Goal: Task Accomplishment & Management: Manage account settings

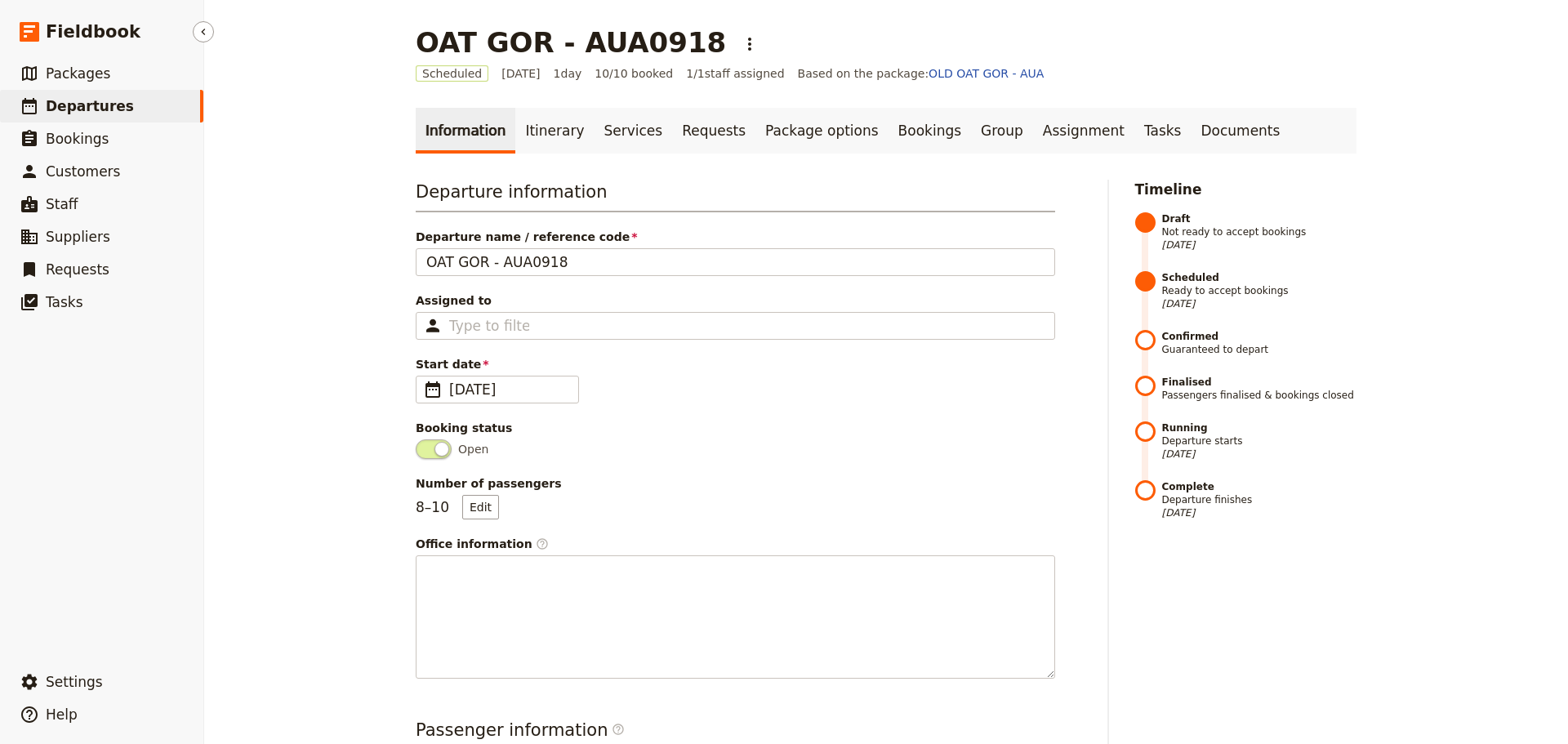
drag, startPoint x: 0, startPoint y: 0, endPoint x: 75, endPoint y: 108, distance: 131.5
click at [75, 108] on span "Departures" at bounding box center [89, 106] width 88 height 17
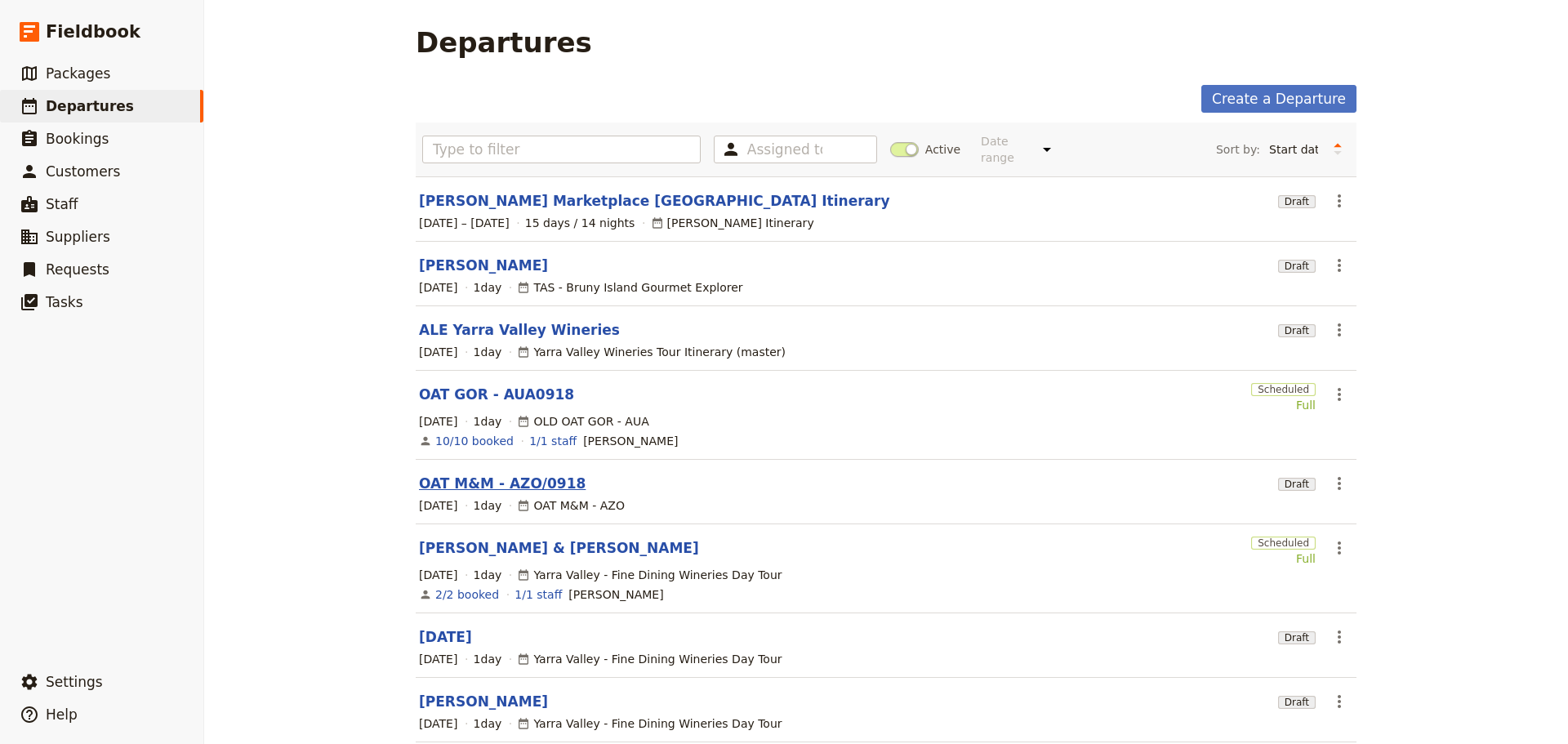
click at [475, 474] on link "OAT M&M - AZO/0918" at bounding box center [502, 483] width 166 height 19
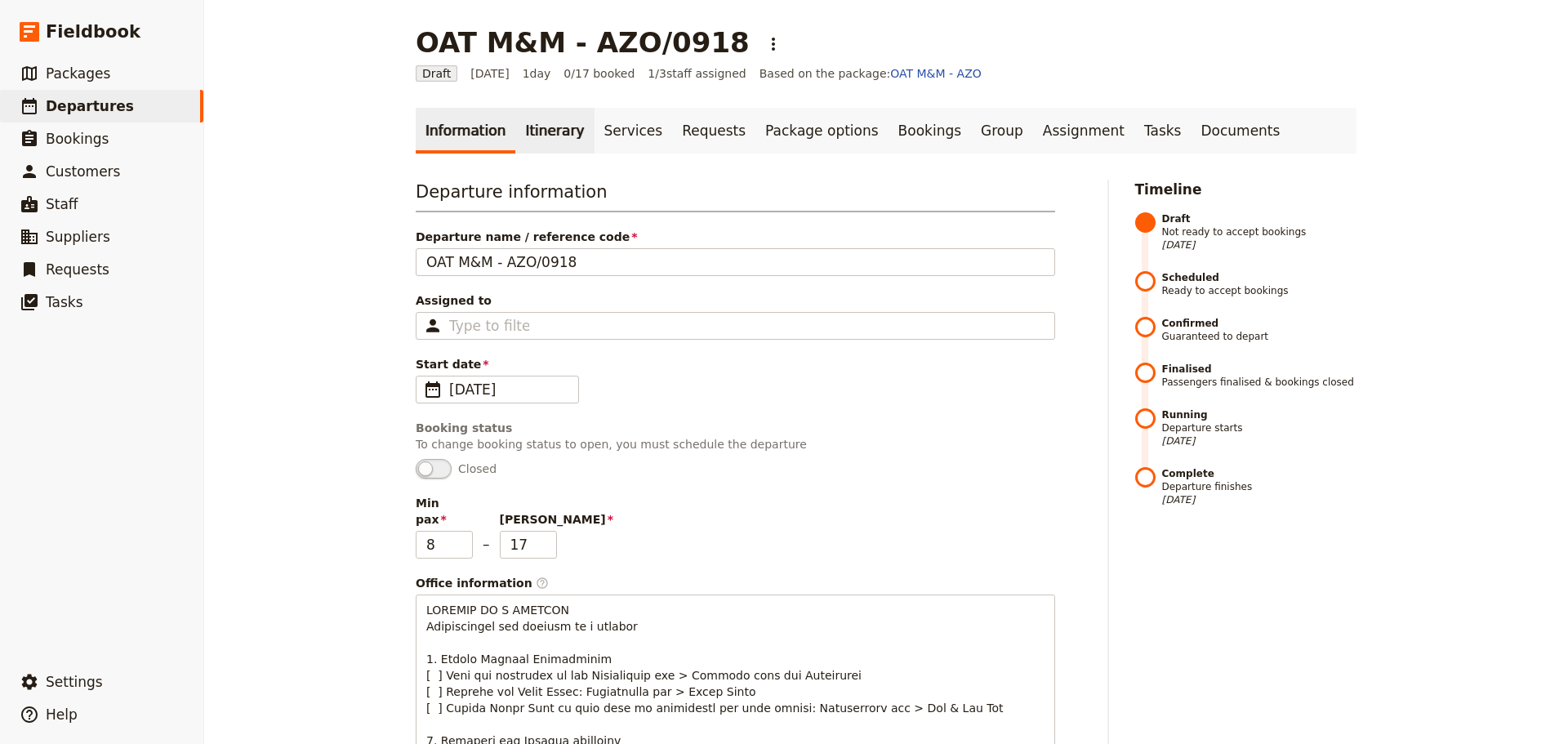
click at [554, 137] on link "Itinerary" at bounding box center [554, 130] width 79 height 46
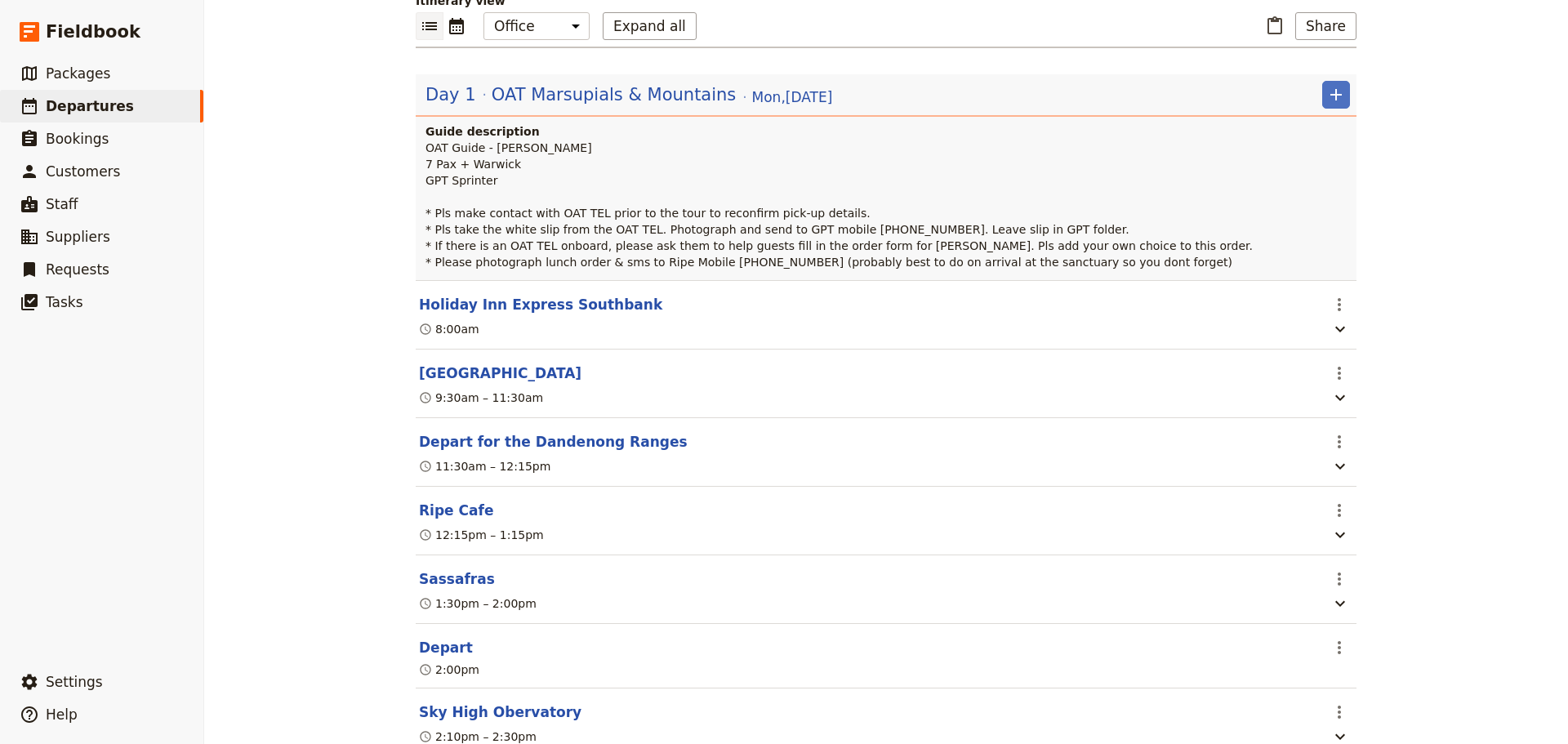
scroll to position [245, 0]
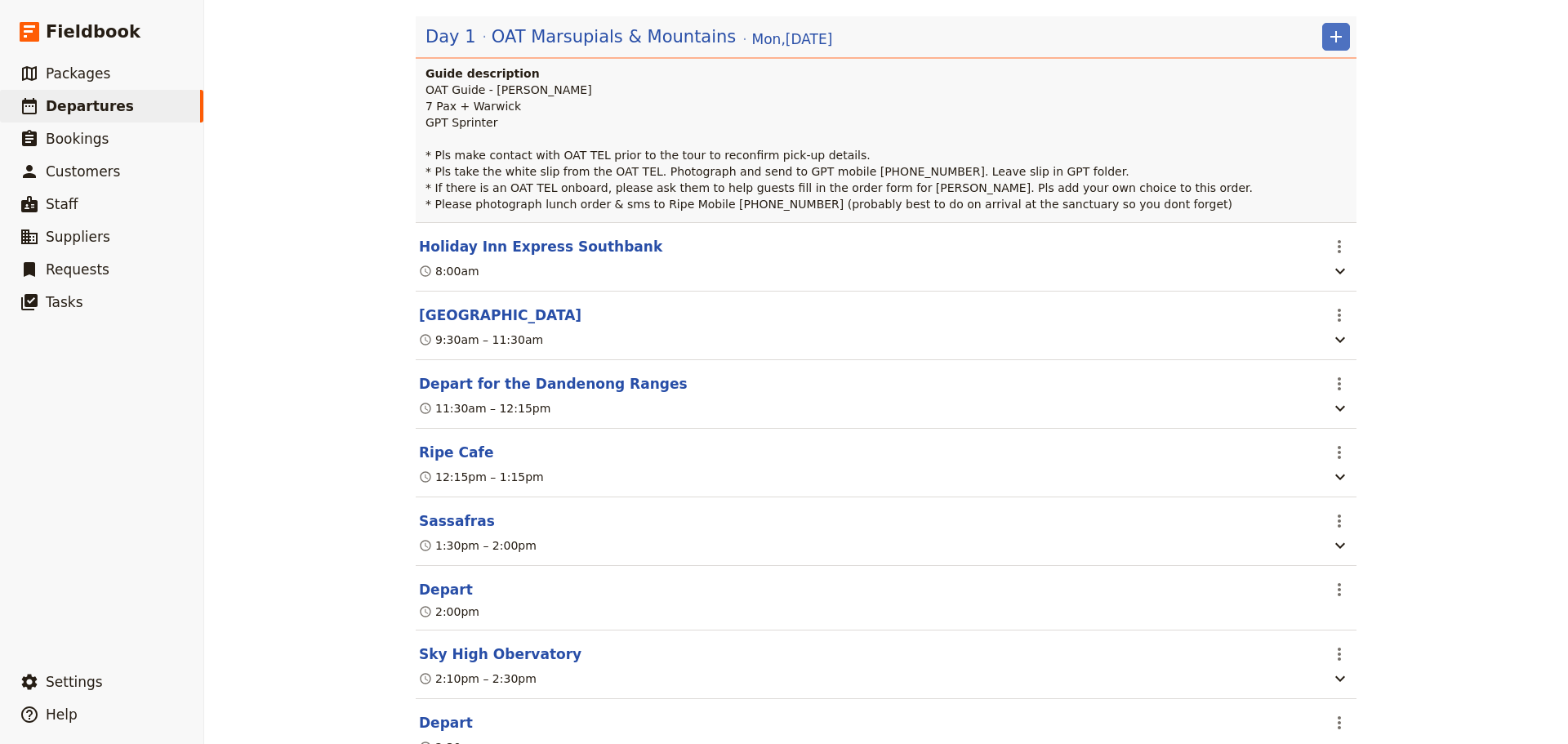
click at [446, 453] on button "Ripe Cafe" at bounding box center [455, 452] width 74 height 19
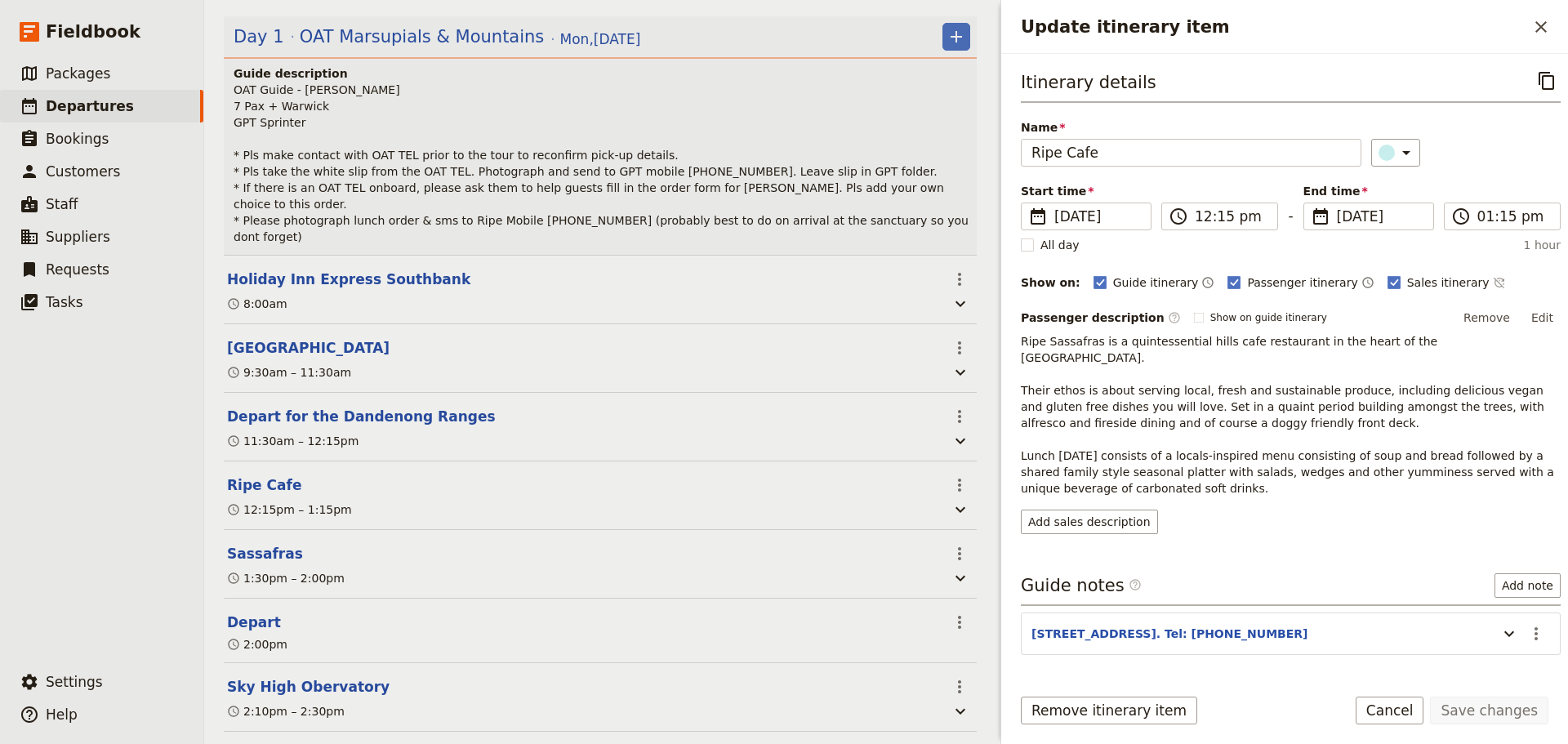
scroll to position [253, 0]
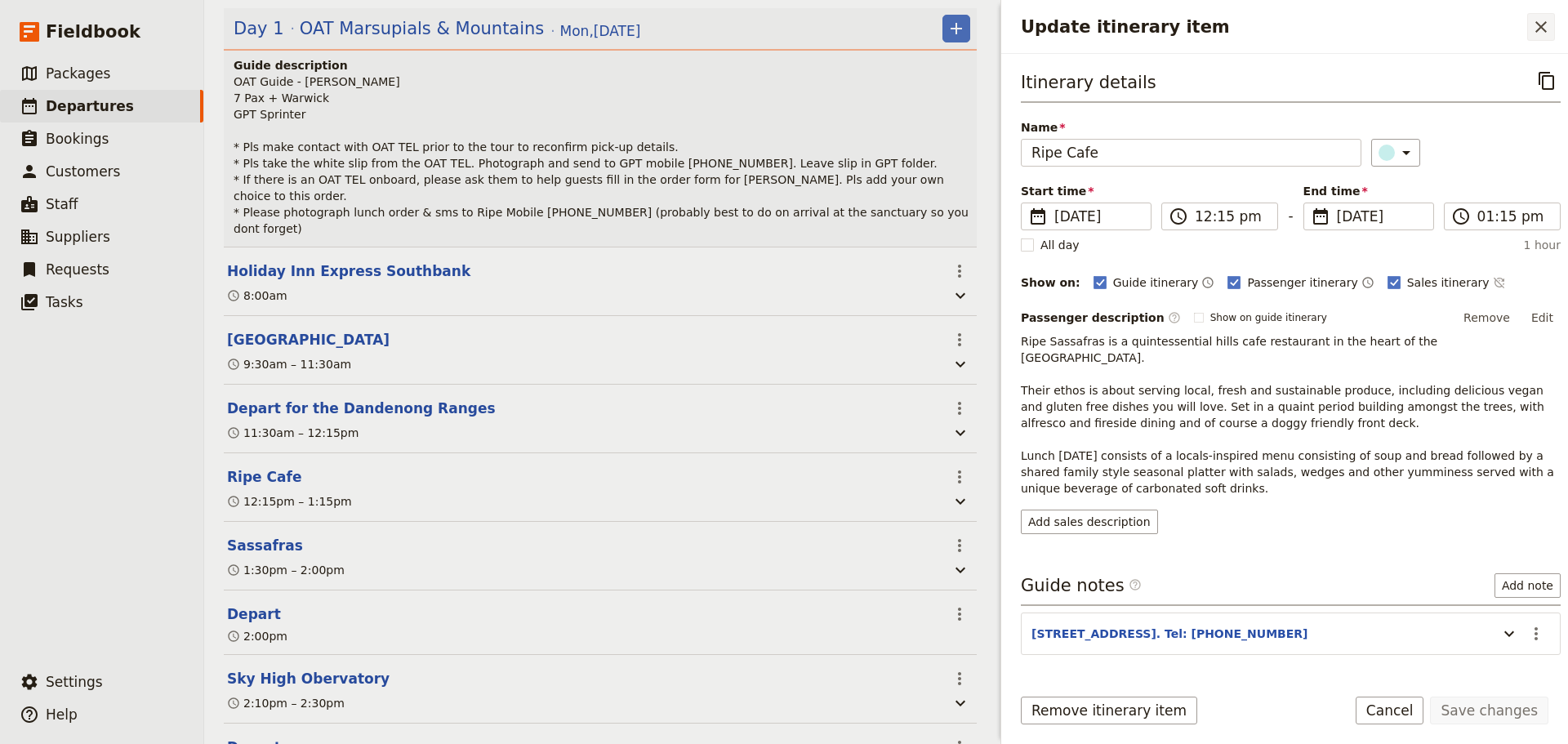
click at [1550, 25] on button "​" at bounding box center [1541, 27] width 28 height 28
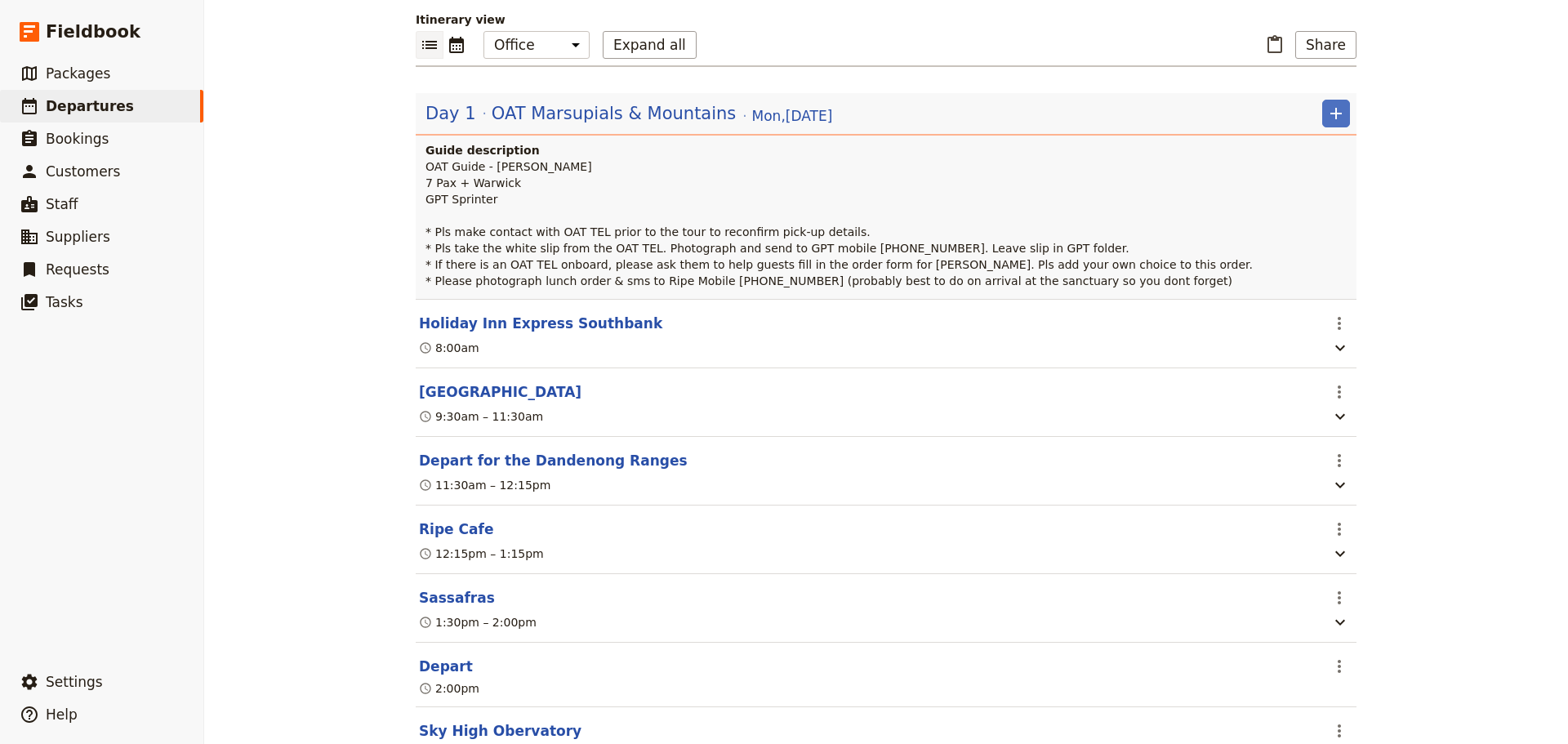
scroll to position [81, 0]
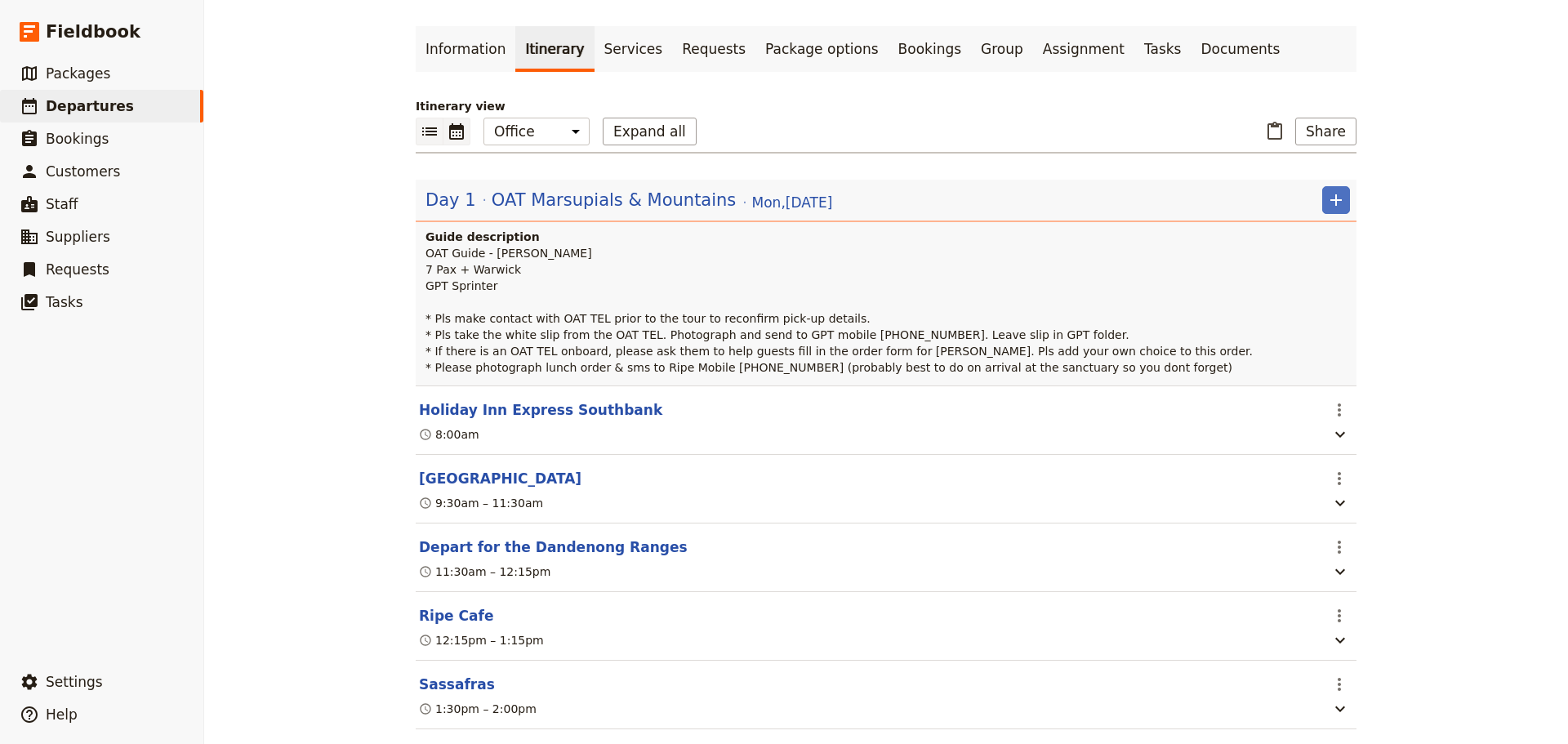
click at [456, 141] on button "​" at bounding box center [456, 131] width 27 height 28
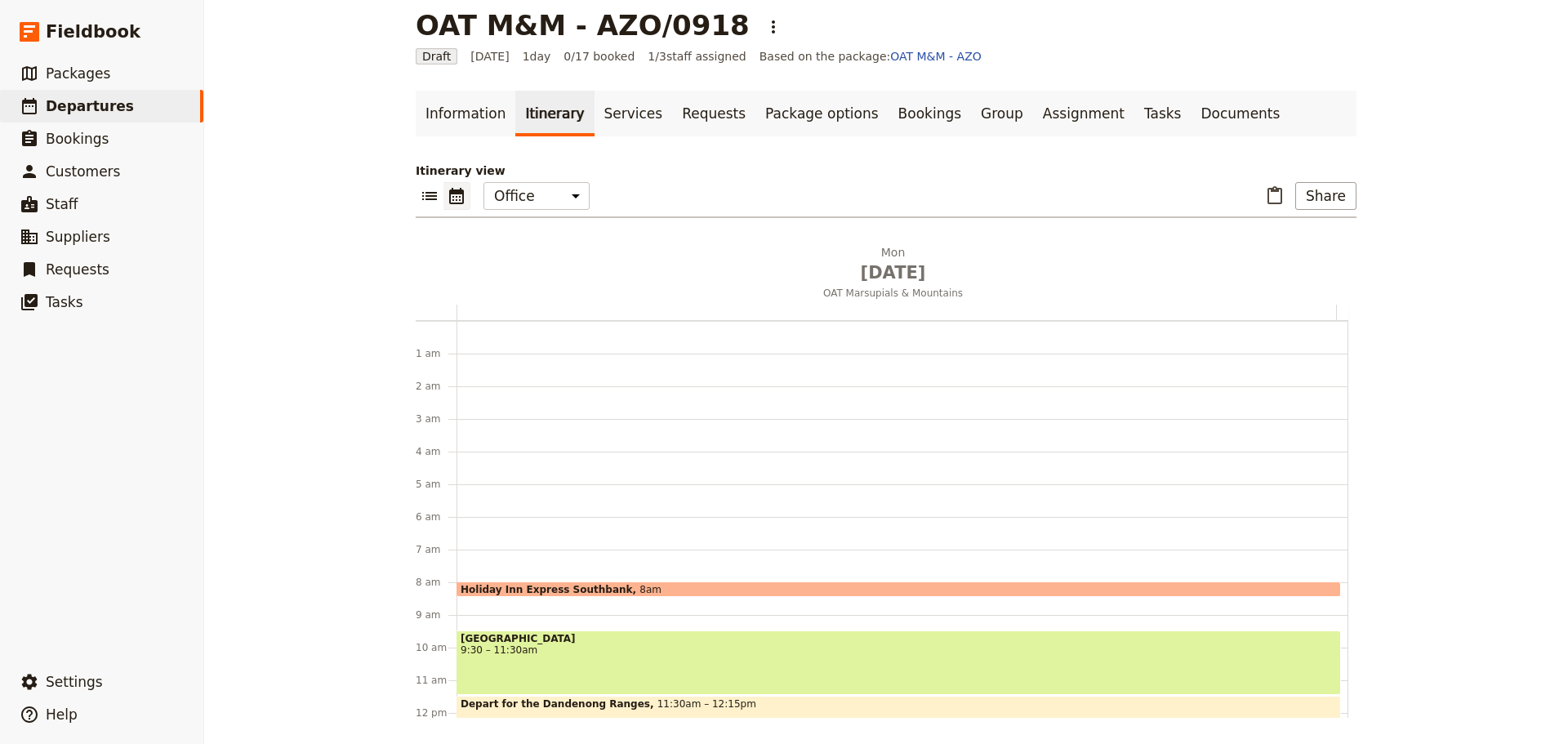
scroll to position [212, 0]
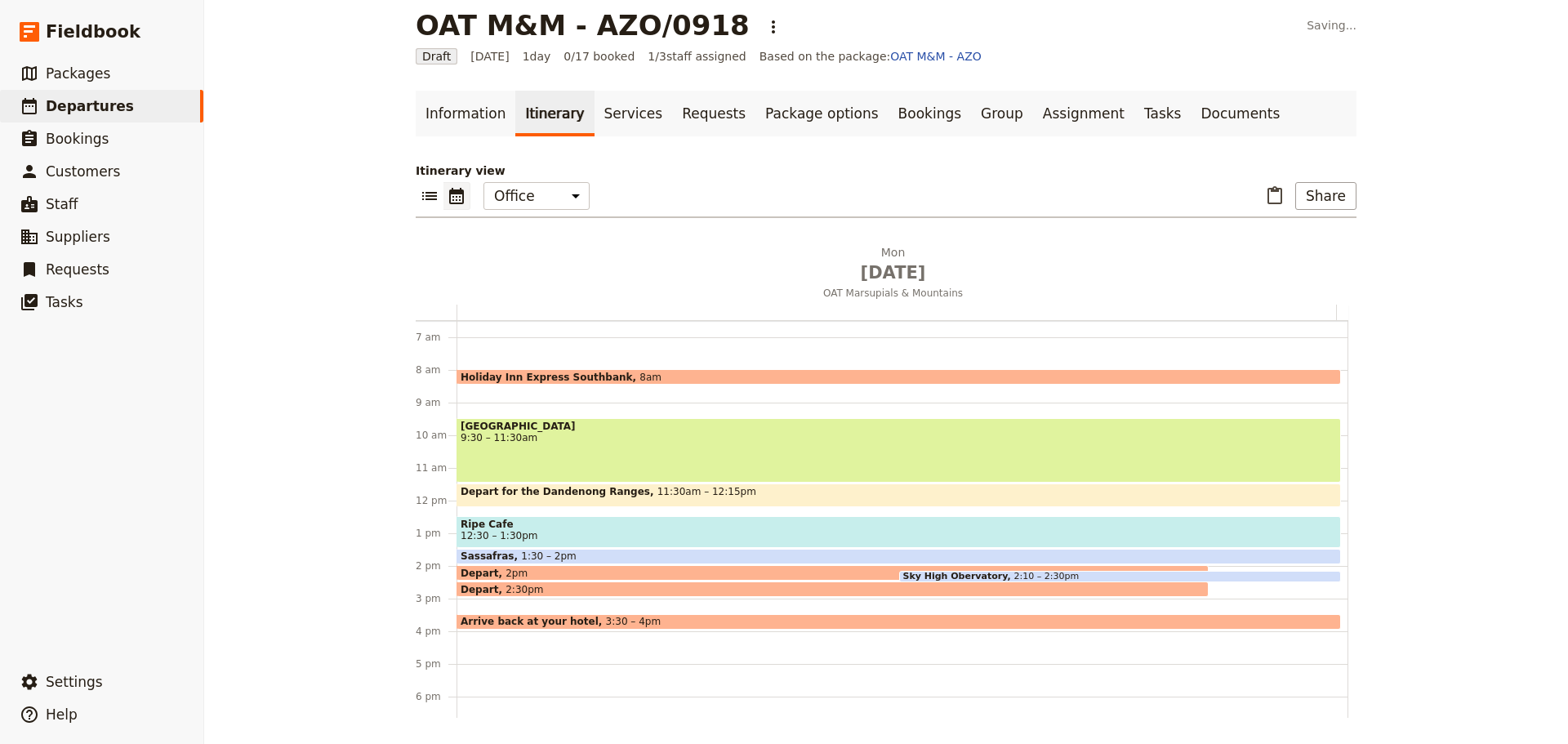
click at [590, 526] on span "Ripe Cafe" at bounding box center [898, 523] width 876 height 11
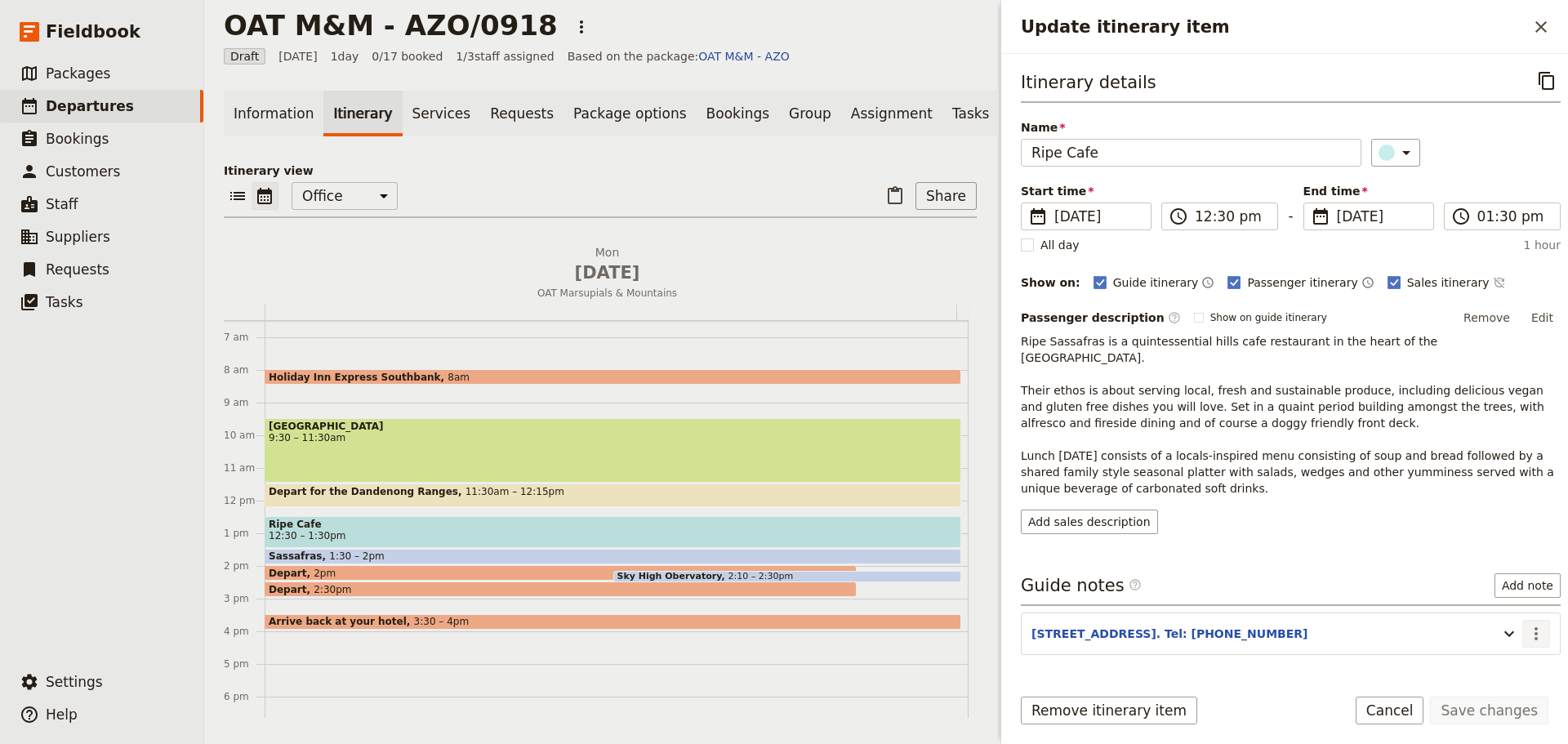
click at [1534, 627] on icon "Actions" at bounding box center [1536, 633] width 4 height 13
click at [1499, 649] on span "Edit note" at bounding box center [1476, 652] width 52 height 17
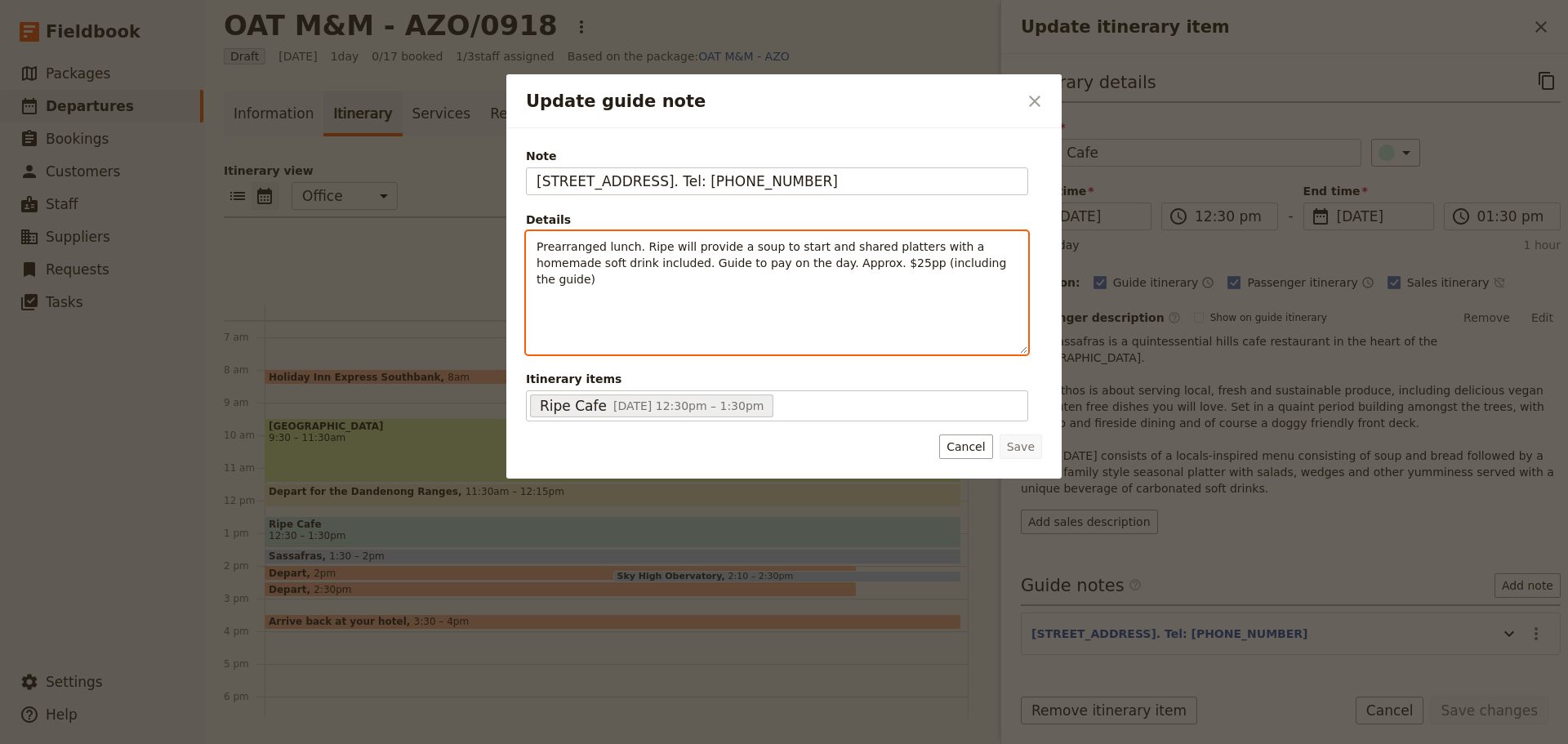
click at [537, 248] on span "Prearranged lunch. Ripe will provide a soup to start and shared platters with a…" at bounding box center [773, 263] width 474 height 46
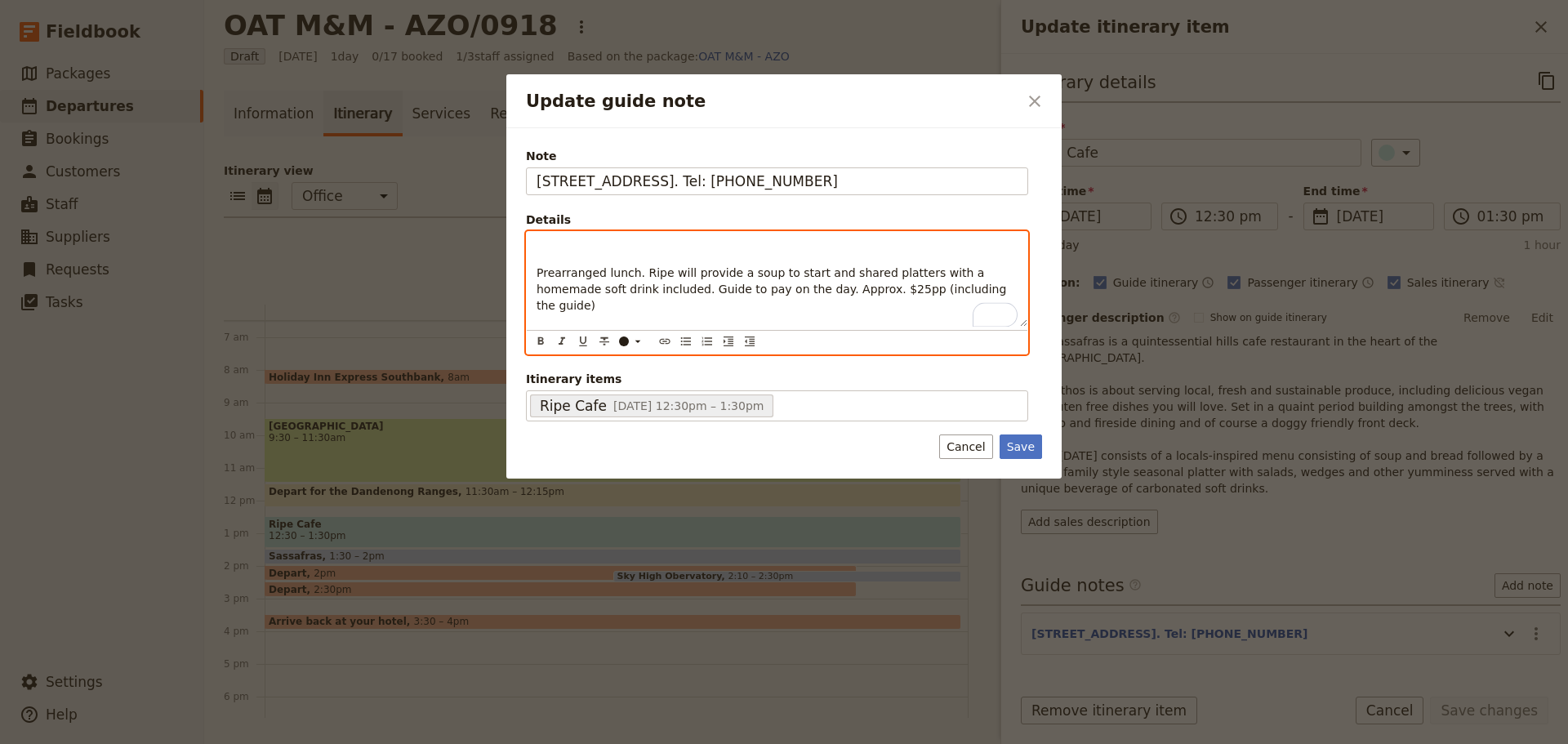
click at [553, 245] on p "To enrich screen reader interactions, please activate Accessibility in Grammarl…" at bounding box center [777, 246] width 481 height 17
click at [686, 344] on icon "Bulleted list" at bounding box center [686, 340] width 13 height 13
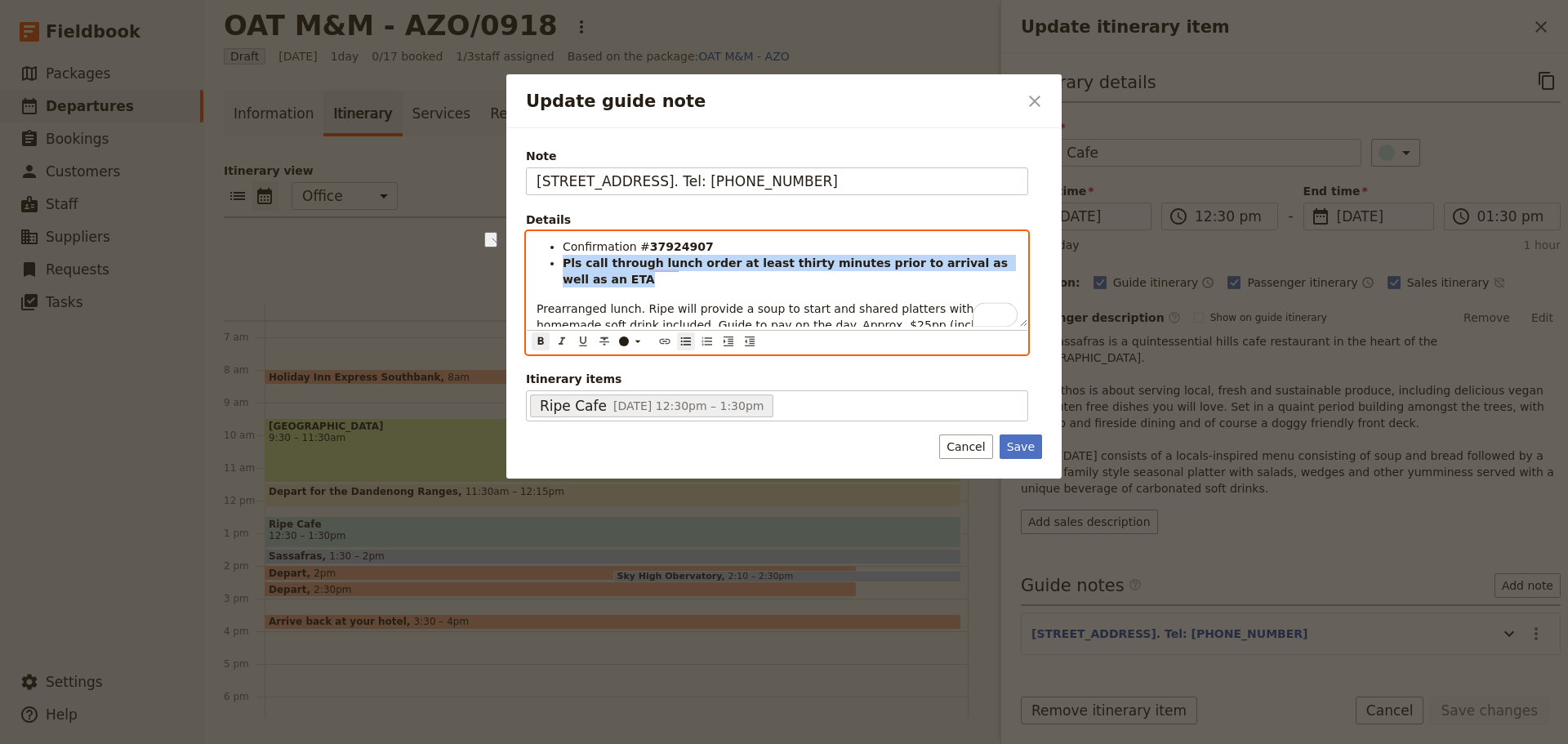
drag, startPoint x: 1010, startPoint y: 263, endPoint x: 550, endPoint y: 271, distance: 460.1
click at [550, 271] on ul "Confirmation # 37924907 Pls call through lunch order at least thirty minutes pr…" at bounding box center [777, 263] width 481 height 49
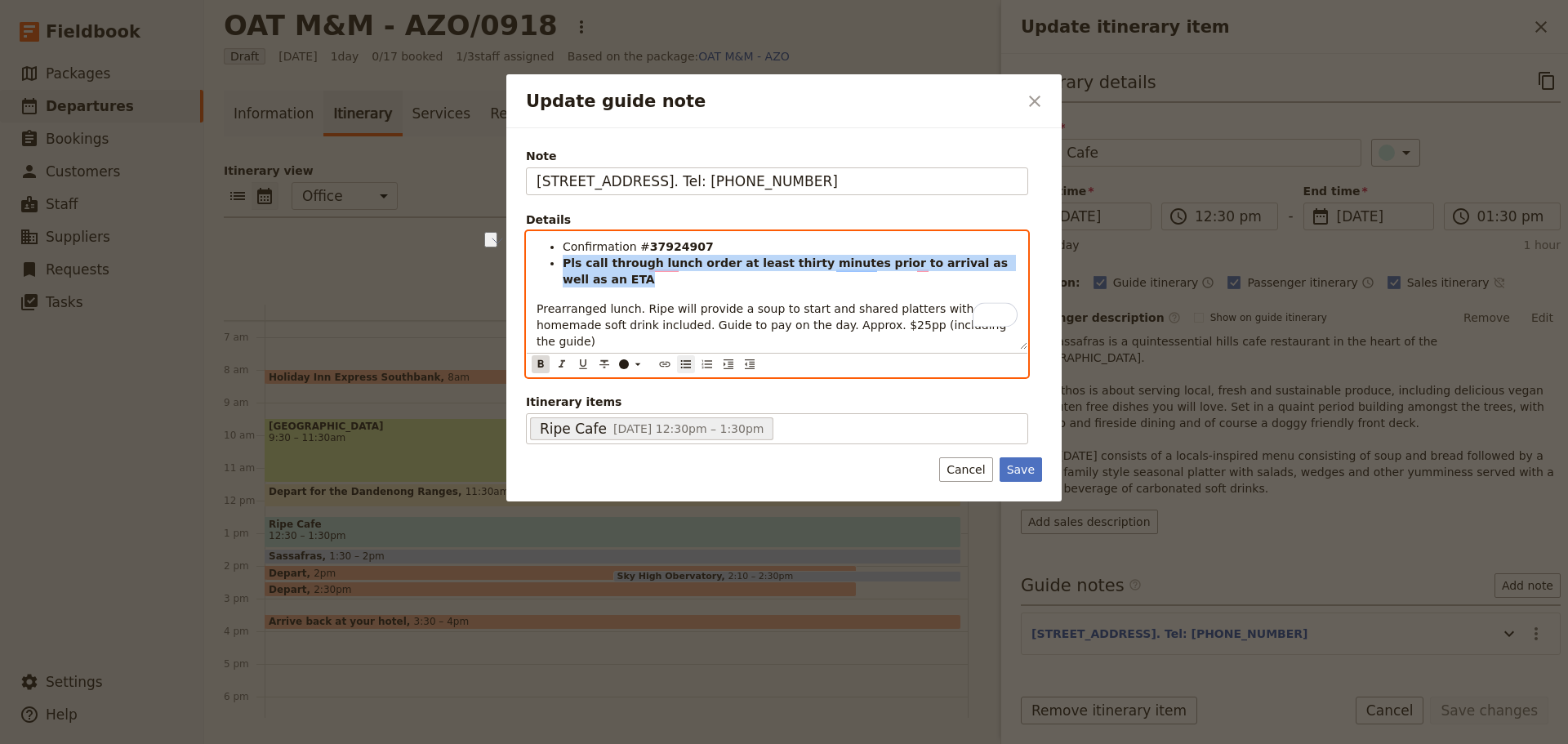
click at [538, 360] on icon "Format bold" at bounding box center [541, 363] width 6 height 7
click at [717, 268] on span "Pls call through lunch order at least thirty minutes prior to arrival as well a…" at bounding box center [790, 271] width 454 height 30
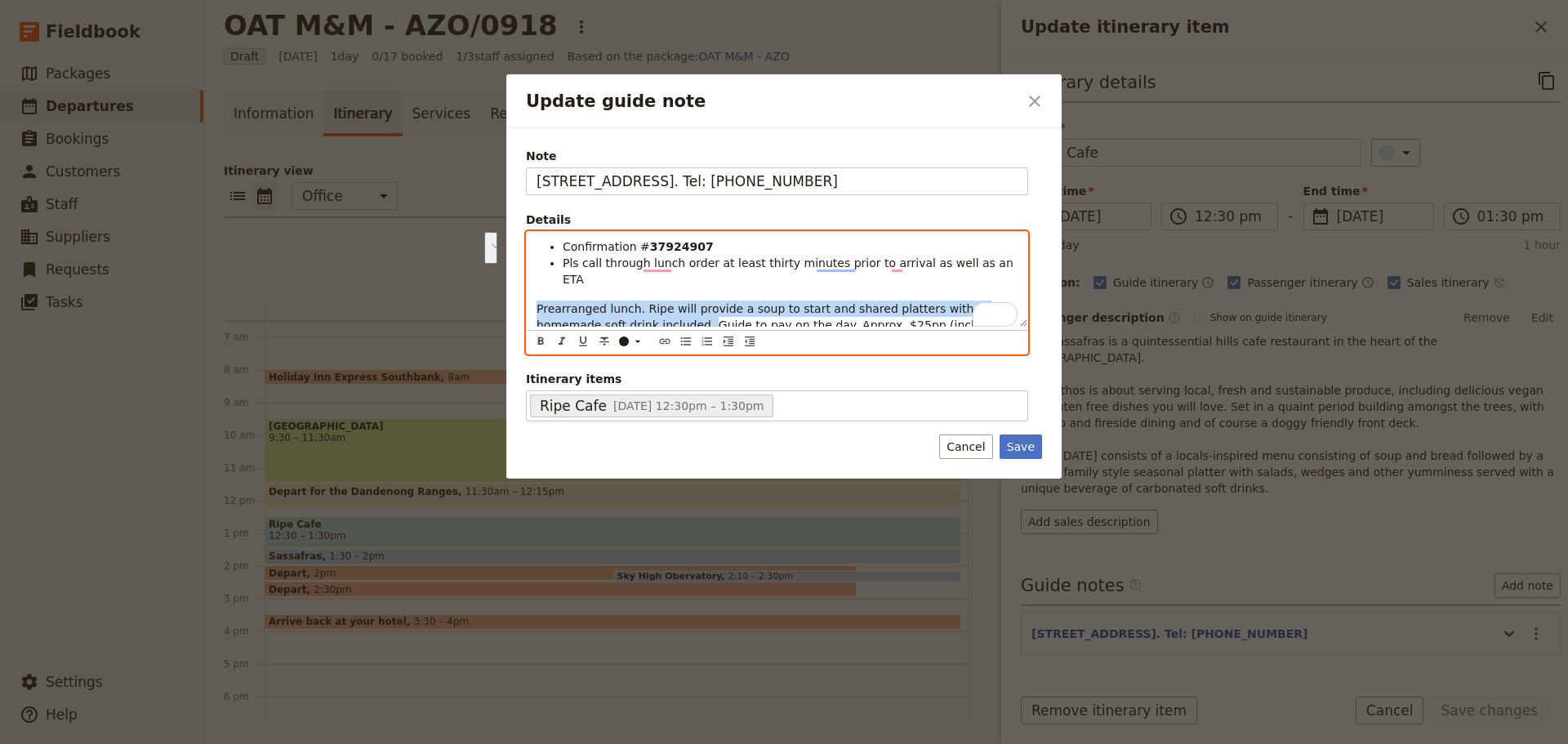
drag, startPoint x: 615, startPoint y: 312, endPoint x: 524, endPoint y: 299, distance: 91.9
click at [524, 299] on div "Note 376 Mount Dandenong Tourist Rd, Sassafras. Tel: 9755 2100 Details Confirma…" at bounding box center [784, 303] width 555 height 350
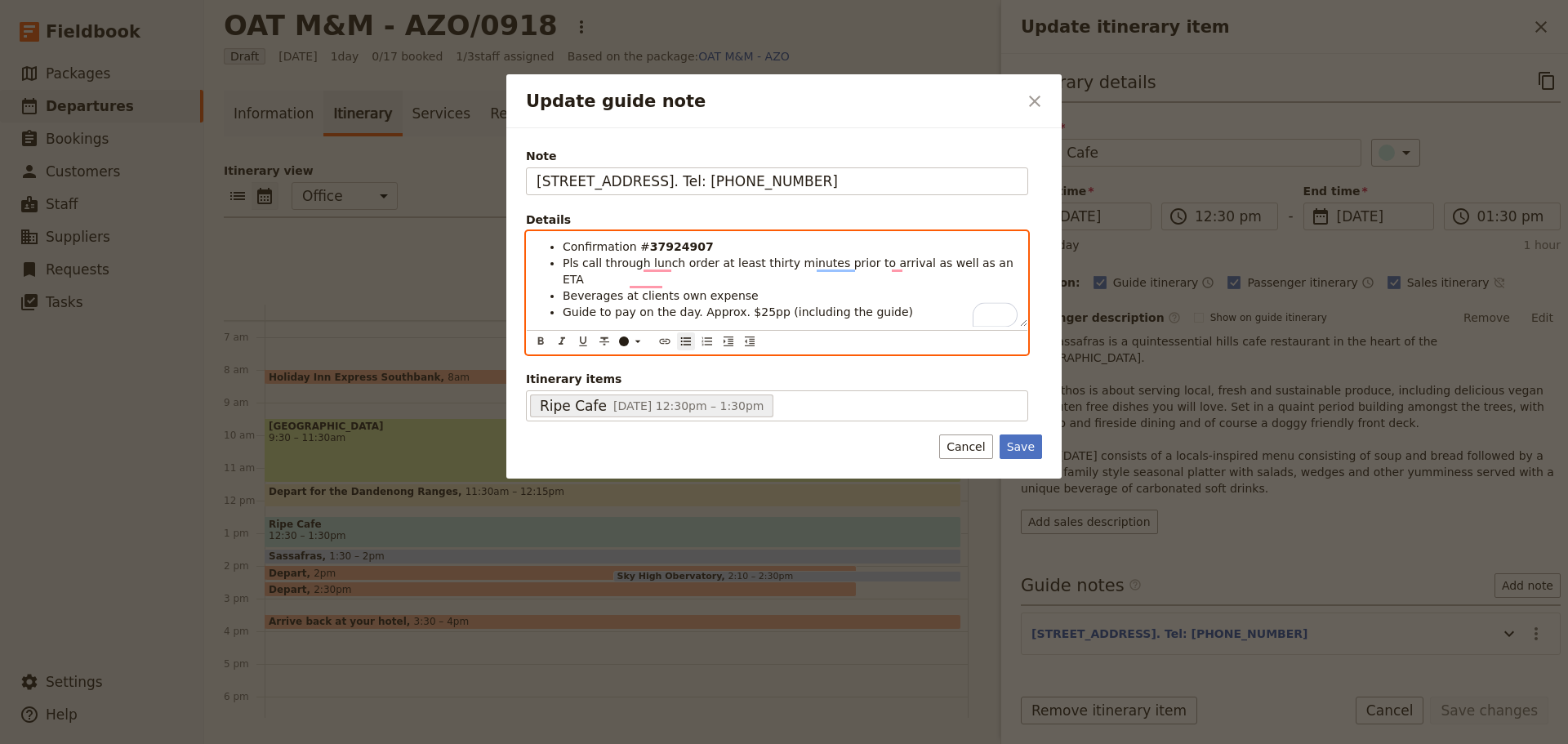
click at [987, 261] on li "Pls call through lunch order at least thirty minutes prior to arrival as well a…" at bounding box center [790, 270] width 454 height 32
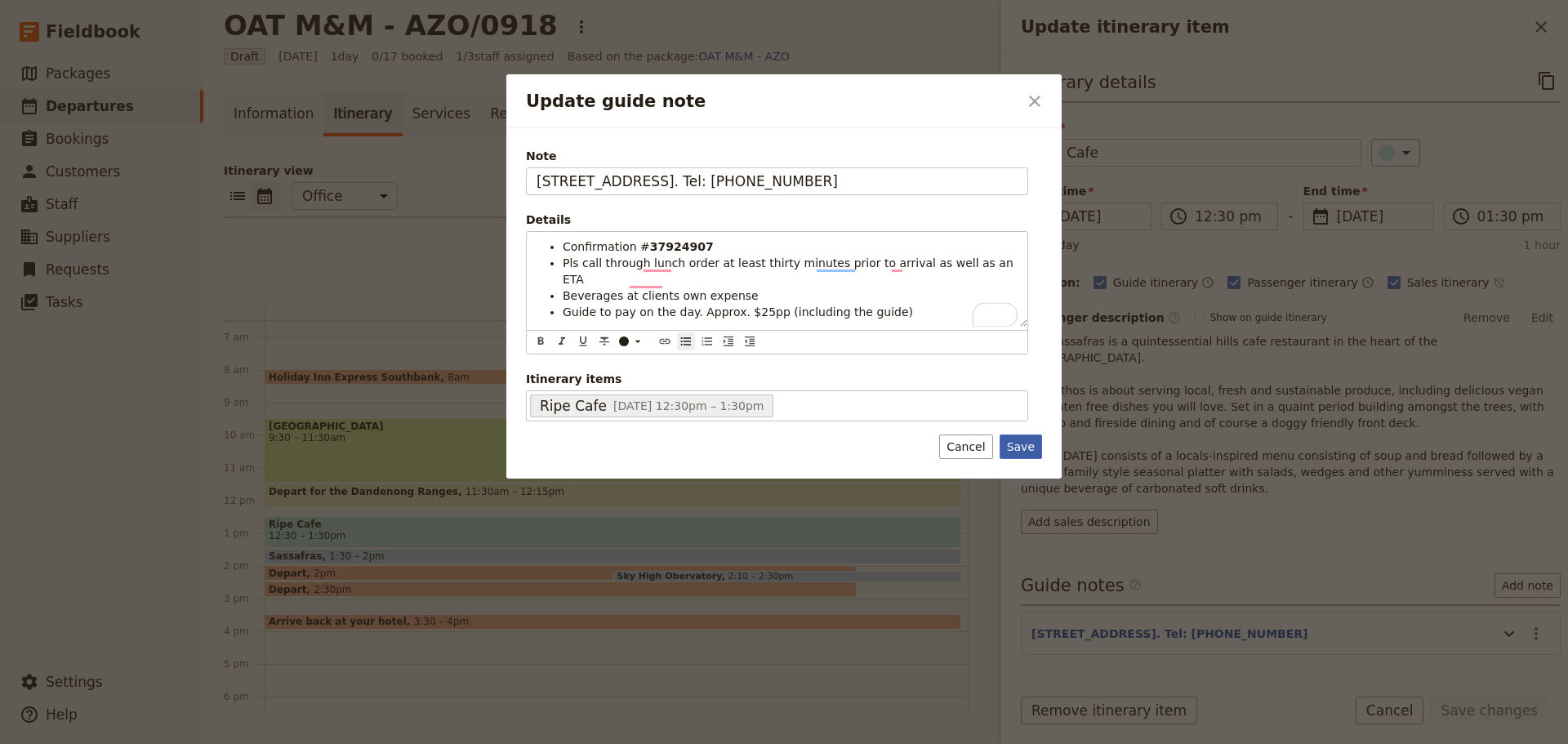
click at [1034, 453] on button "Save" at bounding box center [1021, 446] width 42 height 25
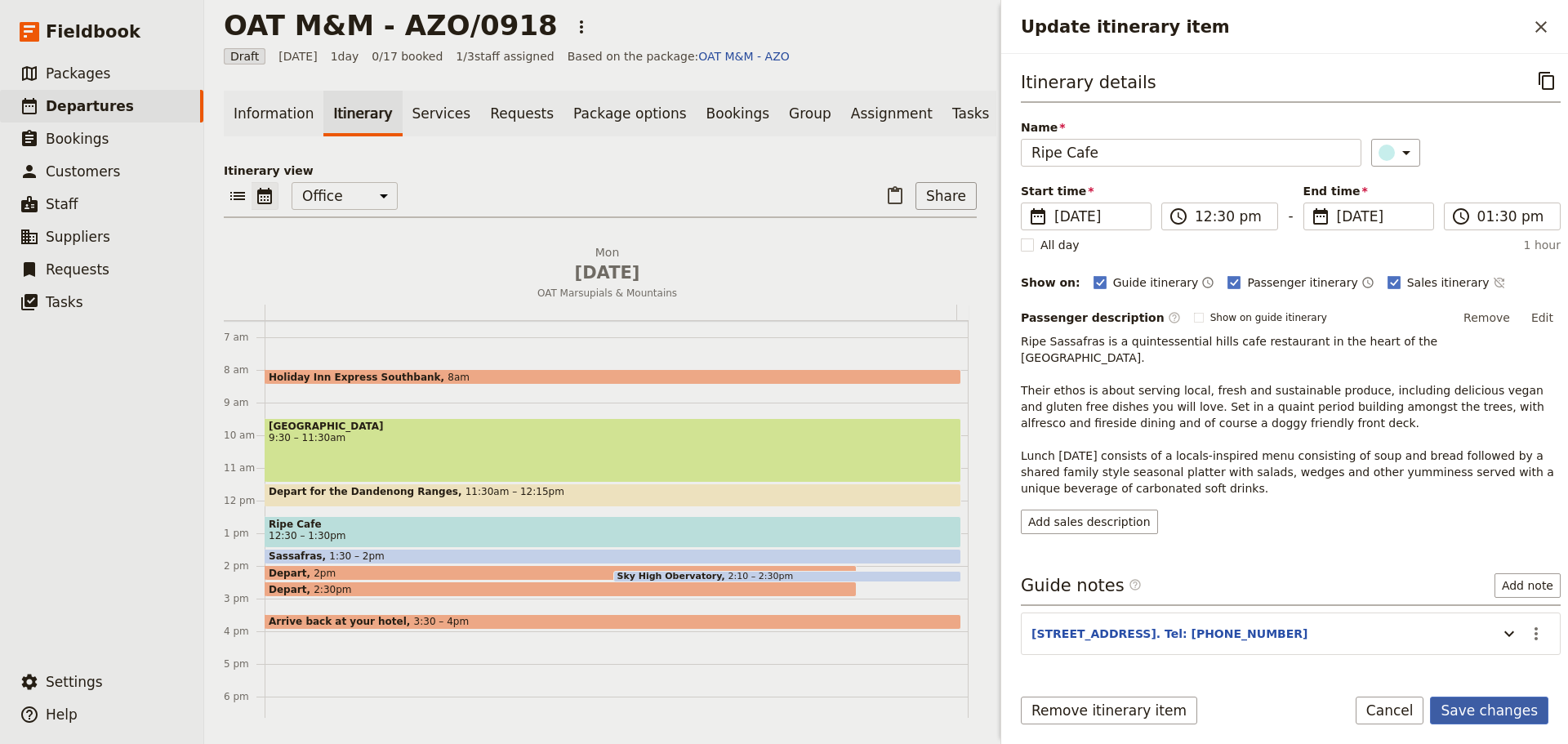
click at [1511, 716] on button "Save changes" at bounding box center [1488, 711] width 118 height 28
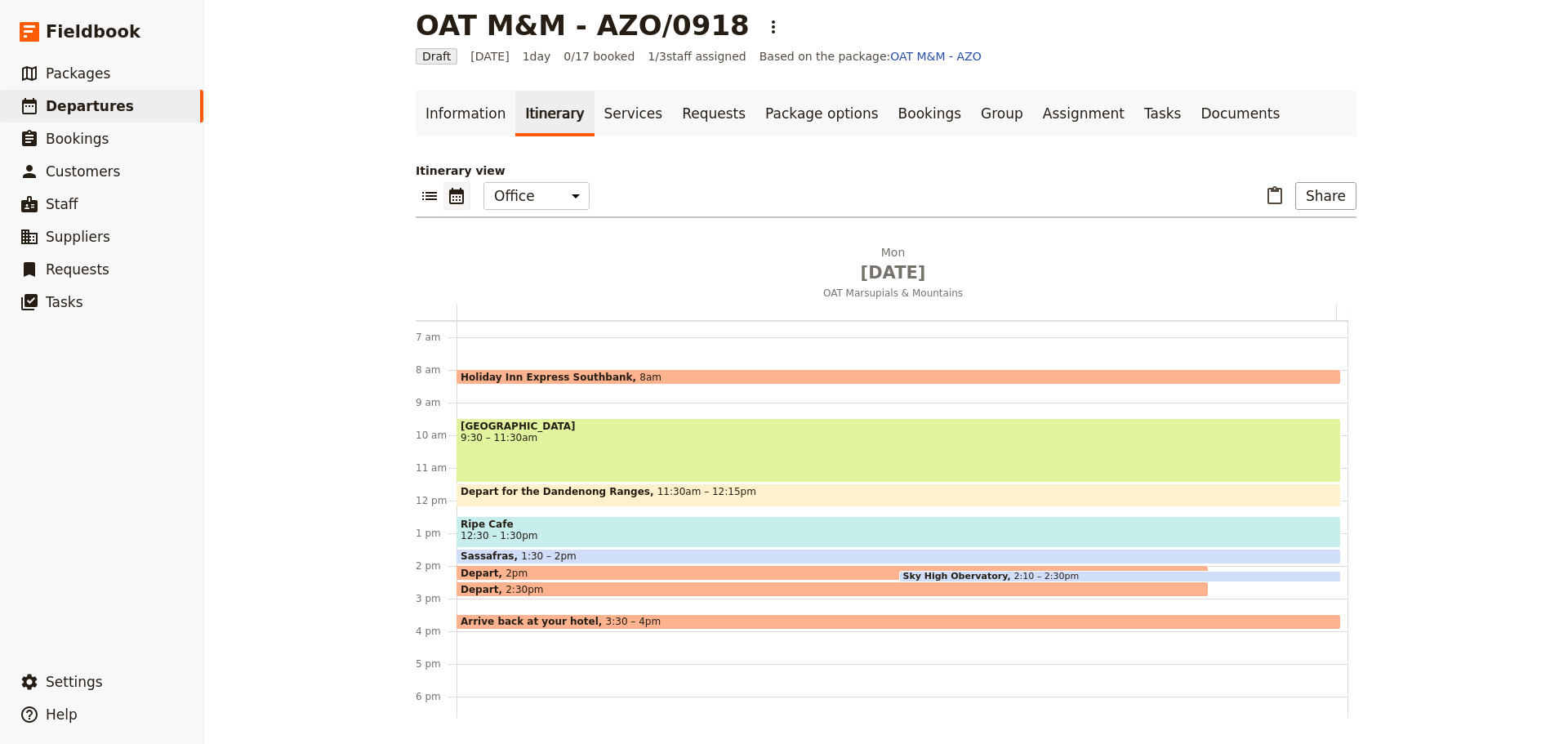
click at [539, 439] on span "9:30 – 11:30am" at bounding box center [898, 437] width 876 height 11
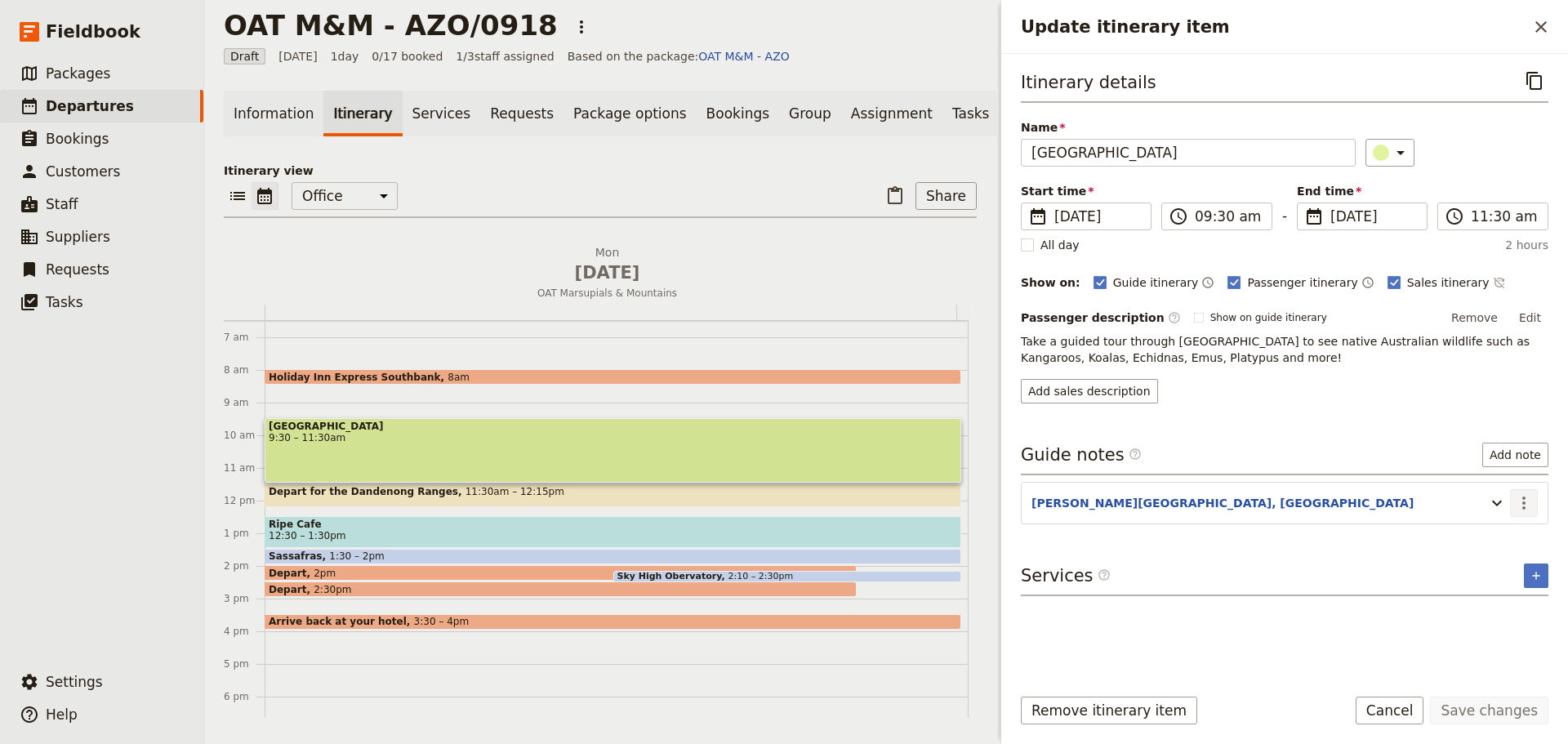
click at [1532, 502] on icon "Actions" at bounding box center [1523, 502] width 19 height 19
click at [1516, 533] on span "Edit note" at bounding box center [1488, 537] width 76 height 17
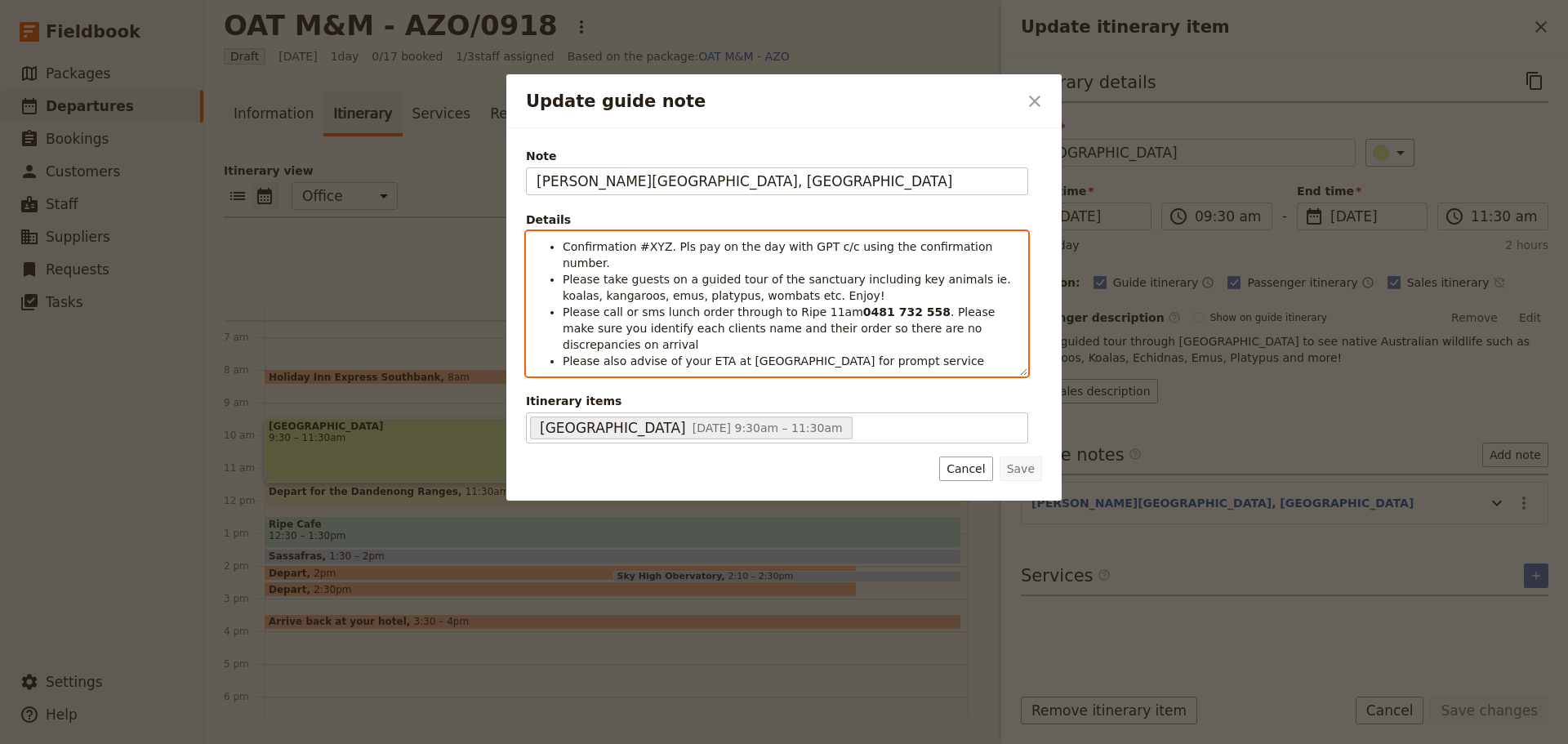
click at [651, 247] on span "Confirmation #XYZ. Pls pay on the day with GPT c/c using the confirmation numbe…" at bounding box center [779, 255] width 433 height 30
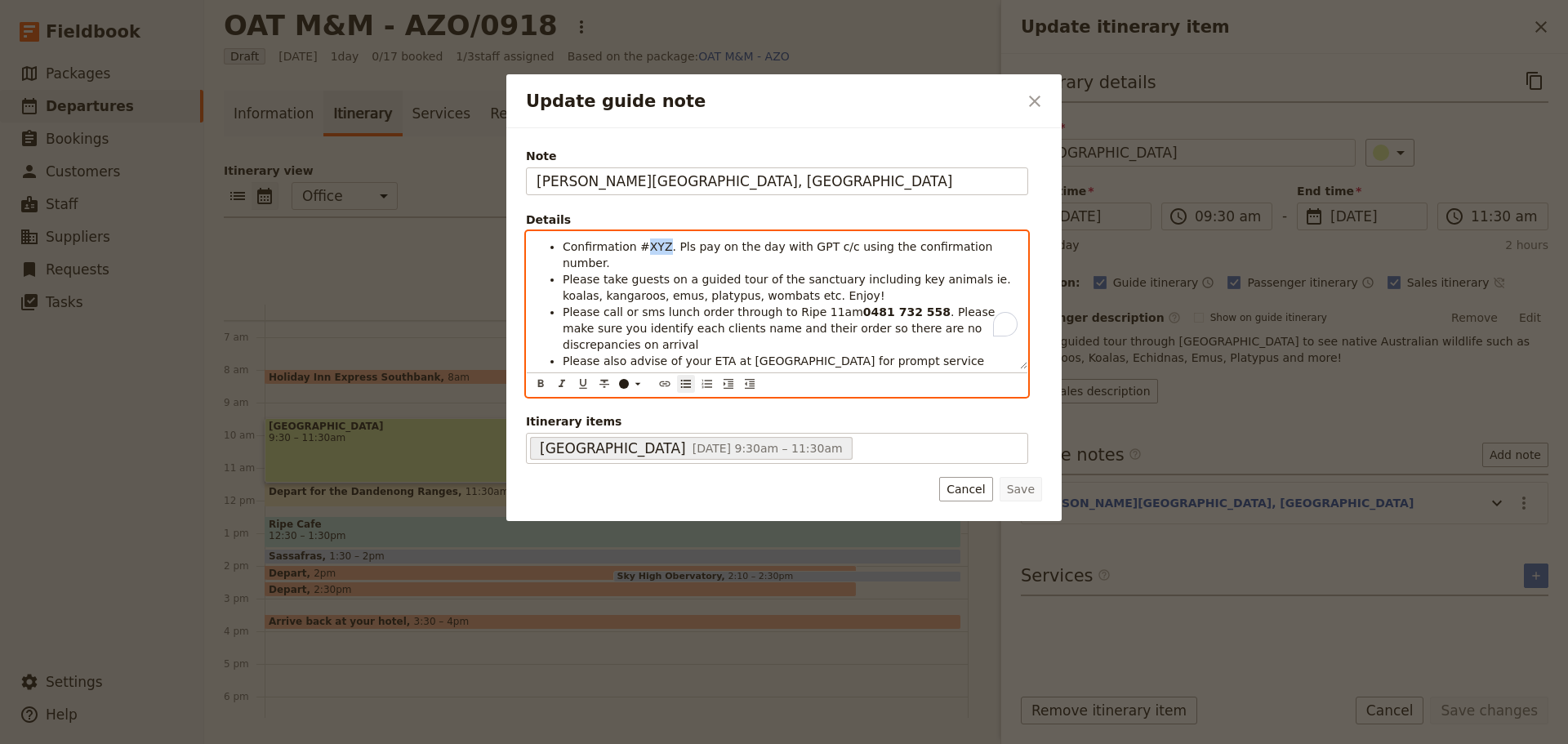
click at [651, 245] on span "Confirmation #XYZ. Pls pay on the day with GPT c/c using the confirmation numbe…" at bounding box center [779, 255] width 433 height 30
click at [675, 271] on li "Please take guests on a guided tour of the sanctuary including key animals ie. …" at bounding box center [790, 287] width 454 height 32
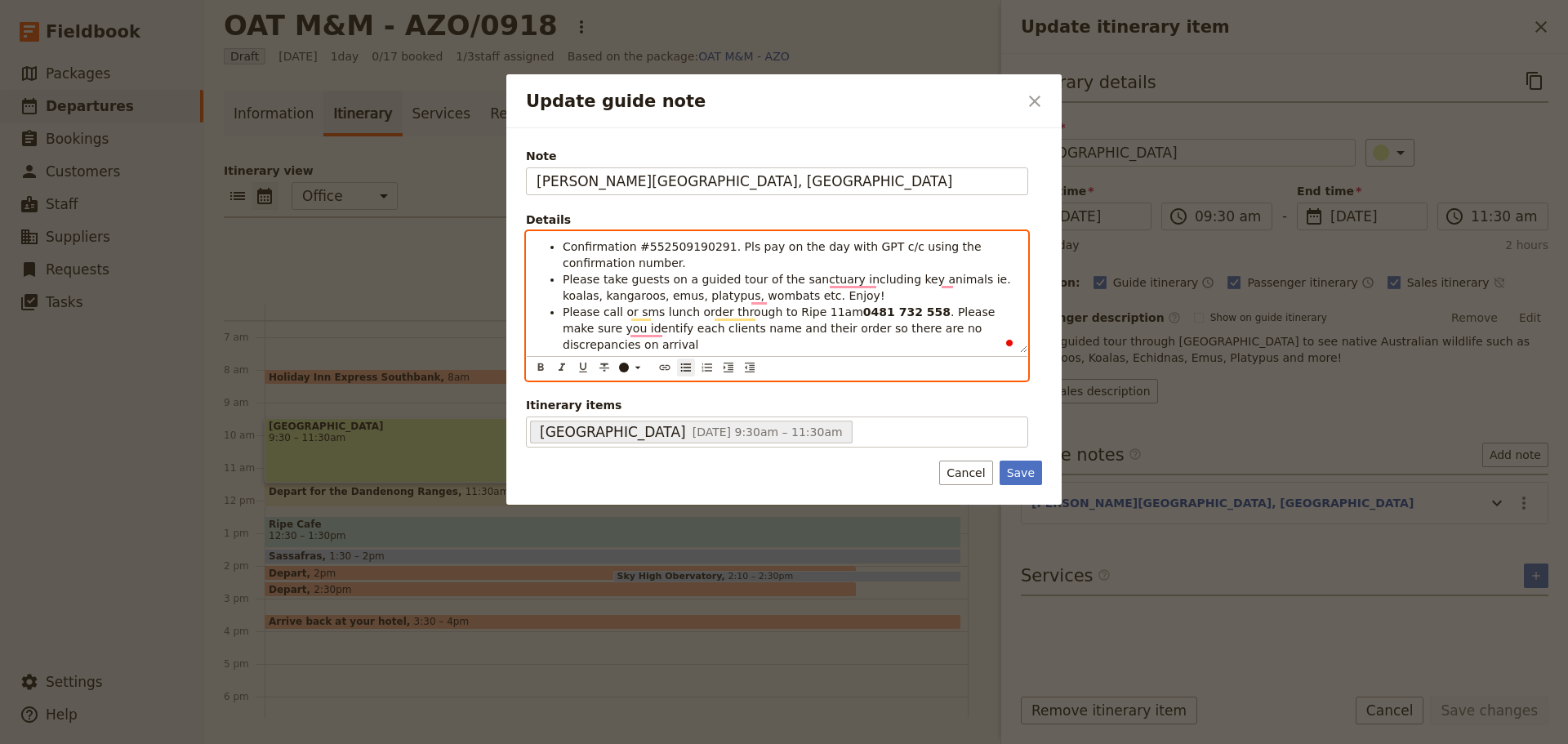
click at [679, 259] on li "Confirmation #552509190291. Pls pay on the day with GPT c/c using the confirmat…" at bounding box center [790, 254] width 454 height 32
click at [624, 263] on span "Confirmation #552509190291. Pls pay on the day with GPT c/c using the confirmat…" at bounding box center [774, 255] width 422 height 30
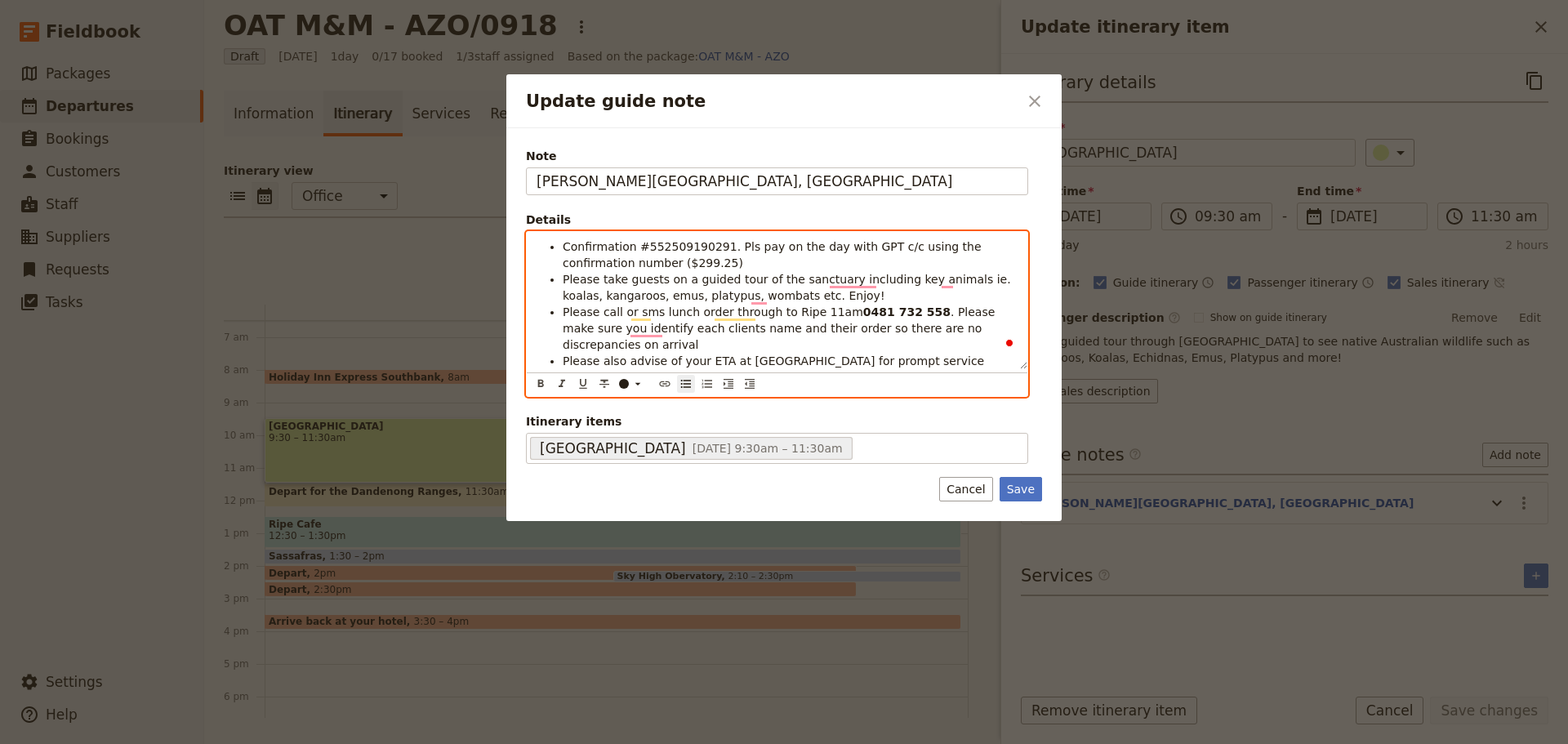
click at [797, 313] on span "Please call or sms lunch order through to Ripe 11am" at bounding box center [713, 312] width 300 height 13
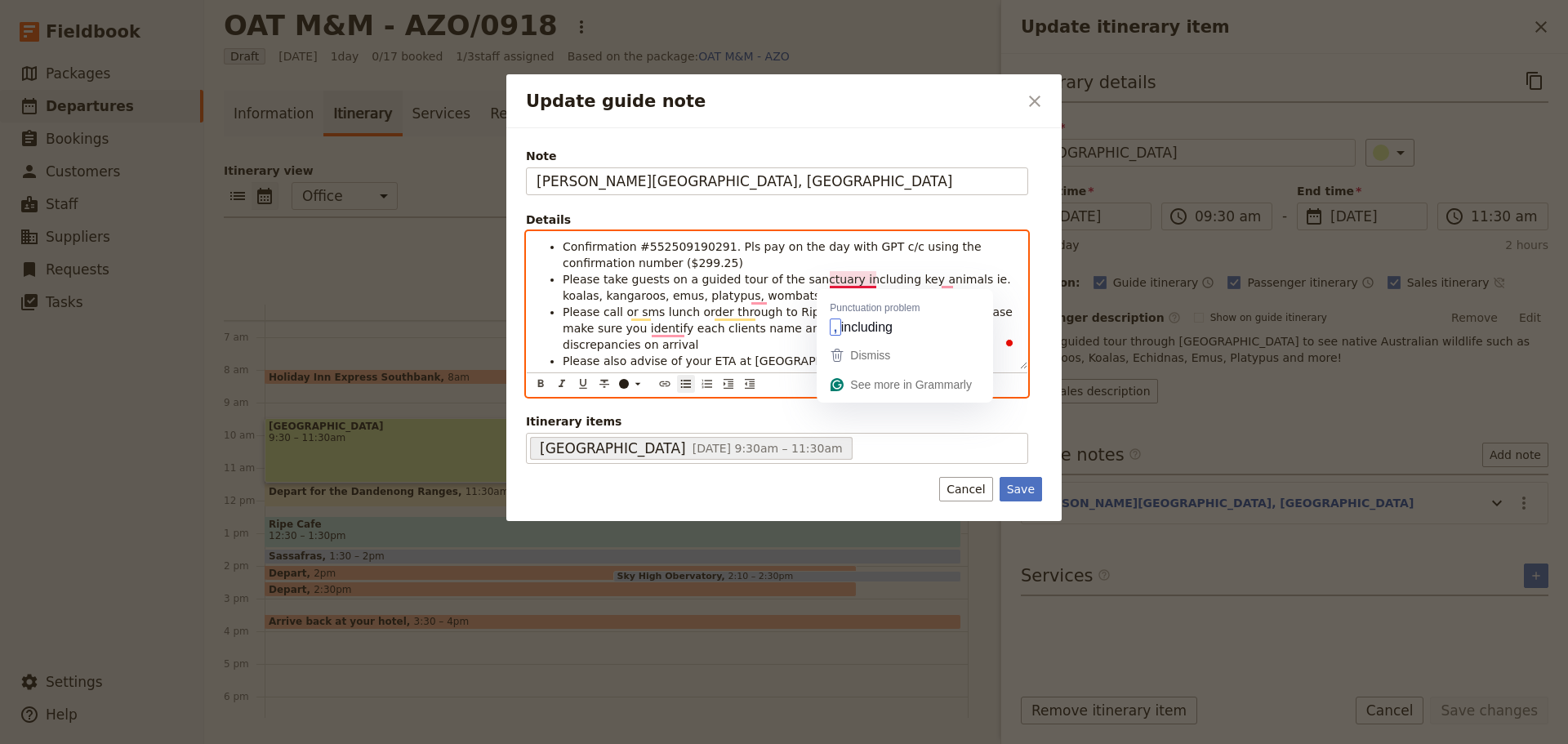
click at [784, 317] on span "Please call or sms lunch order through to Ripe by 11am" at bounding box center [721, 312] width 318 height 13
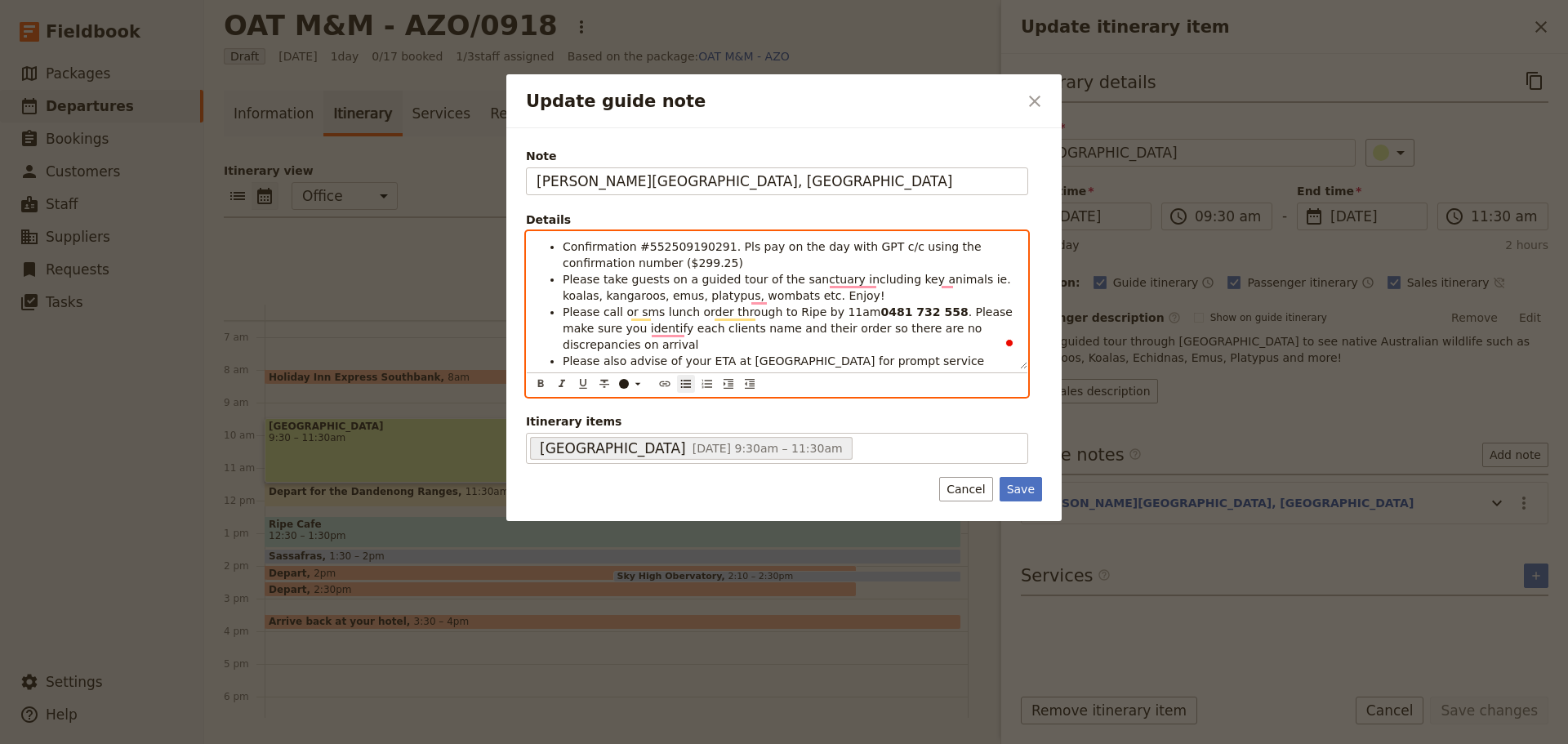
click at [840, 311] on span "Please call or sms lunch order through to Ripe by 11am" at bounding box center [721, 312] width 318 height 13
click at [939, 313] on span ". Please make sure you identify each clients name and their order so there are …" at bounding box center [785, 328] width 446 height 46
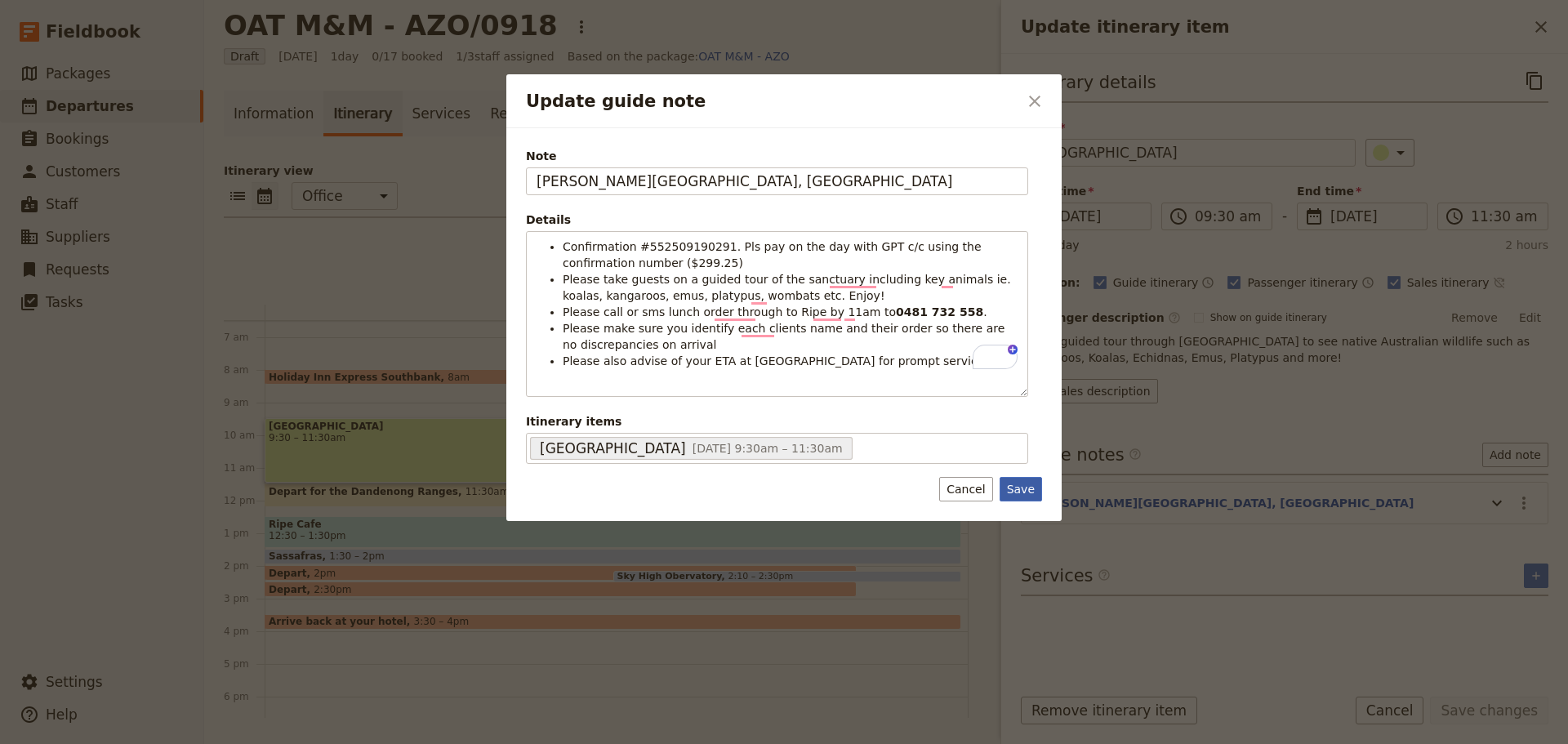
click at [1030, 489] on button "Save" at bounding box center [1021, 489] width 42 height 25
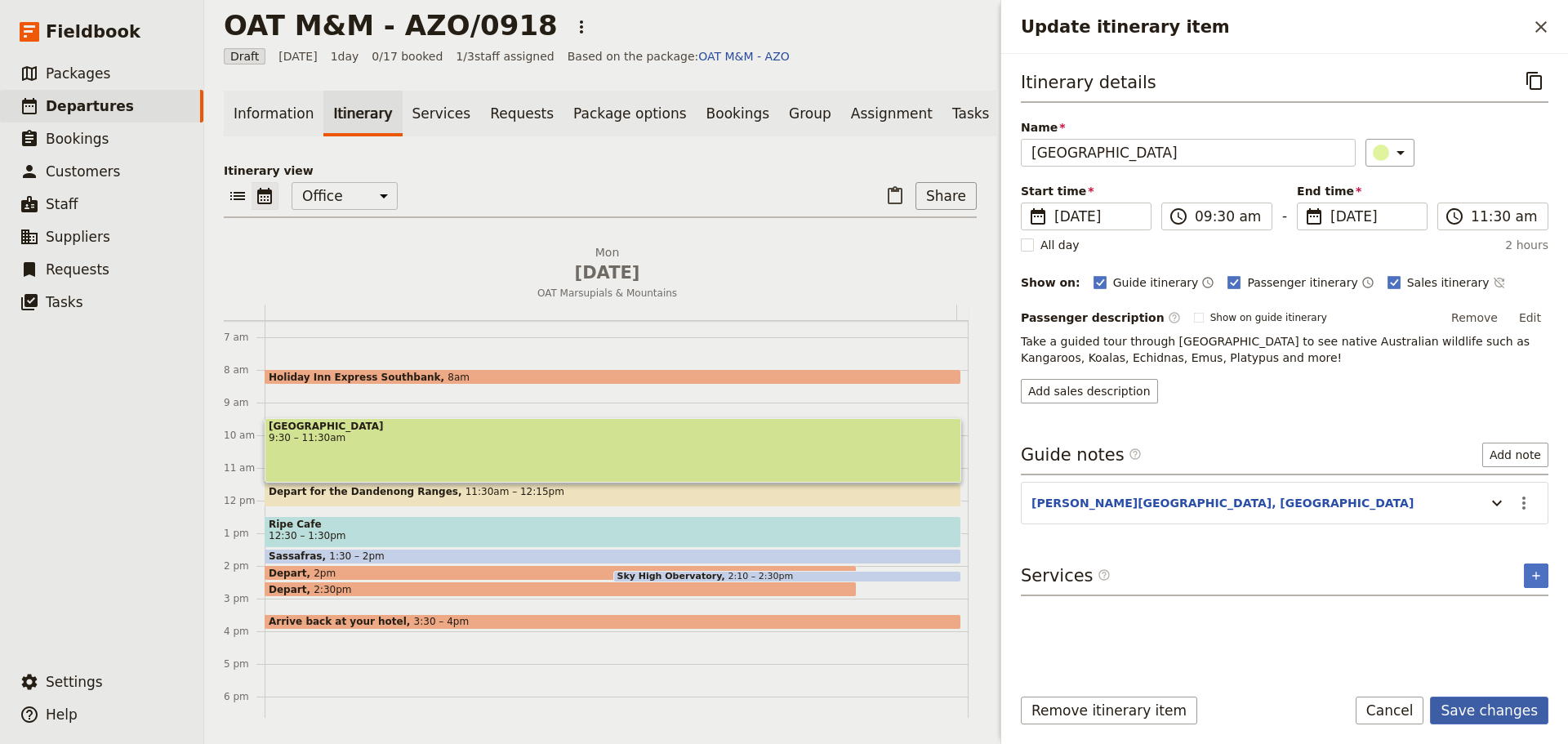
click at [1493, 709] on button "Save changes" at bounding box center [1488, 711] width 118 height 28
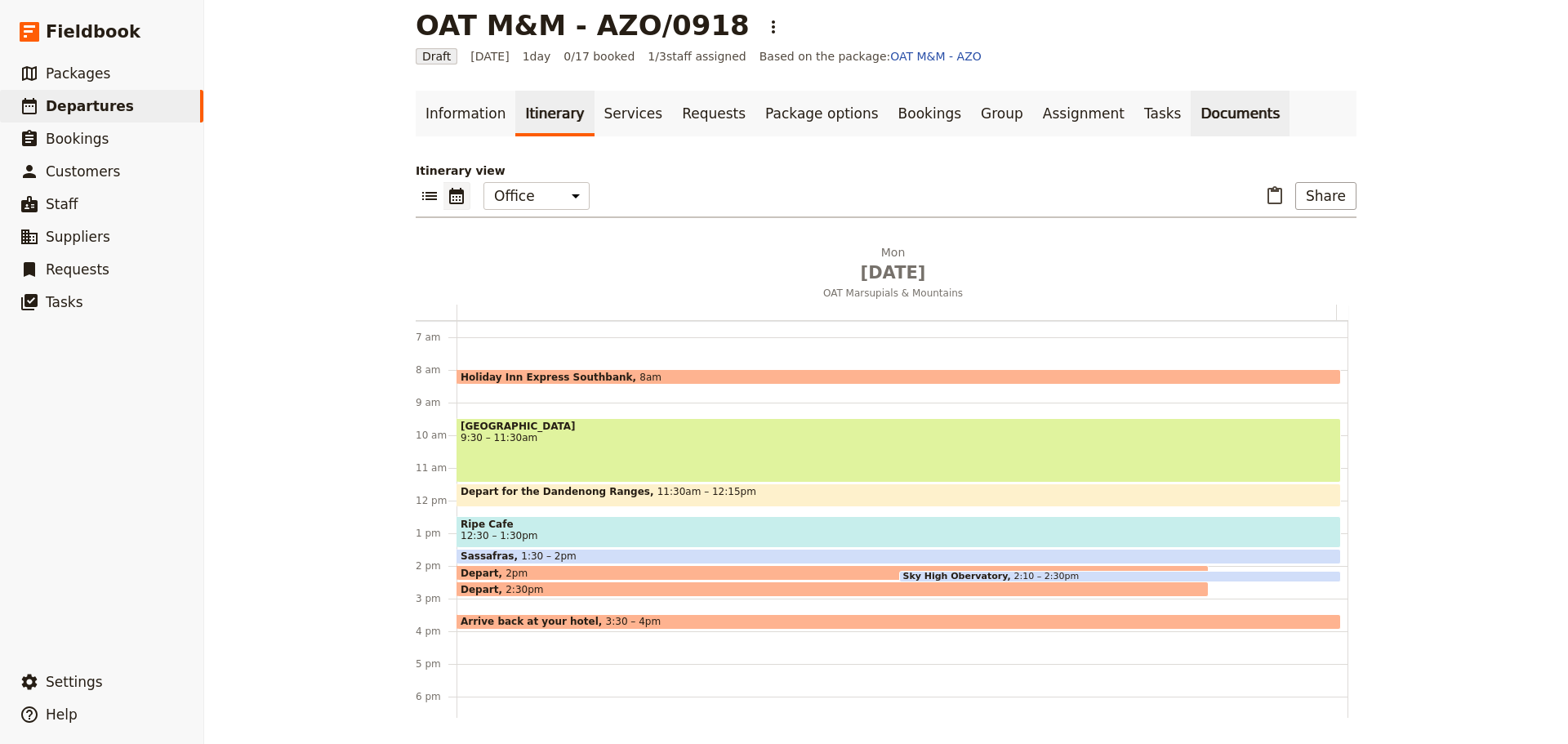
click at [1191, 116] on link "Documents" at bounding box center [1240, 114] width 99 height 46
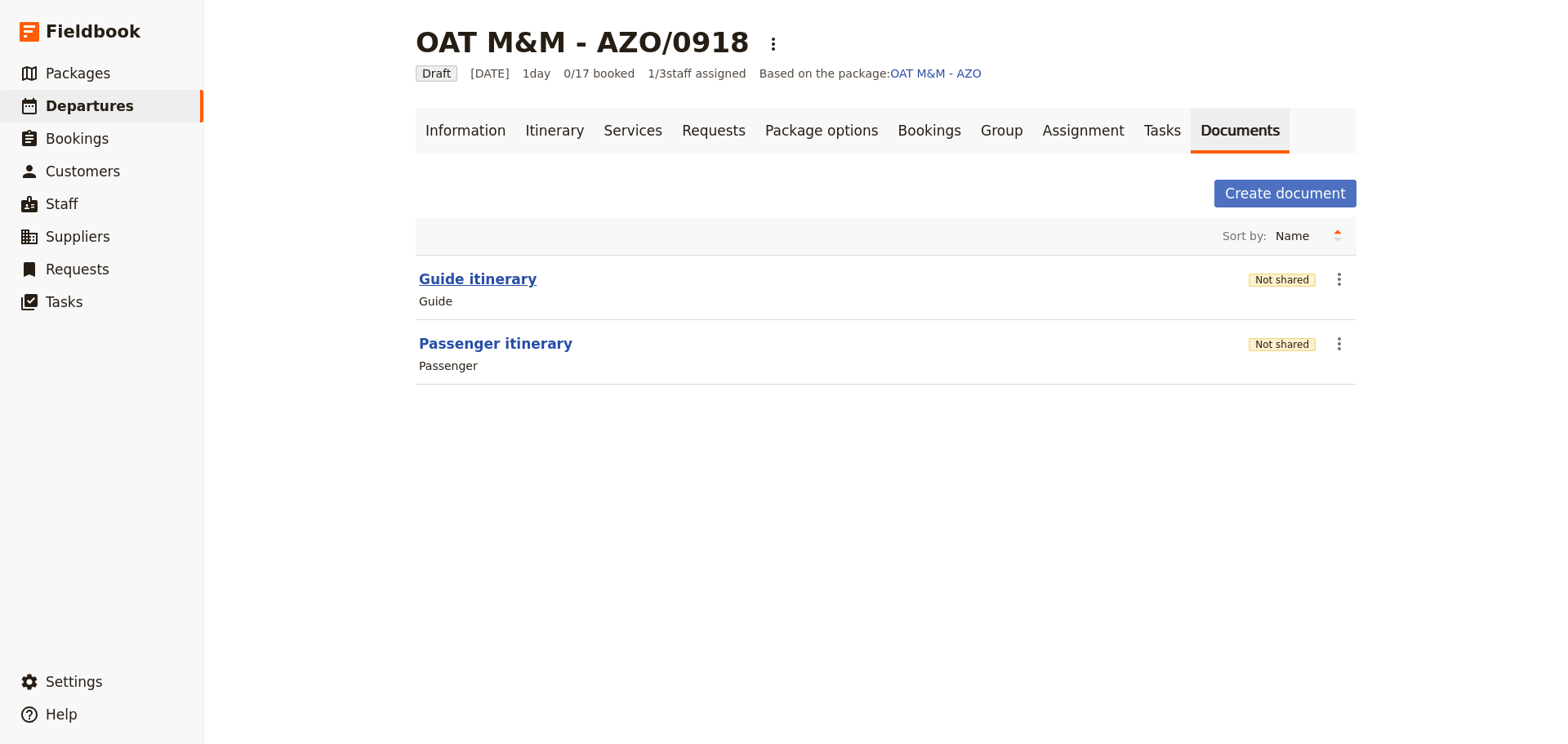
click at [478, 286] on button "Guide itinerary" at bounding box center [477, 279] width 117 height 19
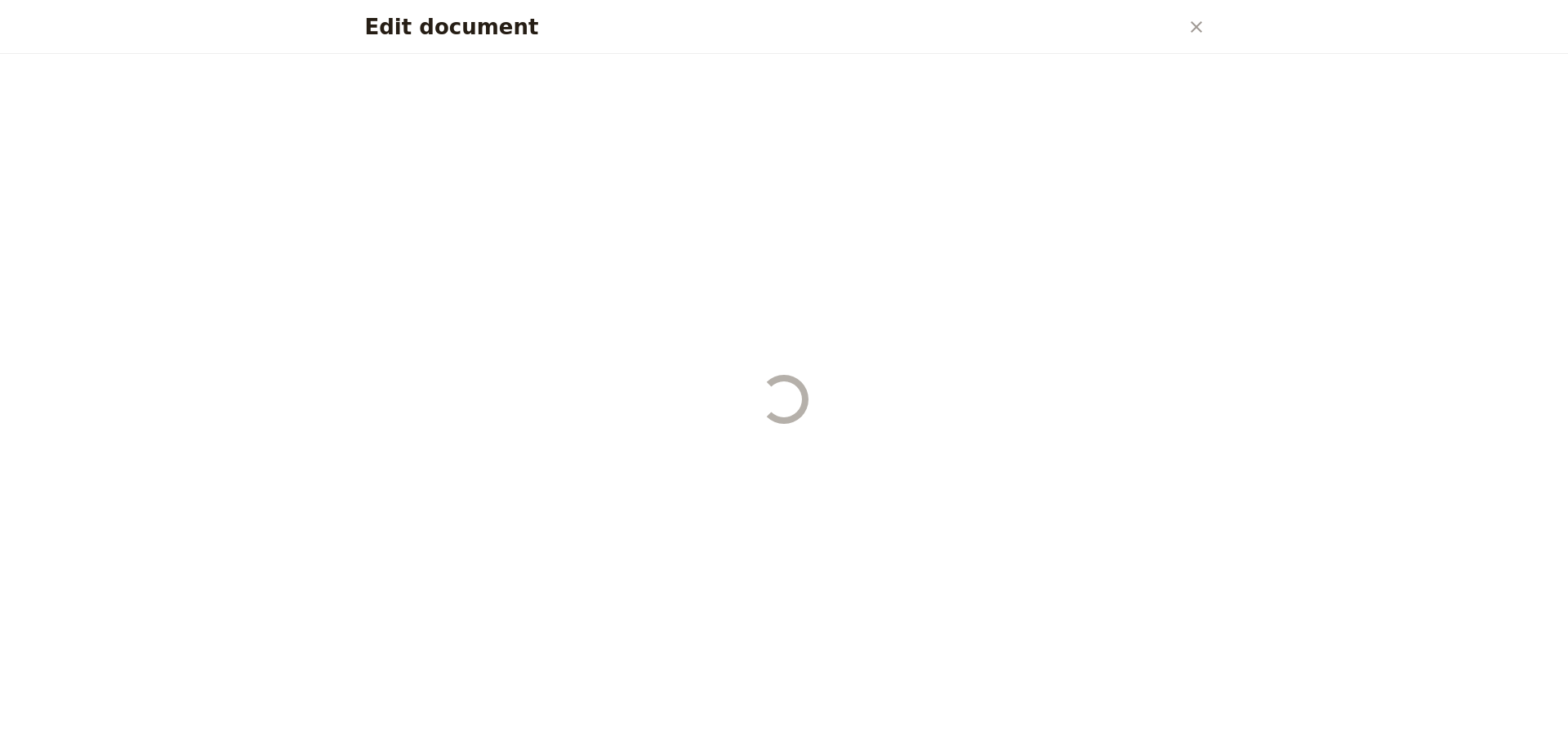
select select "STAFF"
select select "RUN_SHEET"
select select "DEFAULT"
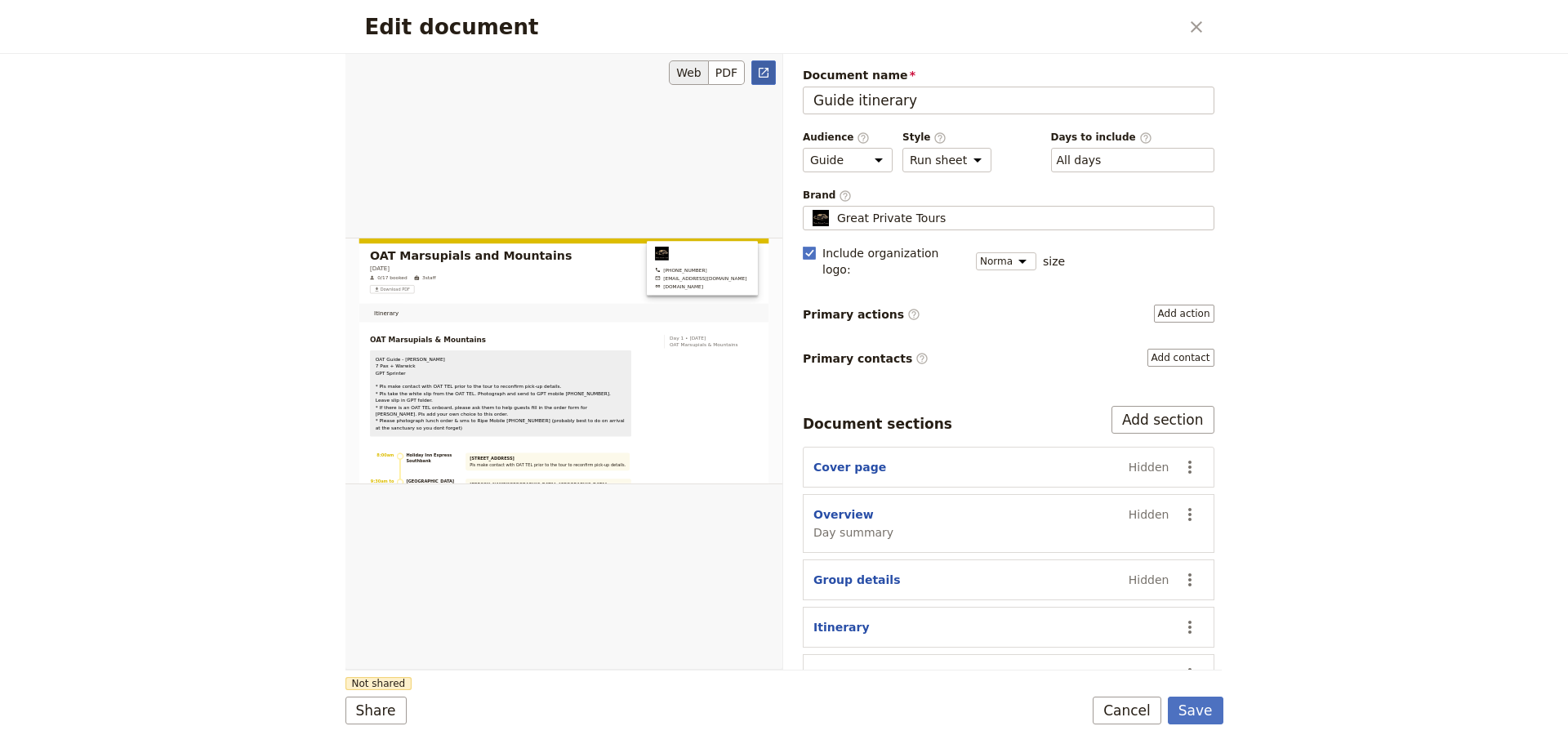
click at [765, 70] on icon "Open full preview" at bounding box center [763, 73] width 13 height 13
click at [1119, 708] on button "Cancel" at bounding box center [1127, 711] width 68 height 28
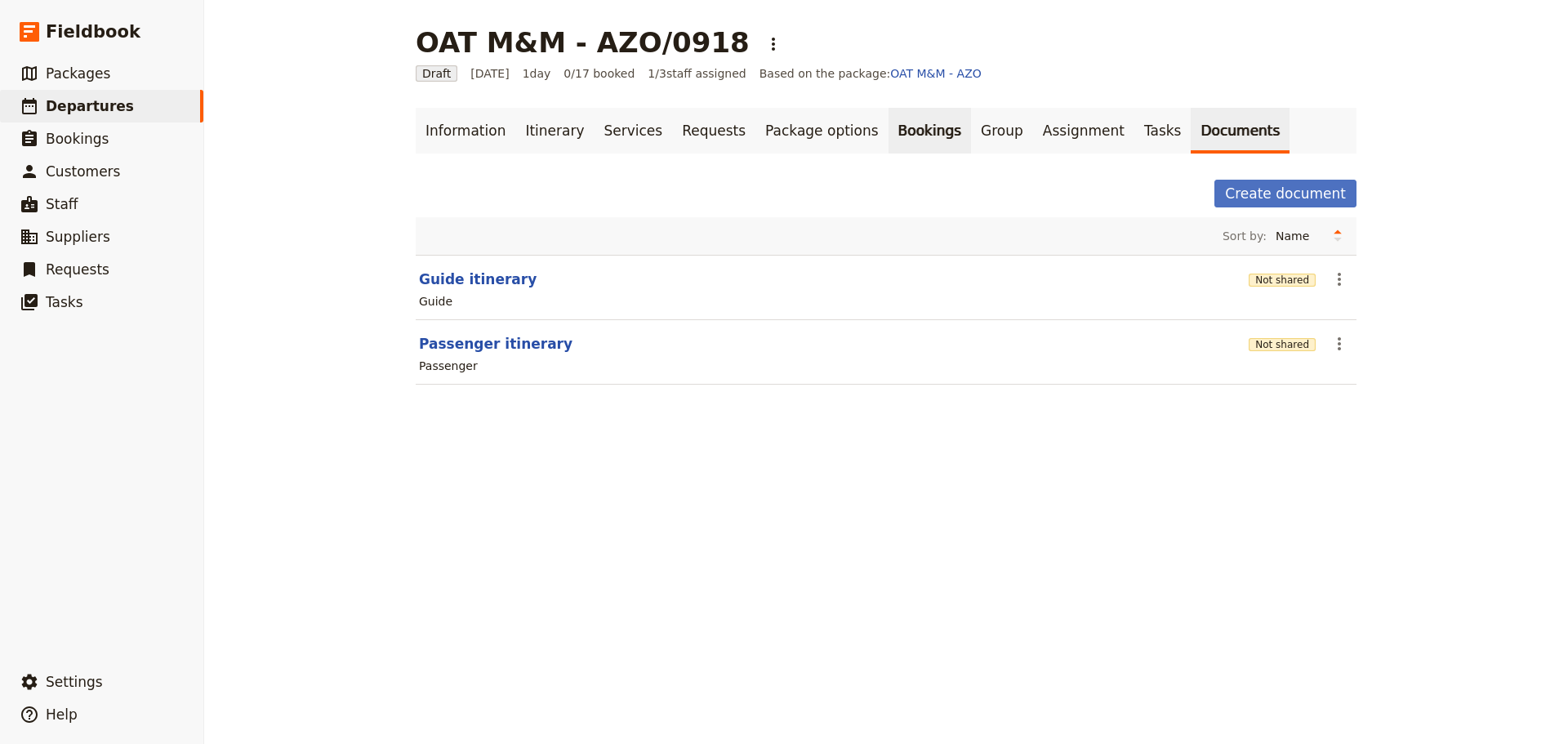
click at [889, 131] on link "Bookings" at bounding box center [930, 130] width 82 height 46
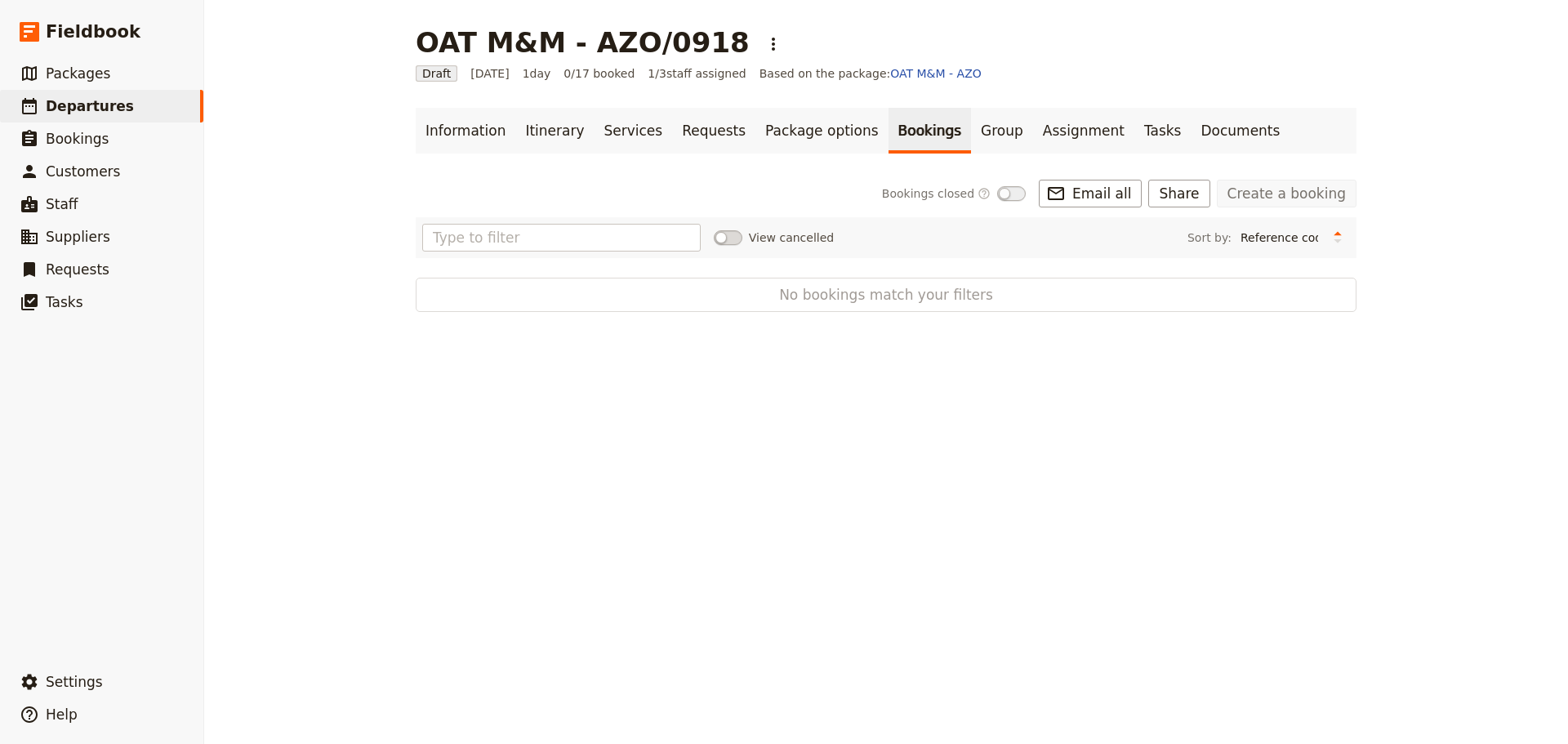
click at [1287, 198] on link "Create a booking" at bounding box center [1286, 193] width 139 height 28
click at [971, 131] on link "Group" at bounding box center [1002, 130] width 62 height 46
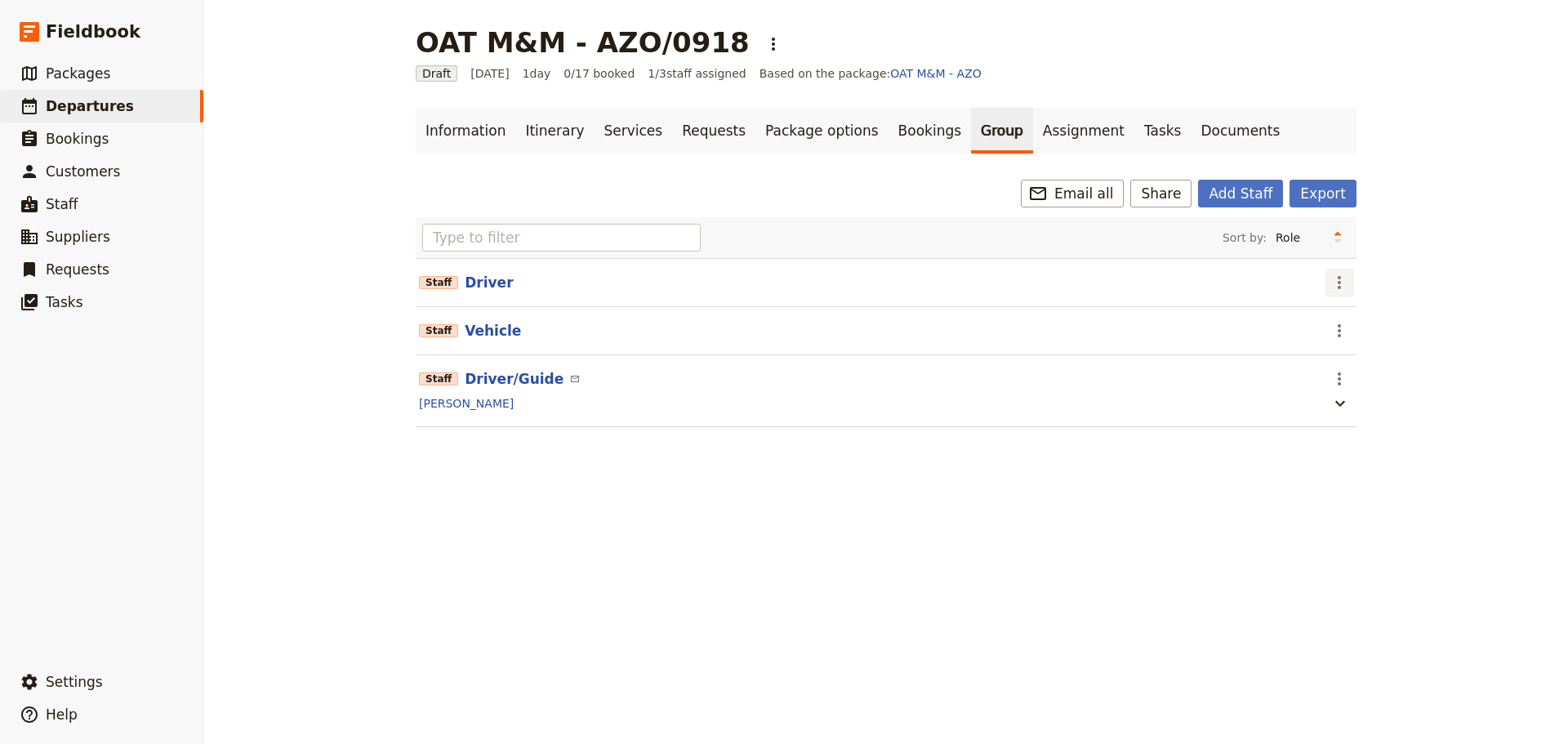
click at [1339, 280] on icon "Actions" at bounding box center [1339, 282] width 19 height 19
click at [1335, 338] on span "Remove staff" at bounding box center [1368, 341] width 75 height 17
click at [1336, 286] on icon "Actions" at bounding box center [1339, 282] width 19 height 19
click at [1332, 343] on span "Remove staff" at bounding box center [1368, 341] width 75 height 17
click at [1336, 290] on icon "Actions" at bounding box center [1339, 282] width 19 height 19
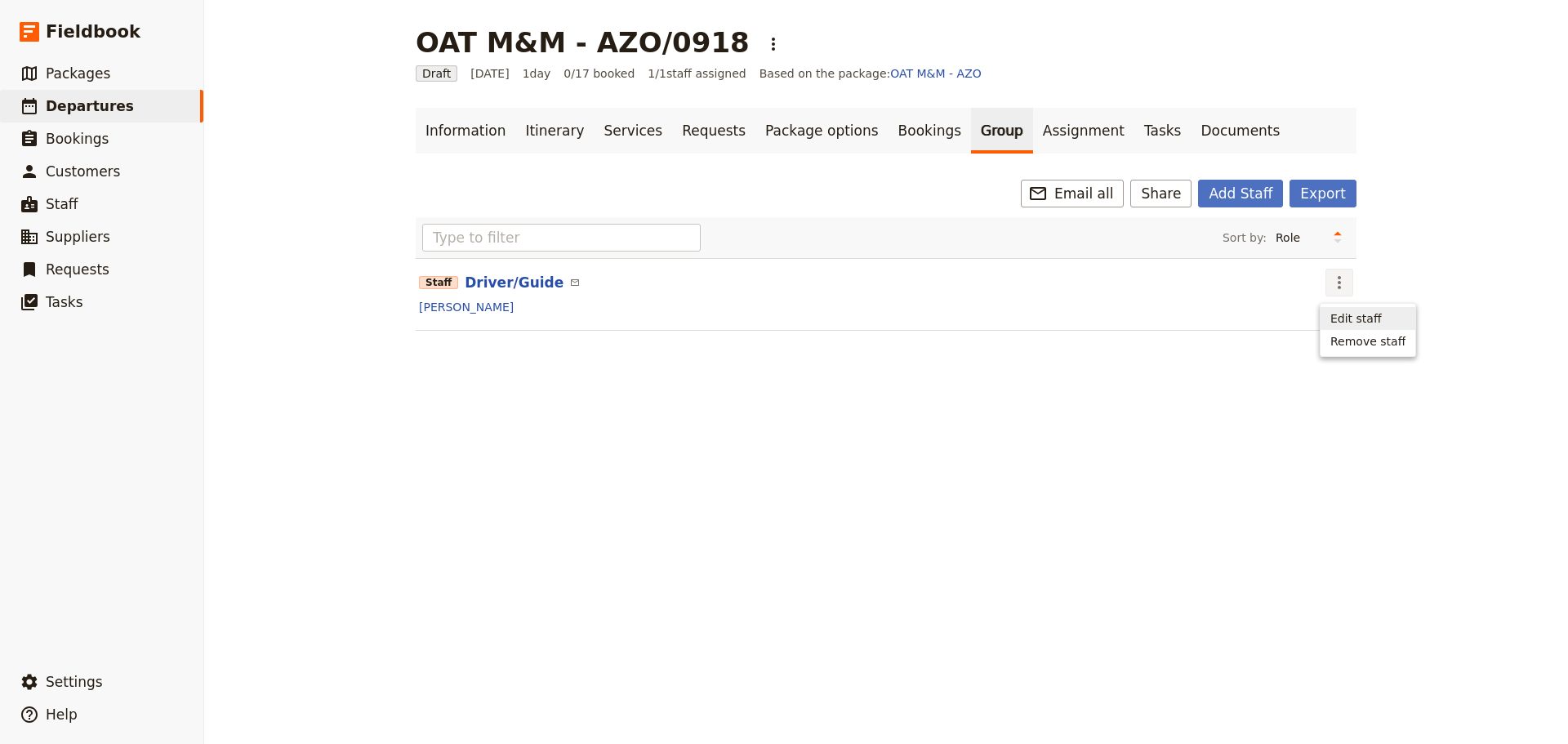
click at [1339, 317] on span "Edit staff" at bounding box center [1355, 318] width 52 height 17
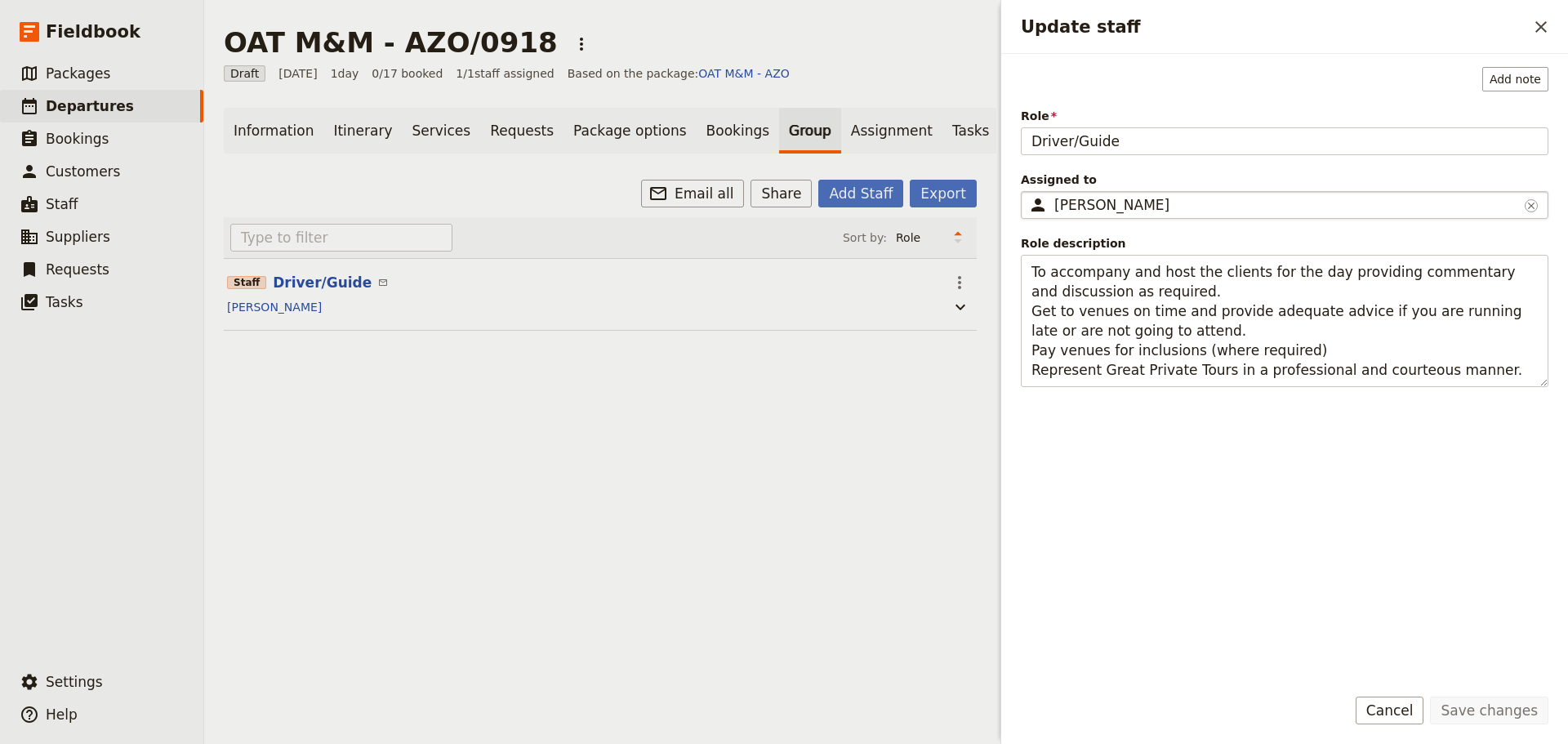
click at [1159, 202] on div "Steven Andrew" at bounding box center [1286, 205] width 464 height 19
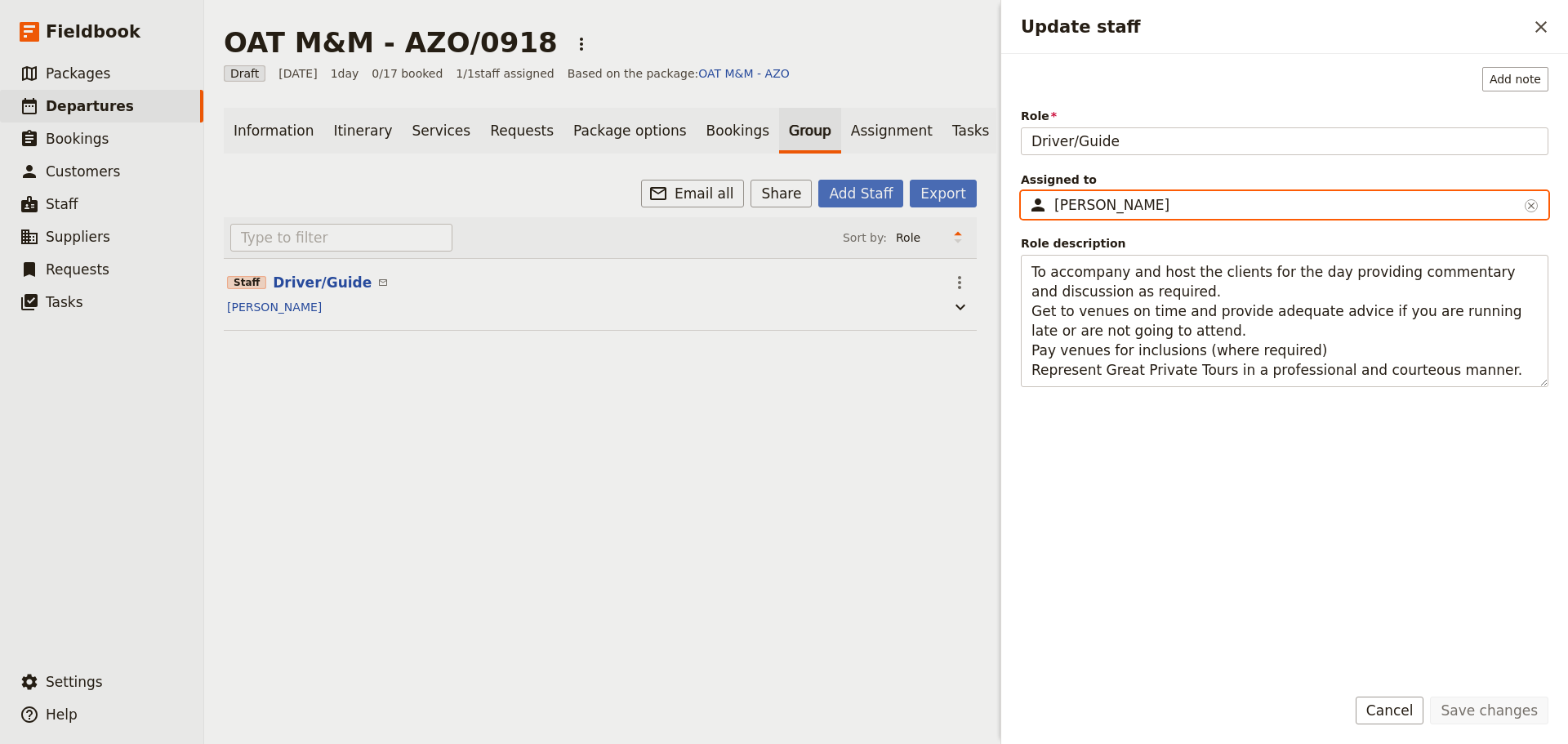
click at [1028, 192] on input "Steven Andrew" at bounding box center [1027, 191] width 1 height 1
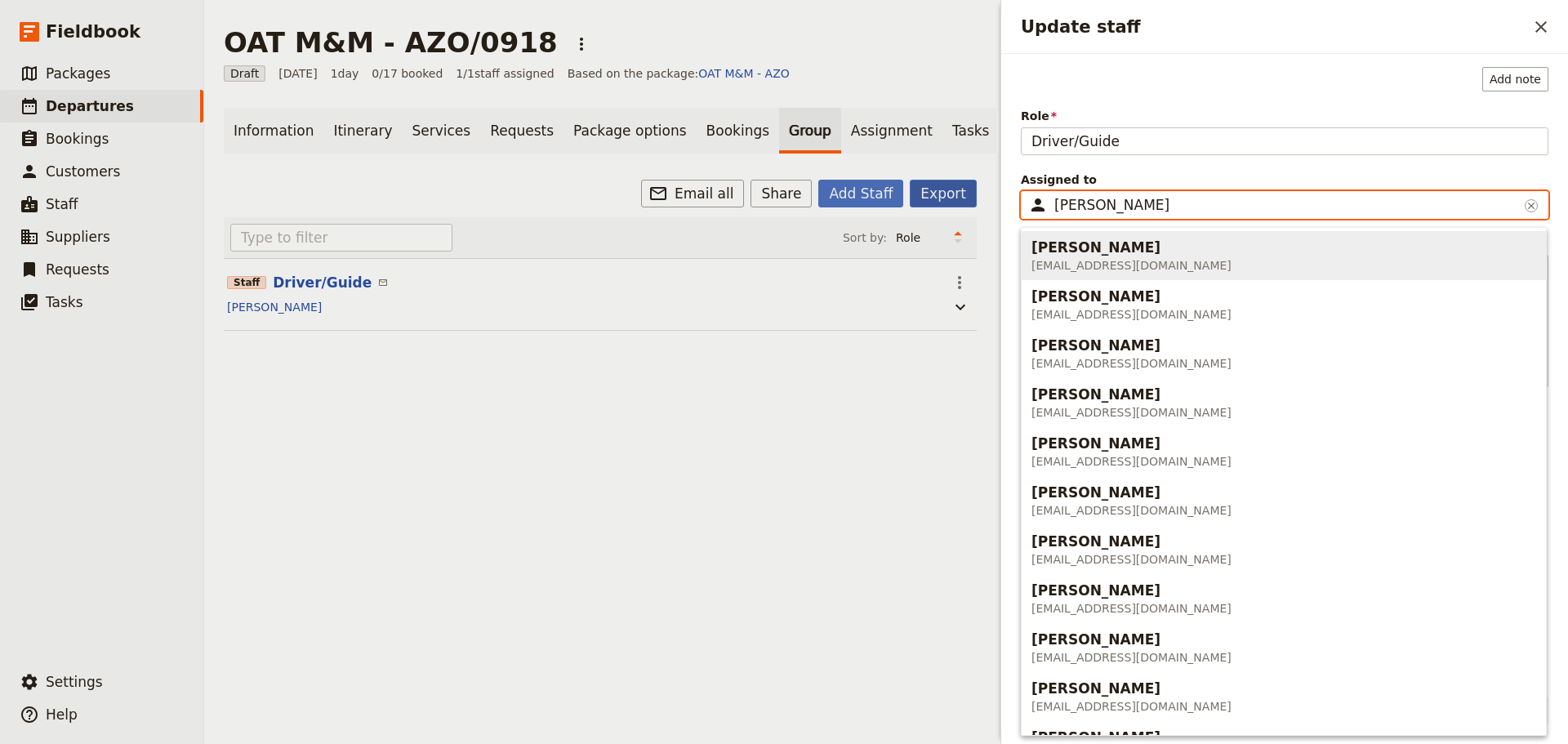
drag, startPoint x: 1164, startPoint y: 200, endPoint x: 949, endPoint y: 201, distance: 215.0
click at [952, 201] on div "OAT M&M - AZO/0918 ​ Draft 22 Sep 2025 1 day 0/17 booked 1 / 1 staff assigned B…" at bounding box center [885, 372] width 1363 height 744
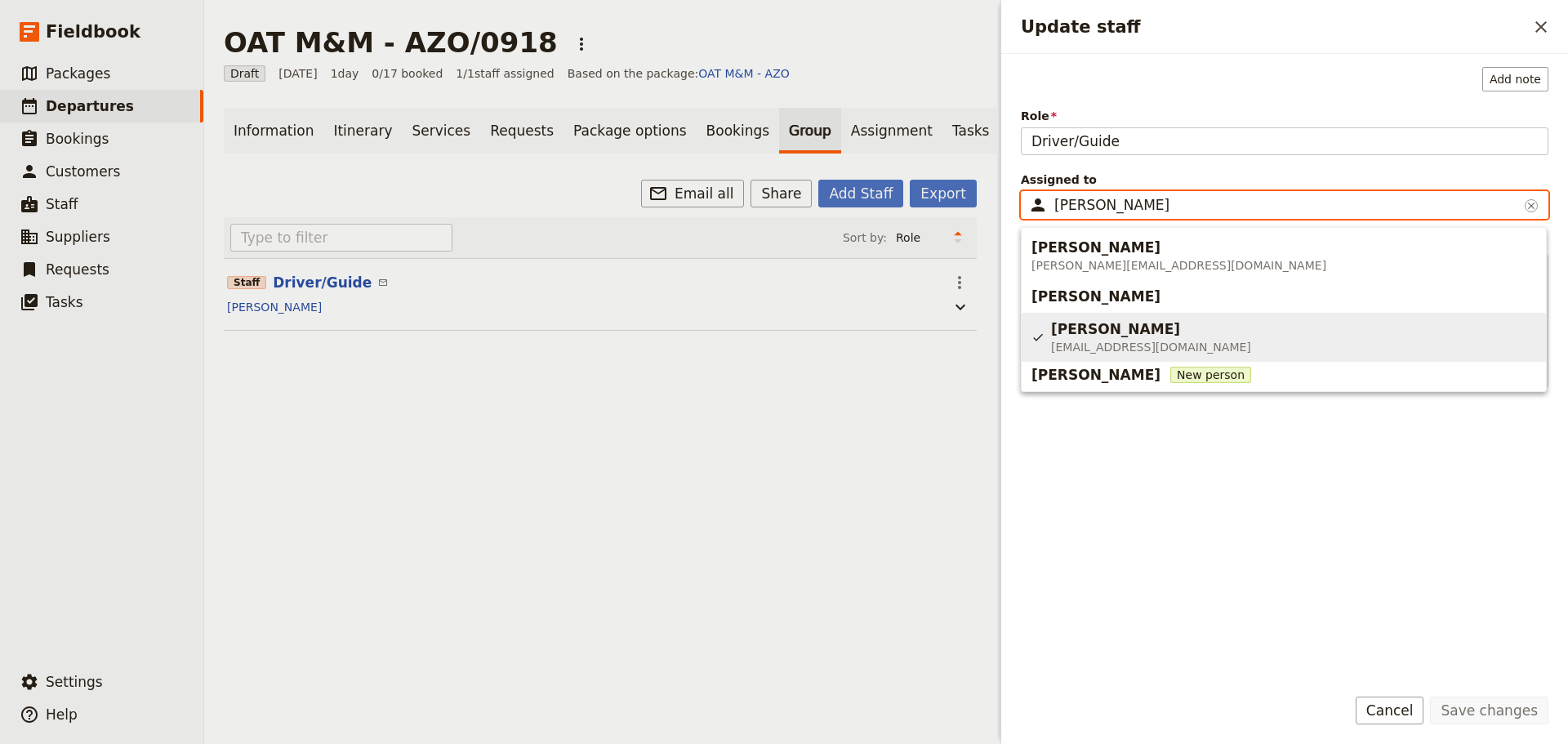
click at [1082, 323] on span "Steven Andrew" at bounding box center [1114, 329] width 129 height 19
type input "Steven Andrew"
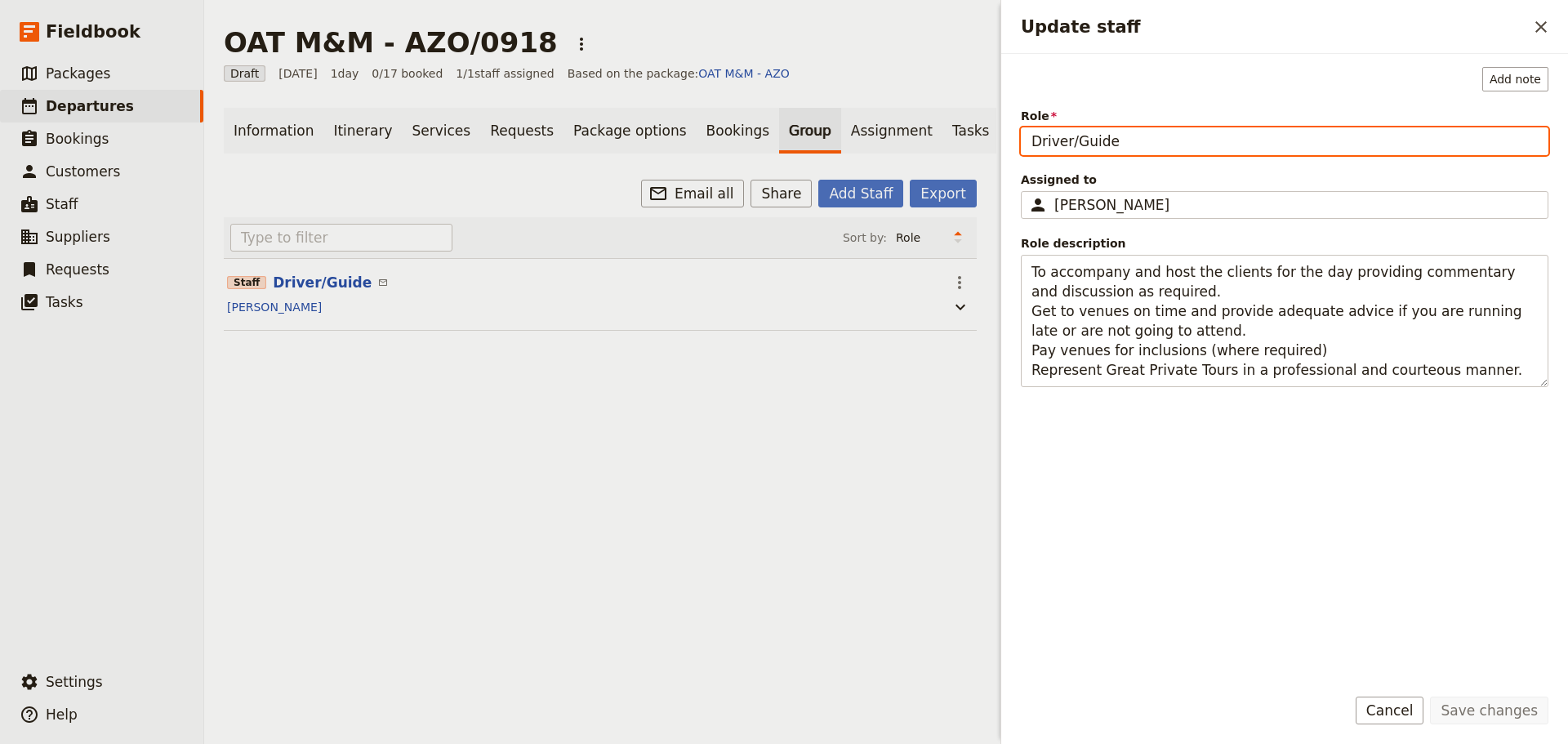
click at [1199, 144] on input "Driver/Guide" at bounding box center [1284, 141] width 527 height 28
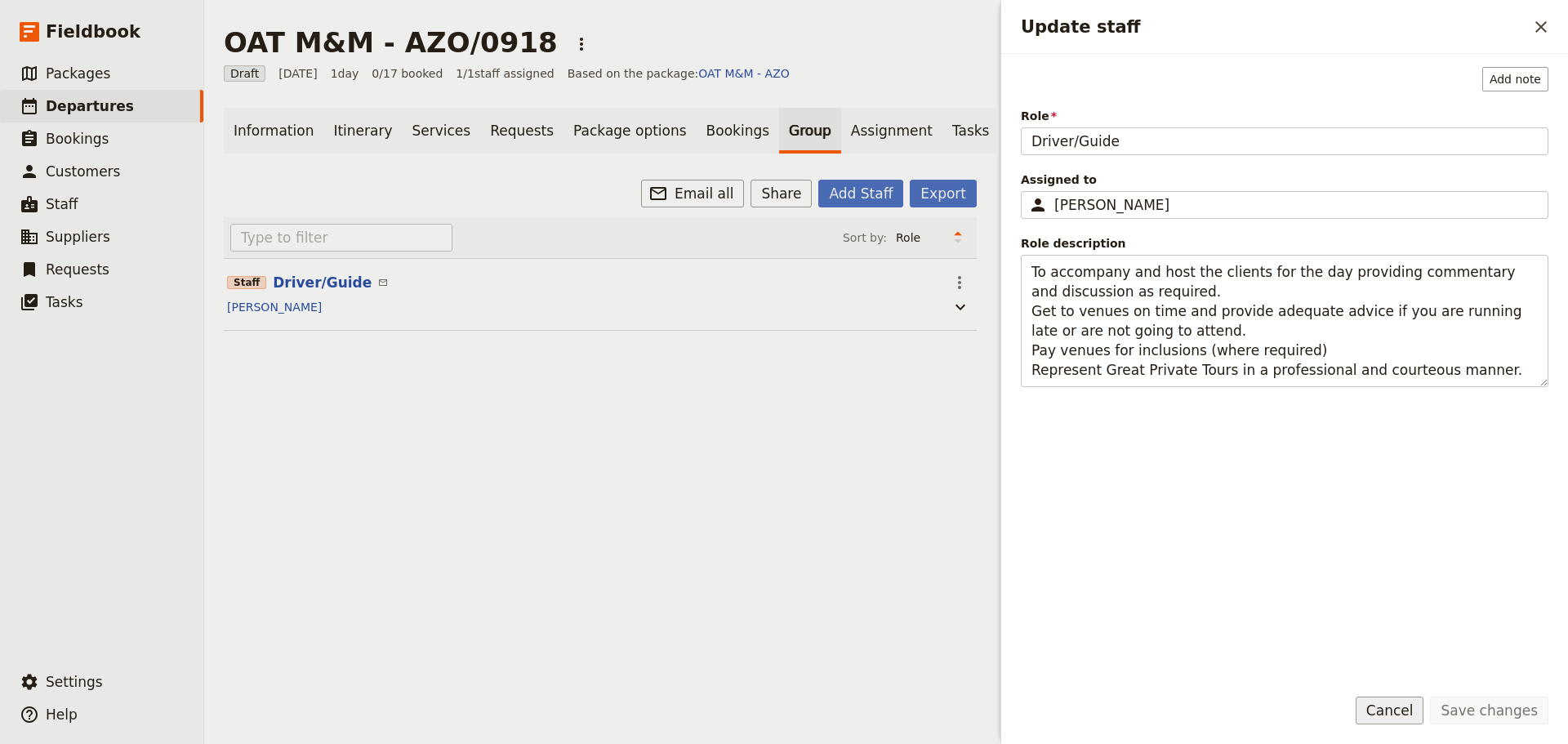
click at [1386, 709] on button "Cancel" at bounding box center [1389, 711] width 68 height 28
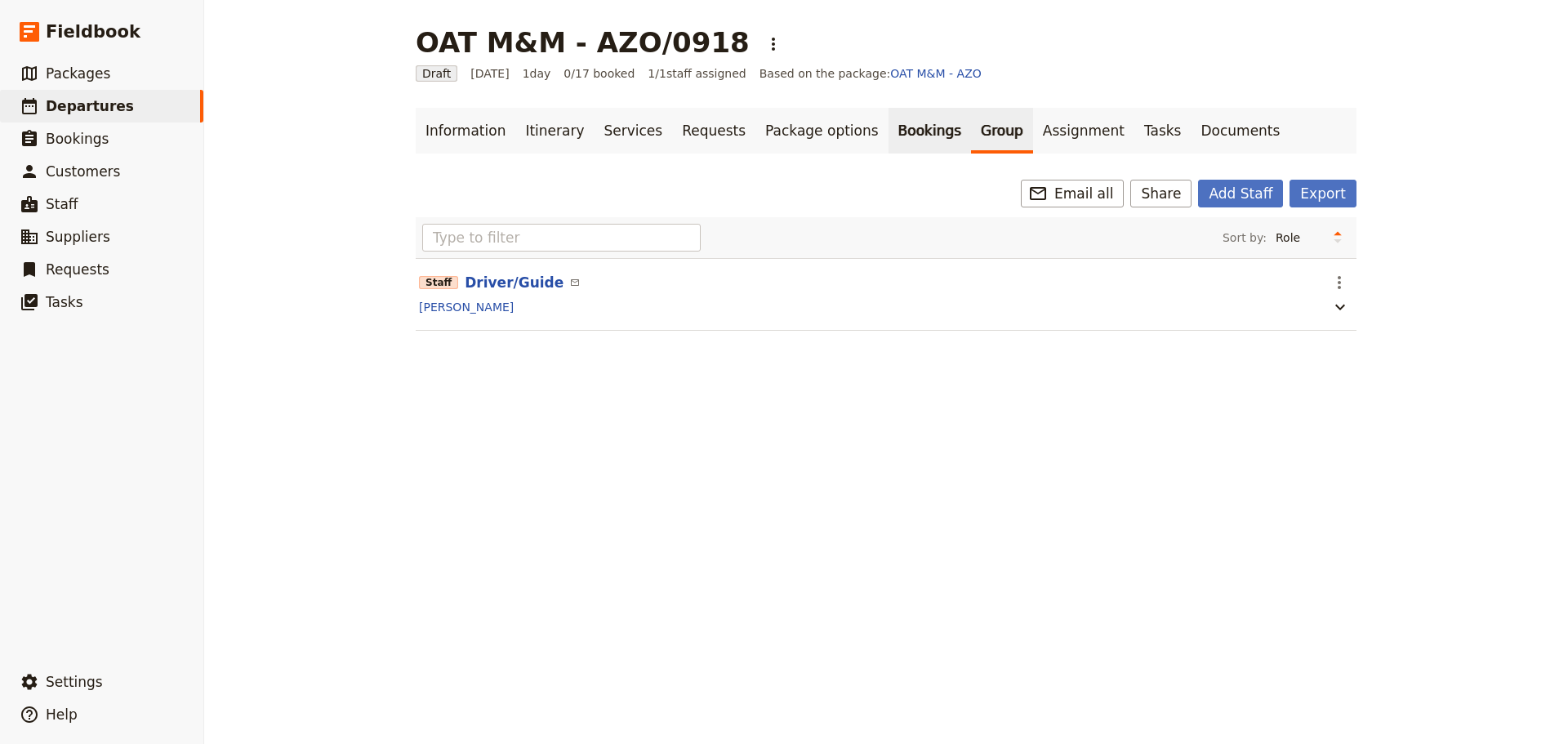
click at [889, 128] on link "Bookings" at bounding box center [930, 130] width 82 height 46
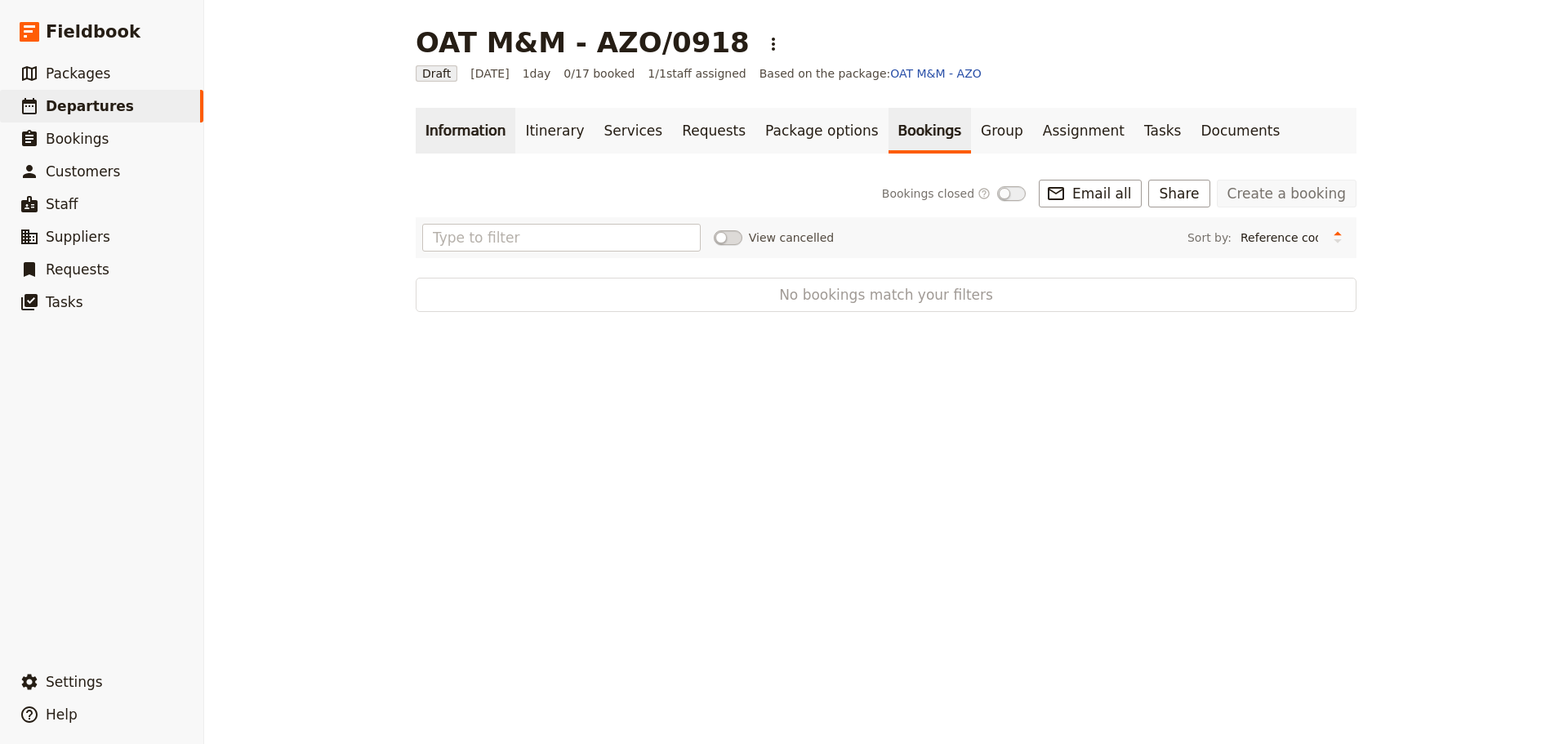
click at [442, 131] on link "Information" at bounding box center [466, 130] width 100 height 46
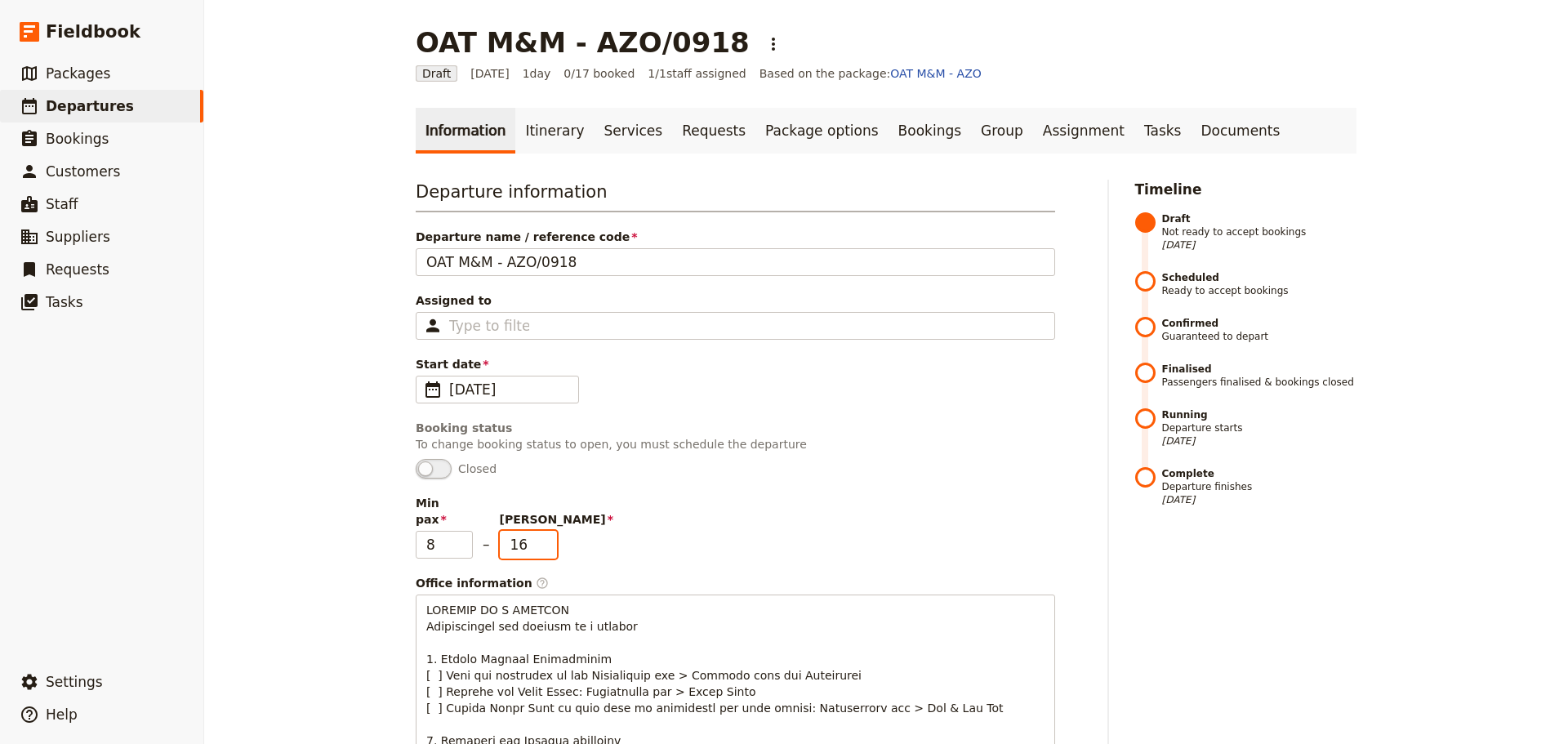
click at [541, 530] on input "16" at bounding box center [528, 544] width 57 height 28
click at [542, 530] on input "15" at bounding box center [528, 544] width 57 height 28
click at [543, 530] on input "14" at bounding box center [528, 544] width 57 height 28
click at [545, 531] on input "13" at bounding box center [528, 544] width 57 height 28
click at [545, 534] on input "12" at bounding box center [528, 544] width 57 height 28
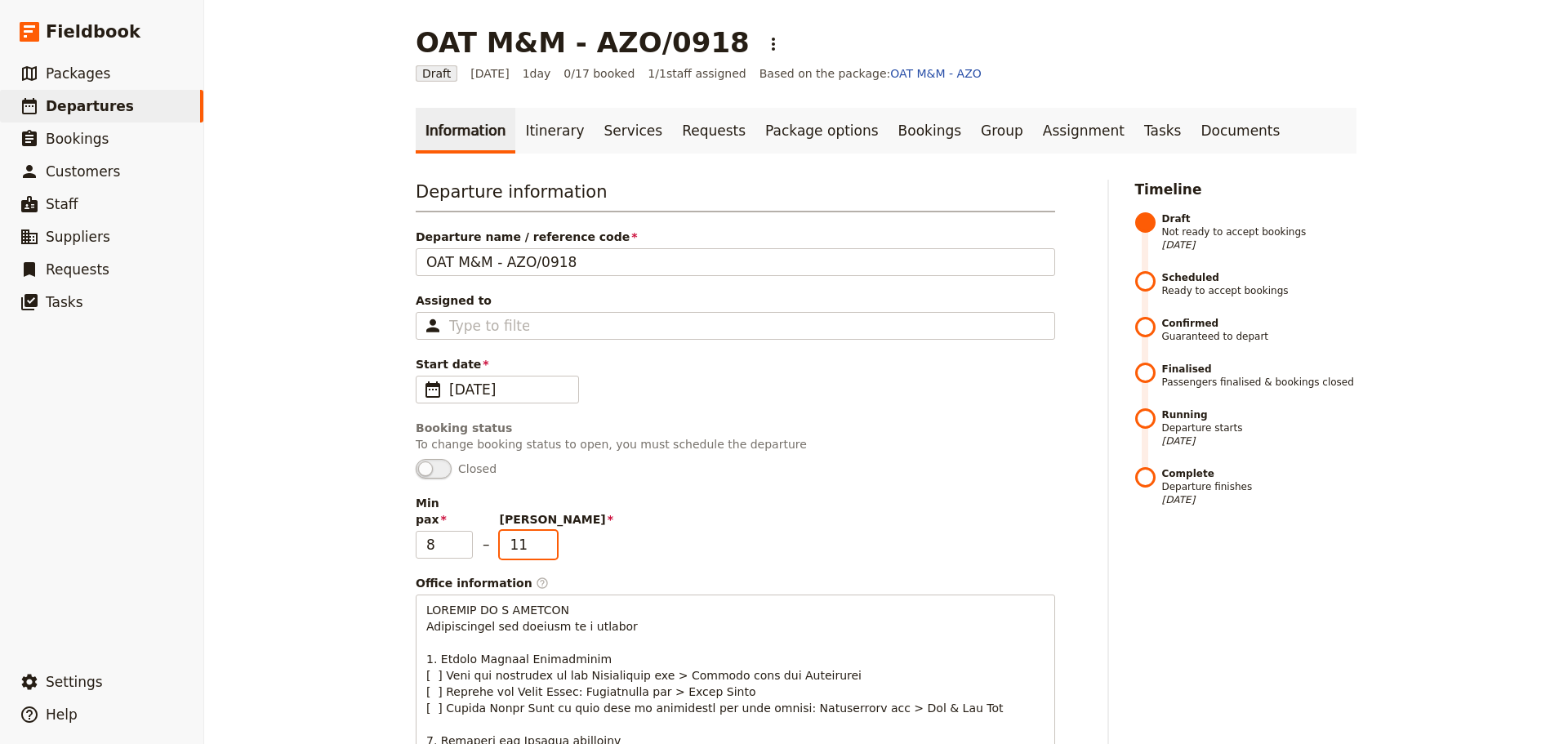
click at [545, 534] on input "11" at bounding box center [528, 544] width 57 height 28
click at [545, 534] on input "10" at bounding box center [528, 544] width 57 height 28
click at [540, 533] on input "9" at bounding box center [528, 544] width 57 height 28
click at [540, 533] on input "8" at bounding box center [528, 544] width 57 height 28
type input "7"
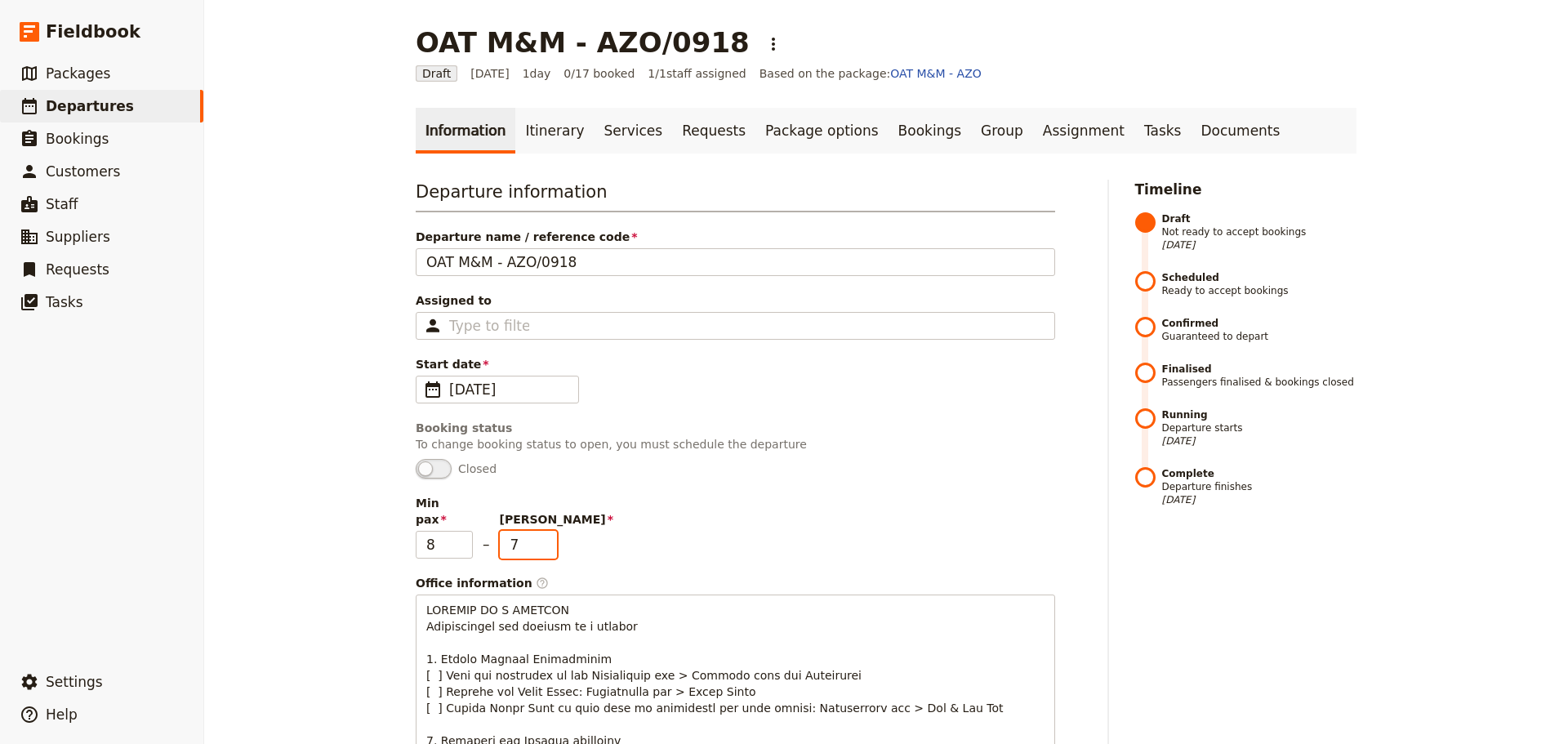
click at [540, 533] on input "7" at bounding box center [528, 544] width 57 height 28
click at [458, 534] on input "6" at bounding box center [444, 544] width 57 height 28
click at [458, 535] on input "5" at bounding box center [444, 544] width 57 height 28
click at [457, 530] on input "6" at bounding box center [444, 544] width 57 height 28
type input "7"
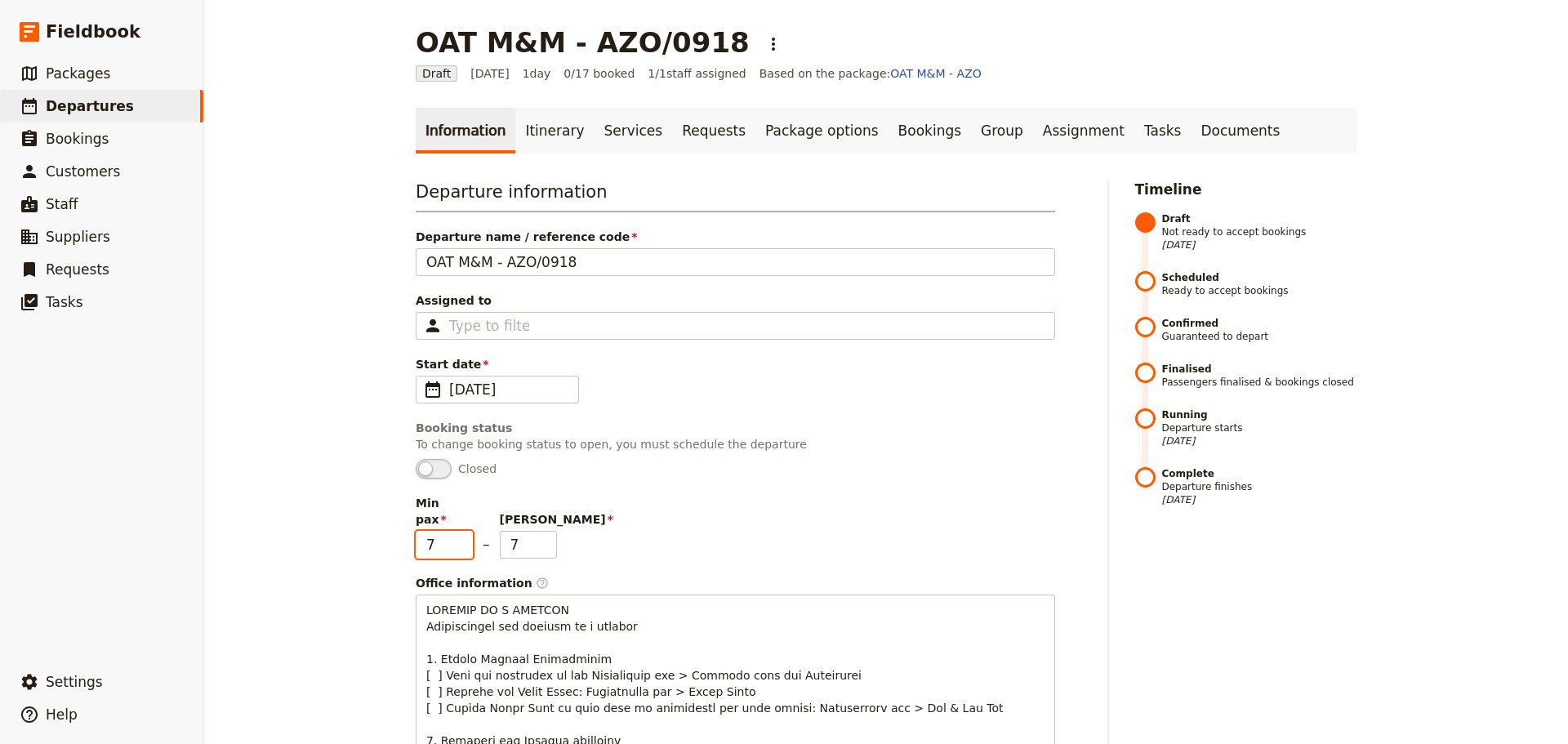
click at [457, 530] on input "7" at bounding box center [444, 544] width 57 height 28
drag, startPoint x: 770, startPoint y: 512, endPoint x: 770, endPoint y: 501, distance: 11.0
click at [770, 511] on div "Min pax 7 – Max pax 7" at bounding box center [735, 526] width 639 height 64
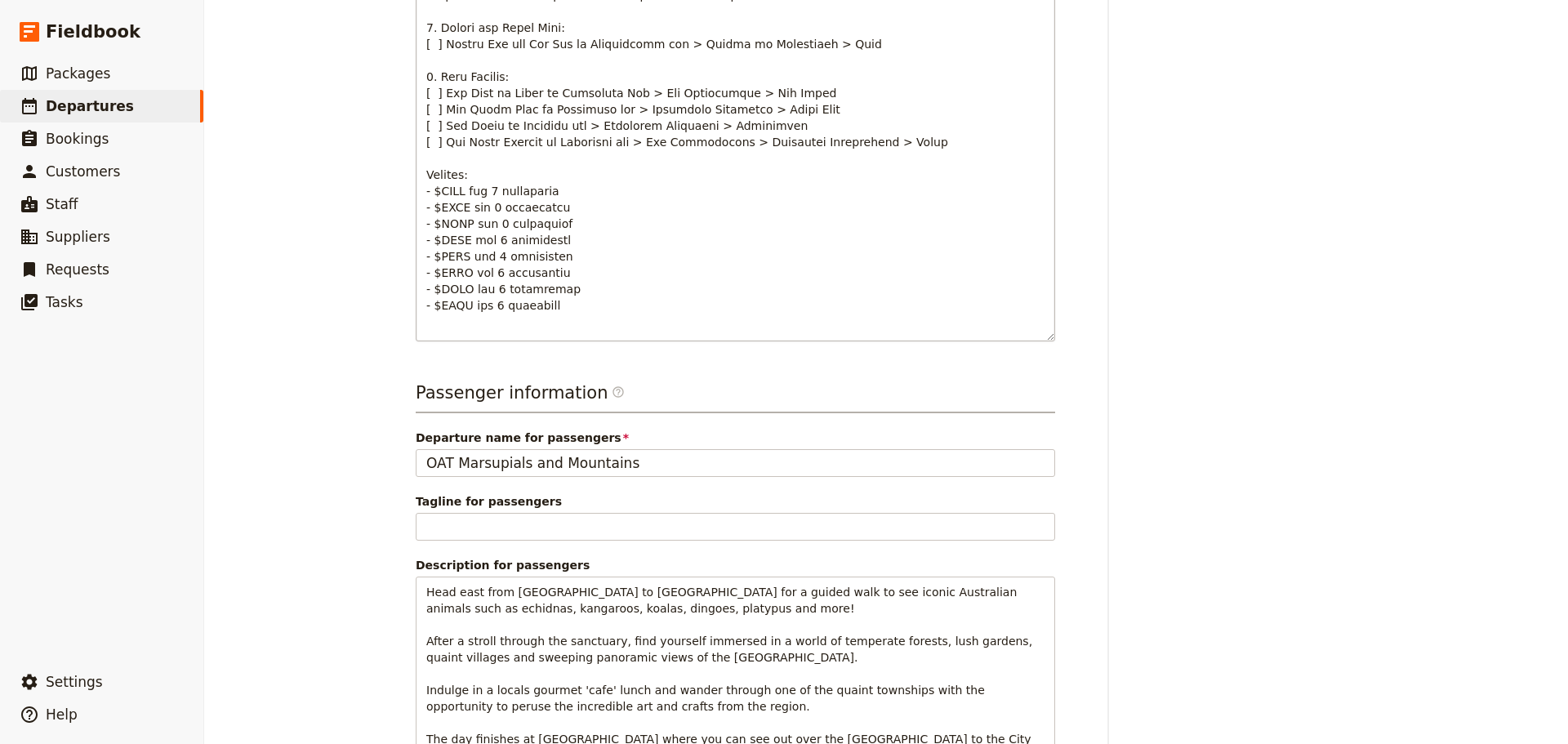
scroll to position [1084, 0]
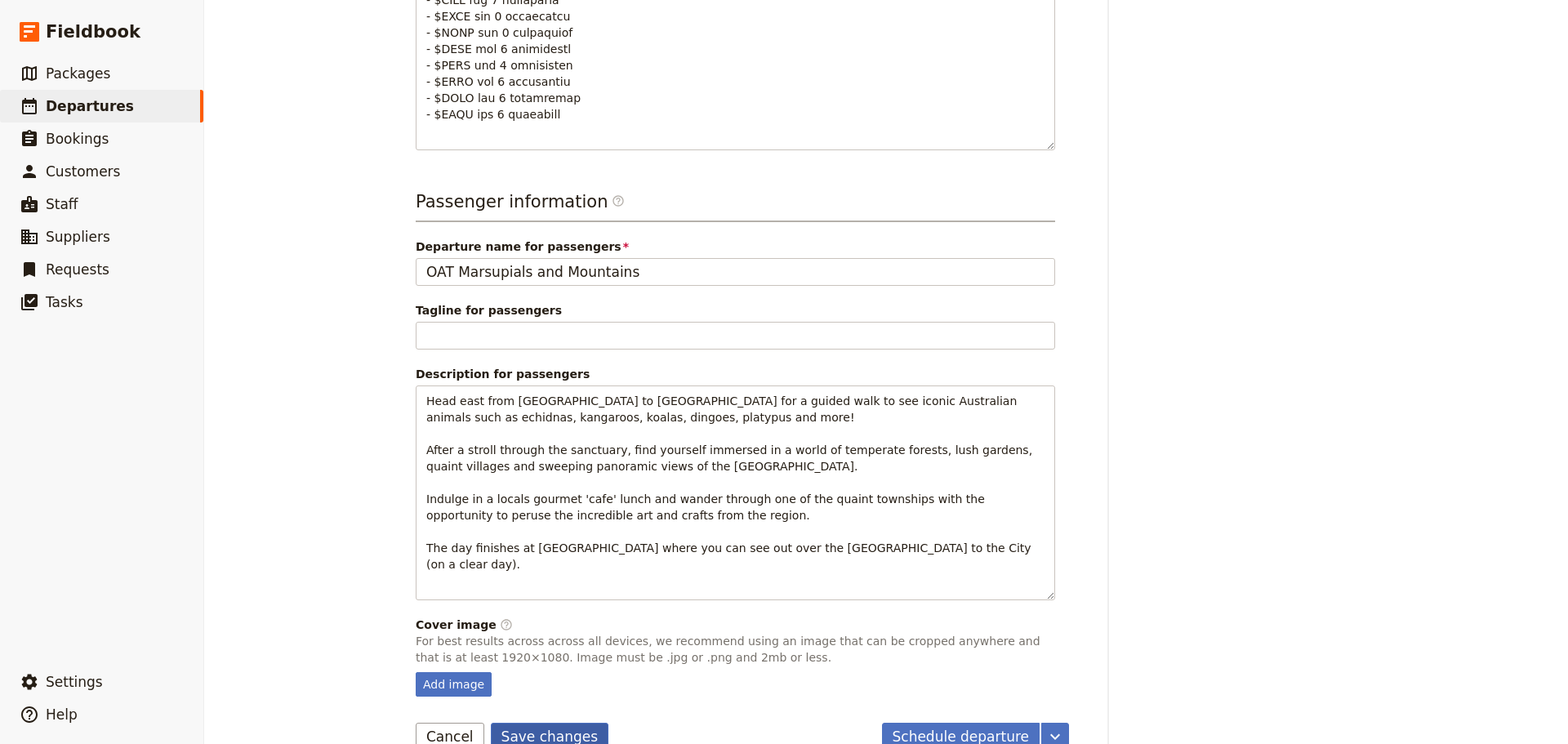
click at [497, 722] on button "Save changes" at bounding box center [550, 736] width 118 height 28
click at [940, 722] on button "Schedule departure" at bounding box center [960, 736] width 158 height 28
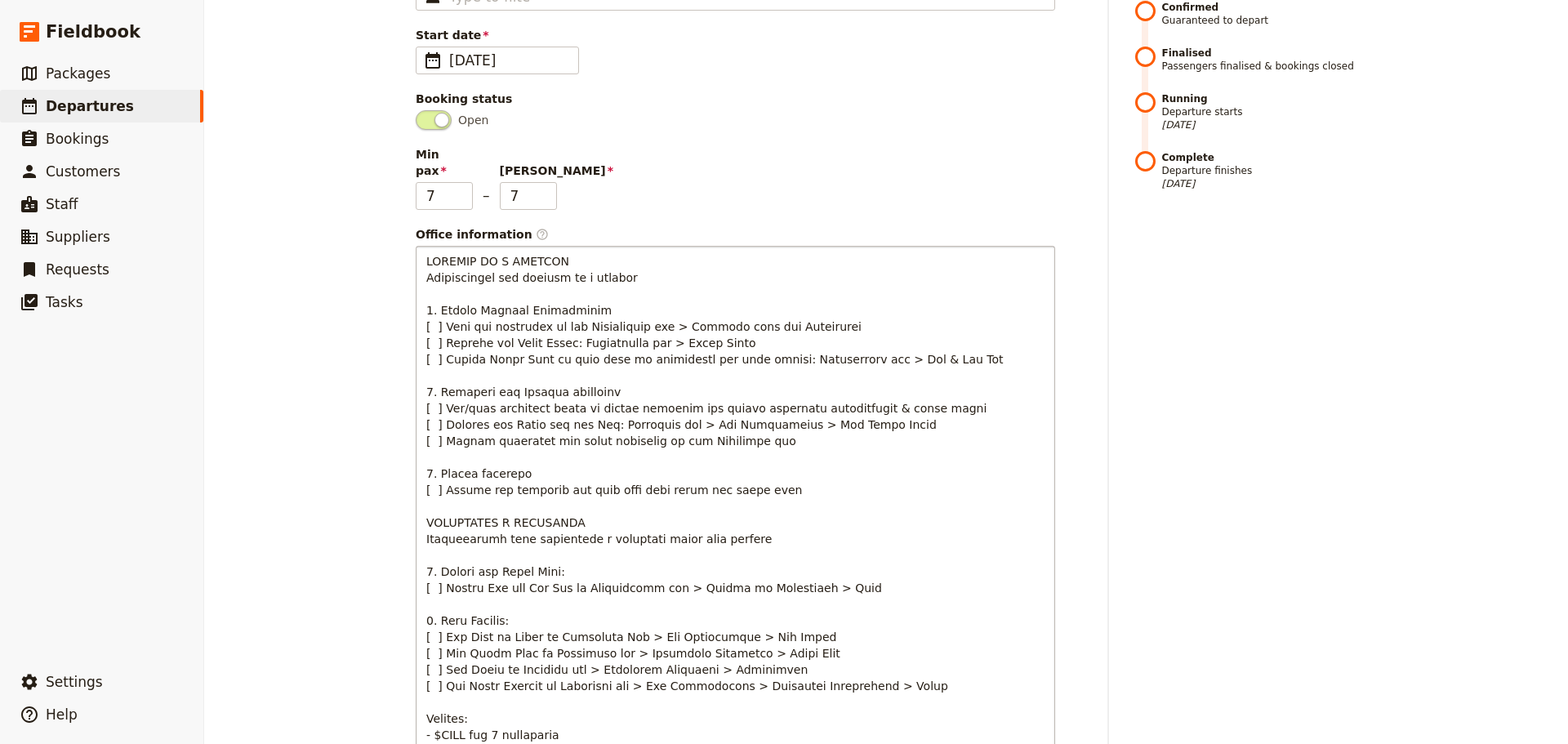
scroll to position [0, 0]
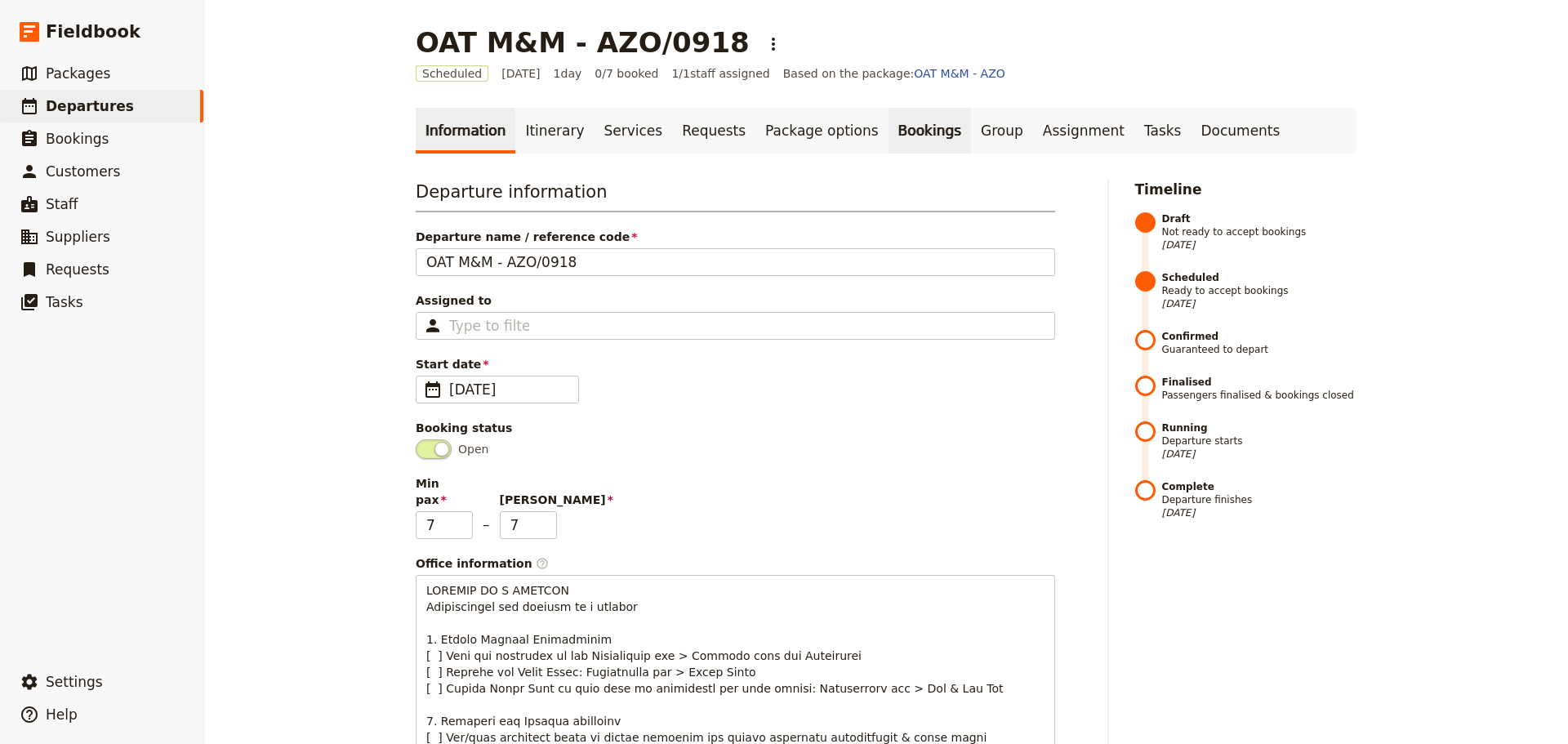
click at [889, 135] on link "Bookings" at bounding box center [930, 130] width 82 height 46
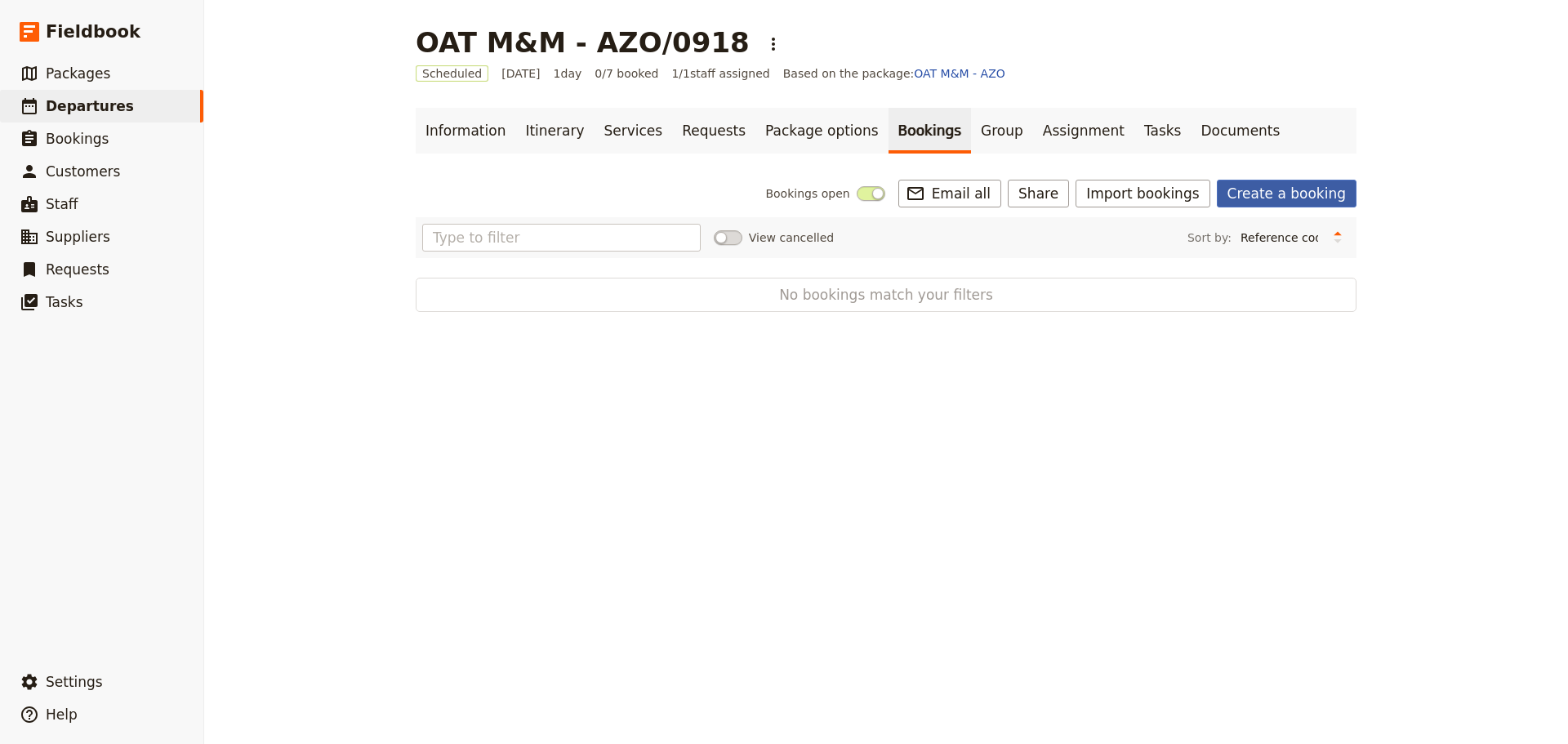
click at [1271, 186] on link "Create a booking" at bounding box center [1286, 193] width 139 height 28
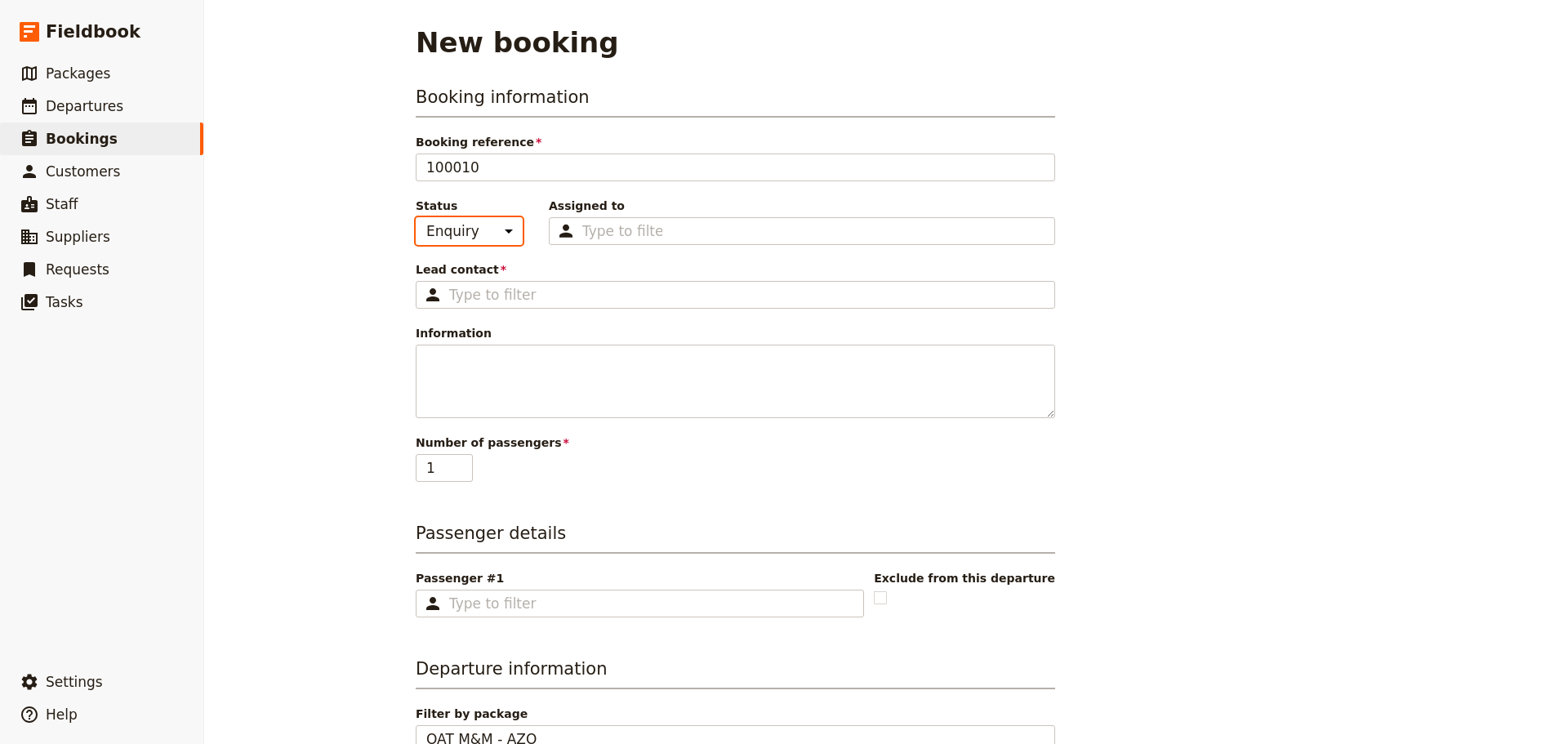
click at [489, 222] on select "Enquiry On hold Confirmed" at bounding box center [469, 231] width 107 height 28
select select "CONFIRMED"
click at [416, 217] on select "Enquiry On hold Confirmed" at bounding box center [469, 231] width 107 height 28
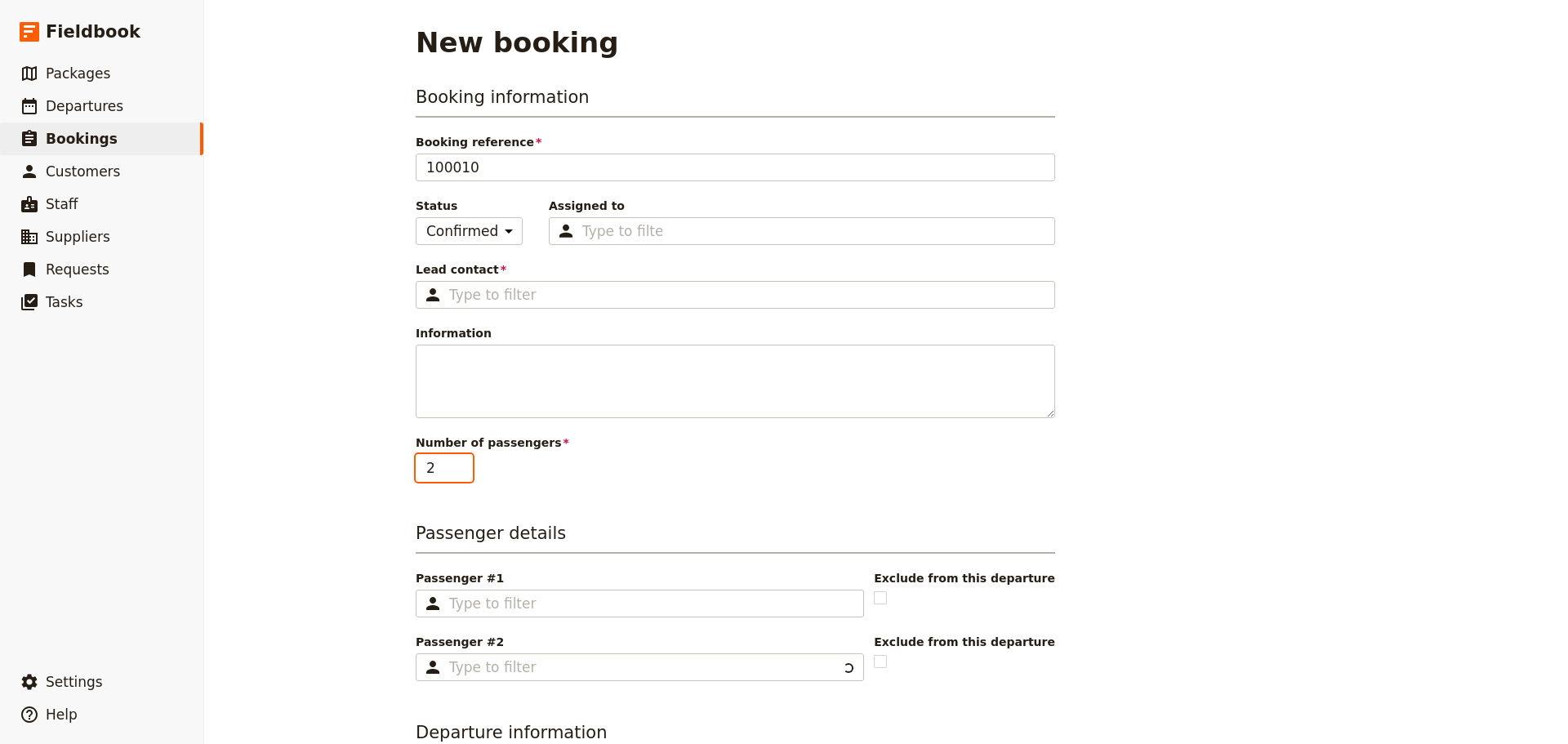
click at [454, 462] on input "2" at bounding box center [444, 468] width 57 height 28
click at [454, 462] on input "3" at bounding box center [444, 468] width 57 height 28
click at [454, 462] on input "4" at bounding box center [444, 468] width 57 height 28
click at [454, 462] on input "5" at bounding box center [444, 468] width 57 height 28
click at [454, 462] on input "6" at bounding box center [444, 468] width 57 height 28
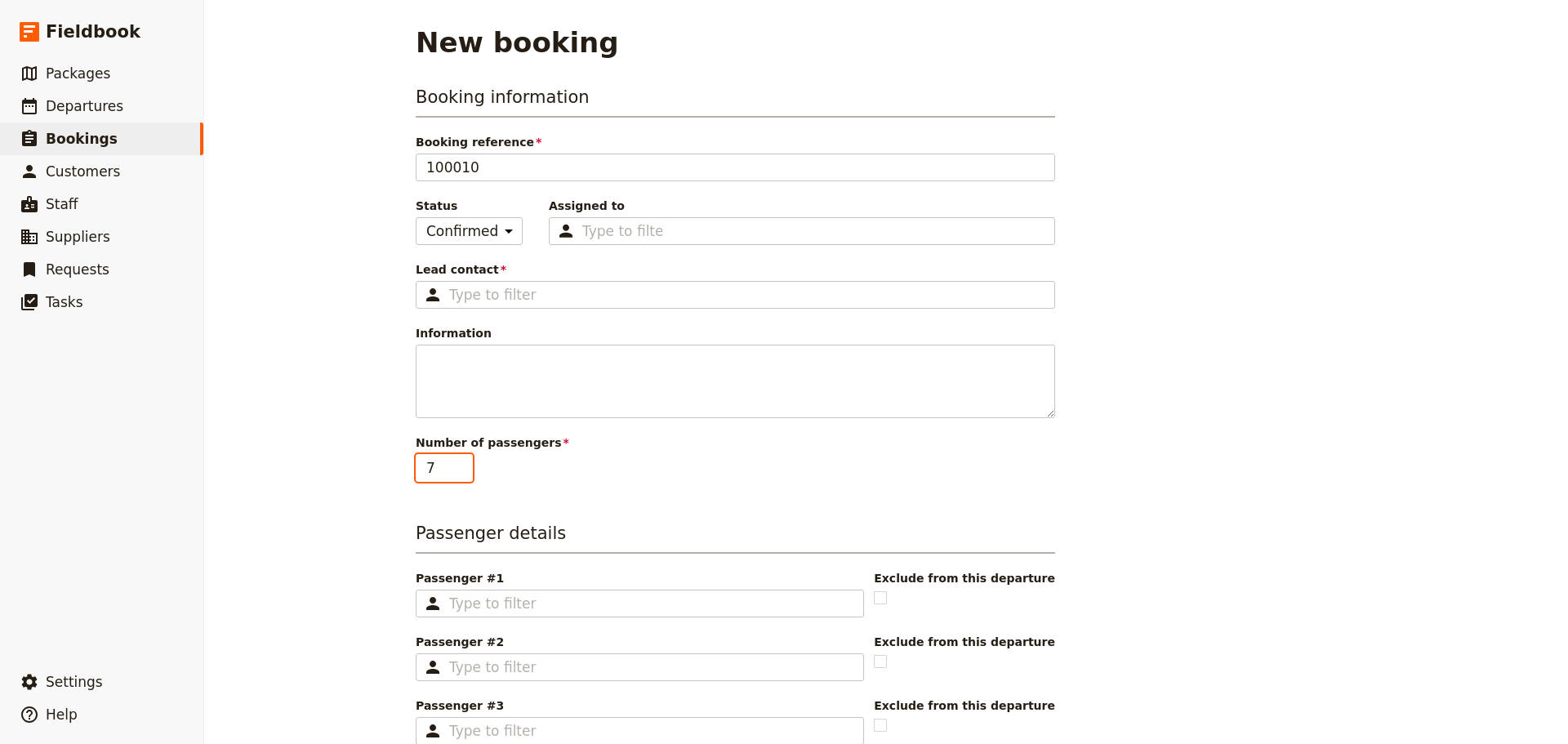
type input "7"
click at [454, 460] on input "7" at bounding box center [444, 468] width 57 height 28
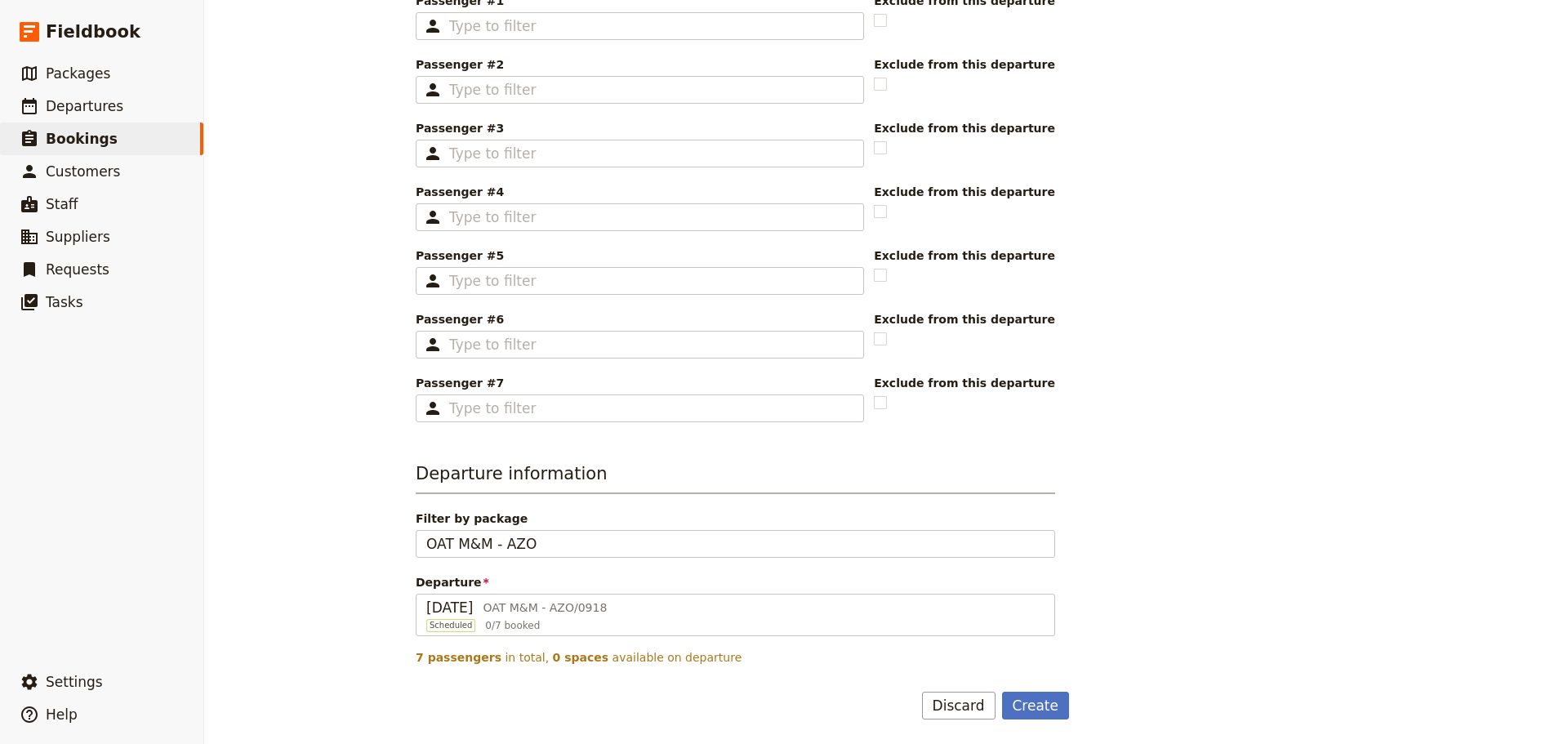
scroll to position [579, 0]
click at [1044, 694] on button "Create" at bounding box center [1035, 704] width 67 height 28
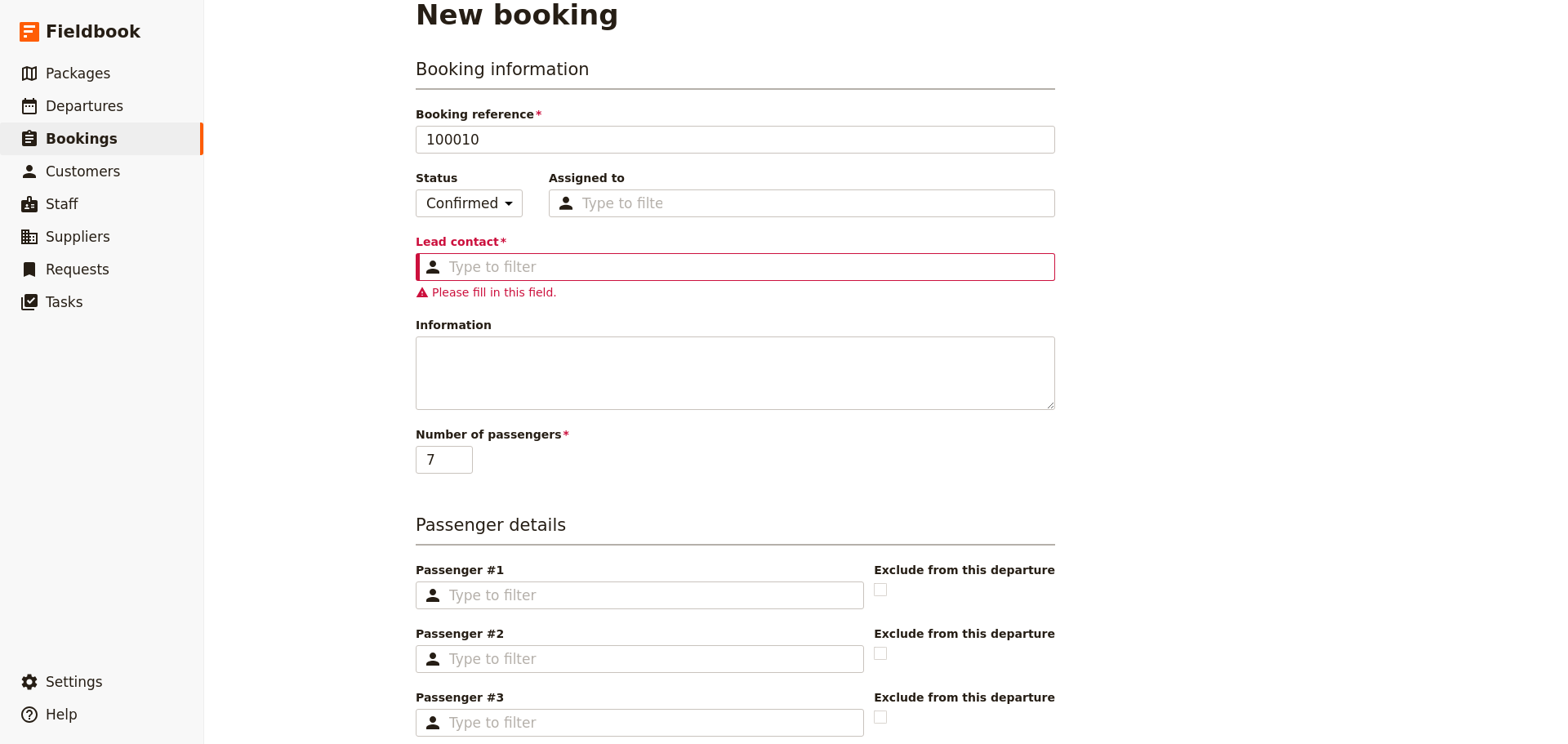
scroll to position [27, 0]
click at [537, 258] on fieldset "​" at bounding box center [735, 268] width 639 height 28
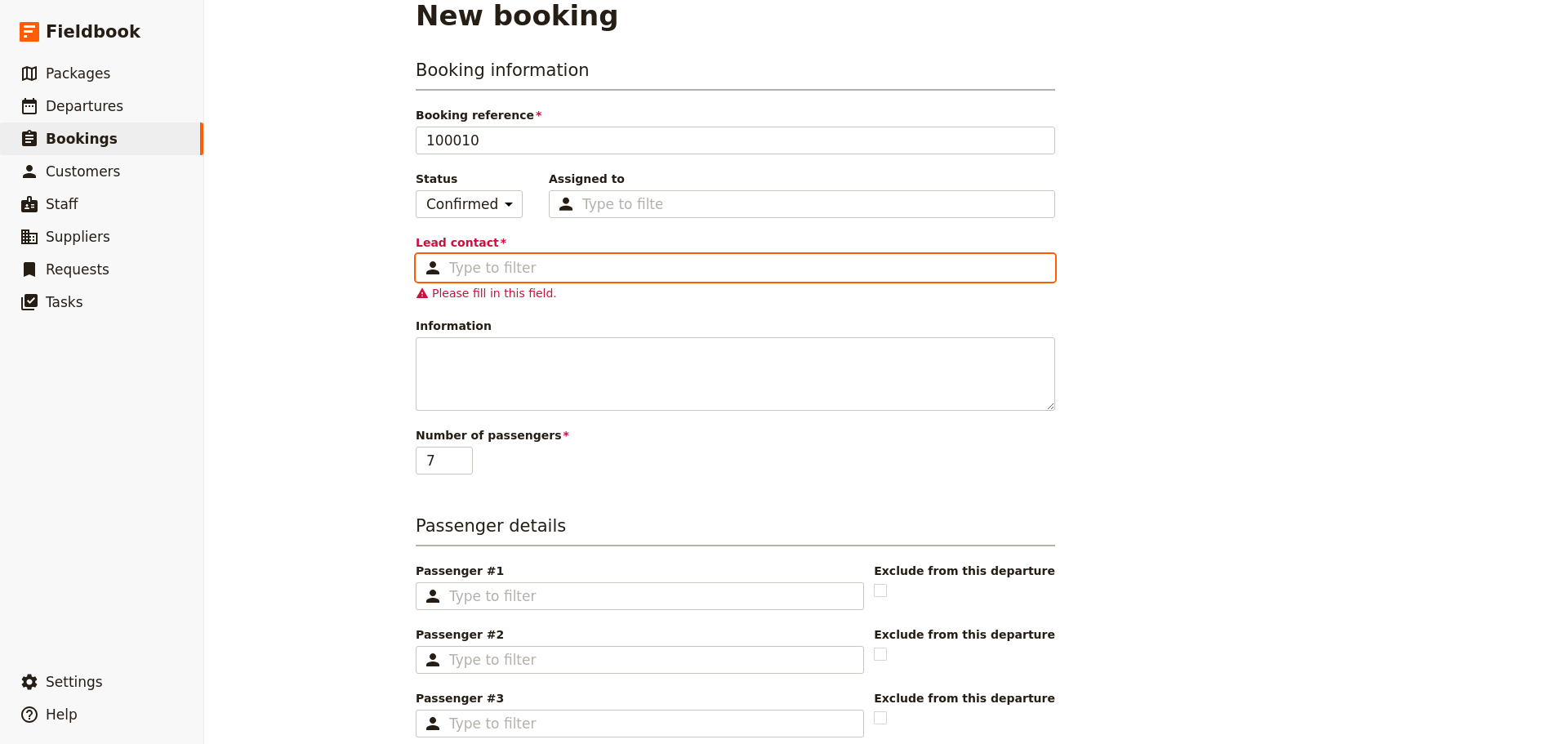
click at [537, 258] on input "Lead contact ​" at bounding box center [747, 268] width 595 height 19
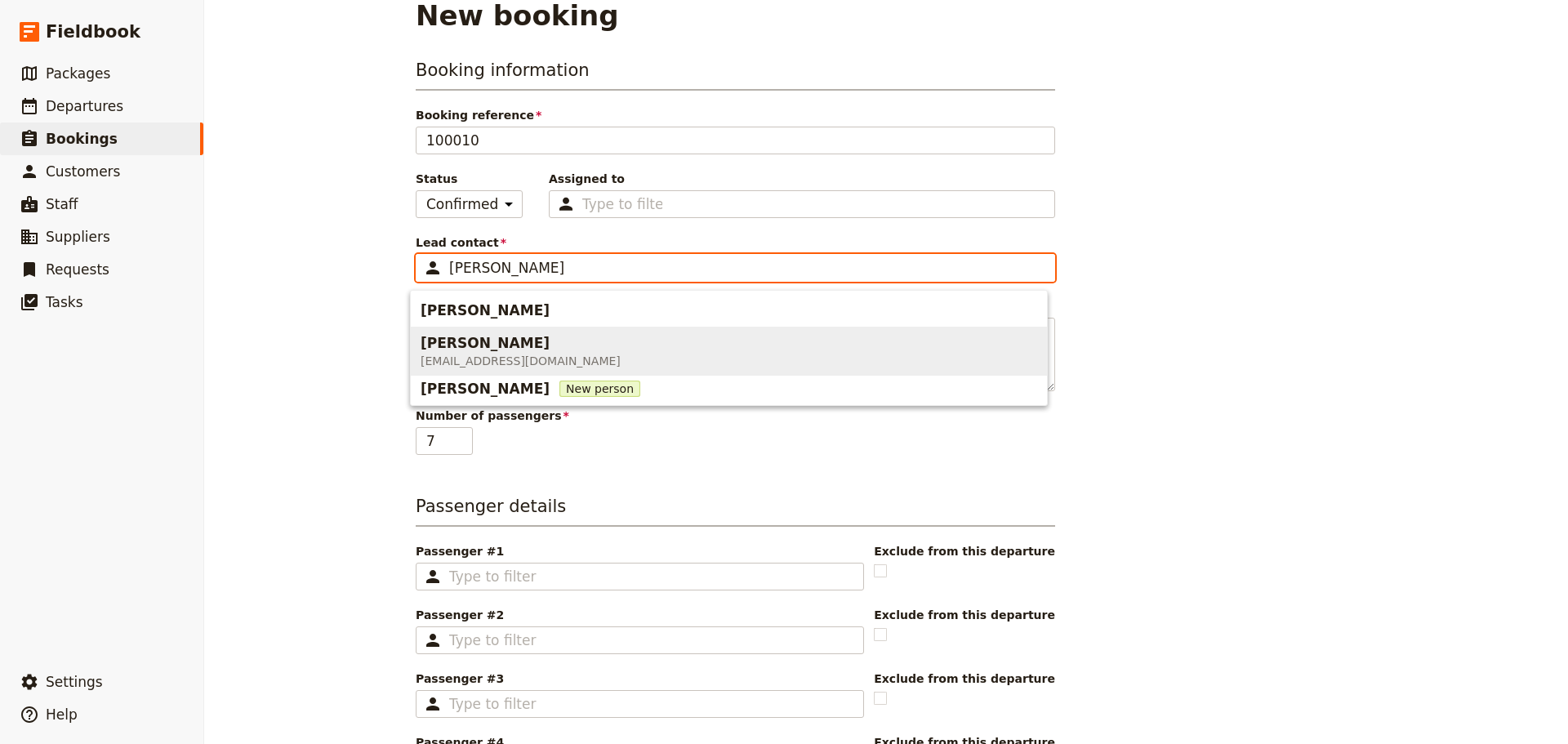
click at [458, 352] on span "Steven Andrew" at bounding box center [484, 343] width 129 height 19
type input "Steven Andrew"
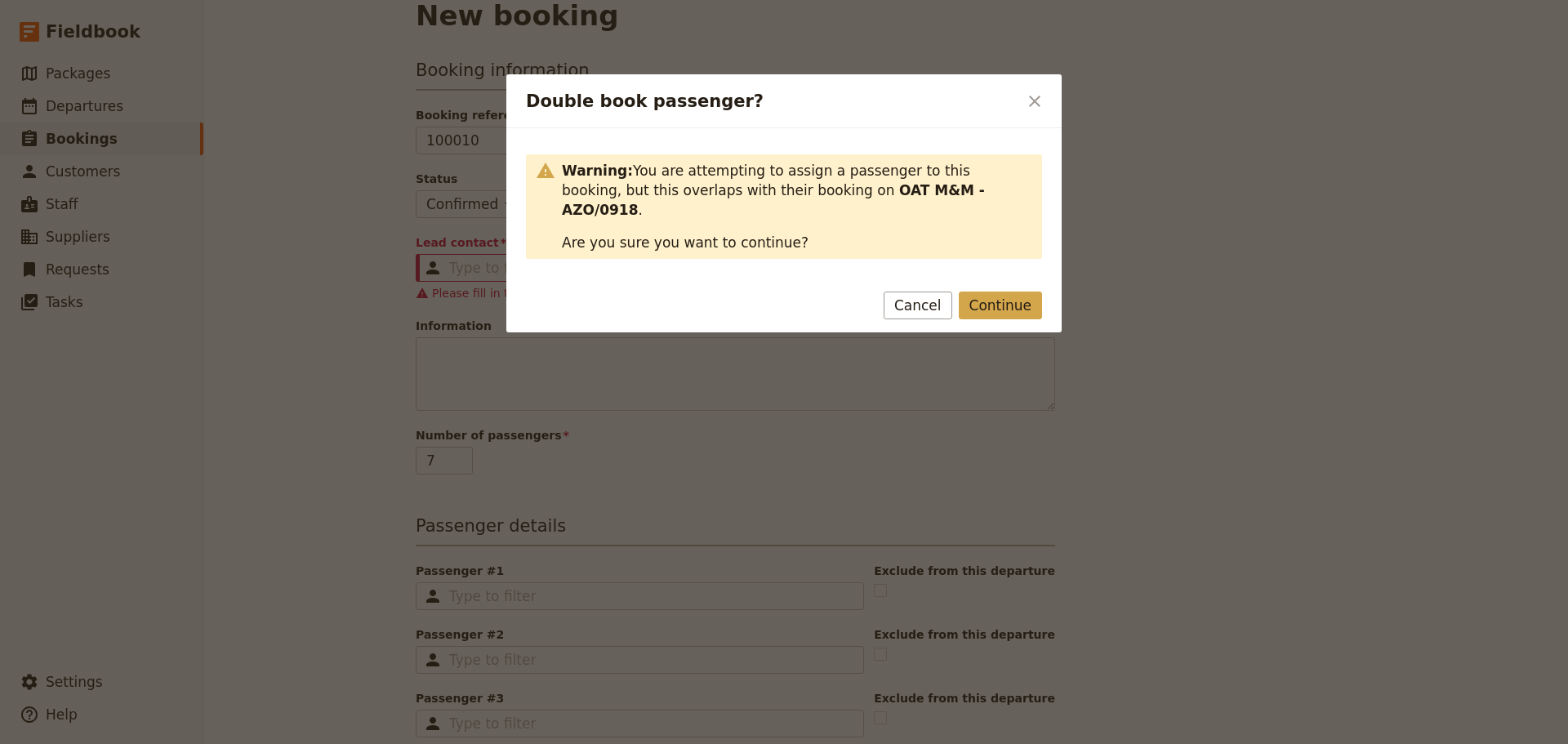
click at [993, 291] on button "Continue" at bounding box center [1000, 305] width 83 height 28
type input "Steven Andrew"
checkbox input "true"
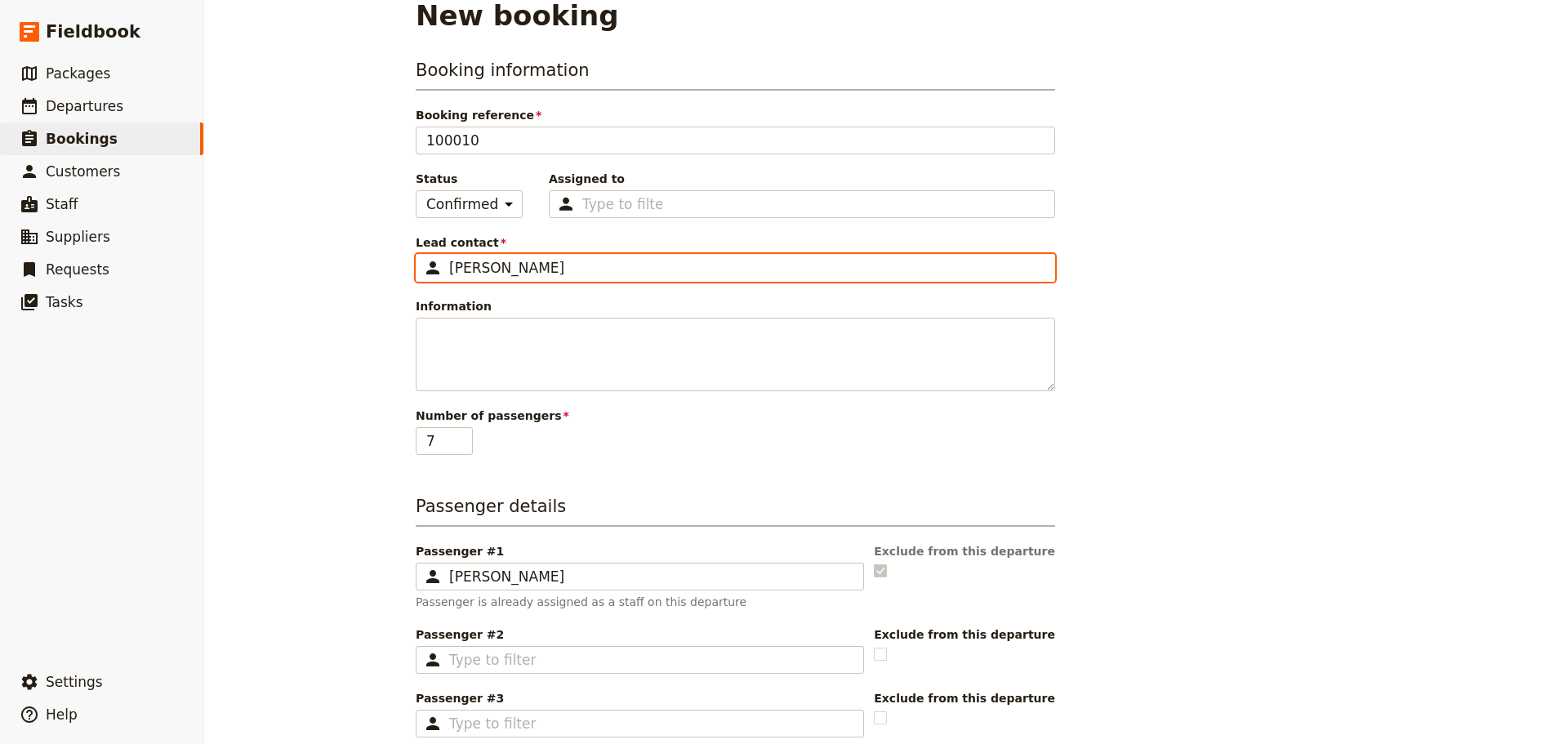
scroll to position [599, 0]
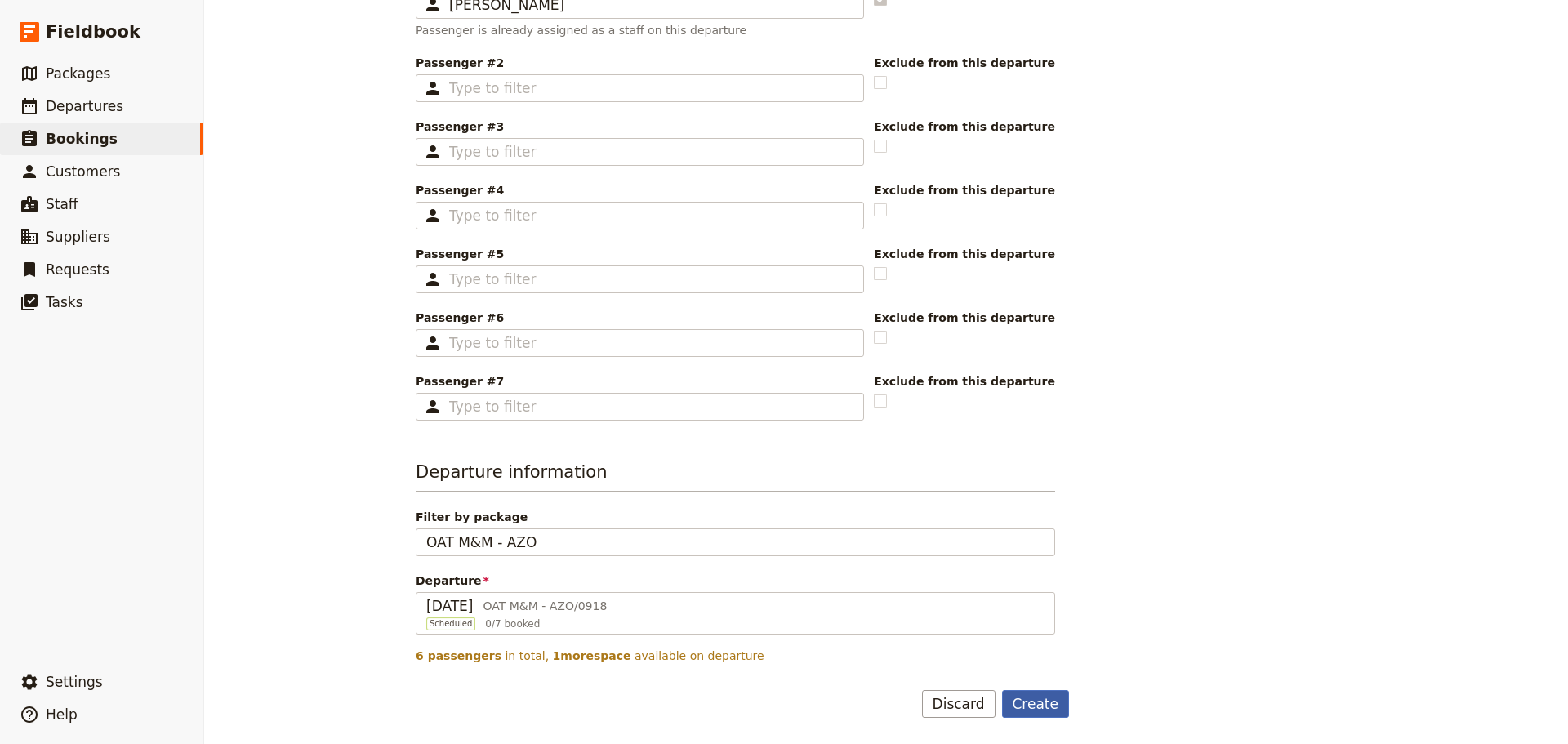
click at [1038, 698] on button "Create" at bounding box center [1035, 704] width 67 height 28
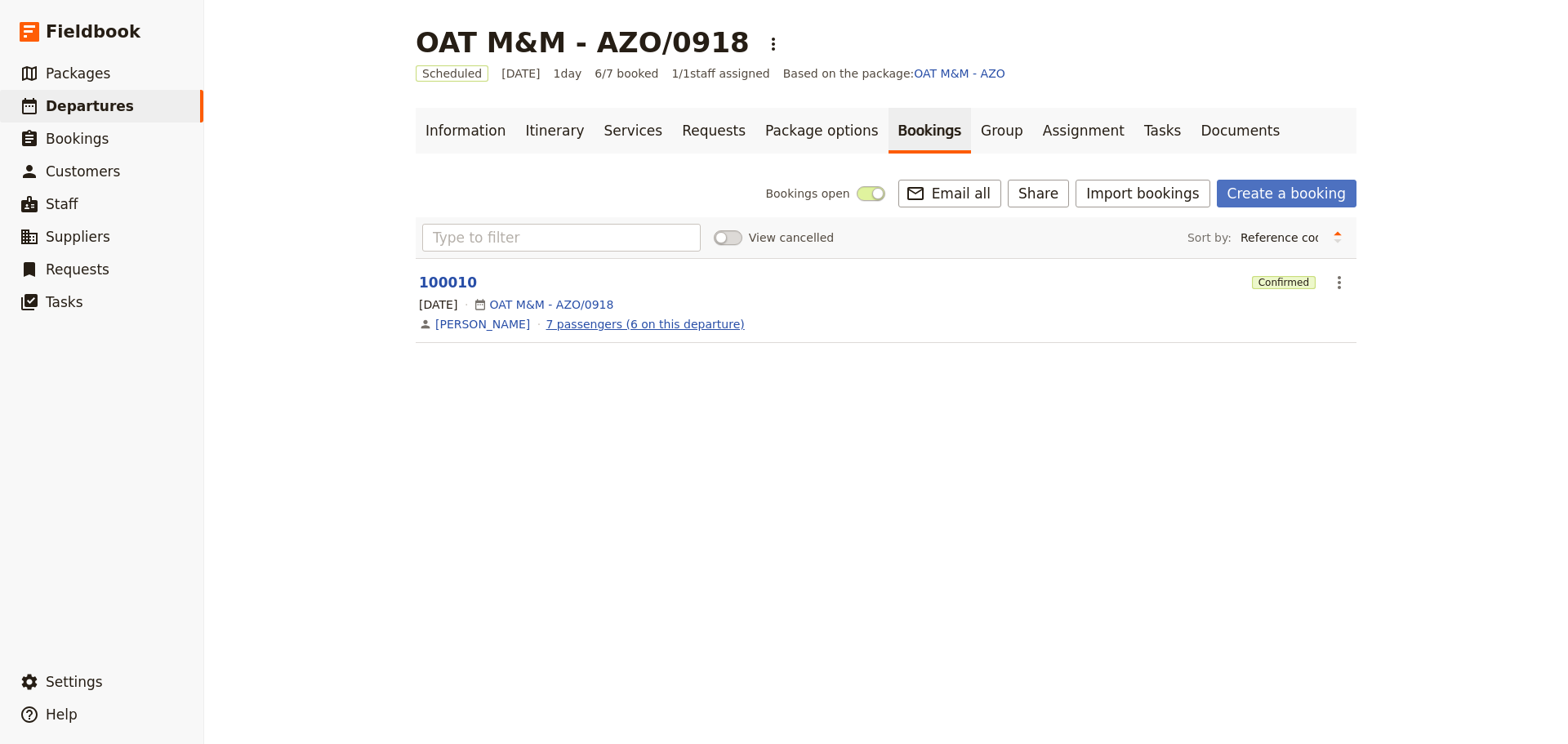
click at [564, 327] on link "7 passengers (6 on this departure)" at bounding box center [645, 324] width 199 height 17
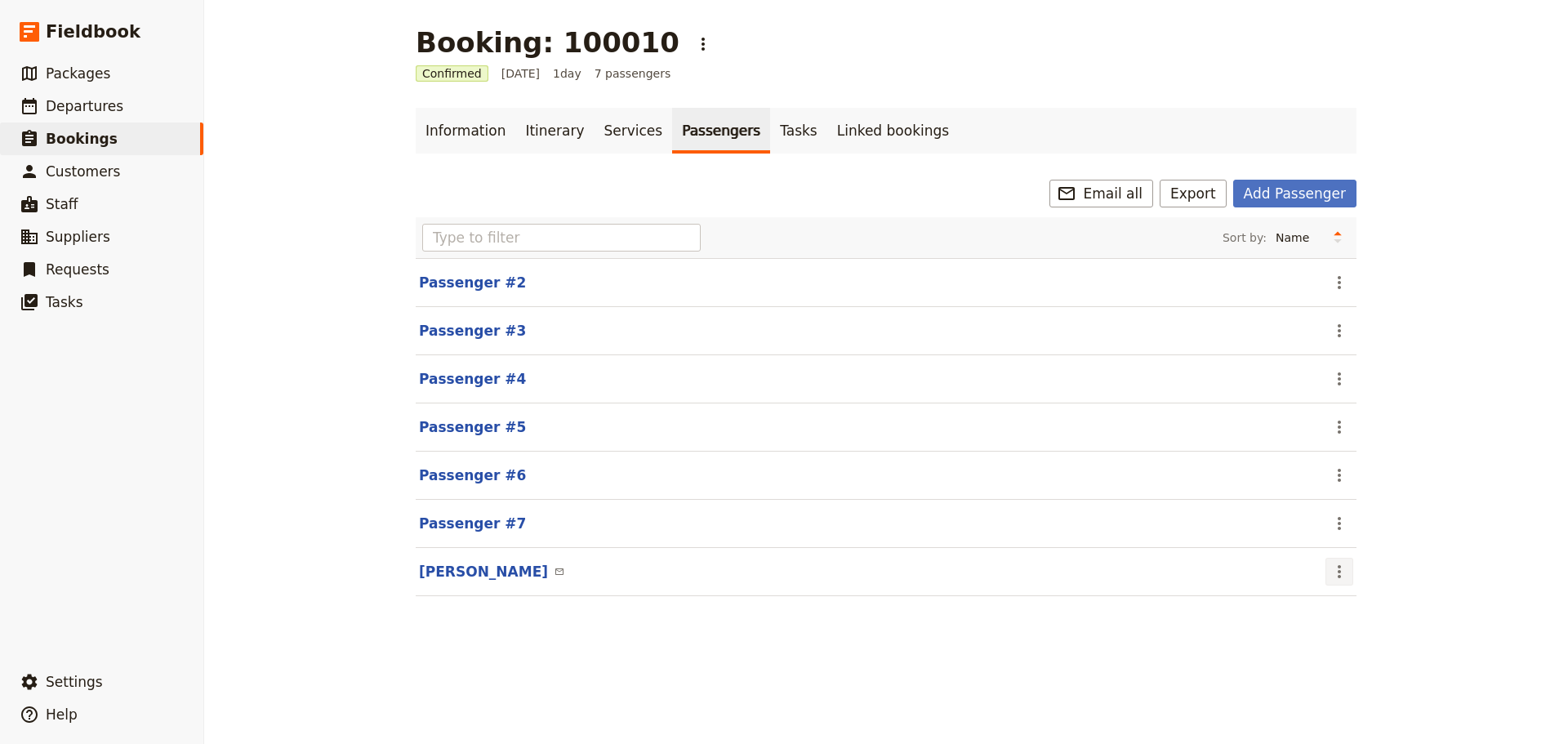
click at [1337, 574] on icon "Actions" at bounding box center [1339, 572] width 19 height 19
click at [1339, 649] on span "Remove passenger" at bounding box center [1384, 653] width 109 height 17
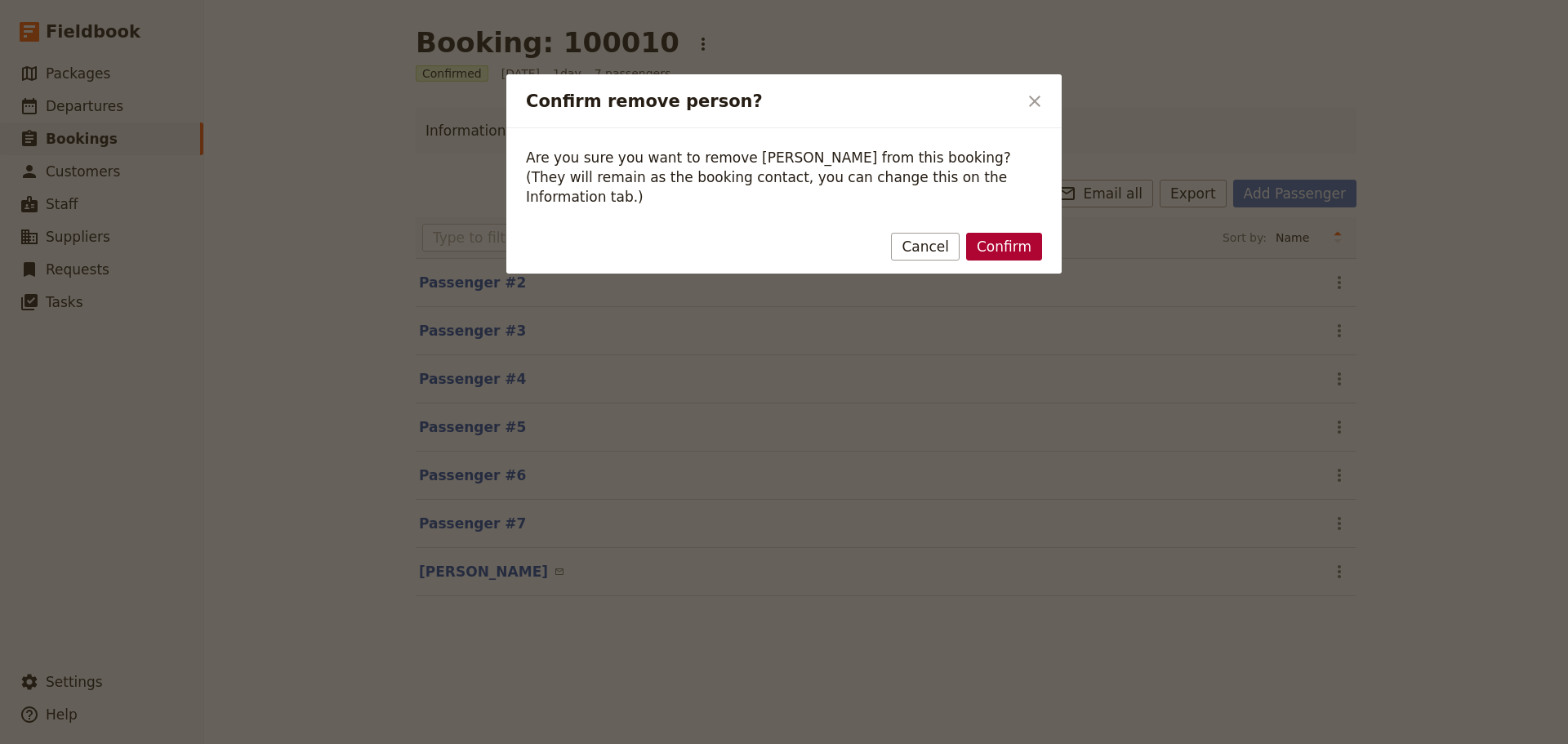
click at [982, 233] on button "Confirm" at bounding box center [1003, 247] width 76 height 28
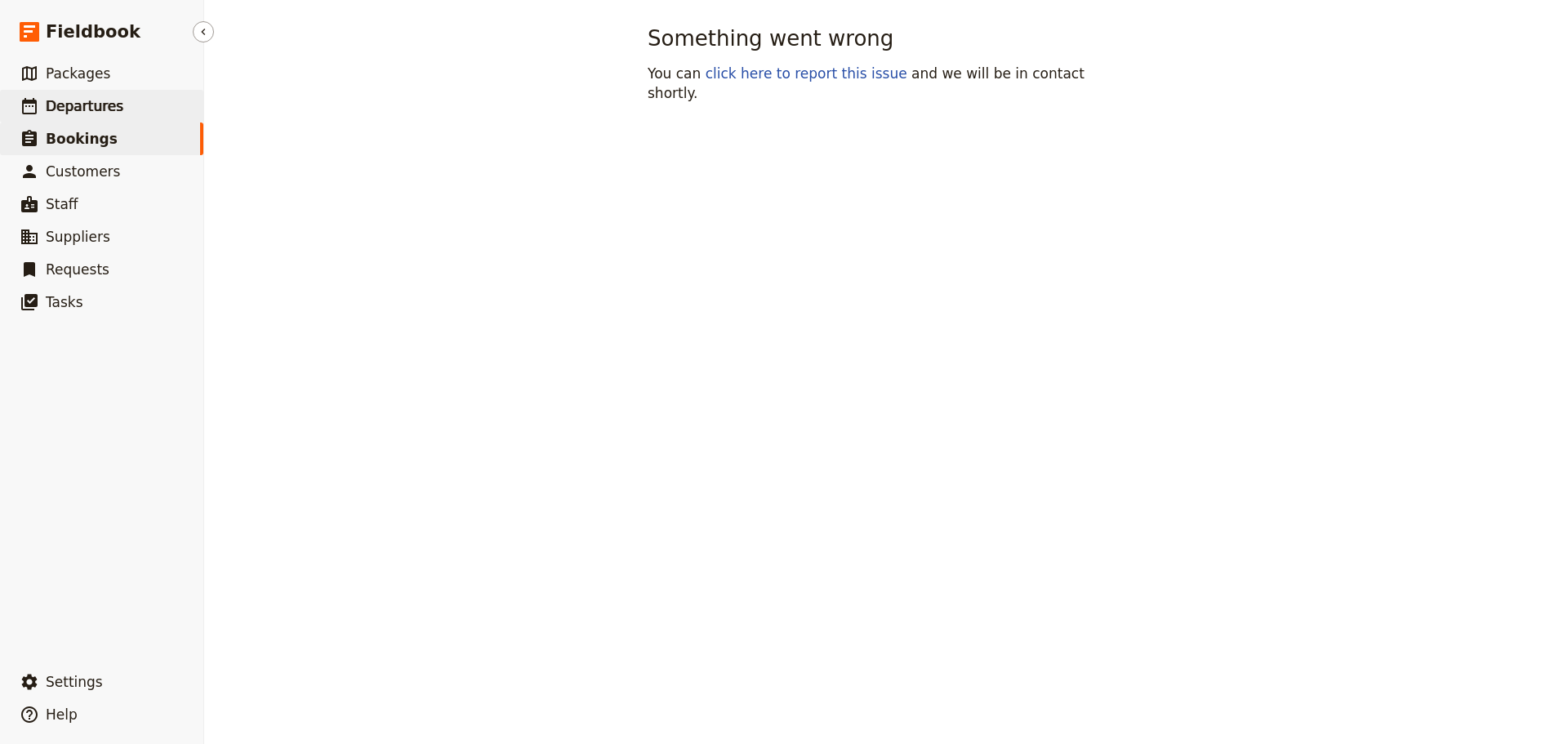
click at [85, 102] on span "Departures" at bounding box center [84, 106] width 78 height 17
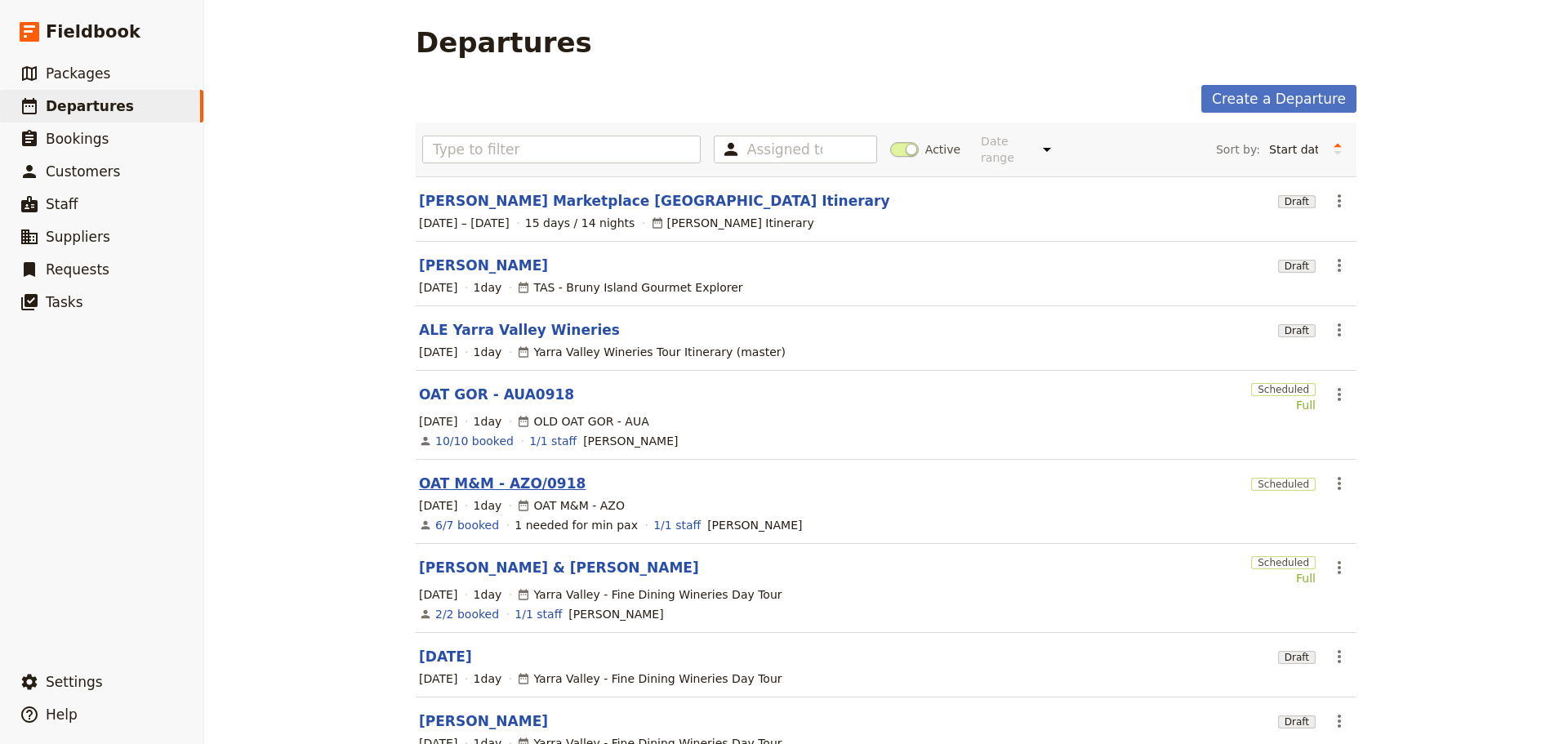
click at [503, 474] on link "OAT M&M - AZO/0918" at bounding box center [502, 483] width 166 height 19
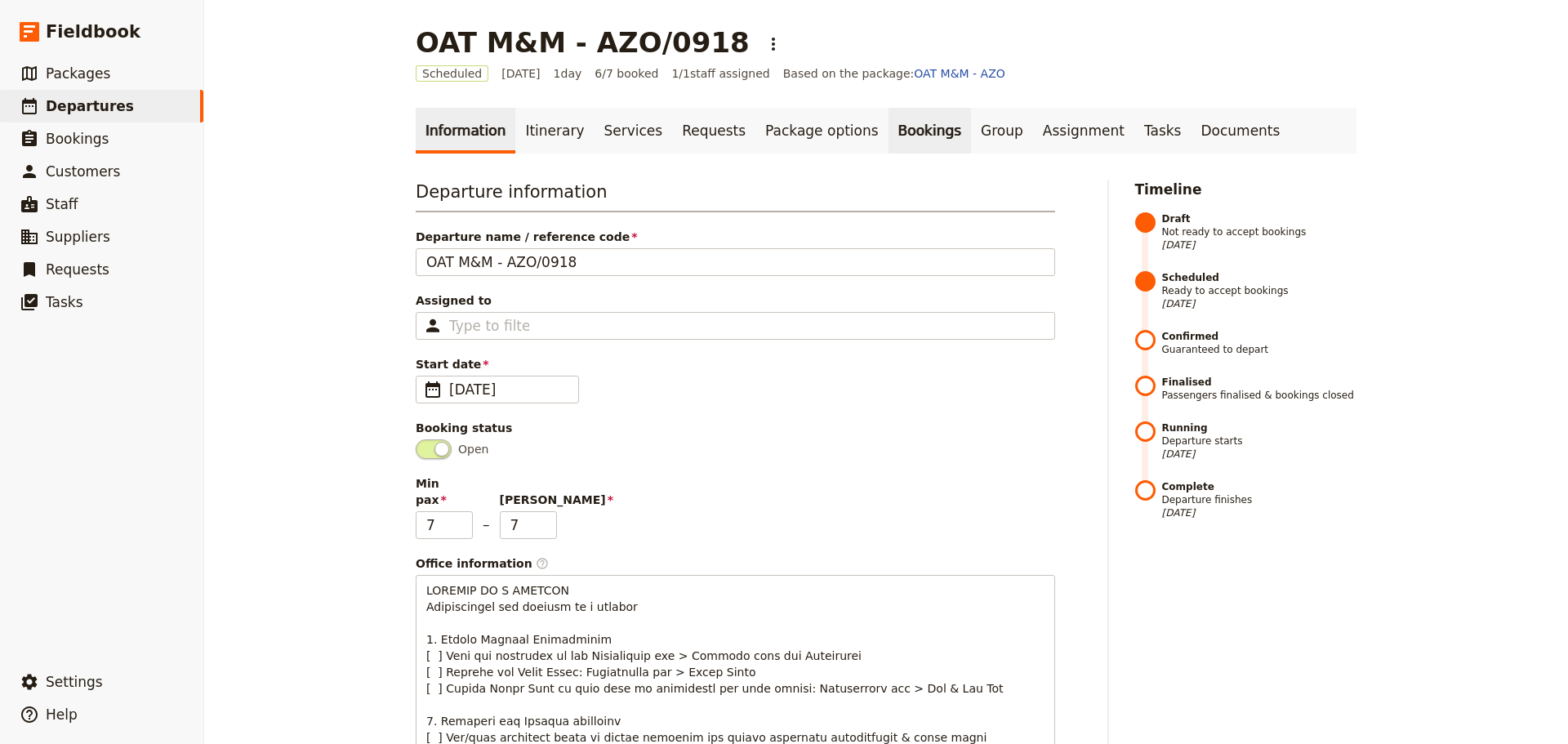
click at [889, 130] on link "Bookings" at bounding box center [930, 130] width 82 height 46
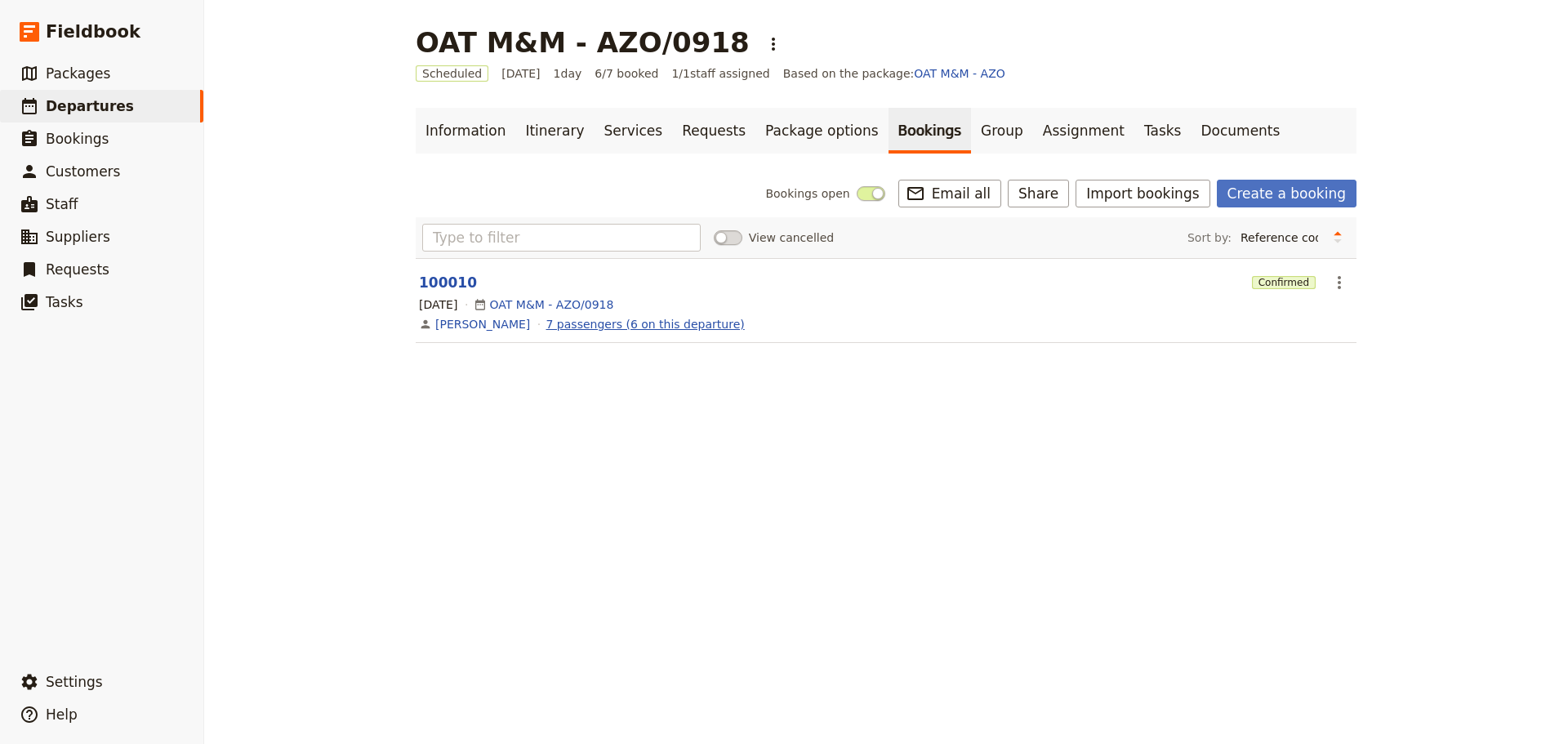
click at [586, 325] on link "7 passengers (6 on this departure)" at bounding box center [645, 324] width 199 height 17
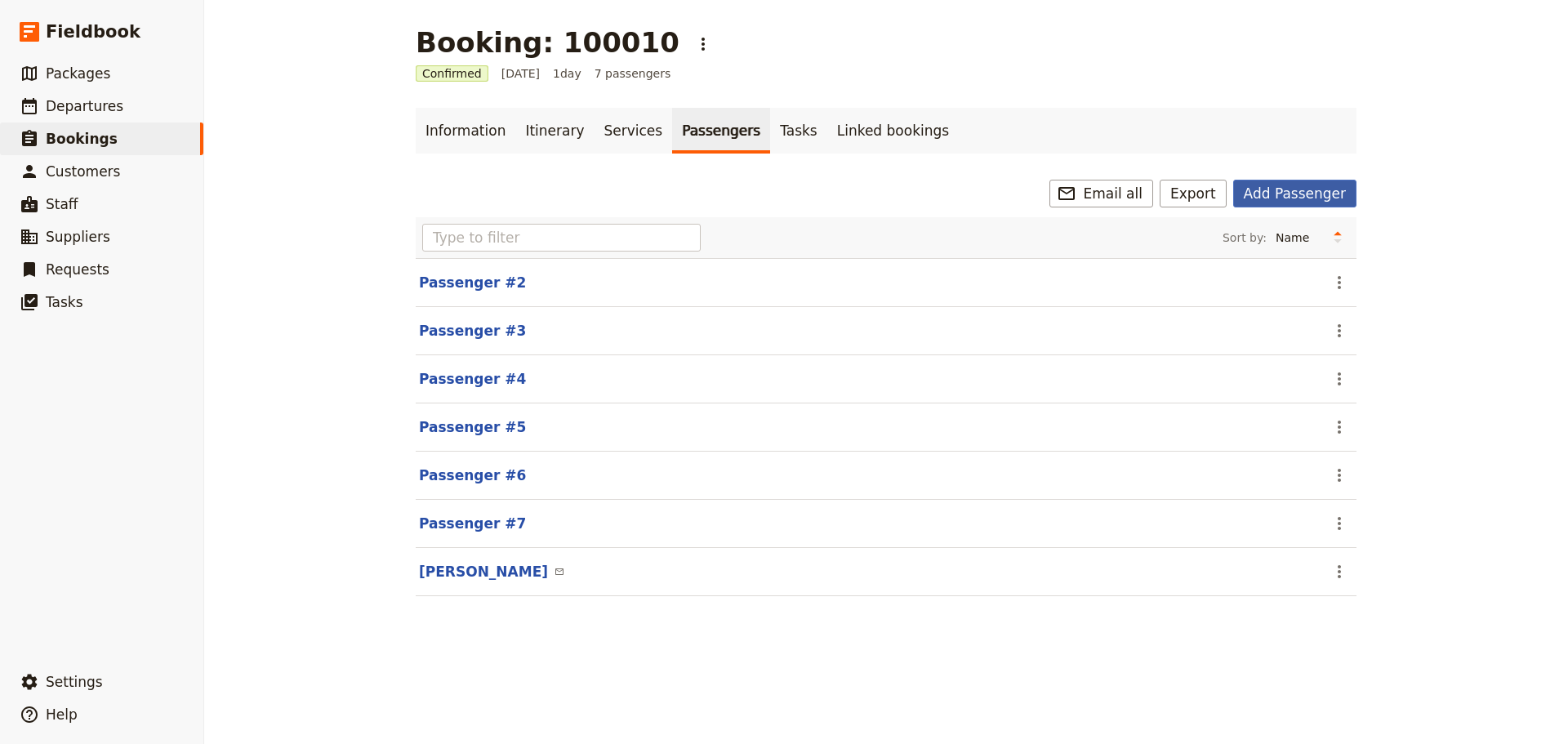
click at [1295, 188] on button "Add Passenger" at bounding box center [1294, 193] width 123 height 28
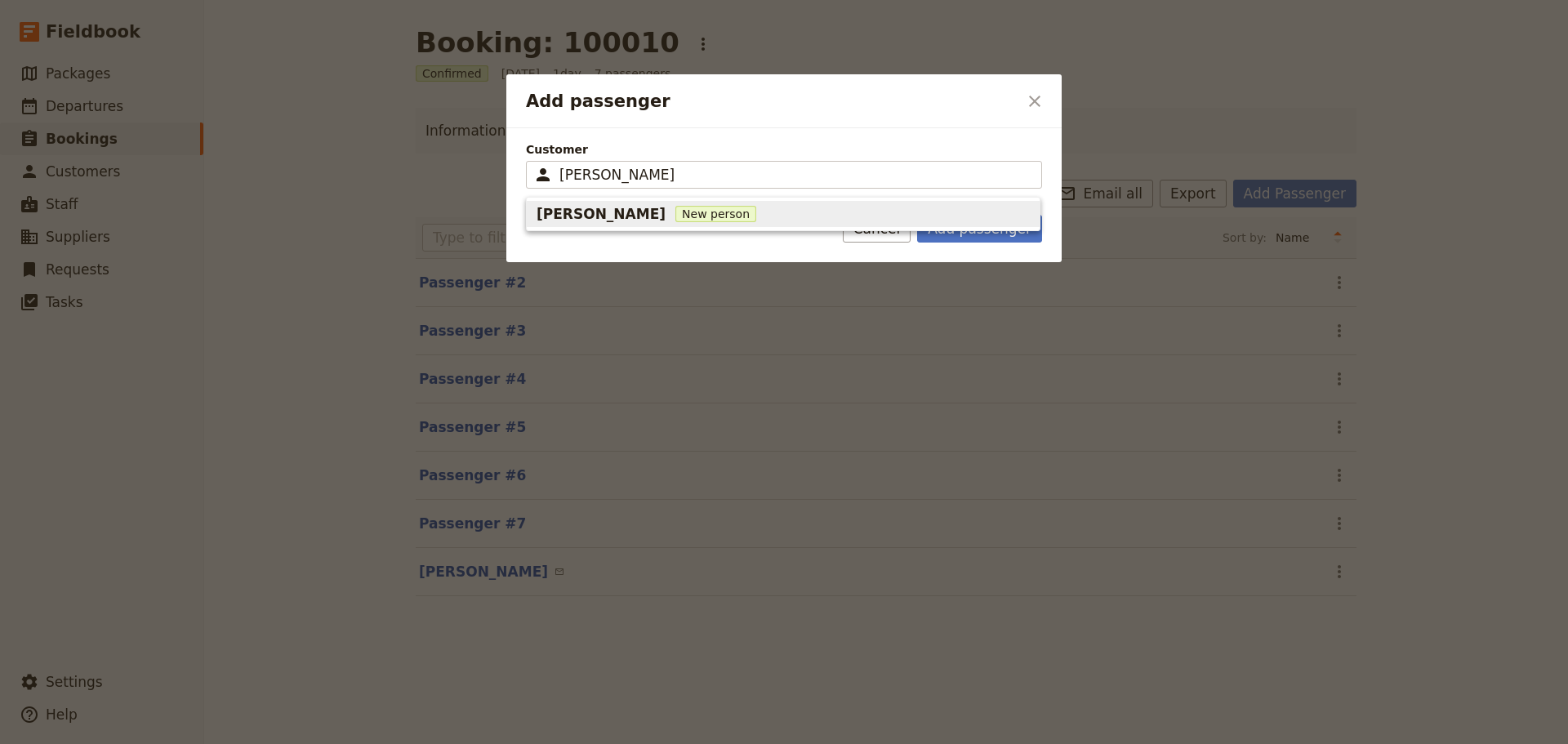
click at [705, 207] on span "New person" at bounding box center [715, 214] width 81 height 17
type input "Warwick Brodsky"
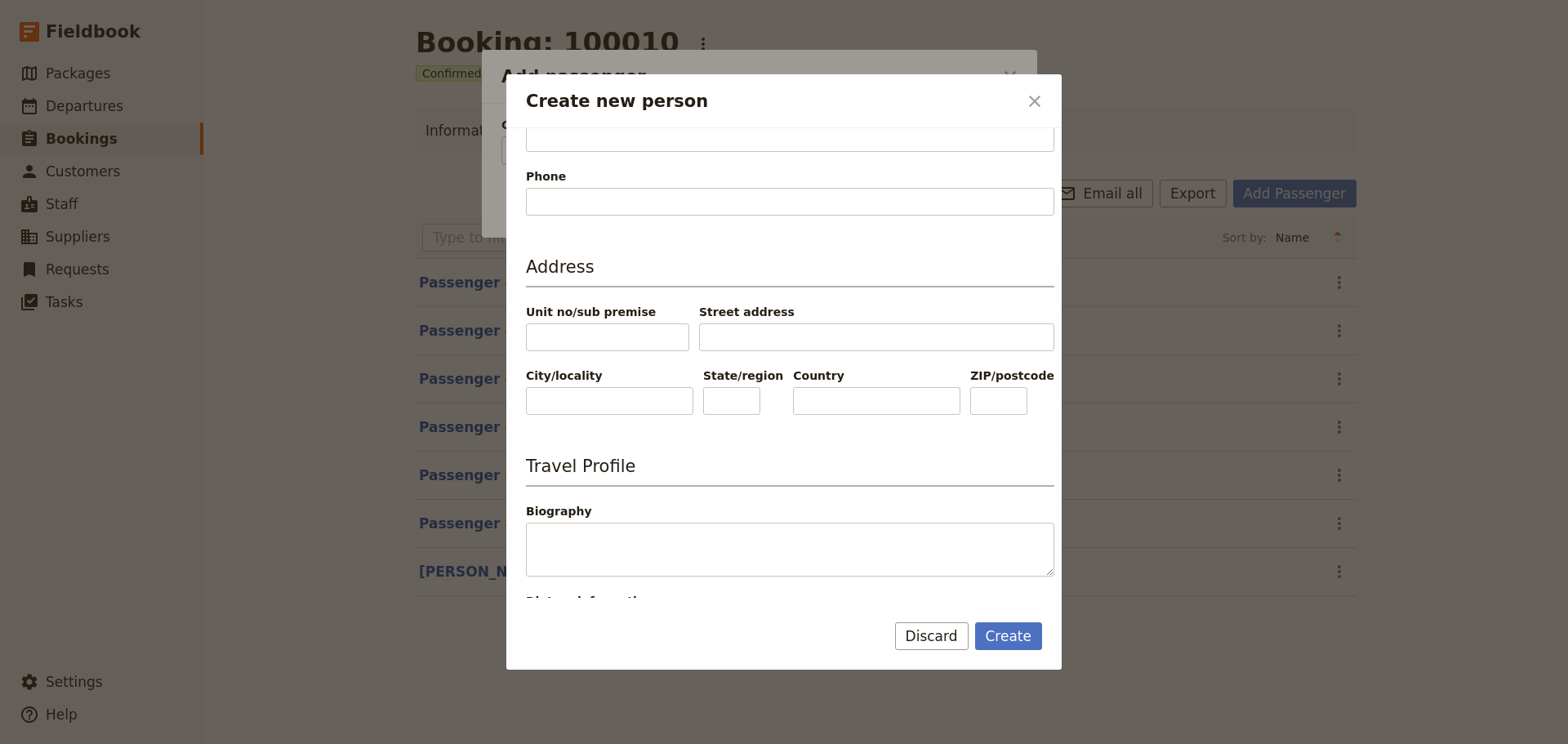
scroll to position [539, 0]
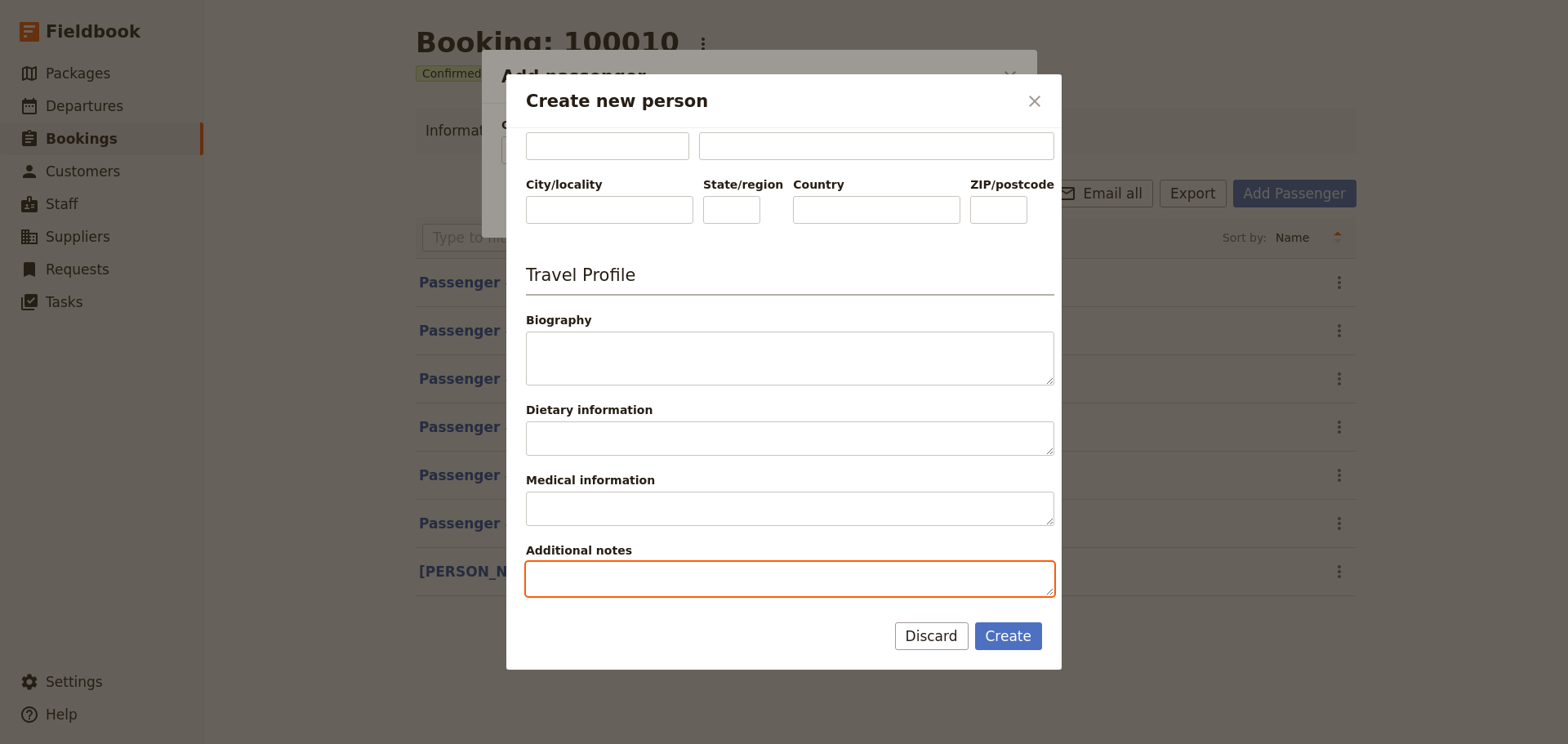
type input "Warwick"
click at [599, 577] on textarea "Additional notes" at bounding box center [790, 579] width 528 height 34
type textarea "OAT TEL"
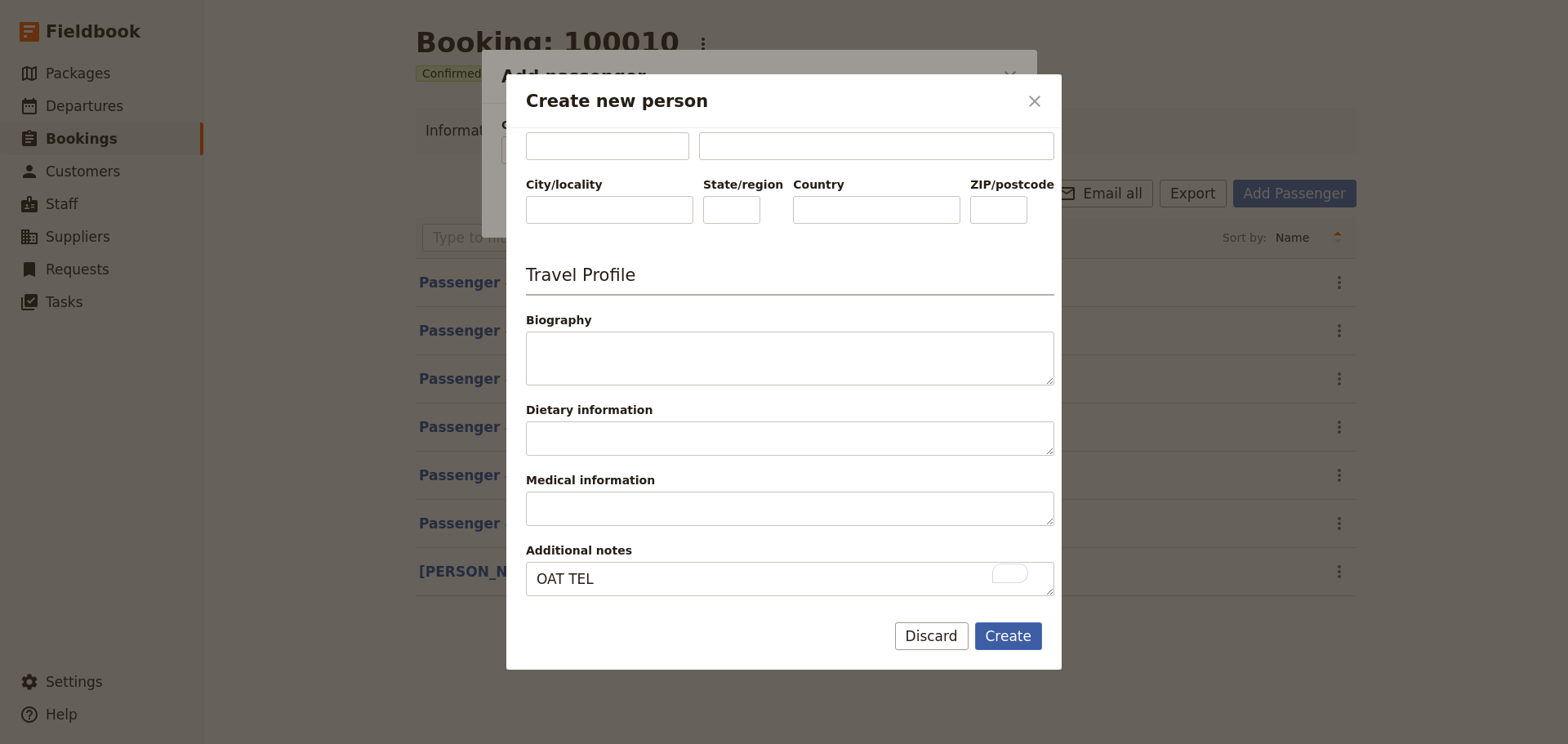
click at [988, 641] on button "Create" at bounding box center [1009, 636] width 67 height 28
type input "Warwick Brodsky"
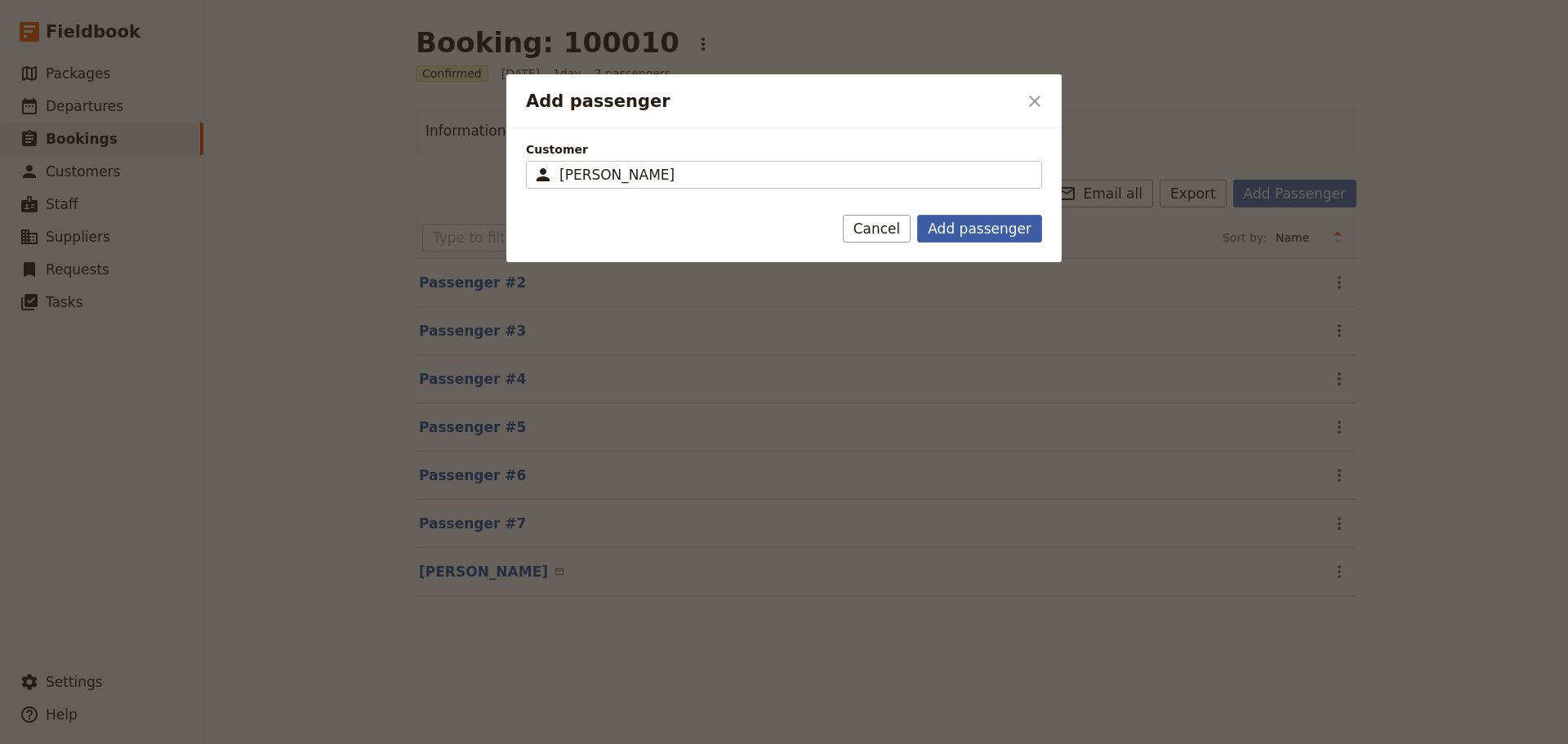
click at [958, 231] on button "Add passenger" at bounding box center [979, 228] width 125 height 28
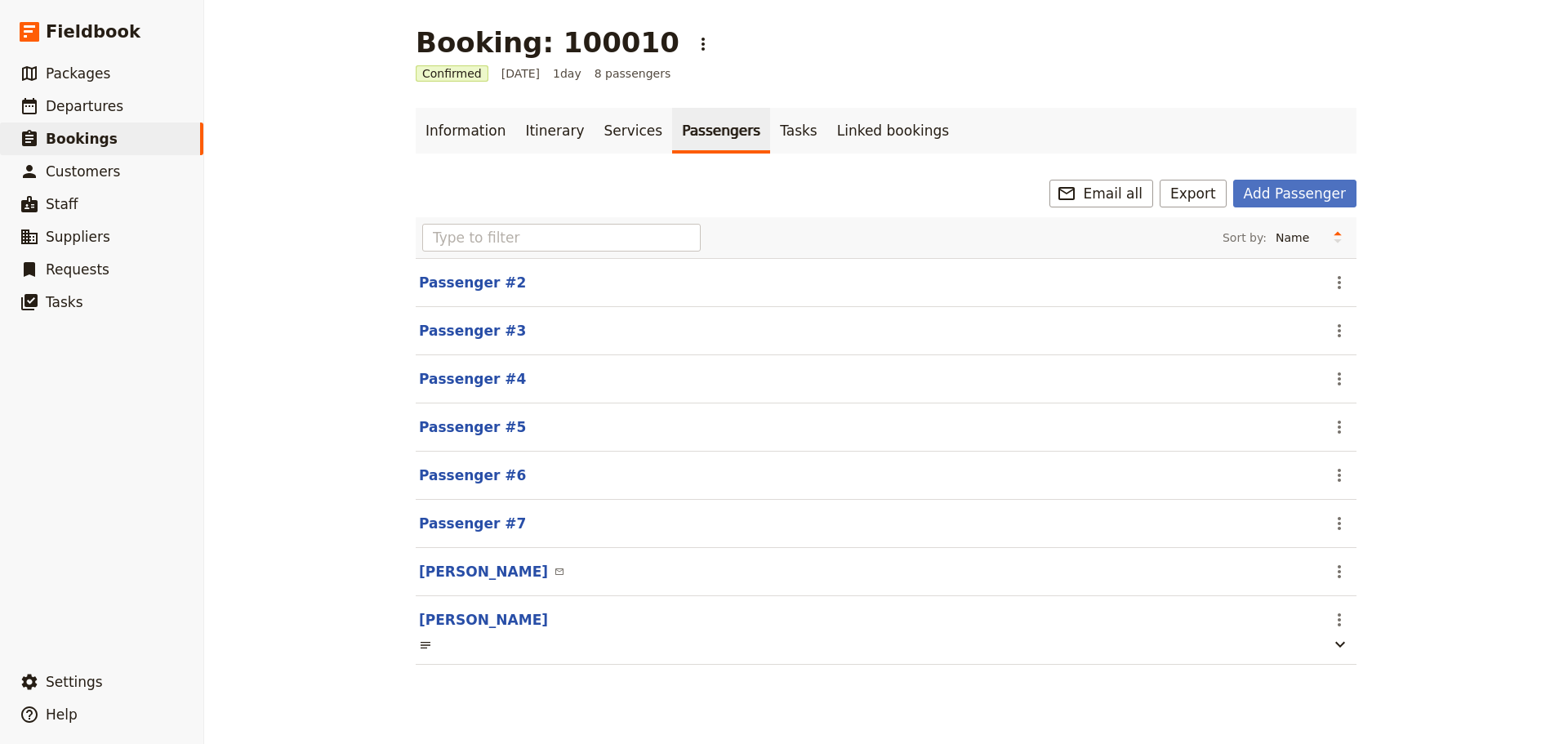
click at [1318, 575] on header "Steven Andrew ​" at bounding box center [871, 572] width 906 height 19
click at [1329, 575] on icon "Actions" at bounding box center [1339, 572] width 19 height 19
click at [1339, 650] on span "Remove passenger" at bounding box center [1384, 653] width 109 height 17
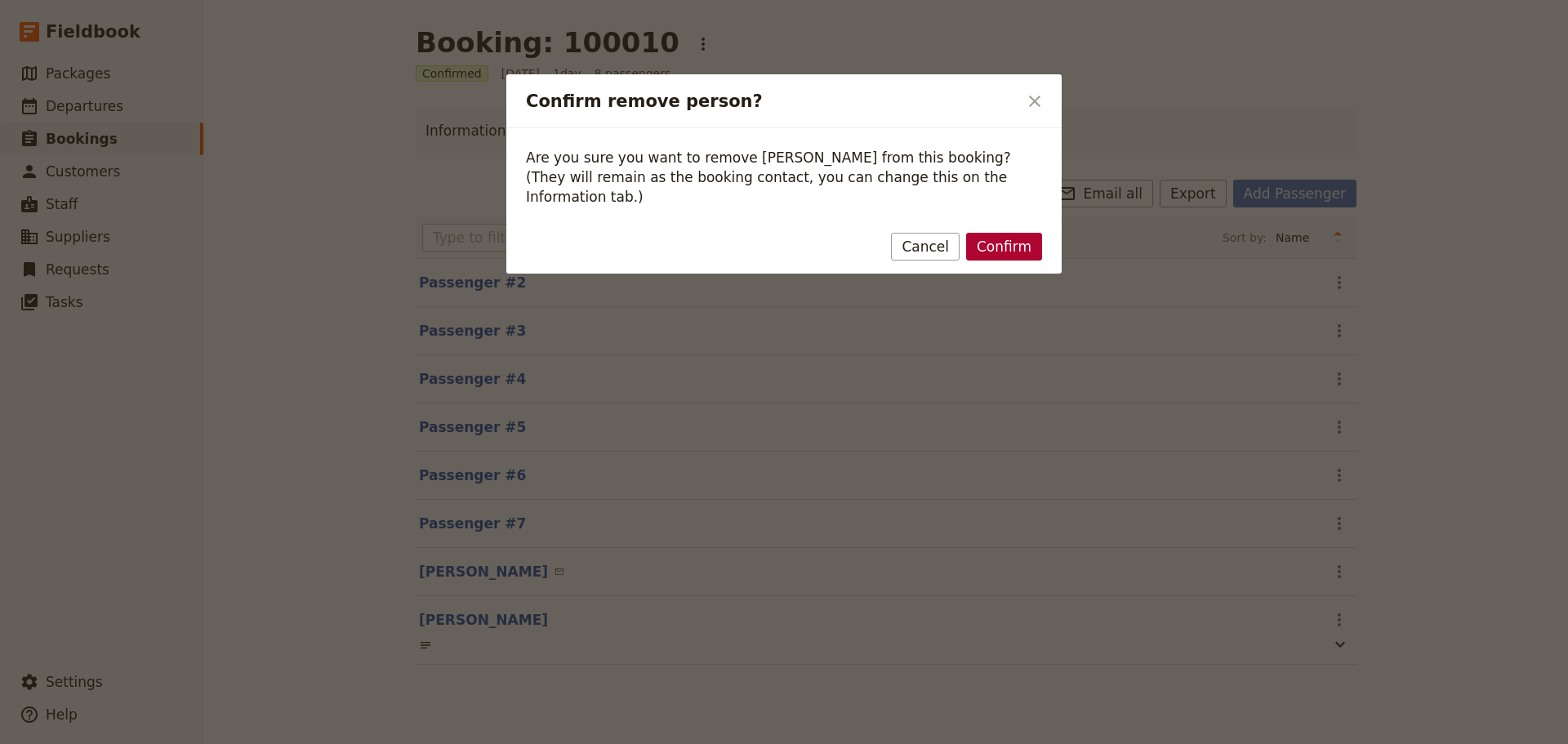
click at [1007, 233] on button "Confirm" at bounding box center [1003, 247] width 76 height 28
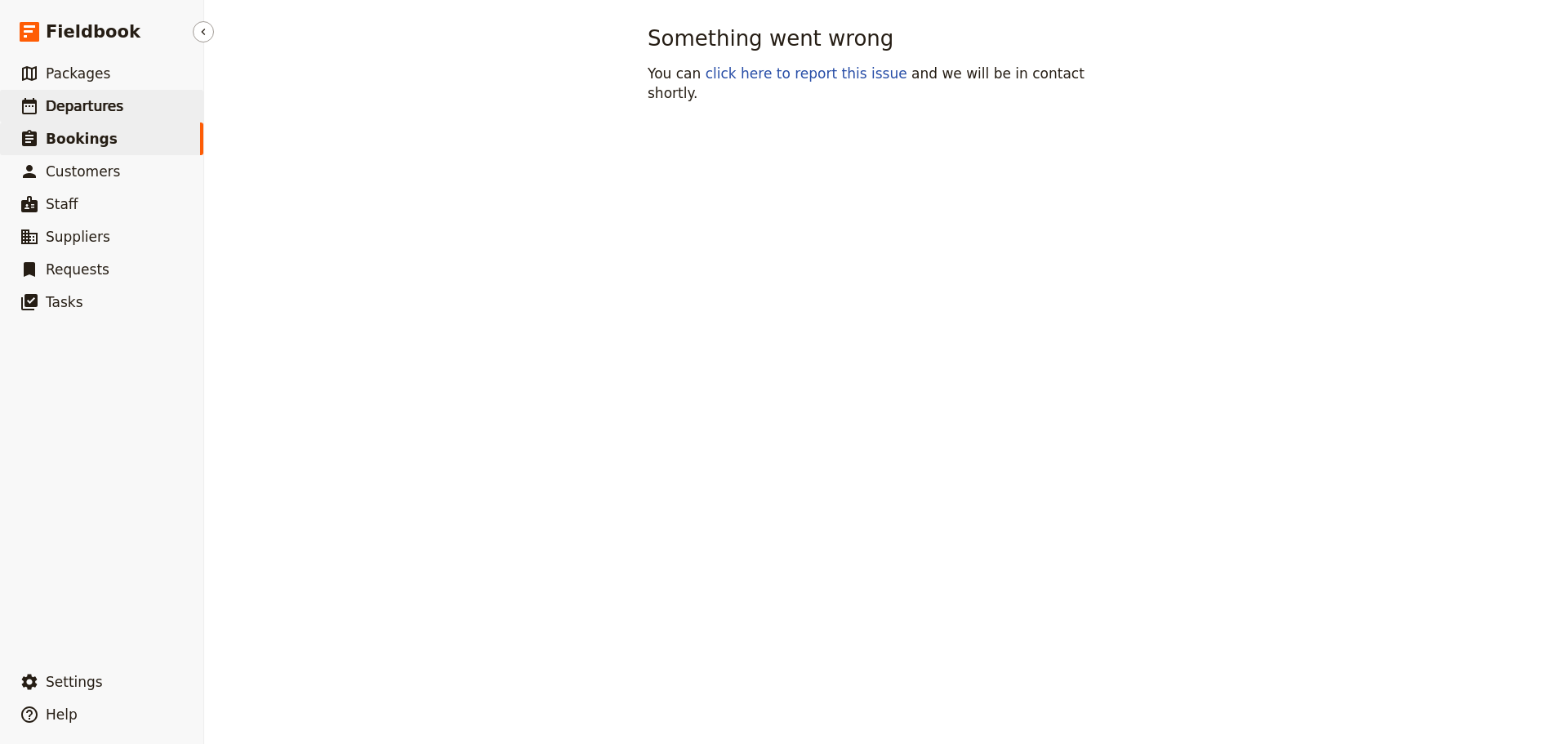
click at [94, 106] on span "Departures" at bounding box center [84, 106] width 78 height 17
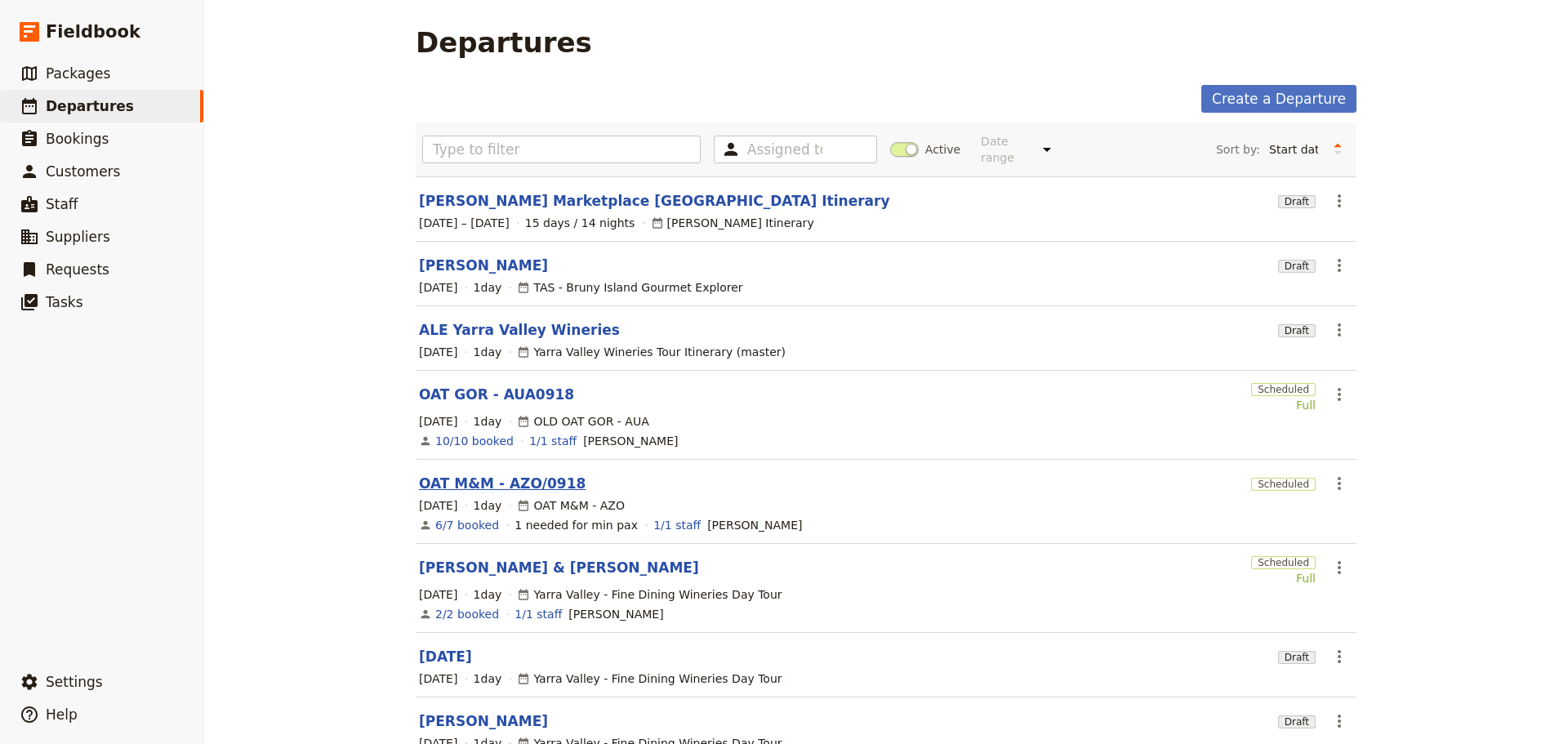
click at [479, 474] on link "OAT M&M - AZO/0918" at bounding box center [502, 483] width 166 height 19
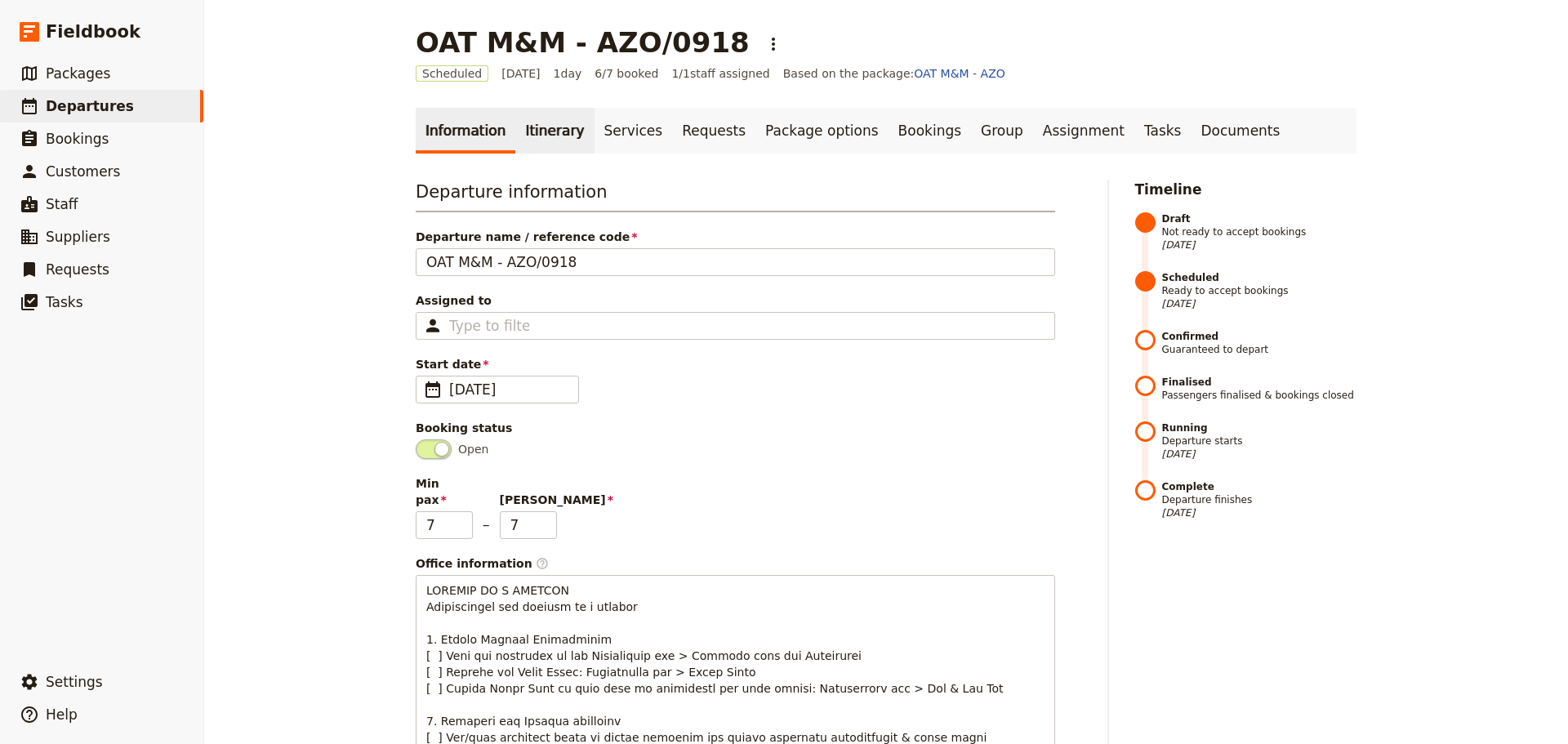
click at [531, 128] on link "Itinerary" at bounding box center [554, 130] width 79 height 46
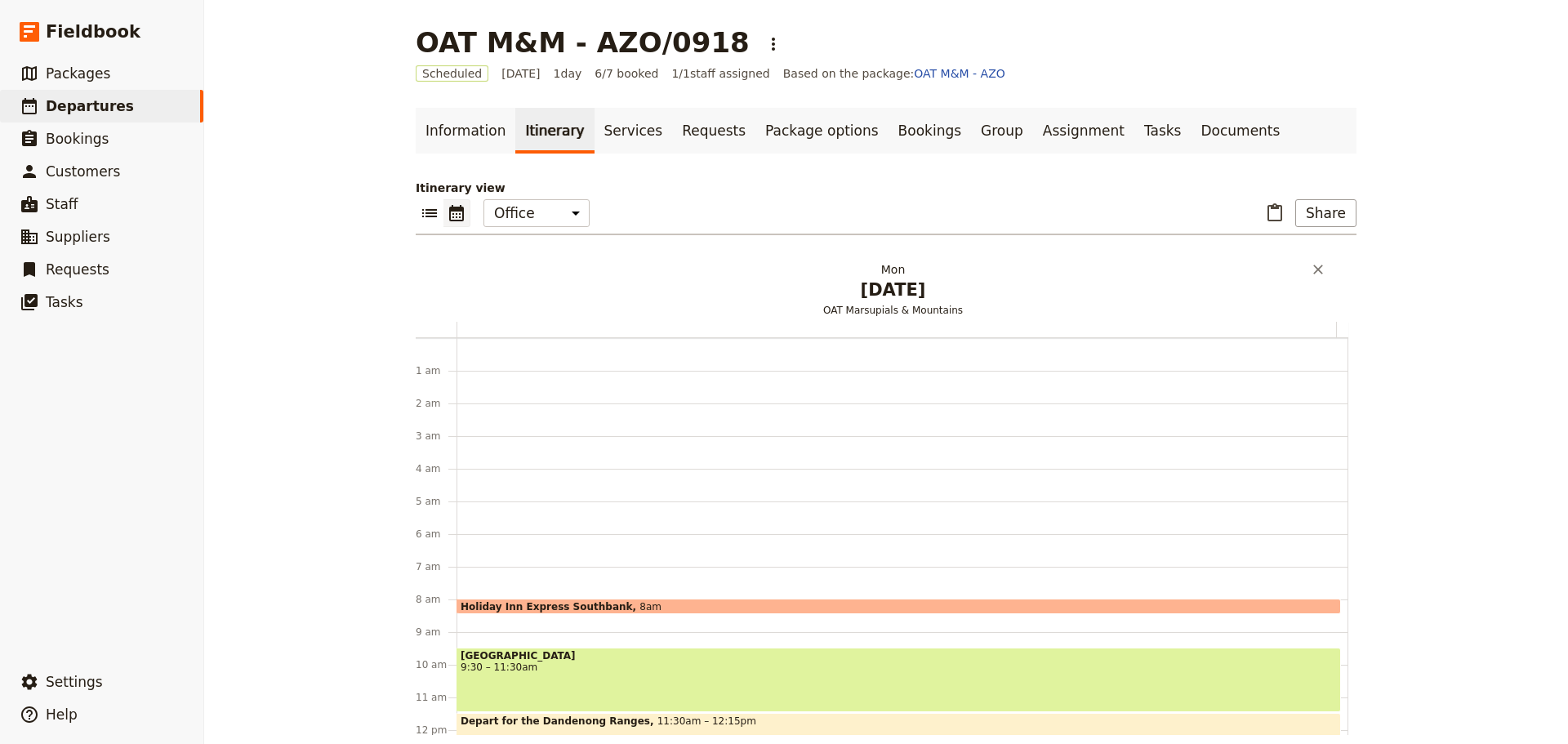
scroll to position [212, 0]
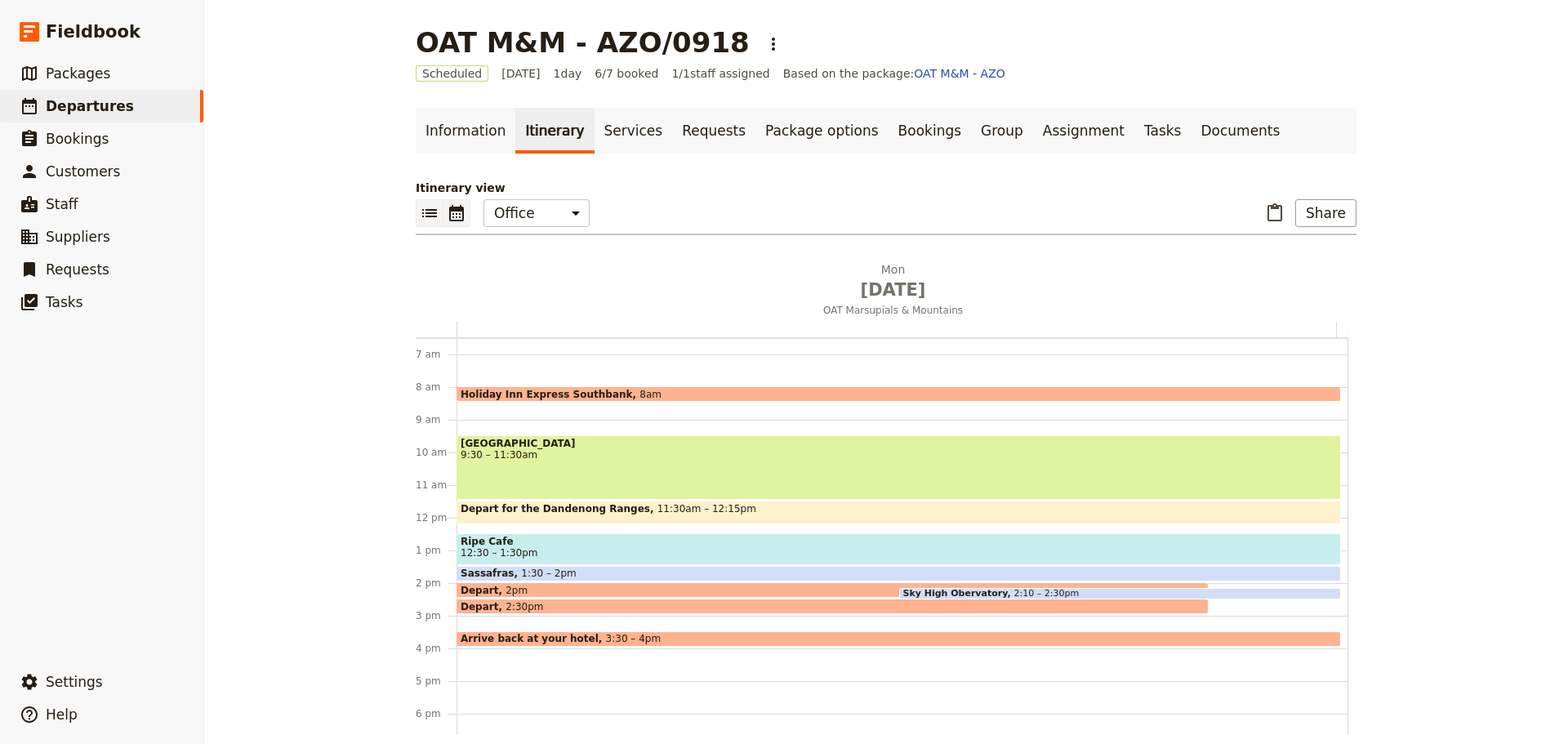
click at [421, 201] on button "​" at bounding box center [430, 214] width 28 height 28
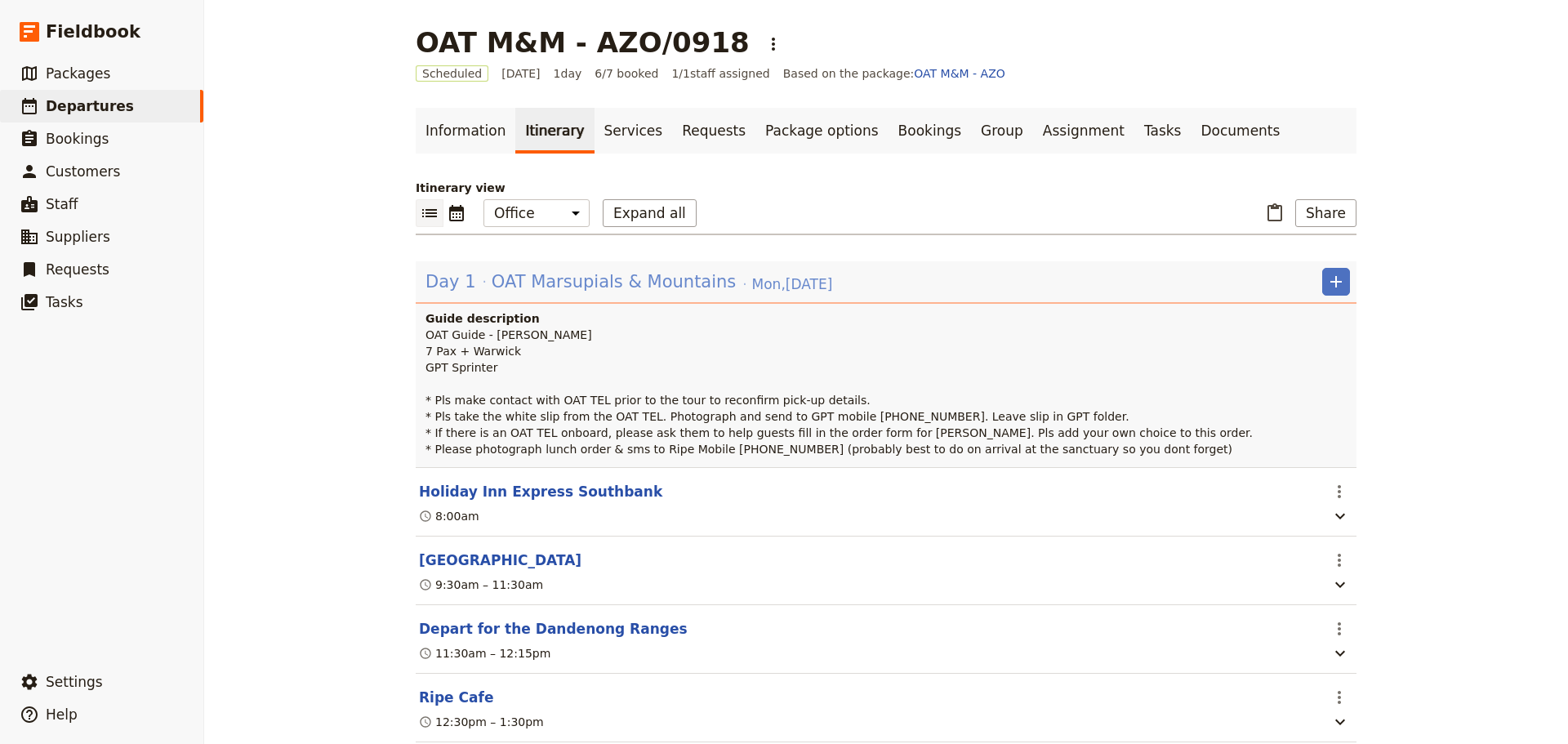
click at [631, 277] on span "OAT Marsupials & Mountains" at bounding box center [614, 282] width 245 height 25
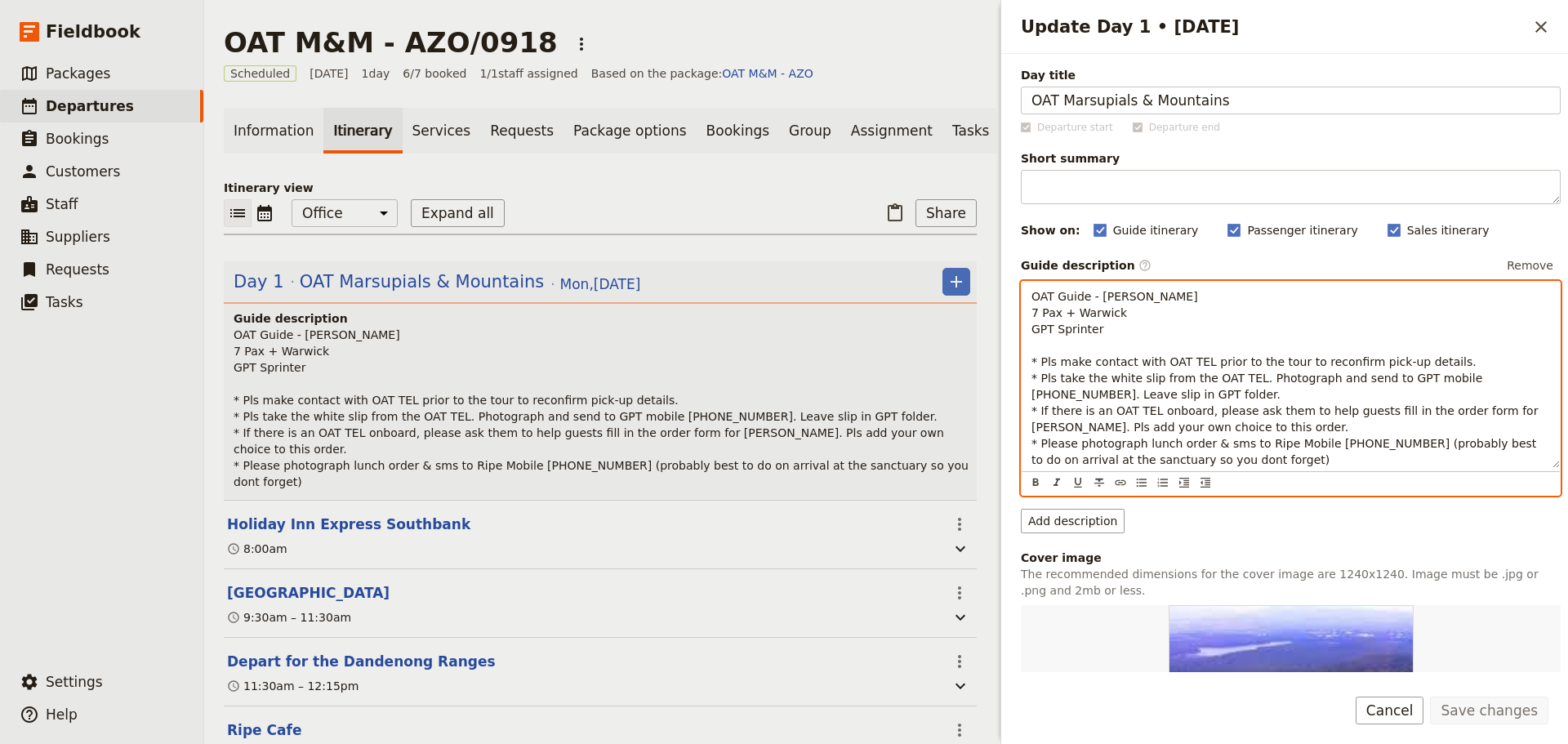
click at [1230, 289] on div "OAT Guide - Warwick Brodsky 7 Pax + Warwick GPT Sprinter * Pls make contact wit…" at bounding box center [1290, 375] width 538 height 186
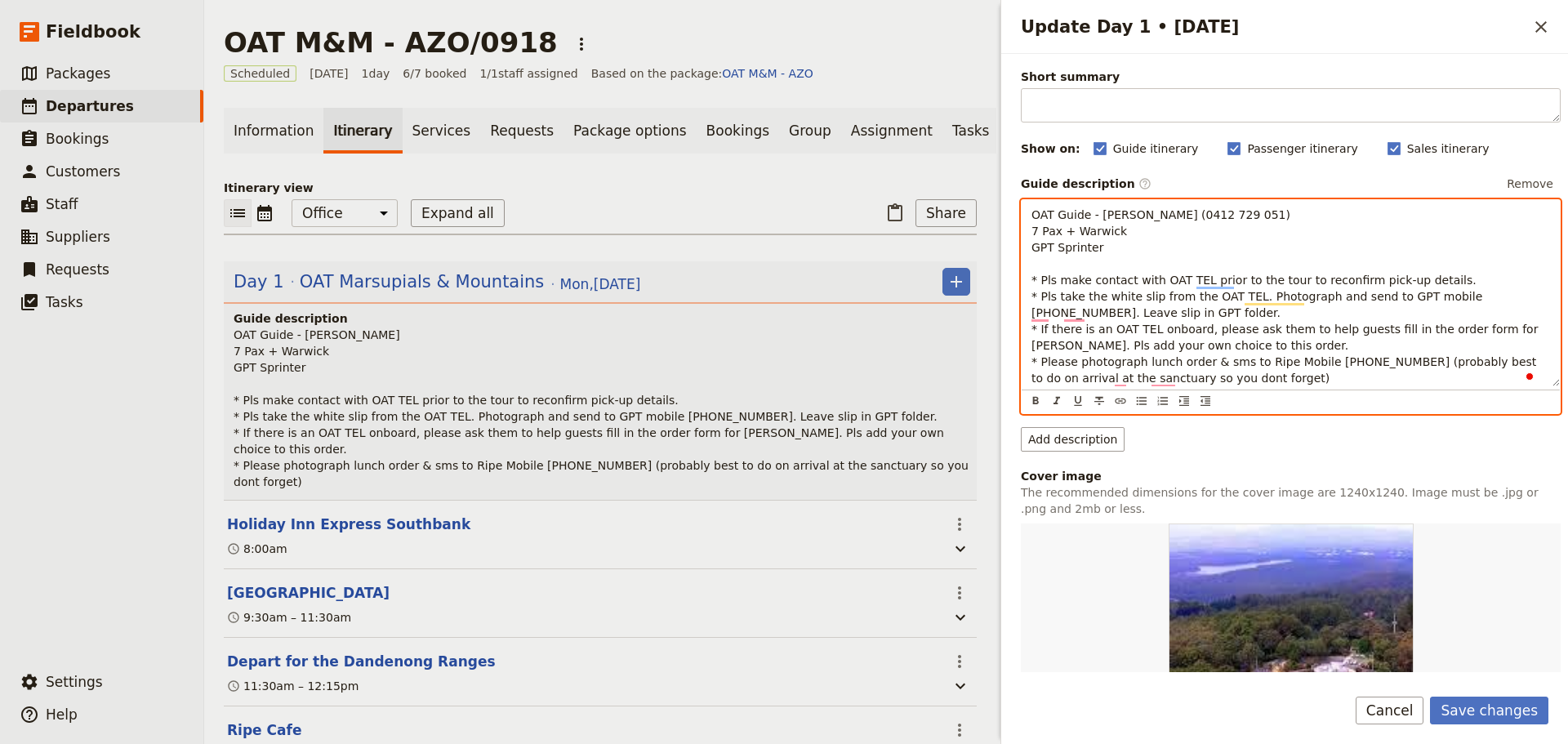
scroll to position [81, 0]
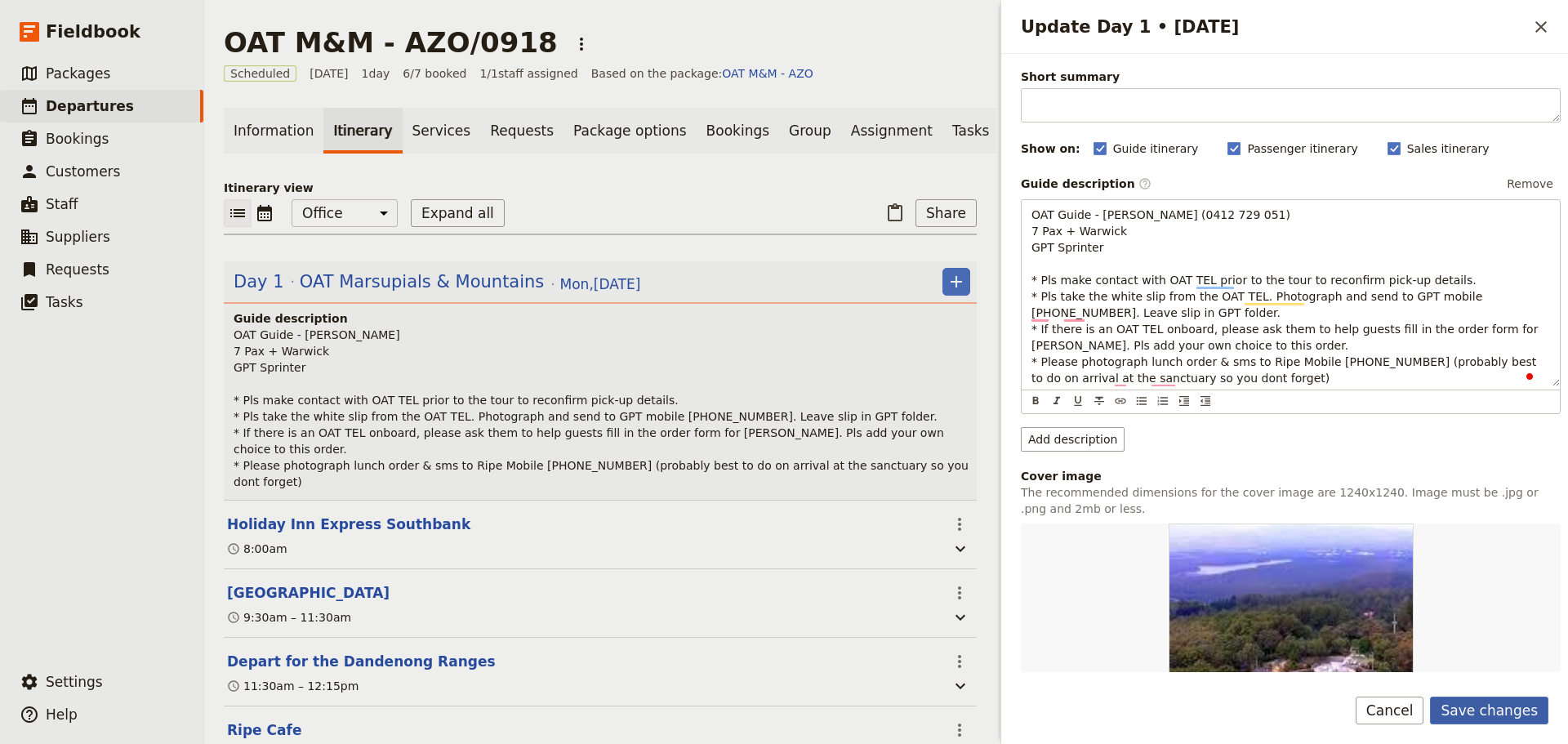
click at [1476, 701] on button "Save changes" at bounding box center [1488, 711] width 118 height 28
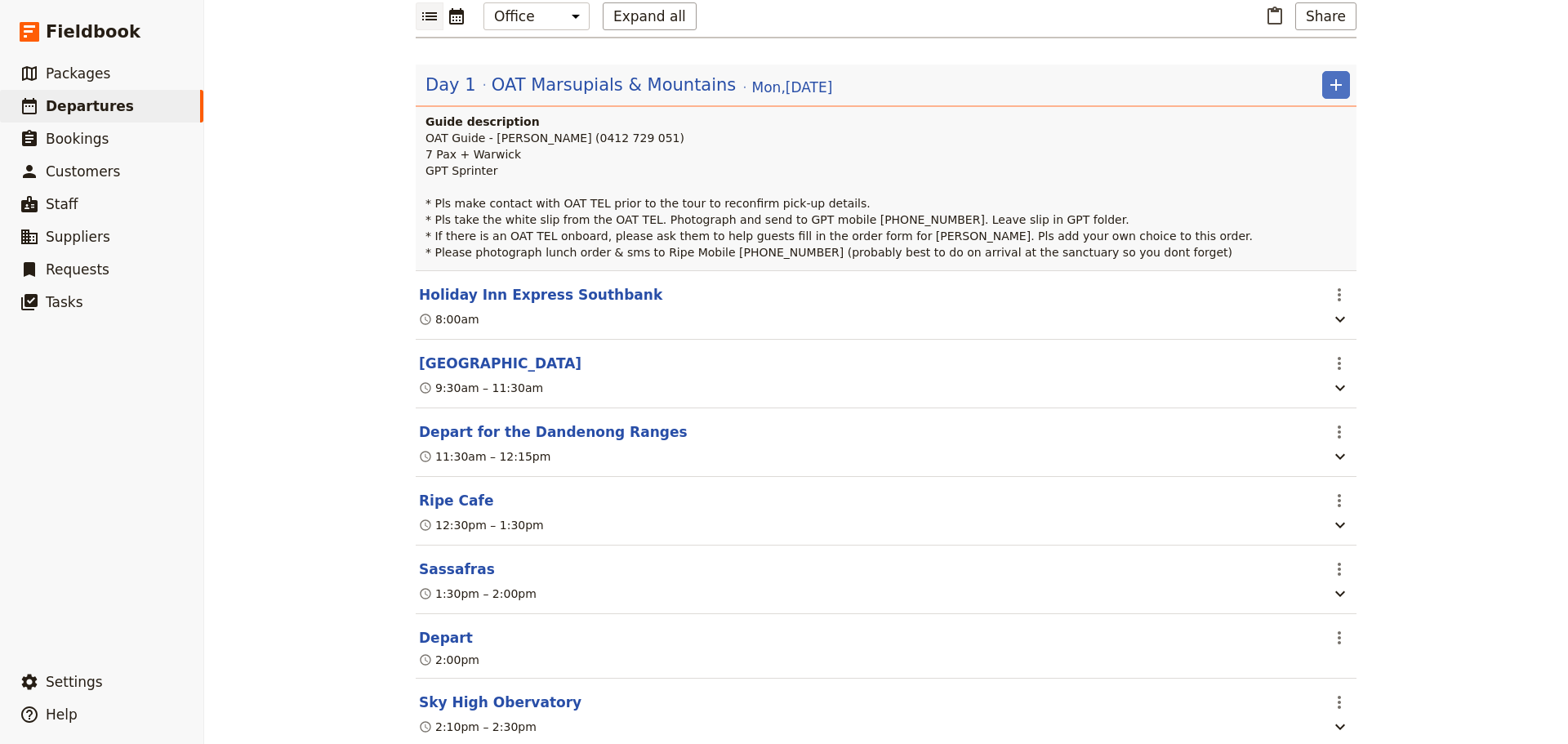
scroll to position [0, 0]
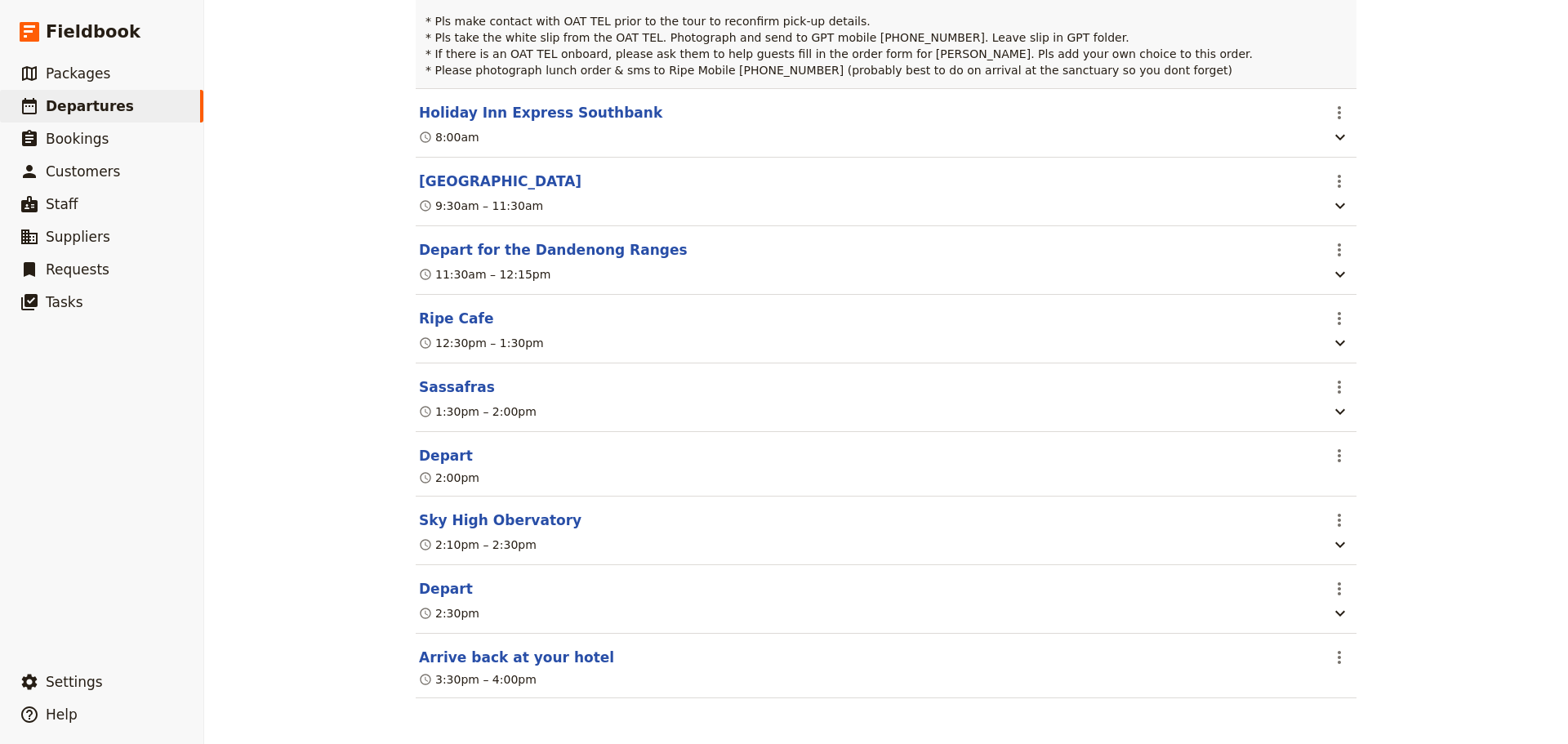
click at [468, 658] on button "Arrive back at your hotel" at bounding box center [516, 657] width 195 height 19
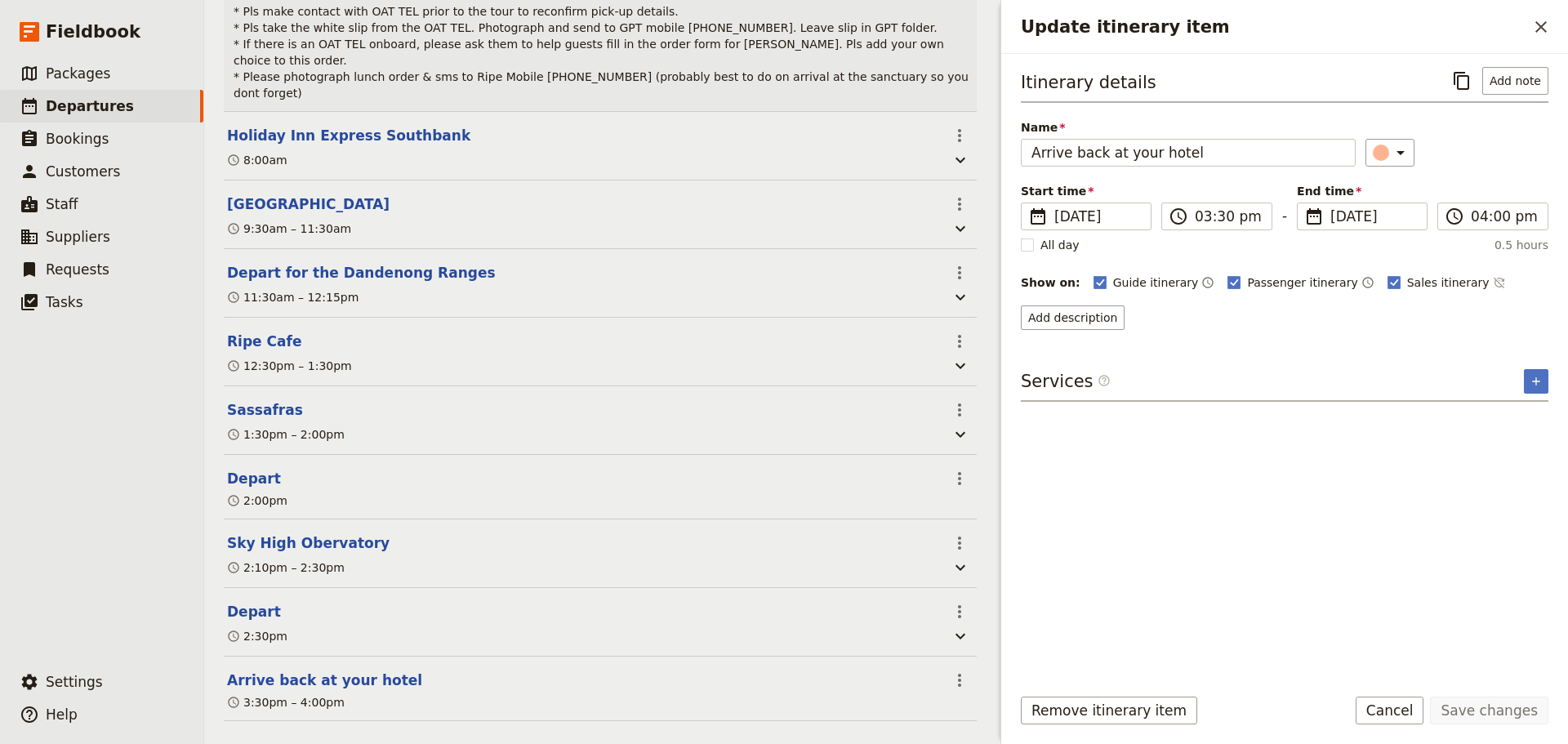
scroll to position [397, 0]
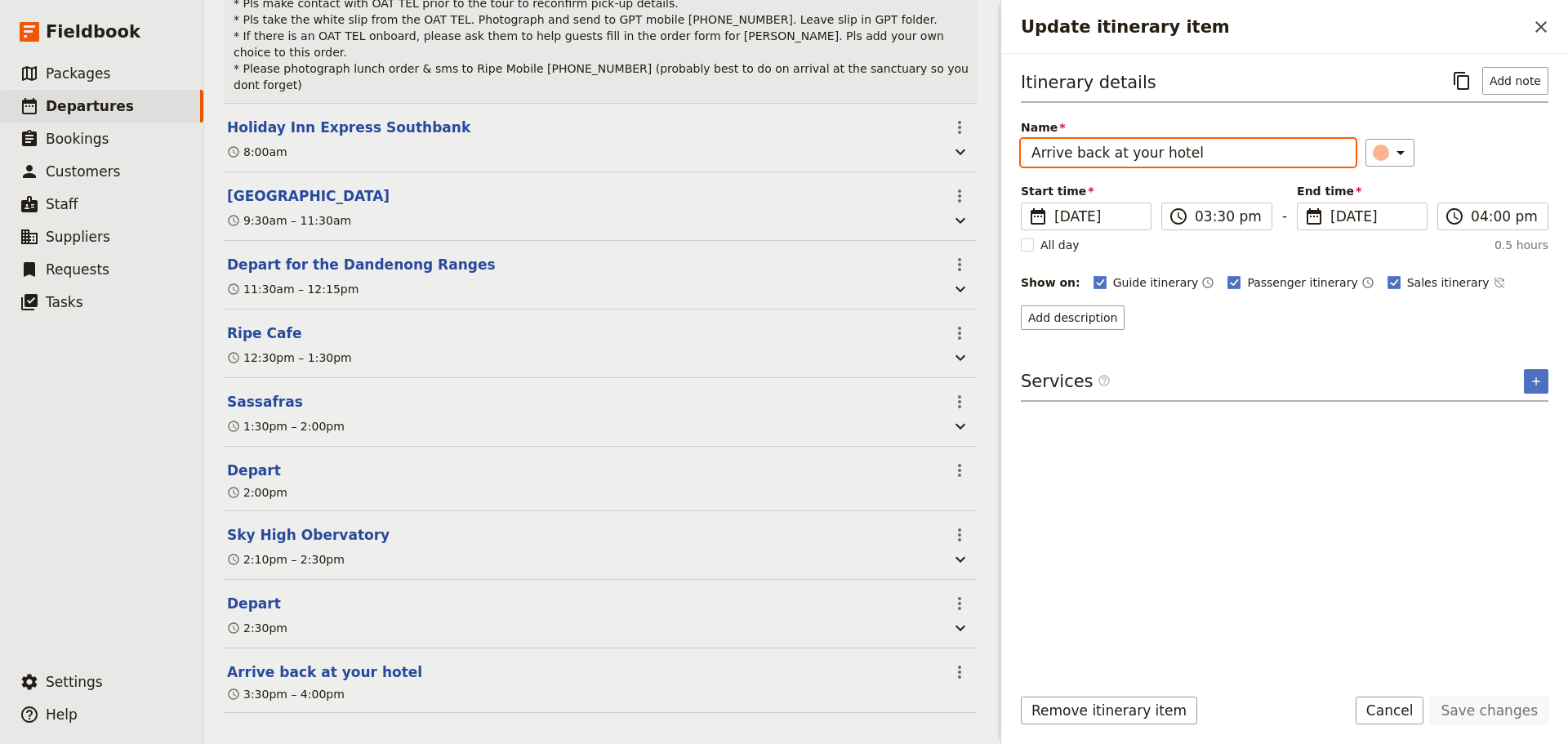
drag, startPoint x: 1201, startPoint y: 151, endPoint x: 868, endPoint y: 113, distance: 335.2
click at [868, 113] on div "OAT M&M - AZO/0918 ​ Scheduled 22 Sep 2025 1 day 6/7 booked 1 / 1 staff assigne…" at bounding box center [885, 372] width 1363 height 744
type input "Holiday Inn Express Southbank"
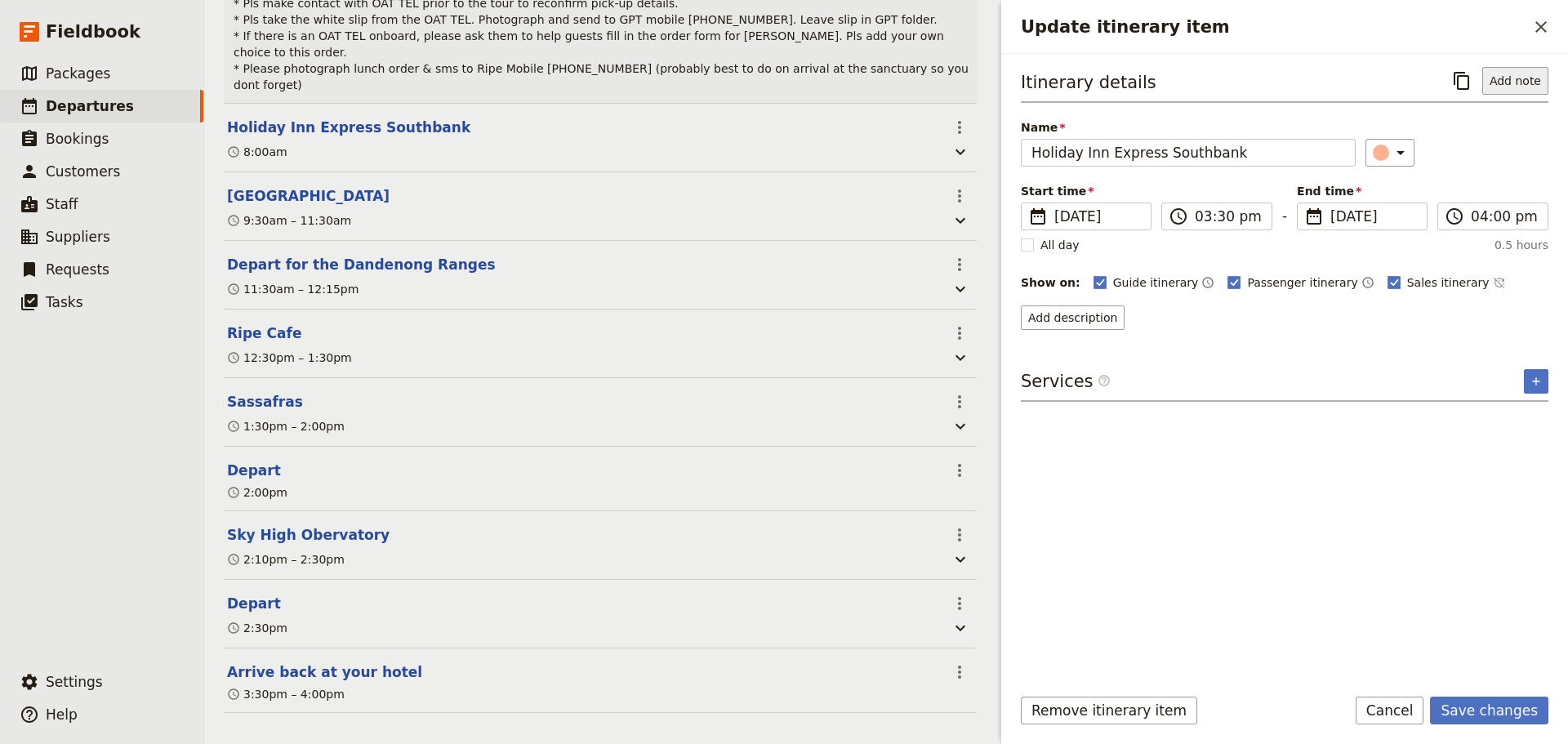
click at [1521, 83] on button "Add note" at bounding box center [1515, 81] width 67 height 28
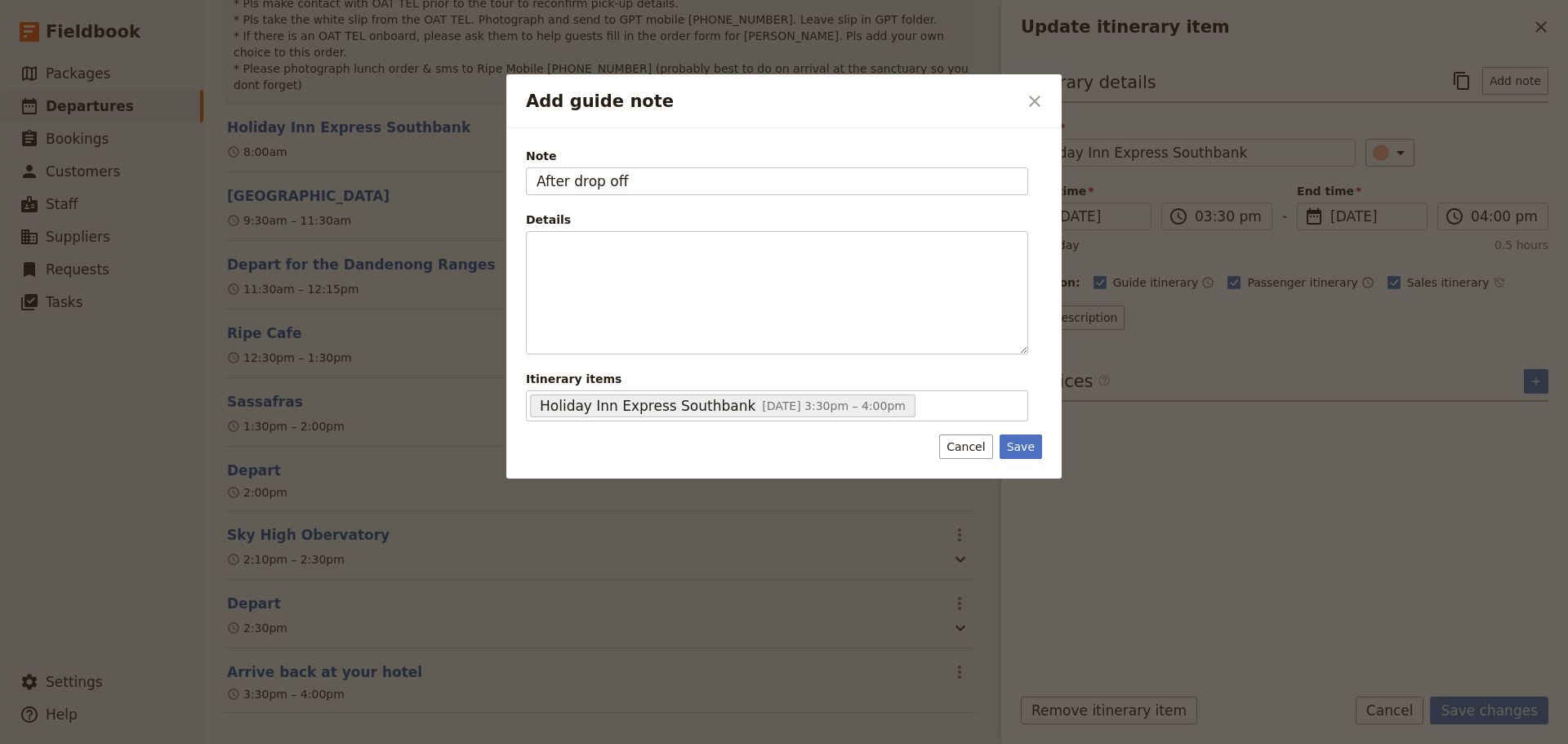
type input "After drop off"
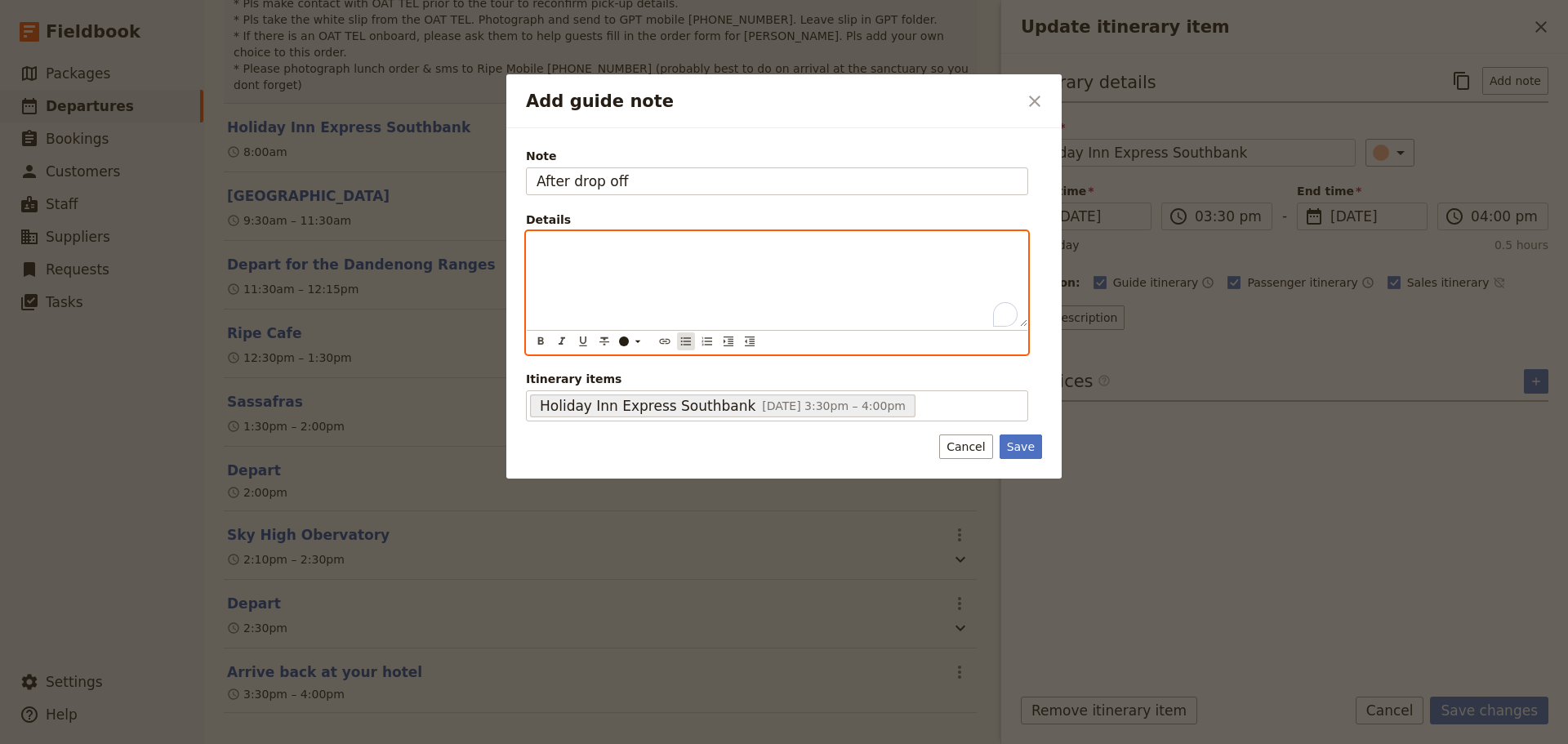
click at [689, 345] on icon "Bulleted list" at bounding box center [686, 340] width 10 height 8
click at [564, 249] on span "Refuel bus" at bounding box center [593, 246] width 60 height 13
click at [593, 249] on li "To enrich screen reader interactions, please activate Accessibility in Grammarl…" at bounding box center [790, 246] width 454 height 17
click at [688, 244] on span "Make sure you have sent white slip to Sharon" at bounding box center [721, 246] width 315 height 13
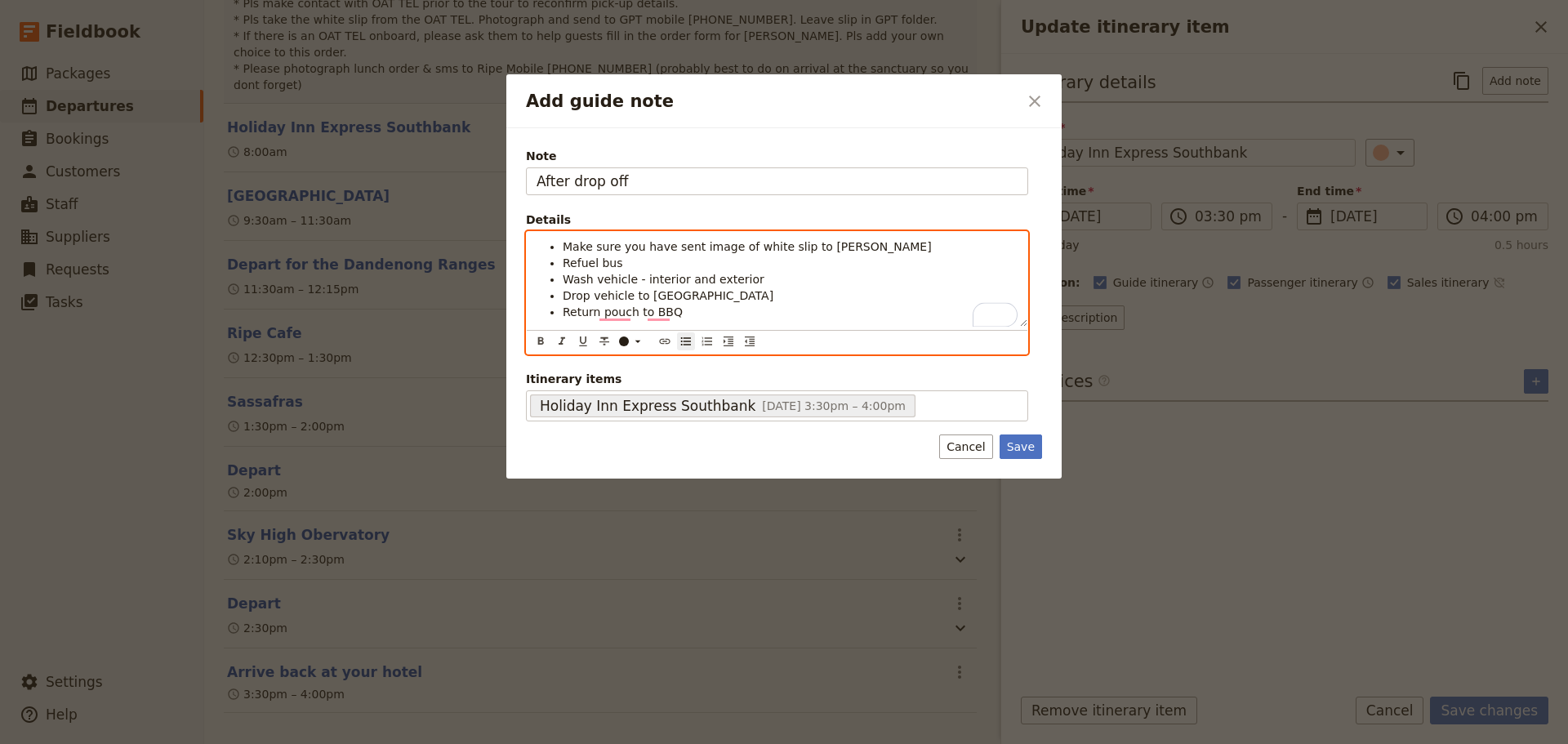
click at [761, 283] on li "Wash vehicle - interior and exterior" at bounding box center [790, 279] width 454 height 17
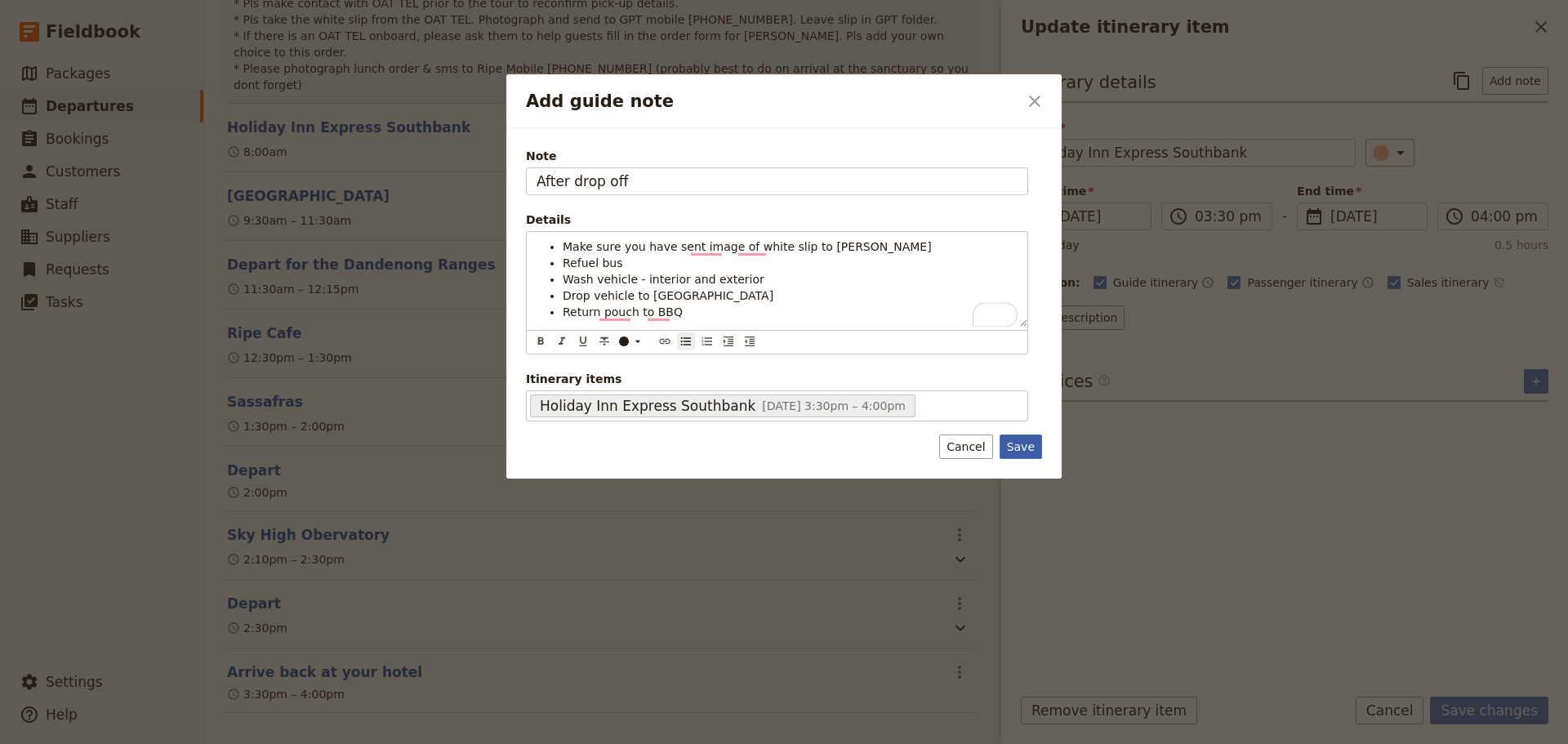
click at [1014, 439] on button "Save" at bounding box center [1021, 446] width 42 height 25
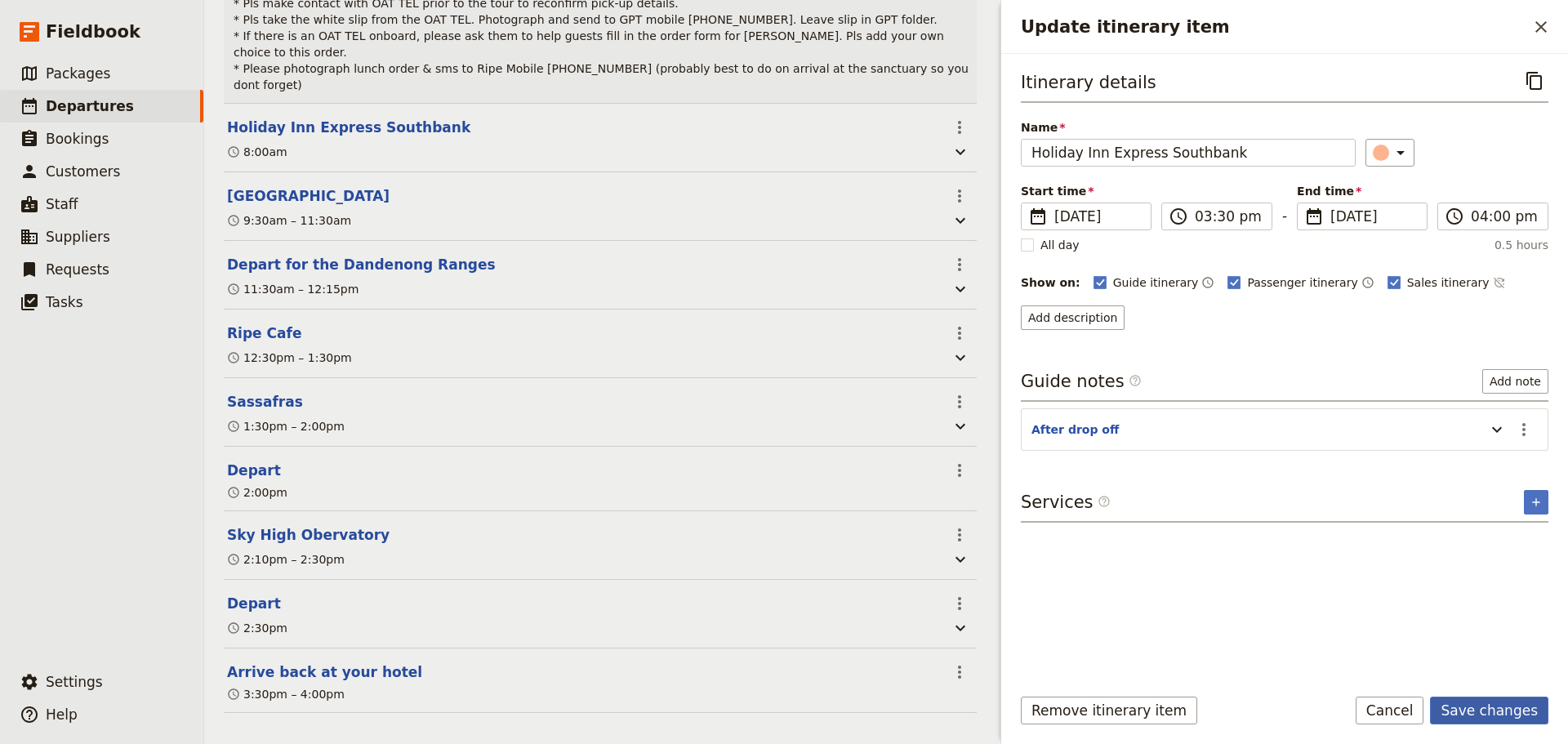
click at [1503, 712] on button "Save changes" at bounding box center [1488, 711] width 118 height 28
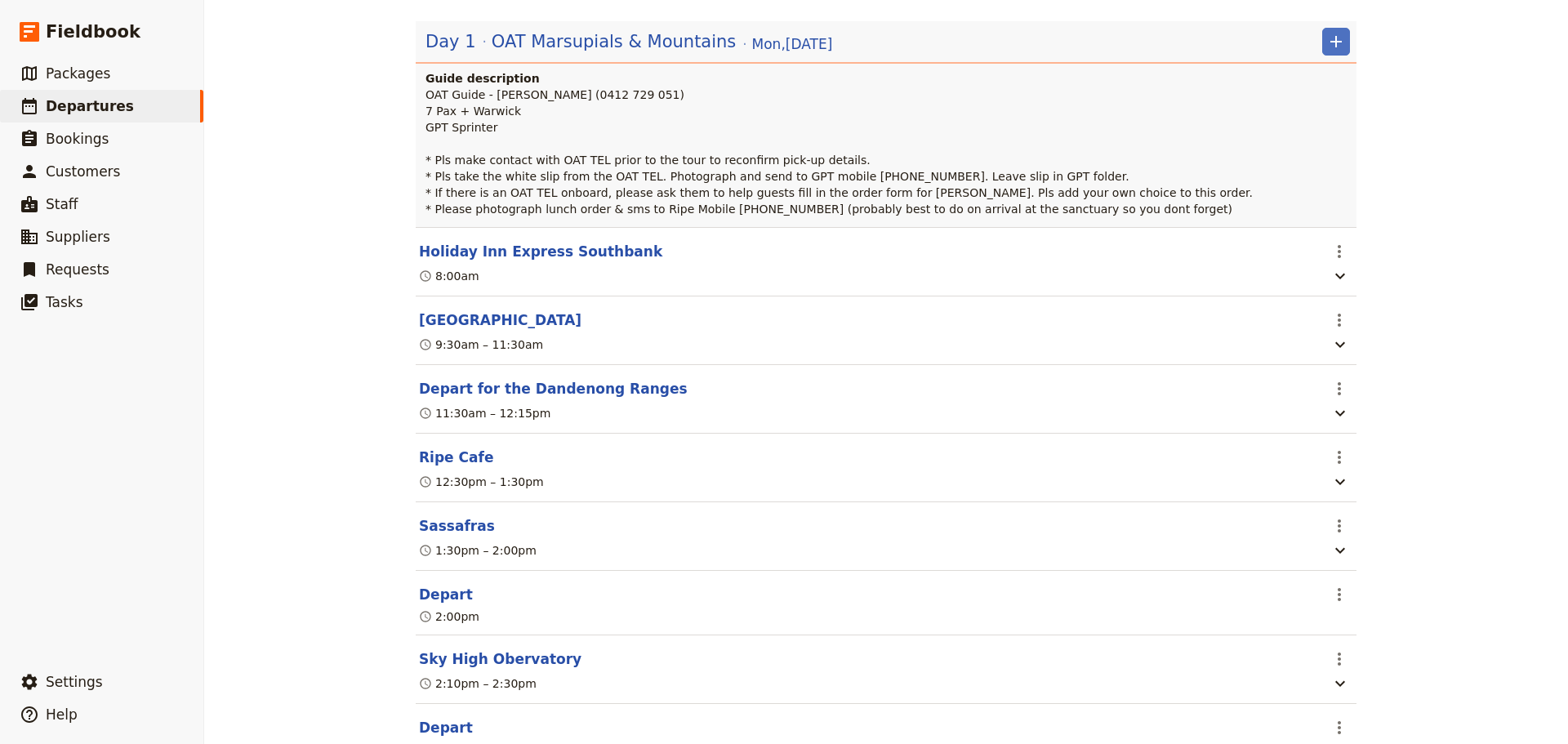
scroll to position [0, 0]
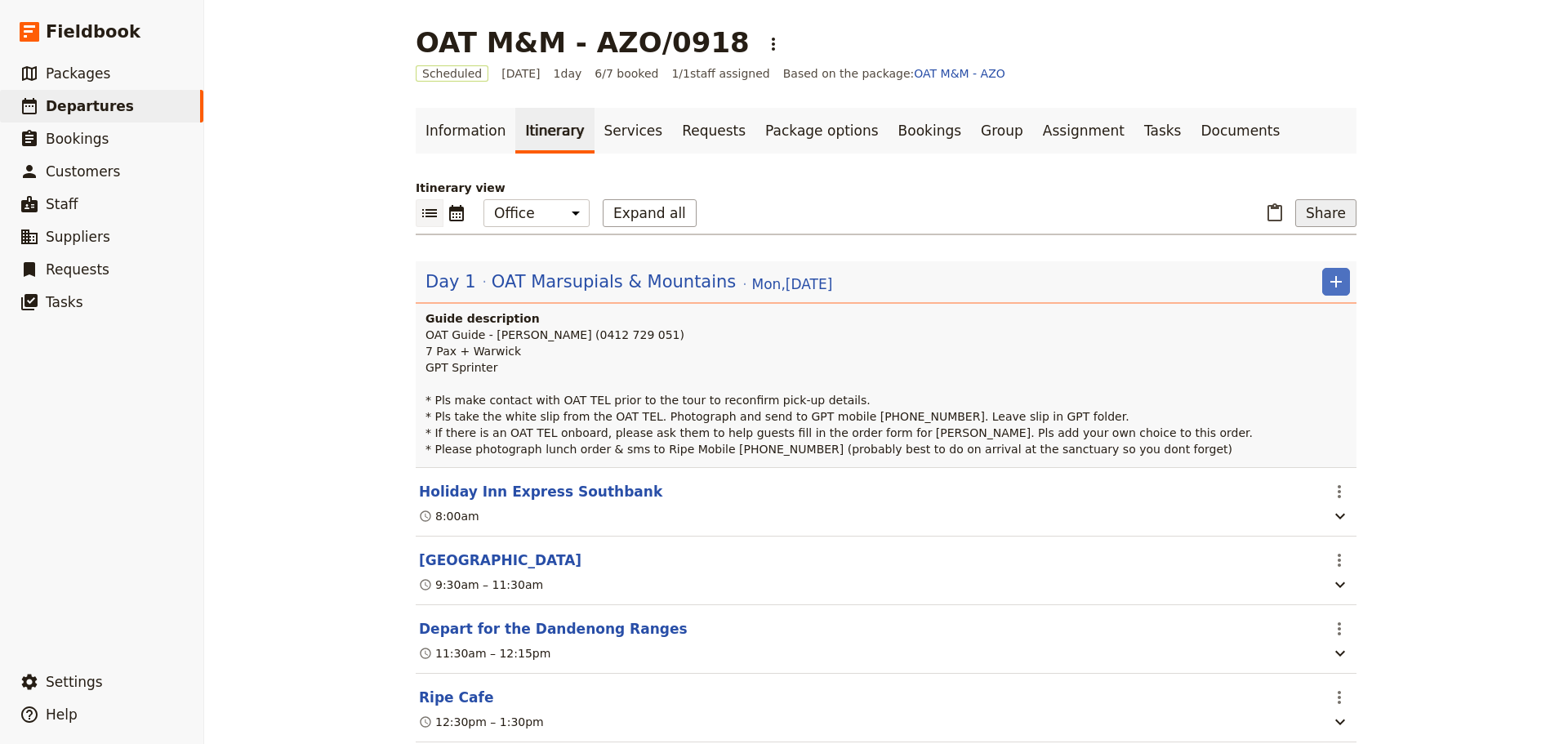
click at [1321, 208] on button "Share" at bounding box center [1325, 214] width 61 height 28
click at [1307, 236] on ul "Guide itinerary Passenger itinerary" at bounding box center [1283, 261] width 131 height 54
click at [1307, 238] on button "Guide itinerary" at bounding box center [1283, 249] width 130 height 23
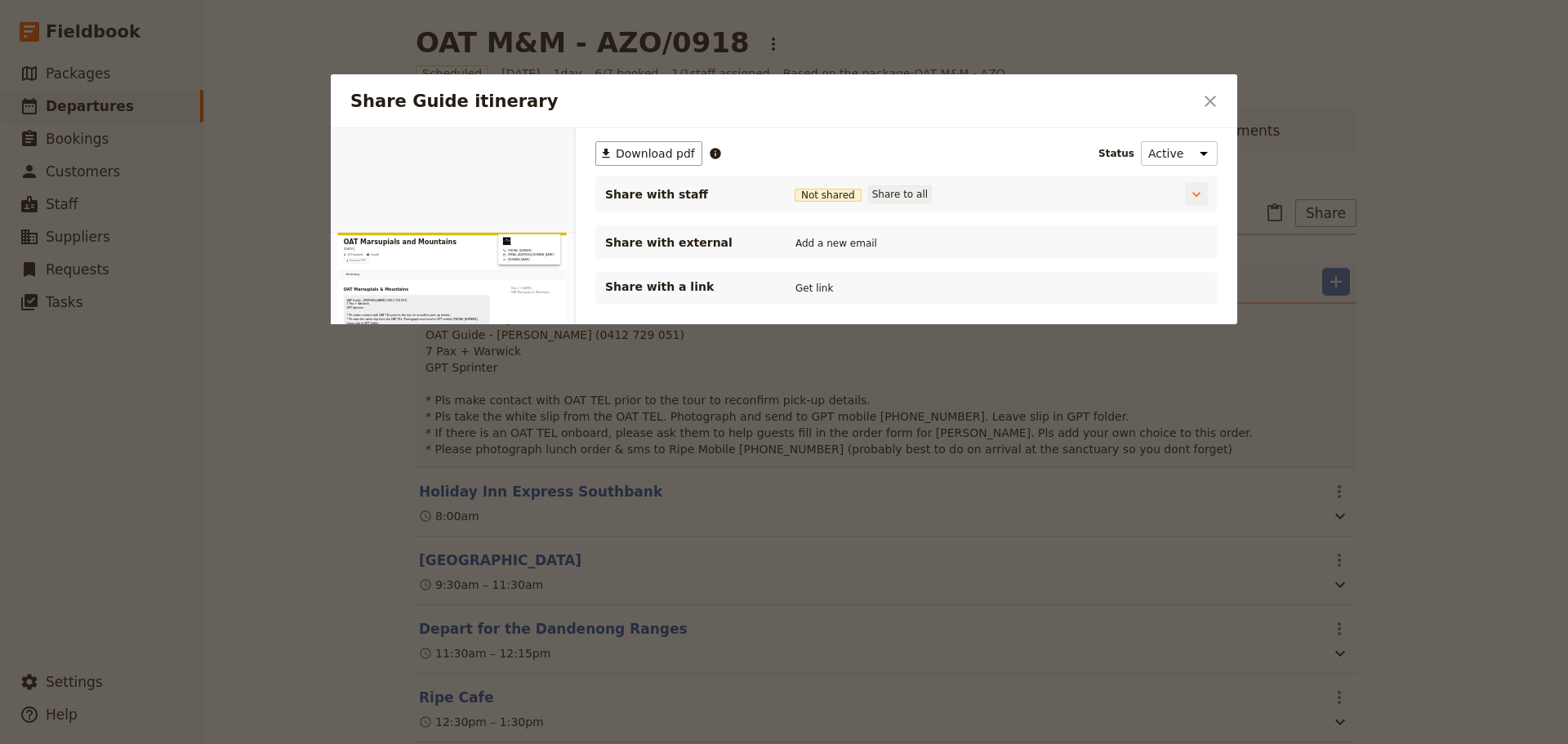
click at [883, 198] on button "Share to all" at bounding box center [899, 194] width 64 height 18
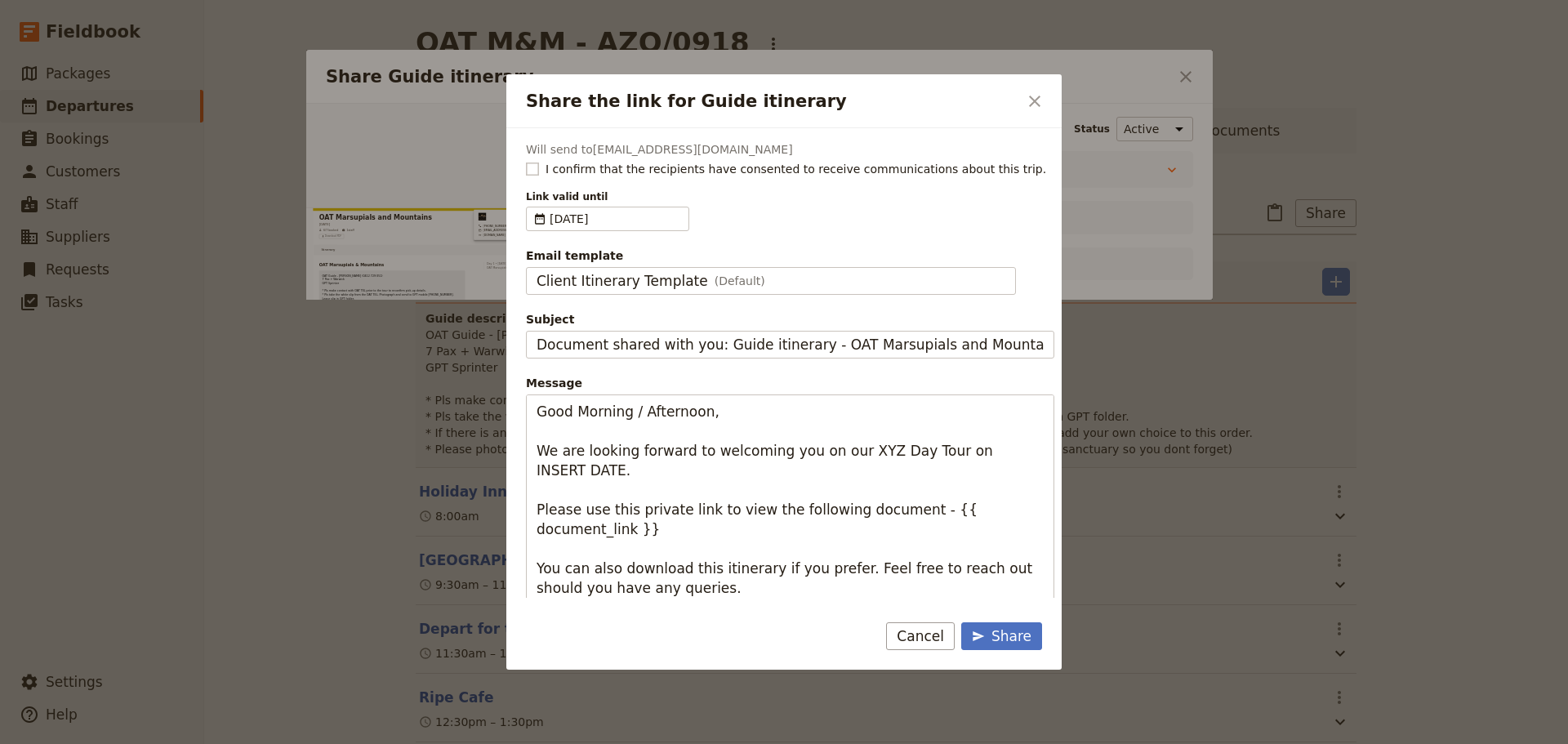
click at [532, 165] on rect "Share the link for Guide itinerary" at bounding box center [532, 169] width 12 height 12
click at [526, 161] on input "I confirm that the recipients have consented to receive communications about th…" at bounding box center [525, 160] width 1 height 1
checkbox input "true"
click at [644, 277] on span "Client Itinerary Template" at bounding box center [622, 281] width 172 height 19
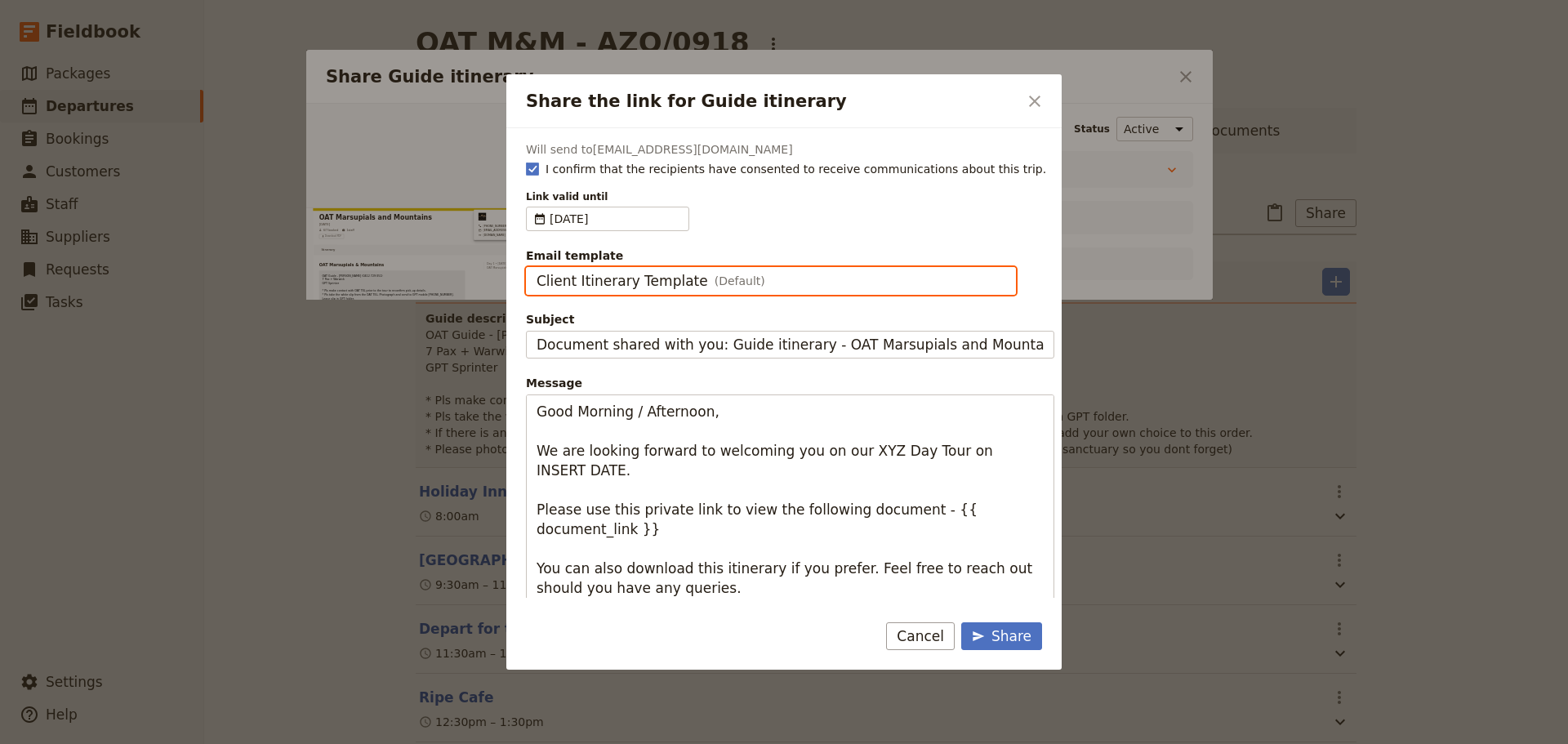
click at [537, 268] on input "Client Itinerary Template" at bounding box center [536, 267] width 1 height 1
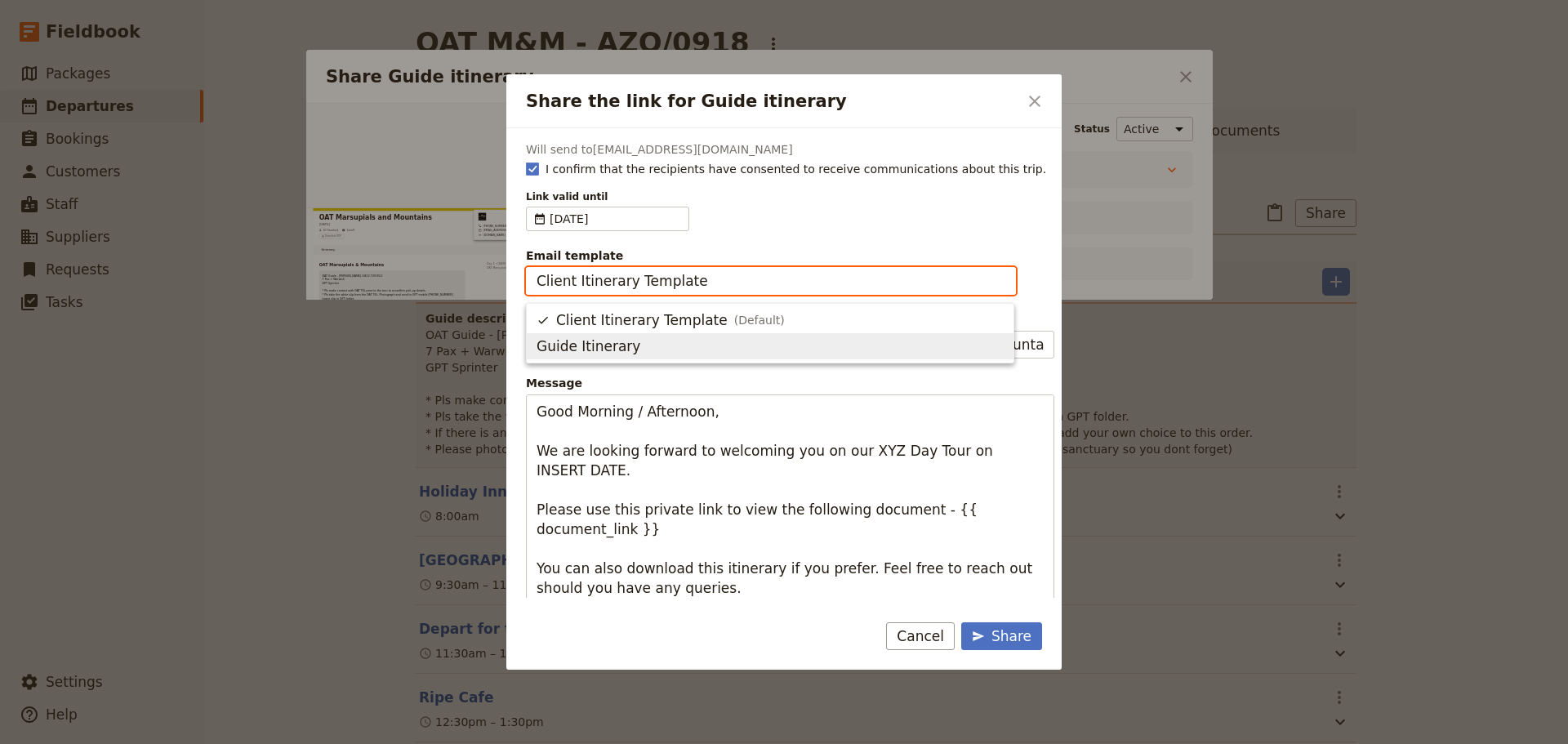
click at [636, 346] on span "Guide Itinerary" at bounding box center [770, 346] width 467 height 19
type input "Guide Itinerary"
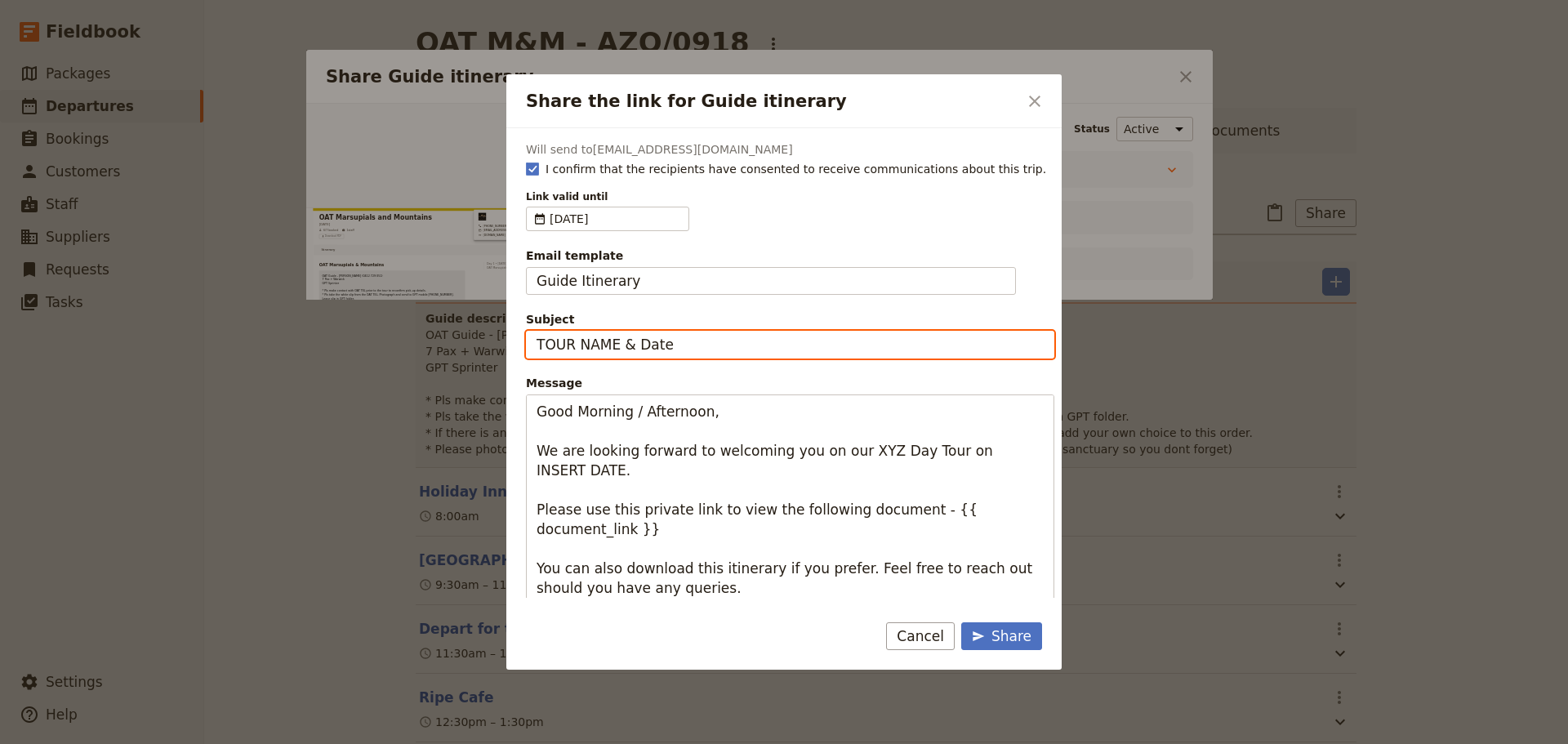
drag, startPoint x: 709, startPoint y: 343, endPoint x: 517, endPoint y: 346, distance: 192.0
click at [517, 346] on div "Will send to info@greatprivatetours.com.au I confirm that the recipients have c…" at bounding box center [784, 362] width 555 height 469
type input "OAT M&M - Monday 22 Sept"
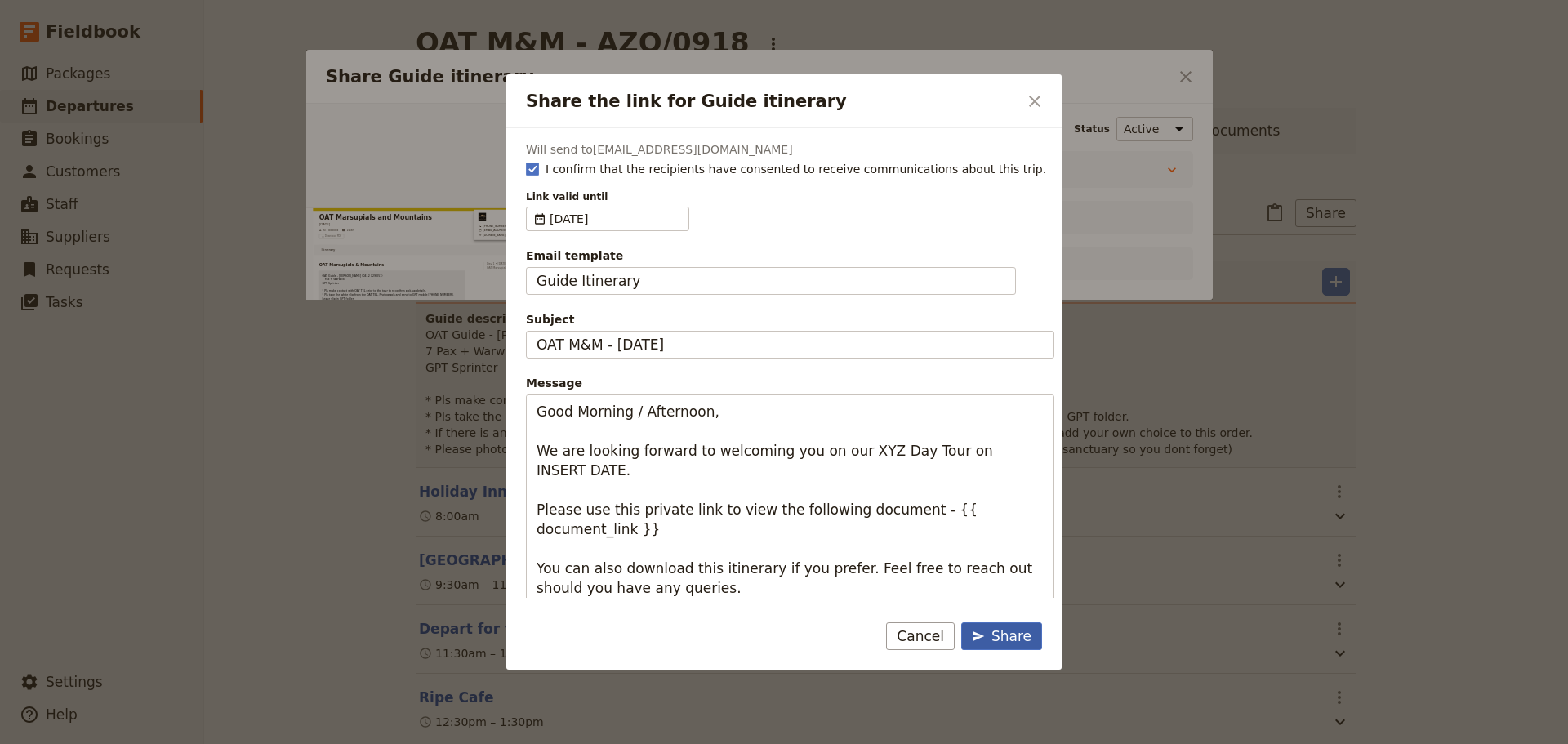
drag, startPoint x: 1003, startPoint y: 637, endPoint x: 1000, endPoint y: 649, distance: 12.4
click at [1003, 638] on div "Share" at bounding box center [1002, 635] width 60 height 19
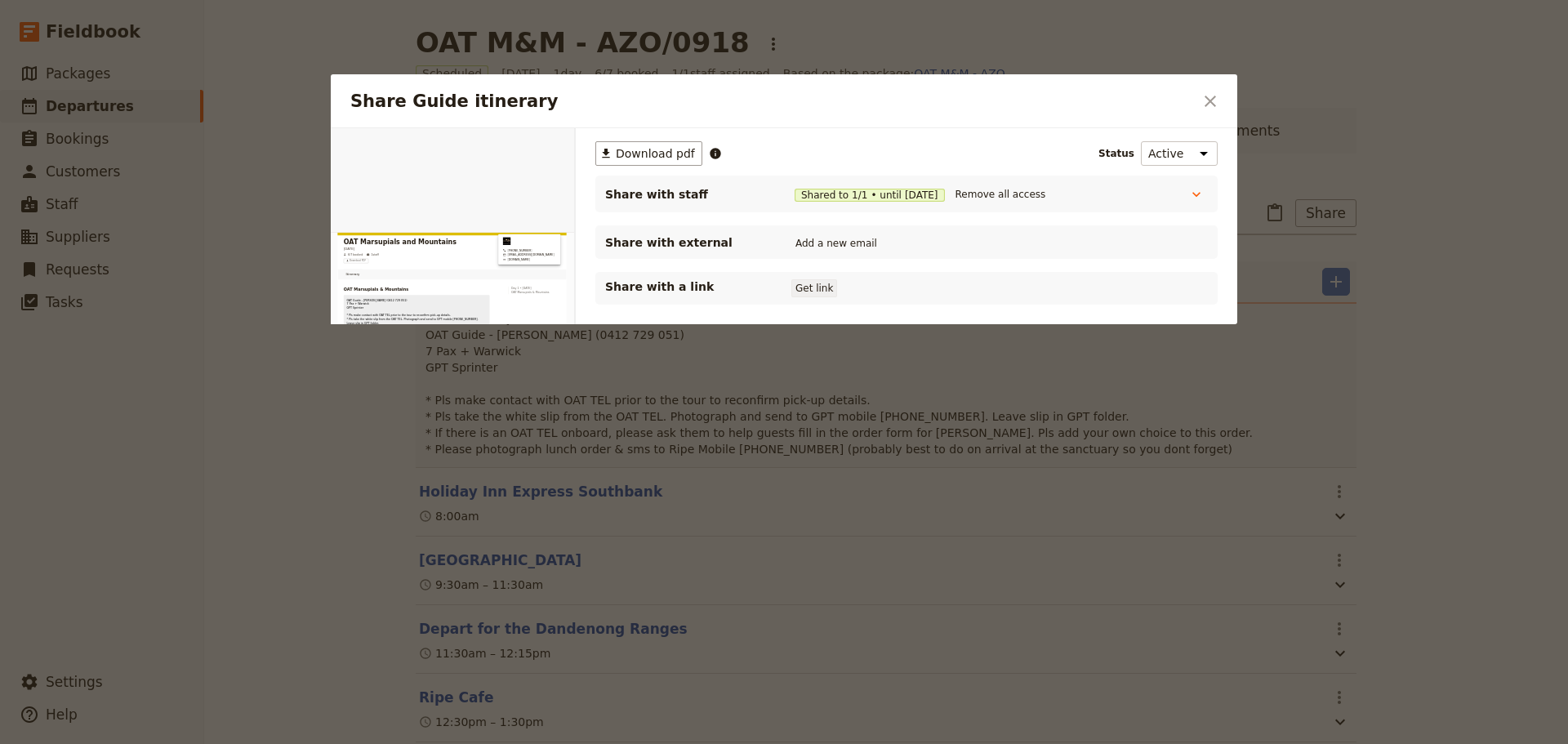
click at [804, 289] on button "Get link" at bounding box center [814, 288] width 46 height 18
click at [938, 283] on button "Get link" at bounding box center [938, 288] width 46 height 18
click at [1218, 105] on icon "Close dialog" at bounding box center [1210, 101] width 19 height 19
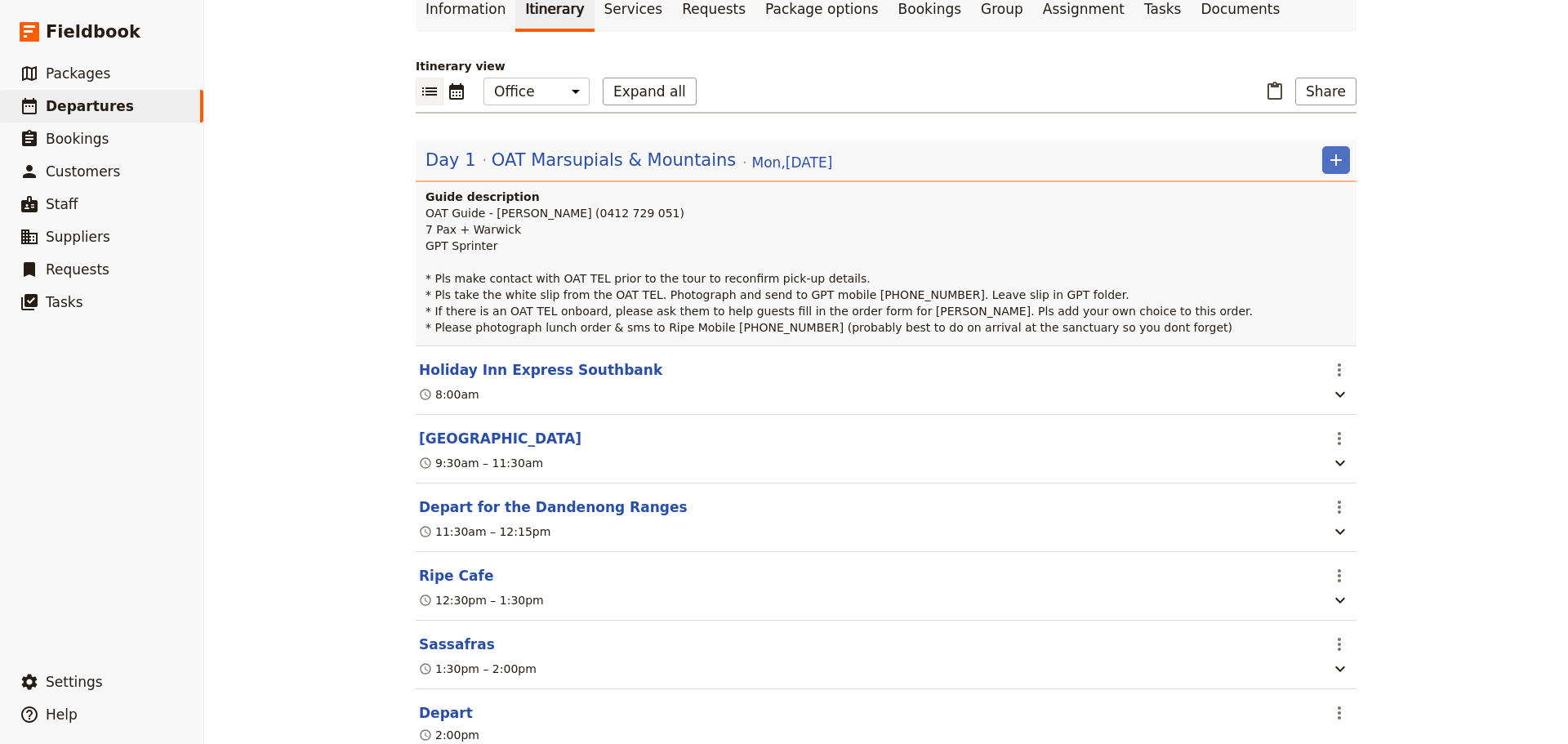
scroll to position [245, 0]
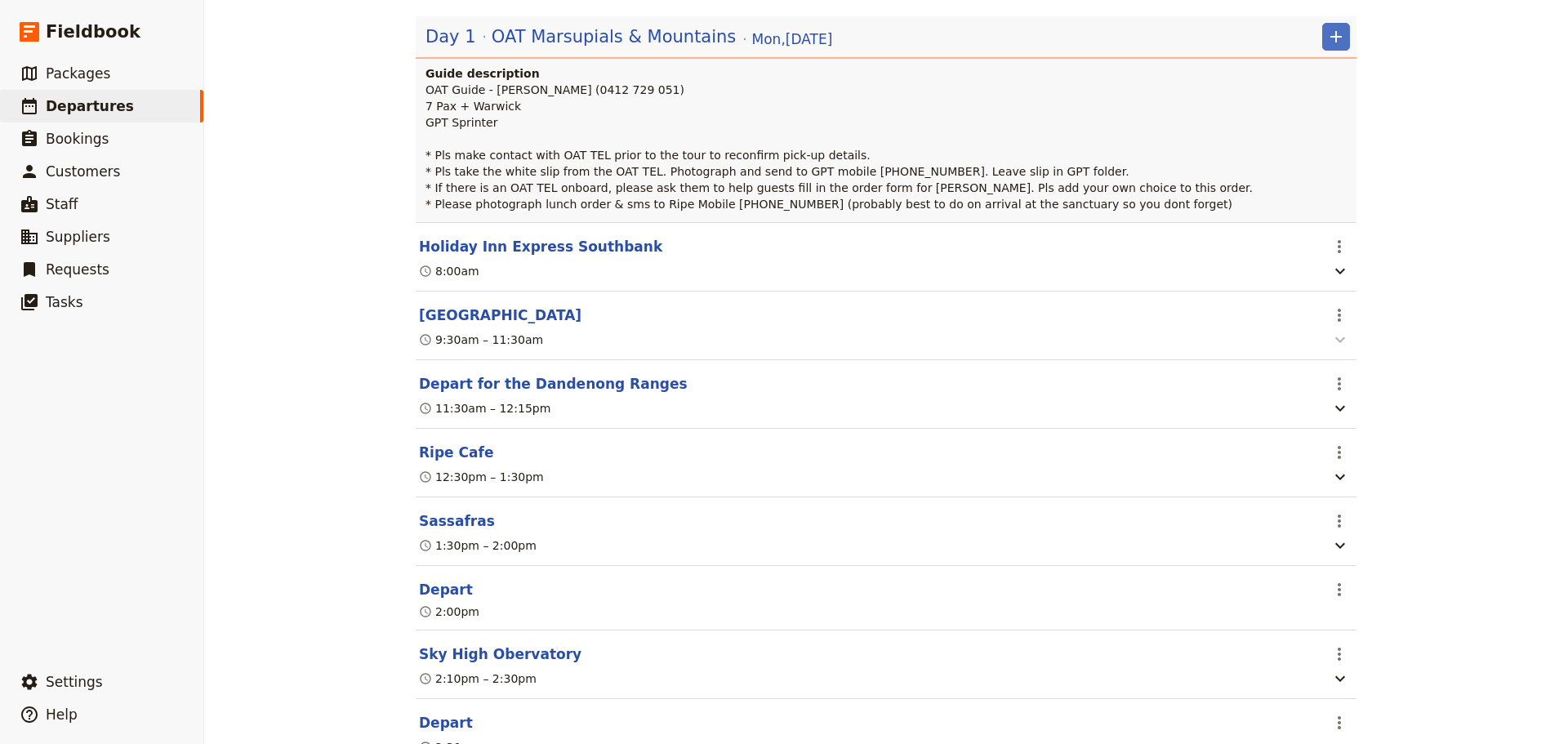
click at [1330, 344] on icon "button" at bounding box center [1339, 340] width 19 height 19
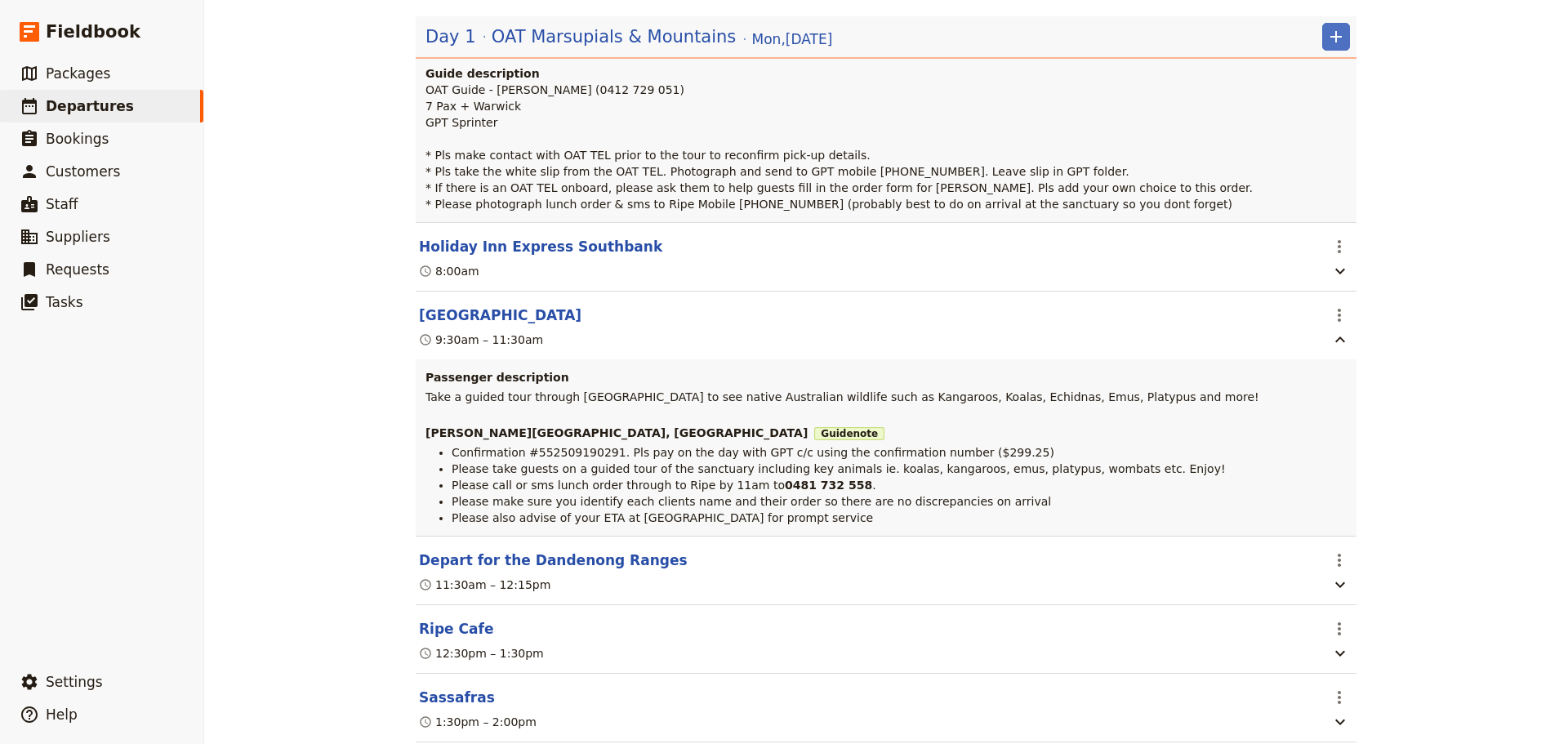
click at [551, 455] on span "Confirmation #552509190291. Pls pay on the day with GPT c/c using the confirmat…" at bounding box center [753, 452] width 602 height 13
click at [551, 456] on span "Confirmation #552509190291. Pls pay on the day with GPT c/c using the confirmat…" at bounding box center [753, 452] width 602 height 13
copy span "552509190291"
click at [74, 115] on span "Departures" at bounding box center [89, 106] width 88 height 17
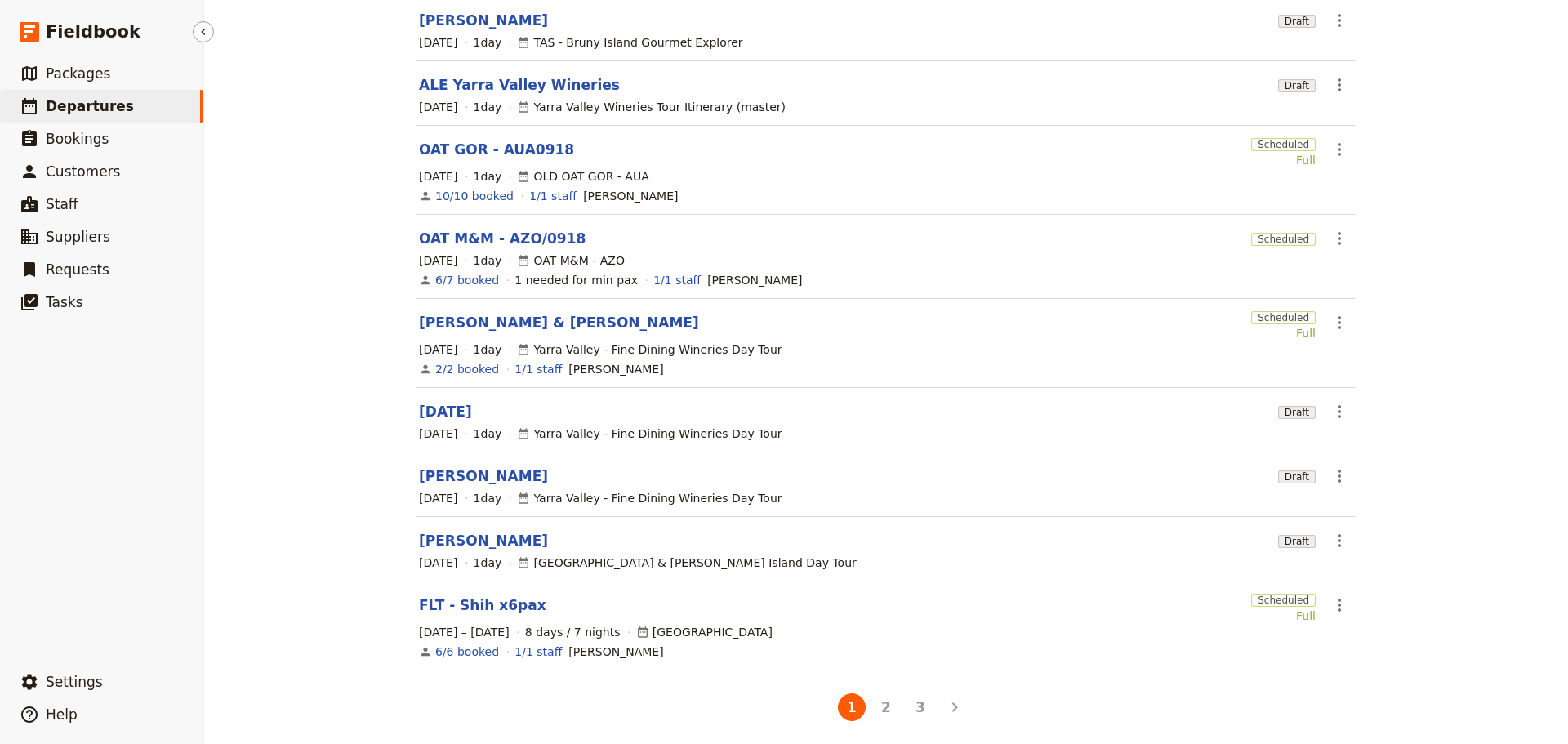
scroll to position [238, 0]
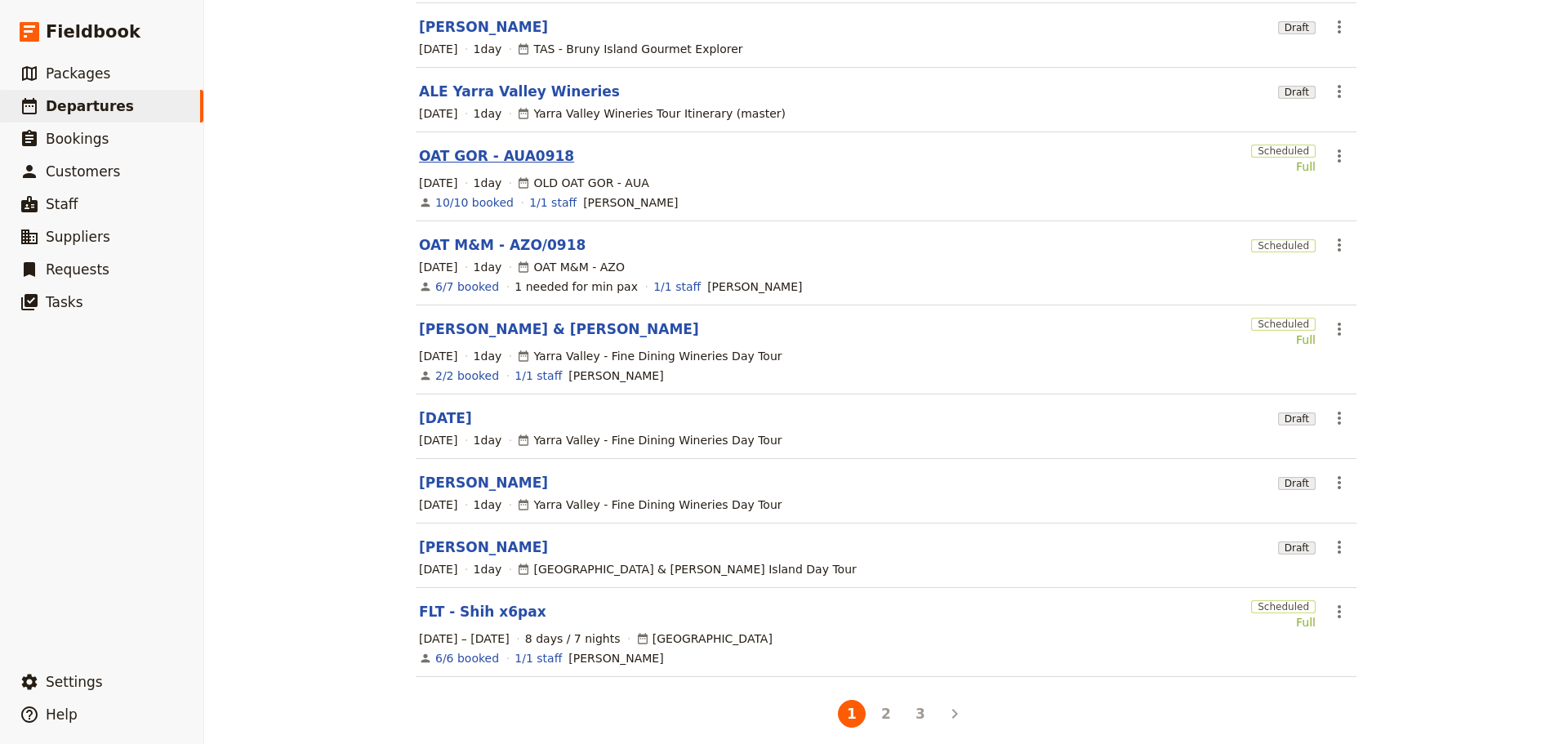
click at [487, 146] on link "OAT GOR - AUA0918" at bounding box center [496, 156] width 155 height 19
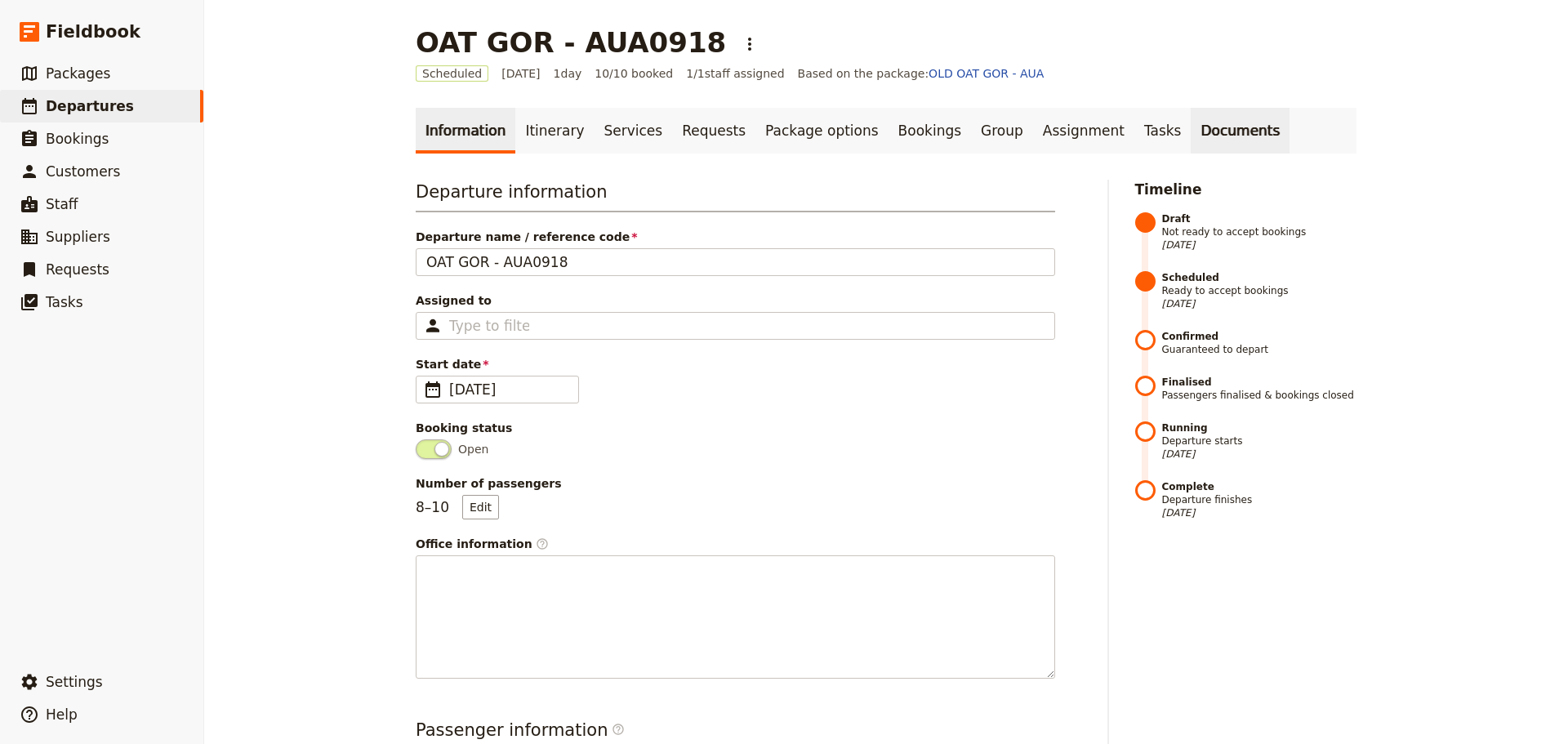
click at [1191, 136] on link "Documents" at bounding box center [1240, 130] width 99 height 46
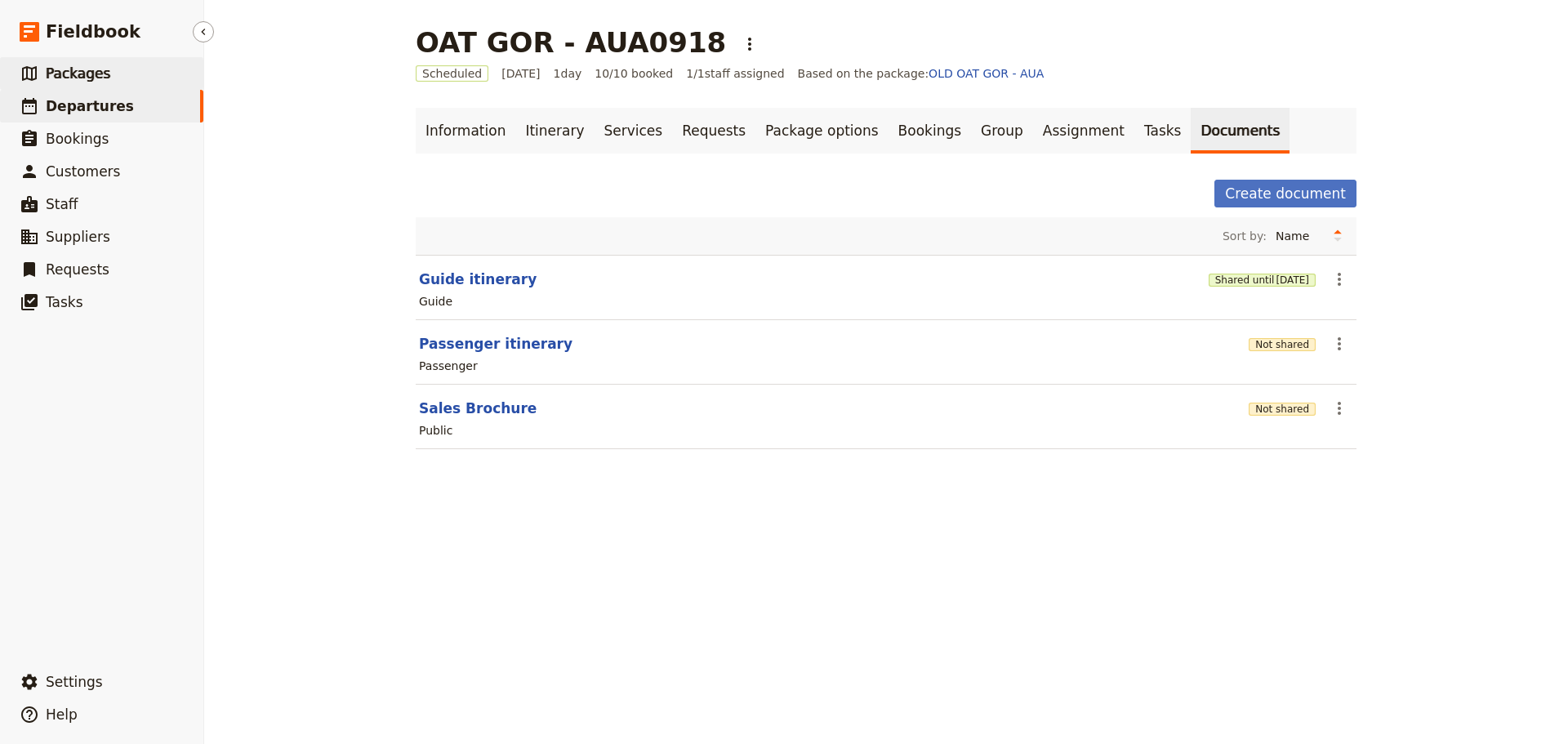
click at [88, 67] on span "Packages" at bounding box center [78, 74] width 65 height 17
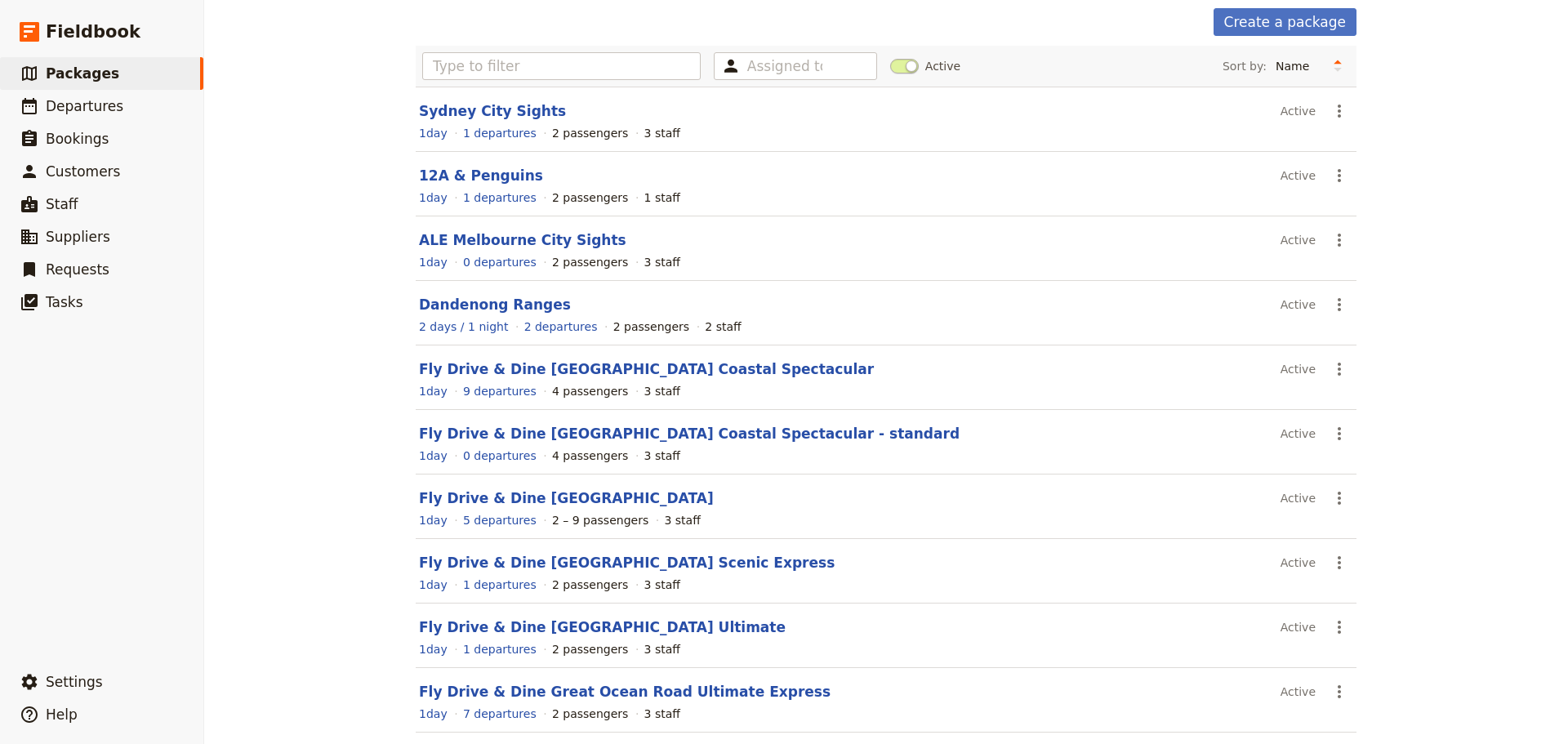
scroll to position [145, 0]
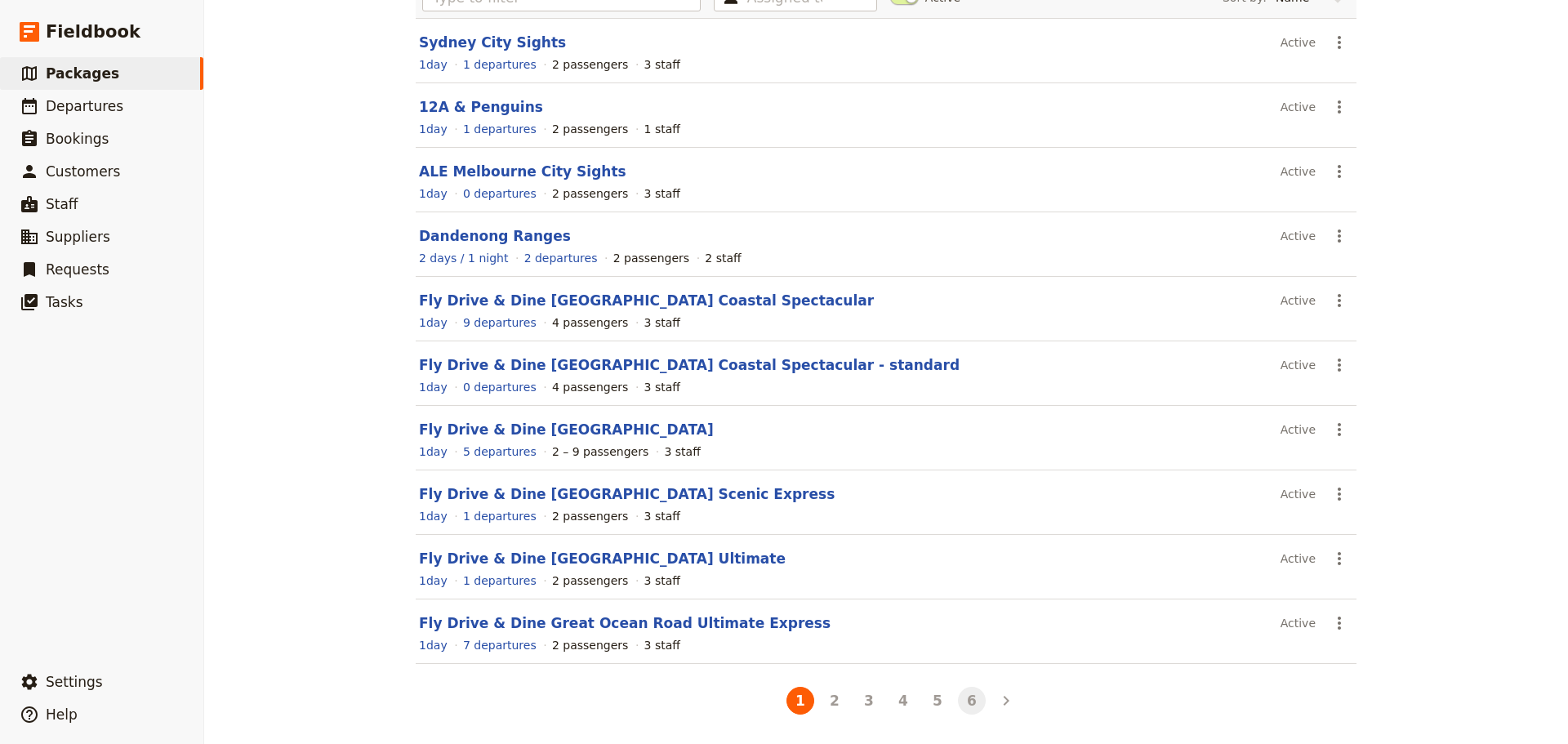
click at [963, 698] on button "6" at bounding box center [972, 700] width 28 height 28
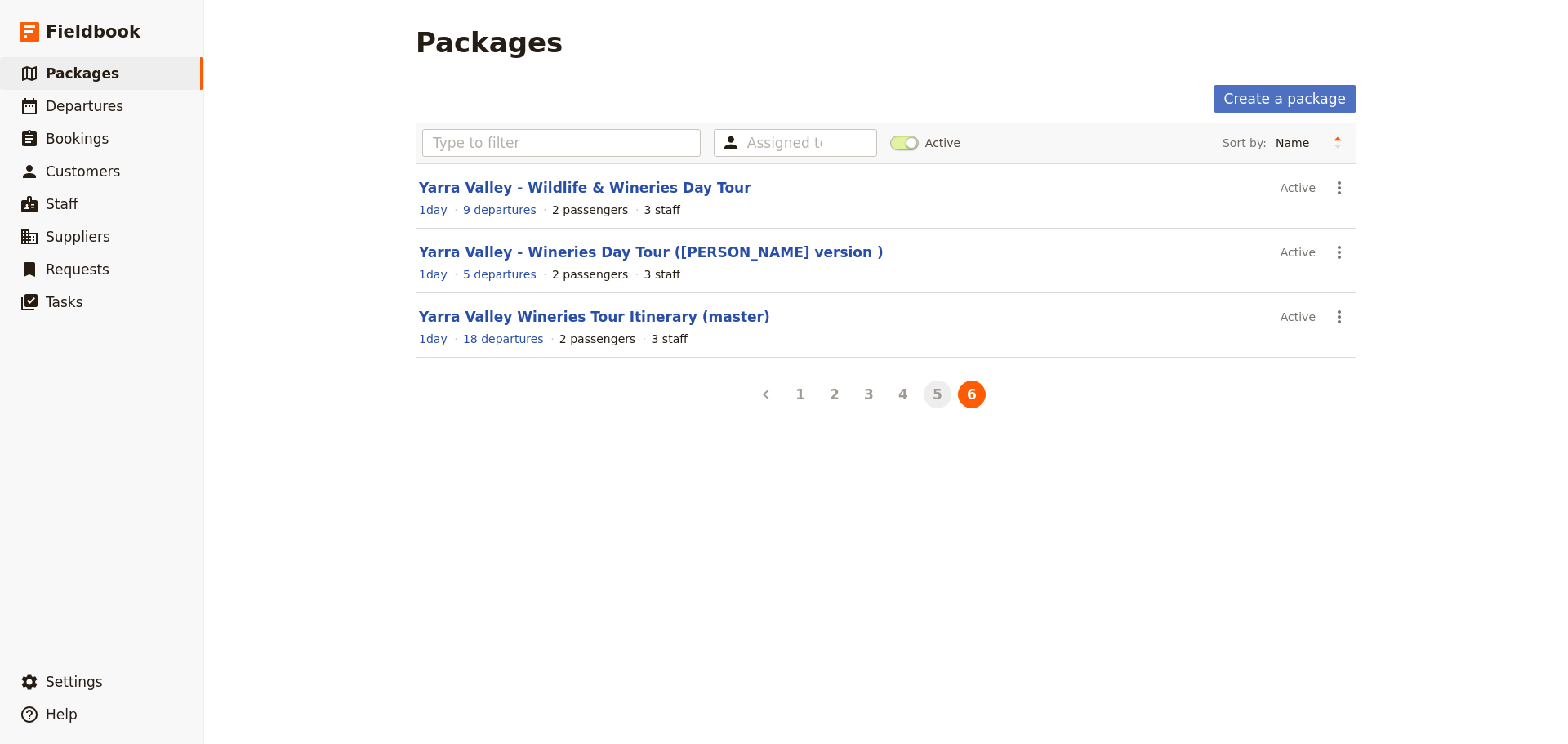
click at [932, 397] on button "5" at bounding box center [938, 395] width 28 height 28
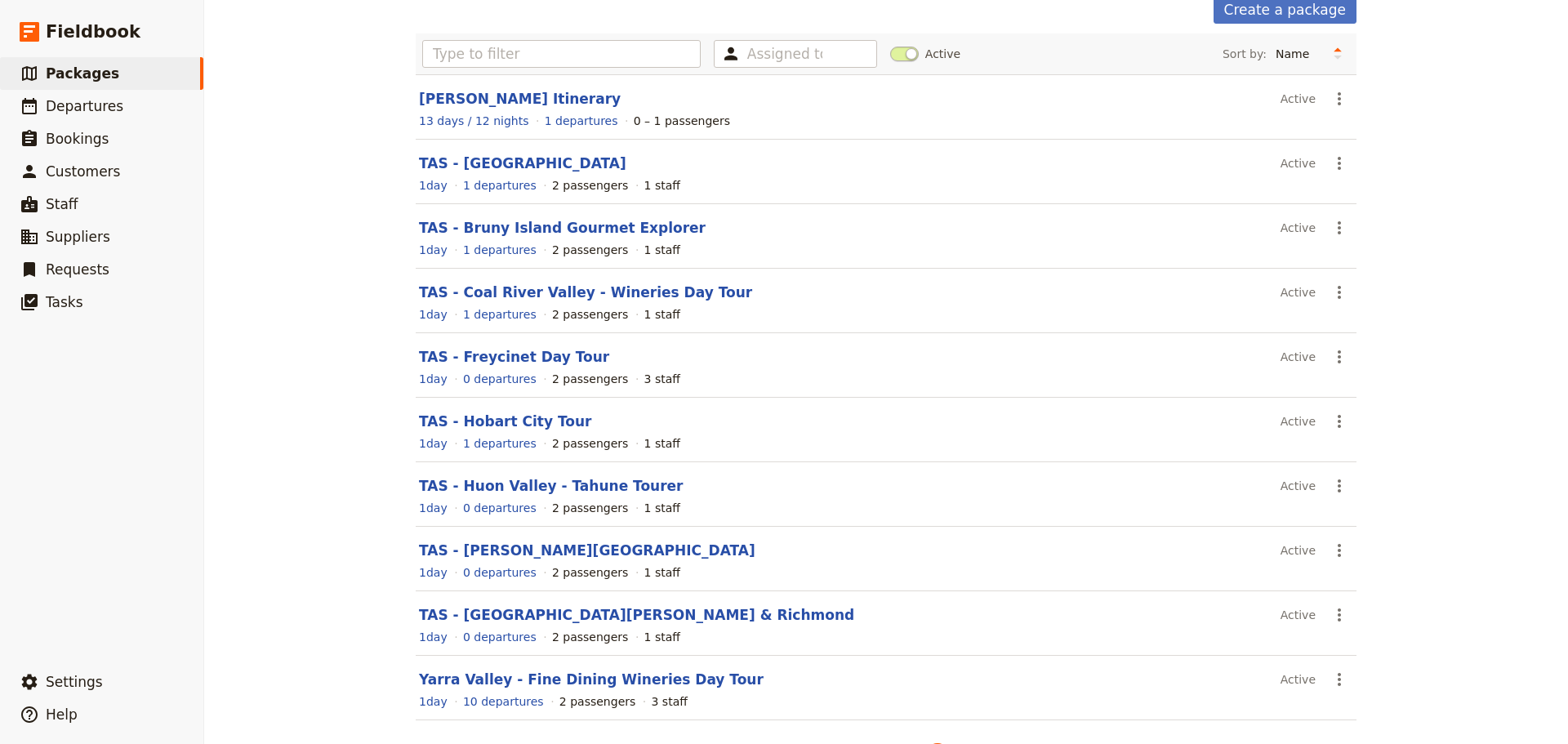
scroll to position [145, 0]
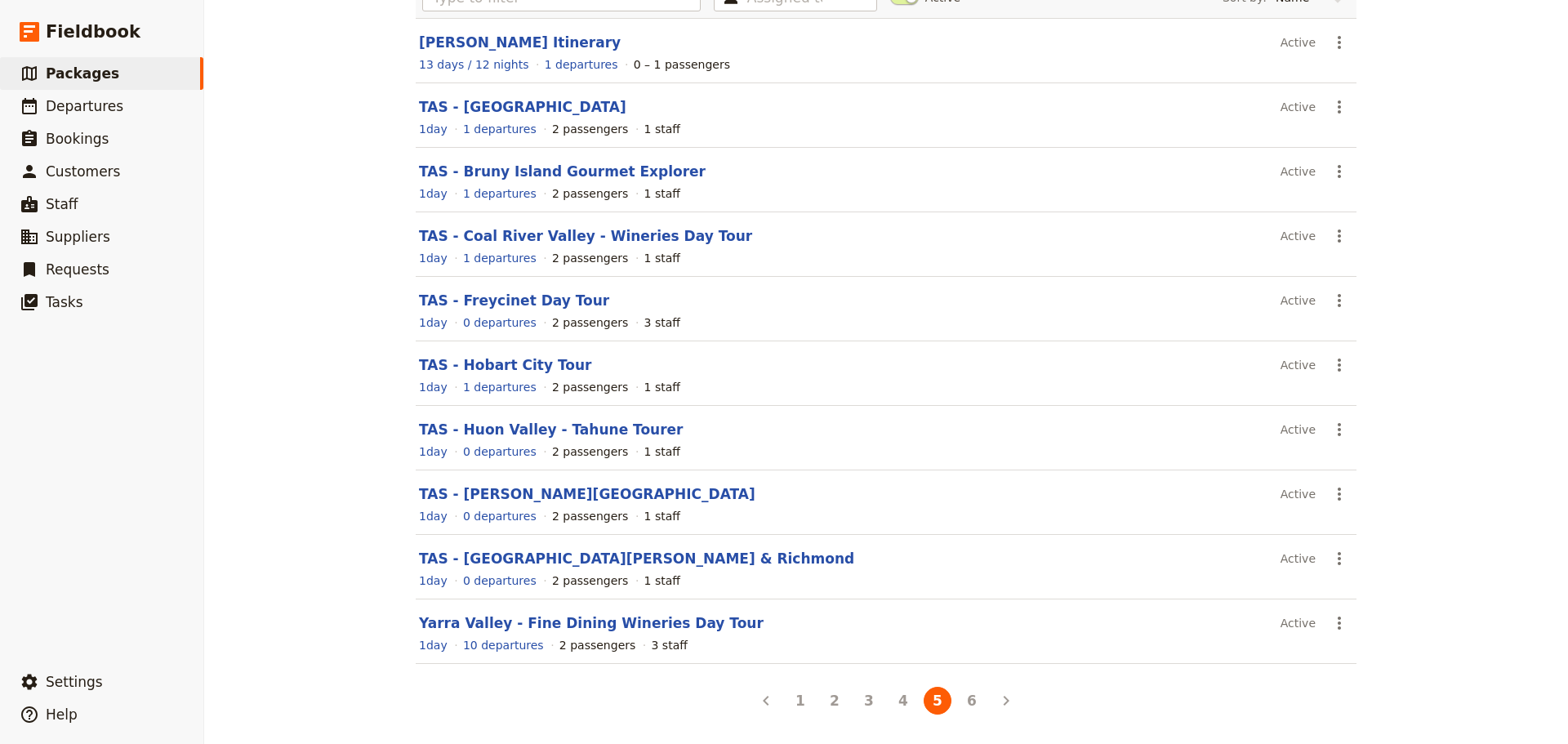
click at [636, 609] on section "Yarra Valley - Fine Dining Wineries Day Tour Active ​ 1 day 10 departures 2 pas…" at bounding box center [886, 632] width 940 height 65
click at [629, 619] on link "Yarra Valley - Fine Dining Wineries Day Tour" at bounding box center [591, 622] width 345 height 17
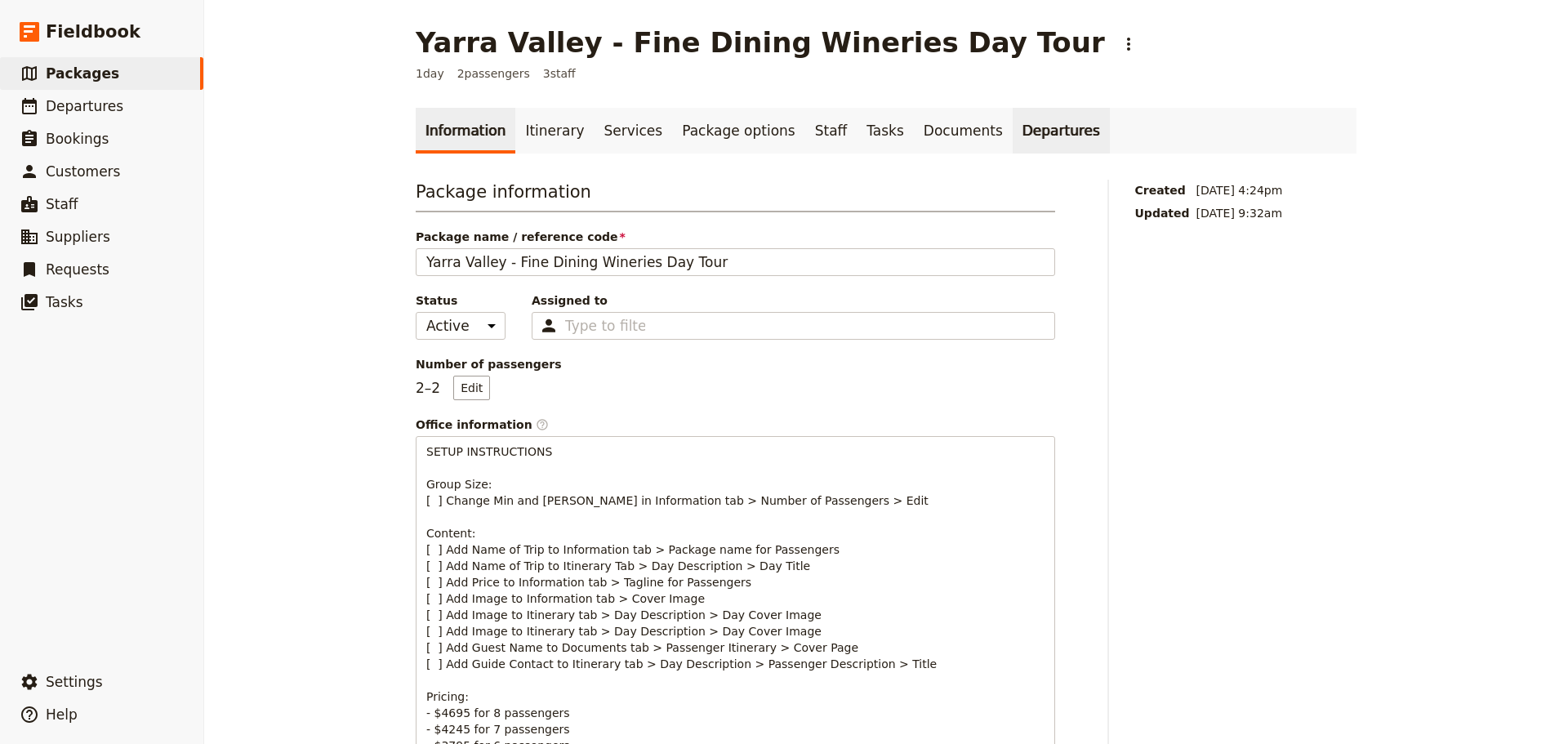
click at [1012, 123] on link "Departures" at bounding box center [1060, 130] width 97 height 46
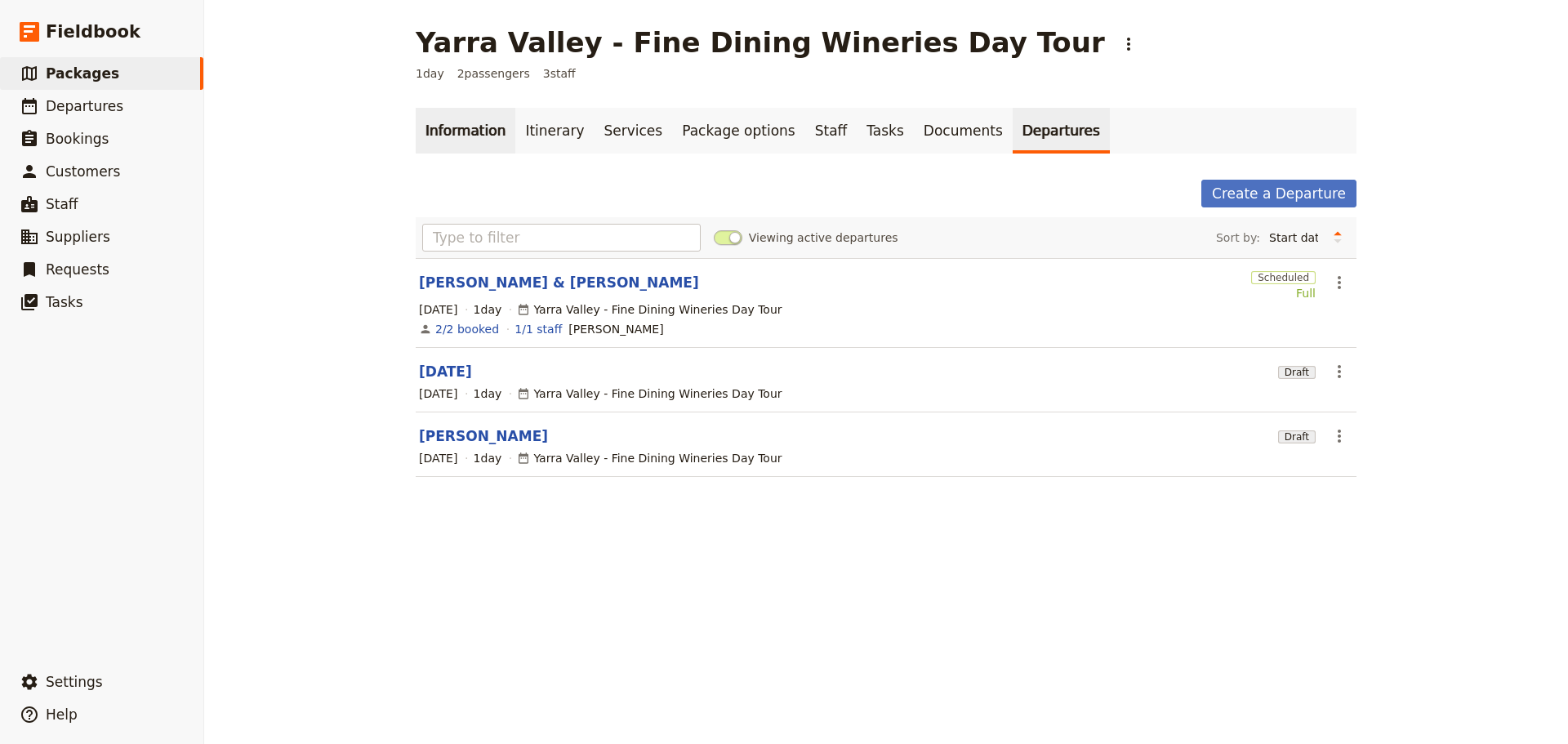
click at [458, 146] on link "Information" at bounding box center [466, 130] width 100 height 46
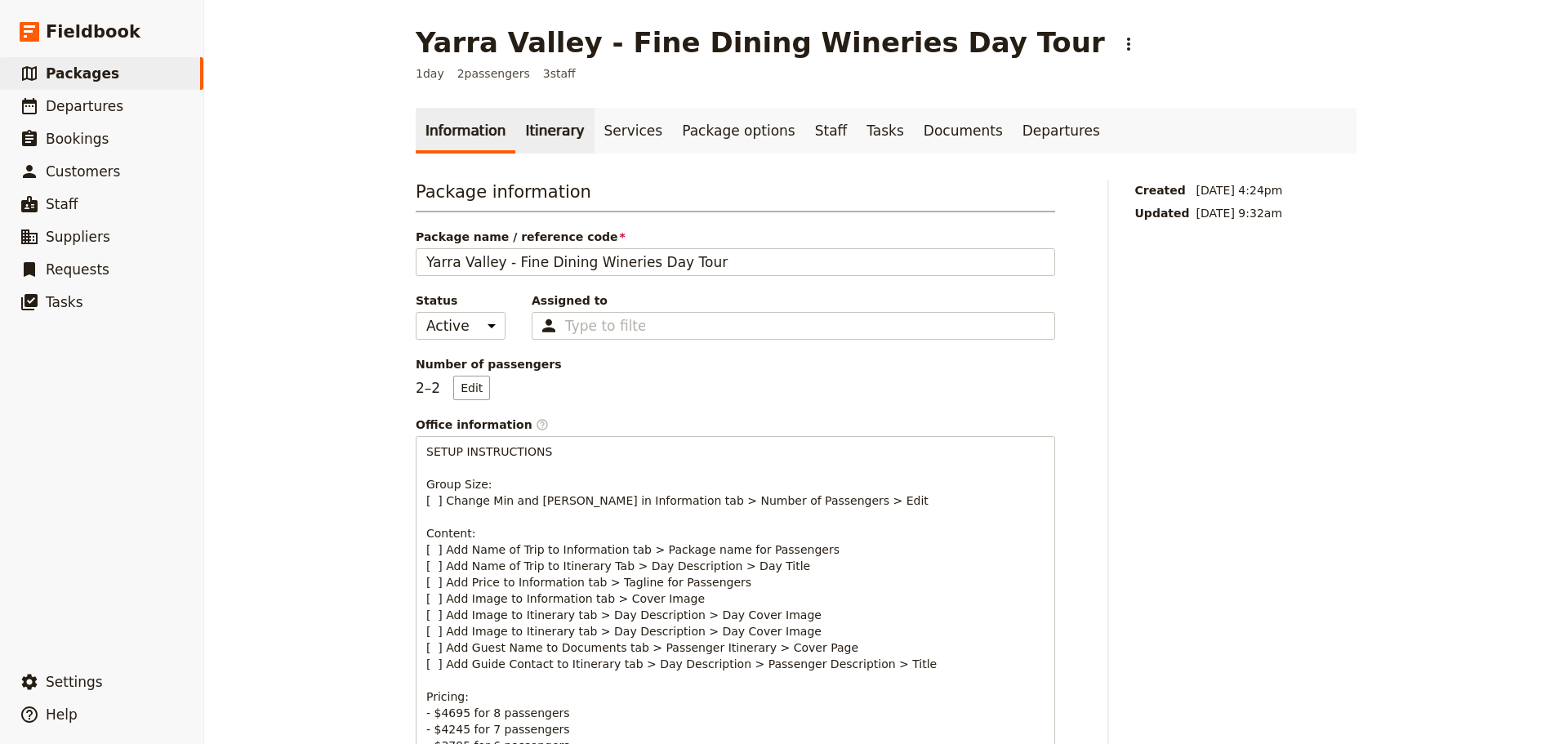
click at [534, 140] on link "Itinerary" at bounding box center [554, 130] width 79 height 46
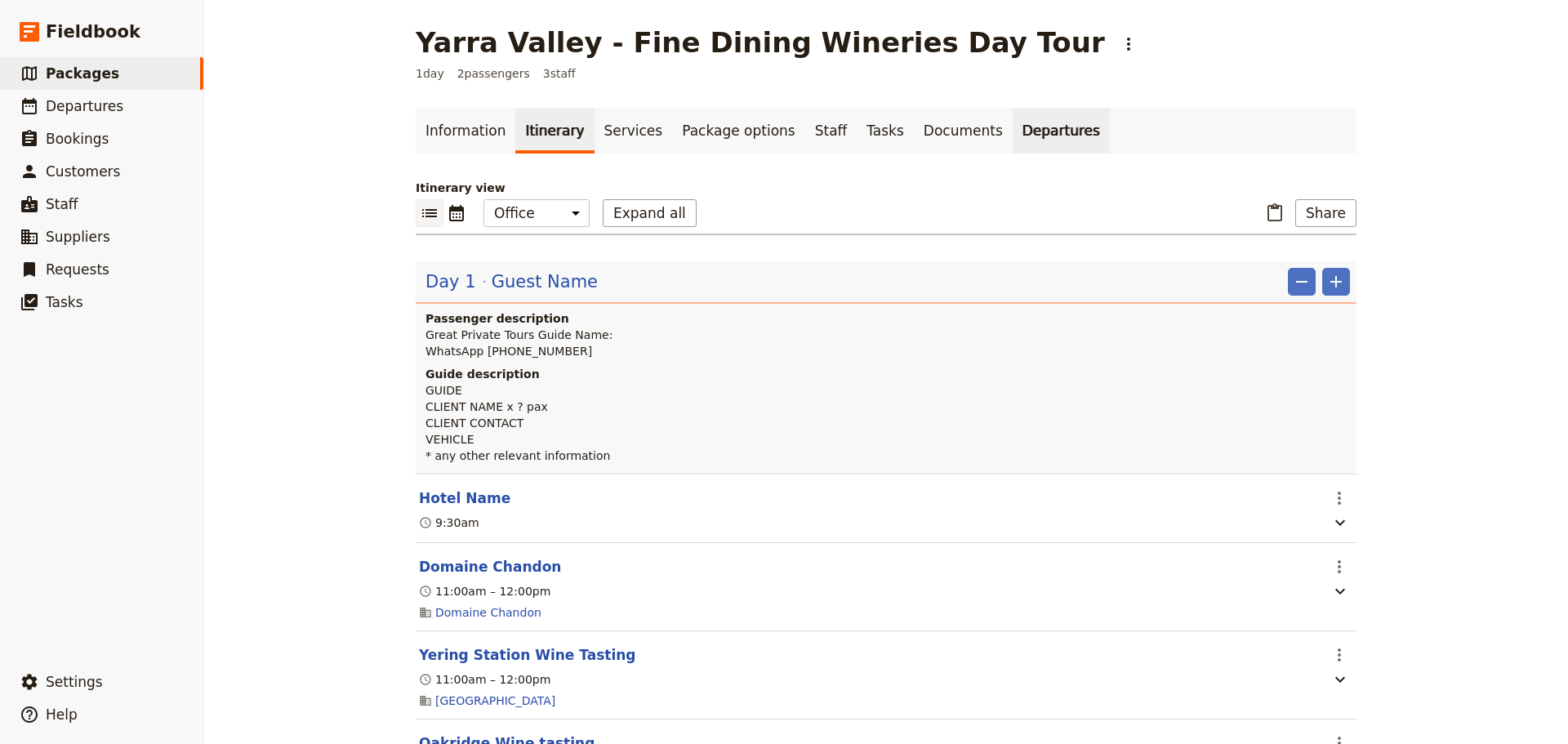
click at [1012, 123] on link "Departures" at bounding box center [1060, 130] width 97 height 46
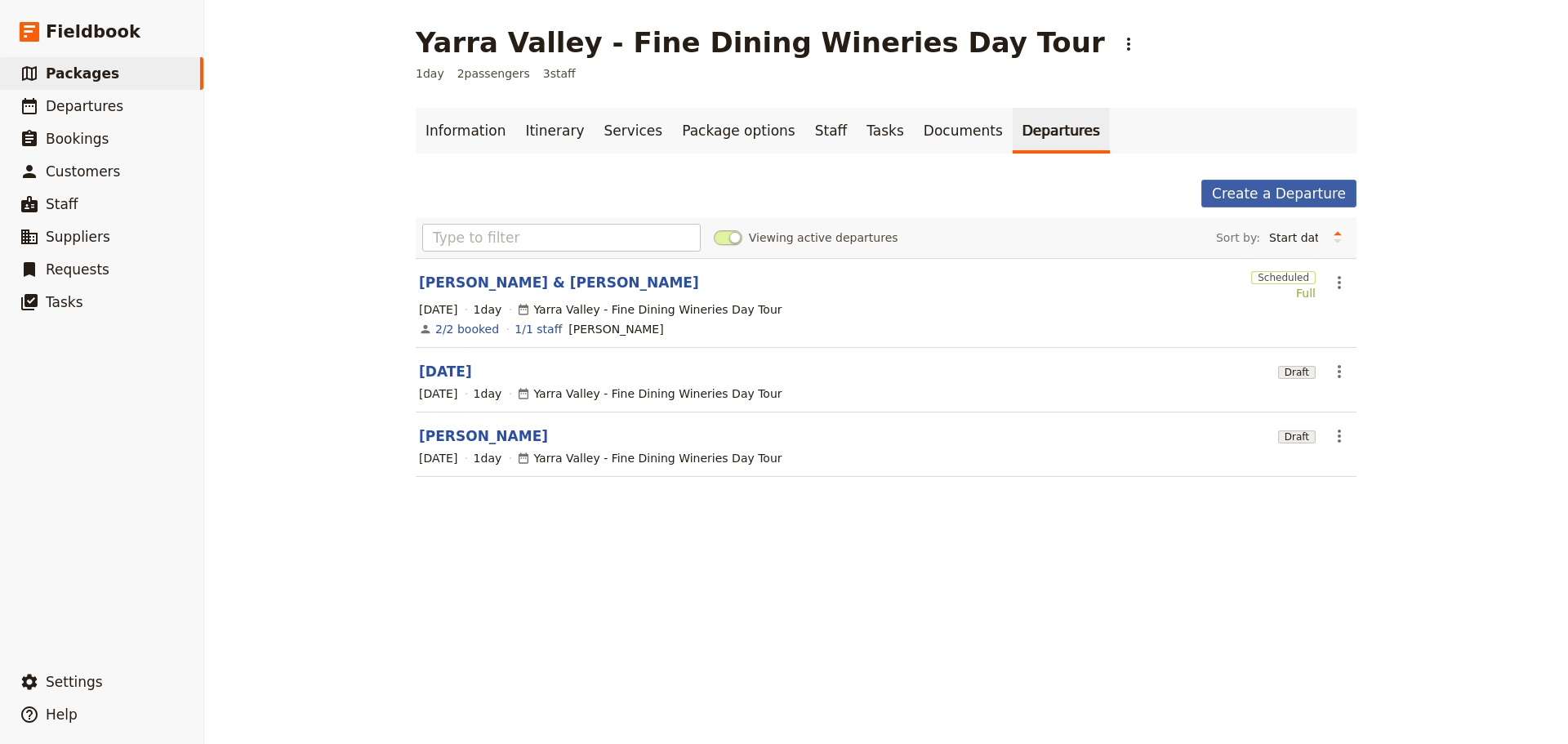
click at [1291, 197] on link "Create a Departure" at bounding box center [1278, 193] width 155 height 28
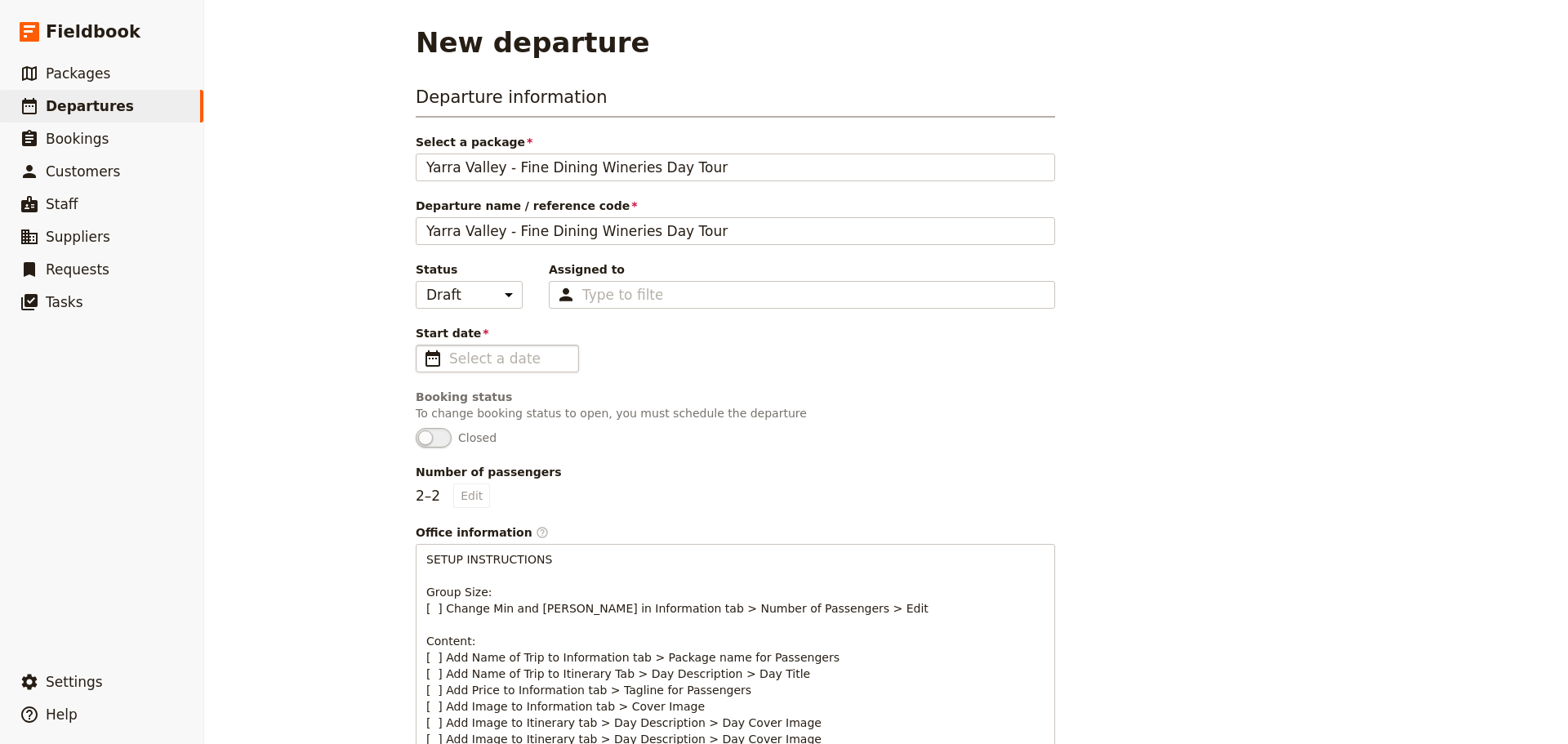
click at [425, 357] on span "​" at bounding box center [432, 358] width 19 height 19
click at [449, 357] on input "Start date ​" at bounding box center [509, 358] width 119 height 19
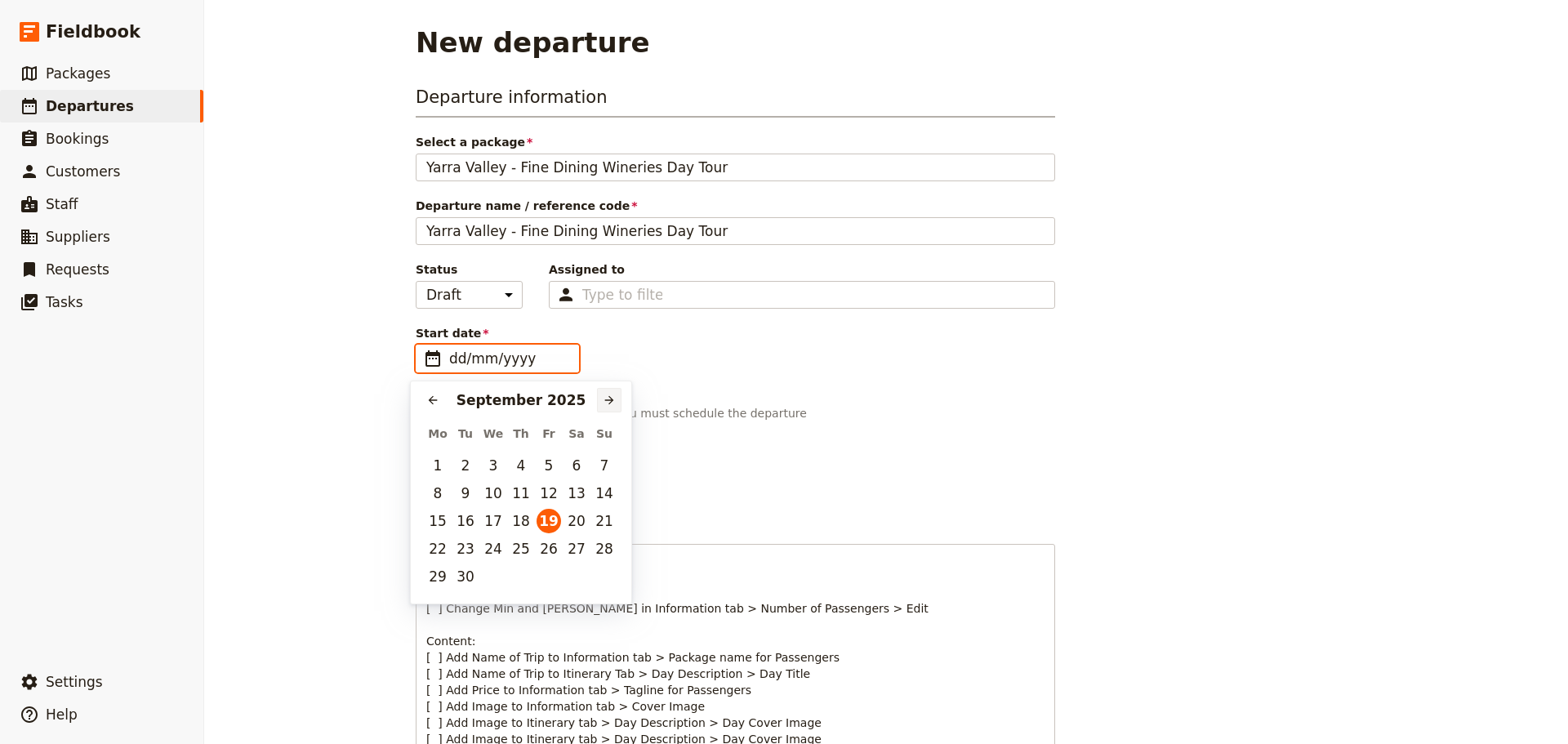
click at [603, 394] on icon "Next month" at bounding box center [608, 400] width 13 height 13
click at [572, 551] on button "25" at bounding box center [576, 549] width 25 height 25
type input "25/10/2025"
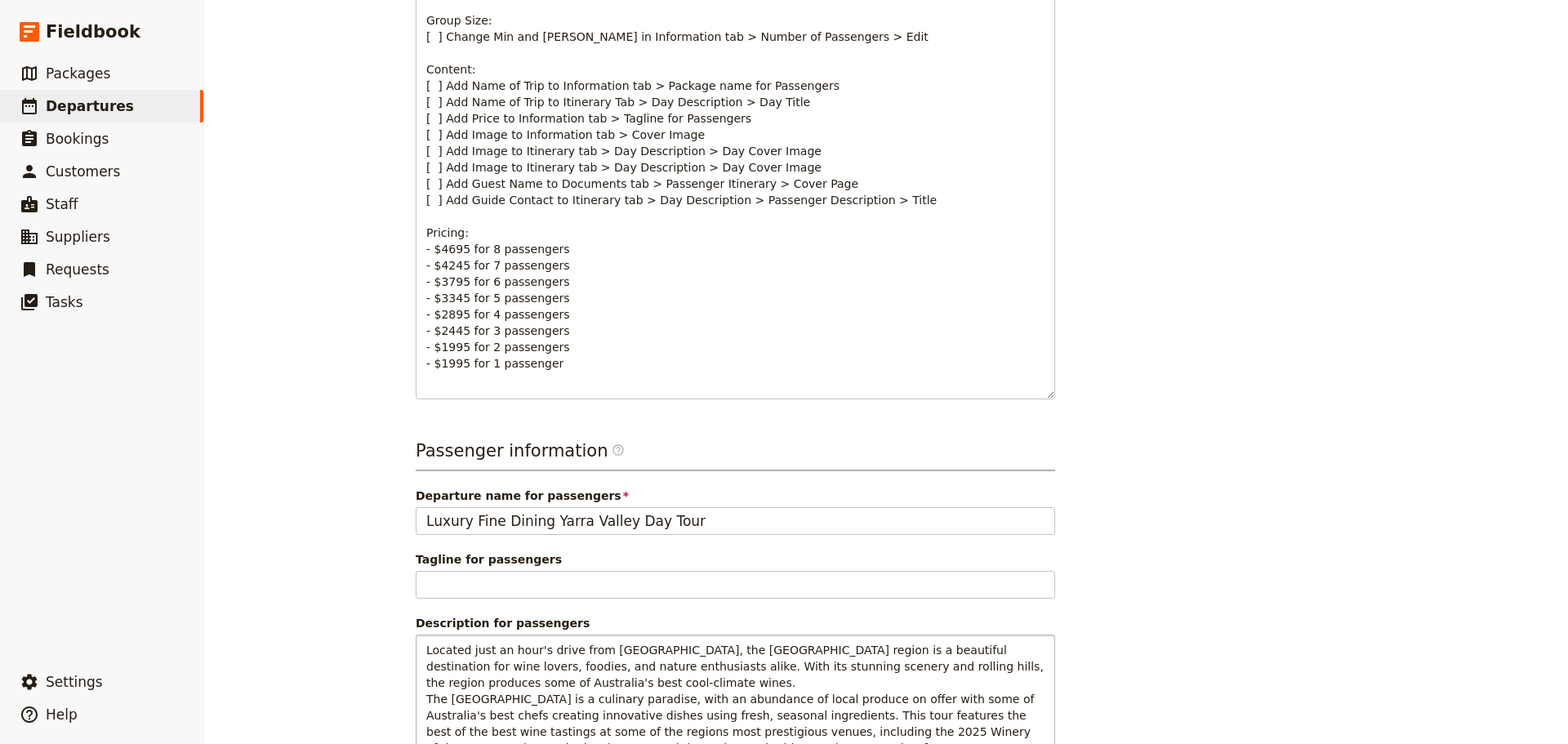
scroll to position [709, 0]
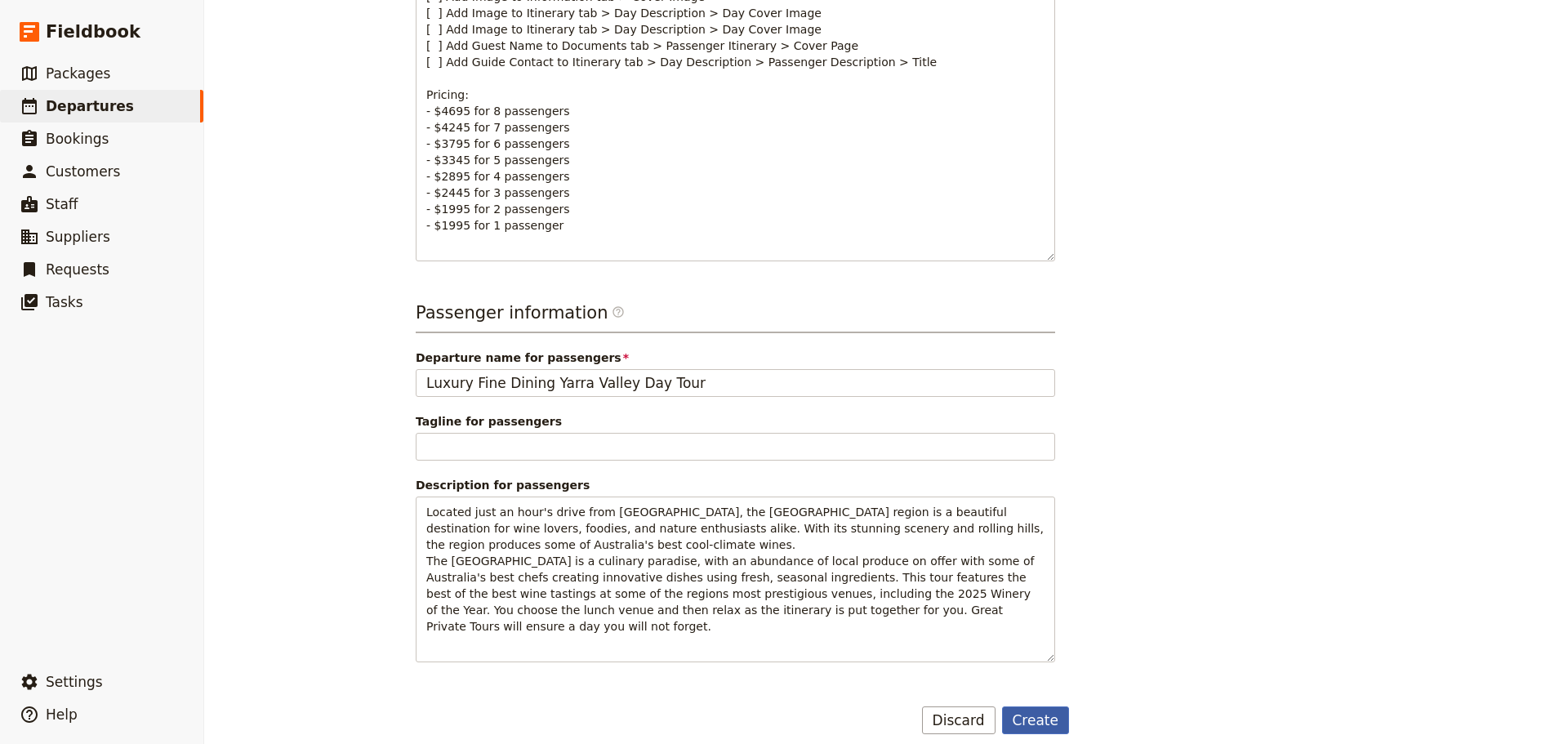
click at [1040, 706] on button "Create" at bounding box center [1035, 720] width 67 height 28
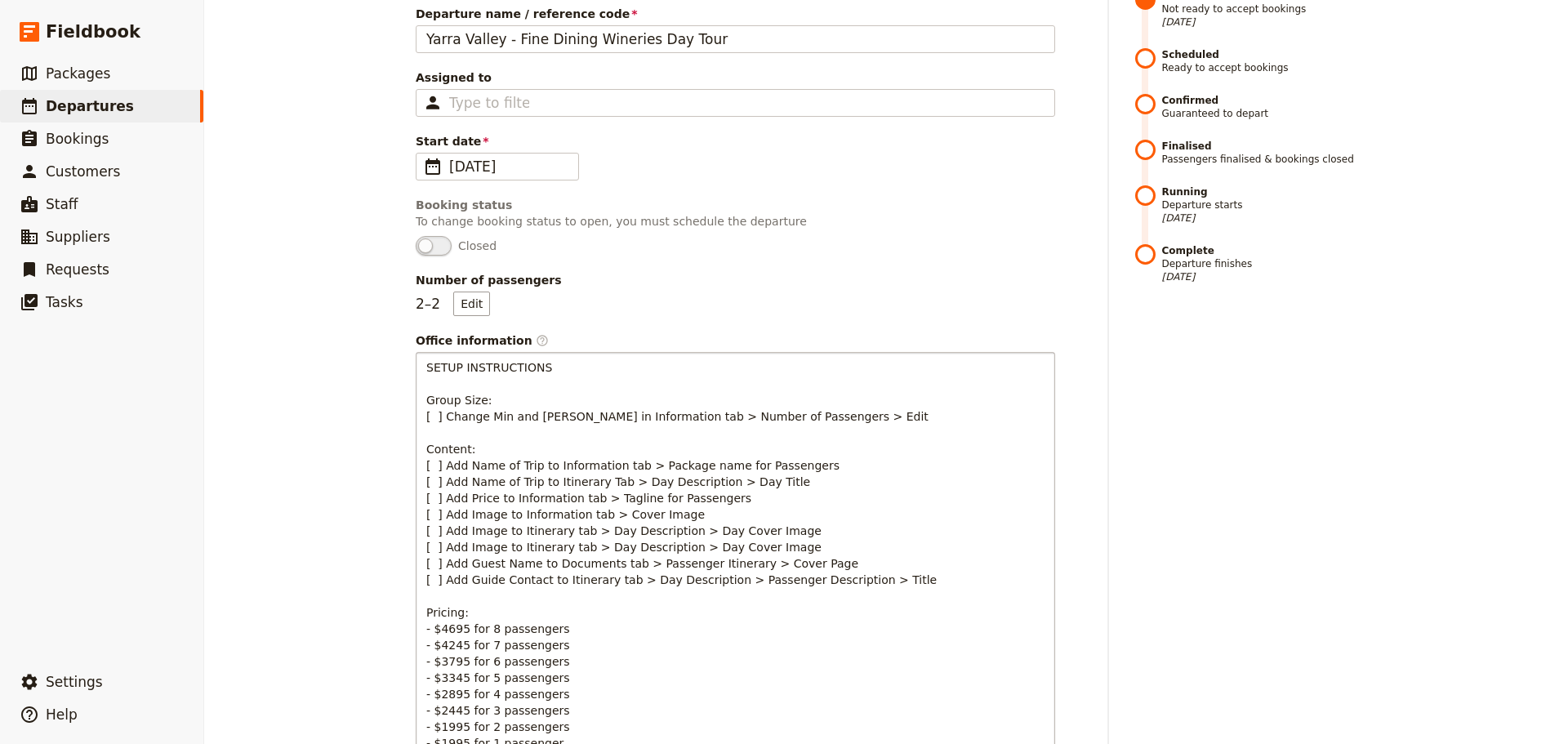
scroll to position [60, 0]
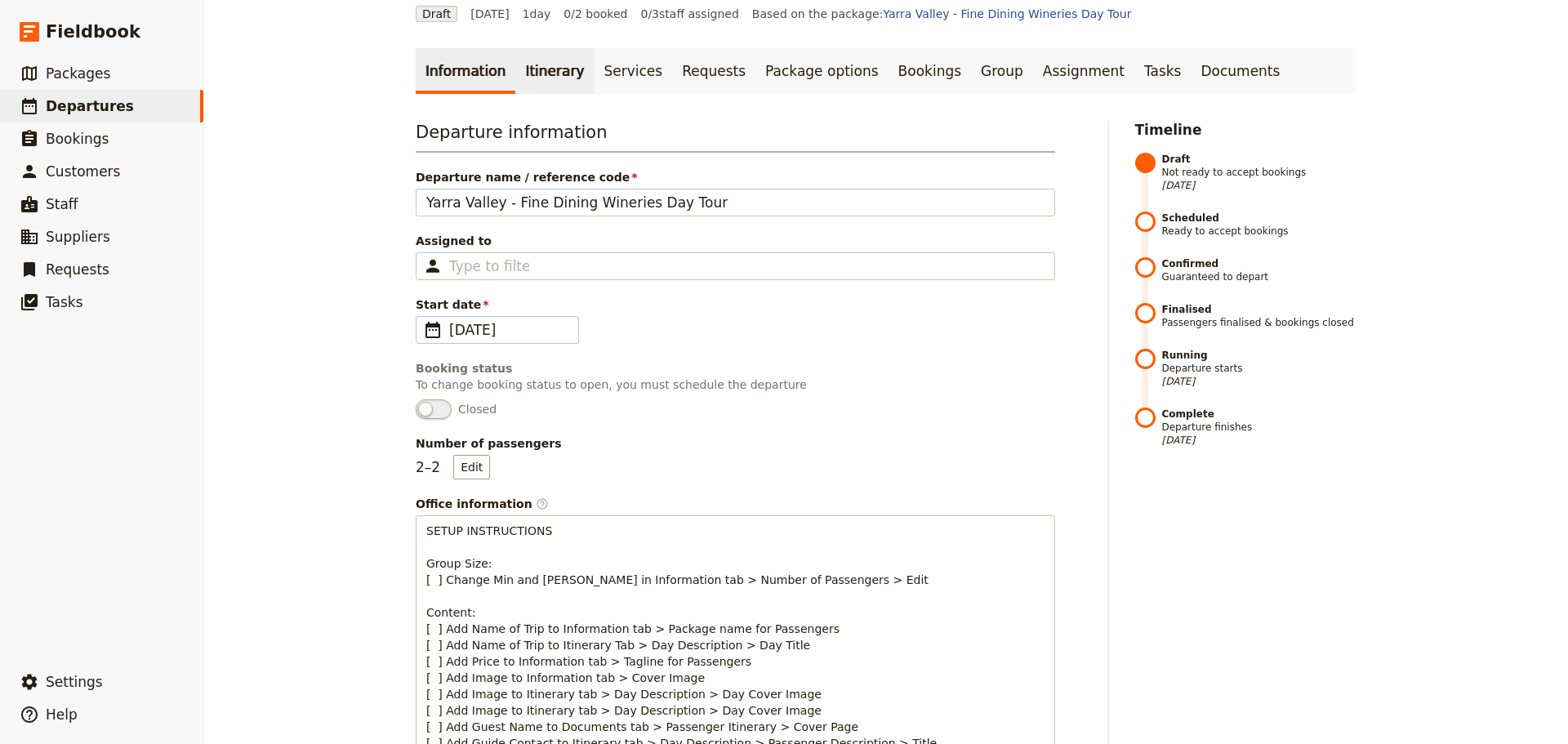
click at [543, 68] on link "Itinerary" at bounding box center [554, 71] width 79 height 46
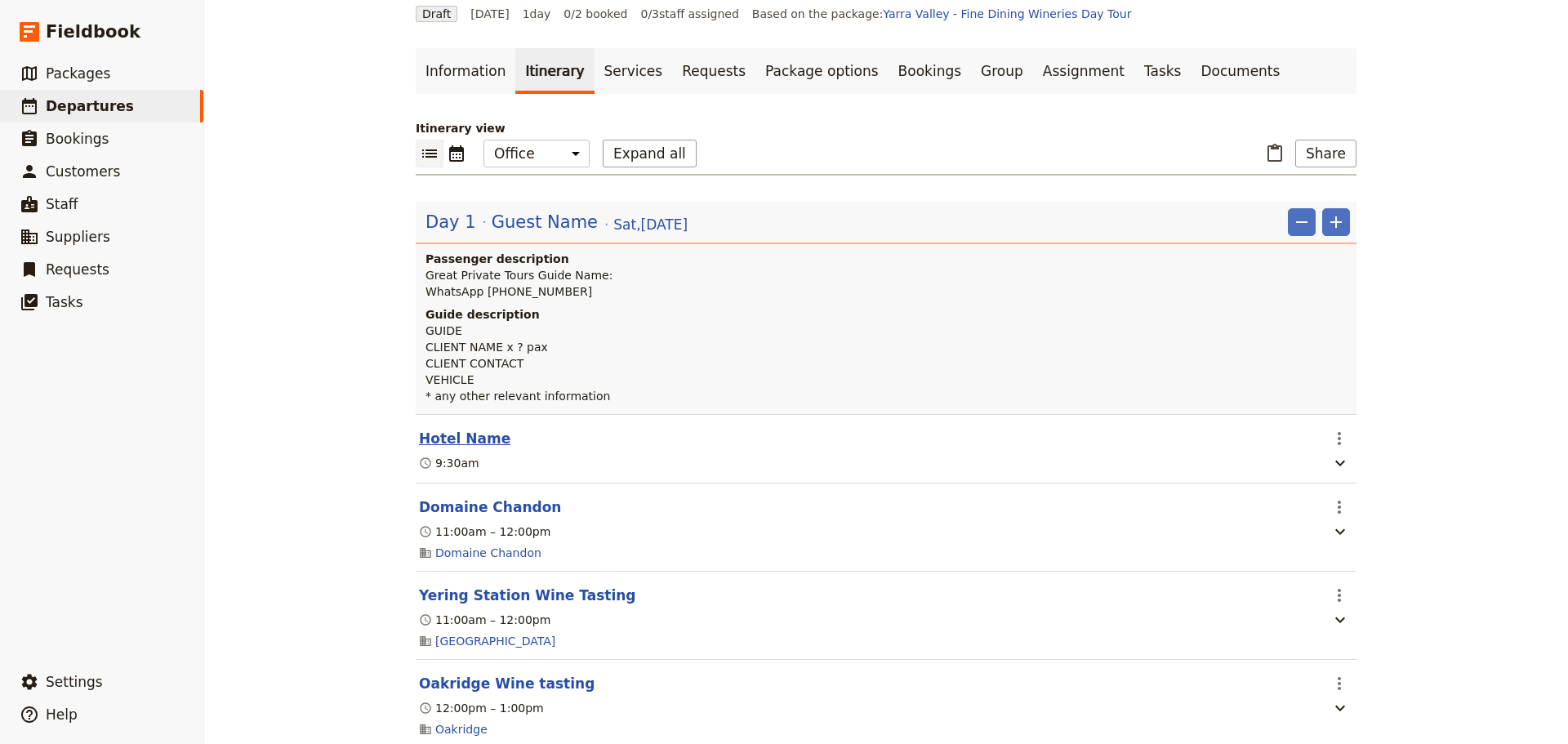
click at [467, 440] on button "Hotel Name" at bounding box center [464, 439] width 91 height 19
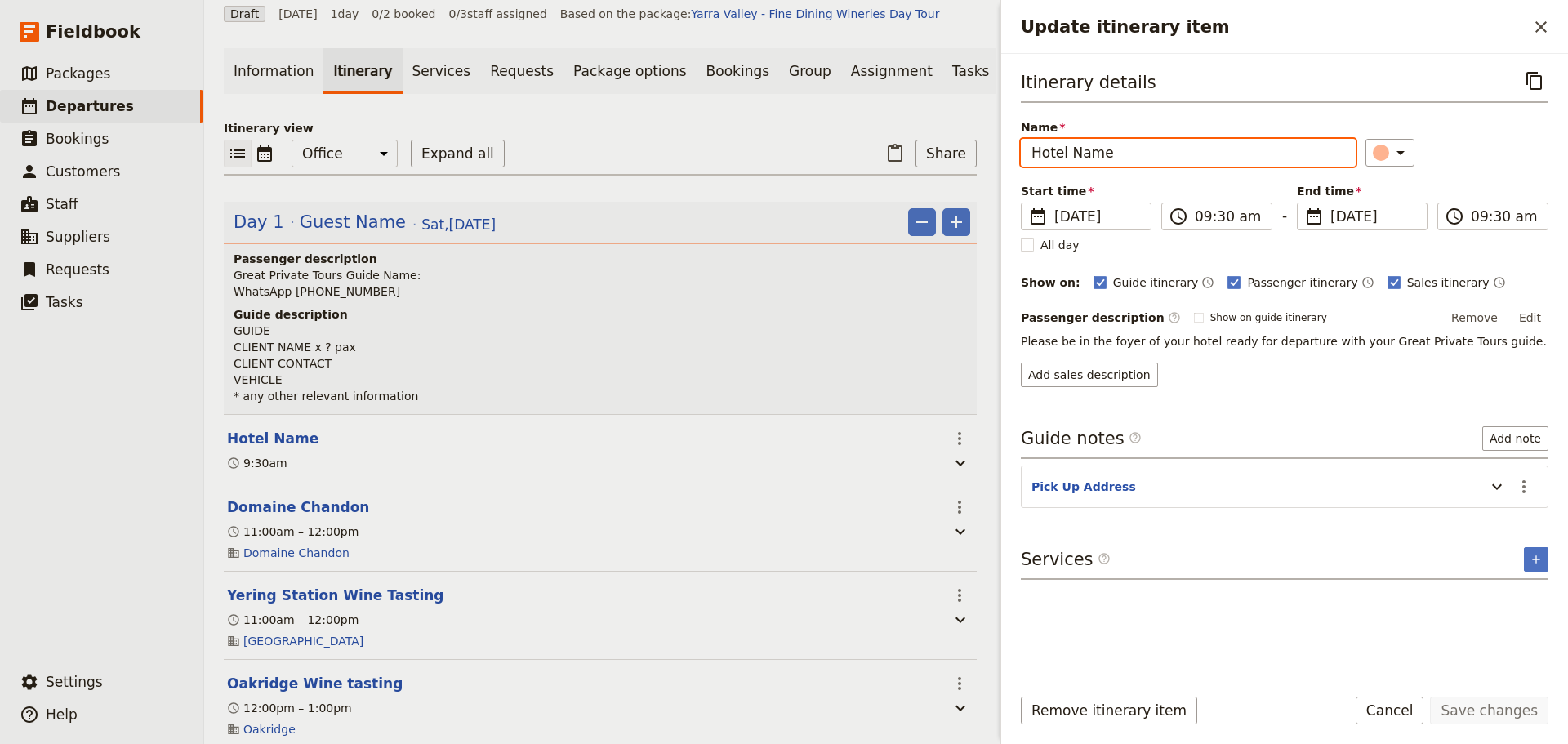
drag, startPoint x: 1138, startPoint y: 151, endPoint x: 922, endPoint y: 144, distance: 216.1
click at [922, 144] on div "Yarra Valley - Fine Dining Wineries Day Tour ​ Draft 25 Oct 2025 1 day 0/2 book…" at bounding box center [885, 372] width 1363 height 744
type input "Ritz Carlton Melbourne"
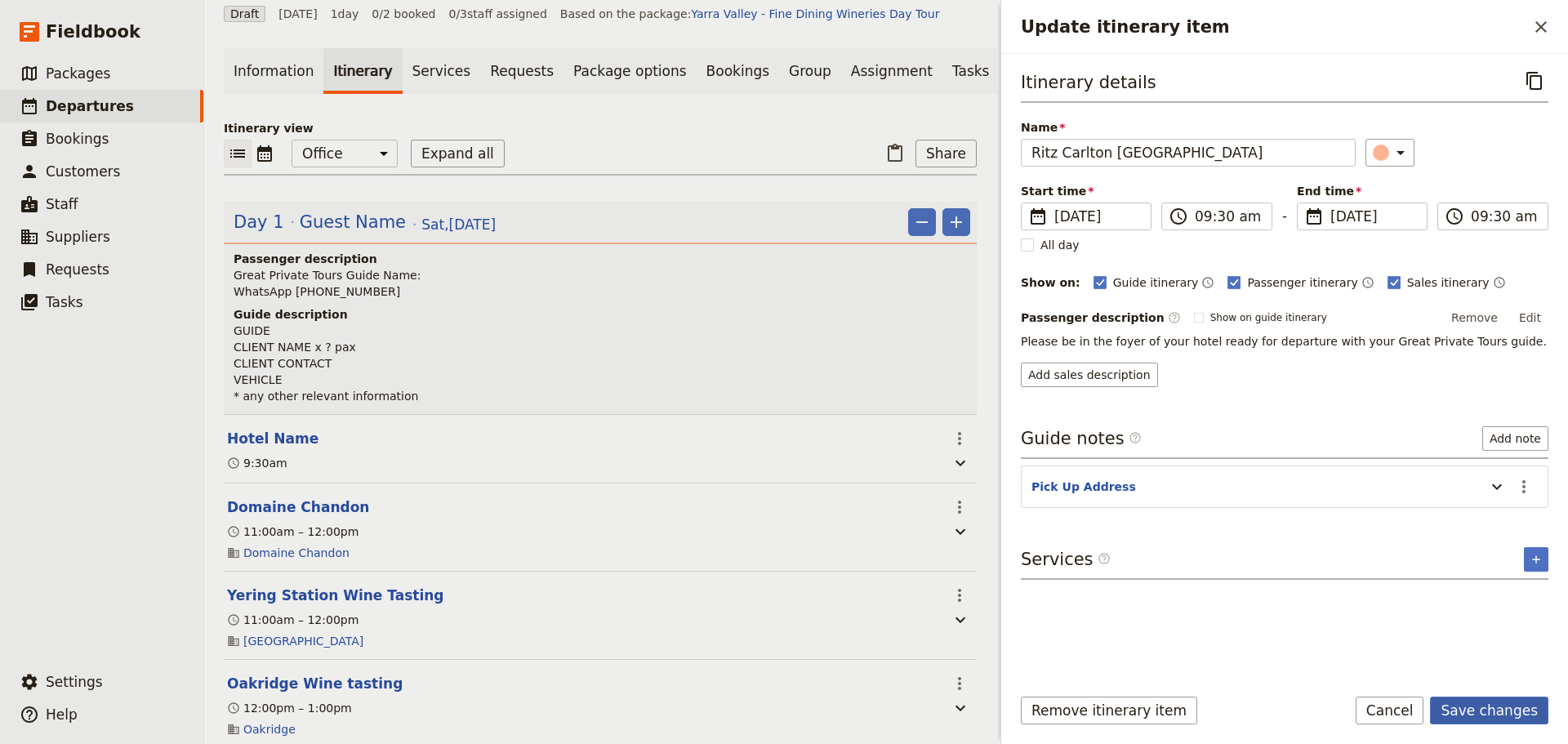
click at [1513, 709] on button "Save changes" at bounding box center [1488, 711] width 118 height 28
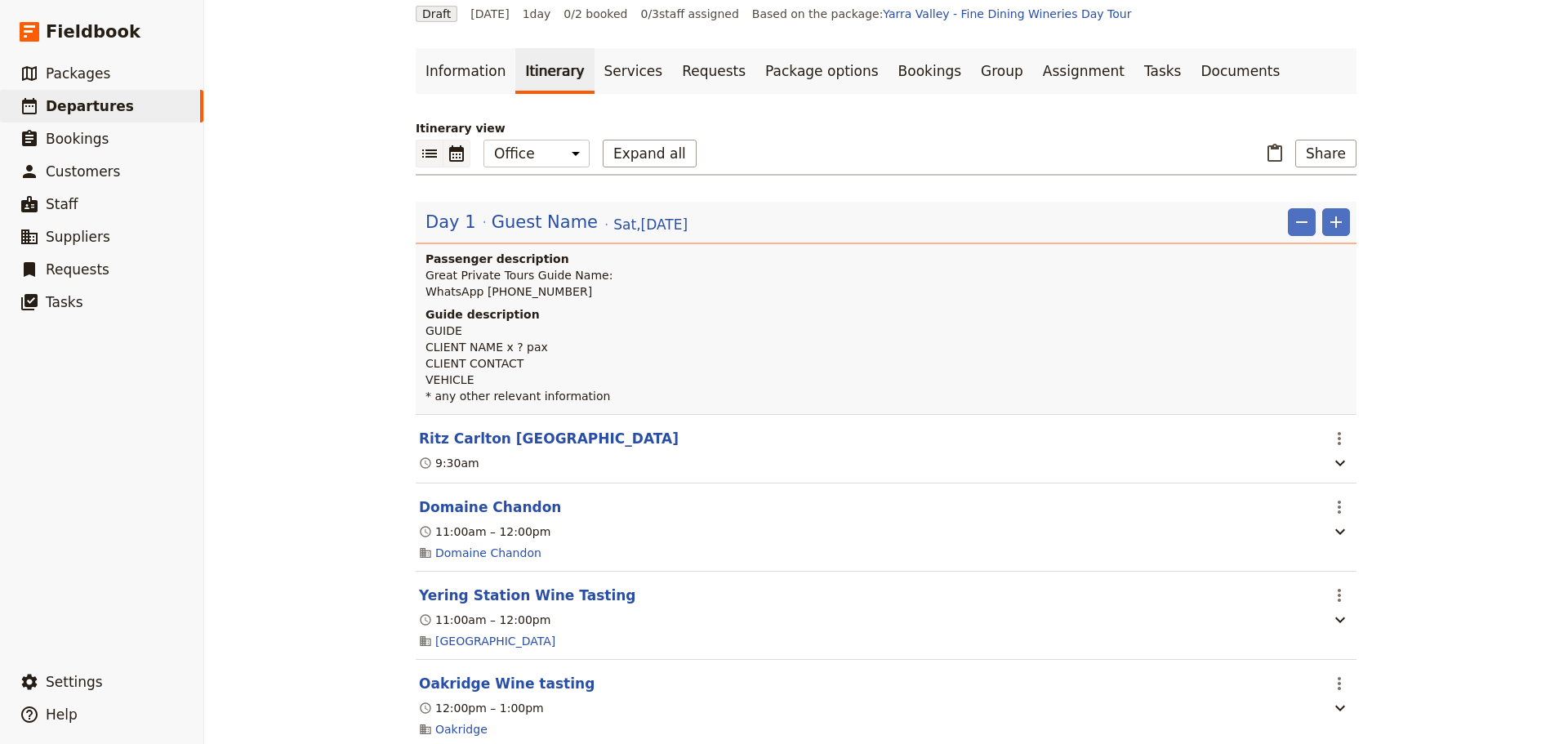
click at [446, 158] on icon "Calendar view" at bounding box center [456, 153] width 19 height 19
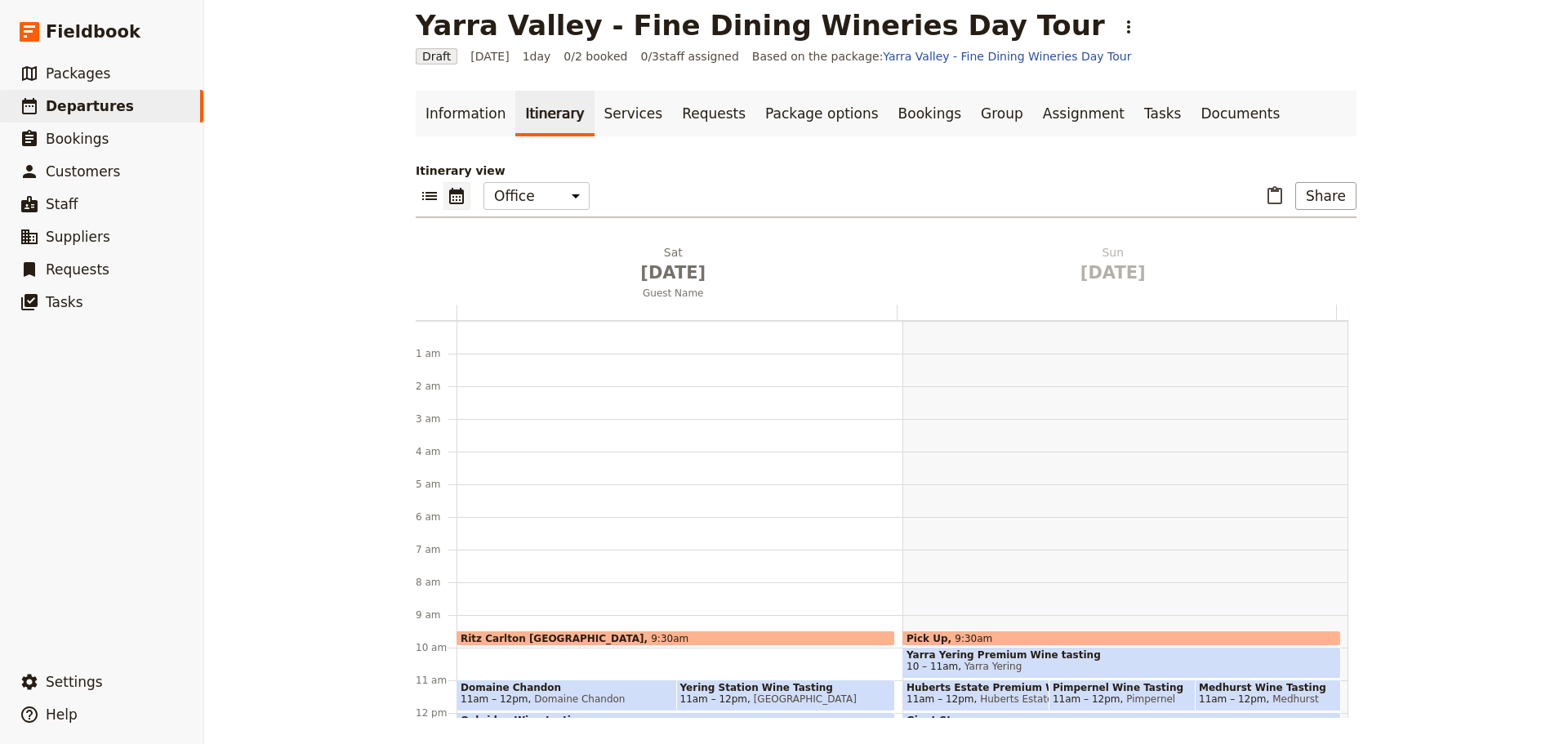
scroll to position [212, 0]
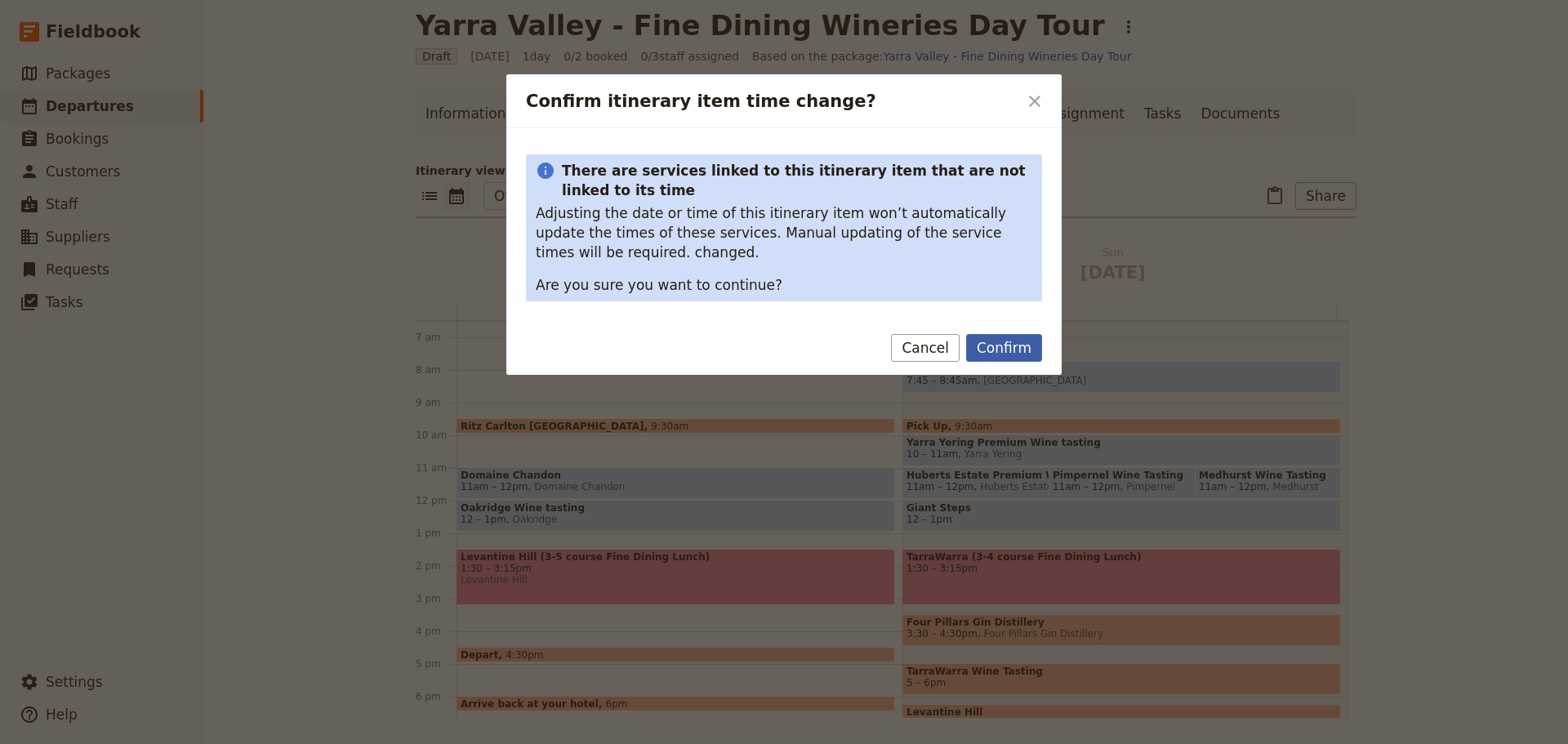
click at [1002, 339] on button "Confirm" at bounding box center [1003, 347] width 76 height 28
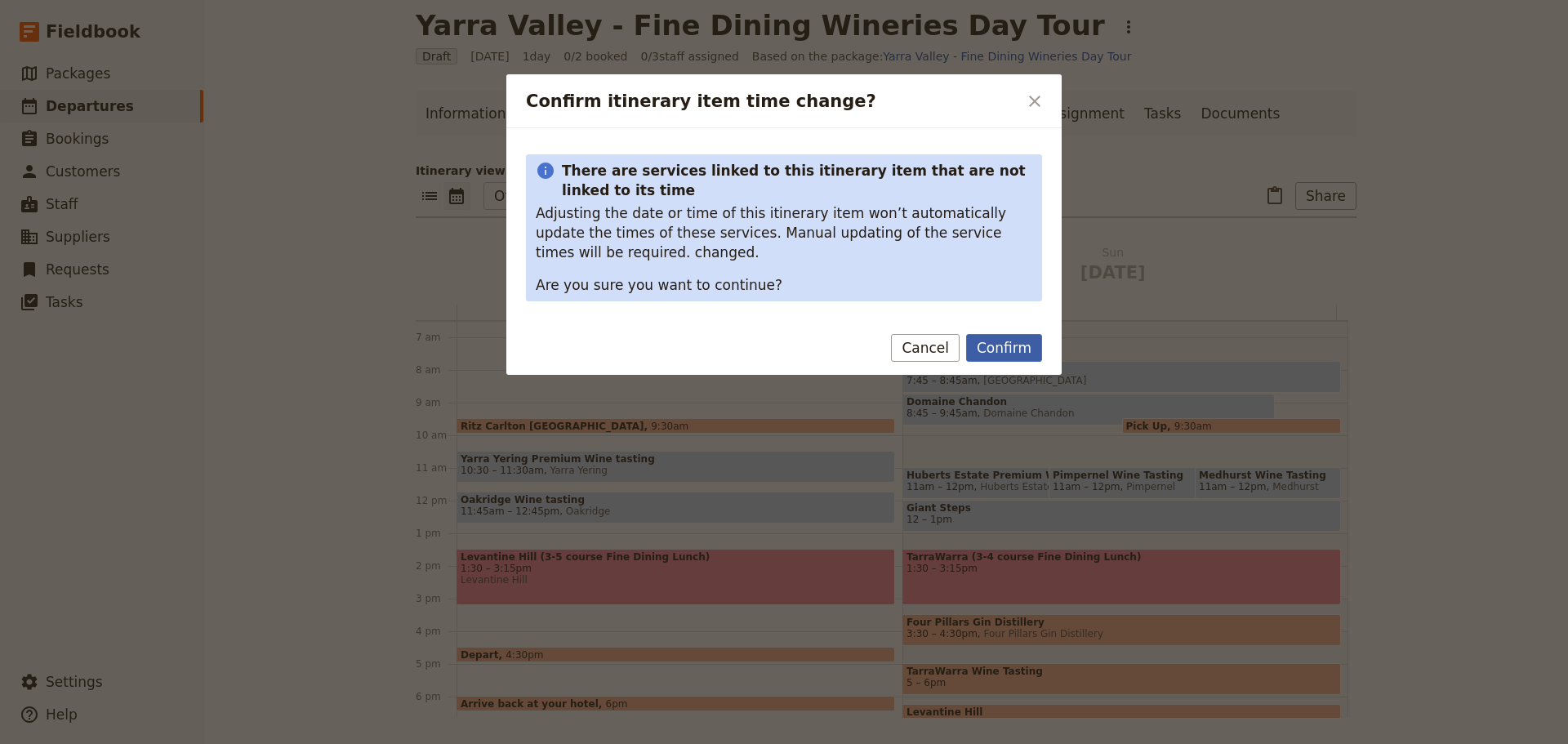
click at [999, 347] on button "Confirm" at bounding box center [1003, 347] width 76 height 28
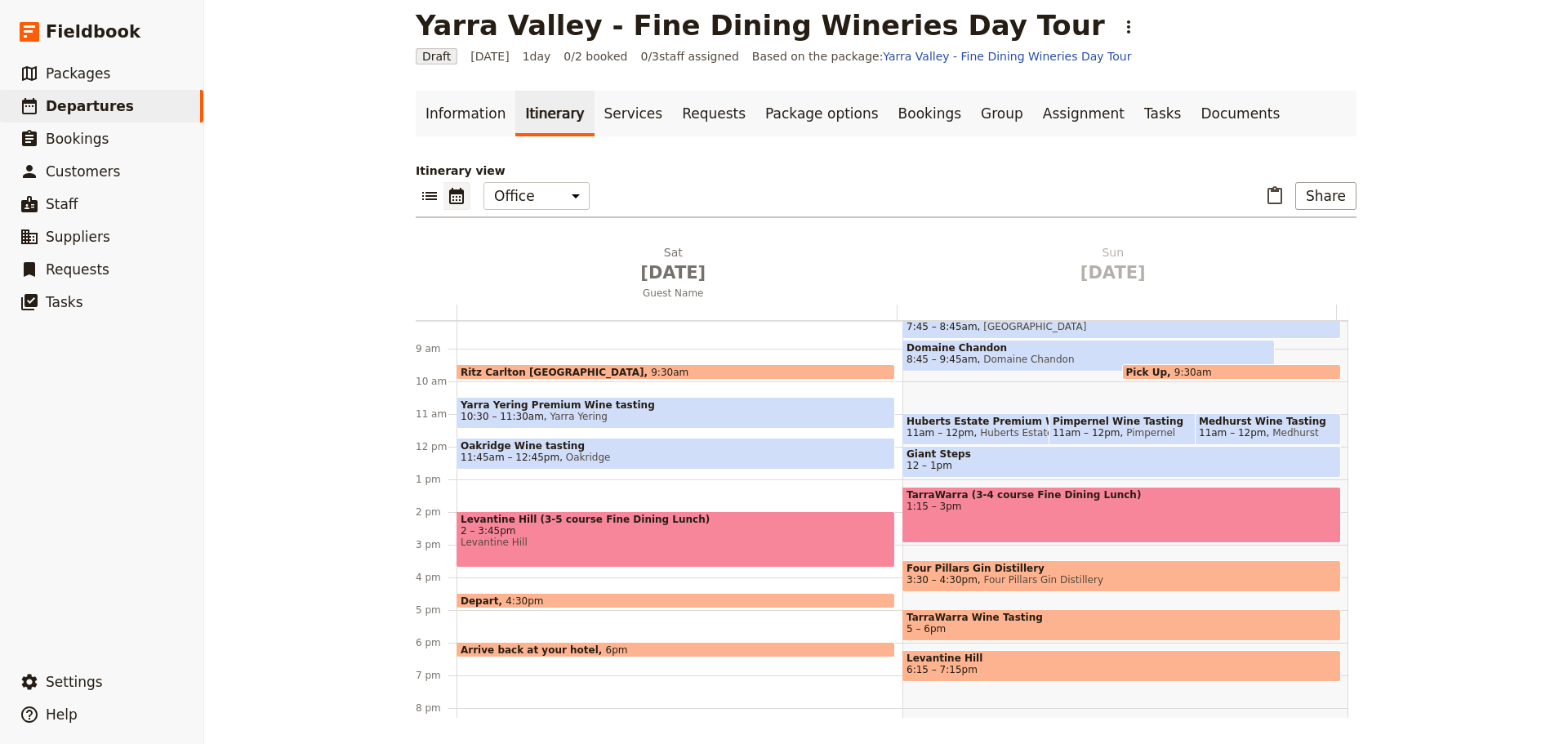
scroll to position [294, 0]
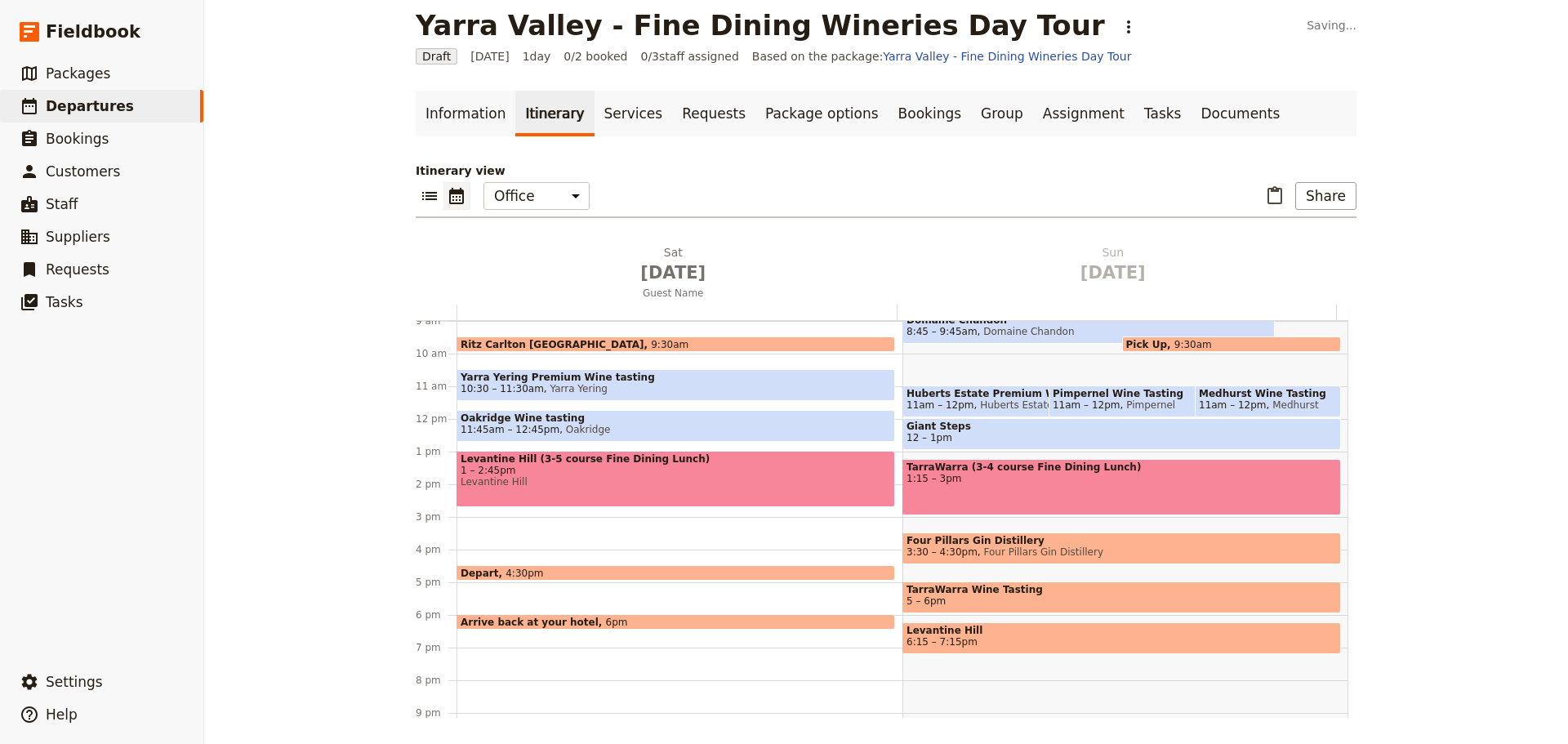
click at [537, 467] on span "1 – 2:45pm" at bounding box center [675, 470] width 430 height 11
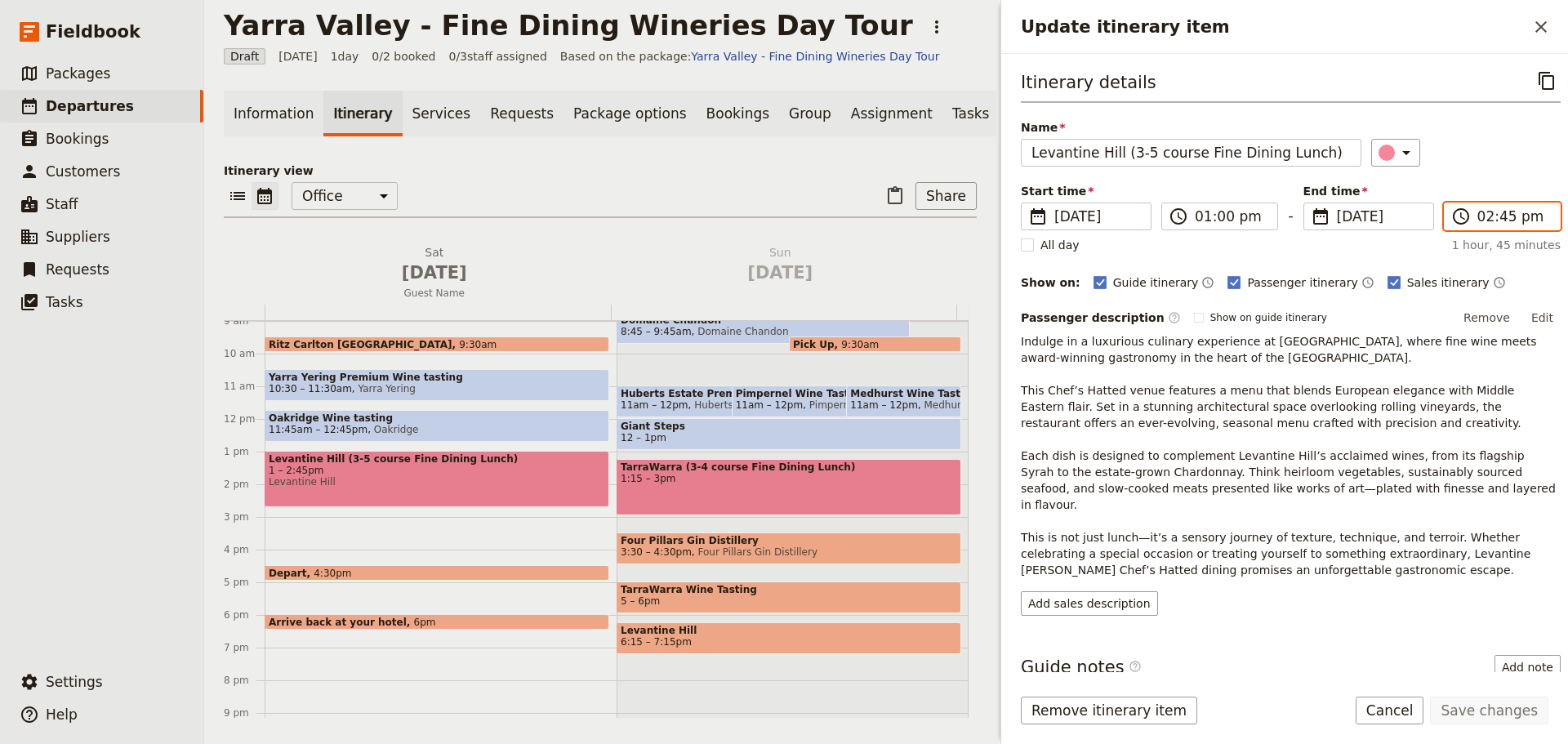
click at [1481, 214] on input "02:45 pm" at bounding box center [1513, 216] width 73 height 19
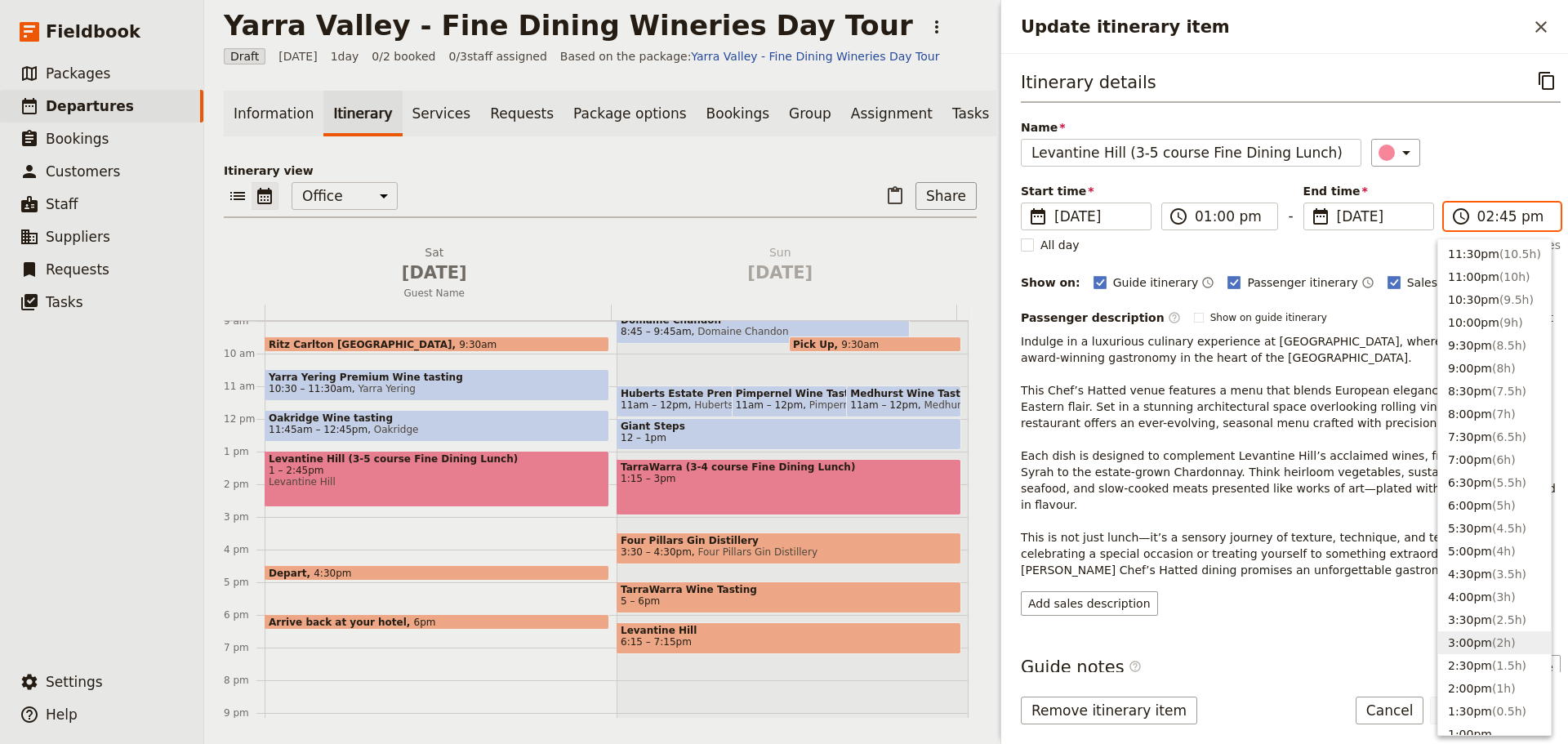
click at [1501, 646] on span "( 2h )" at bounding box center [1503, 642] width 24 height 13
type input "03:00 pm"
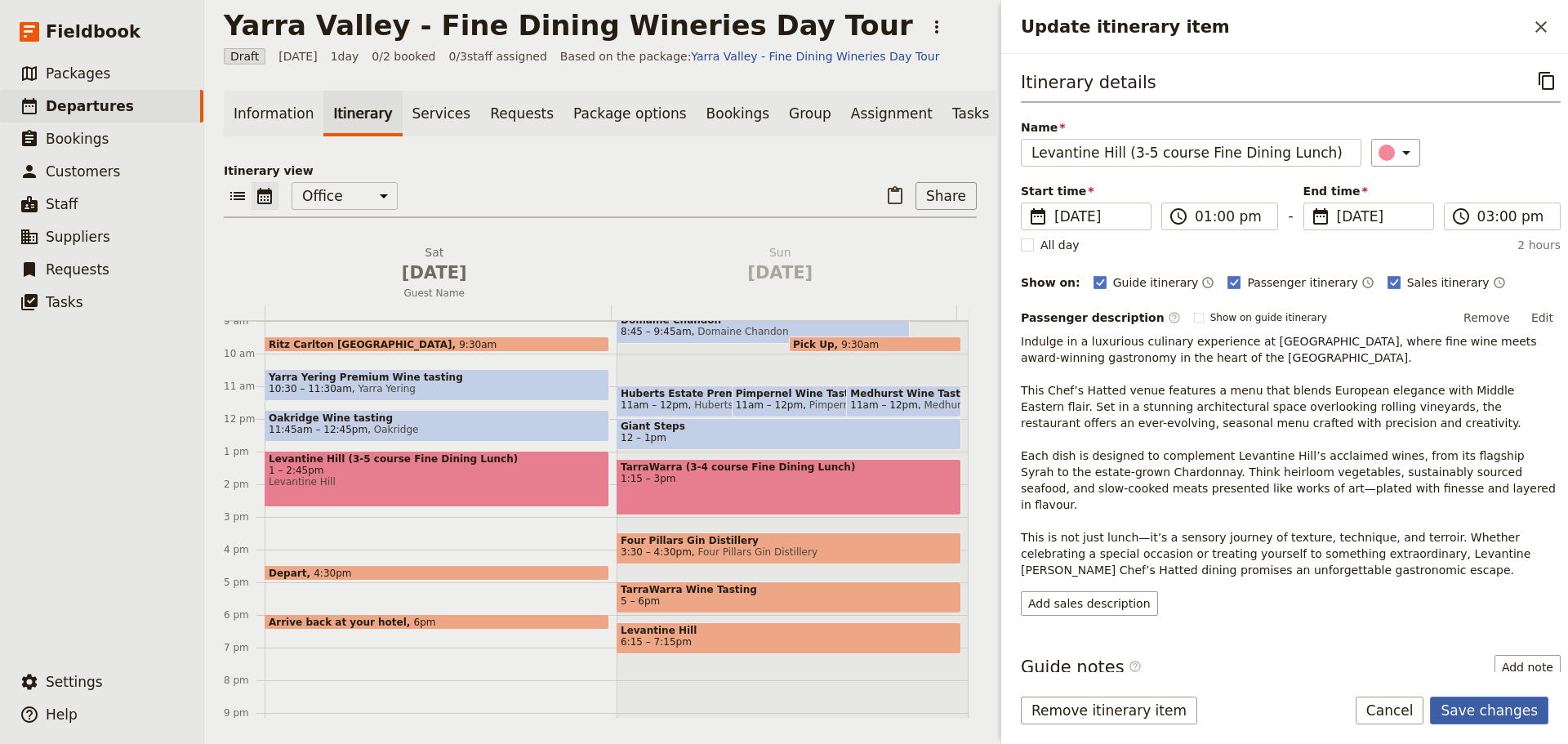
click at [1495, 702] on button "Save changes" at bounding box center [1488, 711] width 118 height 28
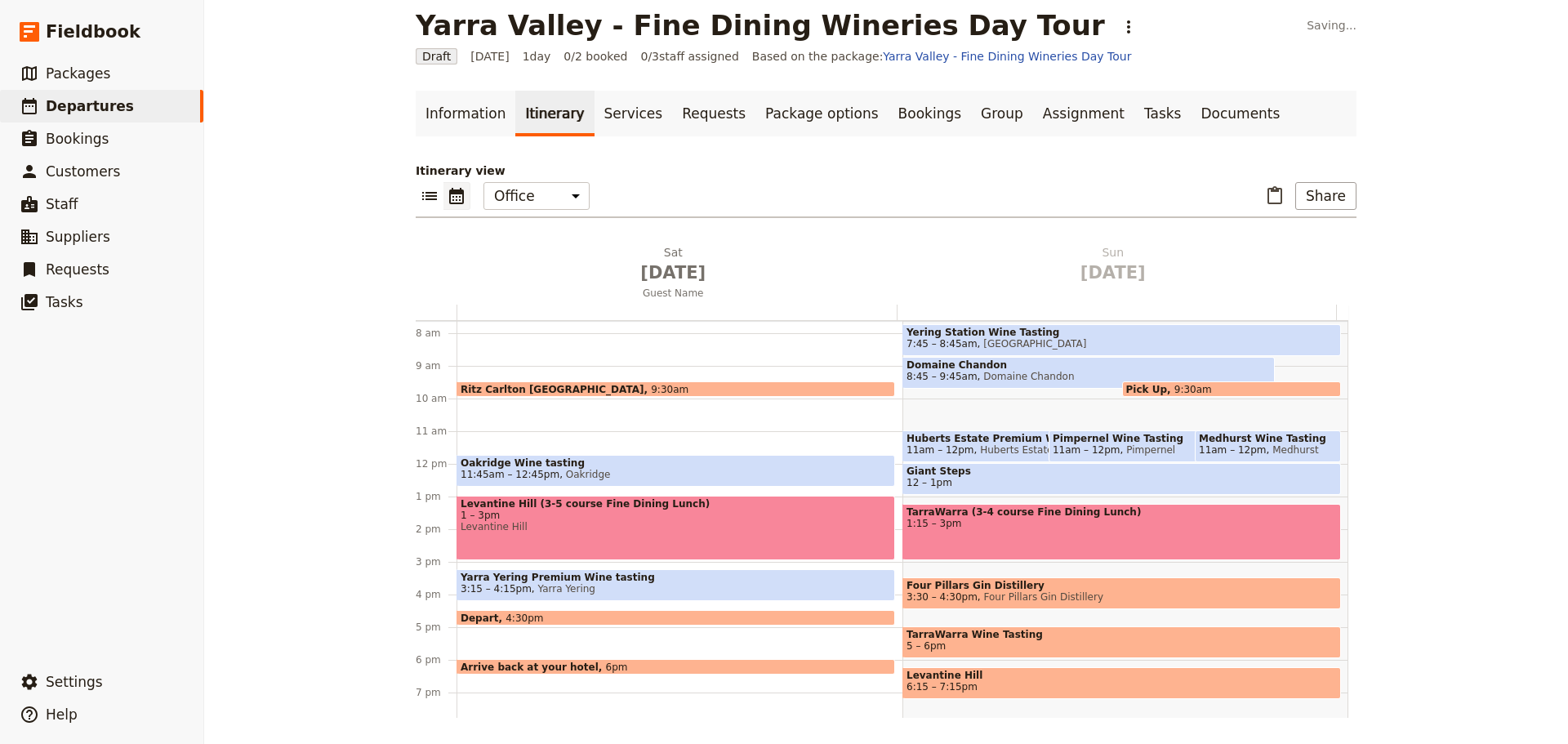
scroll to position [212, 0]
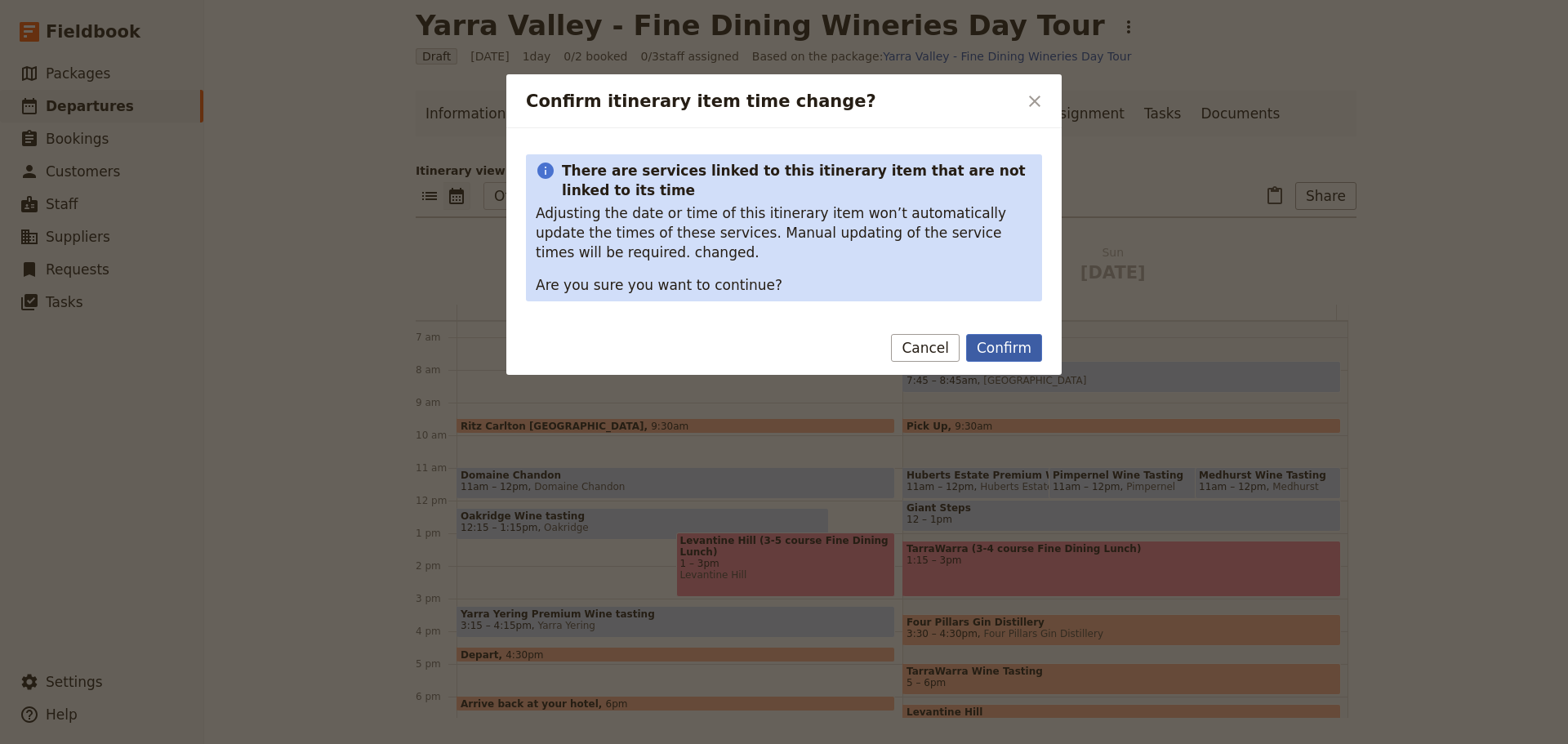
click at [988, 340] on button "Confirm" at bounding box center [1003, 347] width 76 height 28
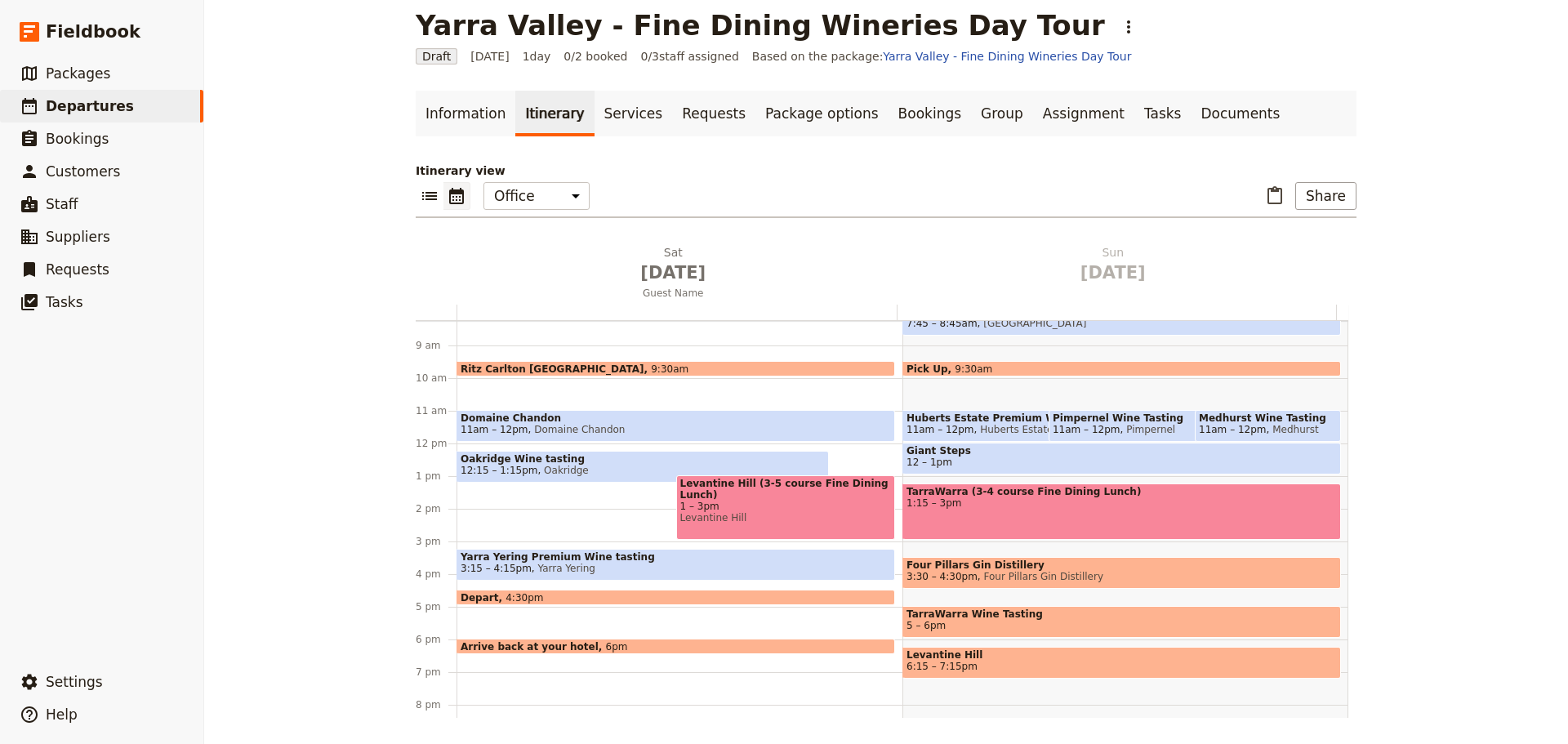
scroll to position [294, 0]
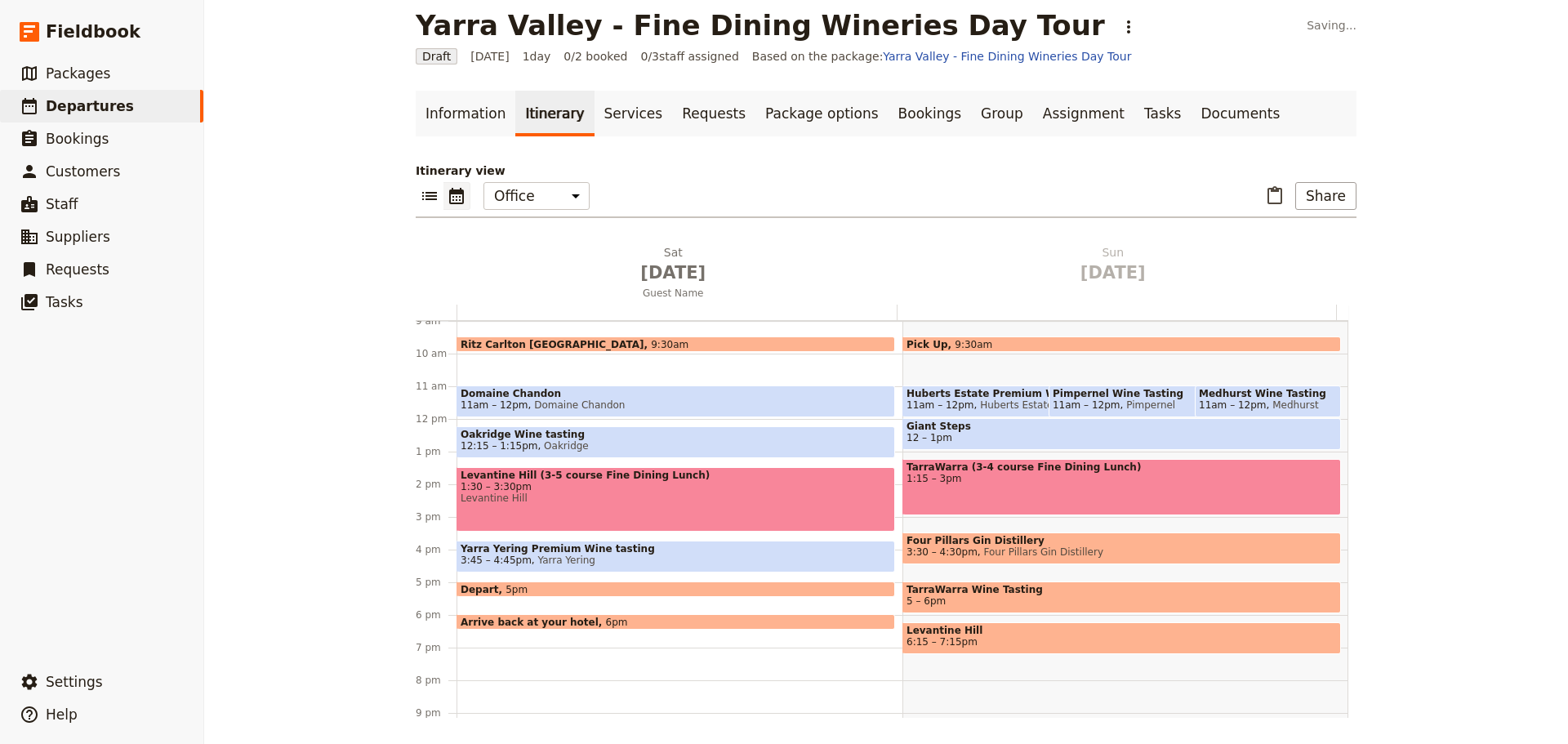
click at [580, 622] on span at bounding box center [675, 625] width 437 height 6
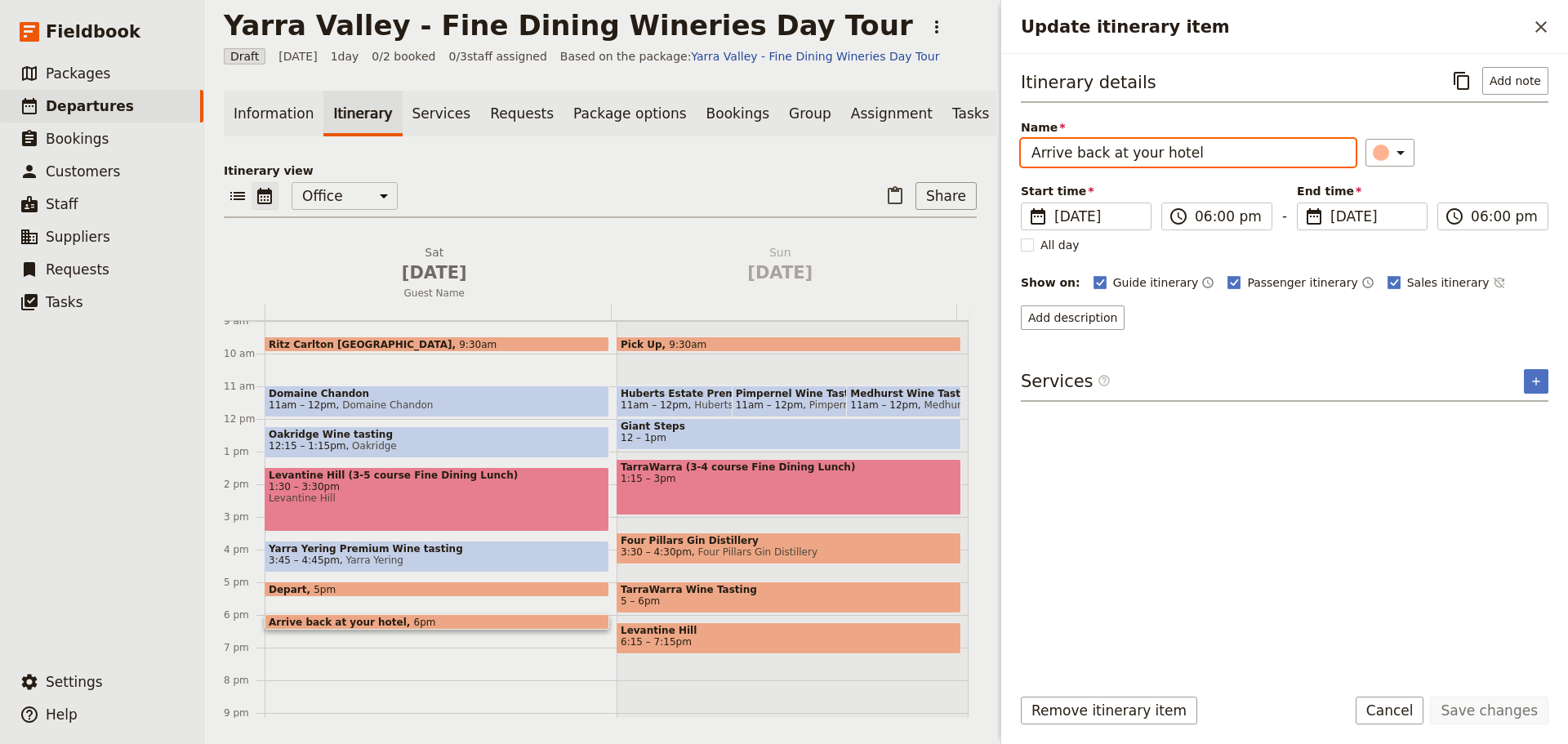
drag, startPoint x: 1190, startPoint y: 159, endPoint x: 907, endPoint y: 167, distance: 283.1
click at [907, 167] on div "Yarra Valley - Fine Dining Wineries Day Tour ​ Draft 25 Oct 2025 1 day 0/2 book…" at bounding box center [885, 372] width 1363 height 744
type input "Ritz Carlton Melbourne"
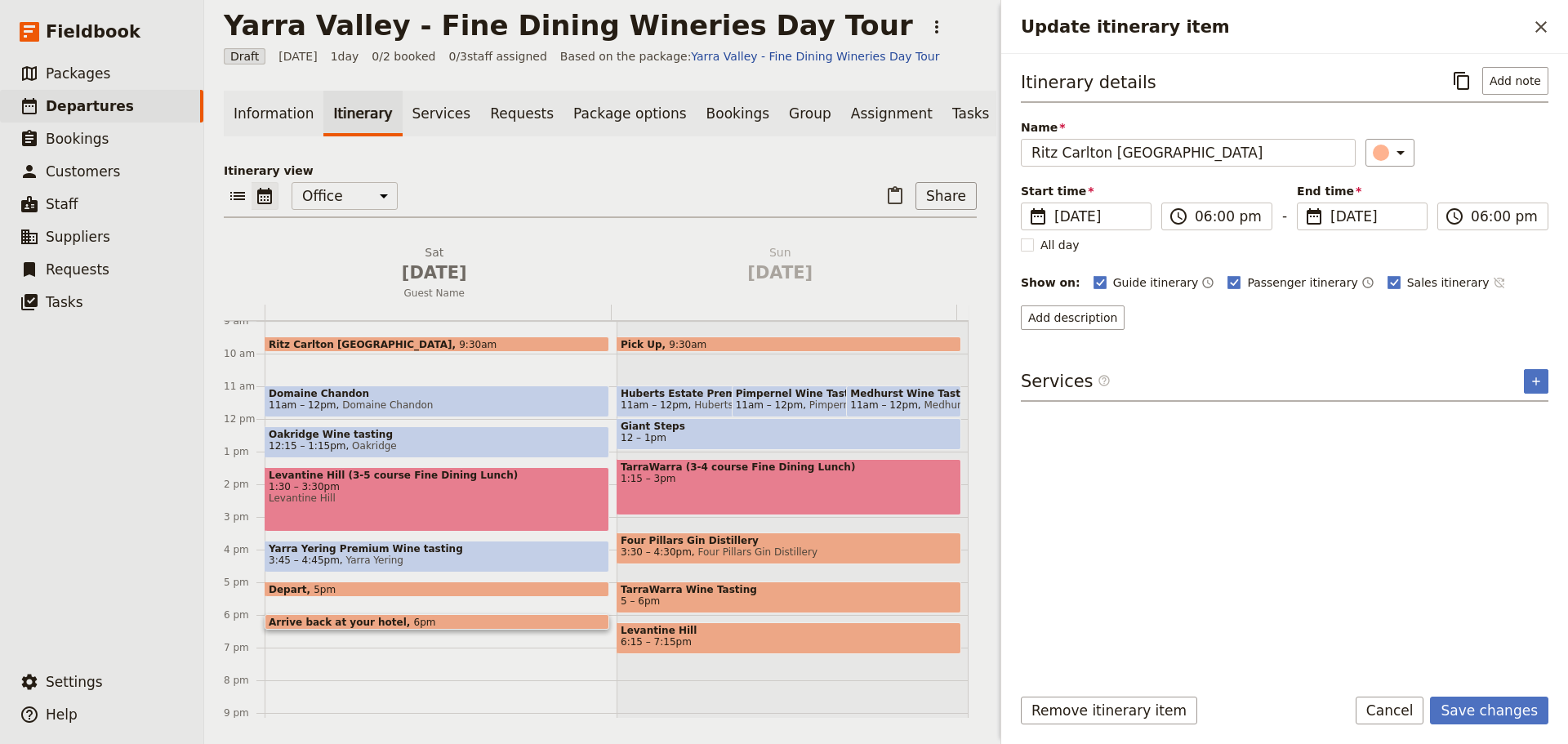
click at [1493, 280] on icon "Time not shown on sales itinerary" at bounding box center [1499, 282] width 13 height 13
click at [1473, 710] on button "Save changes" at bounding box center [1488, 711] width 118 height 28
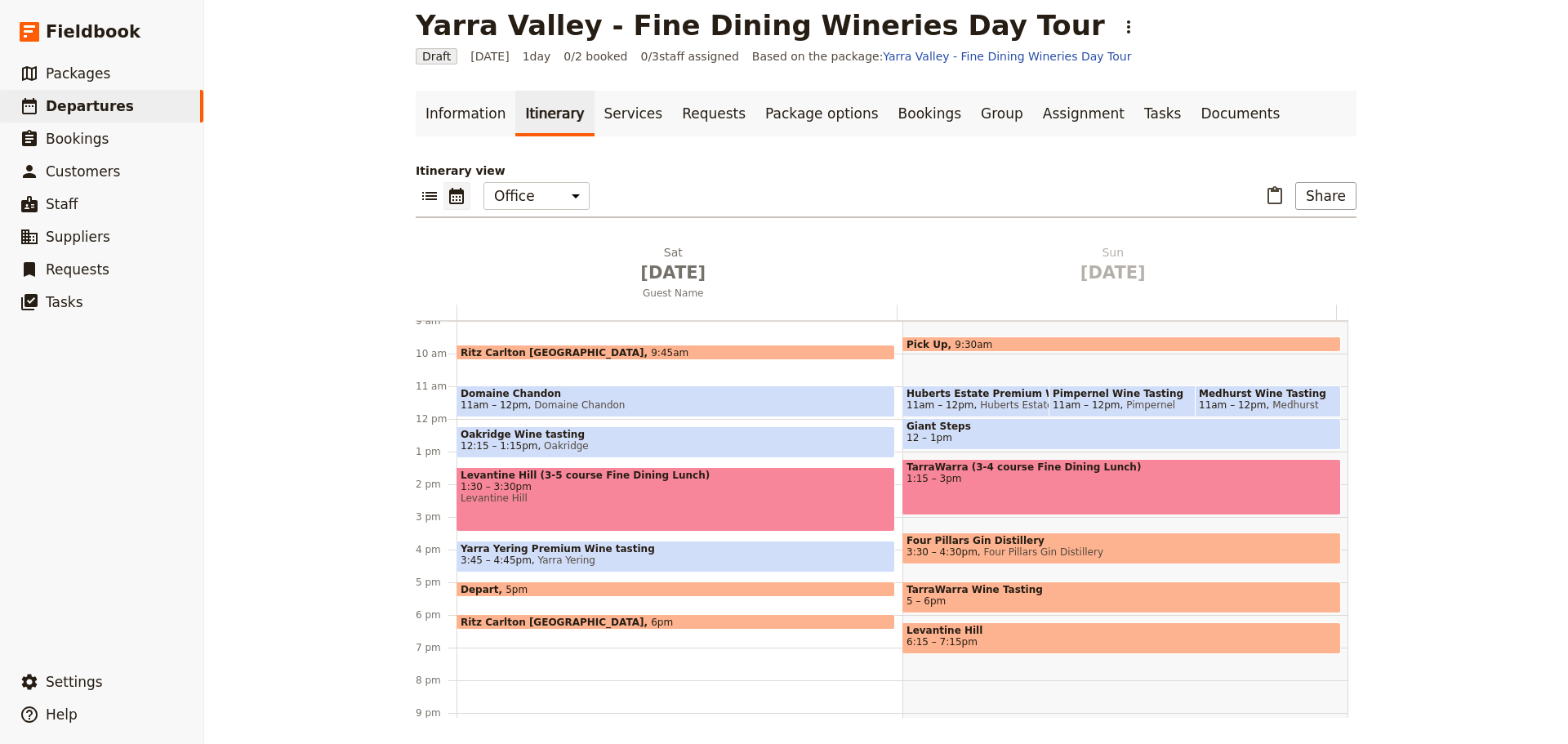
click at [510, 394] on span "Domaine Chandon" at bounding box center [675, 393] width 430 height 11
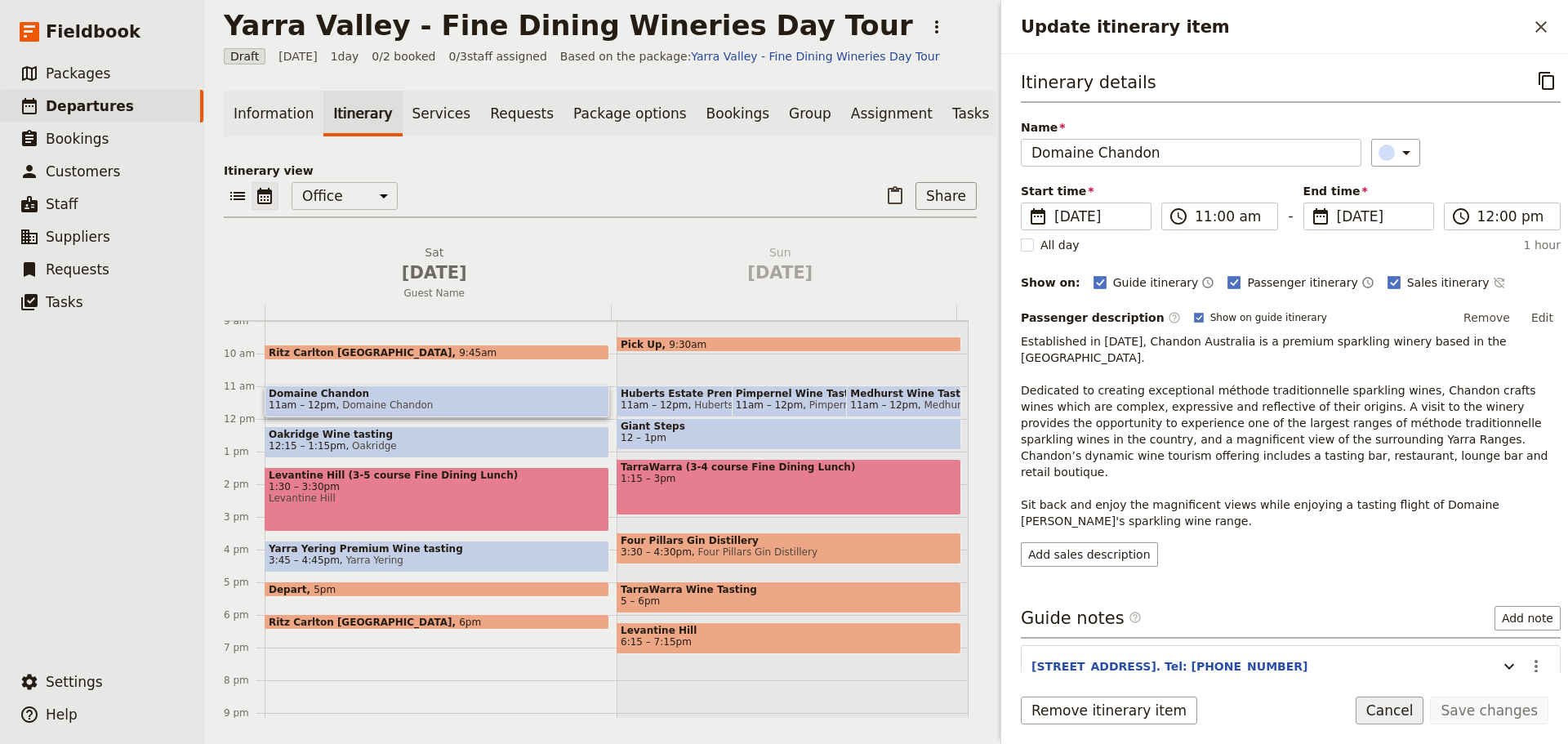
click at [1416, 716] on button "Cancel" at bounding box center [1389, 711] width 68 height 28
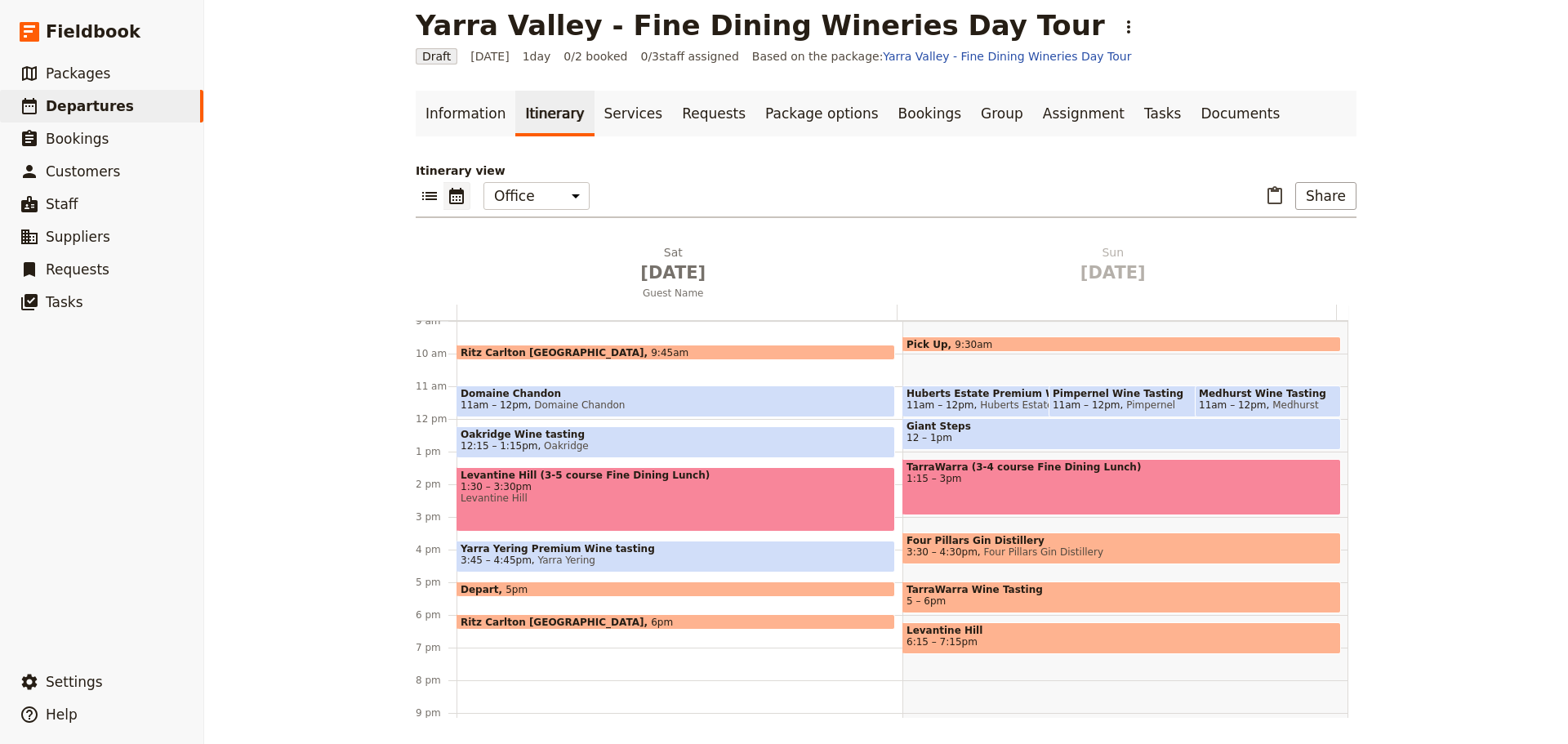
click at [564, 441] on span "Oakridge" at bounding box center [563, 446] width 51 height 11
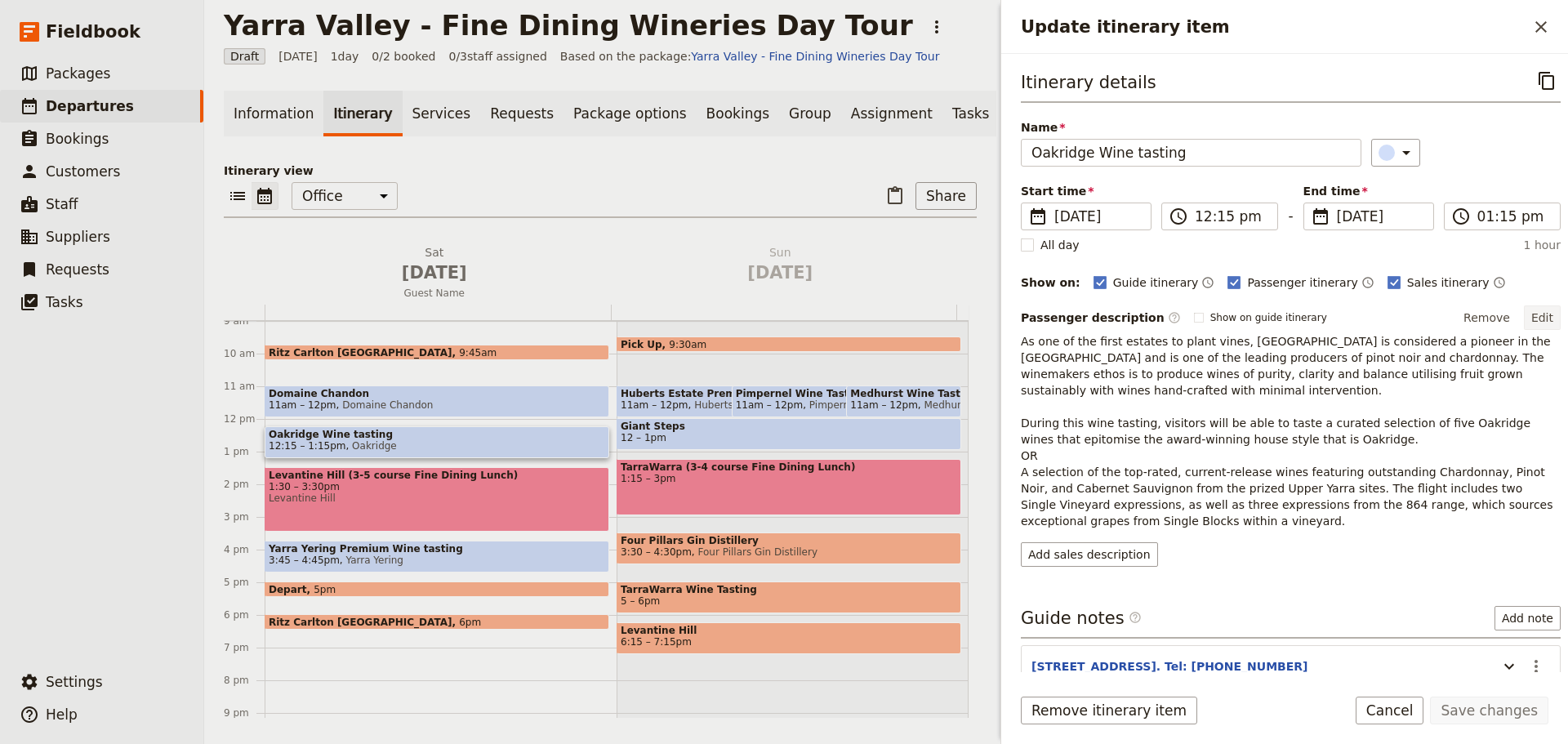
click at [1533, 305] on button "Edit" at bounding box center [1542, 318] width 37 height 25
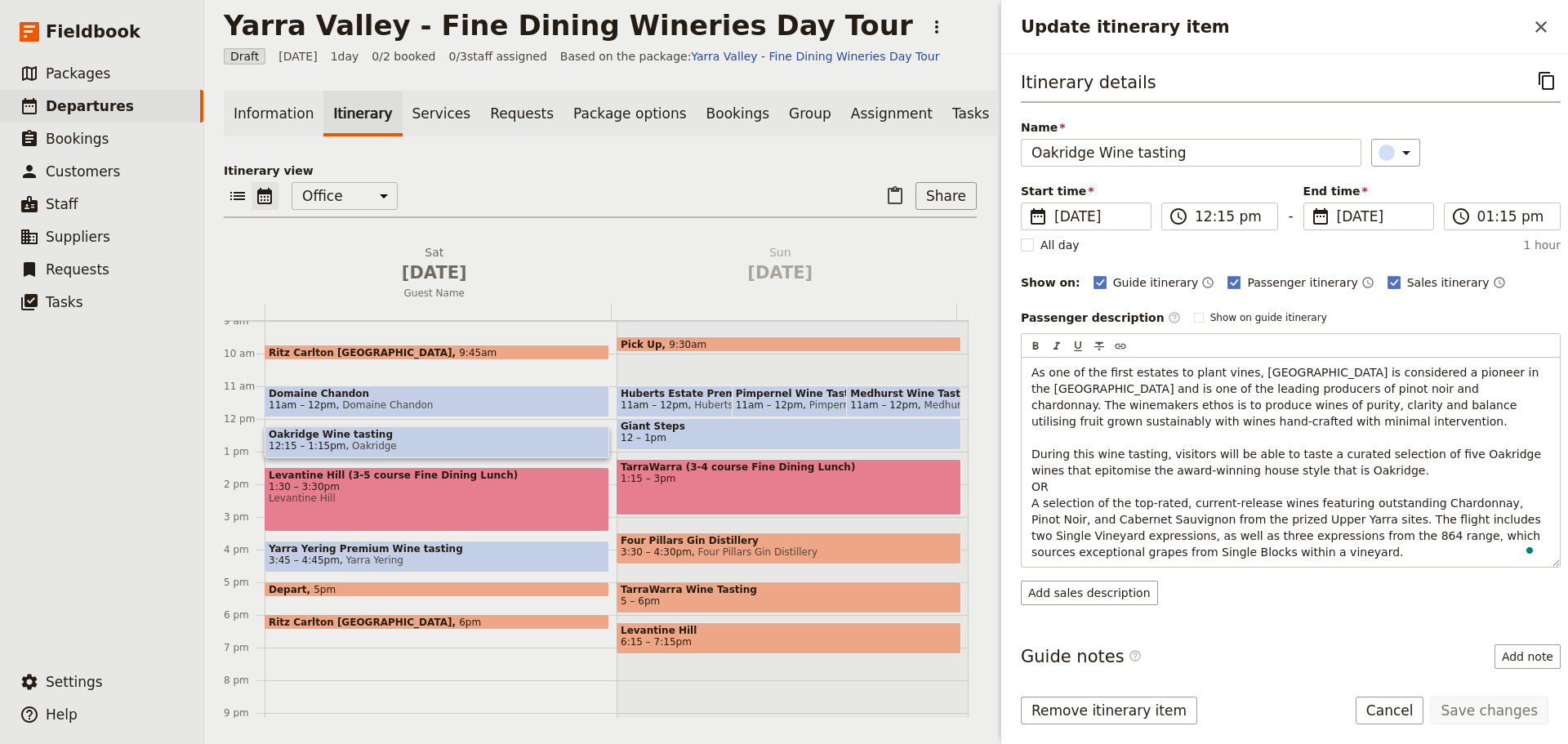
click at [1534, 312] on div "Edit" at bounding box center [1542, 318] width 37 height 25
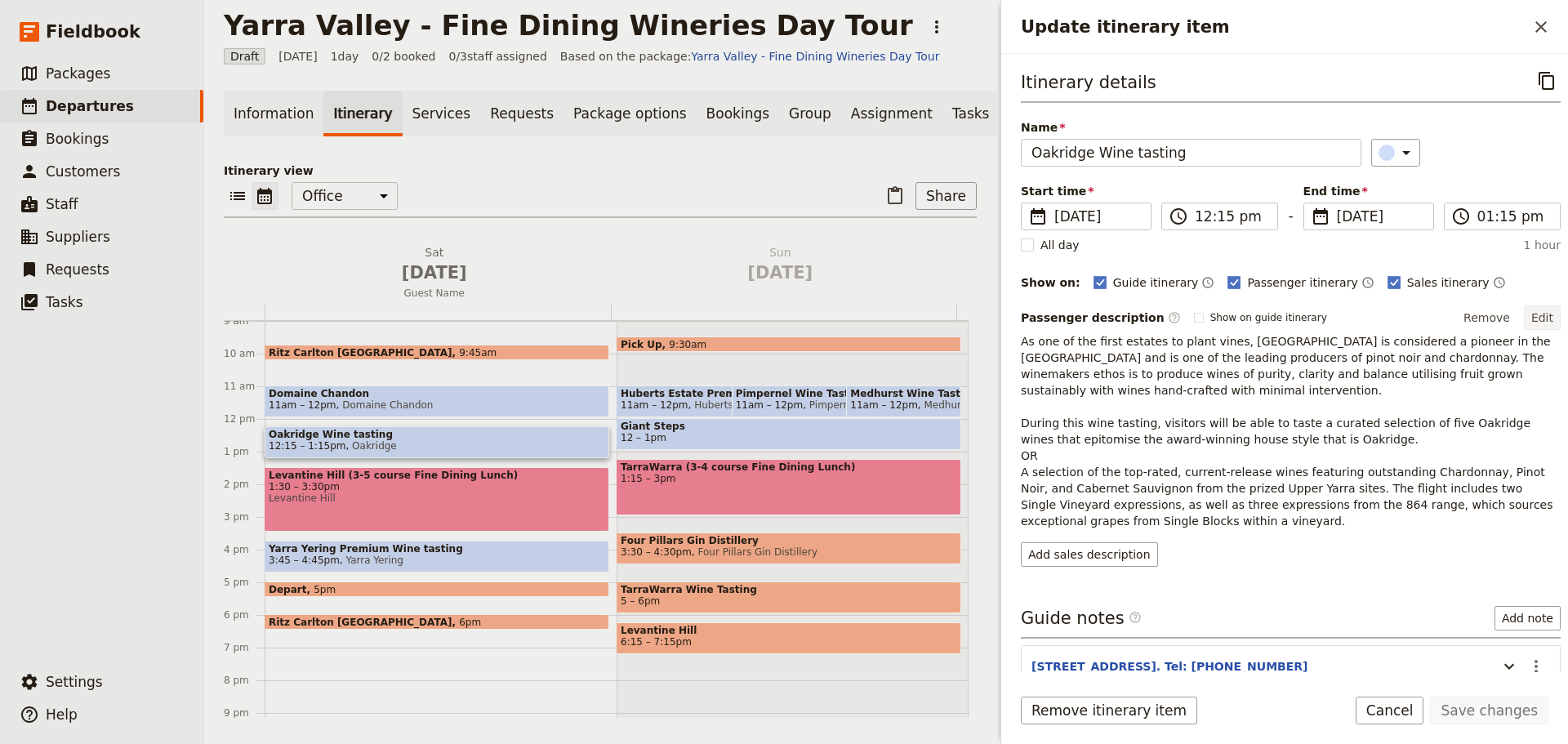
click at [1534, 312] on button "Edit" at bounding box center [1542, 318] width 37 height 25
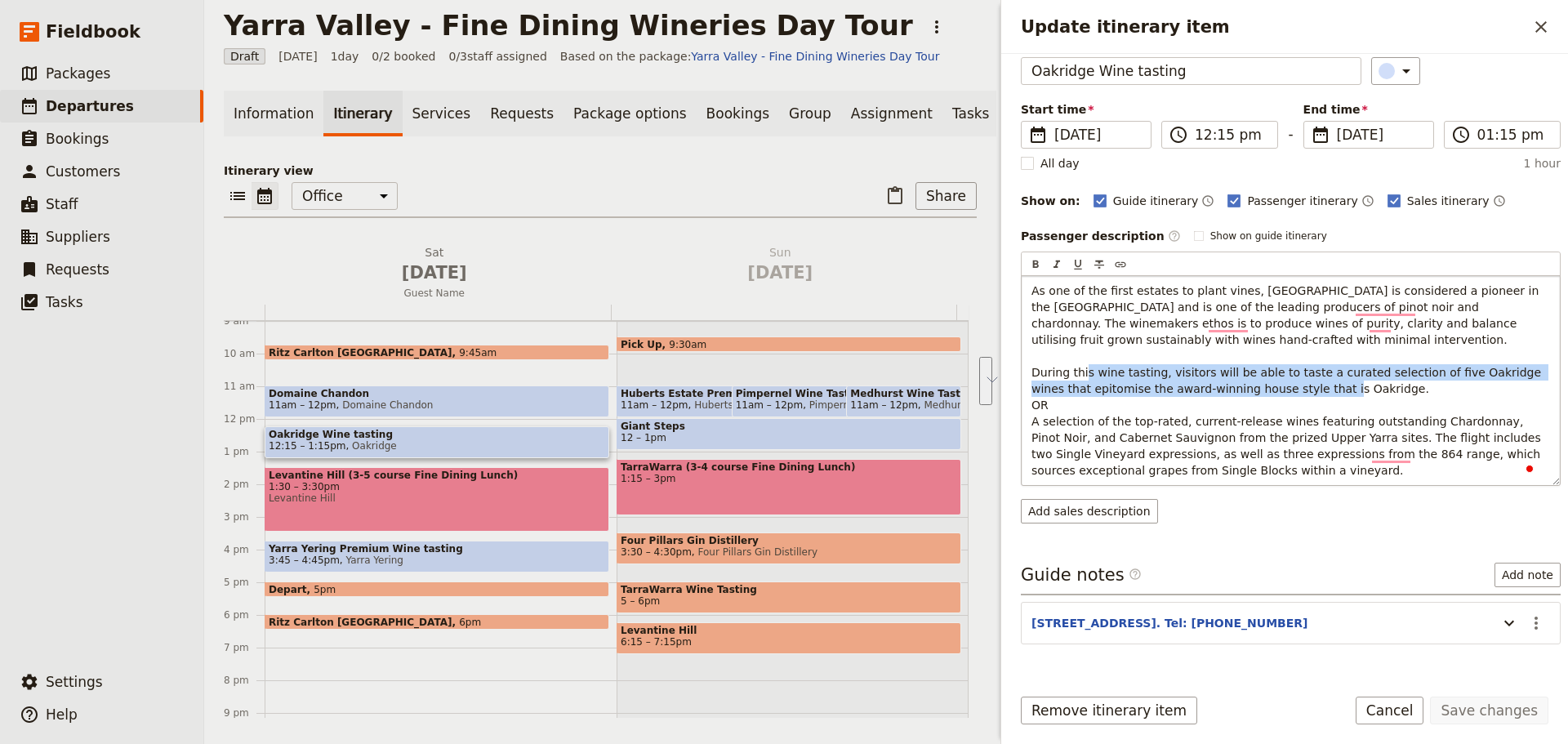
scroll to position [81, 0]
drag, startPoint x: 1063, startPoint y: 404, endPoint x: 1157, endPoint y: 368, distance: 100.7
click at [1157, 368] on p "As one of the first estates to plant vines, Oakridge is considered a pioneer in…" at bounding box center [1290, 381] width 518 height 196
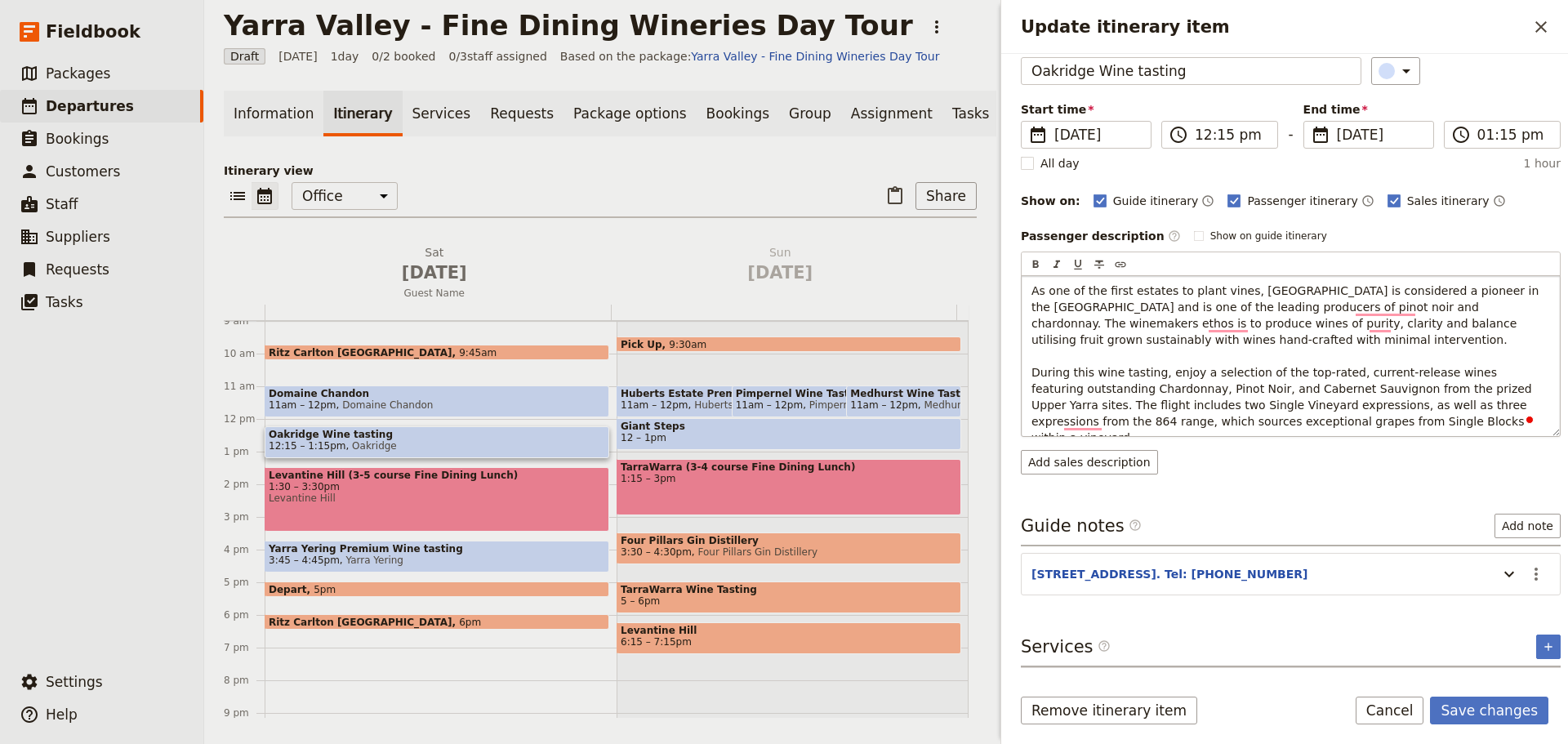
click at [1514, 365] on p "As one of the first estates to plant vines, Oakridge is considered a pioneer in…" at bounding box center [1290, 364] width 518 height 164
click at [1073, 382] on span "As one of the first estates to plant vines, Oakridge is considered a pioneer in…" at bounding box center [1287, 364] width 511 height 160
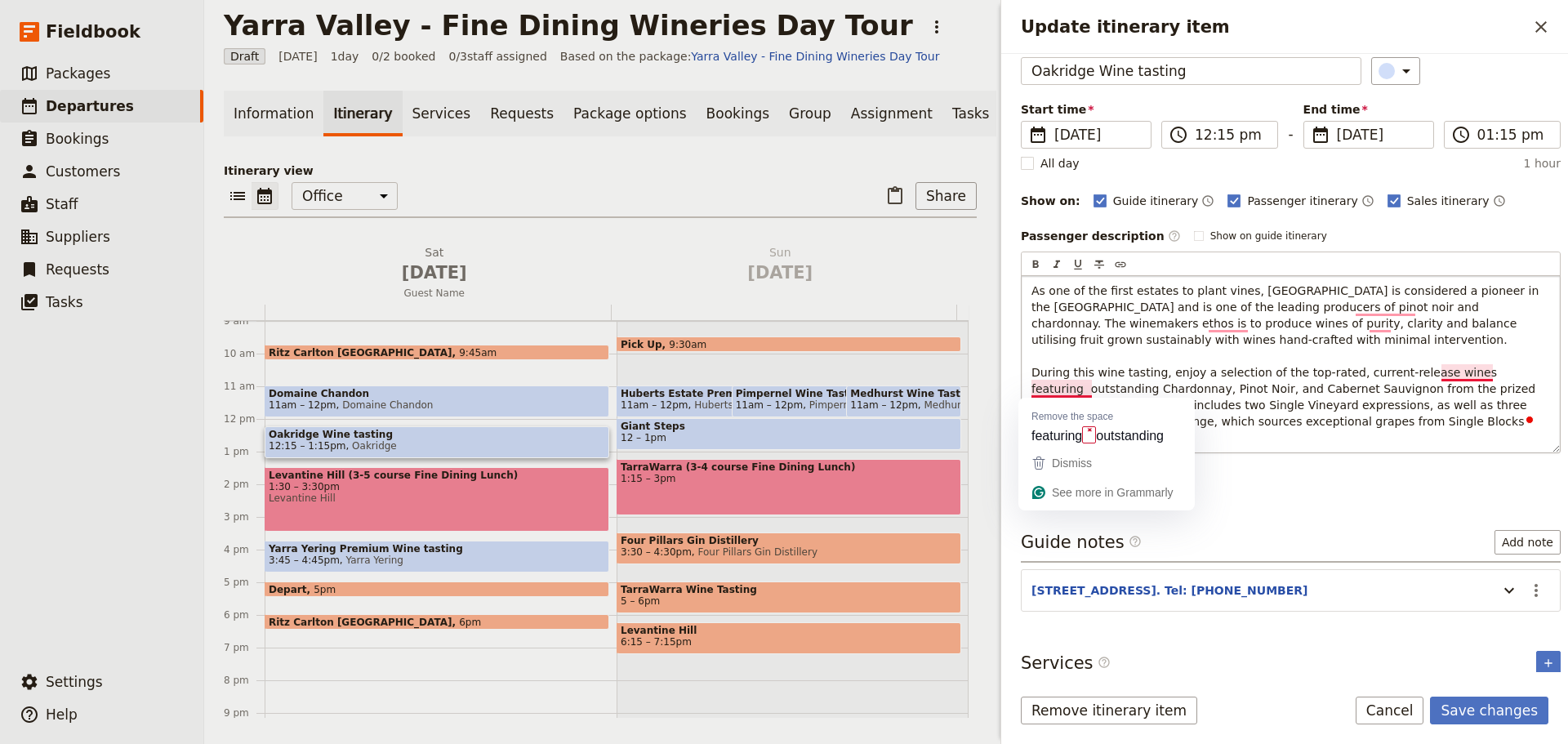
click at [1311, 354] on p "As one of the first estates to plant vines, Oakridge is considered a pioneer in…" at bounding box center [1290, 364] width 518 height 164
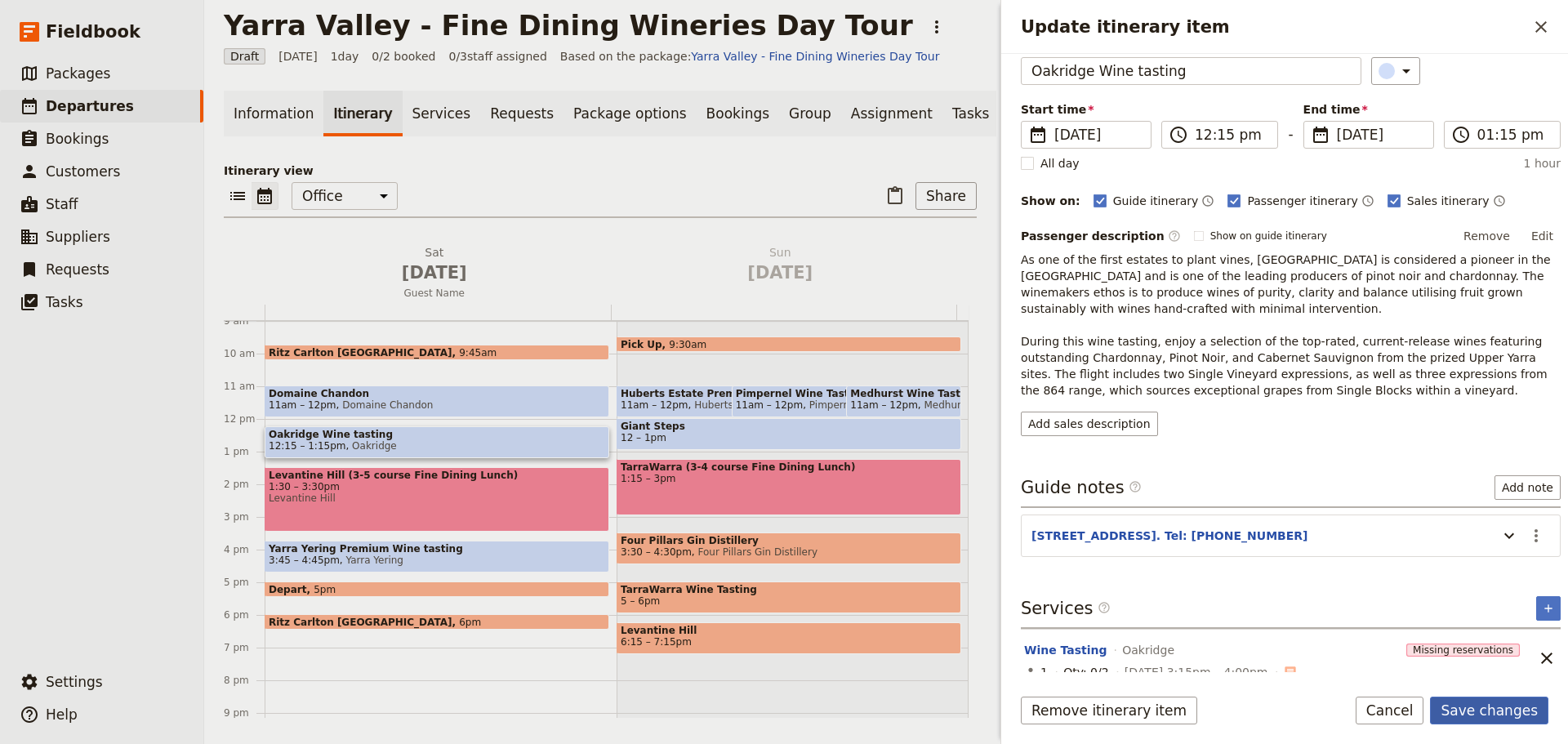
click at [1509, 705] on button "Save changes" at bounding box center [1488, 711] width 118 height 28
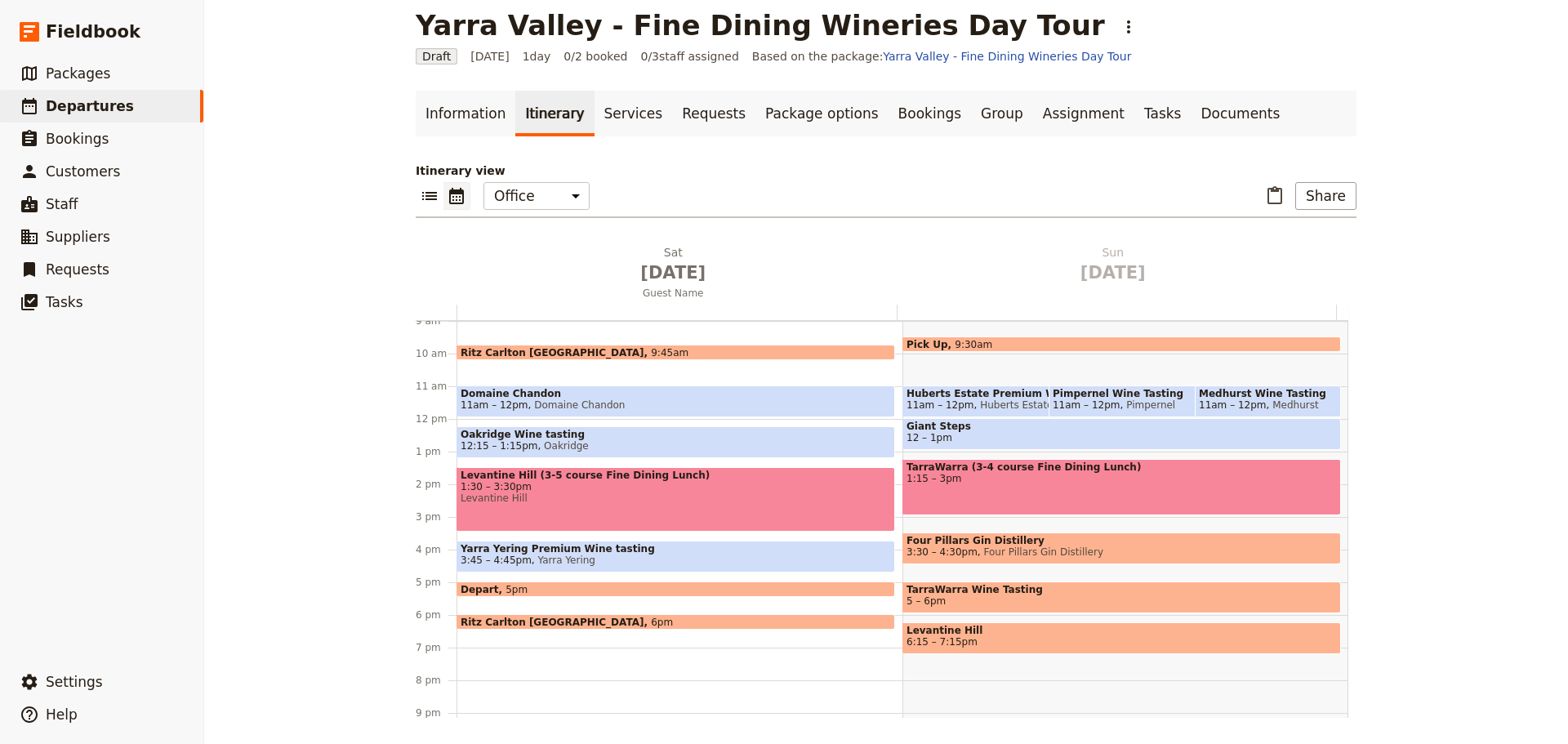
click at [594, 497] on span "Levantine Hill" at bounding box center [675, 497] width 430 height 11
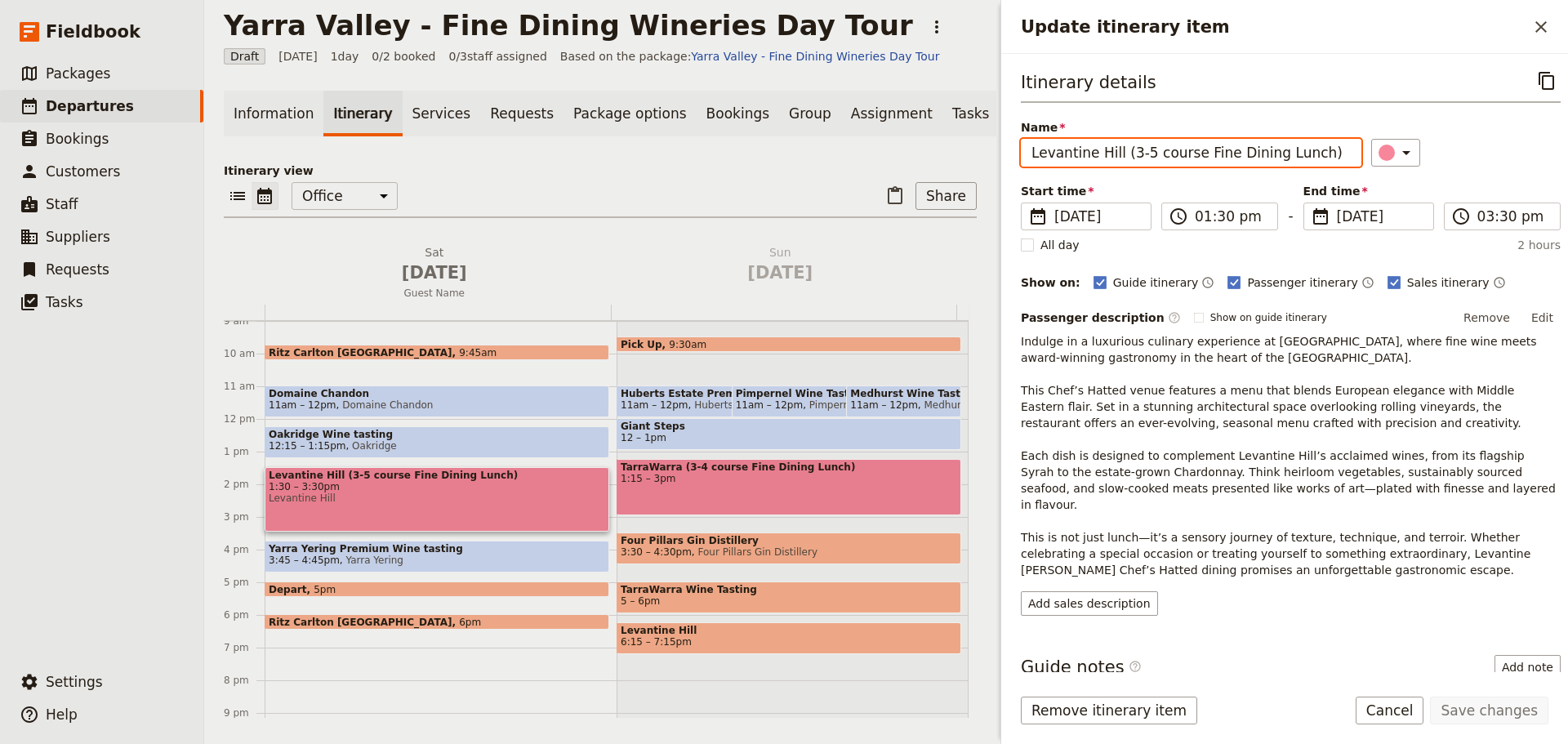
drag, startPoint x: 1139, startPoint y: 155, endPoint x: 1121, endPoint y: 159, distance: 18.4
click at [1121, 159] on input "Levantine Hill (3-5 course Fine Dining Lunch)" at bounding box center [1191, 153] width 341 height 28
drag, startPoint x: 1307, startPoint y: 156, endPoint x: 1116, endPoint y: 150, distance: 191.1
click at [1116, 150] on input "Levantine Hill (3-5 course Fine Dining Lunch)" at bounding box center [1191, 153] width 341 height 28
type input "Levantine Hill"
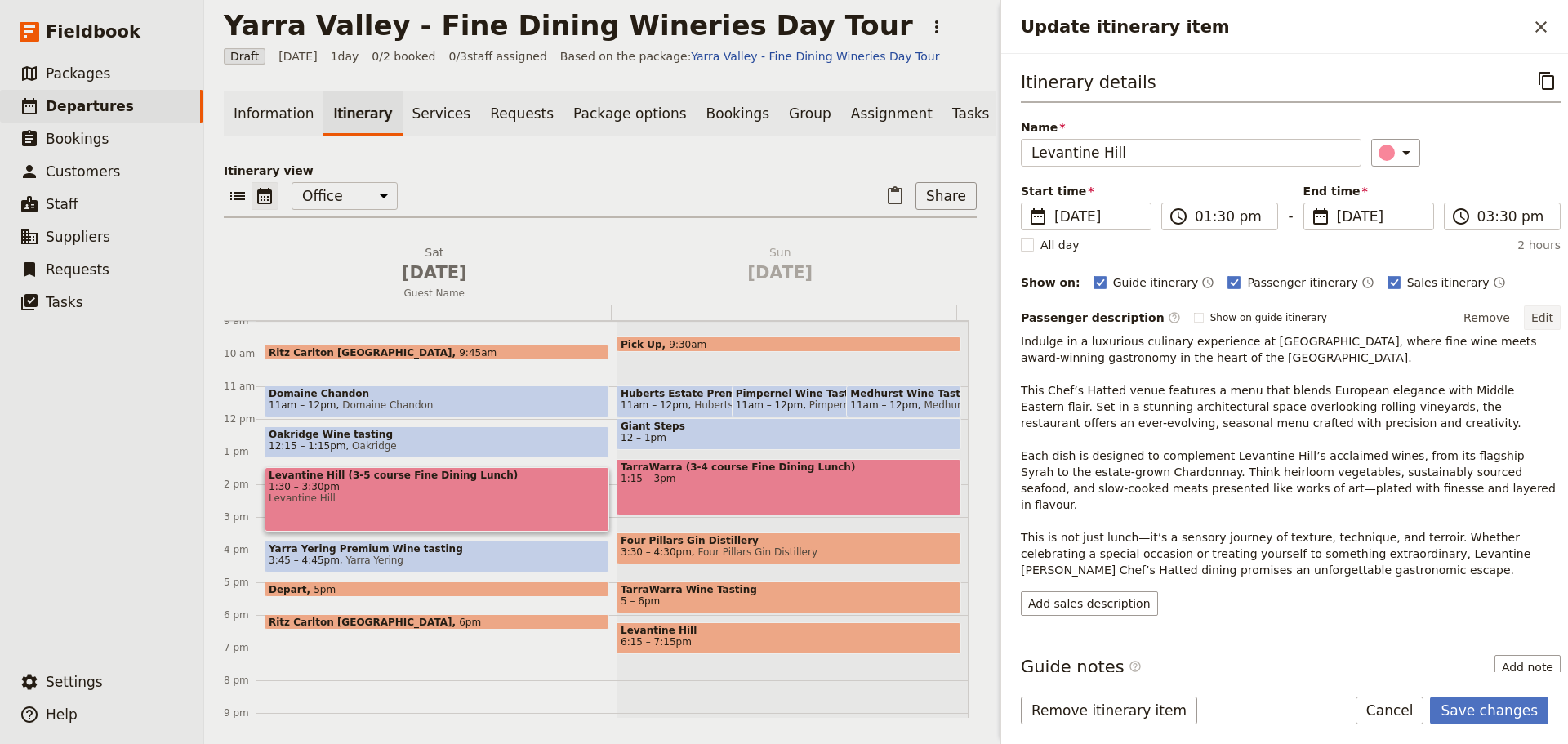
click at [1529, 319] on button "Edit" at bounding box center [1542, 318] width 37 height 25
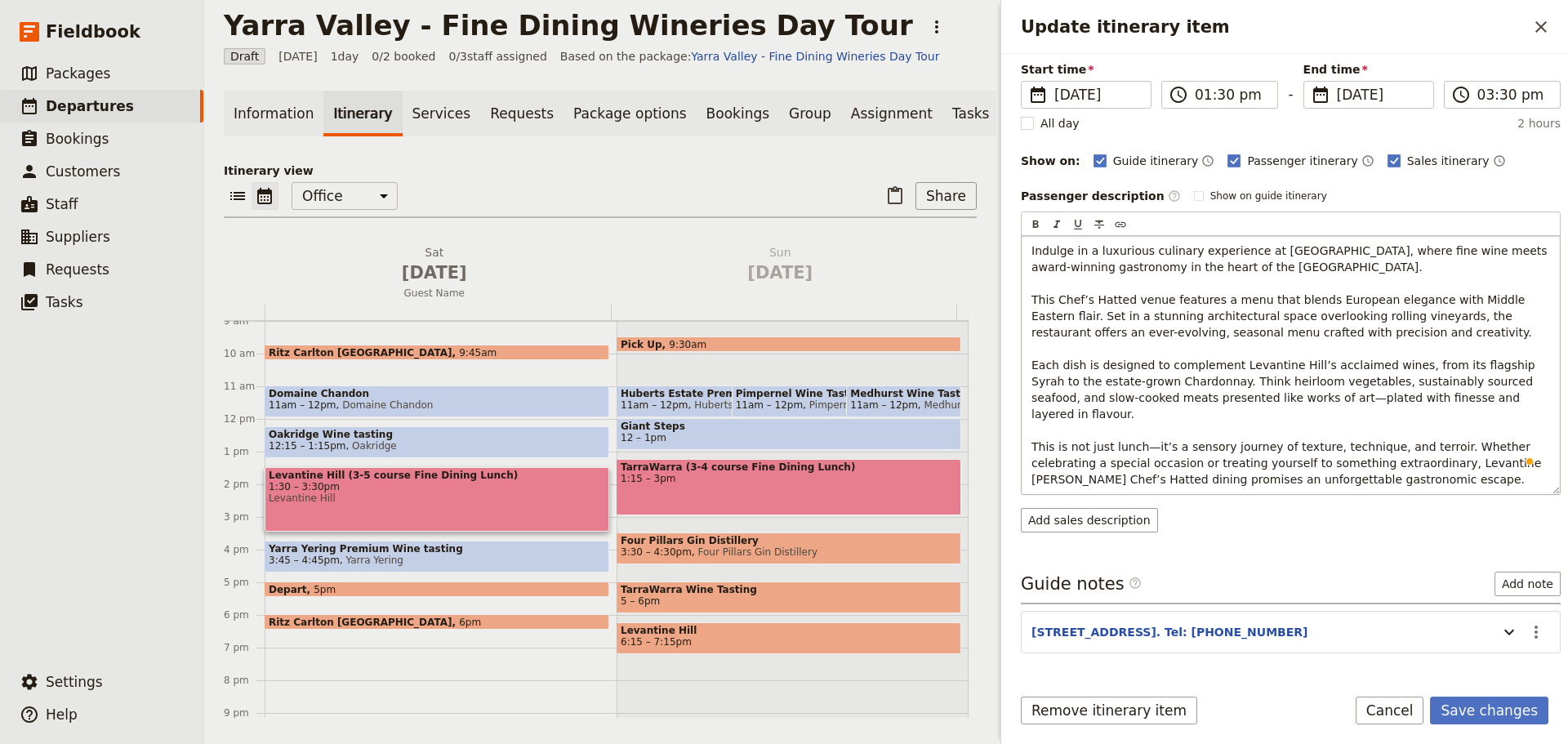
scroll to position [164, 0]
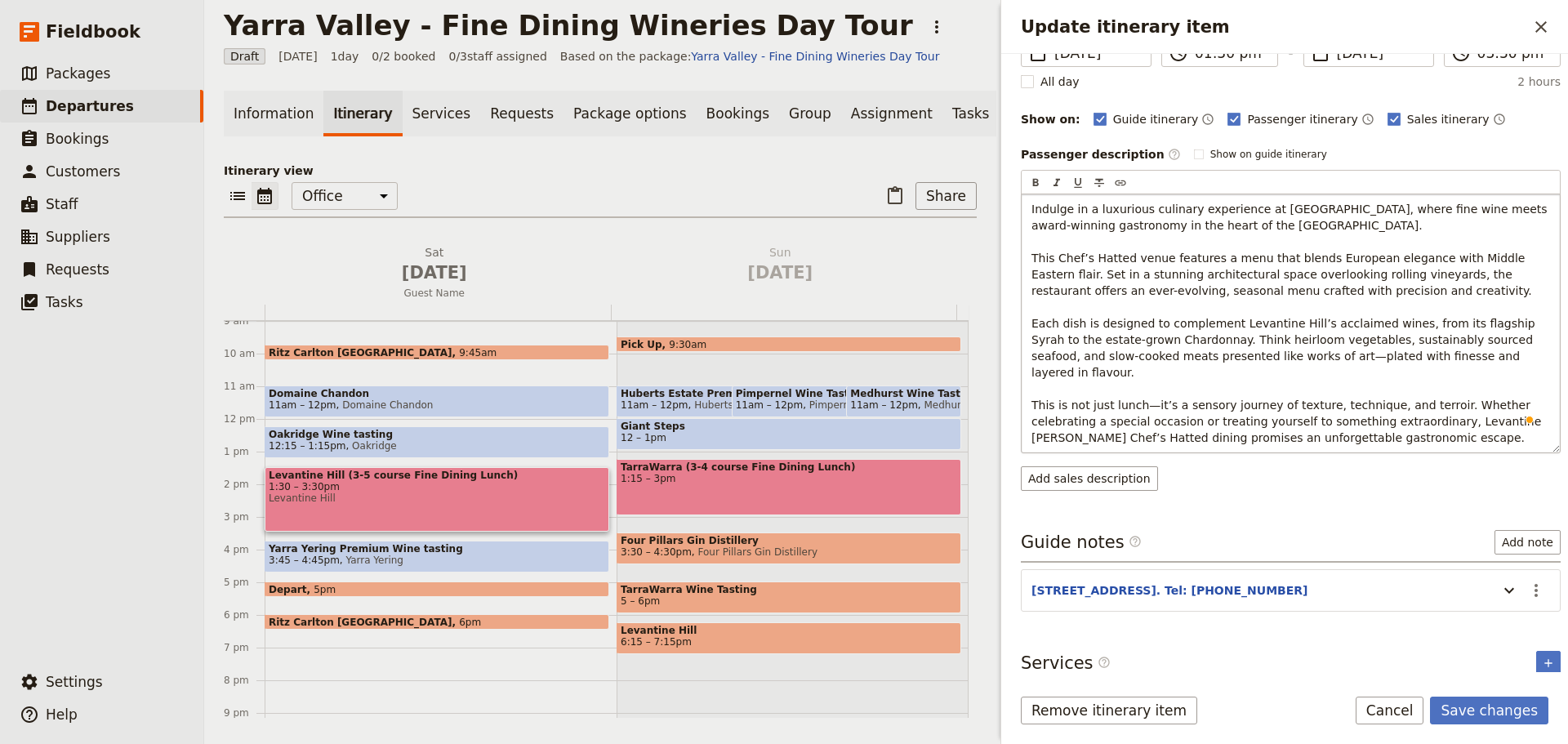
click at [1368, 418] on p "Indulge in a luxurious culinary experience at Levantine Hill Estate, where fine…" at bounding box center [1290, 323] width 518 height 245
click at [1361, 398] on span "Indulge in a luxurious culinary experience at Levantine Hill Estate, where fine…" at bounding box center [1290, 323] width 519 height 242
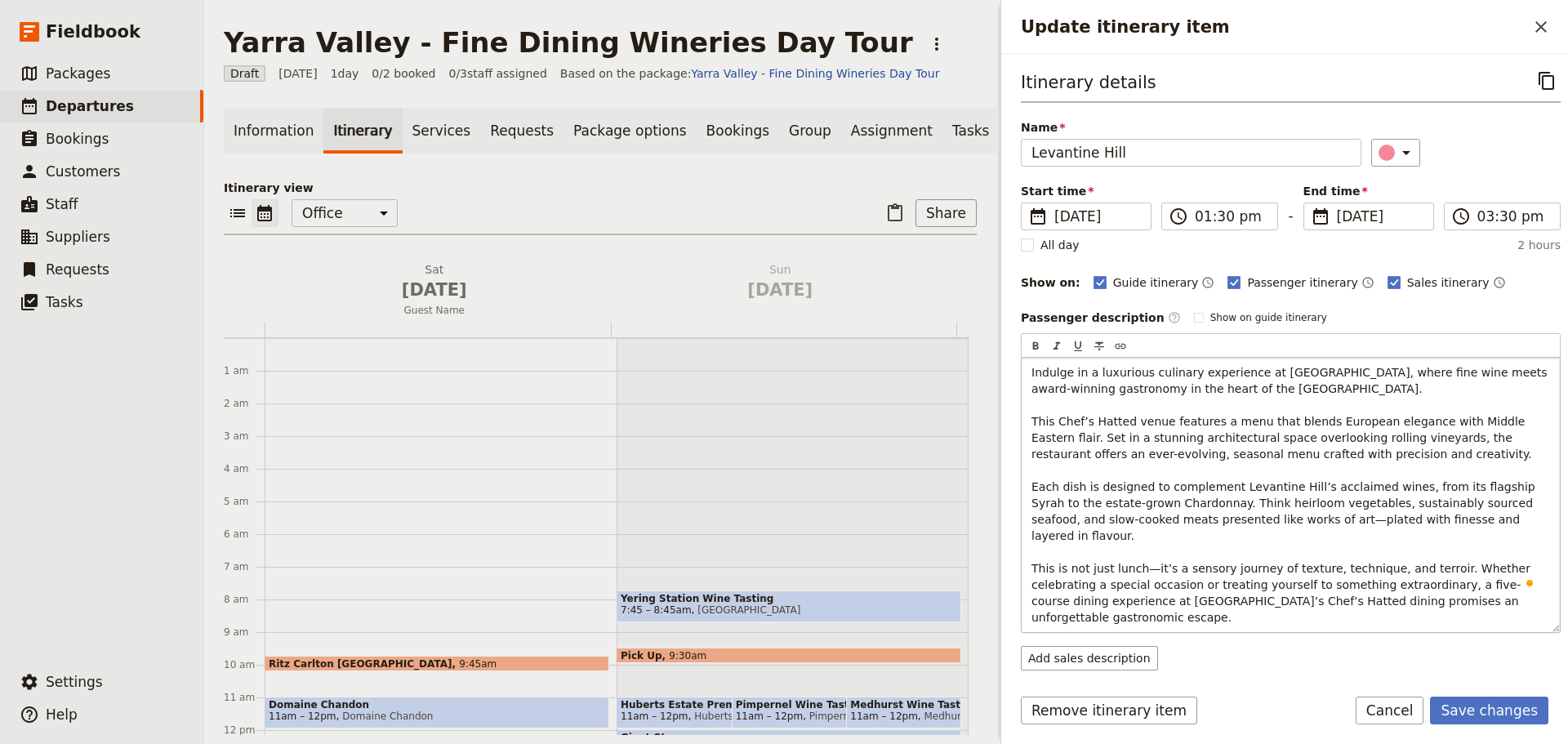
scroll to position [164, 0]
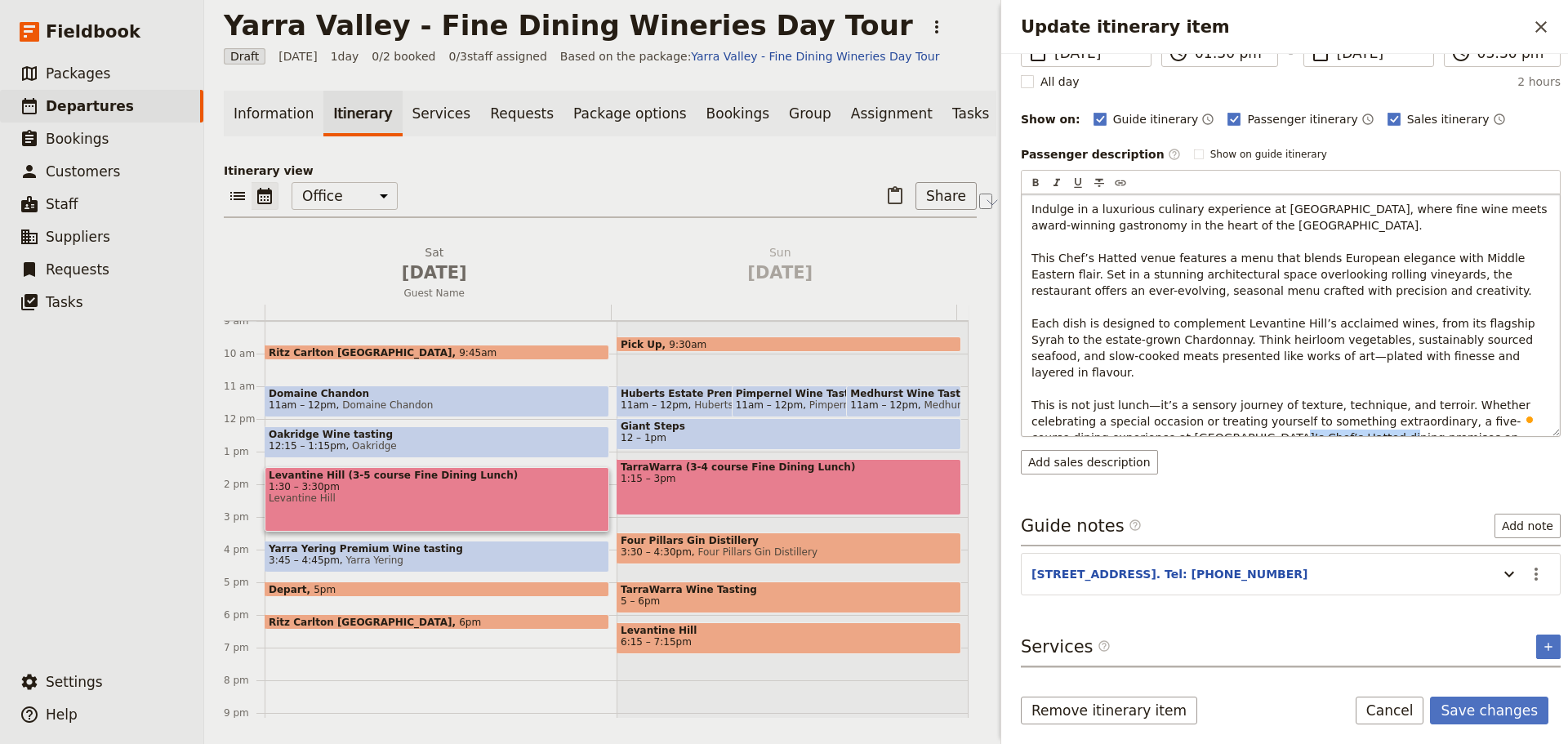
drag, startPoint x: 1110, startPoint y: 420, endPoint x: 1212, endPoint y: 421, distance: 102.0
click at [1212, 421] on span "Indulge in a luxurious culinary experience at [GEOGRAPHIC_DATA], where fine win…" at bounding box center [1290, 331] width 519 height 258
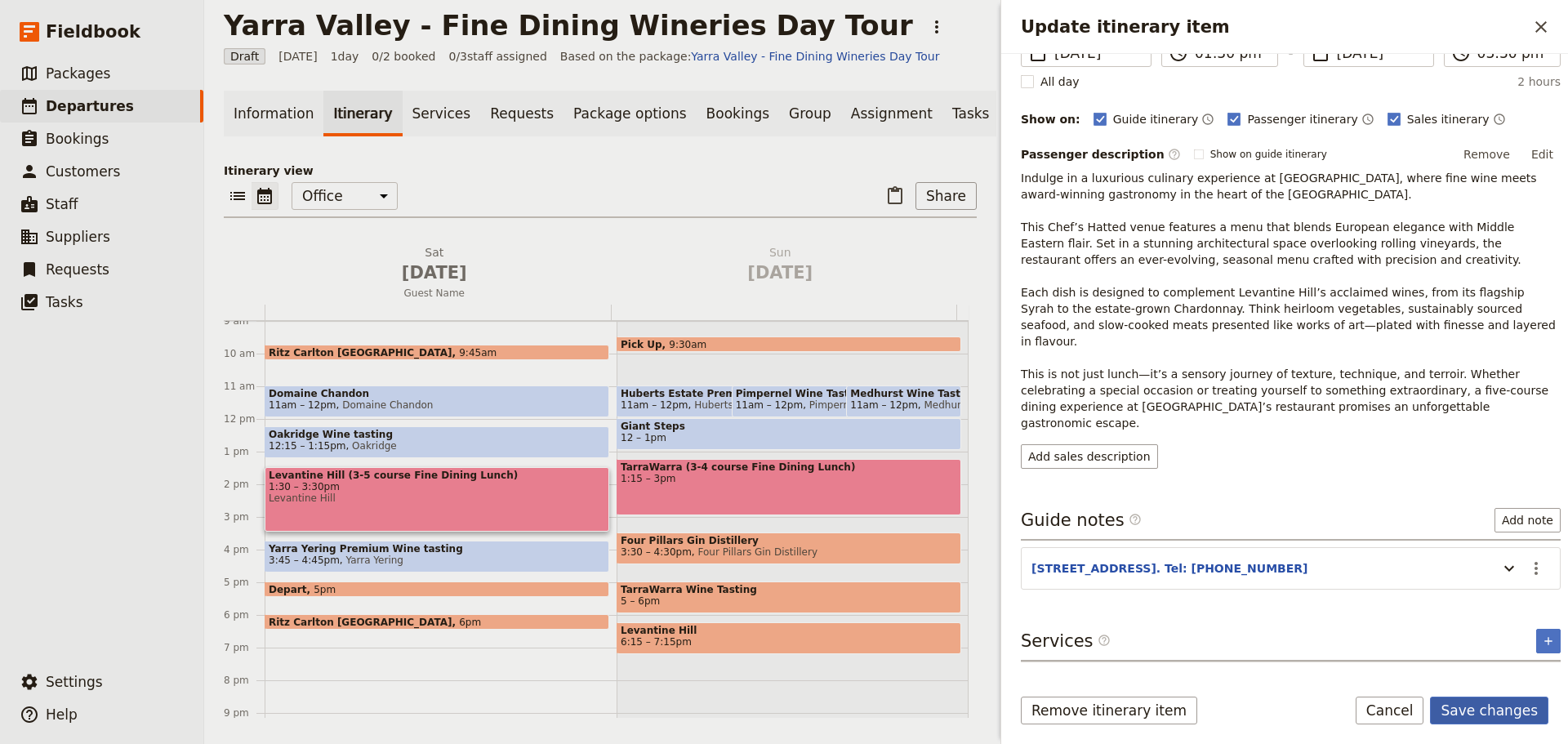
click at [1504, 697] on button "Save changes" at bounding box center [1488, 711] width 118 height 28
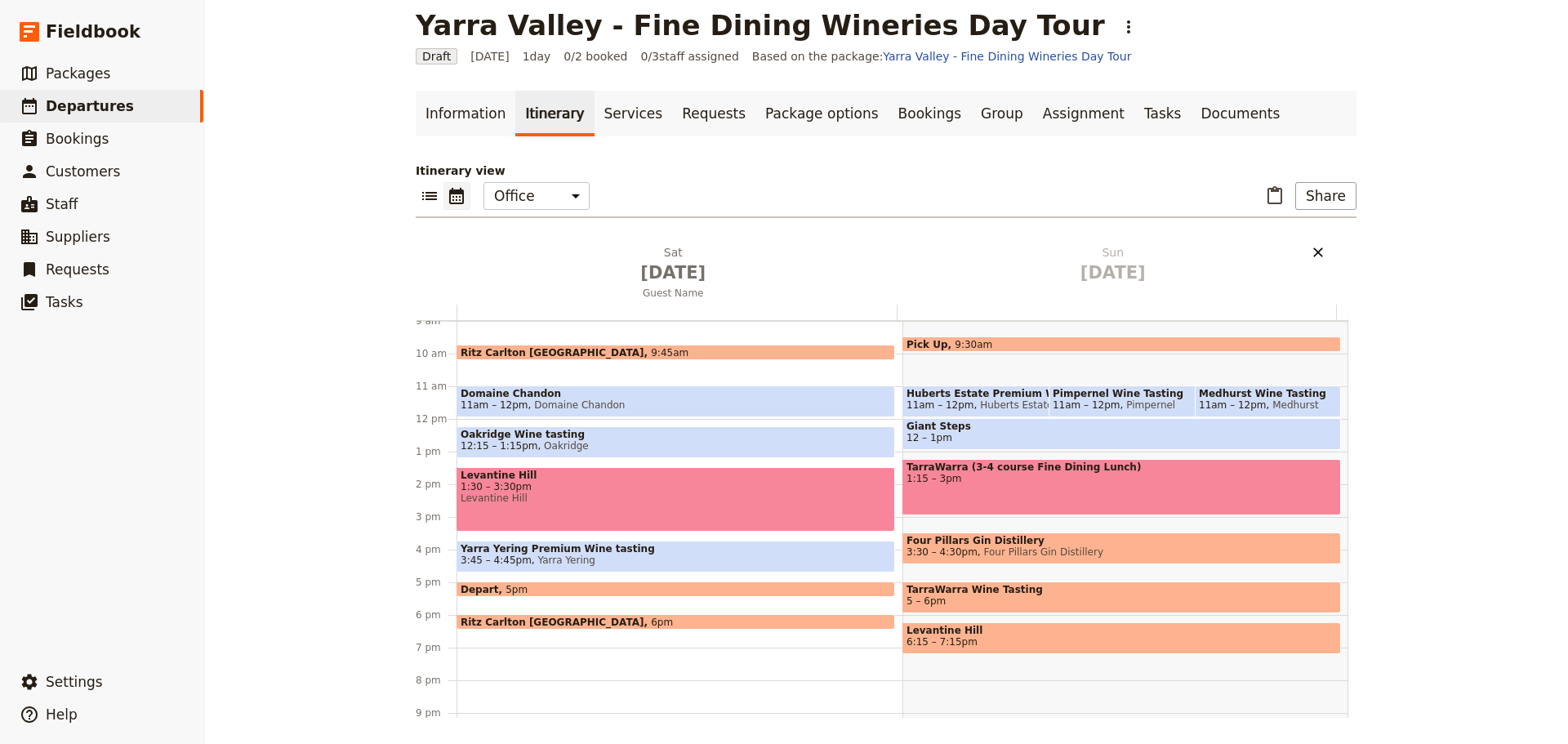
click at [1311, 250] on icon "Delete Sun Oct 26" at bounding box center [1318, 252] width 17 height 17
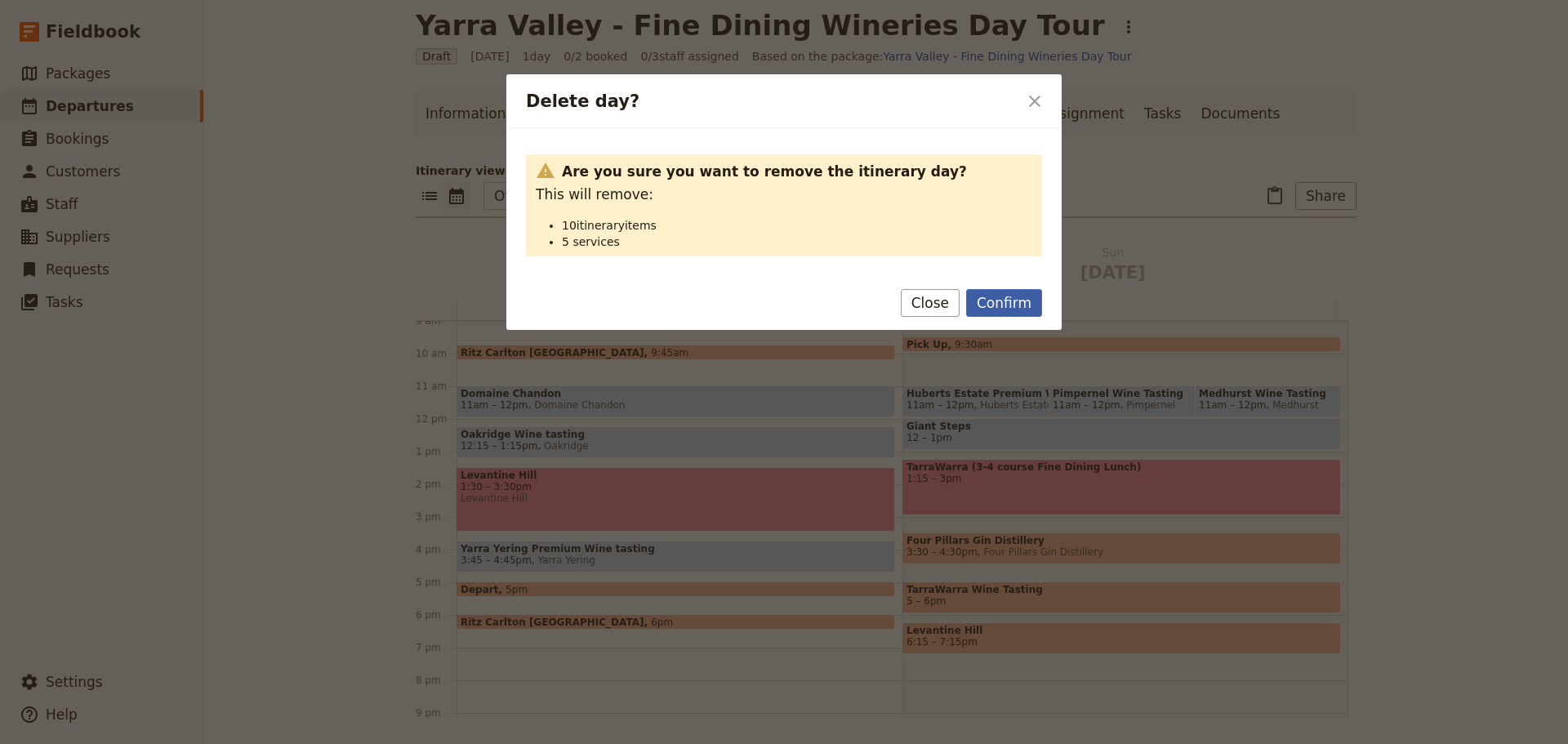
click at [990, 296] on button "Confirm" at bounding box center [1003, 303] width 76 height 28
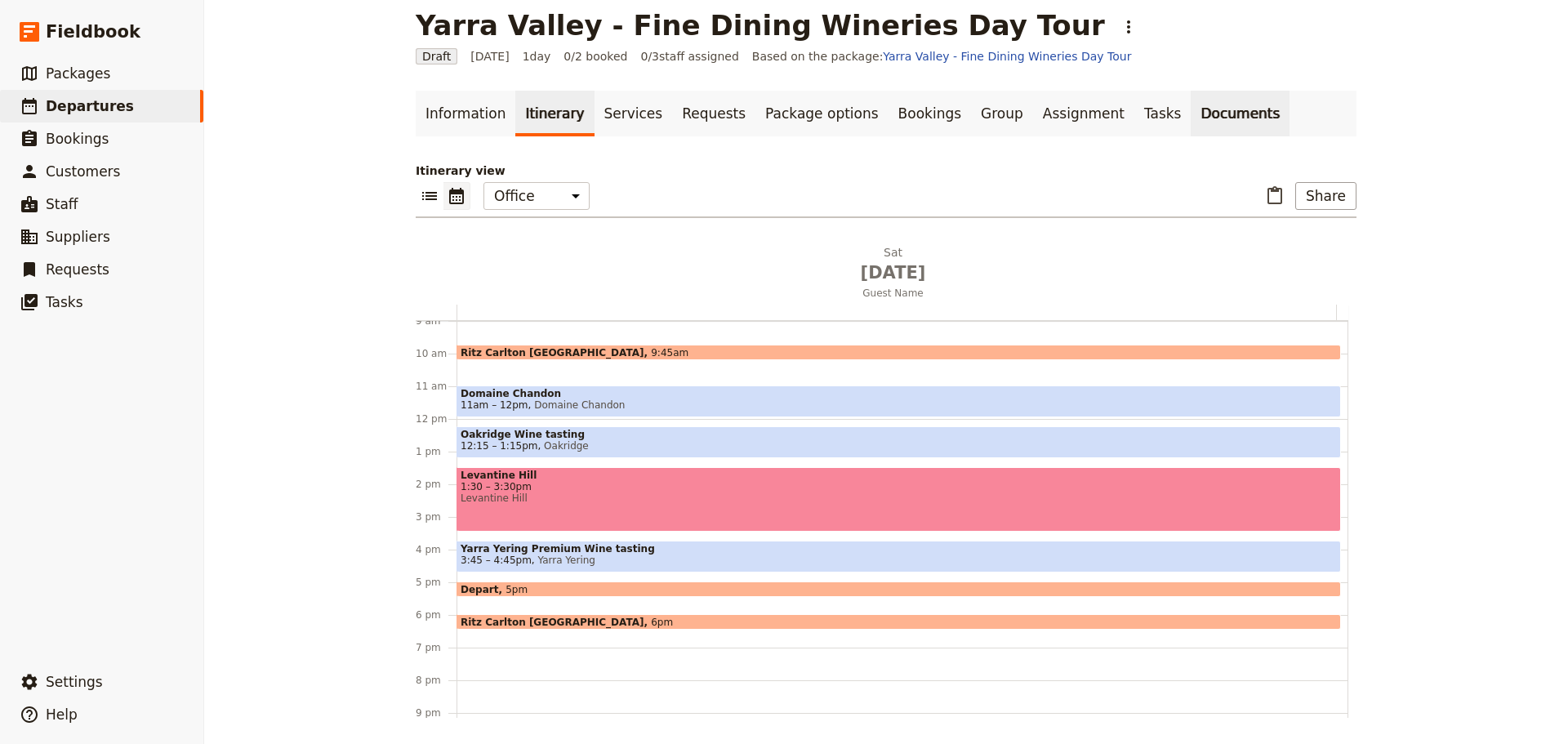
click at [1191, 109] on link "Documents" at bounding box center [1240, 114] width 99 height 46
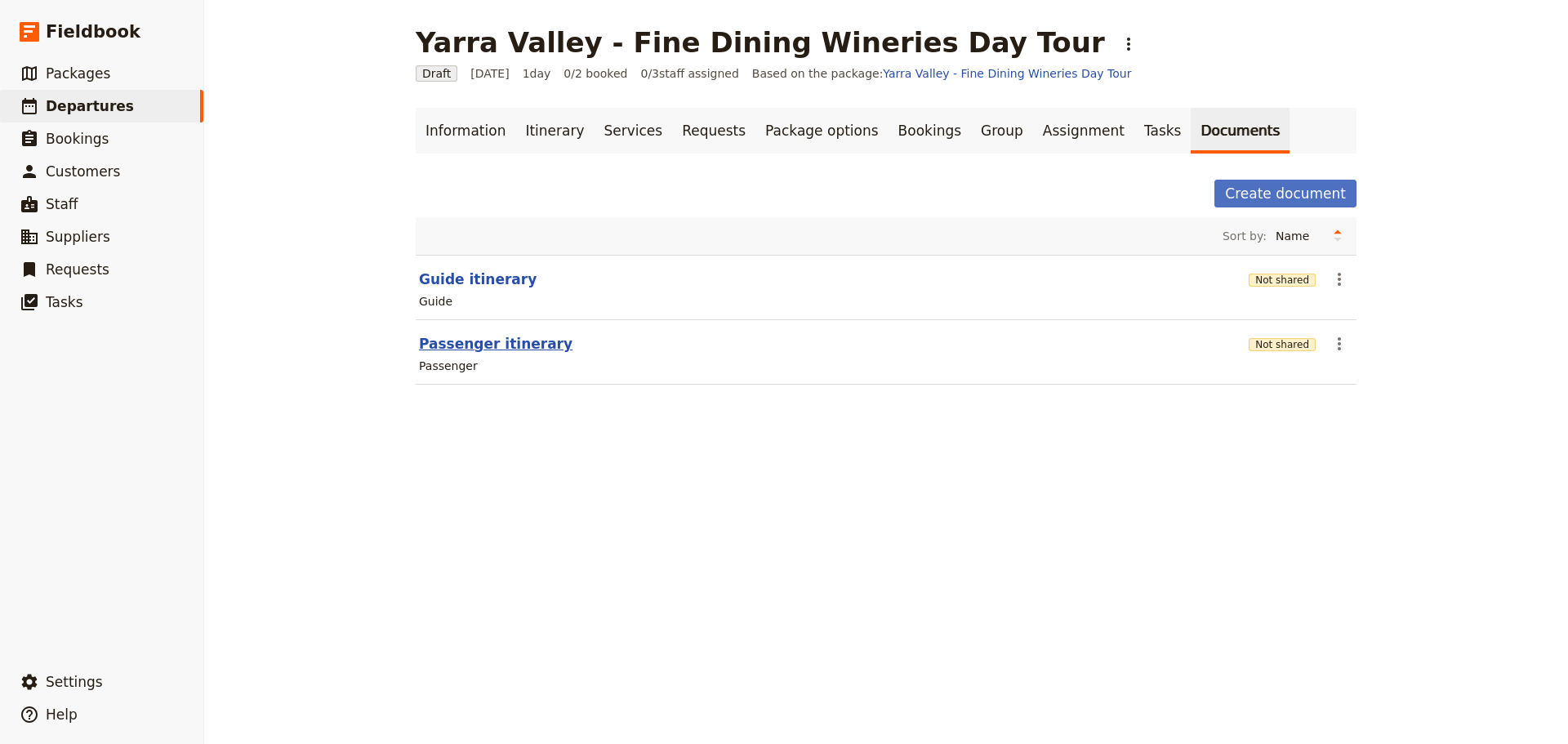
click at [453, 346] on button "Passenger itinerary" at bounding box center [495, 343] width 153 height 19
select select "PASSENGER"
select select "RUN_SHEET"
select select "DEFAULT"
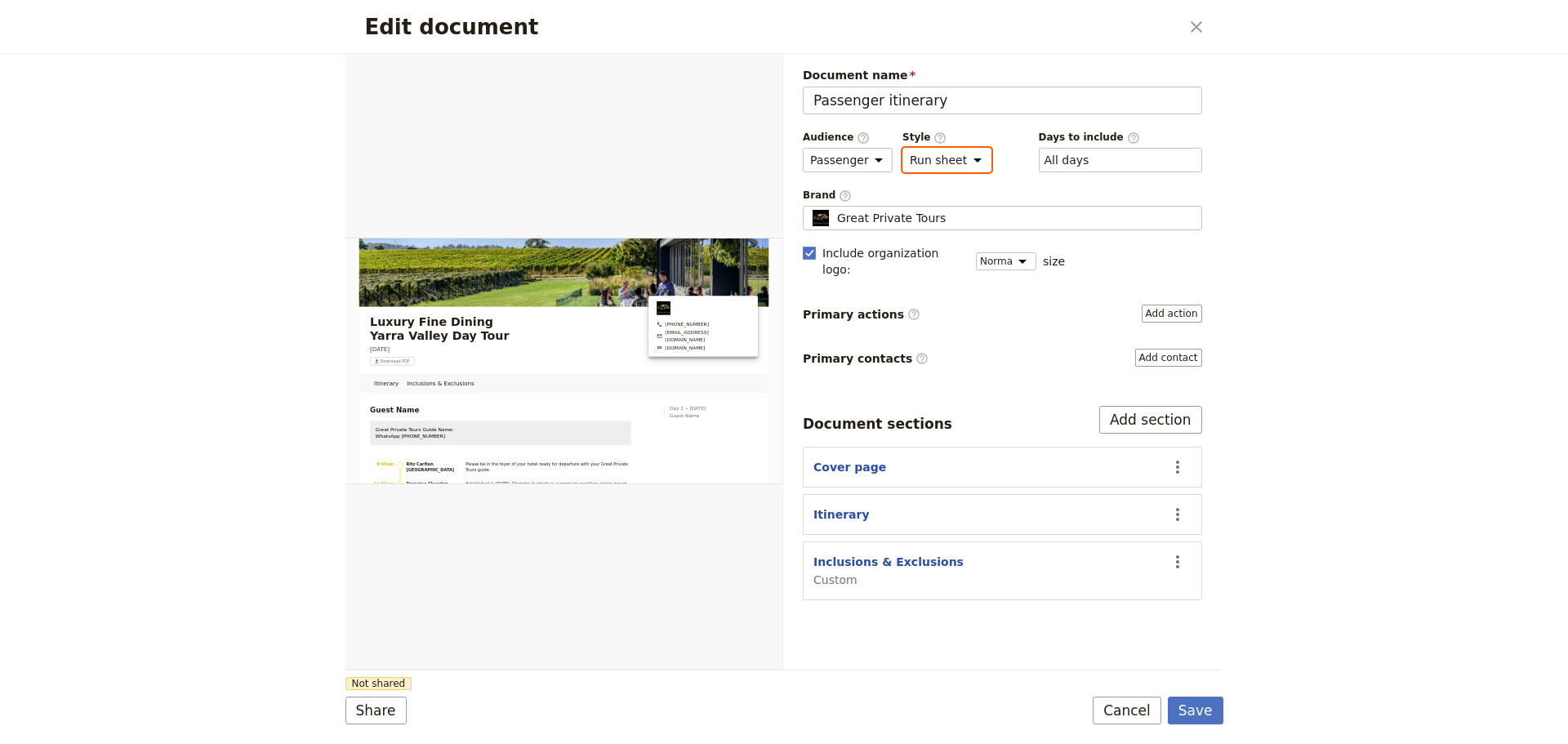
click at [960, 157] on select "Brochure Run sheet" at bounding box center [947, 160] width 89 height 25
select select "BROCHURE"
click at [903, 148] on select "Brochure Run sheet" at bounding box center [947, 160] width 89 height 25
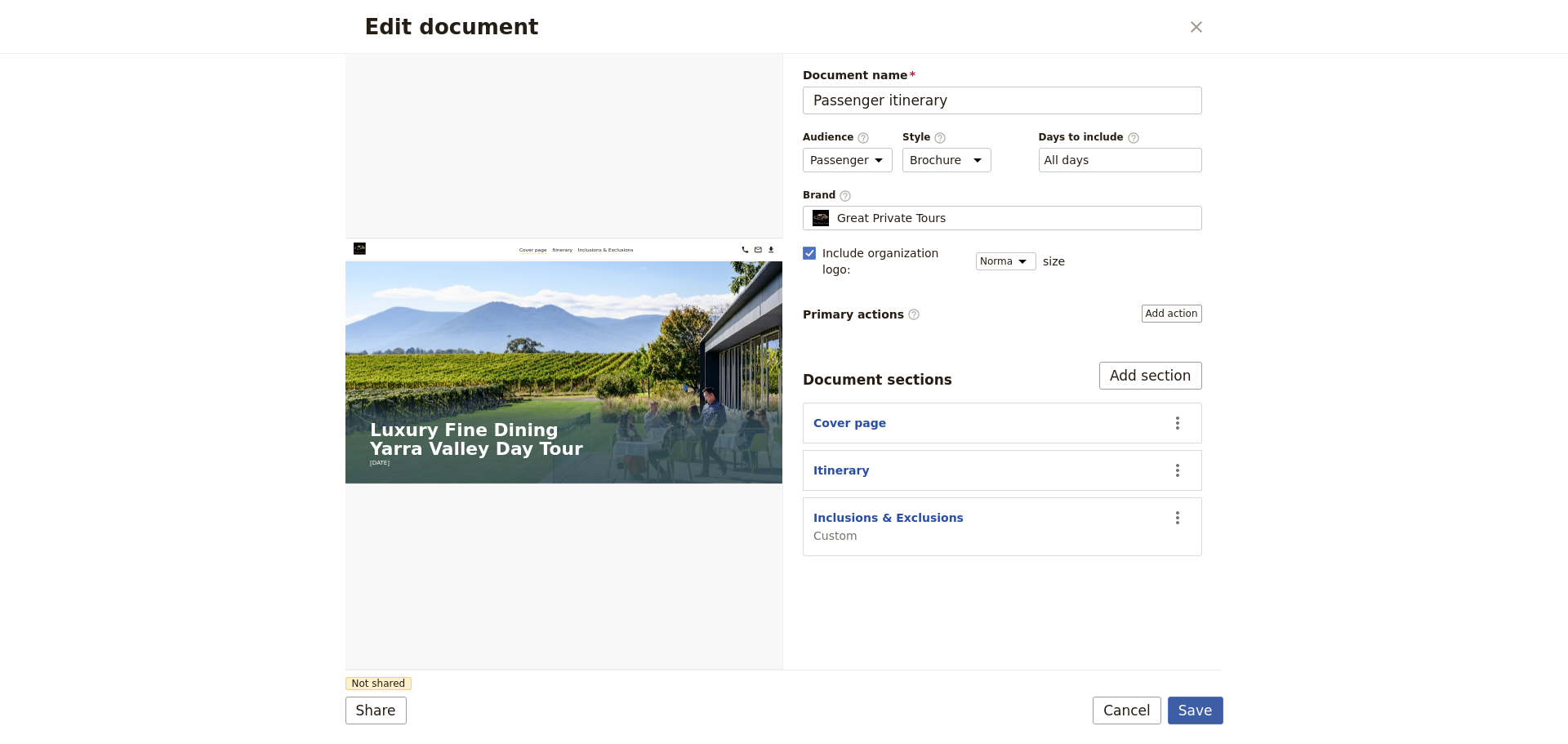
click at [1185, 700] on button "Save" at bounding box center [1195, 711] width 55 height 28
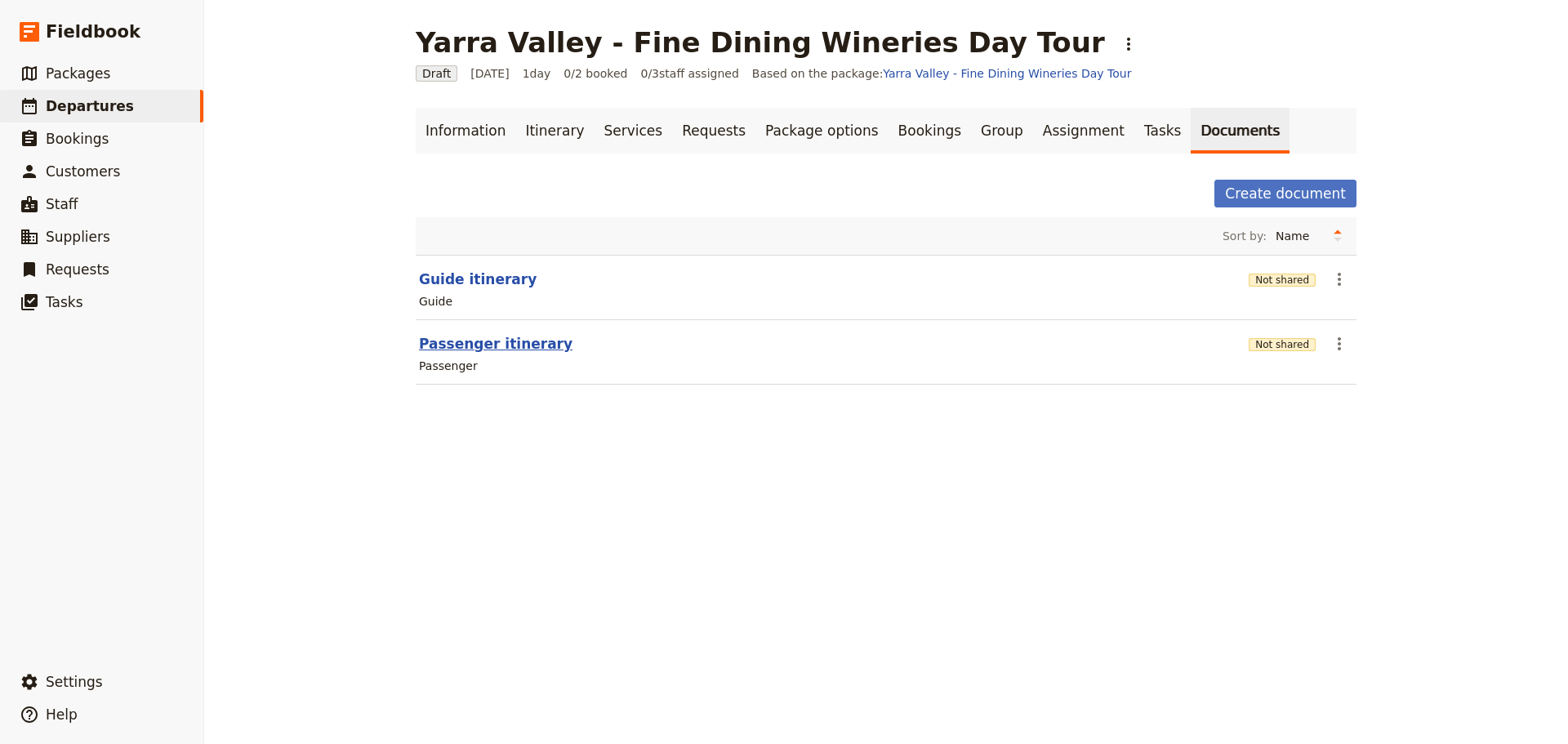
click at [466, 344] on button "Passenger itinerary" at bounding box center [495, 343] width 153 height 19
select select "PASSENGER"
select select "DEFAULT"
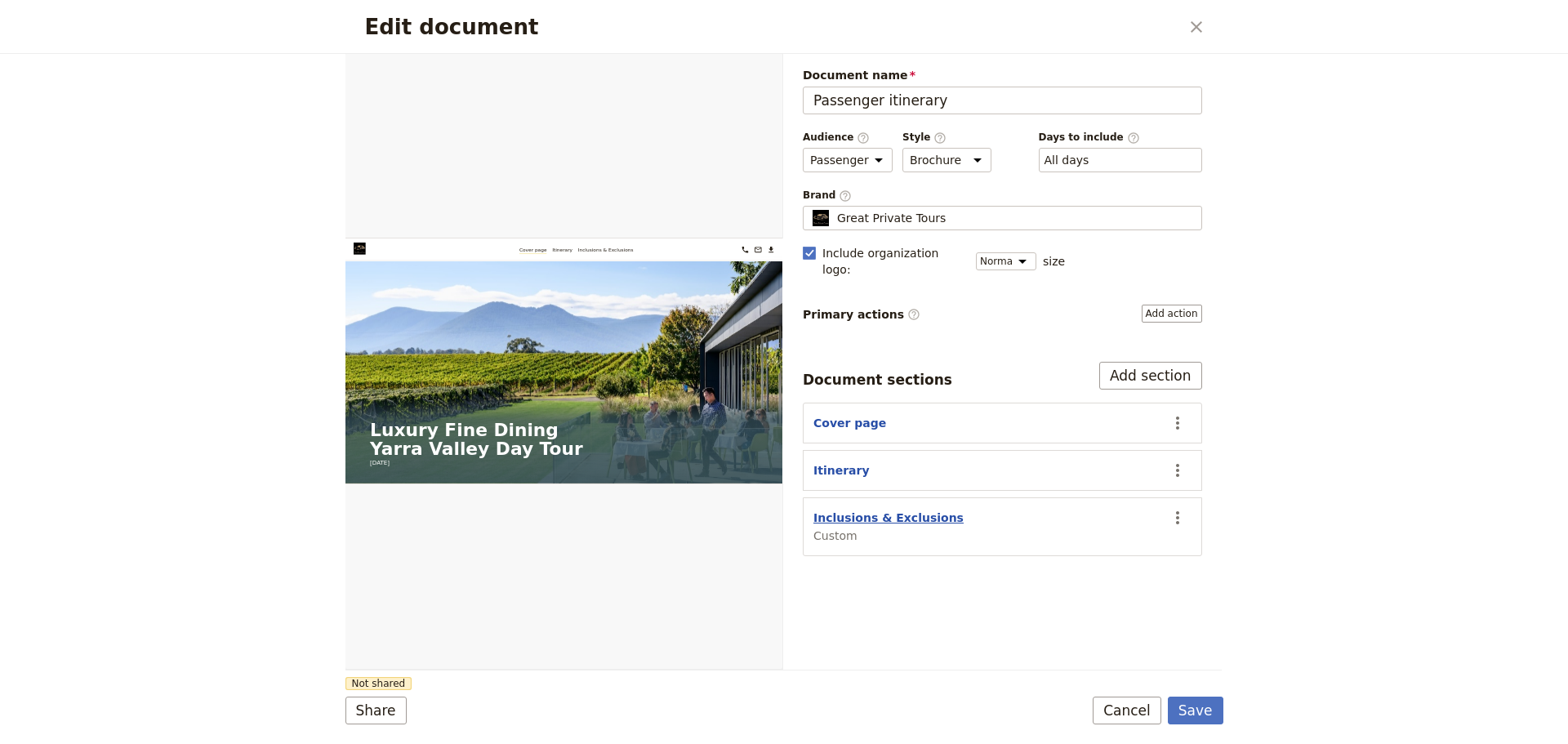
click at [879, 509] on button "Inclusions & Exclusions" at bounding box center [889, 517] width 151 height 17
select select "CUSTOM"
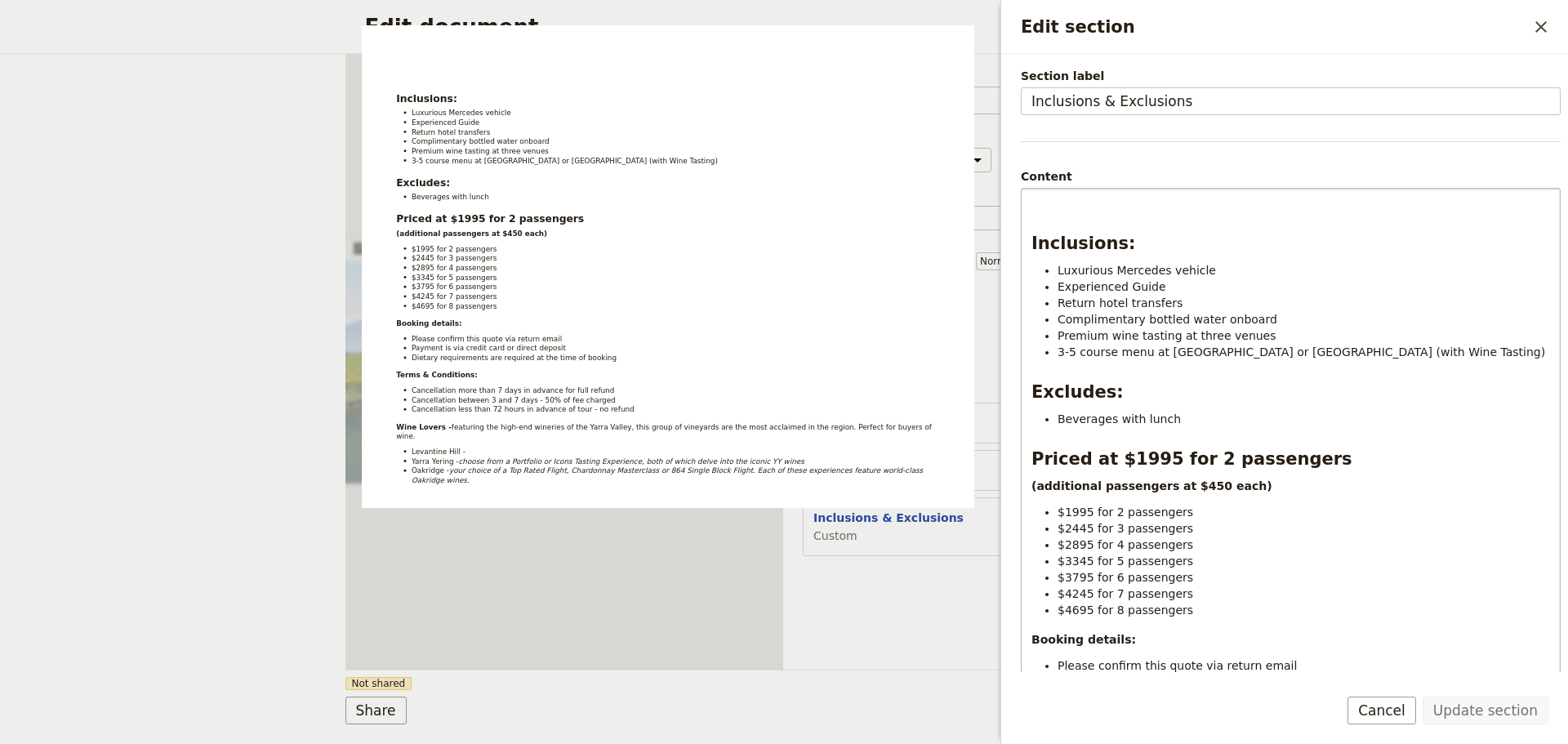
scroll to position [164, 0]
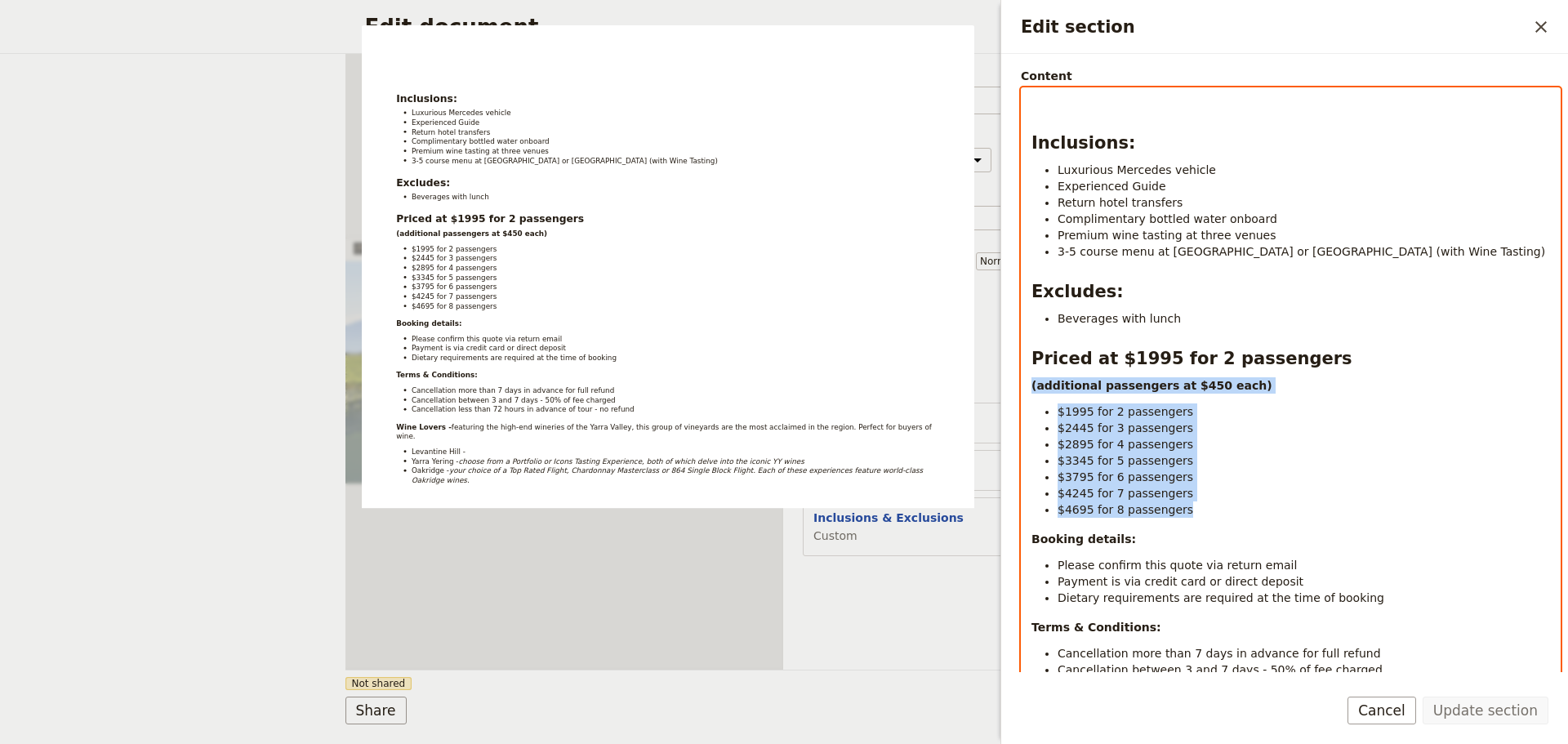
drag, startPoint x: 1091, startPoint y: 491, endPoint x: 1021, endPoint y: 390, distance: 122.9
click at [1021, 390] on div "Inclusions: Luxurious Mercedes vehicle Experienced Guide Return hotel transfers…" at bounding box center [1290, 473] width 539 height 771
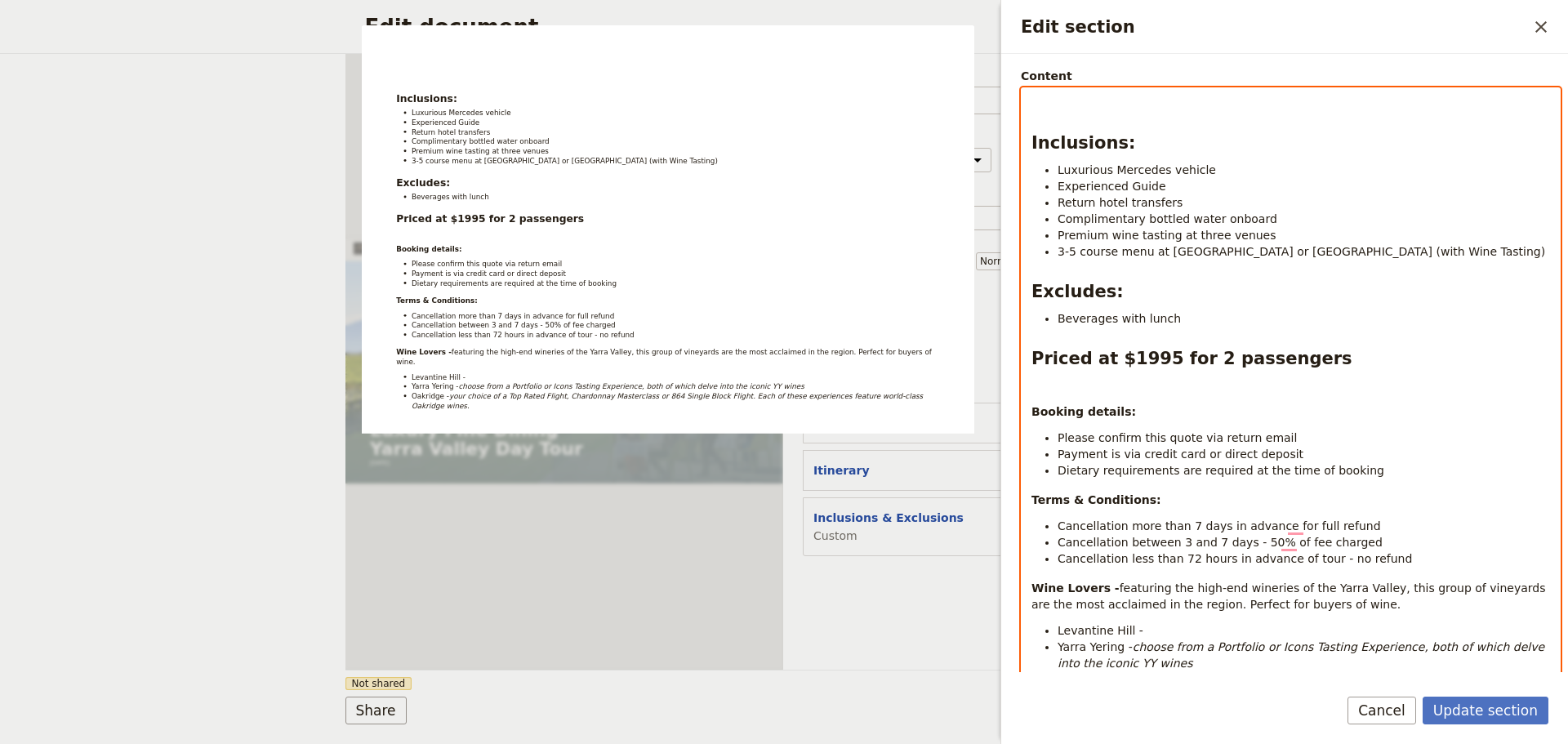
click at [1290, 448] on li "Payment is via credit card or direct deposit" at bounding box center [1304, 453] width 492 height 17
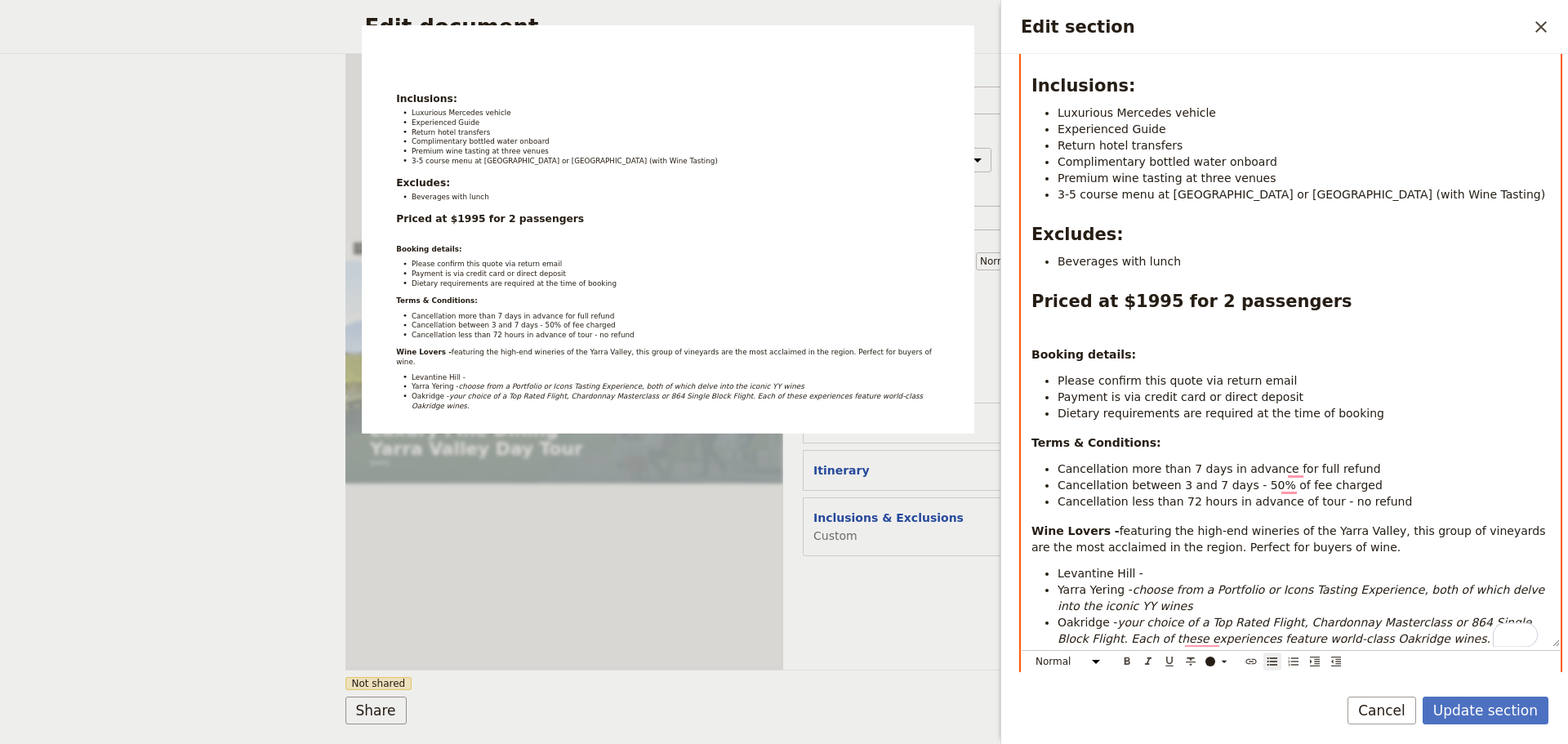
scroll to position [245, 0]
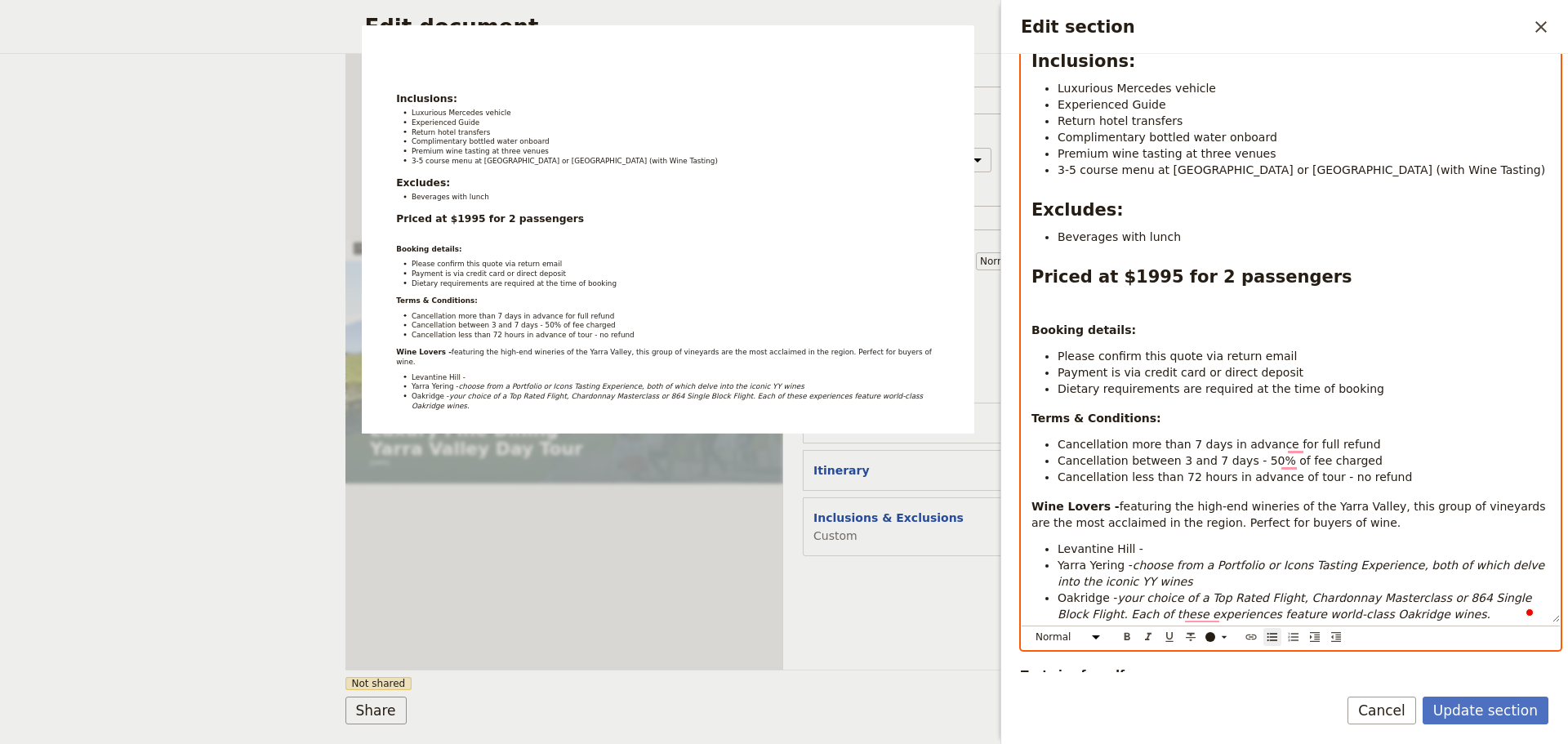
click at [1274, 445] on span "Cancellation more than 7 days in advance for full refund" at bounding box center [1219, 444] width 323 height 13
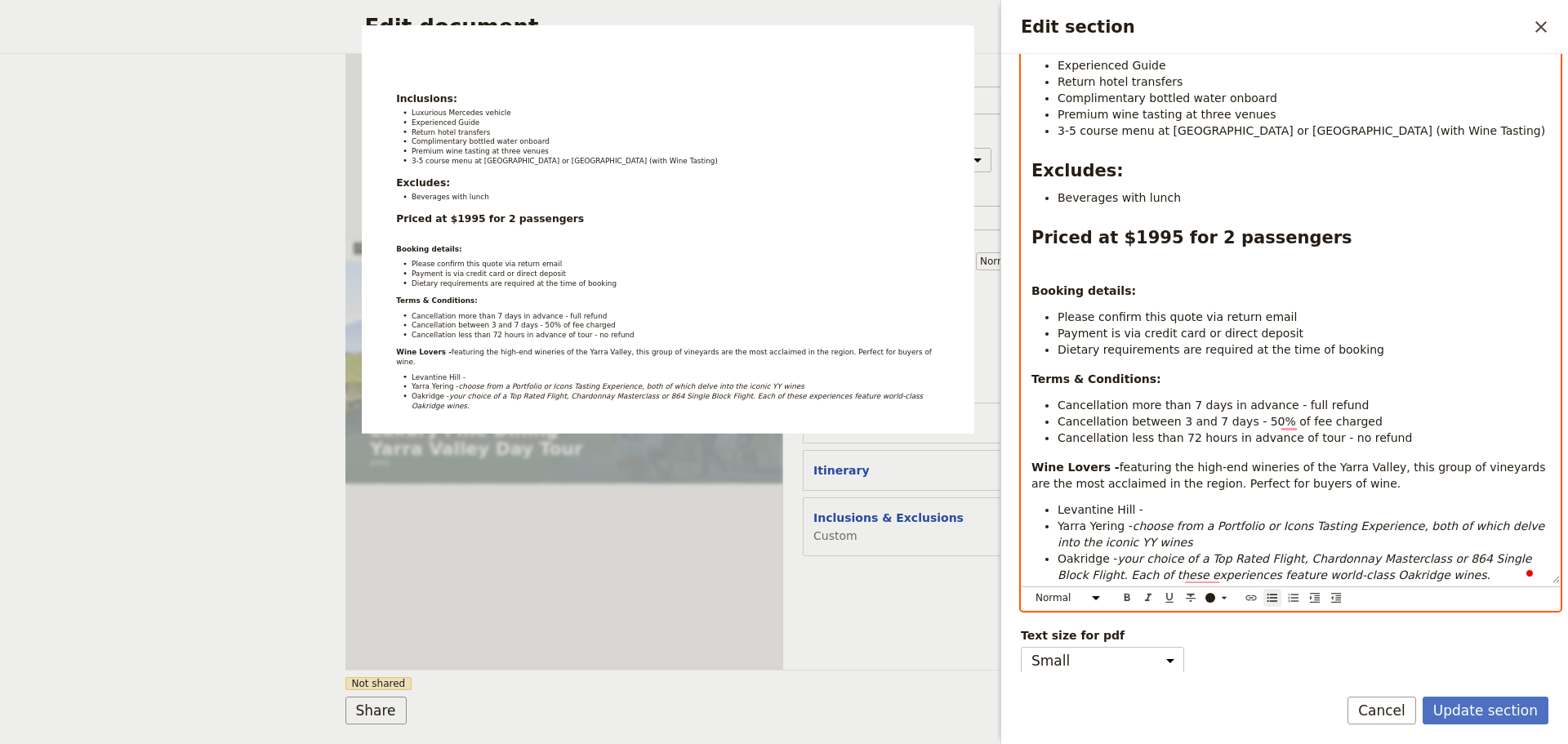
scroll to position [298, 0]
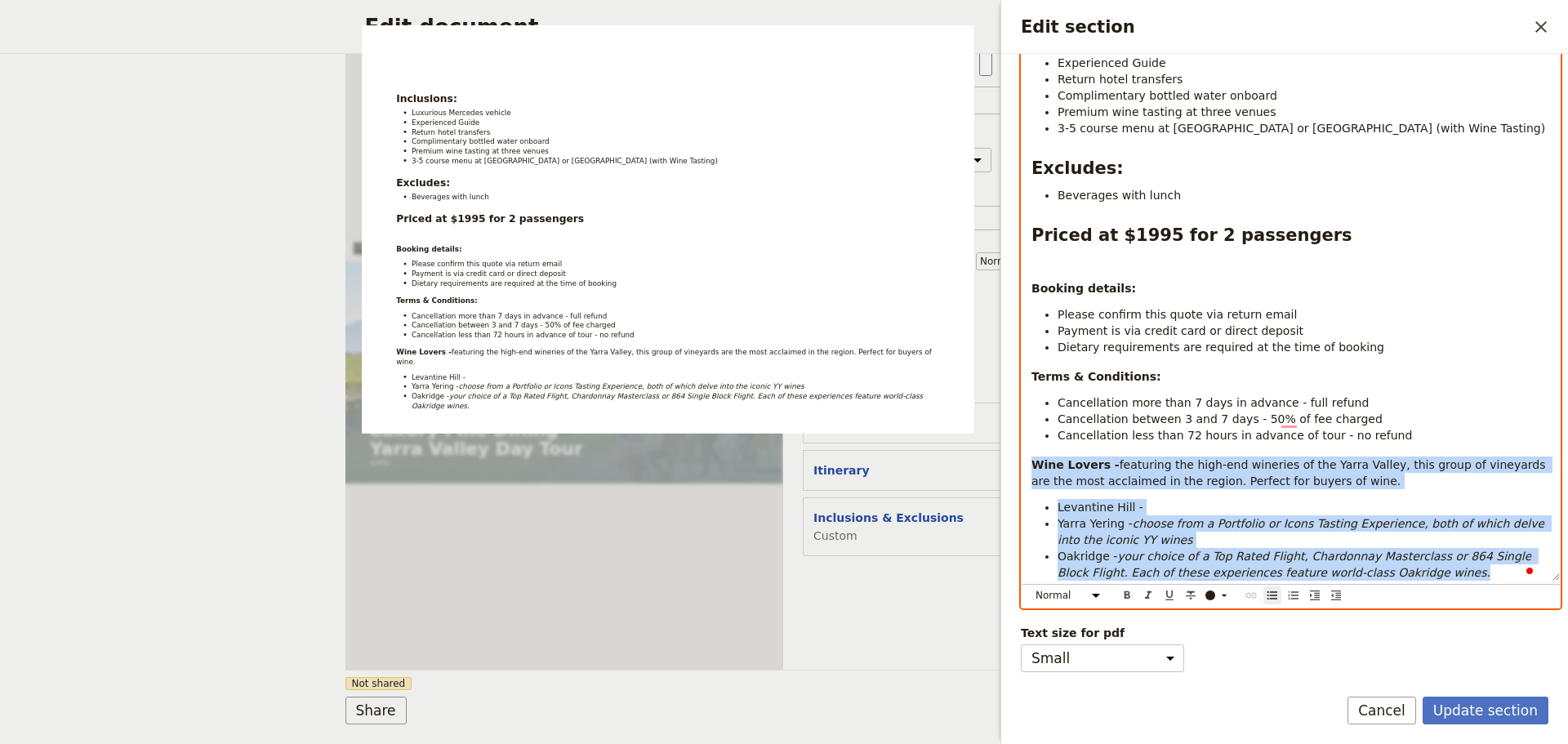
drag, startPoint x: 1127, startPoint y: 509, endPoint x: 1020, endPoint y: 454, distance: 120.3
click at [1020, 454] on div "Section type Cover page Day summary Itinerary Custom Hide section Section label…" at bounding box center [1283, 363] width 566 height 618
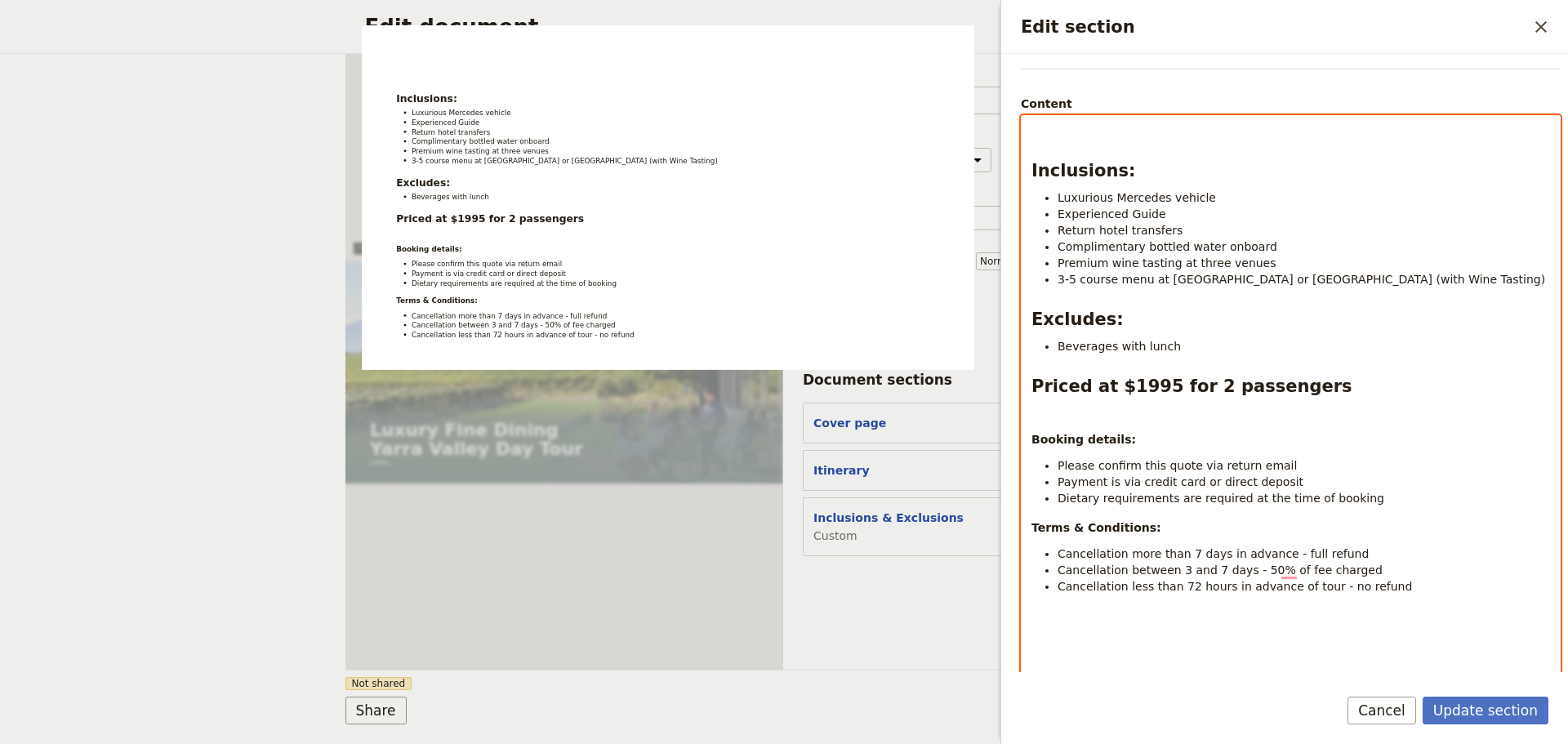
scroll to position [136, 0]
drag, startPoint x: 1315, startPoint y: 391, endPoint x: 1030, endPoint y: 390, distance: 285.0
click at [1030, 390] on div "Inclusions: Luxurious Mercedes vehicle Experienced Guide Return hotel transfers…" at bounding box center [1290, 423] width 538 height 615
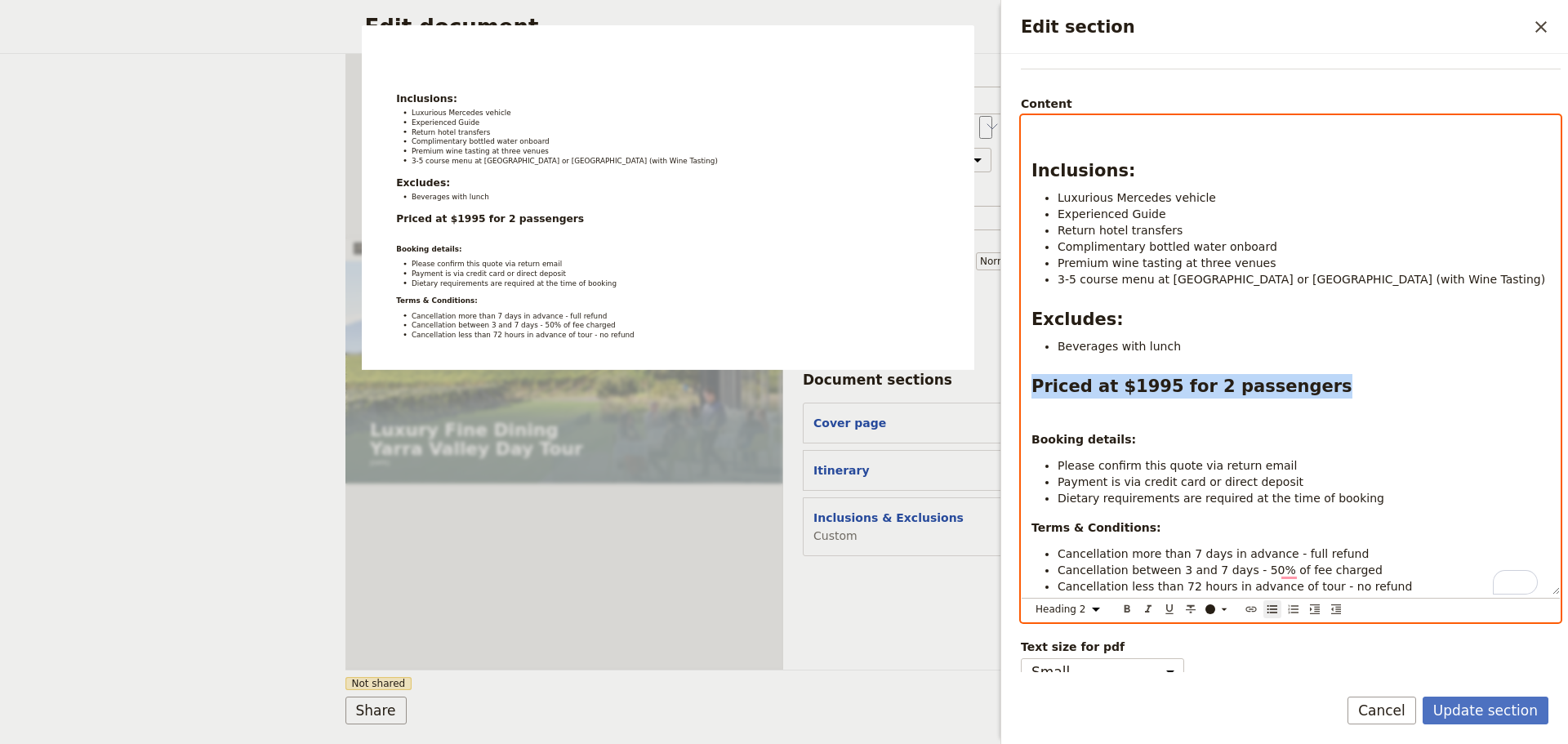
select select "paragraph"
click at [1215, 258] on span "Premium wine tasting at three venues" at bounding box center [1167, 263] width 219 height 13
drag, startPoint x: 1444, startPoint y: 284, endPoint x: 1300, endPoint y: 284, distance: 144.0
click at [1300, 284] on li "3-5 course menu at [GEOGRAPHIC_DATA] or [GEOGRAPHIC_DATA] (with Wine Tasting)" at bounding box center [1304, 279] width 492 height 17
click at [1255, 260] on li "Premium wine tasting at three venues" at bounding box center [1304, 263] width 492 height 17
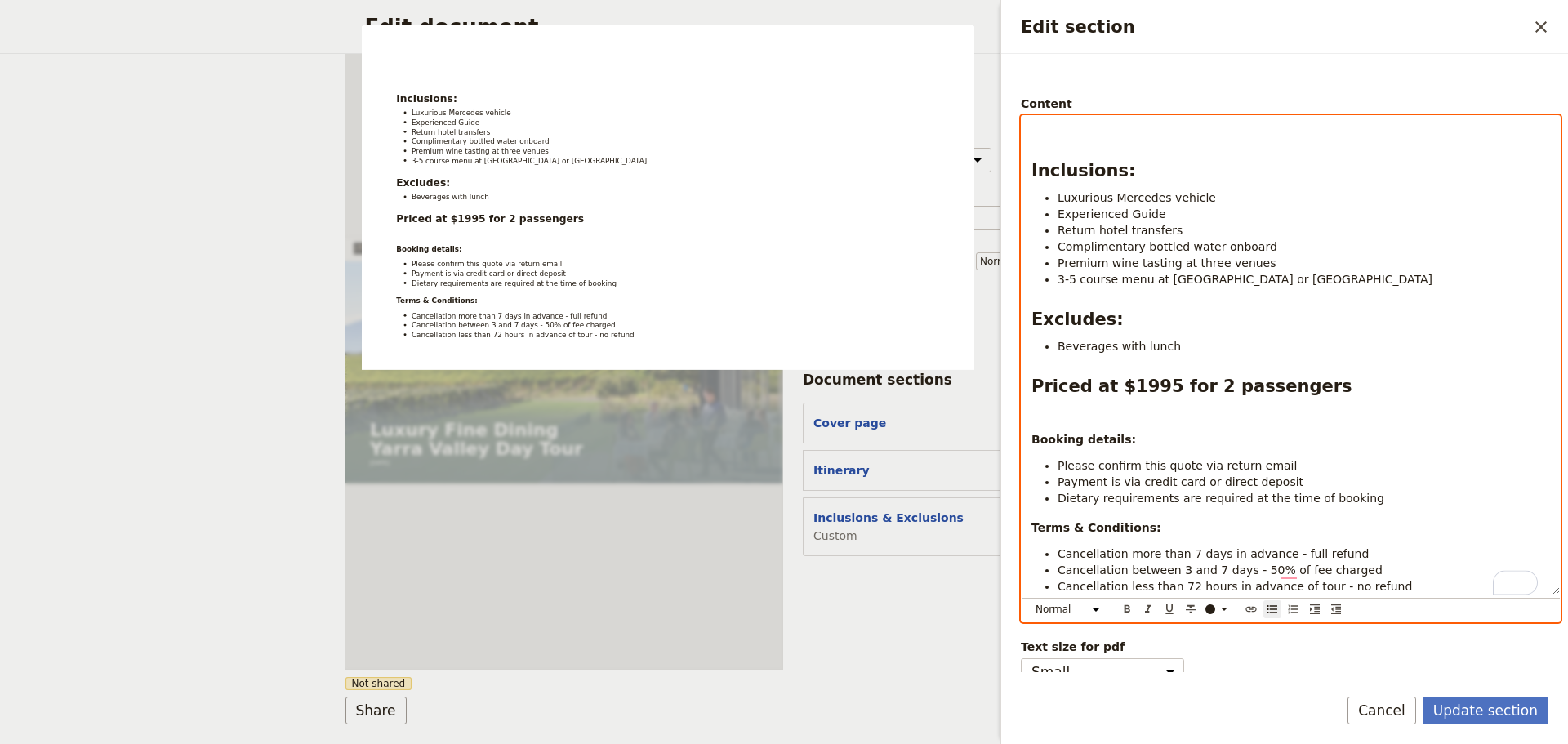
click at [1196, 263] on span "Premium wine tasting at three venues" at bounding box center [1167, 263] width 219 height 13
click at [1364, 280] on li "3-5 course menu at [GEOGRAPHIC_DATA] or [GEOGRAPHIC_DATA]" at bounding box center [1304, 279] width 492 height 17
click at [1355, 500] on li "Dietary requirements are required at the time of booking" at bounding box center [1304, 498] width 492 height 17
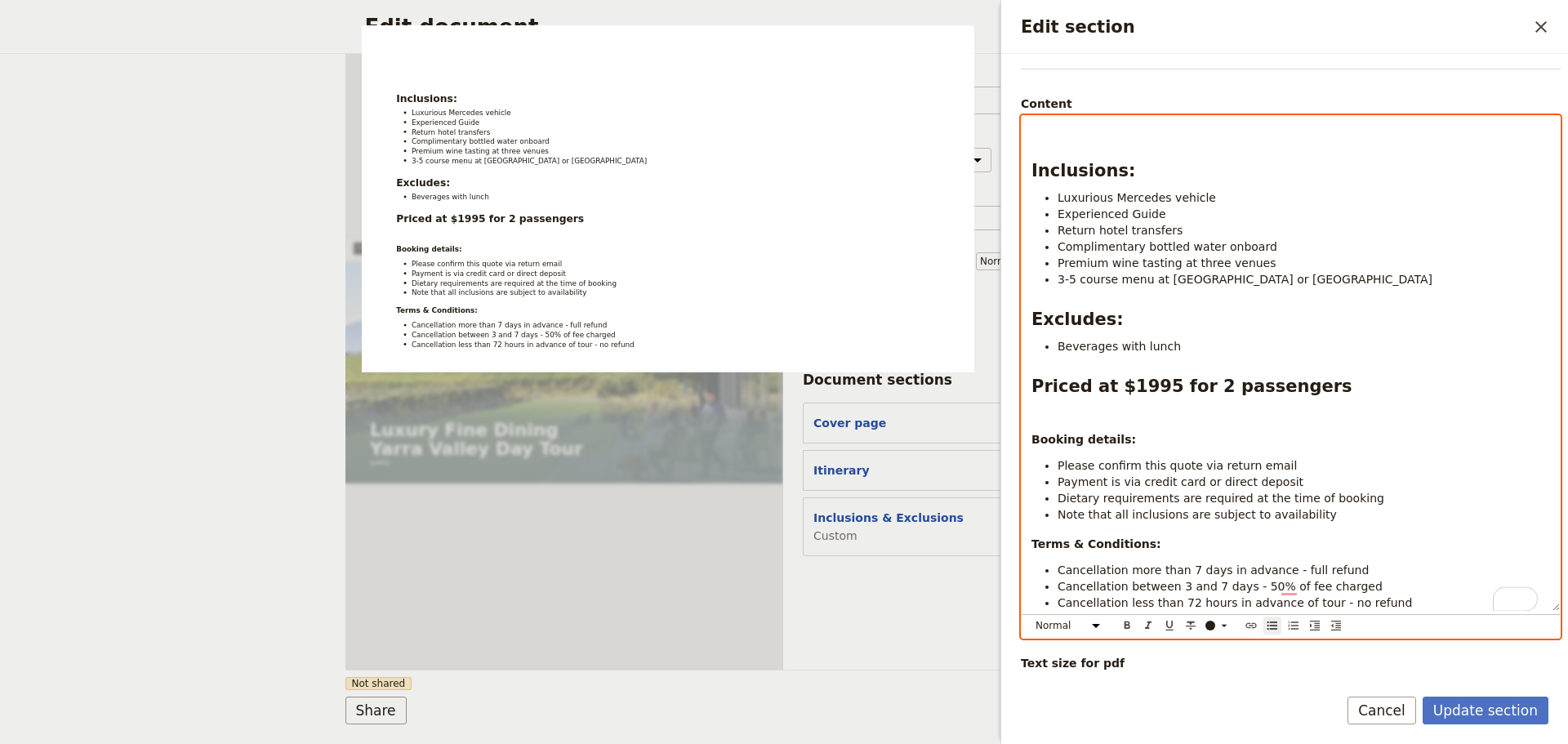
click at [1290, 463] on li "Please confirm this quote via return email" at bounding box center [1304, 465] width 492 height 17
click at [1298, 479] on li "Payment is via credit card or direct deposit" at bounding box center [1304, 481] width 492 height 17
drag, startPoint x: 1286, startPoint y: 479, endPoint x: 1191, endPoint y: 479, distance: 95.0
click at [1191, 479] on li "Payment is via credit card or direct deposit" at bounding box center [1304, 481] width 492 height 17
click at [1138, 479] on span "Payment is via credit card" at bounding box center [1132, 481] width 149 height 13
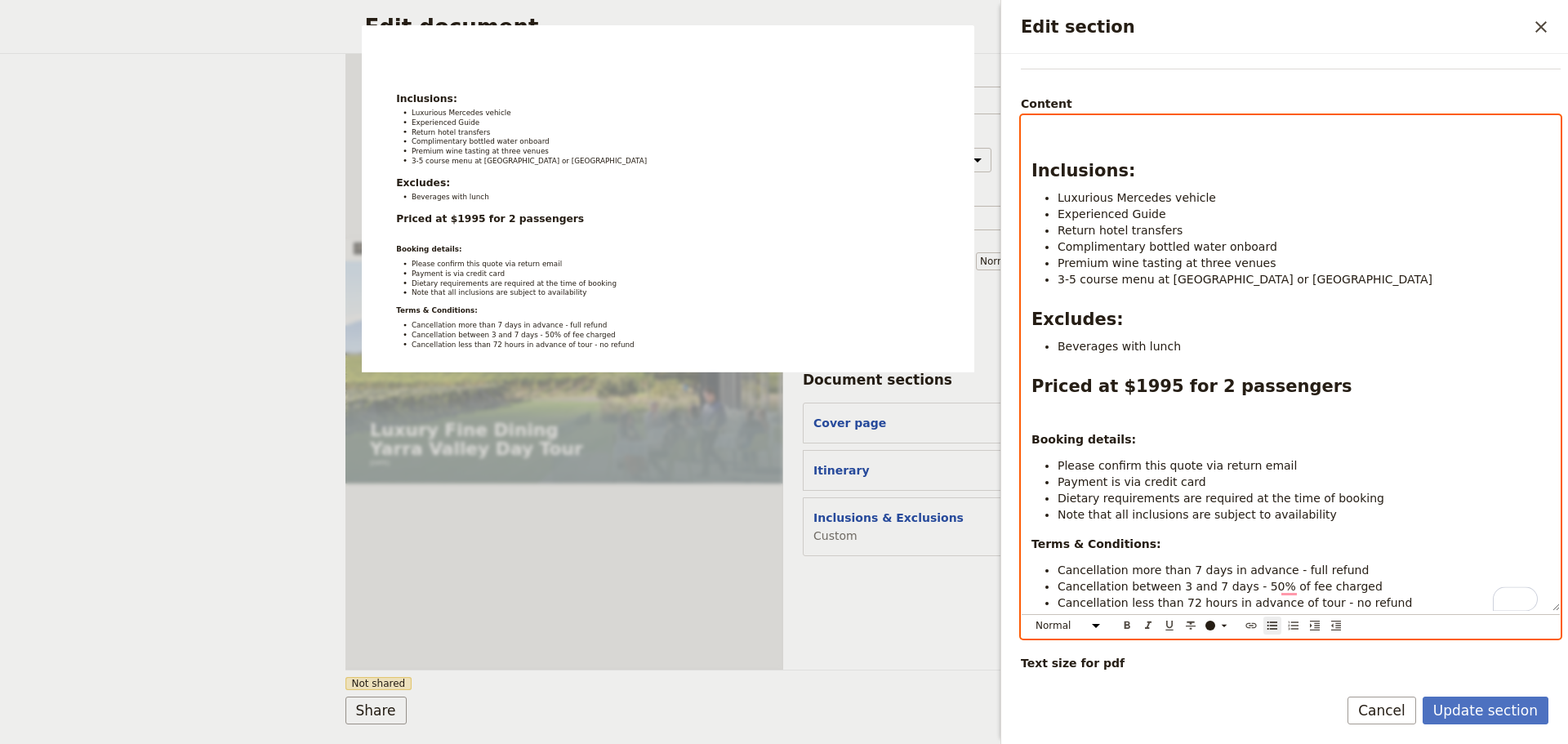
click at [1134, 482] on span "Payment is via credit card" at bounding box center [1132, 481] width 149 height 13
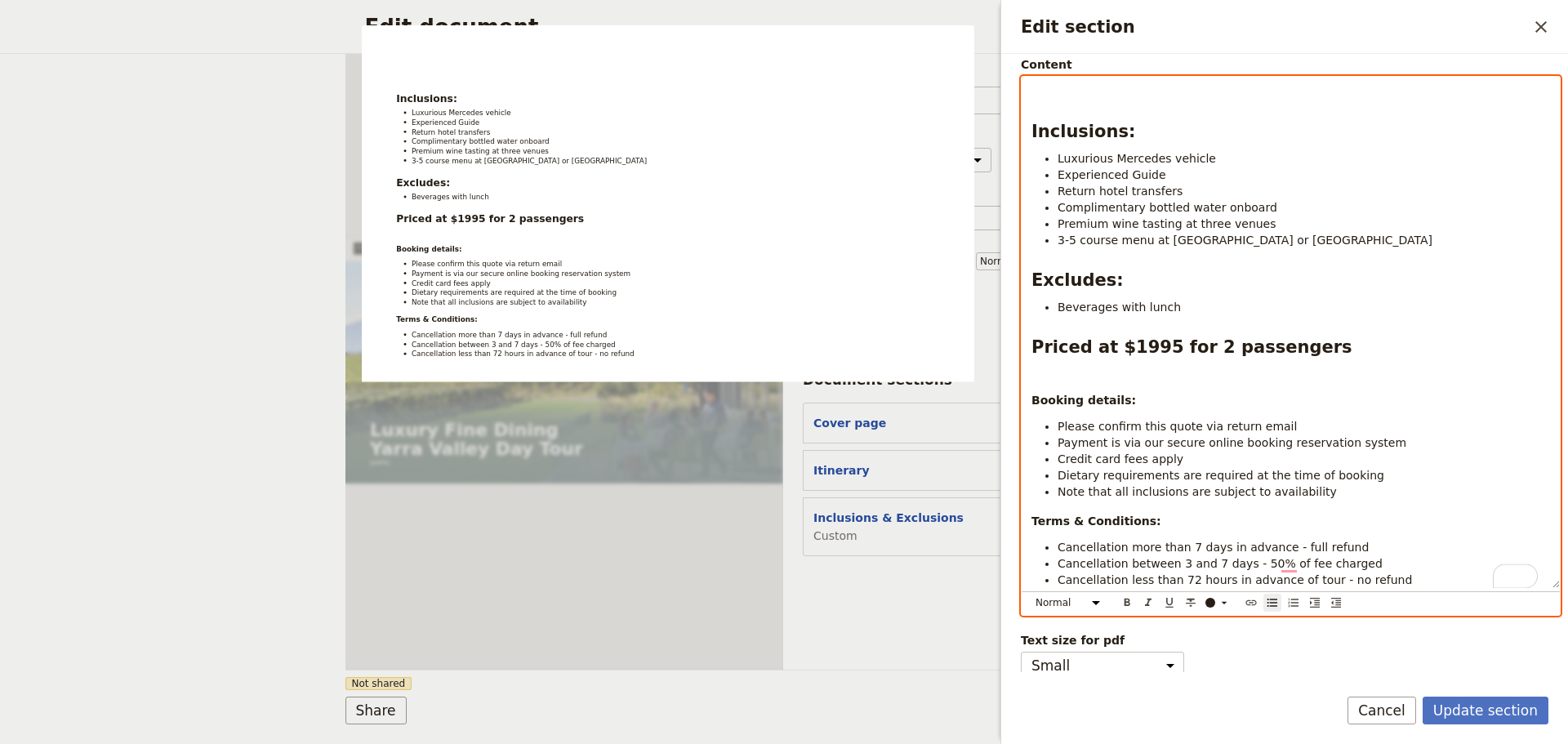
scroll to position [194, 0]
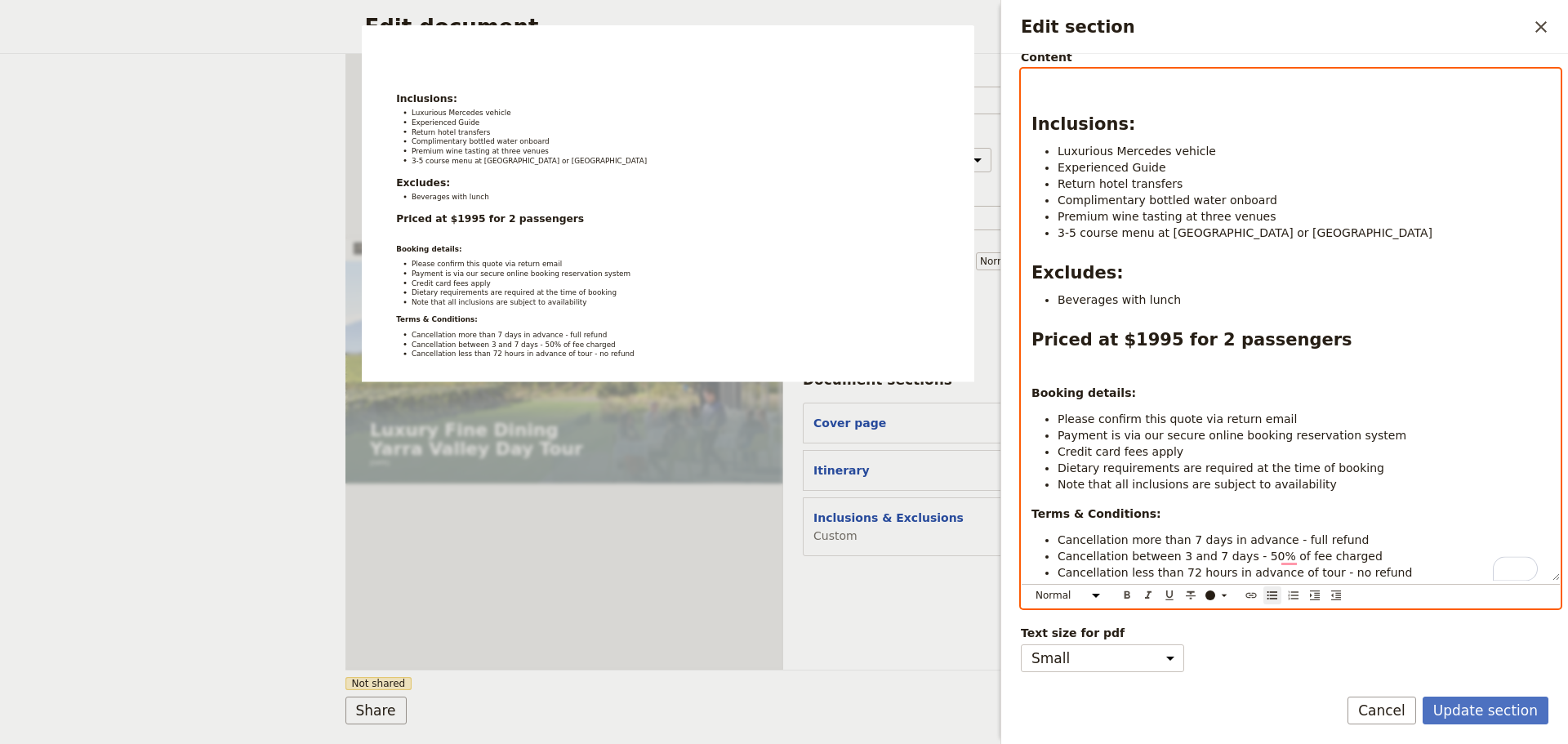
click at [1312, 479] on li "Note that all inclusions are subject to availability" at bounding box center [1304, 484] width 492 height 17
click at [1250, 478] on span "Note that all inclusions are subject to availability" at bounding box center [1197, 484] width 279 height 13
click at [1234, 293] on li "Beverages with lunch" at bounding box center [1304, 299] width 492 height 17
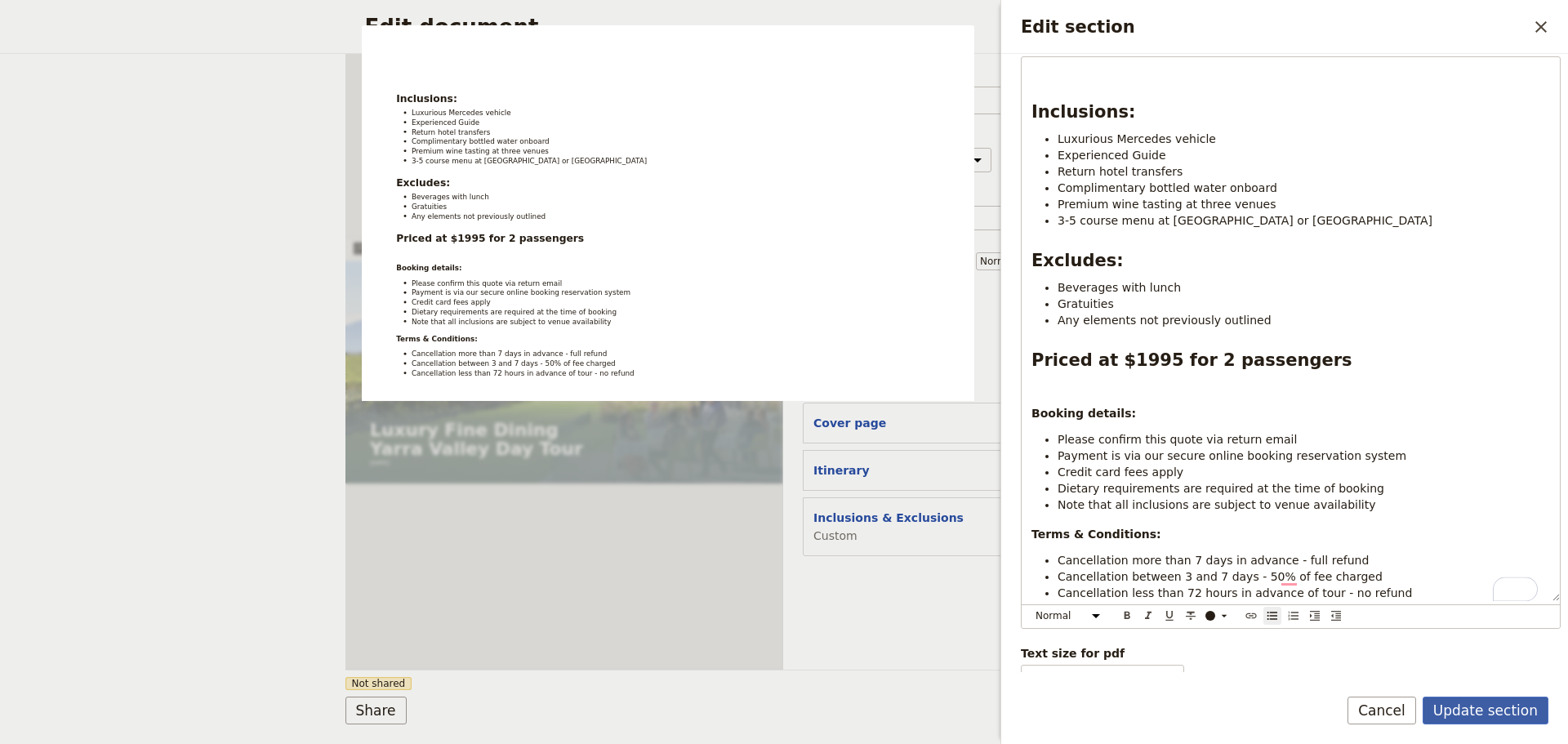
click at [1497, 698] on button "Update section" at bounding box center [1486, 711] width 126 height 28
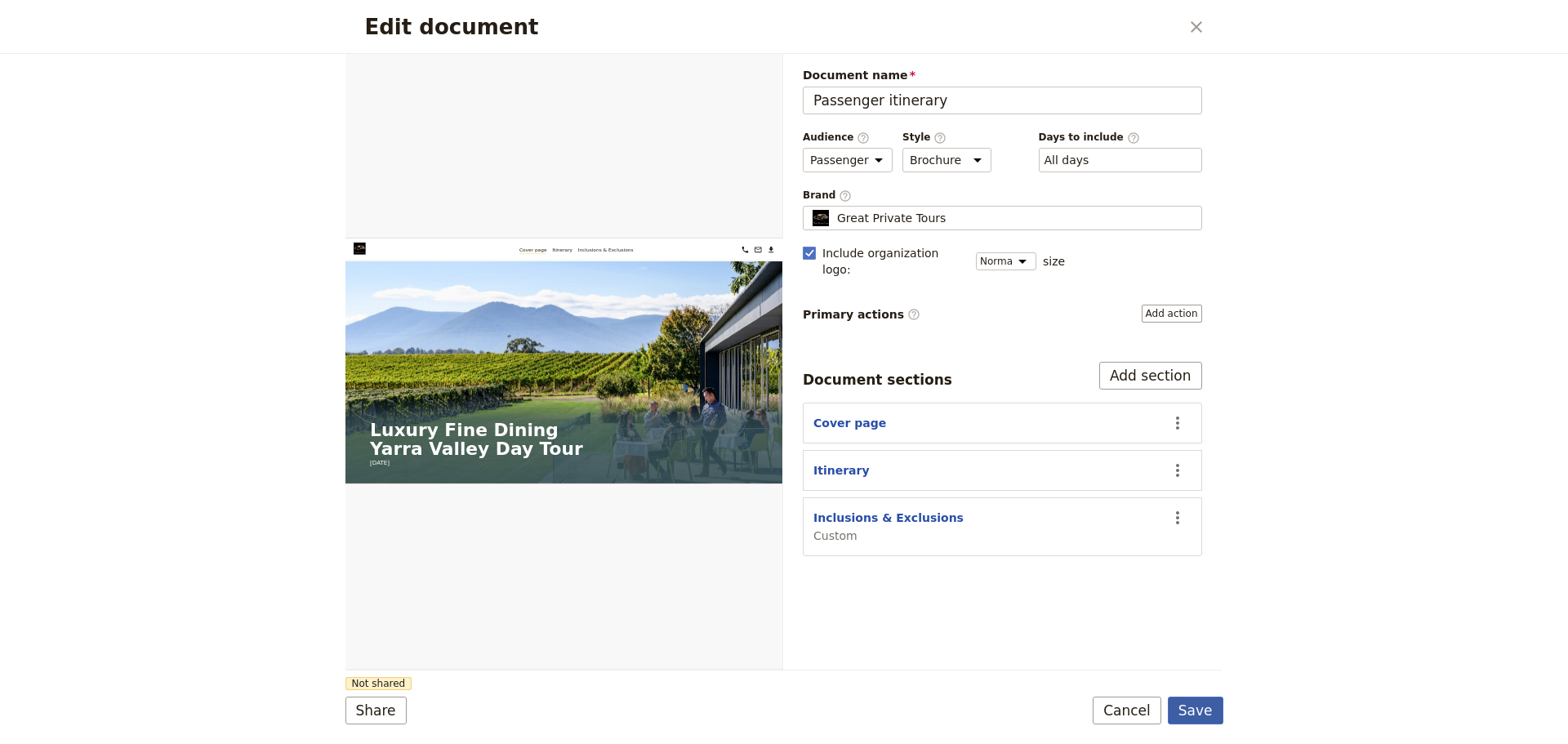
click at [1190, 705] on button "Save" at bounding box center [1195, 711] width 55 height 28
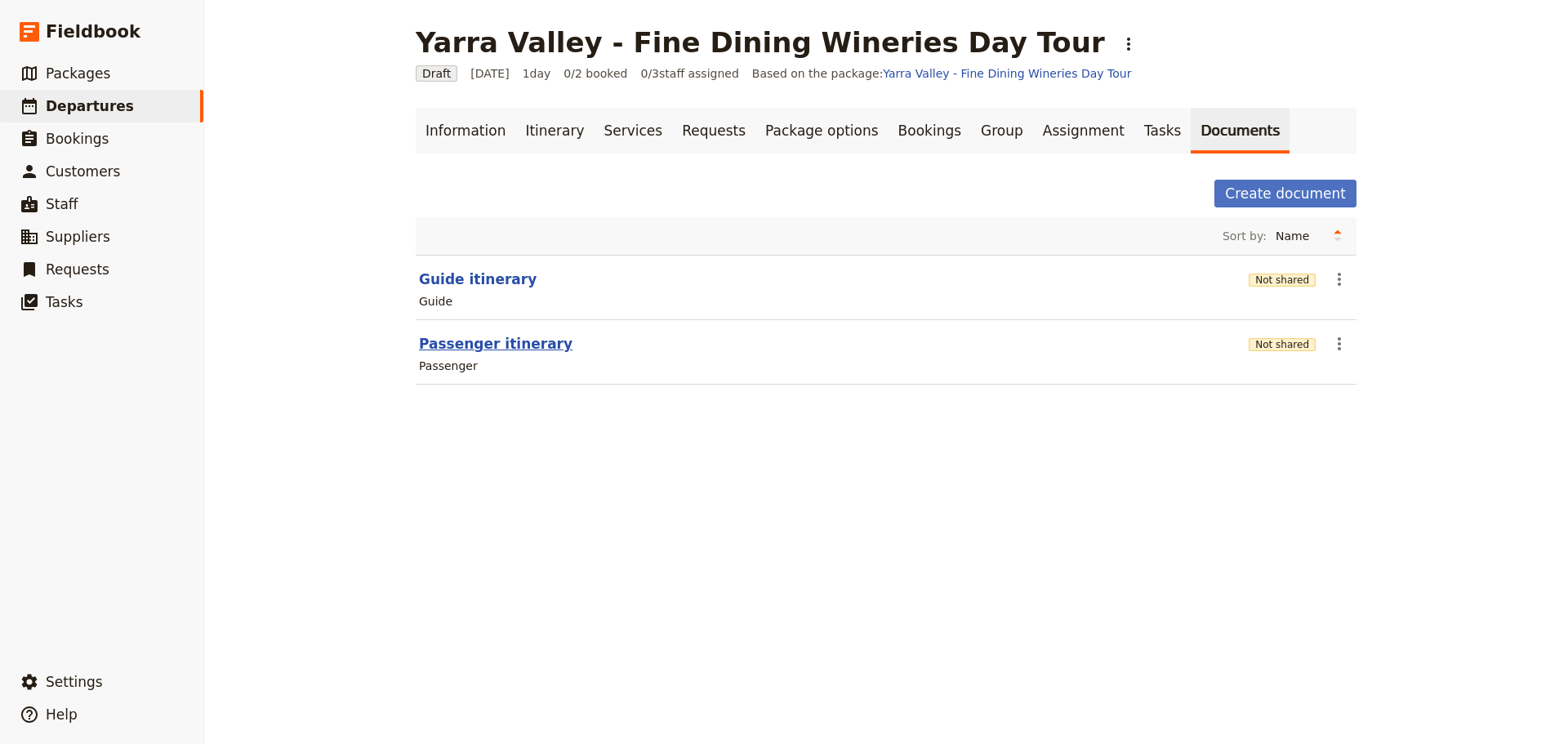
click at [482, 347] on button "Passenger itinerary" at bounding box center [495, 343] width 153 height 19
select select "PASSENGER"
select select "DEFAULT"
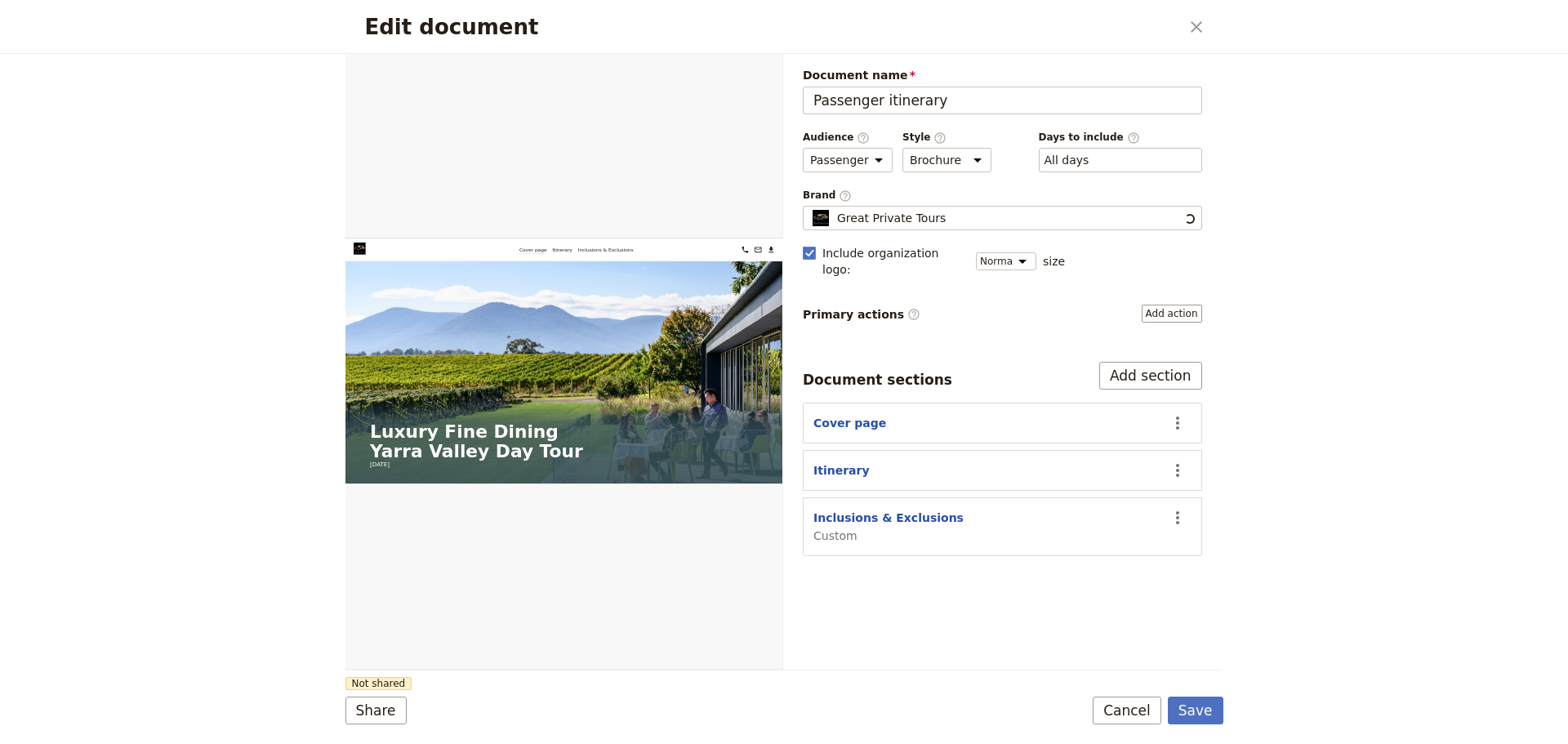
scroll to position [0, 0]
click at [763, 78] on icon "Open full preview" at bounding box center [763, 72] width 10 height 10
click at [1138, 718] on button "Cancel" at bounding box center [1127, 711] width 68 height 28
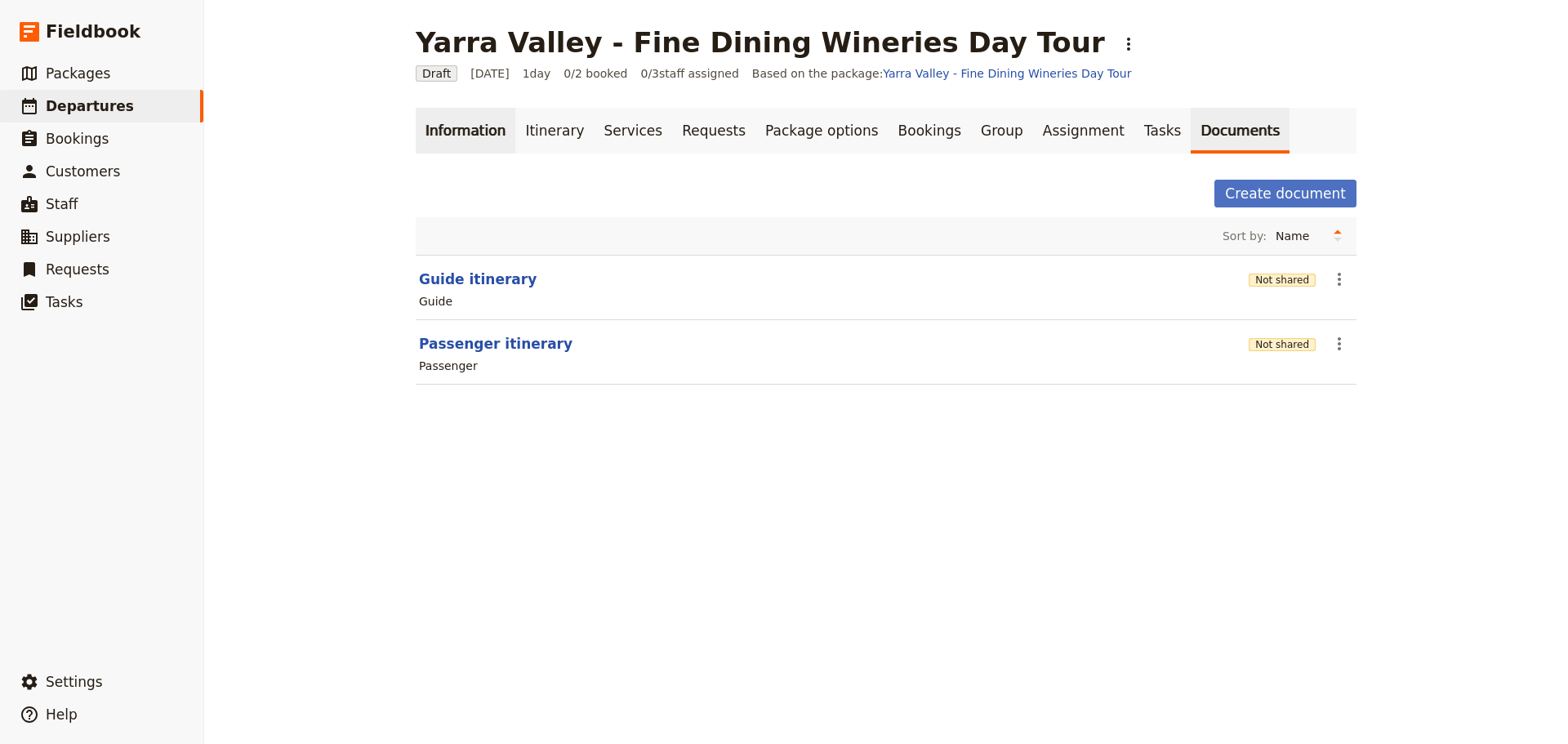
click at [430, 122] on link "Information" at bounding box center [466, 130] width 100 height 46
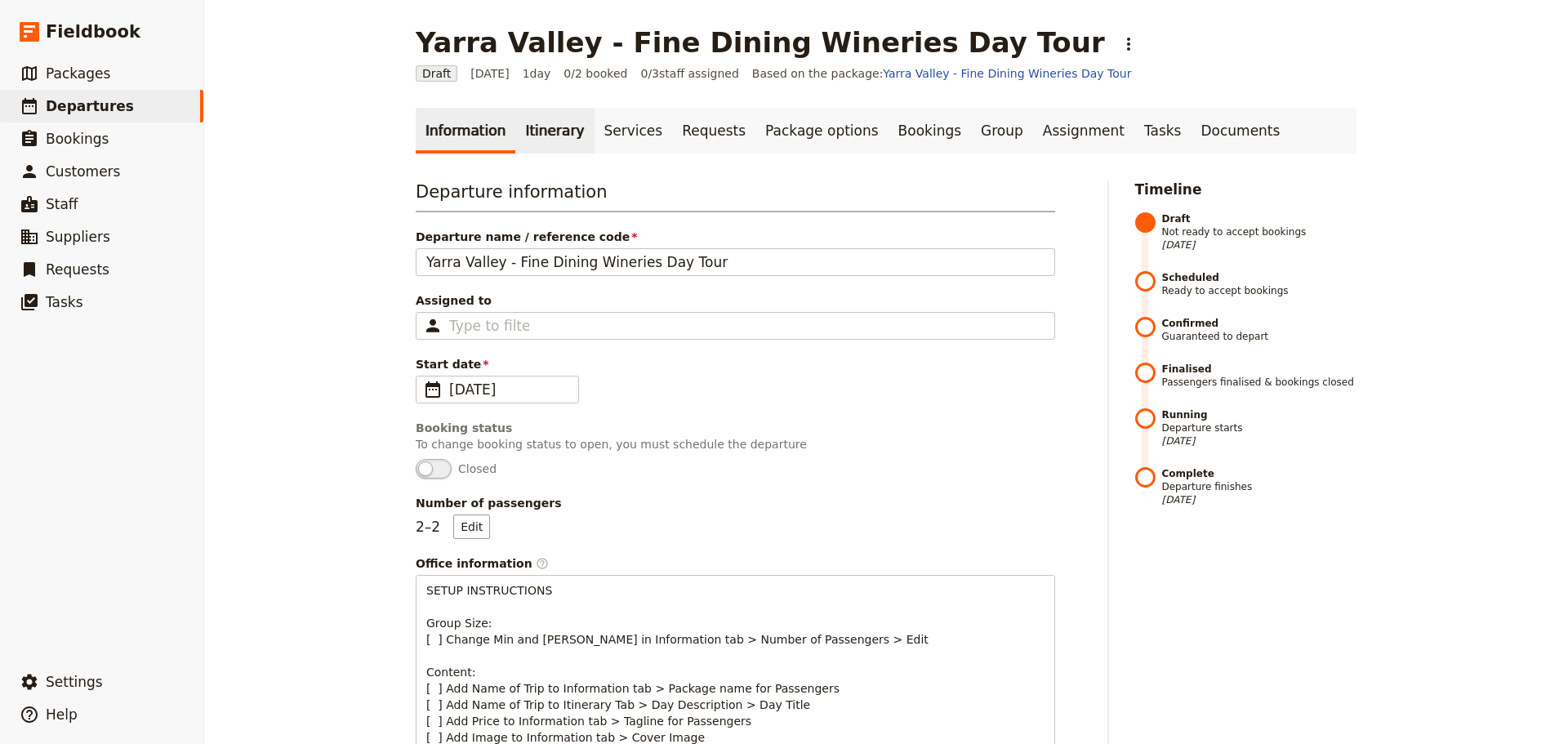
click at [515, 124] on link "Itinerary" at bounding box center [554, 130] width 79 height 46
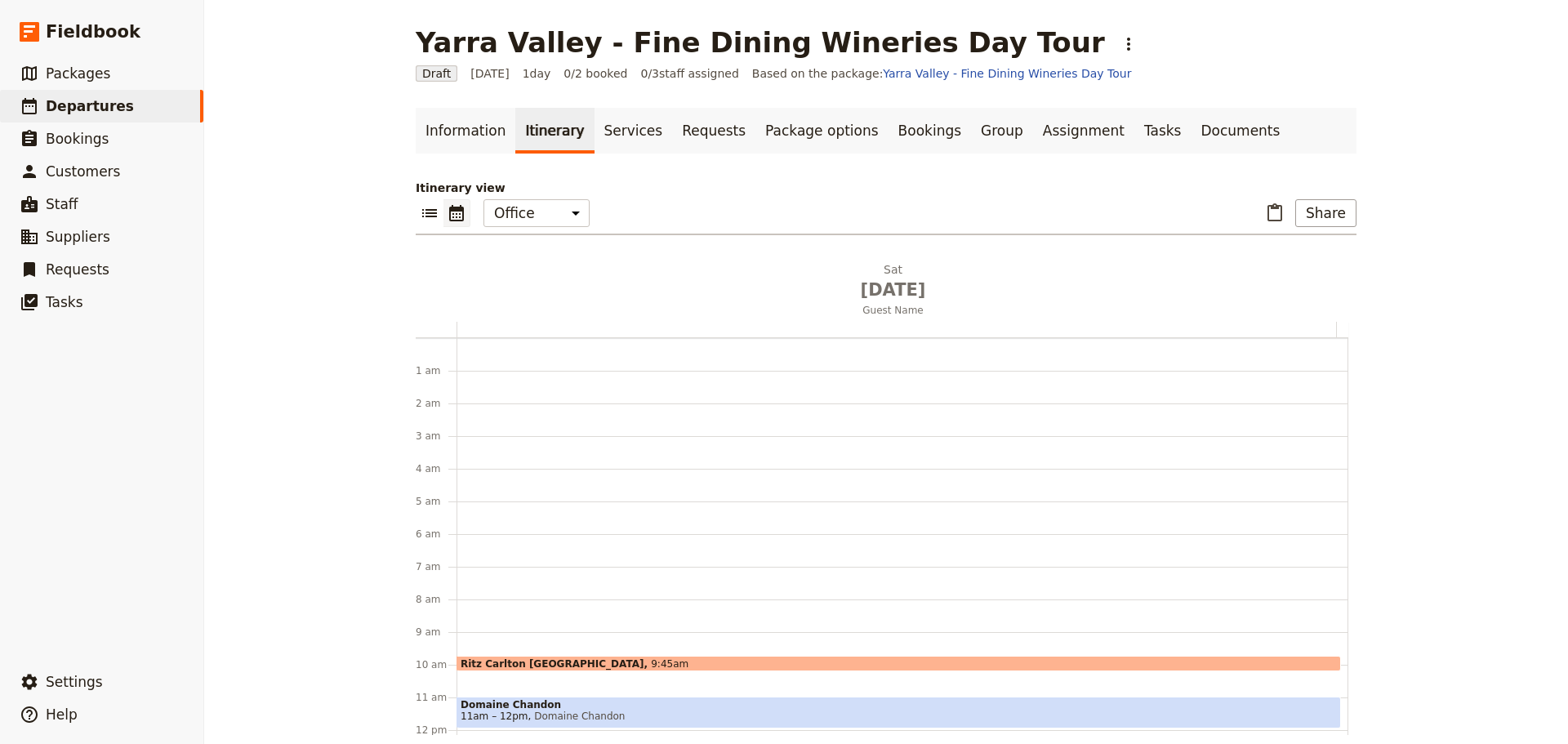
scroll to position [212, 0]
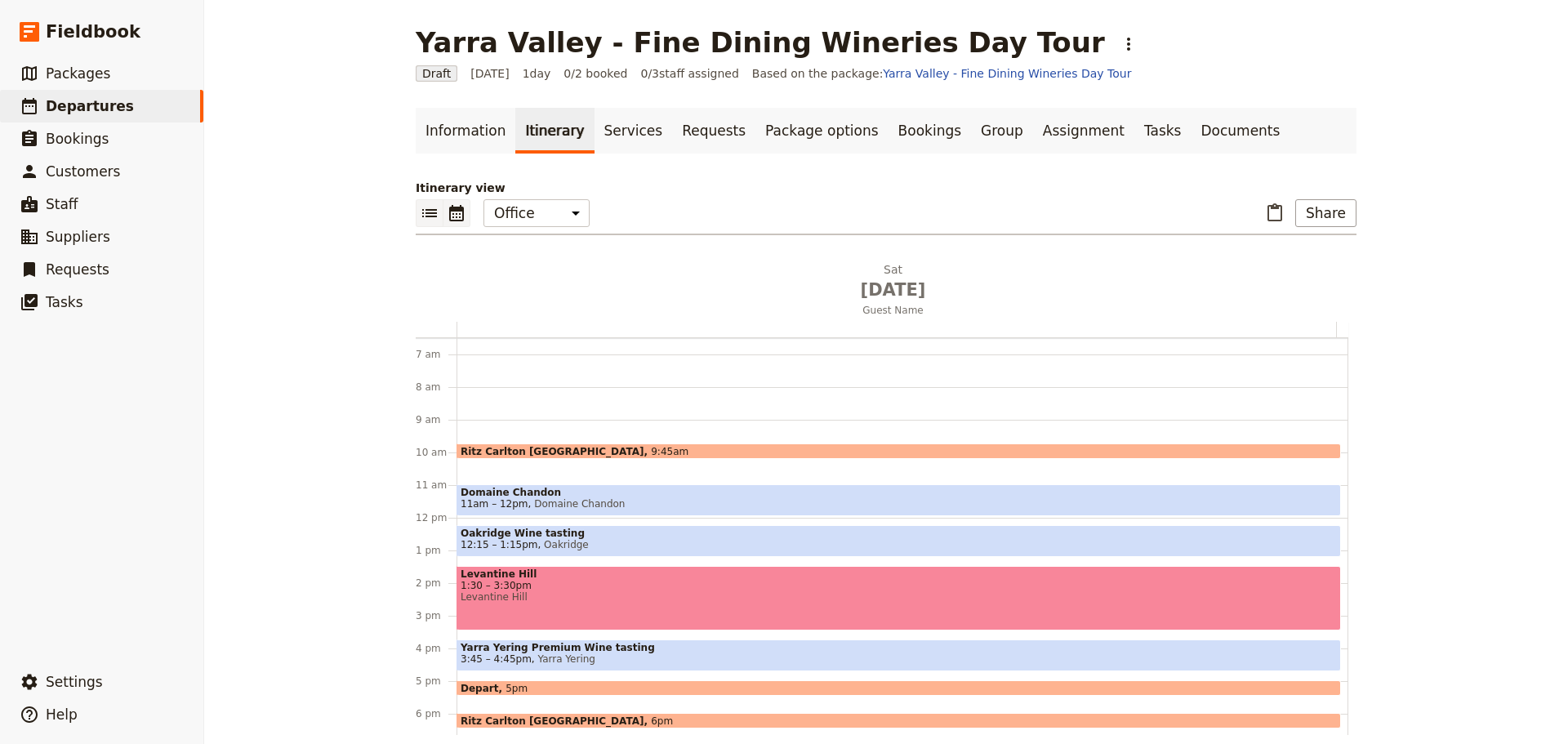
click at [422, 210] on icon "List view" at bounding box center [429, 213] width 15 height 8
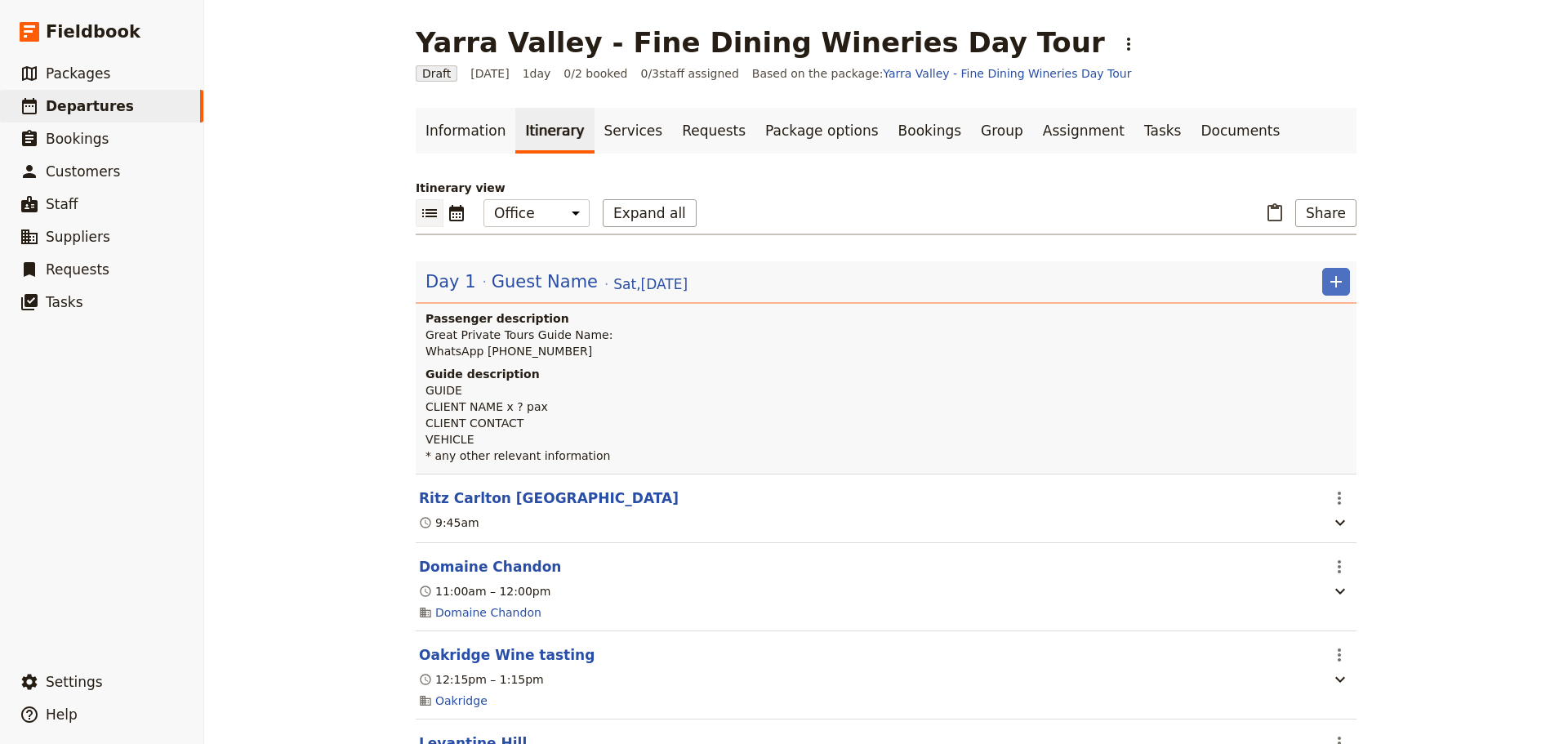
click at [506, 279] on span "Guest Name" at bounding box center [544, 282] width 106 height 25
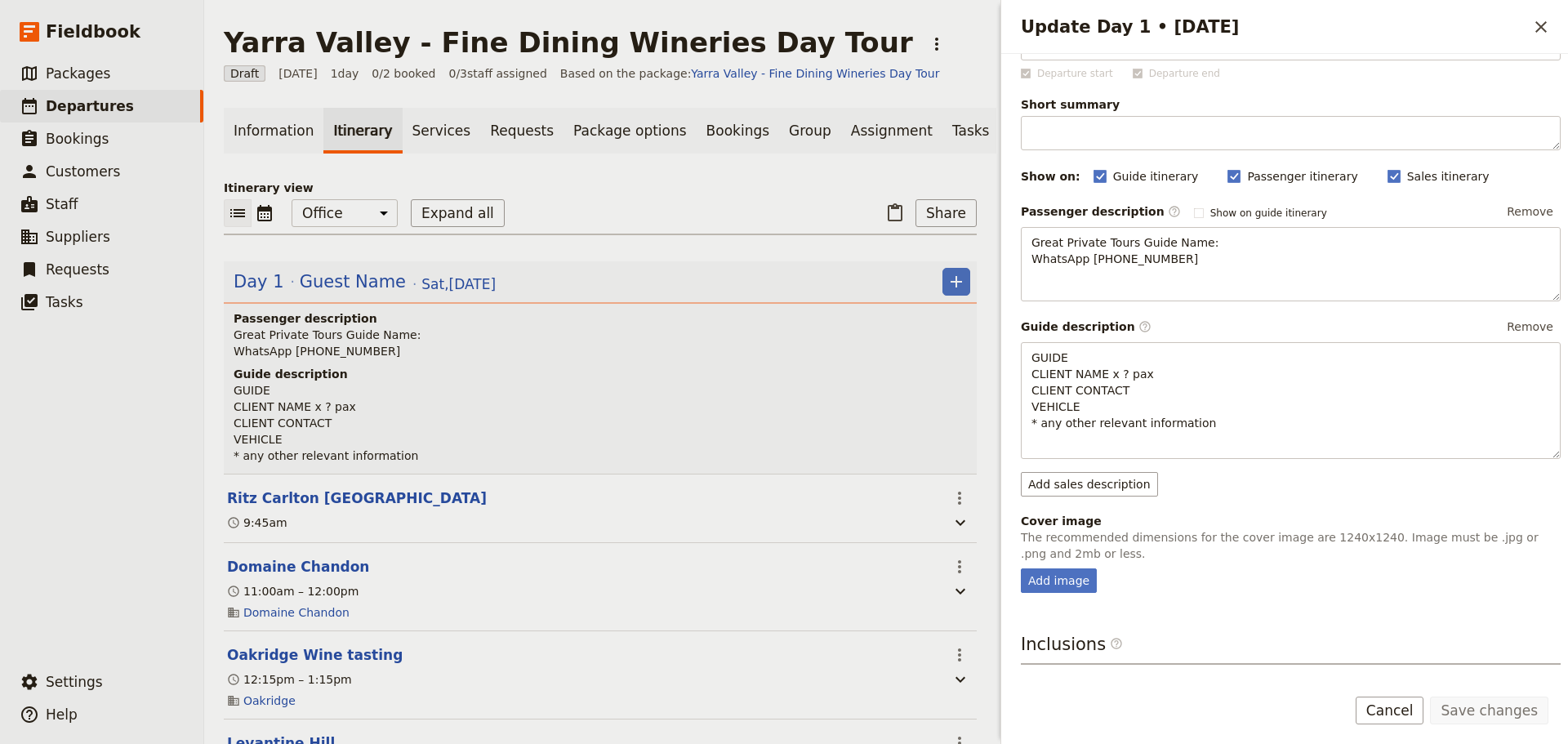
scroll to position [164, 0]
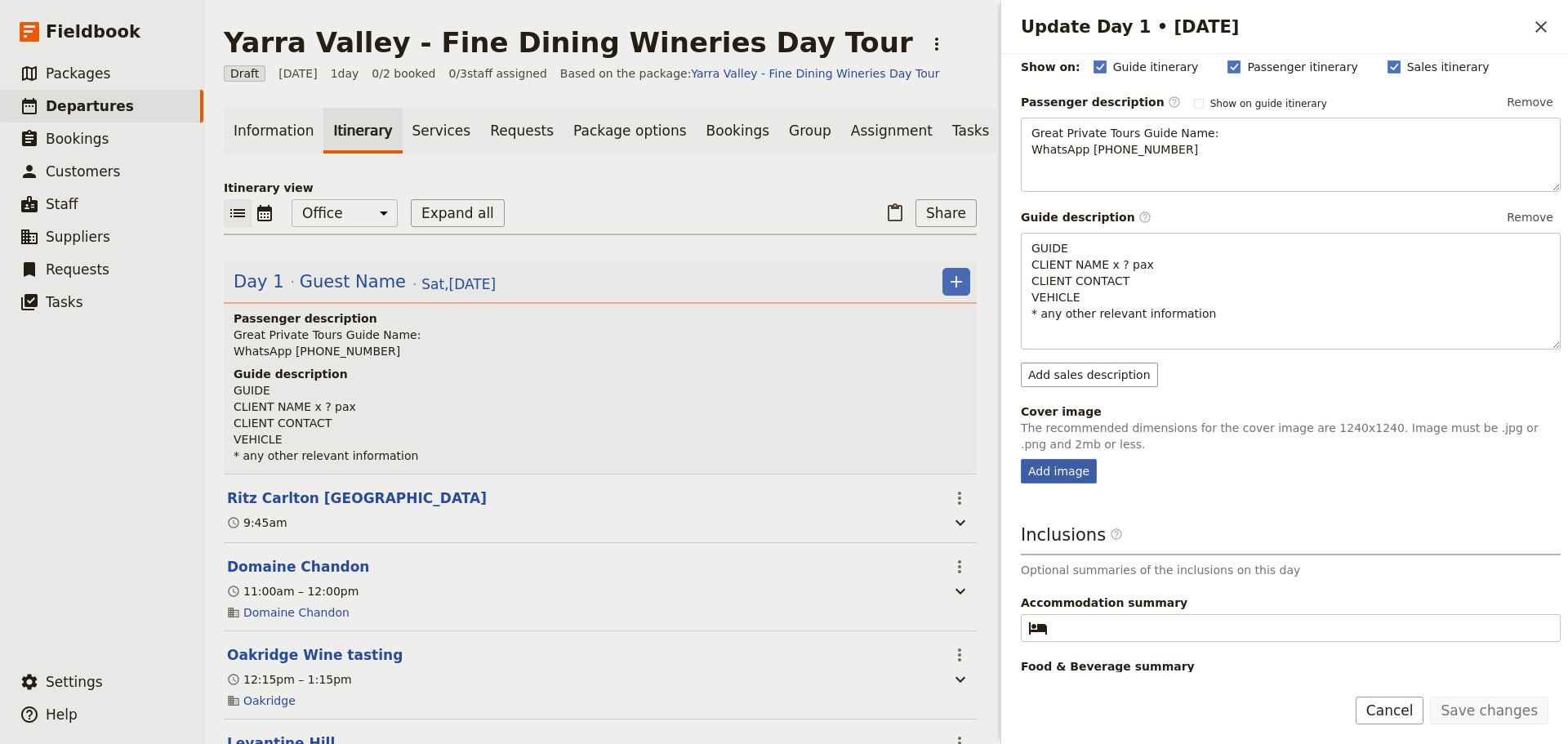
click at [1055, 463] on div "Add image" at bounding box center [1058, 471] width 76 height 25
click at [1021, 459] on input "Add image" at bounding box center [1020, 458] width 1 height 1
type input "C:\fakepath\Couple in generic vineyard.jpg"
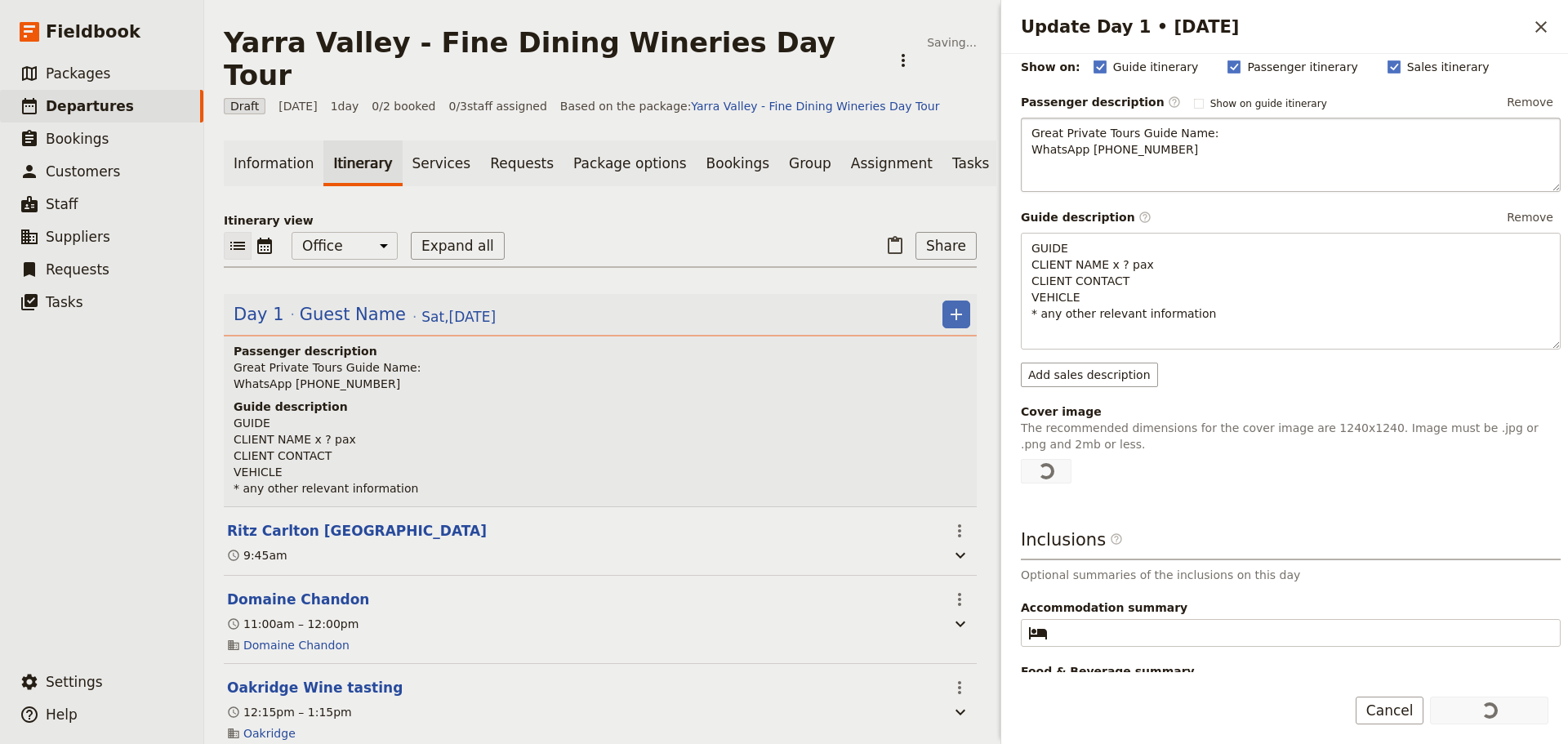
scroll to position [0, 0]
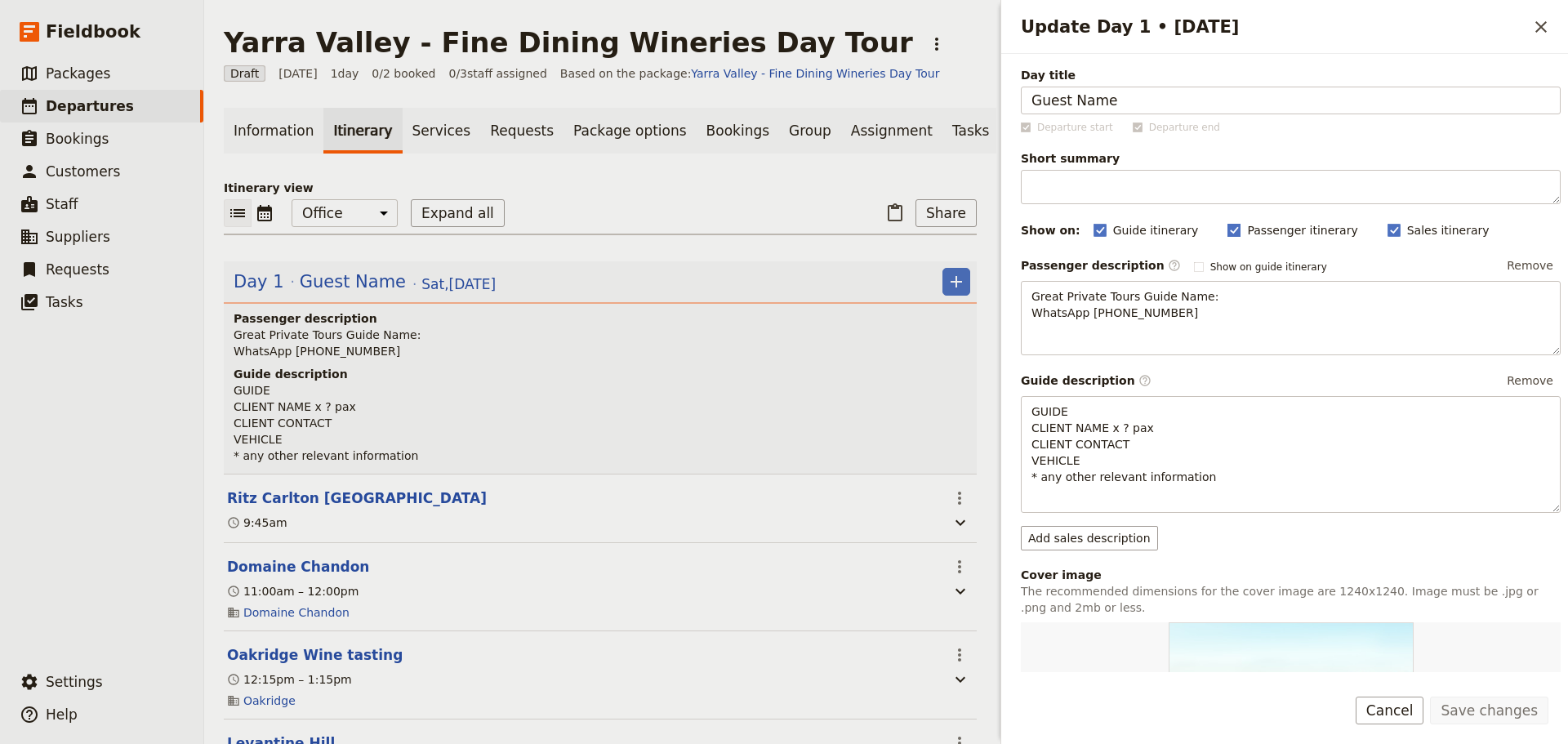
click at [1228, 225] on rect "Update Day 1 • 25 Oct" at bounding box center [1234, 230] width 12 height 12
click at [1227, 222] on input "Passenger itinerary" at bounding box center [1227, 221] width 1 height 1
checkbox input "false"
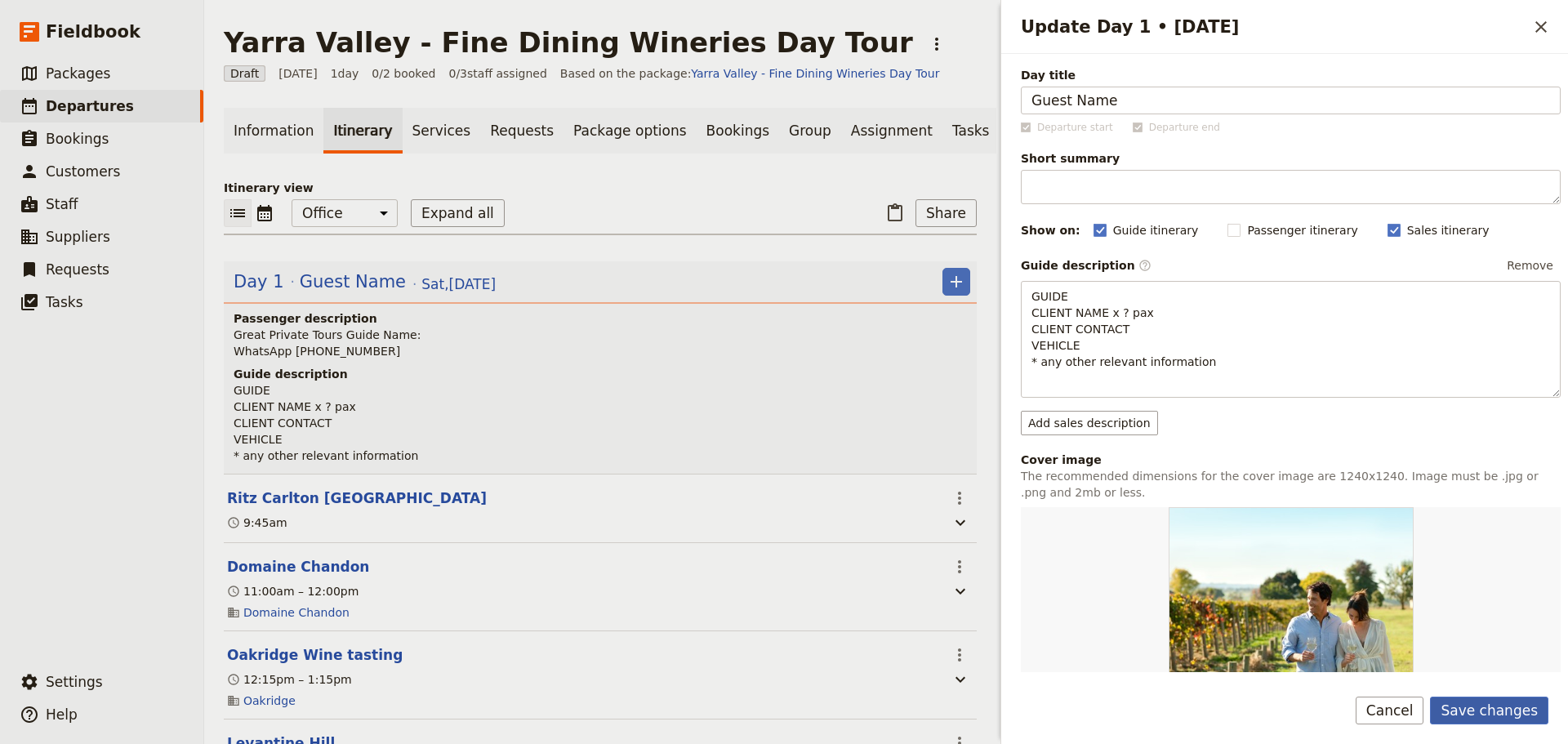
click at [1499, 715] on button "Save changes" at bounding box center [1488, 711] width 118 height 28
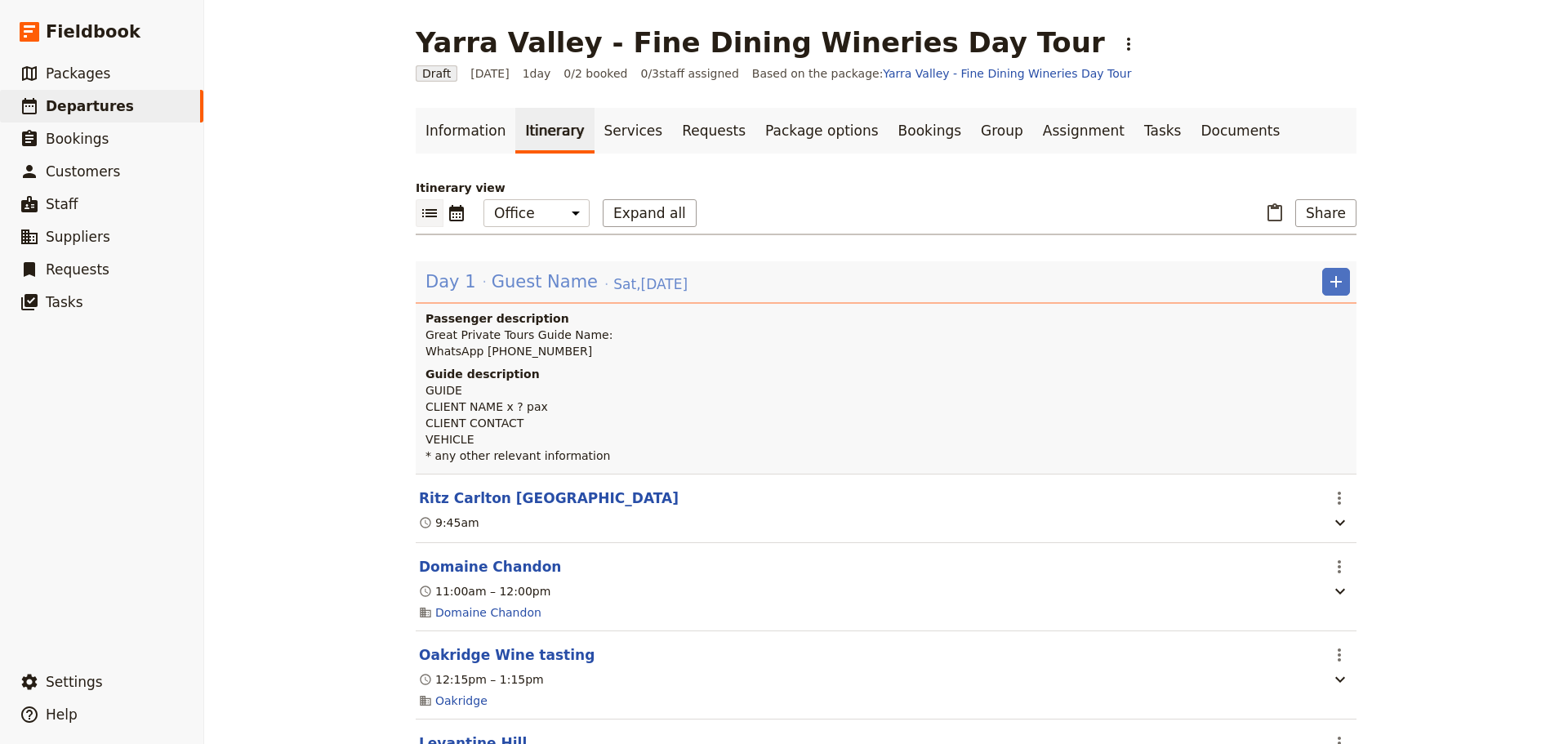
click at [517, 279] on span "Guest Name" at bounding box center [544, 282] width 106 height 25
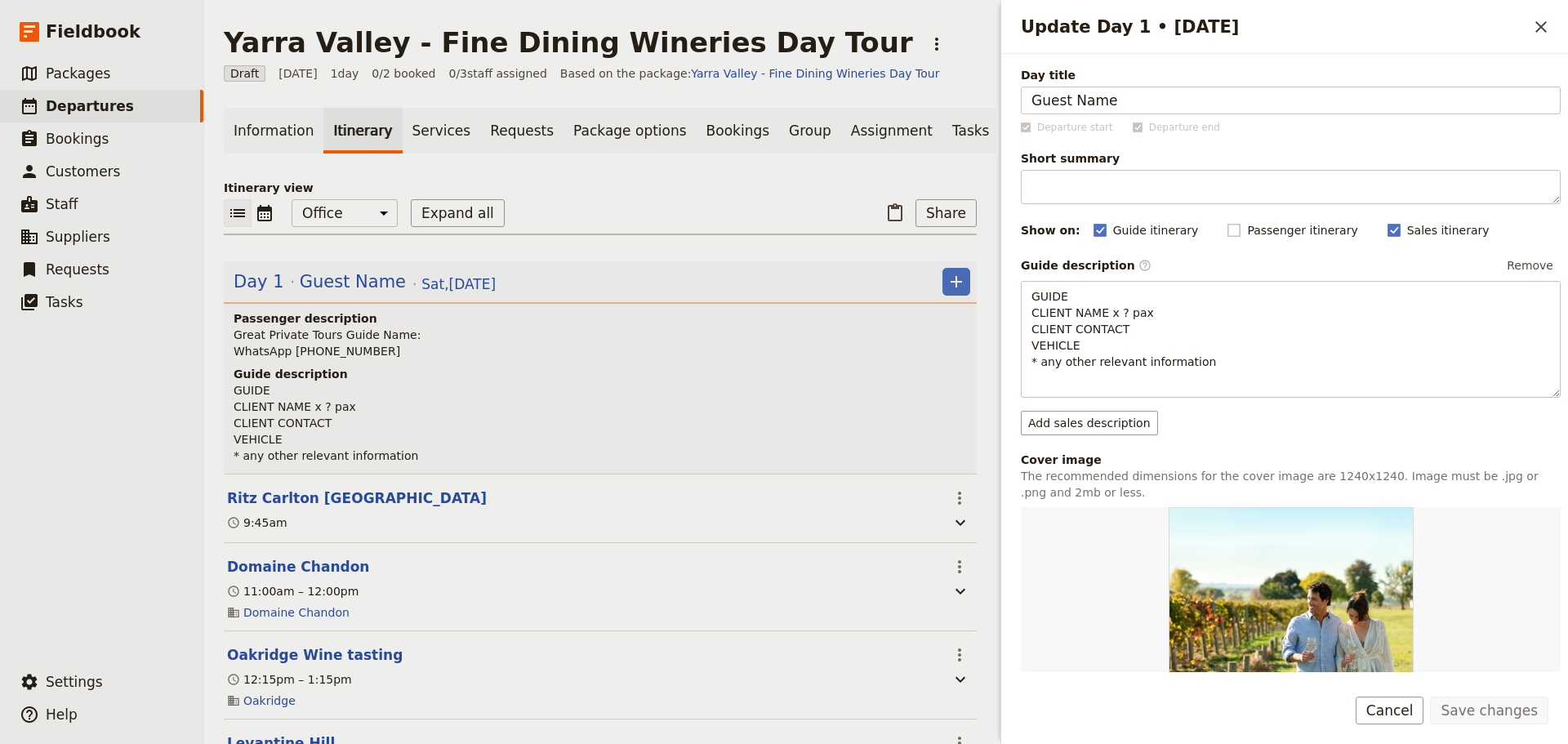
click at [1228, 224] on rect "Update Day 1 • 25 Oct" at bounding box center [1234, 230] width 12 height 12
click at [1227, 222] on input "Passenger itinerary" at bounding box center [1227, 221] width 1 height 1
checkbox input "true"
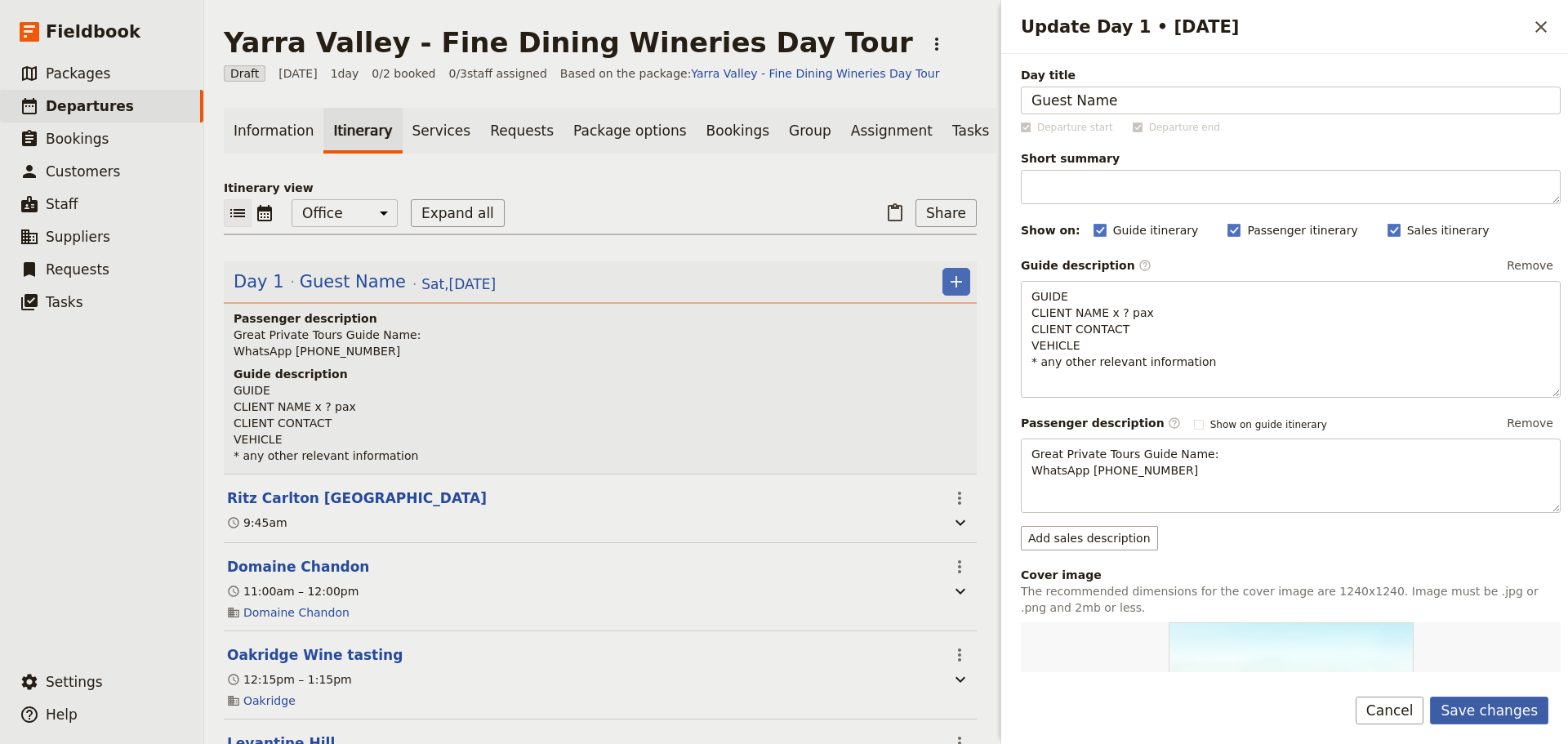
click at [1487, 705] on button "Save changes" at bounding box center [1488, 711] width 118 height 28
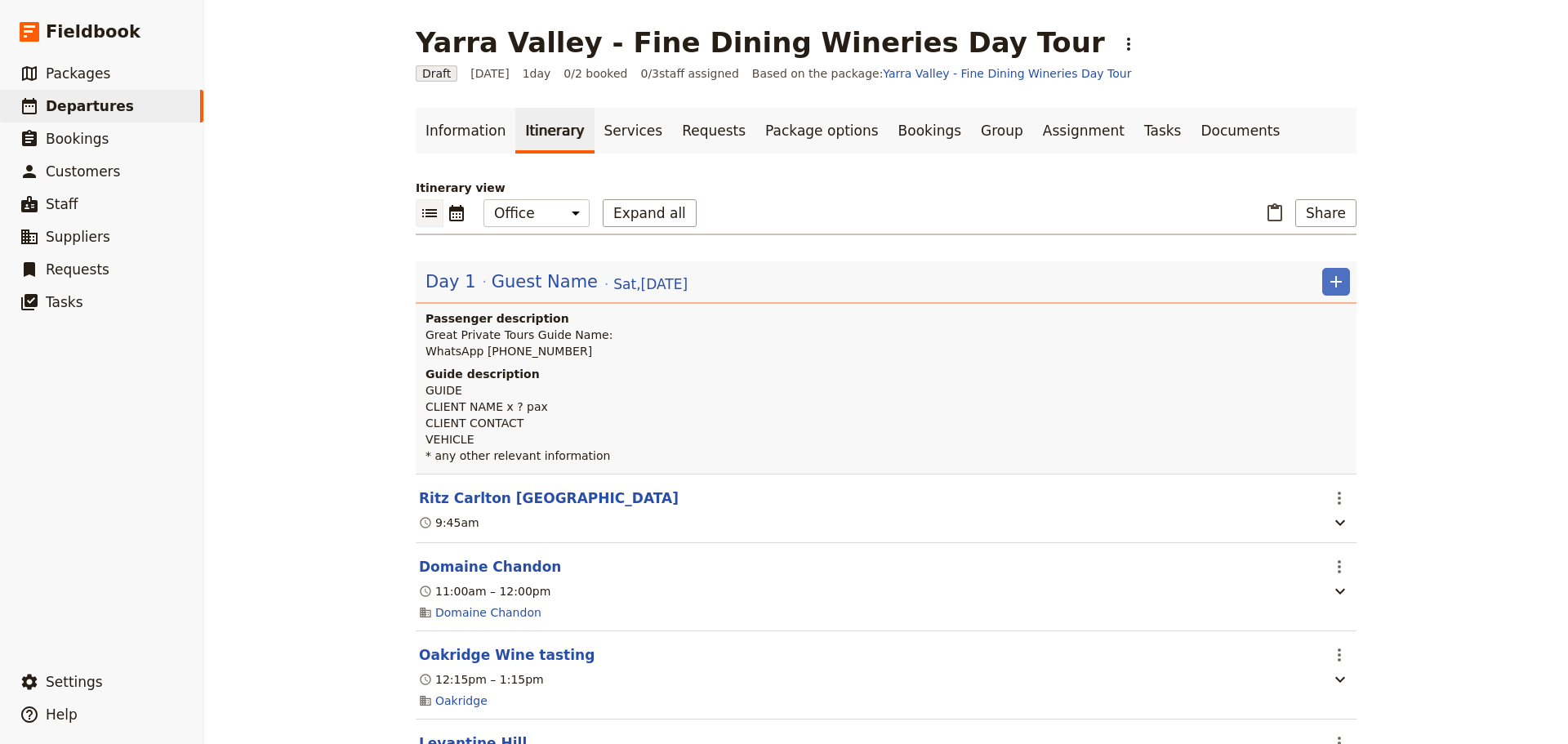
click at [505, 292] on span "Guest Name" at bounding box center [544, 282] width 106 height 25
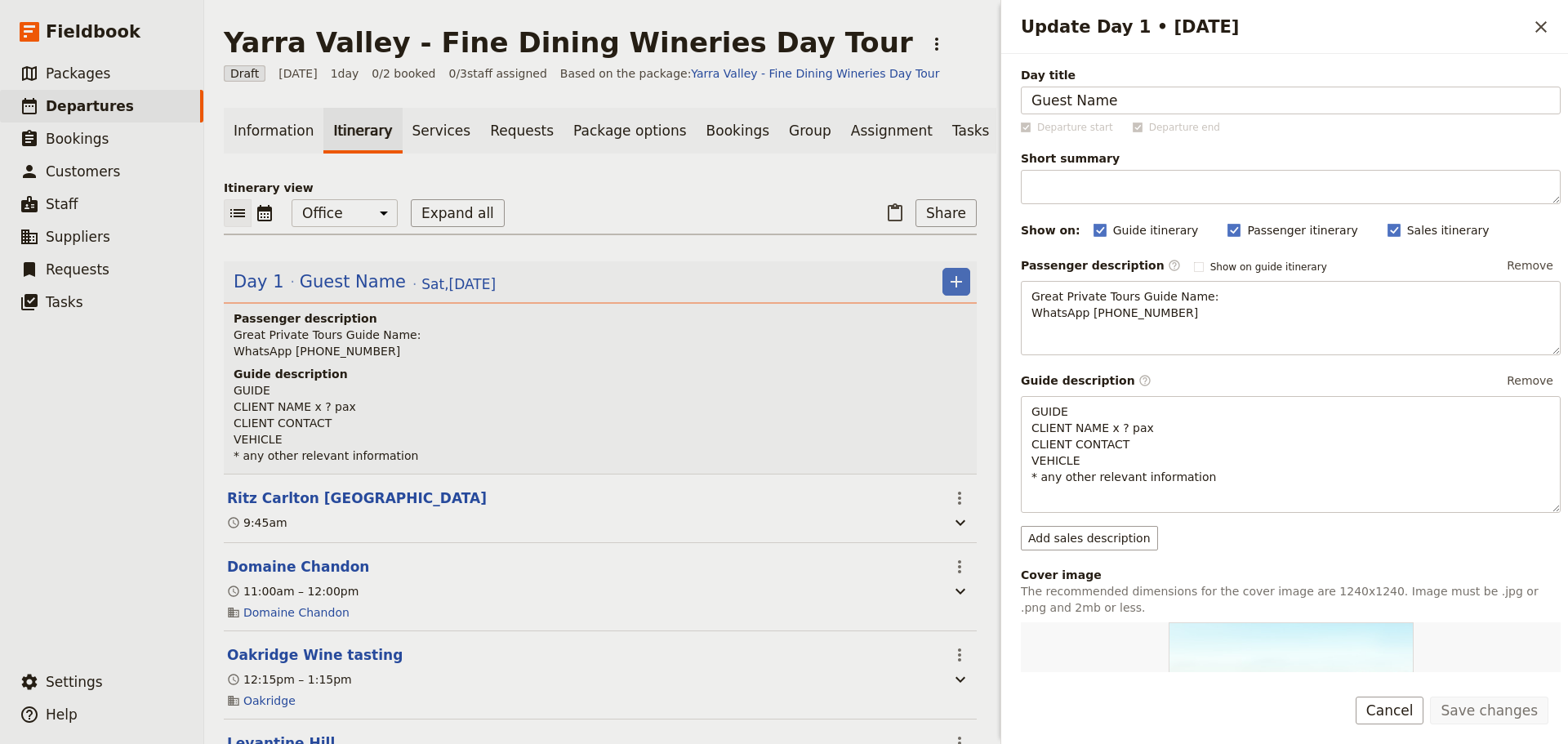
drag, startPoint x: 1159, startPoint y: 104, endPoint x: 823, endPoint y: 93, distance: 336.2
click at [823, 93] on div "Yarra Valley - Fine Dining Wineries Day Tour ​ Draft 25 Oct 2025 1 day 0/2 book…" at bounding box center [885, 372] width 1363 height 744
click at [1486, 702] on button "Save changes" at bounding box center [1488, 711] width 118 height 28
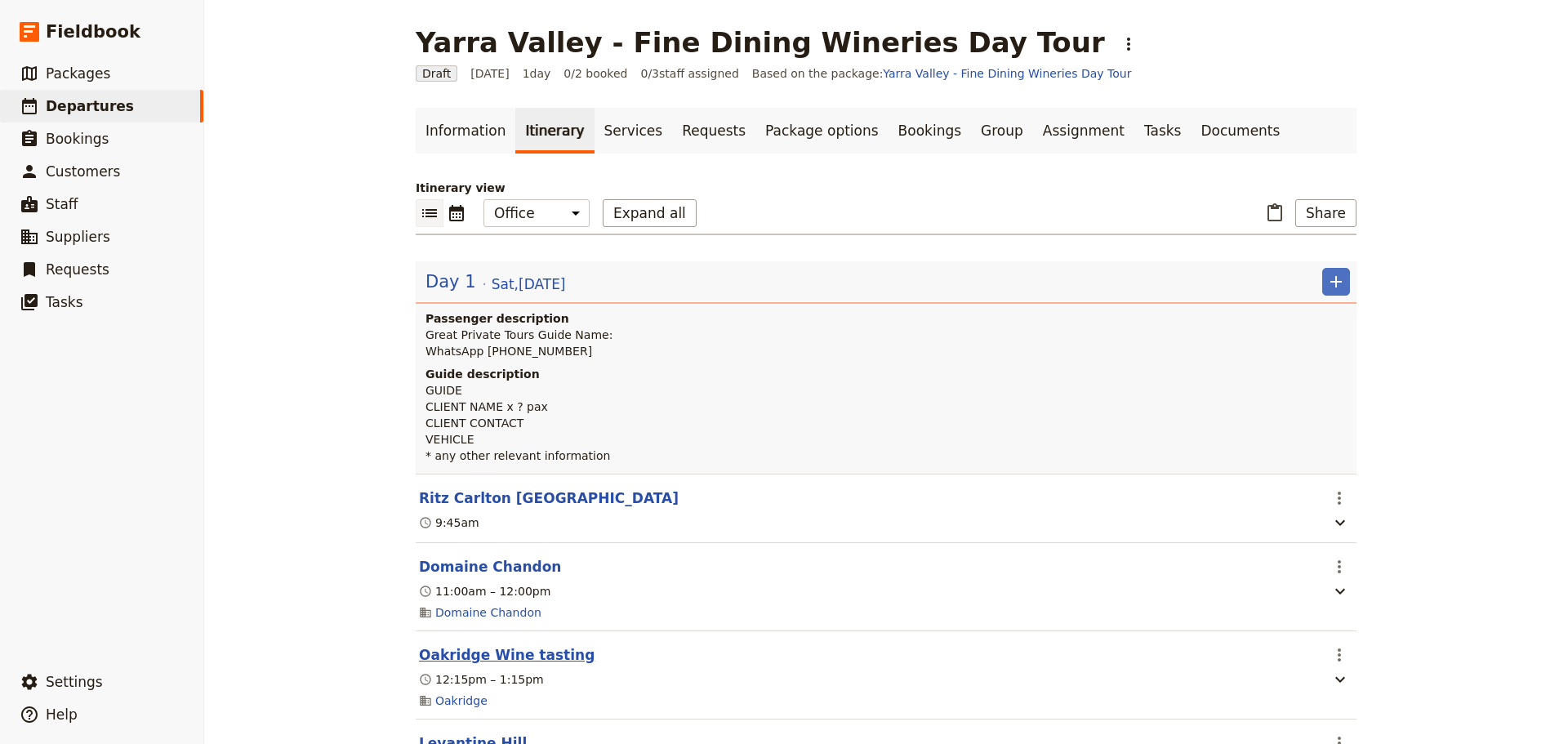
click at [463, 656] on button "Oakridge Wine tasting" at bounding box center [506, 655] width 176 height 19
click at [463, 657] on header "Oakridge Wine tasting" at bounding box center [868, 655] width 900 height 19
click at [468, 664] on button "Oakridge Wine tasting" at bounding box center [506, 655] width 176 height 19
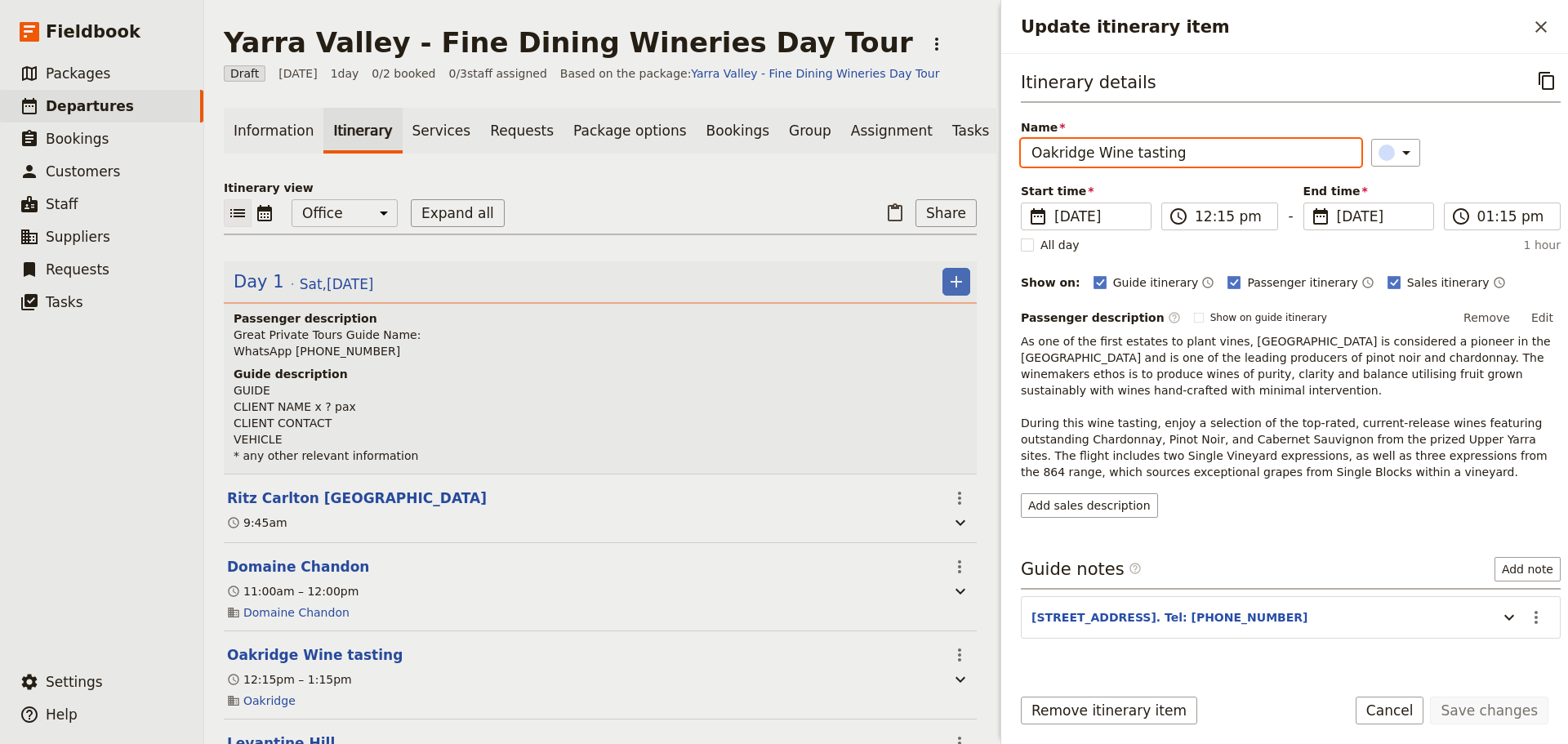
drag, startPoint x: 1170, startPoint y: 149, endPoint x: 1090, endPoint y: 151, distance: 80.0
click at [1090, 151] on input "Oakridge Wine tasting" at bounding box center [1191, 153] width 341 height 28
type input "Oakridge Estate"
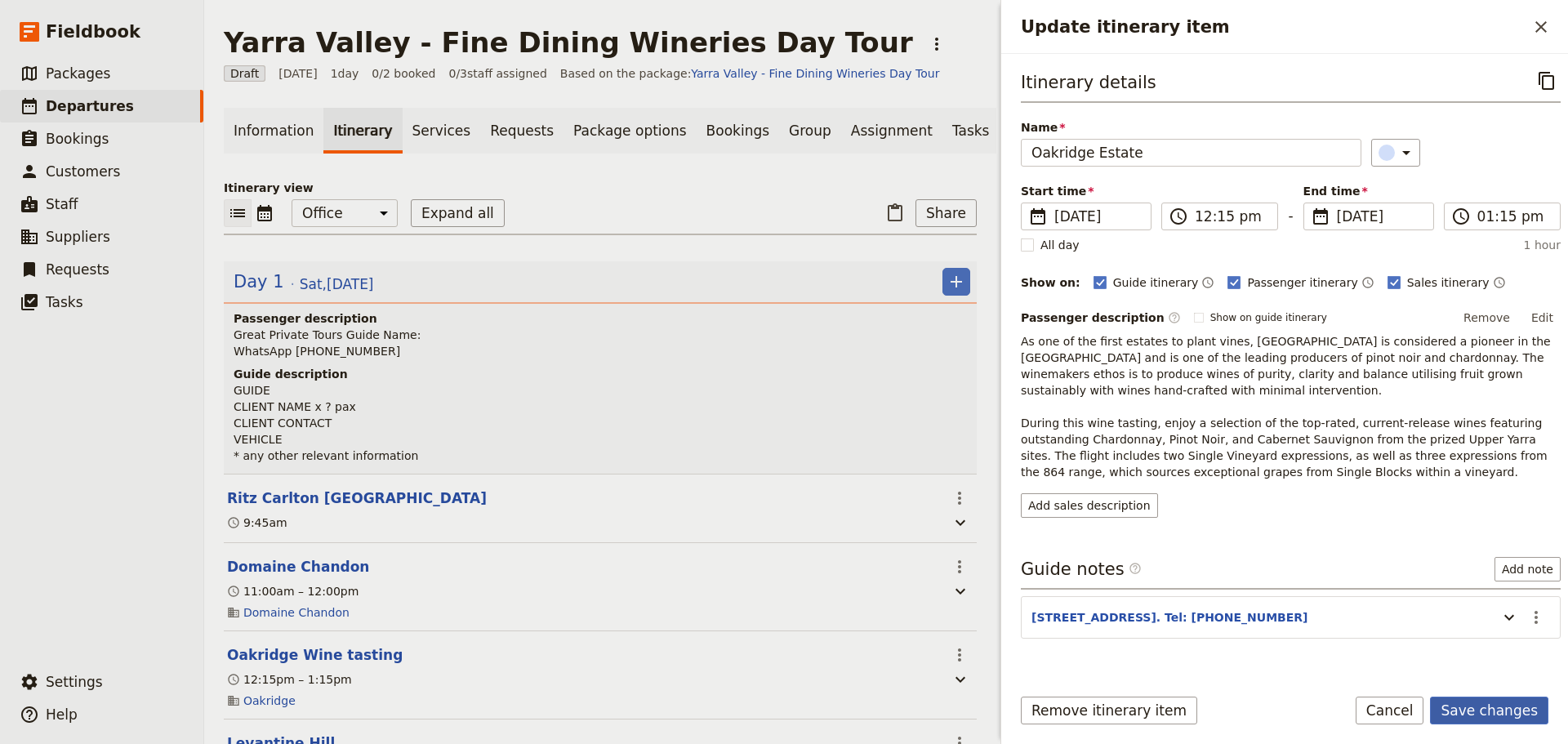
click at [1475, 715] on button "Save changes" at bounding box center [1488, 711] width 118 height 28
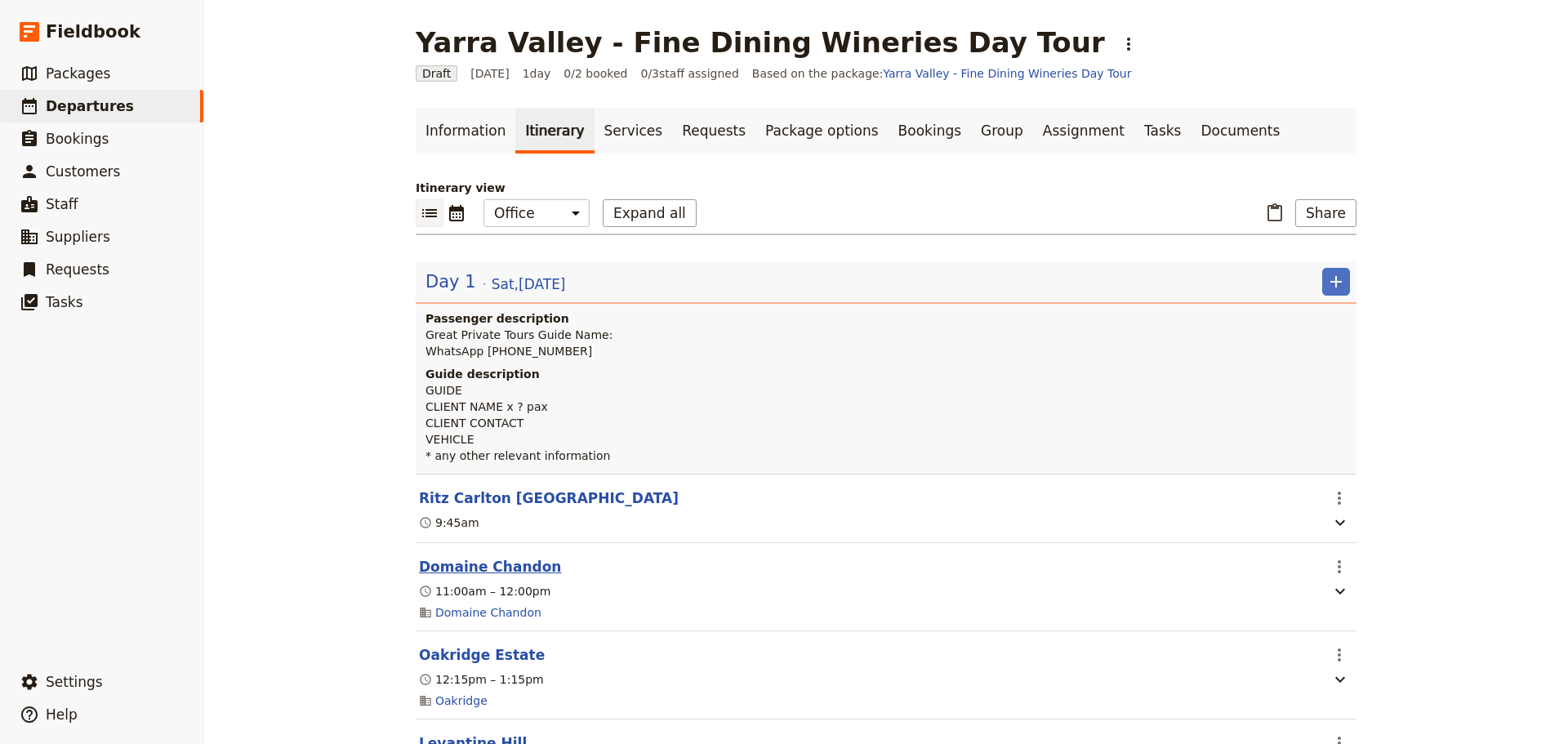
click at [474, 560] on button "Domaine Chandon" at bounding box center [489, 566] width 142 height 19
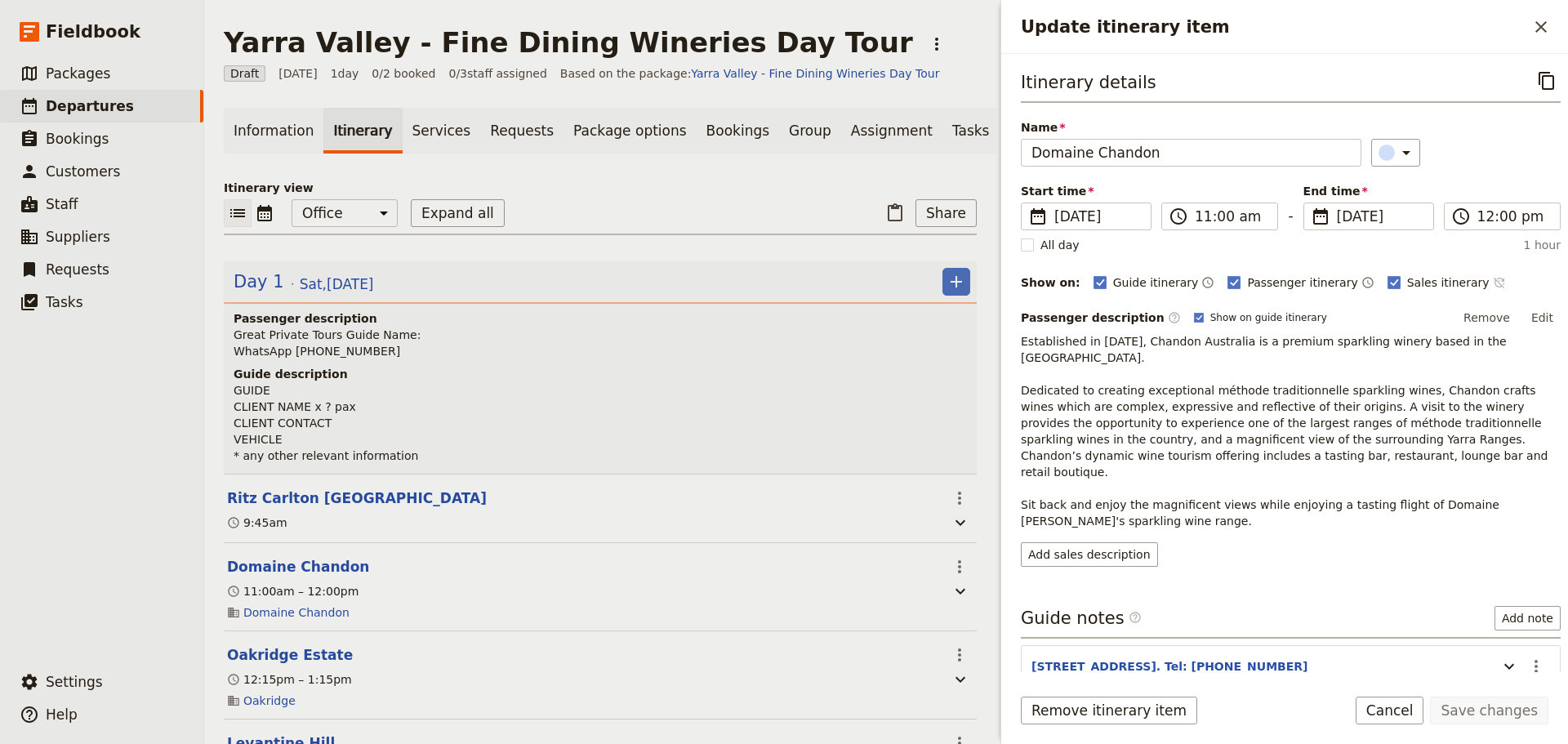
click at [1493, 276] on icon "Time not shown on sales itinerary" at bounding box center [1499, 282] width 13 height 13
click at [1500, 703] on button "Save changes" at bounding box center [1488, 711] width 118 height 28
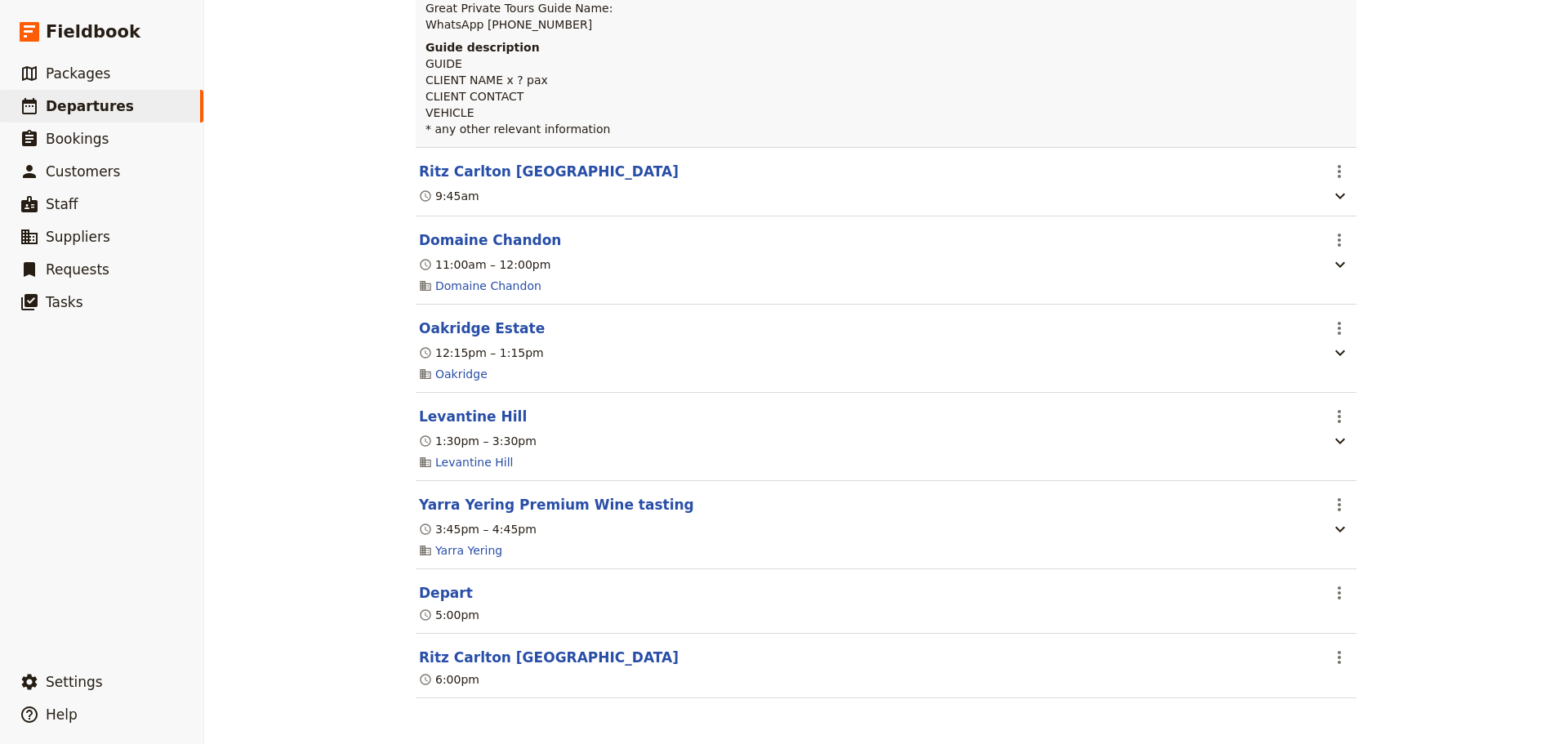
click at [445, 504] on button "Yarra Yering Premium Wine tasting" at bounding box center [556, 504] width 275 height 19
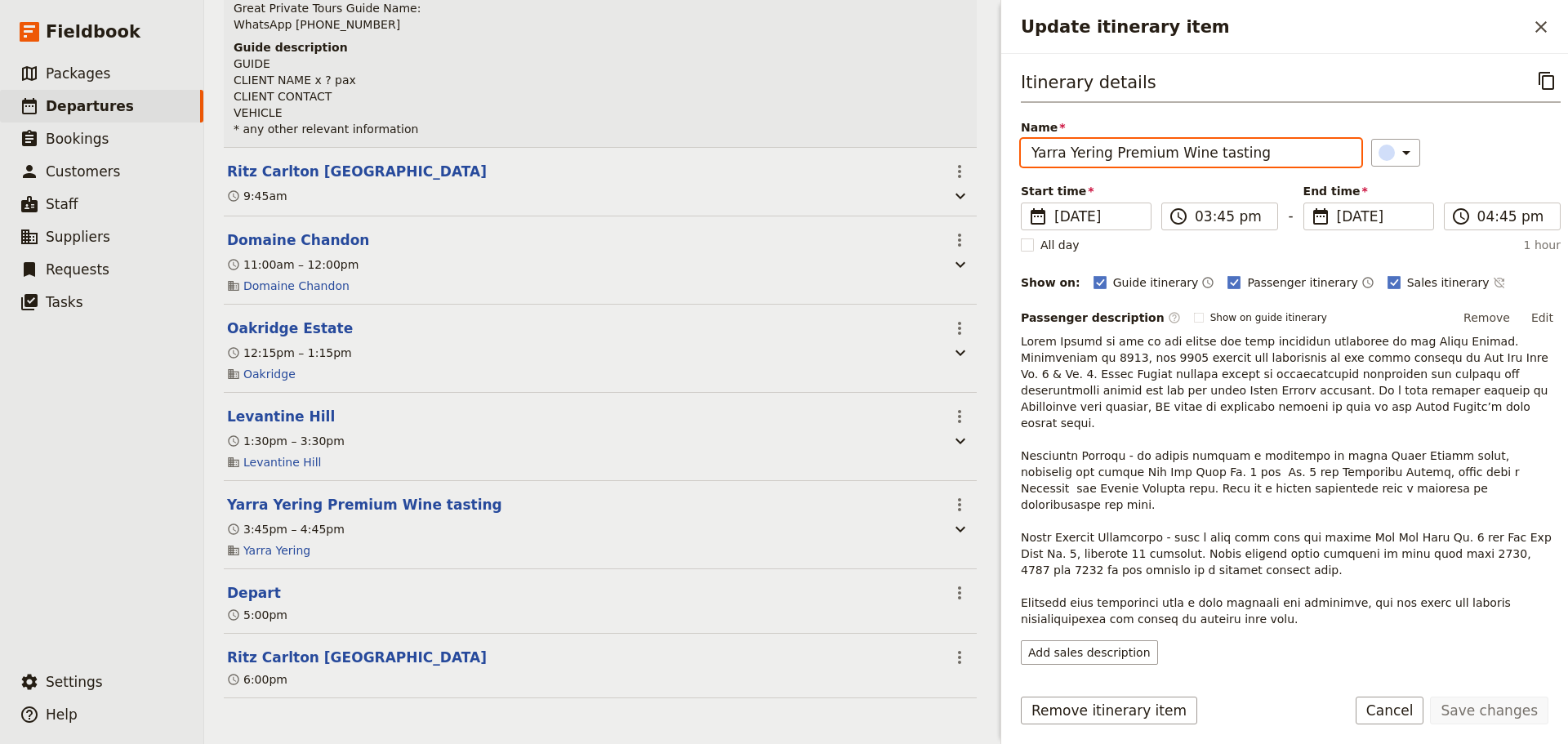
drag, startPoint x: 1264, startPoint y: 147, endPoint x: 1109, endPoint y: 157, distance: 155.3
click at [1109, 157] on input "Yarra Yering Premium Wine tasting" at bounding box center [1191, 153] width 341 height 28
type input "Yarra Yering"
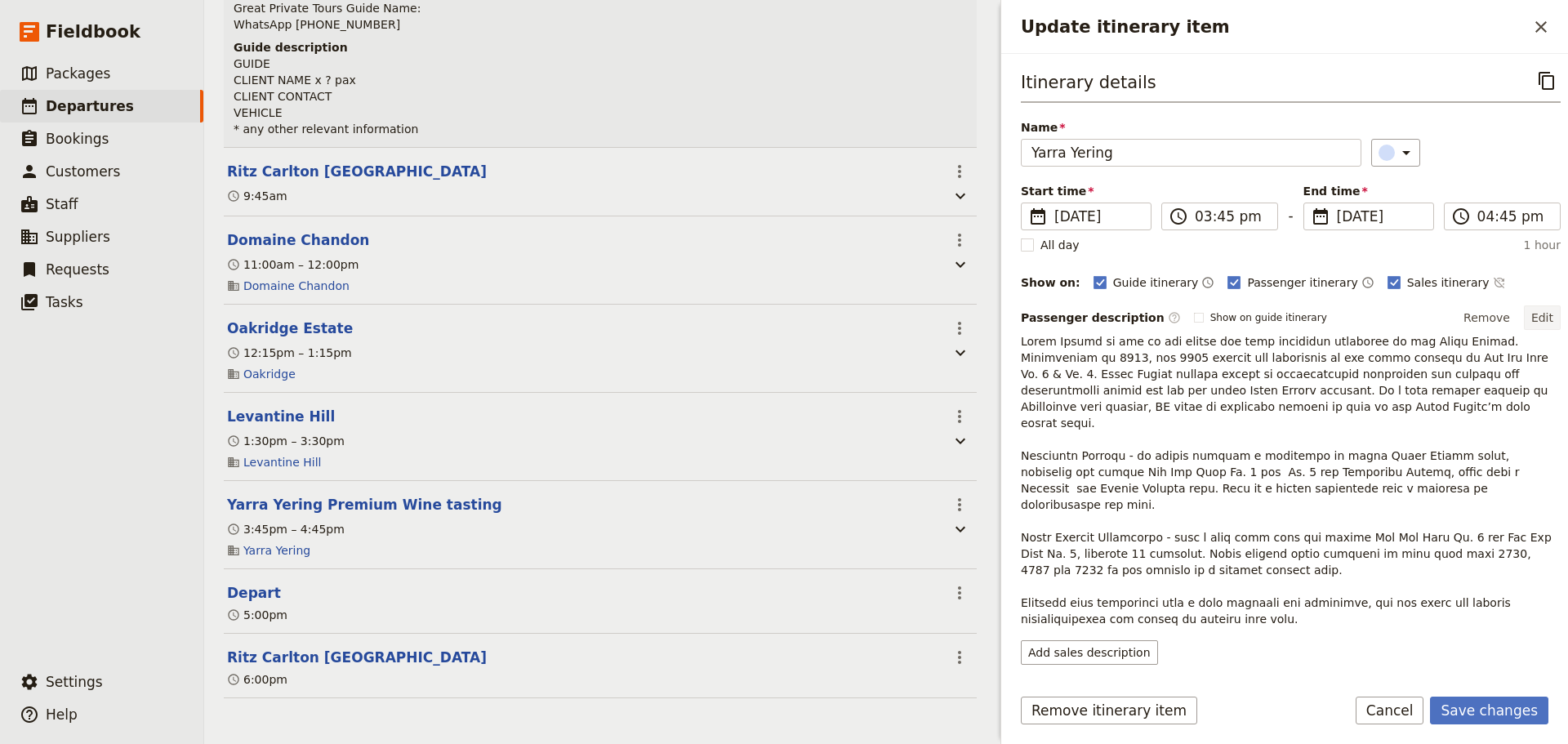
click at [1543, 312] on button "Edit" at bounding box center [1542, 318] width 37 height 25
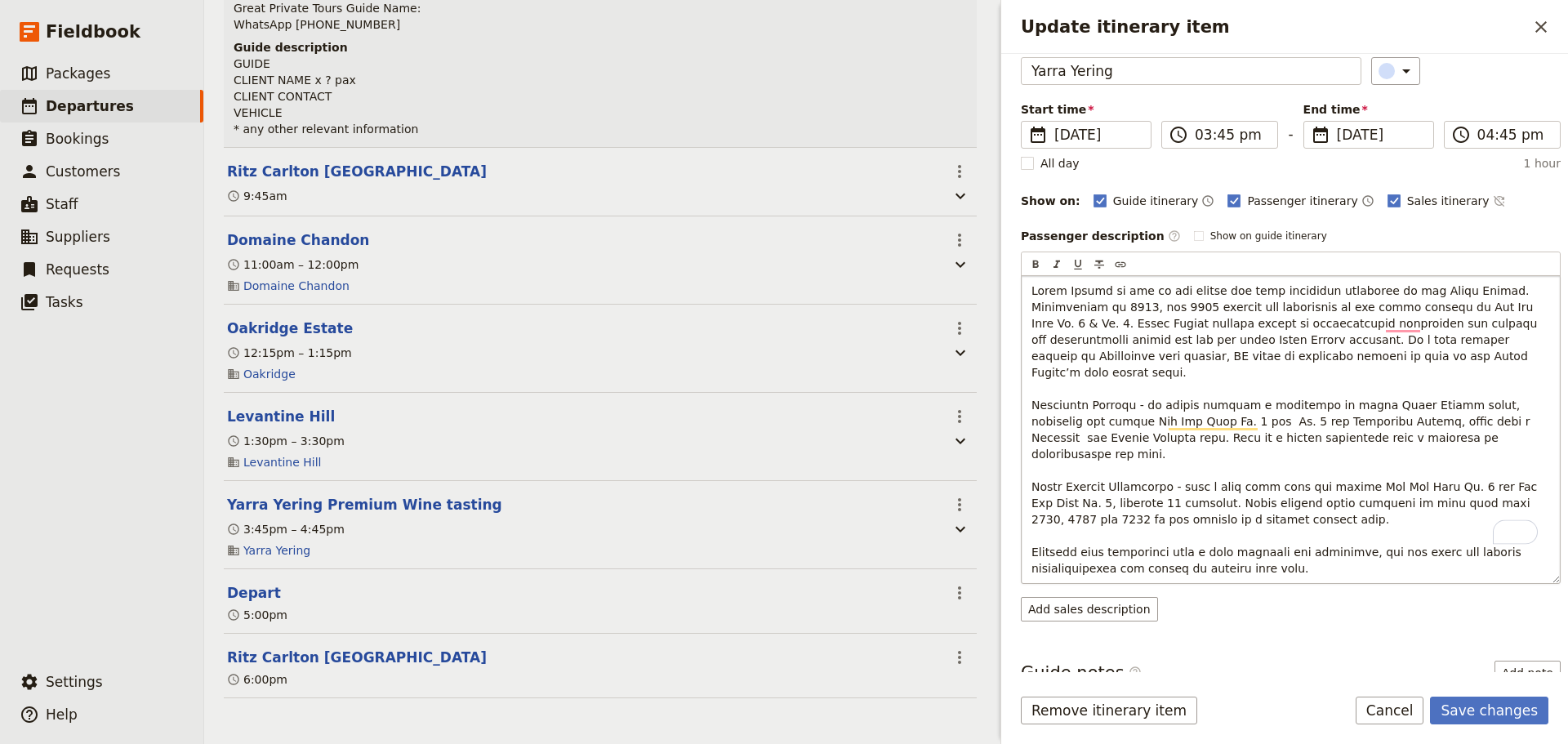
scroll to position [81, 0]
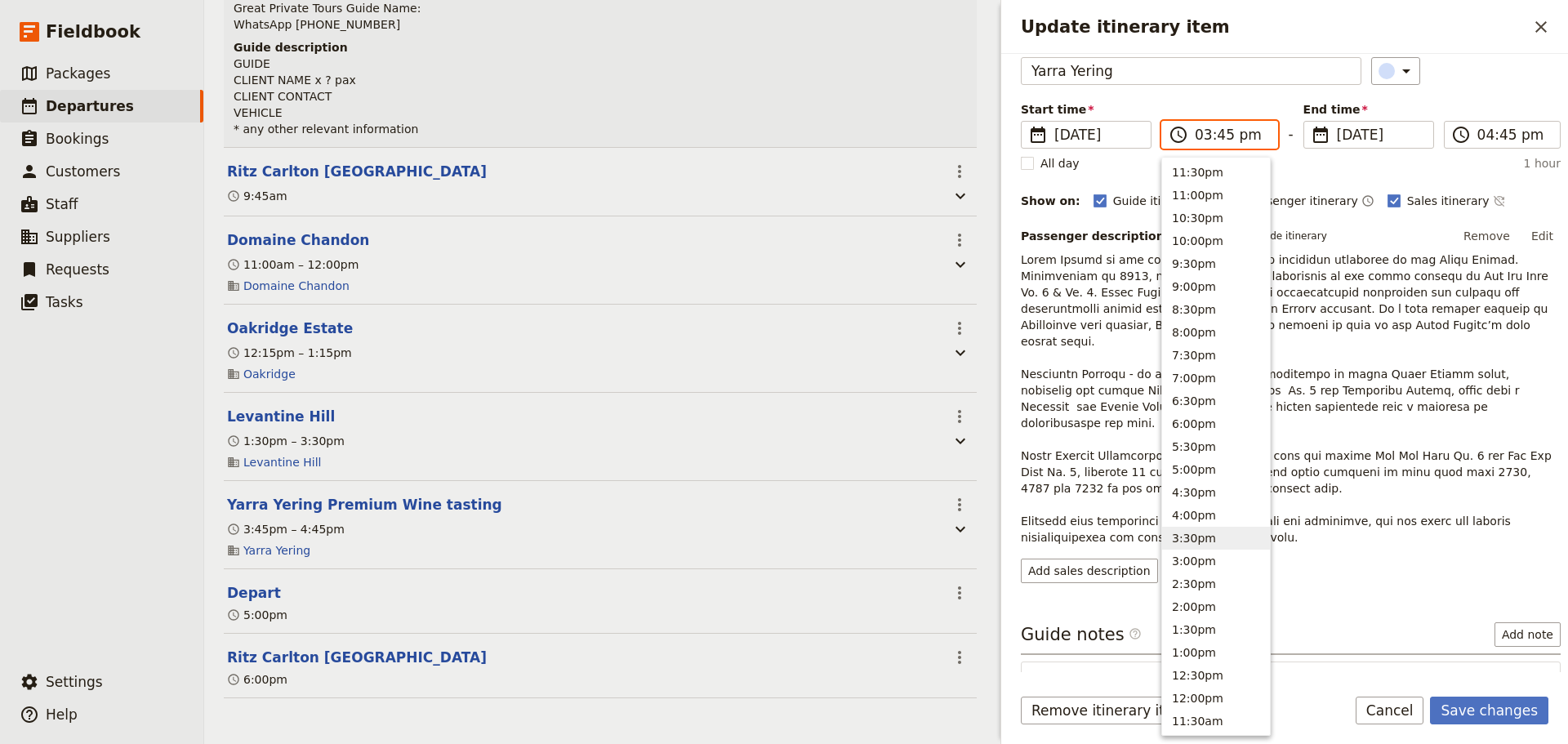
click at [1241, 135] on input "03:45 pm" at bounding box center [1230, 135] width 73 height 19
click at [1193, 546] on button "3:30pm" at bounding box center [1215, 538] width 108 height 23
type input "03:30 pm"
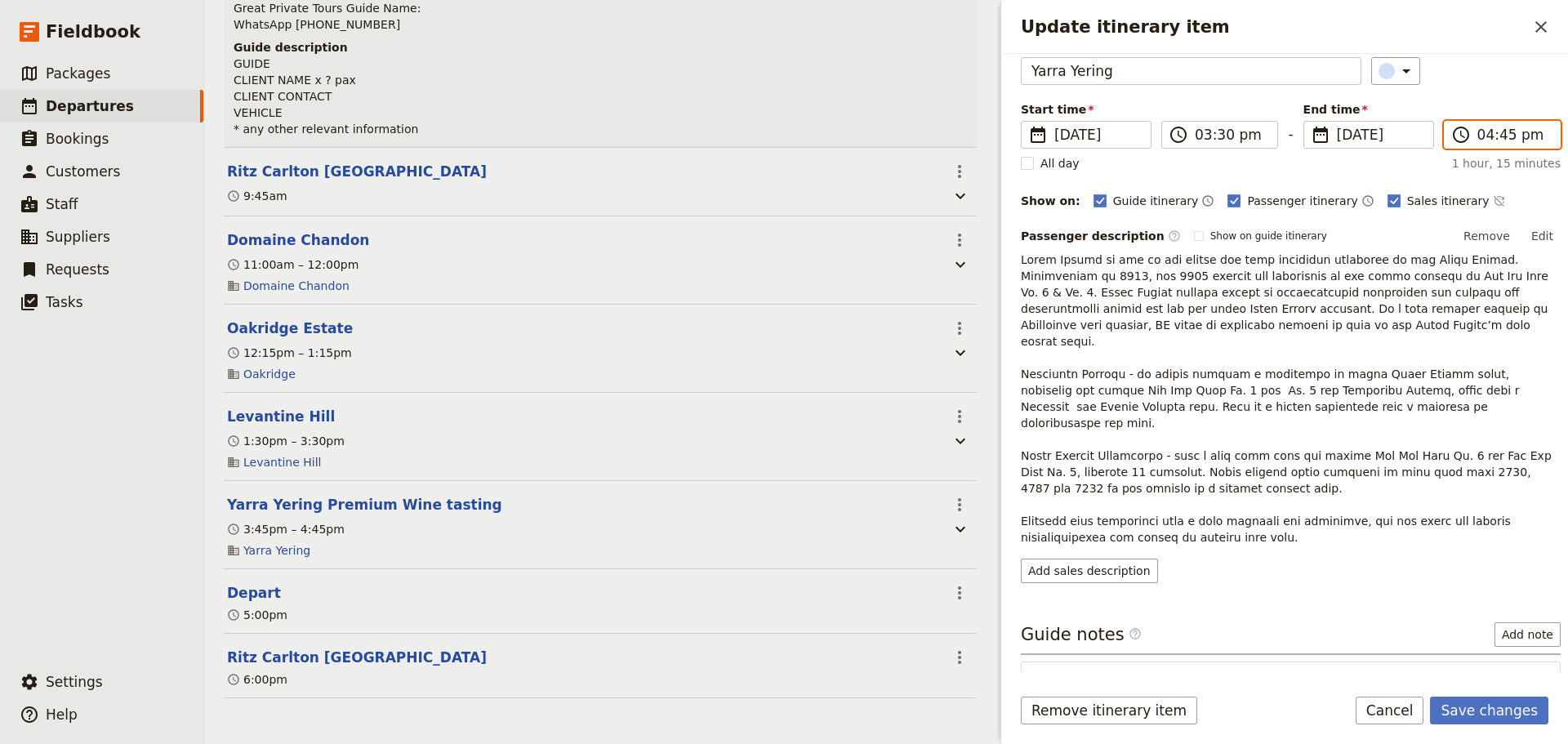
click at [1492, 126] on input "04:45 pm" at bounding box center [1513, 135] width 73 height 19
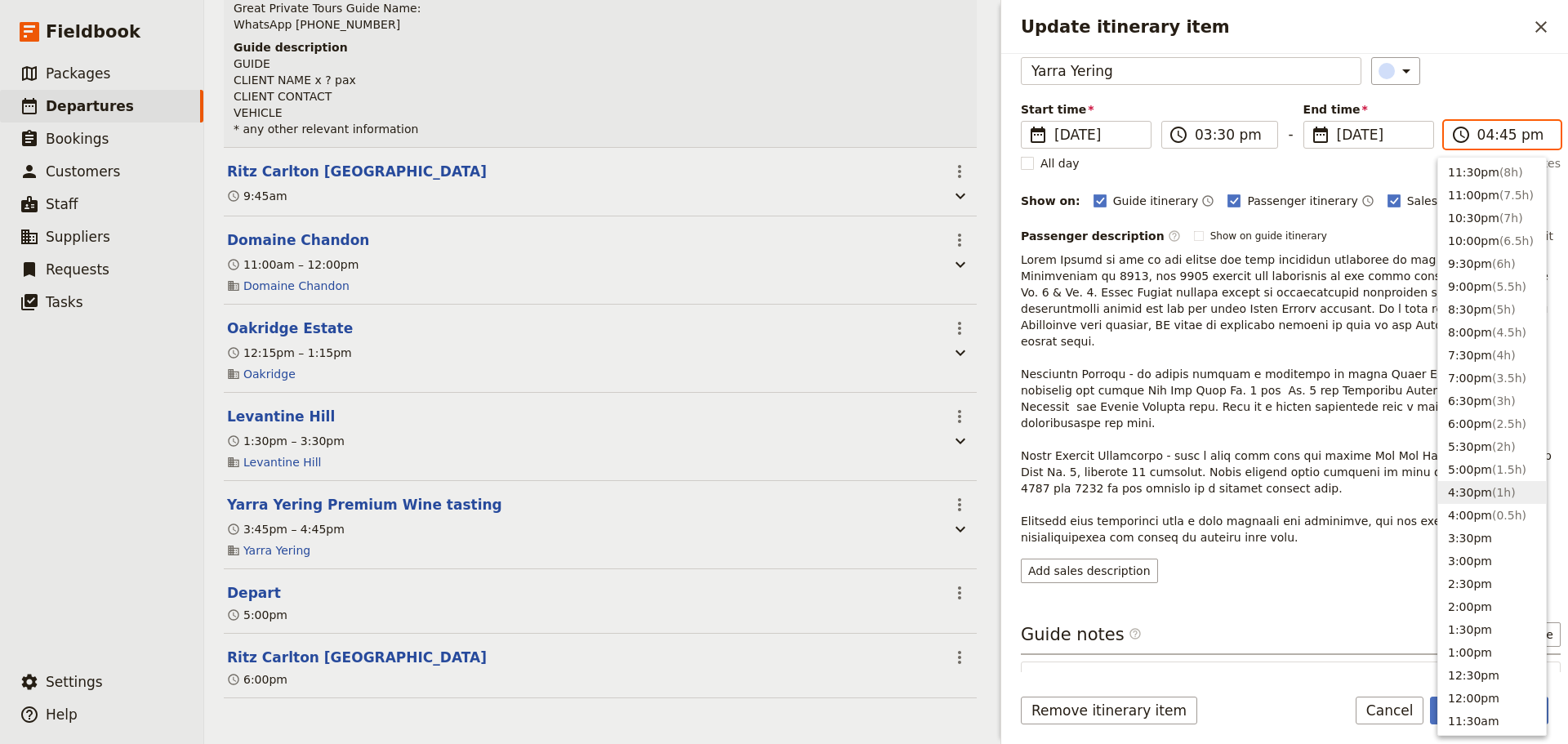
click at [1478, 489] on button "4:30pm ( 1h )" at bounding box center [1491, 492] width 108 height 23
type input "04:30 pm"
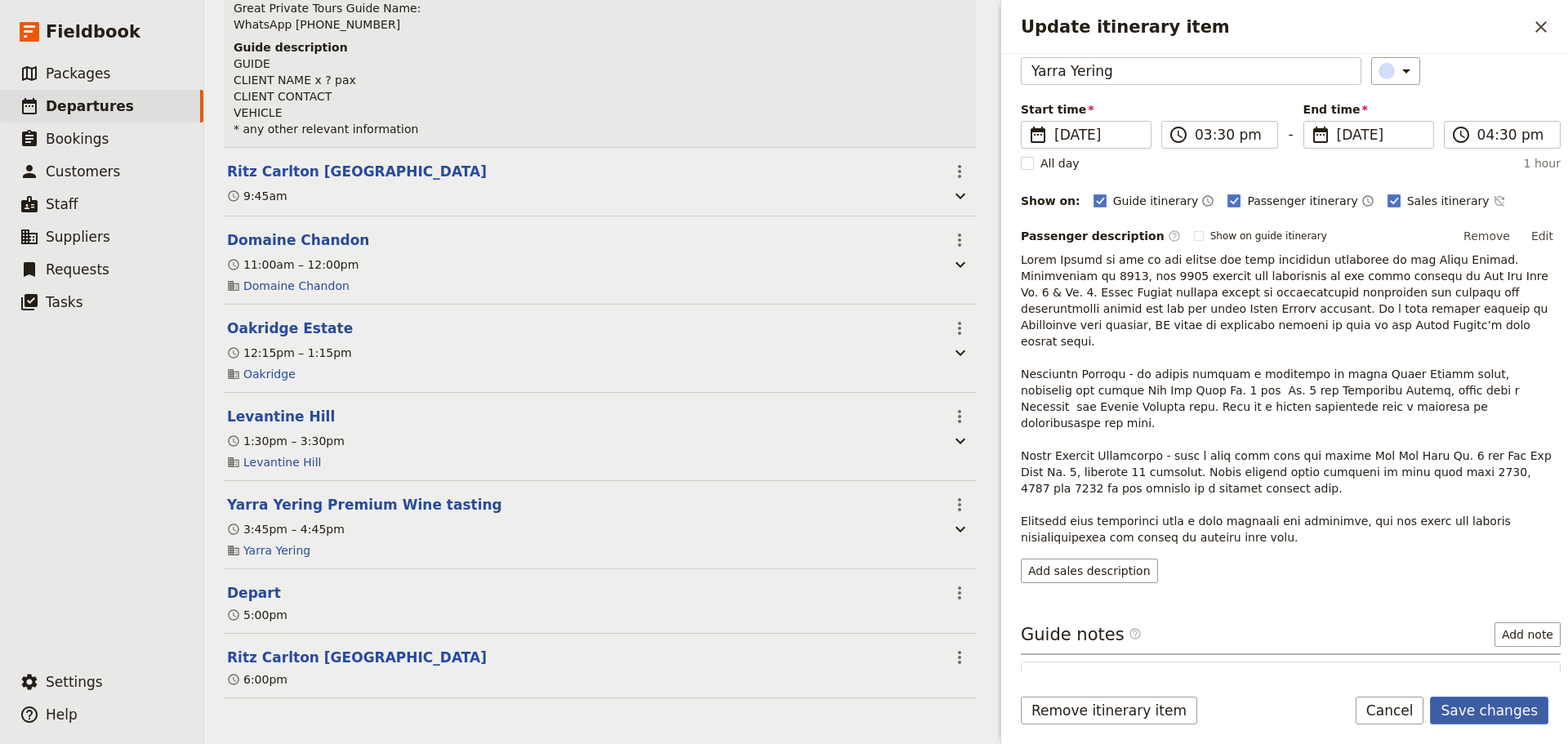
click at [1485, 706] on button "Save changes" at bounding box center [1488, 711] width 118 height 28
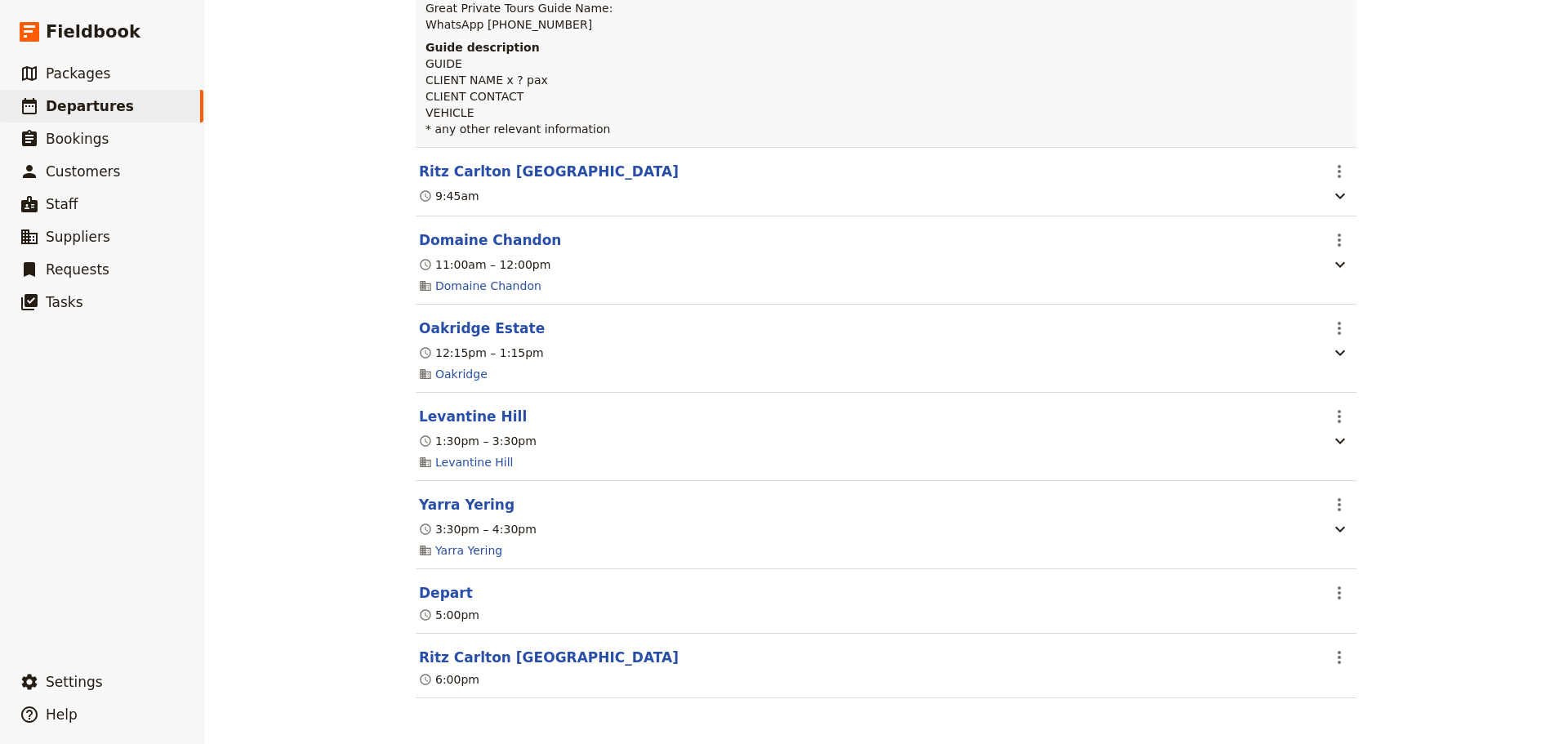
scroll to position [326, 0]
click at [462, 332] on button "Oakridge Estate" at bounding box center [482, 328] width 126 height 19
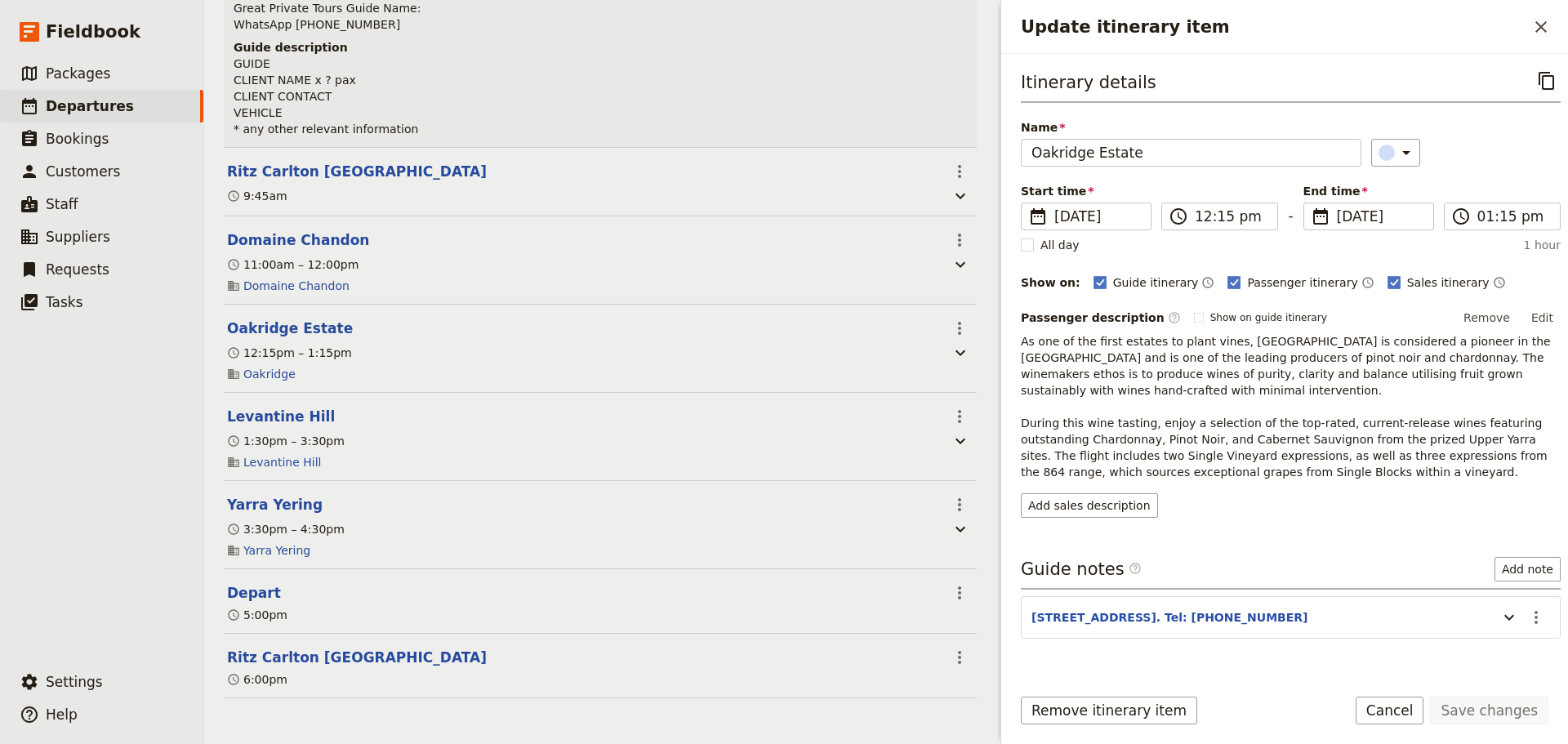
scroll to position [334, 0]
click at [1469, 207] on label "​ 01:15 pm" at bounding box center [1501, 216] width 116 height 28
click at [1477, 207] on input "01:15 pm" at bounding box center [1513, 216] width 73 height 19
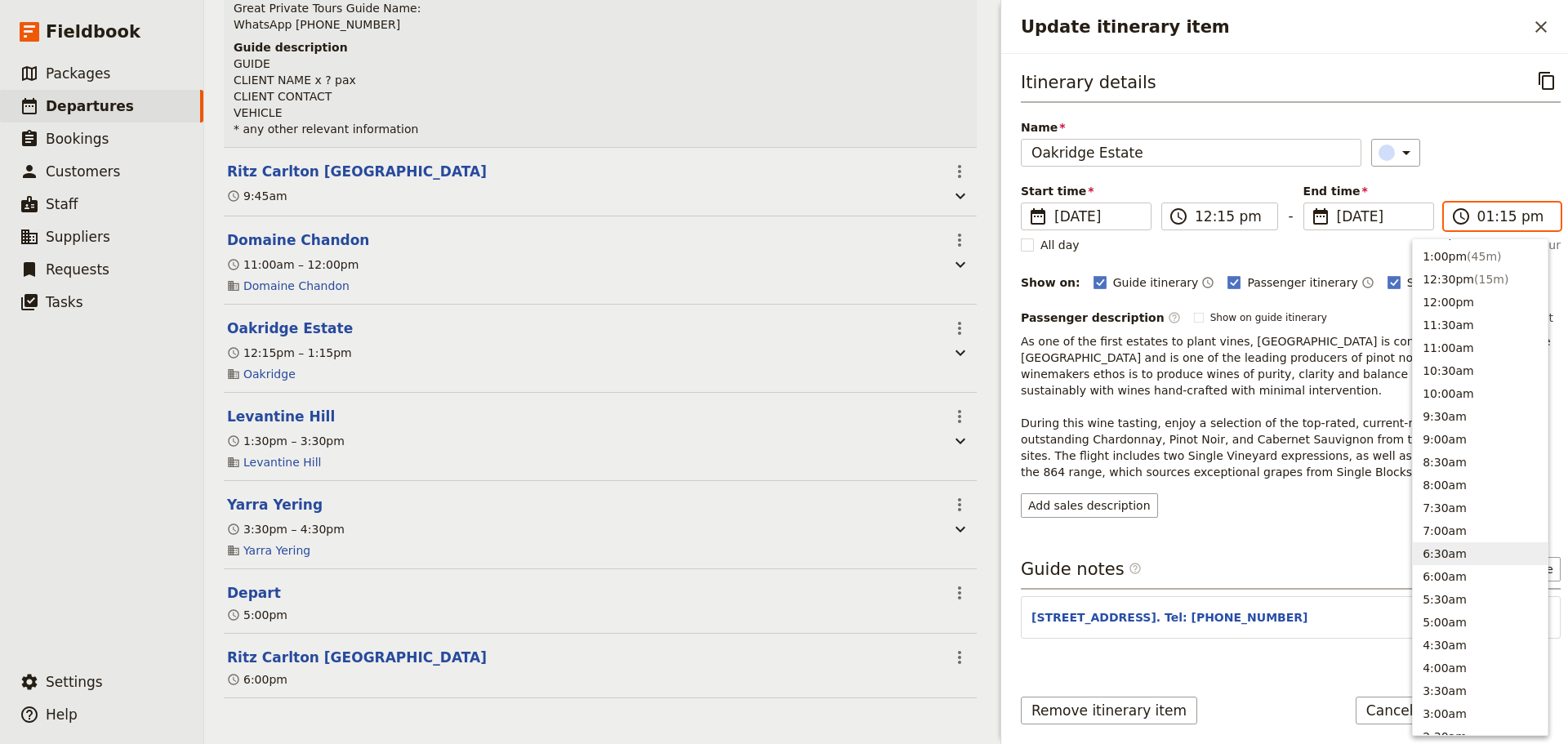
scroll to position [367, 0]
click at [1485, 372] on span "( 45m )" at bounding box center [1483, 367] width 34 height 13
type input "01:00 pm"
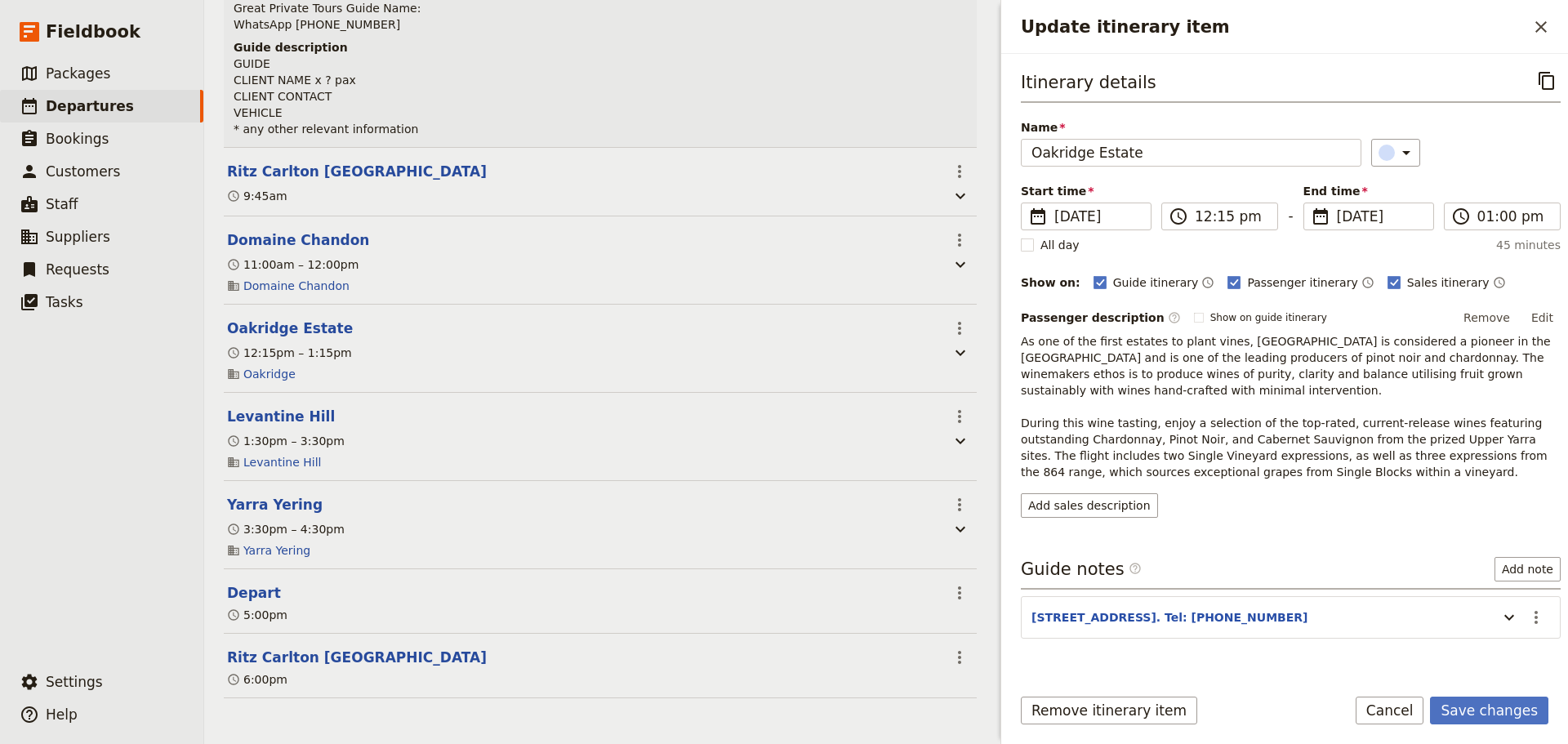
click at [1503, 164] on div "​" at bounding box center [1466, 153] width 189 height 28
click at [1481, 713] on button "Save changes" at bounding box center [1488, 711] width 118 height 28
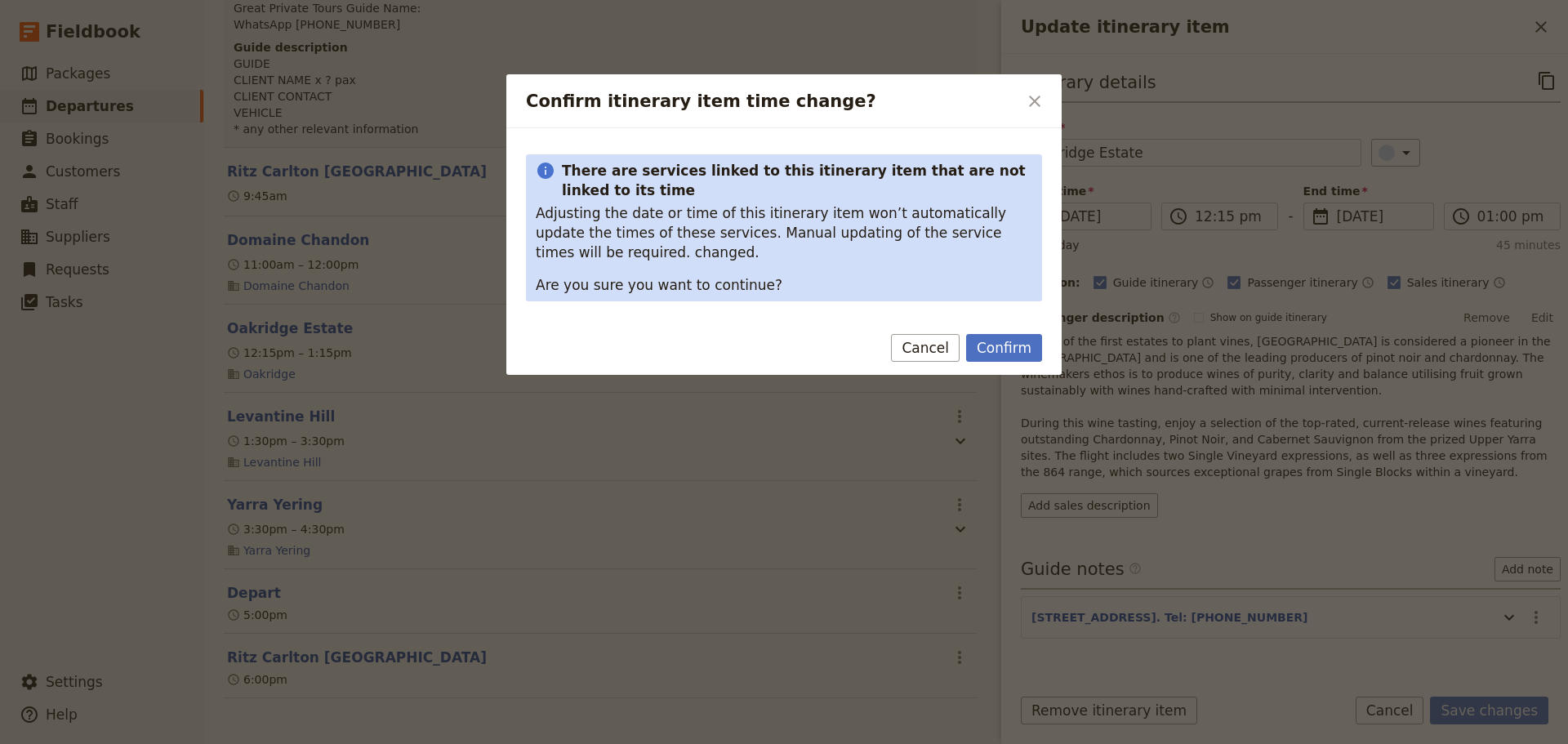
click at [1022, 348] on button "Confirm" at bounding box center [1003, 347] width 76 height 28
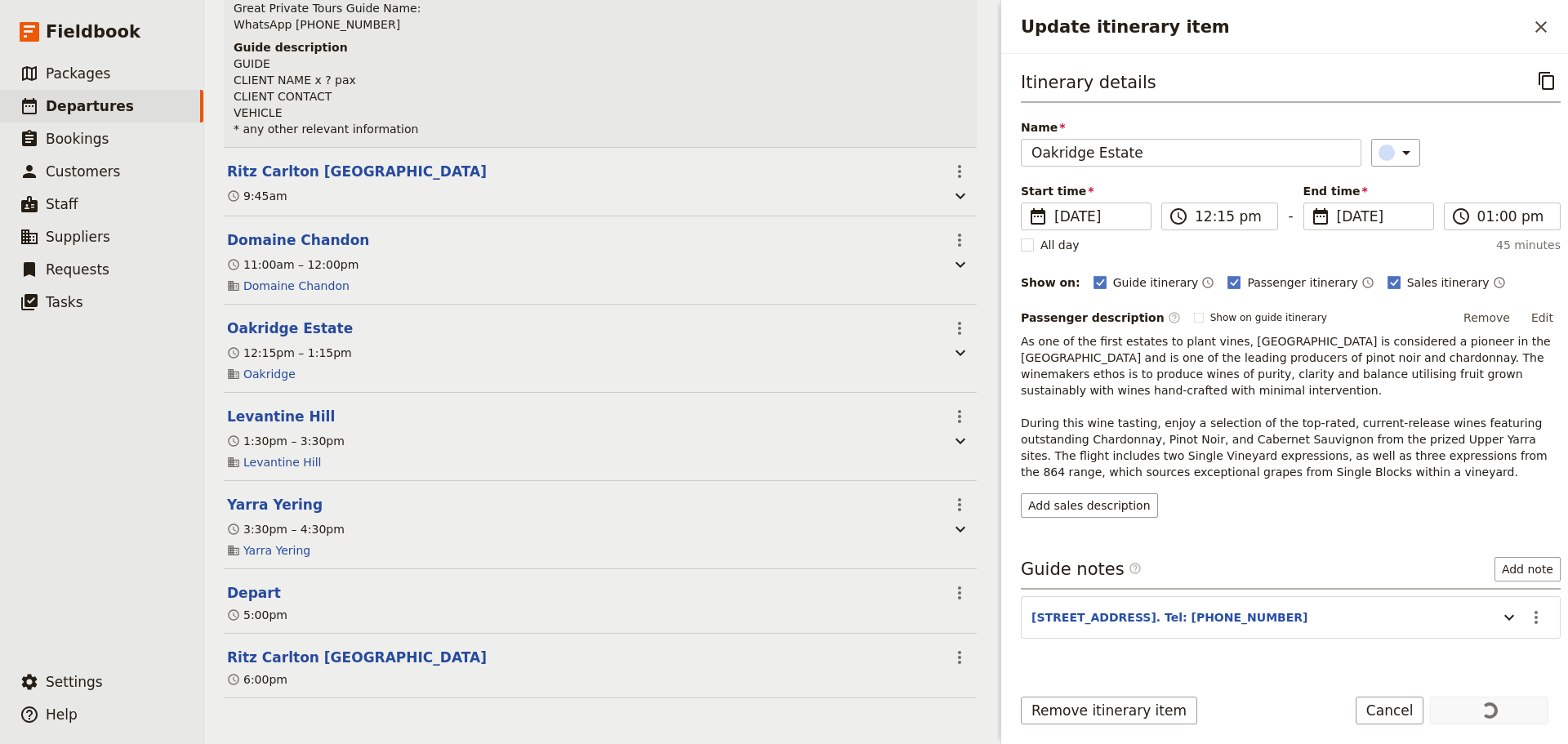
scroll to position [326, 0]
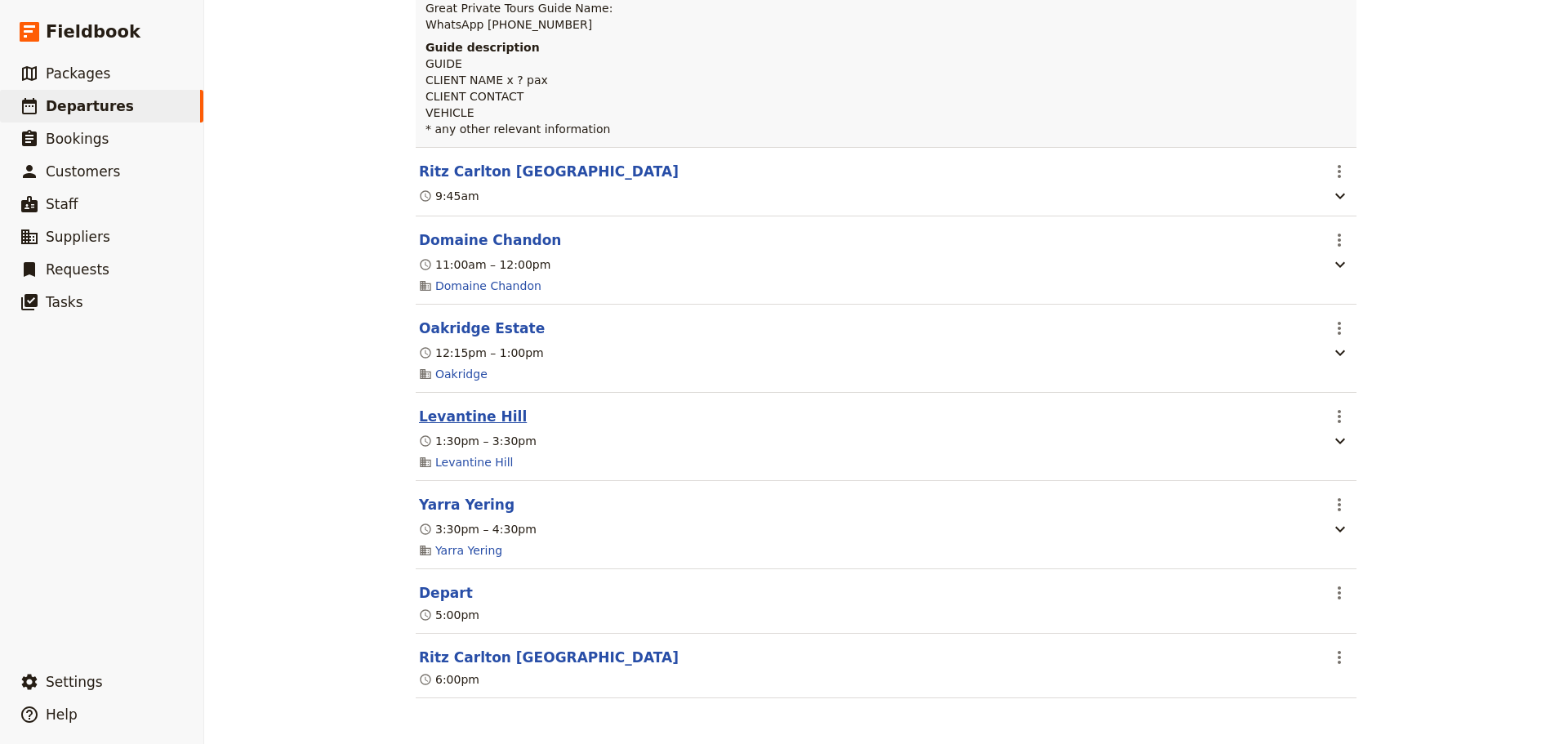
click at [479, 424] on button "Levantine Hill" at bounding box center [472, 416] width 108 height 19
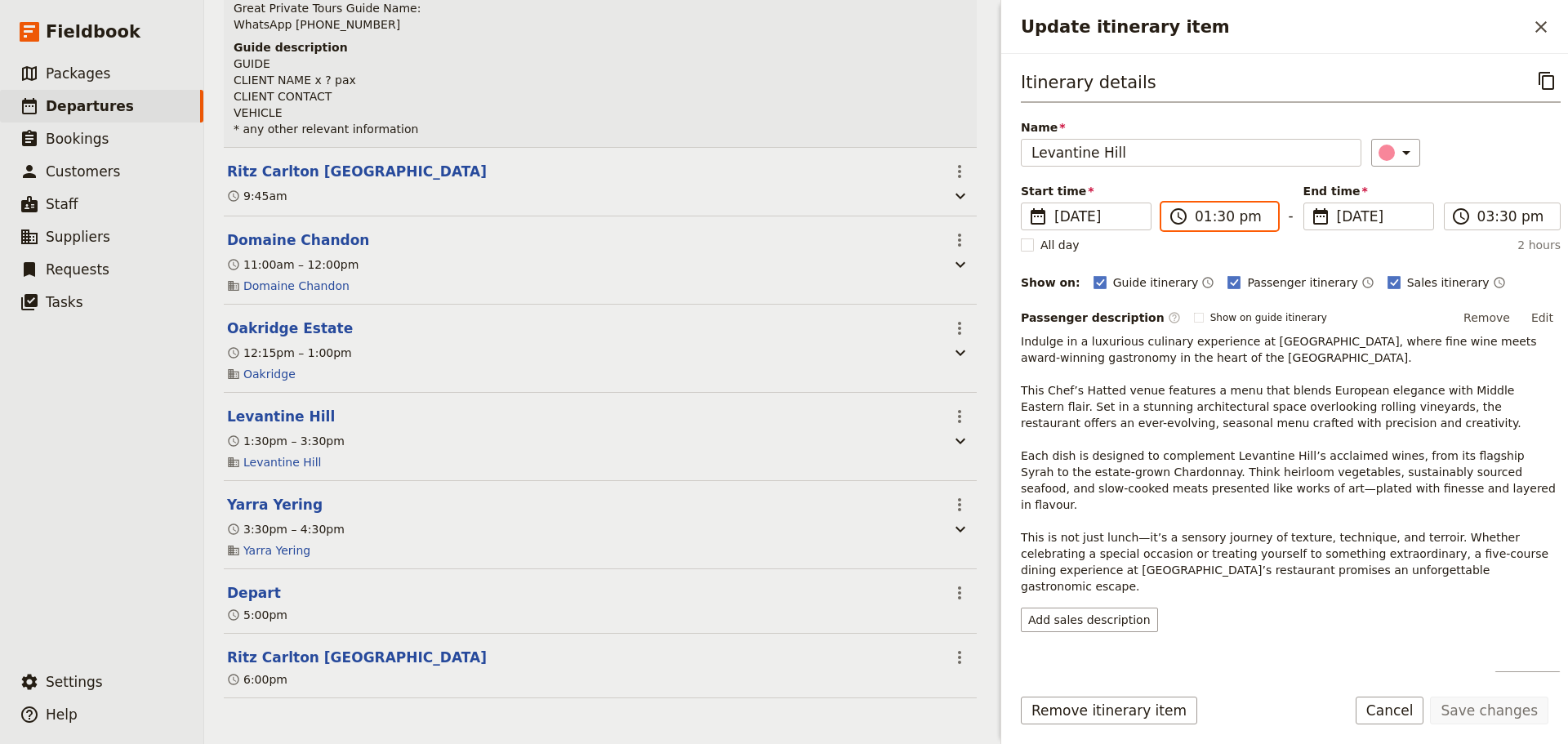
click at [1223, 218] on input "01:30 pm" at bounding box center [1230, 216] width 73 height 19
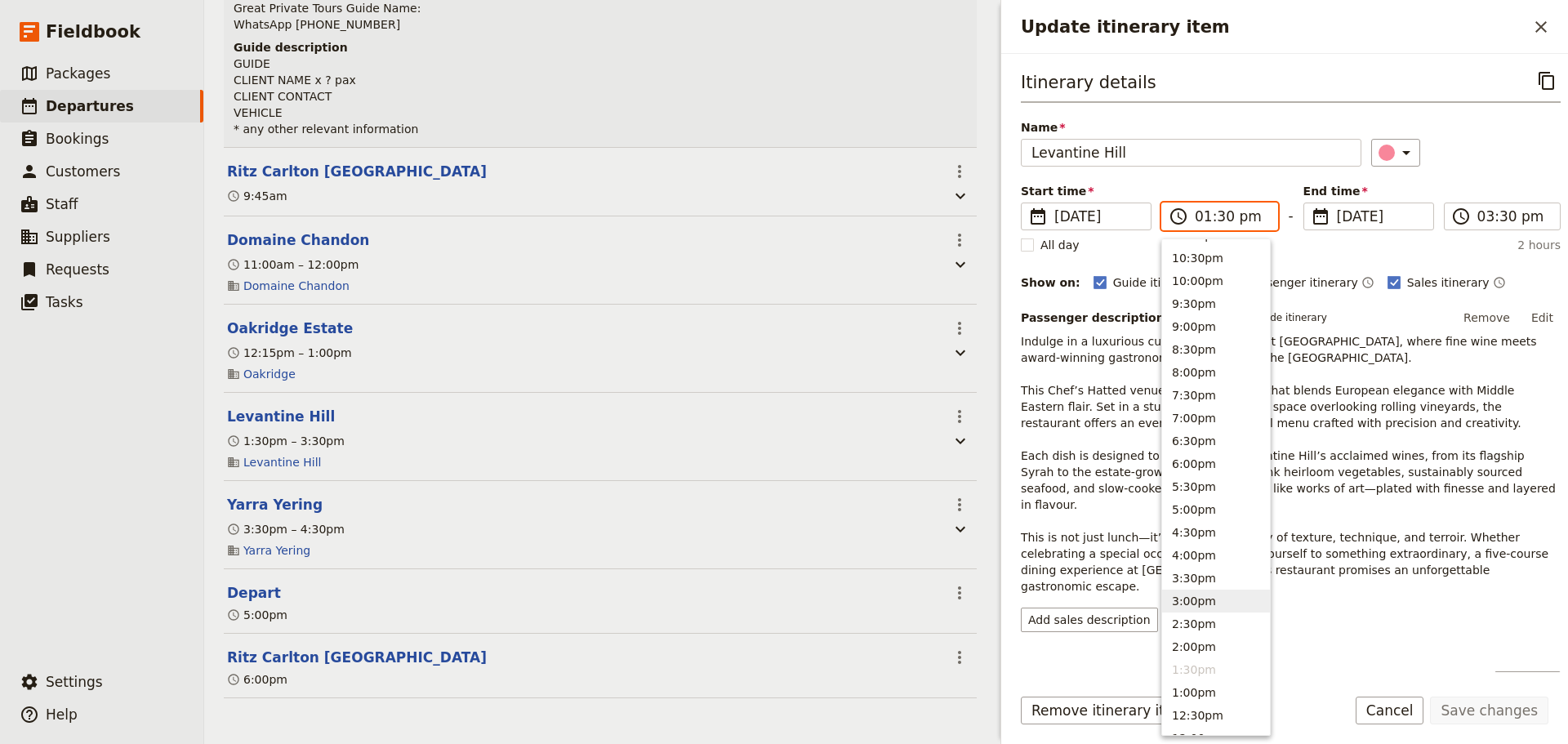
scroll to position [81, 0]
click at [1182, 645] on button "1:00pm" at bounding box center [1215, 652] width 108 height 23
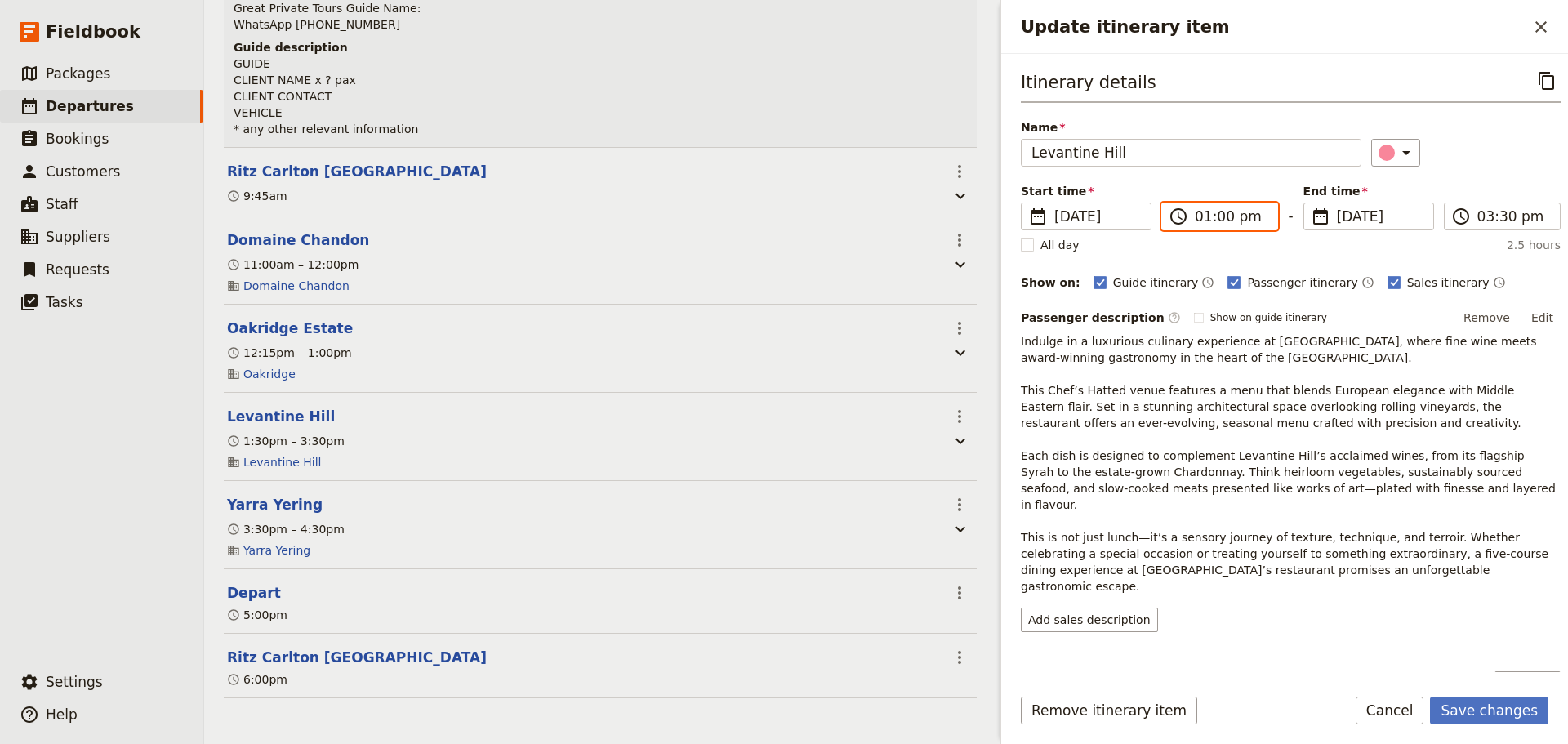
click at [1226, 207] on input "01:00 pm" at bounding box center [1230, 216] width 73 height 19
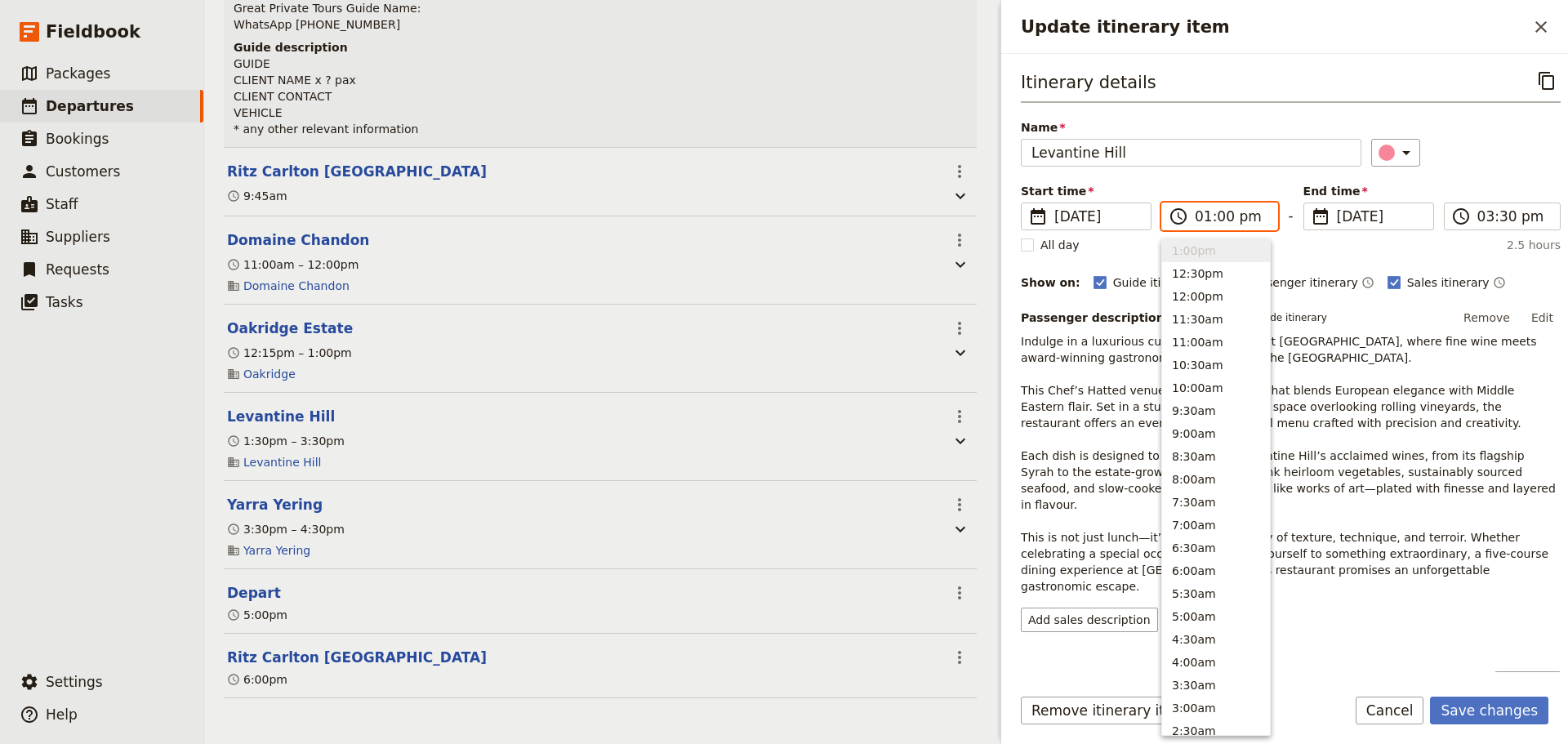
click at [1220, 213] on input "01:00 pm" at bounding box center [1230, 216] width 73 height 19
type input "01:15 pm"
click at [1497, 164] on div "​" at bounding box center [1466, 153] width 189 height 28
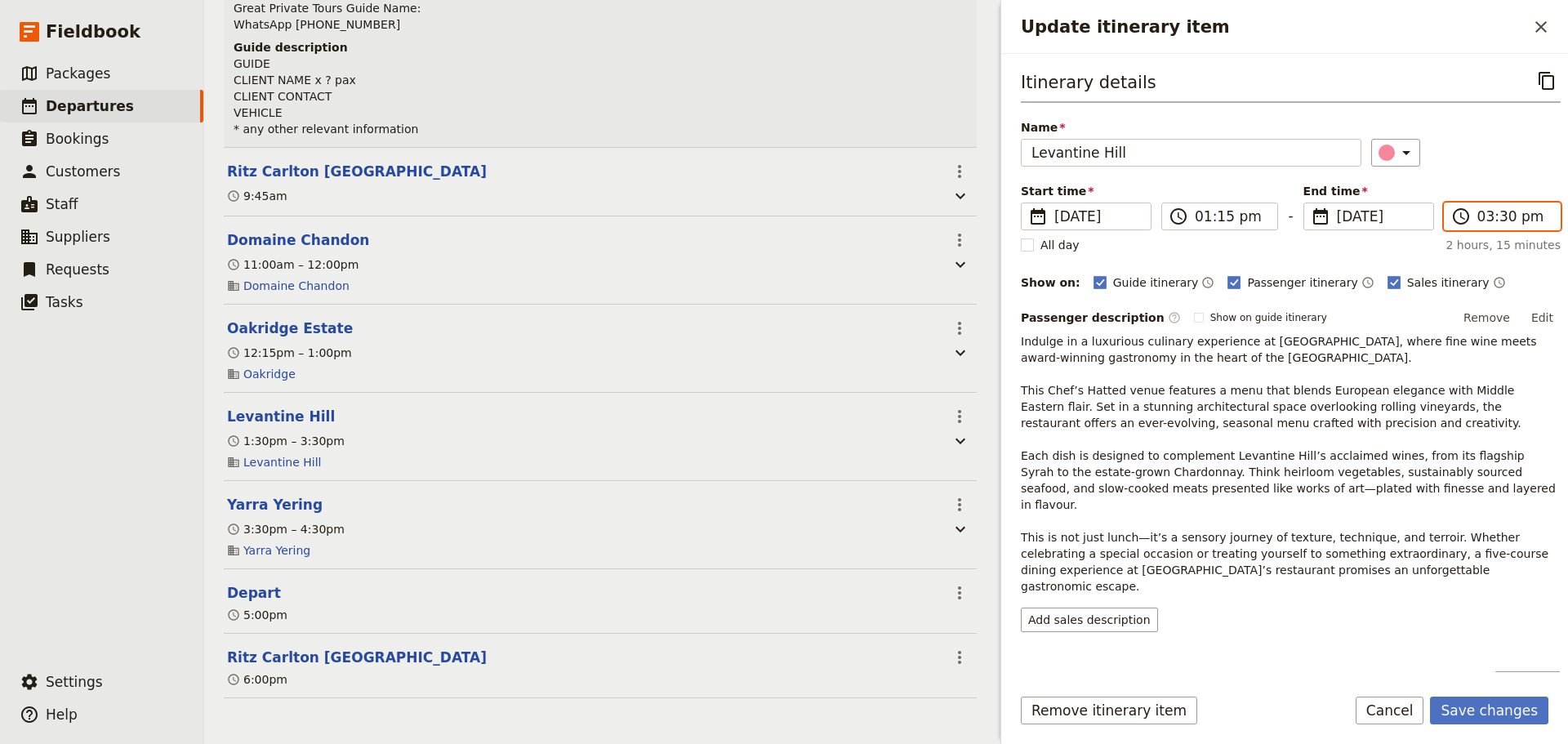
click at [1491, 225] on input "03:30 pm" at bounding box center [1513, 216] width 73 height 19
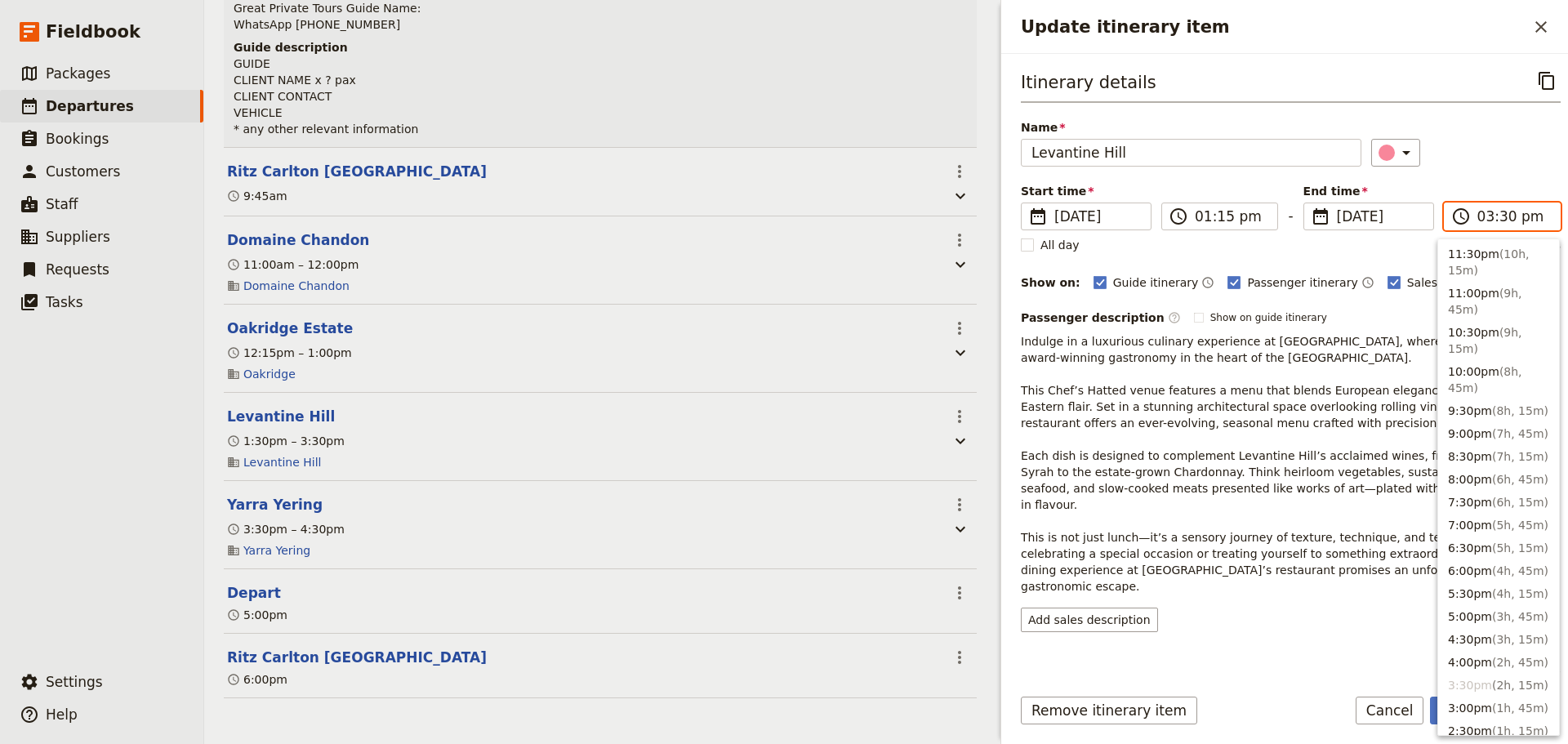
click at [1496, 218] on input "03:30 pm" at bounding box center [1513, 216] width 73 height 19
type input "03:15 pm"
click at [1508, 133] on div "Name Levantine Hill ​" at bounding box center [1290, 143] width 539 height 47
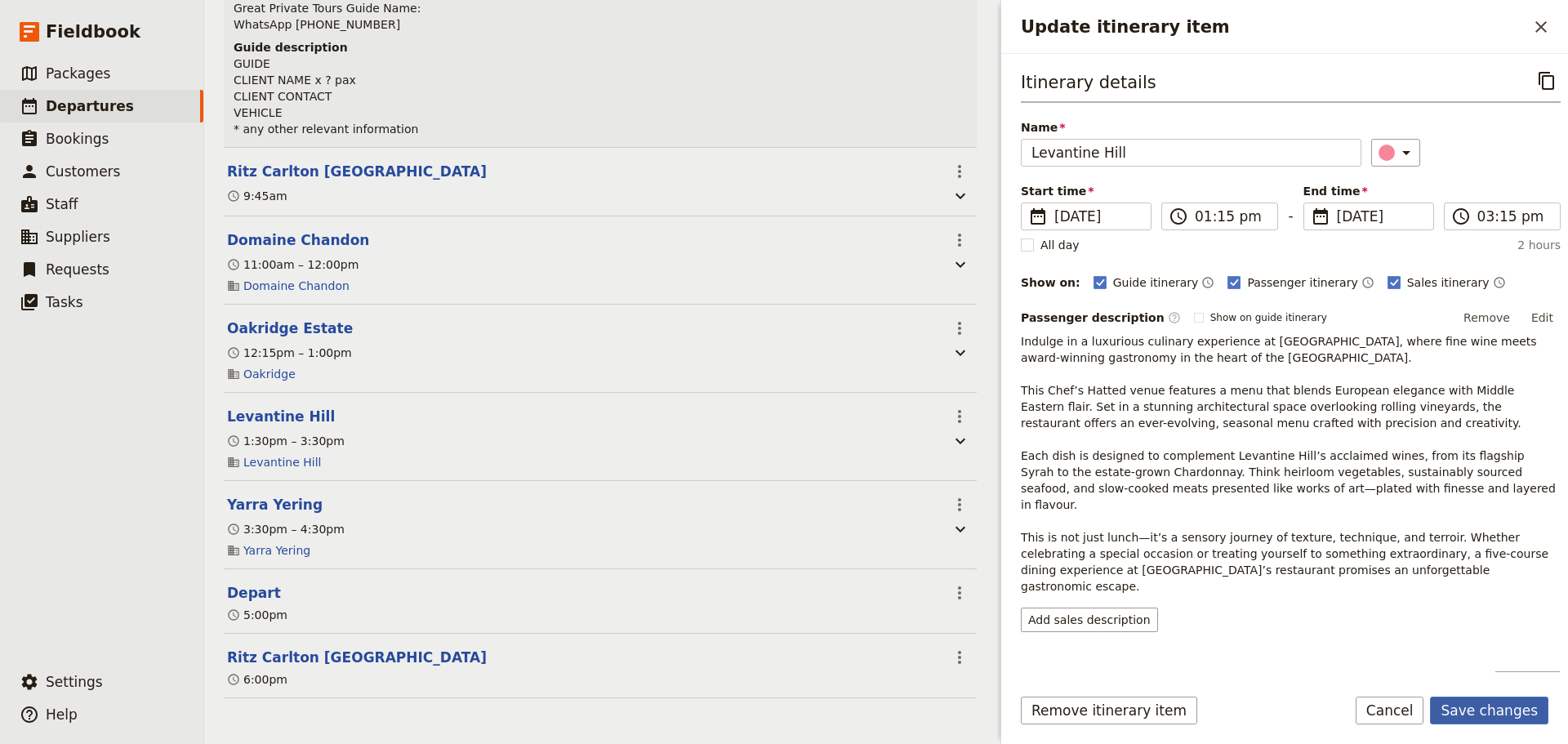
click at [1476, 707] on button "Save changes" at bounding box center [1488, 711] width 118 height 28
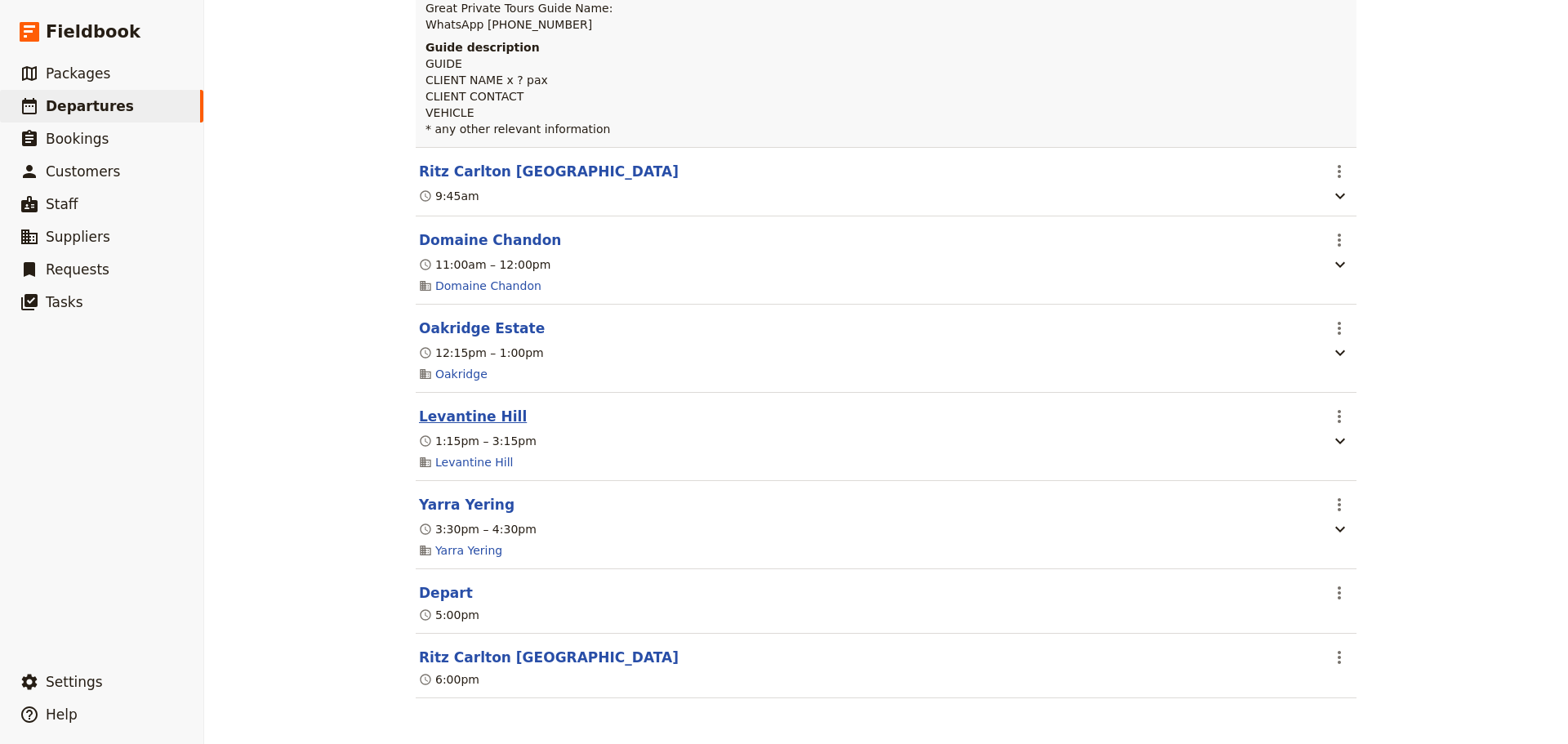
click at [432, 419] on button "Levantine Hill" at bounding box center [472, 416] width 108 height 19
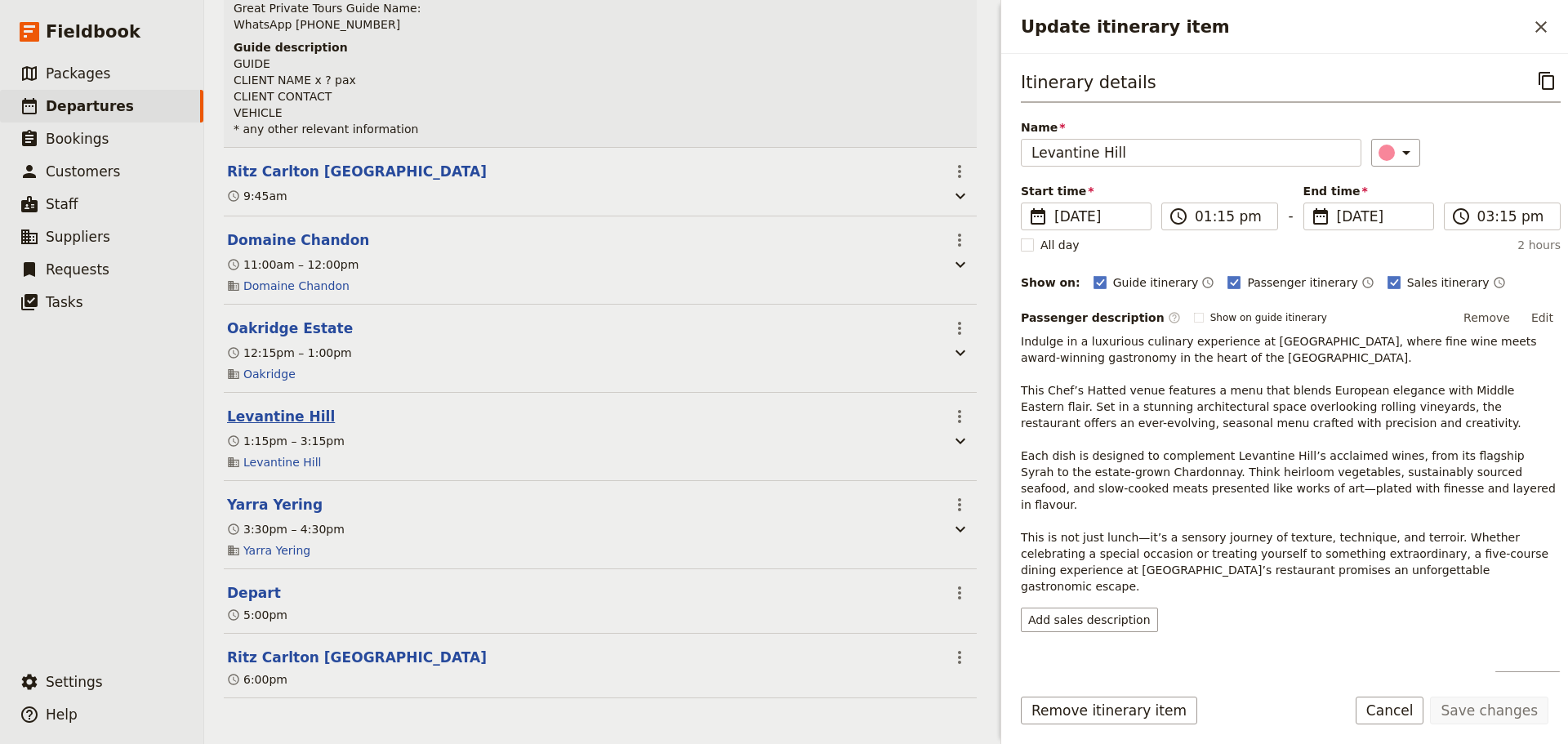
scroll to position [334, 0]
click at [261, 506] on button "Yarra Yering" at bounding box center [274, 504] width 95 height 19
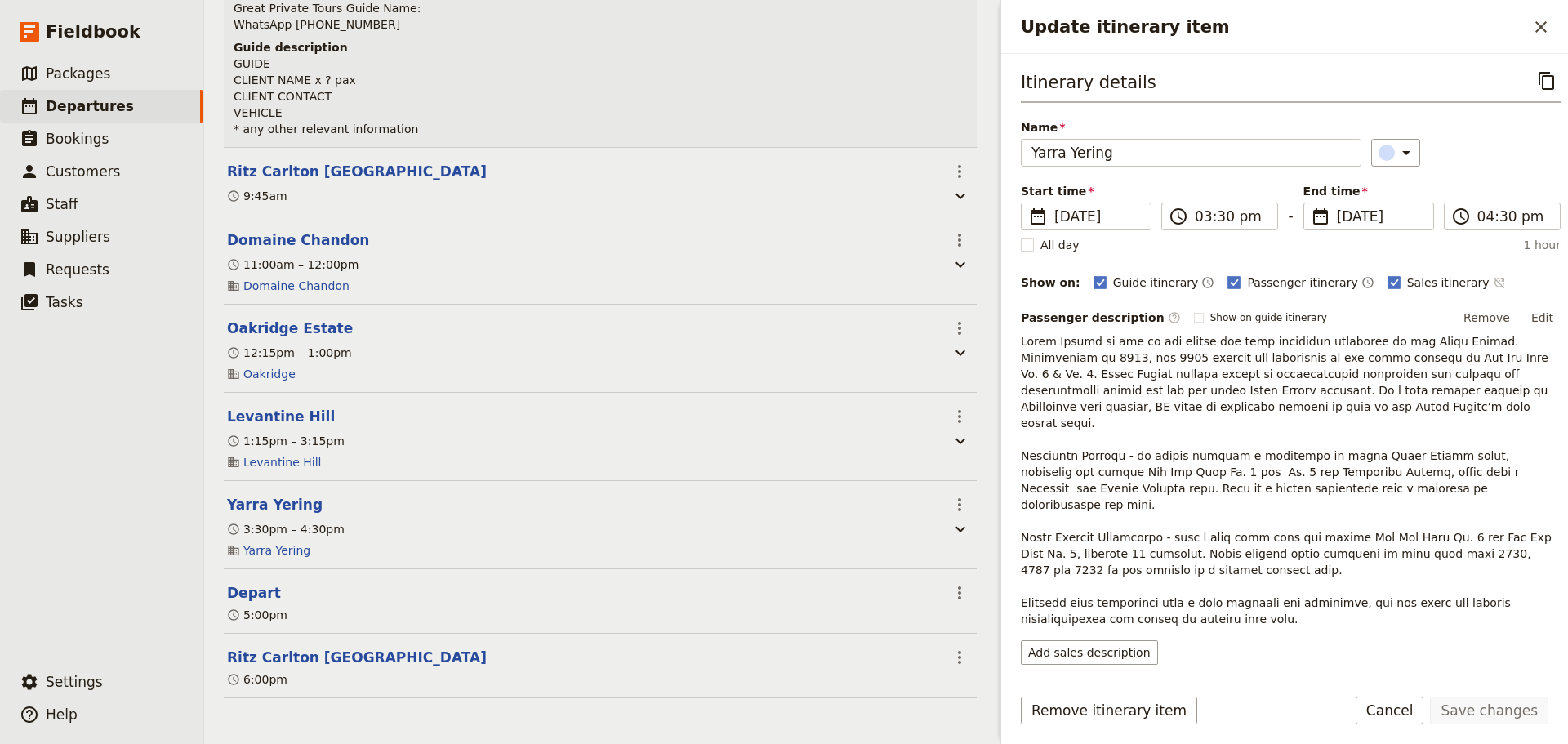
click at [1493, 284] on icon "Time not shown on sales itinerary" at bounding box center [1498, 283] width 11 height 11
click at [1541, 318] on button "Edit" at bounding box center [1542, 318] width 37 height 25
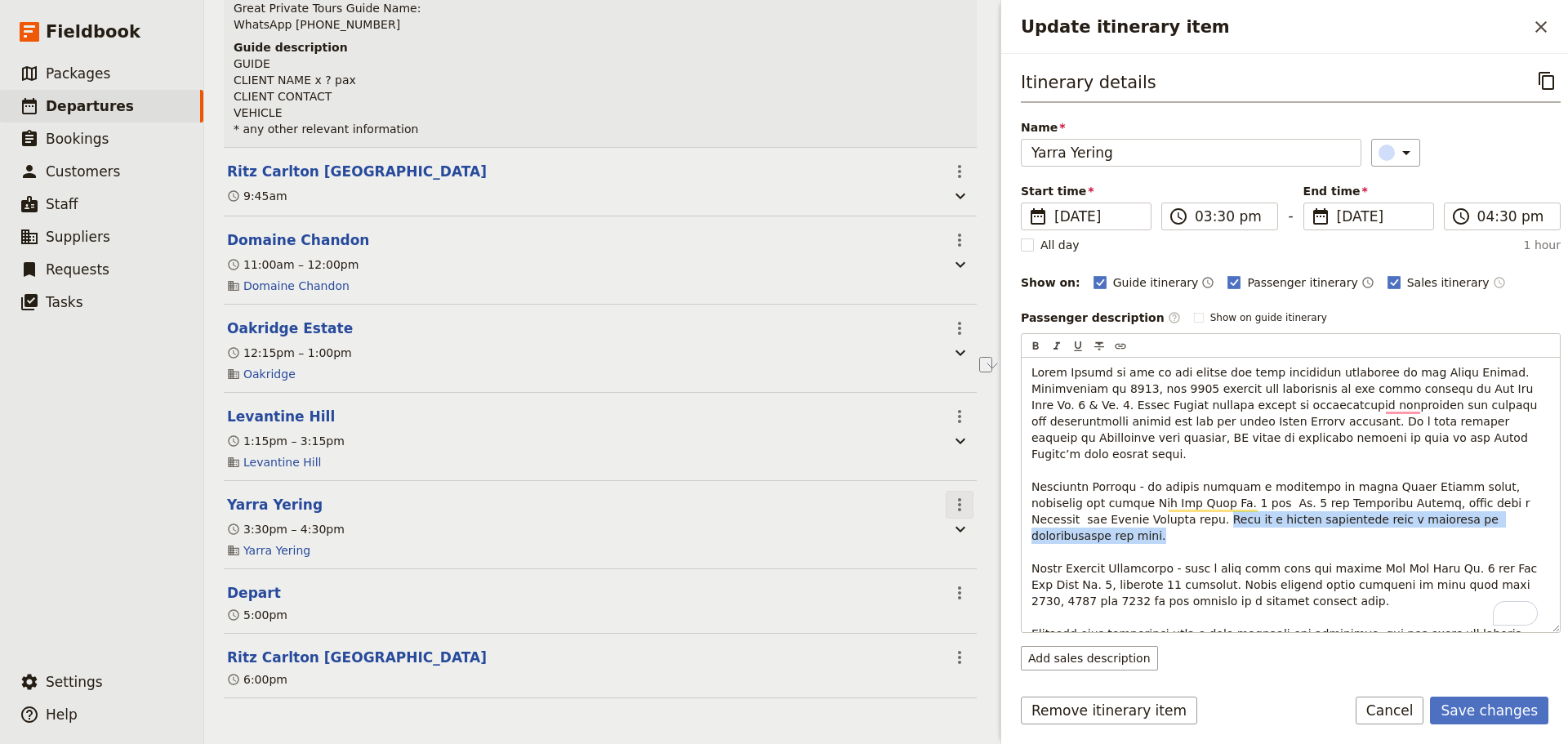
drag, startPoint x: 1399, startPoint y: 504, endPoint x: 944, endPoint y: 503, distance: 455.0
click at [944, 503] on div "Yarra Valley - Fine Dining Wineries Day Tour ​ Draft 25 Oct 2025 1 day 0/2 book…" at bounding box center [885, 372] width 1363 height 744
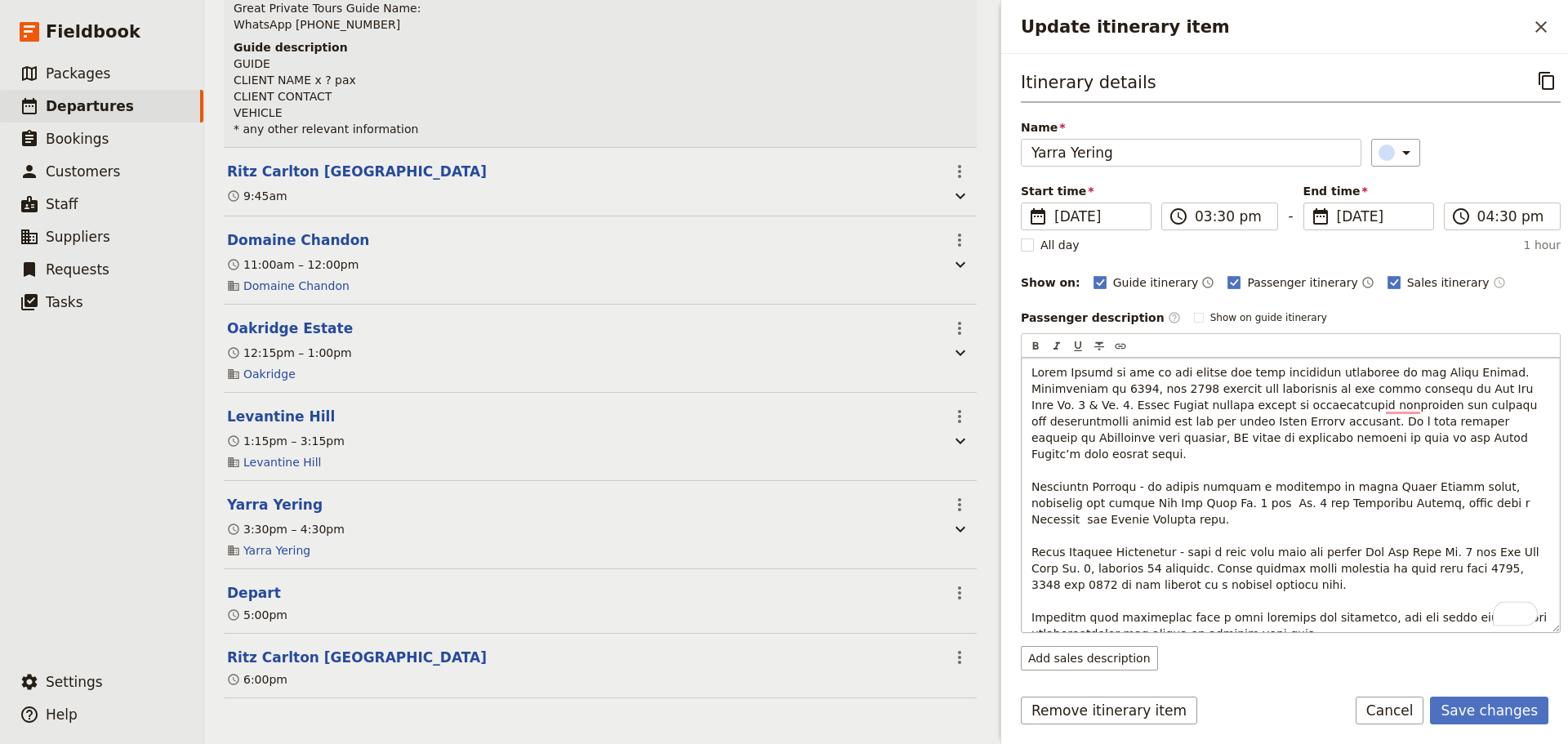
click at [1122, 455] on p "To enrich screen reader interactions, please activate Accessibility in Grammarl…" at bounding box center [1290, 502] width 518 height 277
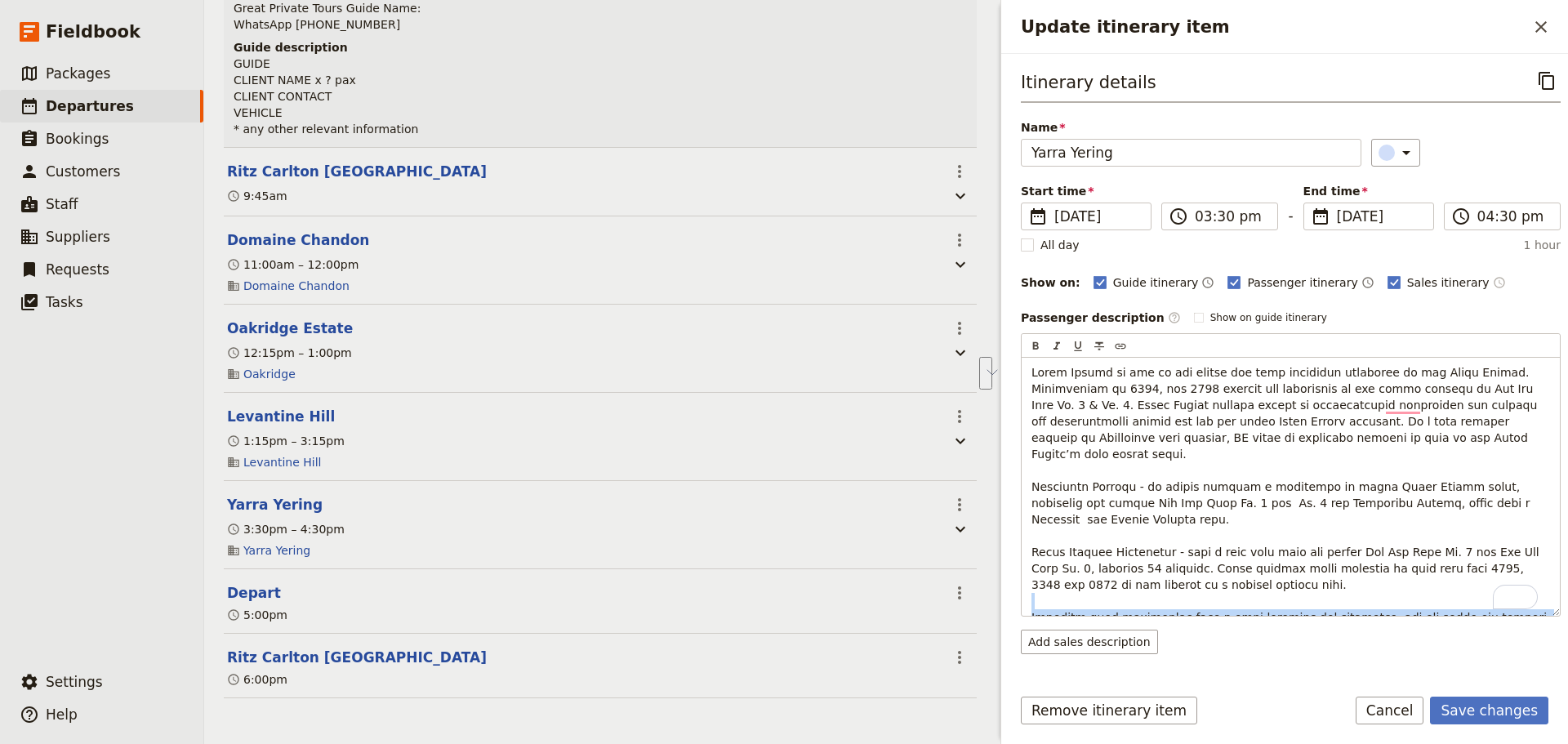
drag, startPoint x: 1265, startPoint y: 597, endPoint x: 994, endPoint y: 564, distance: 273.0
click at [994, 564] on div "Yarra Valley - Fine Dining Wineries Day Tour ​ Draft 25 Oct 2025 1 day 0/2 book…" at bounding box center [885, 372] width 1363 height 744
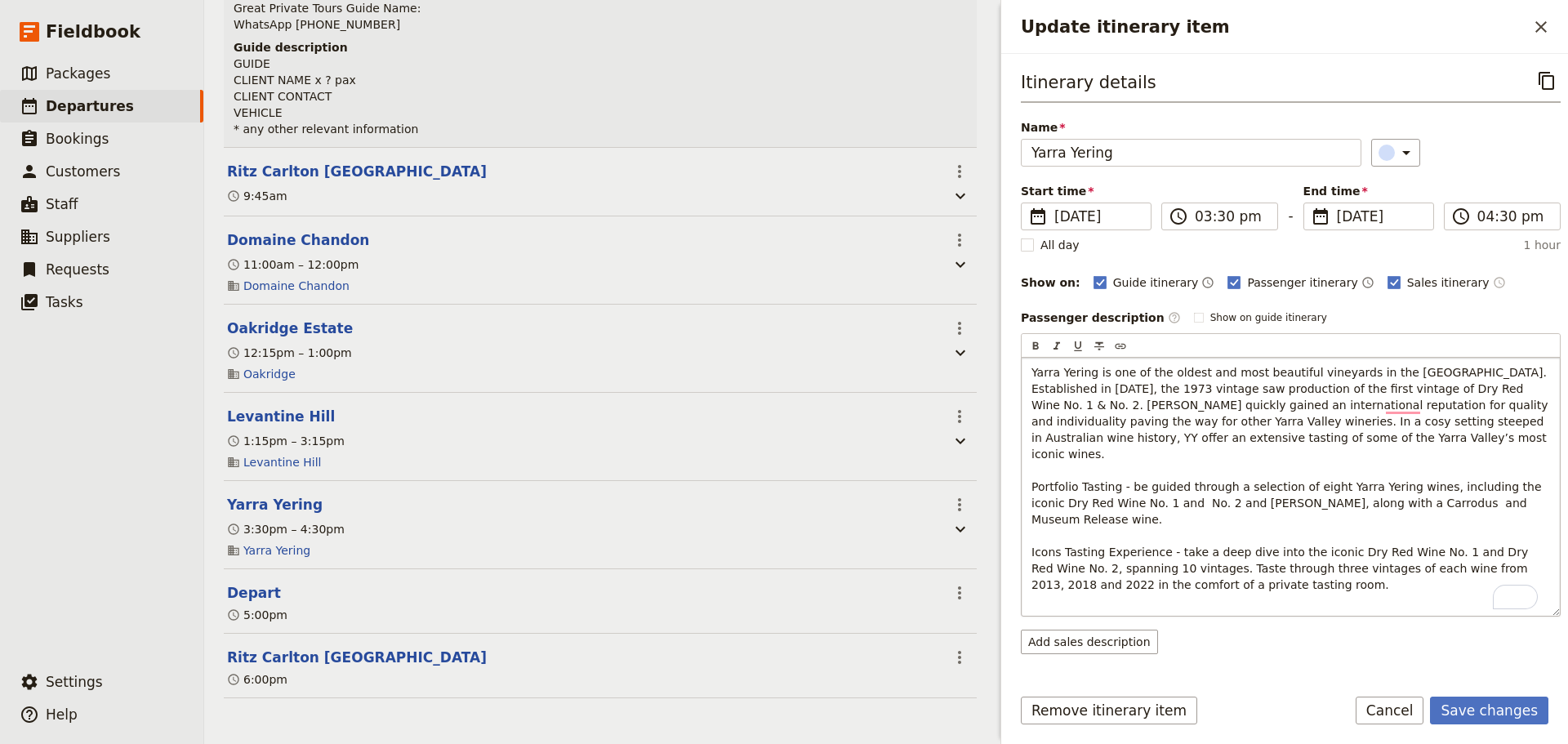
click at [1315, 435] on p "Yarra Yering is one of the oldest and most beautiful vineyards in the Yarra Val…" at bounding box center [1290, 478] width 518 height 228
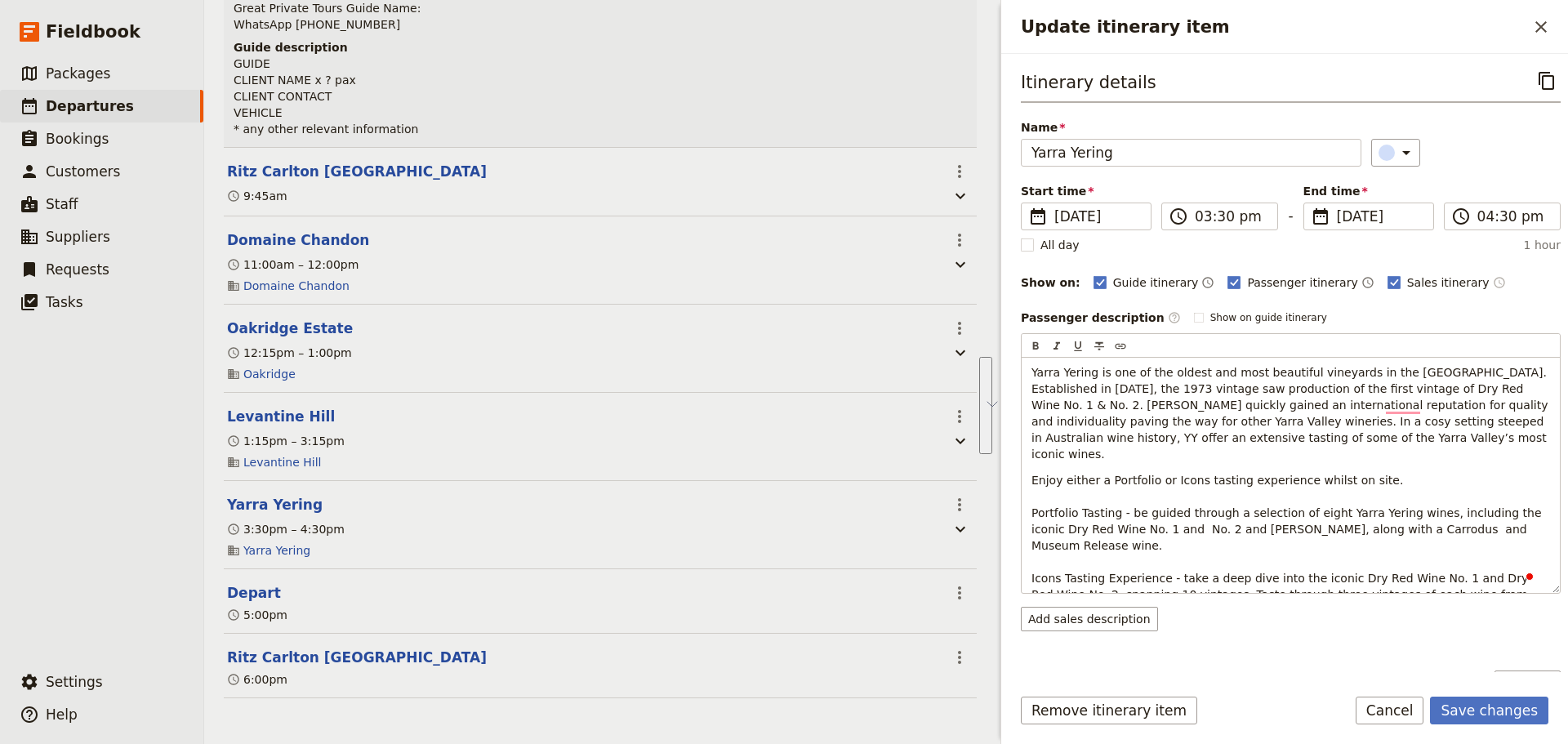
drag, startPoint x: 1263, startPoint y: 575, endPoint x: 1012, endPoint y: 498, distance: 262.5
click at [1012, 498] on div "Itinerary details ​ Name Yarra Yering ​ Start time ​ 25 Oct 2025 25/10/2025 202…" at bounding box center [1283, 363] width 566 height 618
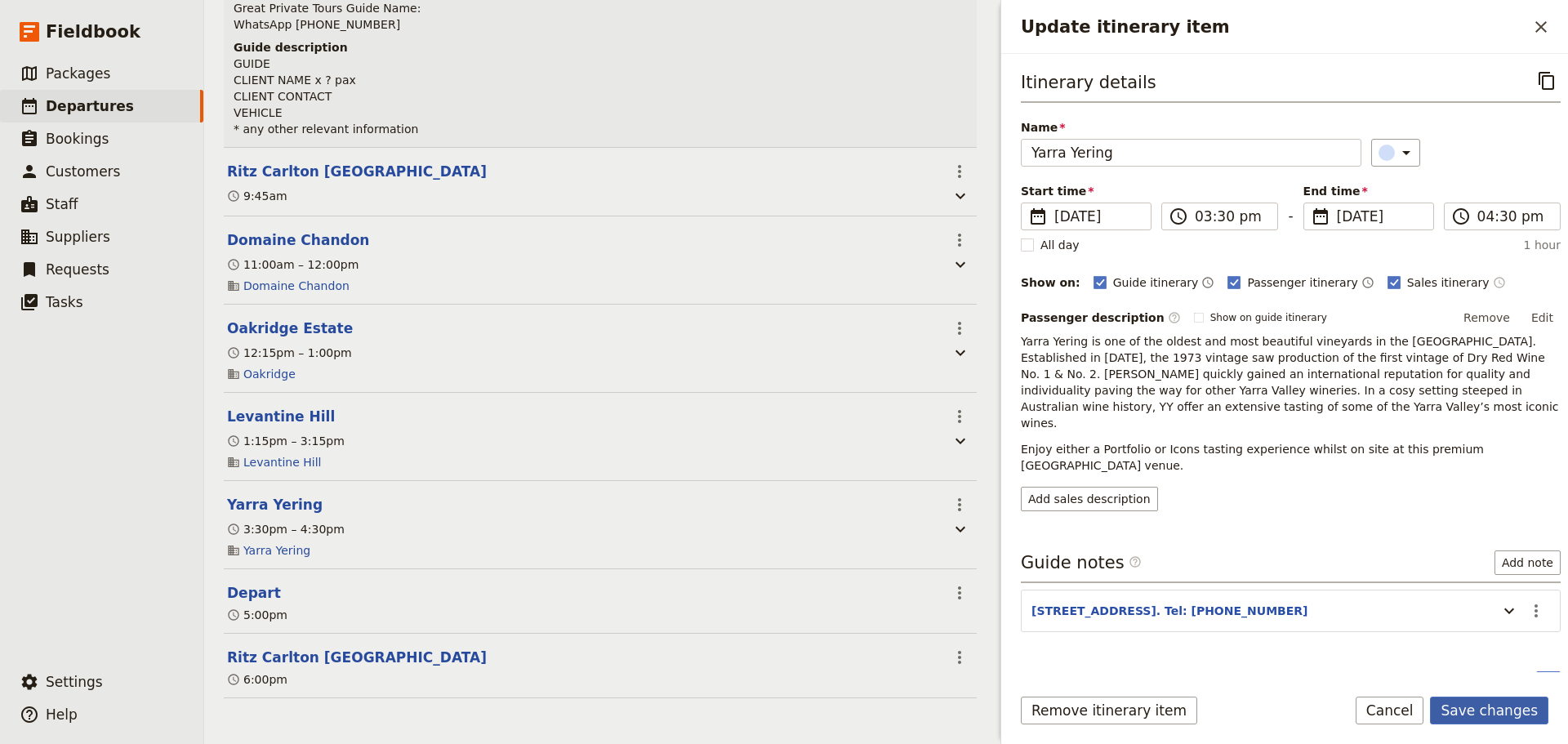
click at [1480, 692] on form "Itinerary details ​ Name Yarra Yering ​ Start time ​ 25 Oct 2025 25/10/2025 202…" at bounding box center [1283, 399] width 566 height 690
click at [1534, 315] on button "Edit" at bounding box center [1542, 318] width 37 height 25
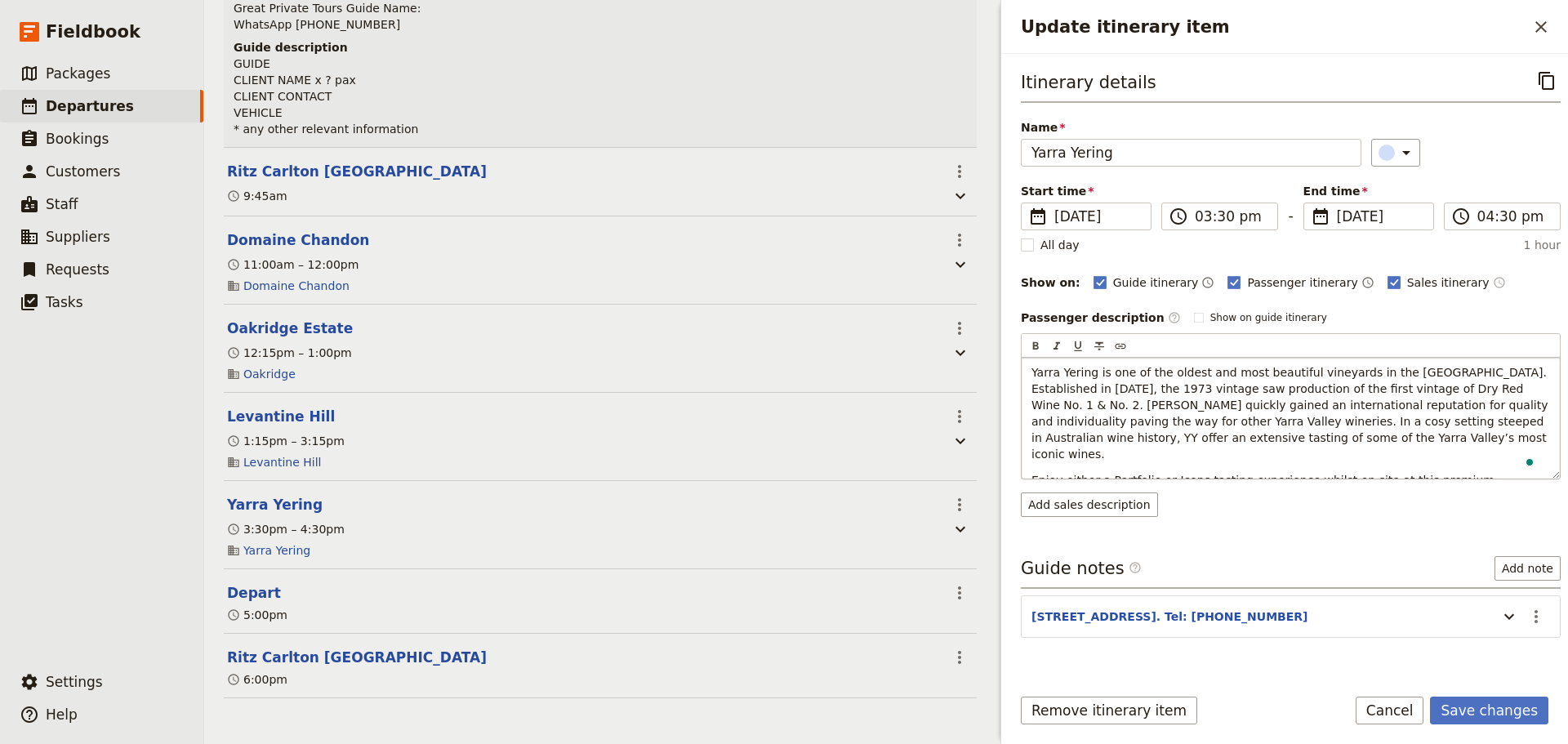
click at [1438, 374] on span "Yarra Yering is one of the oldest and most beautiful vineyards in the Yarra Val…" at bounding box center [1291, 413] width 520 height 95
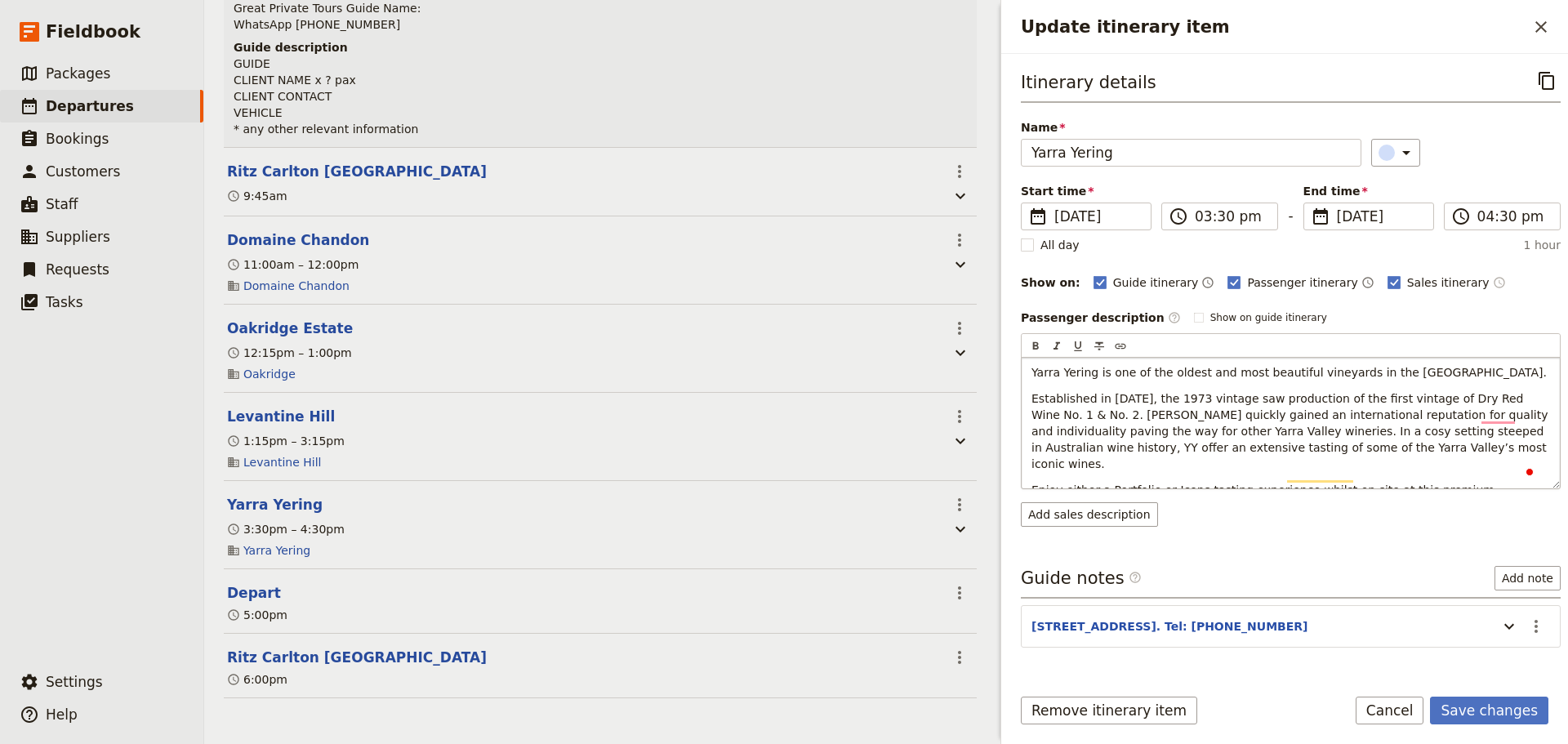
click at [1478, 414] on span "Established in 1969, the 1973 vintage saw production of the first vintage of Dr…" at bounding box center [1291, 432] width 520 height 79
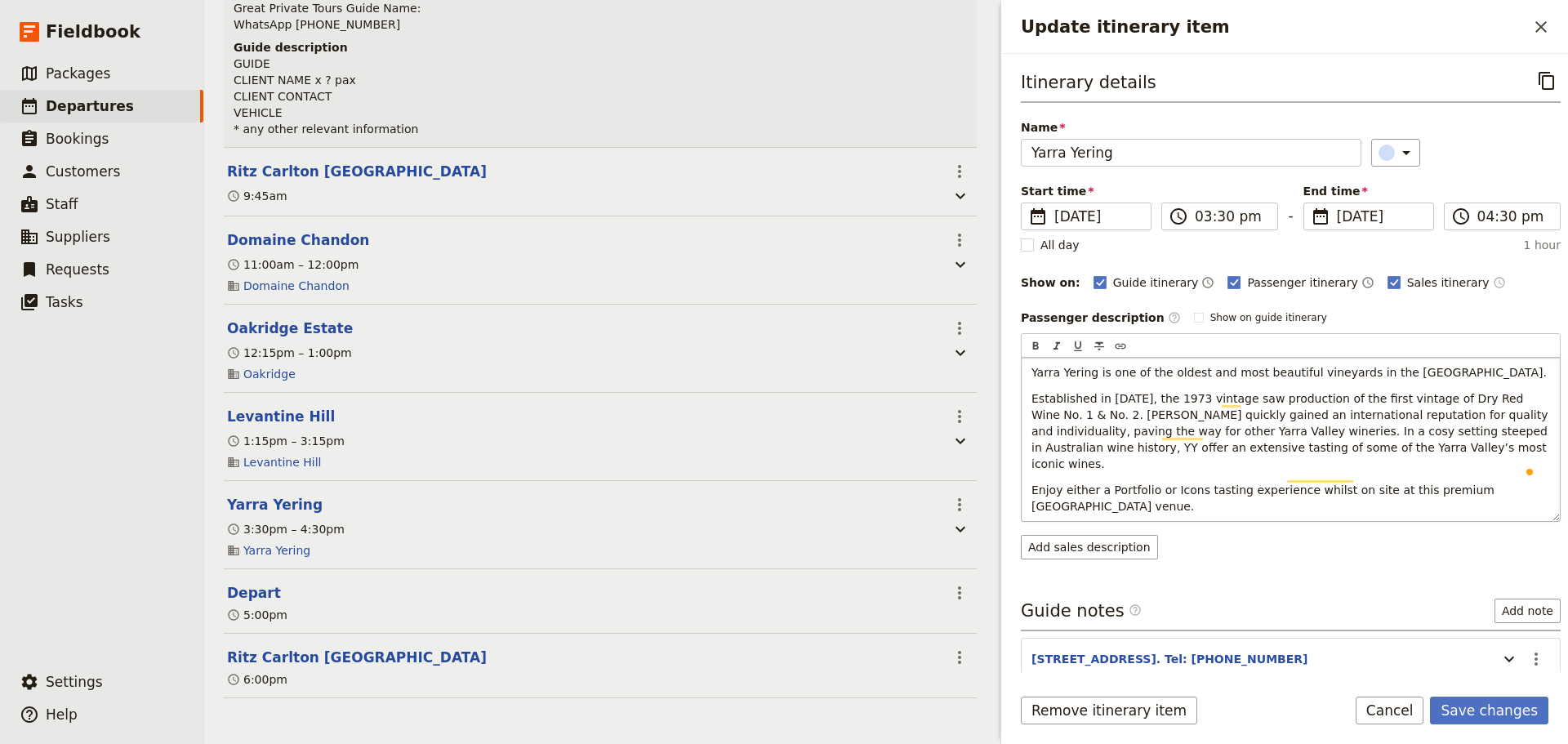
click at [1210, 430] on span "Established in 1969, the 1973 vintage saw production of the first vintage of Dr…" at bounding box center [1291, 432] width 520 height 79
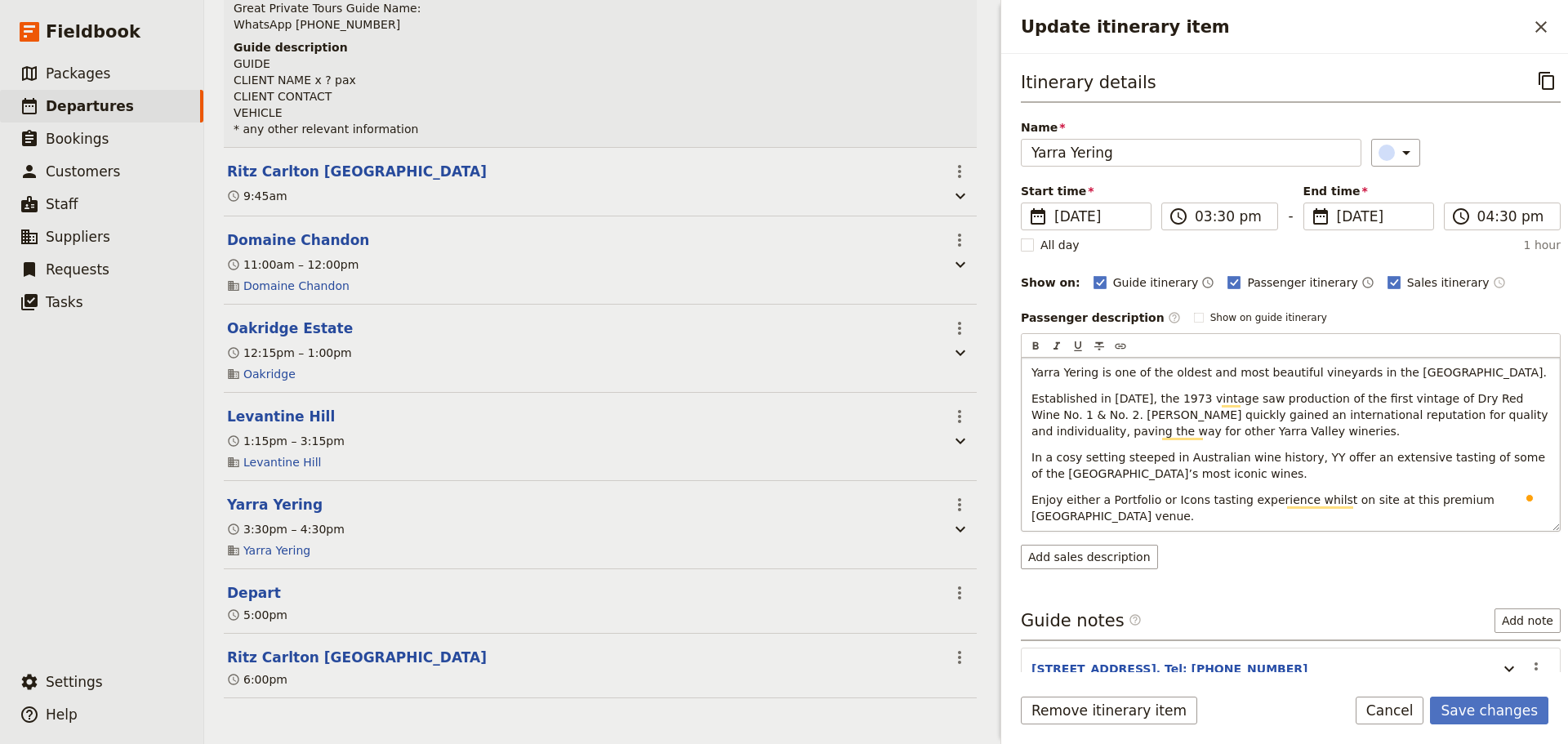
click at [1303, 457] on span "In a cosy setting steeped in Australian wine history, YY offer an extensive tas…" at bounding box center [1290, 466] width 517 height 30
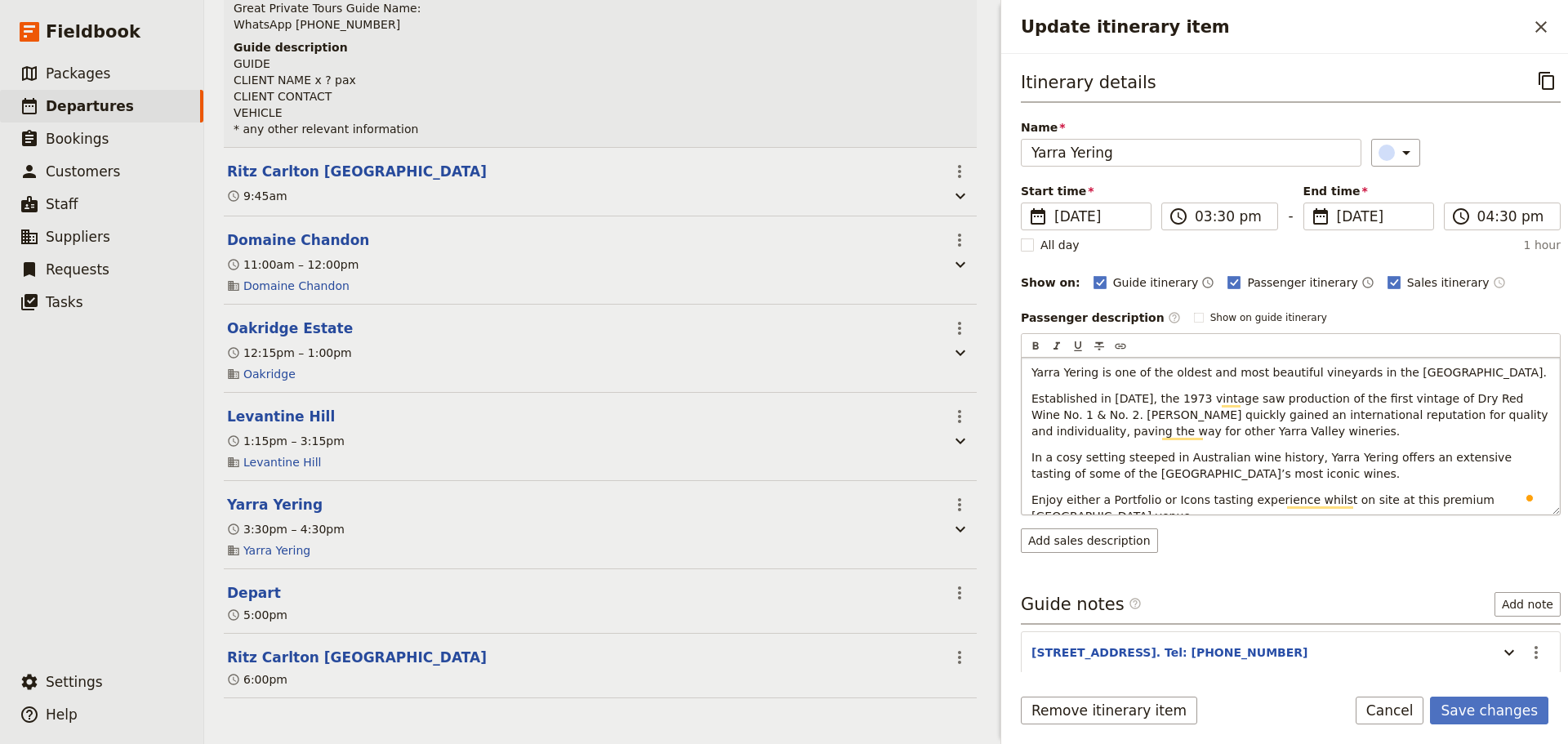
click at [1352, 470] on p "In a cosy setting steeped in Australian wine history, Yarra Yering offers an ex…" at bounding box center [1290, 465] width 518 height 32
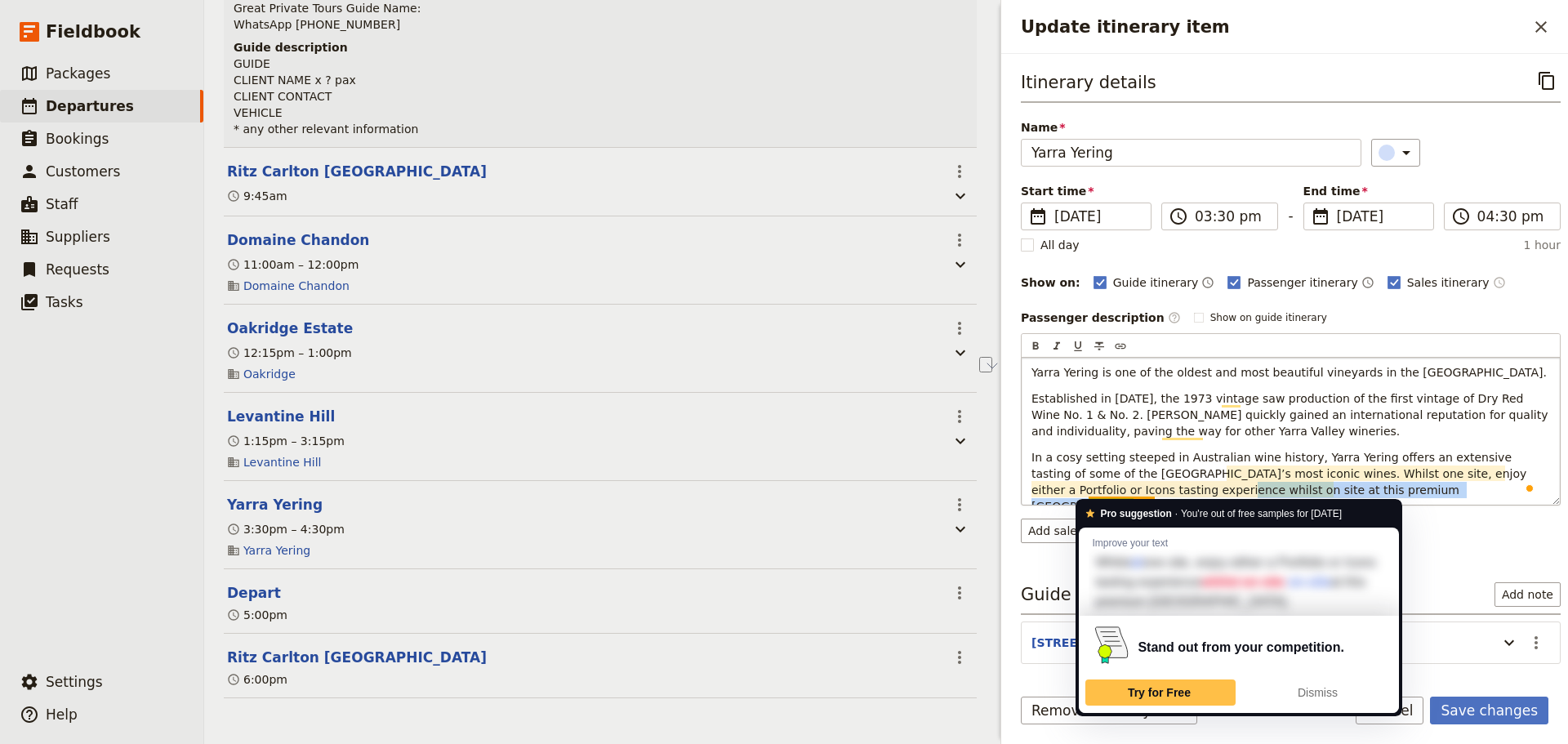
drag, startPoint x: 1338, startPoint y: 484, endPoint x: 1090, endPoint y: 489, distance: 248.1
click at [1090, 489] on p "In a cosy setting steeped in Australian wine history, Yarra Yering offers an ex…" at bounding box center [1290, 481] width 518 height 66
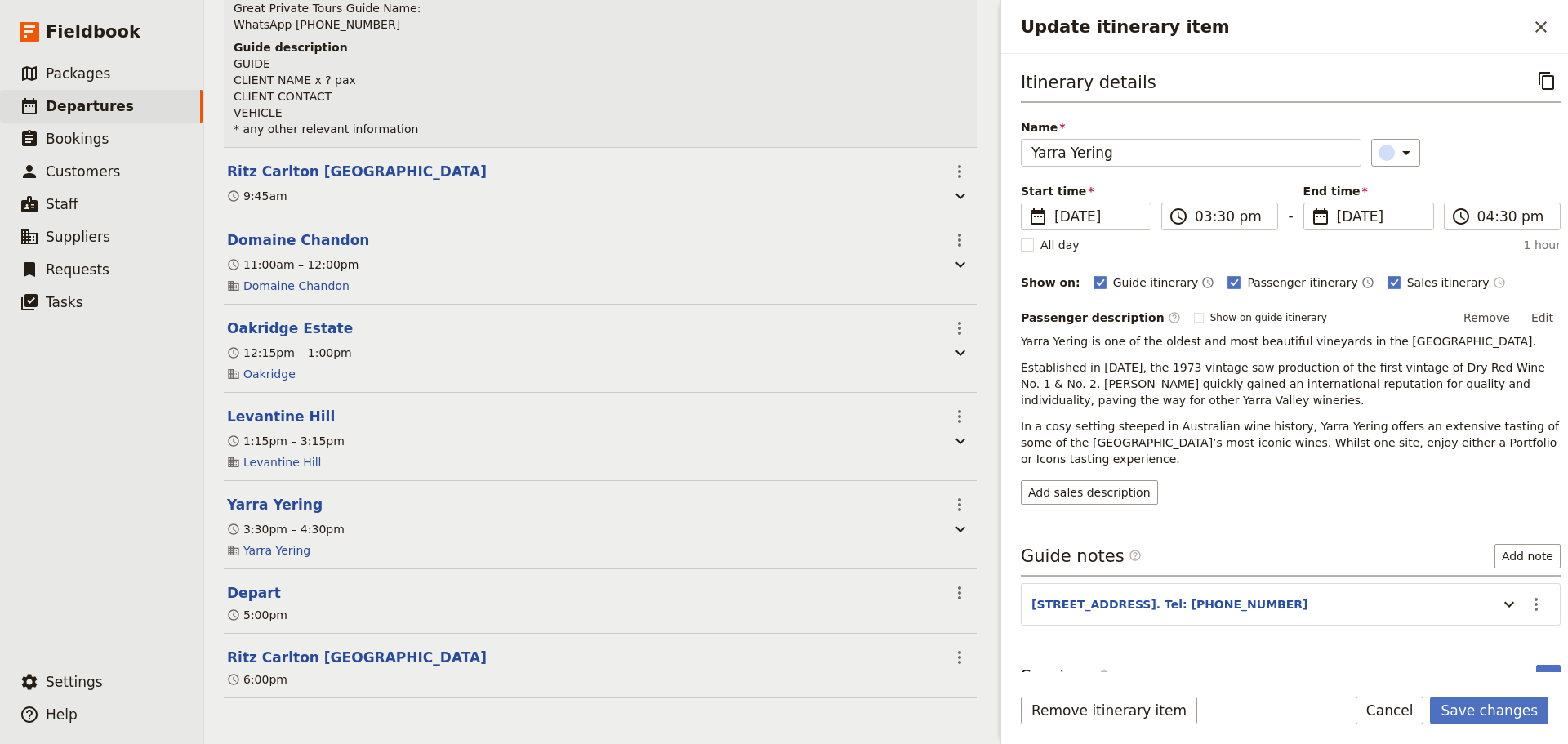
click at [1248, 446] on span "In a cosy setting steeped in Australian wine history, Yarra Yering offers an ex…" at bounding box center [1291, 442] width 541 height 46
click at [1523, 318] on button "Edit" at bounding box center [1542, 318] width 37 height 25
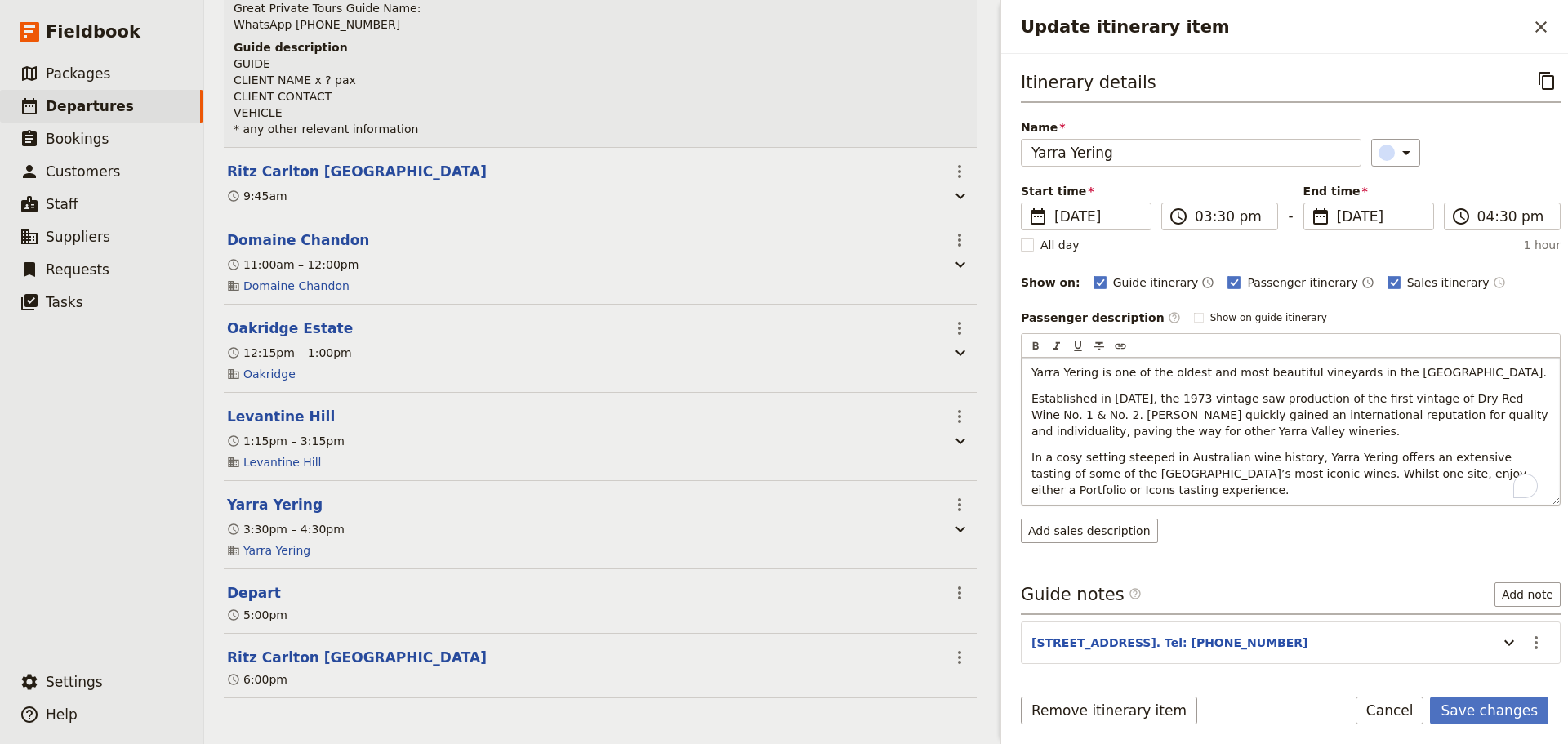
click at [1270, 474] on span "In a cosy setting steeped in Australian wine history, Yarra Yering offers an ex…" at bounding box center [1281, 474] width 499 height 46
click at [1274, 473] on span "In a cosy setting steeped in Australian wine history, Yarra Yering offers an ex…" at bounding box center [1281, 474] width 499 height 46
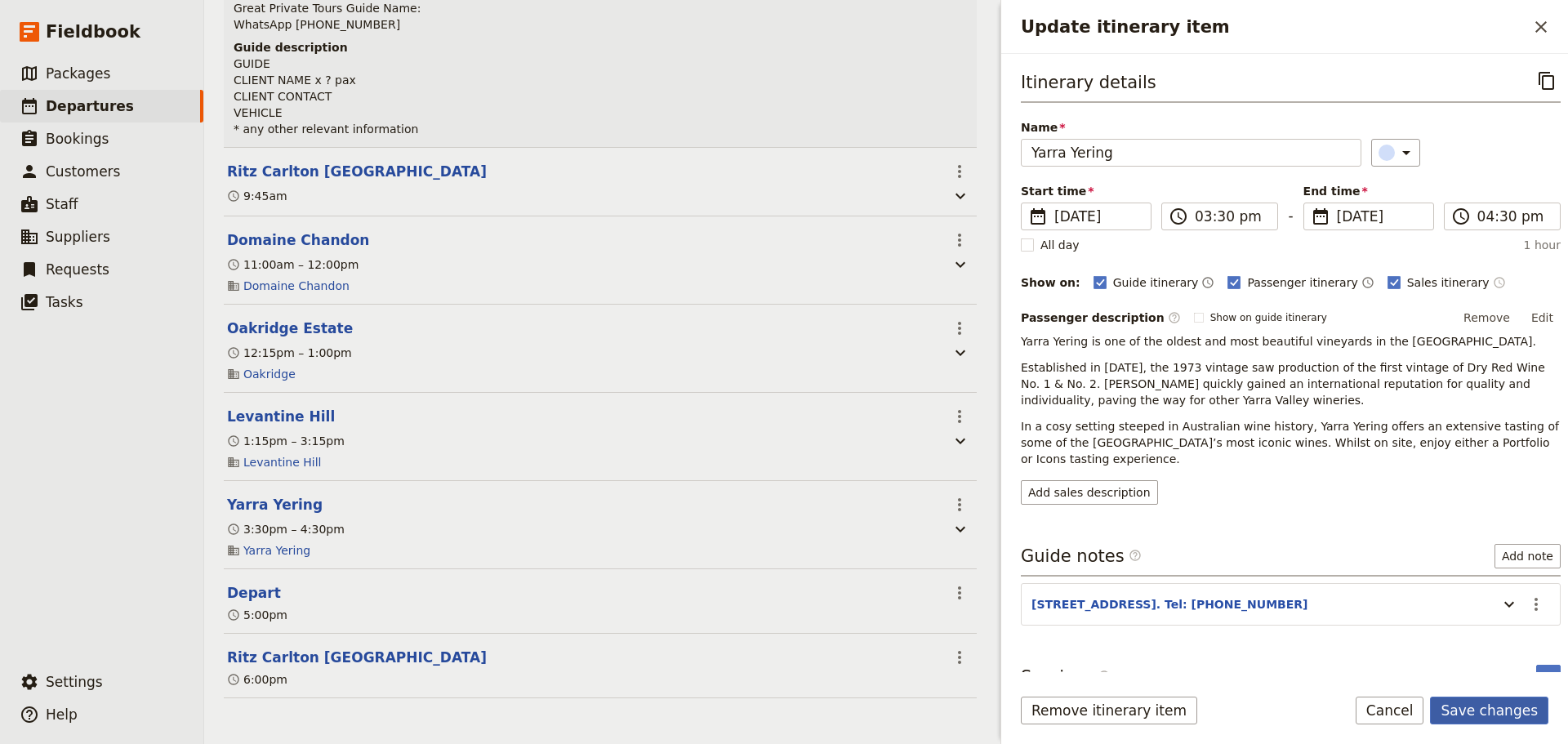
click at [1480, 698] on button "Save changes" at bounding box center [1488, 711] width 118 height 28
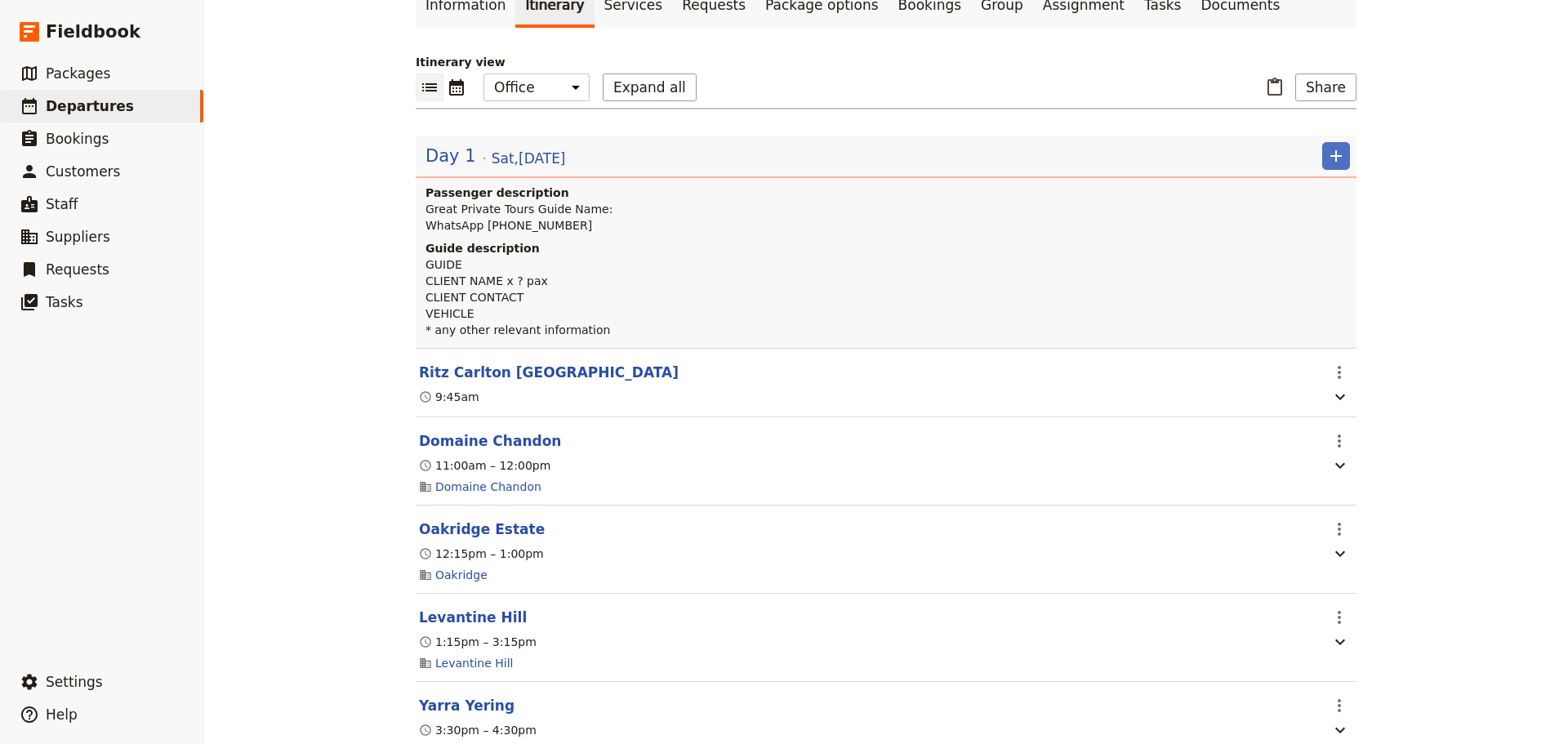
scroll to position [89, 0]
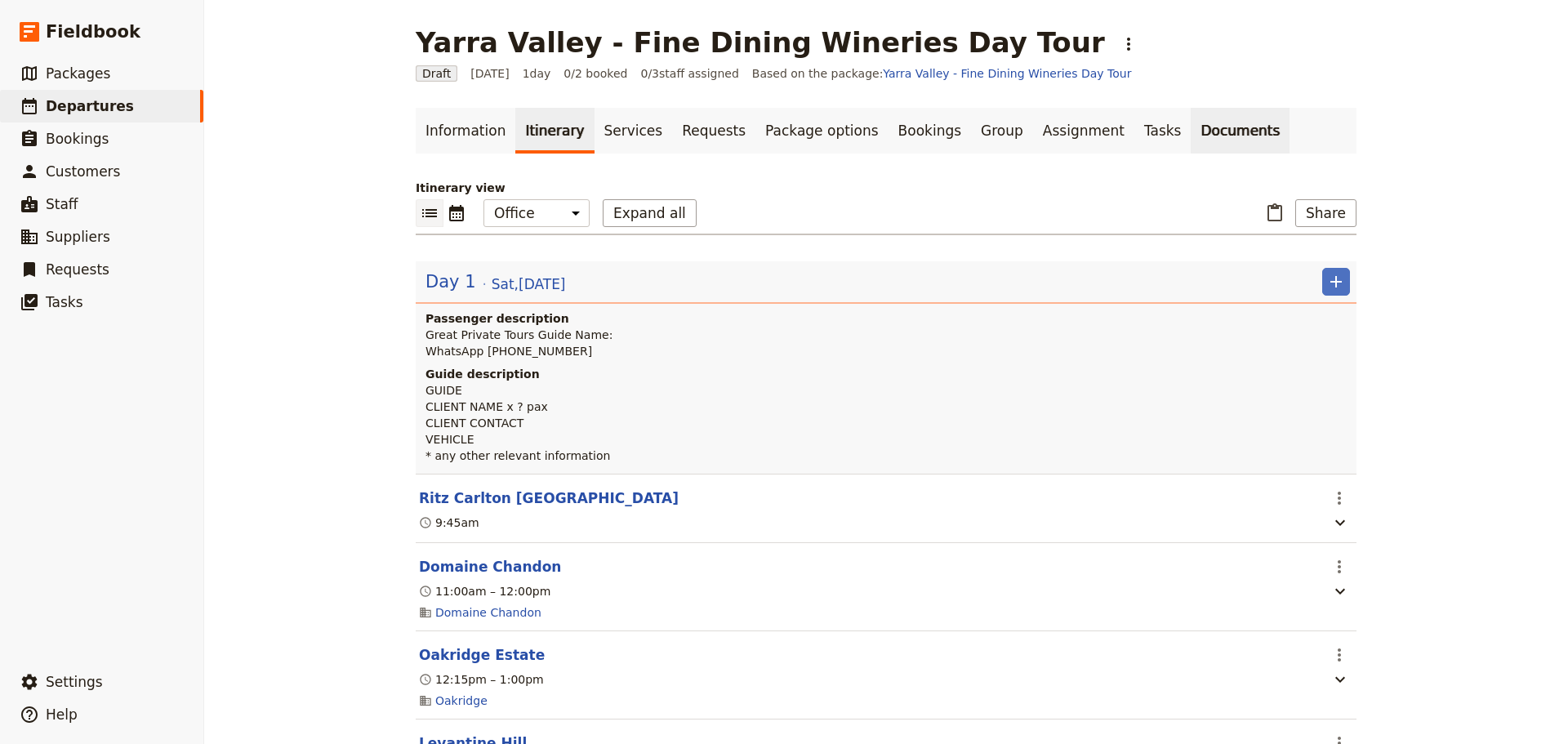
click at [1191, 136] on link "Documents" at bounding box center [1240, 130] width 99 height 46
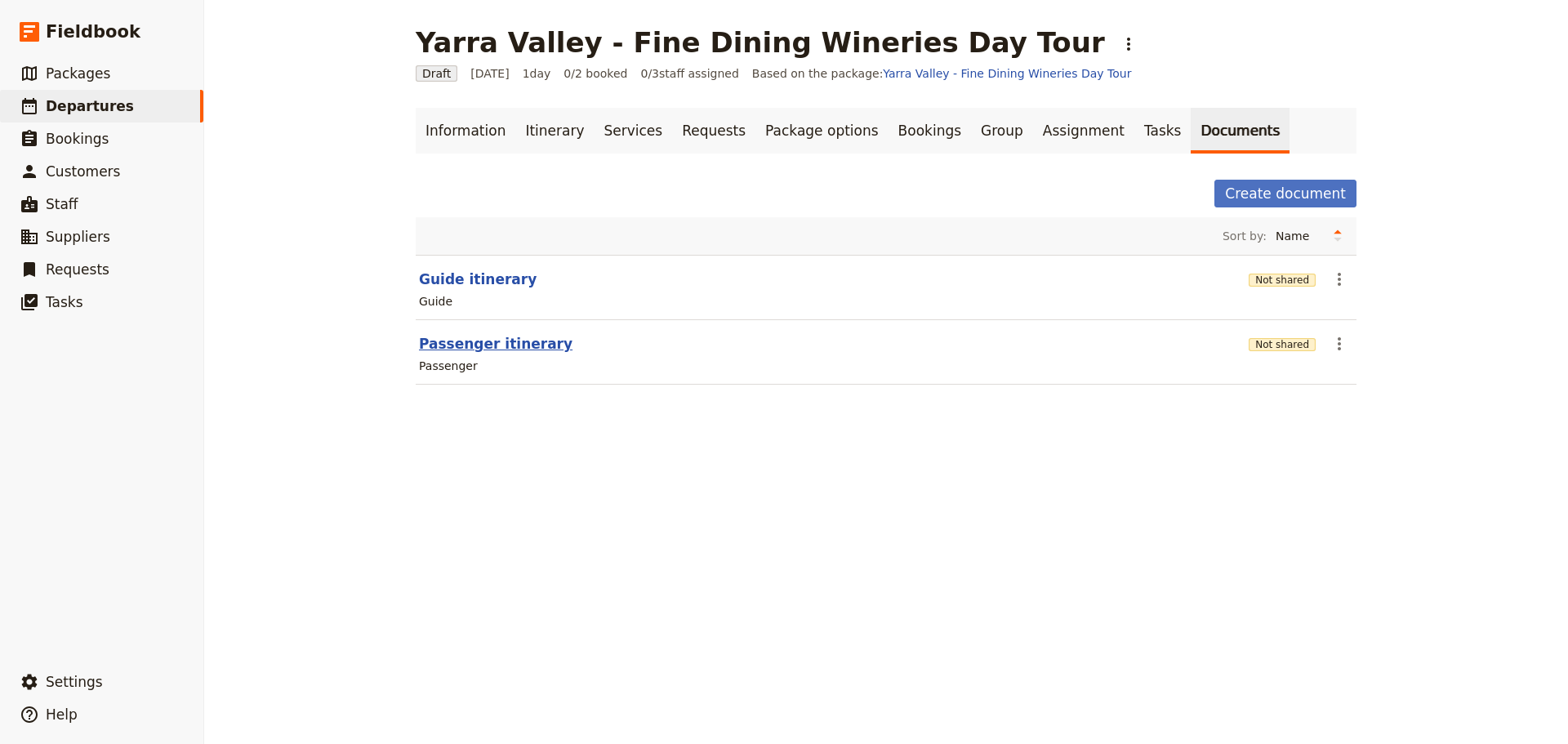
click at [473, 342] on button "Passenger itinerary" at bounding box center [495, 343] width 153 height 19
select select "PASSENGER"
select select "DEFAULT"
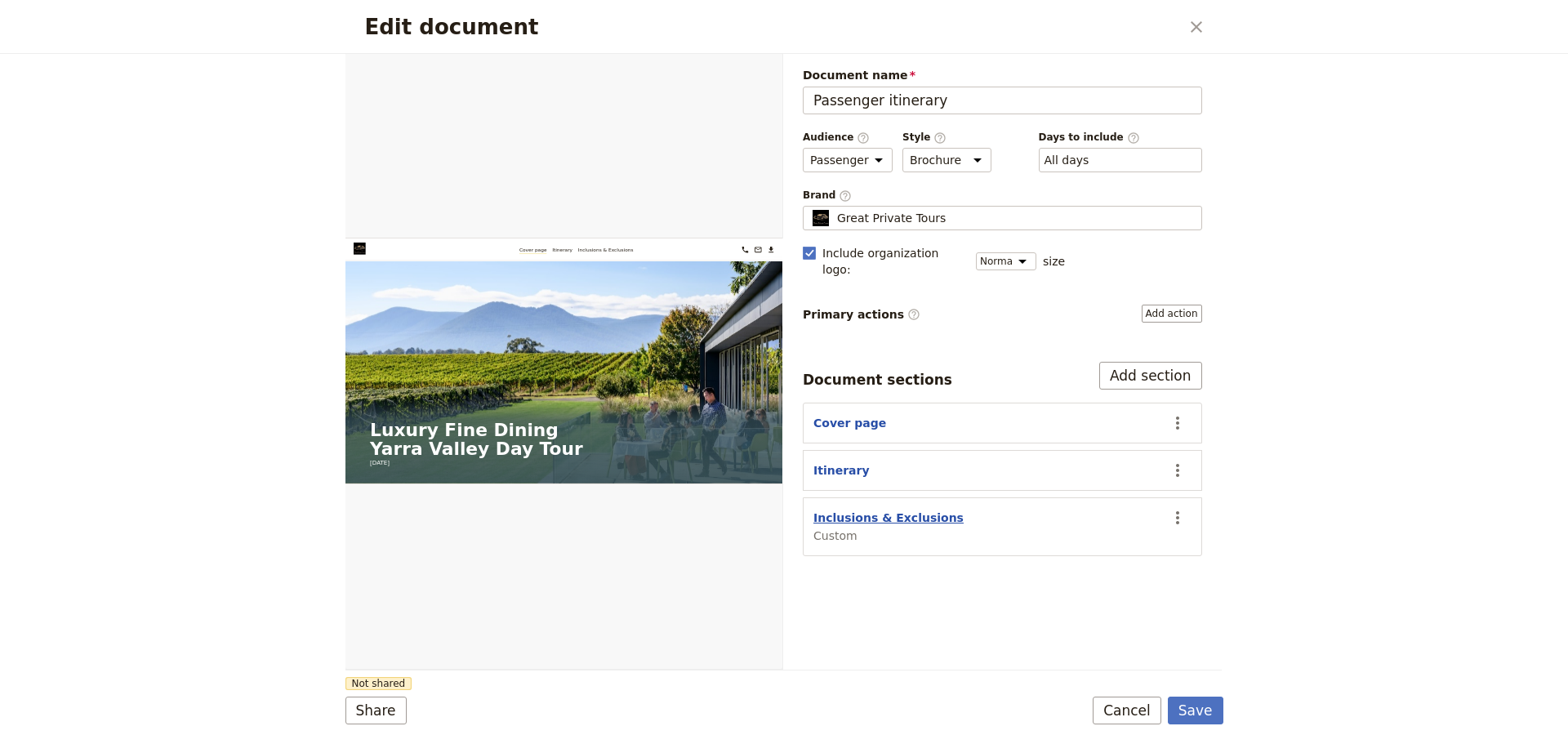
click at [882, 509] on button "Inclusions & Exclusions" at bounding box center [889, 517] width 151 height 17
select select "CUSTOM"
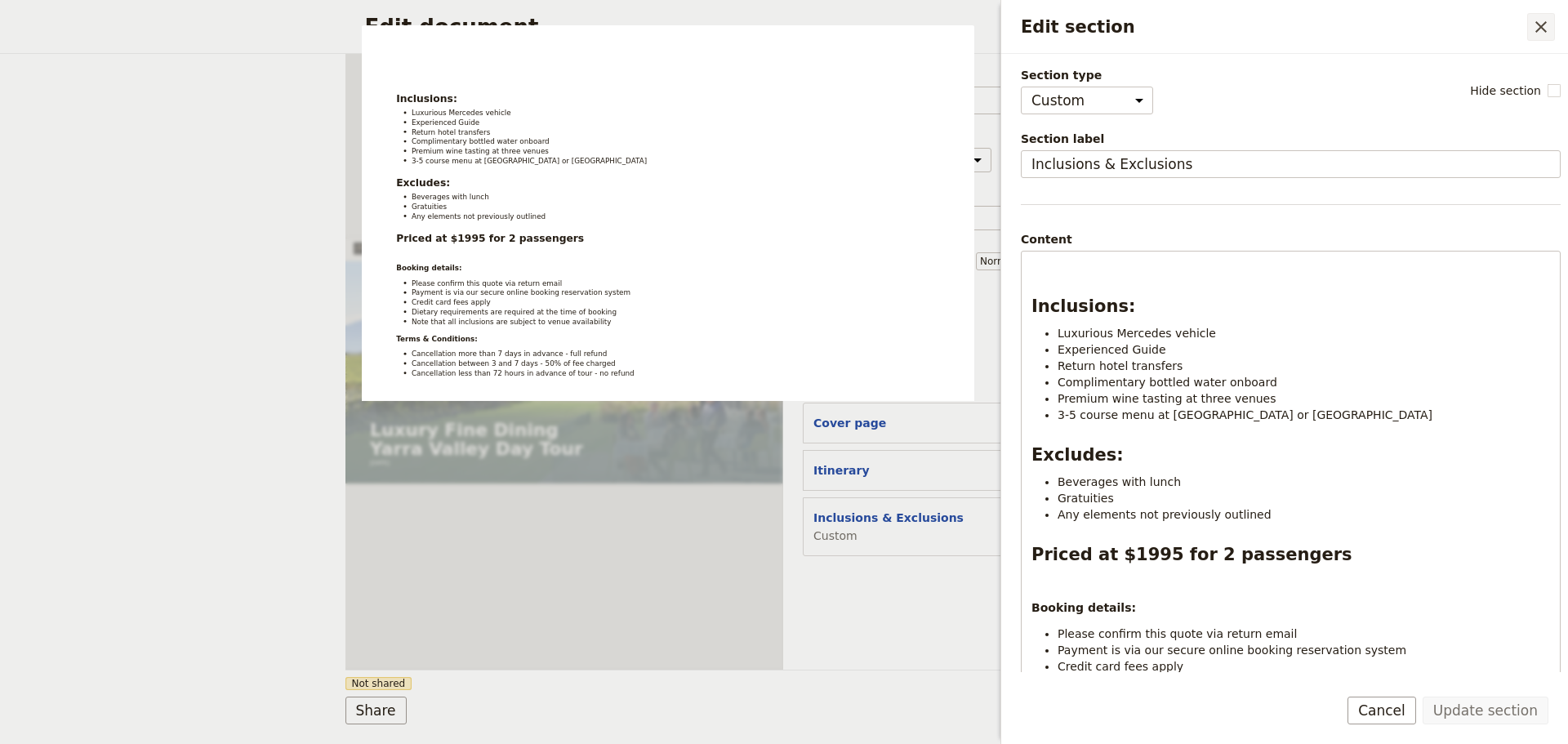
click at [1533, 30] on icon "Close drawer" at bounding box center [1541, 27] width 19 height 19
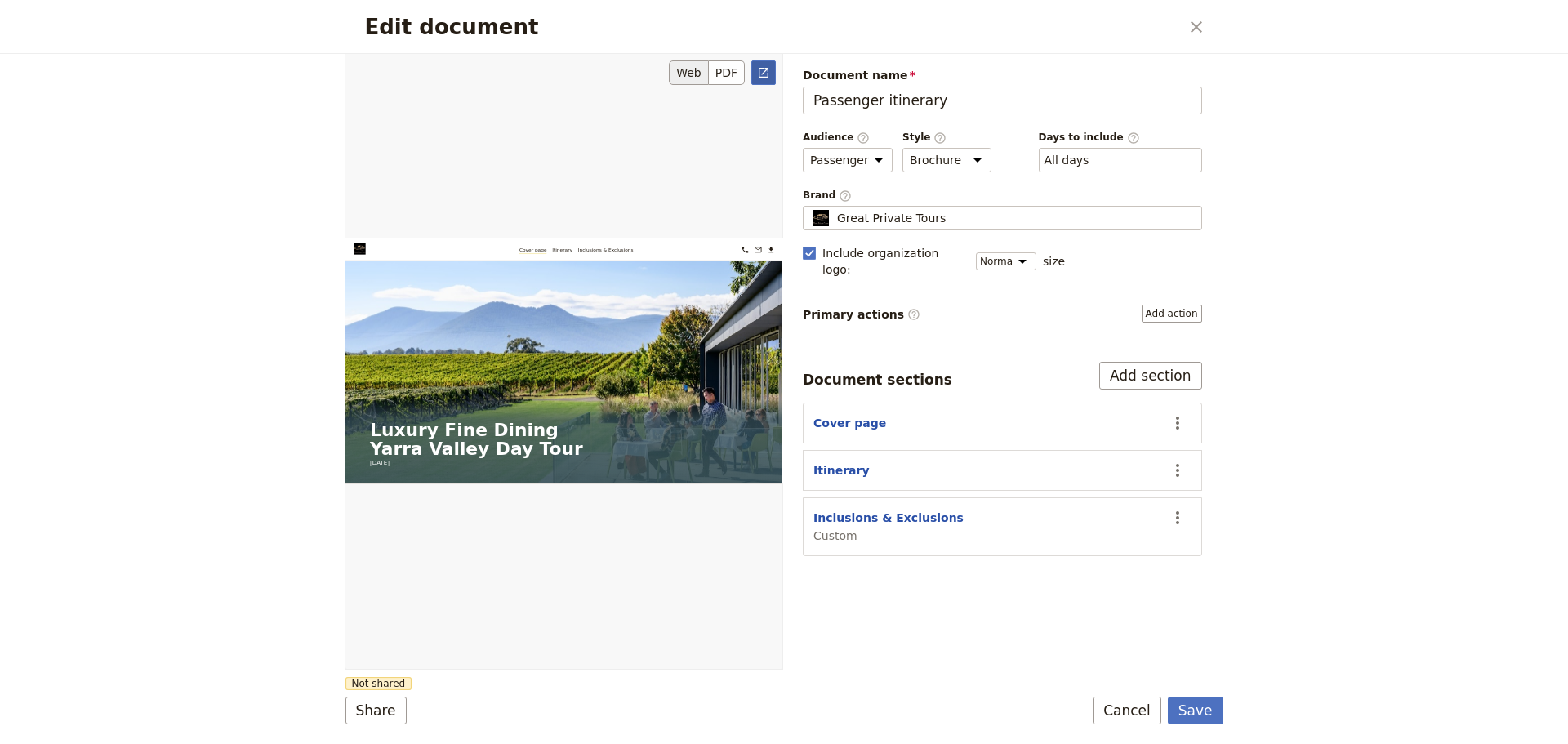
click at [766, 77] on icon "Open full preview" at bounding box center [763, 72] width 10 height 10
click at [867, 509] on button "Inclusions & Exclusions" at bounding box center [889, 517] width 151 height 17
select select "CUSTOM"
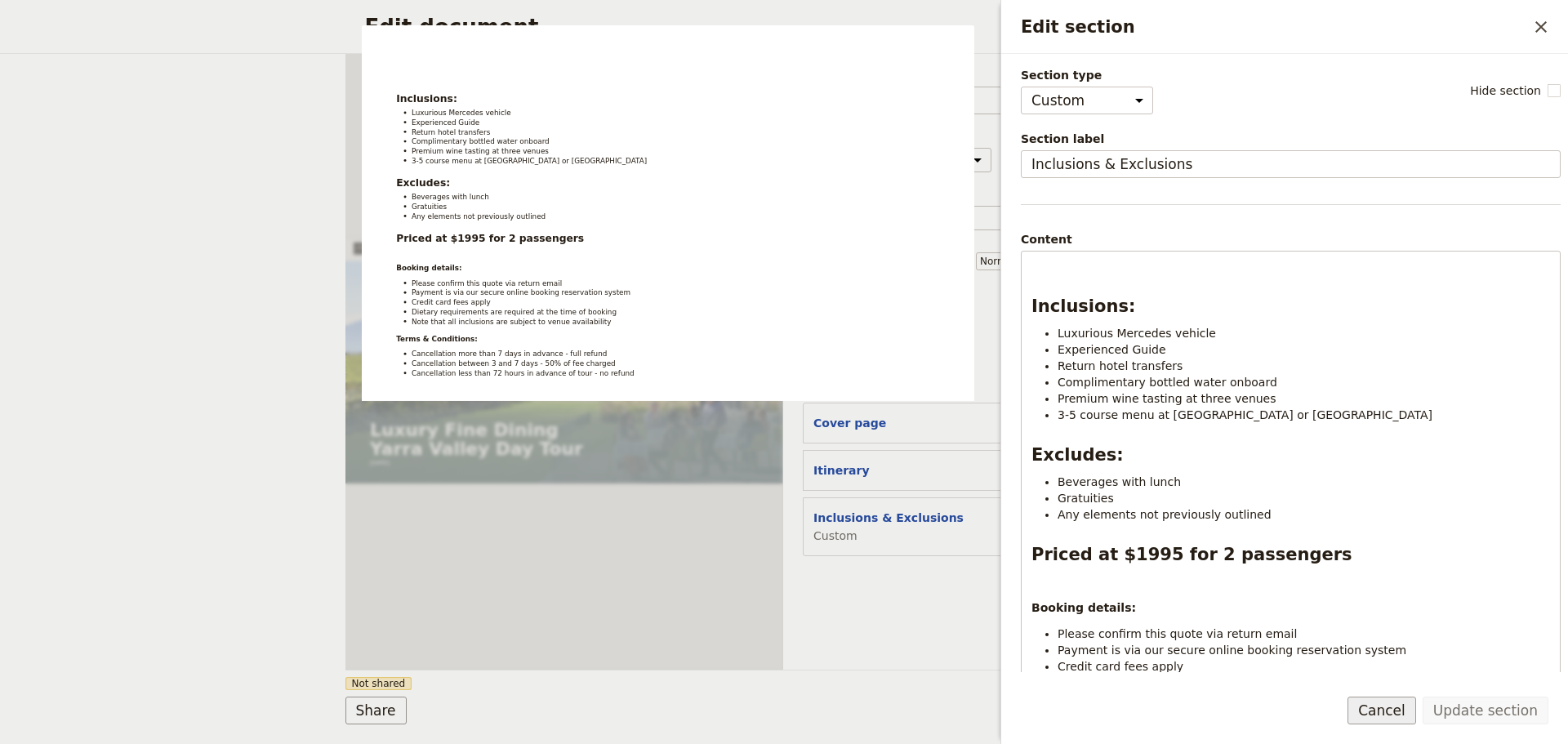
click at [1386, 719] on button "Cancel" at bounding box center [1382, 711] width 68 height 28
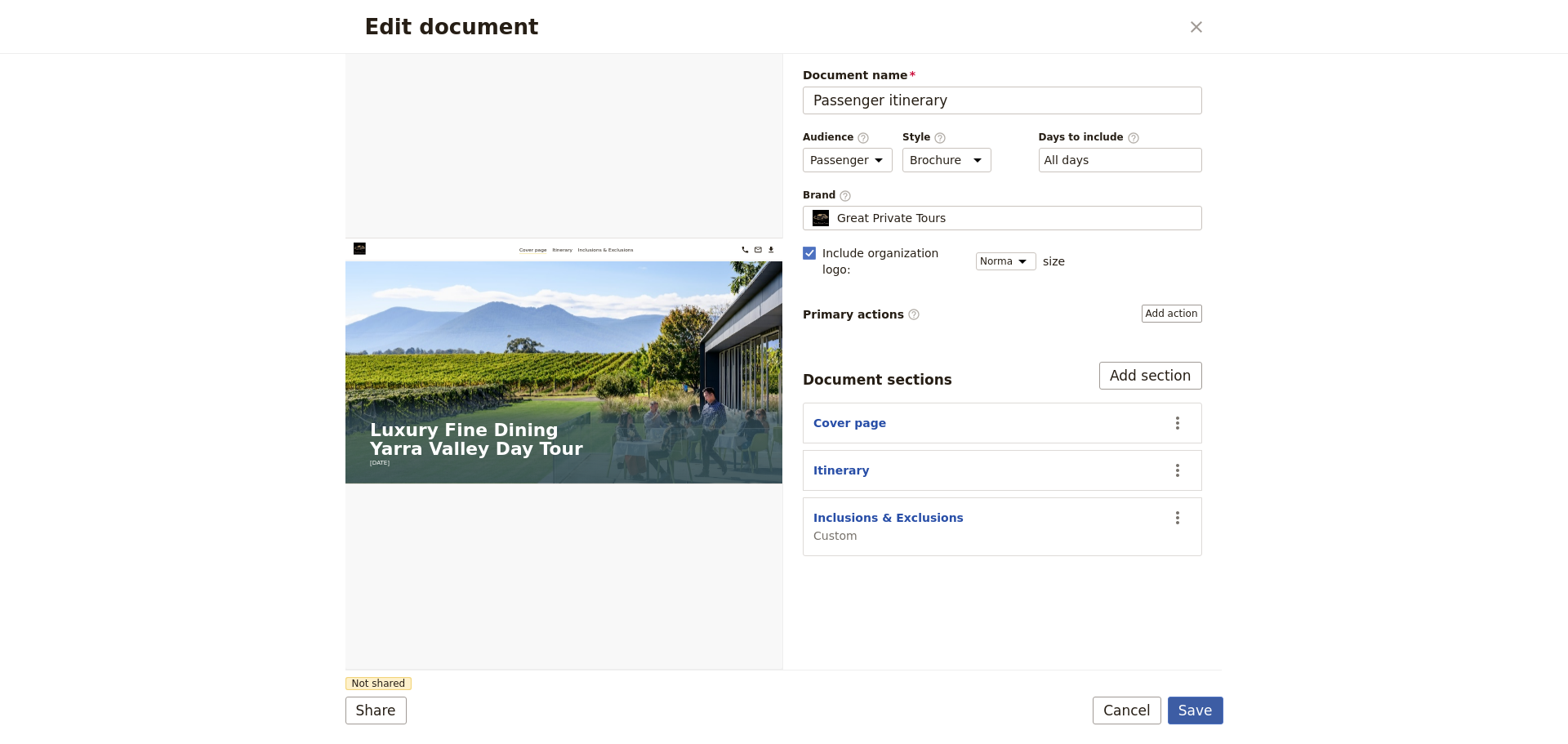
click at [1180, 708] on button "Save" at bounding box center [1195, 711] width 55 height 28
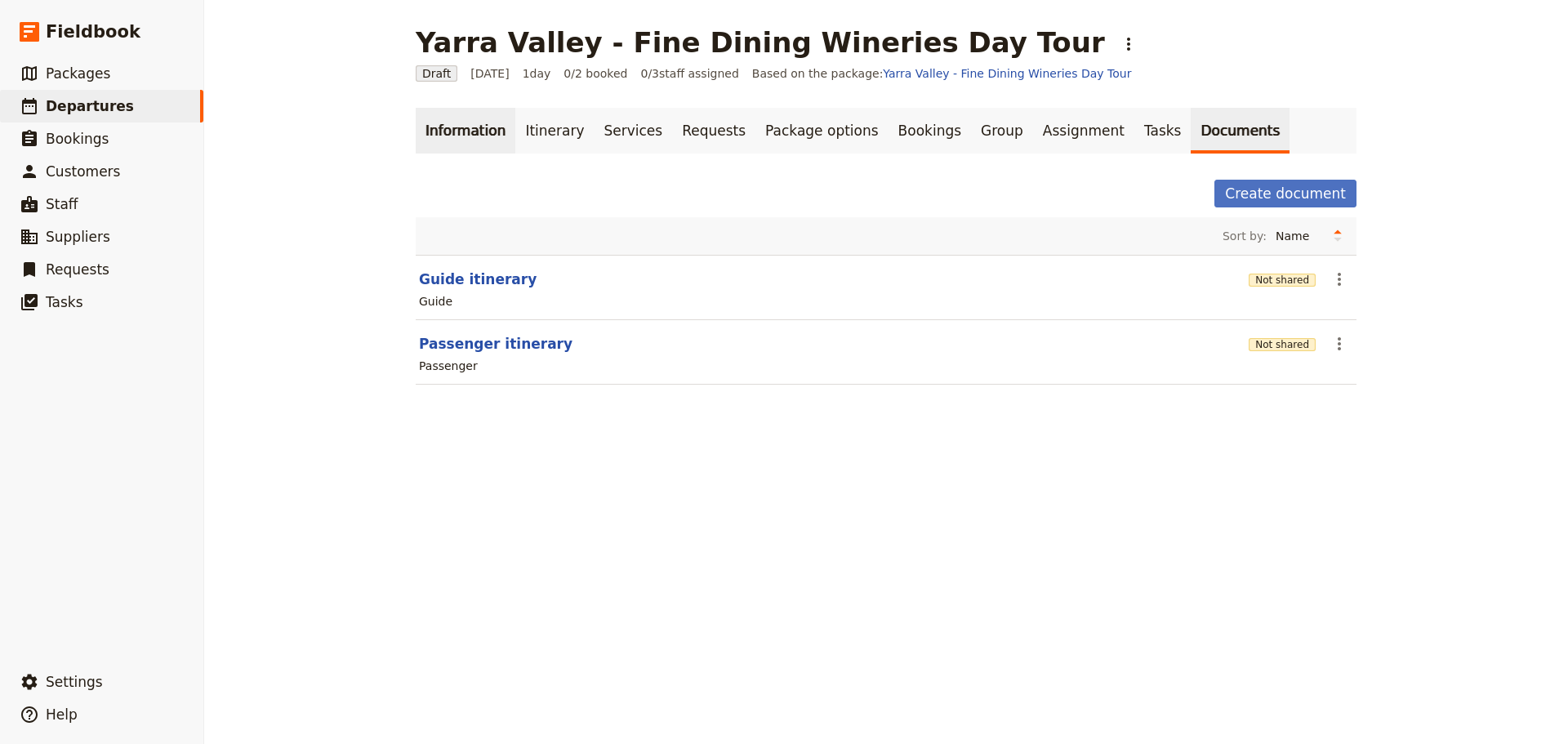
click at [468, 109] on link "Information" at bounding box center [466, 130] width 100 height 46
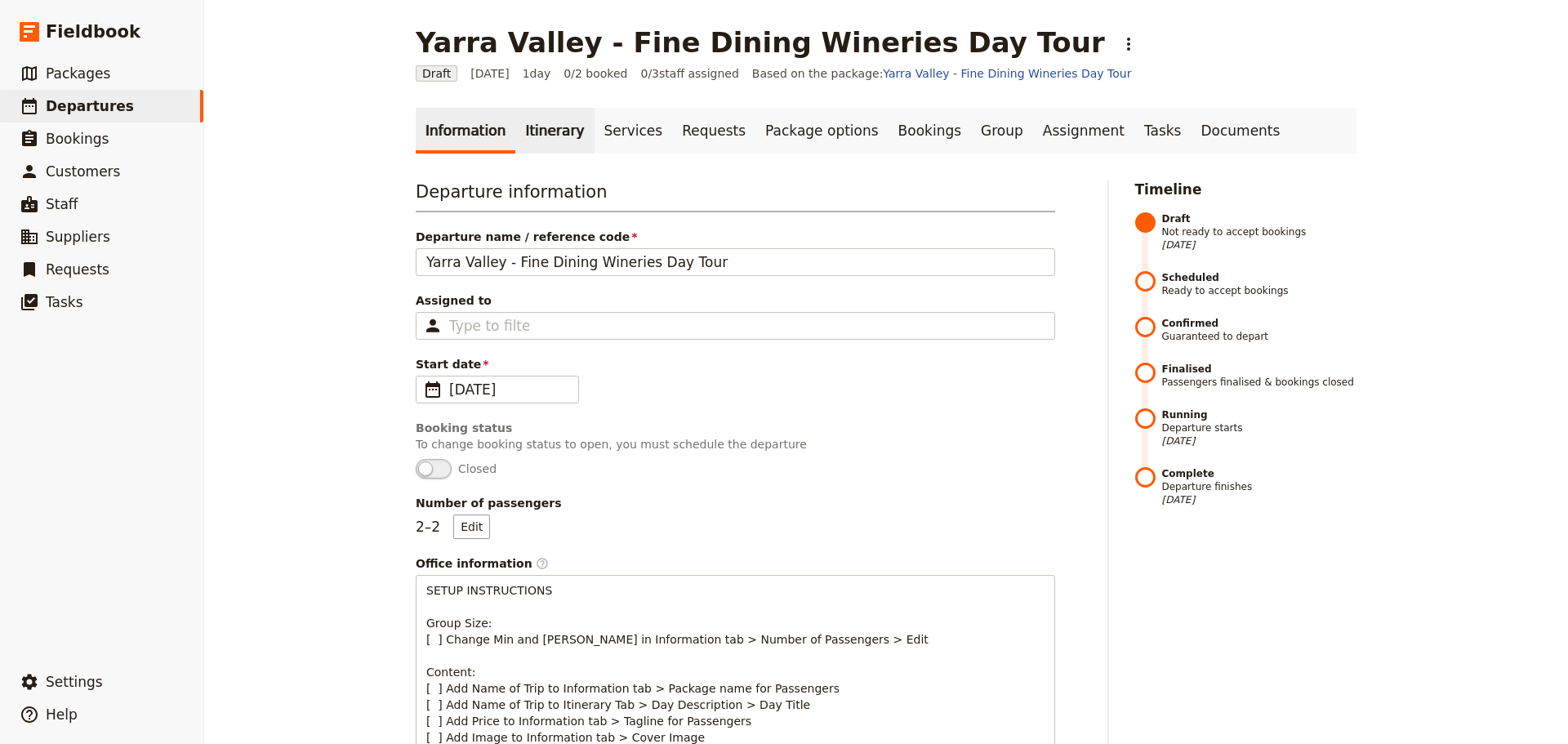
click at [543, 122] on link "Itinerary" at bounding box center [554, 130] width 79 height 46
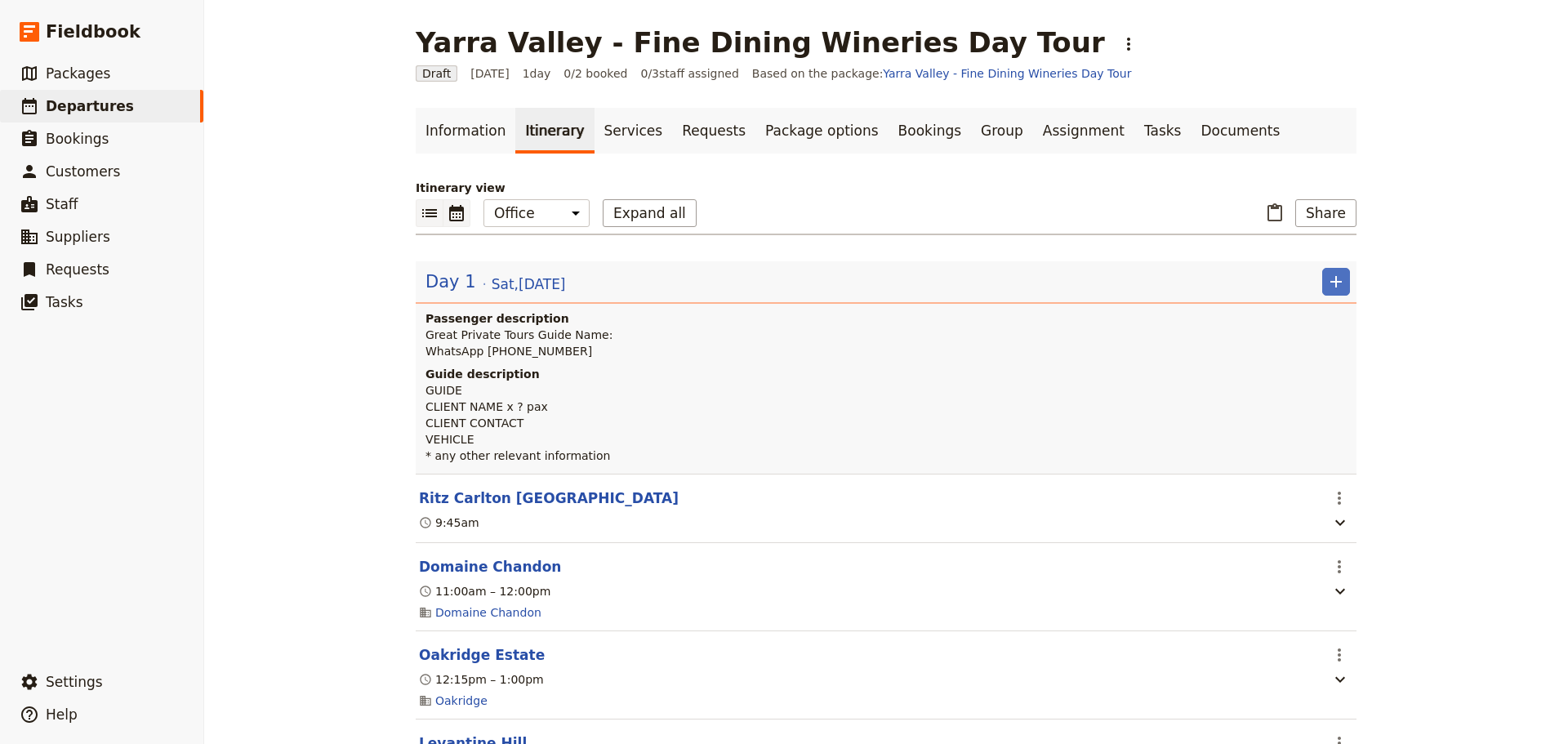
click at [459, 212] on icon "Calendar view" at bounding box center [456, 213] width 19 height 19
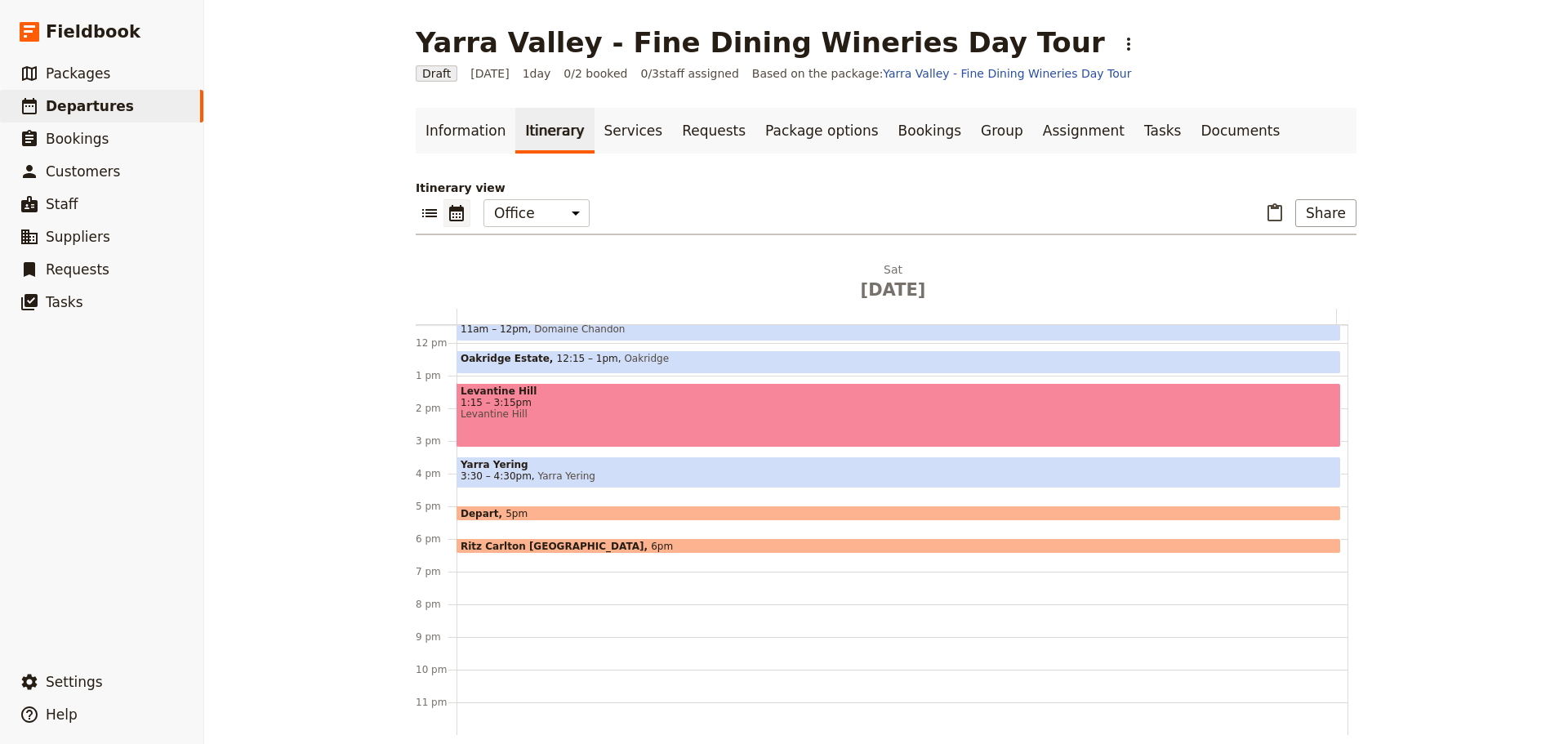
scroll to position [292, 0]
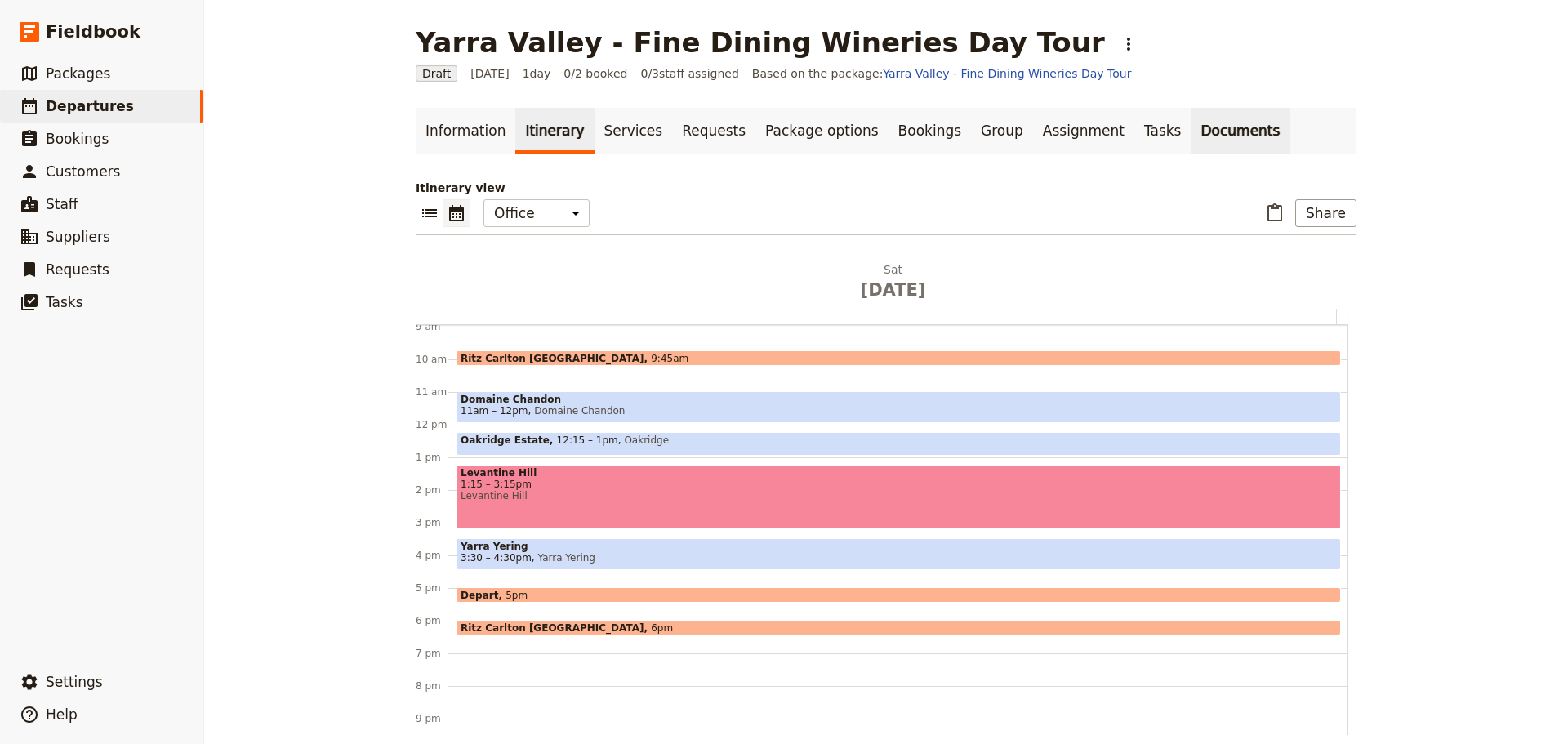
click at [1191, 142] on link "Documents" at bounding box center [1240, 130] width 99 height 46
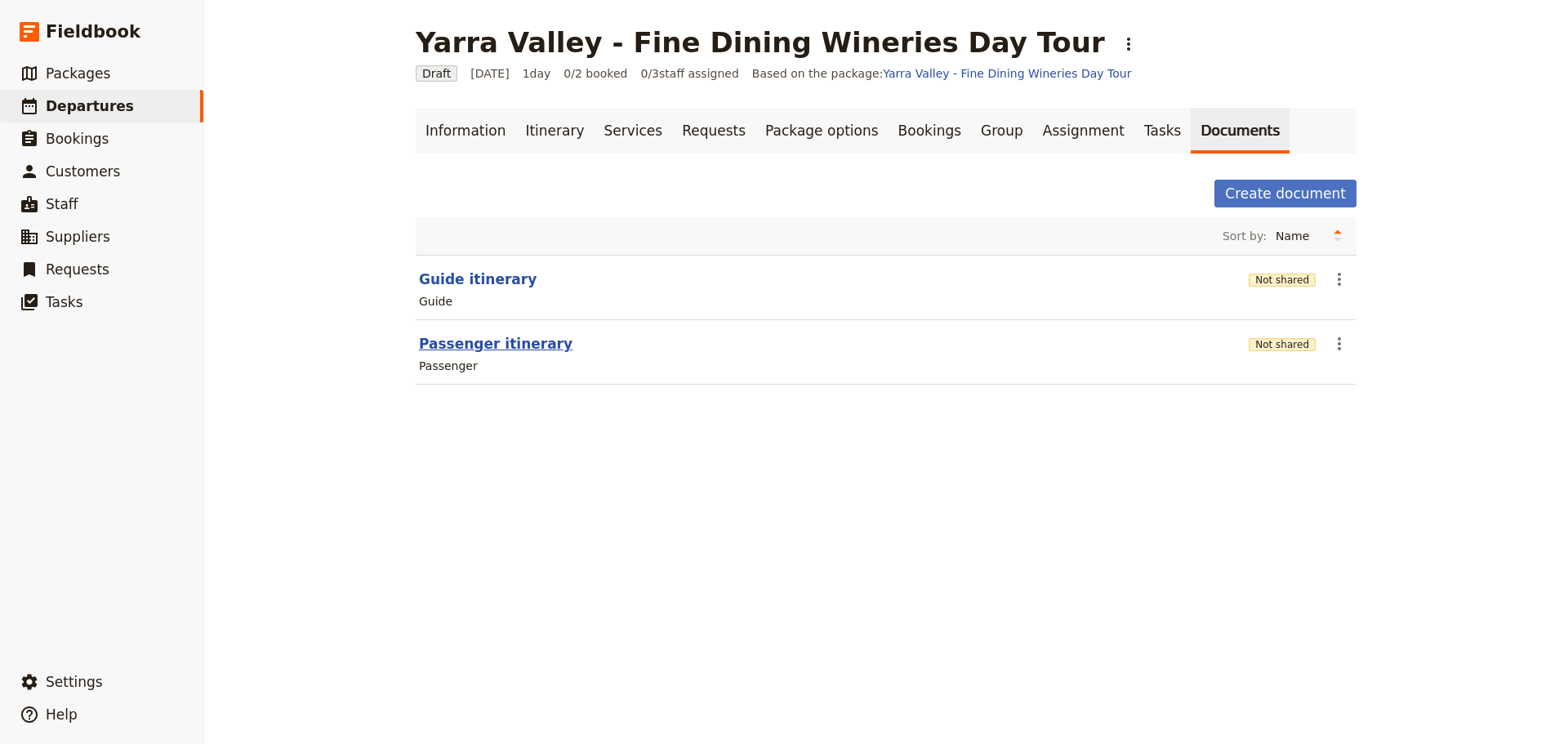
click at [479, 344] on button "Passenger itinerary" at bounding box center [495, 343] width 153 height 19
select select "PASSENGER"
select select "DEFAULT"
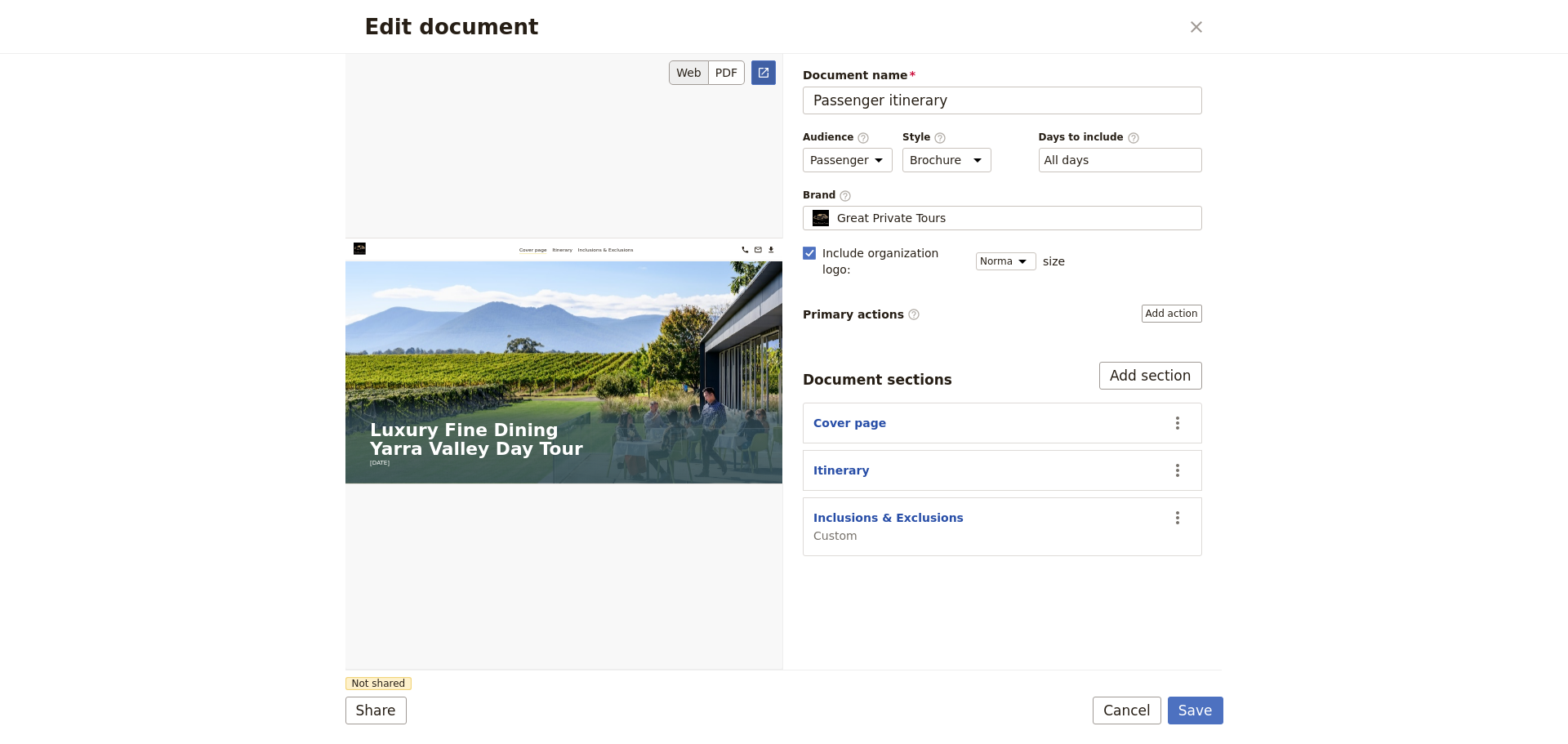
click at [753, 76] on link "​" at bounding box center [763, 73] width 25 height 25
click at [849, 509] on button "Inclusions & Exclusions" at bounding box center [889, 517] width 151 height 17
select select "CUSTOM"
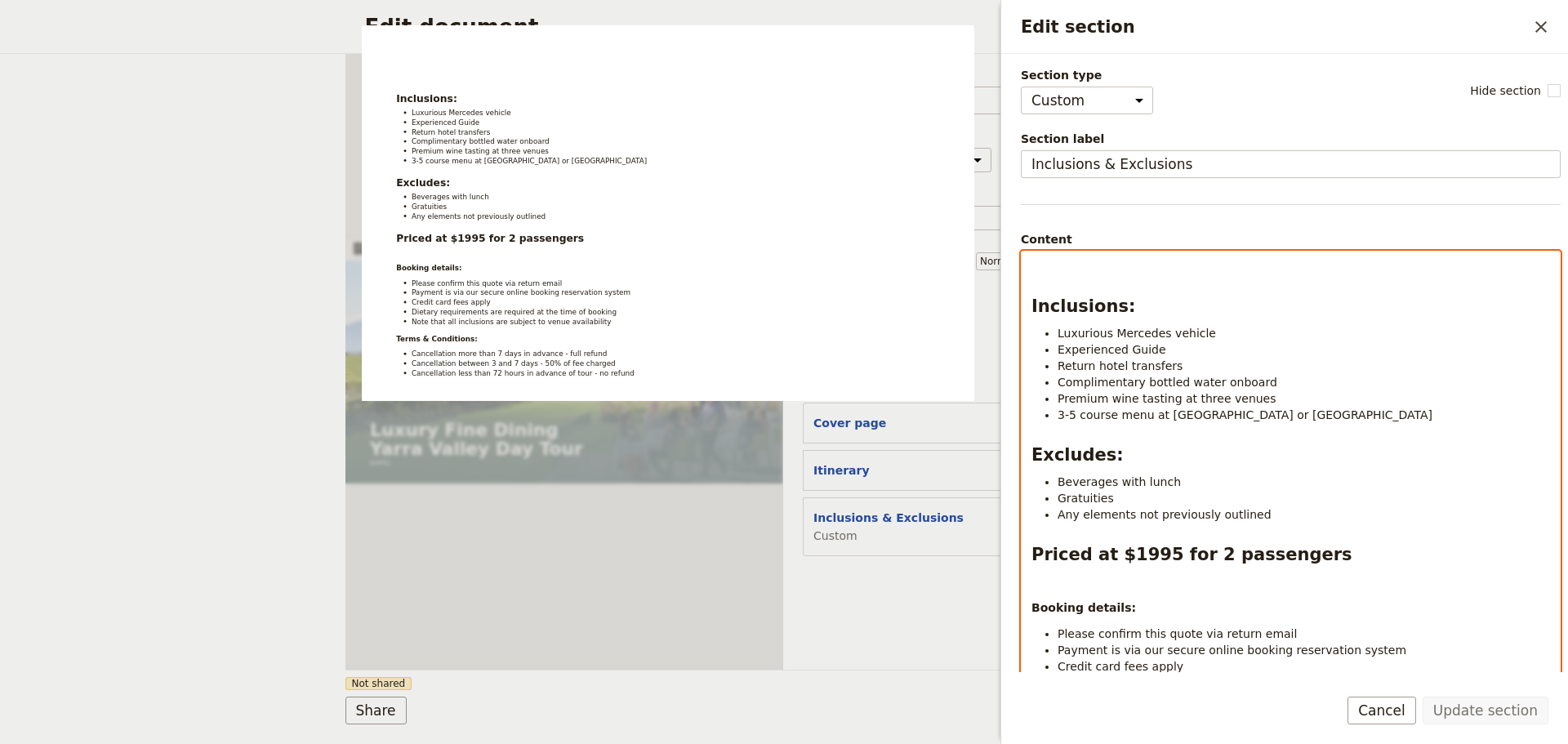
click at [1063, 264] on p "Edit section" at bounding box center [1290, 266] width 518 height 17
drag, startPoint x: 1117, startPoint y: 267, endPoint x: 1018, endPoint y: 267, distance: 99.0
click at [1018, 267] on div "Section type Cover page Day summary Itinerary Custom Hide section Section label…" at bounding box center [1283, 363] width 566 height 618
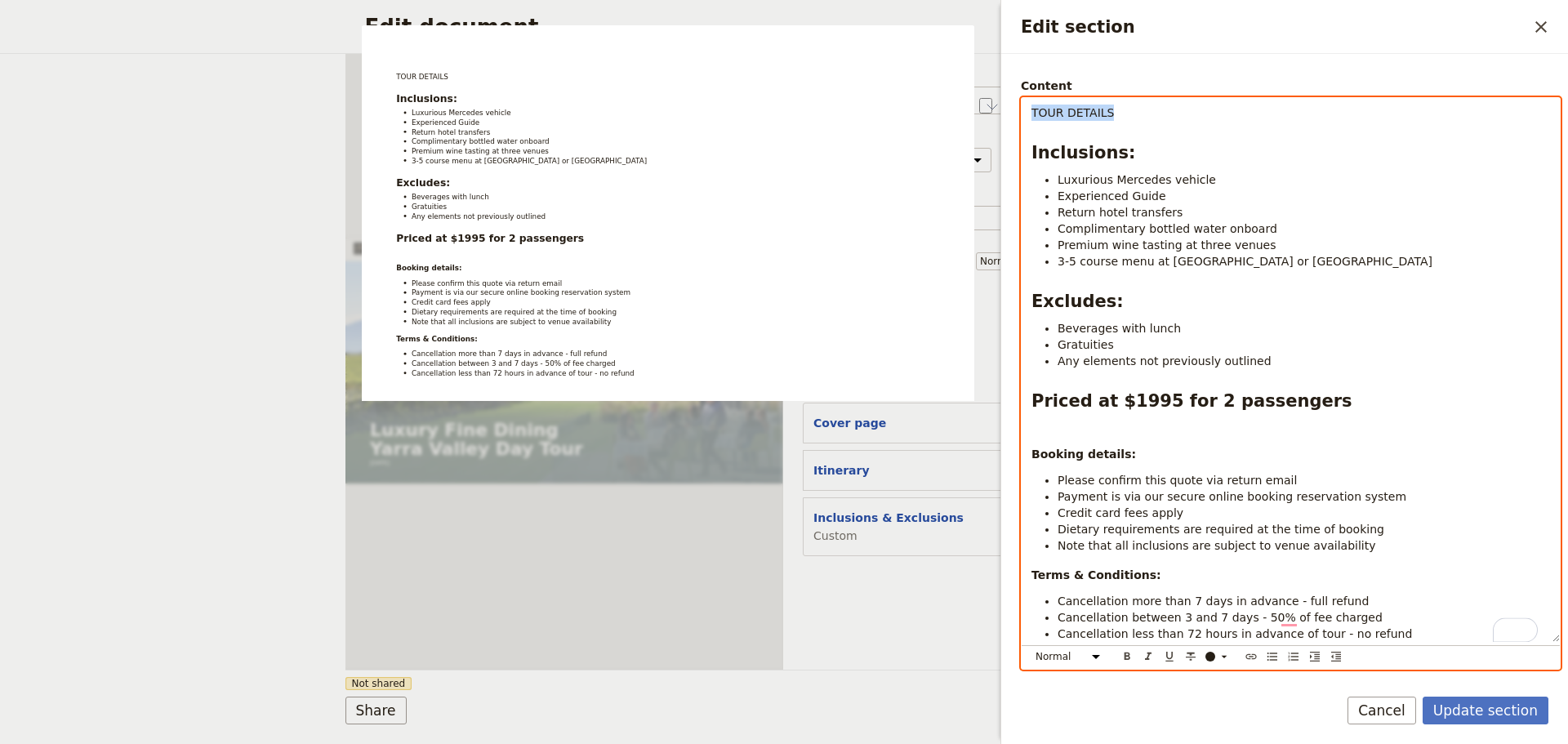
scroll to position [227, 0]
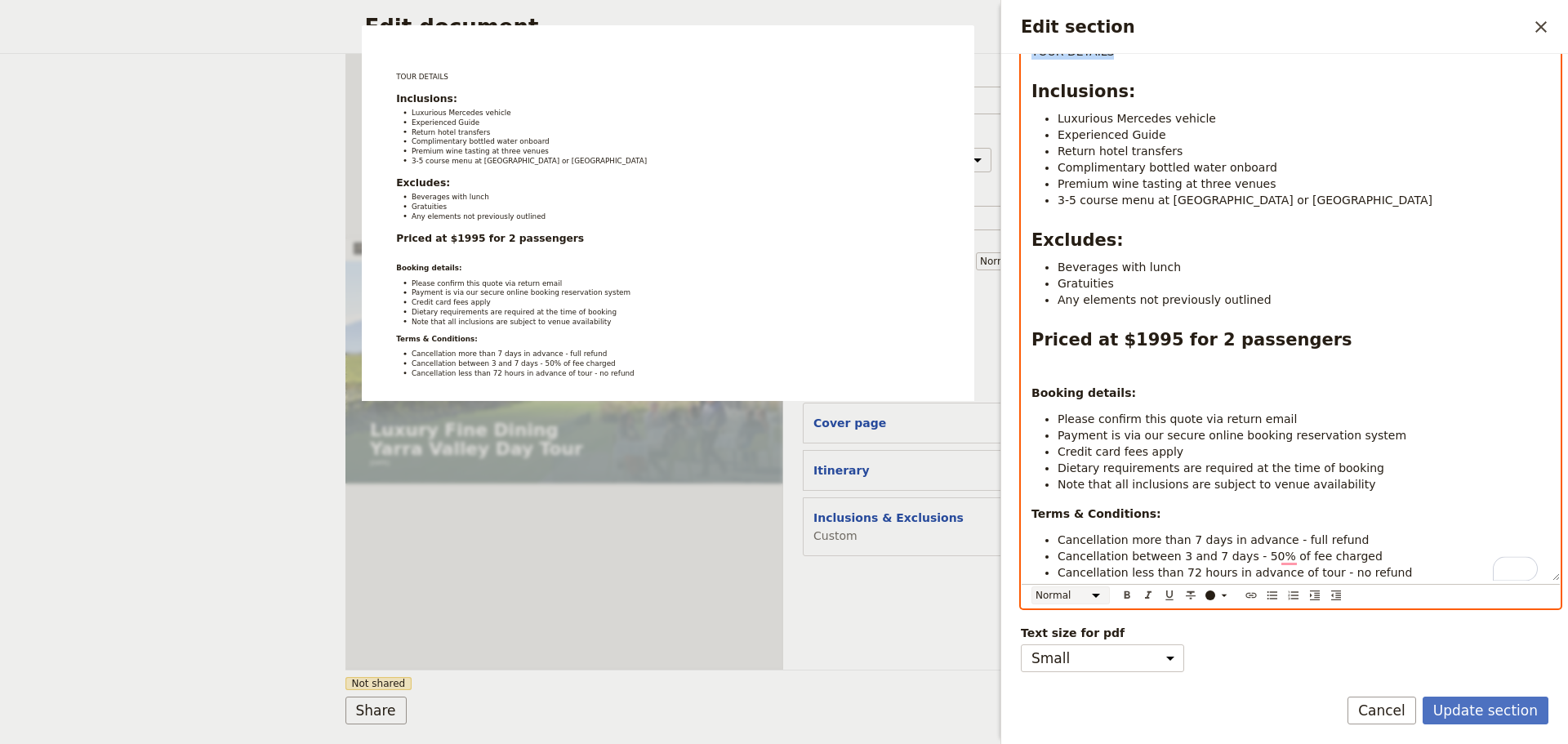
click at [1096, 587] on select "Normal Small text Heading 1 Heading 2 Heading 3" at bounding box center [1071, 595] width 79 height 18
click at [1031, 586] on select "Normal Small text Heading 1 Heading 2 Heading 3" at bounding box center [1071, 595] width 79 height 18
select select "h1"
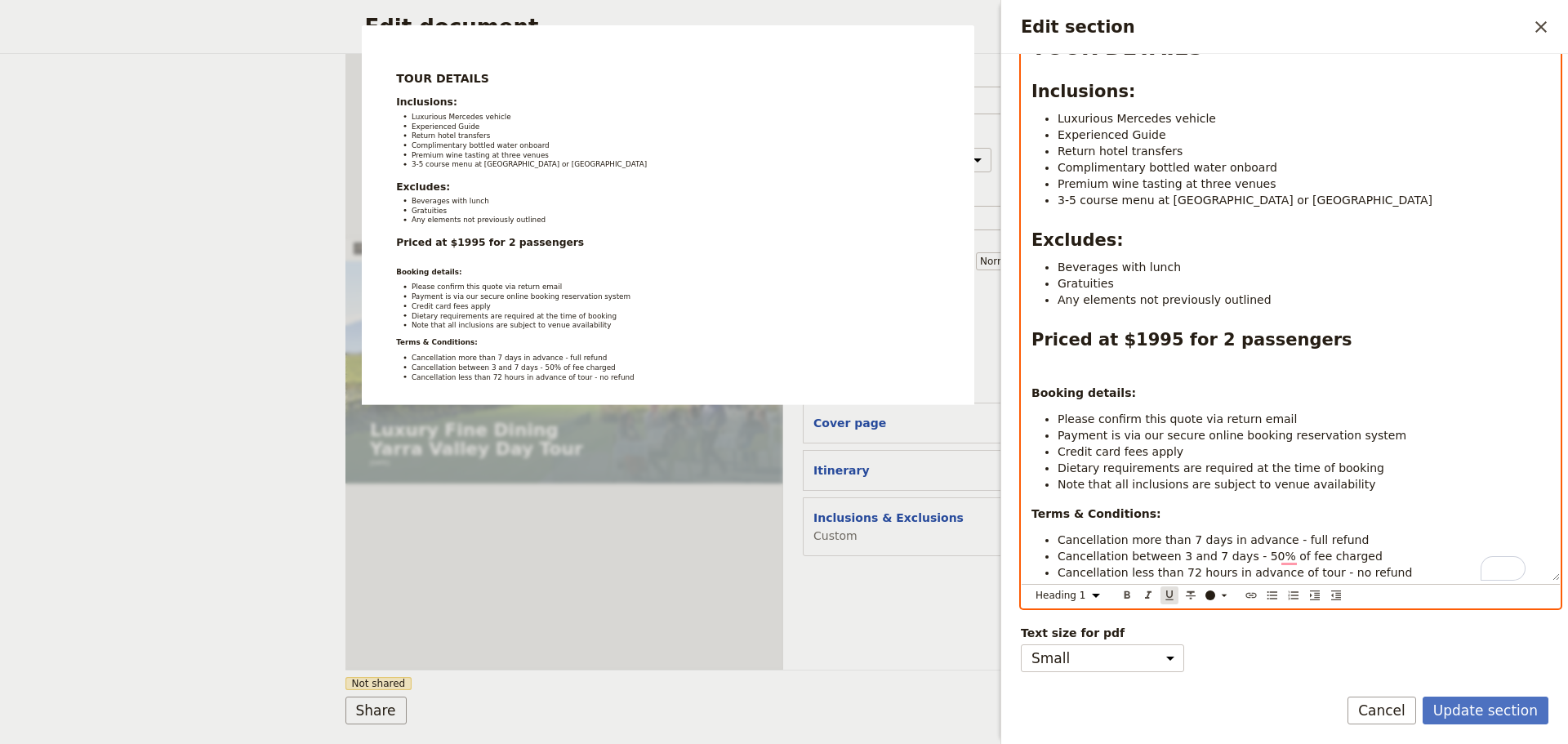
click at [1170, 588] on icon "Format underline" at bounding box center [1169, 594] width 13 height 13
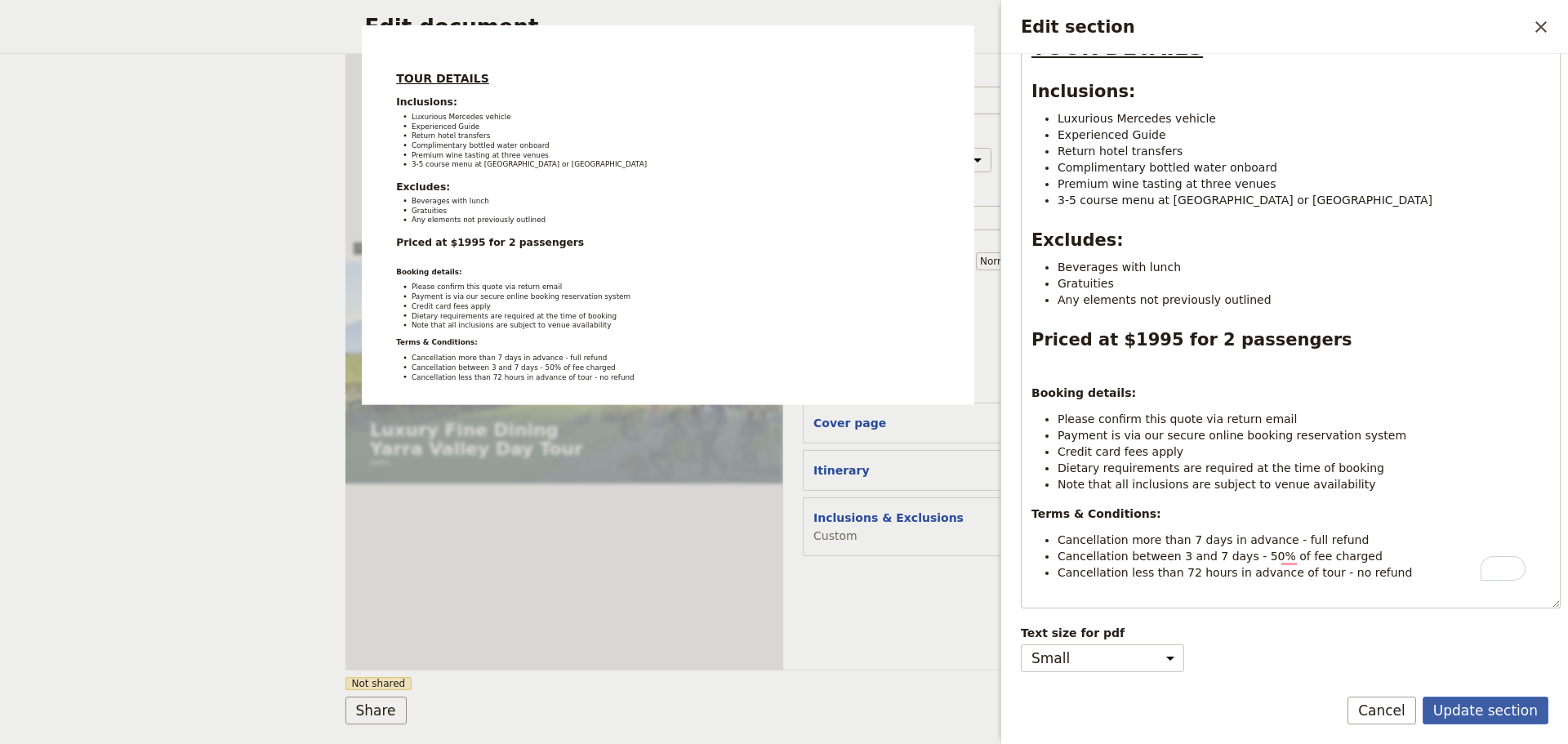
click at [1467, 697] on button "Update section" at bounding box center [1486, 711] width 126 height 28
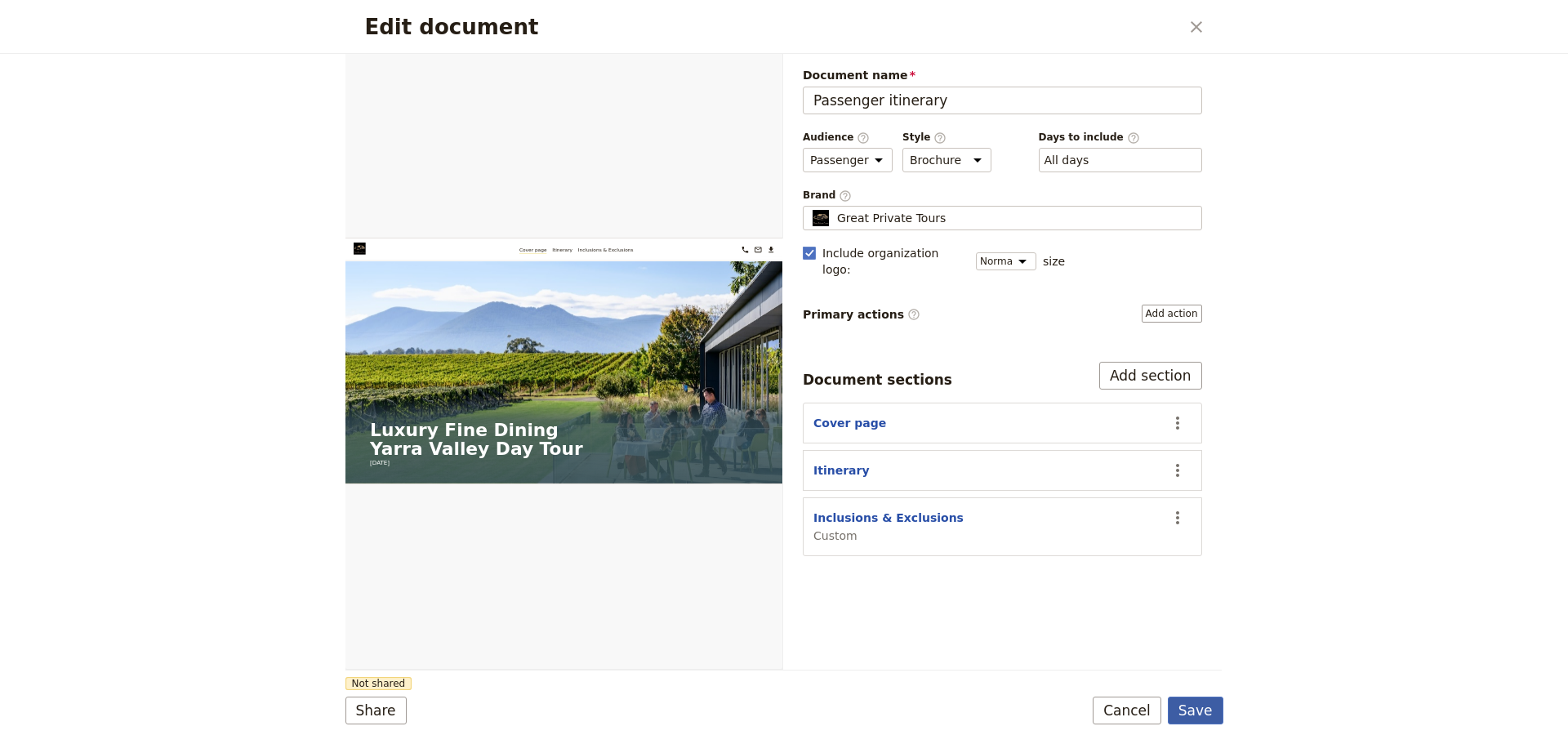
click at [1213, 709] on button "Save" at bounding box center [1195, 711] width 55 height 28
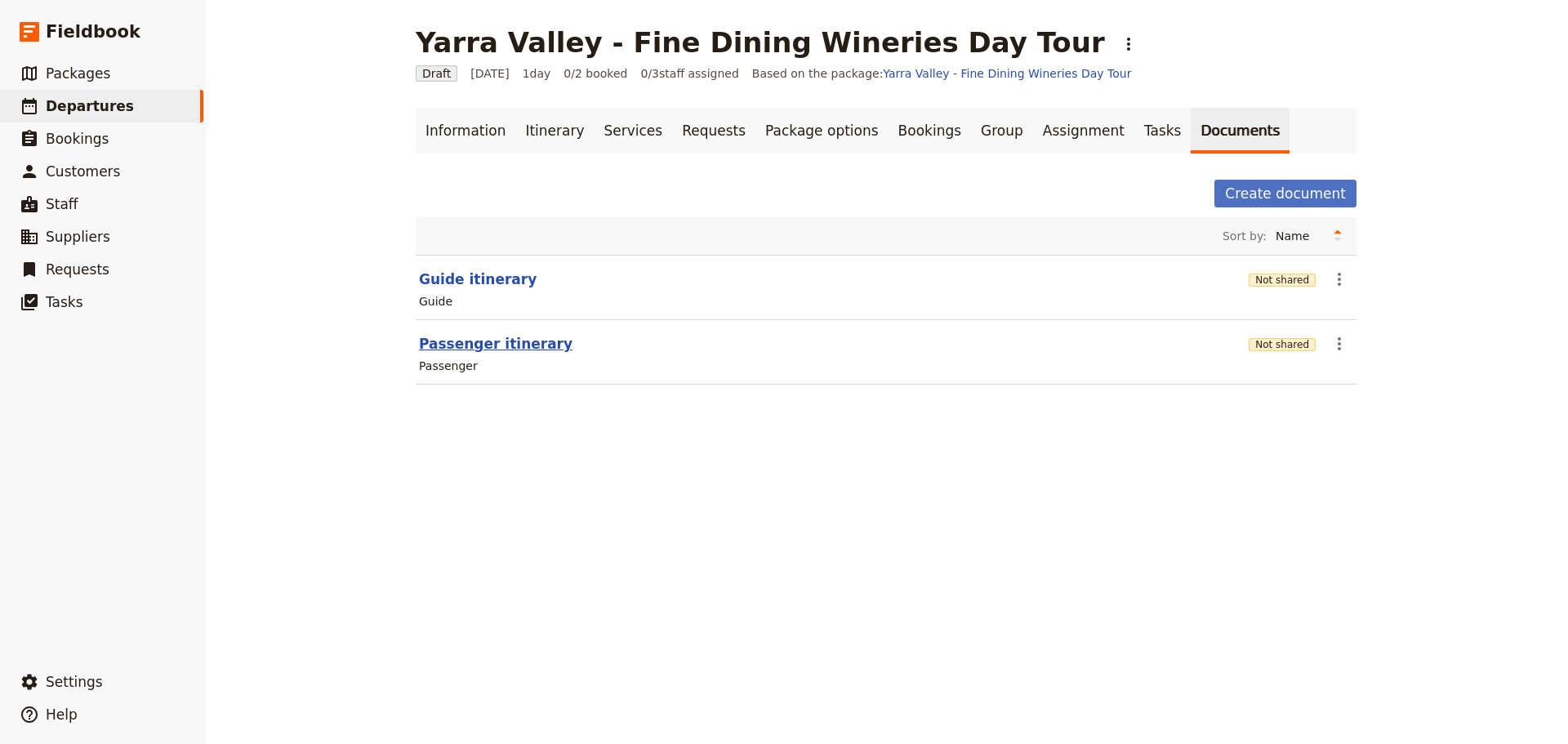
click at [454, 347] on button "Passenger itinerary" at bounding box center [495, 343] width 153 height 19
select select "PASSENGER"
select select "DEFAULT"
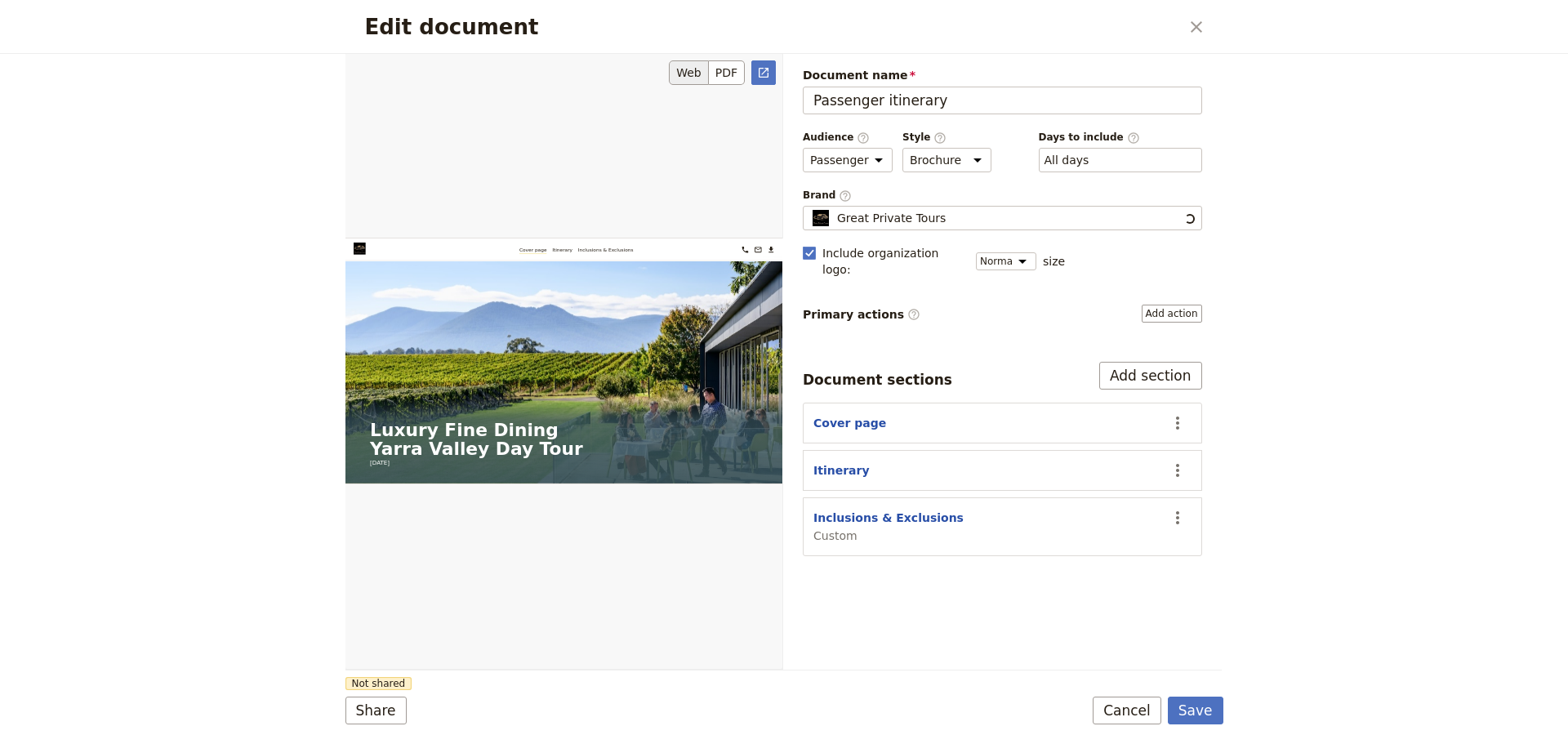
scroll to position [0, 0]
click at [831, 509] on button "Inclusions & Exclusions" at bounding box center [889, 517] width 151 height 17
select select "CUSTOM"
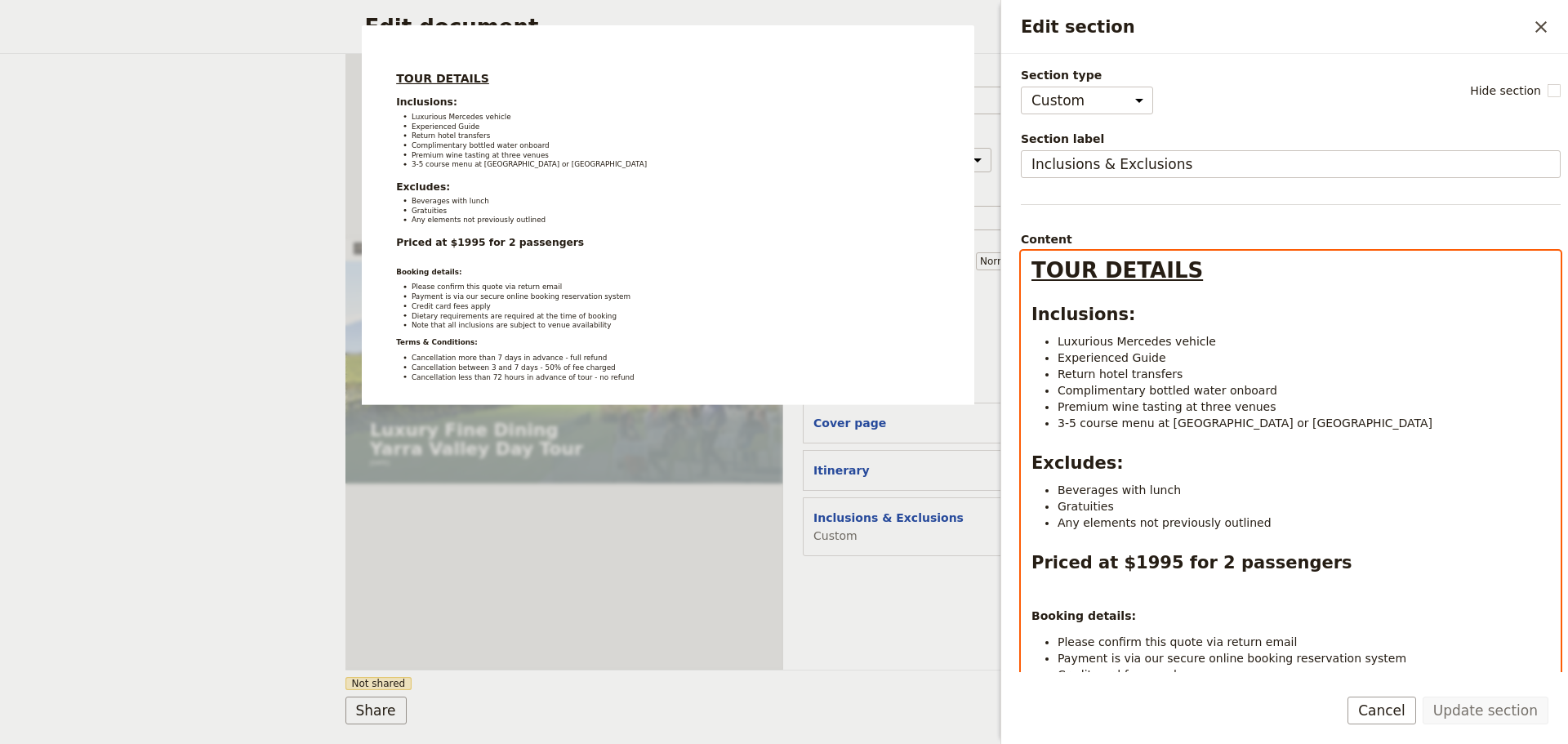
select select "h2"
drag, startPoint x: 1098, startPoint y: 464, endPoint x: 1083, endPoint y: 464, distance: 15.0
click at [1083, 464] on strong "Excludes:" at bounding box center [1077, 463] width 92 height 19
drag, startPoint x: 1110, startPoint y: 316, endPoint x: 1067, endPoint y: 323, distance: 43.6
click at [1067, 323] on strong "Inclusions:" at bounding box center [1083, 314] width 103 height 19
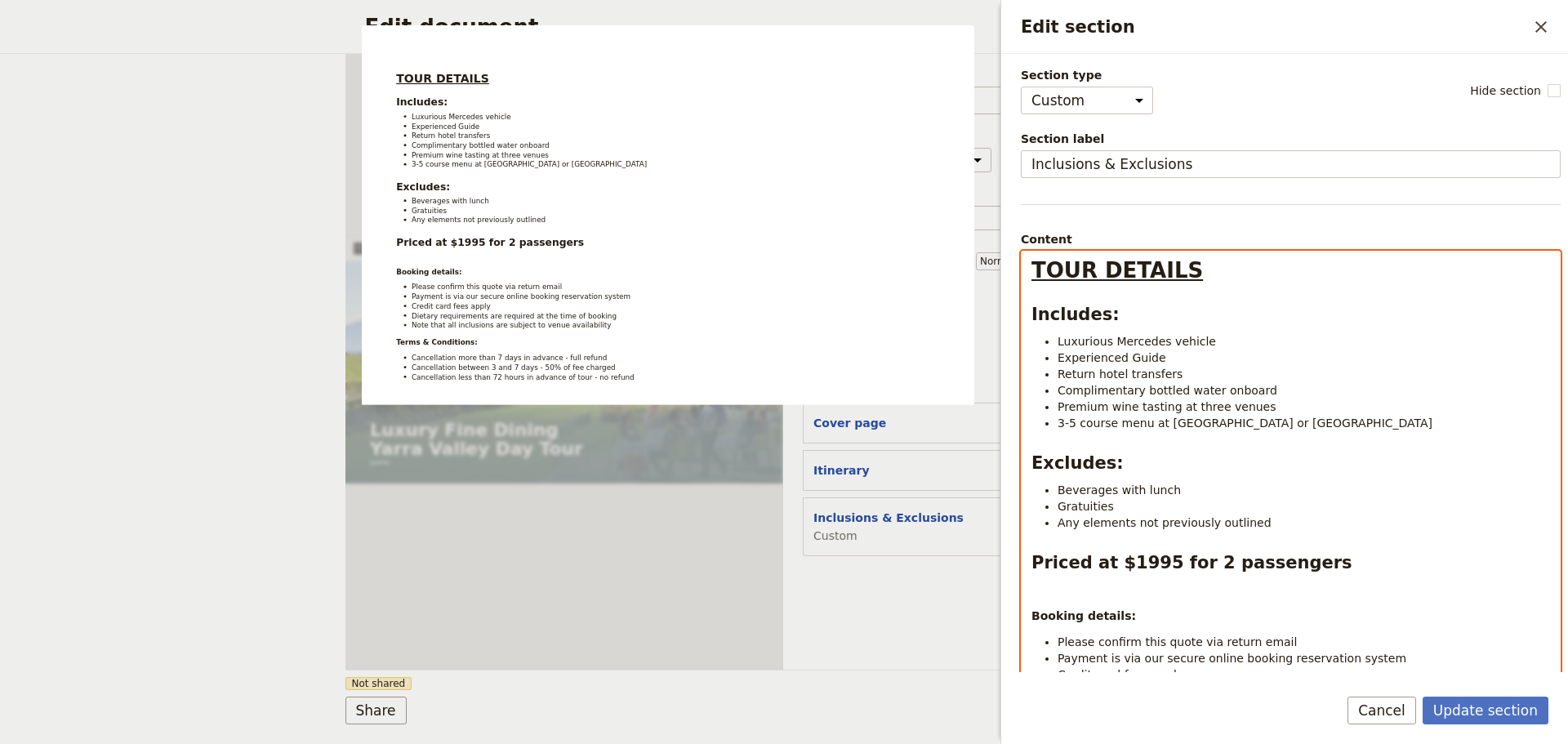
select select "paragraph"
click at [1381, 420] on li "3-5 course menu at [GEOGRAPHIC_DATA] or [GEOGRAPHIC_DATA]" at bounding box center [1304, 423] width 492 height 17
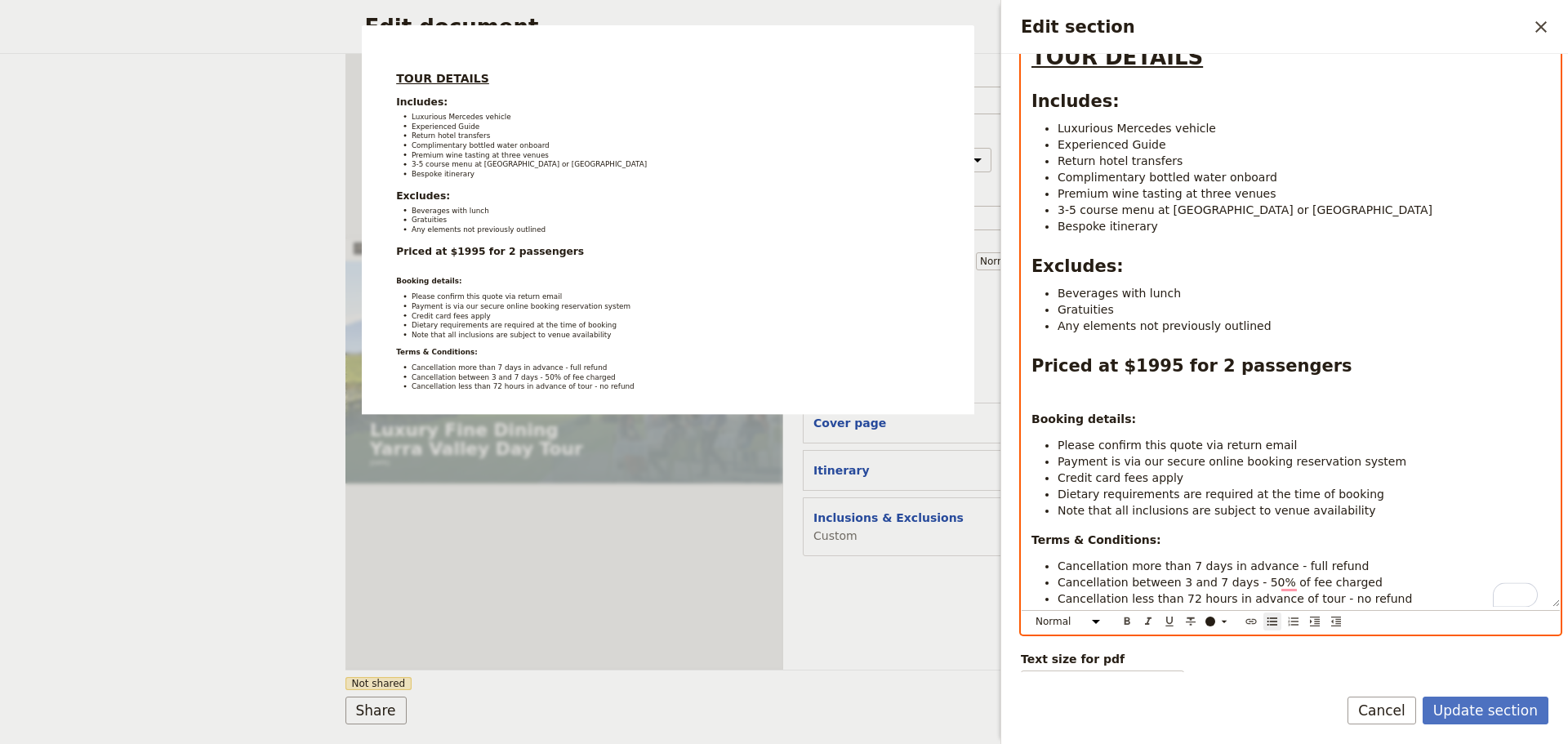
scroll to position [251, 0]
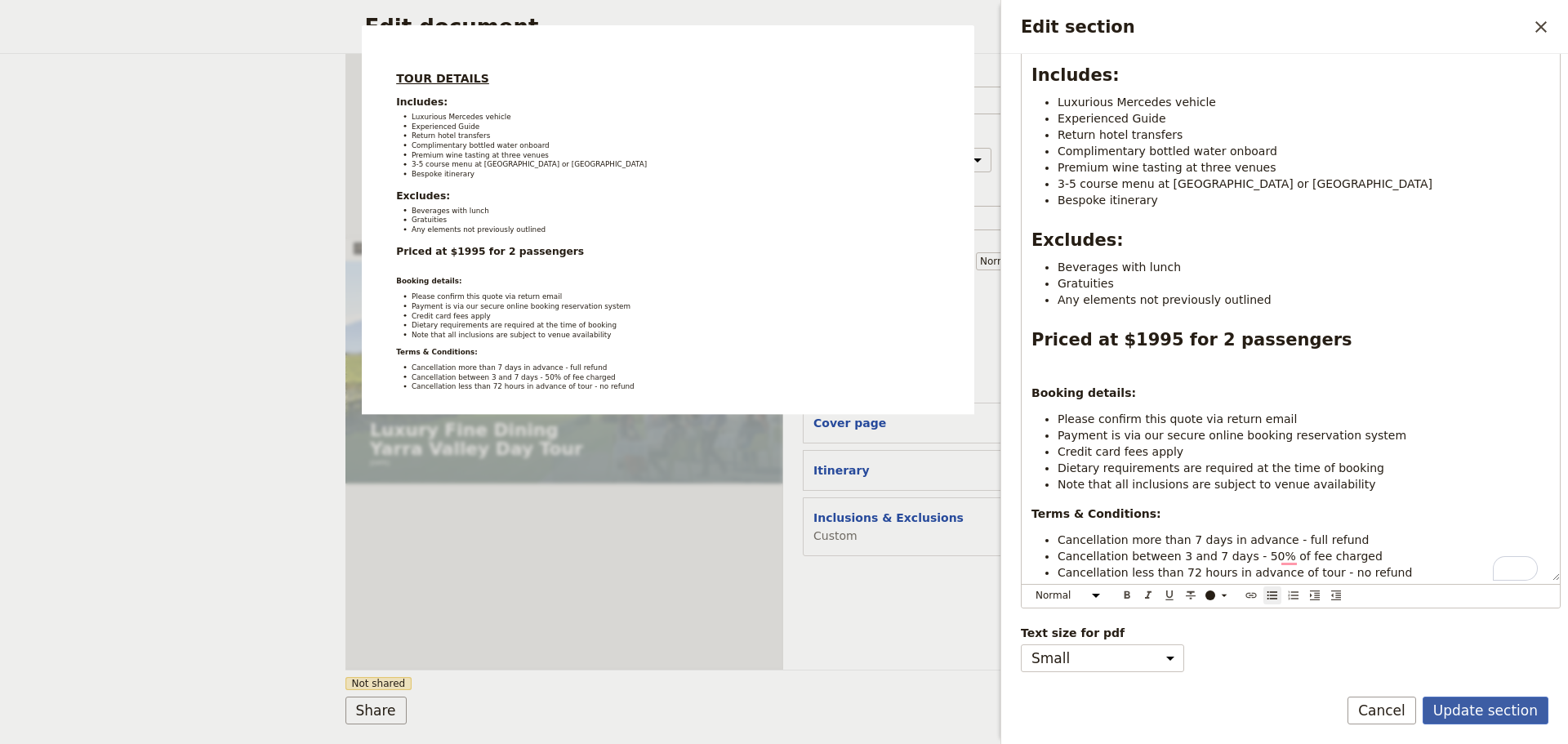
click at [1499, 699] on button "Update section" at bounding box center [1486, 711] width 126 height 28
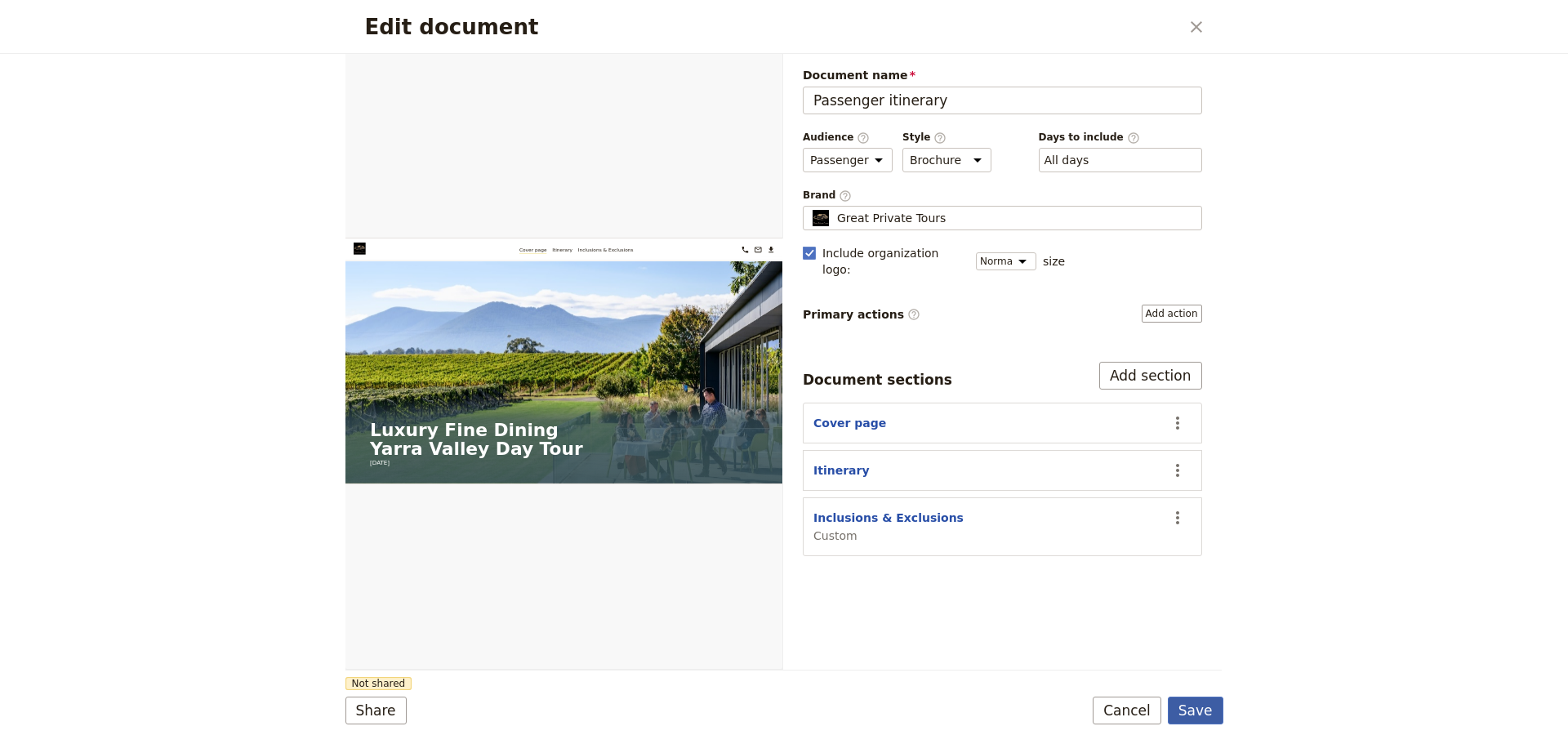
click at [1206, 698] on button "Save" at bounding box center [1195, 711] width 55 height 28
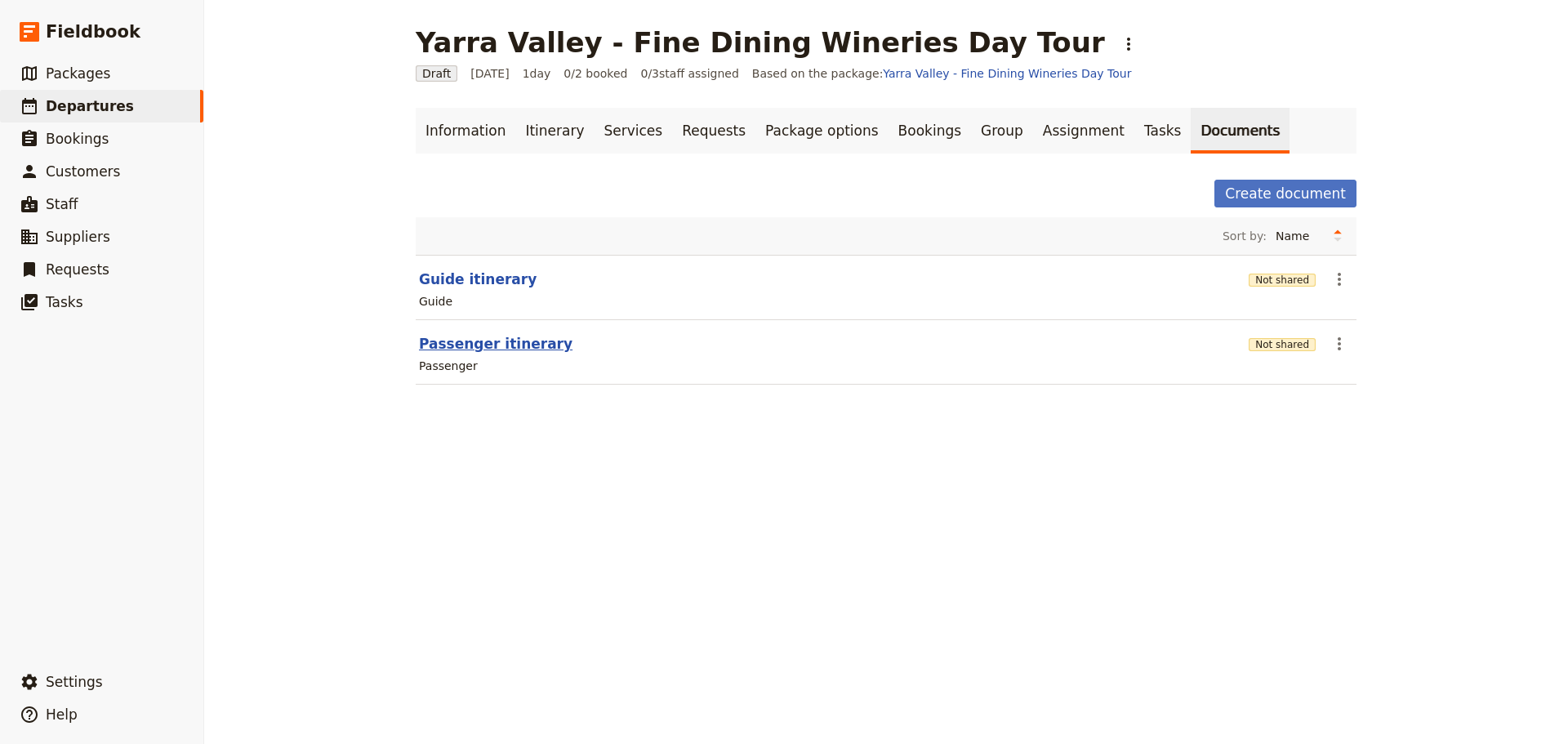
click at [469, 339] on button "Passenger itinerary" at bounding box center [495, 343] width 153 height 19
select select "PASSENGER"
select select "DEFAULT"
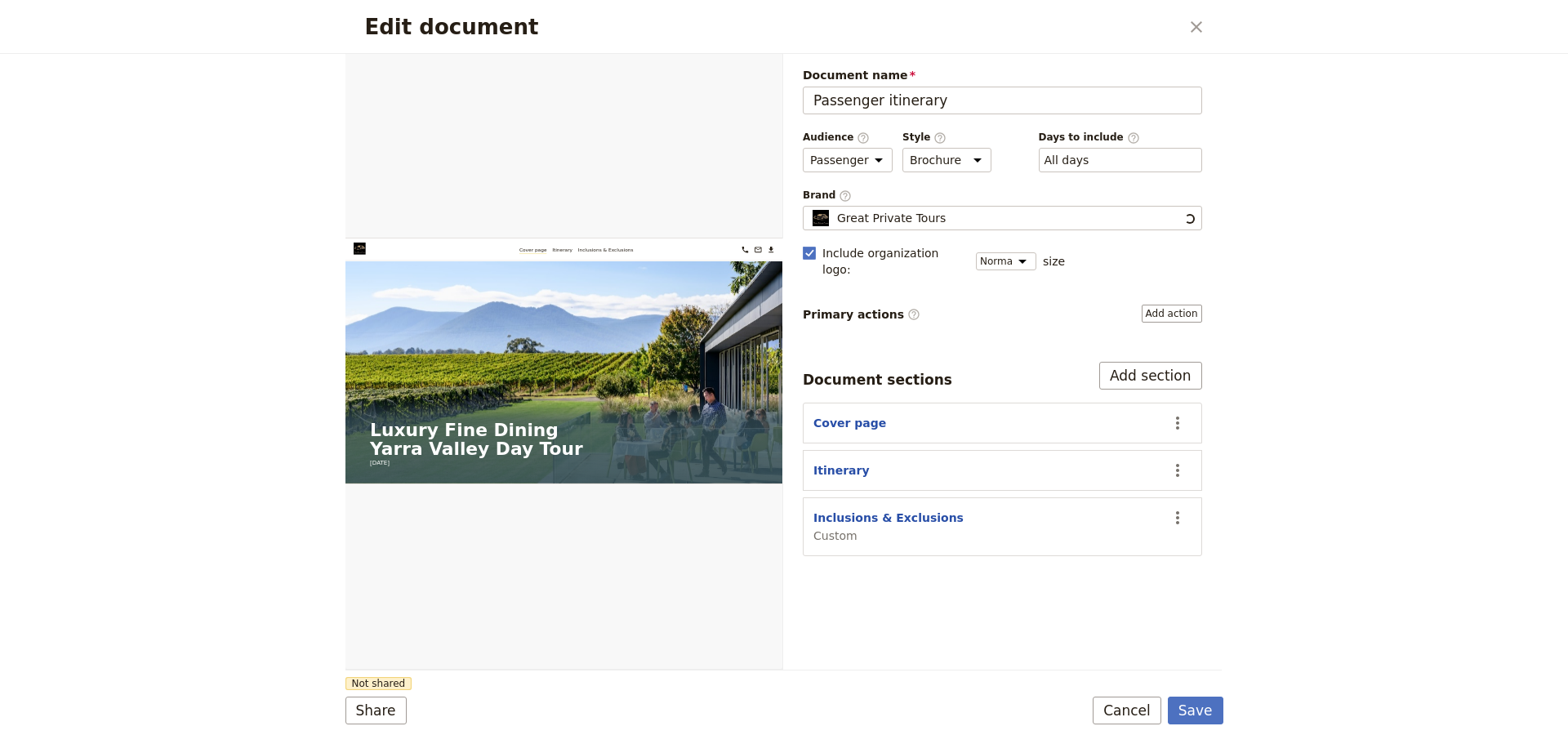
scroll to position [0, 0]
click at [1121, 714] on button "Cancel" at bounding box center [1127, 711] width 68 height 28
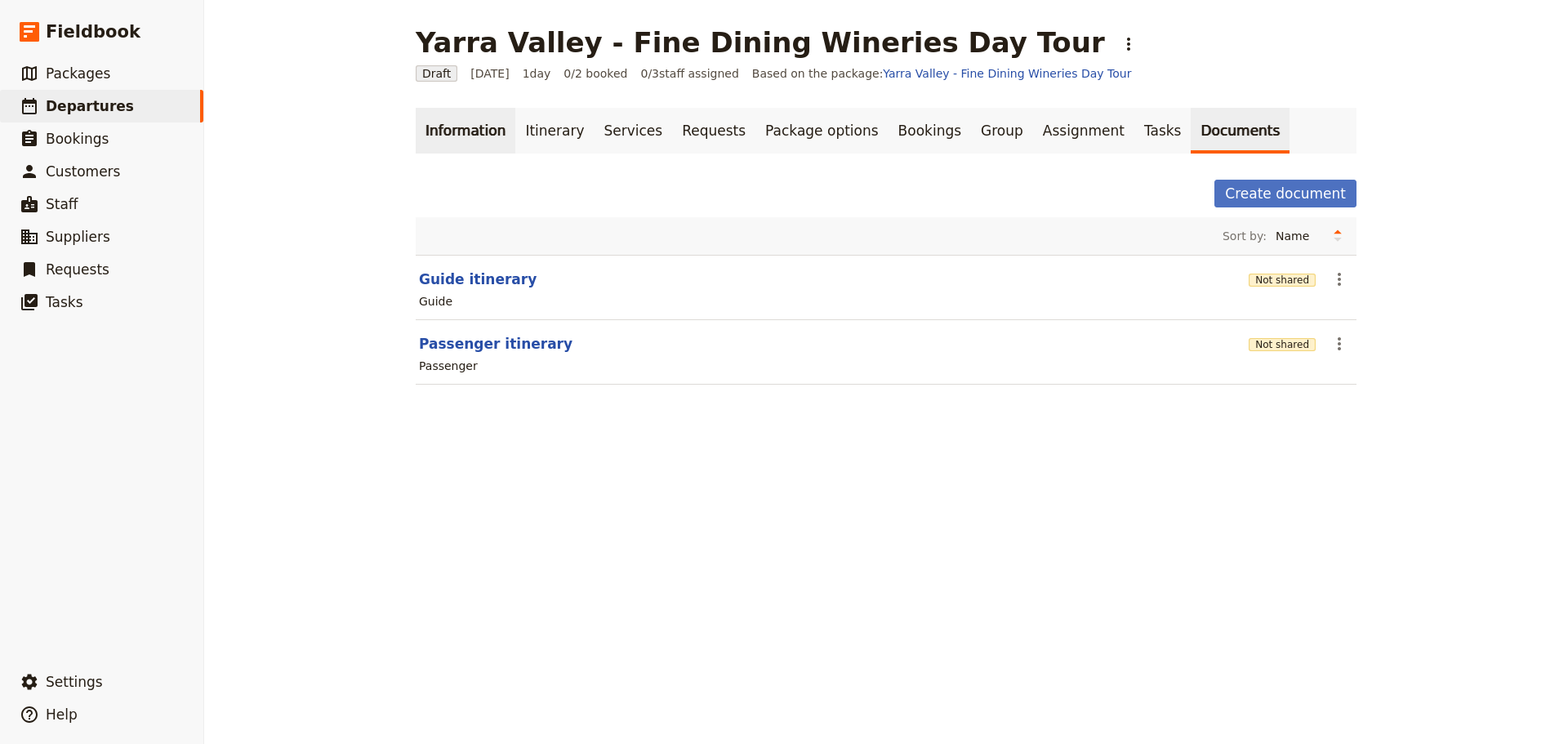
click at [460, 138] on link "Information" at bounding box center [466, 130] width 100 height 46
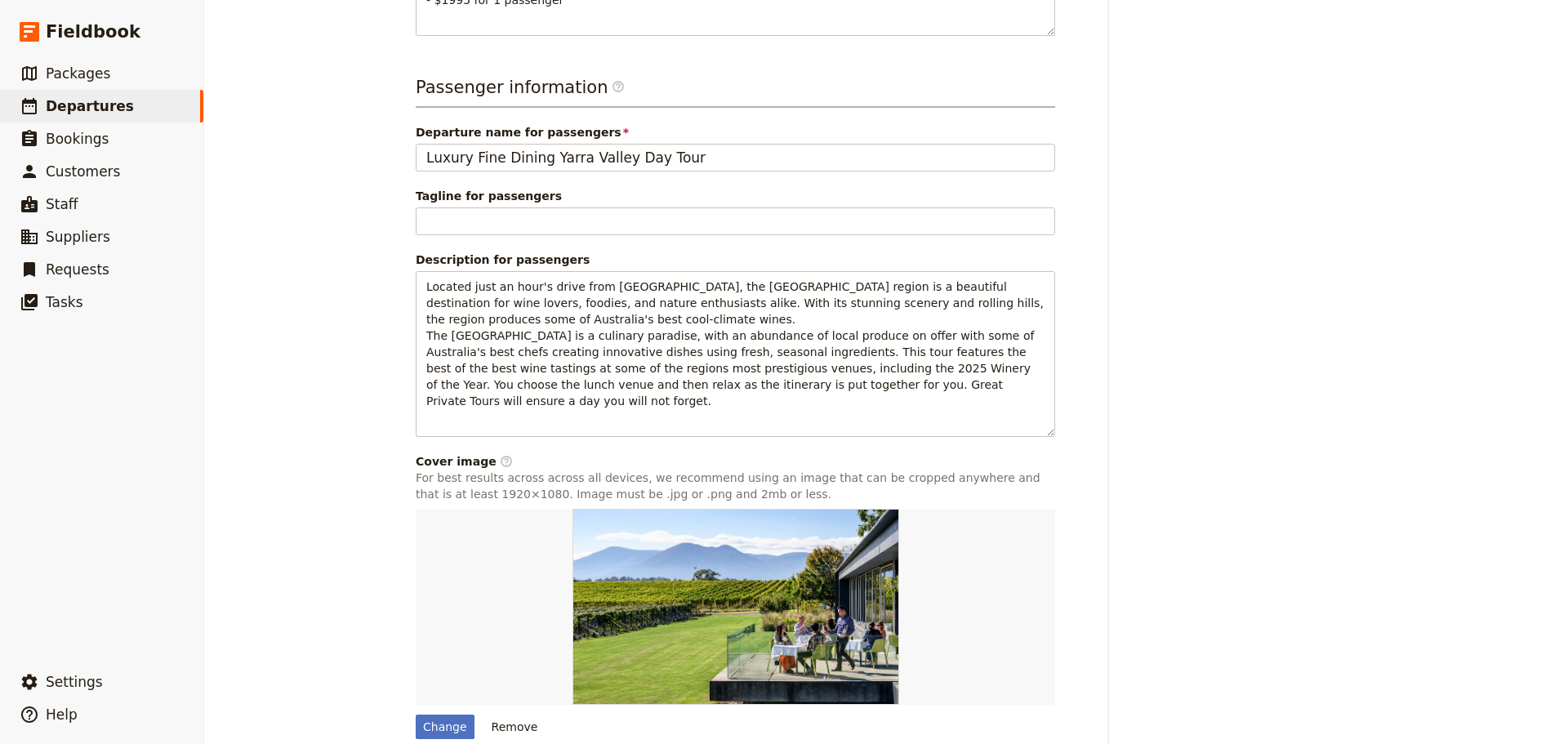
scroll to position [1024, 0]
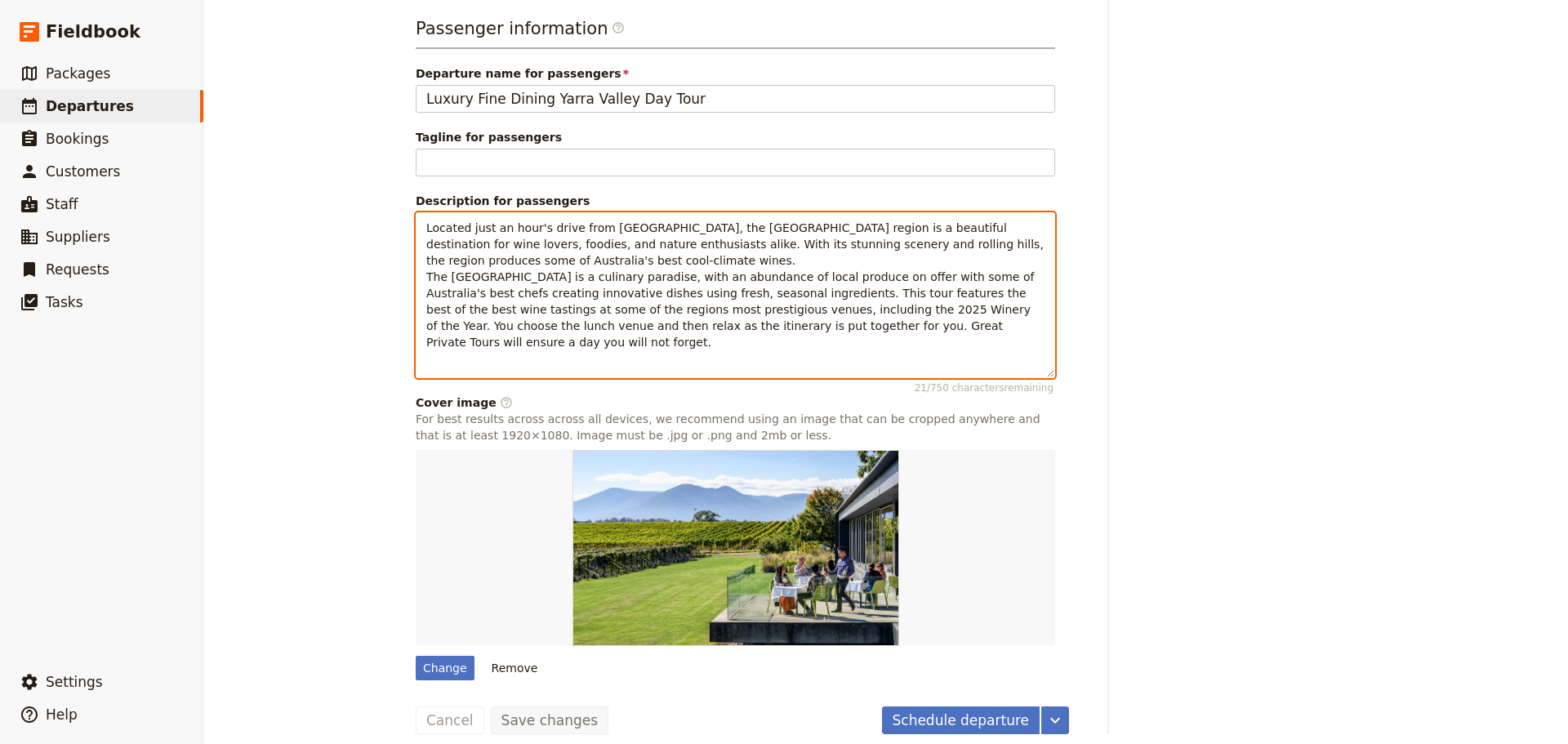
click at [562, 259] on p "Located just an hour's drive from [GEOGRAPHIC_DATA], the [GEOGRAPHIC_DATA] regi…" at bounding box center [735, 284] width 618 height 130
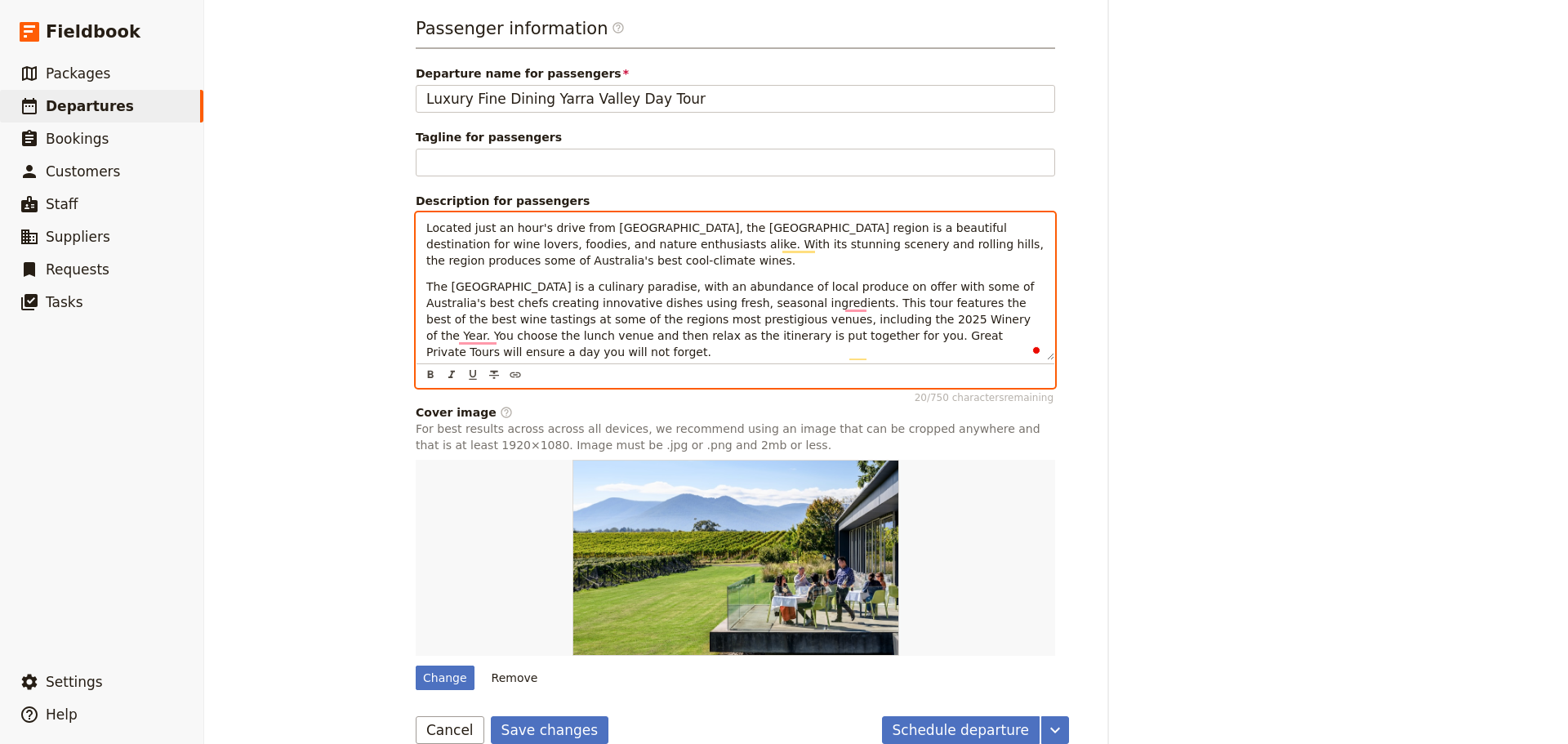
click at [447, 305] on span "The Yarra Valley is a culinary paradise, with an abundance of local produce on …" at bounding box center [732, 319] width 612 height 79
click at [489, 299] on span "The Valley is a culinary paradise, with an abundance of local produce on offer …" at bounding box center [735, 319] width 617 height 79
click at [485, 305] on span "The Valley is a culinary paradise, with an abundance of local produce on offer …" at bounding box center [735, 319] width 617 height 79
click at [720, 303] on span "The Valley is also a culinary paradise, with an abundance of local produce on o…" at bounding box center [734, 319] width 615 height 79
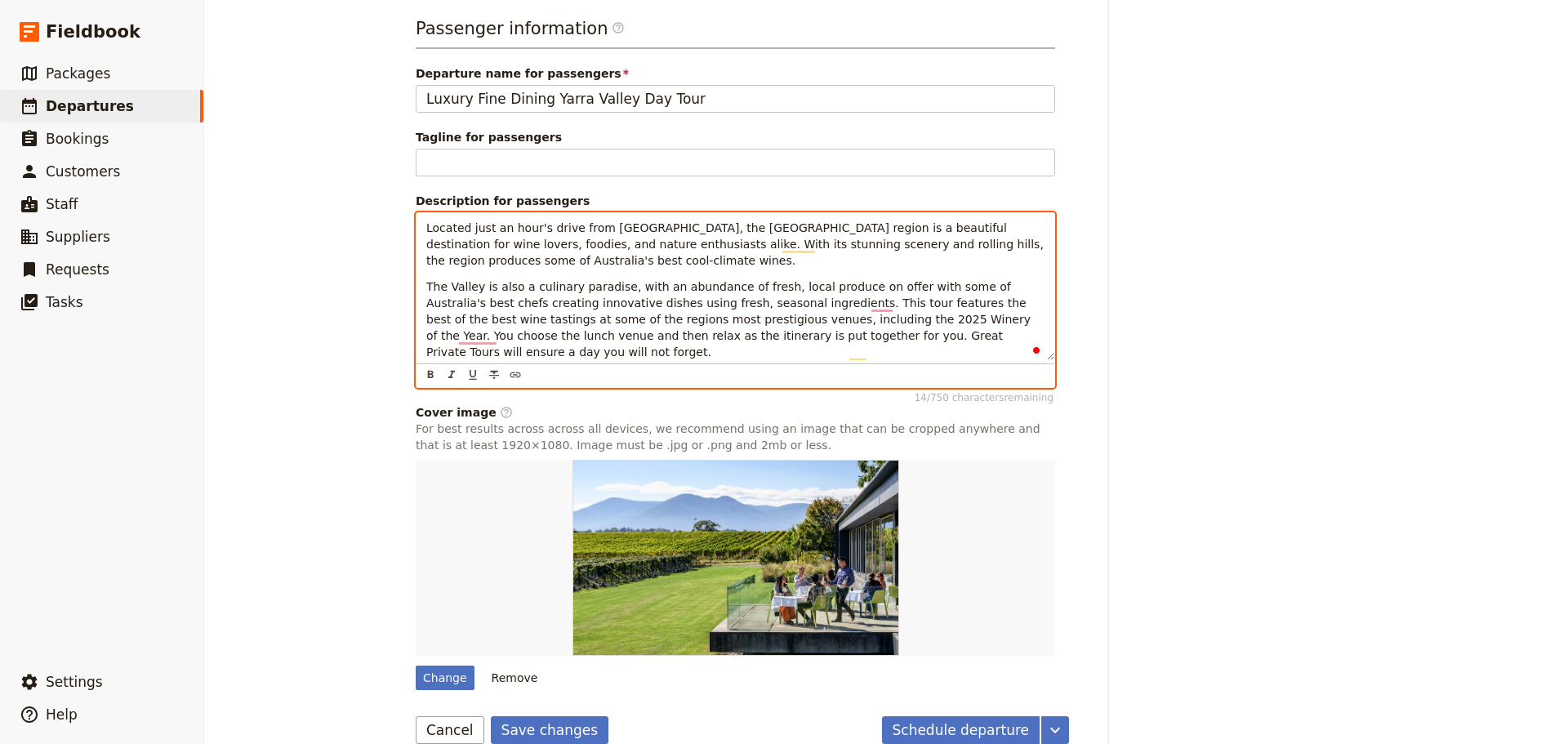
click at [864, 299] on span "The Valley is also a culinary paradise, with an abundance of fresh, local produ…" at bounding box center [730, 319] width 608 height 79
drag, startPoint x: 722, startPoint y: 319, endPoint x: 824, endPoint y: 312, distance: 102.2
click at [824, 312] on span "The Valley is also a culinary paradise, with an abundance of fresh, local produ…" at bounding box center [737, 319] width 622 height 79
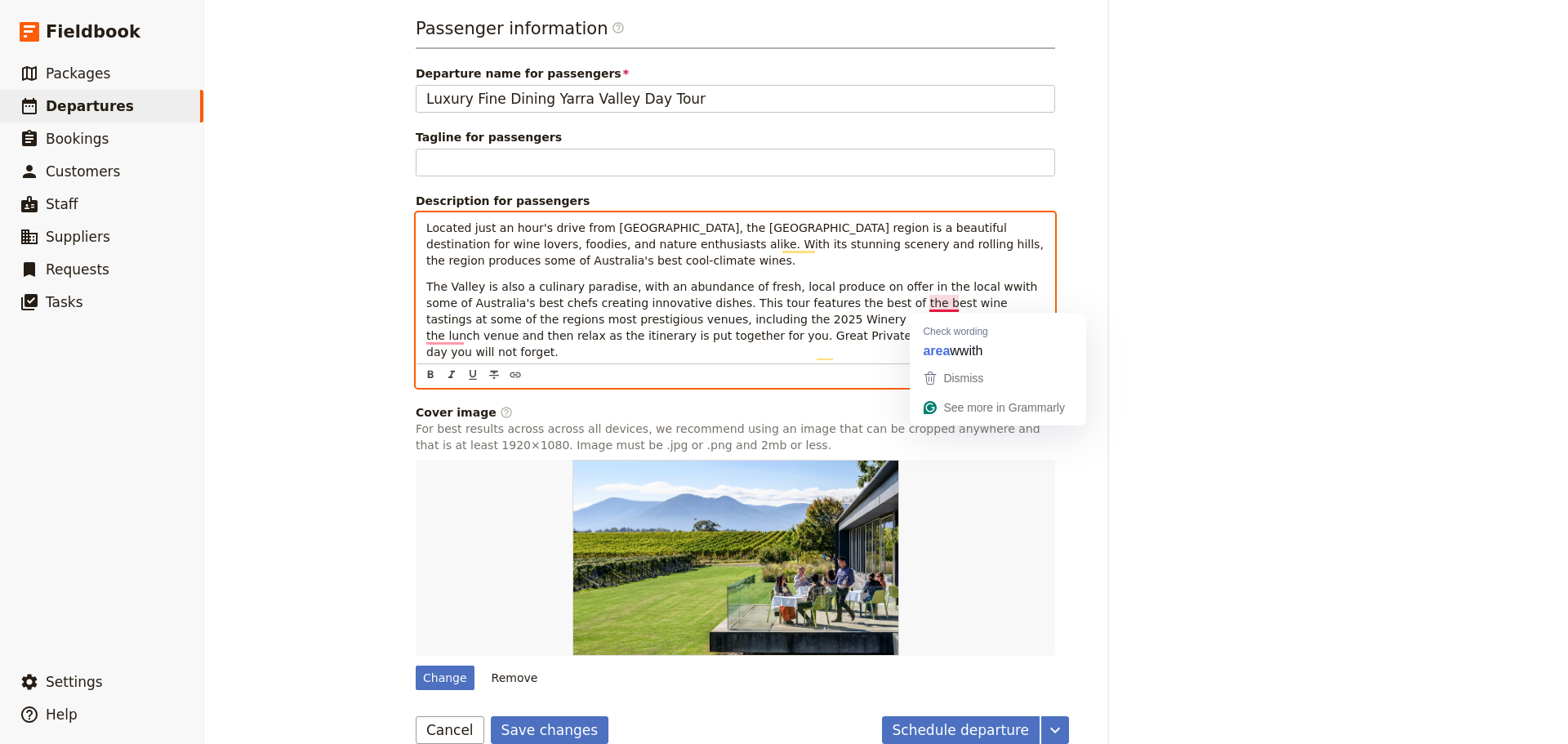
click at [937, 304] on span "The Valley is also a culinary paradise, with an abundance of fresh, local produ…" at bounding box center [735, 319] width 619 height 79
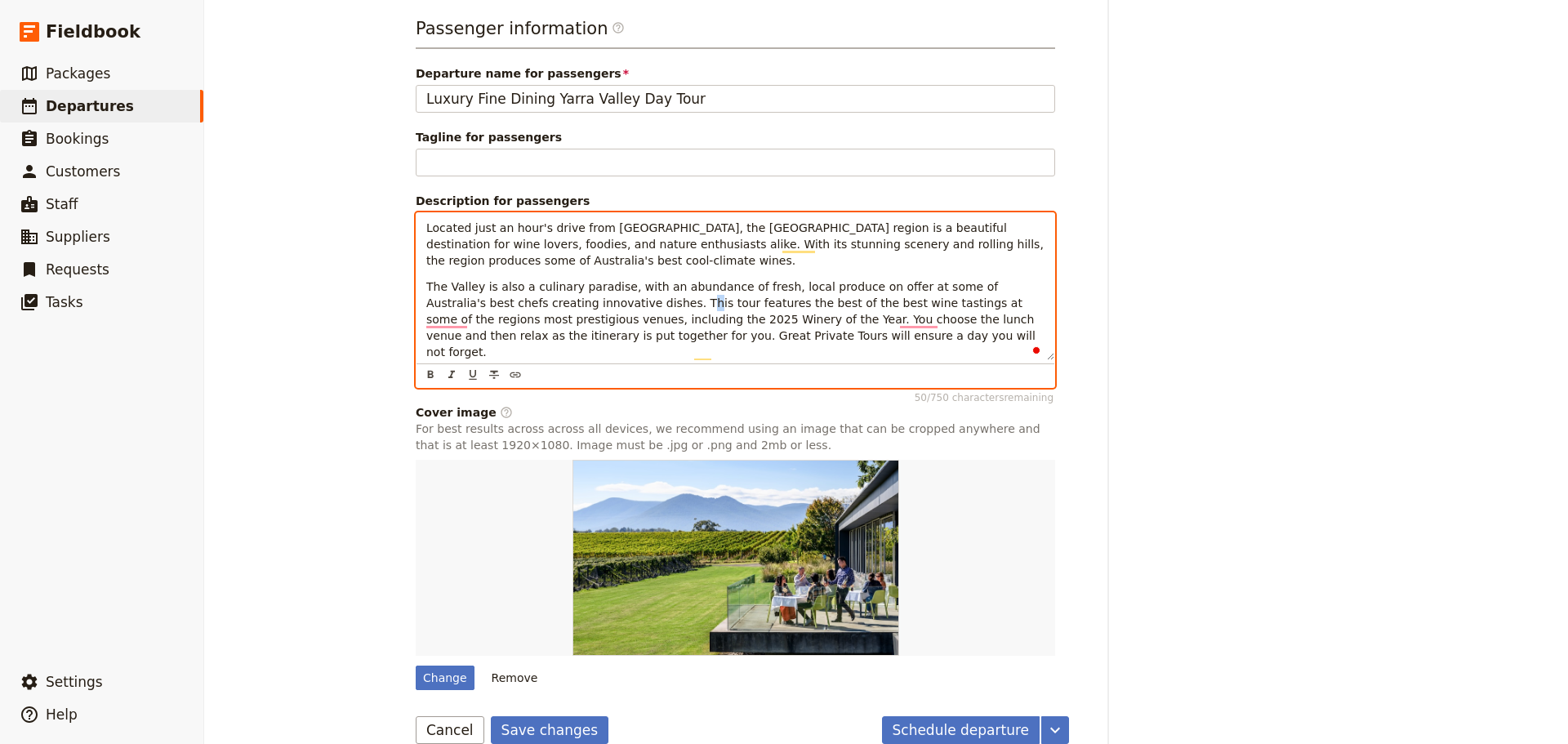
click at [559, 314] on span "The Valley is also a culinary paradise, with an abundance of fresh, local produ…" at bounding box center [732, 319] width 612 height 79
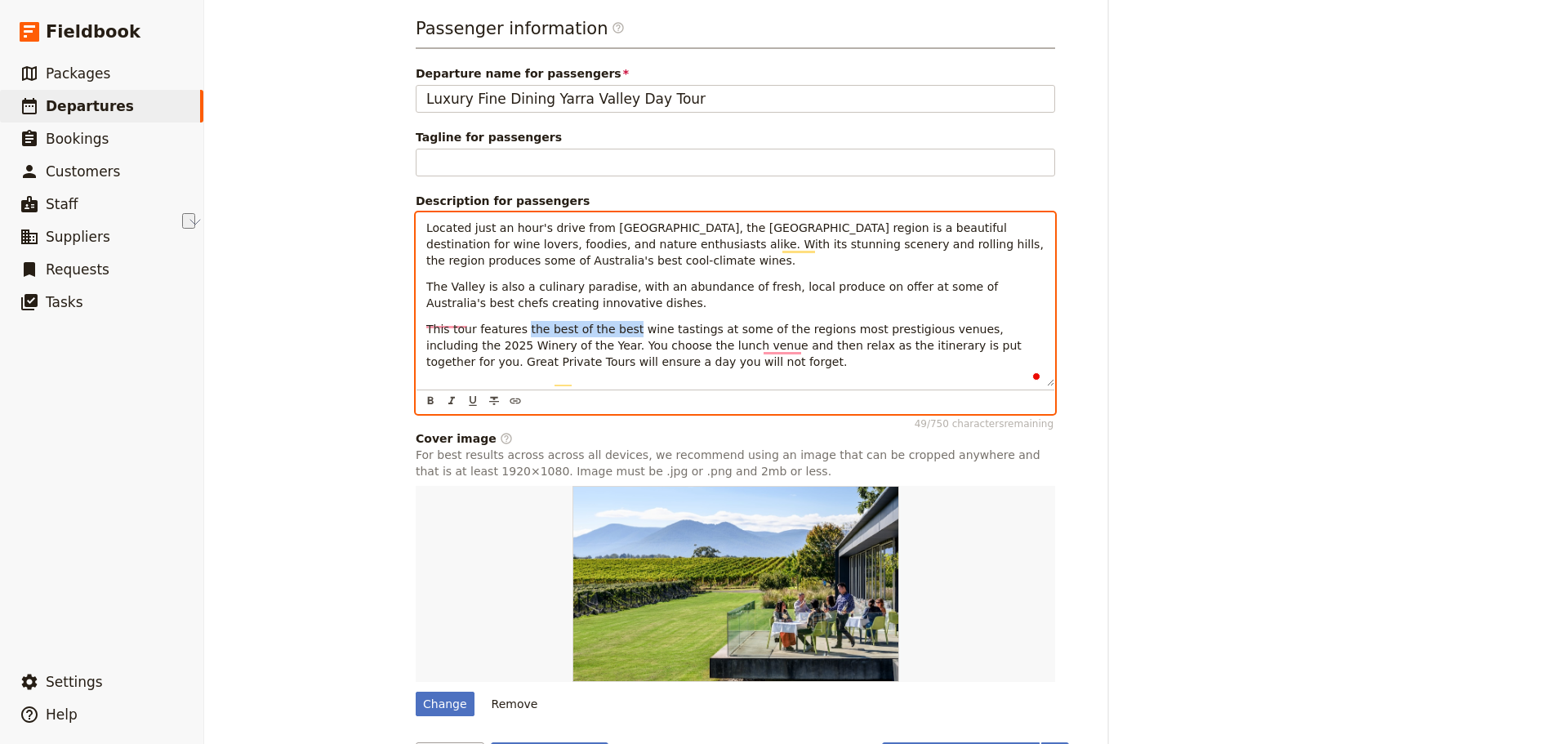
drag, startPoint x: 608, startPoint y: 346, endPoint x: 512, endPoint y: 344, distance: 96.0
click at [512, 344] on span "This tour features the best of the best wine tastings at some of the regions mo…" at bounding box center [726, 345] width 599 height 46
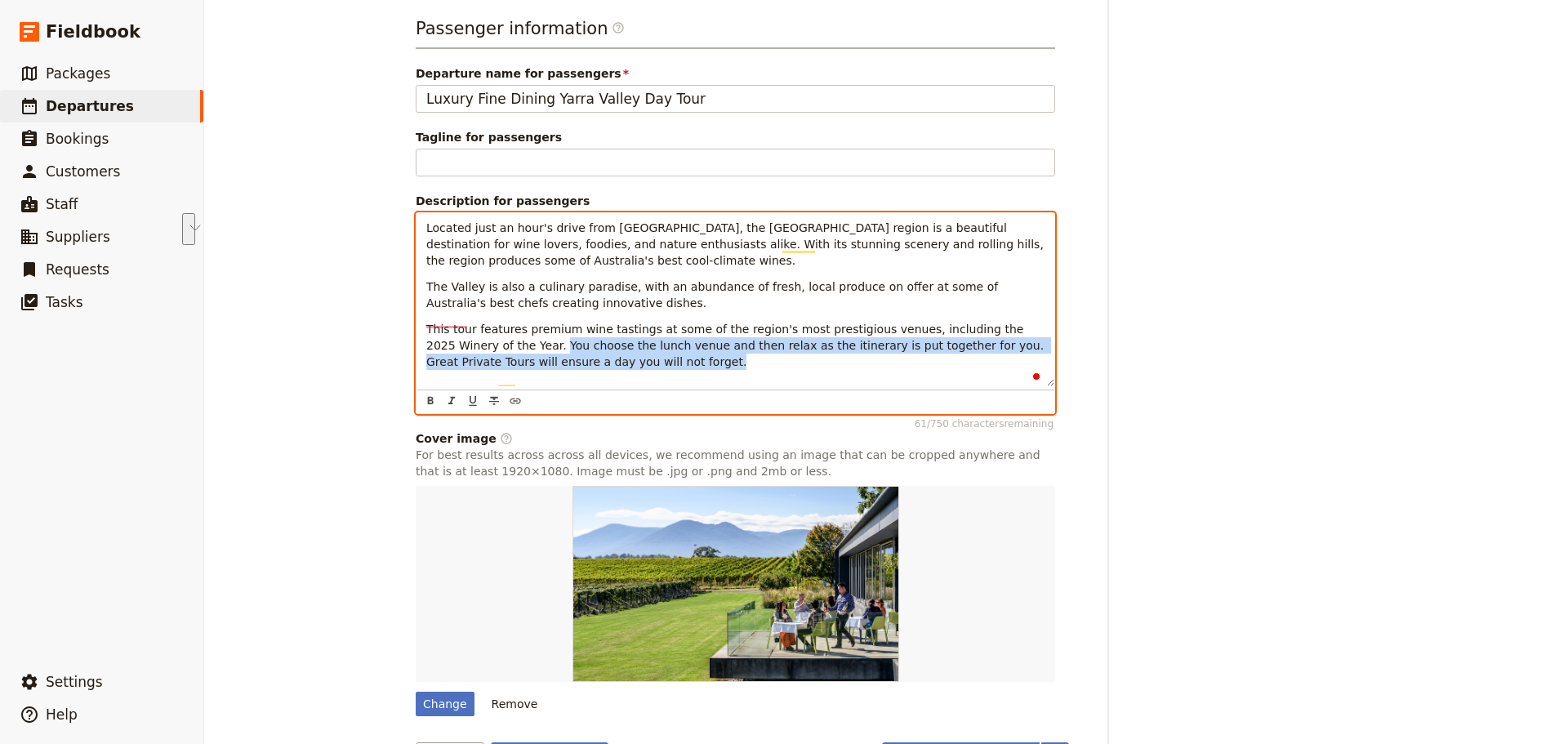
drag, startPoint x: 565, startPoint y: 381, endPoint x: 468, endPoint y: 369, distance: 97.7
click at [468, 369] on p "This tour features premium wine tastings at some of the region's most prestigio…" at bounding box center [735, 346] width 618 height 49
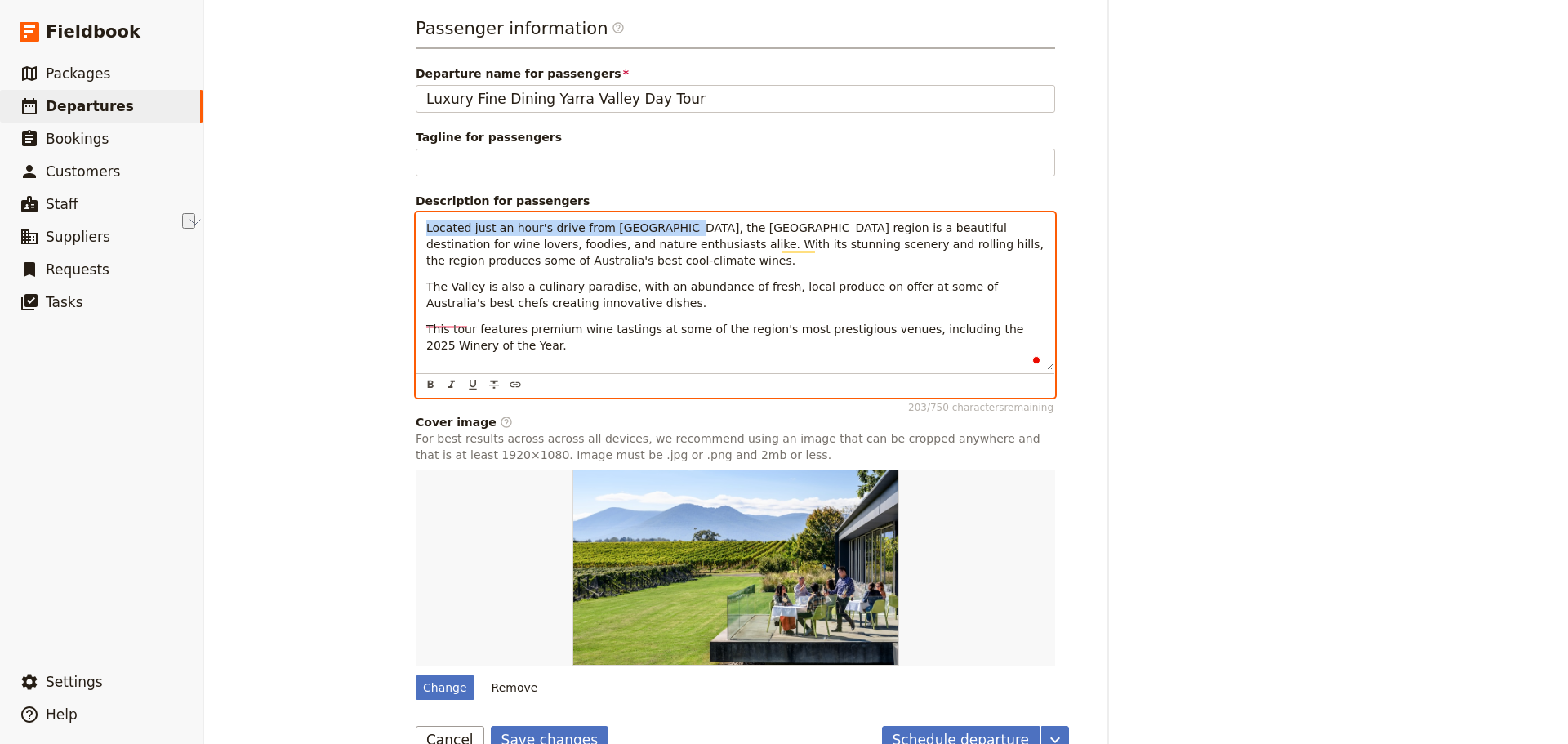
drag, startPoint x: 655, startPoint y: 230, endPoint x: 404, endPoint y: 234, distance: 251.0
click at [403, 234] on html "Fieldbook ​ ​ Fieldbook ​ ​ Packages ​ Departures ​ Bookings ​ Customers ​ Staf…" at bounding box center [784, 372] width 1568 height 744
click at [554, 233] on span "Located just an hour's drive from [GEOGRAPHIC_DATA], the [GEOGRAPHIC_DATA] regi…" at bounding box center [736, 244] width 621 height 46
drag, startPoint x: 559, startPoint y: 226, endPoint x: 521, endPoint y: 235, distance: 39.1
click at [521, 235] on span "Located just an hour's drive from [GEOGRAPHIC_DATA], the [GEOGRAPHIC_DATA] regi…" at bounding box center [736, 244] width 621 height 46
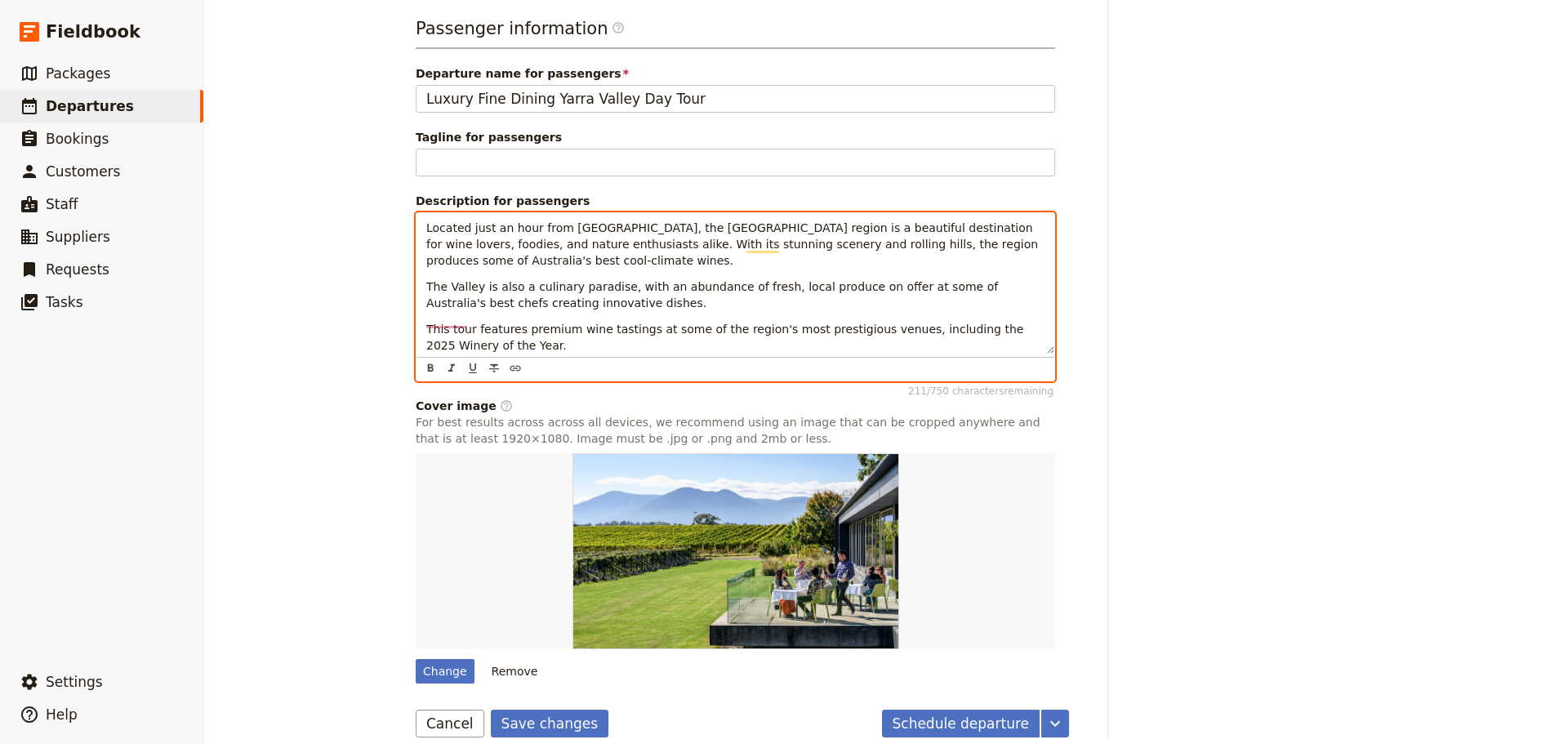
click at [709, 232] on span "Located just an hour from Melbourne, the Yarra Valley region is a beautiful des…" at bounding box center [734, 244] width 615 height 46
click at [516, 257] on p "Located just an hour from Melbourne, the Yarra Valley is a beautiful destinatio…" at bounding box center [735, 244] width 618 height 49
click at [439, 283] on p "The Valley is also a culinary paradise, with an abundance of fresh, local produ…" at bounding box center [735, 294] width 618 height 32
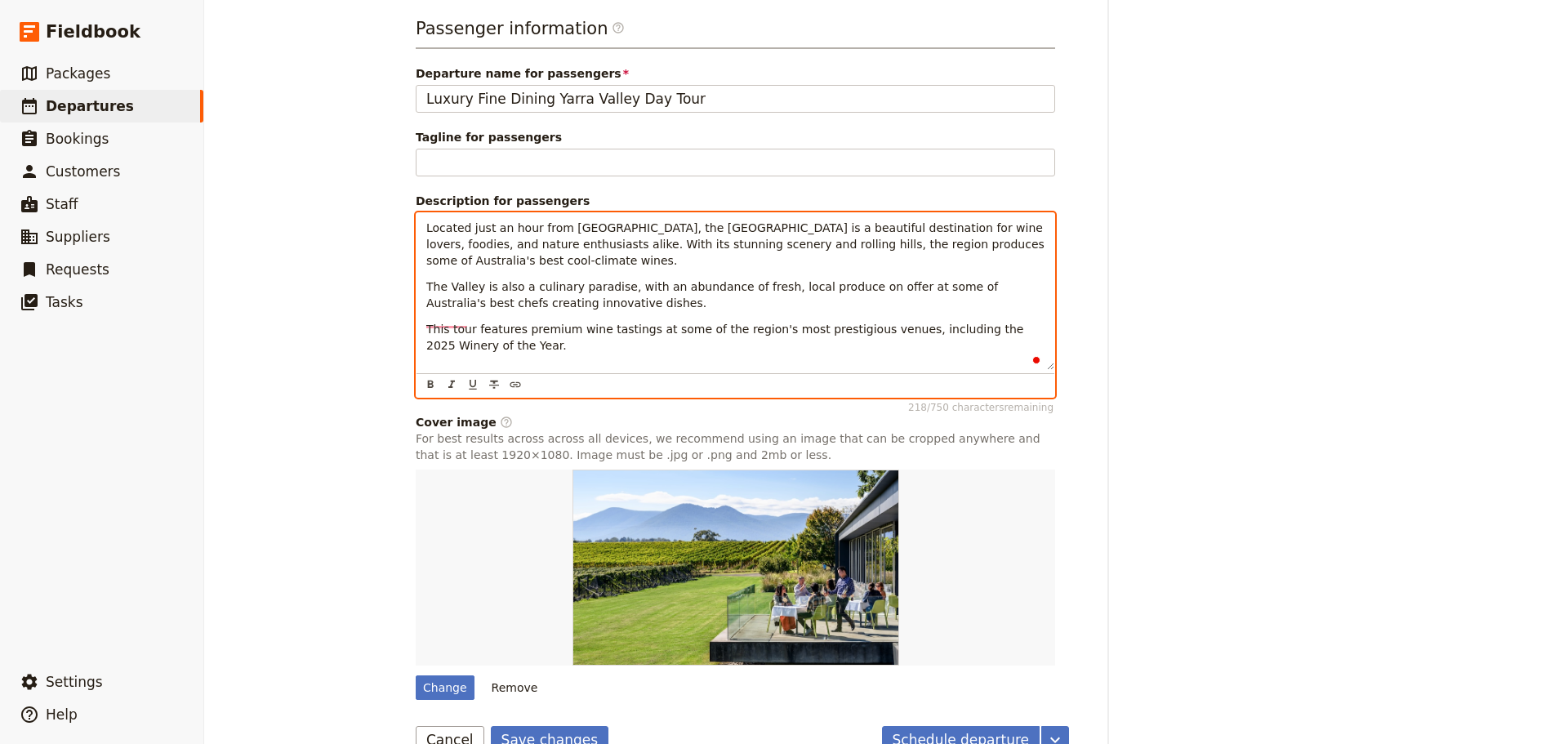
click at [722, 249] on span "Located just an hour from Melbourne, the Yarra Valley is a beautiful destinatio…" at bounding box center [737, 244] width 622 height 46
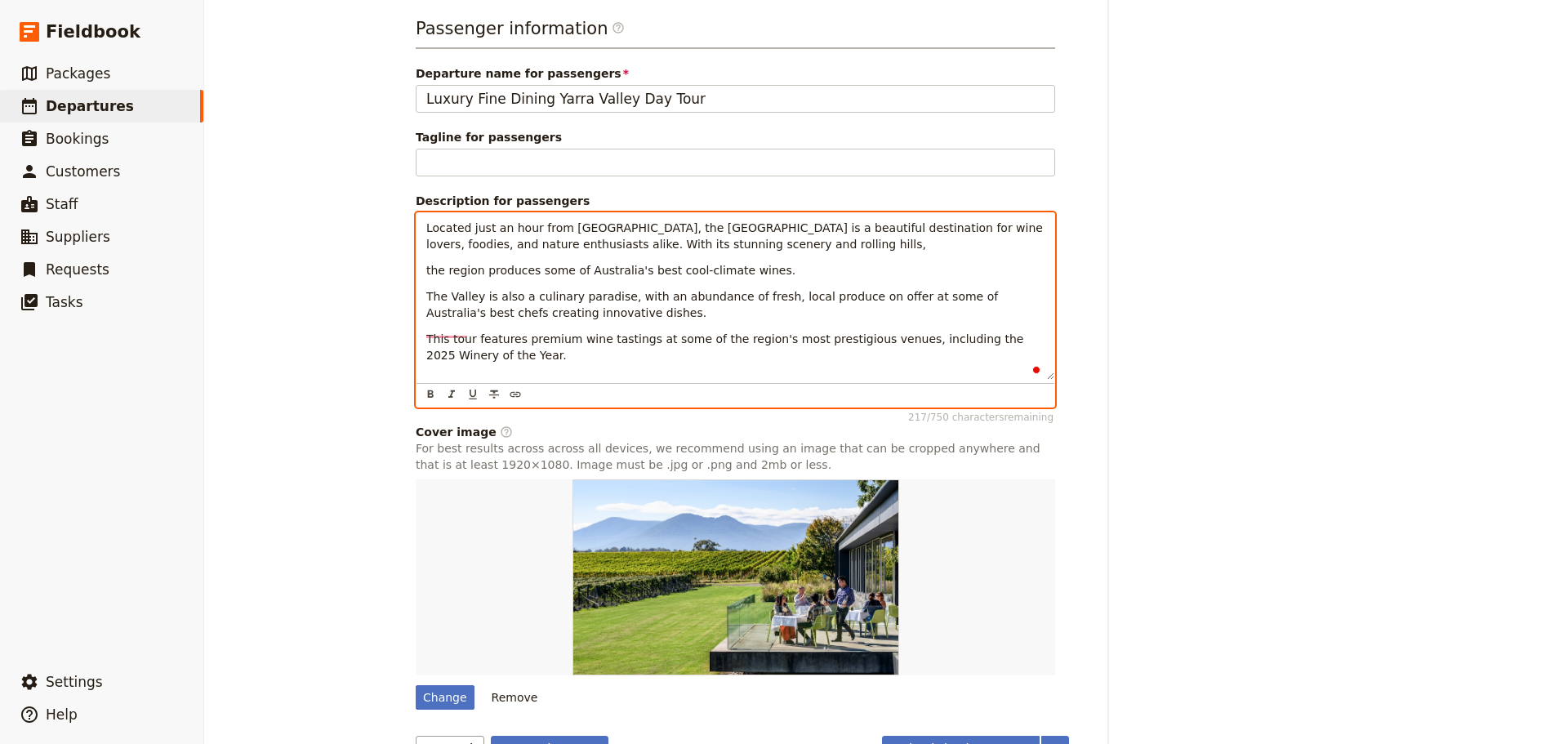
click at [738, 245] on p "Located just an hour from Melbourne, the Yarra Valley is a beautiful destinatio…" at bounding box center [735, 235] width 618 height 32
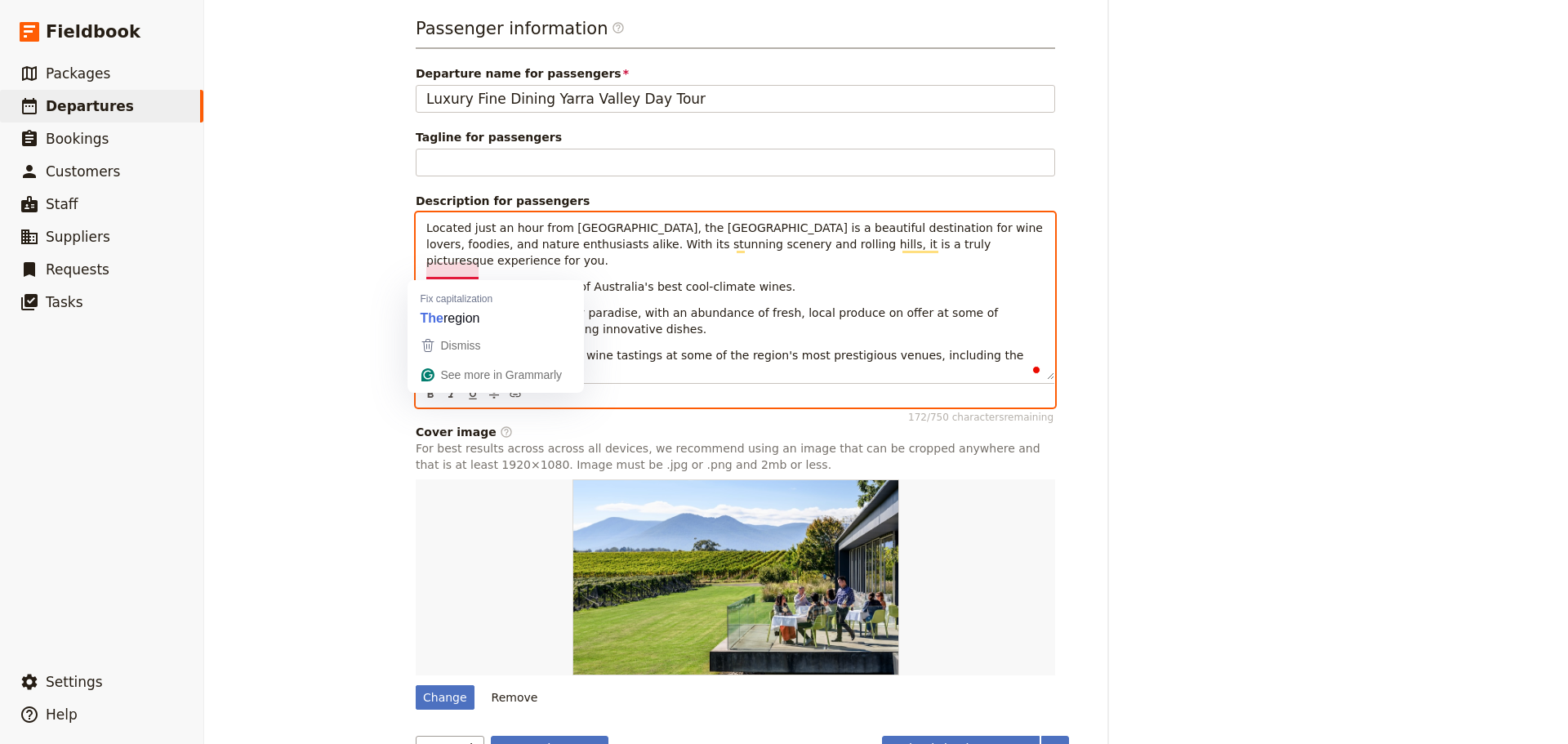
click at [426, 280] on span "the region produces some of Australia's best cool-climate wines." at bounding box center [611, 286] width 369 height 13
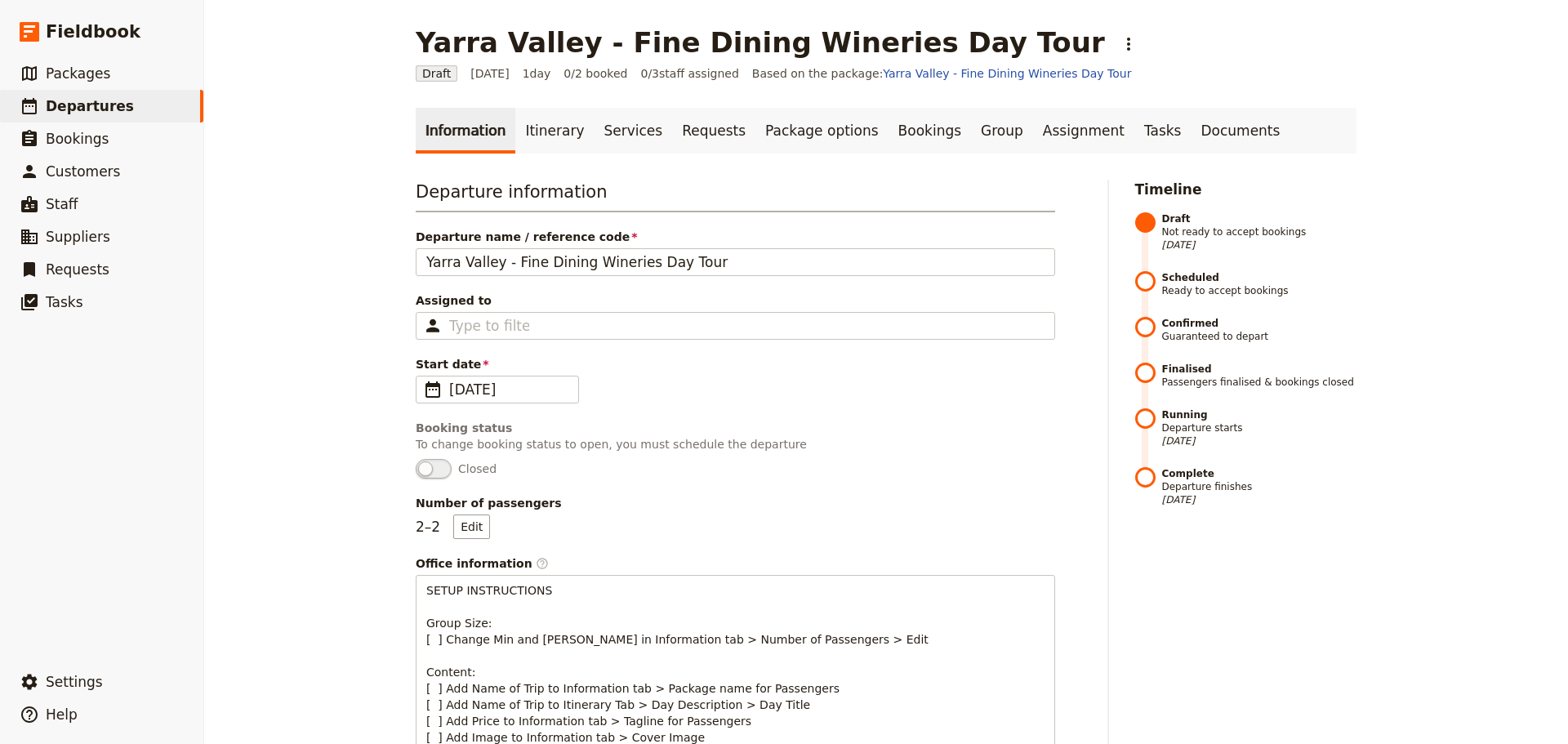
scroll to position [1024, 0]
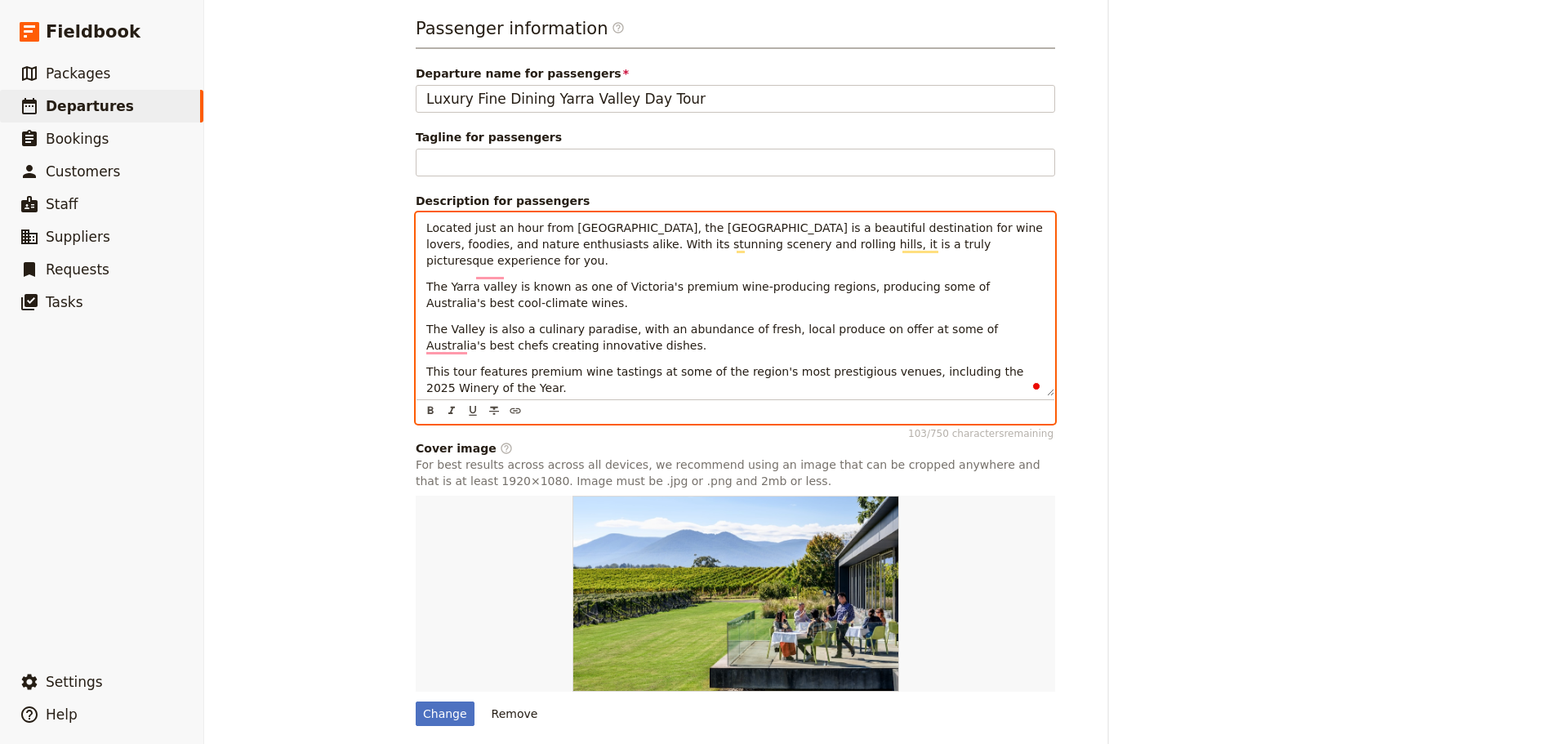
click at [426, 331] on span "The Valley is also a culinary paradise, with an abundance of fresh, local produ…" at bounding box center [714, 337] width 576 height 30
click at [499, 291] on p "The Yarra Valley is known as one of Victoria's premium wine-producing regions, …" at bounding box center [735, 294] width 618 height 32
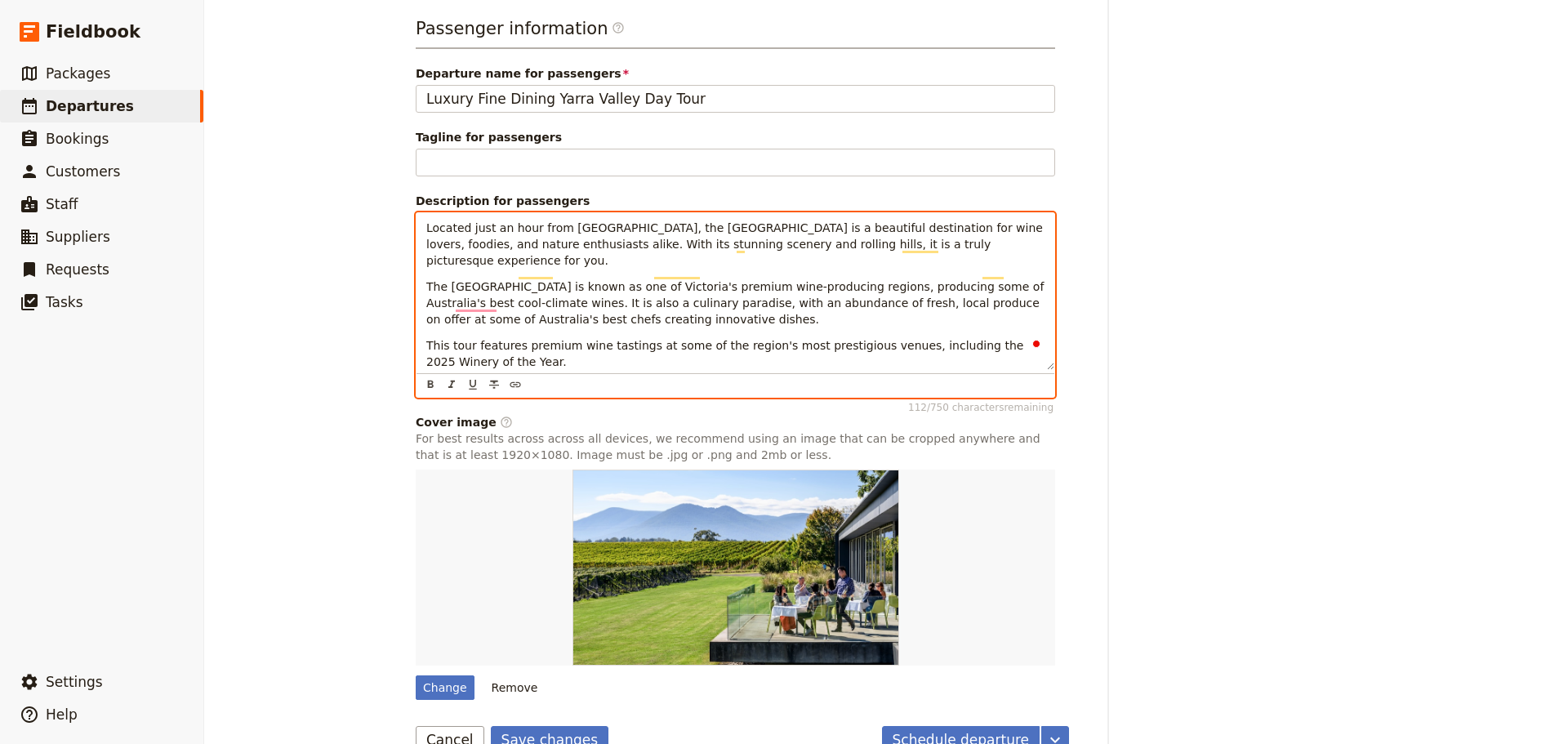
click at [910, 289] on span "The Yarra Valley is known as one of Victoria's premium wine-producing regions, …" at bounding box center [737, 303] width 622 height 46
click at [908, 288] on span "The Yarra Valley is known as one of Victoria's premium wine-producing regions, …" at bounding box center [737, 303] width 622 height 46
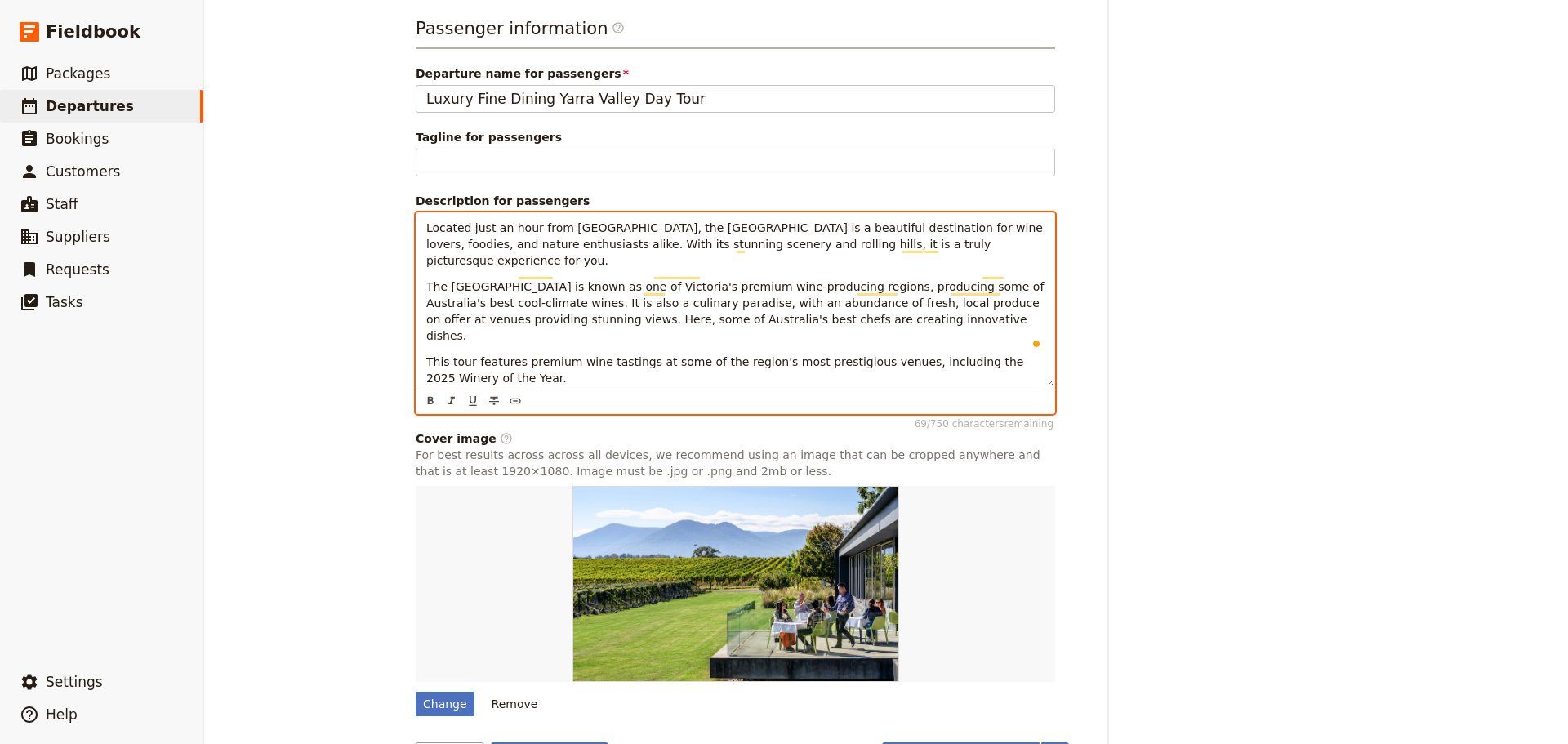
click at [860, 306] on p "The Yarra Valley is known as one of Victoria's premium wine-producing regions, …" at bounding box center [735, 311] width 618 height 66
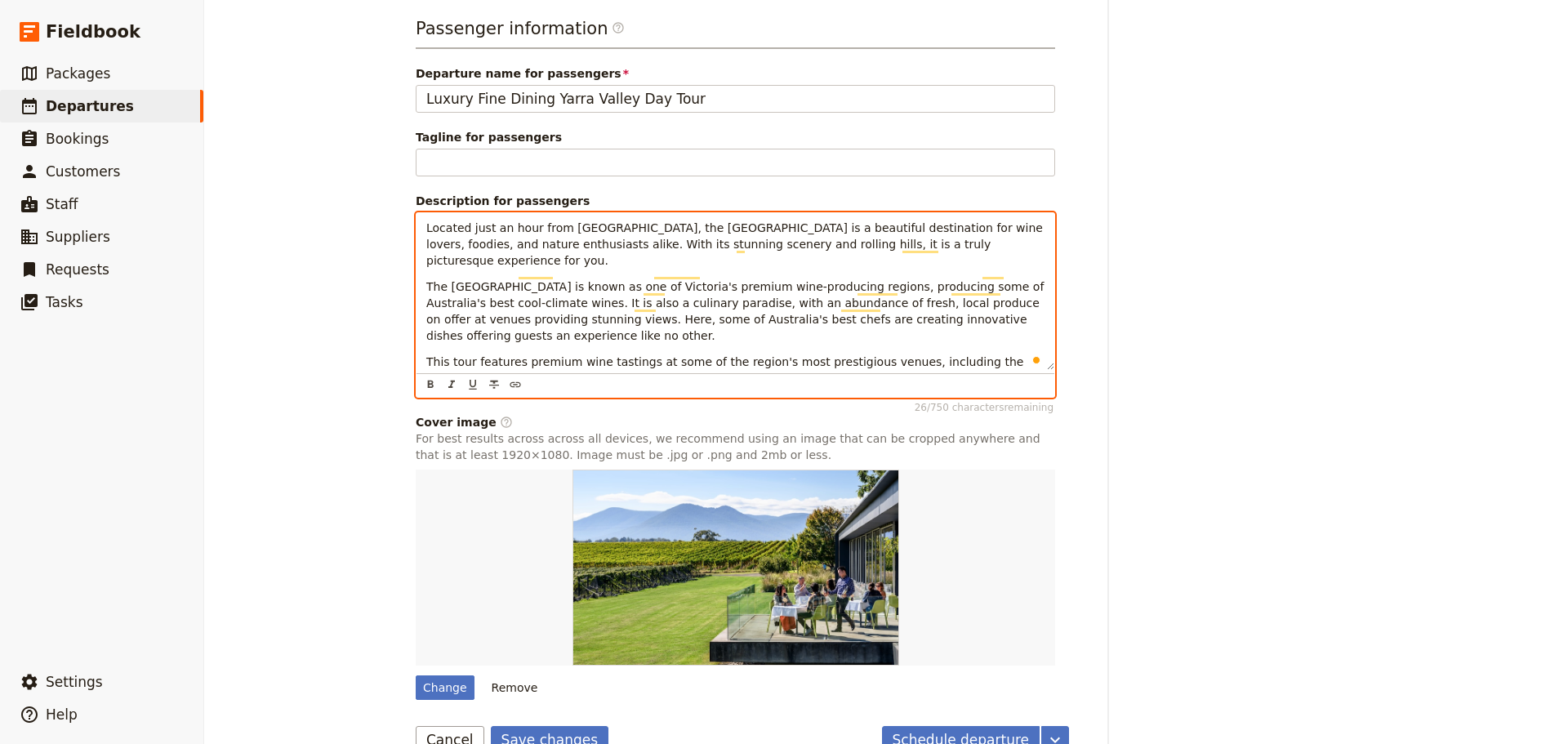
click at [557, 367] on p "This tour features premium wine tastings at some of the region's most prestigio…" at bounding box center [735, 369] width 618 height 32
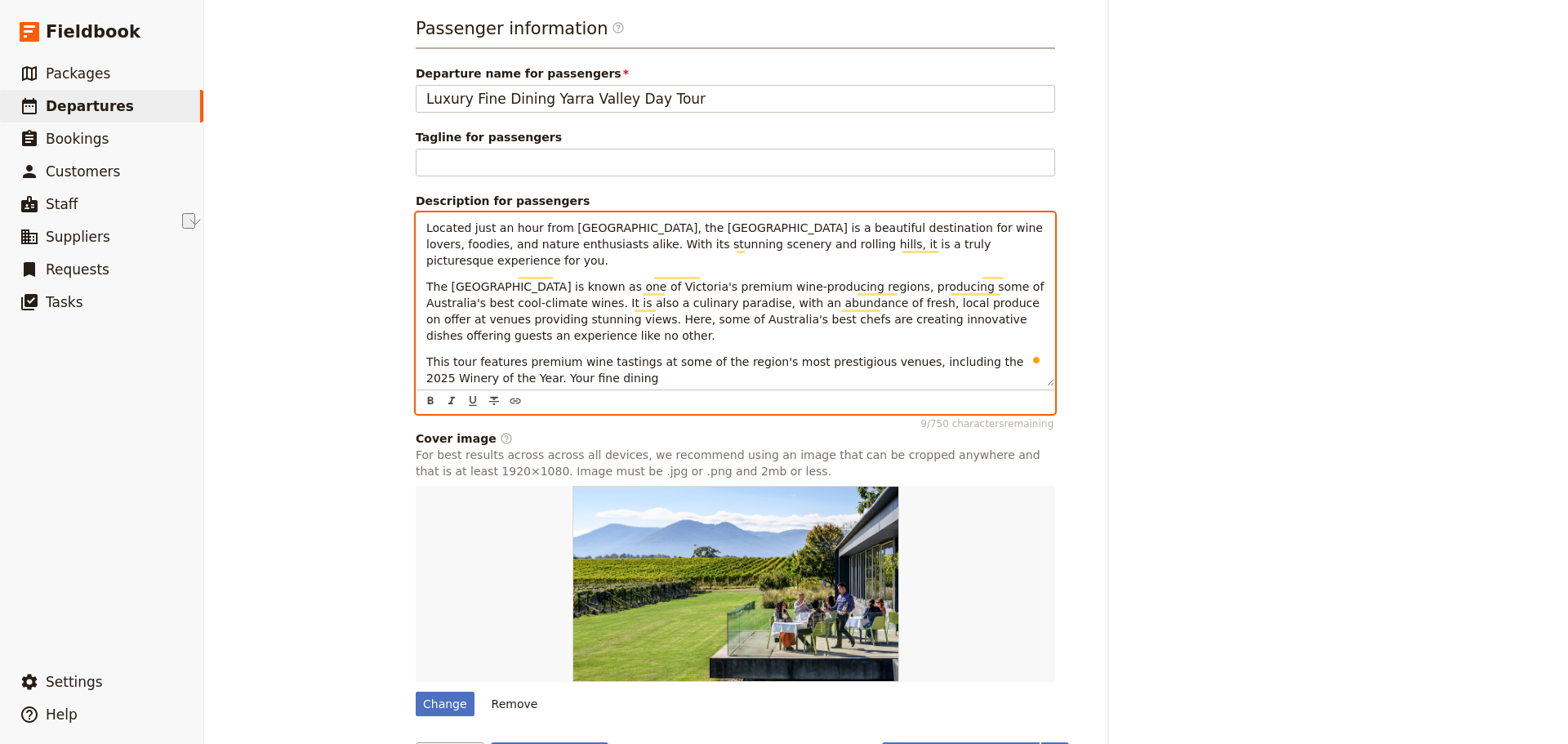
drag, startPoint x: 565, startPoint y: 369, endPoint x: 468, endPoint y: 364, distance: 97.1
click at [468, 364] on div "Located just an hour from Melbourne, the Yarra Valley is a beautiful destinatio…" at bounding box center [735, 312] width 639 height 201
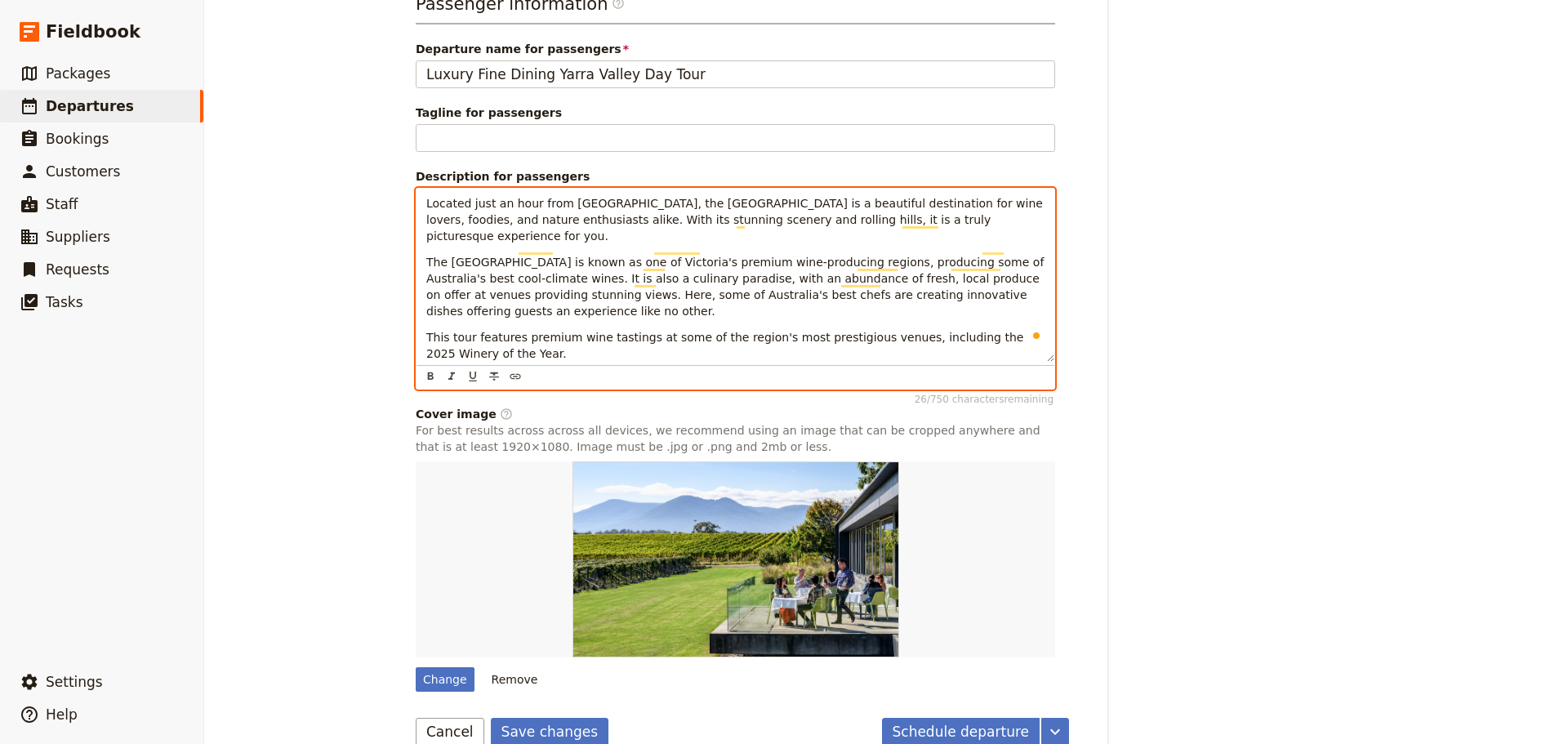
scroll to position [1060, 0]
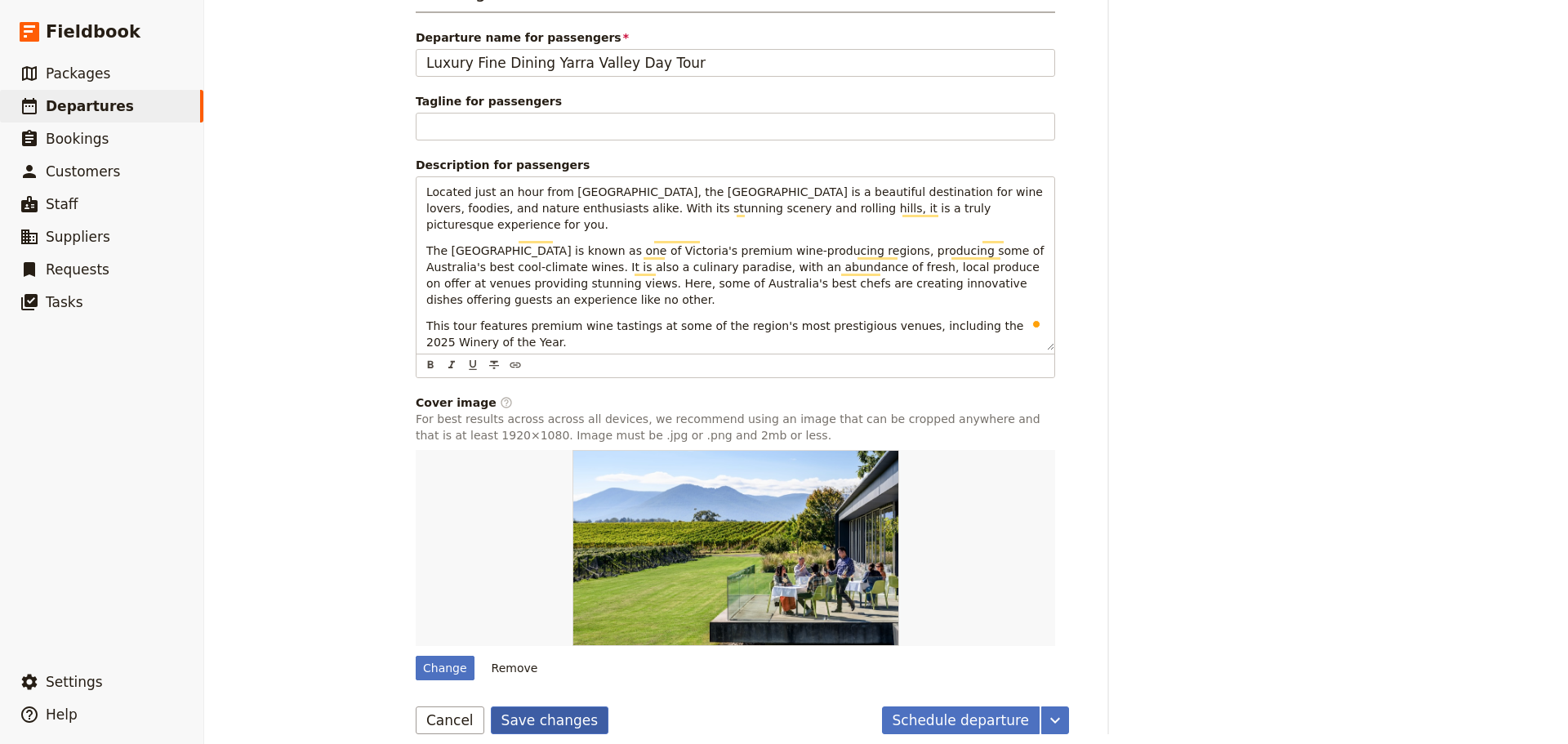
click at [516, 706] on button "Save changes" at bounding box center [550, 720] width 118 height 28
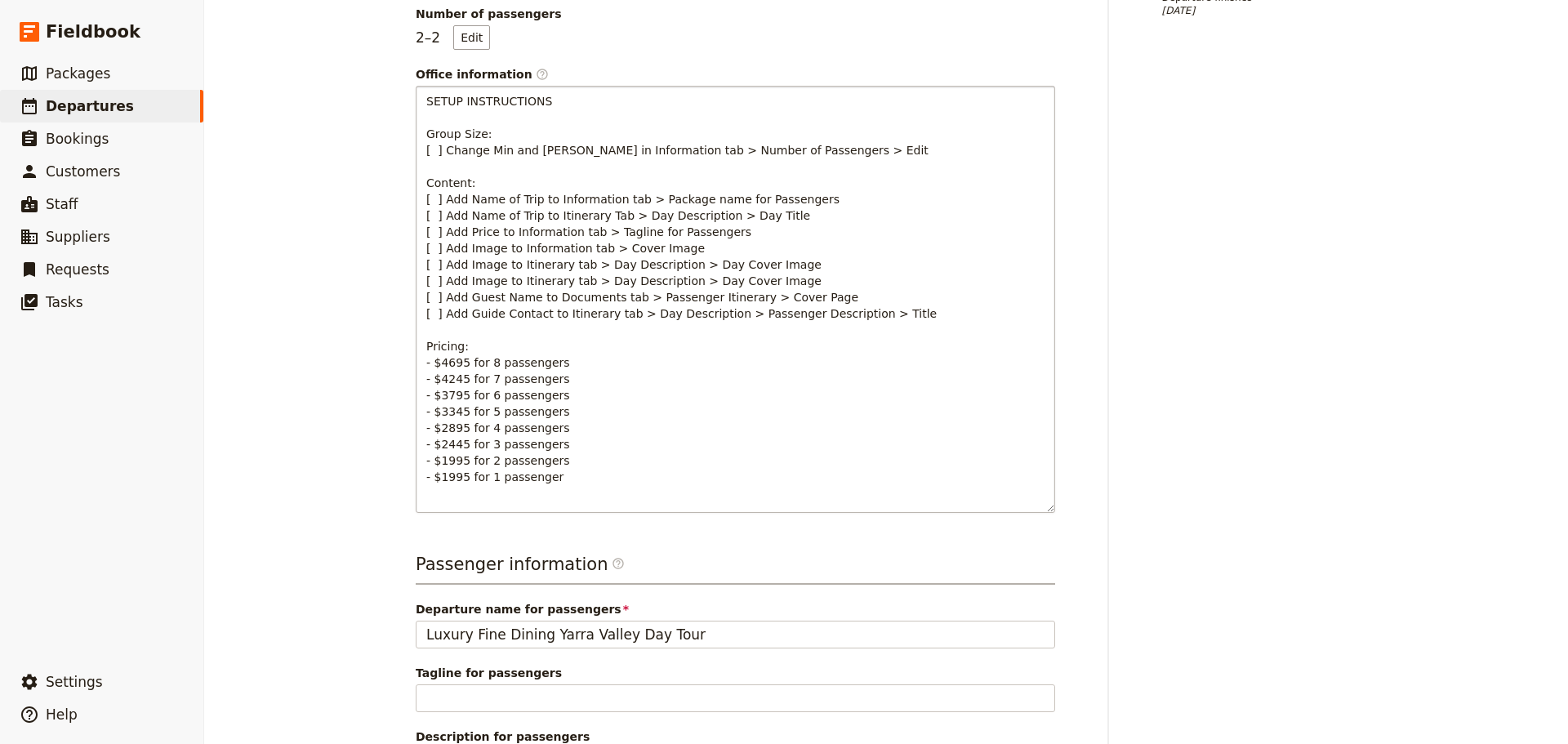
scroll to position [0, 0]
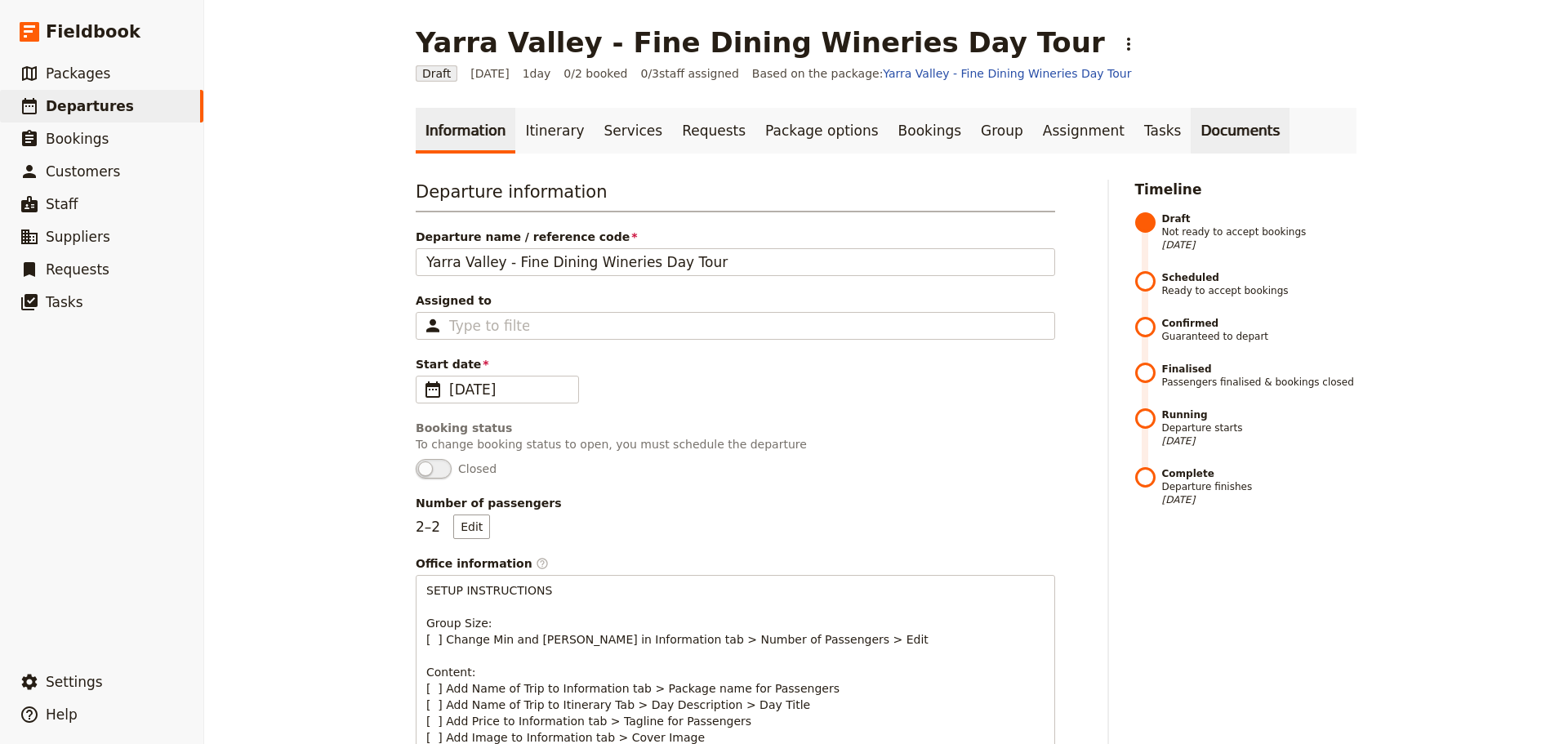
click at [1191, 117] on link "Documents" at bounding box center [1240, 130] width 99 height 46
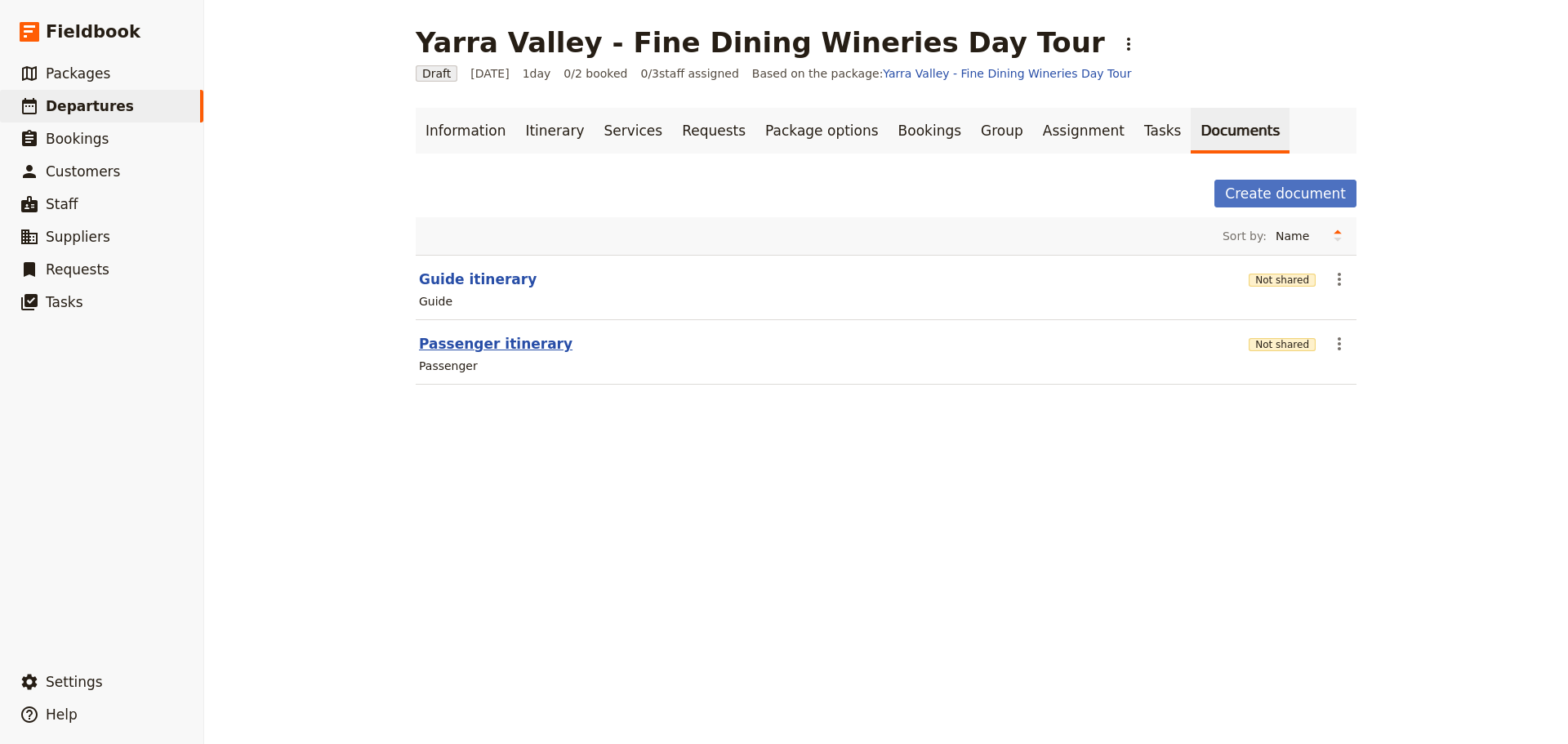
click at [455, 346] on button "Passenger itinerary" at bounding box center [495, 343] width 153 height 19
select select "PASSENGER"
select select "DEFAULT"
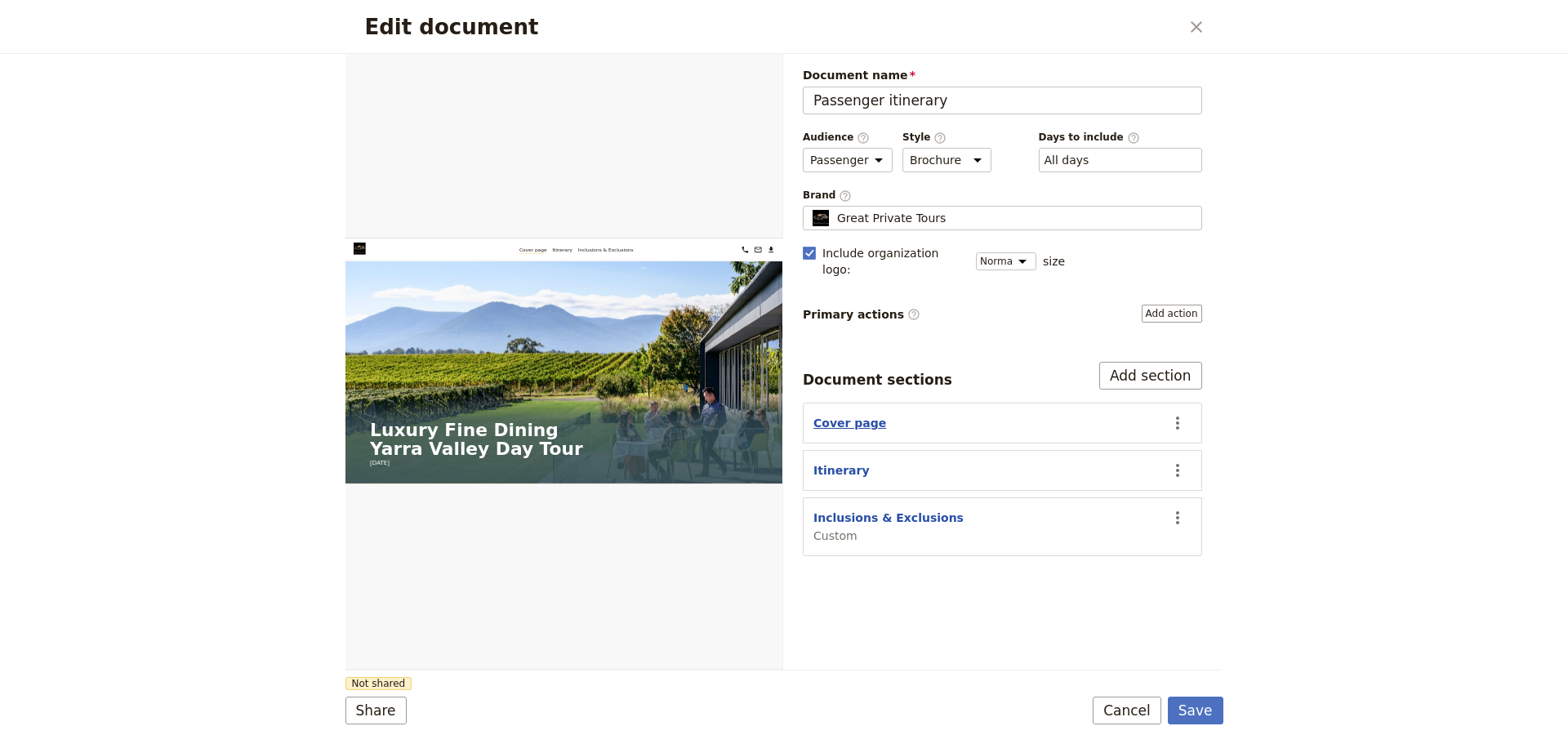
click at [842, 415] on button "Cover page" at bounding box center [849, 423] width 73 height 17
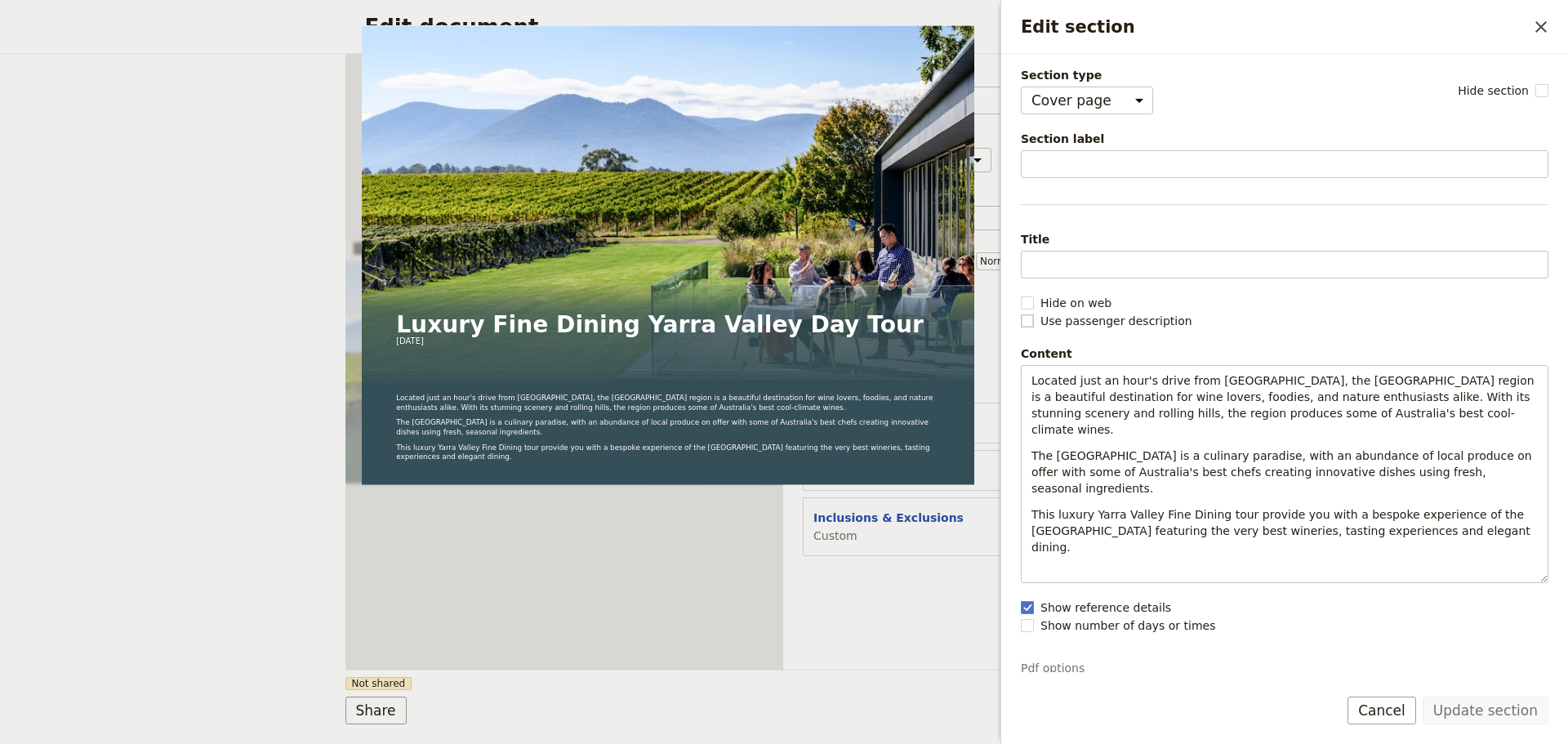
click at [1030, 325] on rect "Edit section" at bounding box center [1027, 320] width 12 height 12
click at [1021, 312] on input "Use passenger description" at bounding box center [1020, 312] width 1 height 1
checkbox input "true"
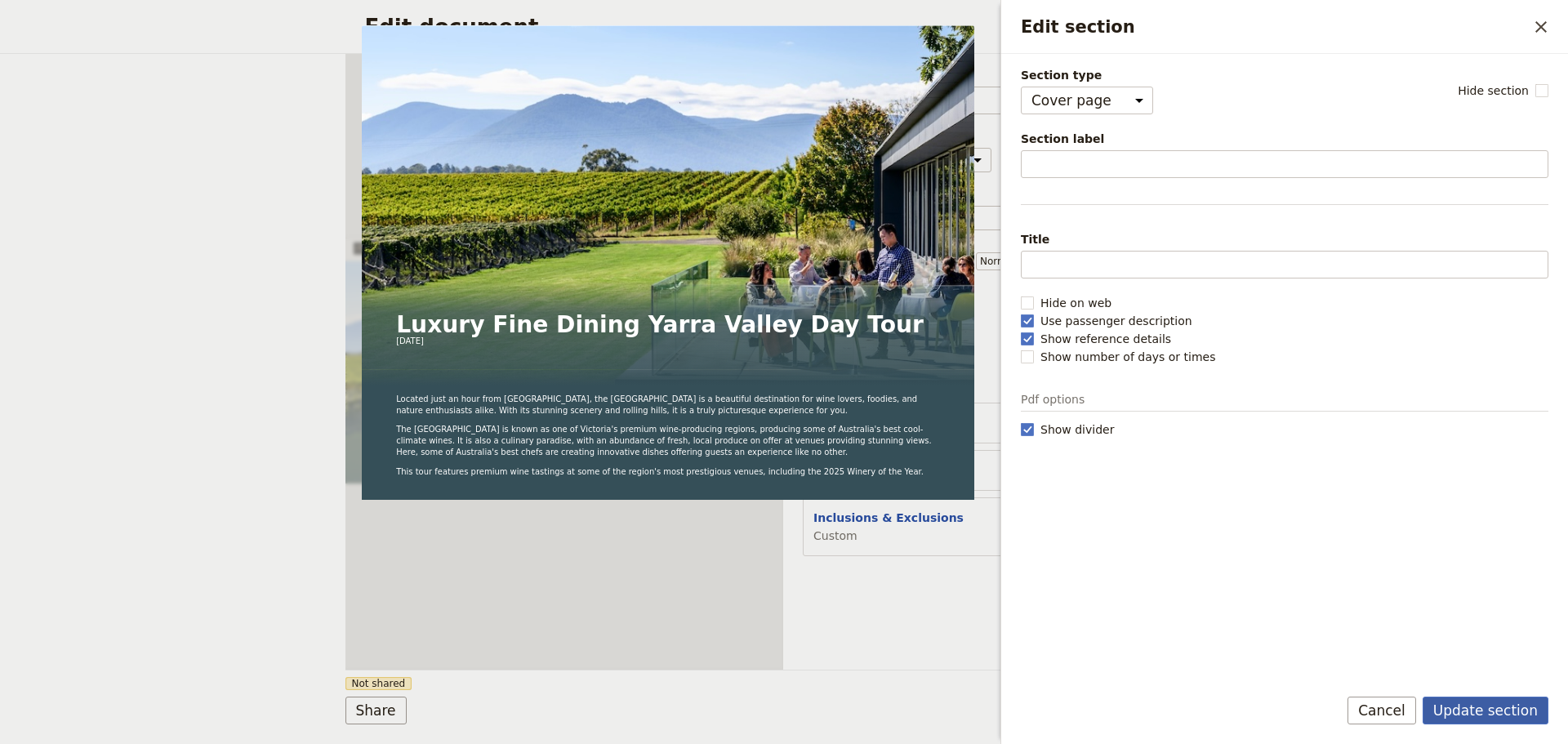
click at [1516, 714] on button "Update section" at bounding box center [1486, 711] width 126 height 28
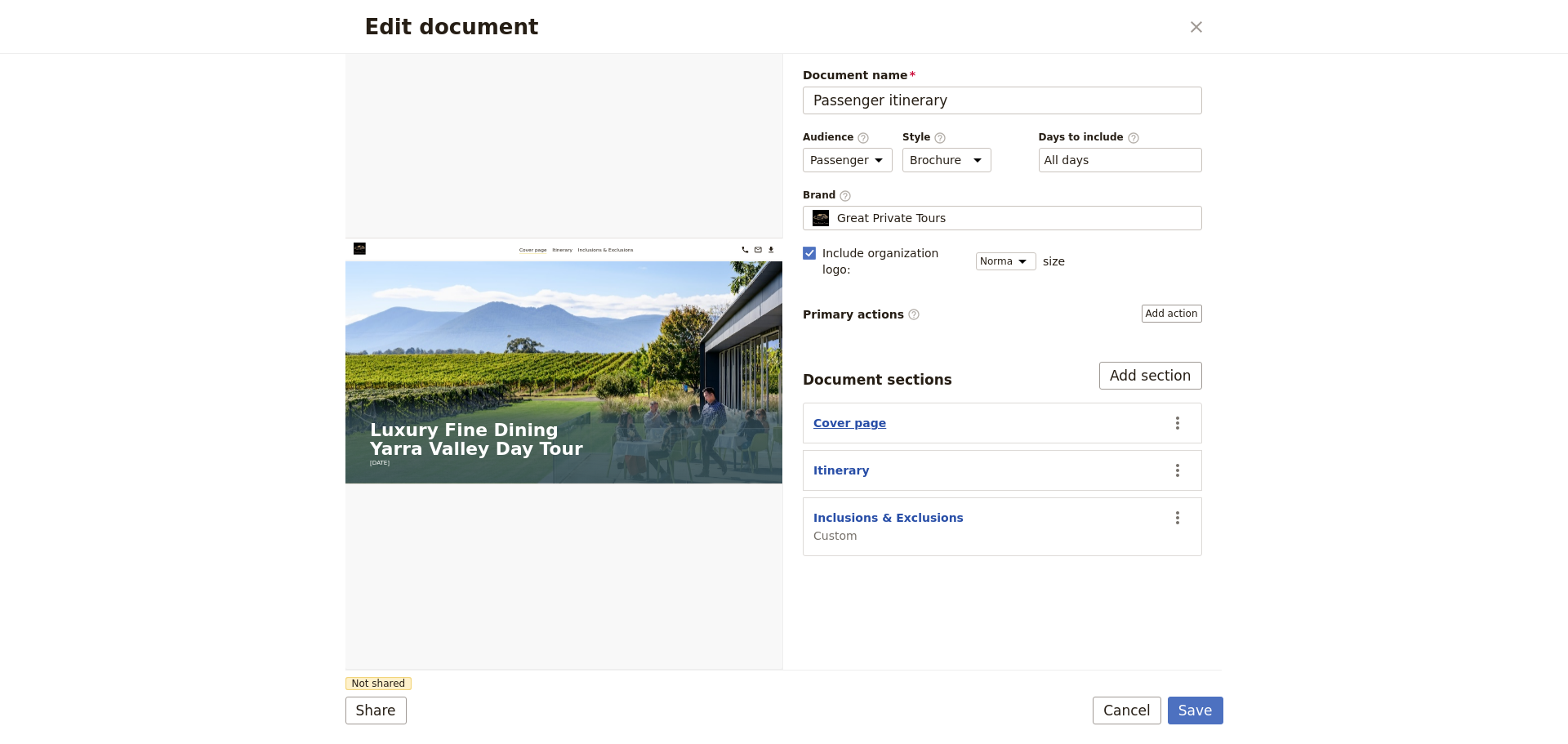
click at [856, 415] on button "Cover page" at bounding box center [849, 423] width 73 height 17
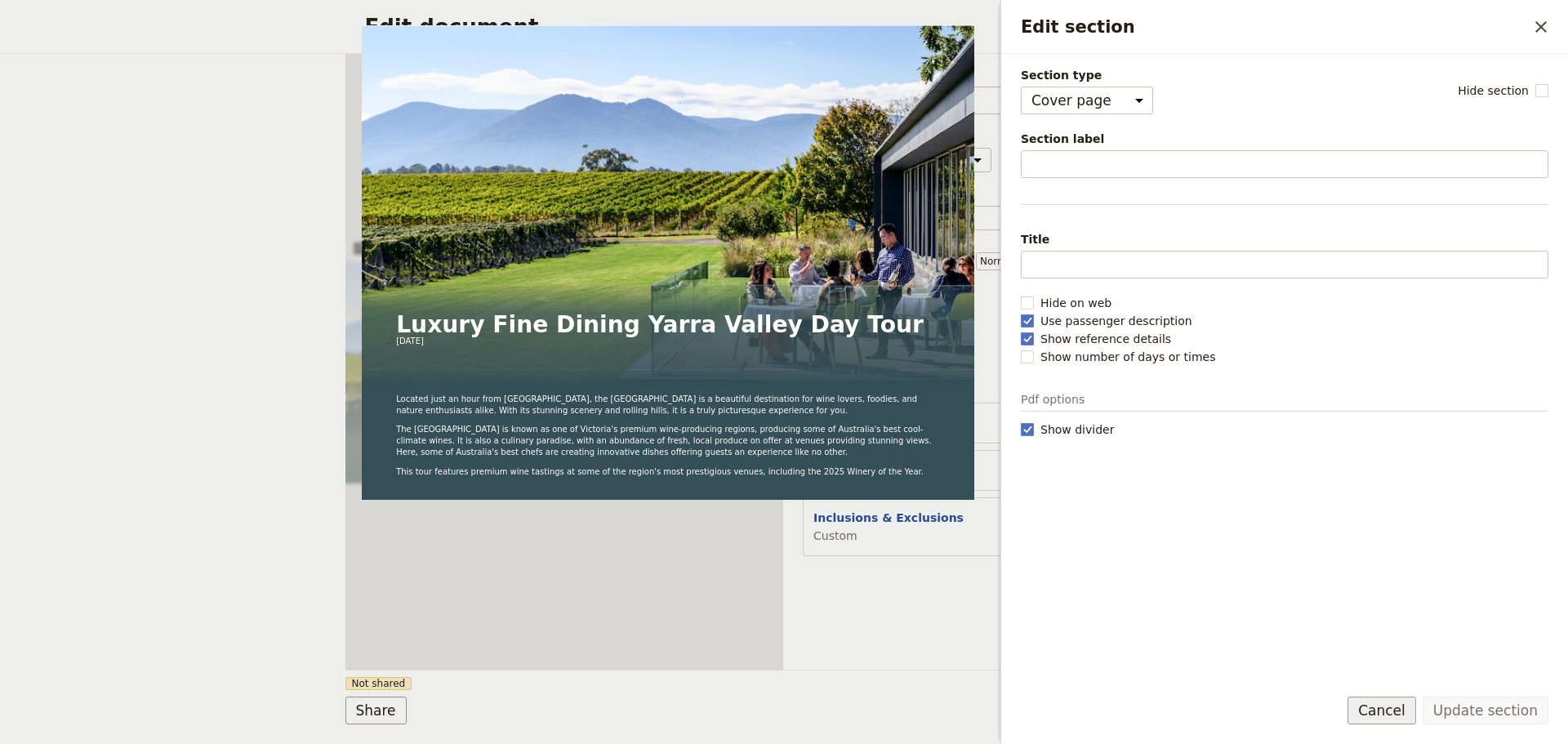
click at [1388, 710] on button "Cancel" at bounding box center [1382, 711] width 68 height 28
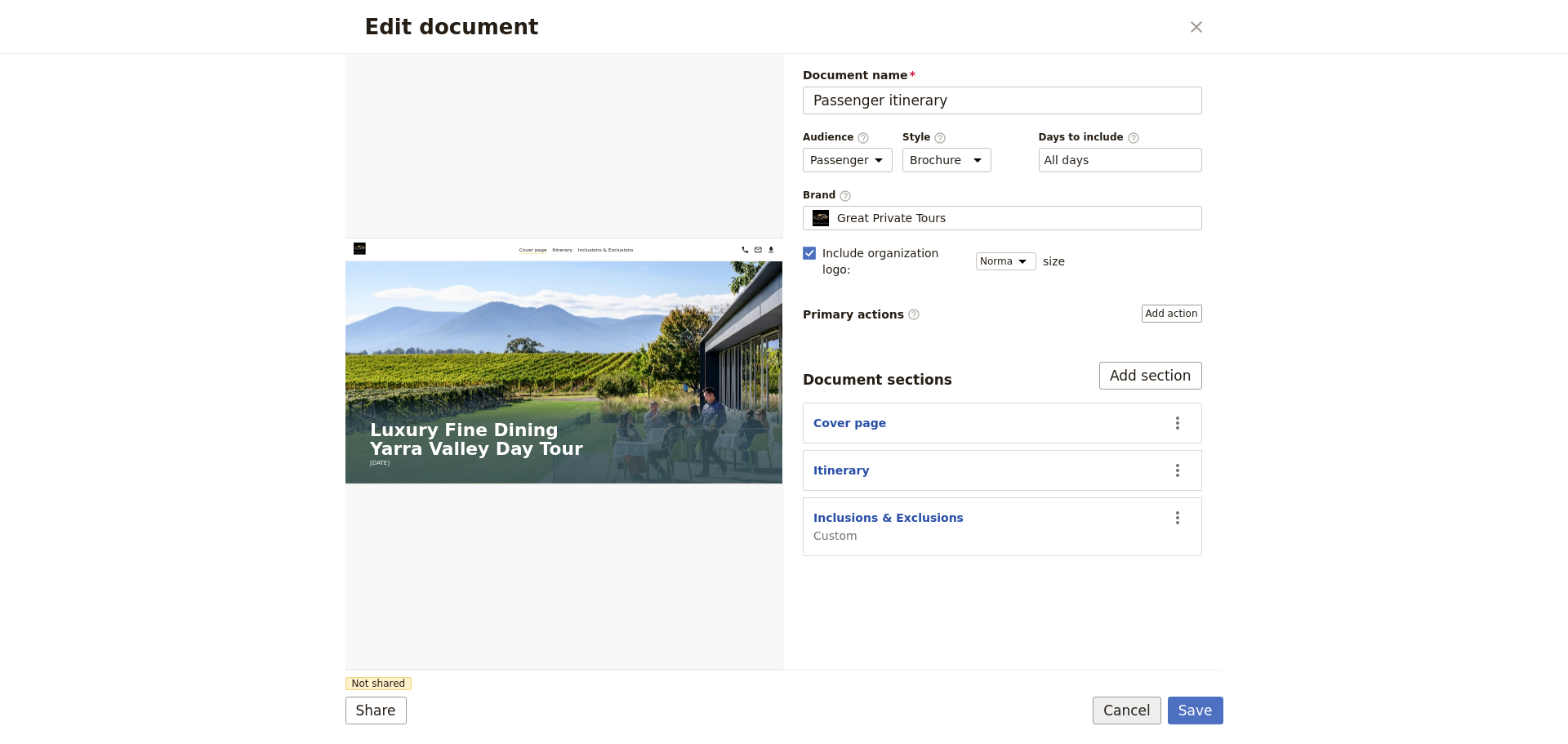
click at [1150, 714] on button "Cancel" at bounding box center [1127, 711] width 68 height 28
click at [1180, 712] on button "Save" at bounding box center [1195, 711] width 55 height 28
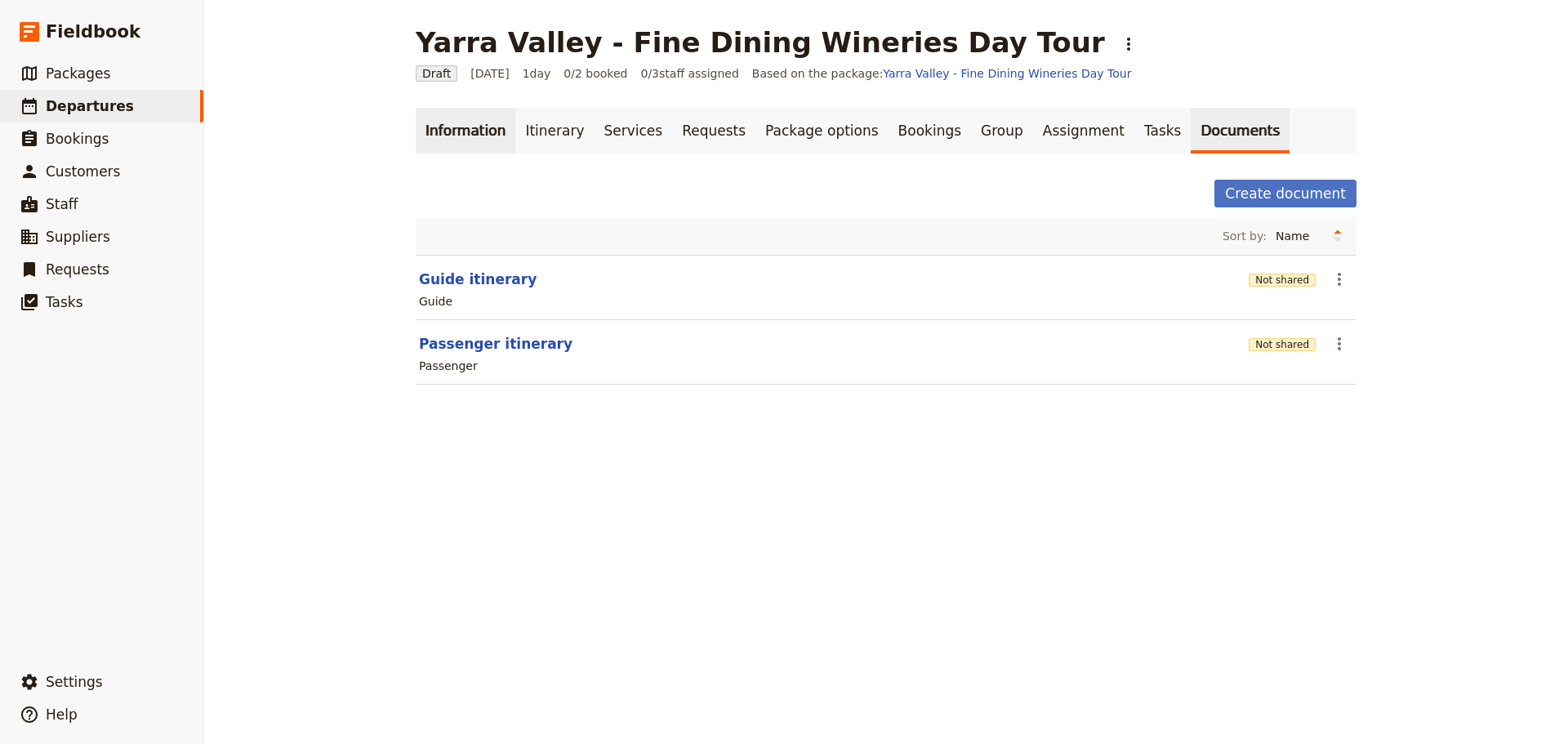
click at [454, 141] on link "Information" at bounding box center [466, 130] width 100 height 46
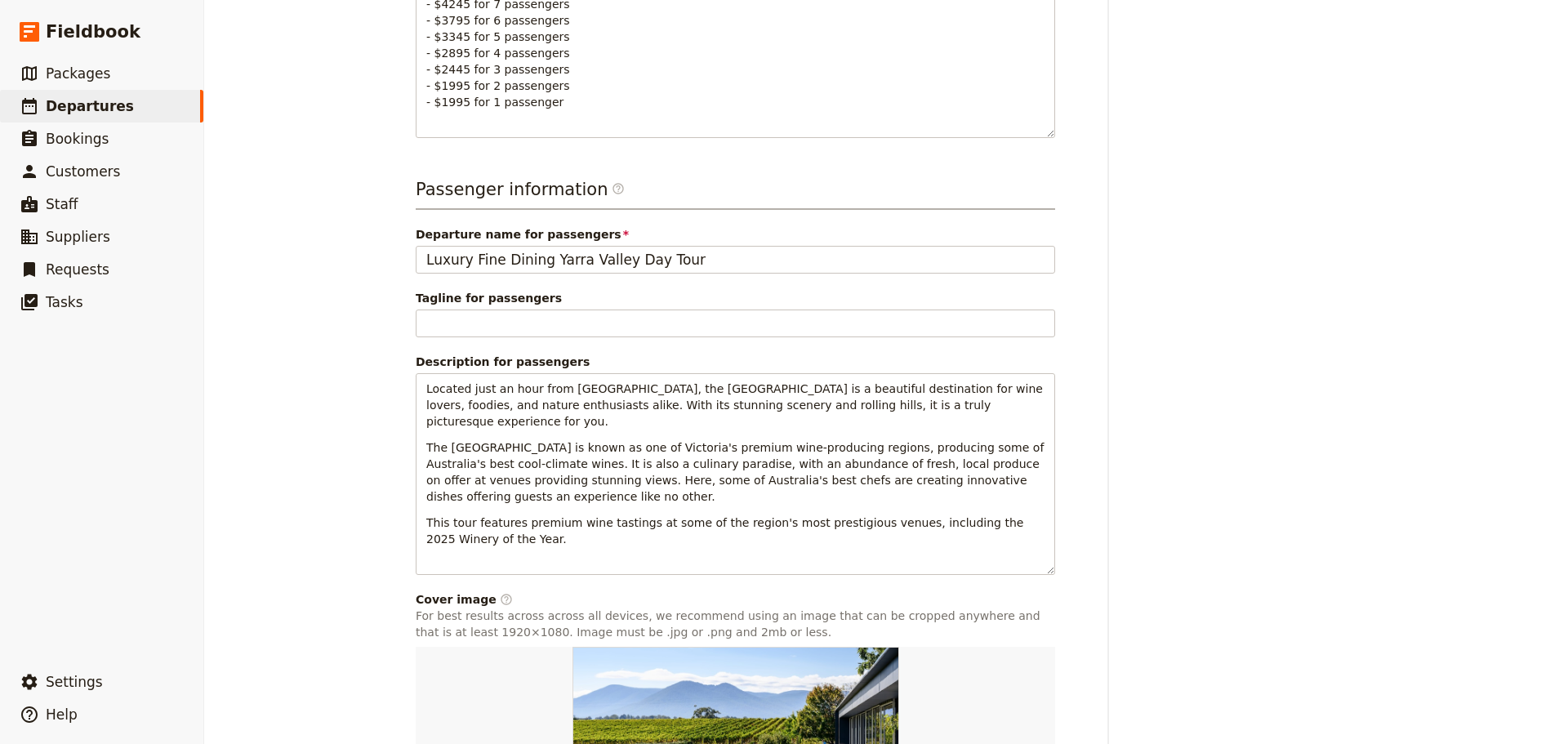
scroll to position [1060, 0]
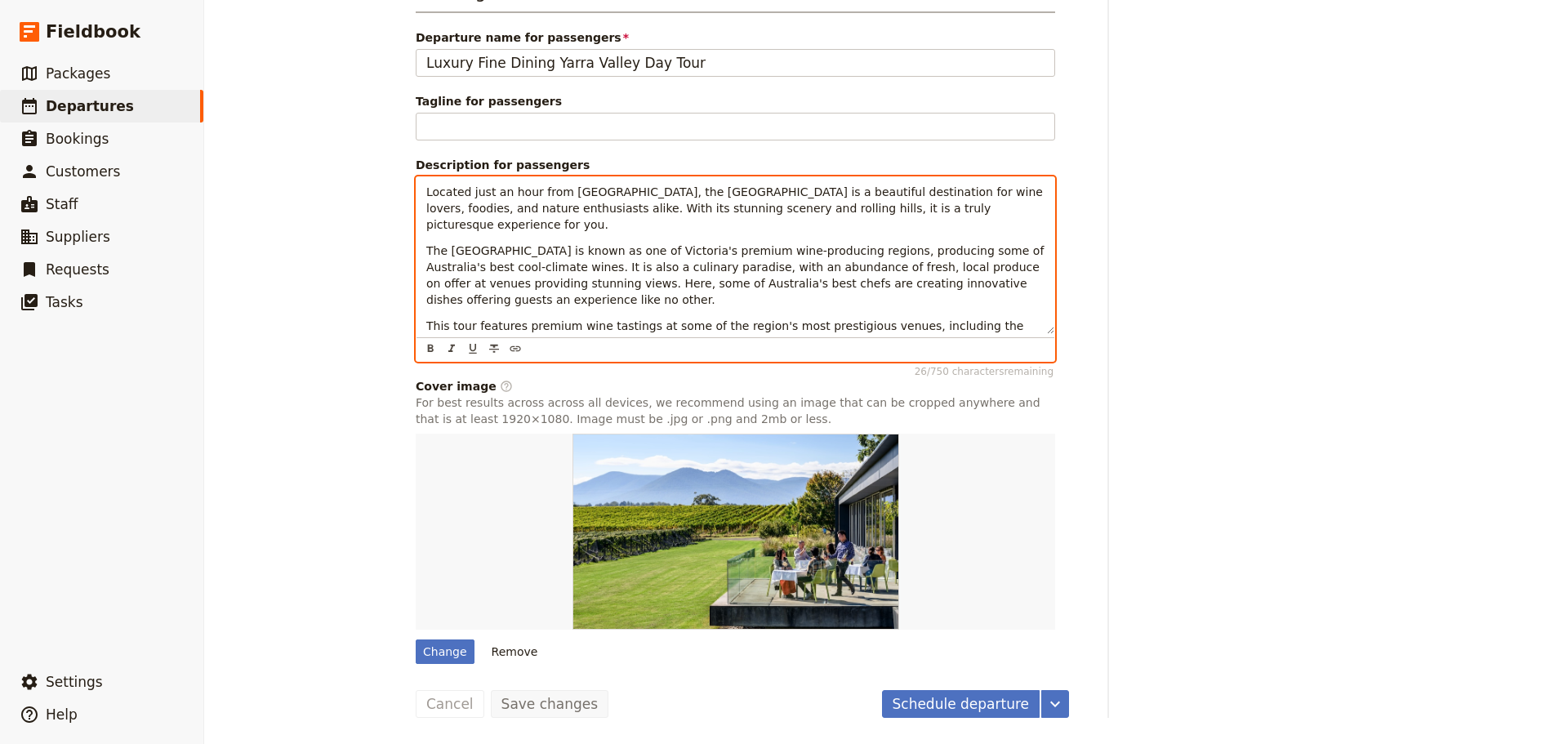
click at [571, 319] on span "This tour features premium wine tastings at some of the region's most prestigio…" at bounding box center [727, 334] width 601 height 30
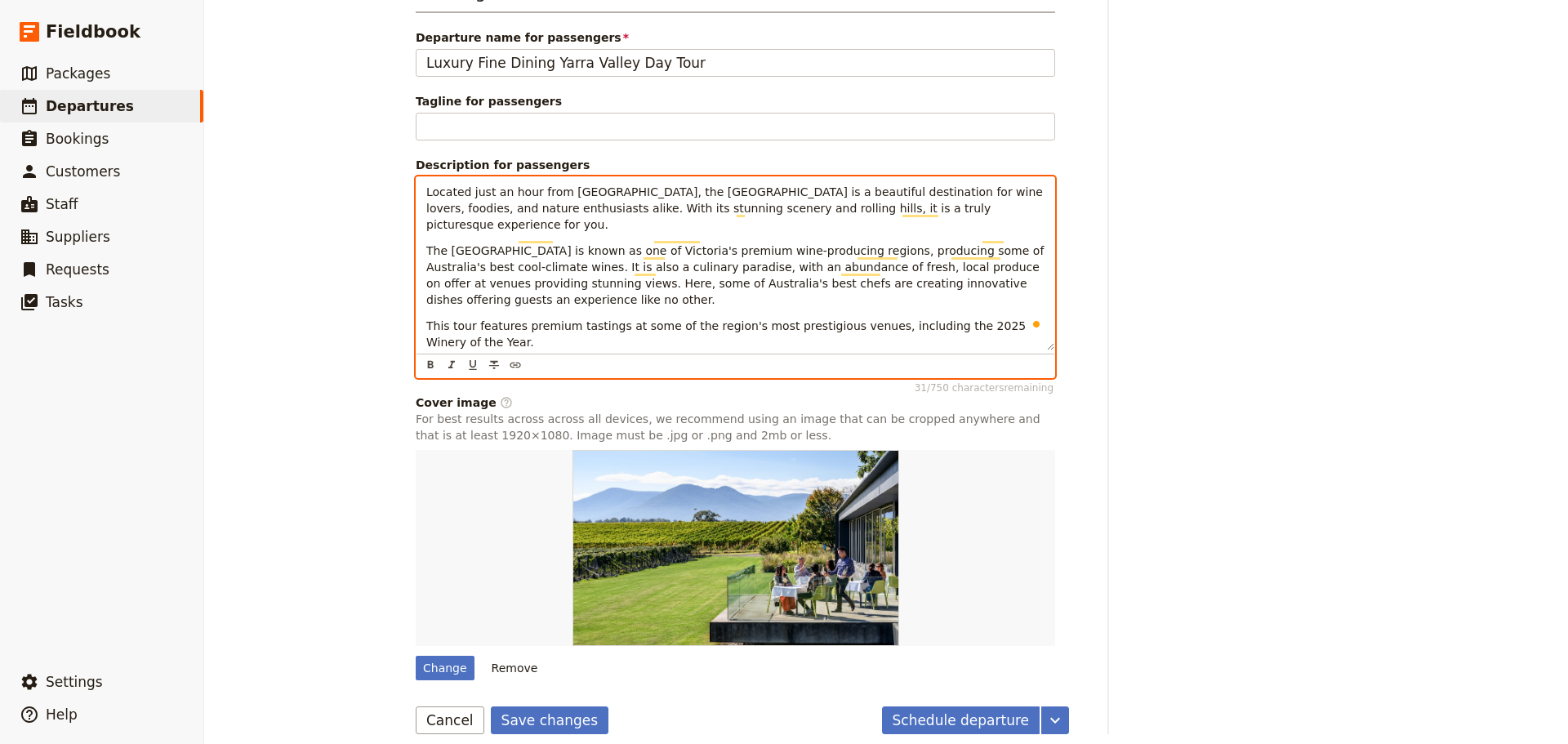
click at [545, 324] on p "This tour features premium tastings at some of the region's most prestigious ve…" at bounding box center [735, 333] width 618 height 32
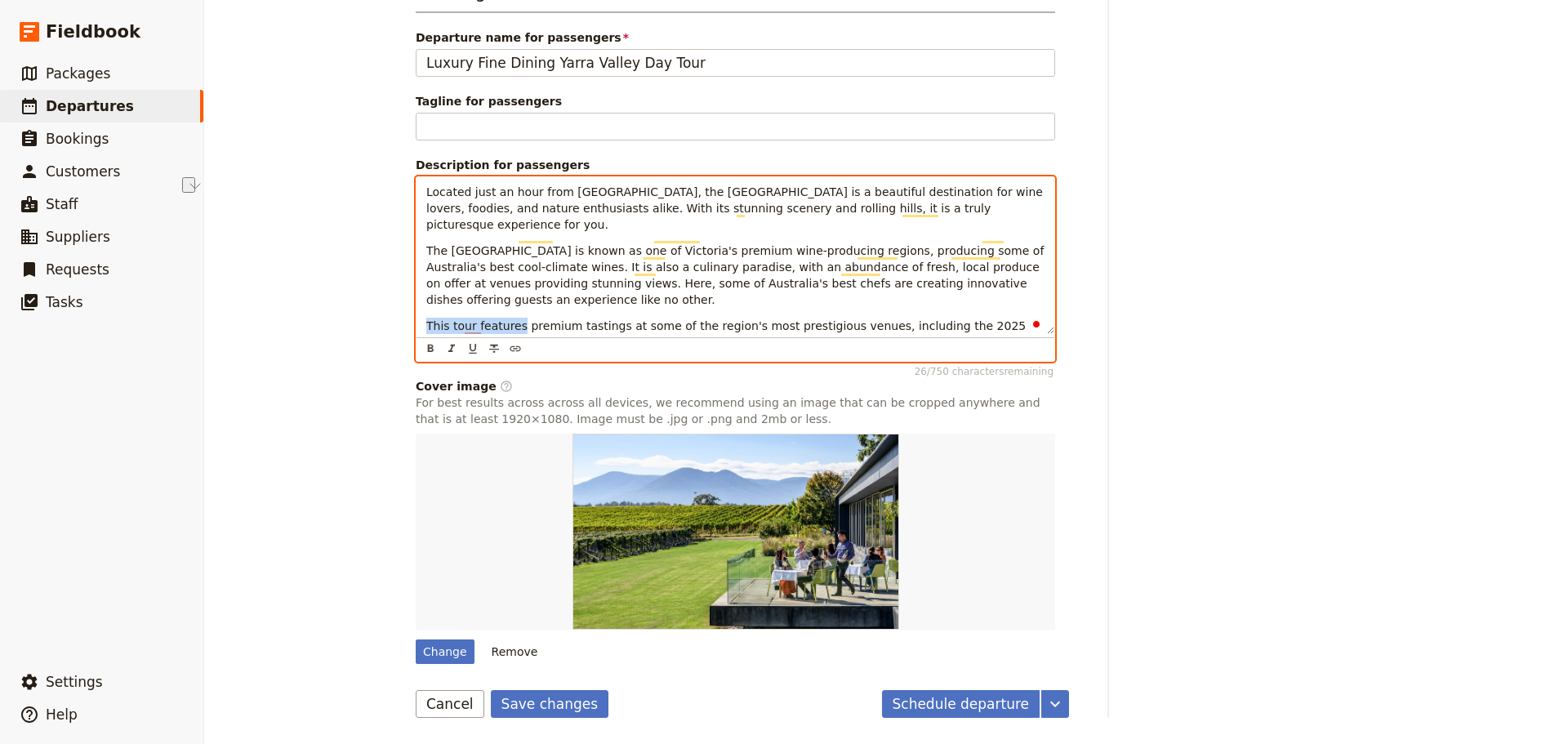
drag, startPoint x: 509, startPoint y: 308, endPoint x: 380, endPoint y: 308, distance: 129.0
click at [380, 308] on div "Yarra Valley - Fine Dining Wineries Day Tour ​ Draft 25 Oct 2025 1 day 0/2 book…" at bounding box center [885, 372] width 1363 height 744
drag, startPoint x: 679, startPoint y: 311, endPoint x: 612, endPoint y: 309, distance: 67.0
click at [612, 319] on span "Featuring premium tastings at some of the region's most prestigious venues, inc…" at bounding box center [733, 334] width 614 height 30
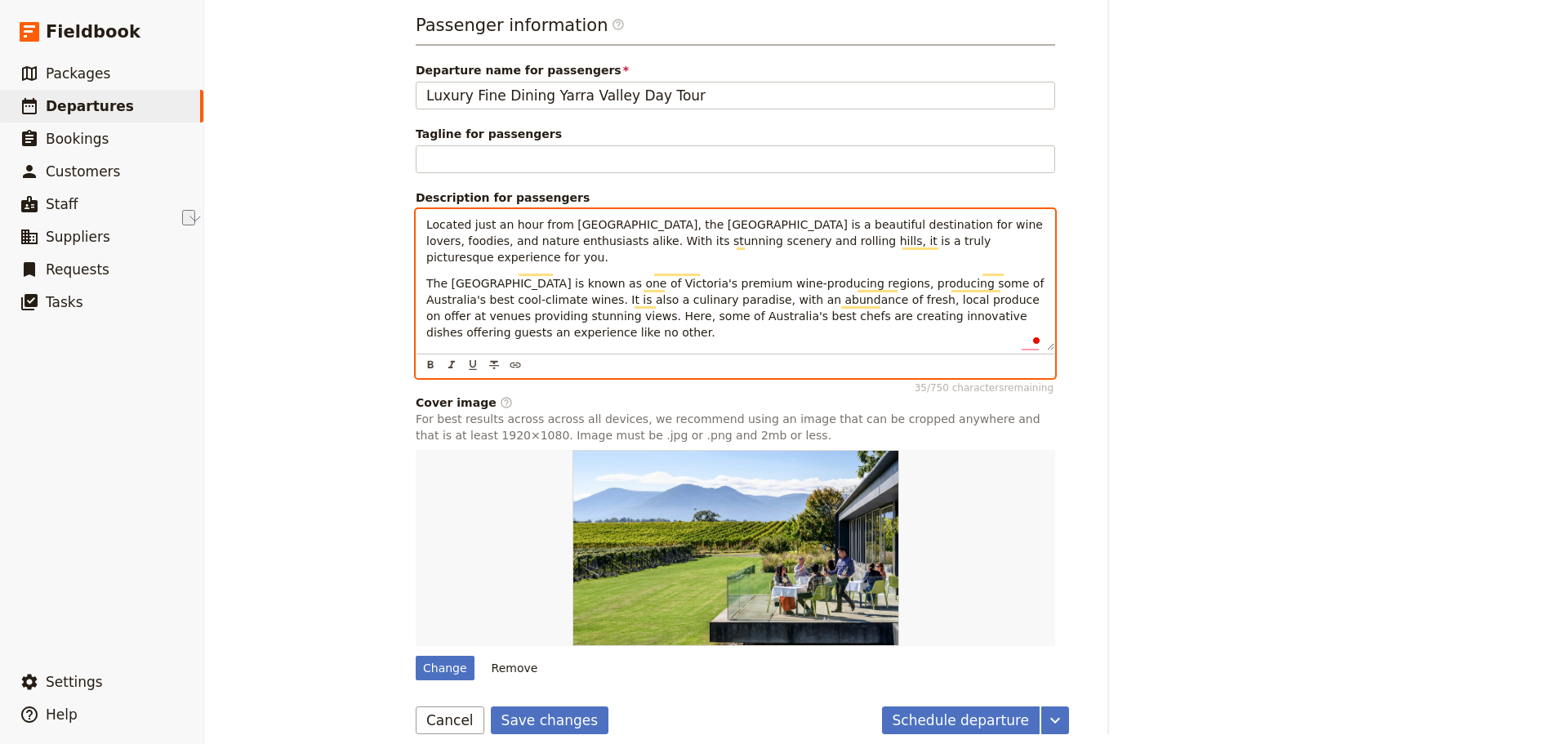
drag, startPoint x: 573, startPoint y: 345, endPoint x: 617, endPoint y: 340, distance: 44.3
click at [617, 352] on span "Featuring premium tastings at some of the region's most prestigious venues, inc…" at bounding box center [733, 367] width 614 height 30
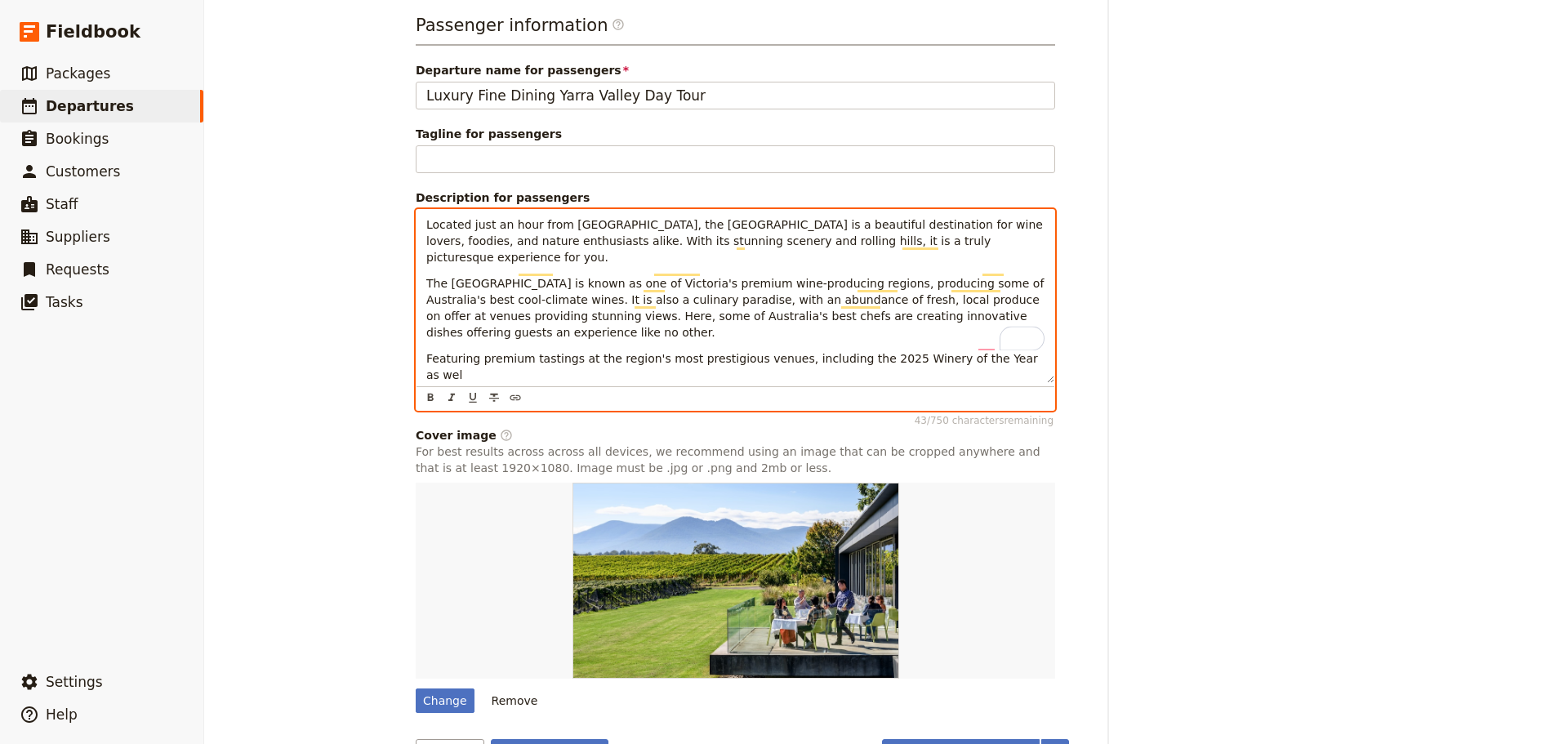
click at [953, 352] on span "Featuring premium tastings at the region's most prestigious venues, including t…" at bounding box center [734, 367] width 615 height 30
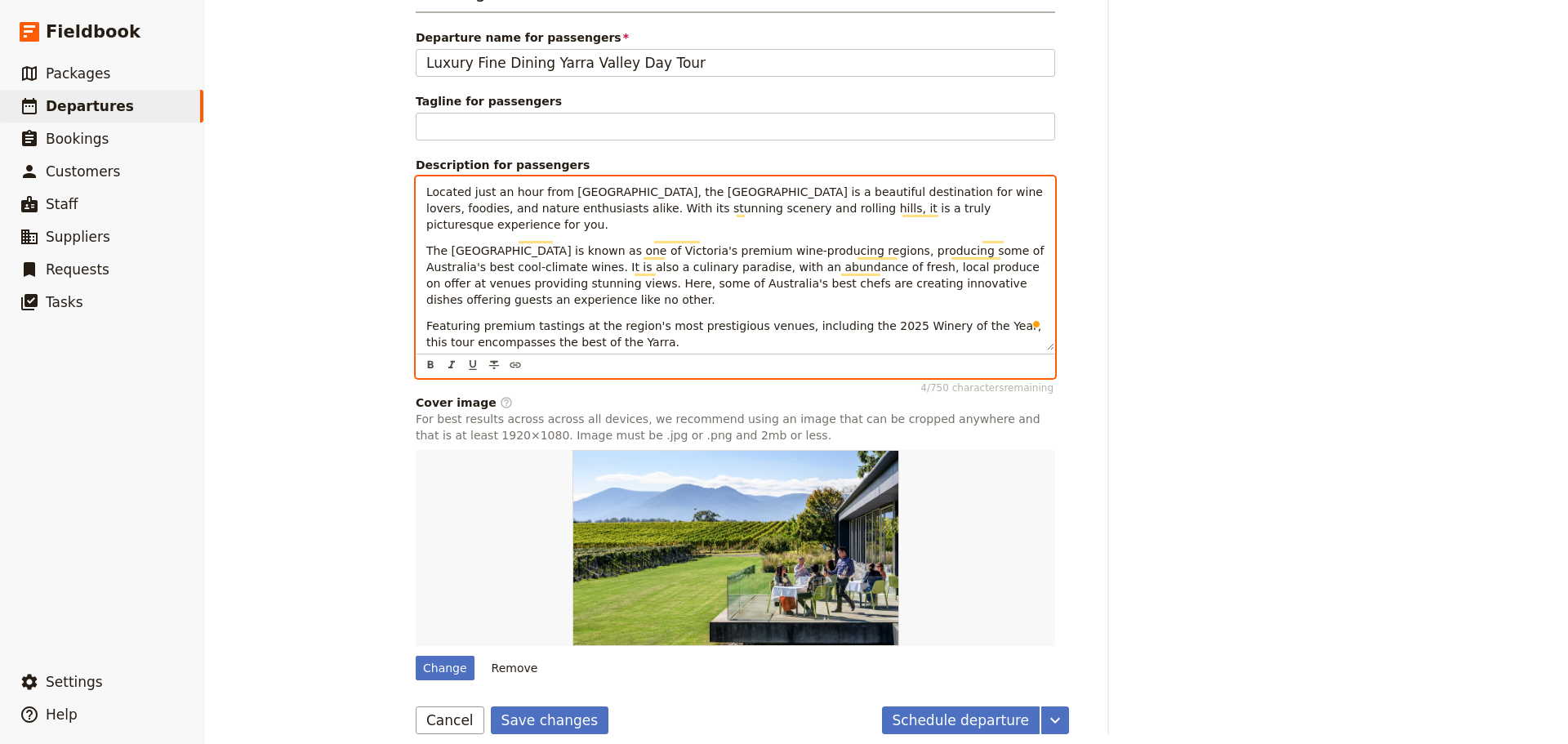
scroll to position [1060, 0]
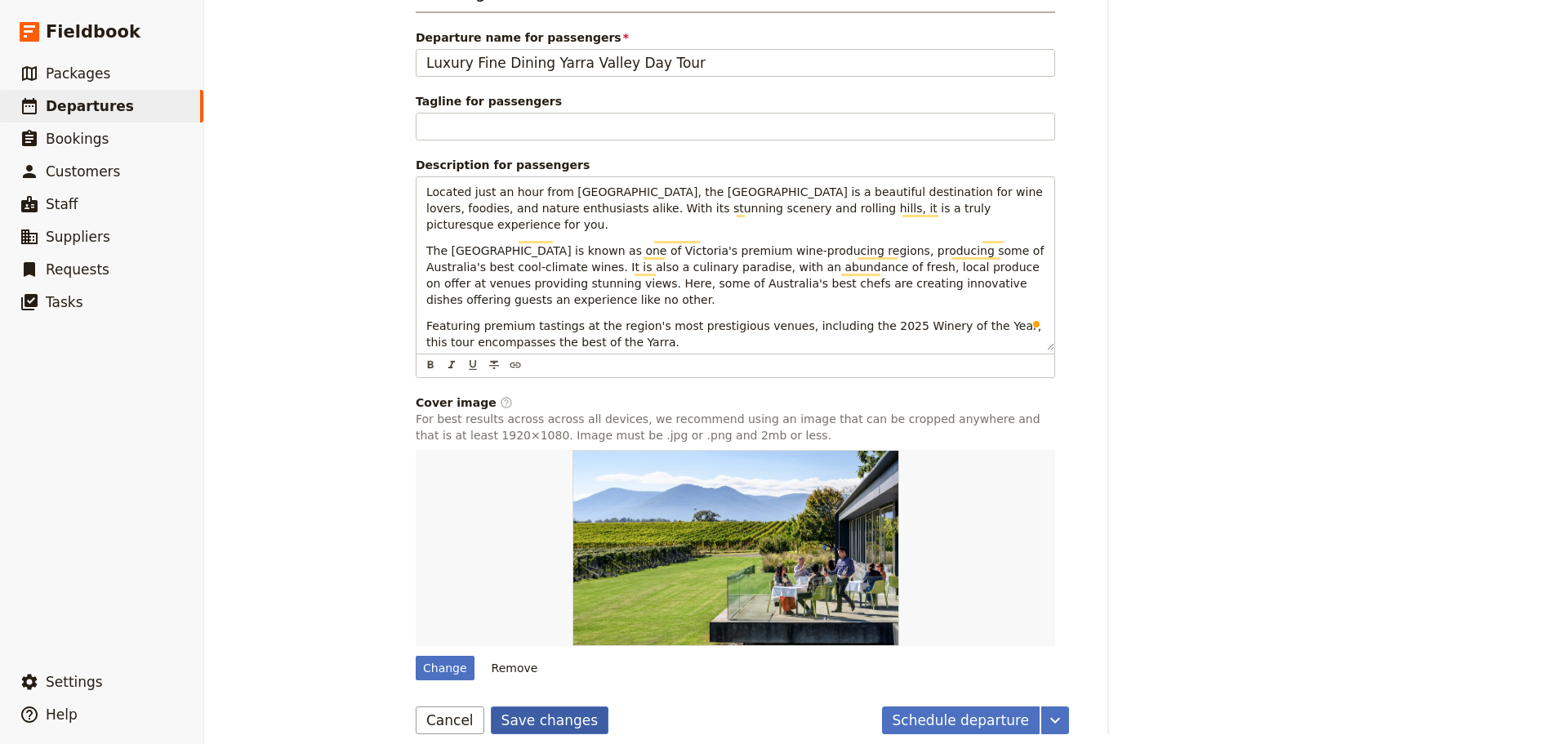
click at [552, 706] on button "Save changes" at bounding box center [550, 720] width 118 height 28
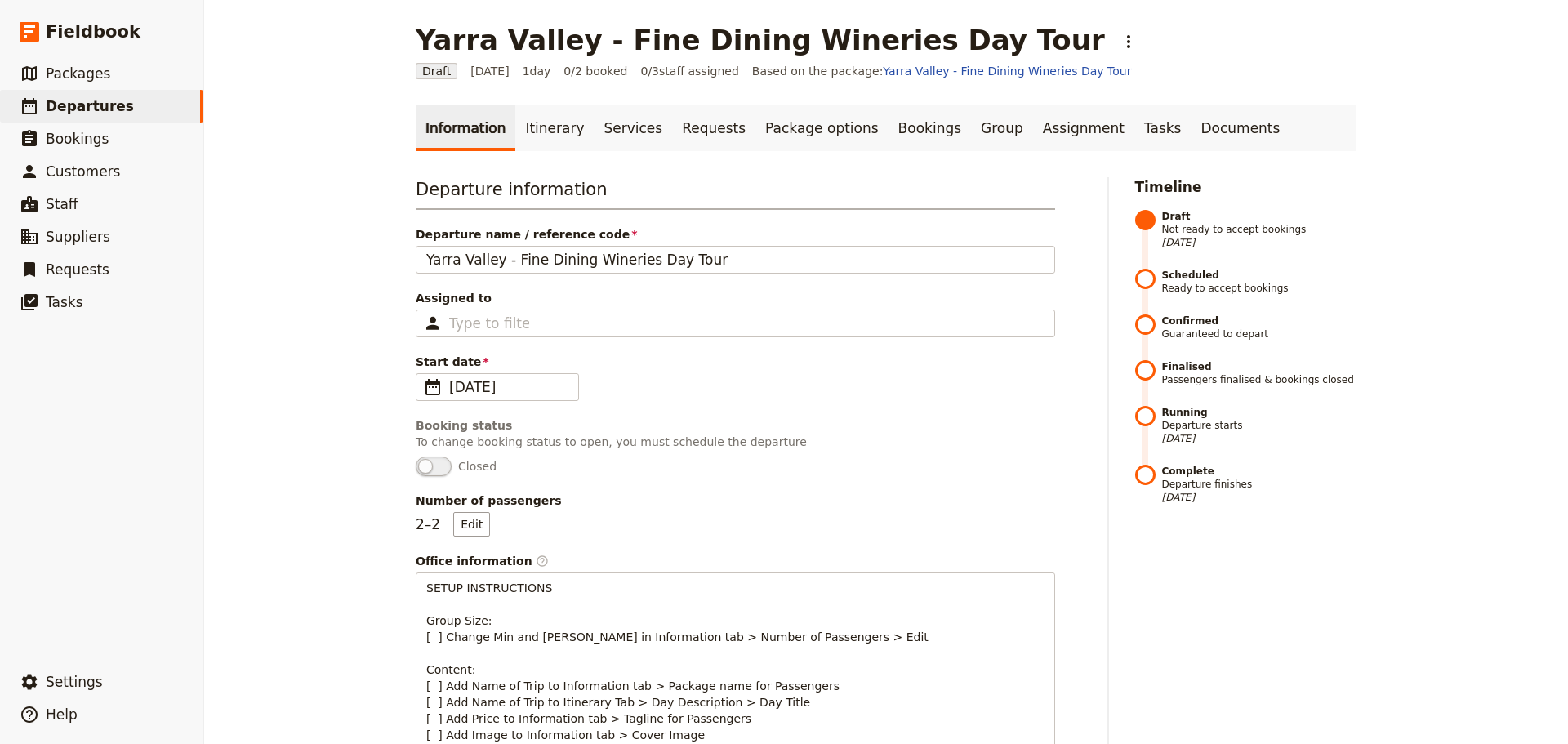
scroll to position [0, 0]
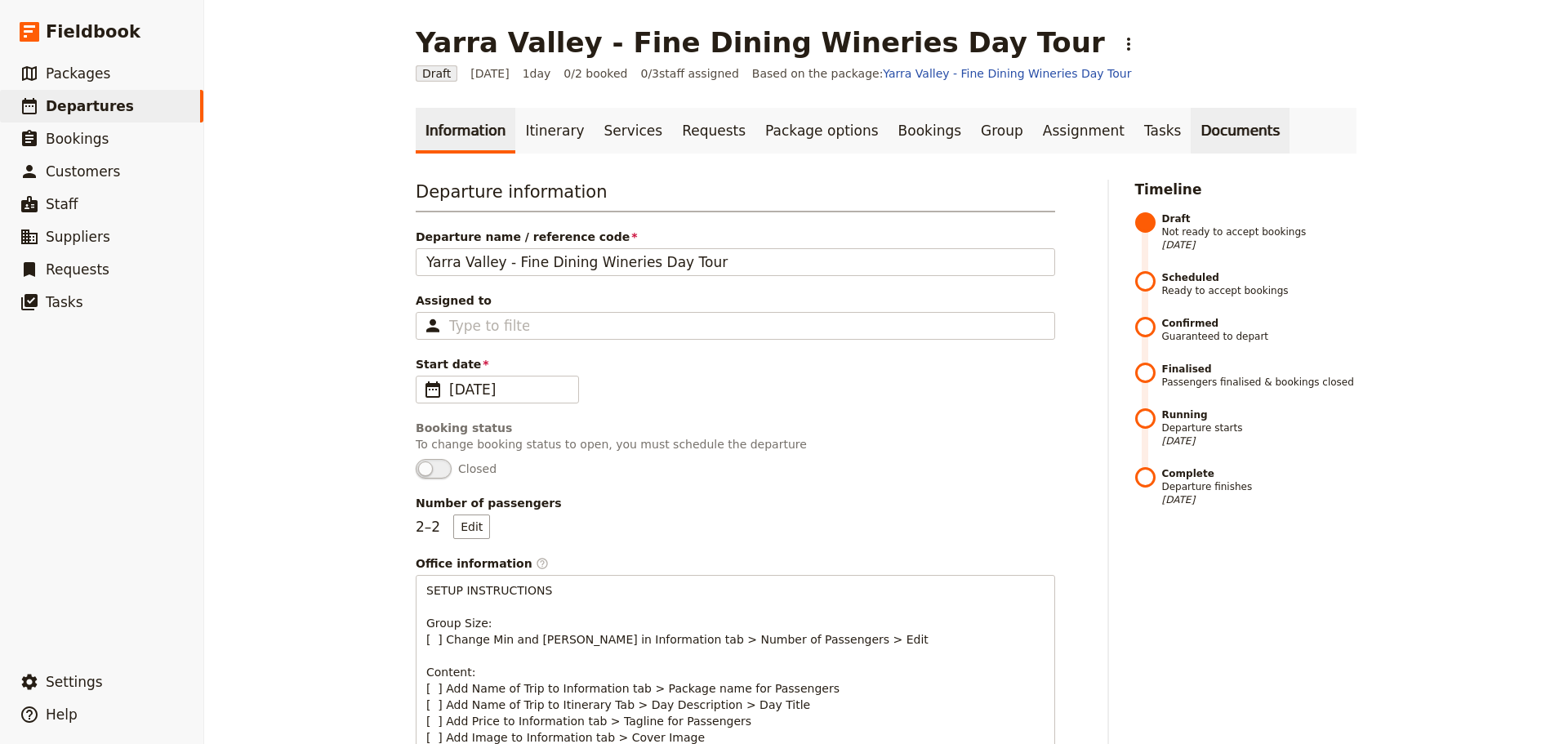
click at [1191, 138] on link "Documents" at bounding box center [1240, 130] width 99 height 46
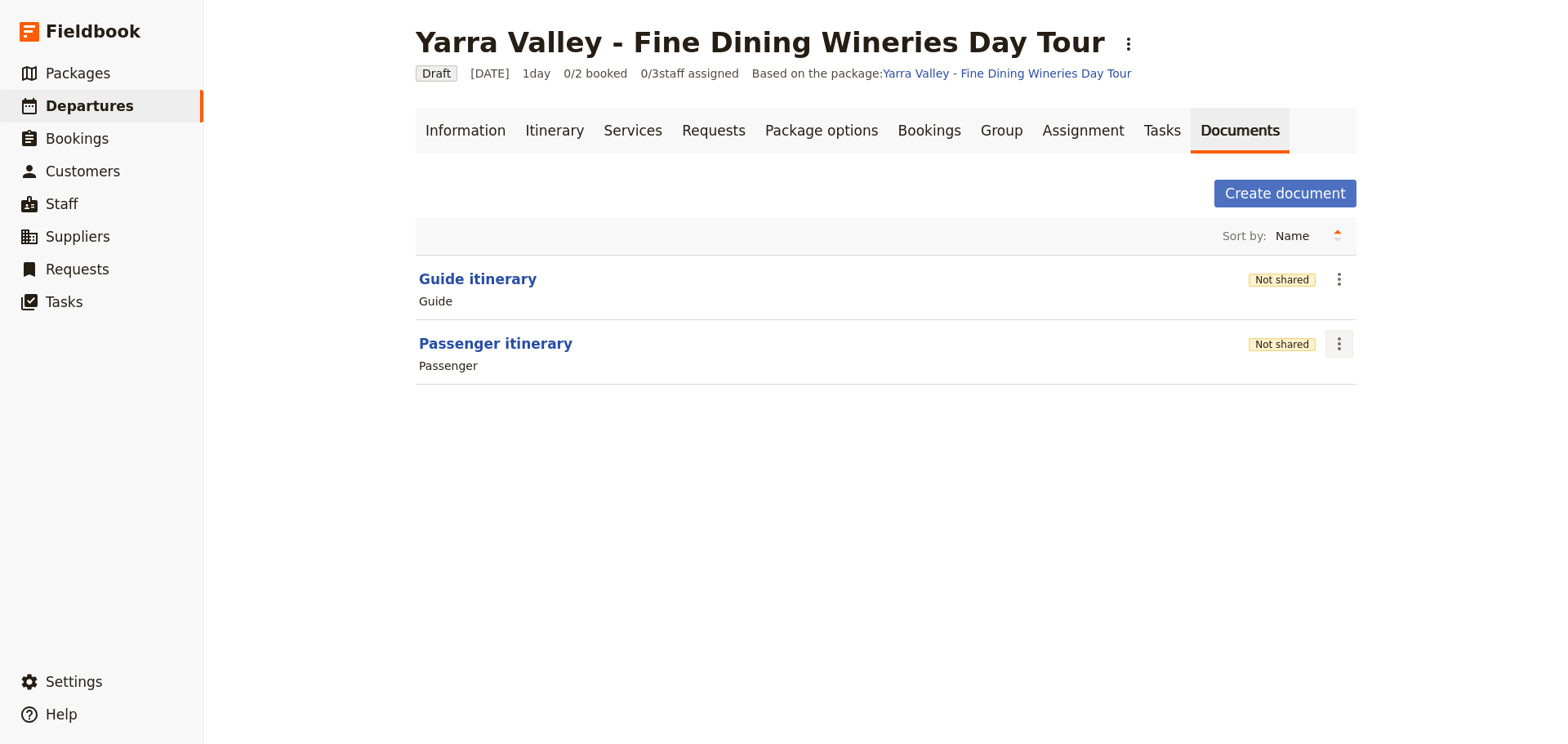
click at [1333, 354] on button "​" at bounding box center [1339, 344] width 28 height 28
click at [1328, 380] on button "Share" at bounding box center [1379, 380] width 118 height 23
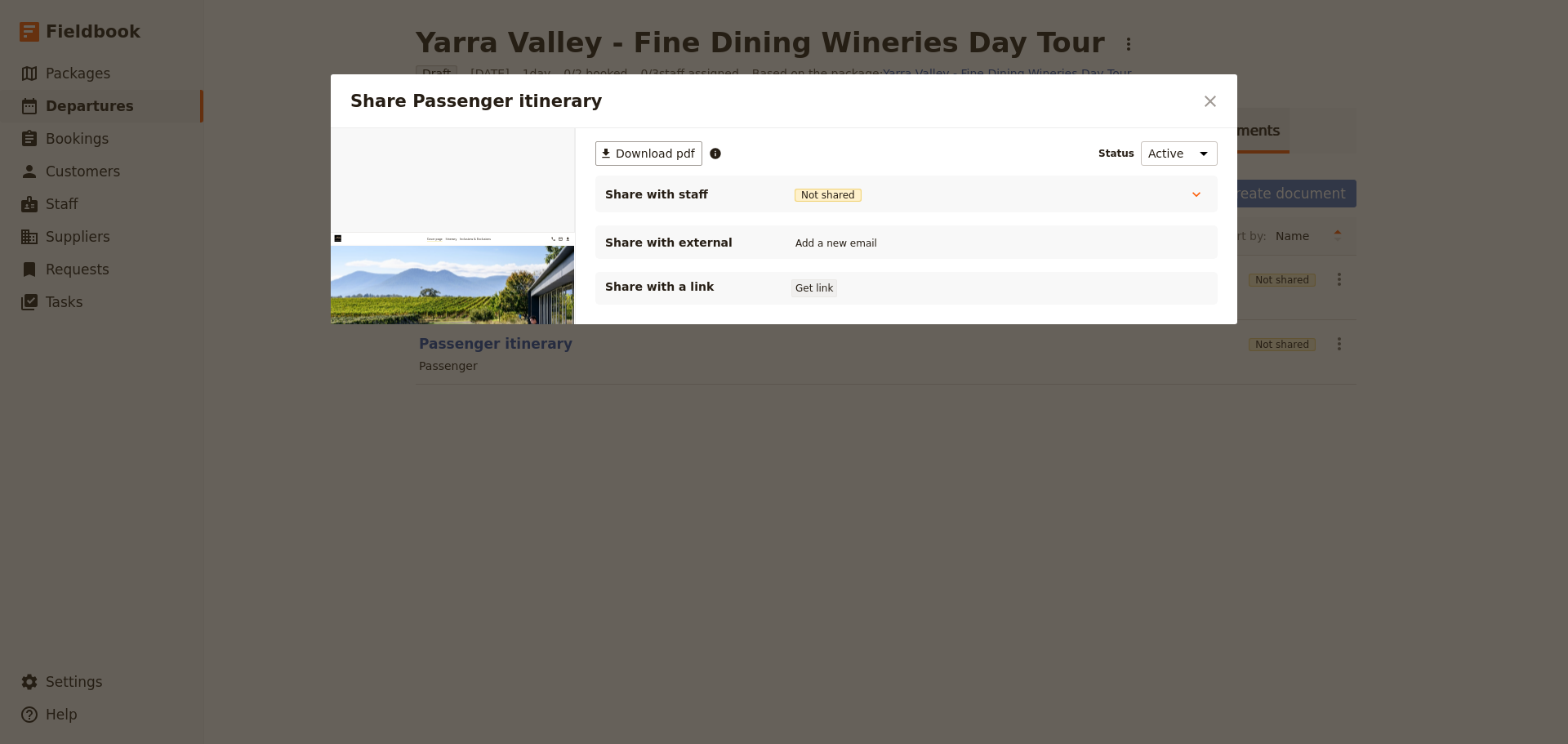
click at [819, 284] on button "Get link" at bounding box center [814, 288] width 46 height 18
click at [859, 291] on span "25 Nov 2025" at bounding box center [875, 288] width 33 height 13
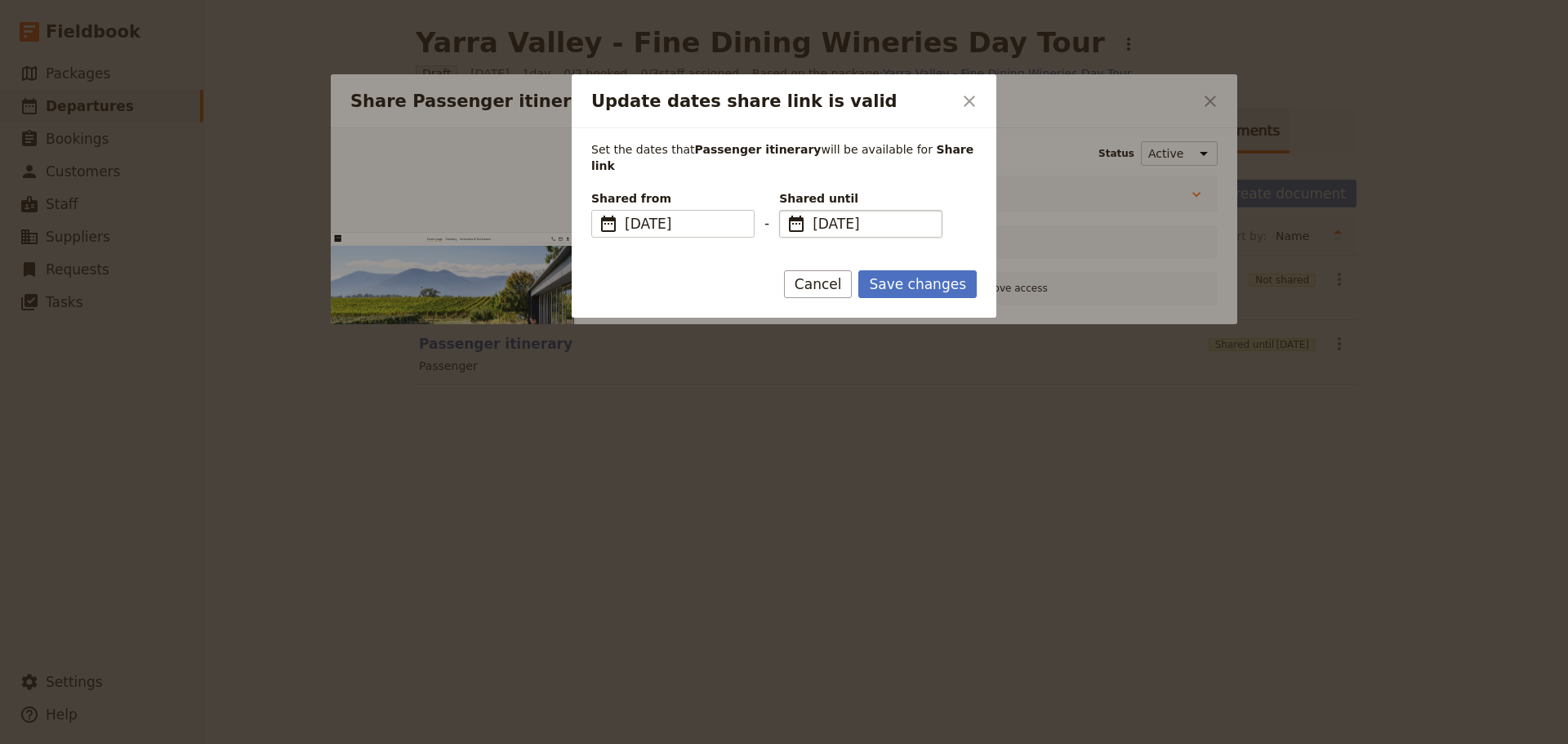
click at [790, 215] on span "​" at bounding box center [796, 223] width 19 height 19
click at [786, 211] on input "25/11/2025" at bounding box center [785, 210] width 1 height 1
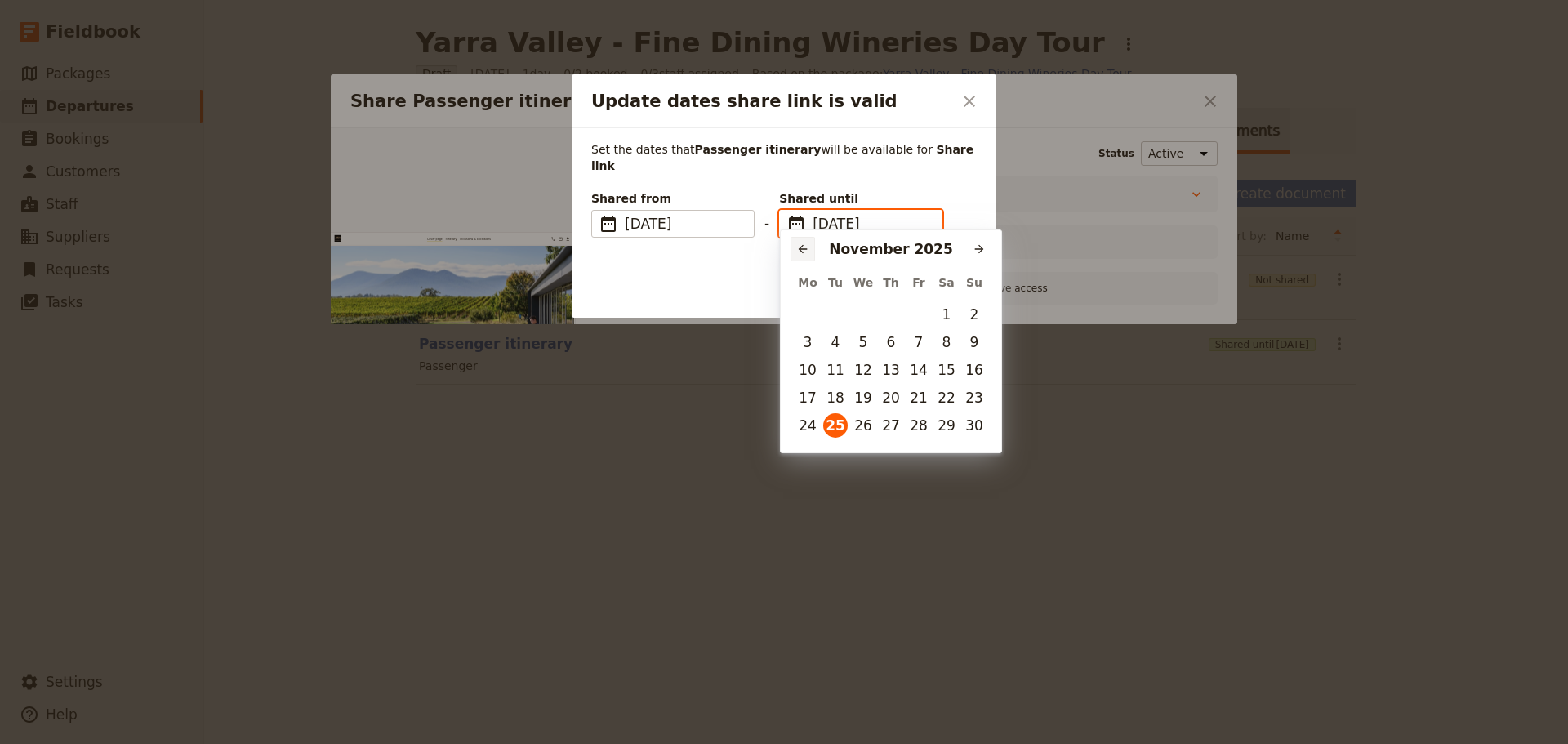
click at [791, 253] on button "​" at bounding box center [803, 249] width 25 height 25
click at [794, 249] on button "​" at bounding box center [803, 249] width 25 height 25
click at [980, 250] on icon "Next month" at bounding box center [979, 249] width 13 height 13
click at [865, 314] on button "1" at bounding box center [863, 314] width 25 height 25
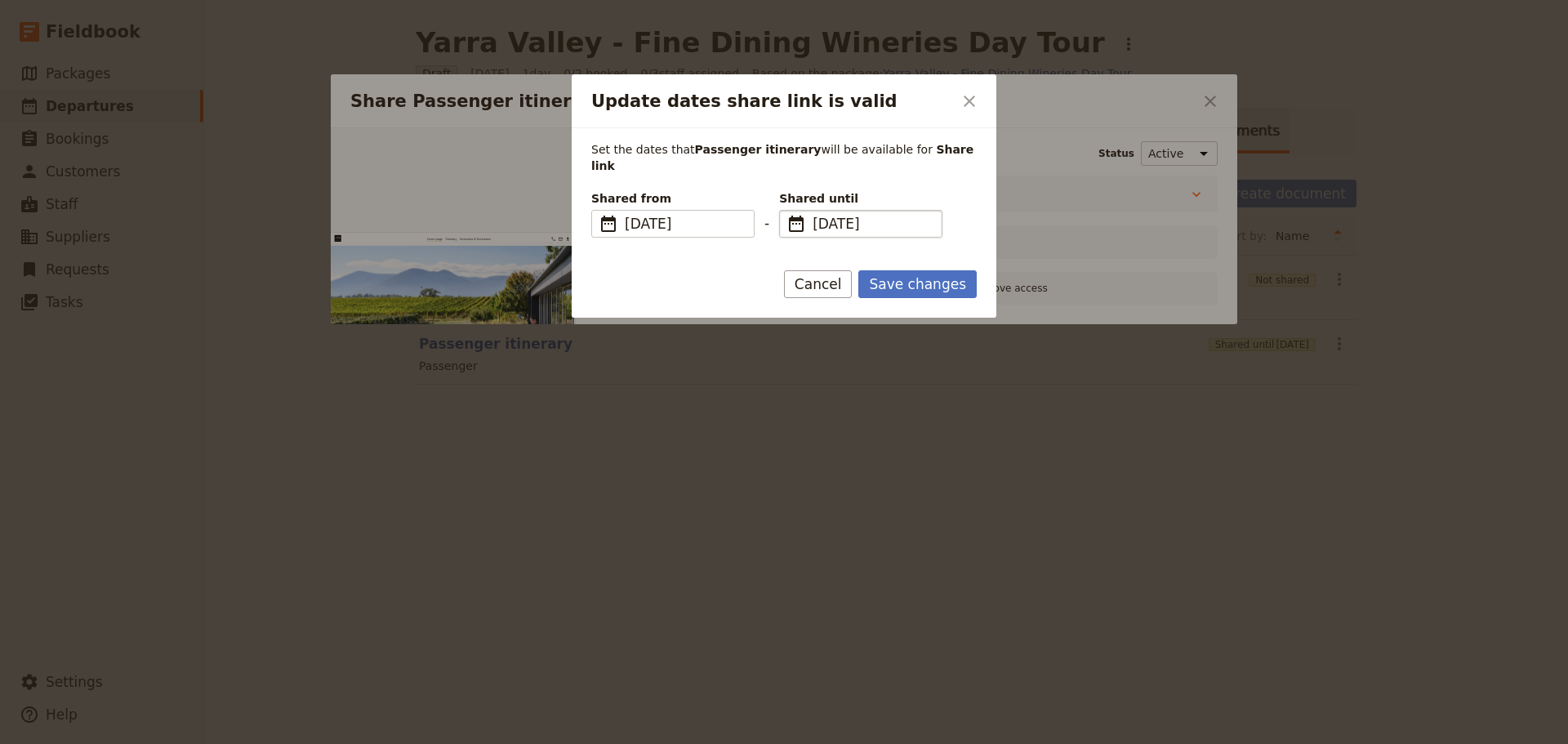
click at [795, 214] on span "​" at bounding box center [796, 223] width 19 height 19
drag, startPoint x: 795, startPoint y: 207, endPoint x: 846, endPoint y: 216, distance: 51.8
click at [800, 214] on span "​" at bounding box center [796, 223] width 19 height 19
click at [872, 216] on input "01/10/2025" at bounding box center [872, 223] width 119 height 19
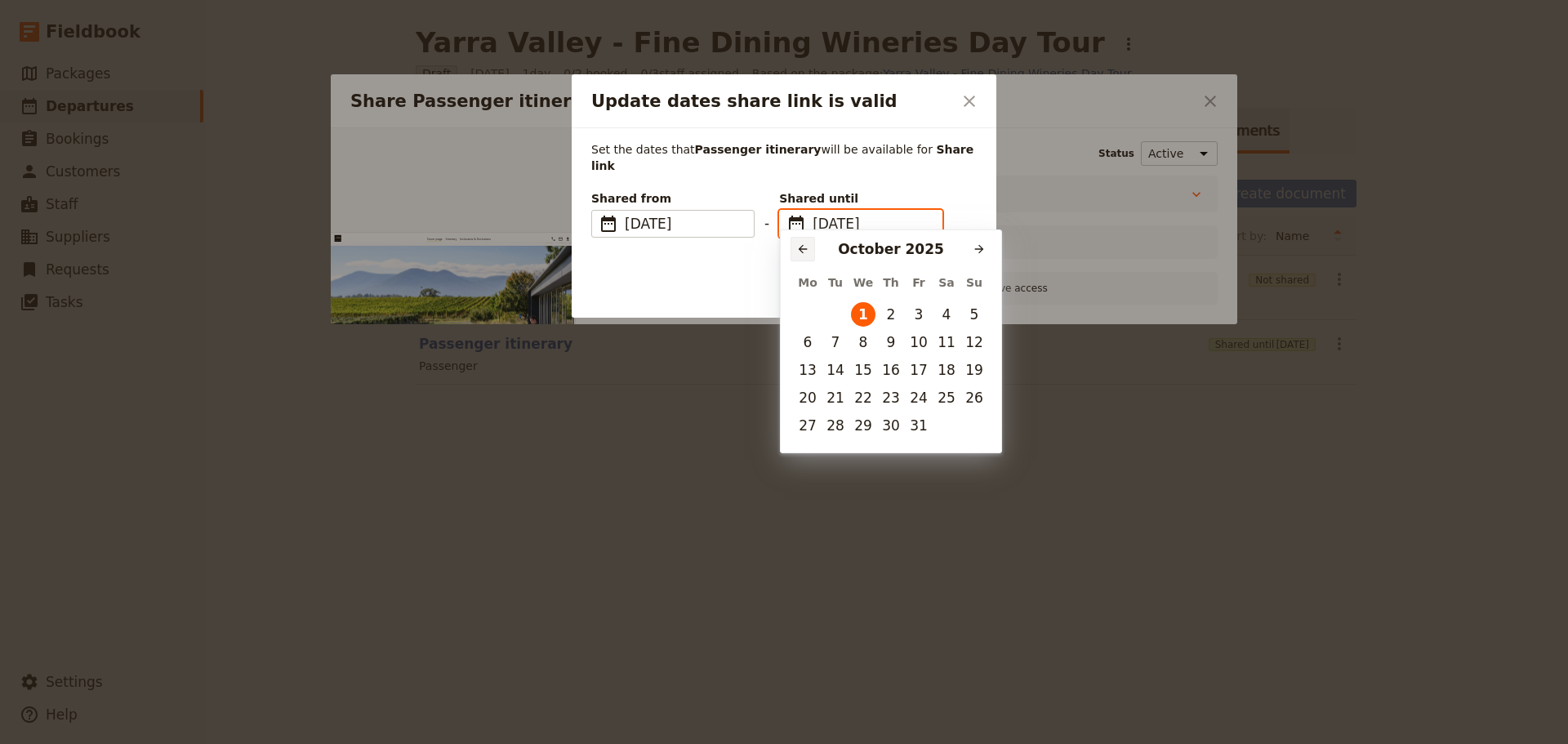
click at [804, 245] on icon "Previous month" at bounding box center [802, 249] width 13 height 13
click at [830, 425] on button "30" at bounding box center [835, 425] width 25 height 25
type input "30/09/2025"
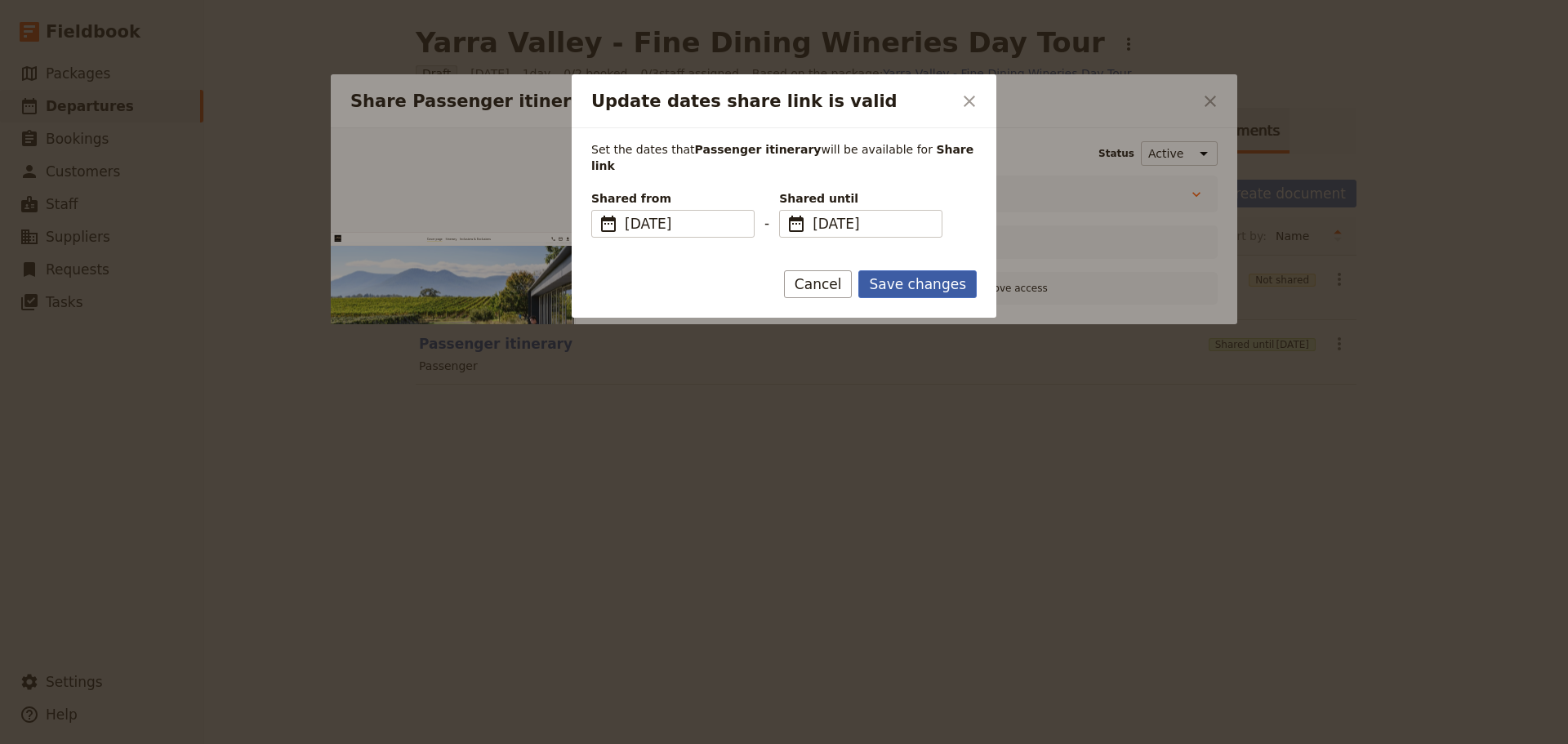
click at [923, 270] on button "Save changes" at bounding box center [917, 284] width 118 height 28
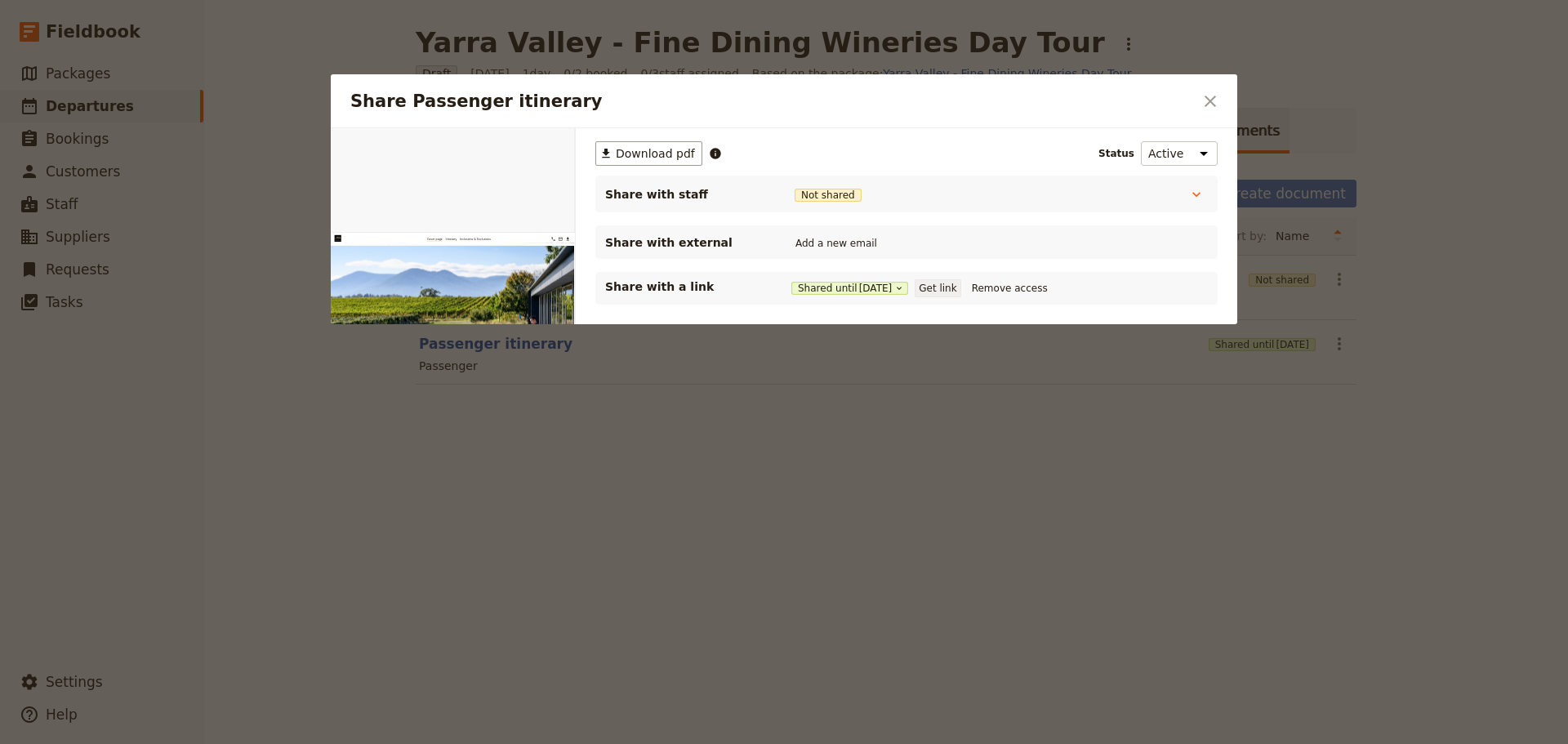
click at [953, 290] on button "Get link" at bounding box center [938, 288] width 46 height 18
click at [1209, 102] on icon "Close dialog" at bounding box center [1210, 101] width 11 height 11
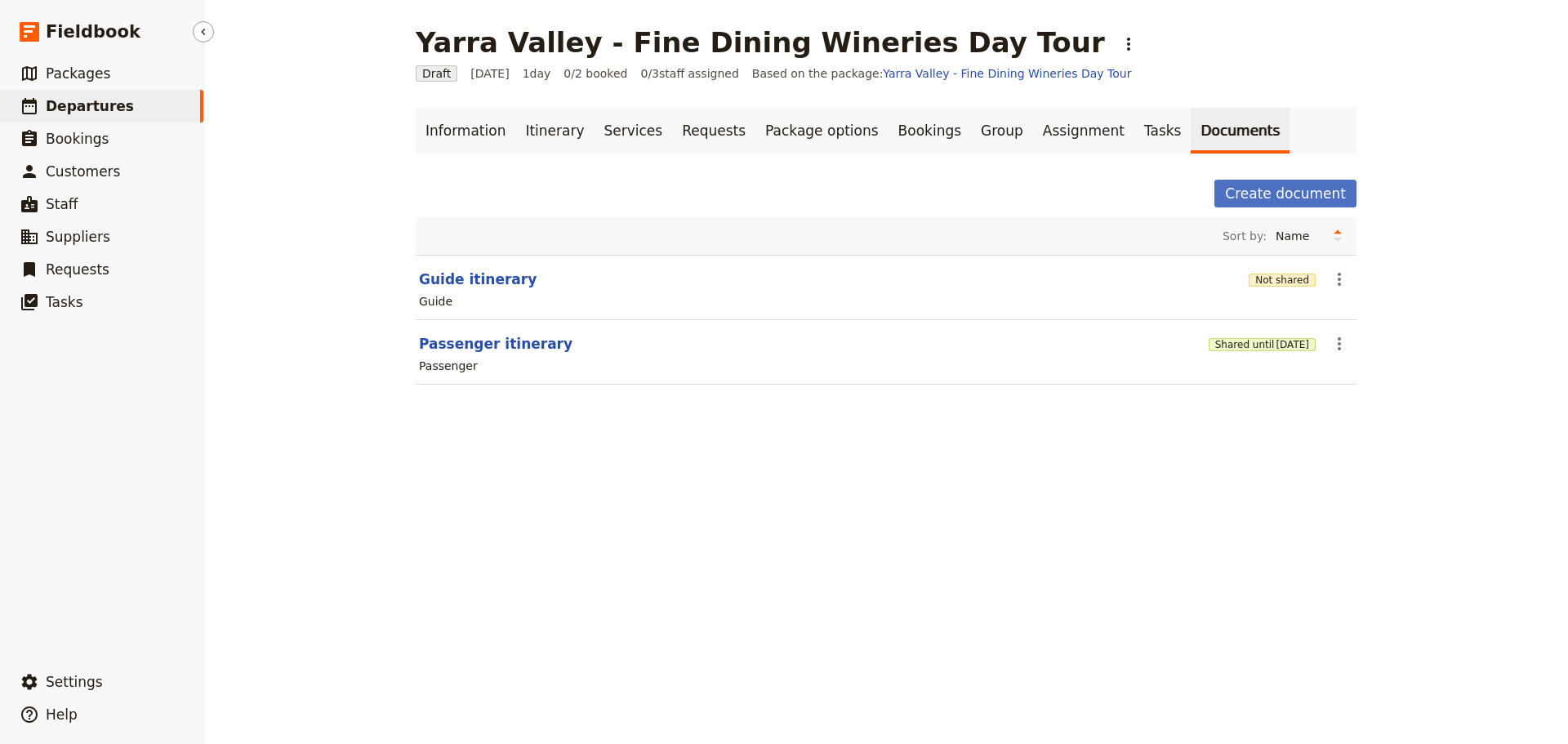
click at [54, 109] on span "Departures" at bounding box center [89, 106] width 88 height 17
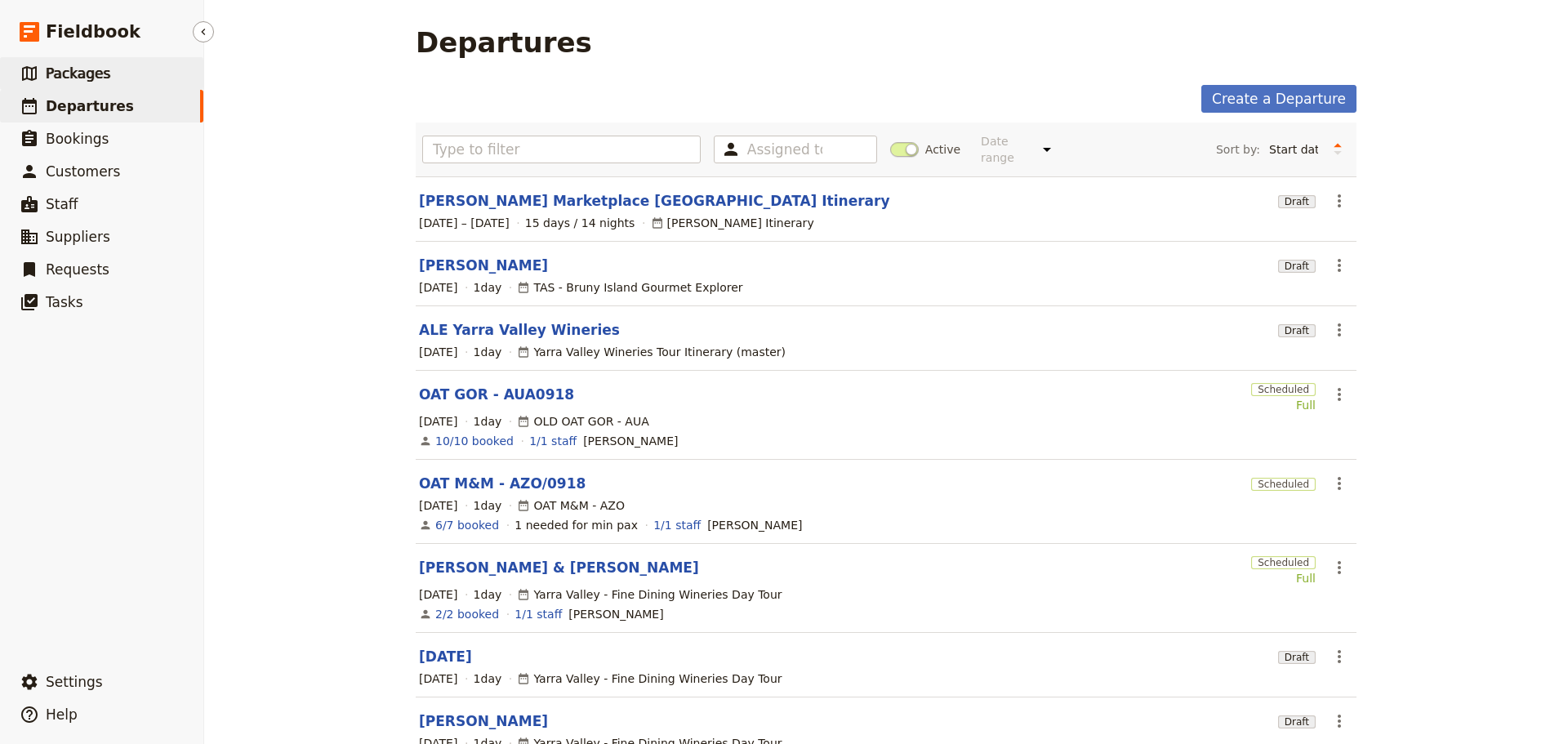
click at [66, 70] on span "Packages" at bounding box center [78, 74] width 65 height 17
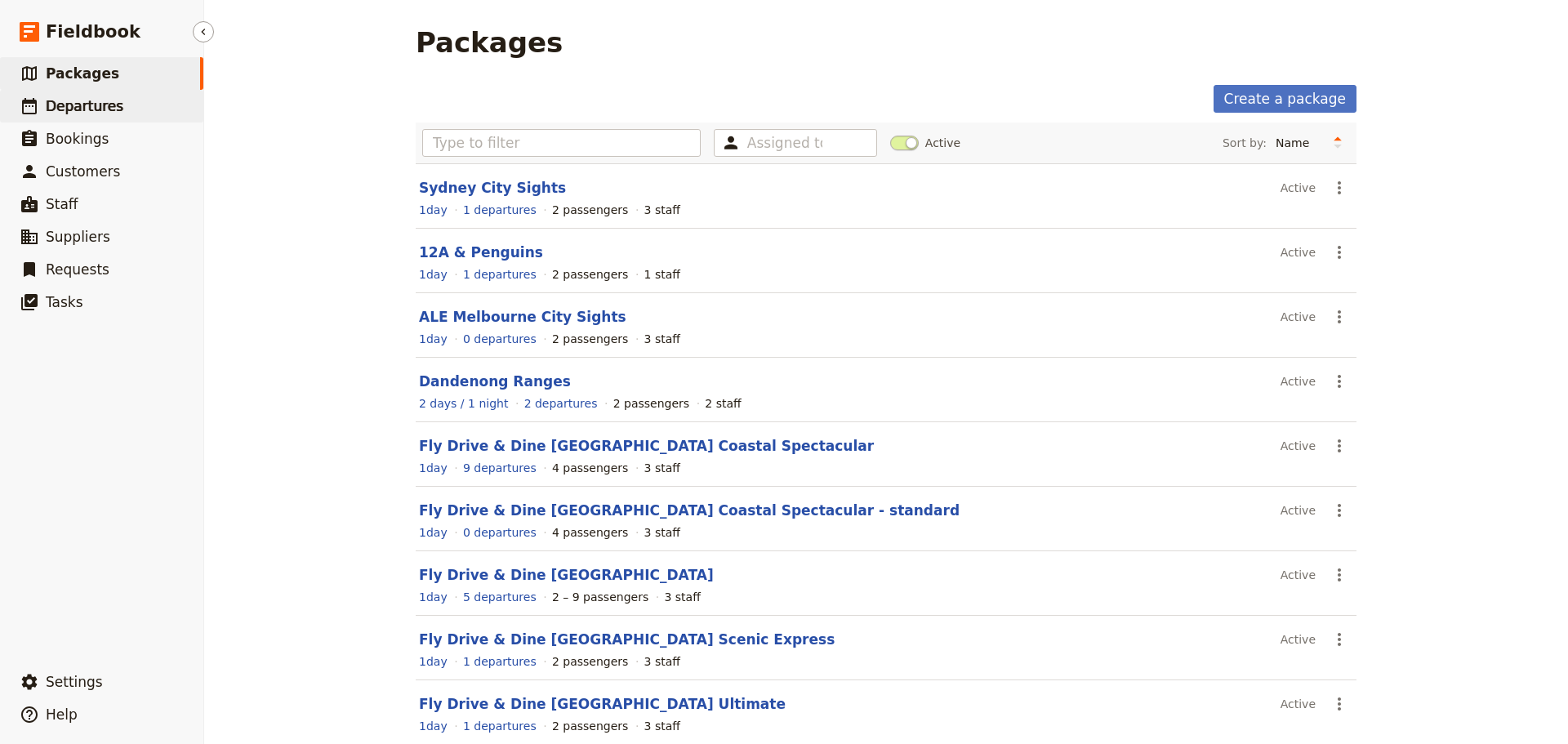
click at [47, 98] on span "Departures" at bounding box center [84, 106] width 78 height 17
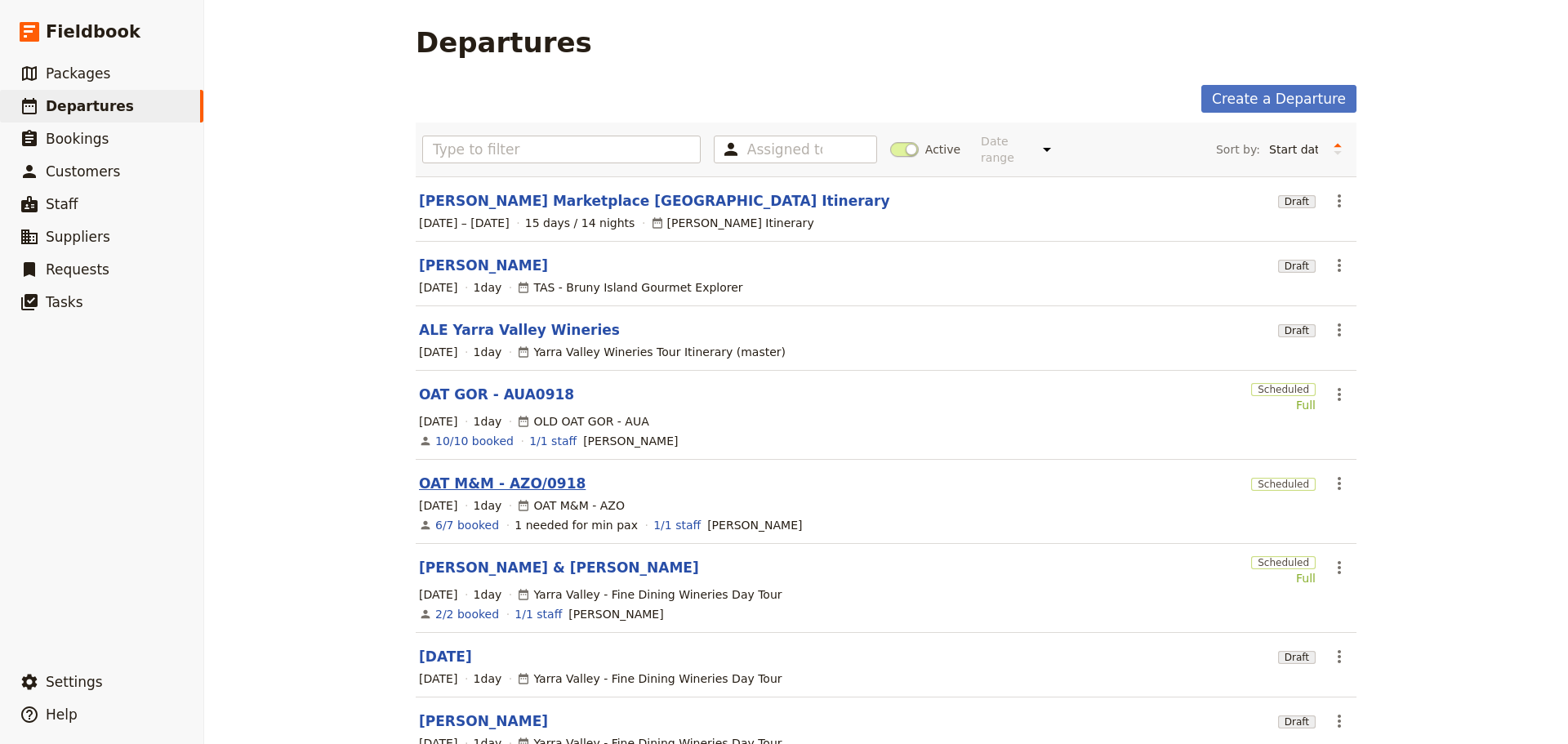
click at [503, 474] on link "OAT M&M - AZO/0918" at bounding box center [502, 483] width 166 height 19
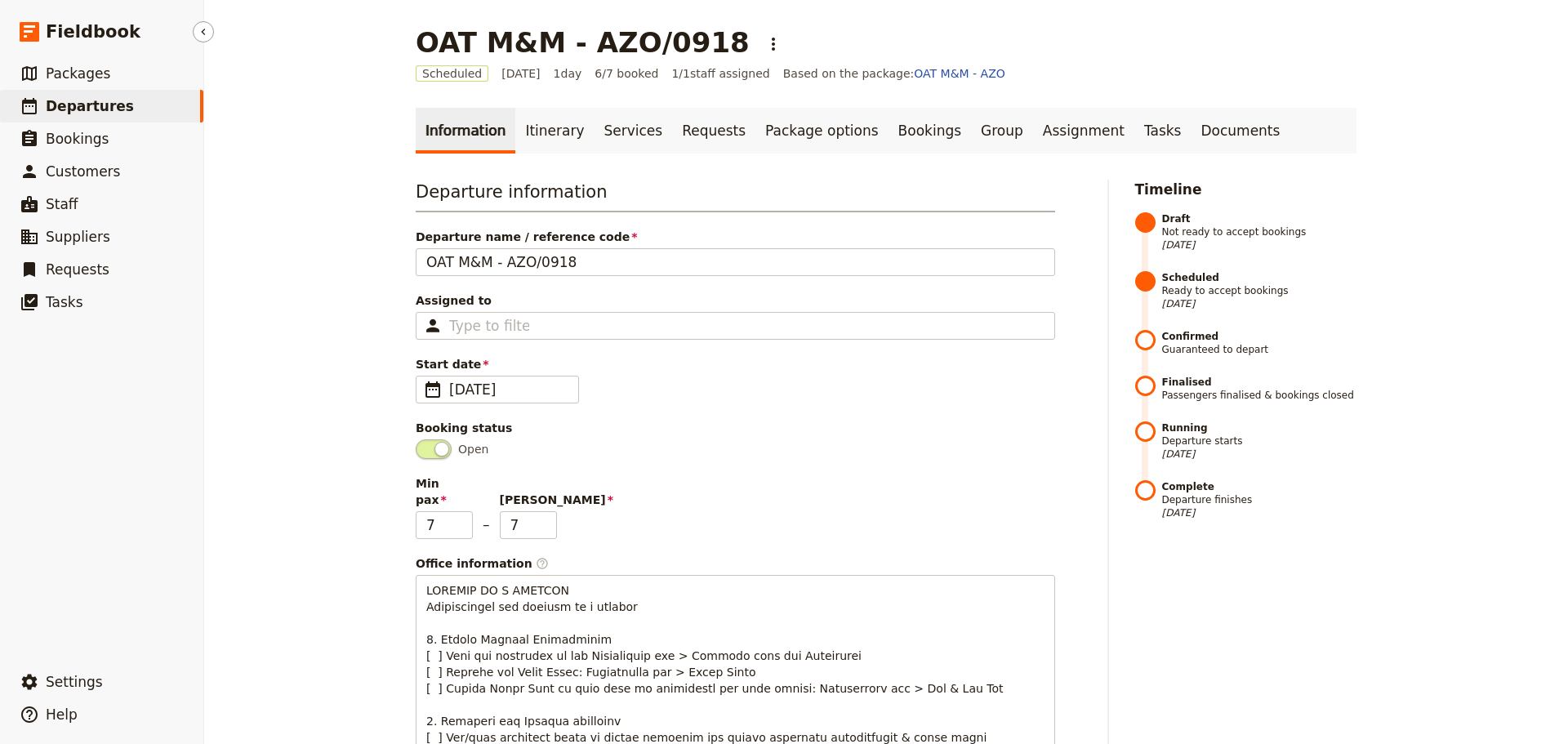
click at [93, 102] on span "Departures" at bounding box center [89, 106] width 88 height 17
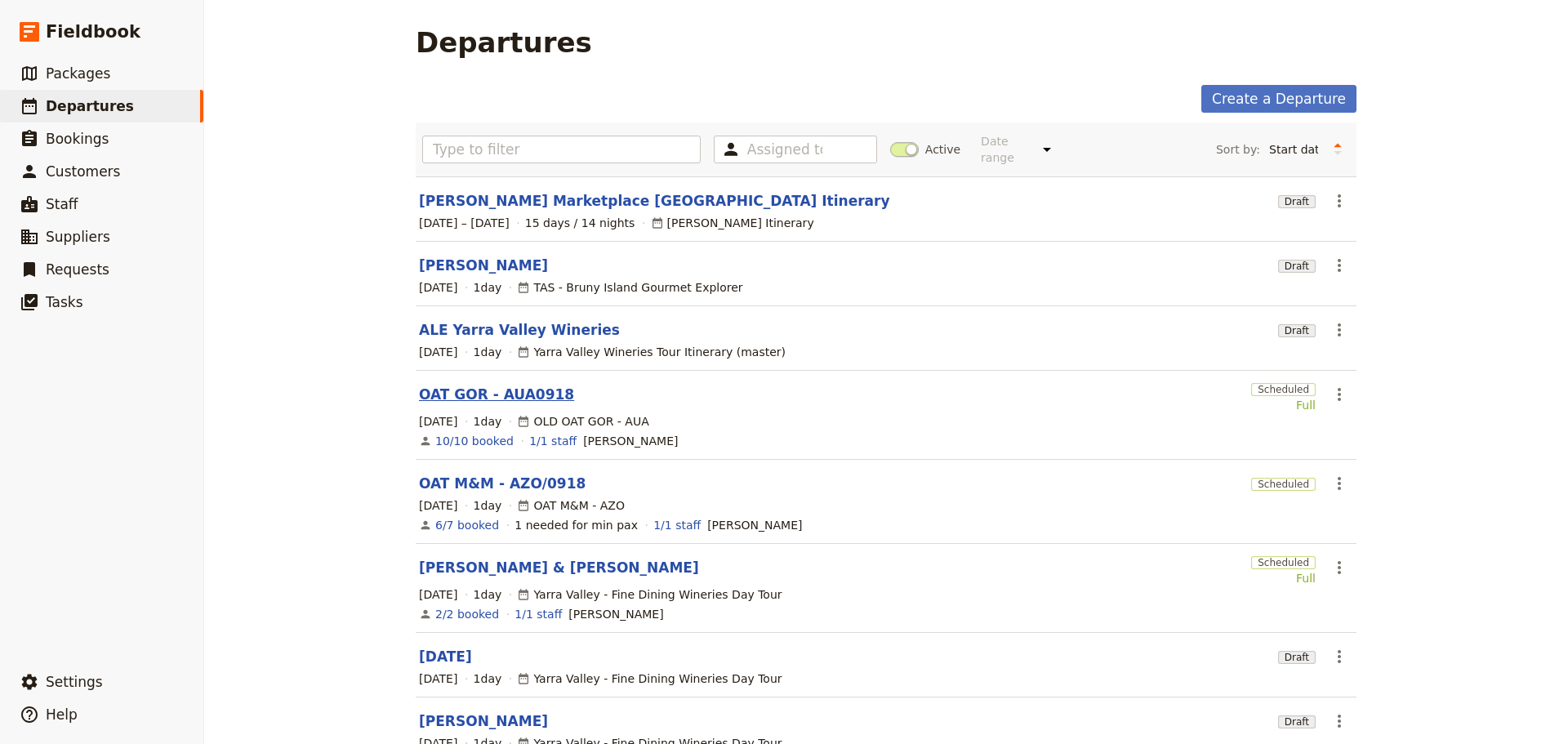
click at [489, 384] on link "OAT GOR - AUA0918" at bounding box center [496, 394] width 155 height 19
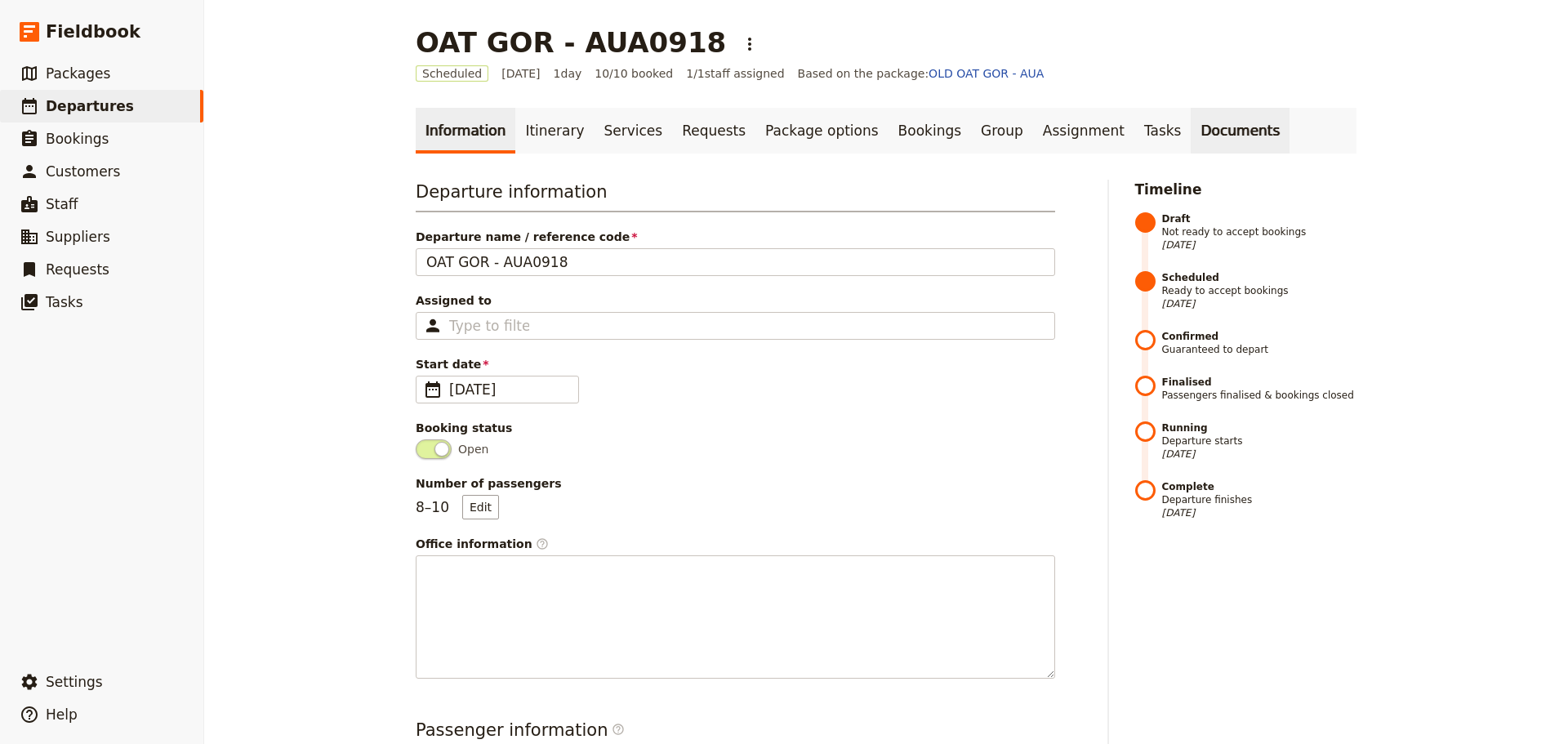
click at [1191, 125] on link "Documents" at bounding box center [1240, 130] width 99 height 46
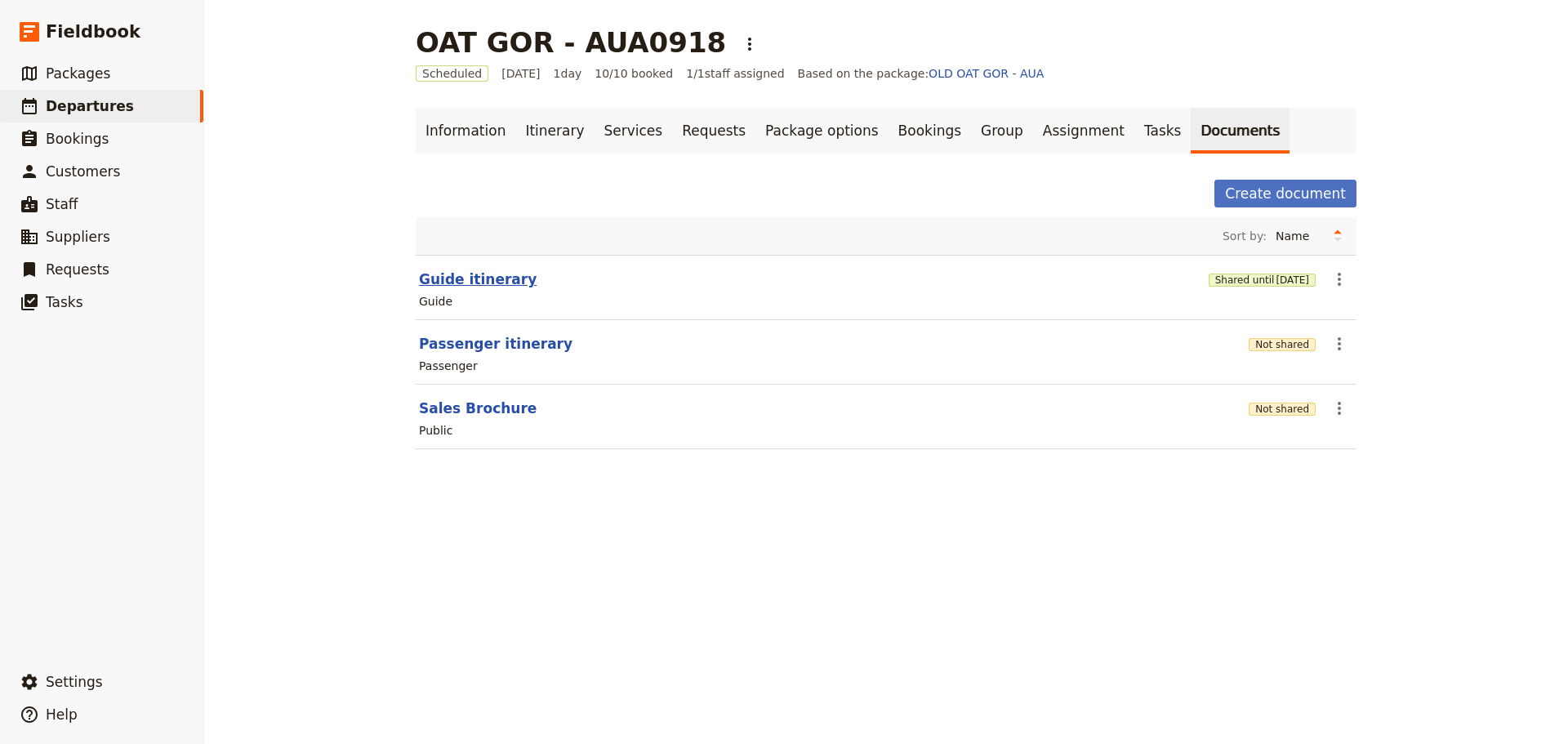
click at [452, 276] on button "Guide itinerary" at bounding box center [477, 279] width 117 height 19
select select "STAFF"
select select "RUN_SHEET"
select select "DEFAULT"
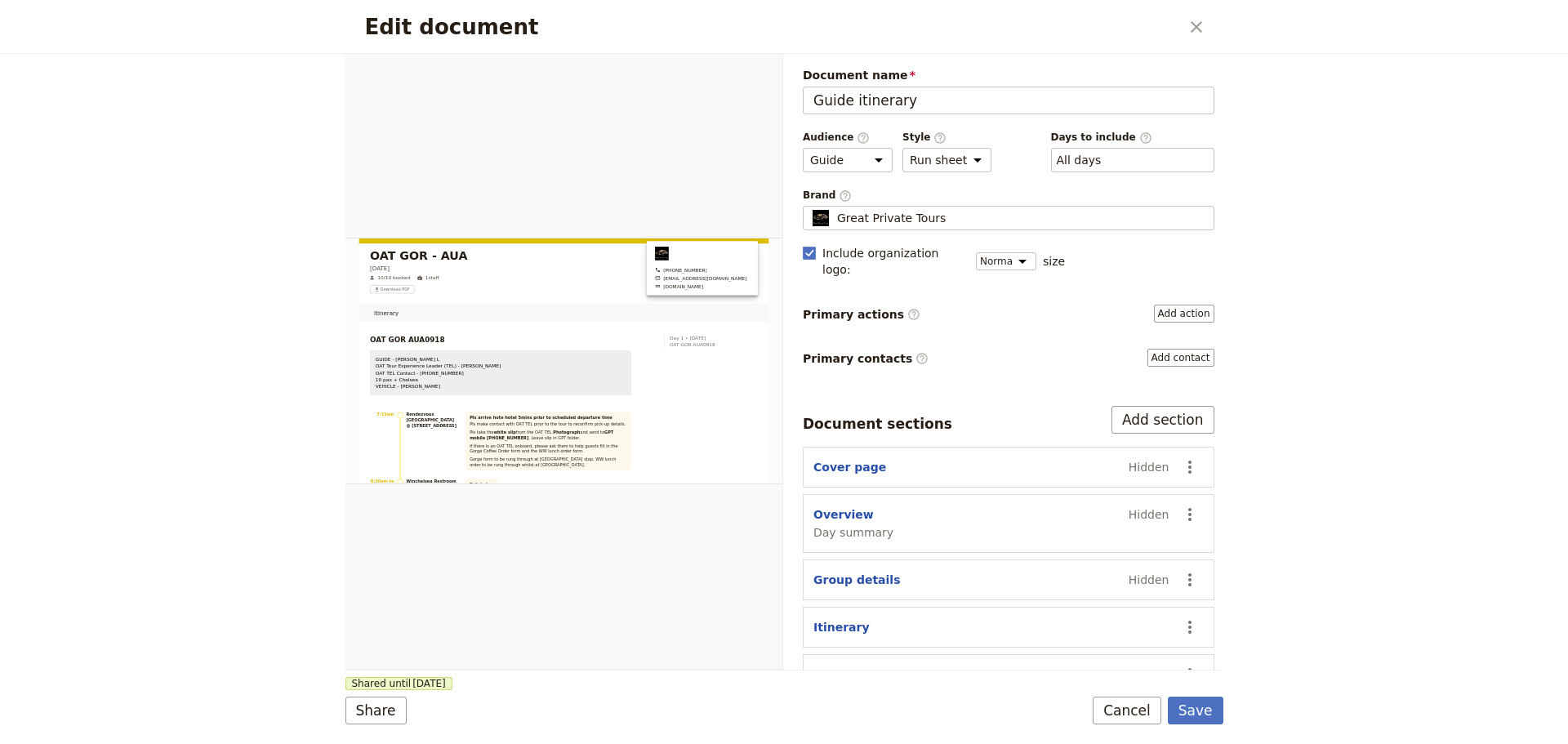
drag, startPoint x: 1106, startPoint y: 698, endPoint x: 1129, endPoint y: 682, distance: 28.0
click at [1107, 698] on button "Cancel" at bounding box center [1127, 711] width 68 height 28
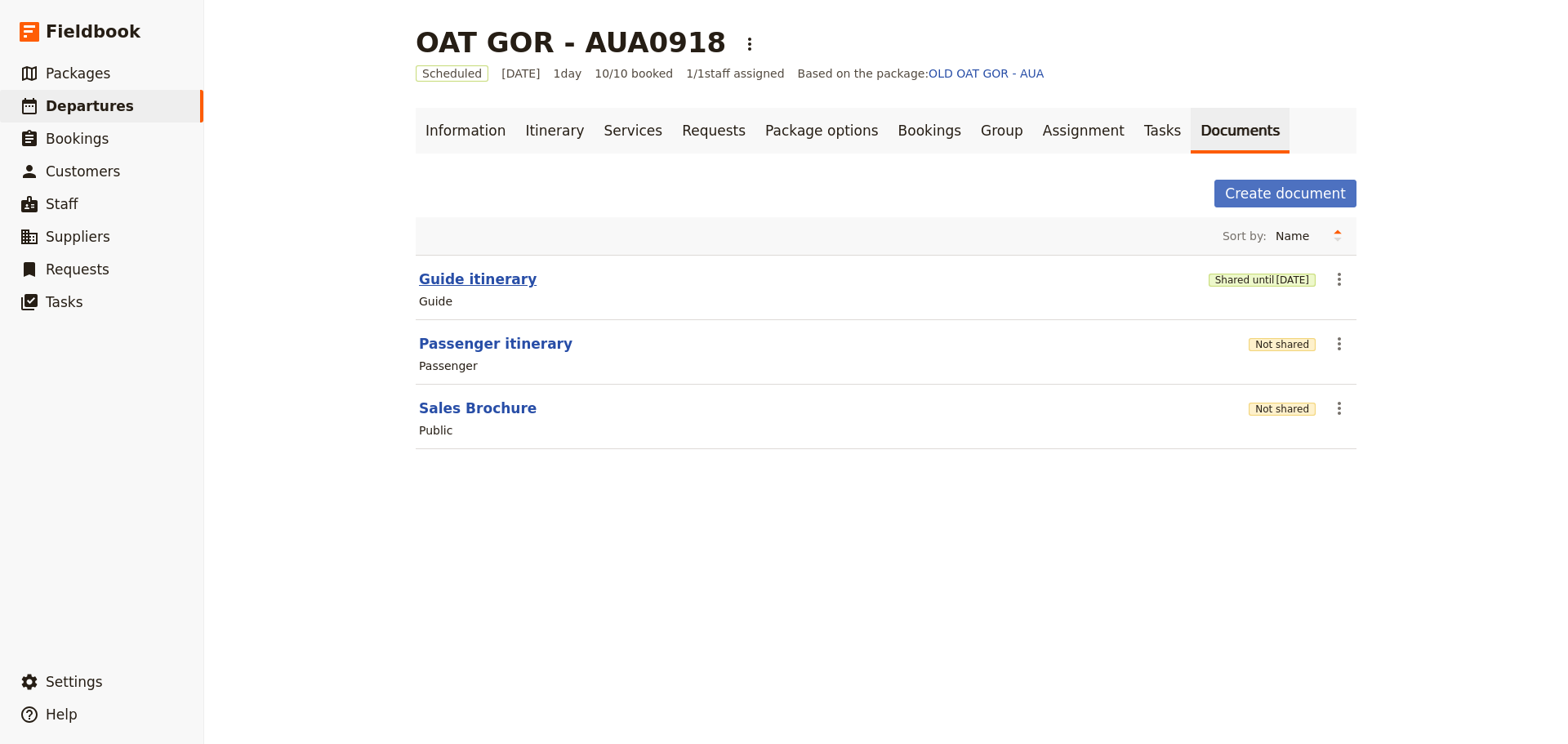
click at [454, 280] on button "Guide itinerary" at bounding box center [477, 279] width 117 height 19
select select "STAFF"
select select "RUN_SHEET"
select select "DEFAULT"
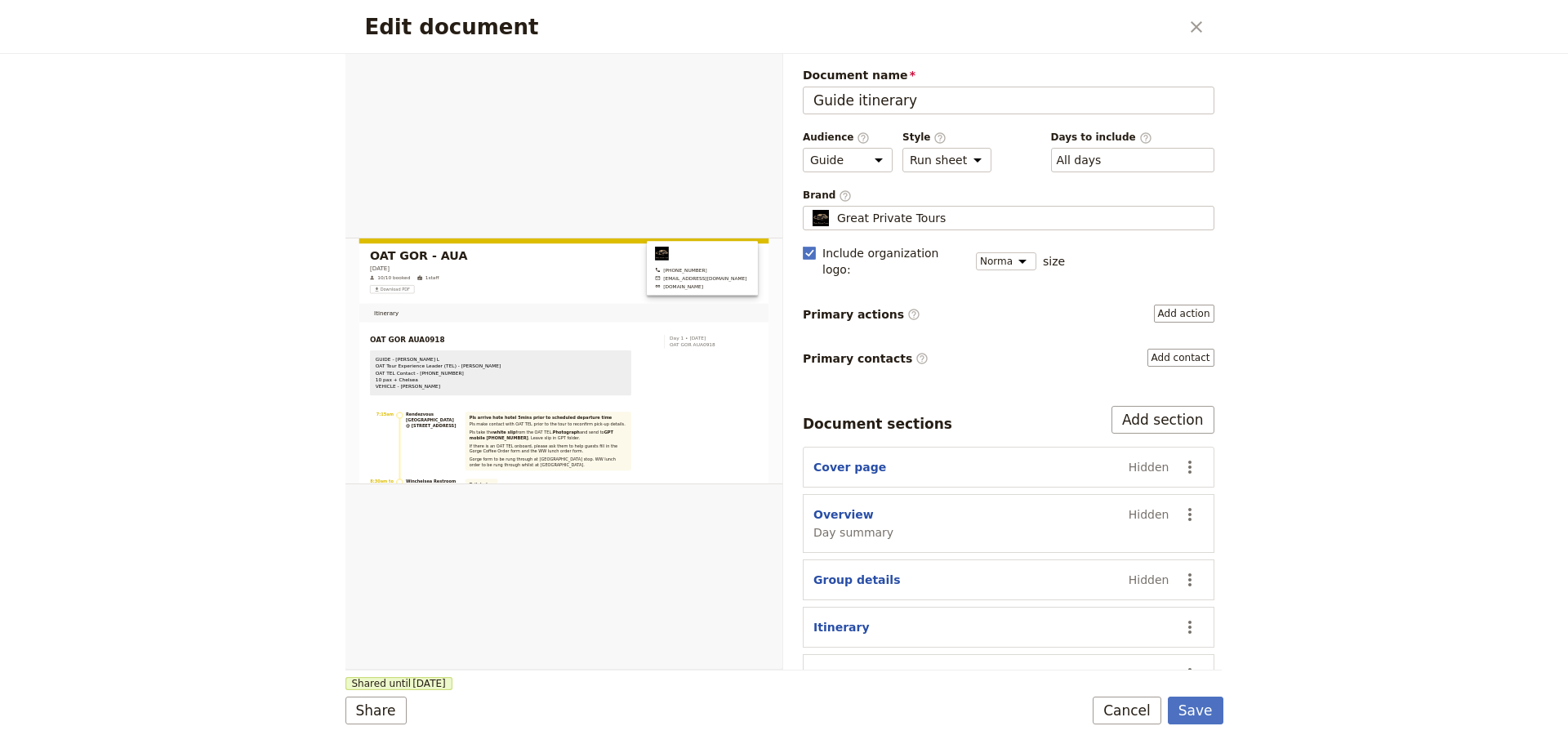
drag, startPoint x: 1134, startPoint y: 709, endPoint x: 1121, endPoint y: 696, distance: 18.4
click at [1133, 709] on button "Cancel" at bounding box center [1127, 711] width 68 height 28
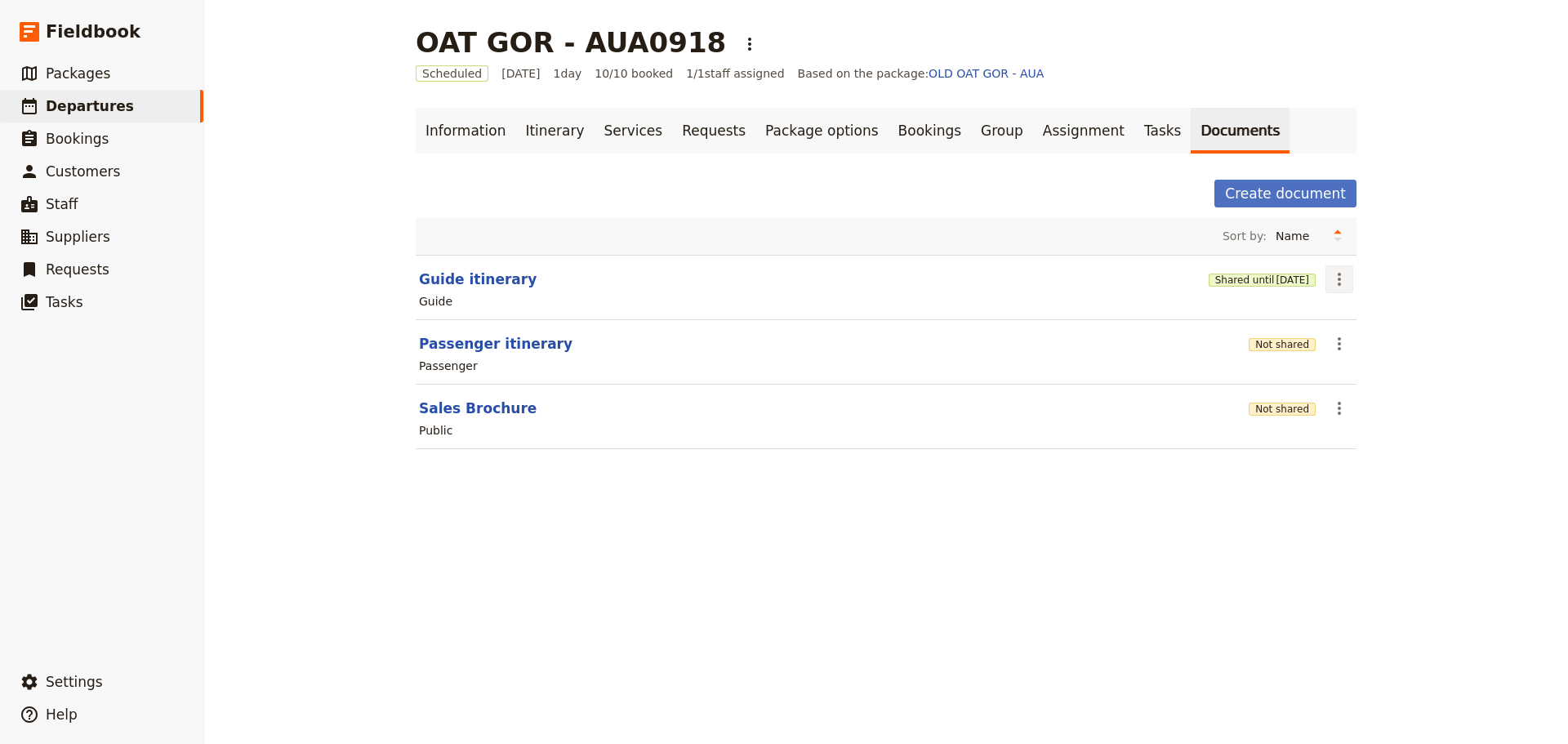
click at [1339, 285] on icon "Actions" at bounding box center [1339, 279] width 19 height 19
click at [1339, 305] on button "Share" at bounding box center [1379, 315] width 118 height 23
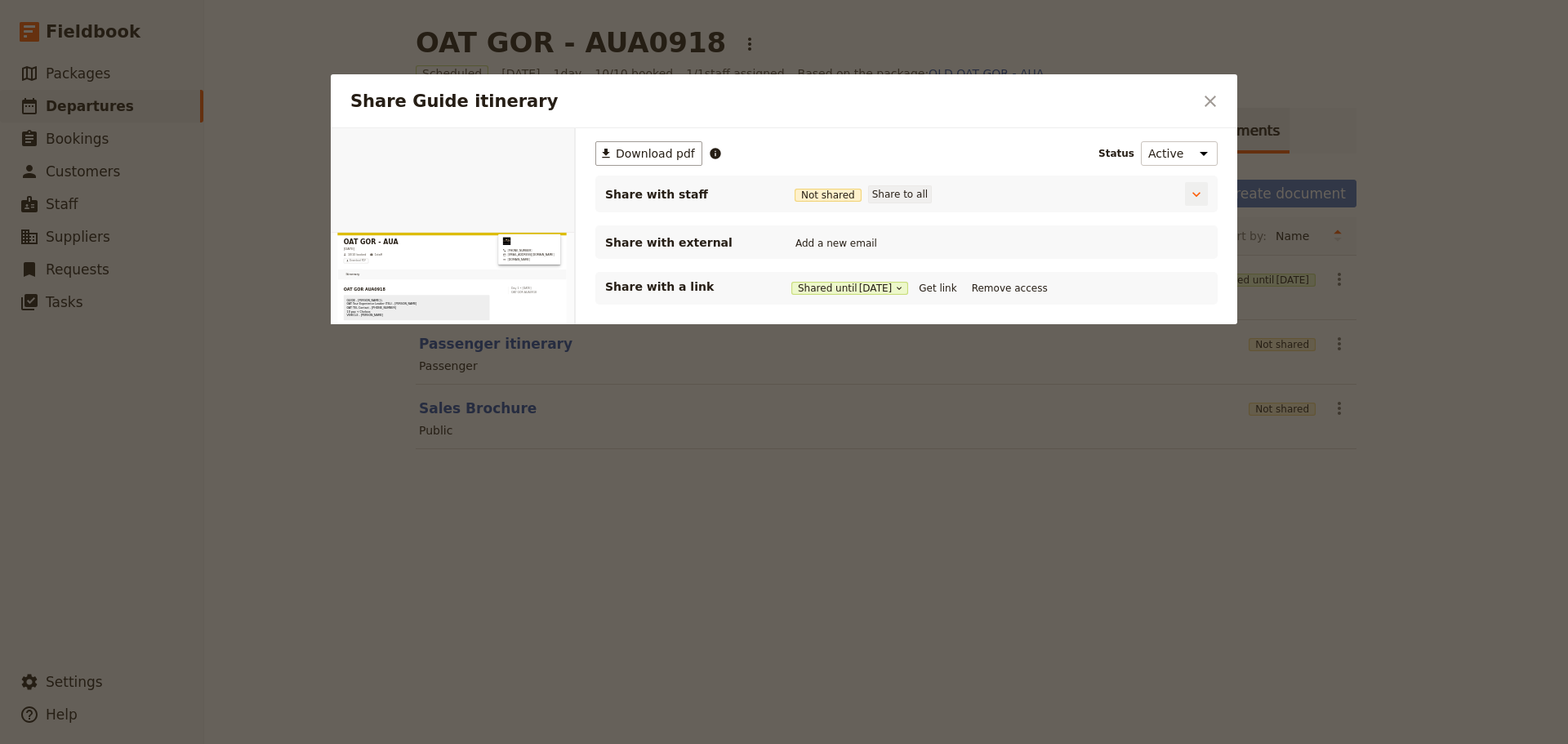
click at [906, 187] on button "Share to all" at bounding box center [899, 194] width 64 height 18
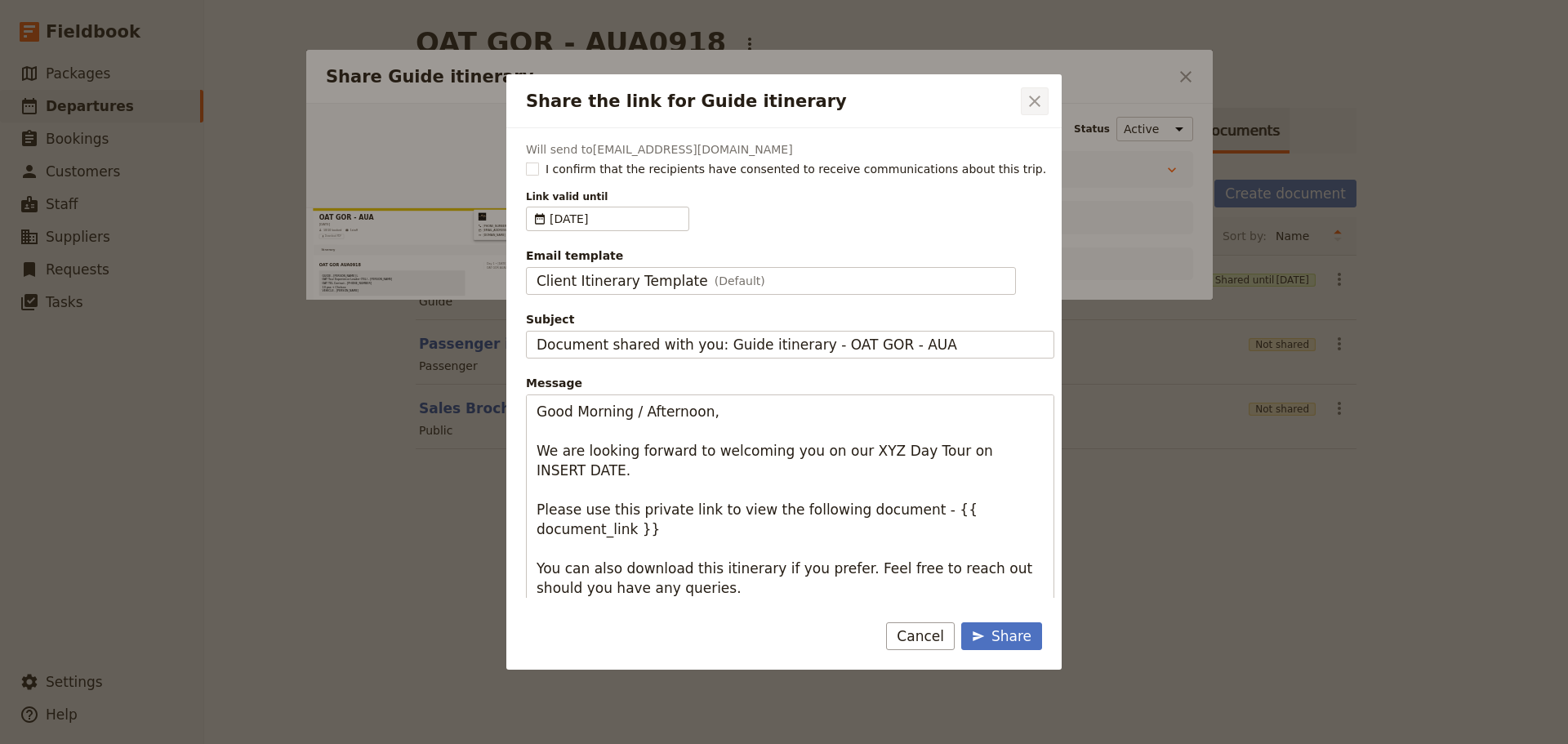
click at [1032, 97] on icon "Close dialog" at bounding box center [1034, 101] width 19 height 19
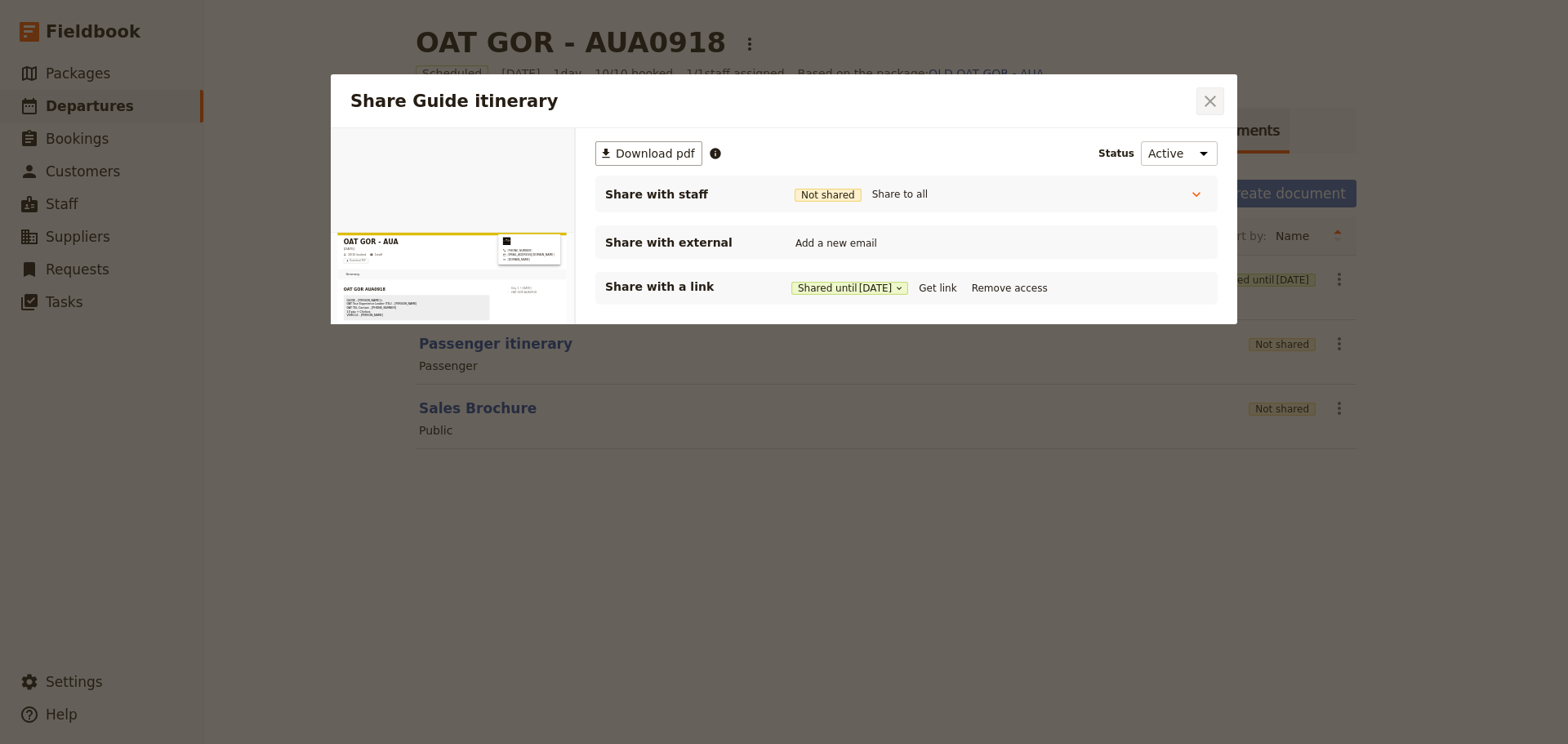
click at [1206, 107] on icon "Close dialog" at bounding box center [1210, 101] width 19 height 19
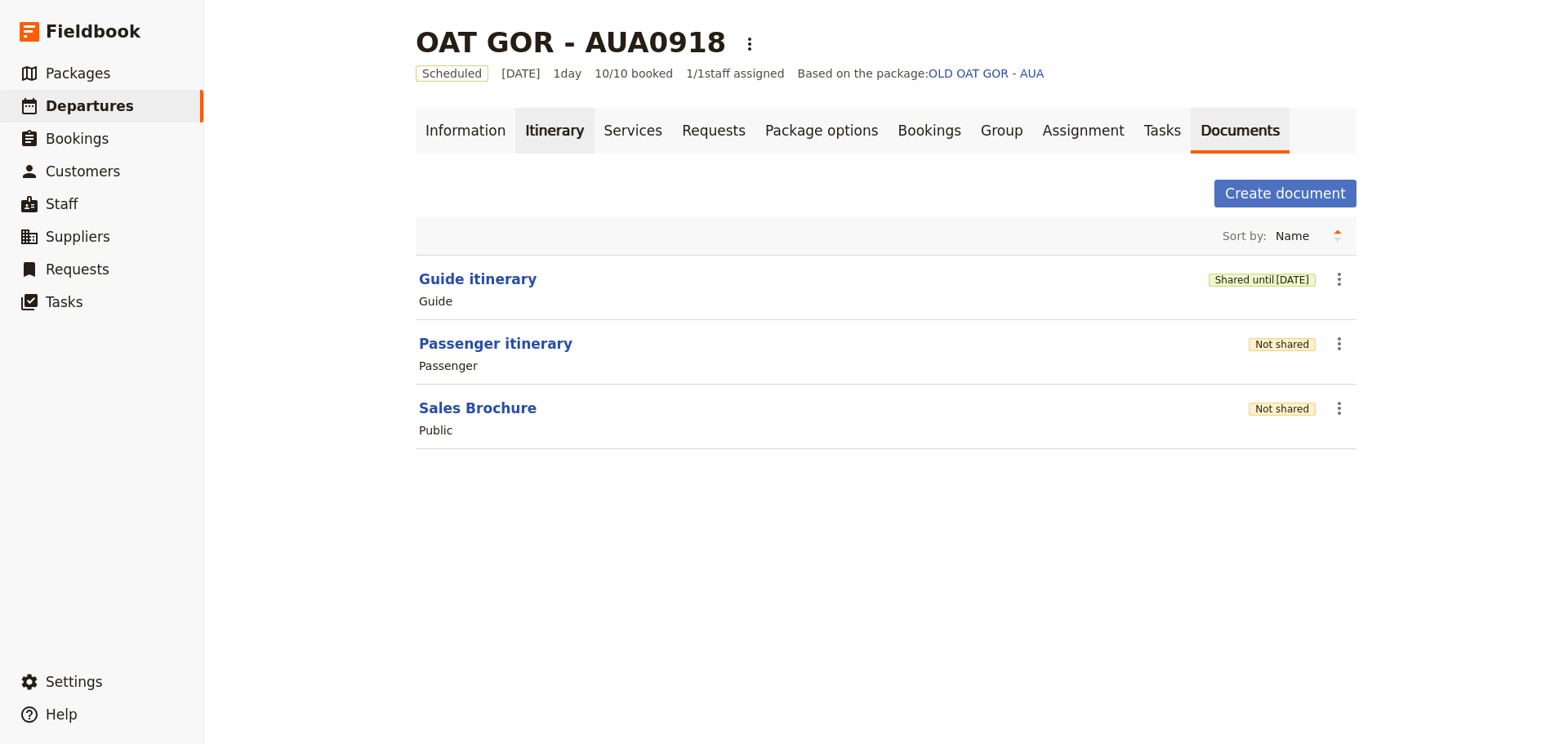
click at [524, 127] on link "Itinerary" at bounding box center [554, 130] width 79 height 46
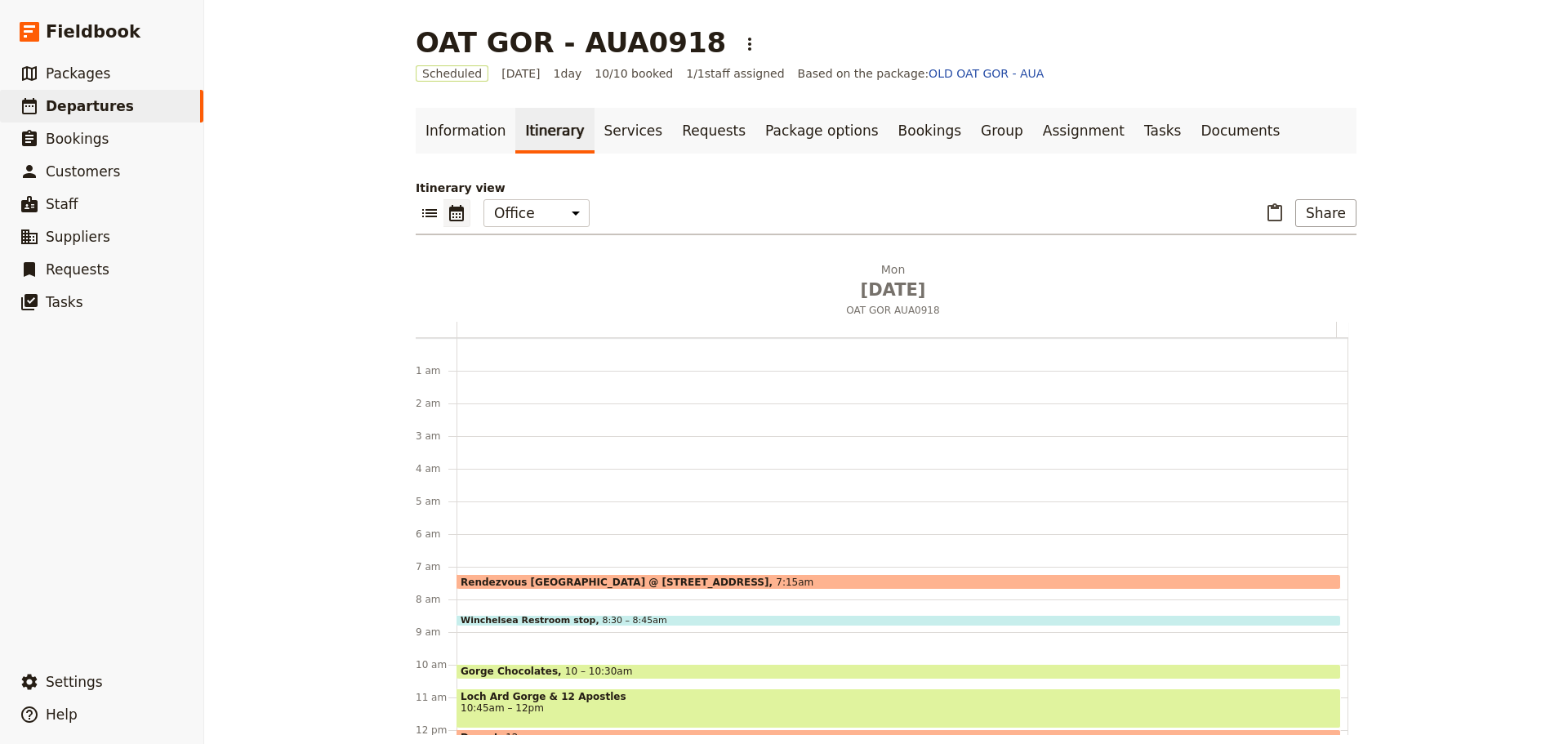
scroll to position [212, 0]
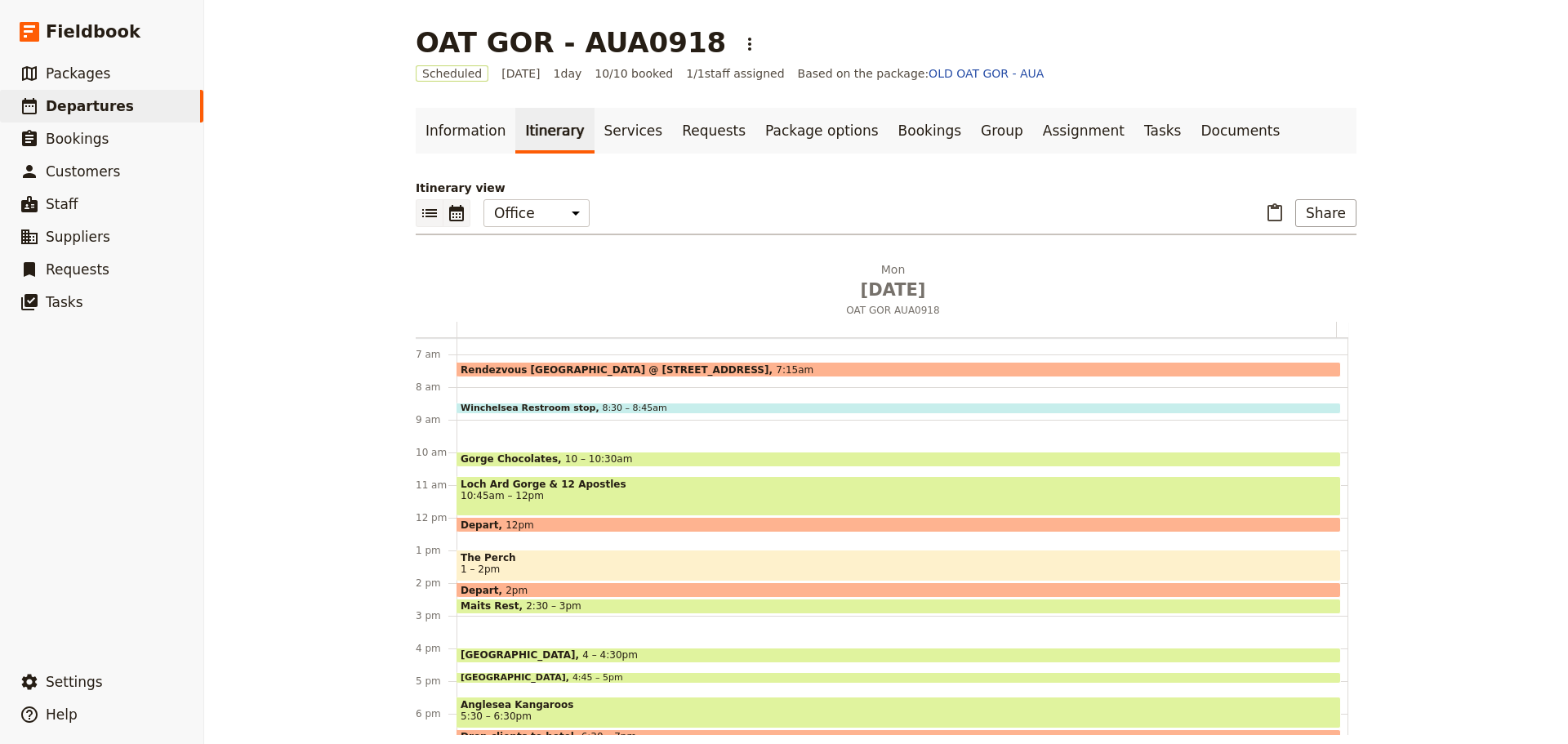
click at [419, 217] on icon "List view" at bounding box center [429, 213] width 19 height 19
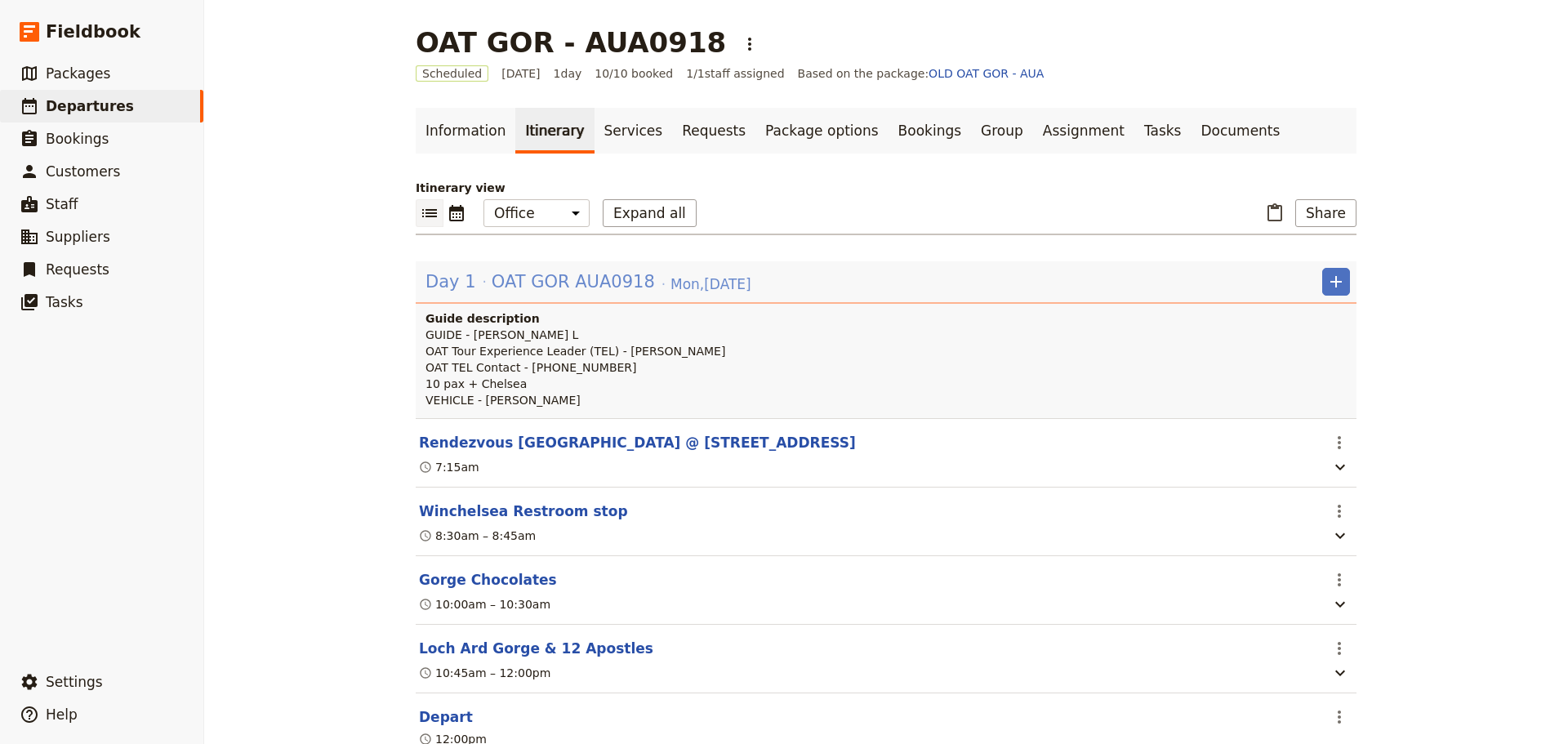
click at [507, 272] on span "OAT GOR AUA0918" at bounding box center [573, 282] width 164 height 25
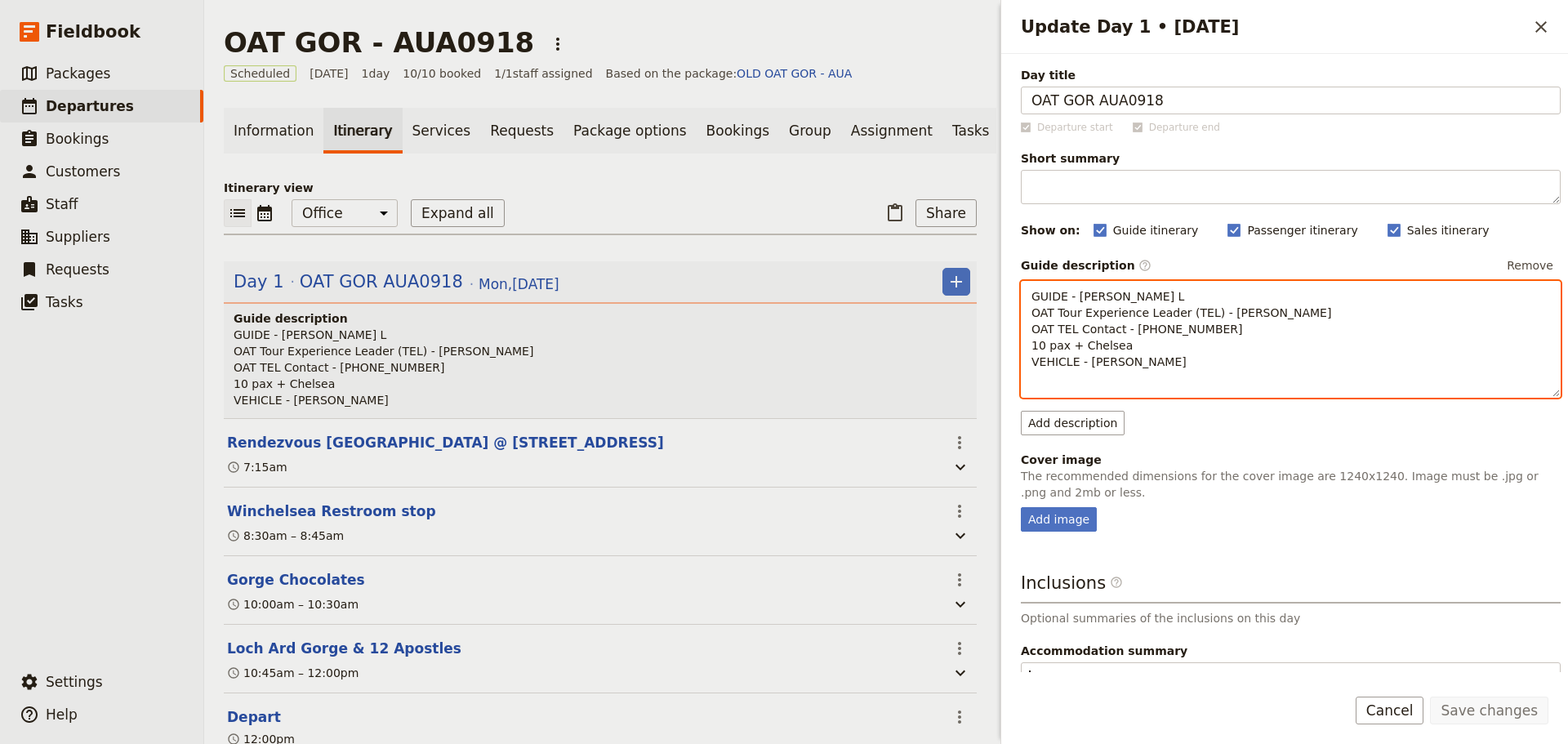
click at [1085, 359] on span "GUIDE - Allan L OAT Tour Experience Leader (TEL) - Chelsea Doule OAT TEL Contac…" at bounding box center [1181, 329] width 299 height 79
click at [1213, 359] on p "GUIDE - Allan L OAT Tour Experience Leader (TEL) - Chelsea Doule OAT TEL Contac…" at bounding box center [1290, 328] width 518 height 81
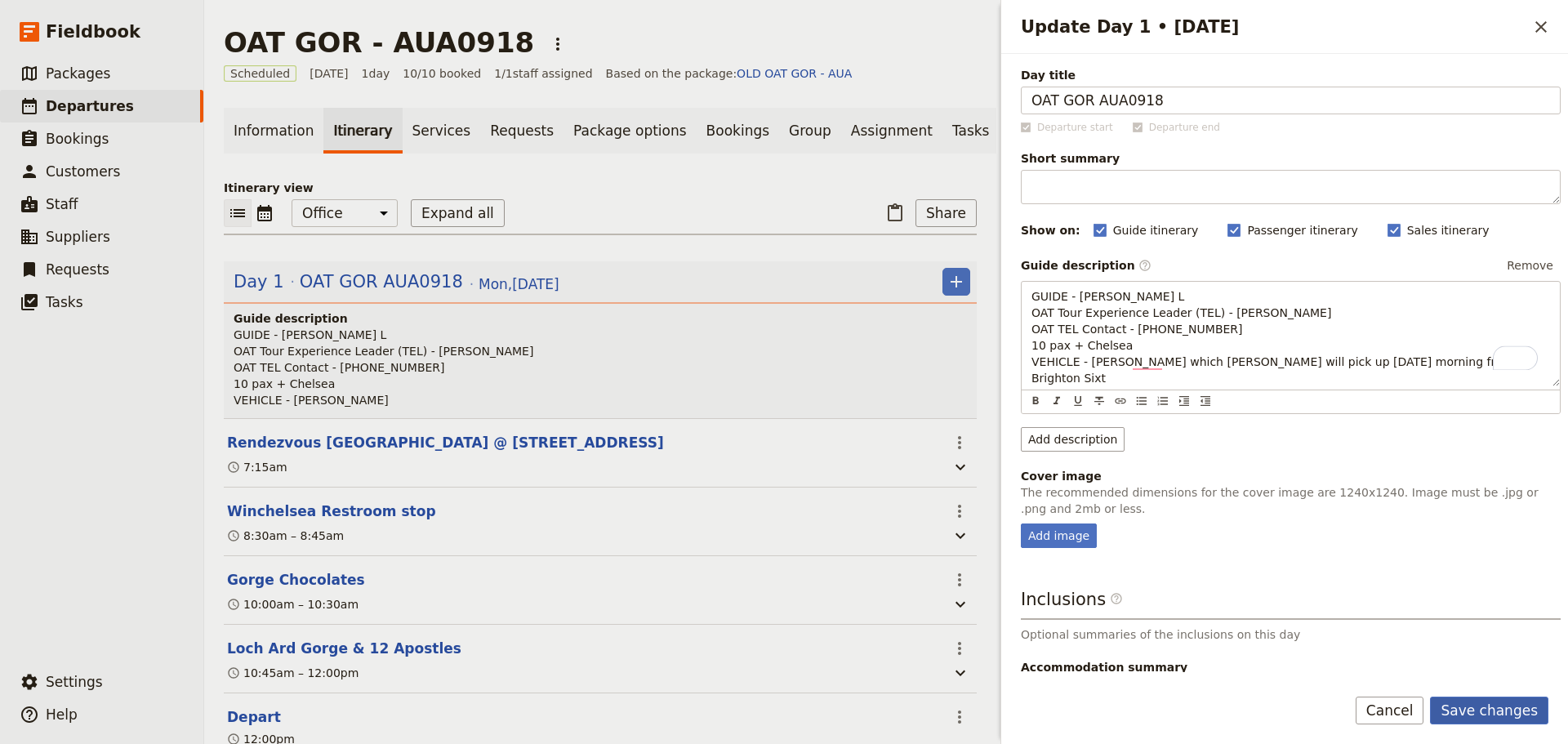
click at [1518, 697] on button "Save changes" at bounding box center [1488, 711] width 118 height 28
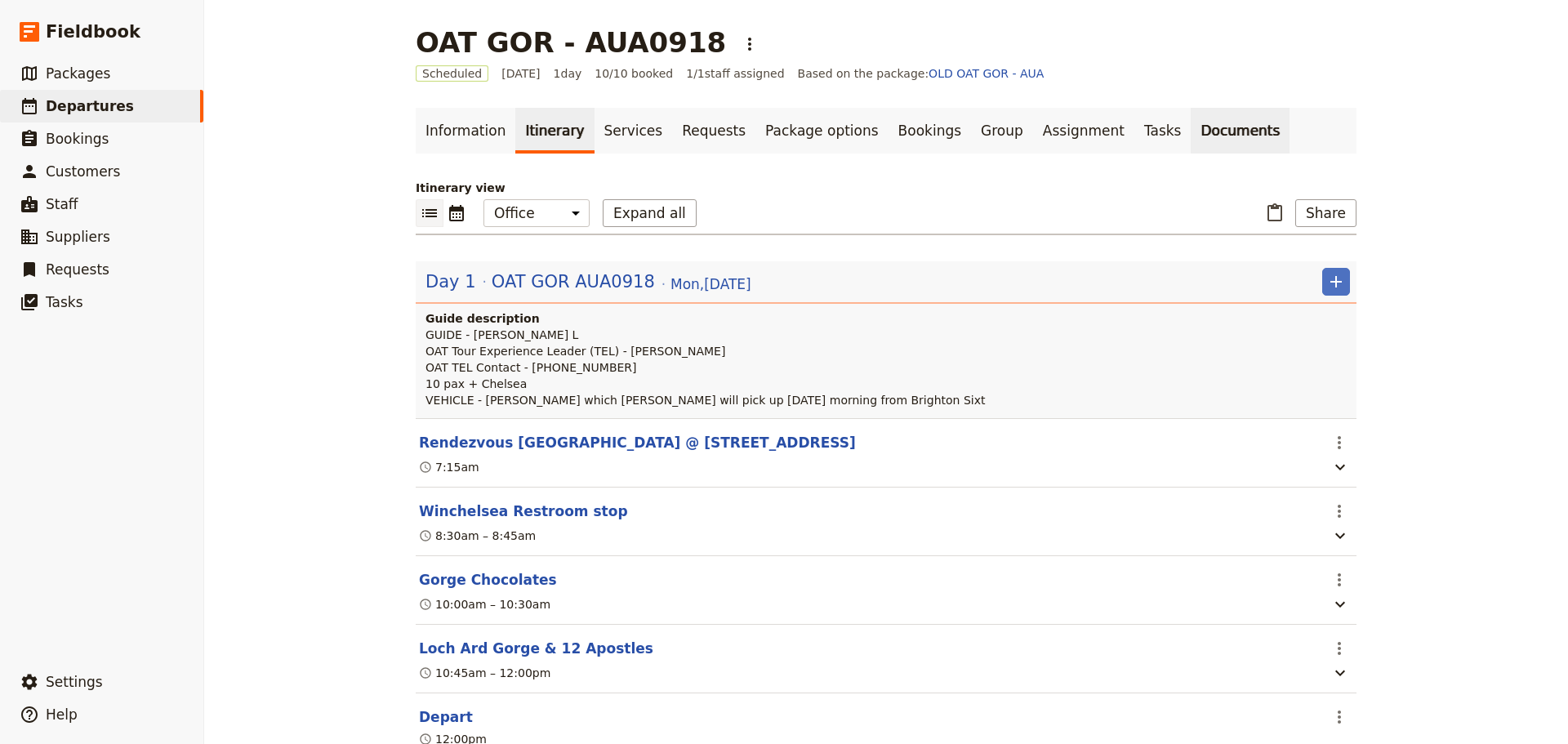
click at [1191, 138] on link "Documents" at bounding box center [1240, 130] width 99 height 46
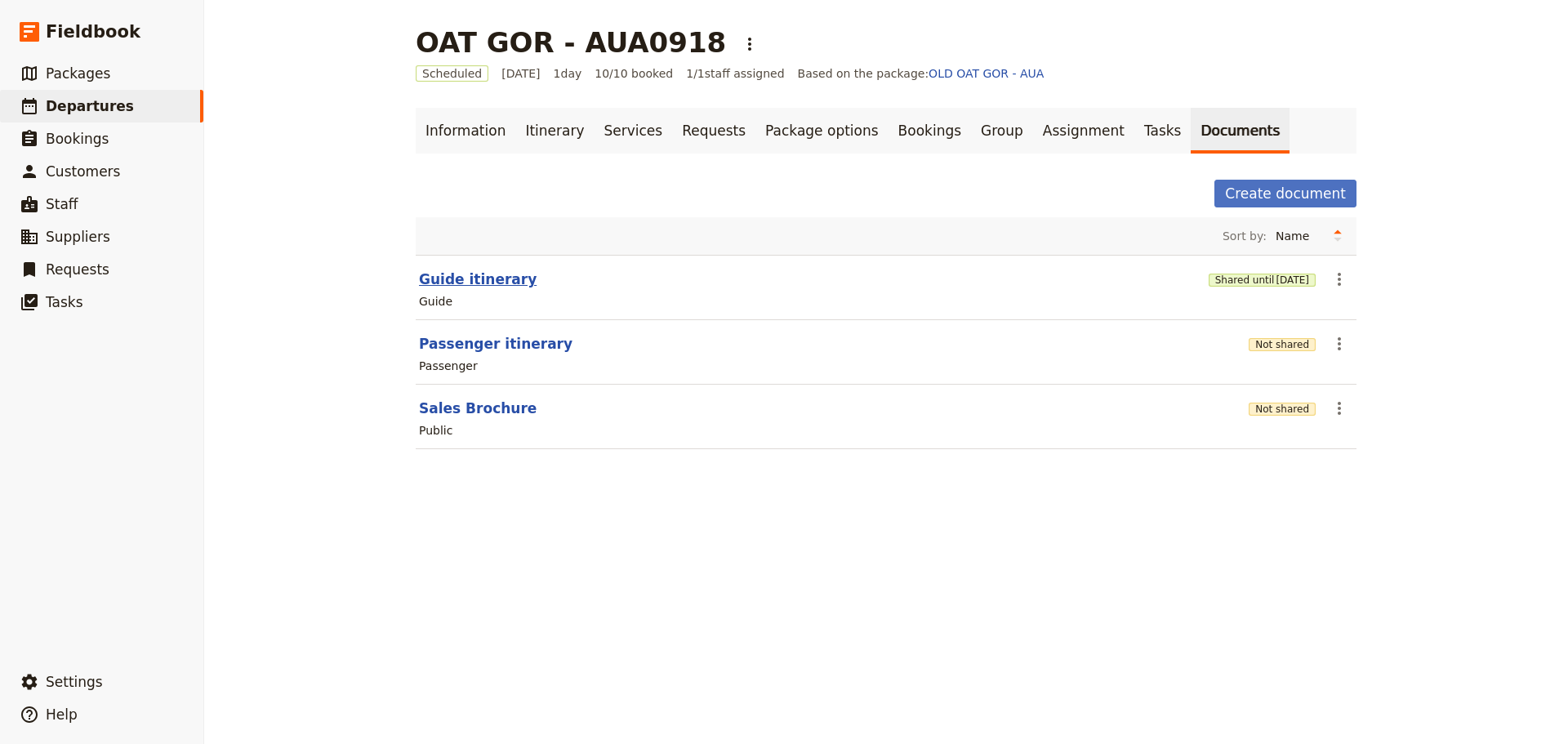
click at [448, 284] on button "Guide itinerary" at bounding box center [477, 279] width 117 height 19
select select "STAFF"
select select "RUN_SHEET"
select select "DEFAULT"
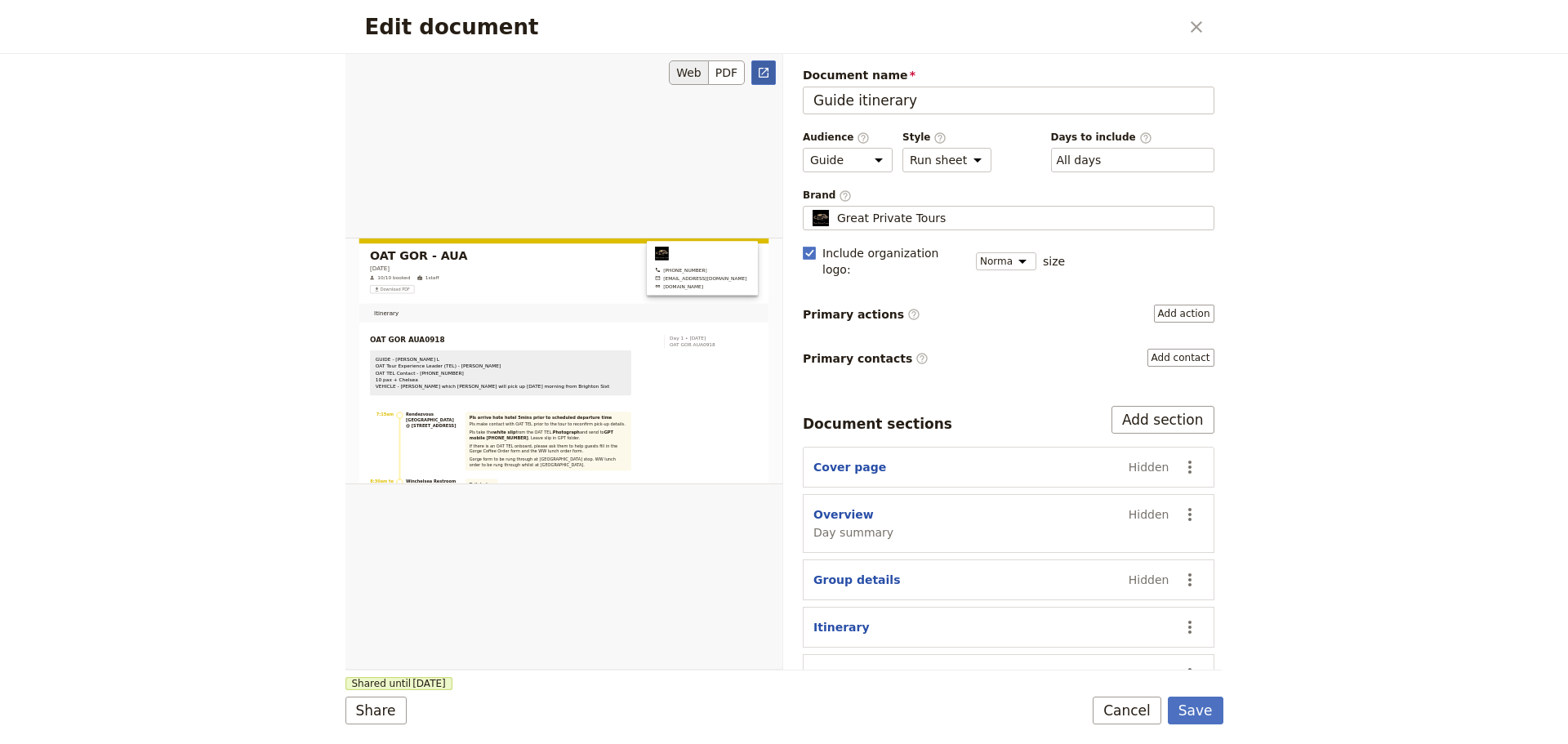
click at [761, 69] on icon "Open full preview" at bounding box center [763, 73] width 13 height 13
click at [1153, 717] on button "Cancel" at bounding box center [1127, 711] width 68 height 28
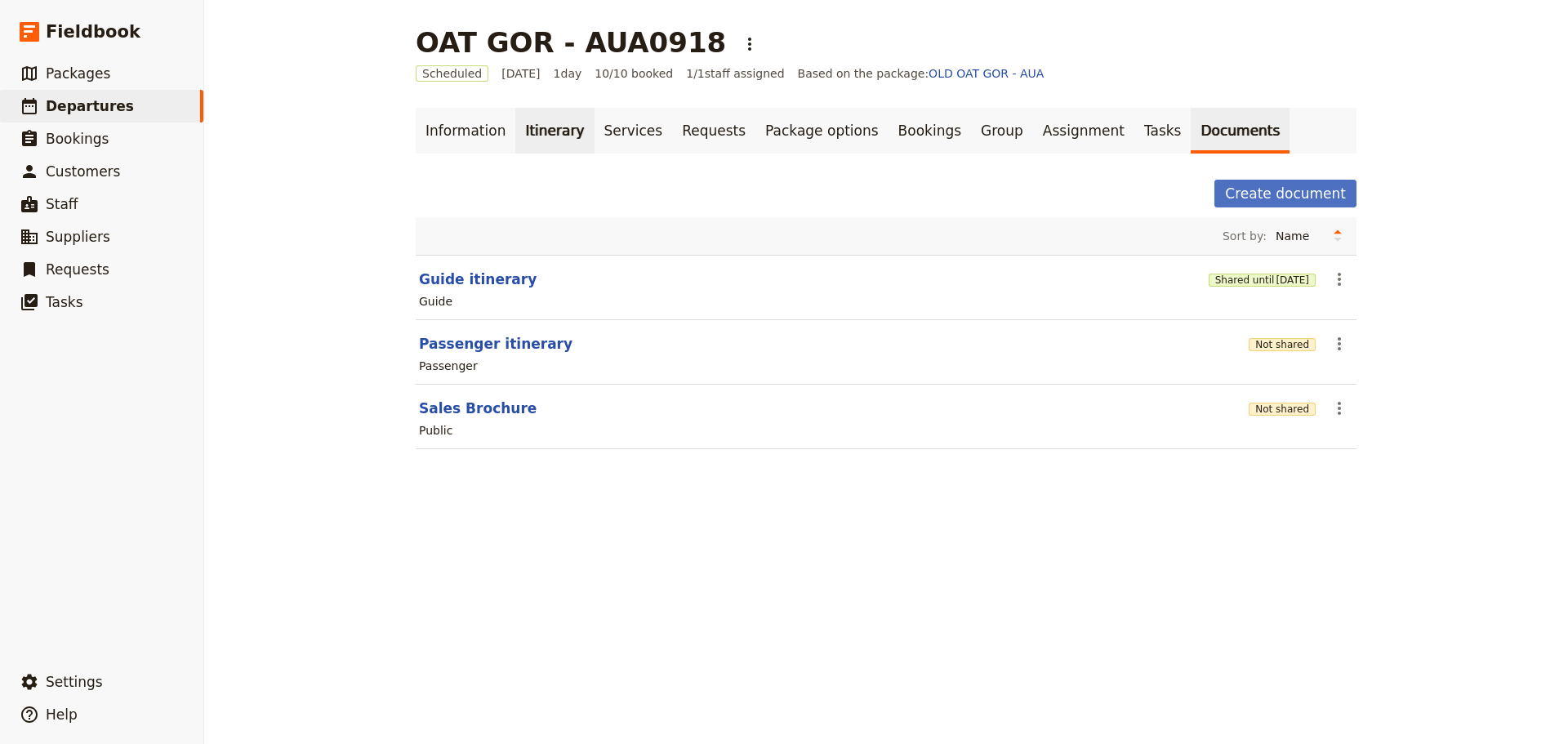
click at [527, 111] on link "Itinerary" at bounding box center [554, 130] width 79 height 46
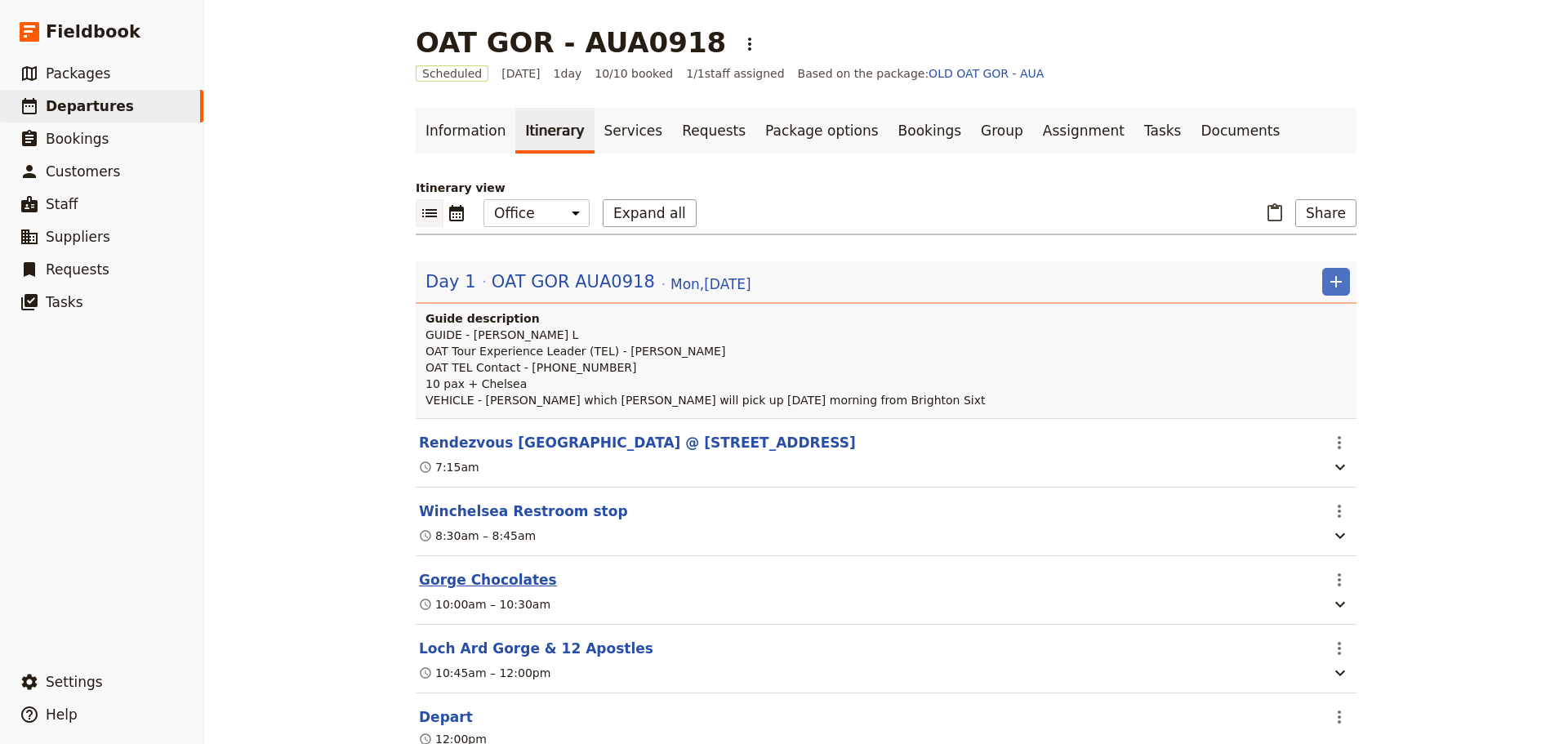
click at [473, 585] on button "Gorge Chocolates" at bounding box center [488, 579] width 138 height 19
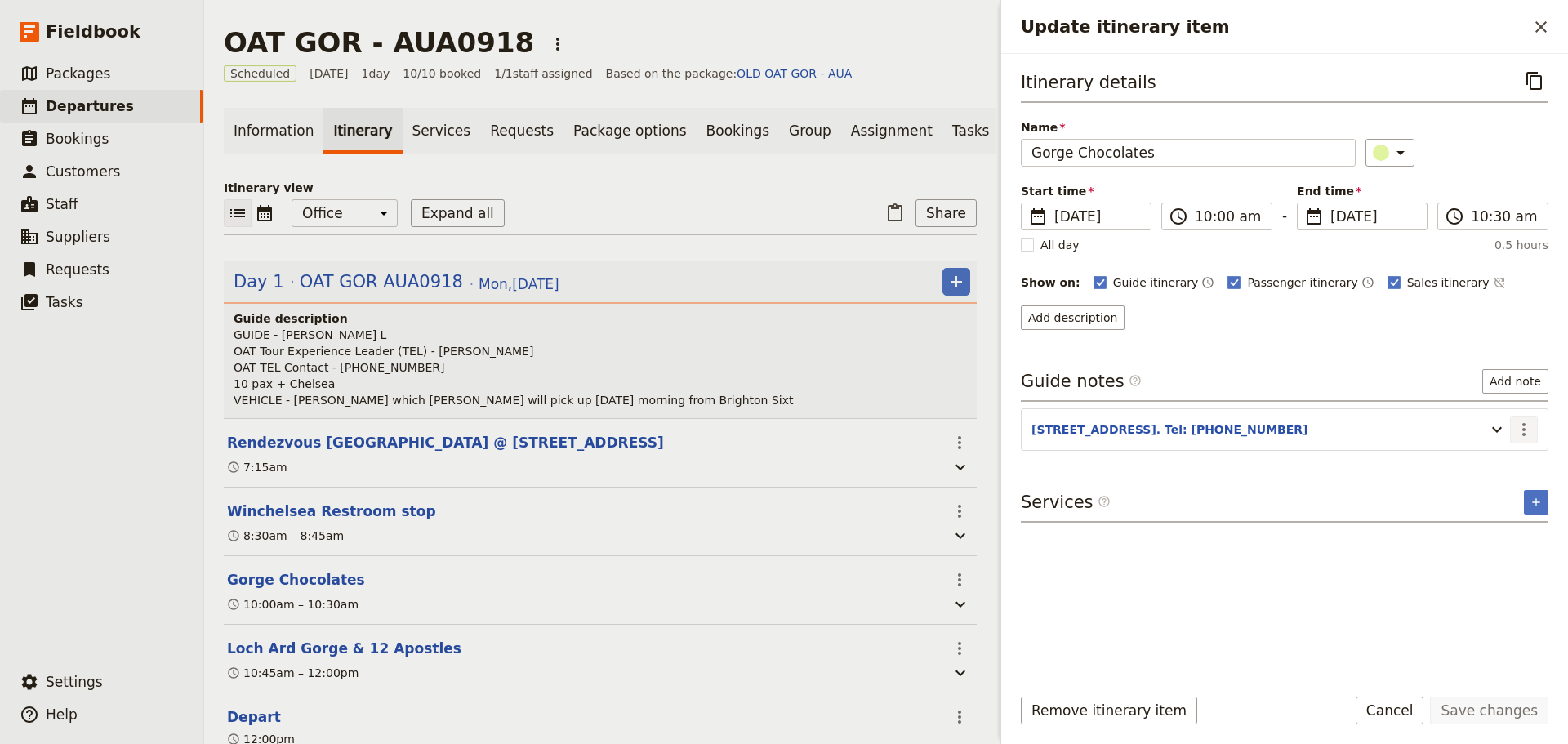
click at [1520, 428] on icon "Actions" at bounding box center [1523, 429] width 19 height 19
click at [1502, 464] on span "Edit note" at bounding box center [1476, 464] width 52 height 17
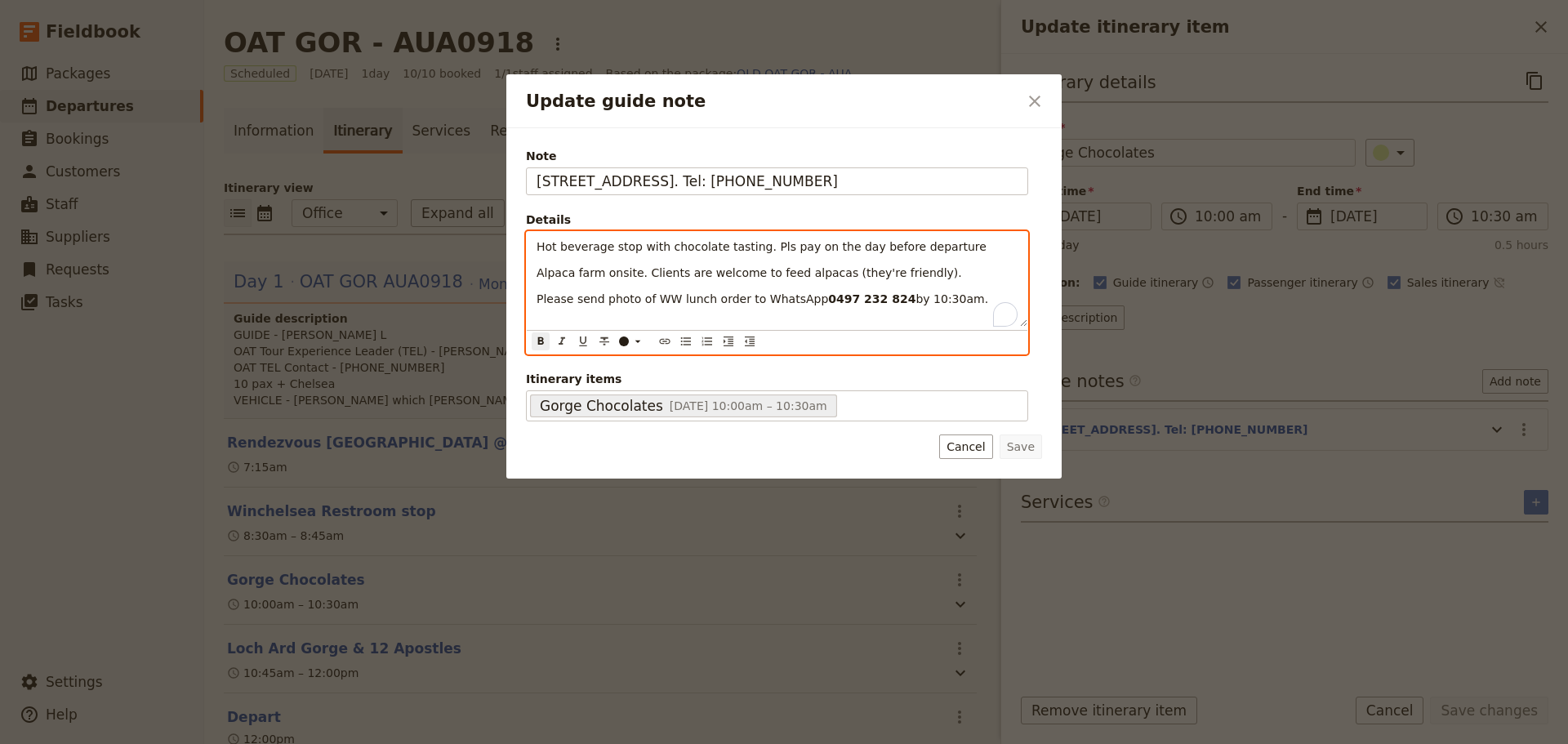
click at [819, 327] on div "Hot beverage stop with chocolate tasting. Pls pay on the day before departure A…" at bounding box center [777, 292] width 503 height 123
drag, startPoint x: 946, startPoint y: 300, endPoint x: 394, endPoint y: 289, distance: 552.1
click at [394, 743] on div "Update guide note ​ Note 1432 Princetown Rd, Cooriemungle. Tel: 0438 705 277 De…" at bounding box center [784, 744] width 1568 height 0
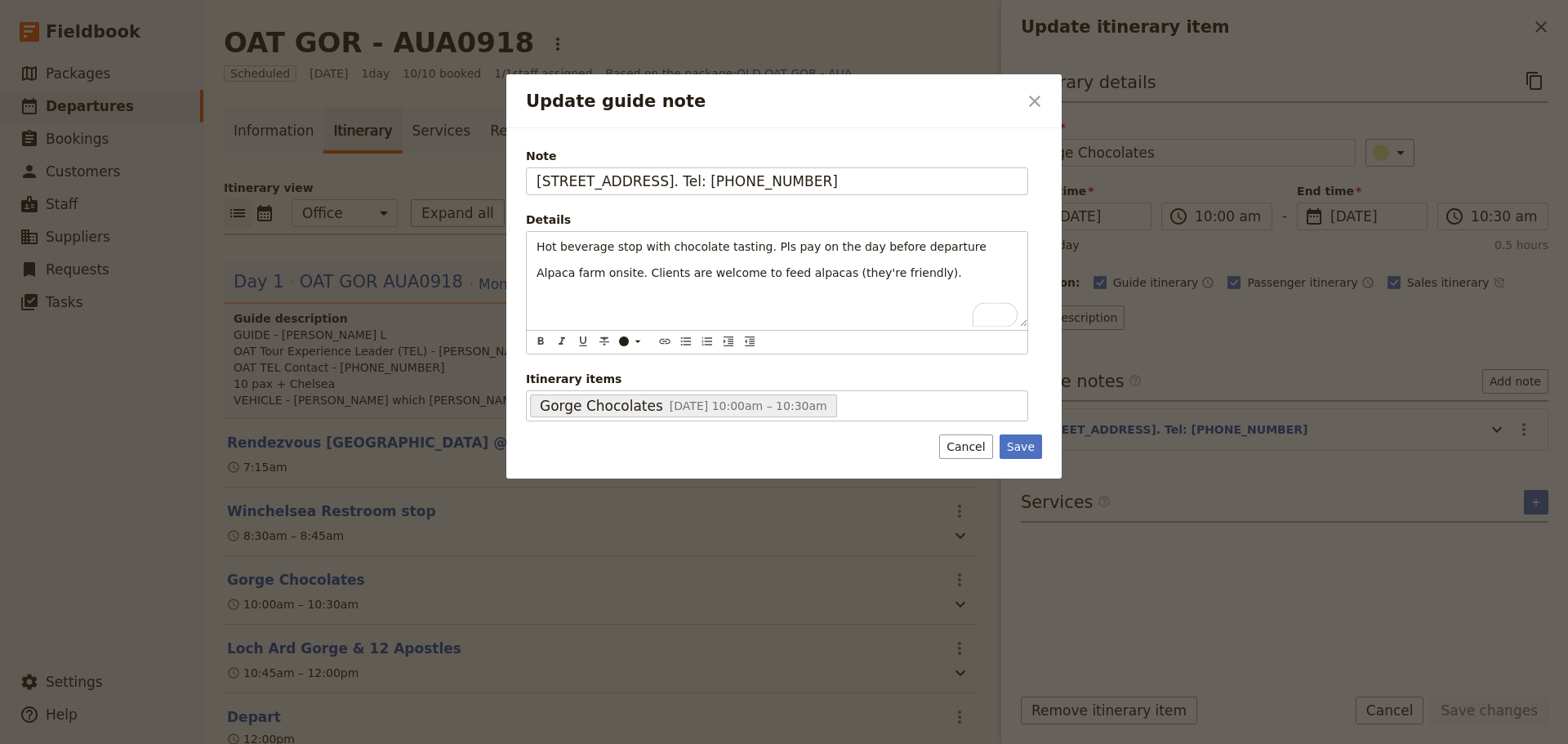
click at [1021, 441] on button "Save" at bounding box center [1021, 446] width 42 height 25
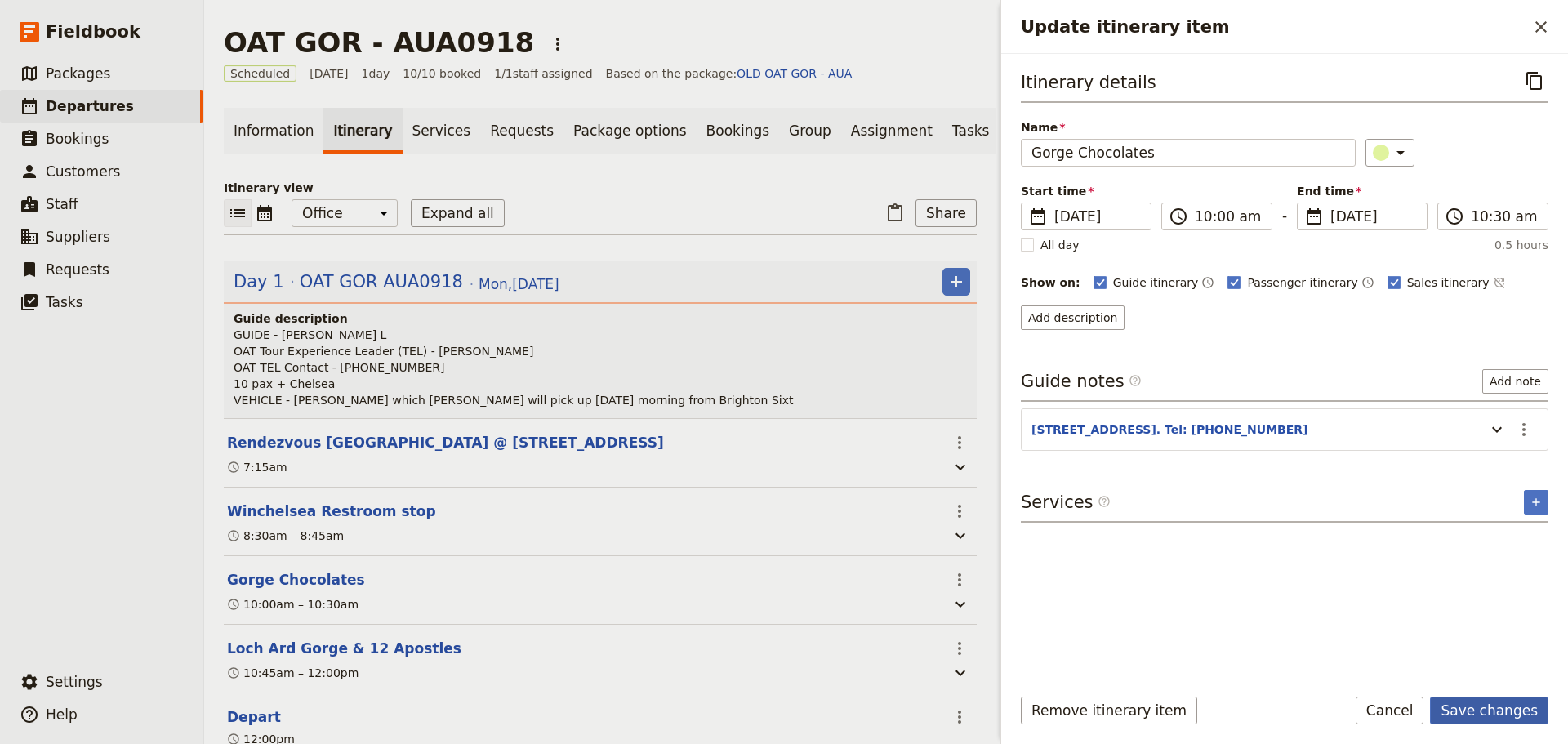
click at [1522, 708] on button "Save changes" at bounding box center [1488, 711] width 118 height 28
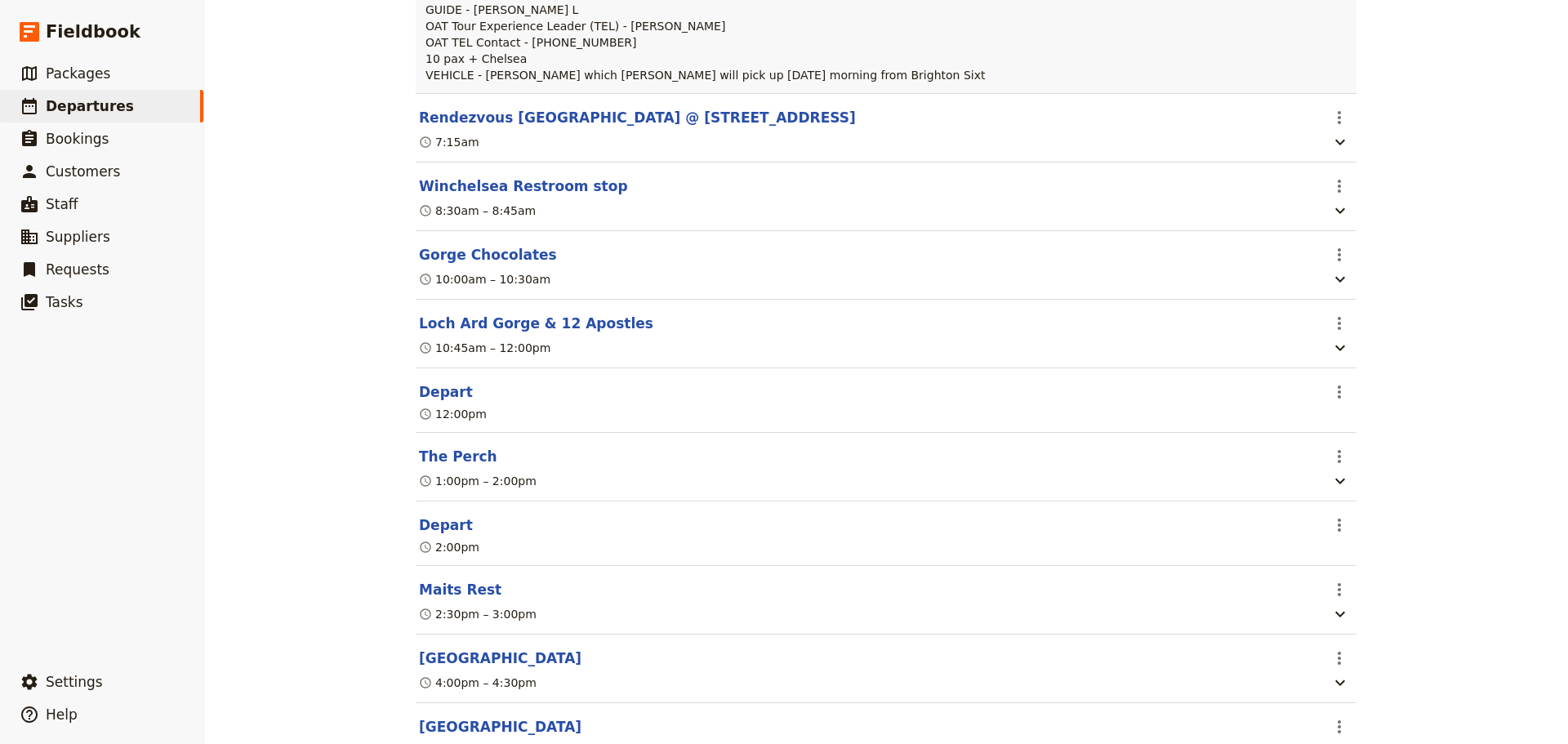
scroll to position [326, 0]
click at [443, 458] on button "The Perch" at bounding box center [458, 454] width 79 height 19
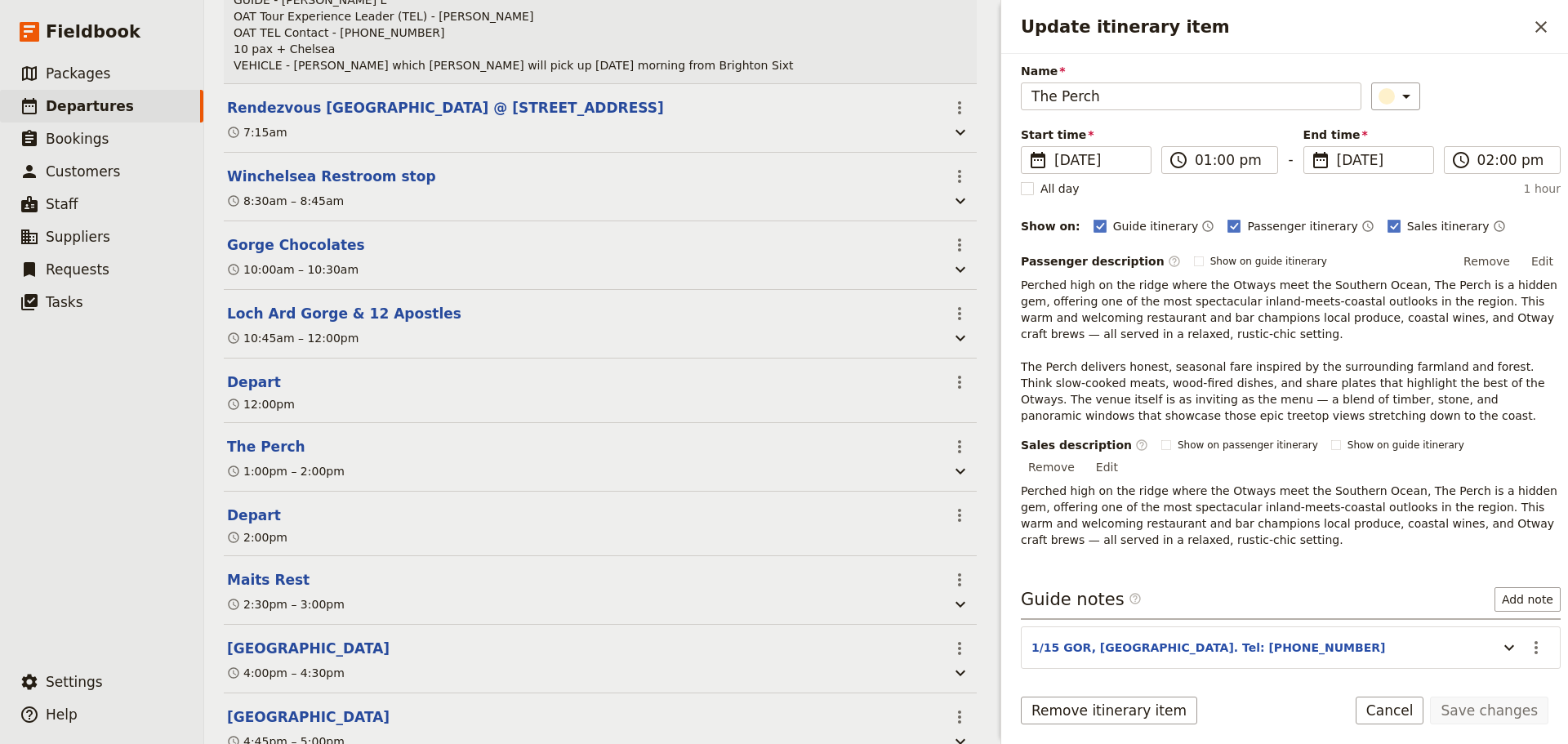
scroll to position [107, 0]
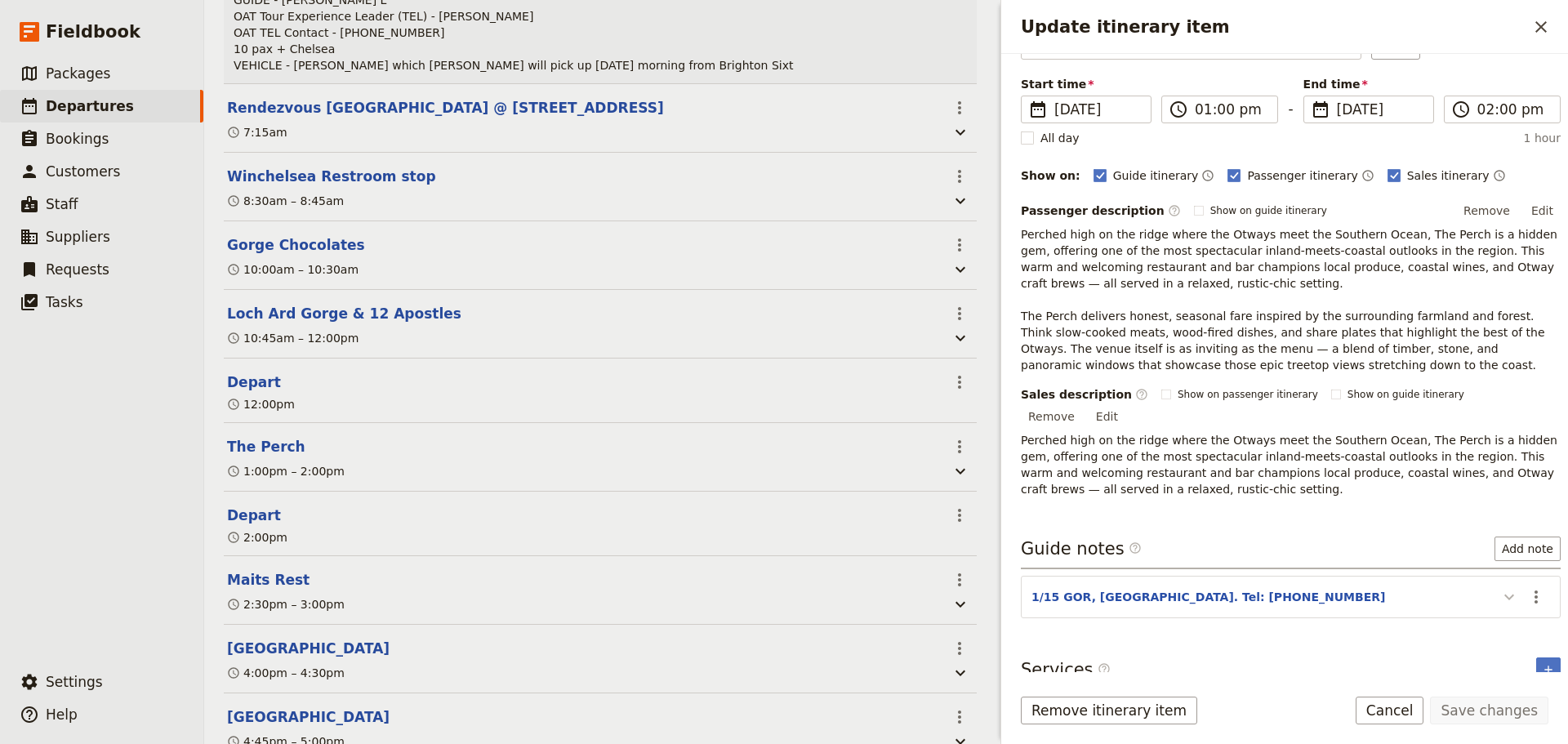
click at [1500, 587] on icon "Update itinerary item" at bounding box center [1508, 597] width 19 height 19
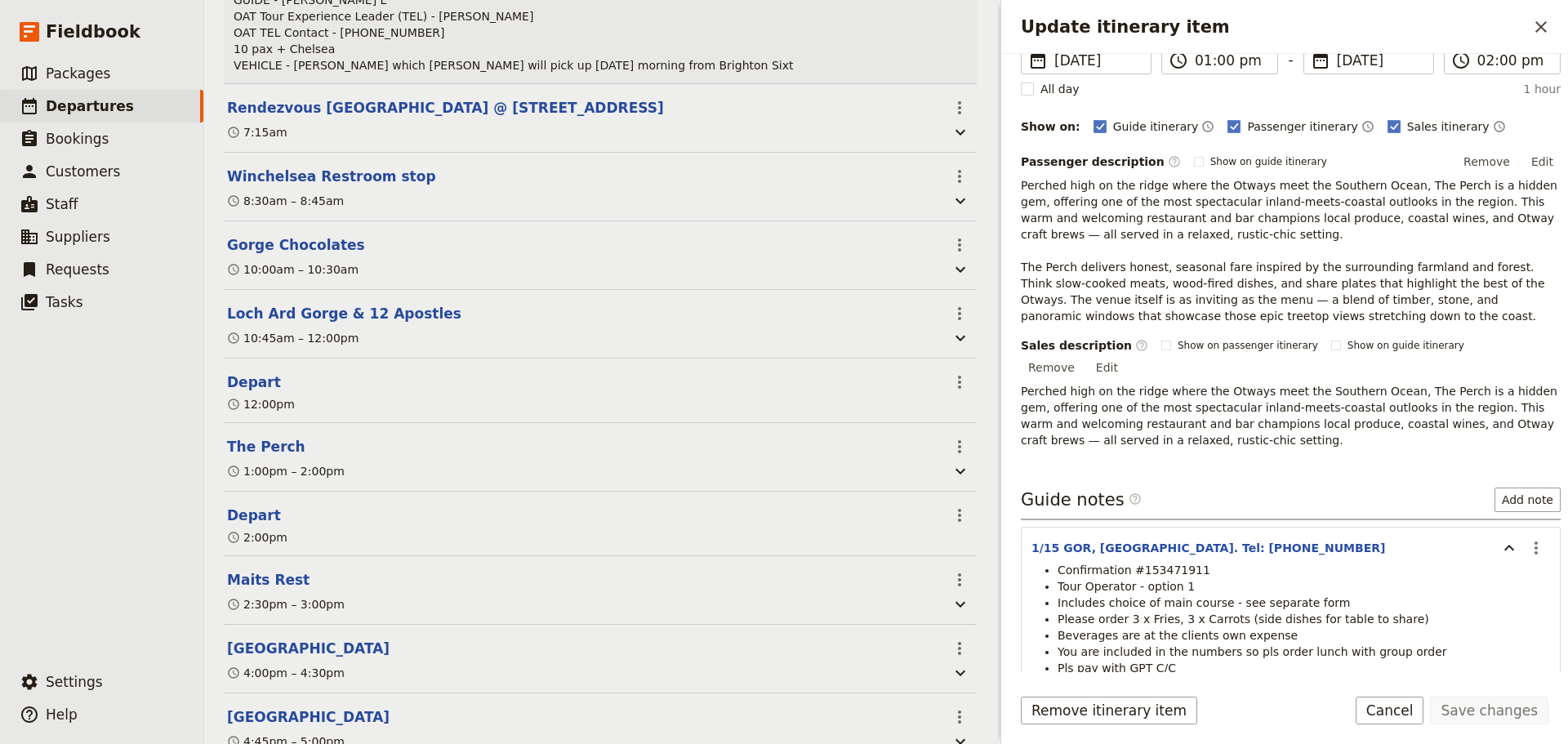
scroll to position [237, 0]
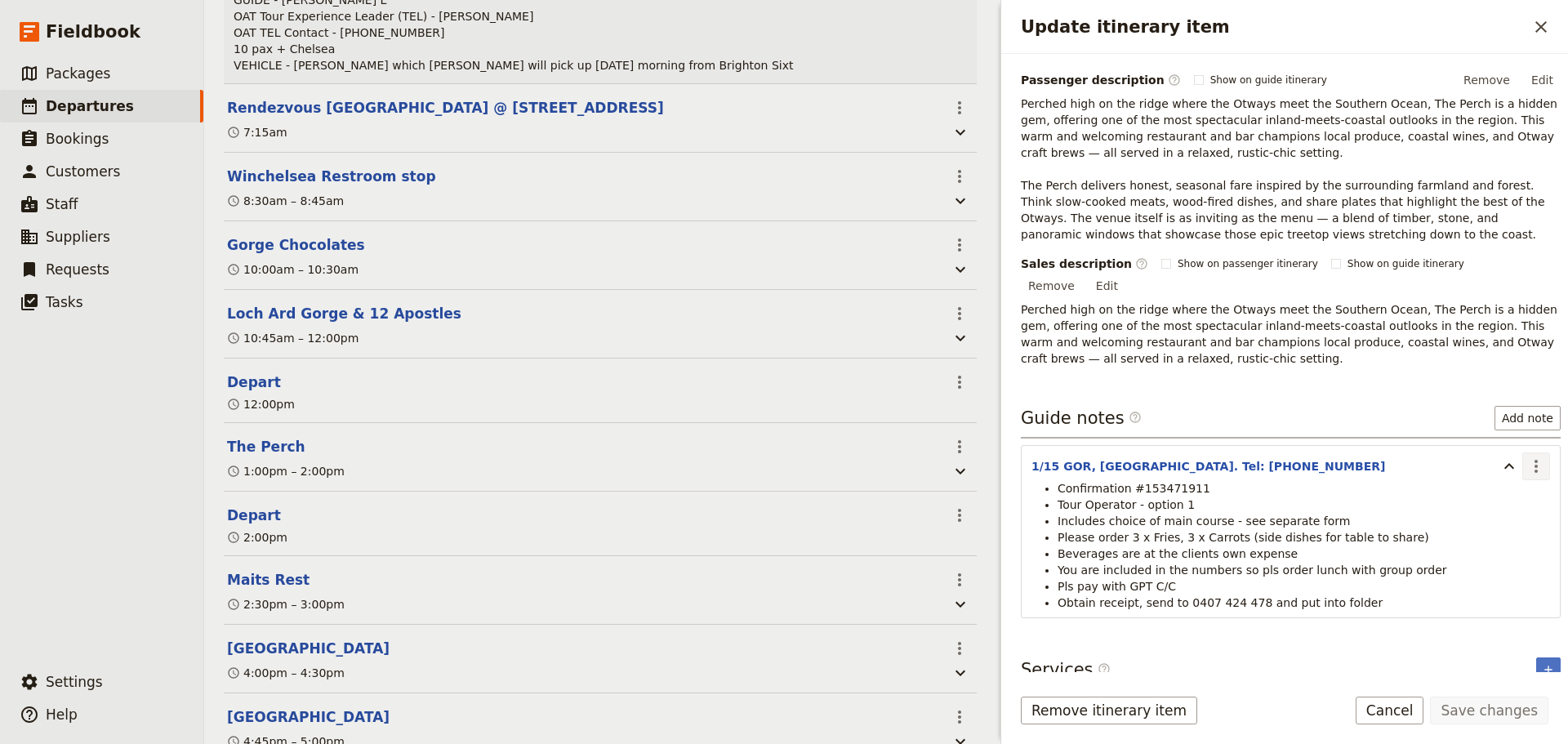
click at [1529, 456] on icon "Actions" at bounding box center [1536, 466] width 19 height 19
click at [1502, 484] on span "Edit note" at bounding box center [1476, 483] width 52 height 17
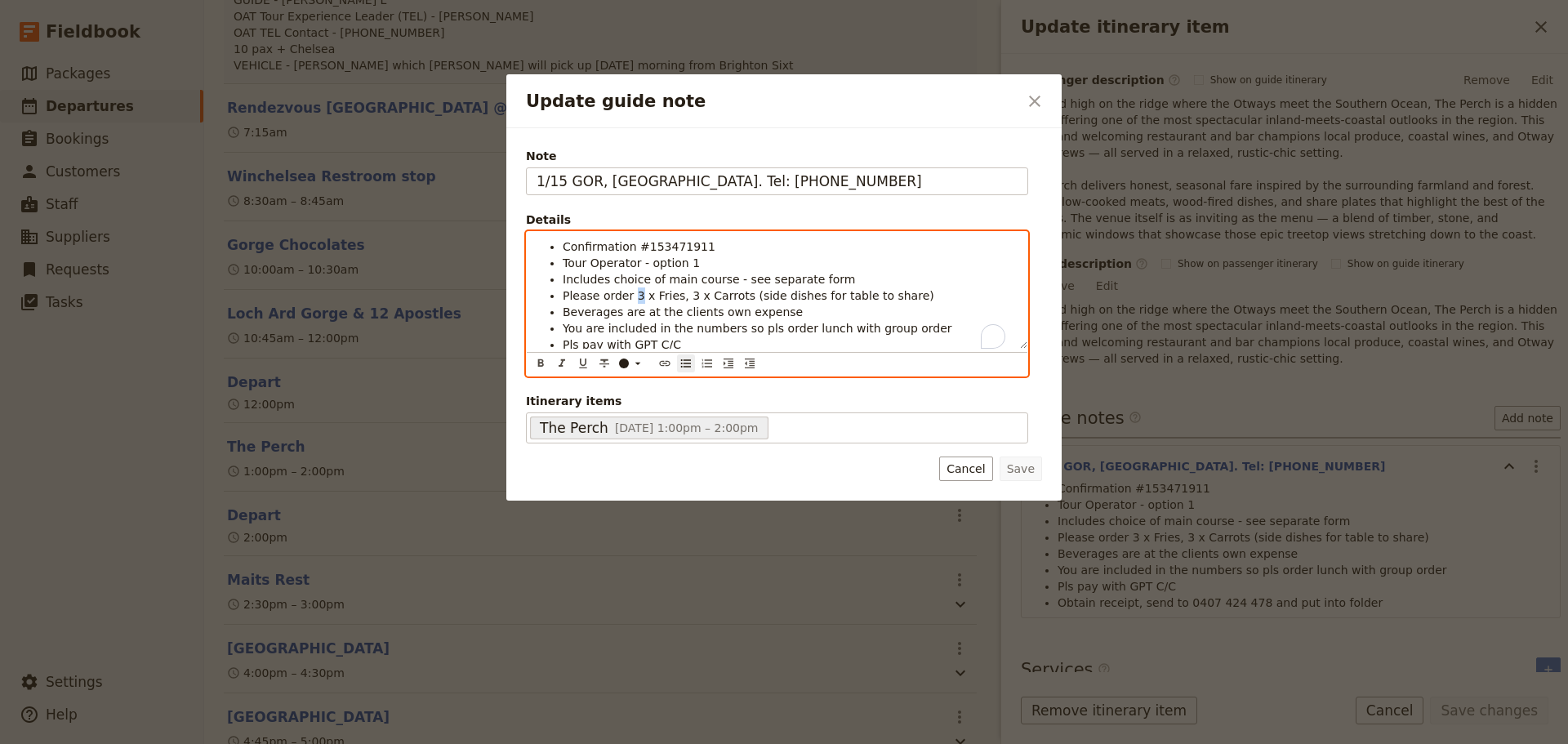
click at [629, 296] on span "Please order 3 x Fries, 3 x Carrots (side dishes for table to share)" at bounding box center [749, 295] width 371 height 13
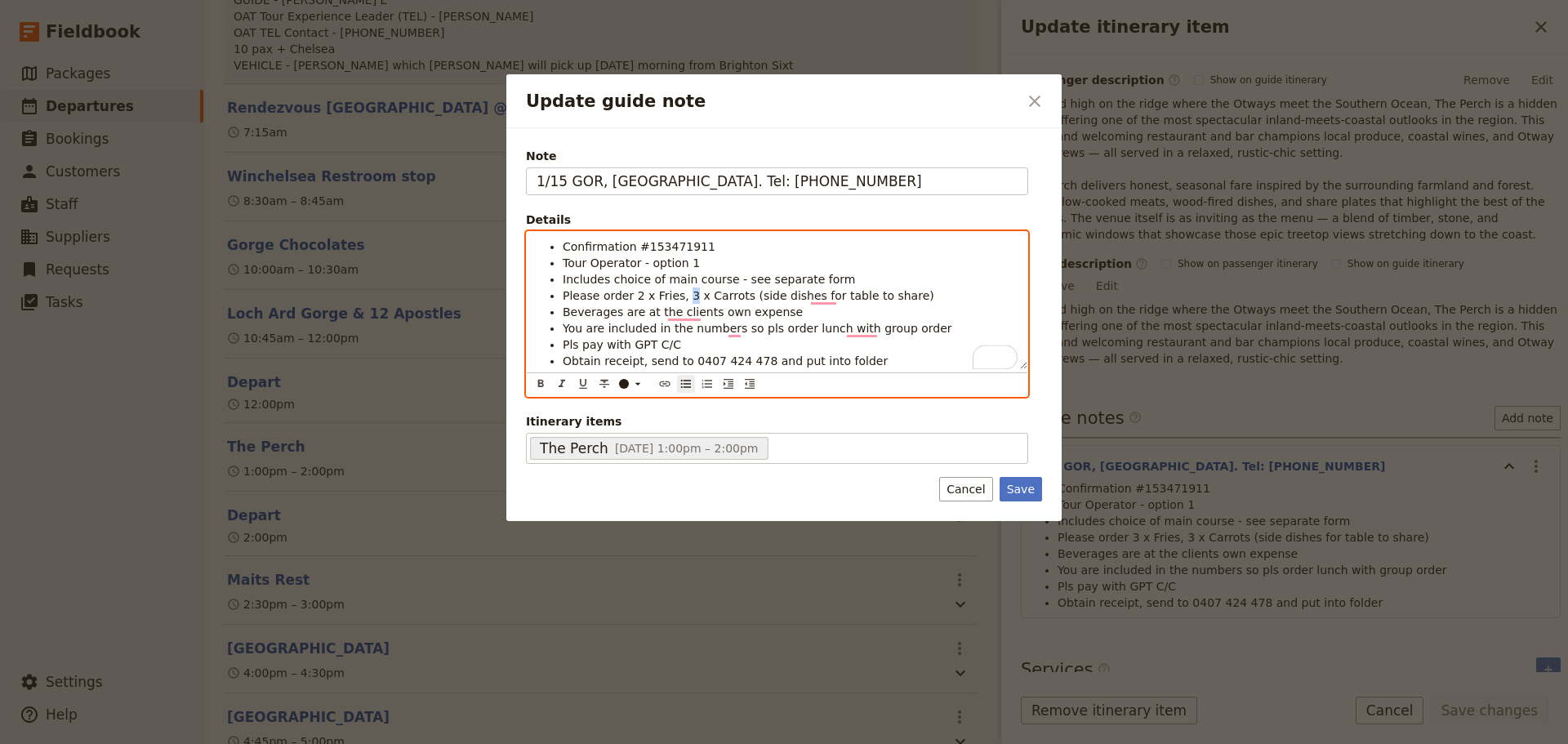
click at [678, 300] on span "Please order 2 x Fries, 3 x Carrots (side dishes for table to share)" at bounding box center [749, 295] width 371 height 13
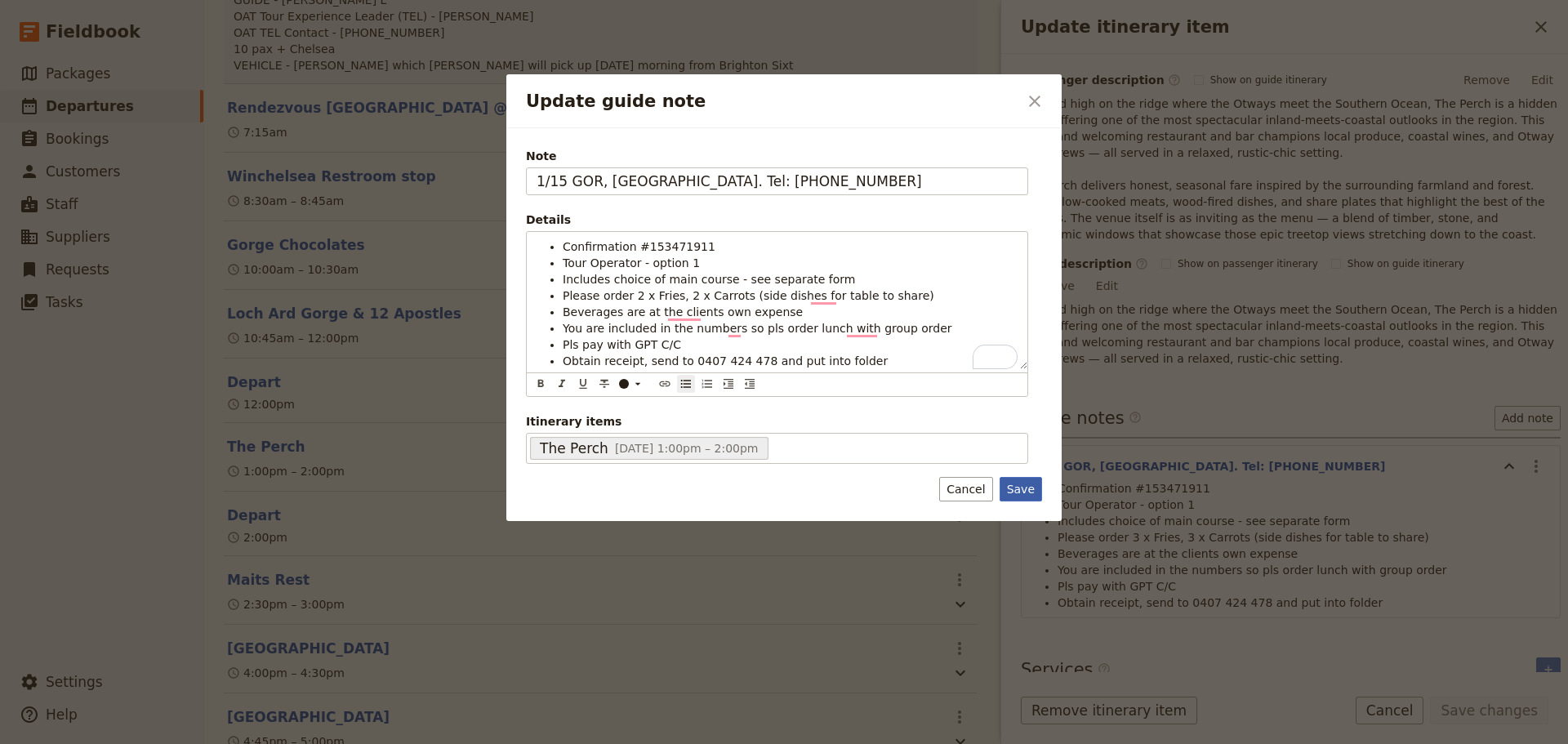
click at [1027, 488] on button "Save" at bounding box center [1021, 489] width 42 height 25
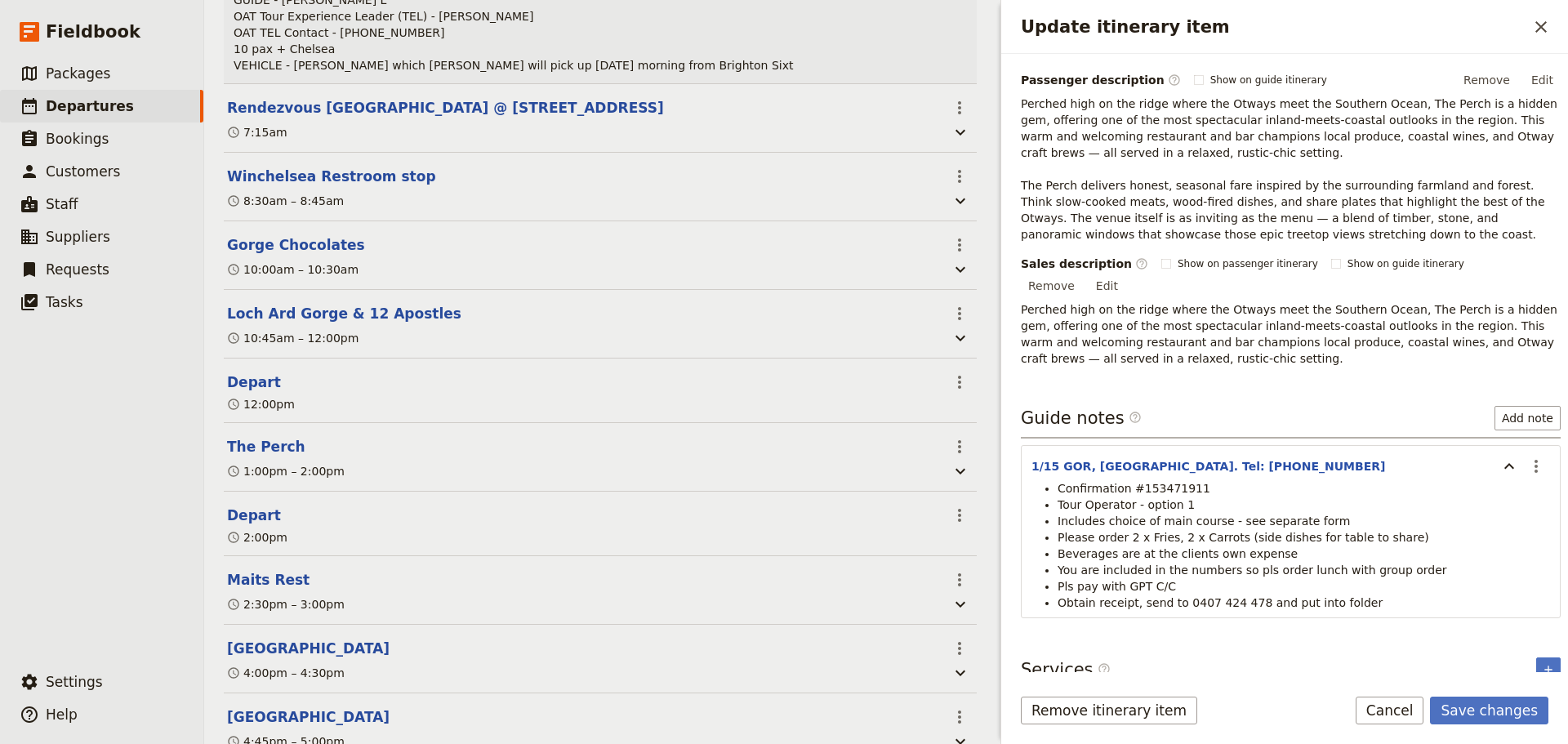
click at [1140, 596] on span "Obtain receipt, send to 0407 424 478 and put into folder" at bounding box center [1220, 602] width 325 height 13
click at [1160, 596] on span "Obtain receipt, send to 0407 424 478 and put into folder" at bounding box center [1220, 602] width 325 height 13
click at [1528, 456] on icon "Actions" at bounding box center [1536, 466] width 19 height 19
click at [1513, 484] on span "Edit note" at bounding box center [1488, 483] width 76 height 17
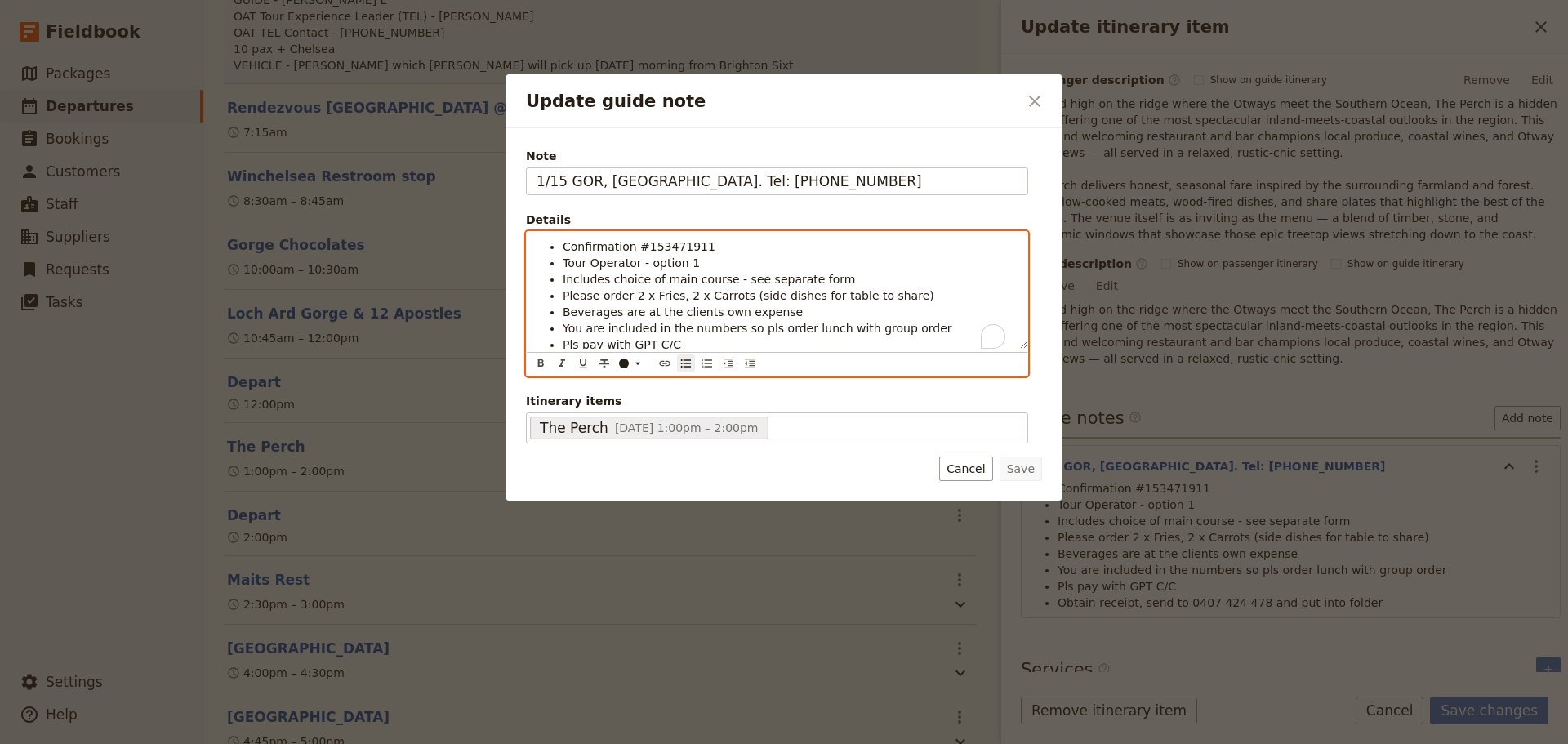
click at [665, 361] on div "Confirmation #153471911 Tour Operator - option 1 Includes choice of main course…" at bounding box center [777, 304] width 503 height 145
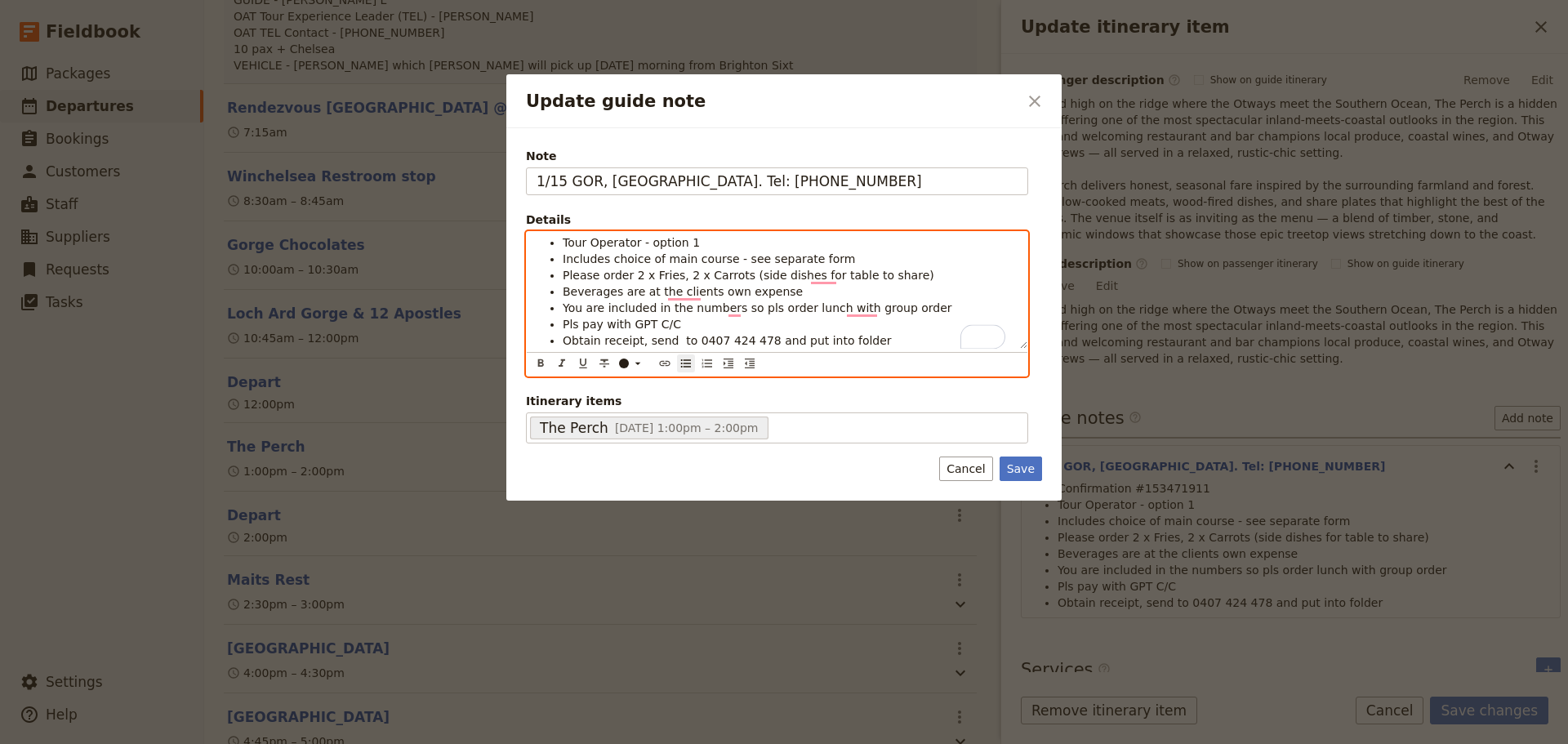
scroll to position [20, 0]
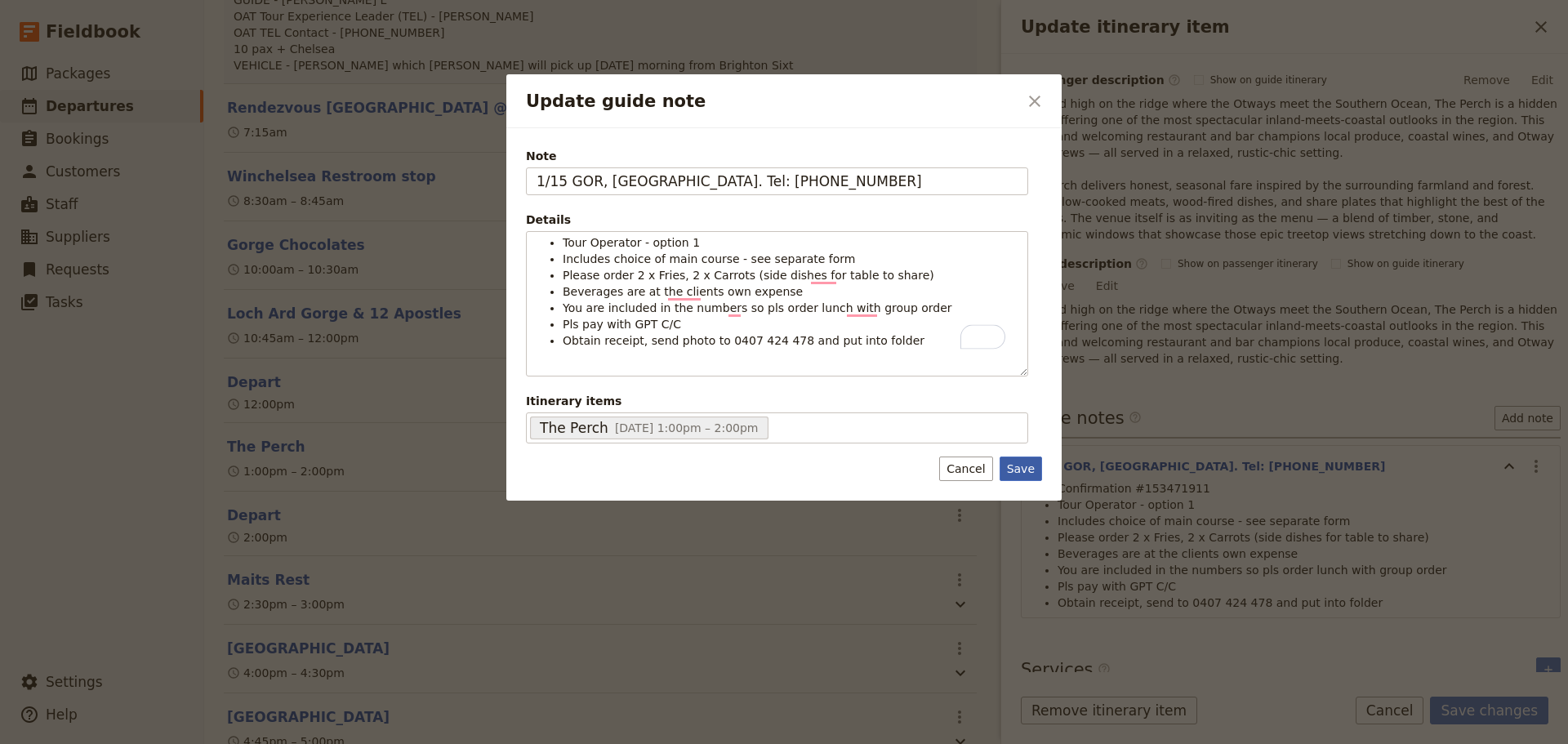
click at [1031, 475] on button "Save" at bounding box center [1021, 468] width 42 height 25
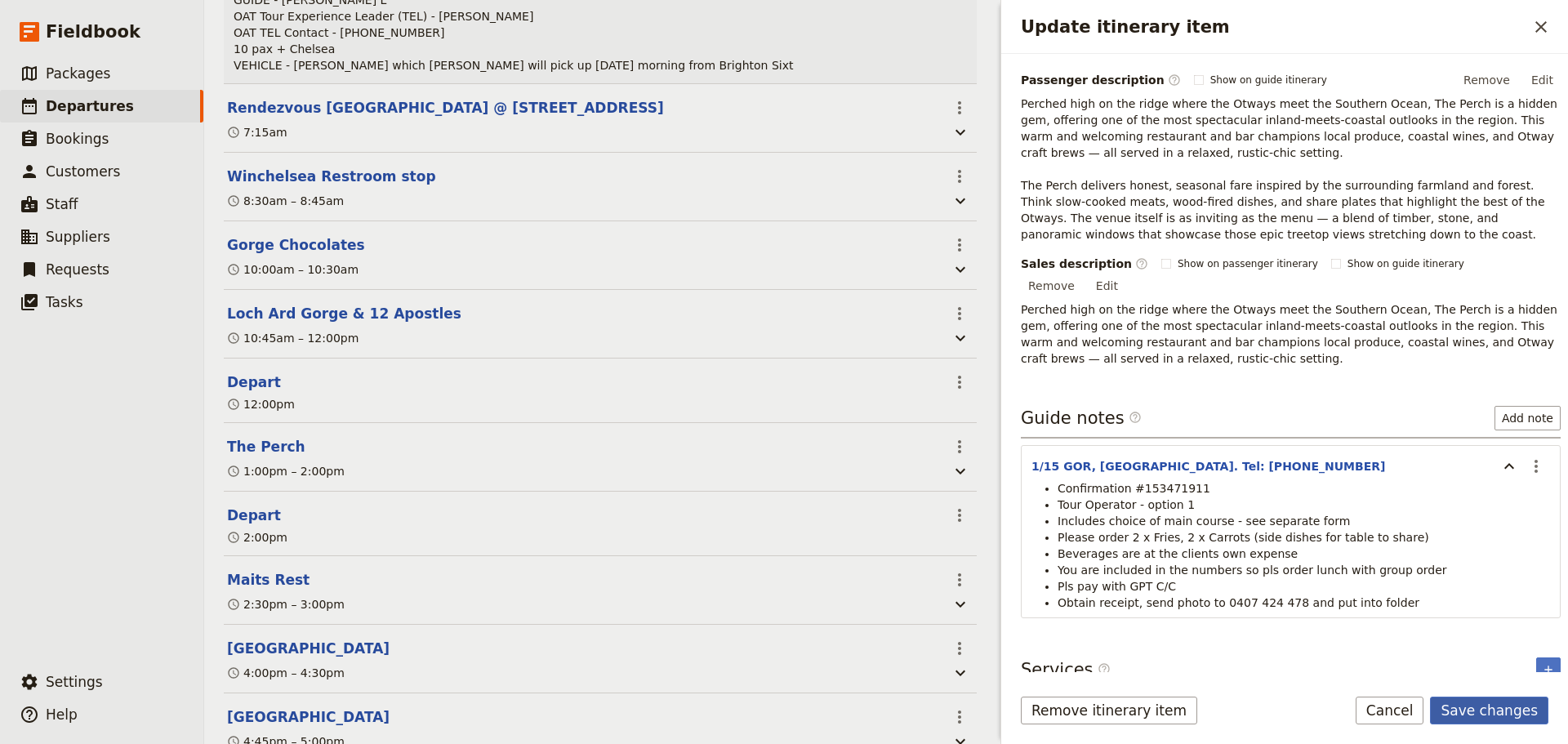
click at [1538, 712] on button "Save changes" at bounding box center [1488, 711] width 118 height 28
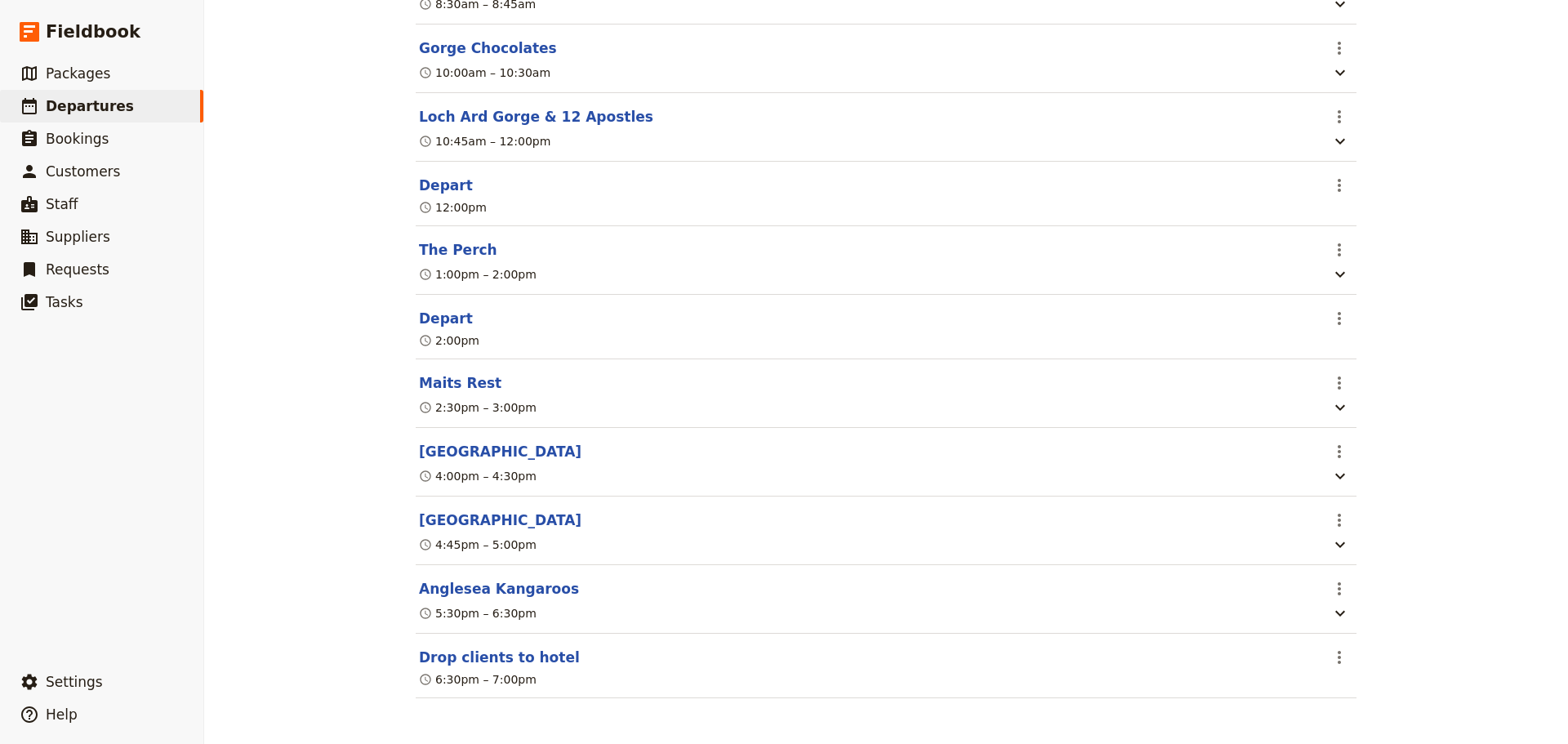
scroll to position [544, 0]
click at [447, 107] on button "Loch Ard Gorge & 12 Apostles" at bounding box center [536, 116] width 235 height 19
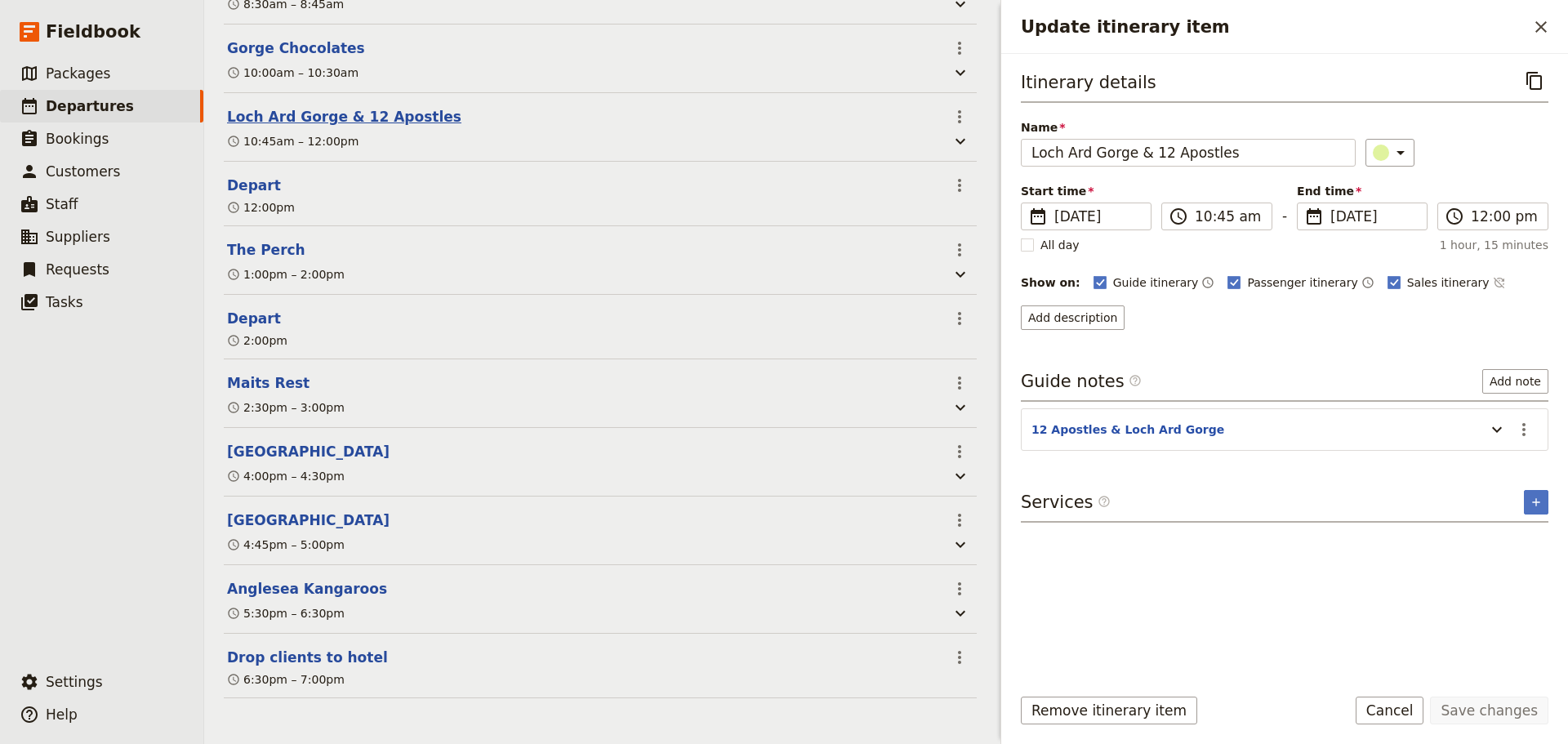
scroll to position [552, 0]
click at [1525, 426] on icon "Actions" at bounding box center [1523, 429] width 19 height 19
click at [1506, 465] on span "Edit note" at bounding box center [1488, 464] width 76 height 17
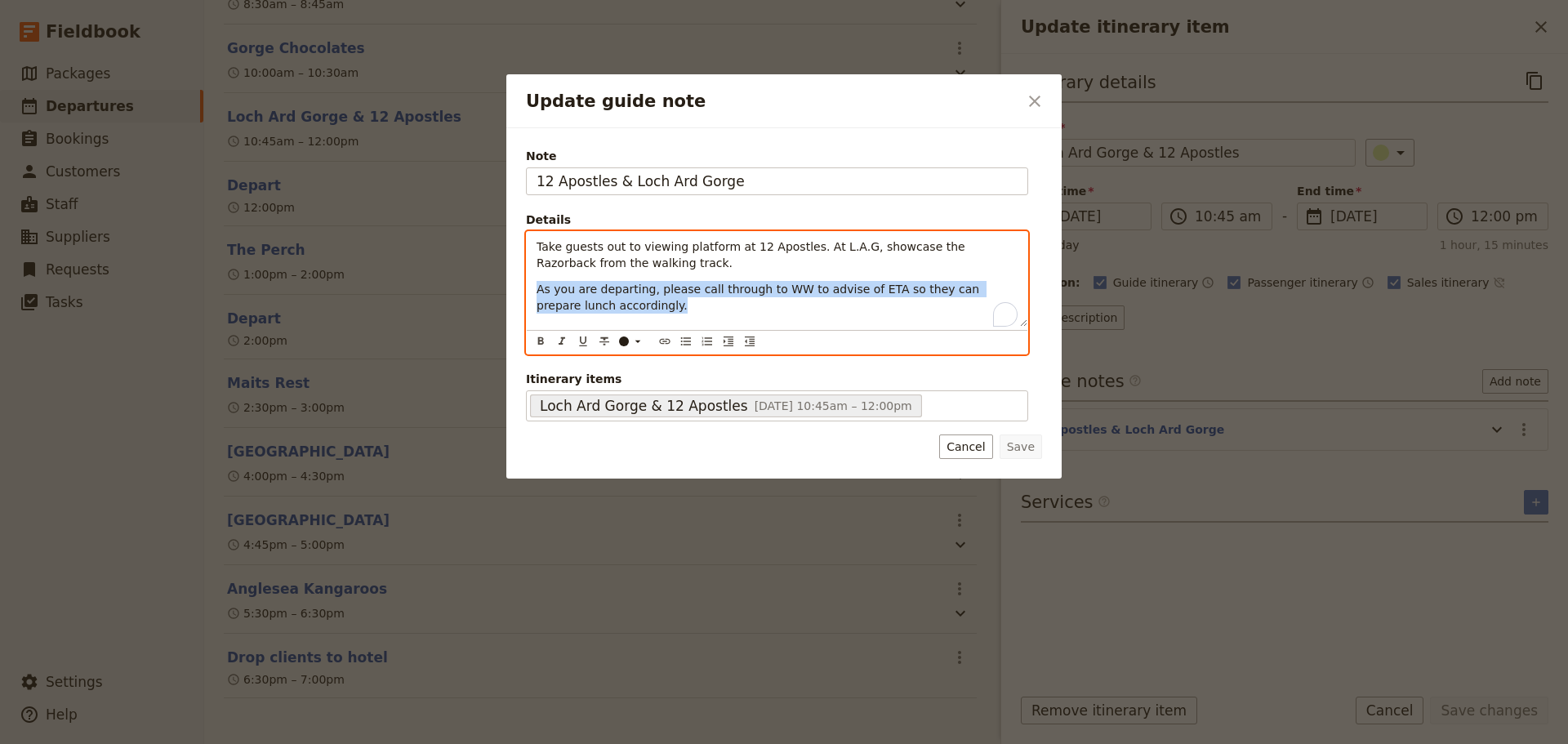
drag, startPoint x: 637, startPoint y: 303, endPoint x: 507, endPoint y: 287, distance: 131.0
click at [507, 287] on div "Note 12 Apostles & Loch Ard Gorge Details Take guests out to viewing platform a…" at bounding box center [784, 303] width 555 height 350
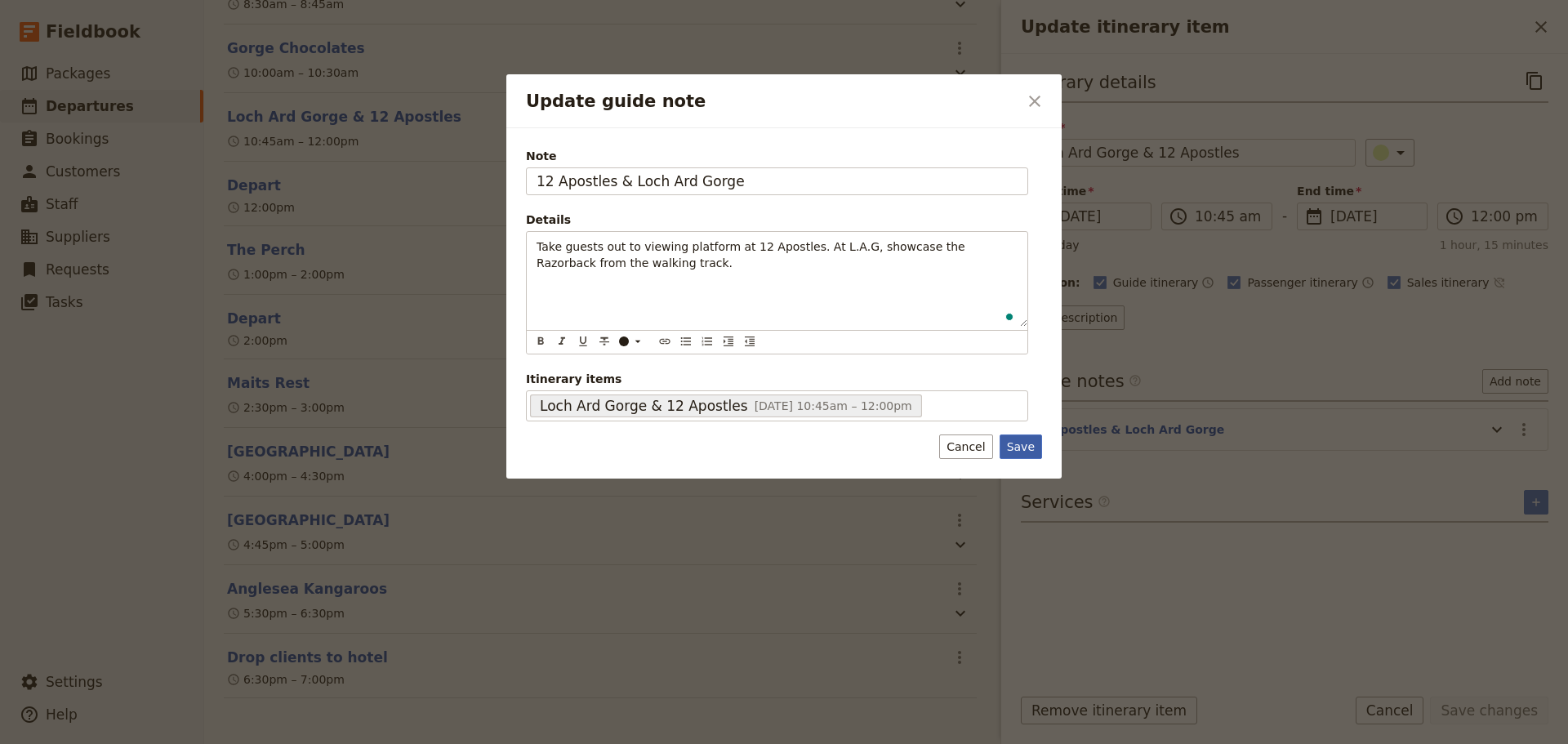
click at [1012, 443] on button "Save" at bounding box center [1021, 446] width 42 height 25
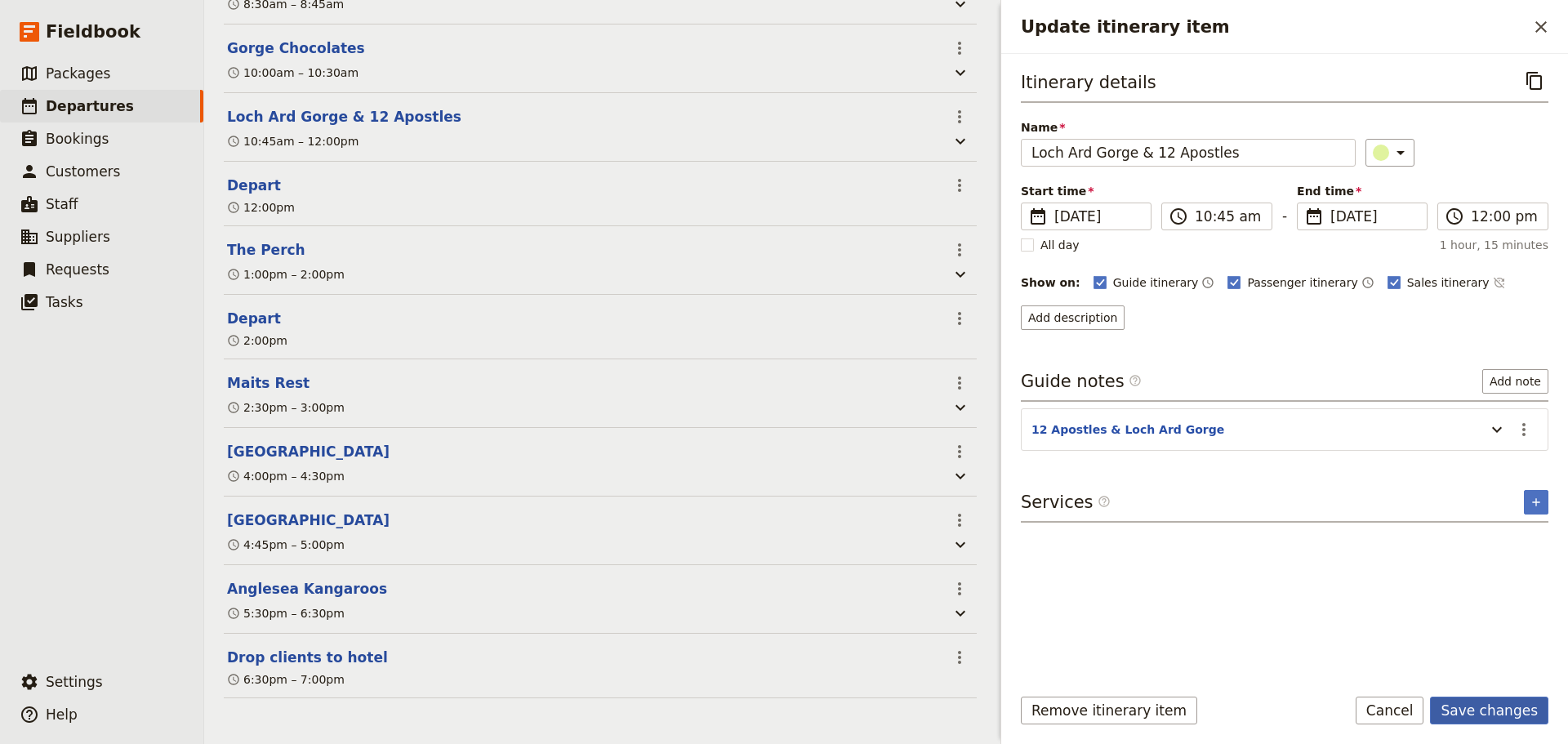
click at [1521, 708] on button "Save changes" at bounding box center [1488, 711] width 118 height 28
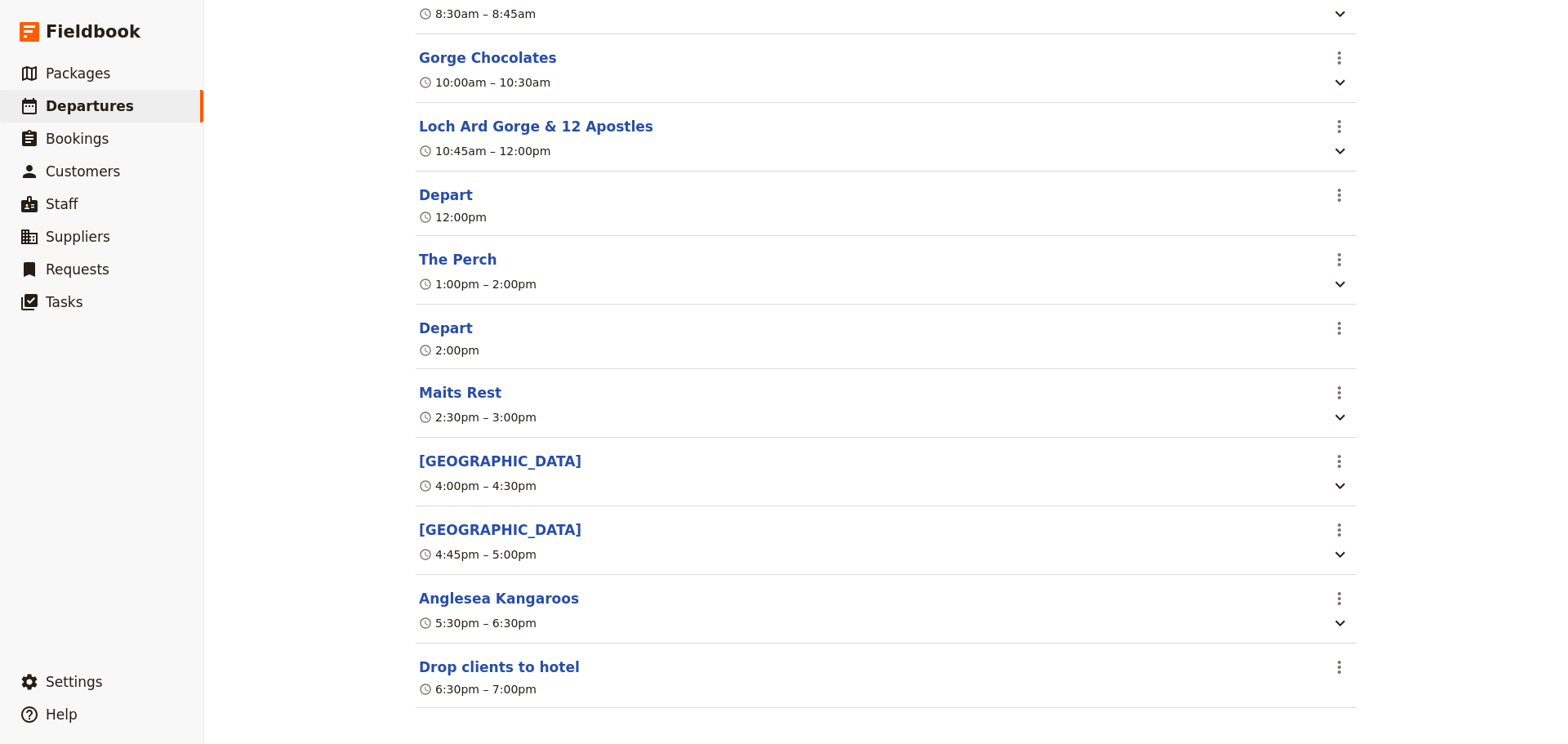
scroll to position [544, 0]
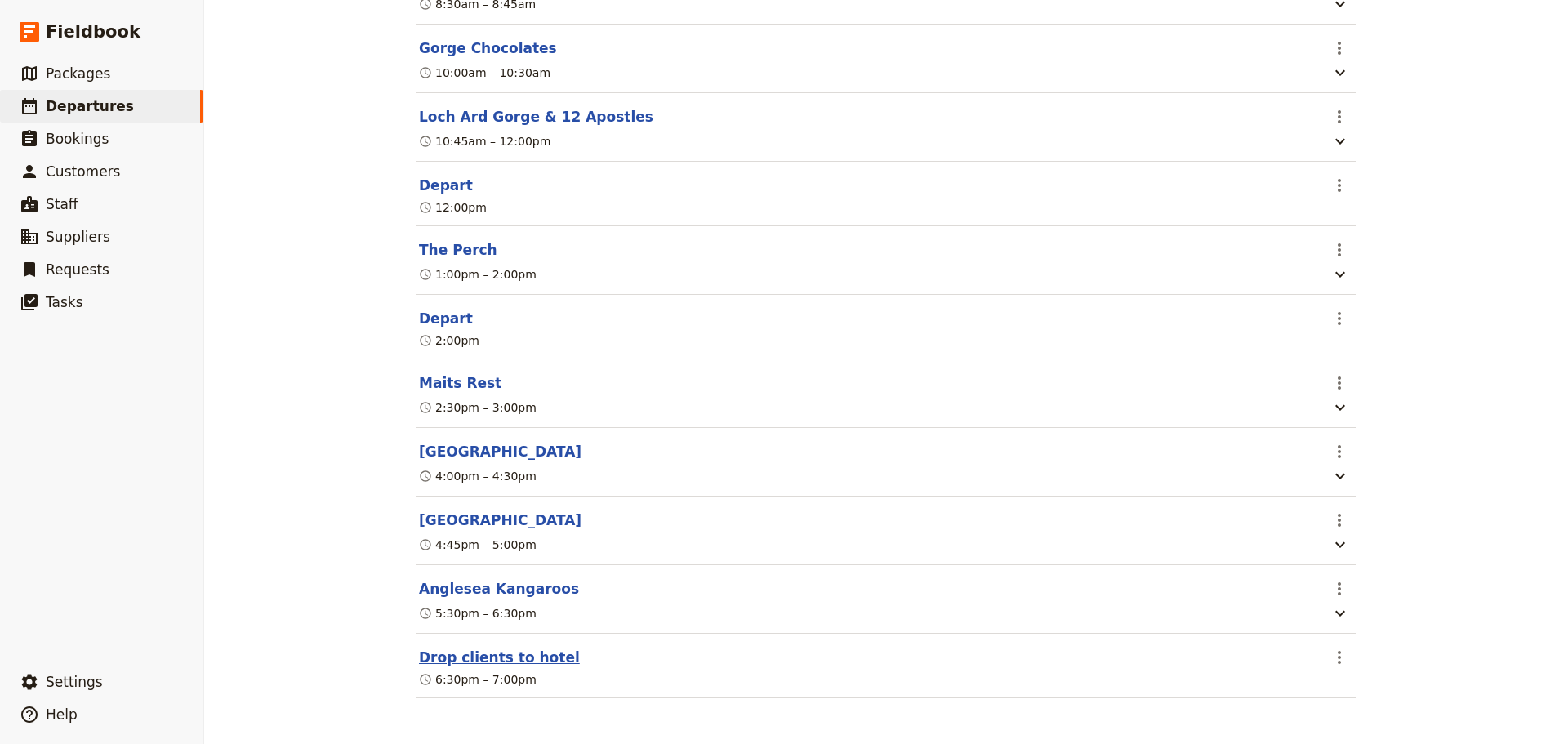
click at [489, 661] on button "Drop clients to hotel" at bounding box center [499, 657] width 161 height 19
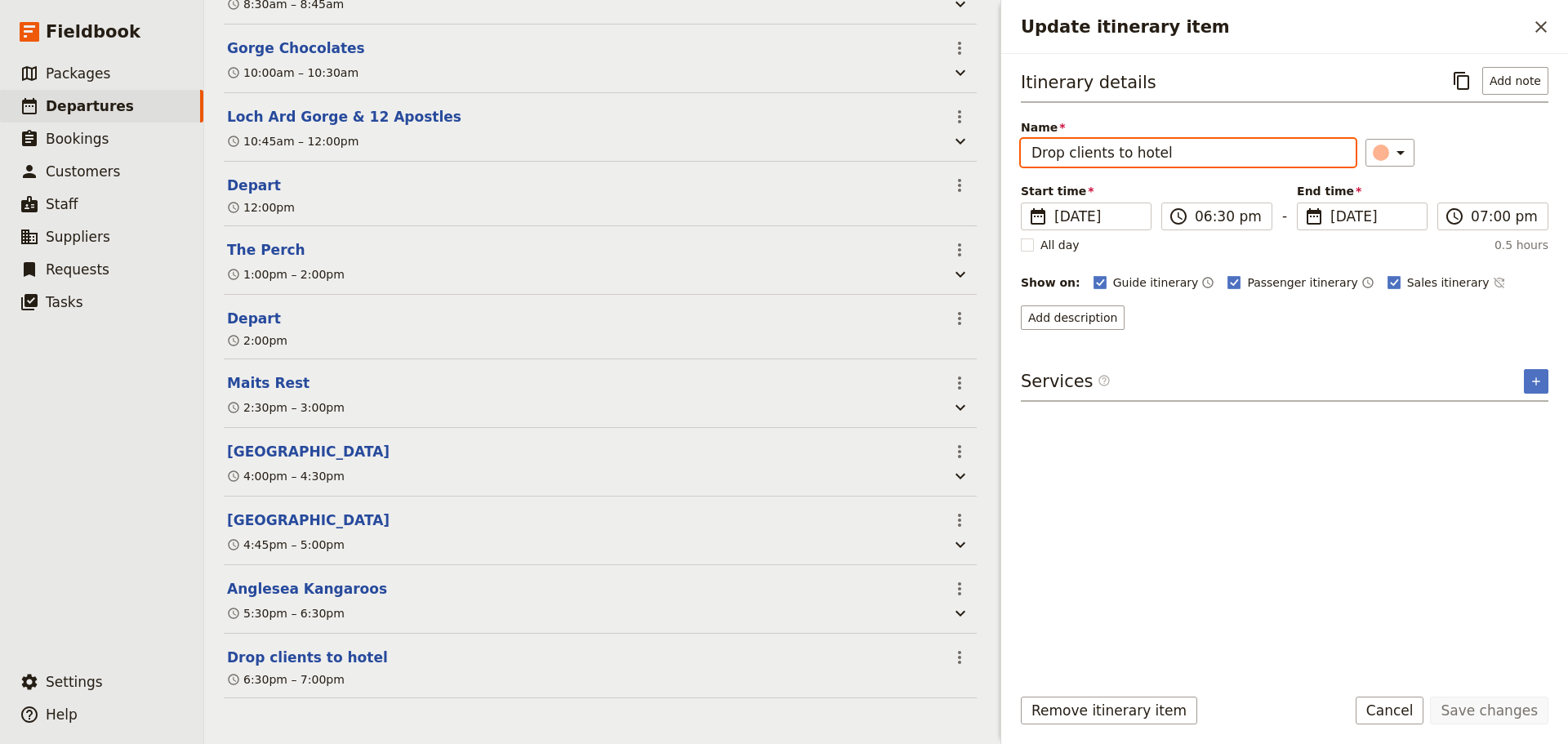
drag, startPoint x: 1183, startPoint y: 142, endPoint x: 960, endPoint y: 151, distance: 223.2
click at [961, 155] on div "OAT GOR - AUA0918 ​ Scheduled [DATE] 1 day 10/10 booked 1 / 1 staff assigned Ba…" at bounding box center [885, 372] width 1363 height 744
type input "[GEOGRAPHIC_DATA]"
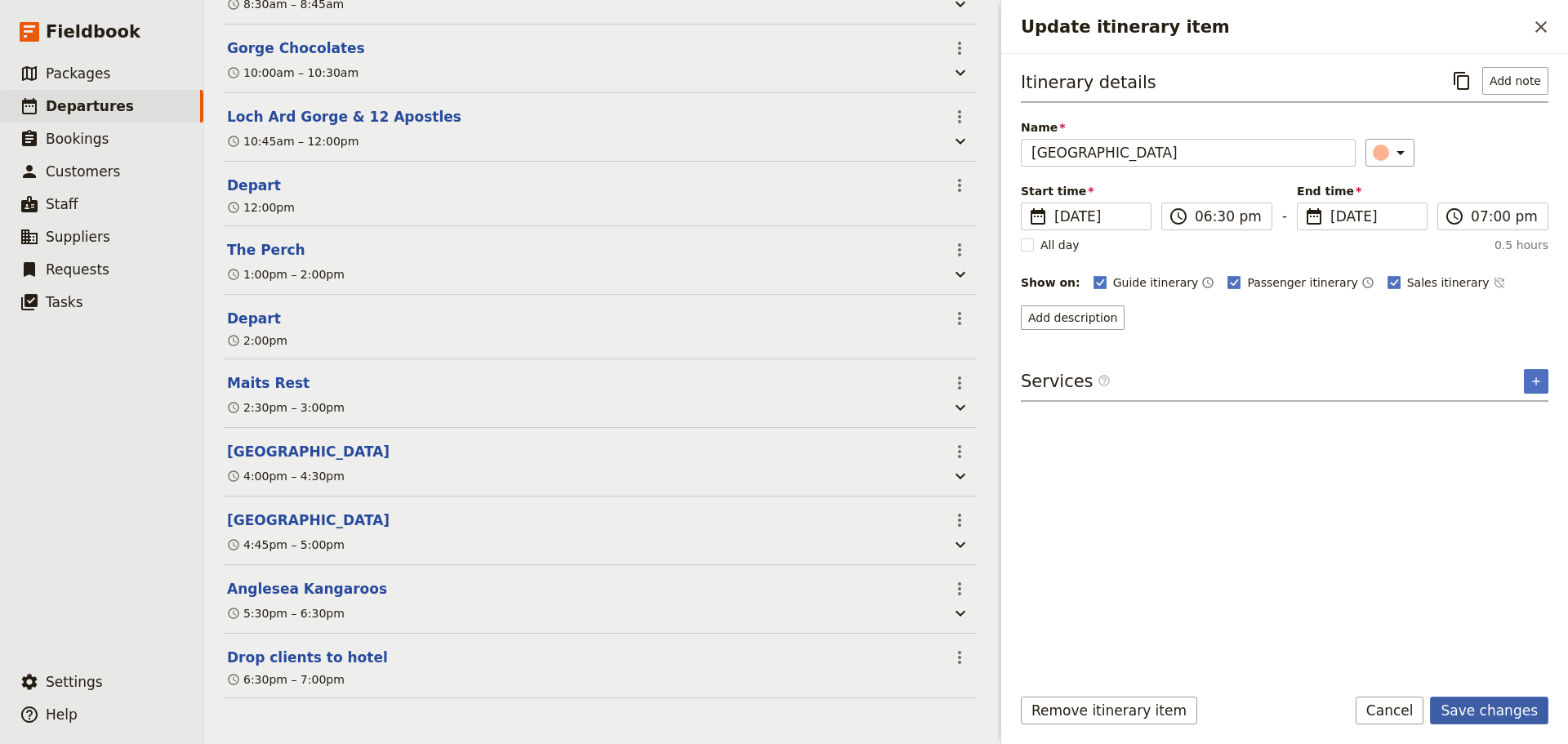
click at [1482, 706] on button "Save changes" at bounding box center [1488, 711] width 118 height 28
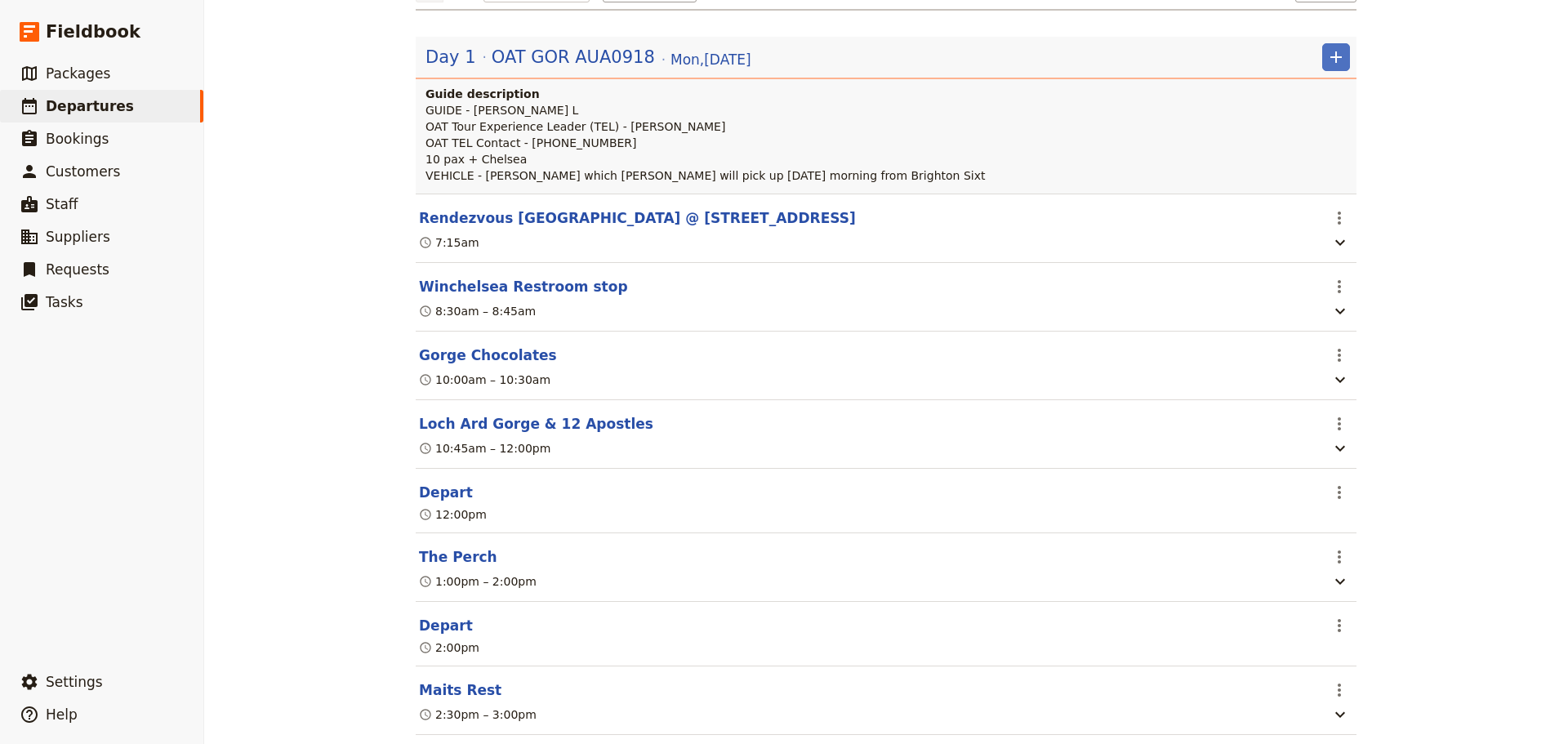
scroll to position [0, 0]
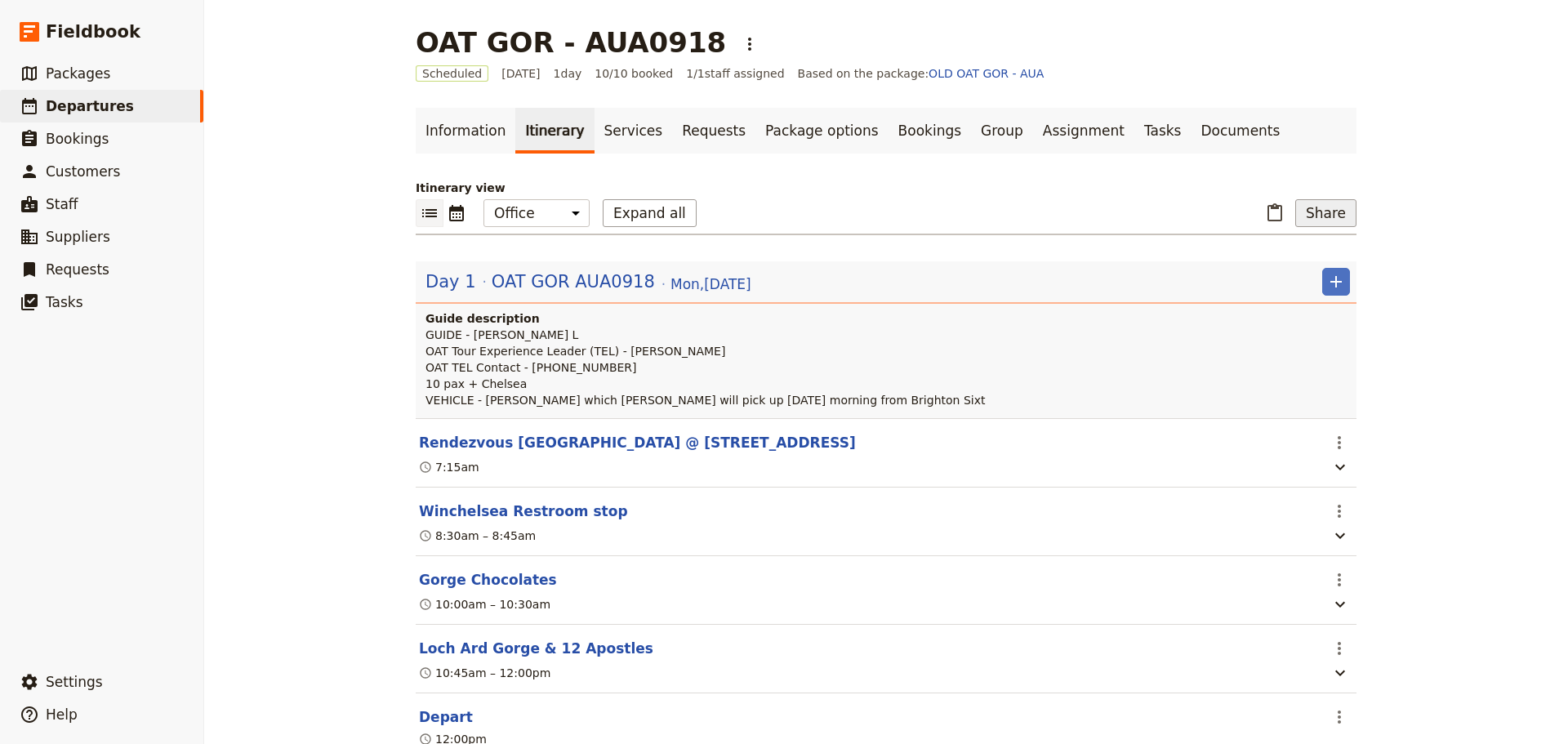
click at [1327, 215] on button "Share" at bounding box center [1325, 214] width 61 height 28
click at [1332, 259] on button "Guide itinerary" at bounding box center [1283, 249] width 130 height 23
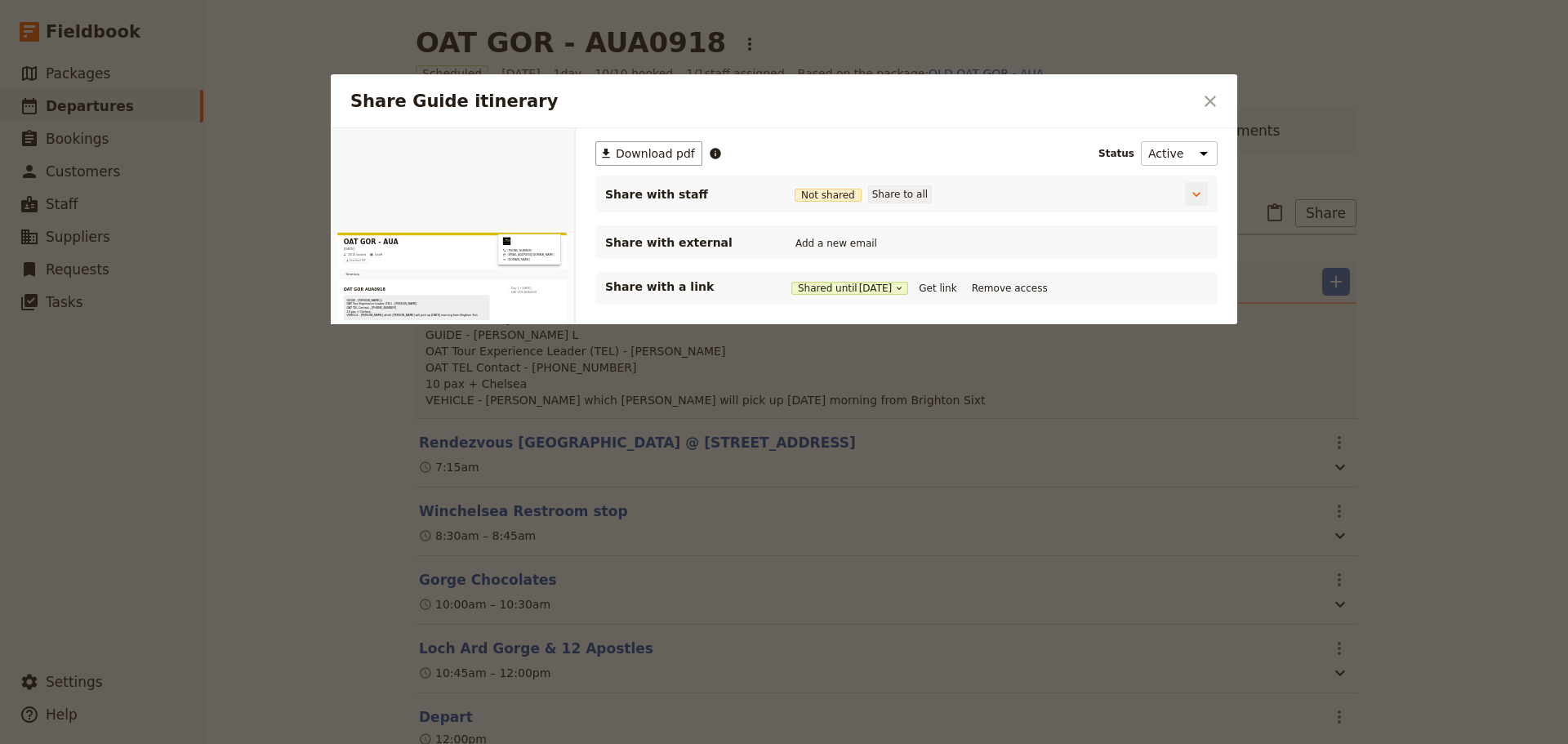
click at [909, 198] on button "Share to all" at bounding box center [899, 194] width 64 height 18
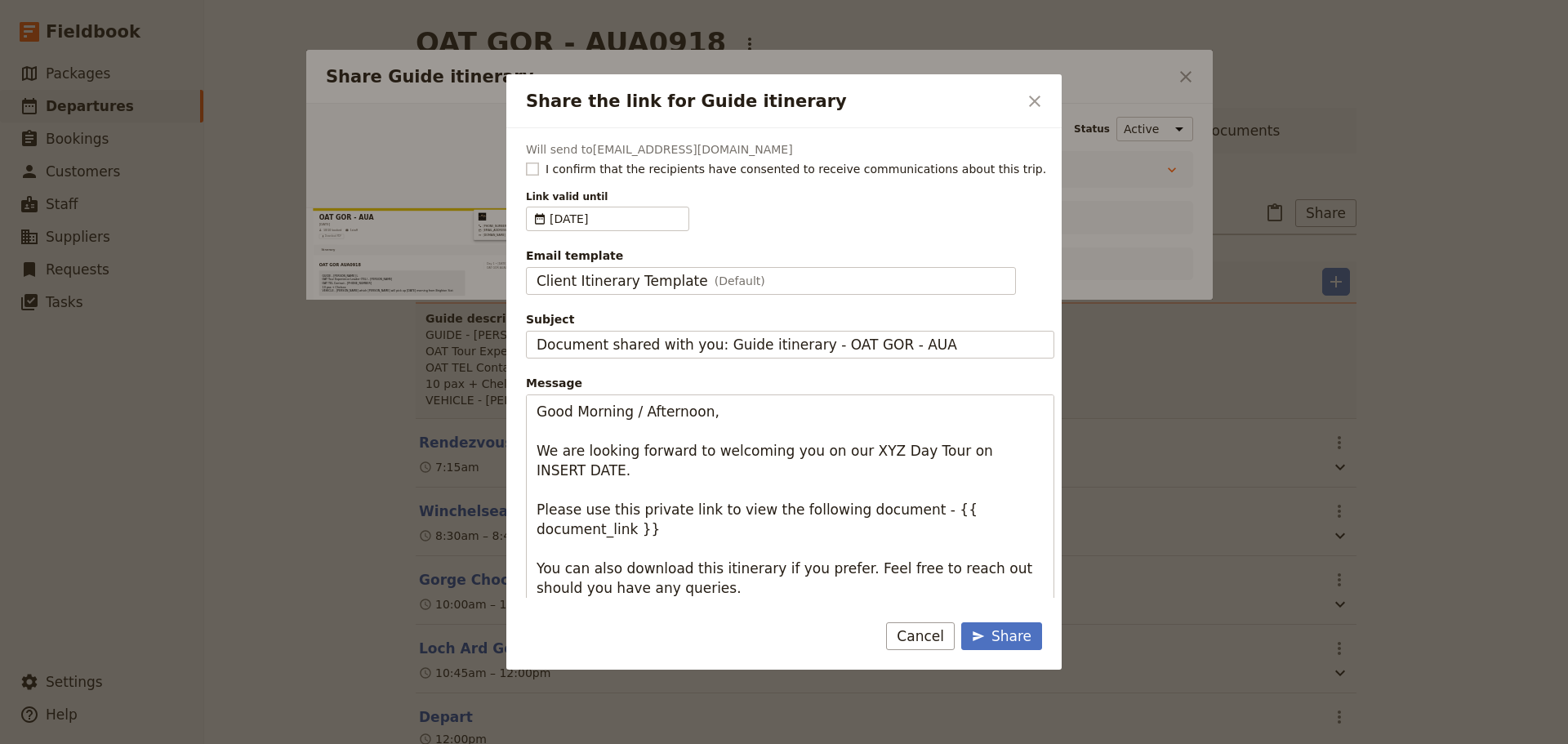
click at [533, 172] on rect "Share the link for Guide itinerary" at bounding box center [532, 169] width 12 height 12
click at [526, 161] on input "I confirm that the recipients have consented to receive communications about th…" at bounding box center [525, 160] width 1 height 1
checkbox input "true"
click at [618, 276] on span "Client Itinerary Template" at bounding box center [622, 281] width 172 height 19
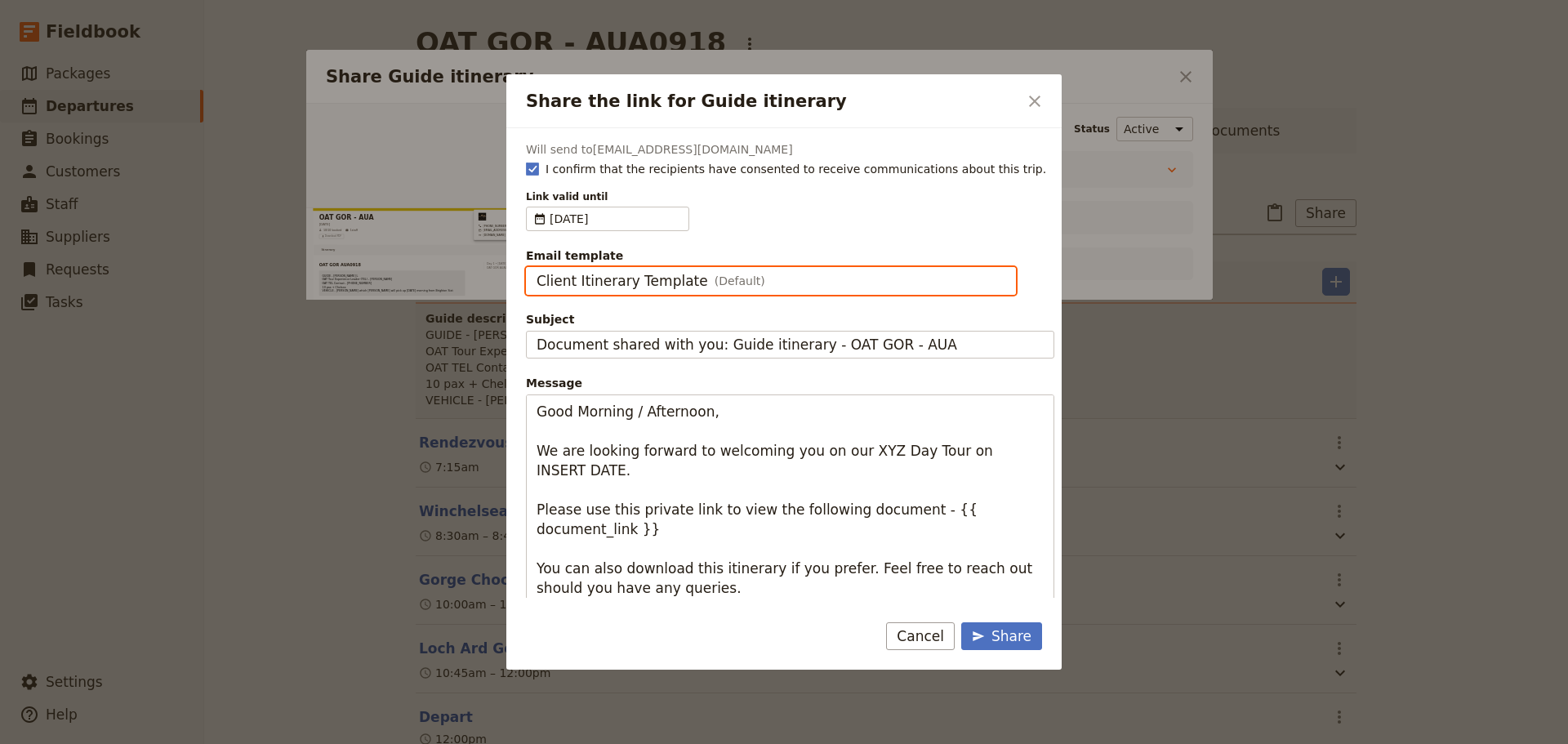
click at [537, 268] on input "Client Itinerary Template" at bounding box center [536, 267] width 1 height 1
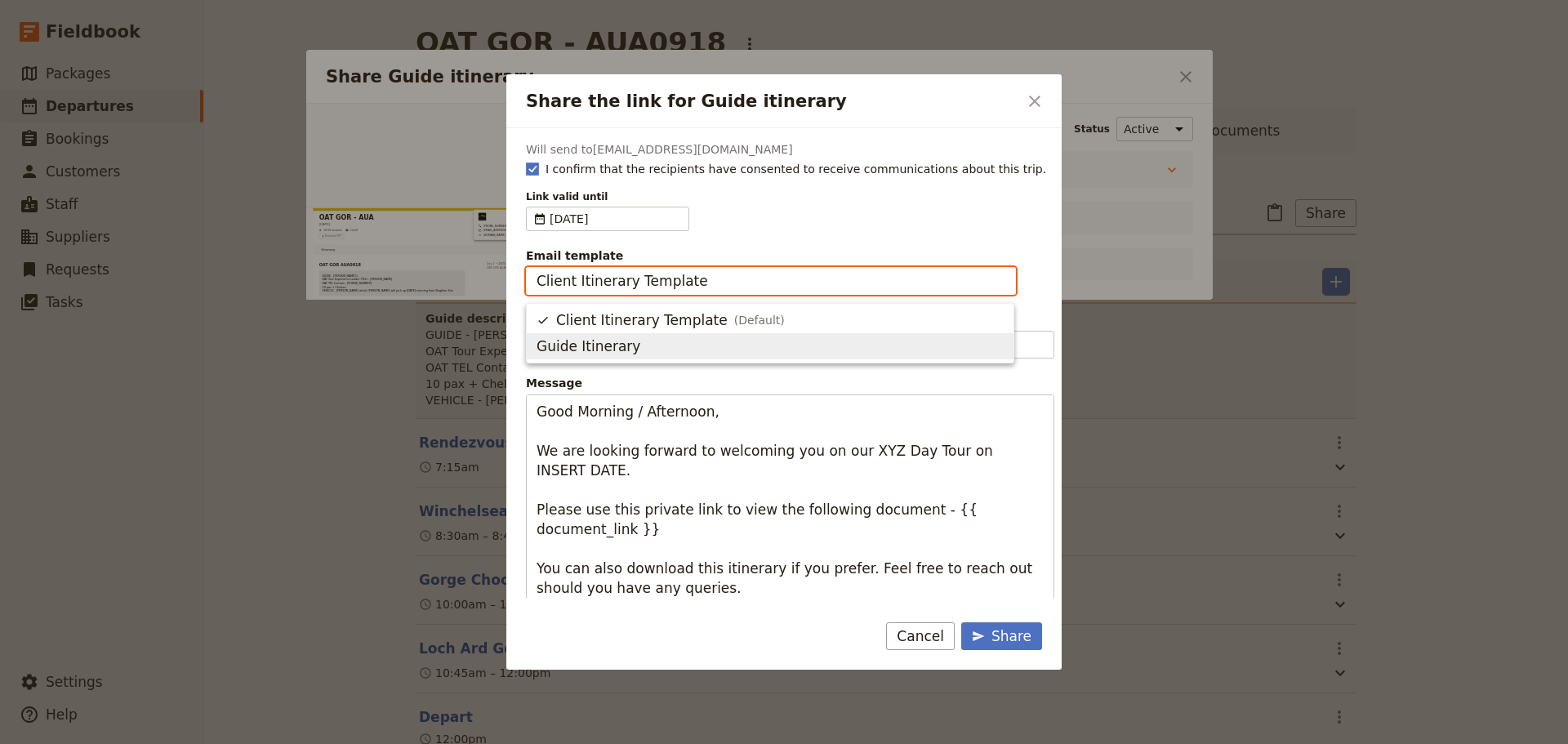
click at [635, 336] on span "Guide Itinerary" at bounding box center [770, 346] width 467 height 19
type input "Guide Itinerary"
type input "TOUR NAME & Date"
type textarea "Hi {{ contact_name }} Please find a link to your upcoming tour of OAT GOR - AUA…"
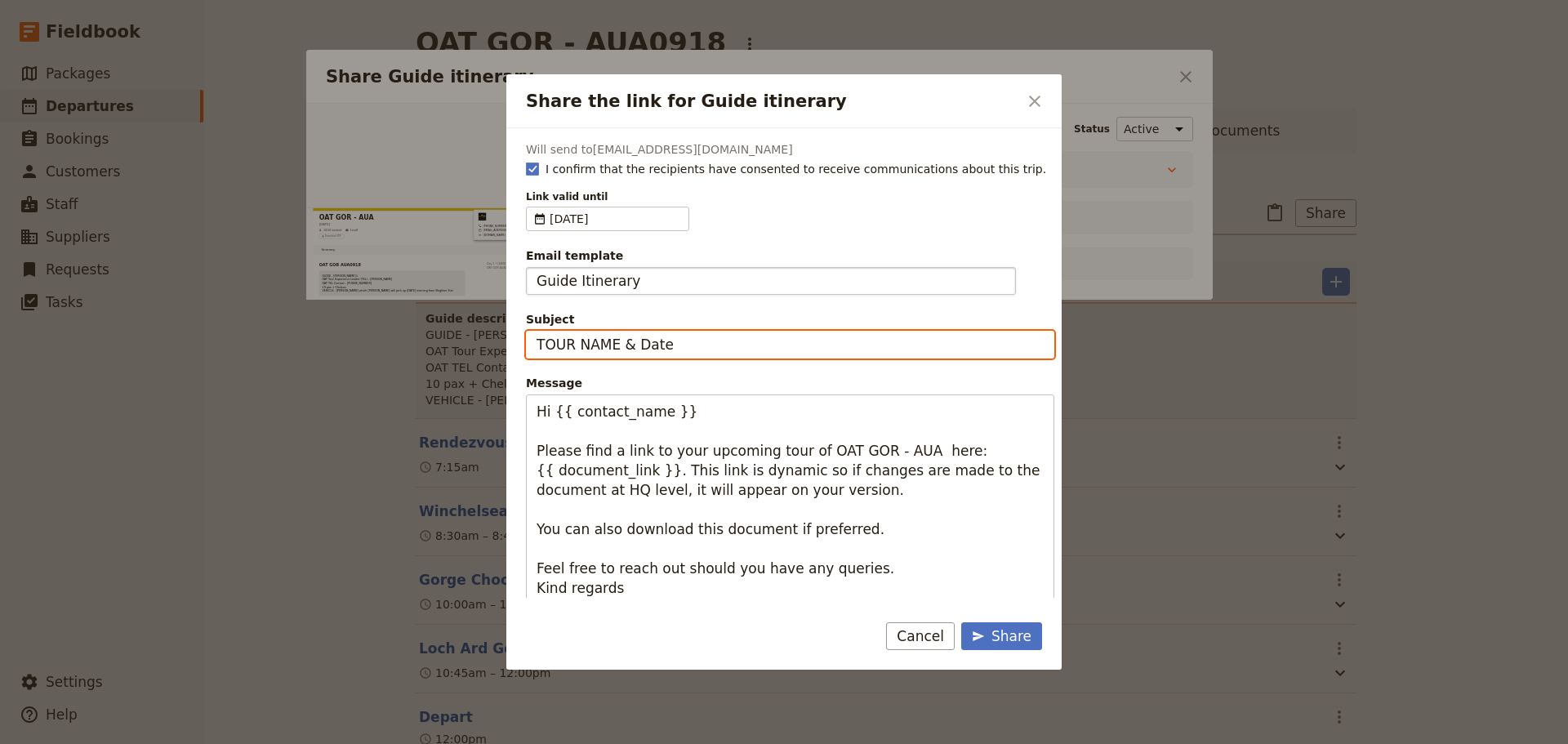
drag, startPoint x: 700, startPoint y: 348, endPoint x: 486, endPoint y: 354, distance: 214.1
click at [486, 743] on div "Share the link for Guide itinerary ​ Will send to [EMAIL_ADDRESS][DOMAIN_NAME] …" at bounding box center [784, 744] width 1568 height 0
type input "OAT GOR - [DATE]"
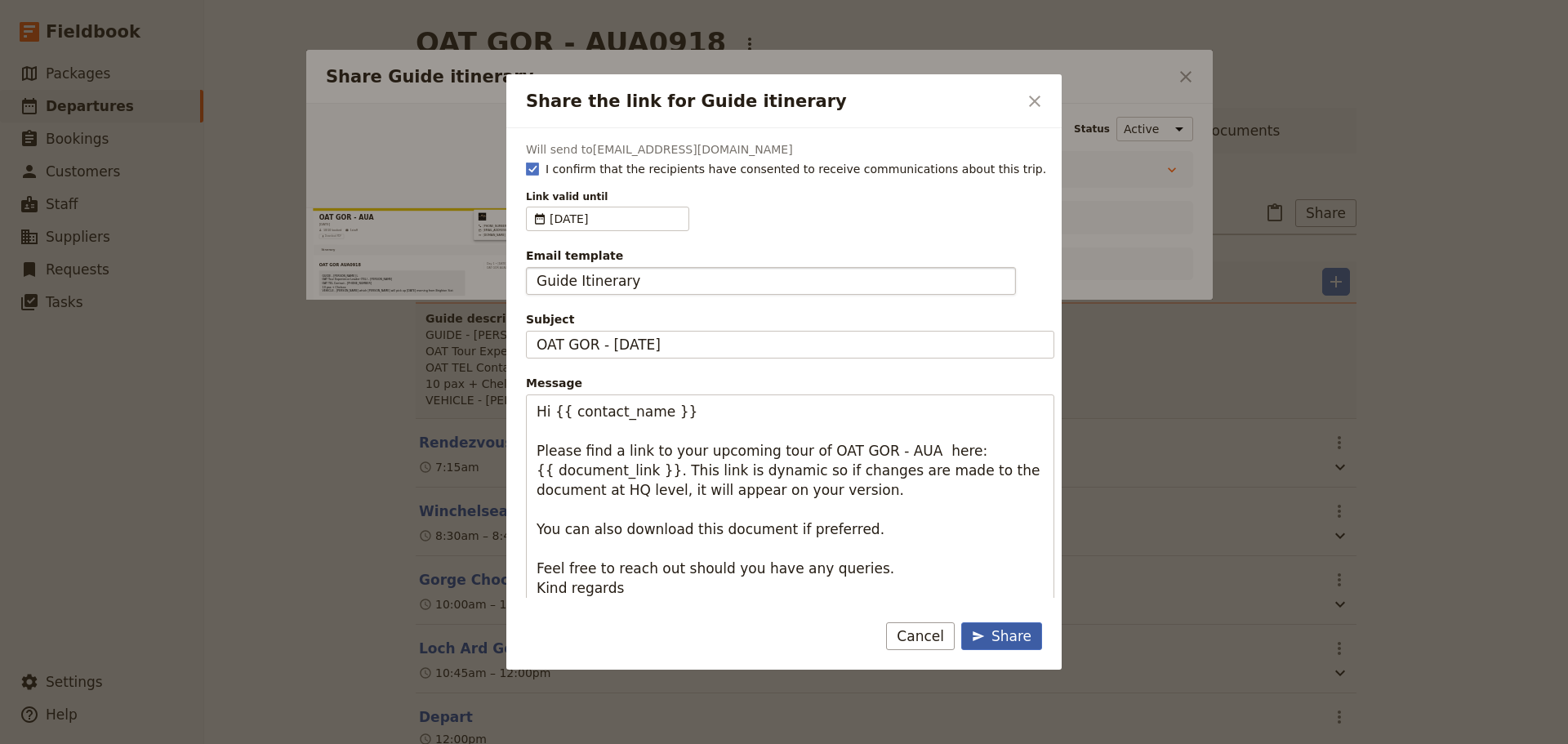
click at [1003, 635] on div "Share" at bounding box center [1002, 635] width 60 height 19
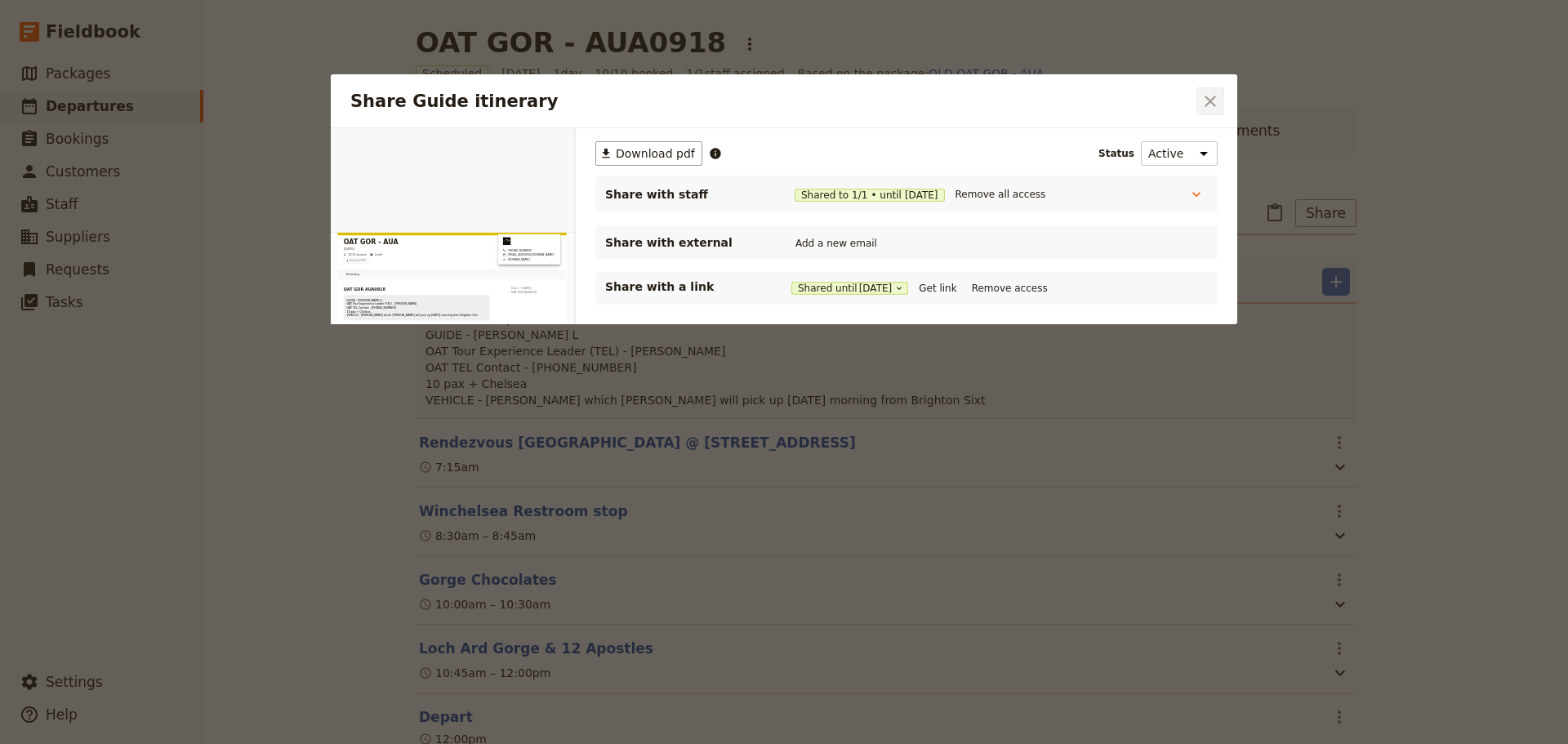
click at [1206, 102] on icon "Close dialog" at bounding box center [1210, 101] width 19 height 19
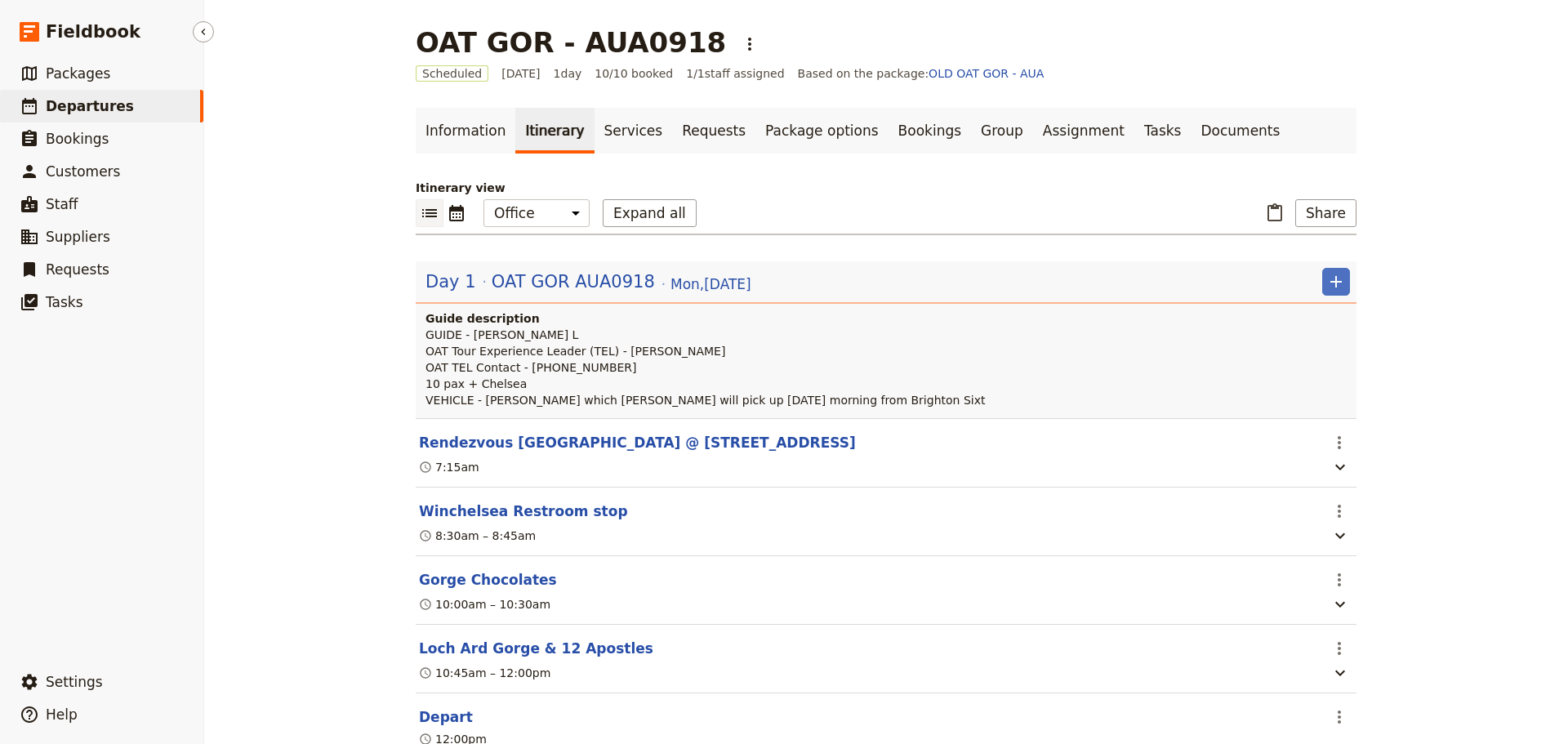
click at [73, 118] on link "​ Departures" at bounding box center [102, 106] width 203 height 32
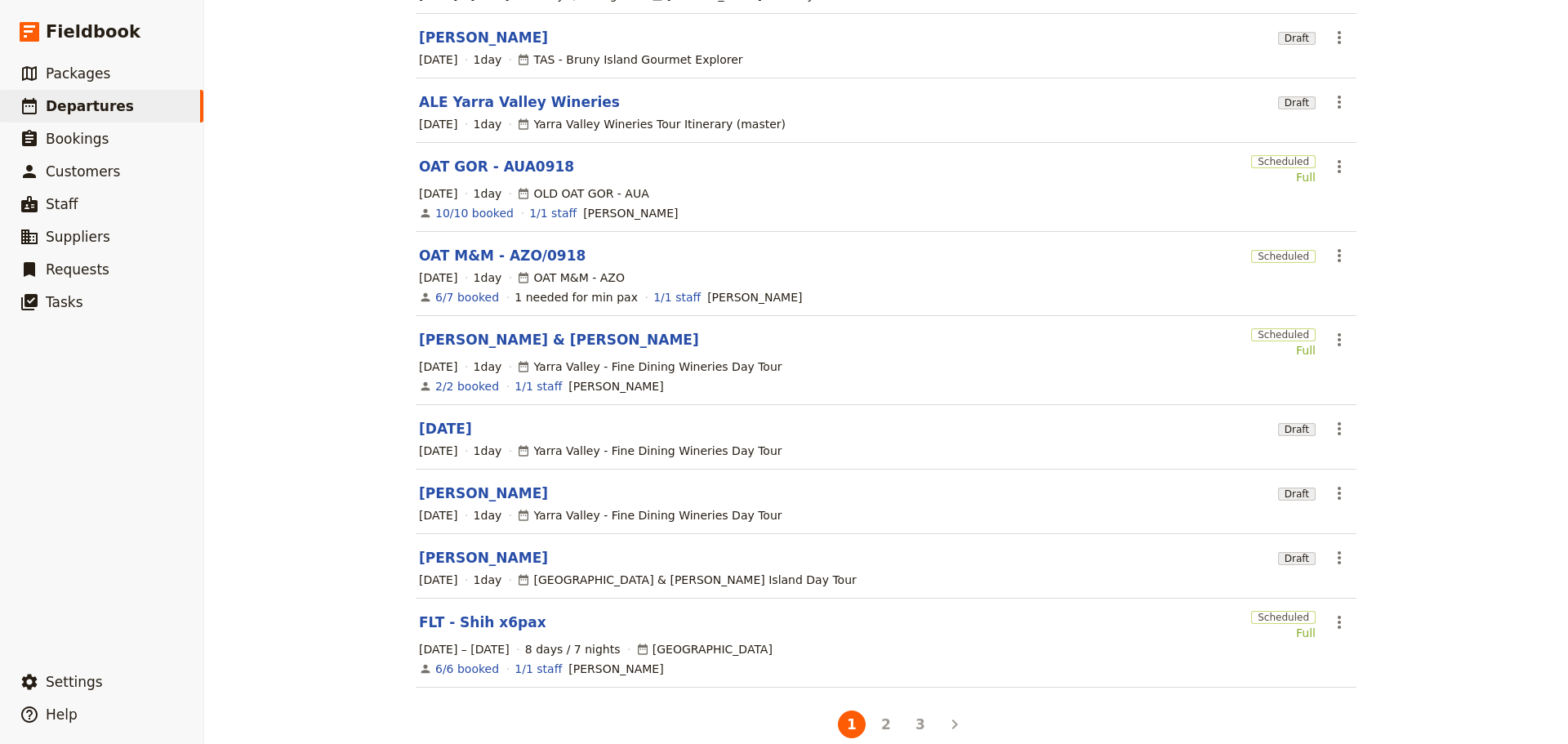
scroll to position [238, 0]
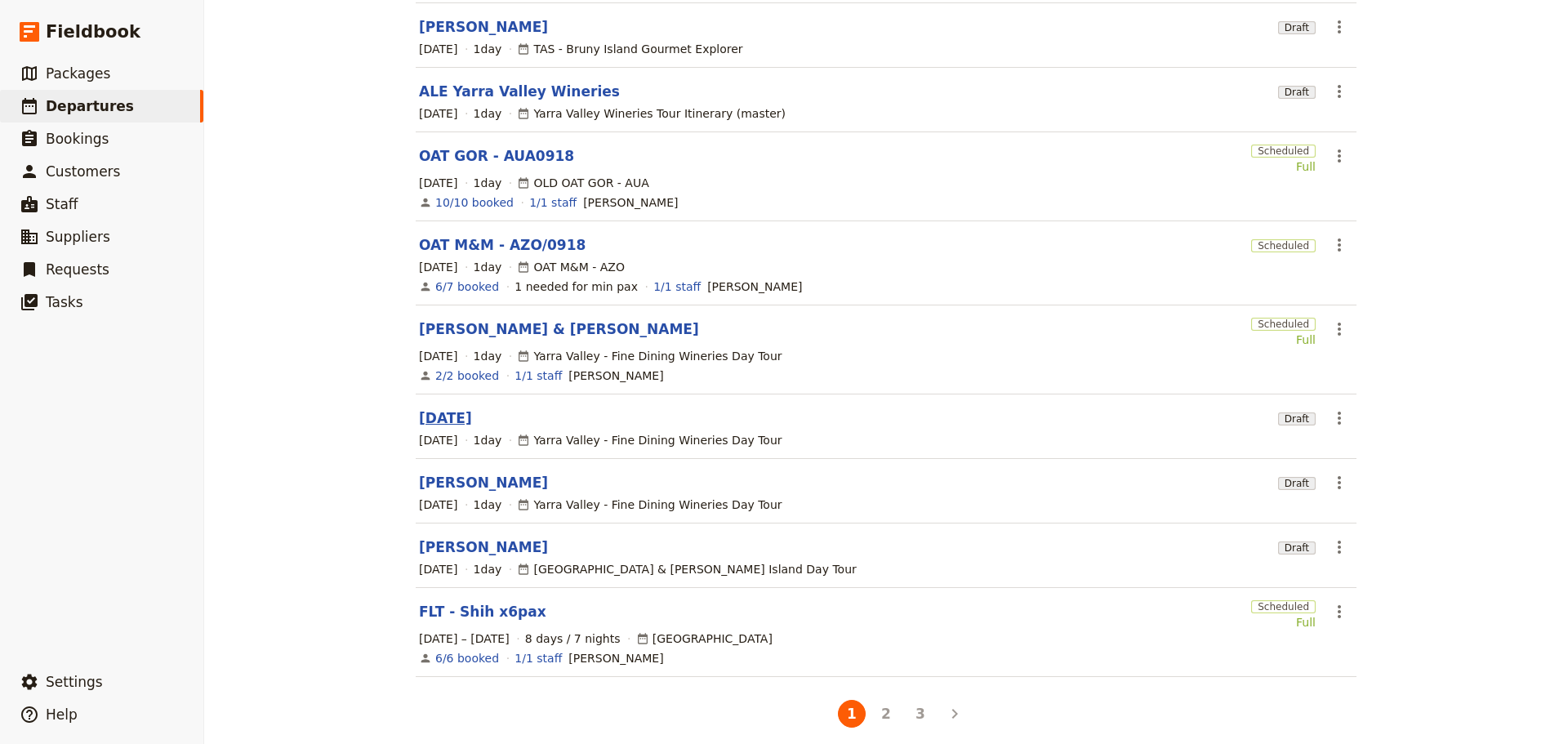
click at [465, 408] on link "[DATE]" at bounding box center [445, 418] width 53 height 19
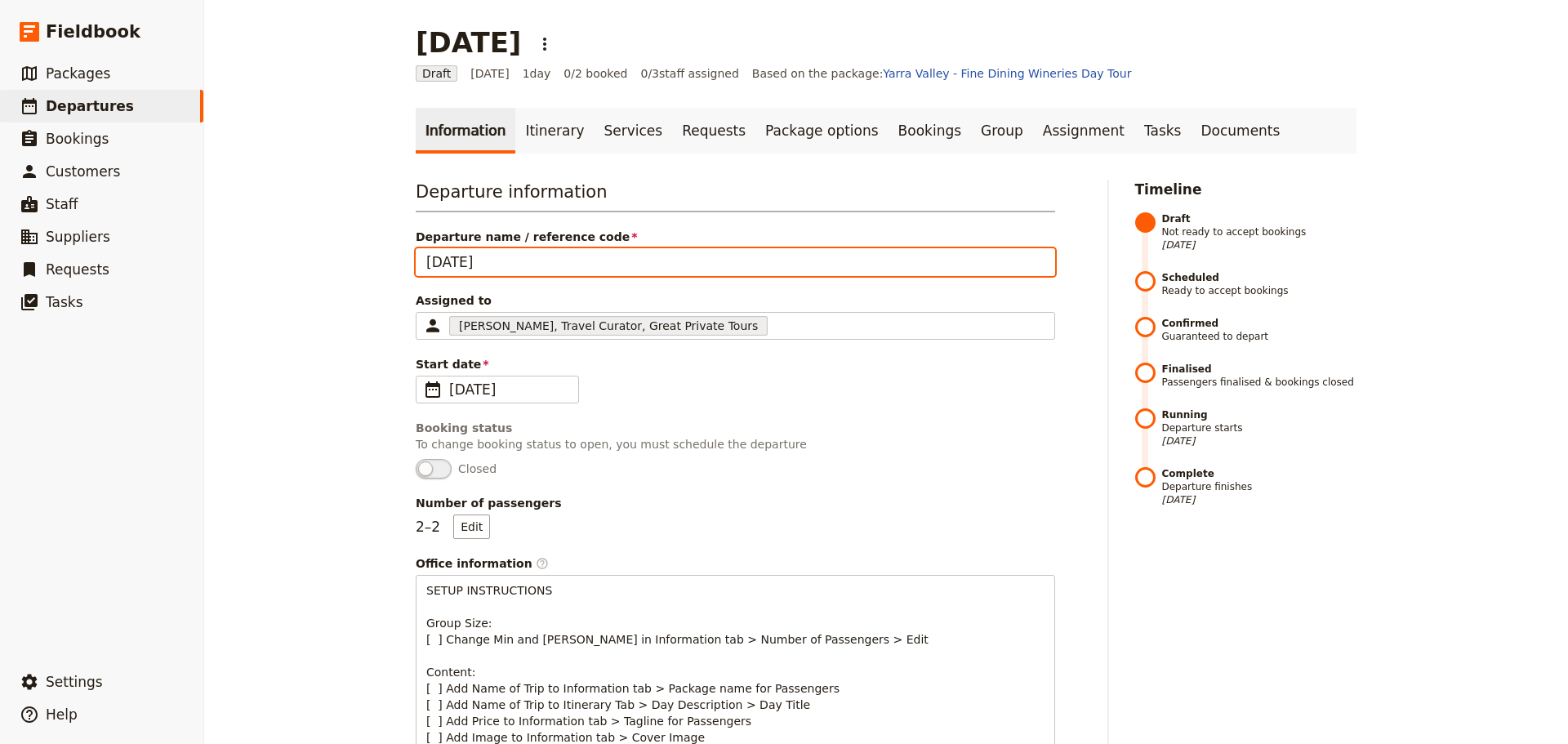
drag, startPoint x: 601, startPoint y: 266, endPoint x: 408, endPoint y: 265, distance: 193.0
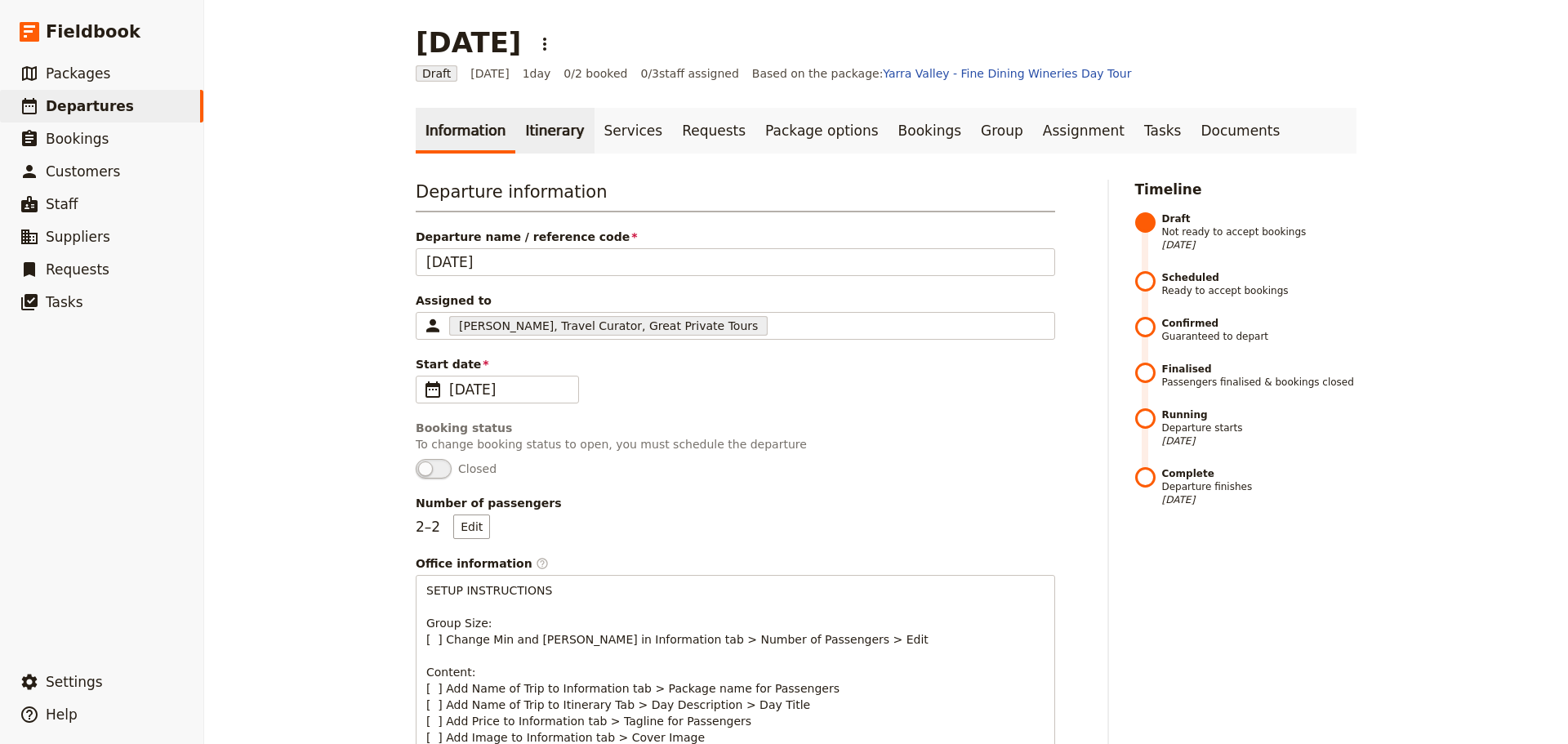
click at [543, 138] on link "Itinerary" at bounding box center [554, 130] width 79 height 46
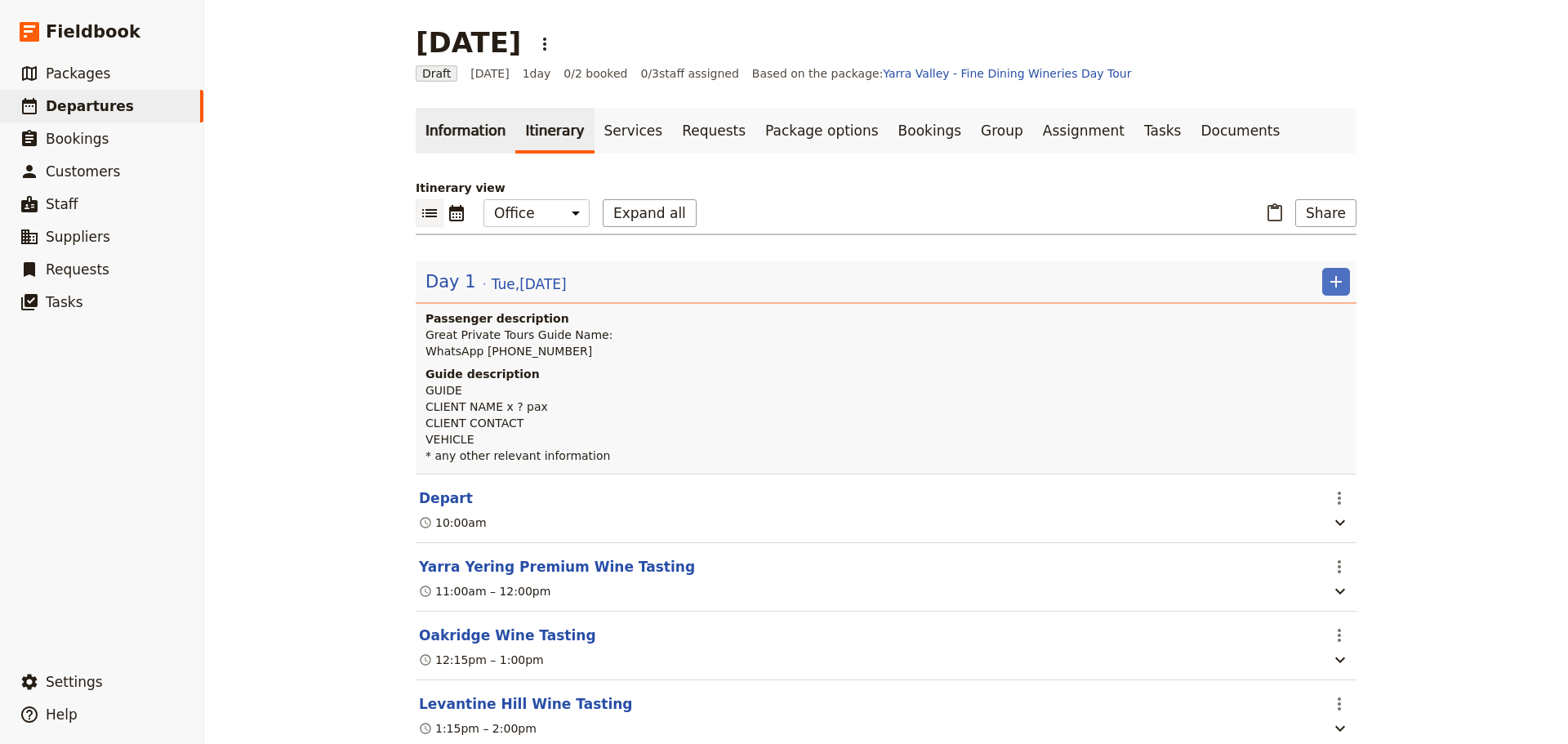
click at [453, 117] on link "Information" at bounding box center [466, 130] width 100 height 46
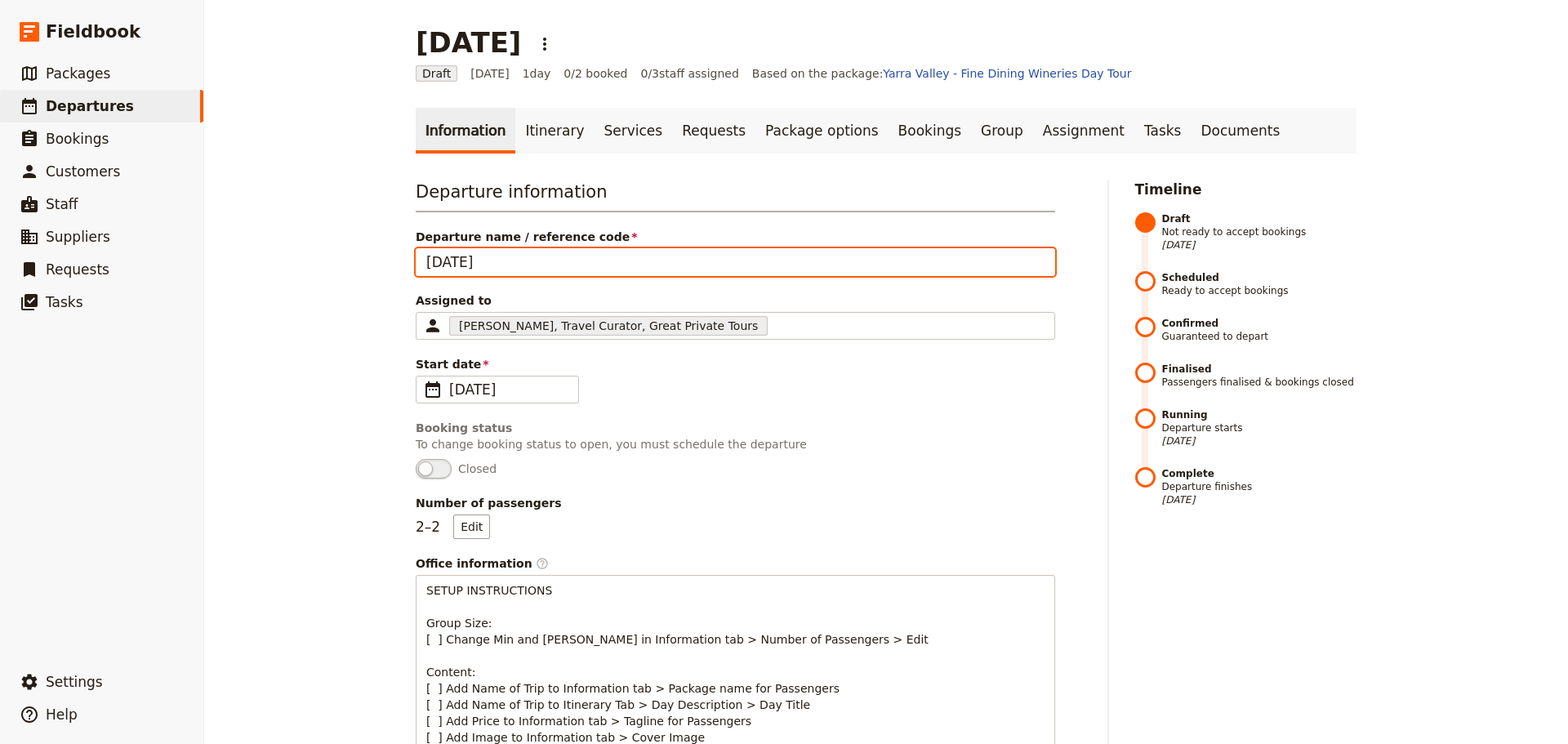
drag, startPoint x: 575, startPoint y: 262, endPoint x: 367, endPoint y: 262, distance: 208.0
click at [367, 262] on div "[DATE] ​ Draft [DATE] 1 day 0/2 booked 0 / 3 staff assigned Based on the packag…" at bounding box center [885, 372] width 1363 height 744
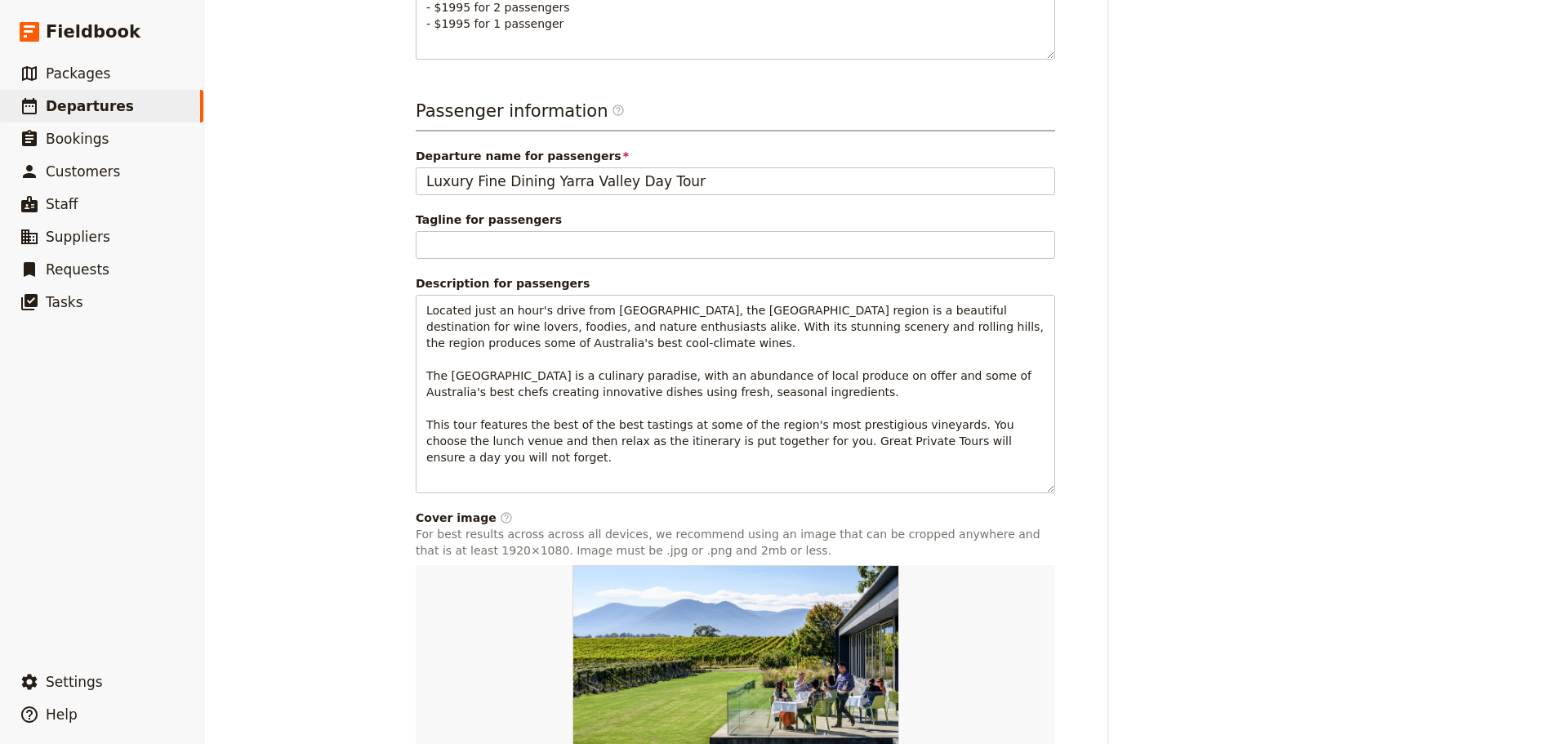
scroll to position [1057, 0]
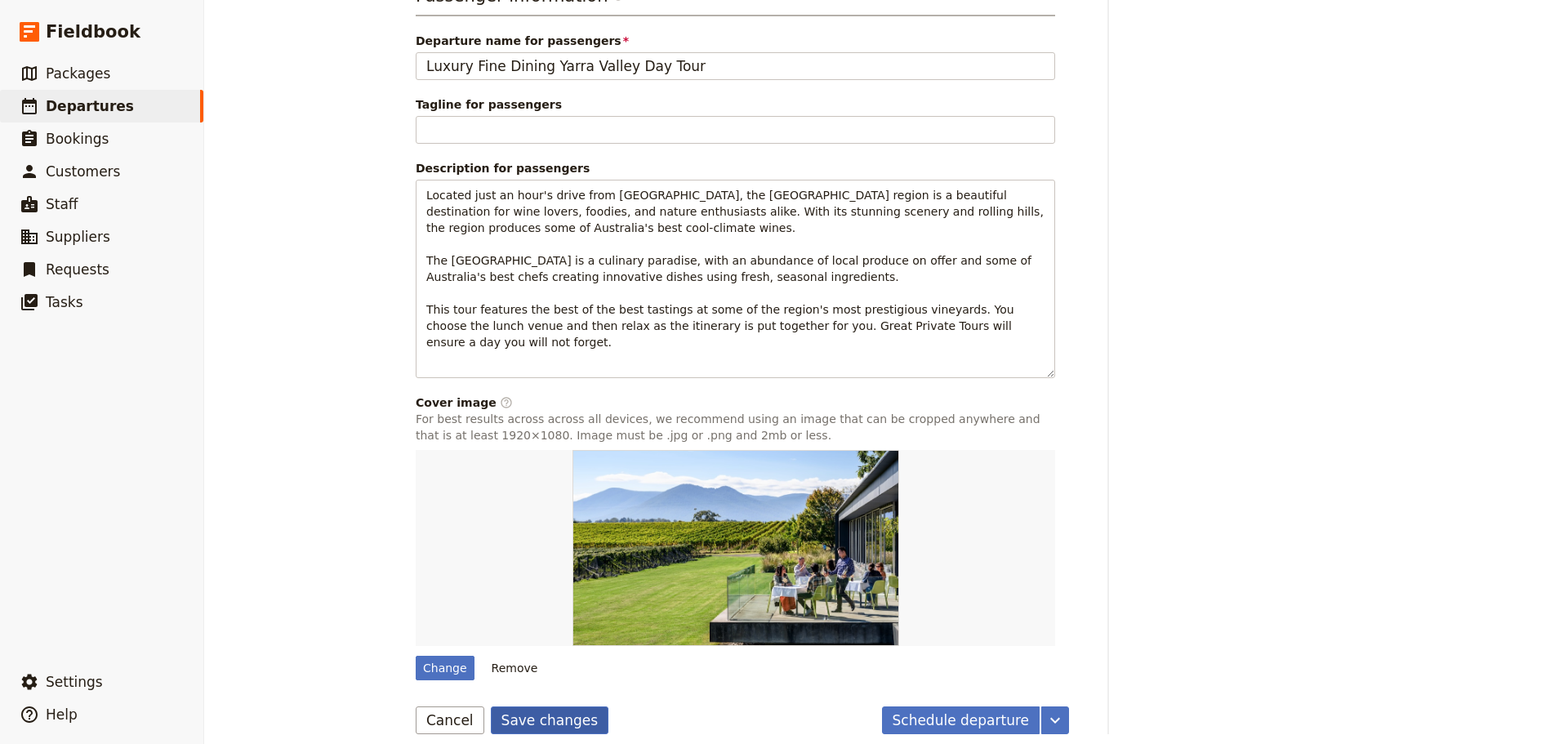
type input "YV FD Template"
click at [544, 712] on button "Save changes" at bounding box center [550, 720] width 118 height 28
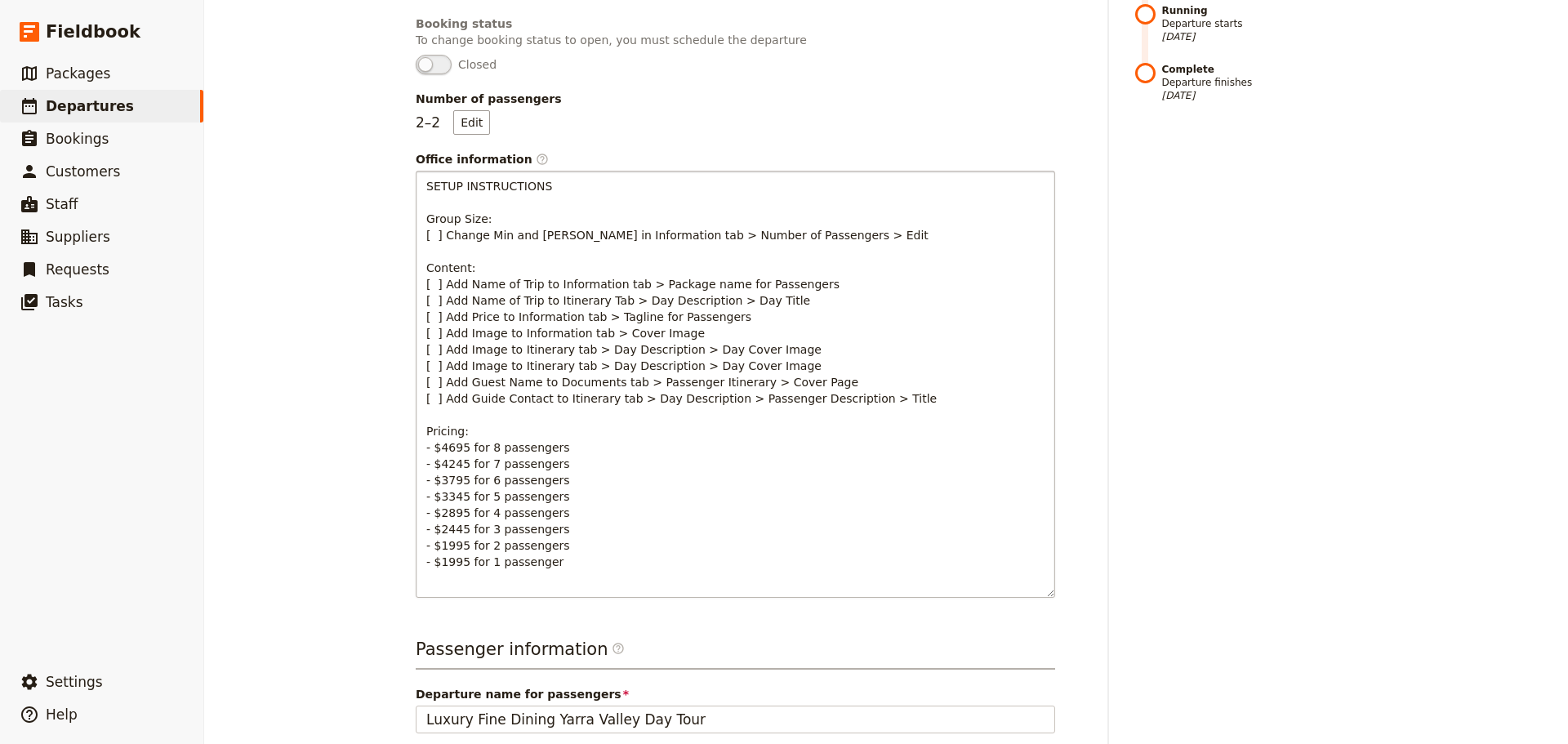
scroll to position [0, 0]
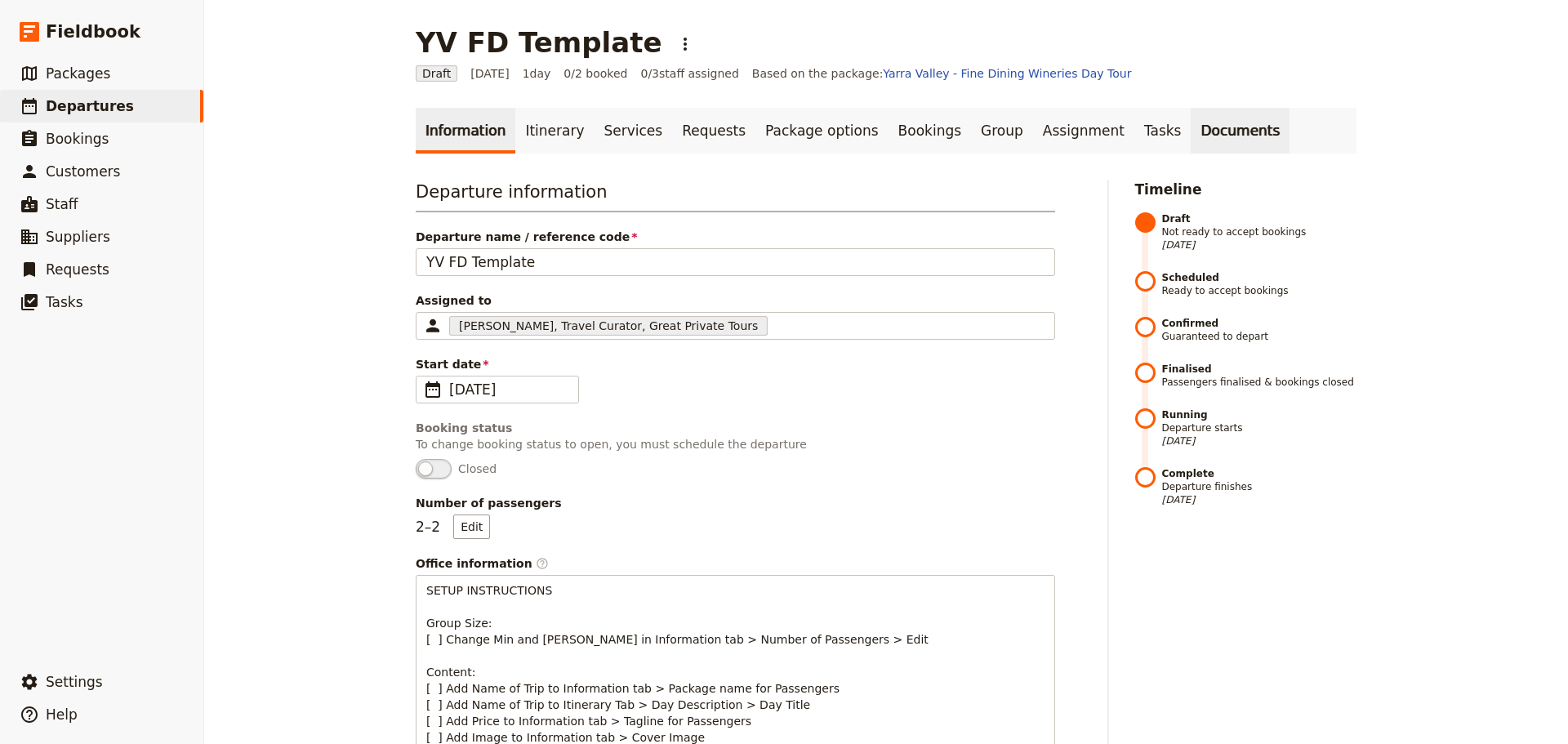
click at [1191, 129] on link "Documents" at bounding box center [1240, 130] width 99 height 46
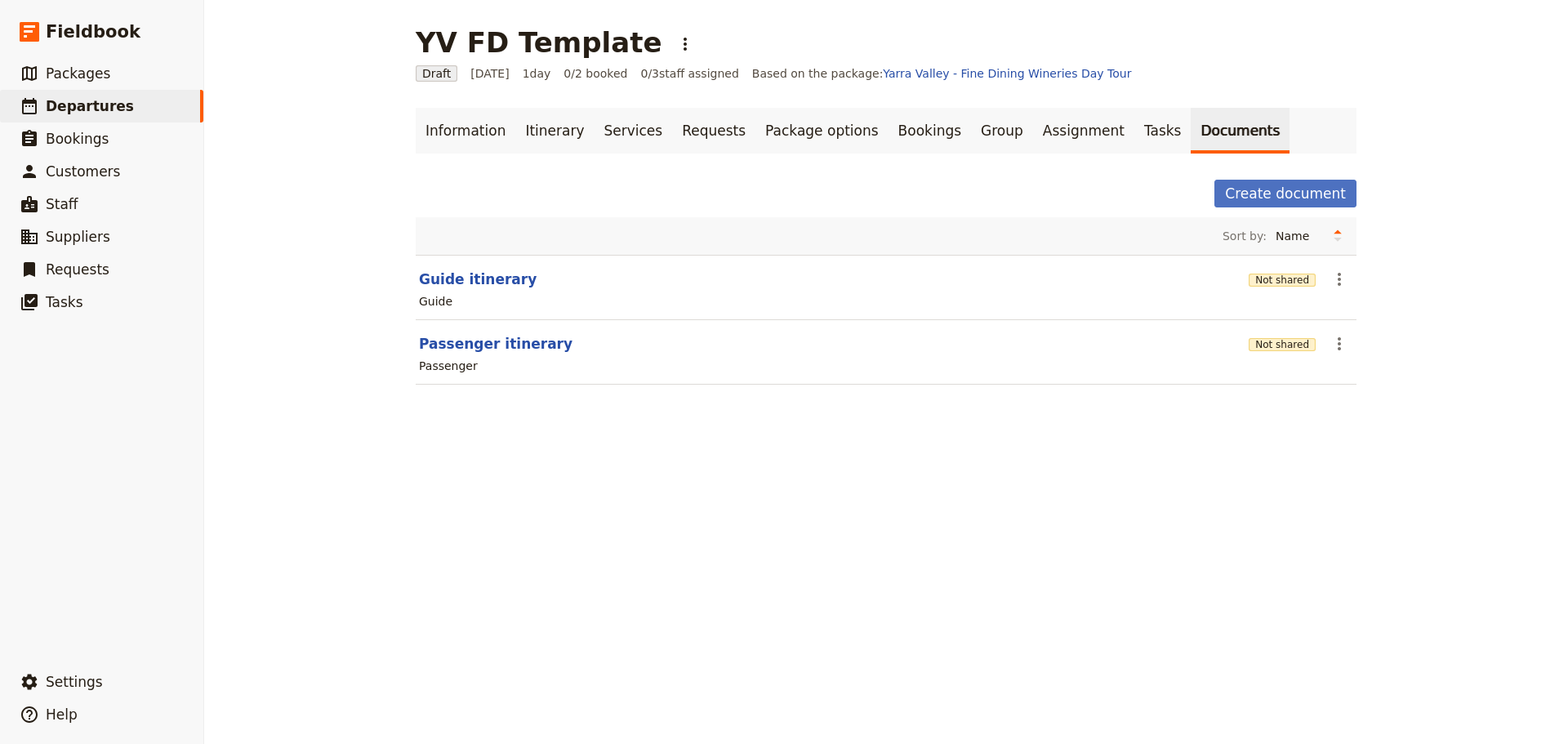
click at [440, 121] on link "Information" at bounding box center [466, 130] width 100 height 46
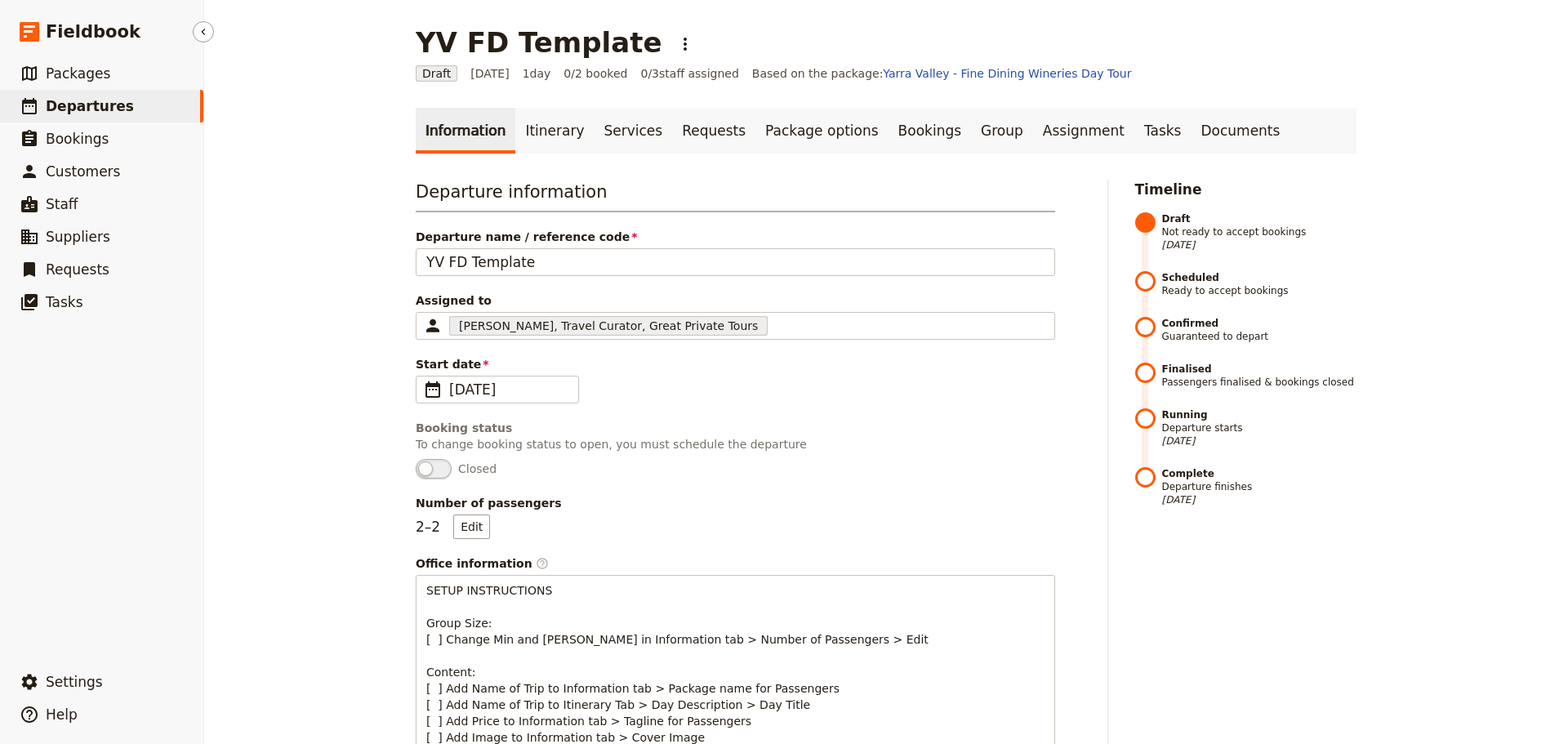
drag, startPoint x: 115, startPoint y: 113, endPoint x: 51, endPoint y: 48, distance: 91.2
click at [115, 114] on span "Departures" at bounding box center [89, 106] width 88 height 17
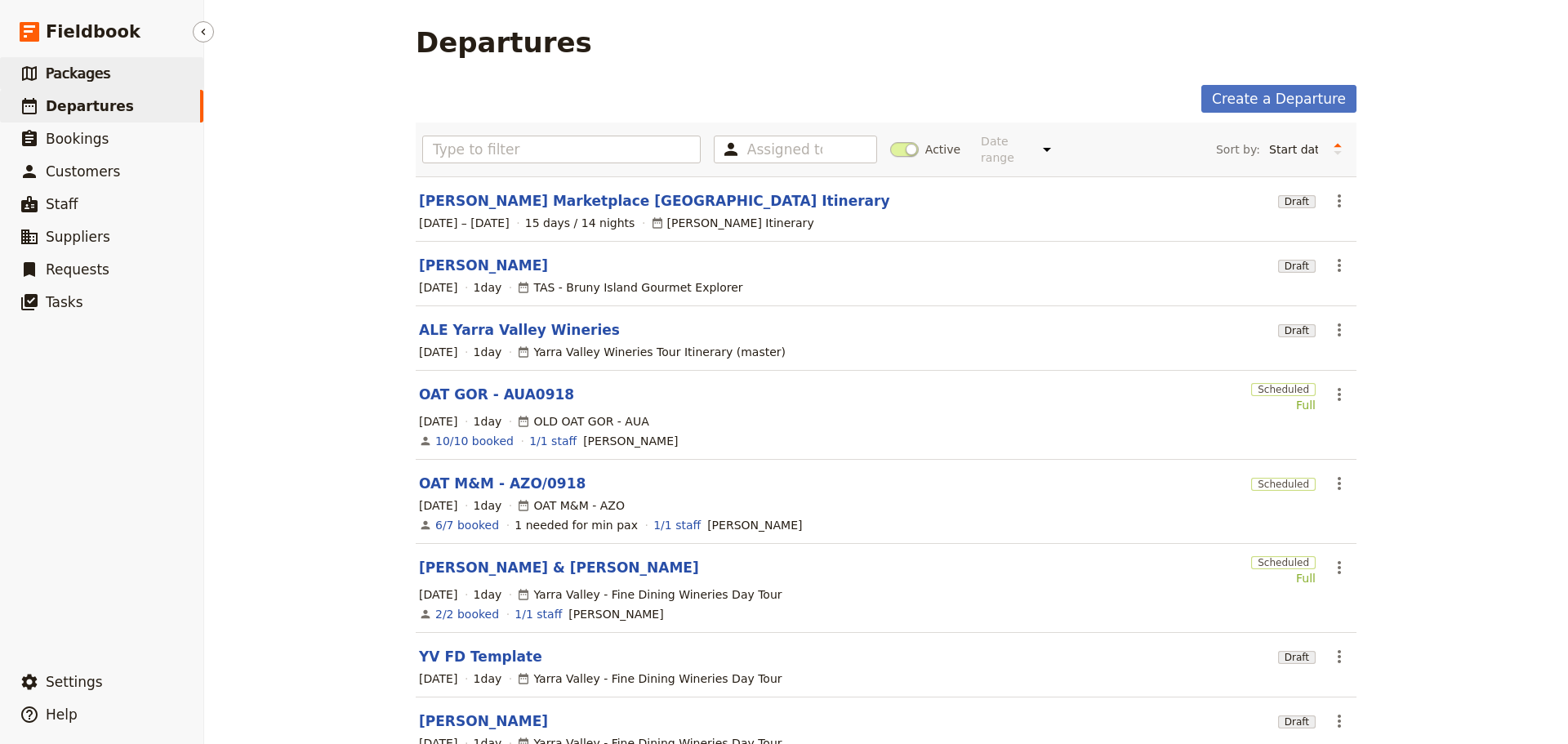
click at [66, 67] on span "Packages" at bounding box center [78, 74] width 65 height 17
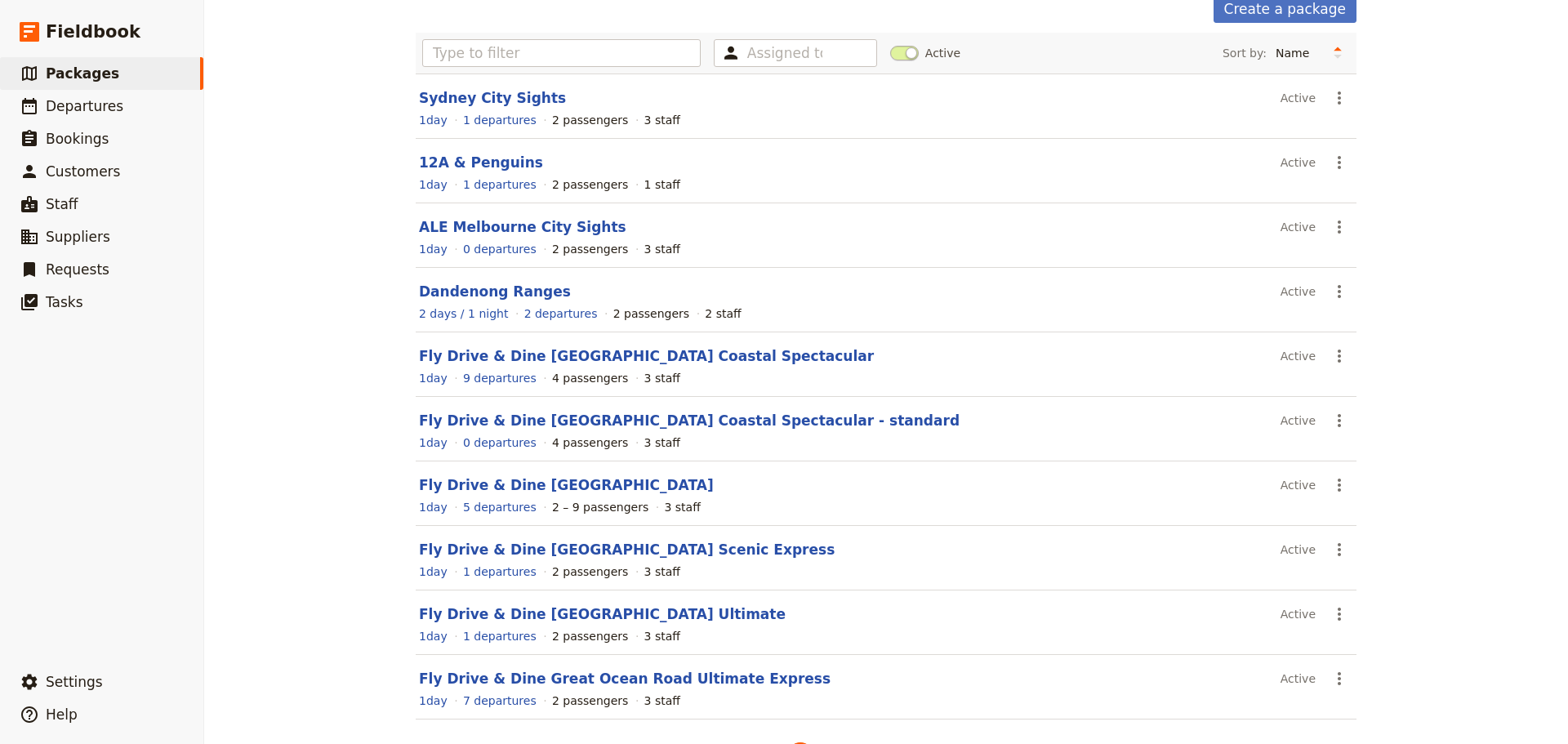
scroll to position [145, 0]
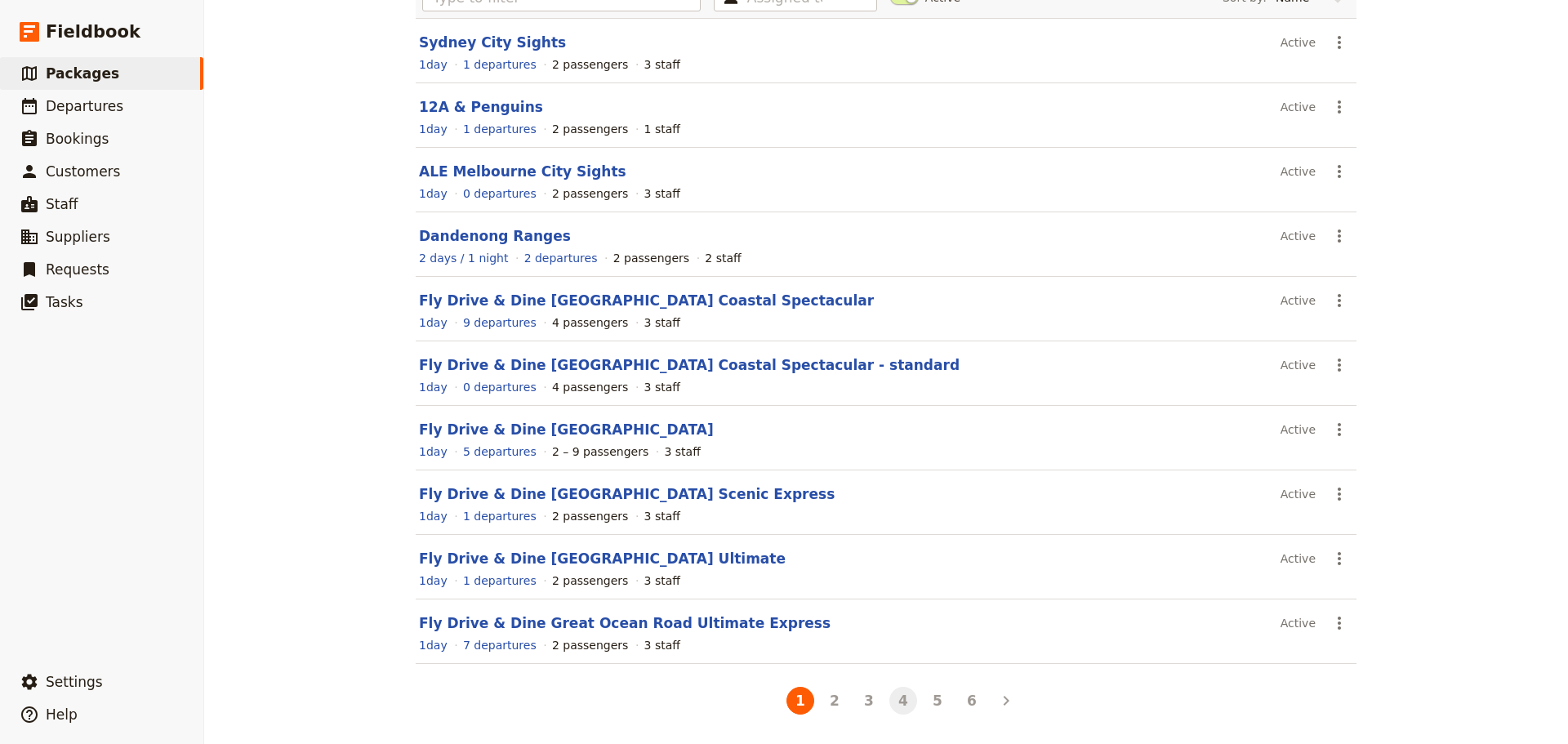
click at [900, 701] on button "4" at bounding box center [904, 700] width 28 height 28
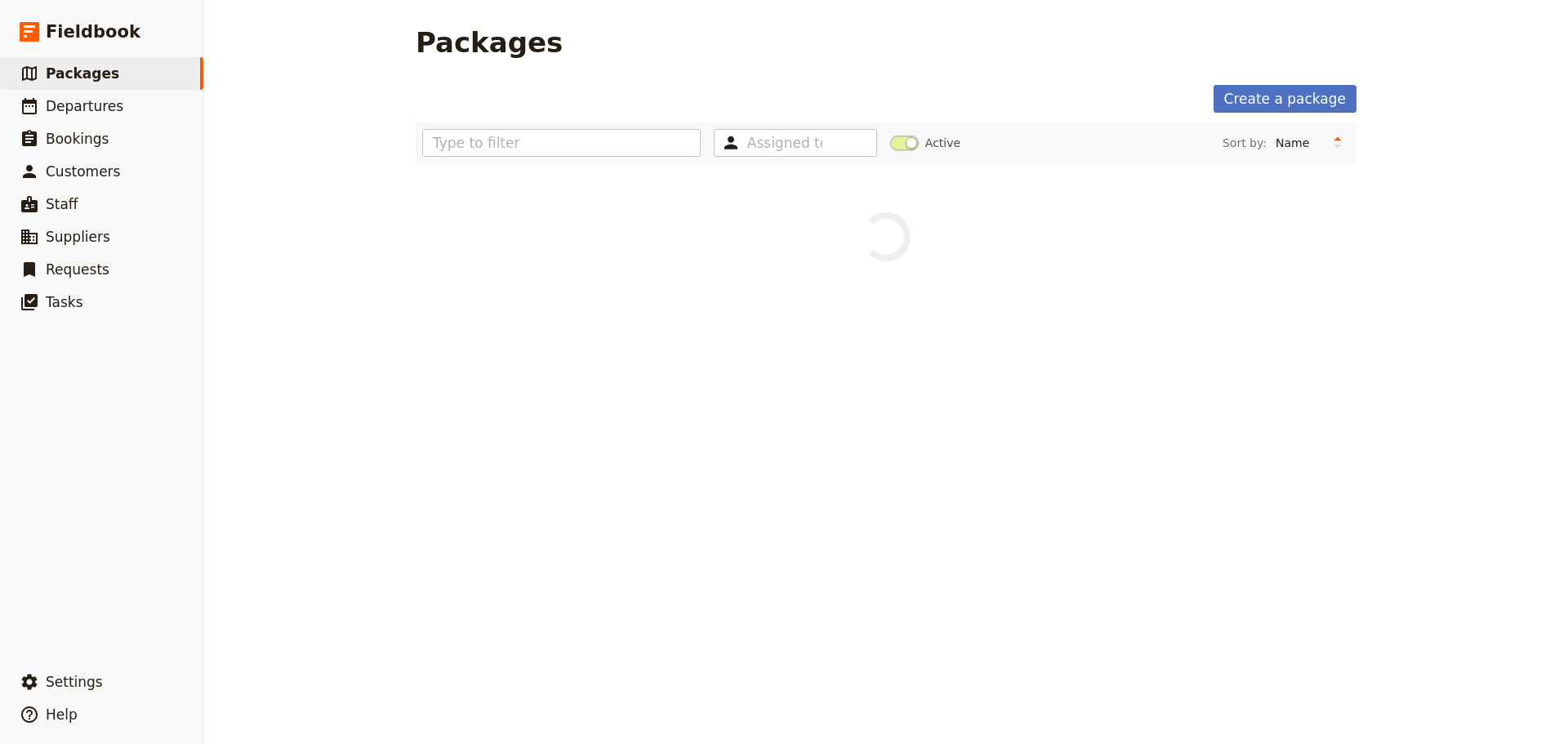
scroll to position [0, 0]
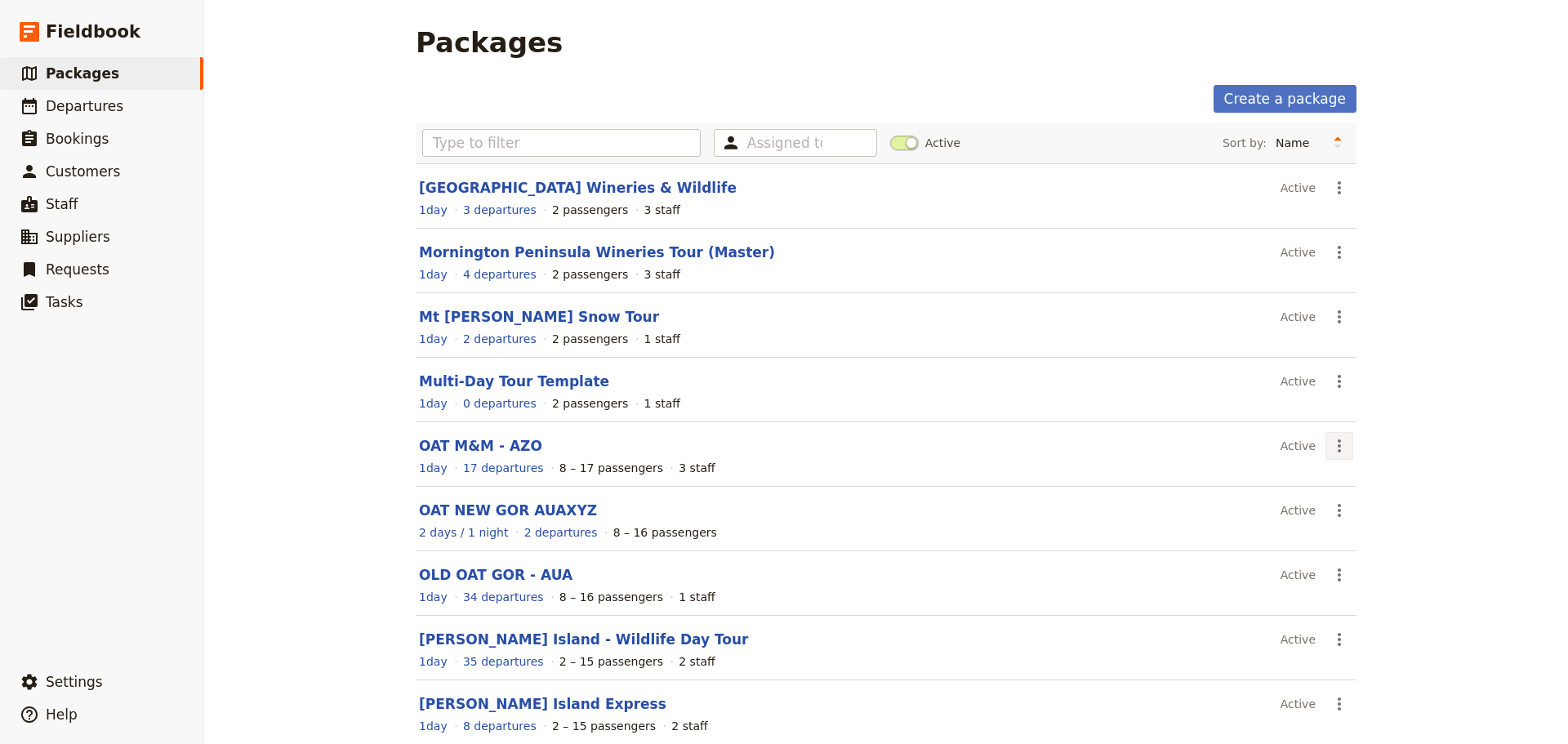
click at [1341, 446] on icon "Actions" at bounding box center [1339, 446] width 19 height 19
click at [1352, 503] on span "Schedule a departure" at bounding box center [1391, 504] width 123 height 17
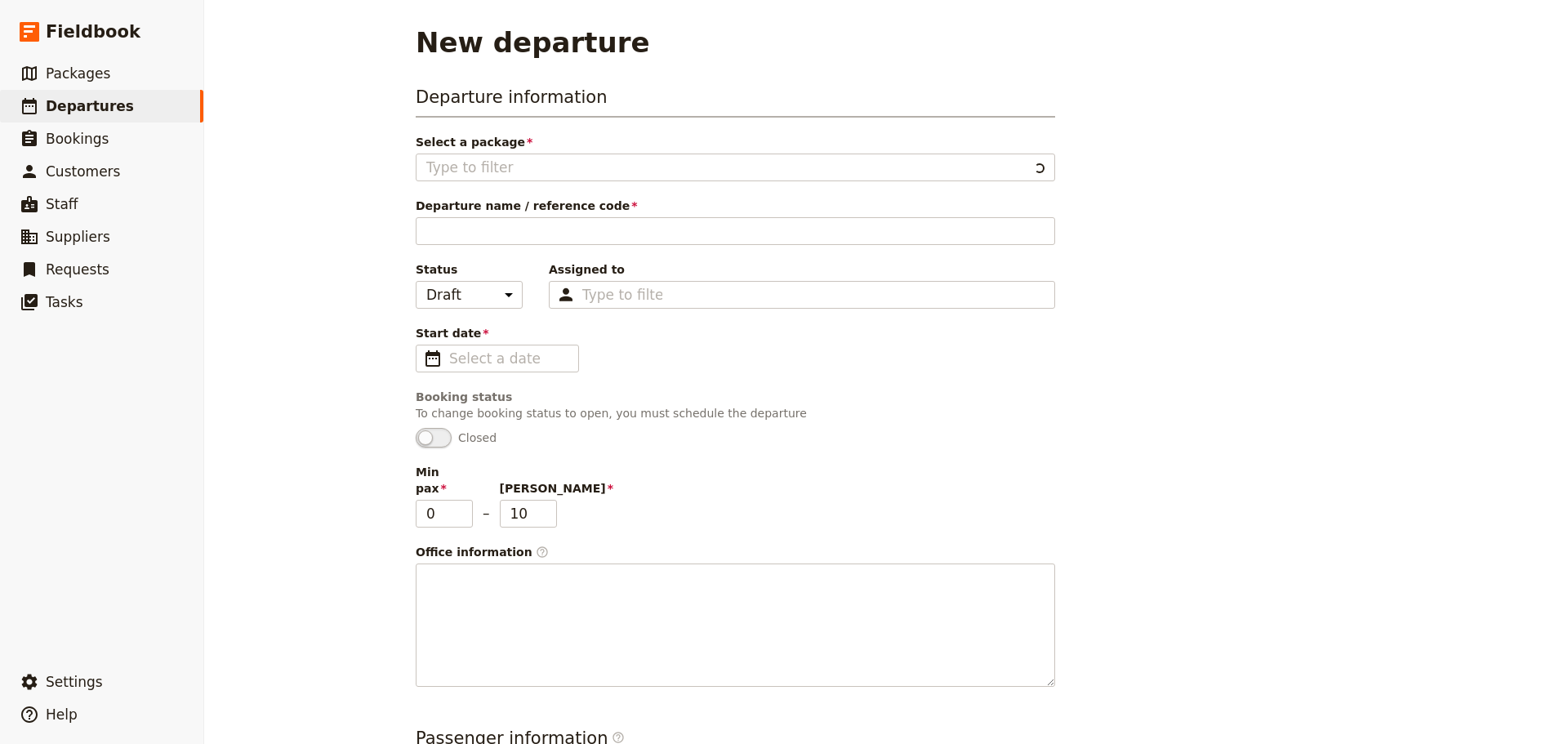
type input "OAT M&M - AZO"
type input "8"
type input "17"
type input "OAT Marsupials and Mountains"
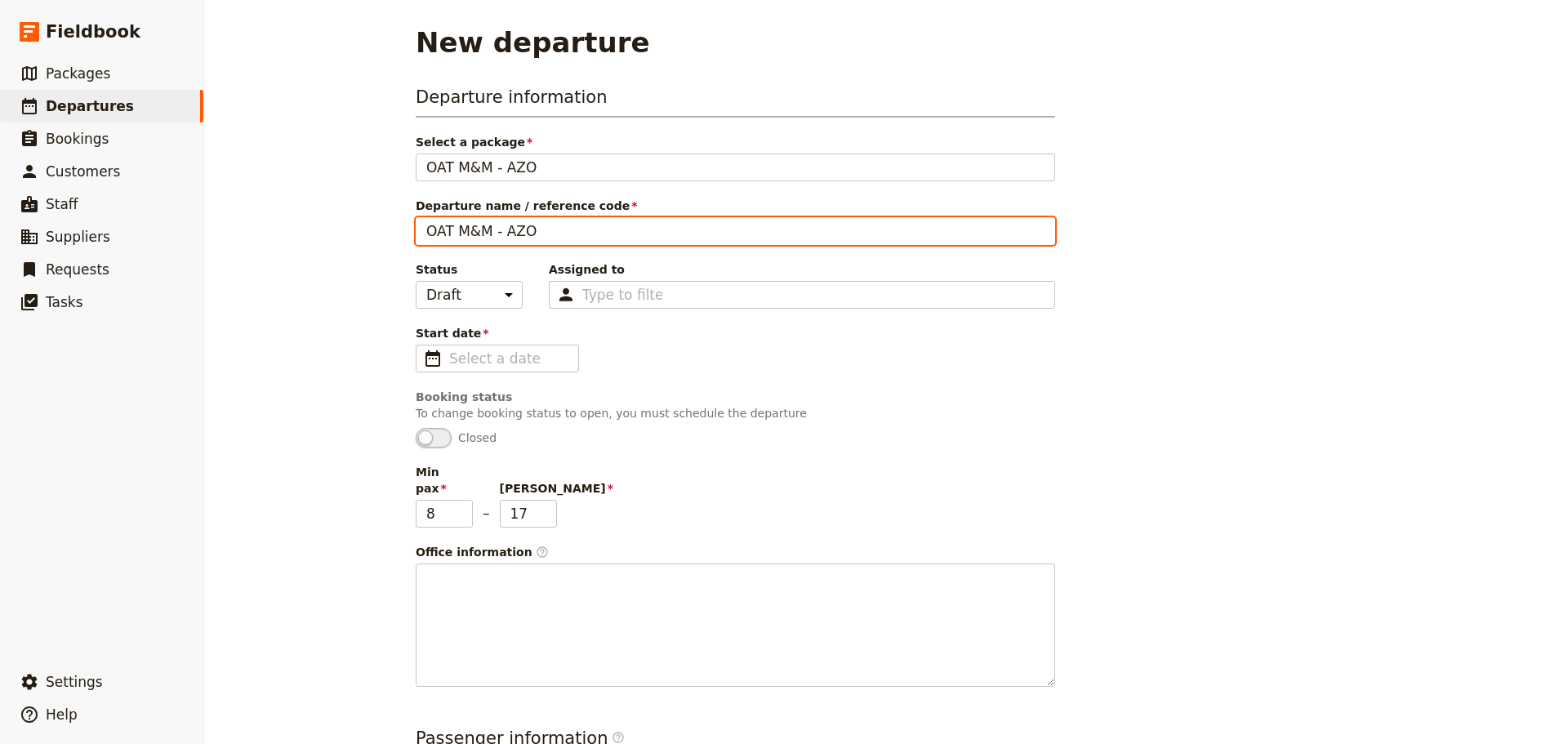
click at [538, 237] on input "OAT M&M - AZO" at bounding box center [735, 231] width 639 height 28
type input "OAT M&M - AZO09/20"
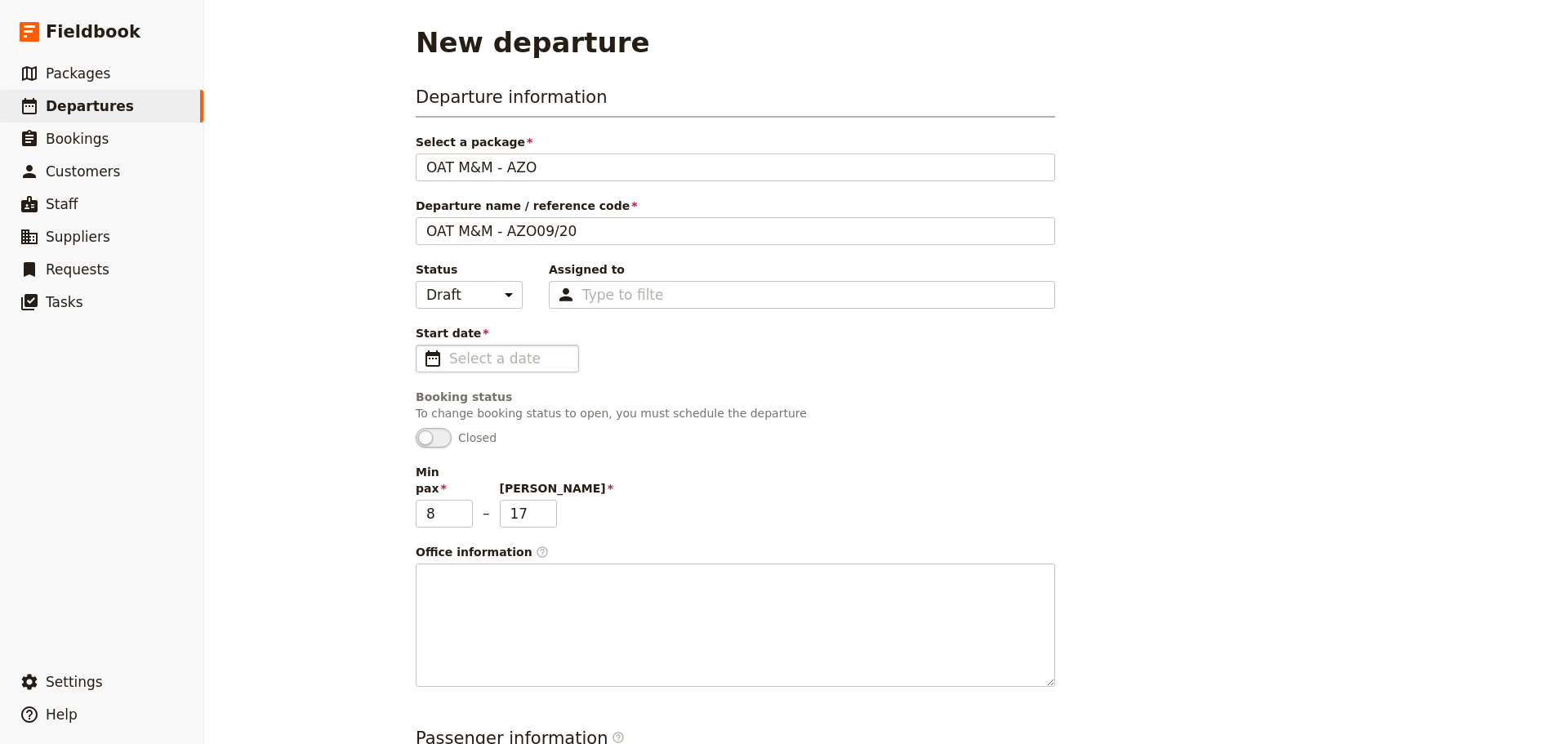
click at [430, 357] on span "​" at bounding box center [432, 358] width 19 height 19
click at [449, 357] on input "Start date ​" at bounding box center [509, 358] width 119 height 19
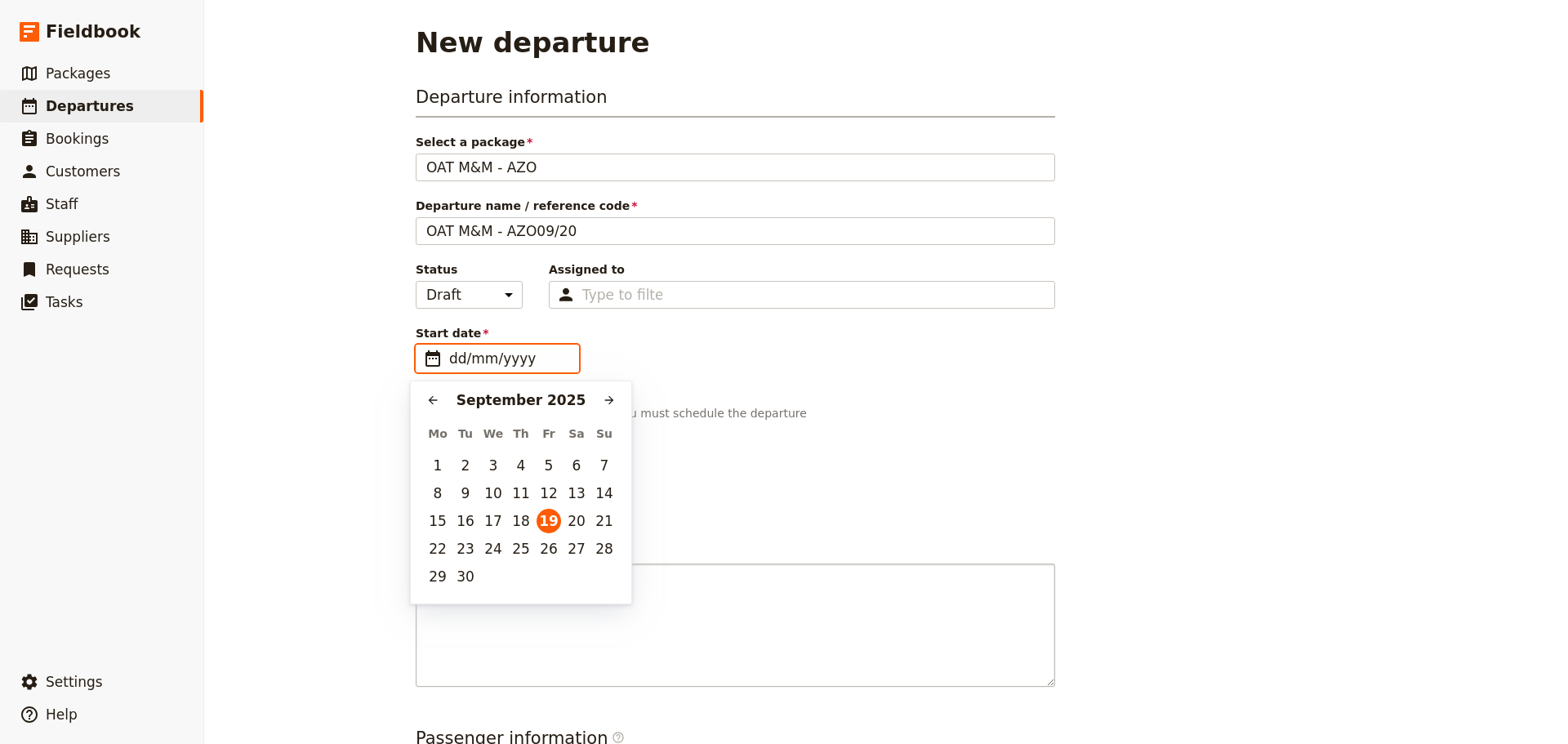
click at [496, 551] on button "24" at bounding box center [493, 549] width 25 height 25
type input "[DATE]"
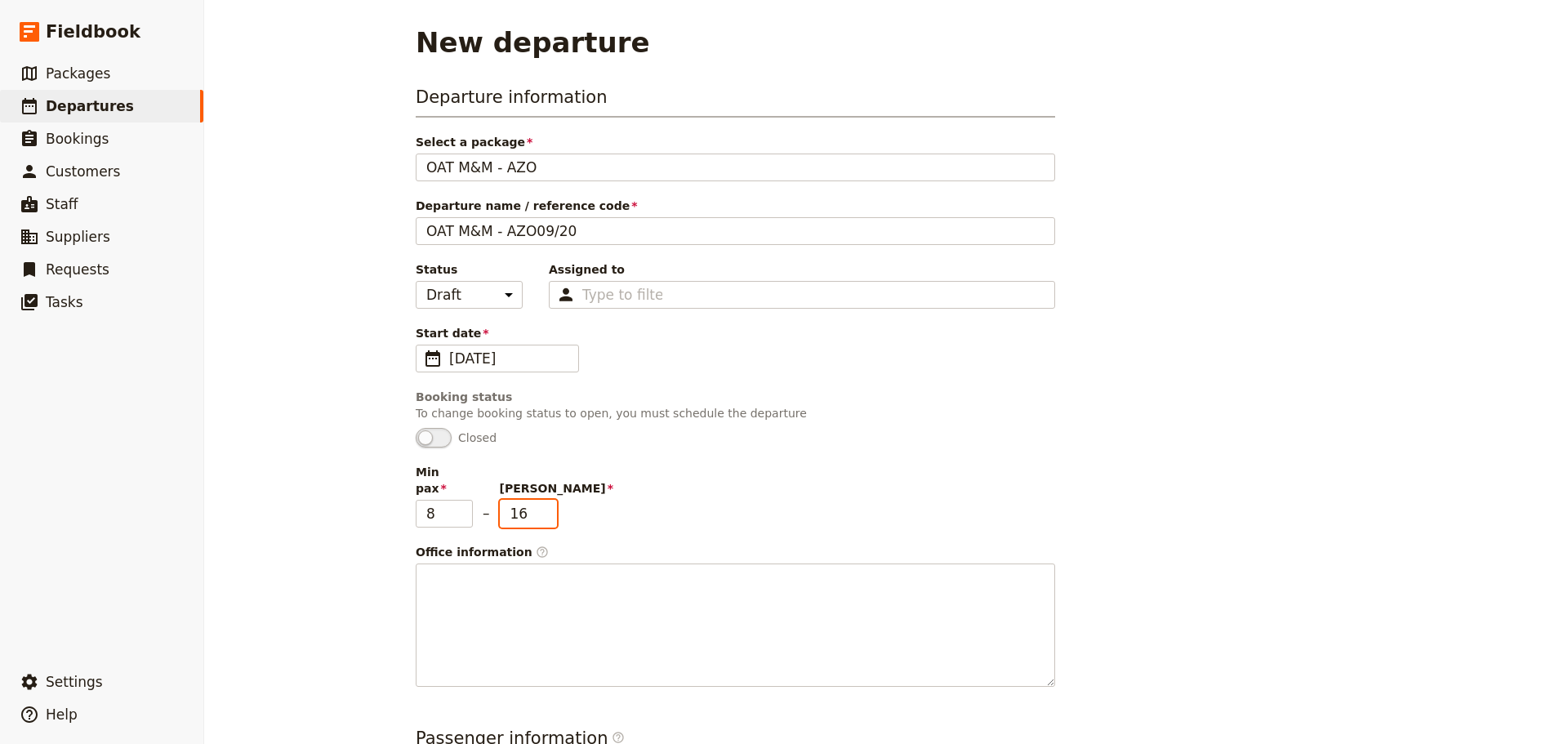
click at [539, 503] on input "16" at bounding box center [528, 514] width 57 height 28
click at [540, 503] on input "15" at bounding box center [528, 514] width 57 height 28
click at [540, 503] on input "14" at bounding box center [528, 514] width 57 height 28
click at [540, 503] on input "13" at bounding box center [528, 514] width 57 height 28
click at [541, 503] on input "12" at bounding box center [528, 514] width 57 height 28
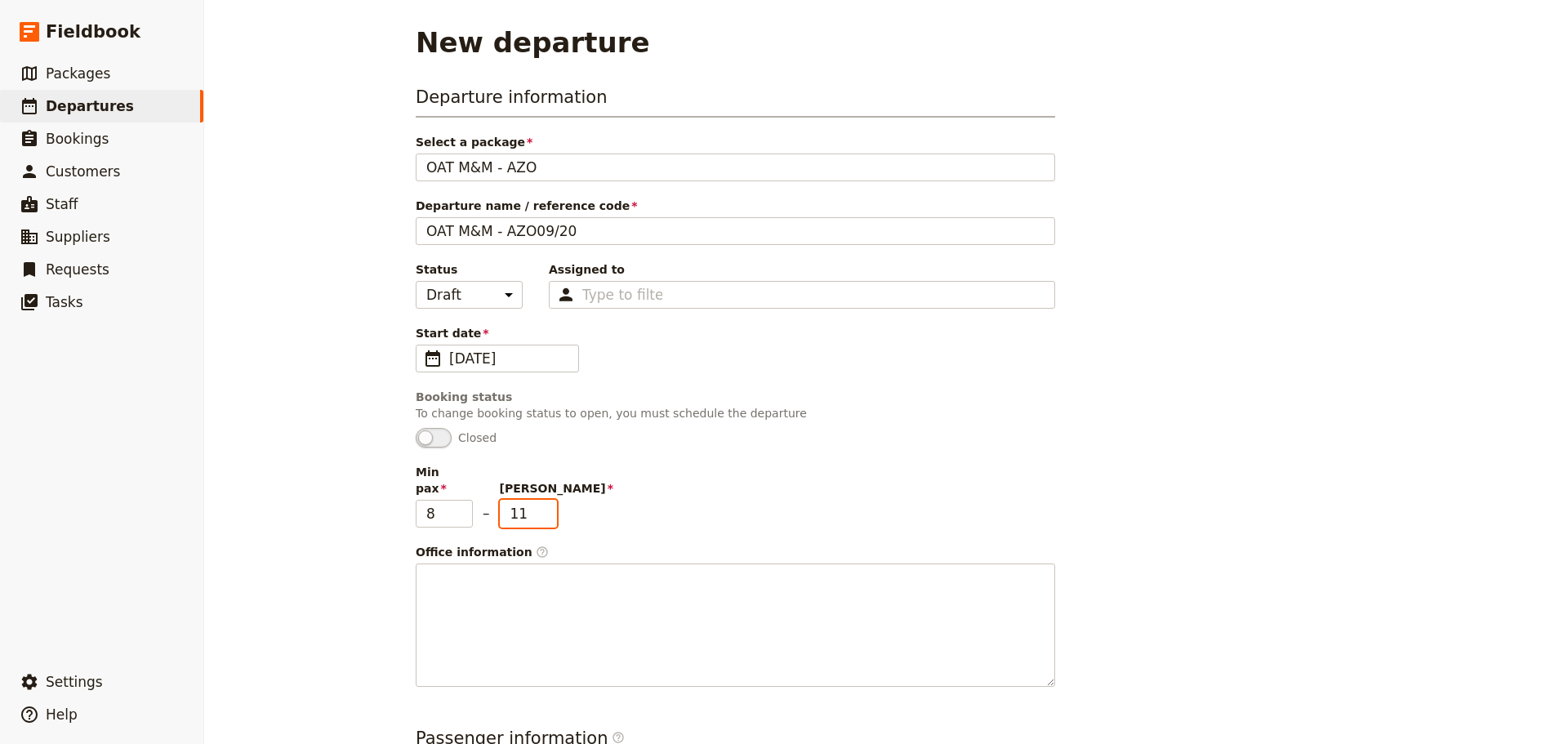
click at [541, 503] on input "11" at bounding box center [528, 514] width 57 height 28
type input "10"
click at [541, 503] on input "10" at bounding box center [528, 514] width 57 height 28
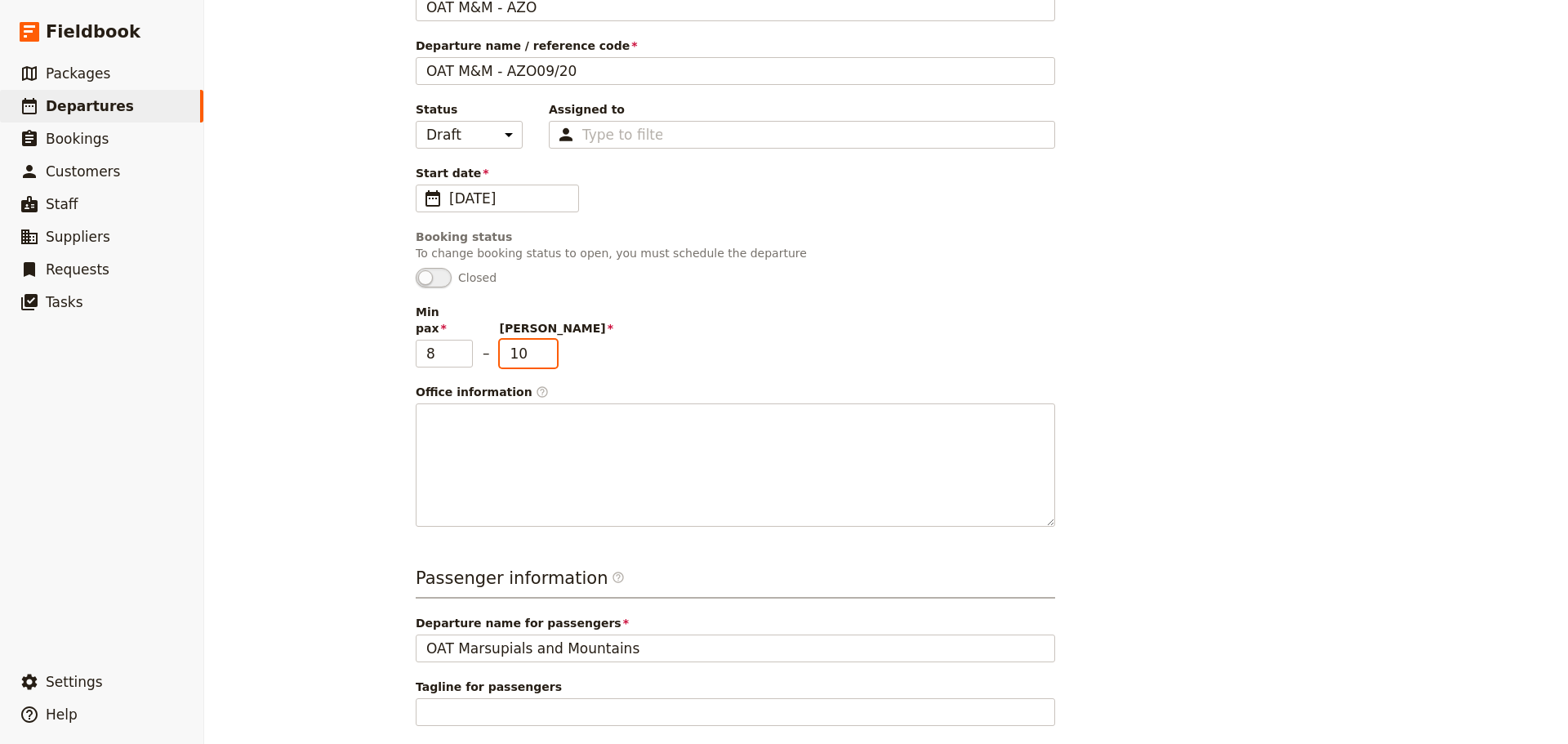
scroll to position [383, 0]
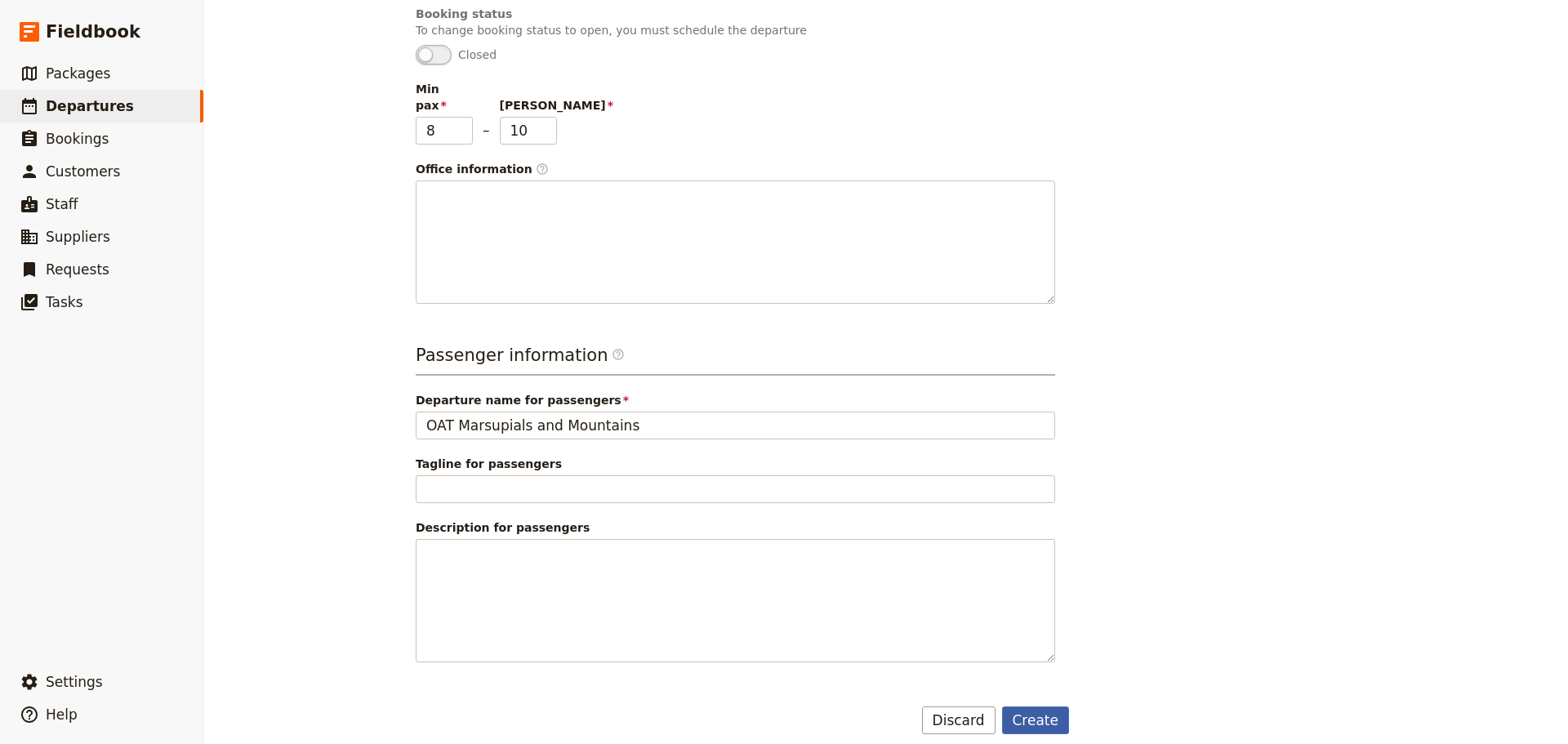
click at [1027, 707] on button "Create" at bounding box center [1035, 720] width 67 height 28
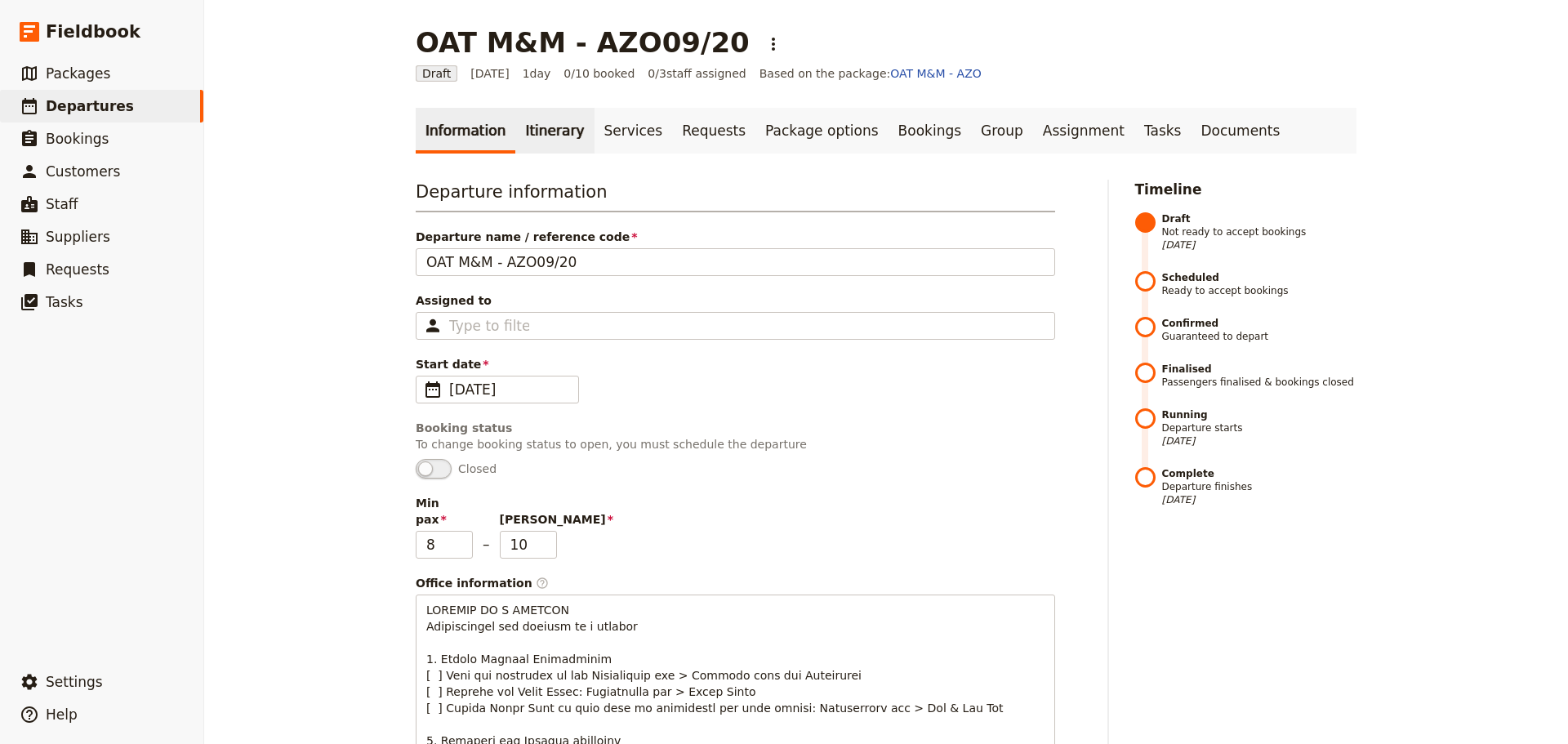
click at [527, 141] on link "Itinerary" at bounding box center [554, 130] width 79 height 46
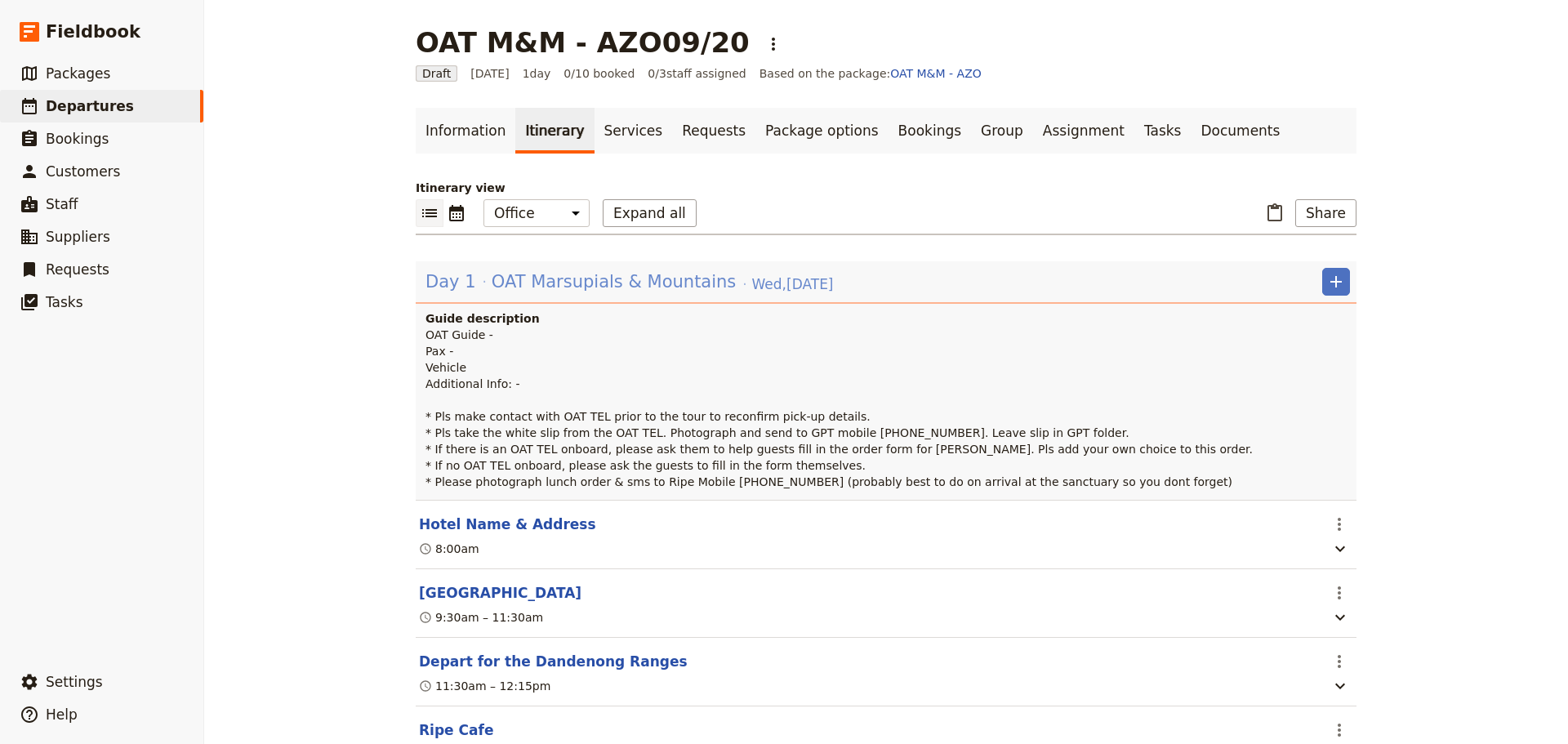
click at [574, 280] on span "OAT Marsupials & Mountains" at bounding box center [614, 282] width 245 height 25
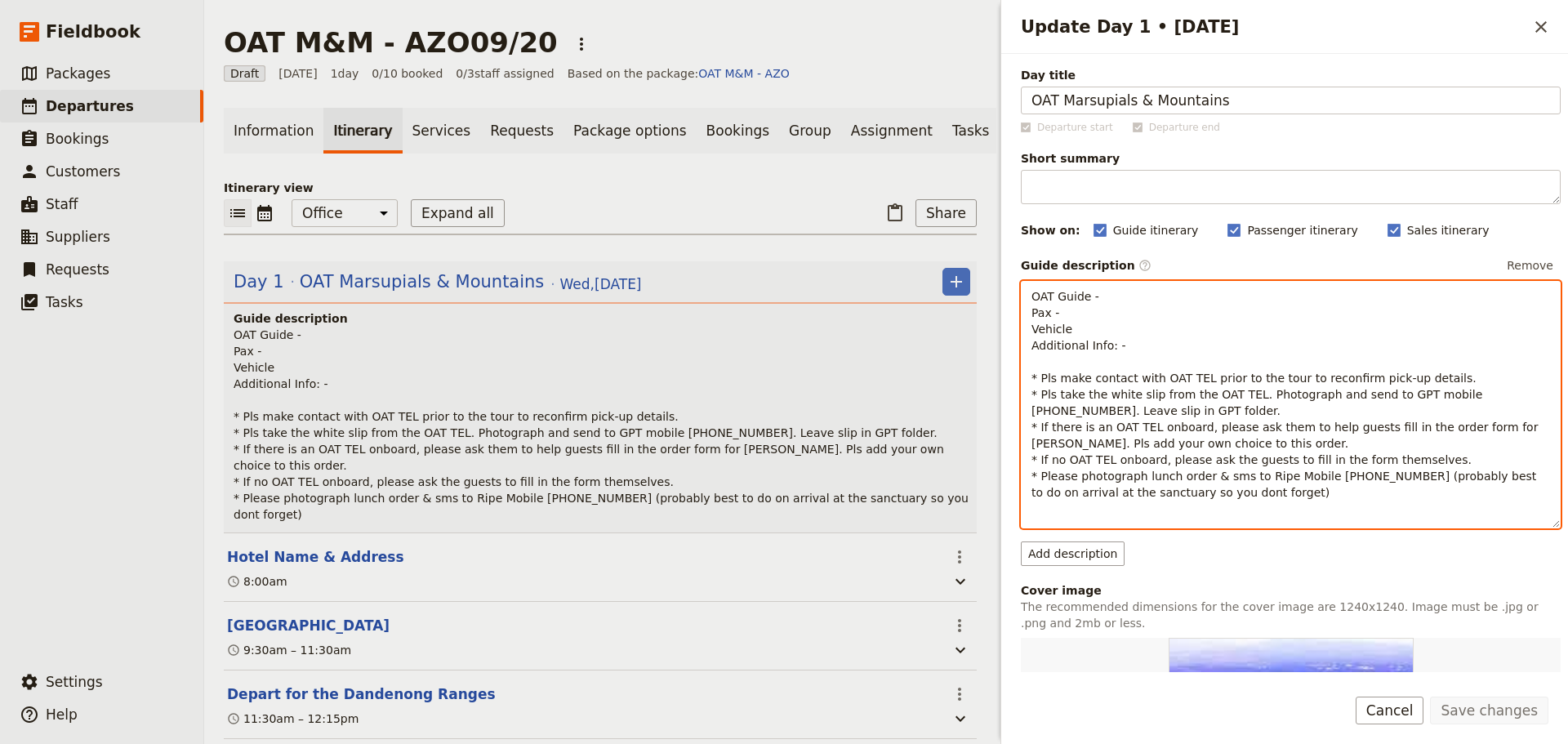
click at [1121, 295] on p "OAT Guide - Pax - Vehicle Additional Info: - * Pls make contact with OAT TEL pr…" at bounding box center [1290, 394] width 518 height 212
click at [1027, 298] on div "OAT Guide - Pax - Vehicle Additional Info: - * Pls make contact with OAT TEL pr…" at bounding box center [1290, 391] width 538 height 219
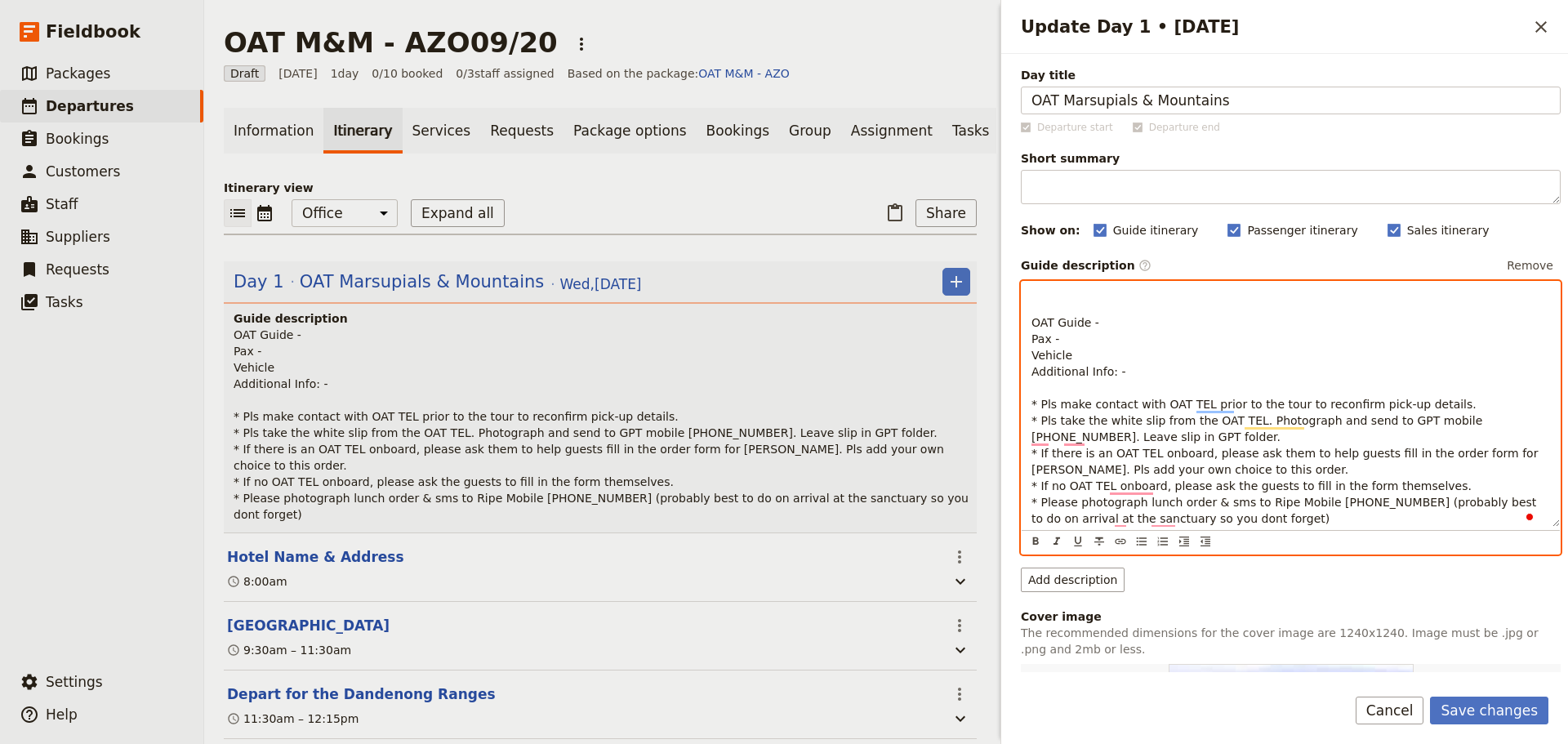
click at [1050, 288] on p "To enrich screen reader interactions, please activate Accessibility in Grammarl…" at bounding box center [1290, 296] width 518 height 17
click at [1127, 323] on p "OAT Guide - Pax - Vehicle Additional Info: - * Pls make contact with OAT TEL pr…" at bounding box center [1290, 420] width 518 height 212
drag, startPoint x: 1116, startPoint y: 325, endPoint x: 1095, endPoint y: 326, distance: 21.0
click at [1095, 326] on p "OAT Guide - Chel Pax - Vehicle Additional Info: - * Pls make contact with OAT T…" at bounding box center [1290, 420] width 518 height 212
click at [1092, 345] on p "OAT Guide - Bec Nowell Pax - Vehicle Additional Info: - * Pls make contact with…" at bounding box center [1290, 420] width 518 height 212
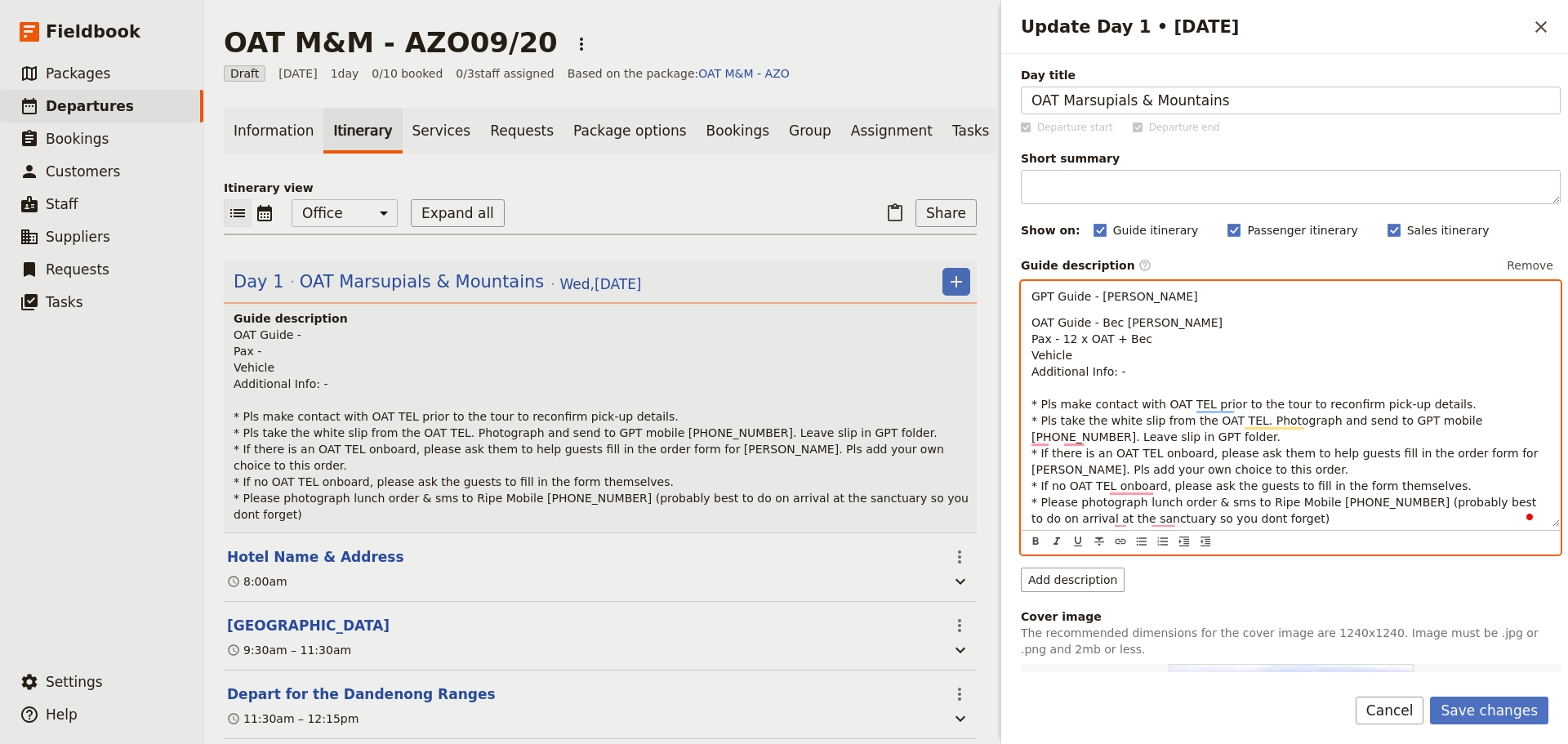
click at [1169, 318] on p "OAT Guide - Bec Nowell Pax - 12 x OAT + Bec Vehicle Additional Info: - * Pls ma…" at bounding box center [1290, 420] width 518 height 212
drag, startPoint x: 1071, startPoint y: 352, endPoint x: 1008, endPoint y: 352, distance: 63.0
click at [1008, 352] on div "Day title OAT Marsupials & Mountains Departure start Departure end Short summar…" at bounding box center [1283, 363] width 566 height 618
drag, startPoint x: 1135, startPoint y: 365, endPoint x: 1005, endPoint y: 367, distance: 130.0
click at [1005, 367] on div "Update Day 1 • 24 Sep ​ Day title OAT Marsupials & Mountains Departure start De…" at bounding box center [1282, 372] width 572 height 744
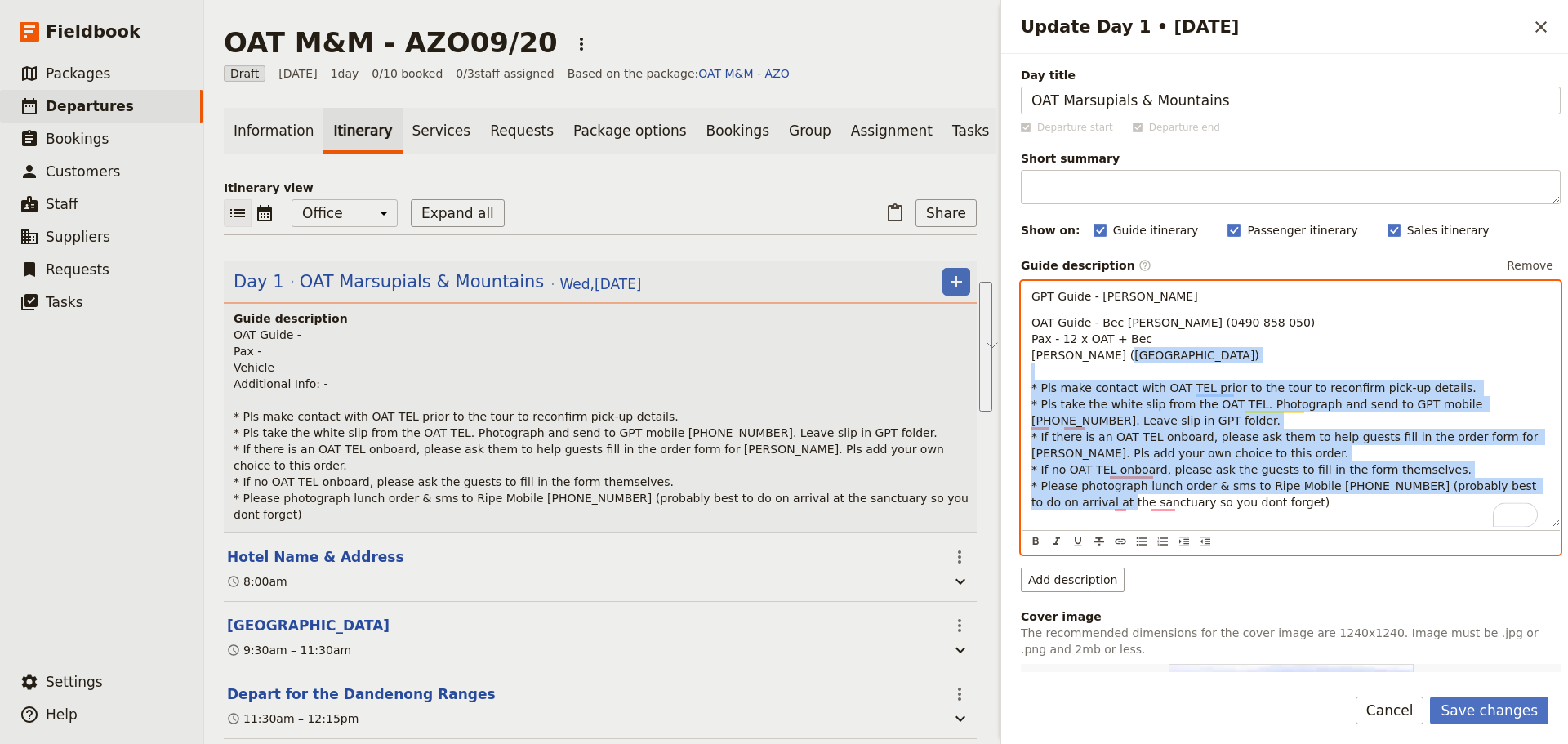
drag, startPoint x: 990, startPoint y: 460, endPoint x: 968, endPoint y: 386, distance: 77.2
click at [968, 386] on div "OAT M&M - AZO09/20 ​ Draft 24 Sep 2025 1 day 0/10 booked 0 / 3 staff assigned B…" at bounding box center [885, 372] width 1363 height 744
click at [1138, 544] on icon "Bulleted list" at bounding box center [1141, 541] width 13 height 13
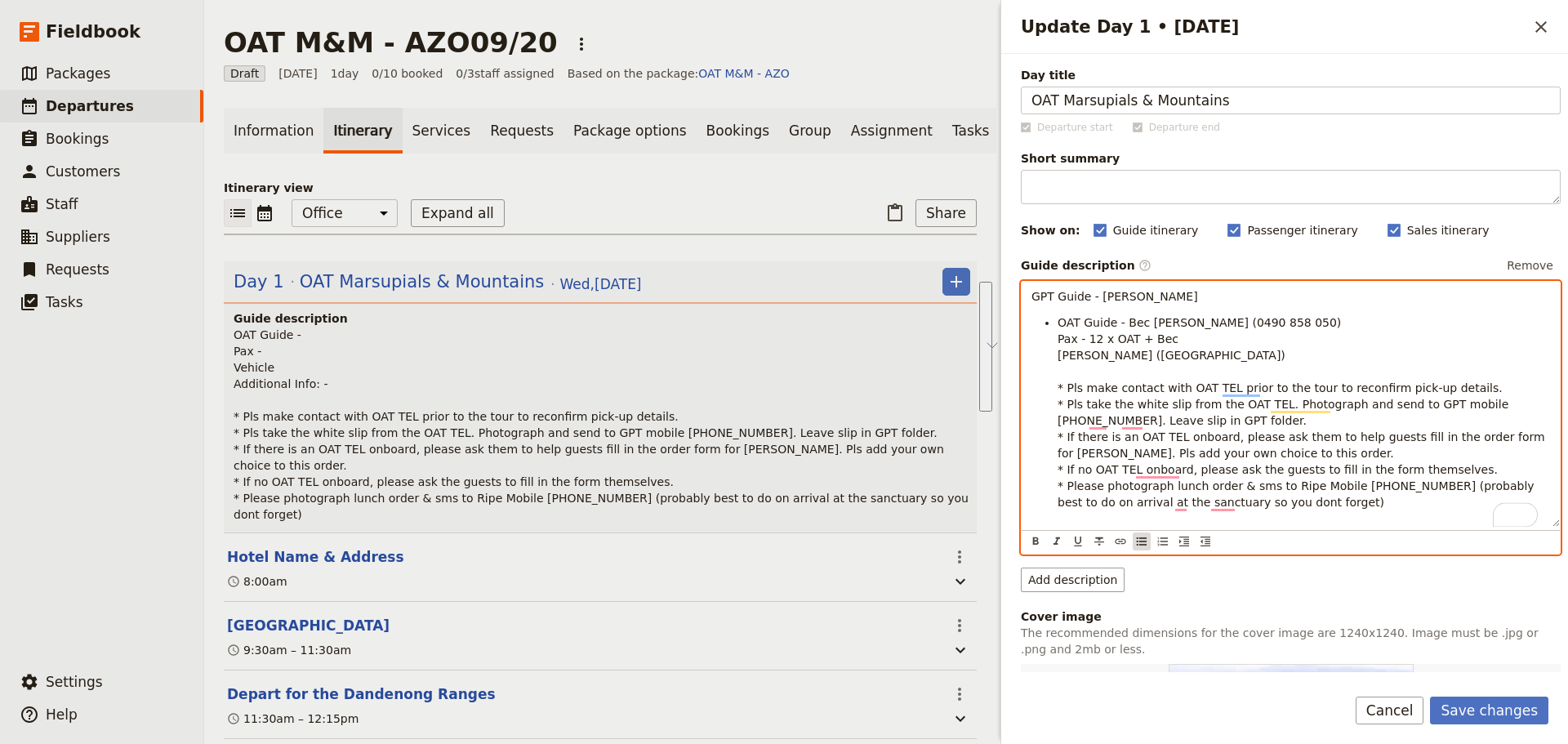
click at [1139, 544] on icon "Bulleted list" at bounding box center [1141, 541] width 13 height 13
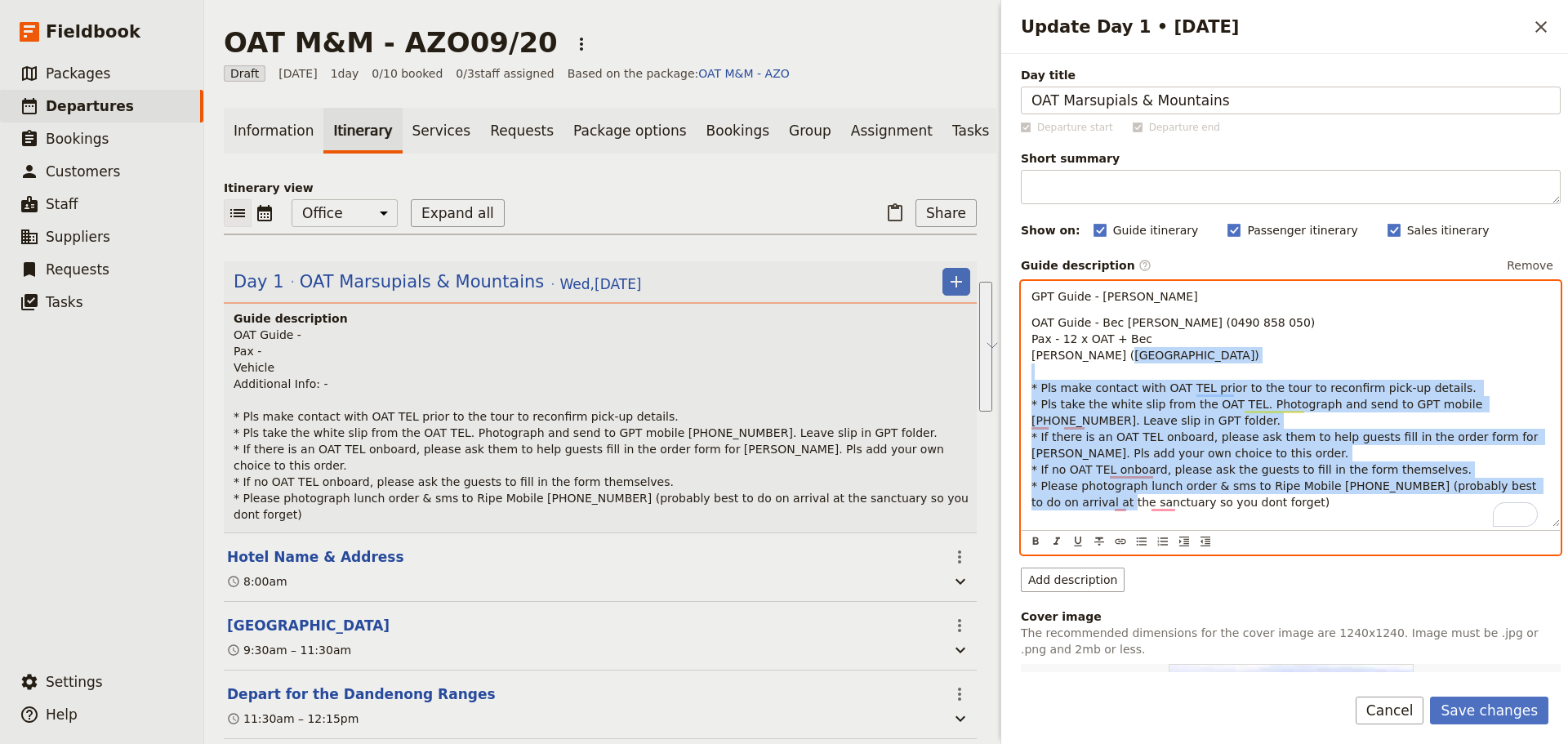
click at [1100, 461] on span "OAT Guide - Bec Nowell (0490 858 050) Pax - 12 x OAT + Bec Sixt Rosa (Brighton)…" at bounding box center [1286, 412] width 510 height 193
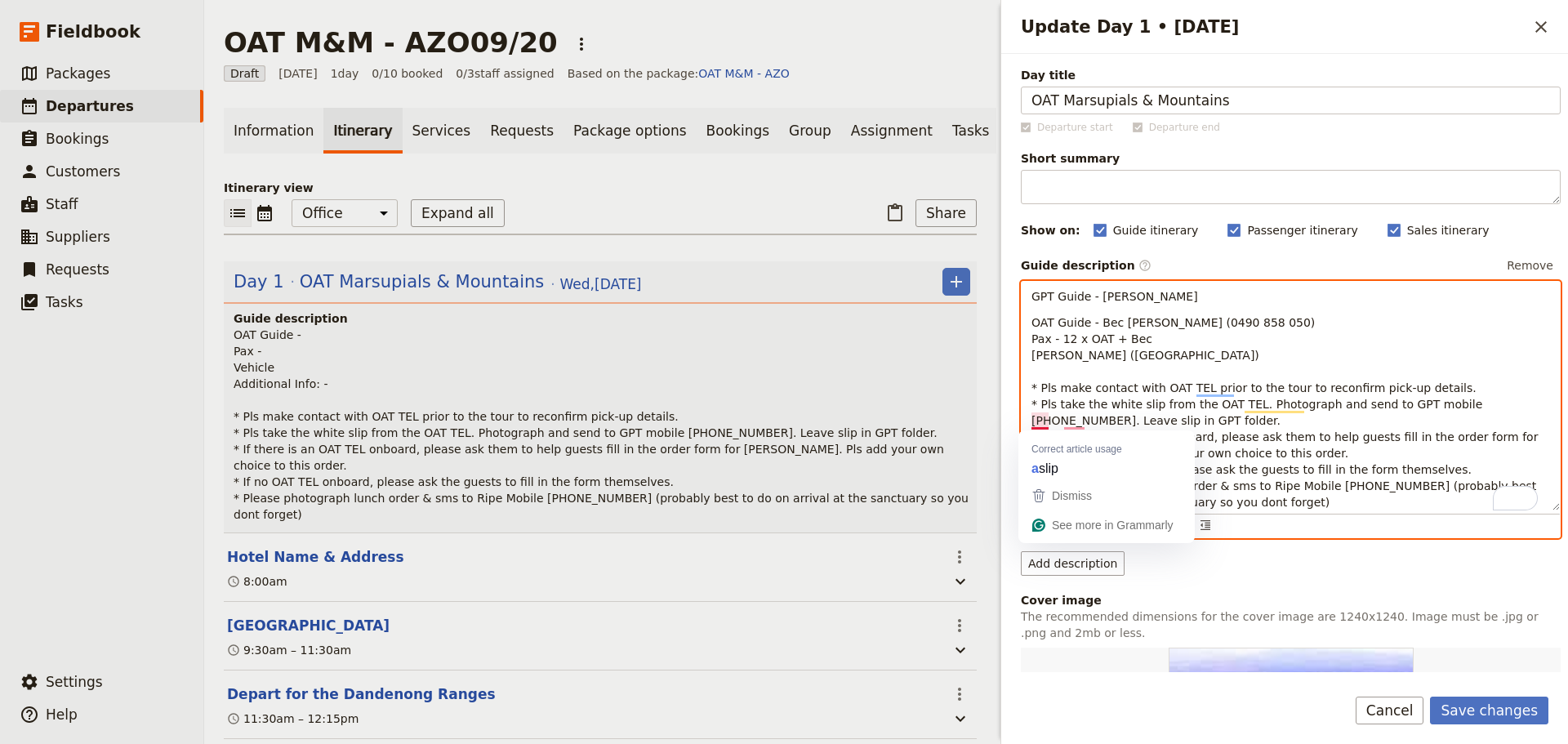
click at [1037, 390] on span "OAT Guide - Bec Nowell (0490 858 050) Pax - 12 x OAT + Bec Sixt Rosa (Brighton)…" at bounding box center [1286, 412] width 510 height 193
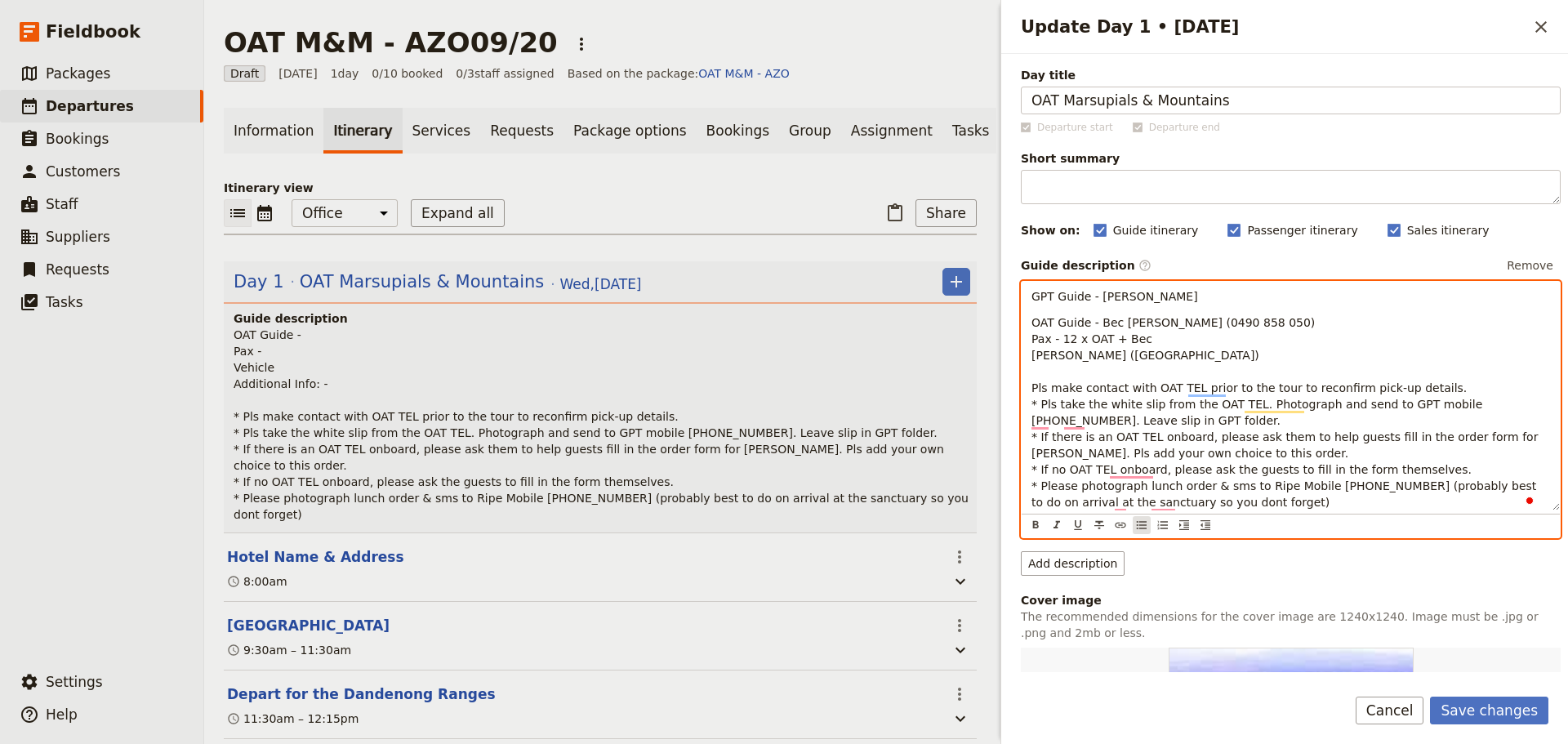
click at [1139, 530] on icon "Bulleted list" at bounding box center [1141, 524] width 13 height 13
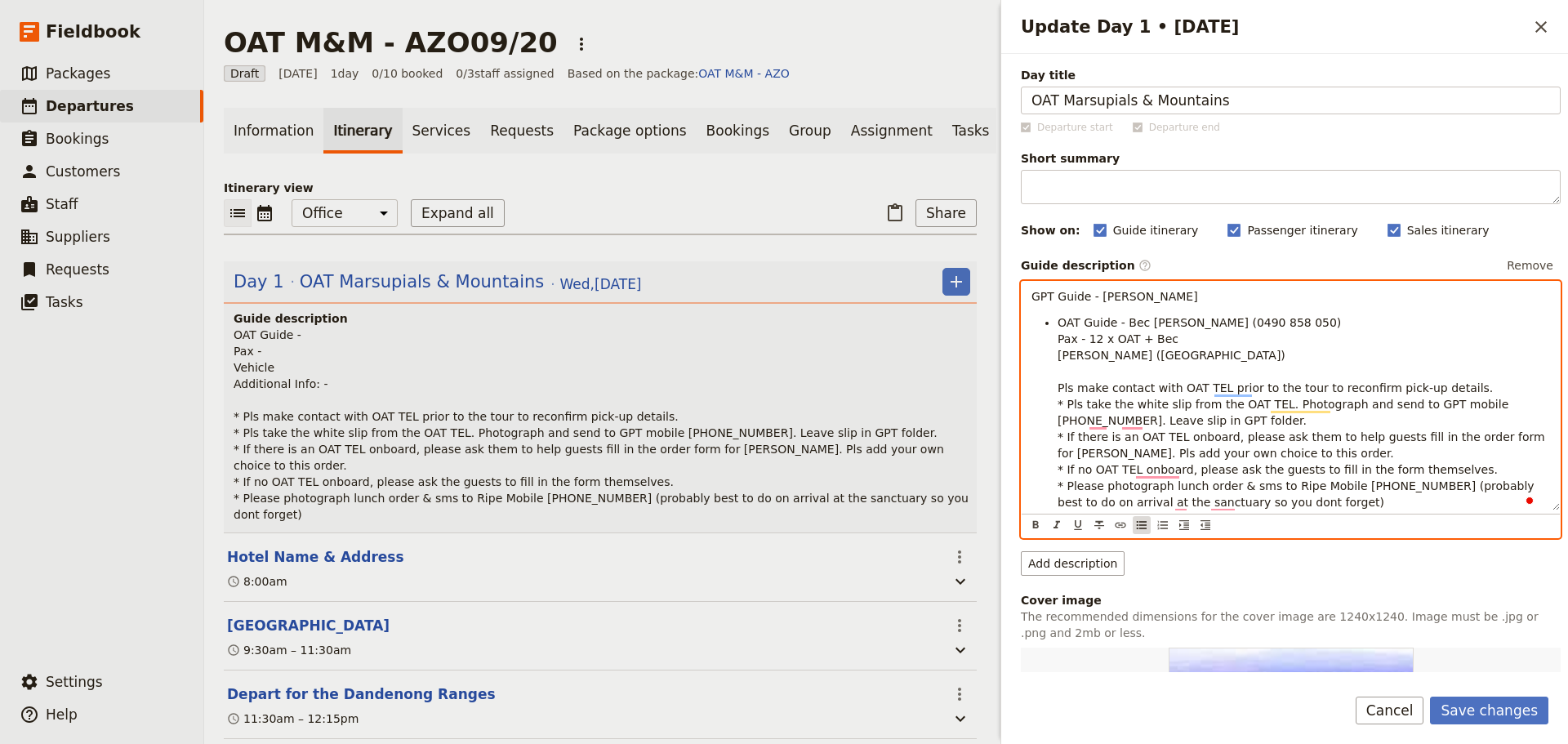
click at [1139, 529] on icon "Bulleted list" at bounding box center [1141, 524] width 13 height 13
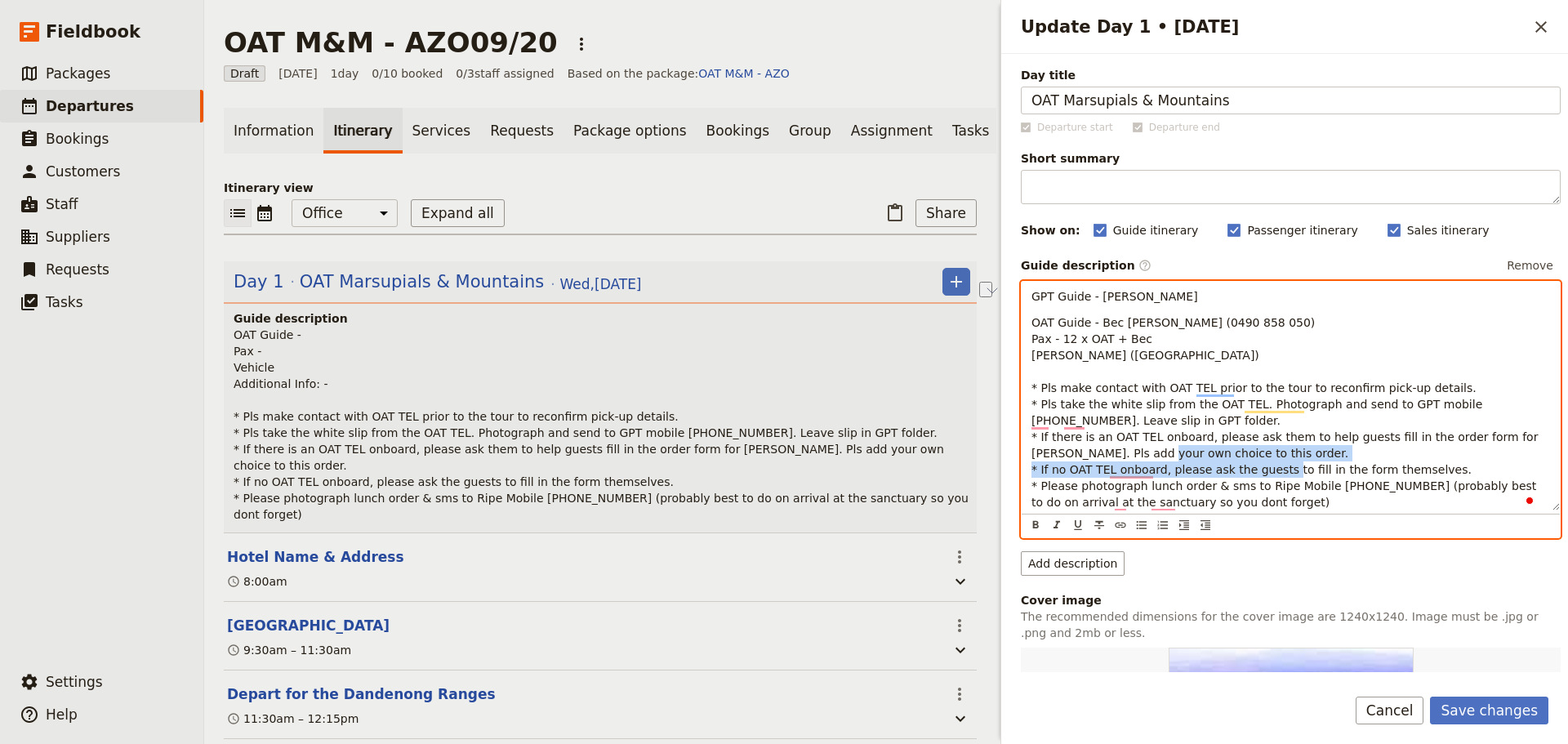
drag, startPoint x: 1280, startPoint y: 467, endPoint x: 979, endPoint y: 471, distance: 301.0
click at [979, 471] on div "OAT M&M - AZO09/20 ​ Draft 24 Sep 2025 1 day 0/10 booked 0 / 3 staff assigned B…" at bounding box center [885, 372] width 1363 height 744
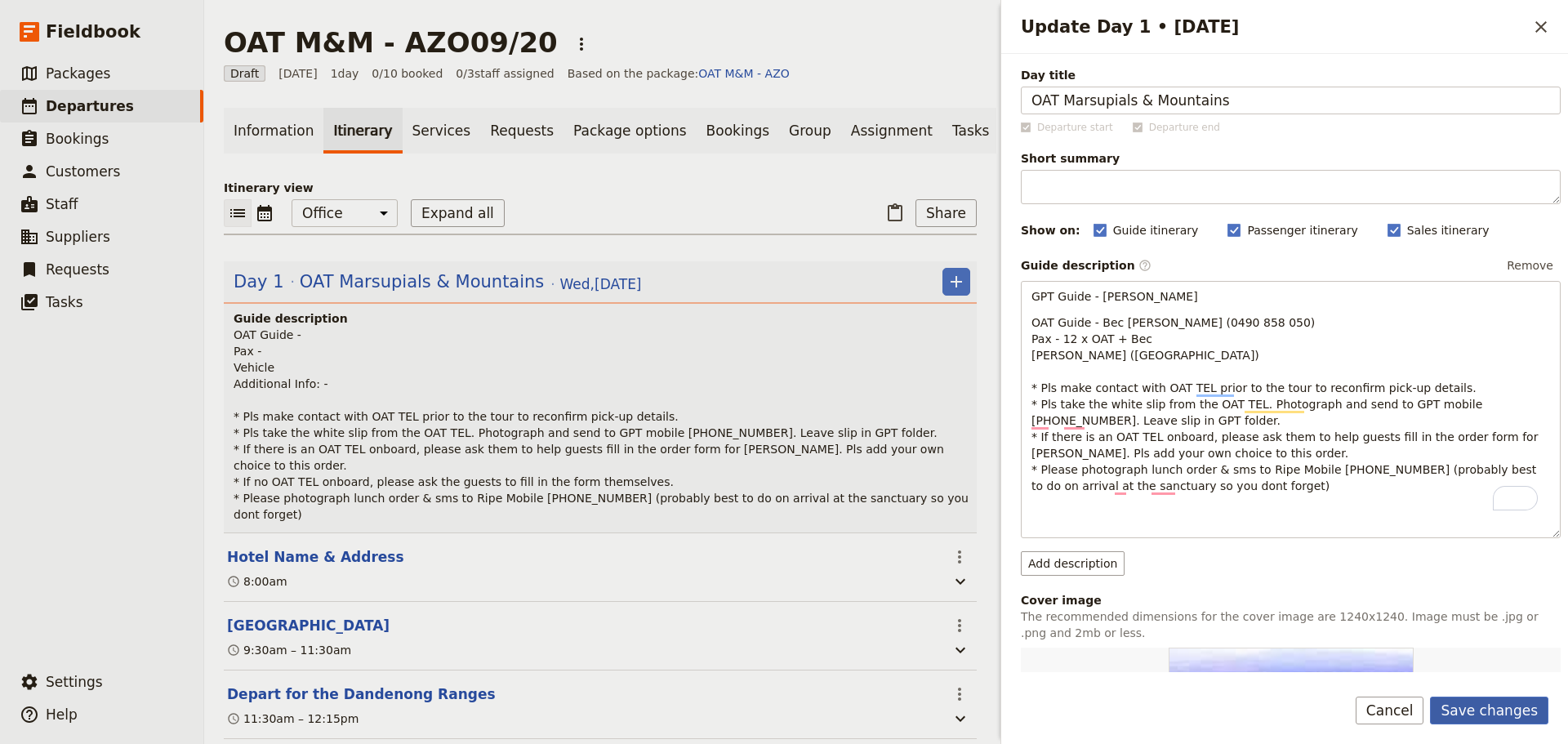
click at [1489, 698] on button "Save changes" at bounding box center [1488, 711] width 118 height 28
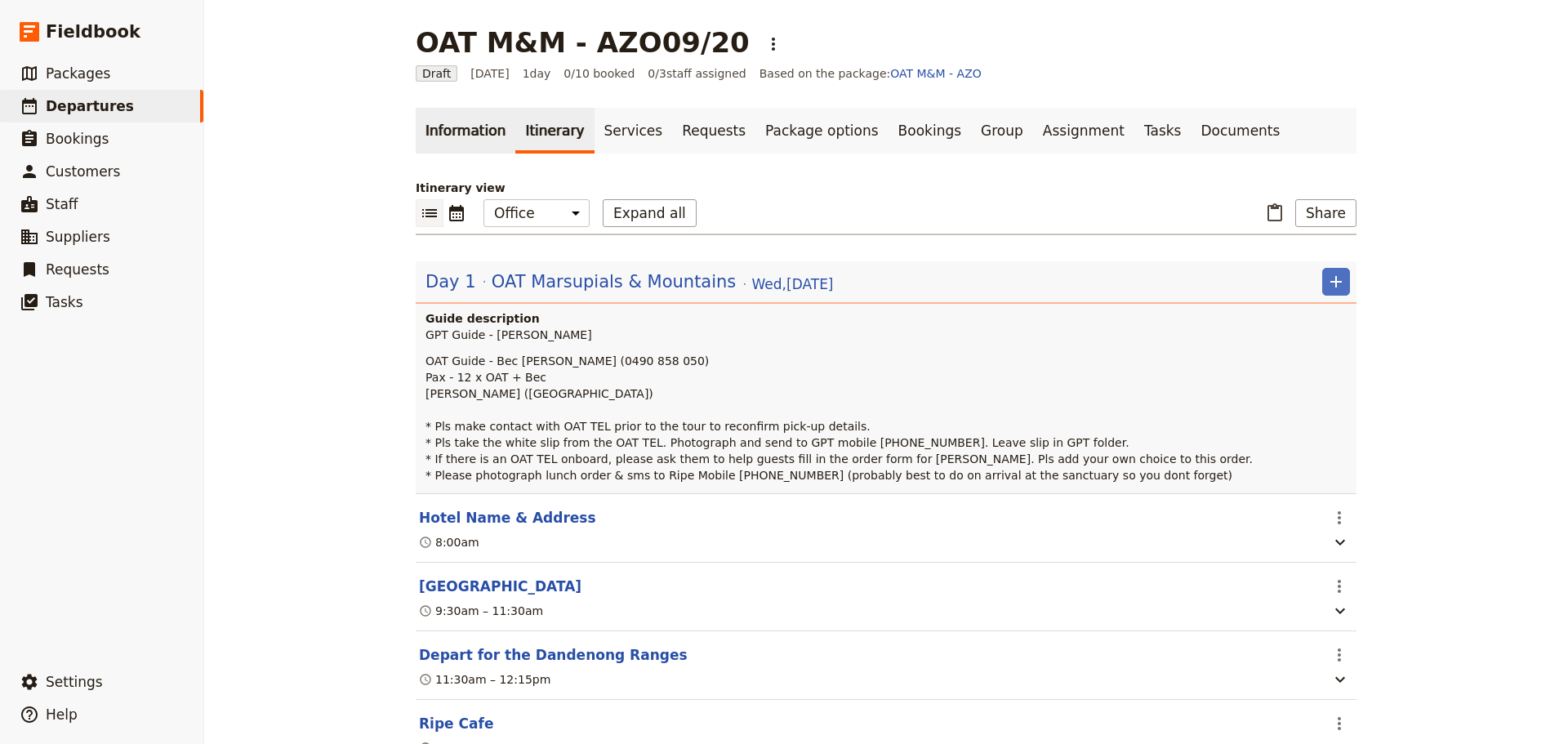
click at [452, 136] on link "Information" at bounding box center [466, 130] width 100 height 46
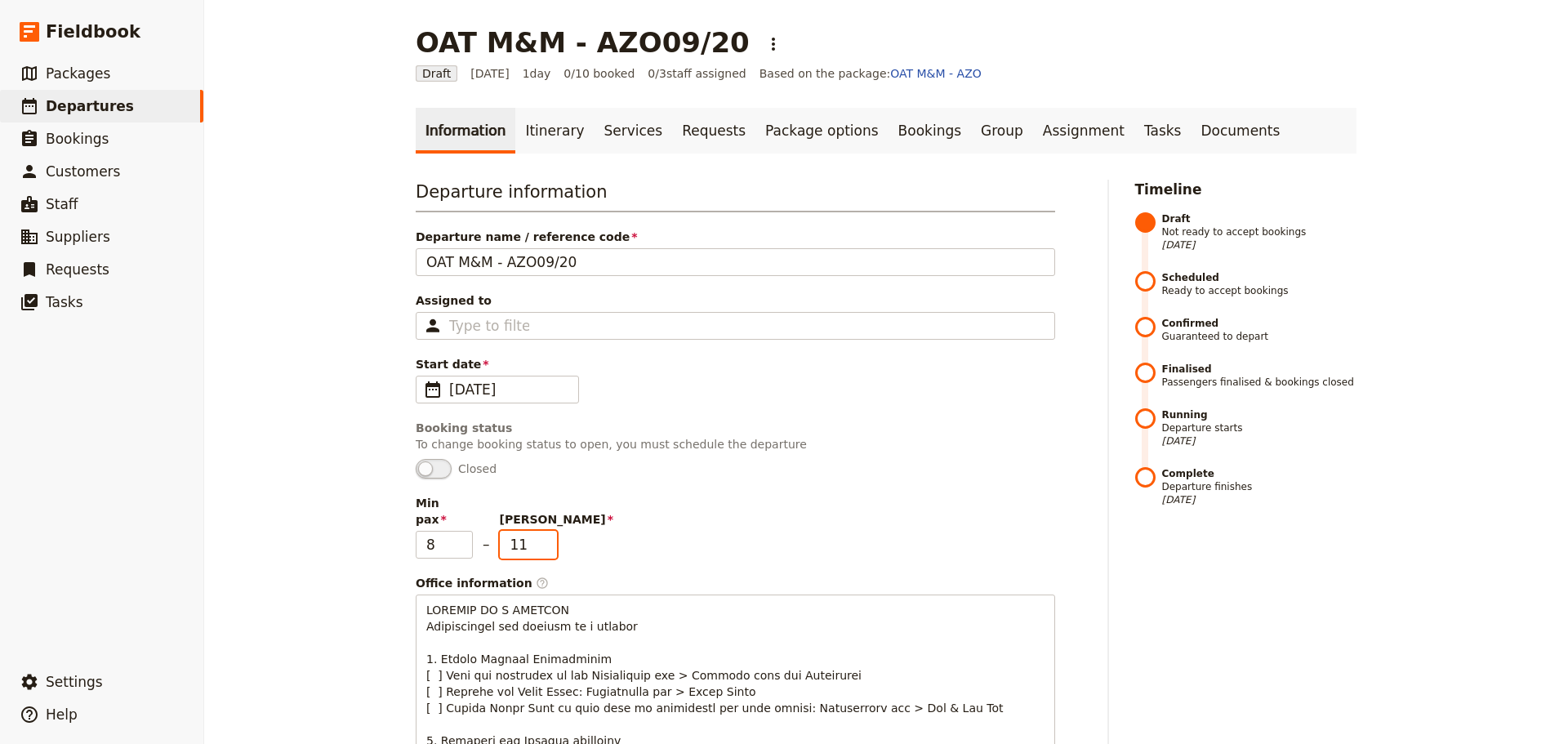
click at [540, 530] on input "11" at bounding box center [528, 544] width 57 height 28
type input "12"
click at [540, 530] on input "12" at bounding box center [528, 544] width 57 height 28
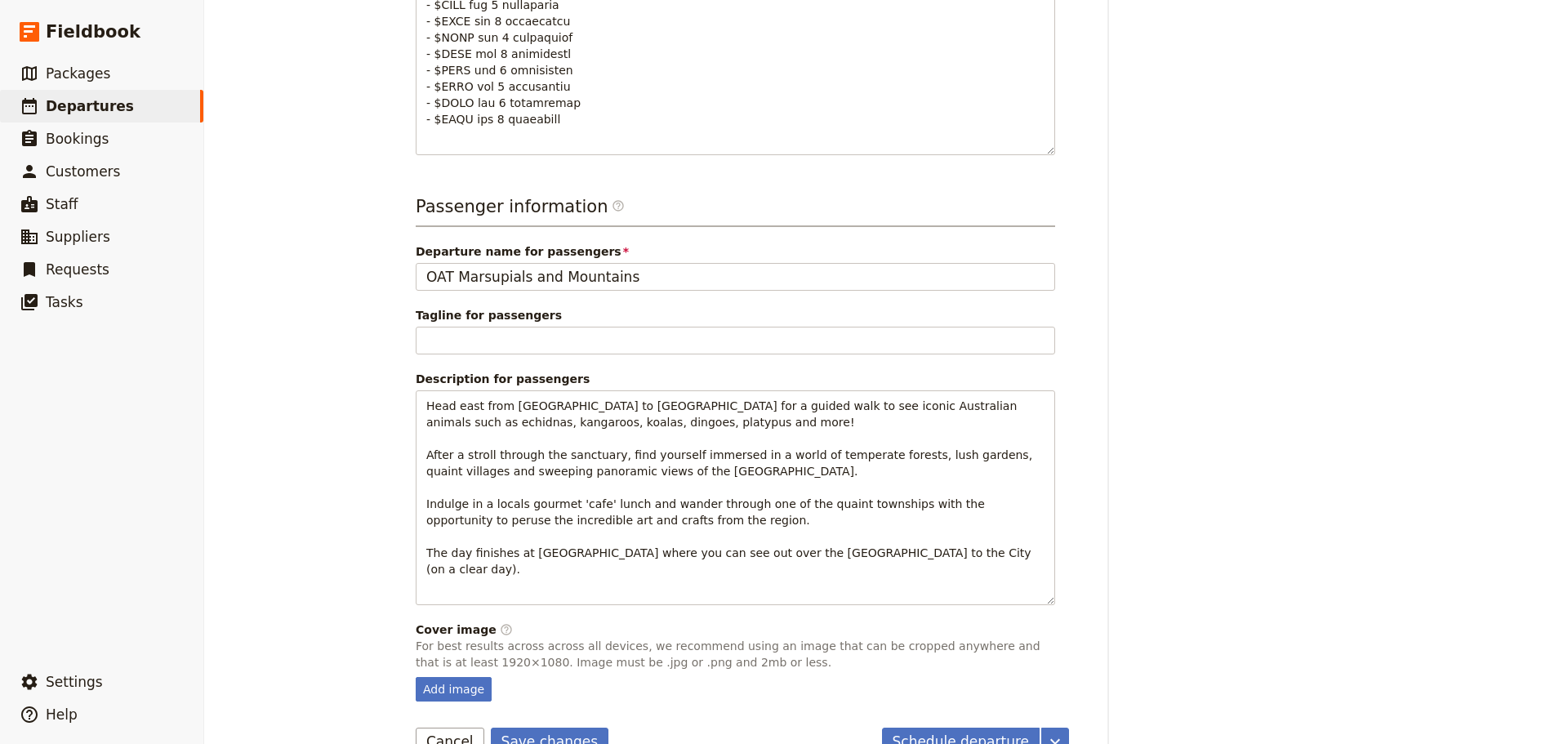
scroll to position [1084, 0]
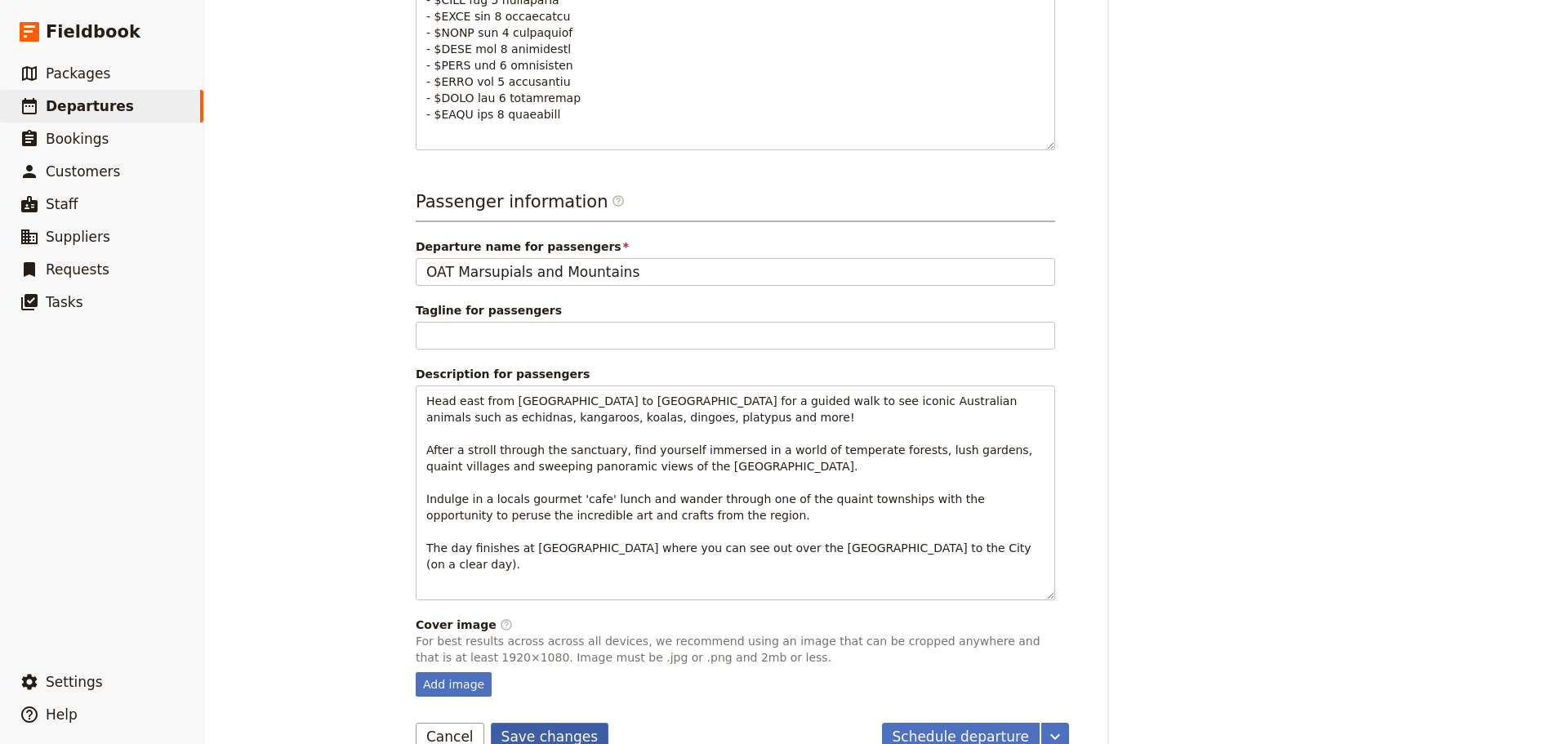
click at [559, 722] on button "Save changes" at bounding box center [550, 736] width 118 height 28
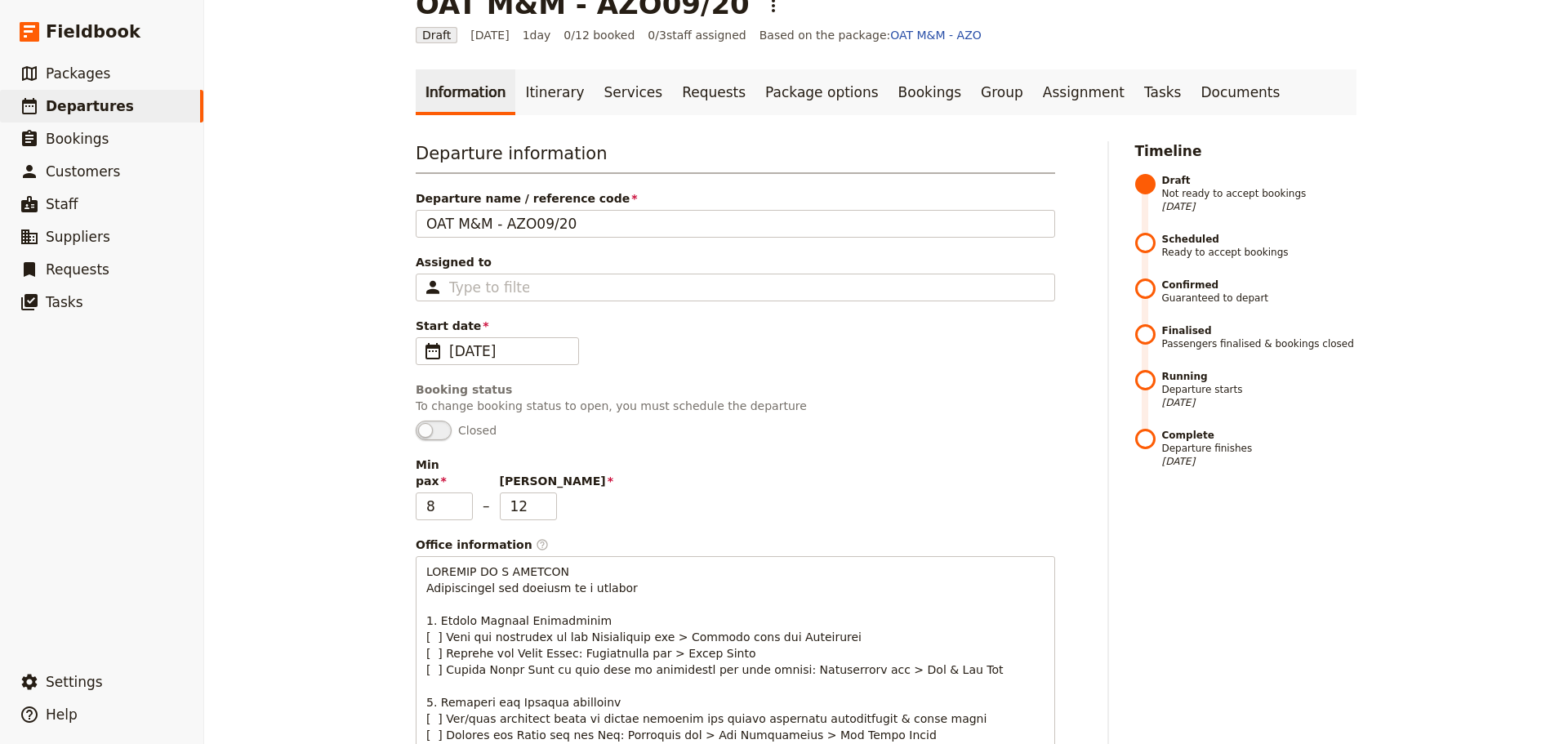
scroll to position [0, 0]
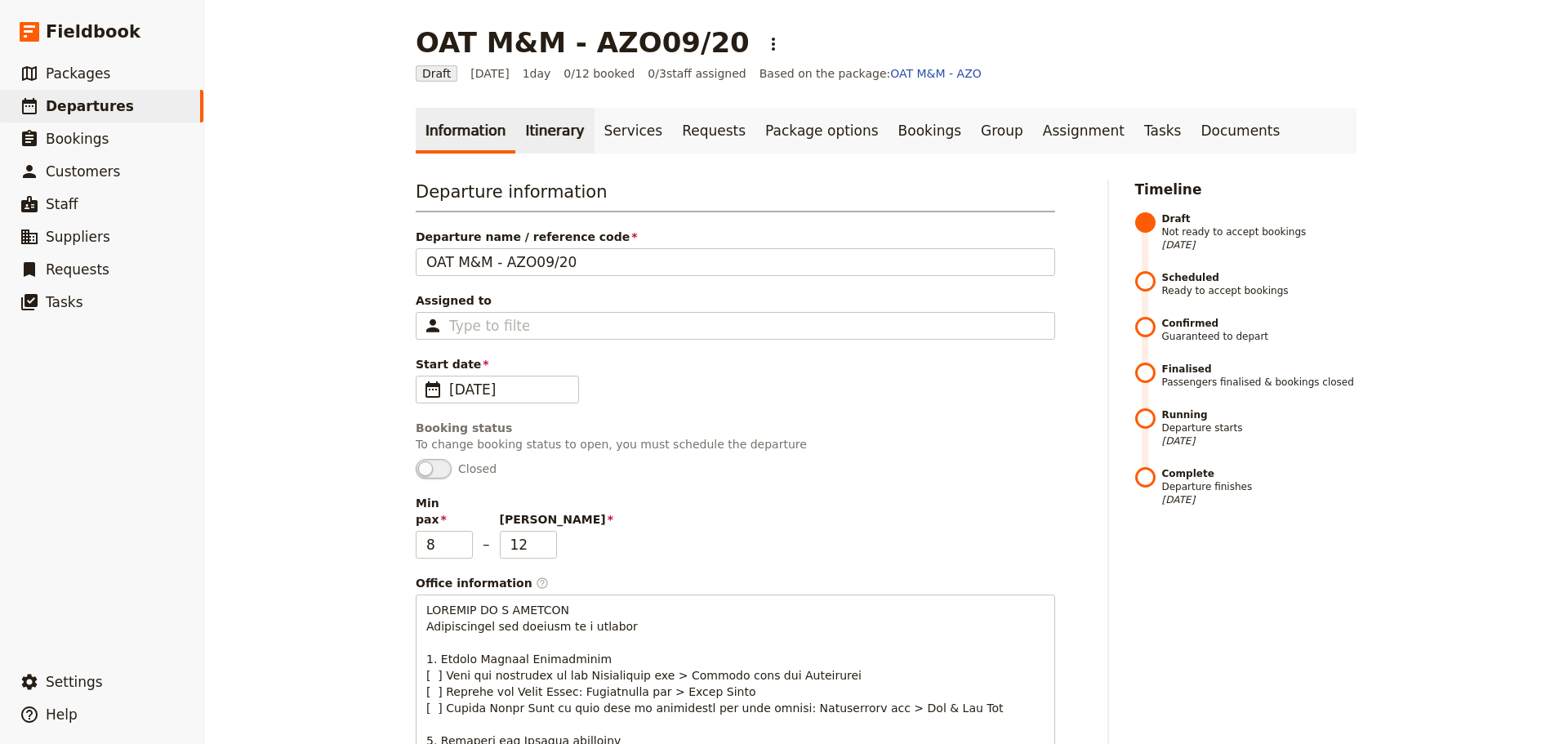
click at [527, 137] on link "Itinerary" at bounding box center [554, 130] width 79 height 46
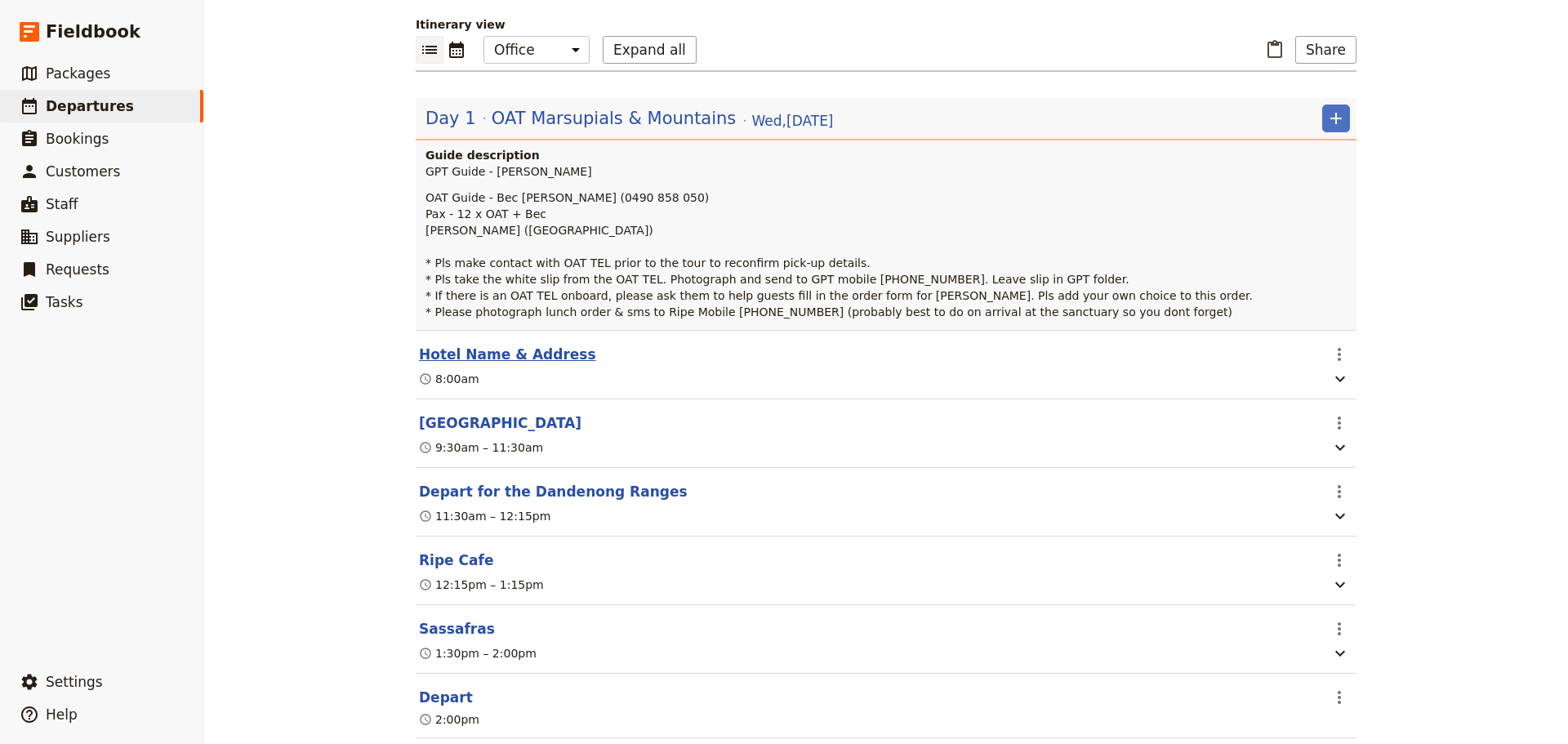
click at [489, 346] on button "Hotel Name & Address" at bounding box center [507, 354] width 177 height 19
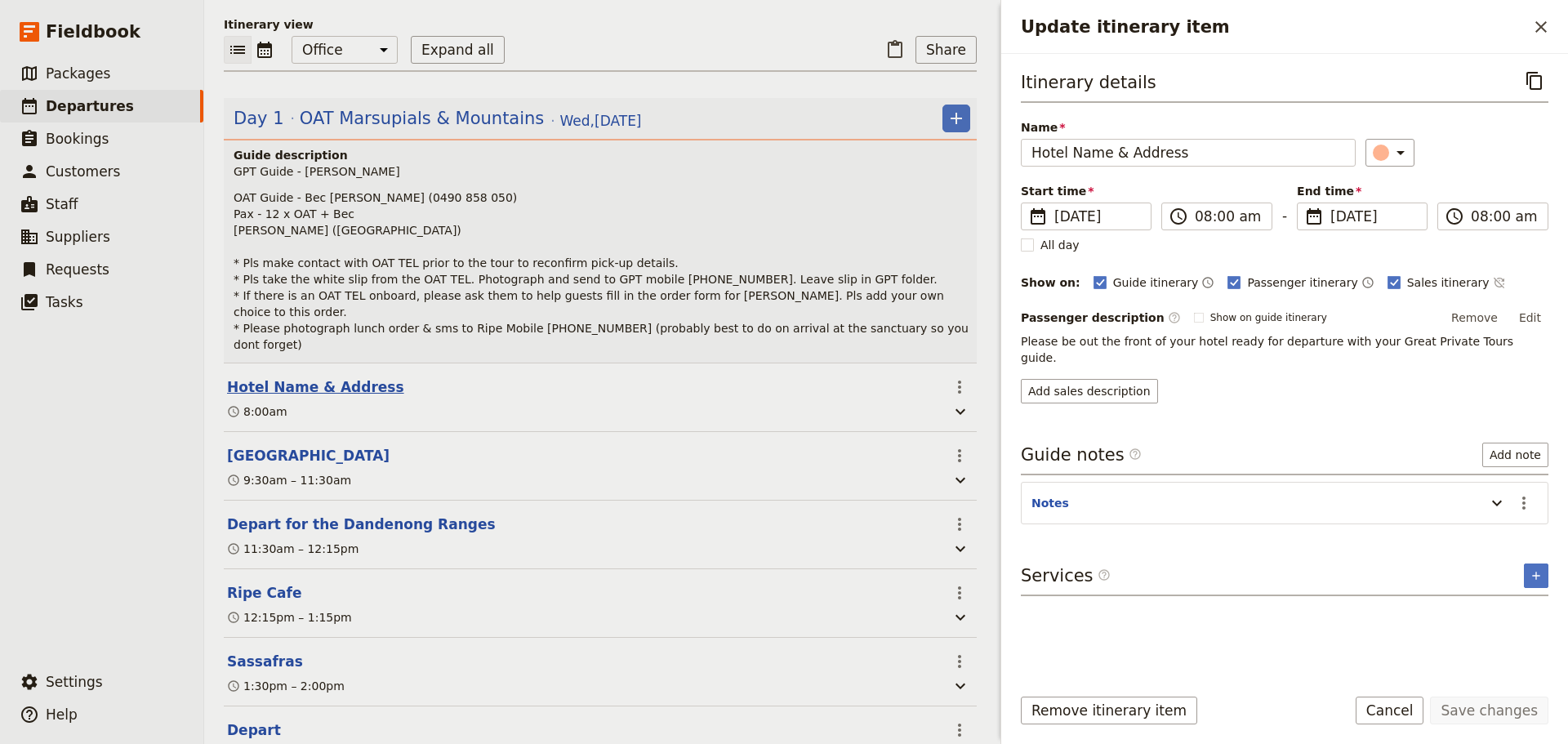
scroll to position [172, 0]
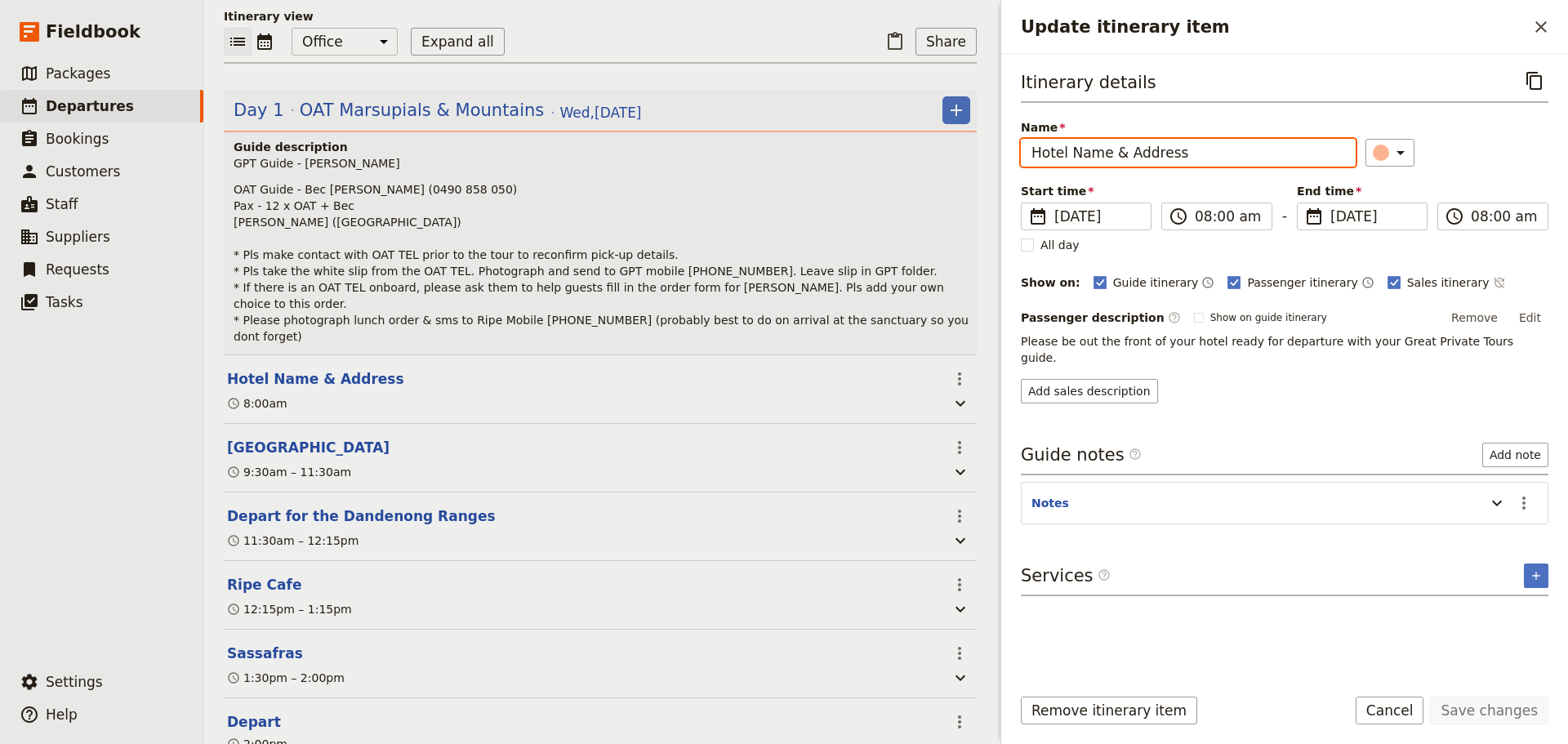
drag, startPoint x: 1242, startPoint y: 151, endPoint x: 767, endPoint y: 113, distance: 476.5
click at [767, 113] on div "OAT M&M - AZO09/20 ​ Draft 24 Sep 2025 1 day 0/12 booked 0 / 3 staff assigned B…" at bounding box center [885, 372] width 1363 height 744
type input "[GEOGRAPHIC_DATA]"
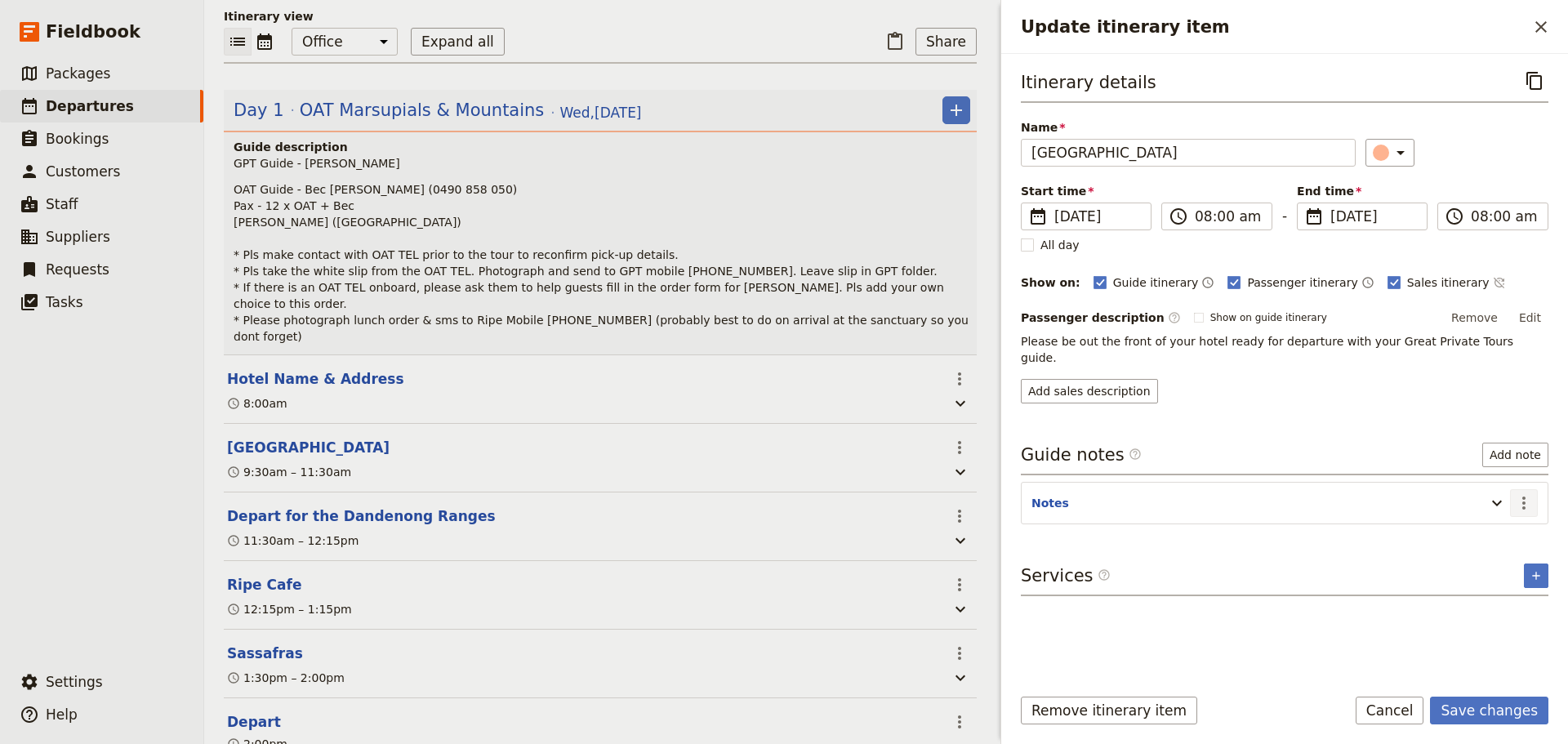
click at [1512, 489] on button "​" at bounding box center [1523, 503] width 28 height 28
click at [1508, 489] on button "Update itinerary item" at bounding box center [1497, 502] width 26 height 27
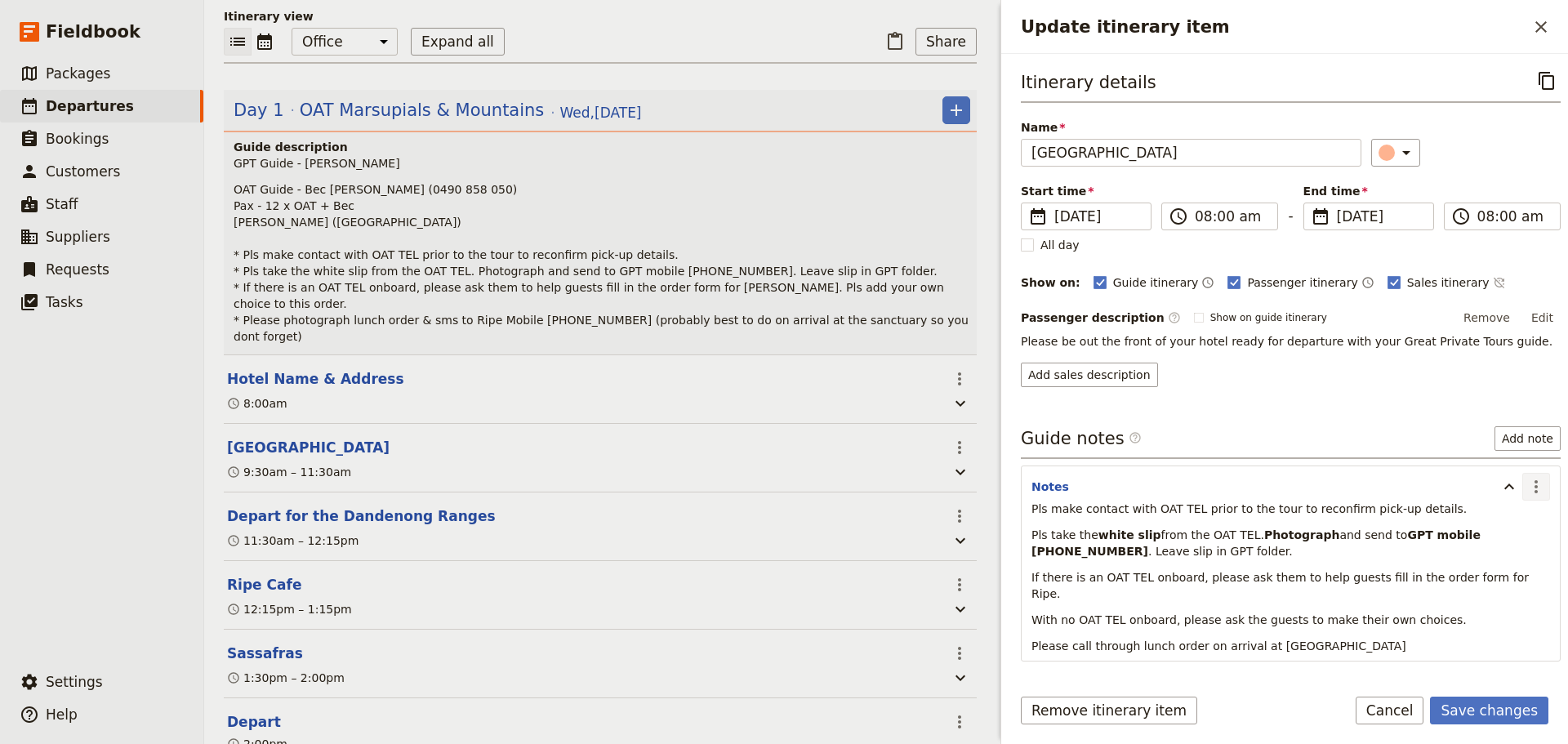
click at [1526, 490] on icon "Actions" at bounding box center [1536, 487] width 19 height 19
click at [1509, 518] on span "Edit note" at bounding box center [1488, 522] width 76 height 17
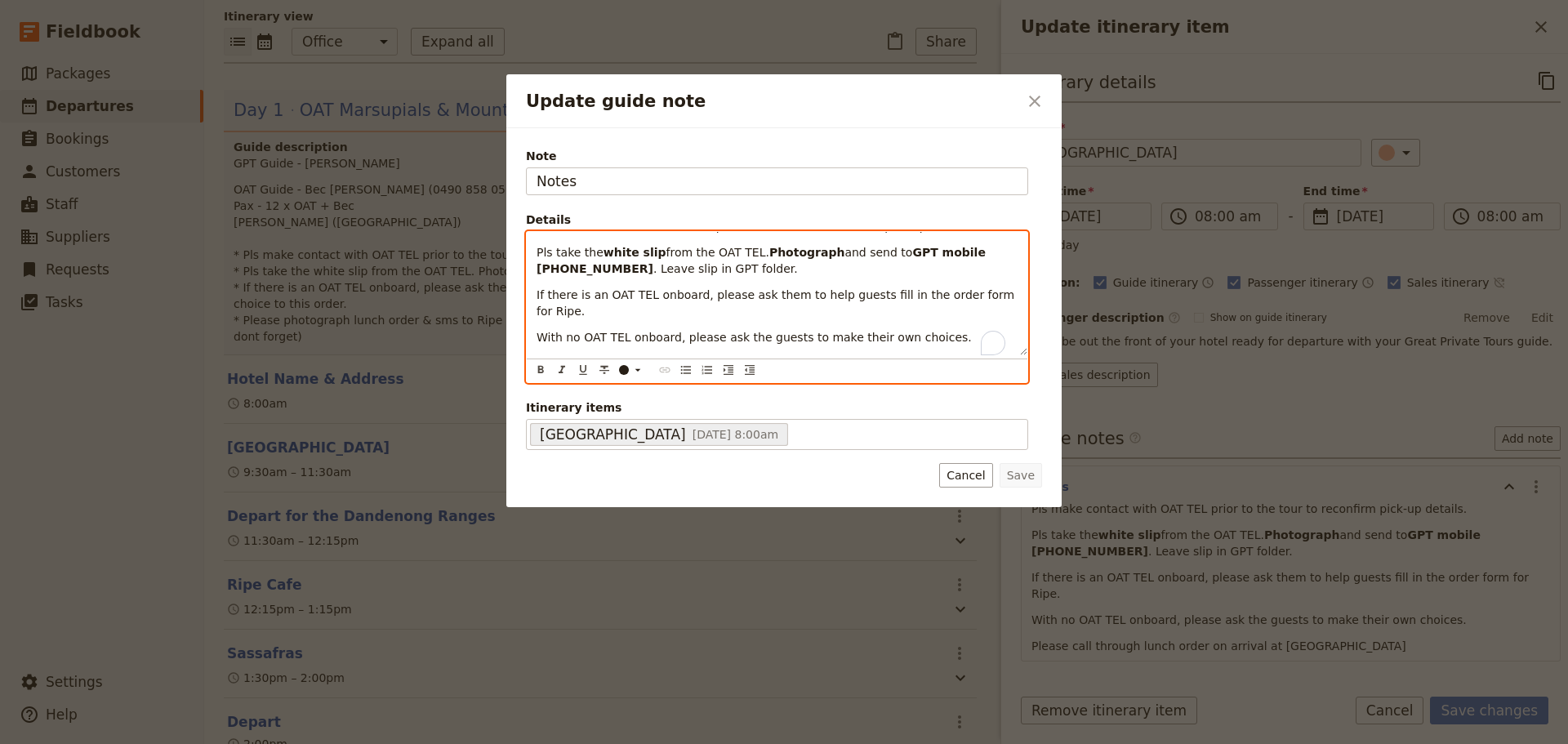
scroll to position [20, 0]
drag, startPoint x: 952, startPoint y: 347, endPoint x: 479, endPoint y: 333, distance: 473.2
click at [479, 743] on div "Update guide note ​ Note Notes Details Pls make contact with OAT TEL prior to t…" at bounding box center [784, 744] width 1568 height 0
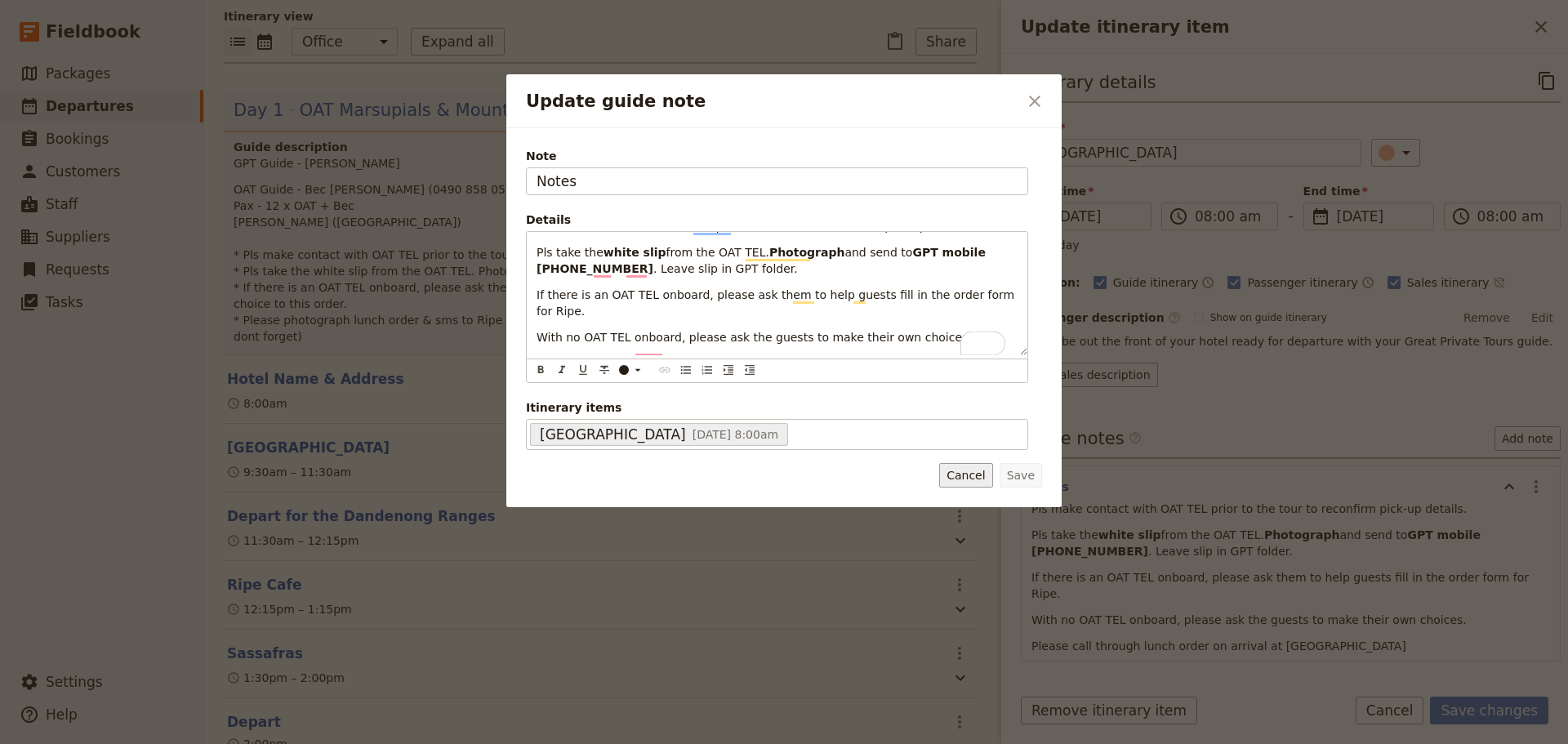
click at [958, 474] on button "Cancel" at bounding box center [966, 475] width 53 height 25
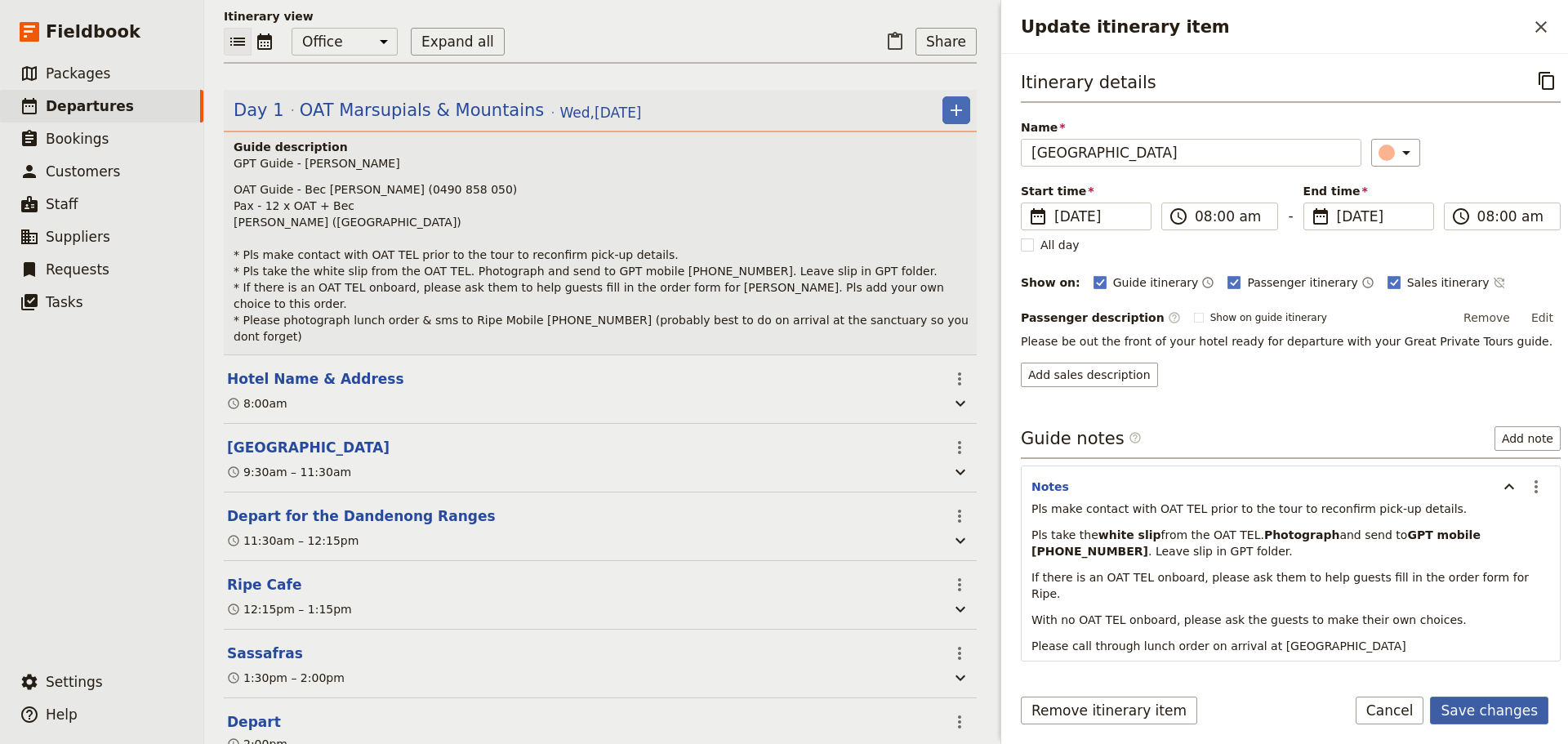
click at [1518, 715] on button "Save changes" at bounding box center [1488, 711] width 118 height 28
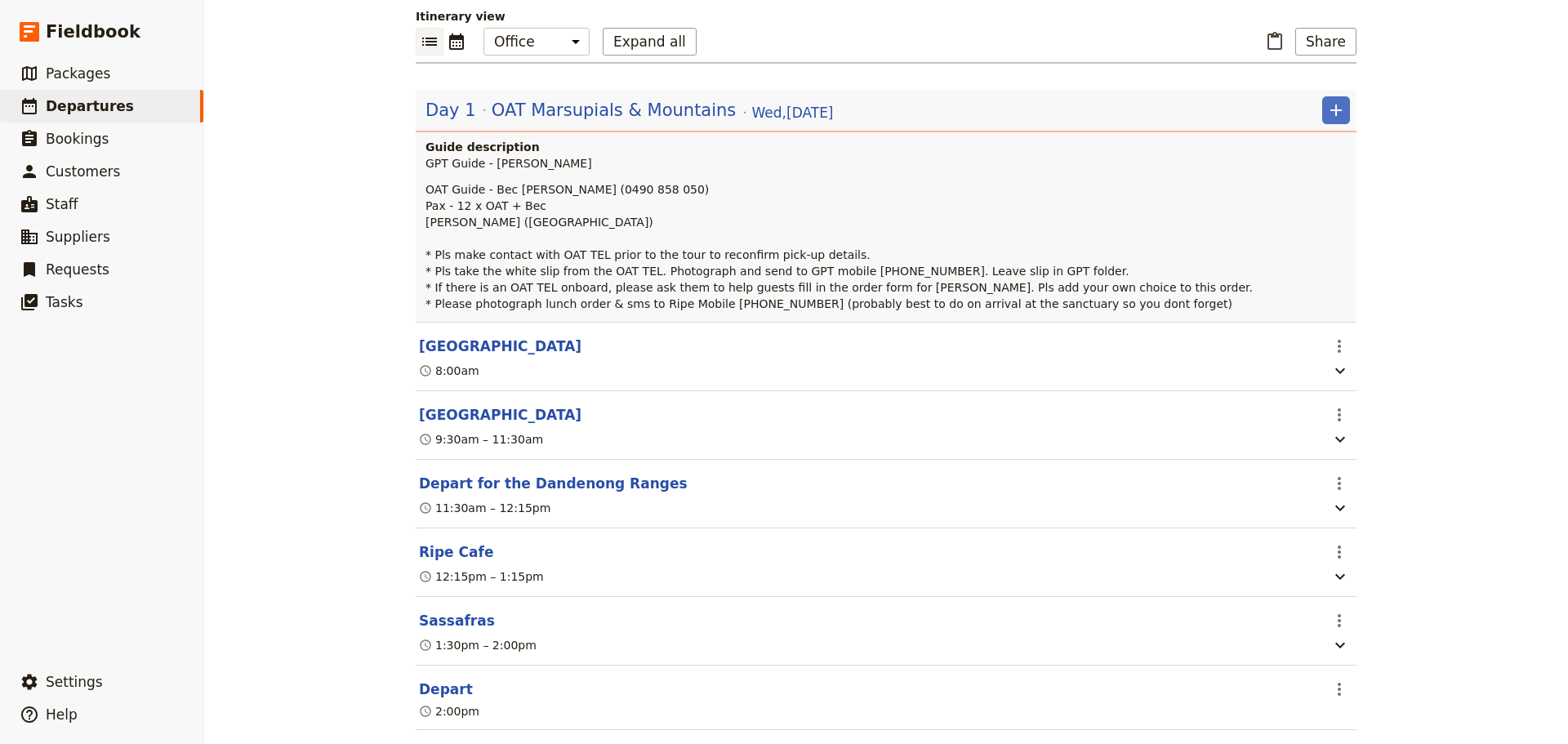
scroll to position [164, 0]
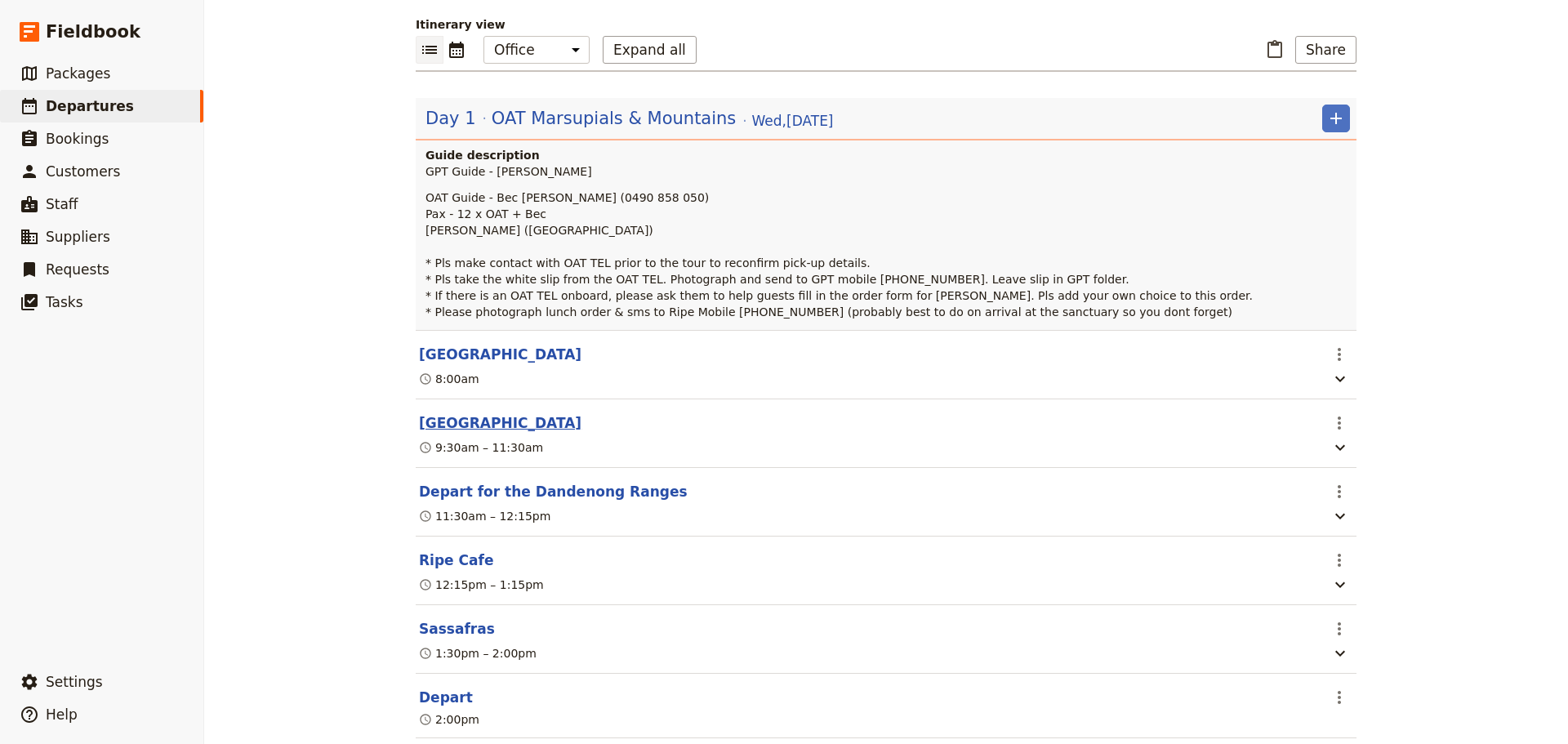
click at [467, 425] on button "[GEOGRAPHIC_DATA]" at bounding box center [500, 423] width 163 height 19
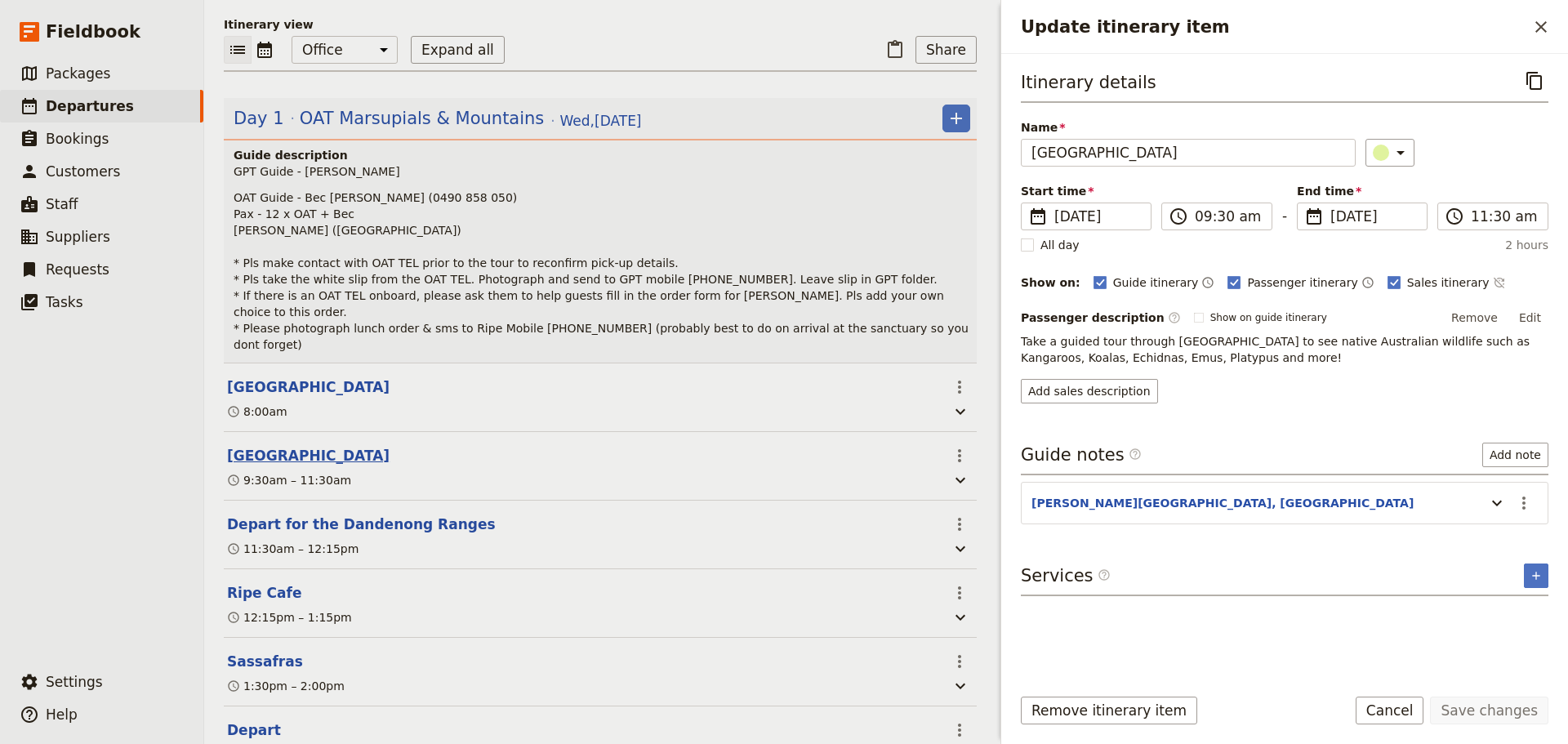
scroll to position [172, 0]
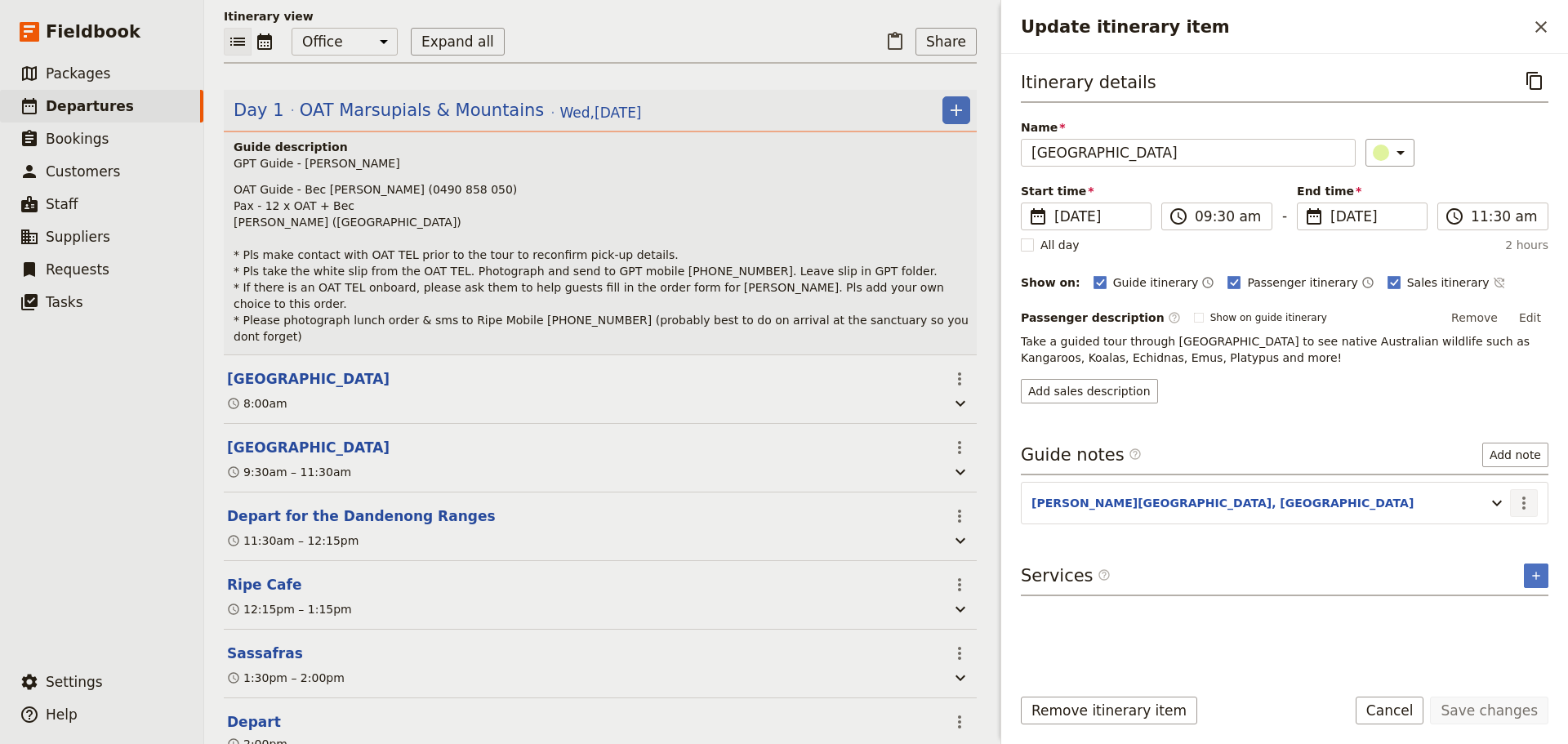
click at [1534, 506] on button "​" at bounding box center [1523, 503] width 28 height 28
click at [1507, 538] on span "Edit note" at bounding box center [1488, 537] width 76 height 17
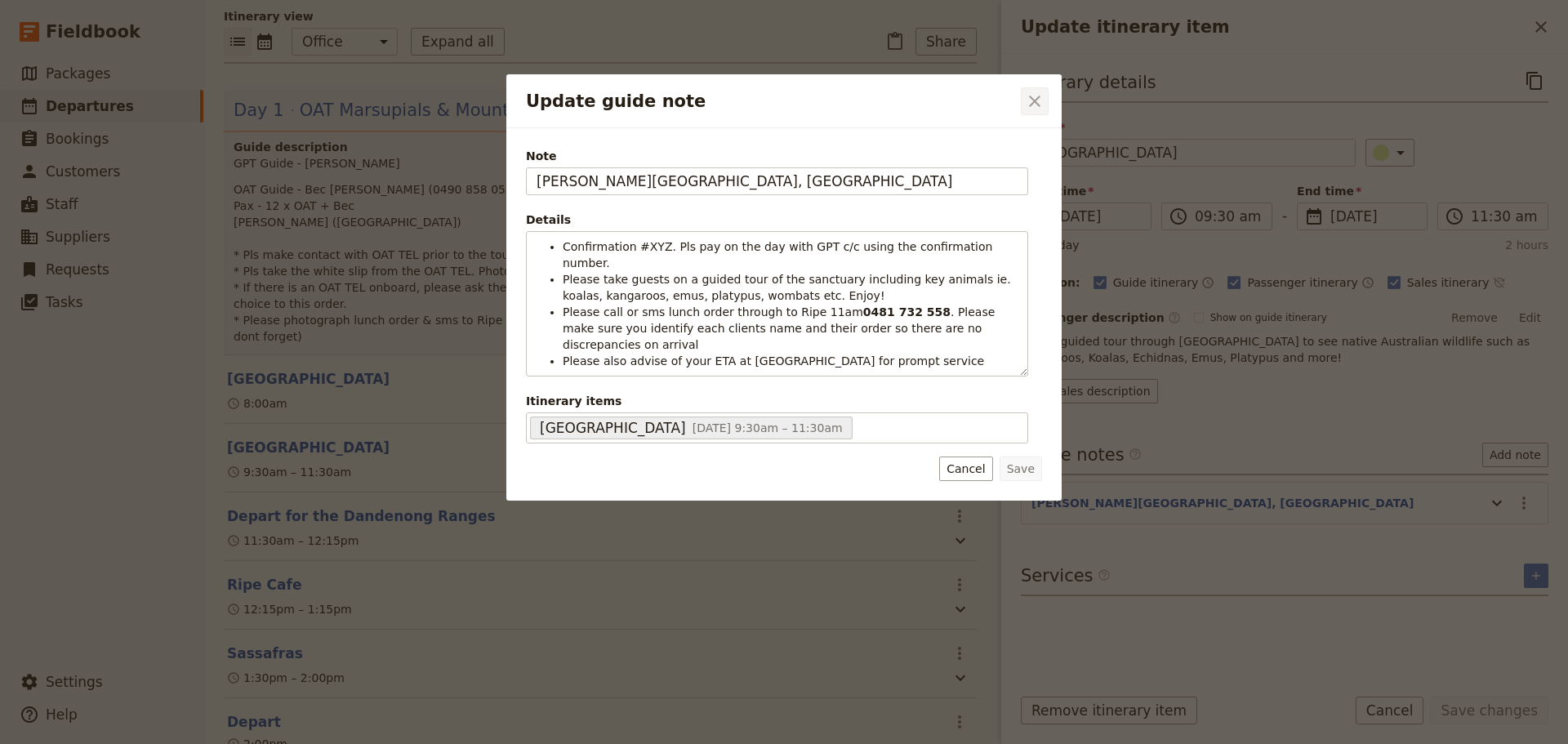
click at [1027, 102] on icon "Close dialog" at bounding box center [1034, 101] width 19 height 19
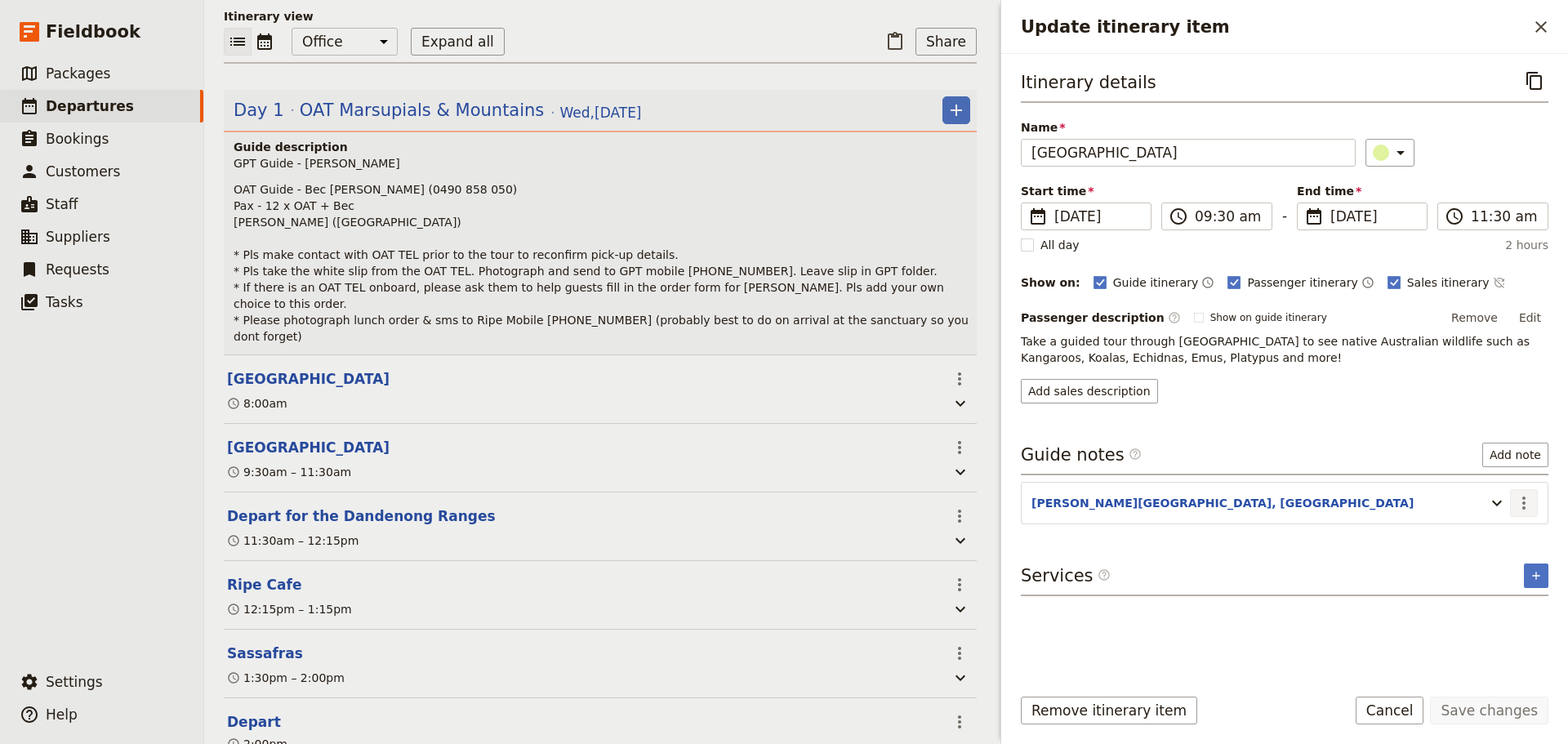
click at [1524, 500] on icon "Actions" at bounding box center [1523, 502] width 19 height 19
click at [1496, 547] on button "Edit note" at bounding box center [1488, 538] width 95 height 23
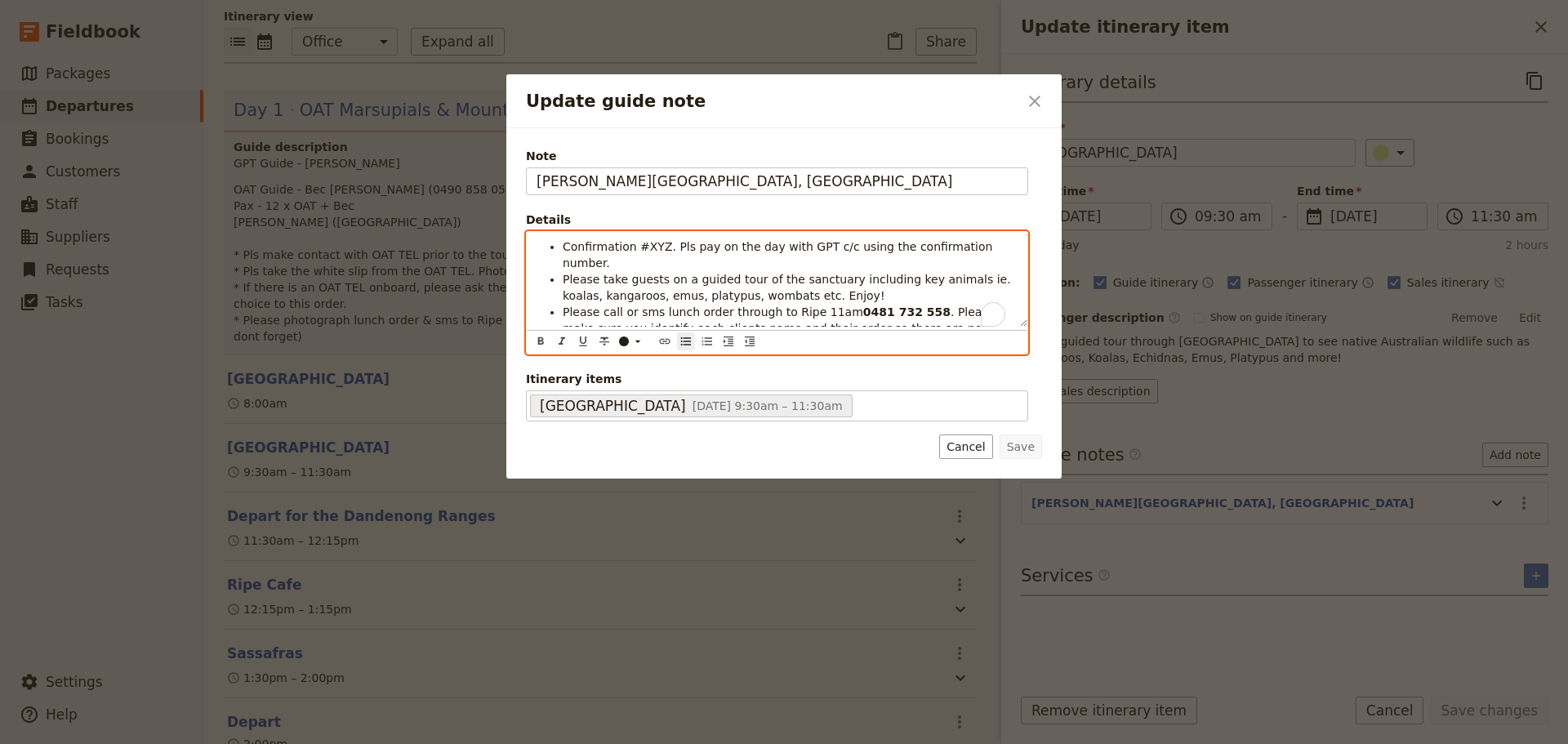
click at [650, 250] on span "Confirmation #XYZ. Pls pay on the day with GPT c/c using the confirmation numbe…" at bounding box center [779, 255] width 433 height 30
click at [650, 249] on span "Confirmation #XYZ. Pls pay on the day with GPT c/c using the confirmation numbe…" at bounding box center [779, 255] width 433 height 30
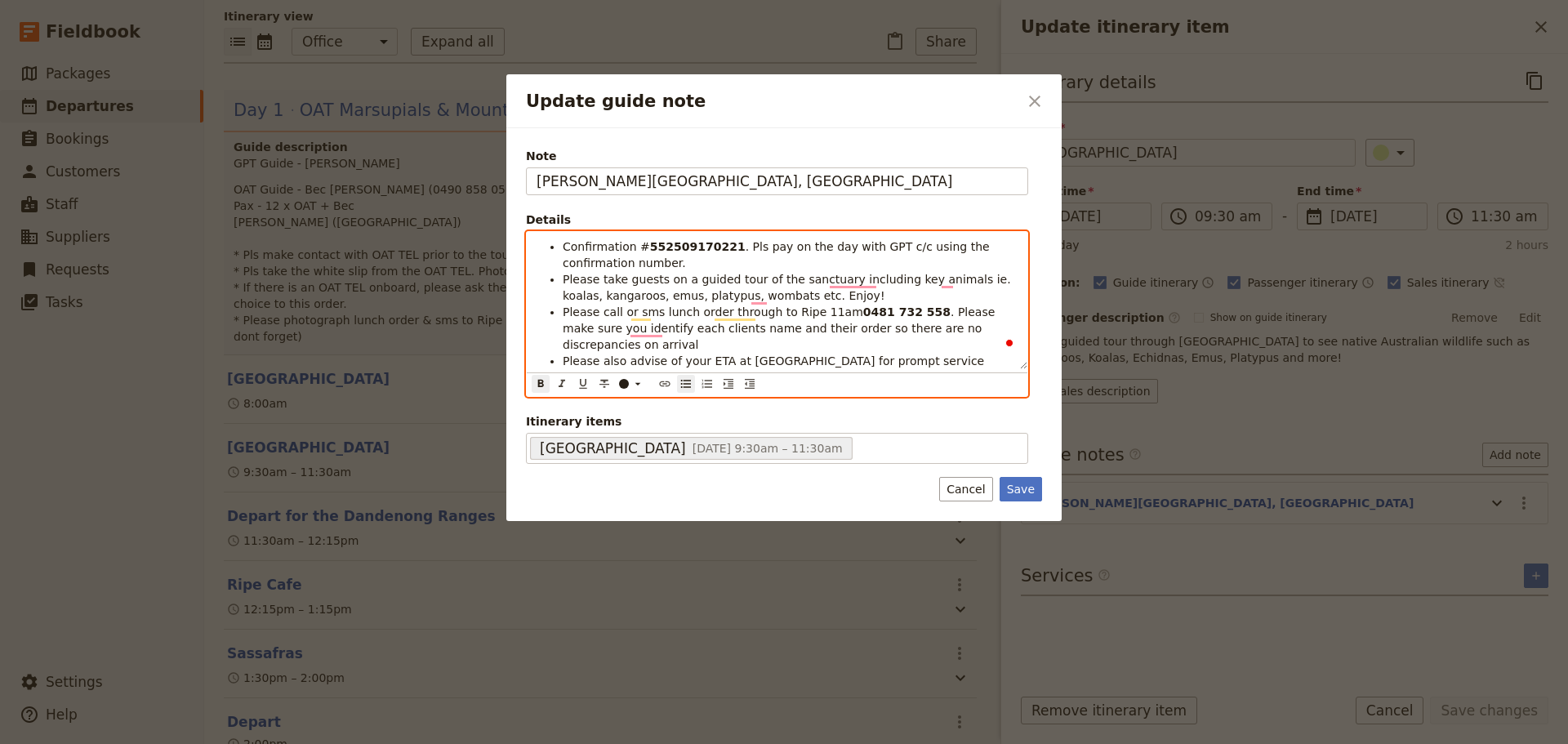
click at [725, 247] on span ". Pls pay on the day with GPT c/c using the confirmation number." at bounding box center [777, 255] width 430 height 30
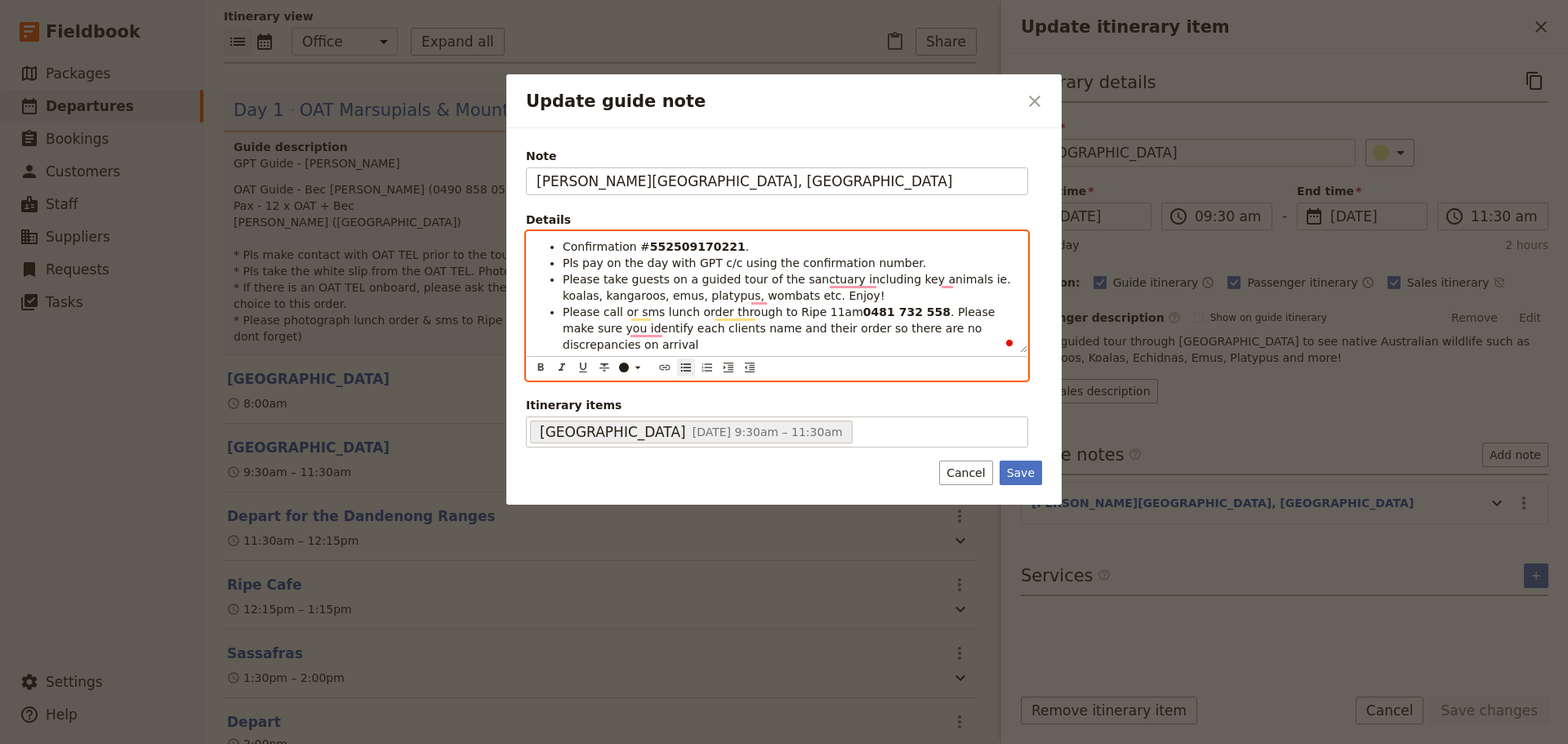
click at [904, 261] on li "Pls pay on the day with GPT c/c using the confirmation number." at bounding box center [790, 263] width 454 height 17
click at [784, 246] on li "Confirmation # 552509170221 ." at bounding box center [790, 246] width 454 height 17
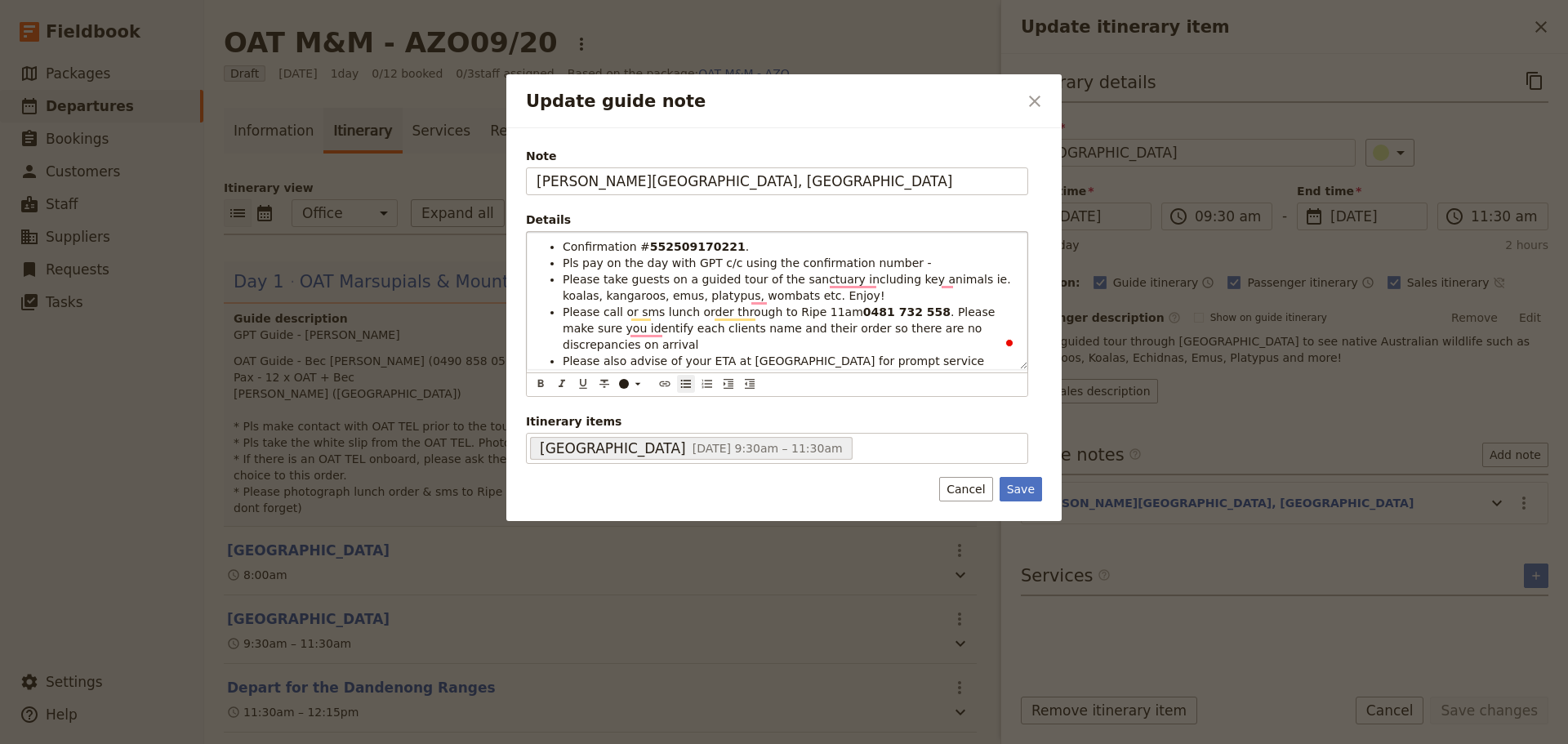
scroll to position [172, 0]
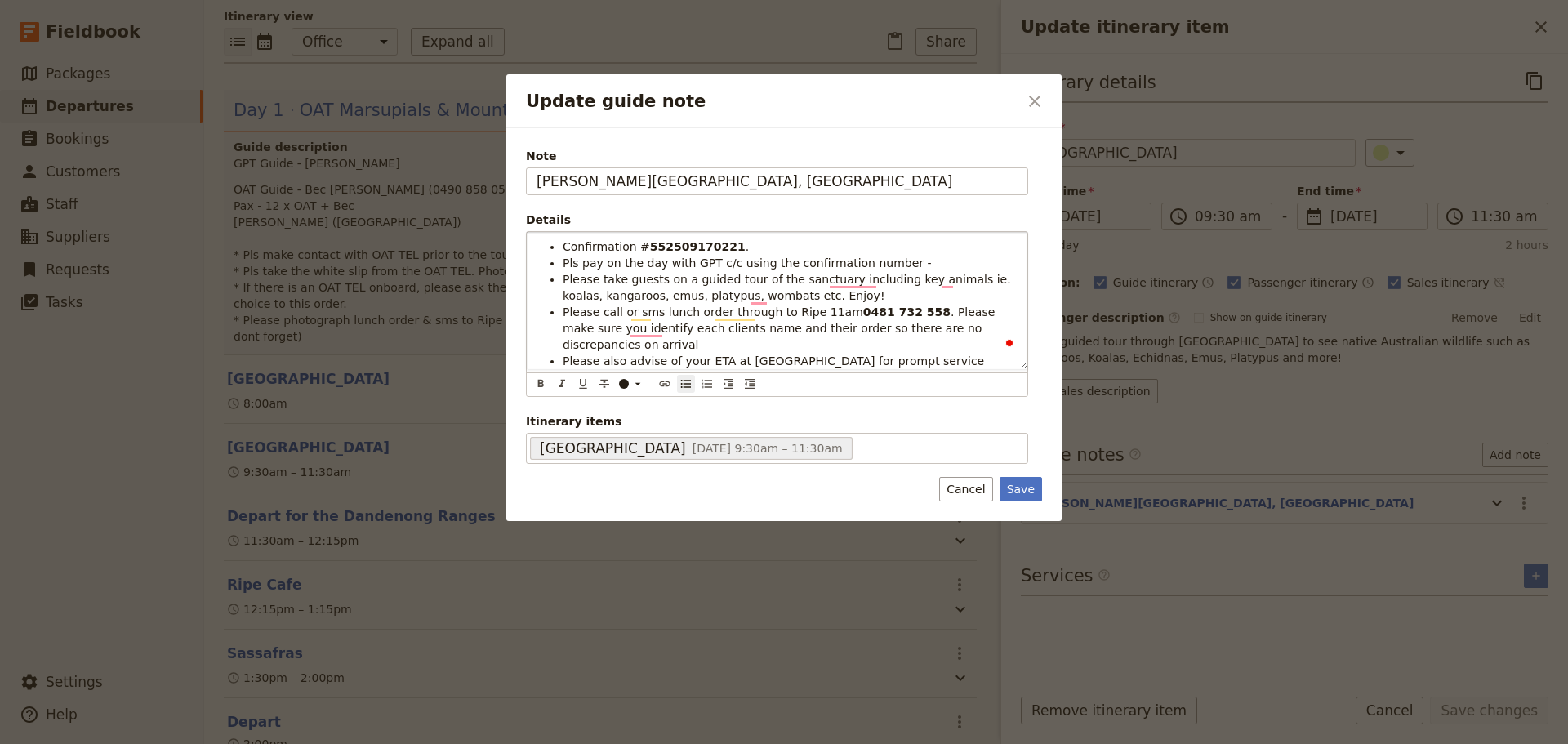
click at [918, 263] on li "Pls pay on the day with GPT c/c using the confirmation number -" at bounding box center [790, 263] width 454 height 17
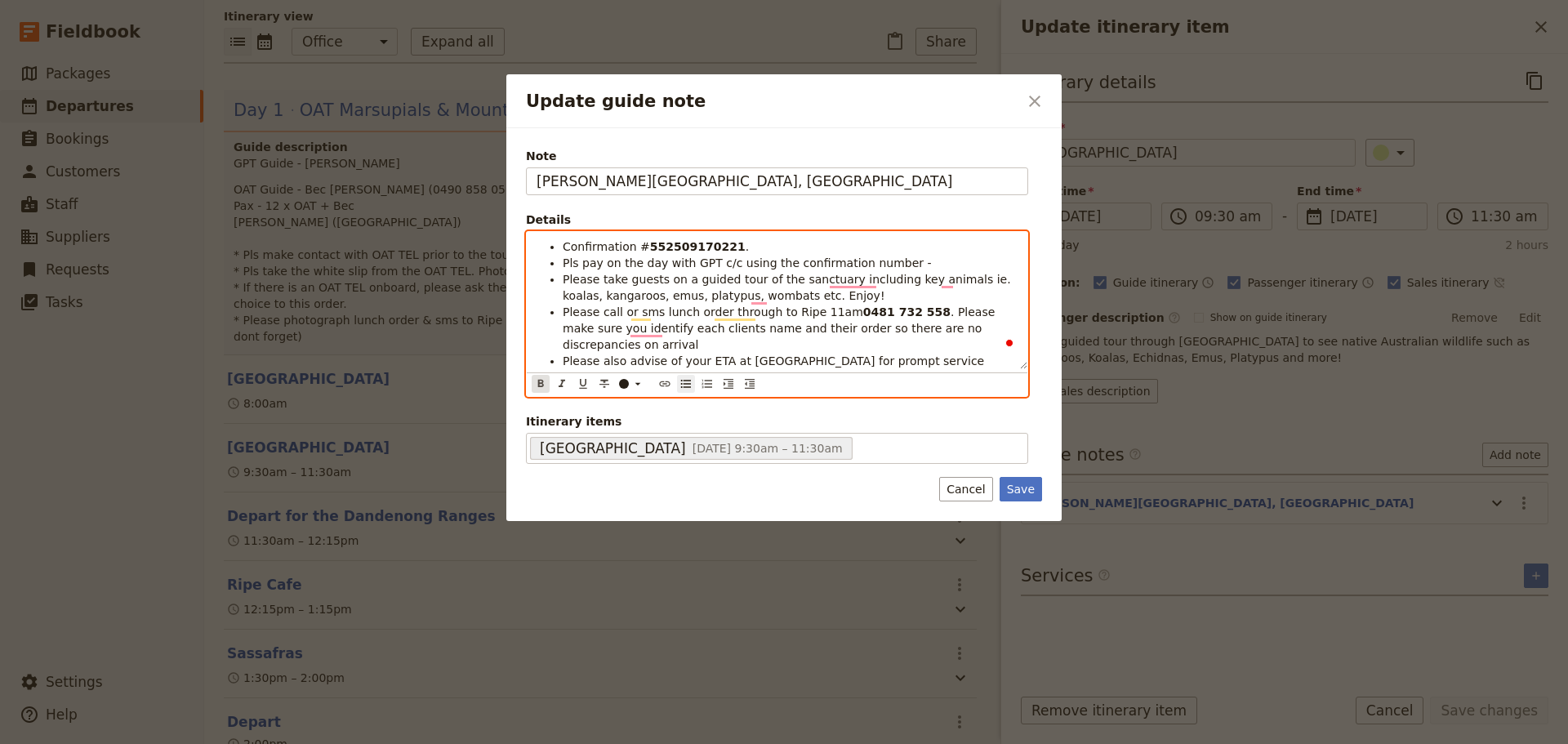
click at [538, 377] on icon "Format bold" at bounding box center [540, 383] width 13 height 13
click at [796, 312] on span "Please call or sms lunch order through to Ripe 11am" at bounding box center [713, 312] width 300 height 13
click at [920, 315] on span ". Please make sure you identify each clients name and their order so there are …" at bounding box center [790, 328] width 454 height 46
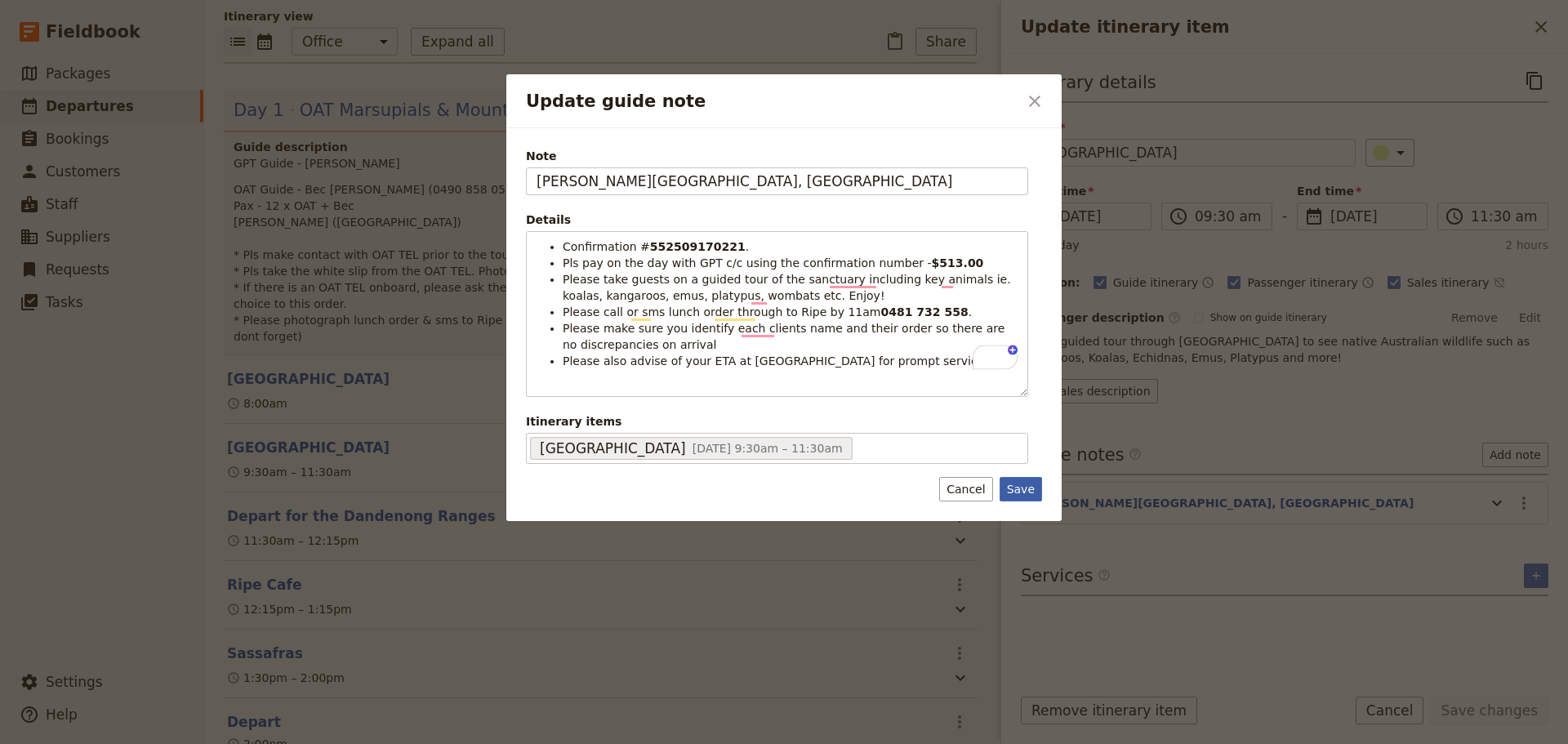
click at [1033, 484] on button "Save" at bounding box center [1021, 489] width 42 height 25
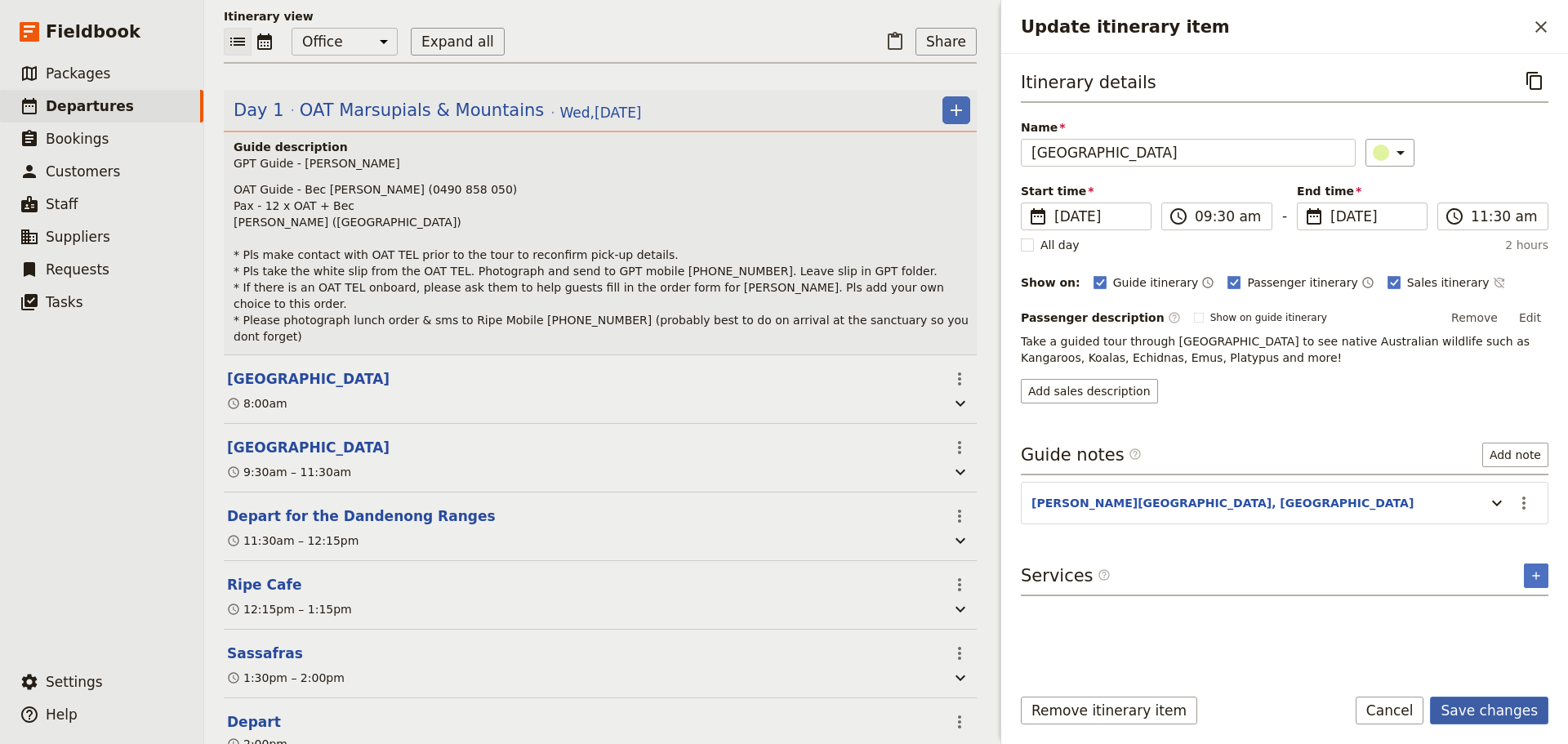
click at [1511, 710] on button "Save changes" at bounding box center [1488, 711] width 118 height 28
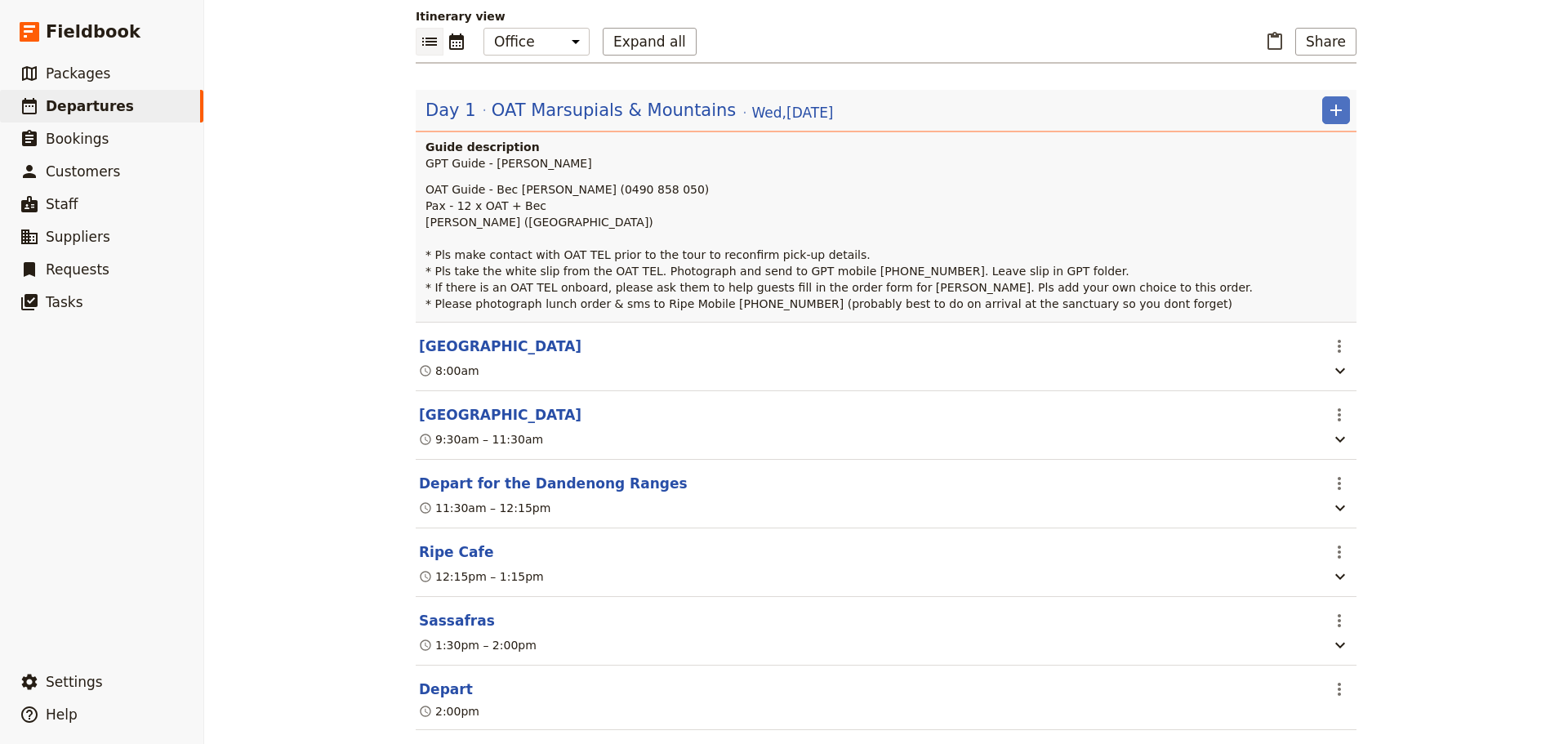
scroll to position [164, 0]
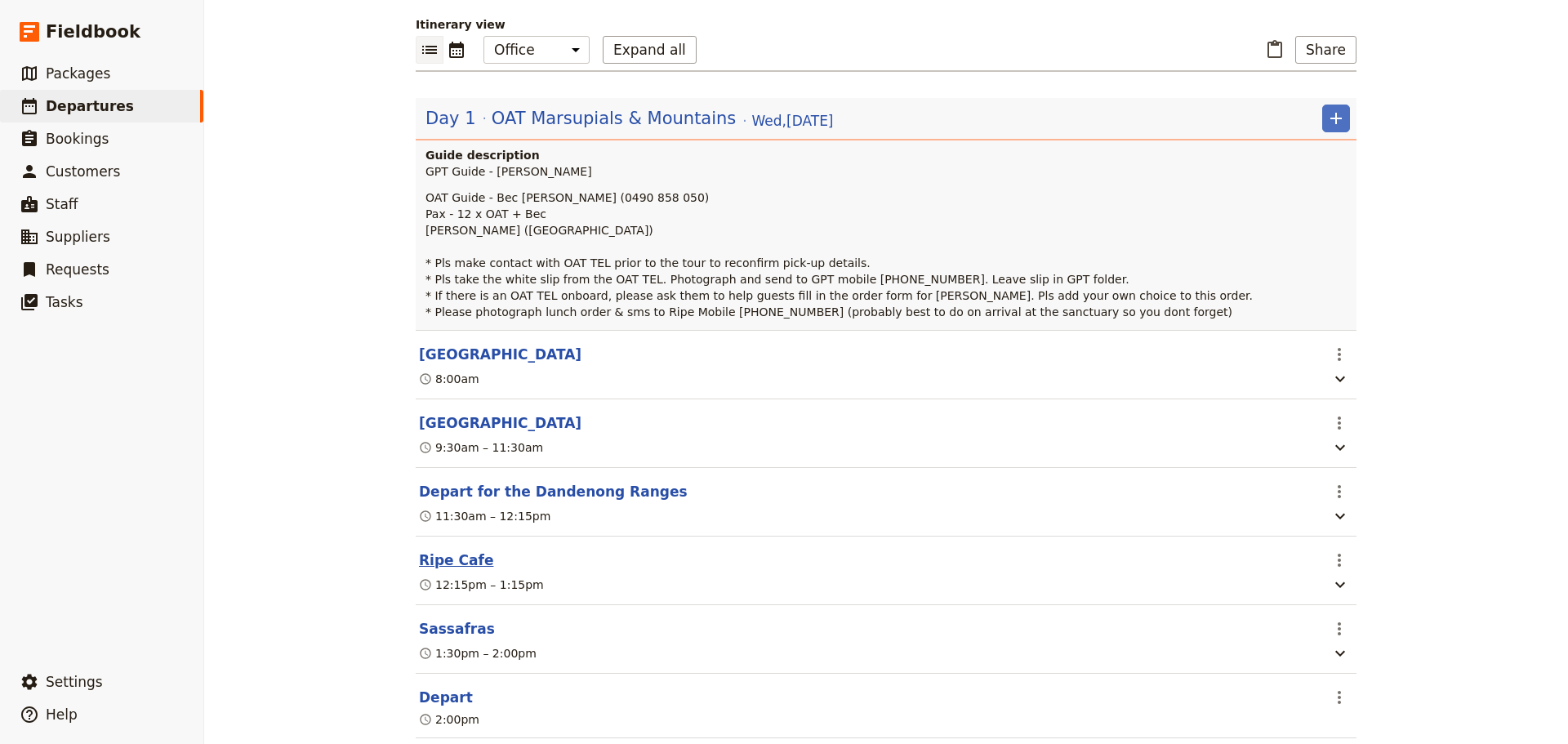
click at [425, 567] on button "Ripe Cafe" at bounding box center [455, 560] width 74 height 19
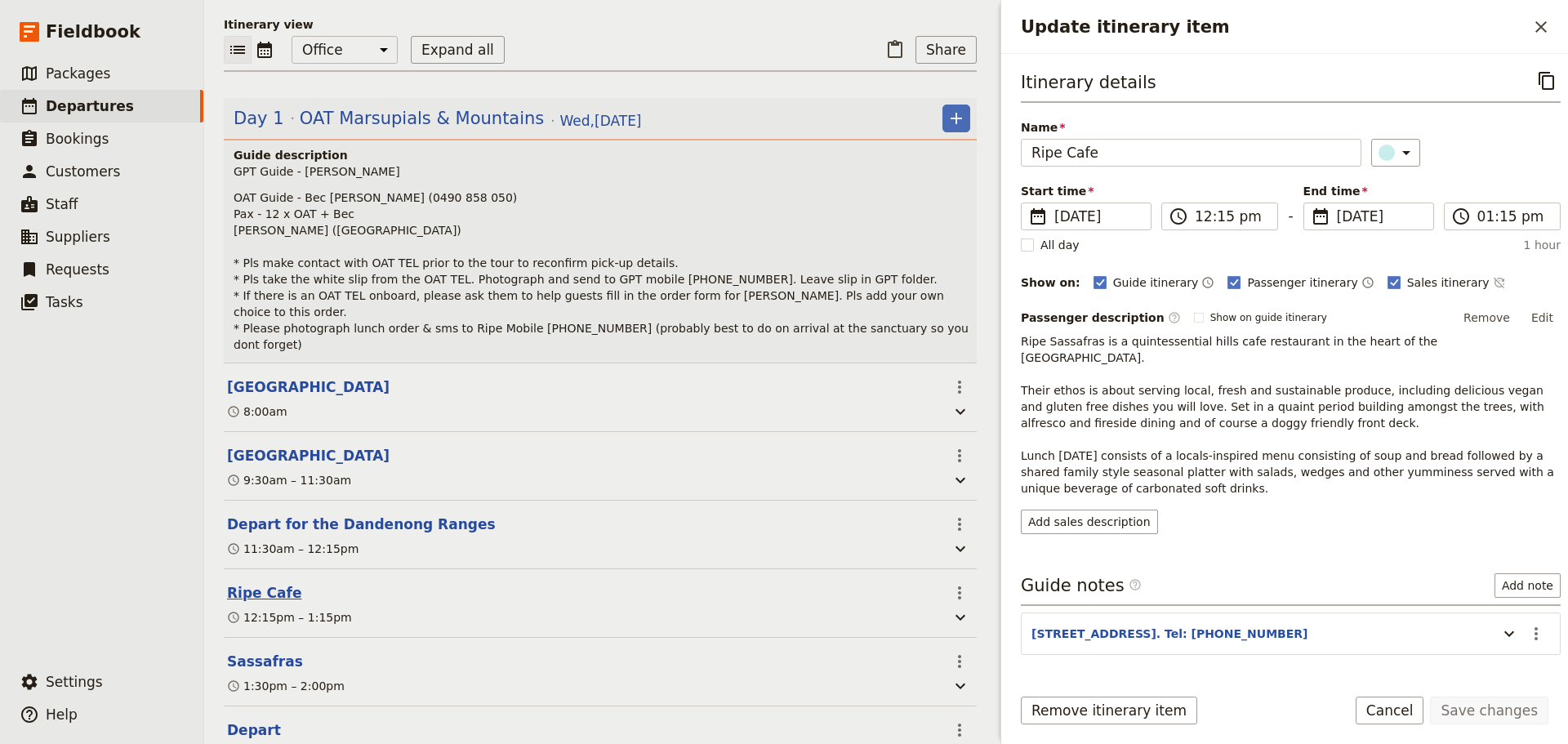
scroll to position [172, 0]
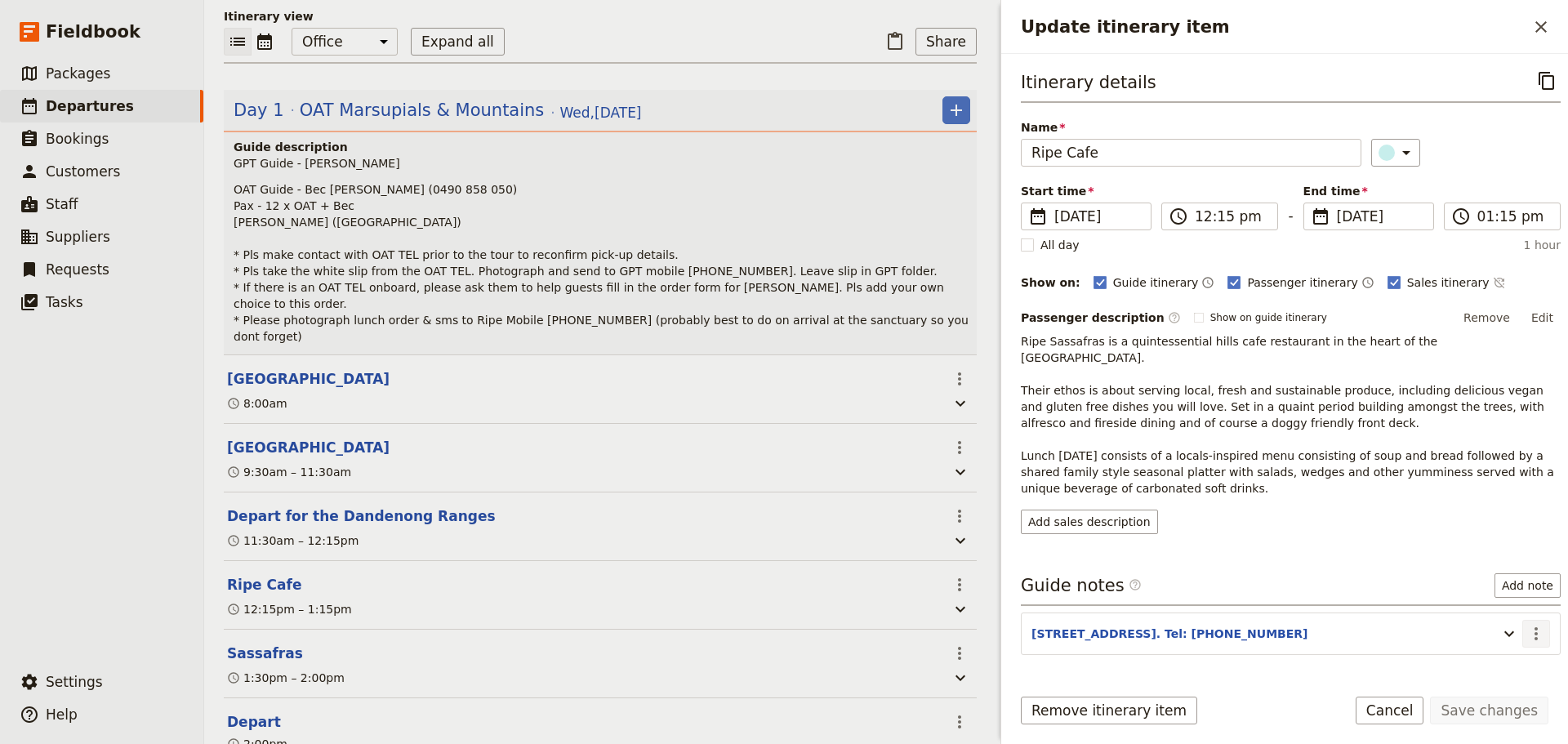
click at [1526, 624] on icon "Actions" at bounding box center [1536, 634] width 19 height 19
click at [1501, 649] on span "Edit note" at bounding box center [1476, 652] width 52 height 17
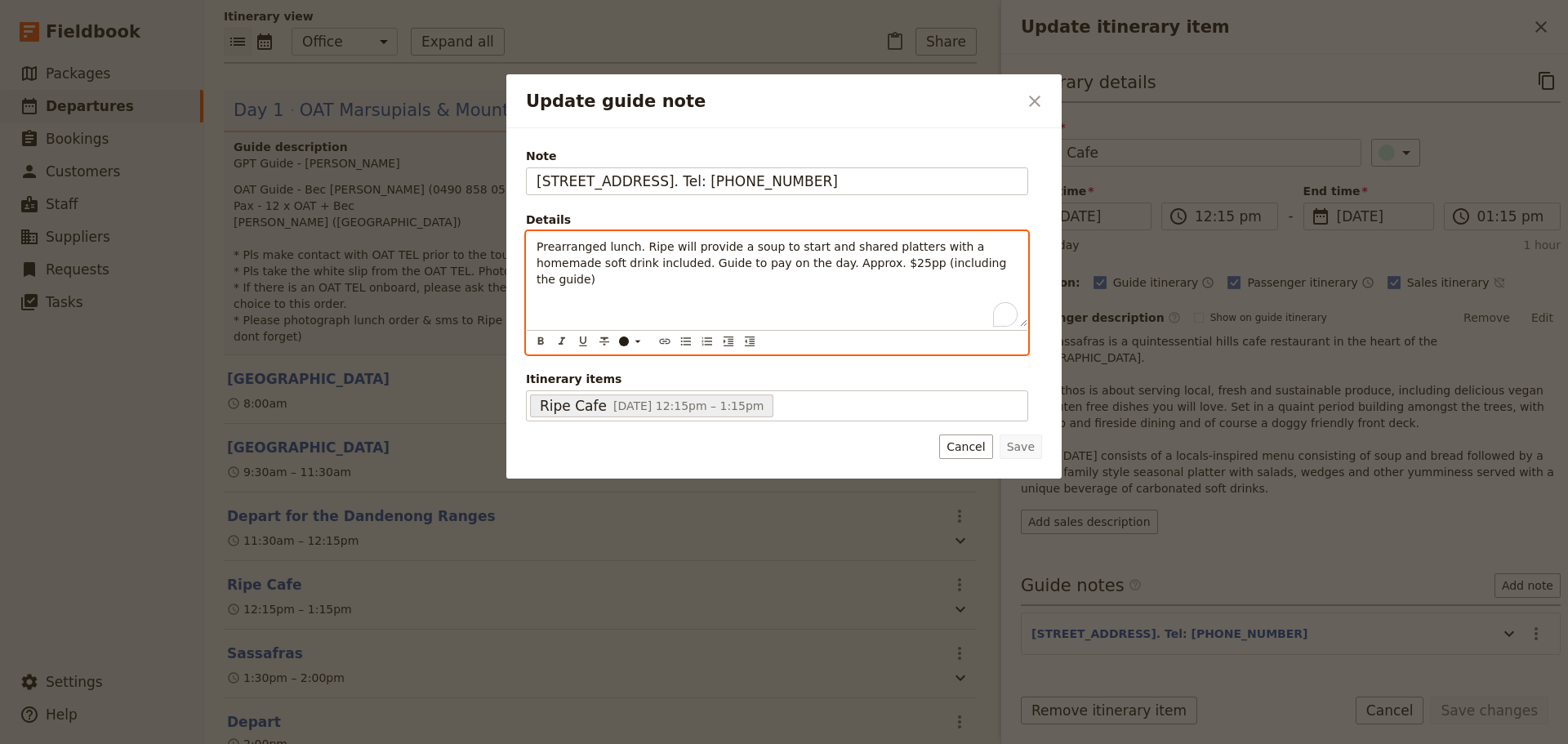
click at [533, 249] on div "Prearranged lunch. Ripe will provide a soup to start and shared platters with a…" at bounding box center [777, 279] width 501 height 95
click at [684, 343] on icon "Bulleted list" at bounding box center [686, 340] width 13 height 13
paste div "To enrich screen reader interactions, please activate Accessibility in Grammarl…"
click at [562, 249] on ul "37954313 Prearranged lunch. Ripe will provide a soup to start and shared platte…" at bounding box center [777, 263] width 481 height 49
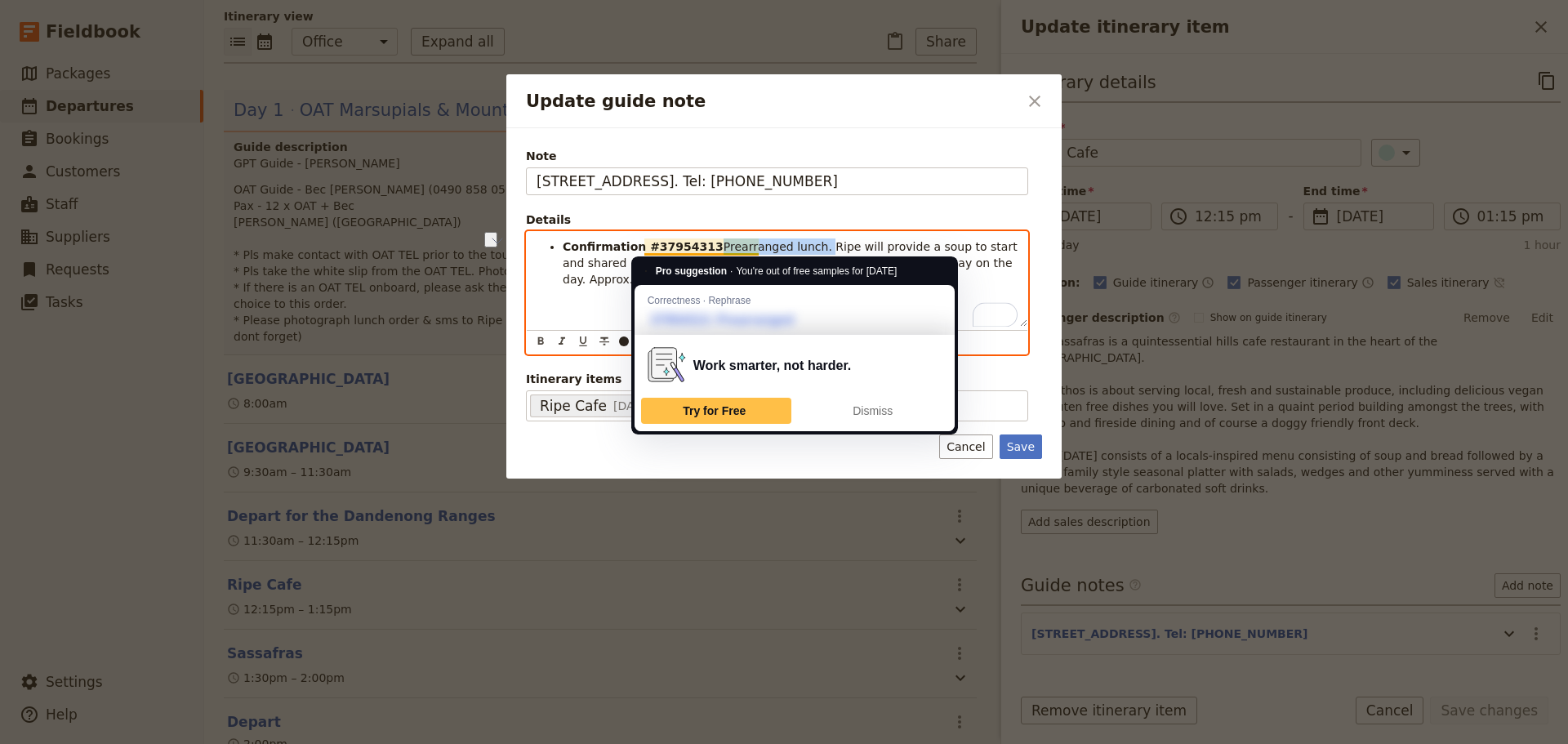
drag, startPoint x: 797, startPoint y: 244, endPoint x: 697, endPoint y: 246, distance: 100.0
click at [697, 246] on span "Prearranged lunch. Ripe will provide a soup to start and shared platters with a…" at bounding box center [791, 263] width 458 height 46
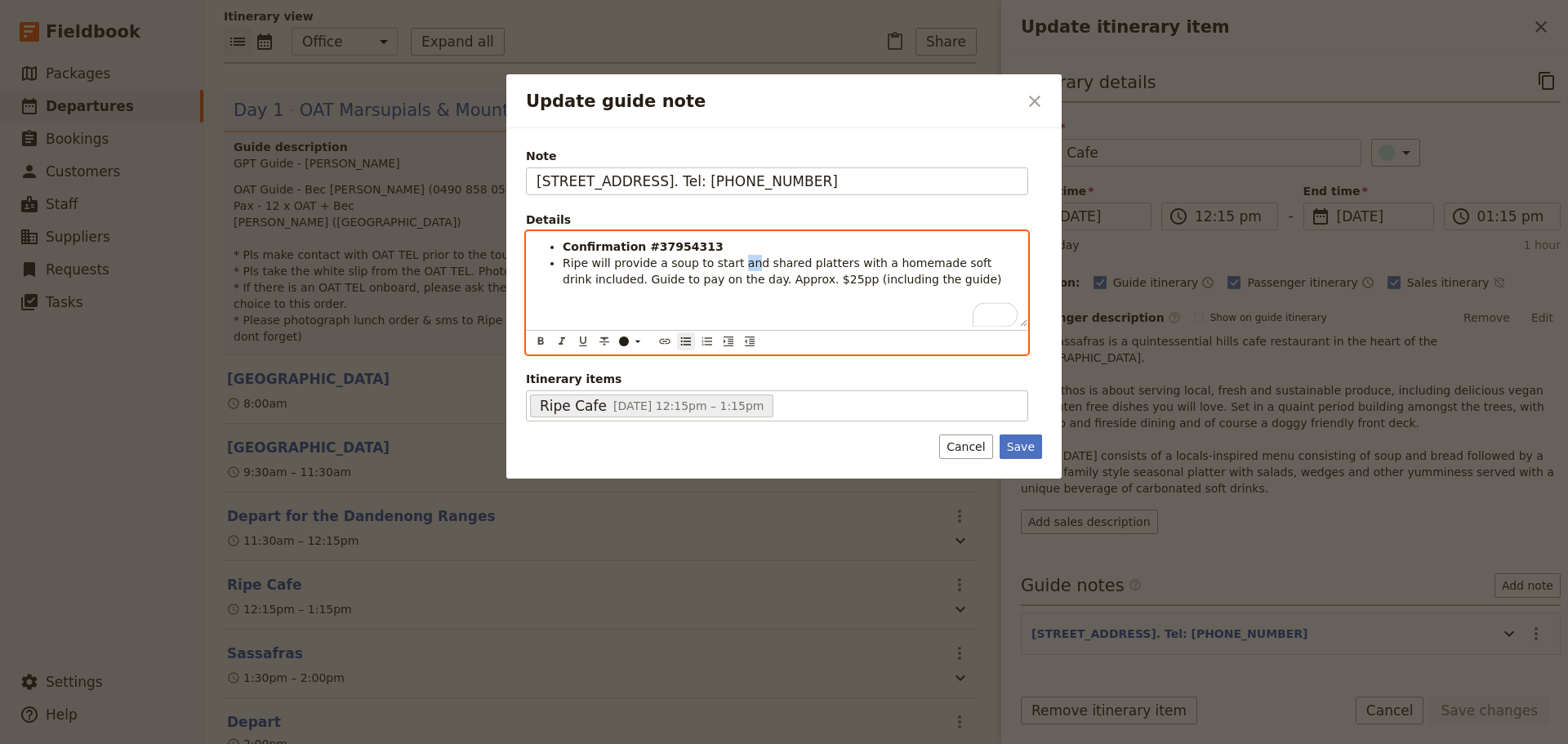
click at [735, 261] on span "Ripe will provide a soup to start and shared platters with a homemade soft drin…" at bounding box center [782, 271] width 439 height 30
click at [728, 263] on span "Ripe will provide a soup to start and shared platters with a homemade soft drin…" at bounding box center [782, 271] width 439 height 30
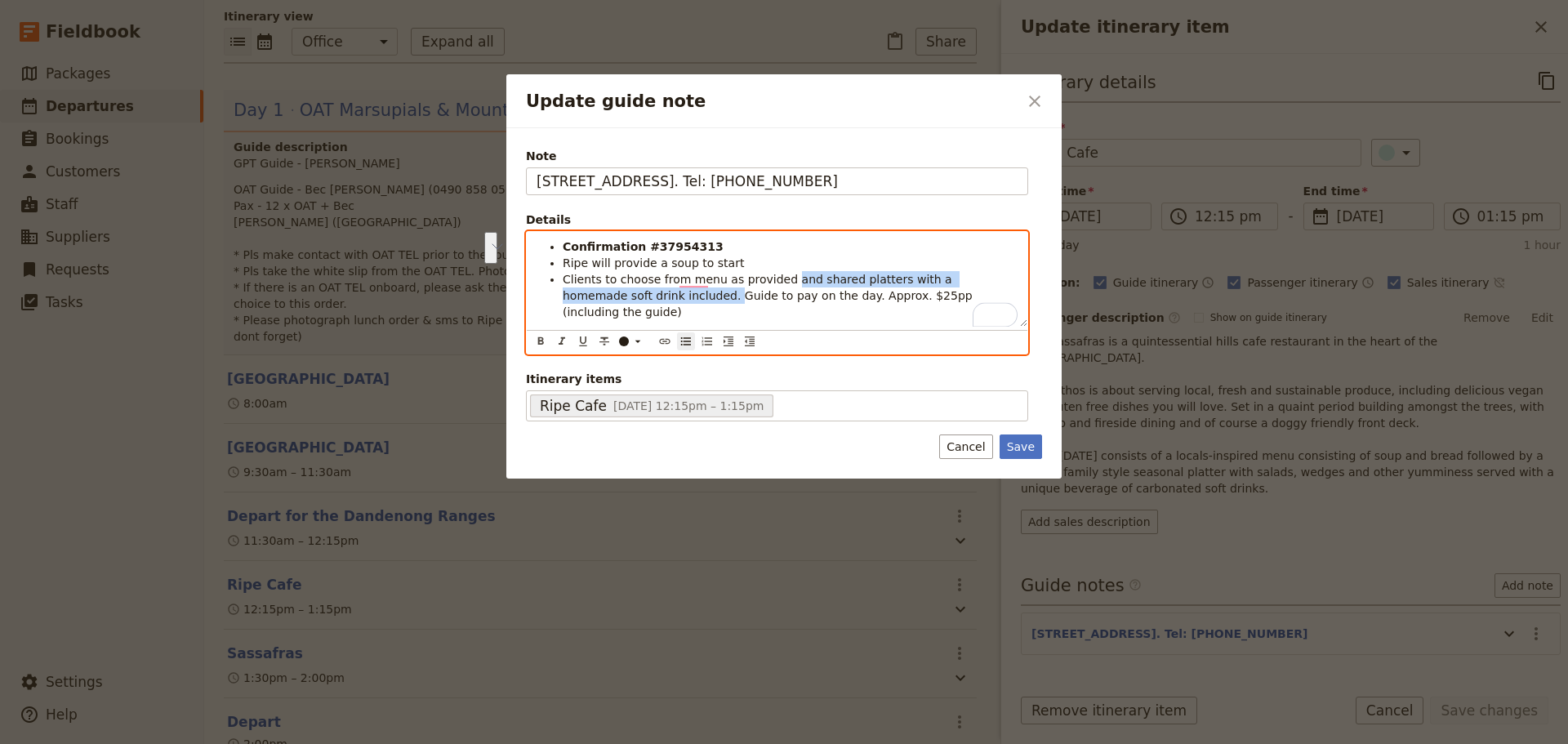
drag, startPoint x: 610, startPoint y: 295, endPoint x: 774, endPoint y: 277, distance: 165.0
click at [774, 277] on span "Clients to choose from menu as provided and shared platters with a homemade sof…" at bounding box center [770, 295] width 413 height 46
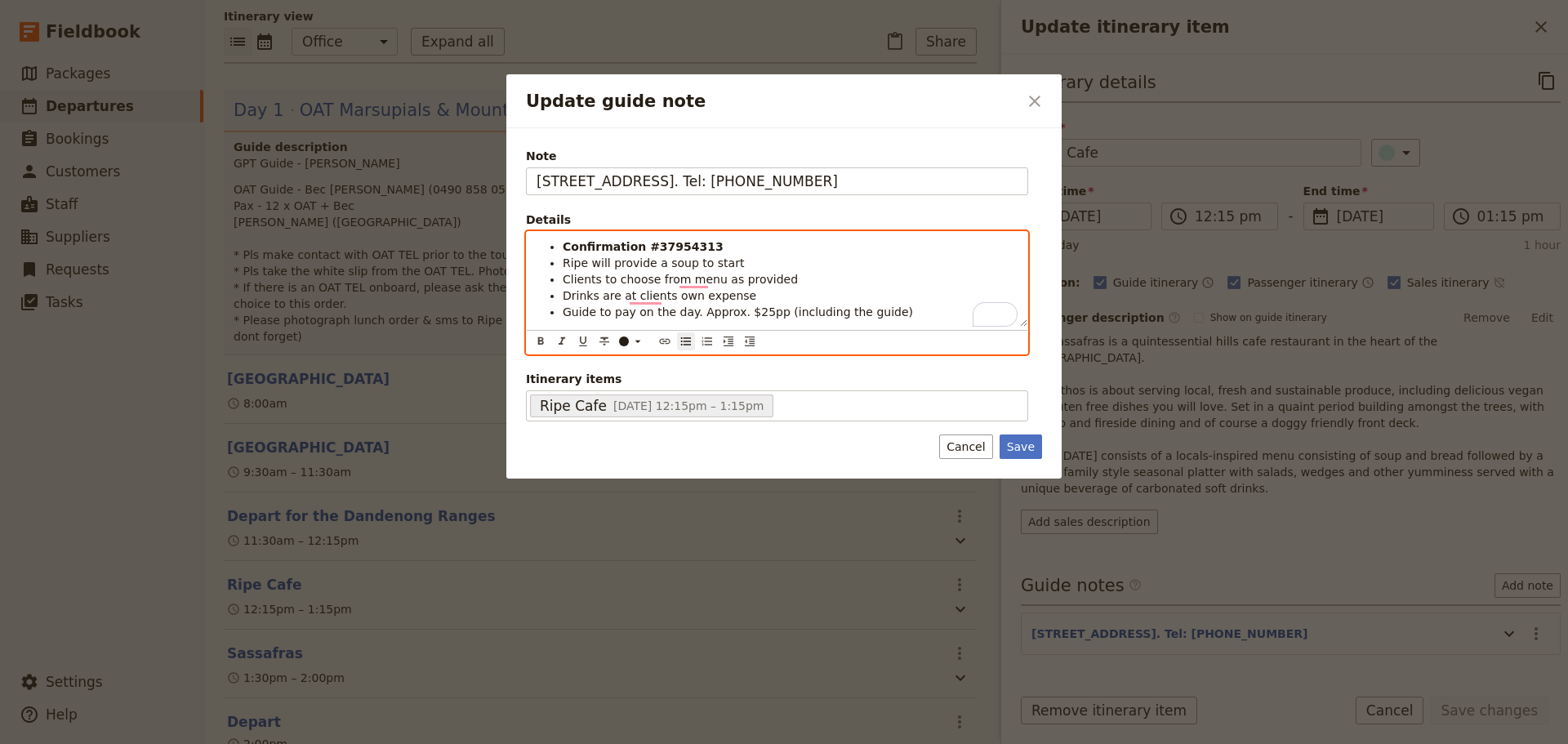
click at [652, 279] on span "Clients to choose from menu as provided" at bounding box center [680, 278] width 236 height 13
click at [902, 271] on li "Clients to choose their main from menu as provided" at bounding box center [790, 279] width 454 height 17
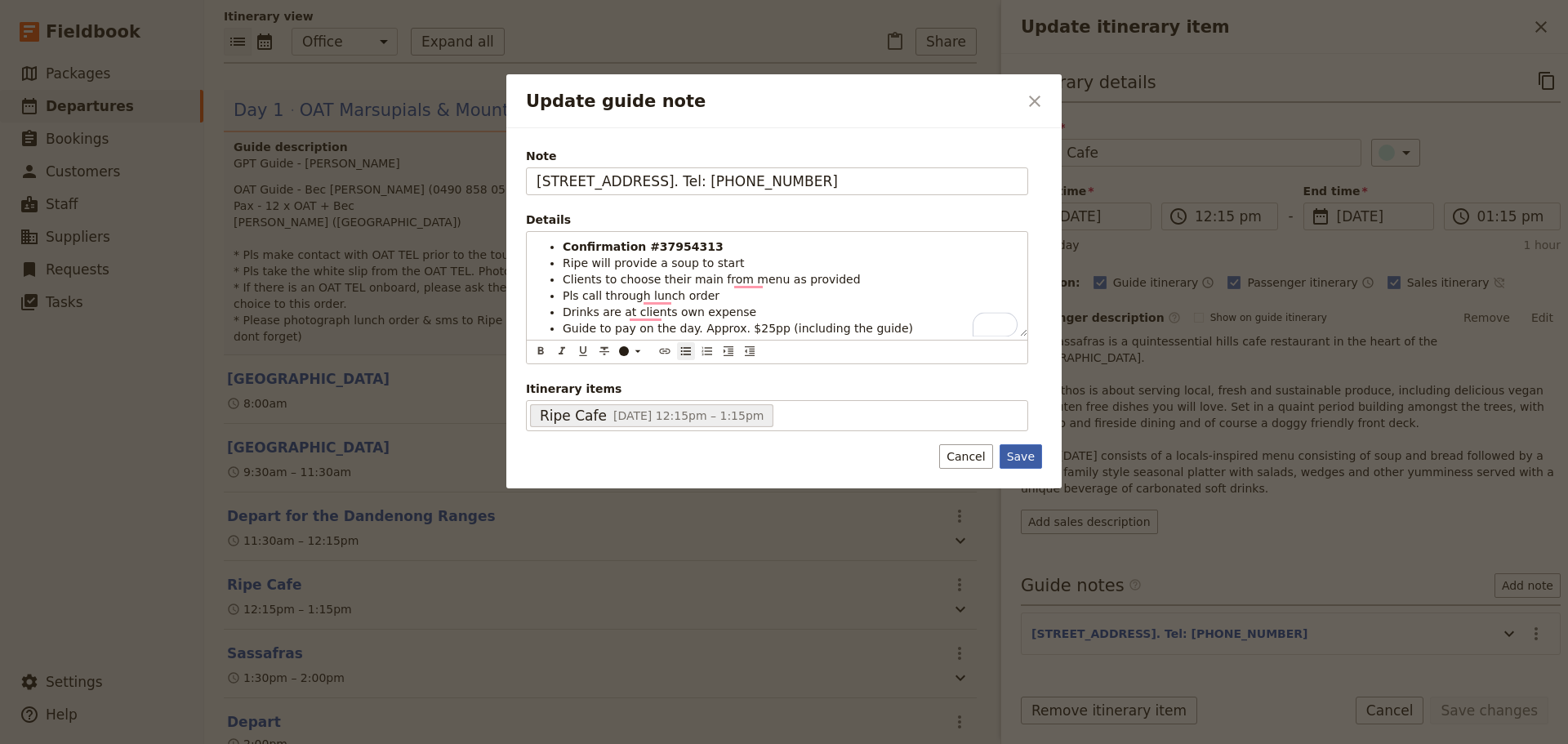
click at [1017, 463] on button "Save" at bounding box center [1021, 456] width 42 height 25
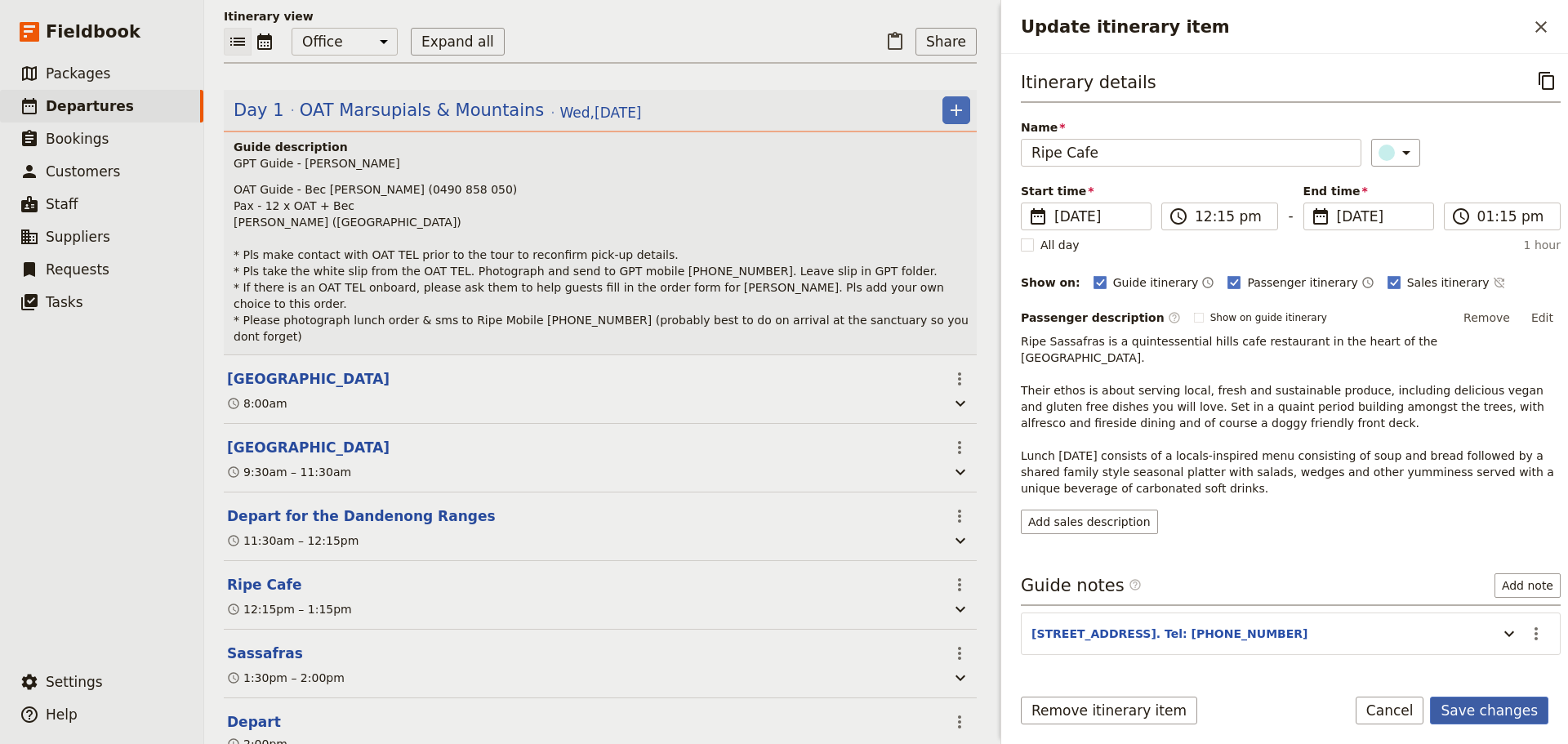
click at [1502, 715] on button "Save changes" at bounding box center [1488, 711] width 118 height 28
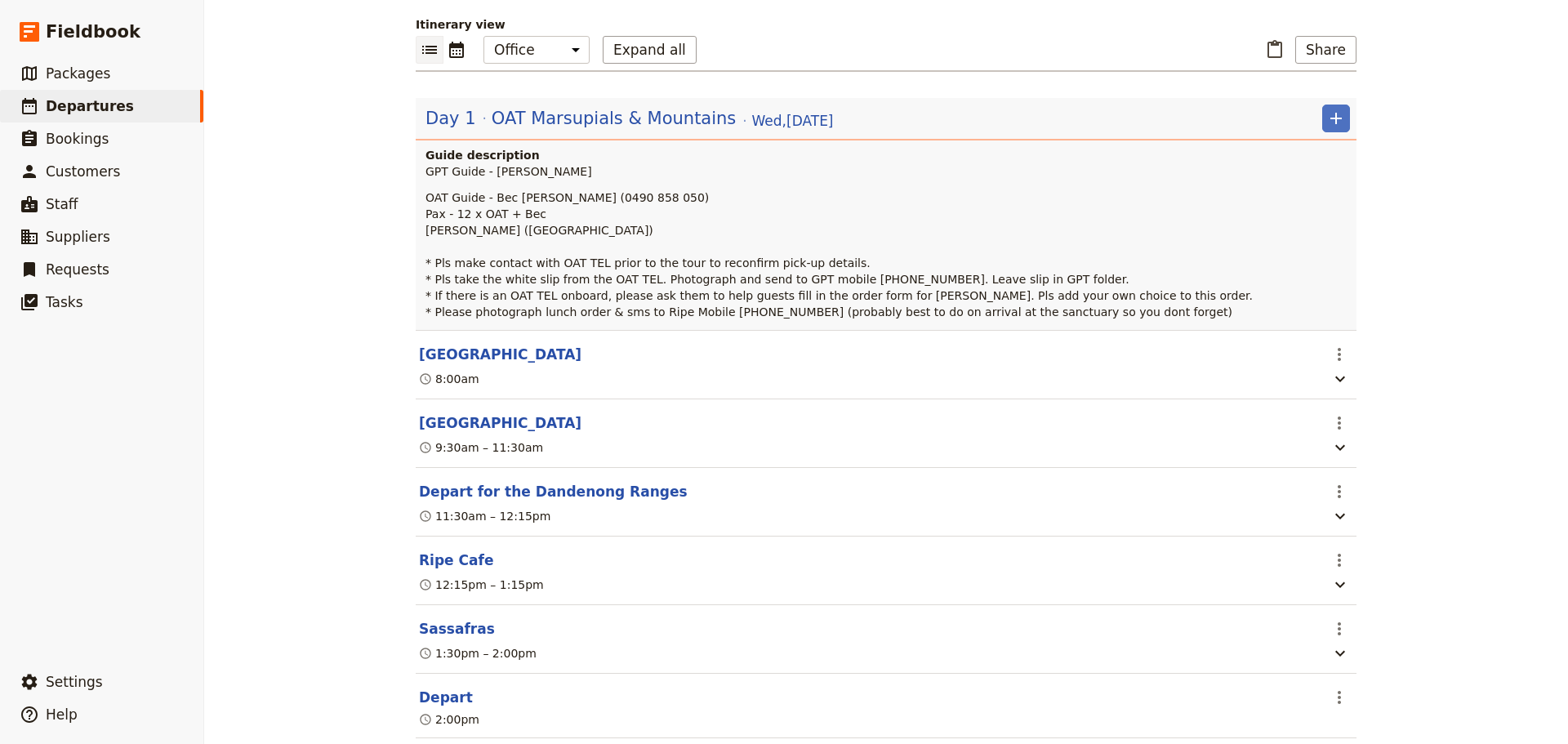
drag, startPoint x: 433, startPoint y: 564, endPoint x: 450, endPoint y: 555, distance: 19.2
click at [433, 564] on button "Ripe Cafe" at bounding box center [455, 560] width 74 height 19
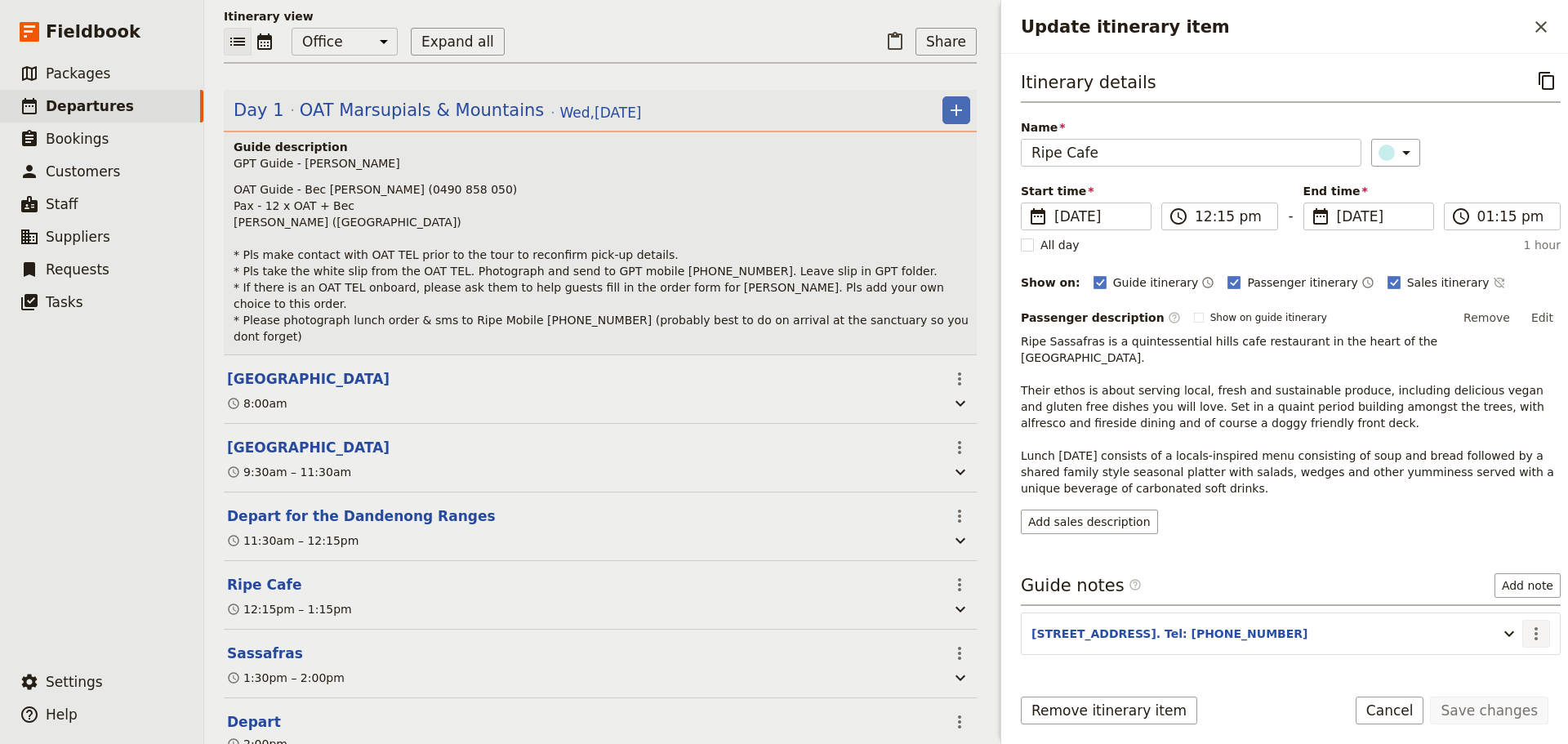
click at [1529, 624] on icon "Actions" at bounding box center [1536, 634] width 19 height 19
click at [1487, 652] on span "Edit note" at bounding box center [1476, 652] width 52 height 17
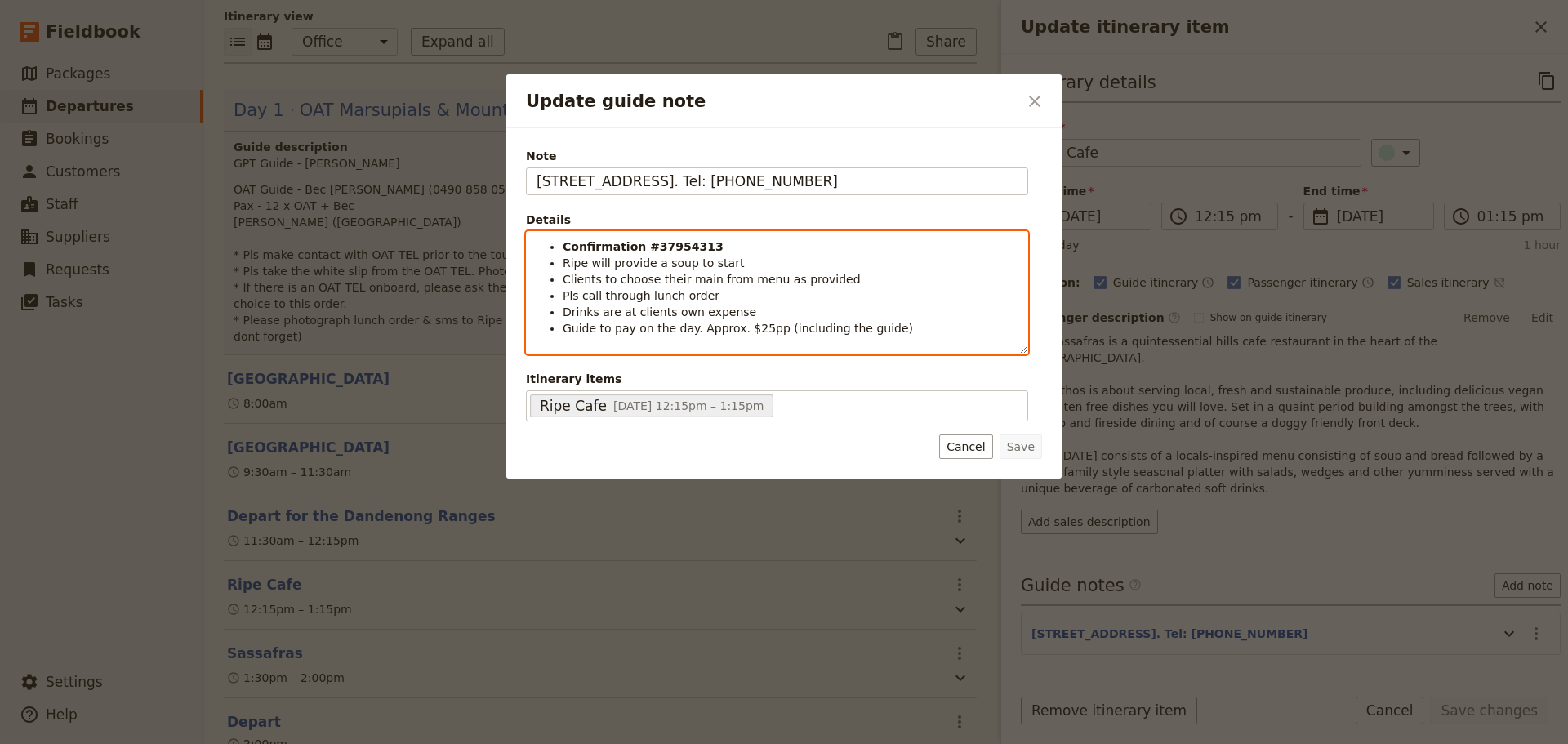
click at [892, 335] on div "Confirmation #37954313 Ripe will provide a soup to start Clients to choose thei…" at bounding box center [777, 292] width 503 height 123
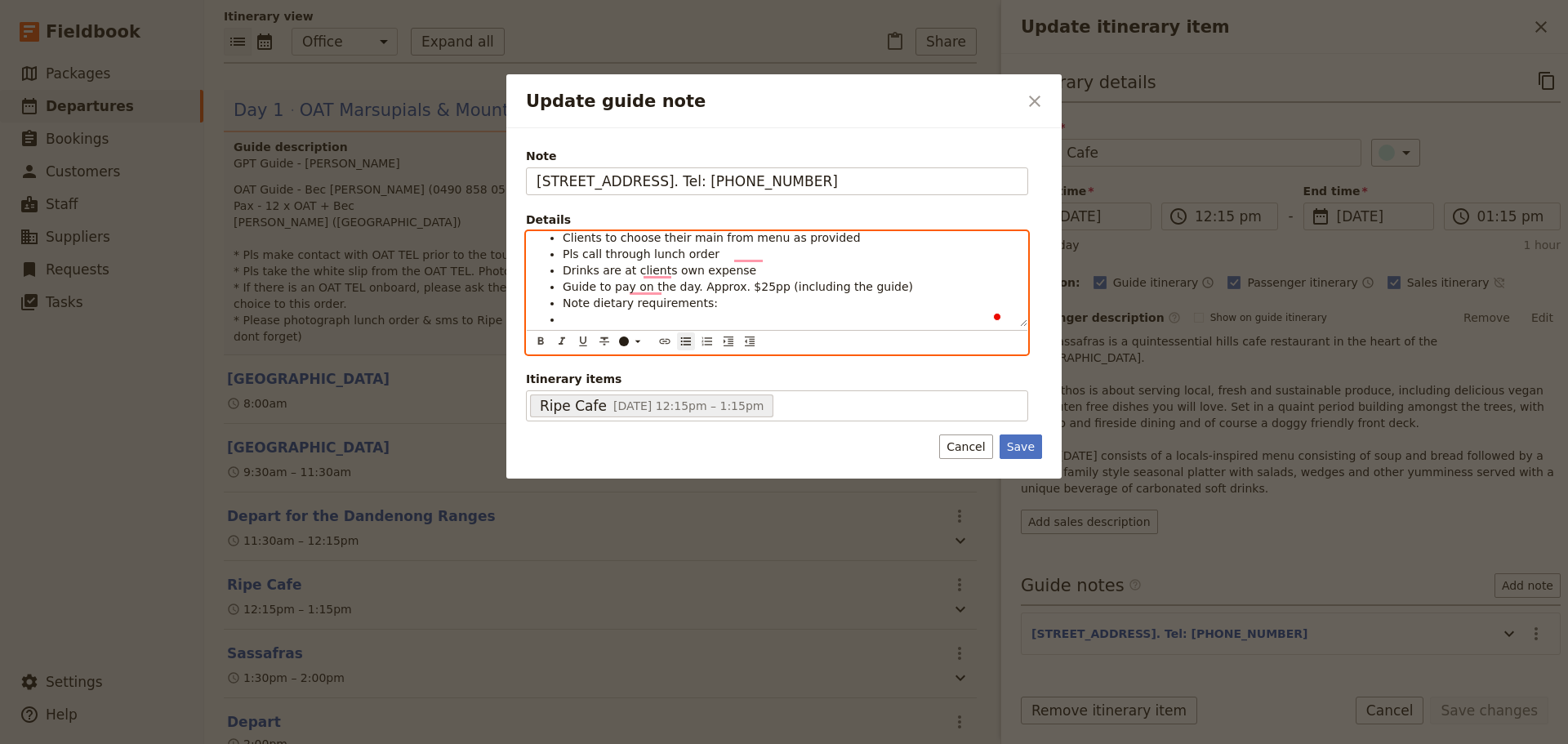
scroll to position [42, 0]
click at [729, 342] on icon "Increase indent" at bounding box center [728, 340] width 13 height 13
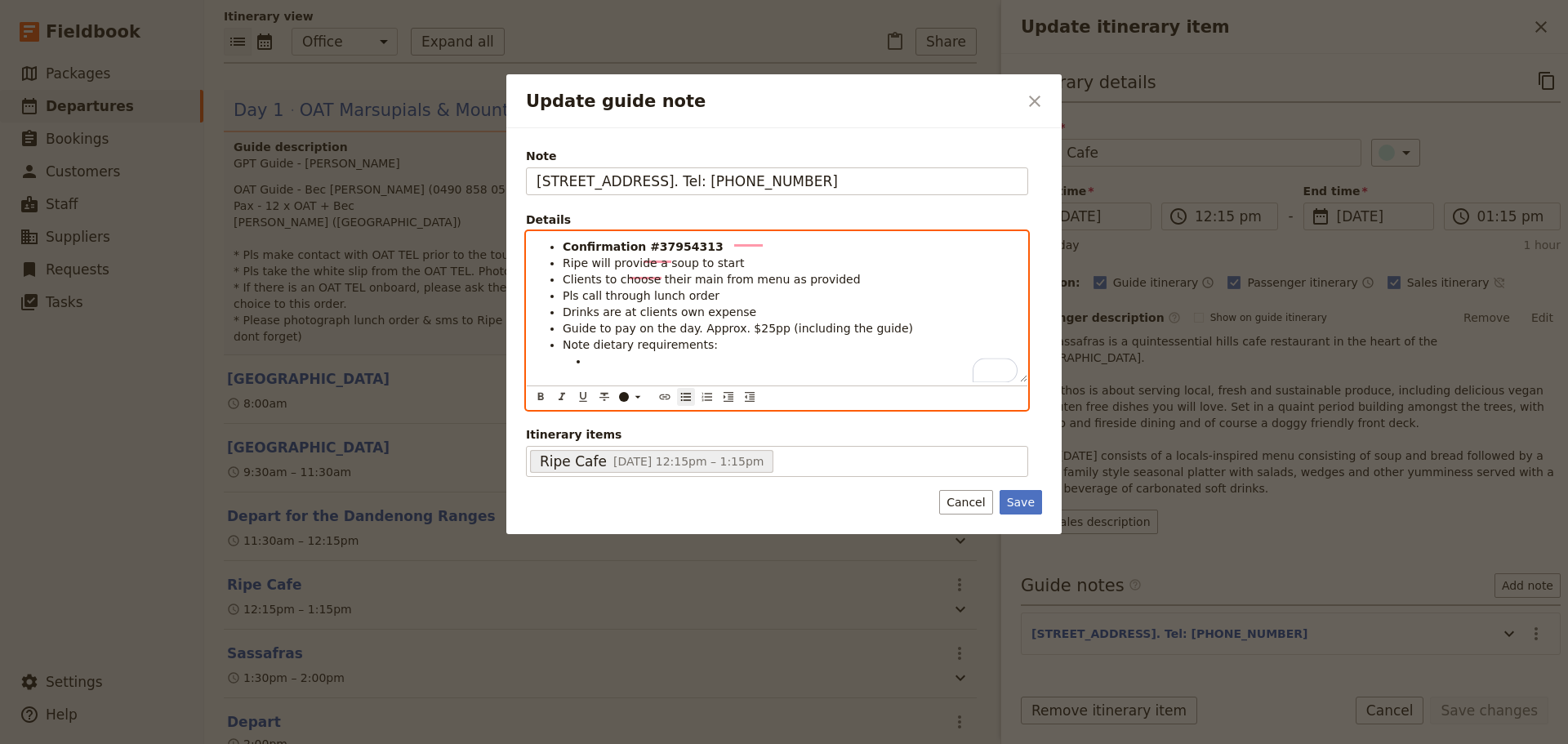
scroll to position [0, 0]
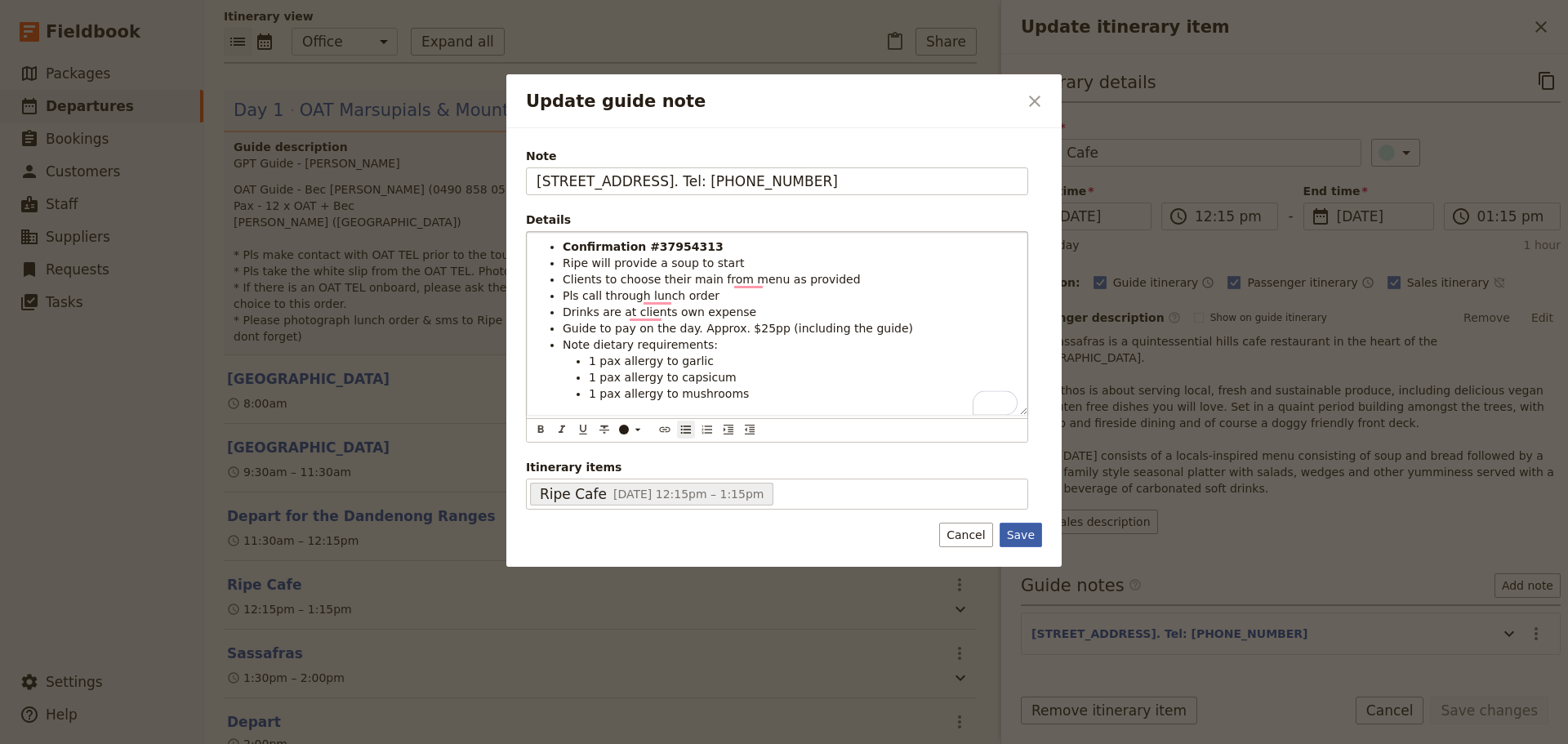
click at [1024, 537] on button "Save" at bounding box center [1021, 535] width 42 height 25
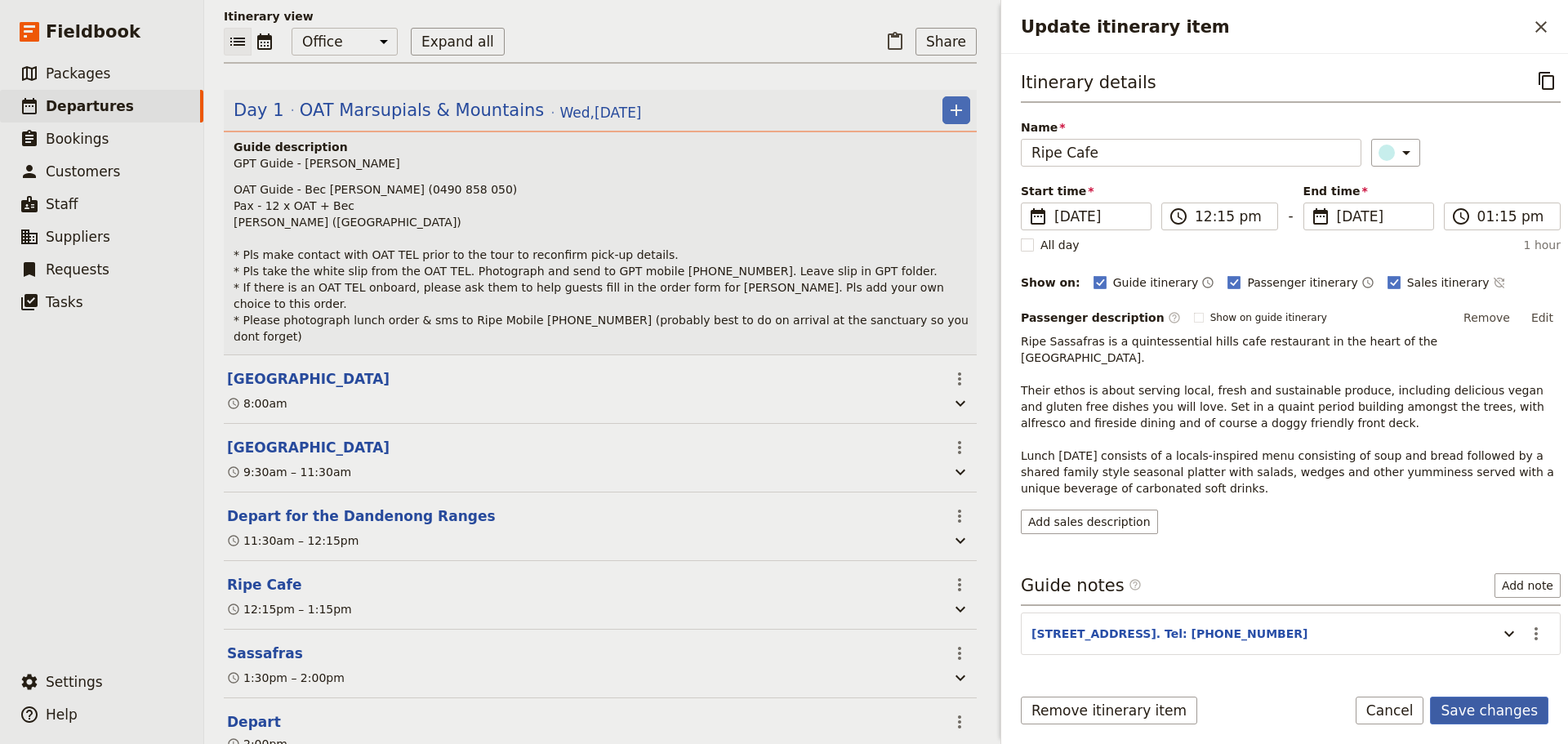
click at [1497, 698] on button "Save changes" at bounding box center [1488, 711] width 118 height 28
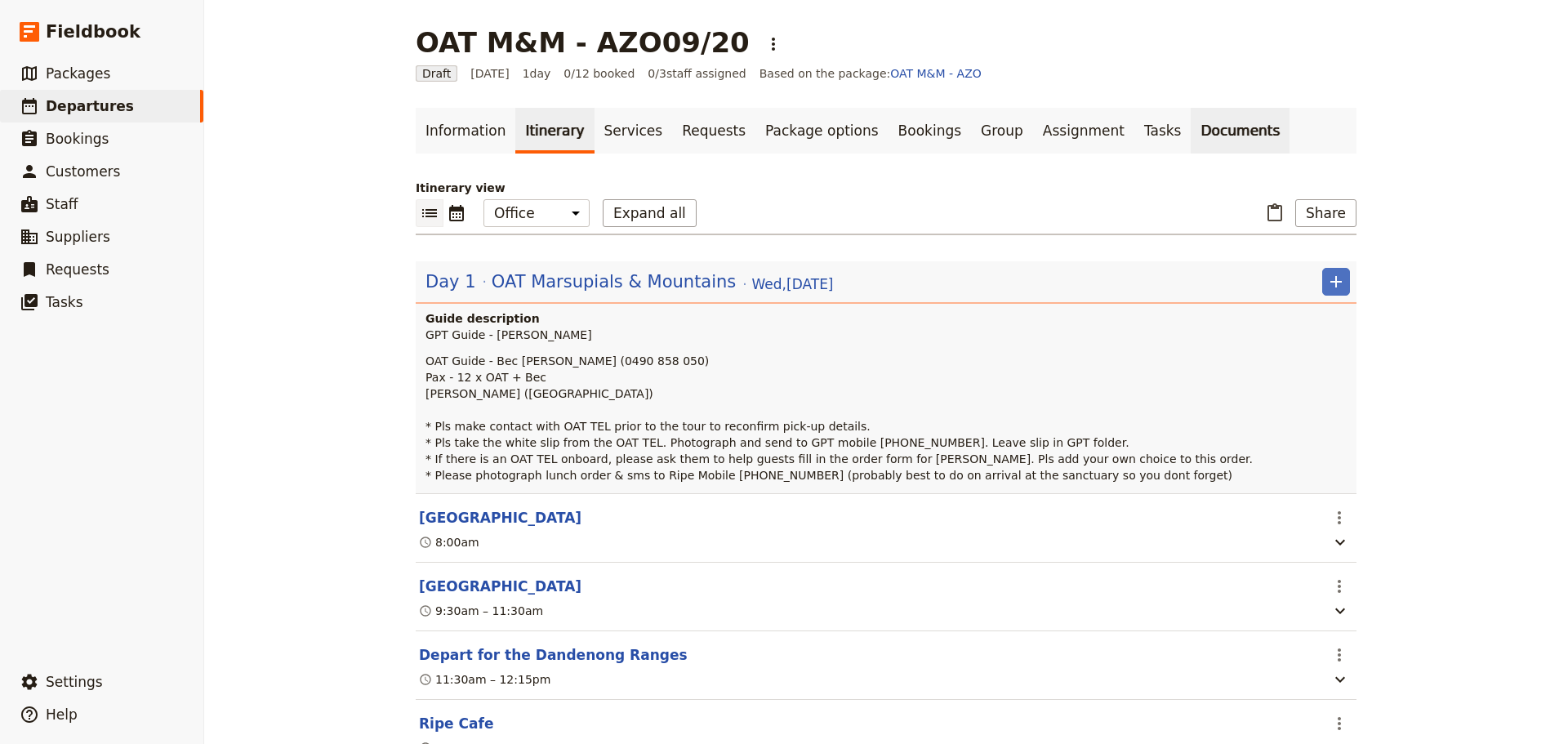
click at [1191, 128] on link "Documents" at bounding box center [1240, 130] width 99 height 46
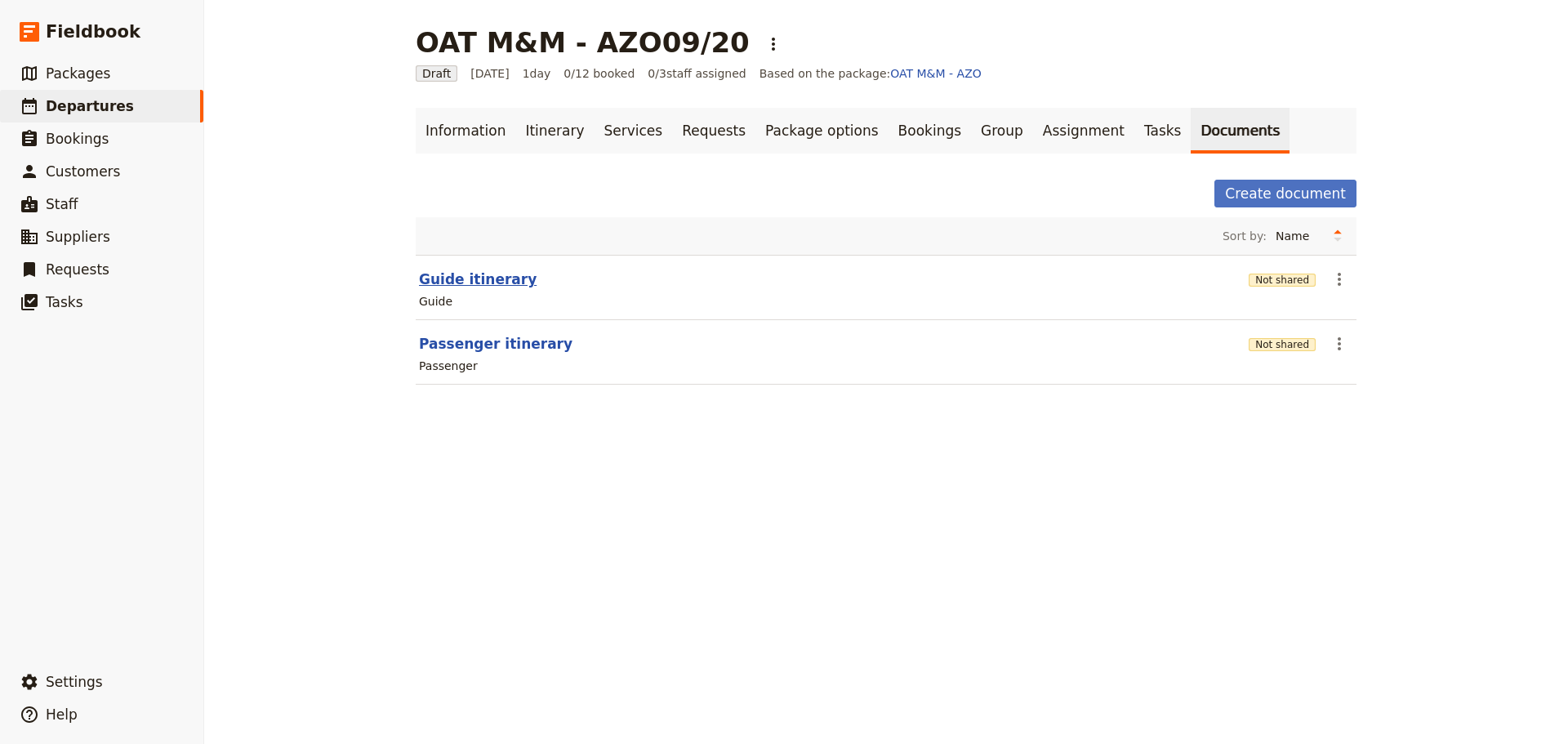
click at [457, 283] on button "Guide itinerary" at bounding box center [477, 279] width 117 height 19
select select "STAFF"
select select "RUN_SHEET"
select select "DEFAULT"
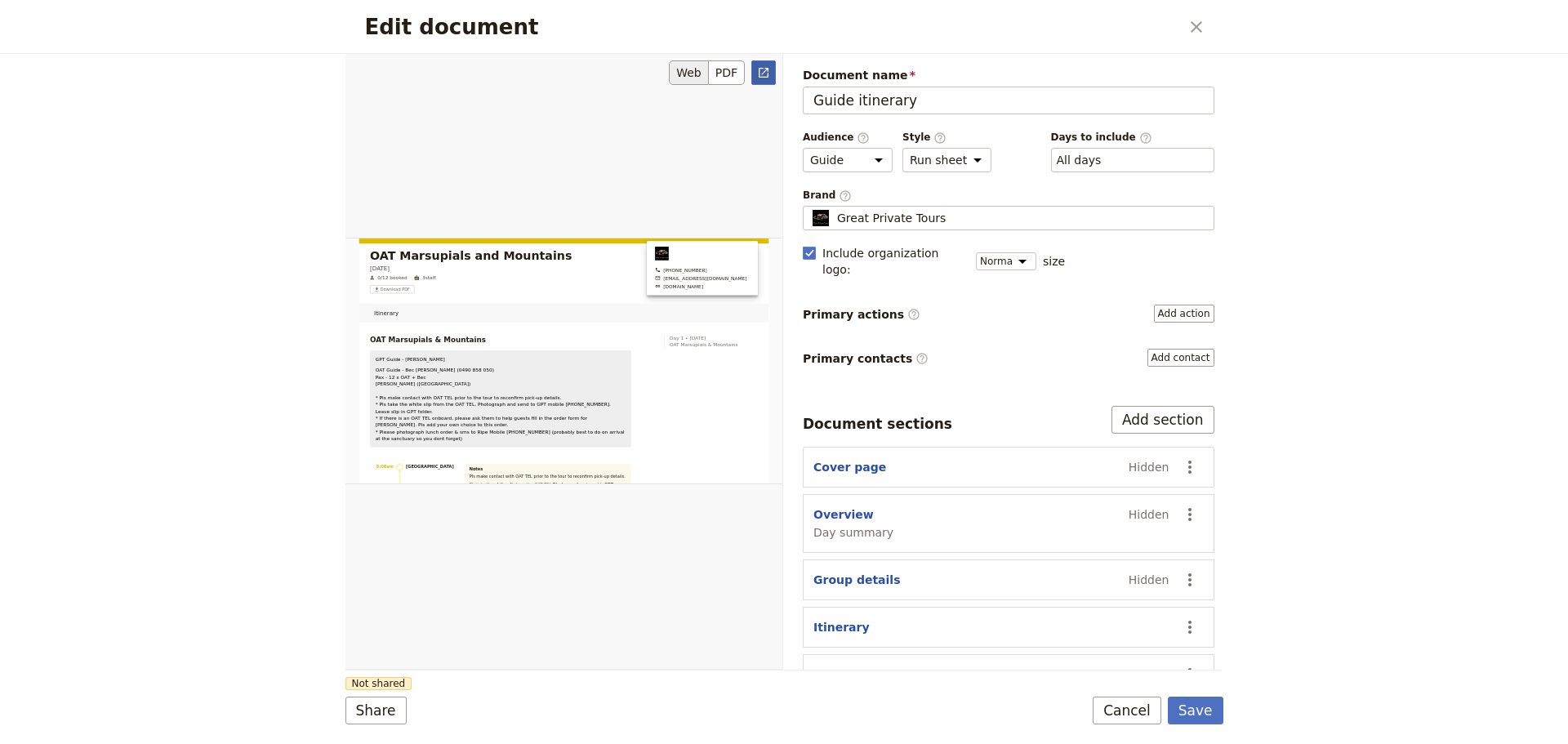
click at [761, 75] on icon "Open full preview" at bounding box center [763, 73] width 13 height 13
click at [1143, 718] on button "Cancel" at bounding box center [1127, 711] width 68 height 28
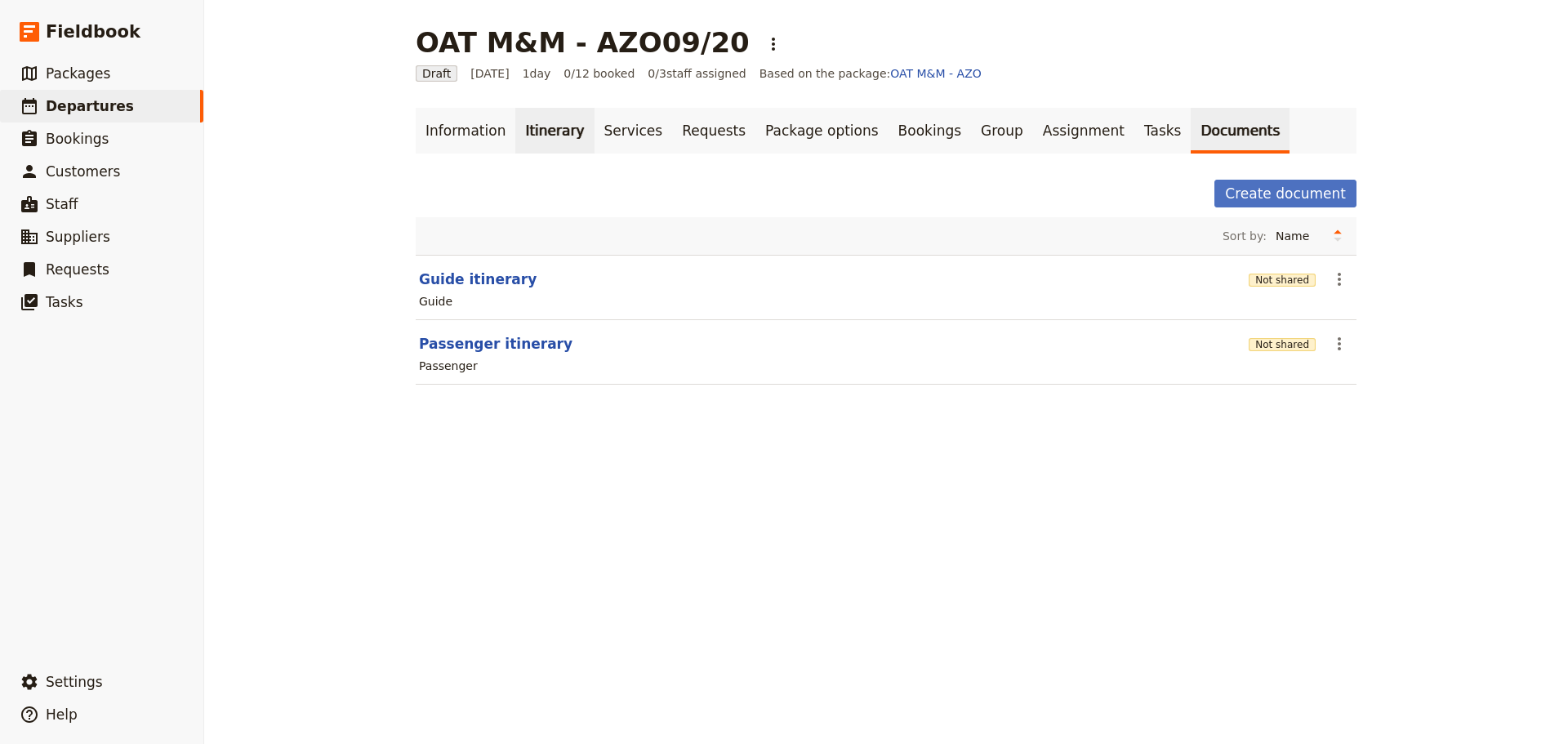
click at [515, 127] on link "Itinerary" at bounding box center [554, 130] width 79 height 46
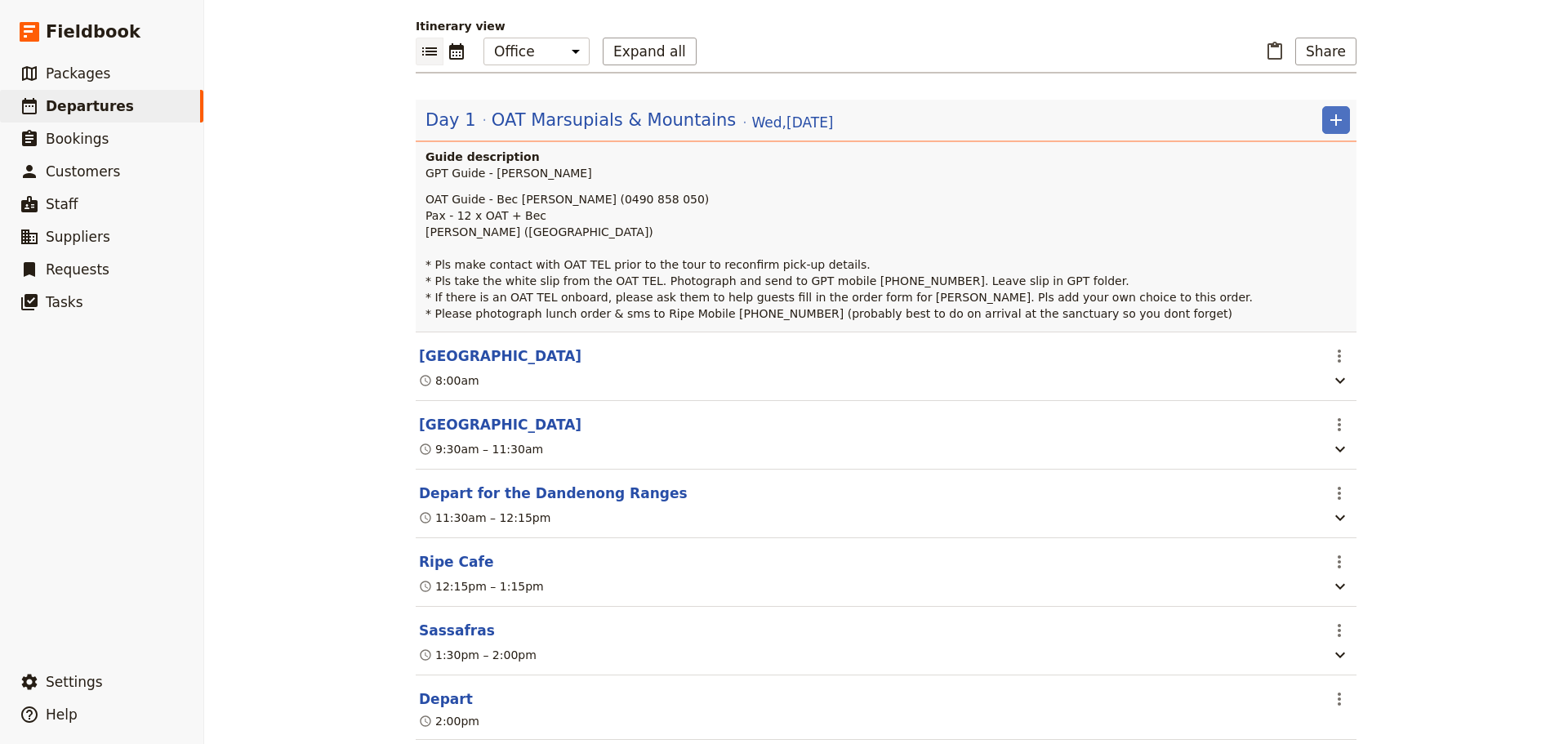
scroll to position [415, 0]
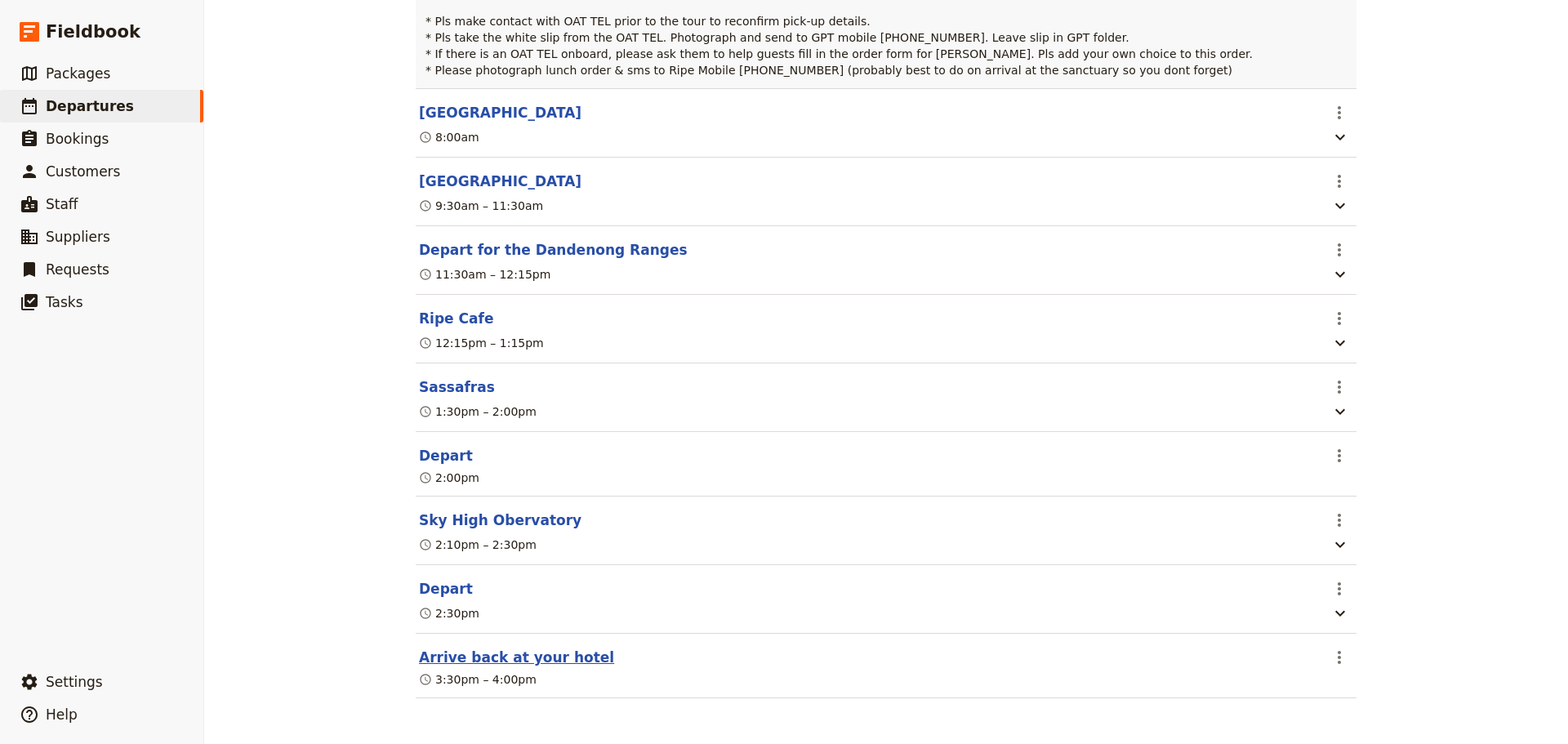
click at [541, 661] on button "Arrive back at your hotel" at bounding box center [516, 657] width 195 height 19
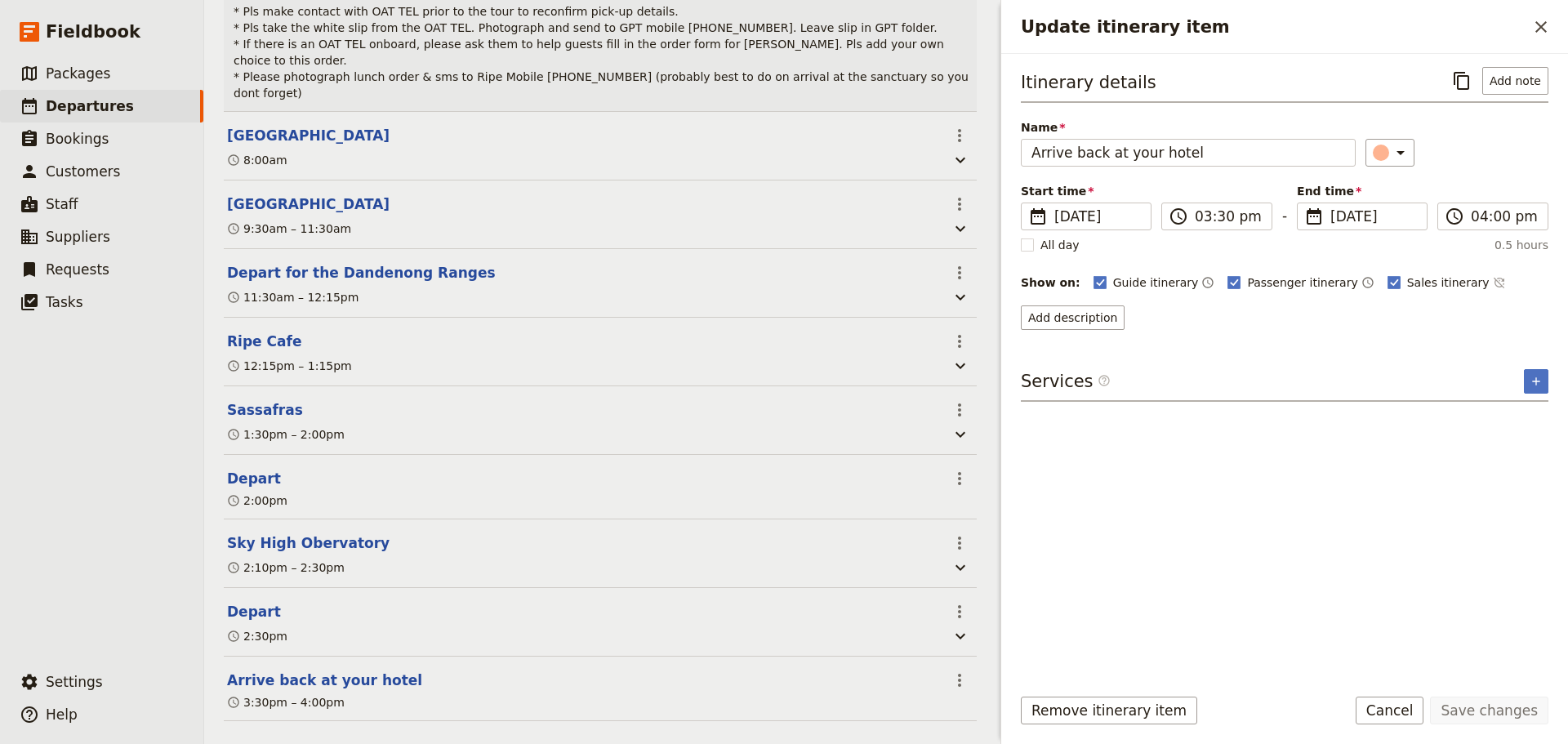
scroll to position [423, 0]
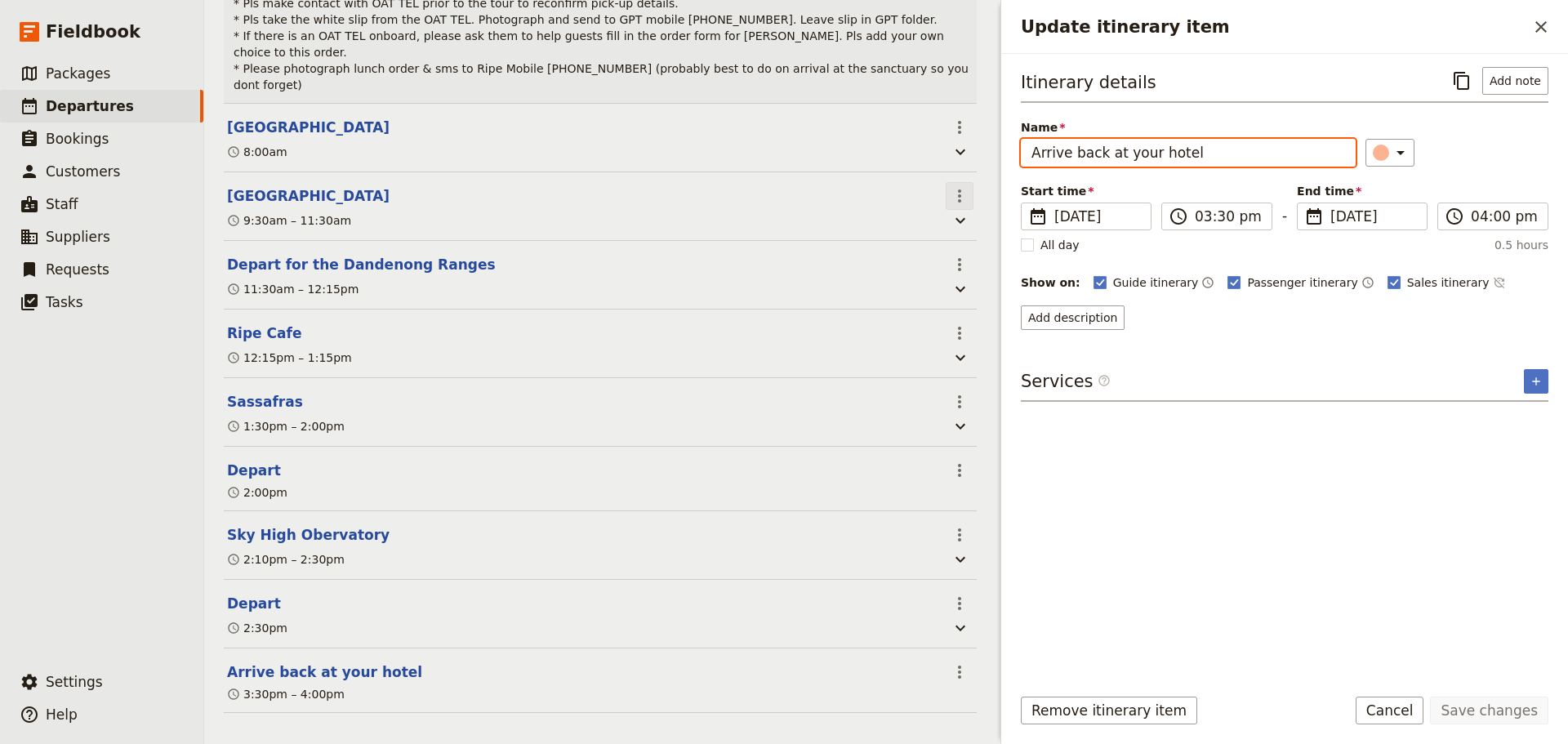
drag, startPoint x: 1207, startPoint y: 157, endPoint x: 960, endPoint y: 160, distance: 247.0
click at [950, 161] on div "OAT M&M - AZO09/20 ​ Draft 24 Sep 2025 1 day 0/12 booked 0 / 3 staff assigned B…" at bounding box center [885, 372] width 1363 height 744
type input "Rendezvous Hotel Melbourne"
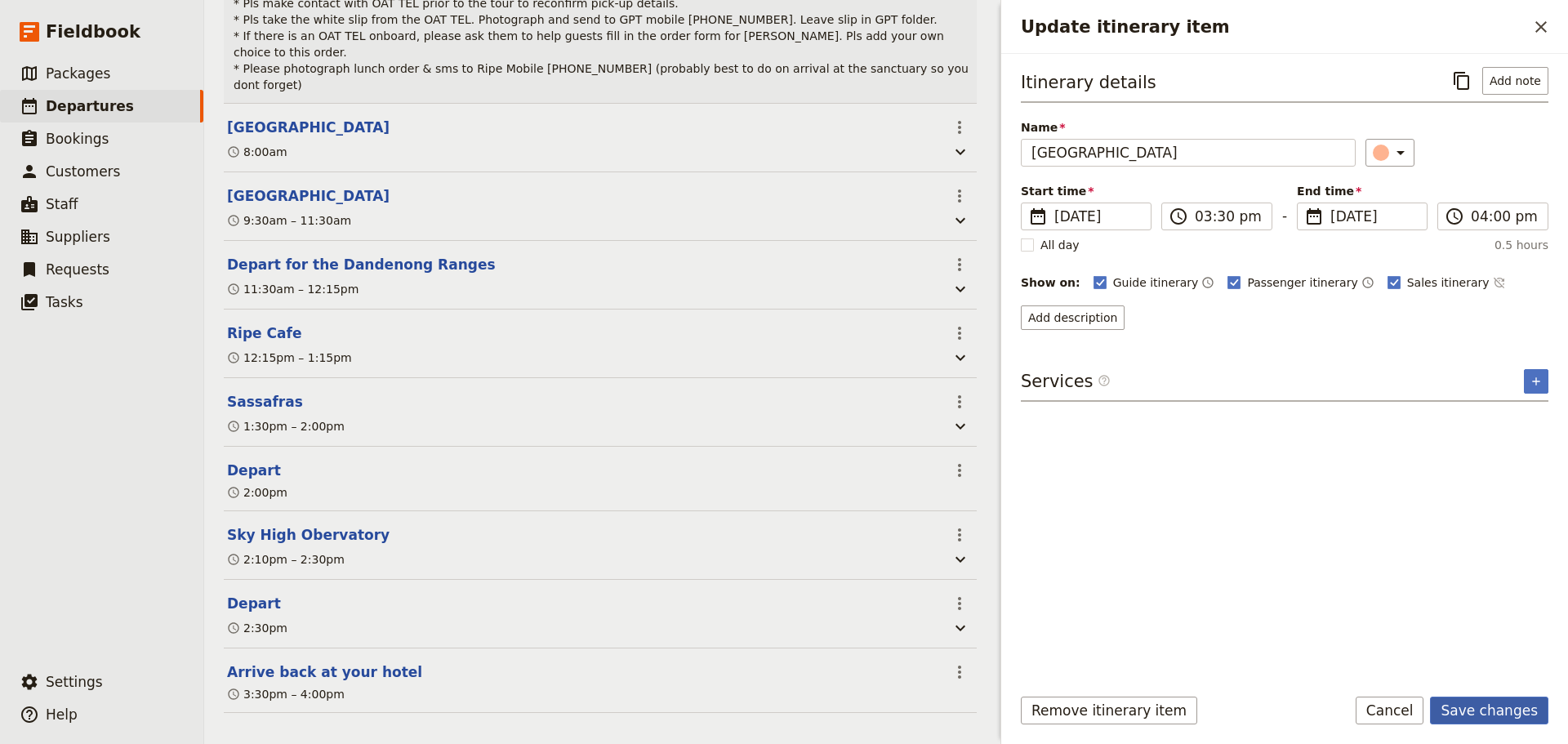
click at [1491, 719] on button "Save changes" at bounding box center [1488, 711] width 118 height 28
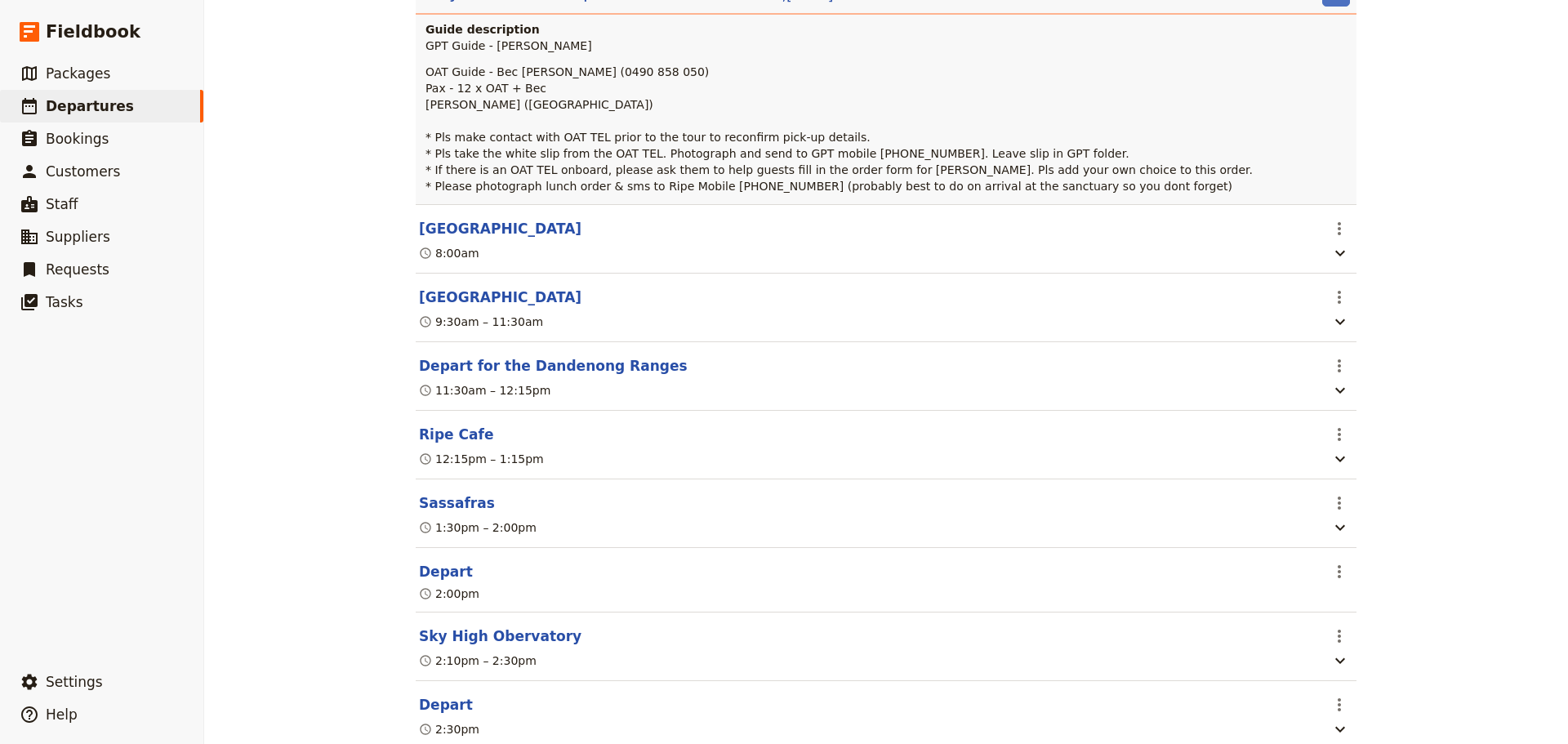
scroll to position [415, 0]
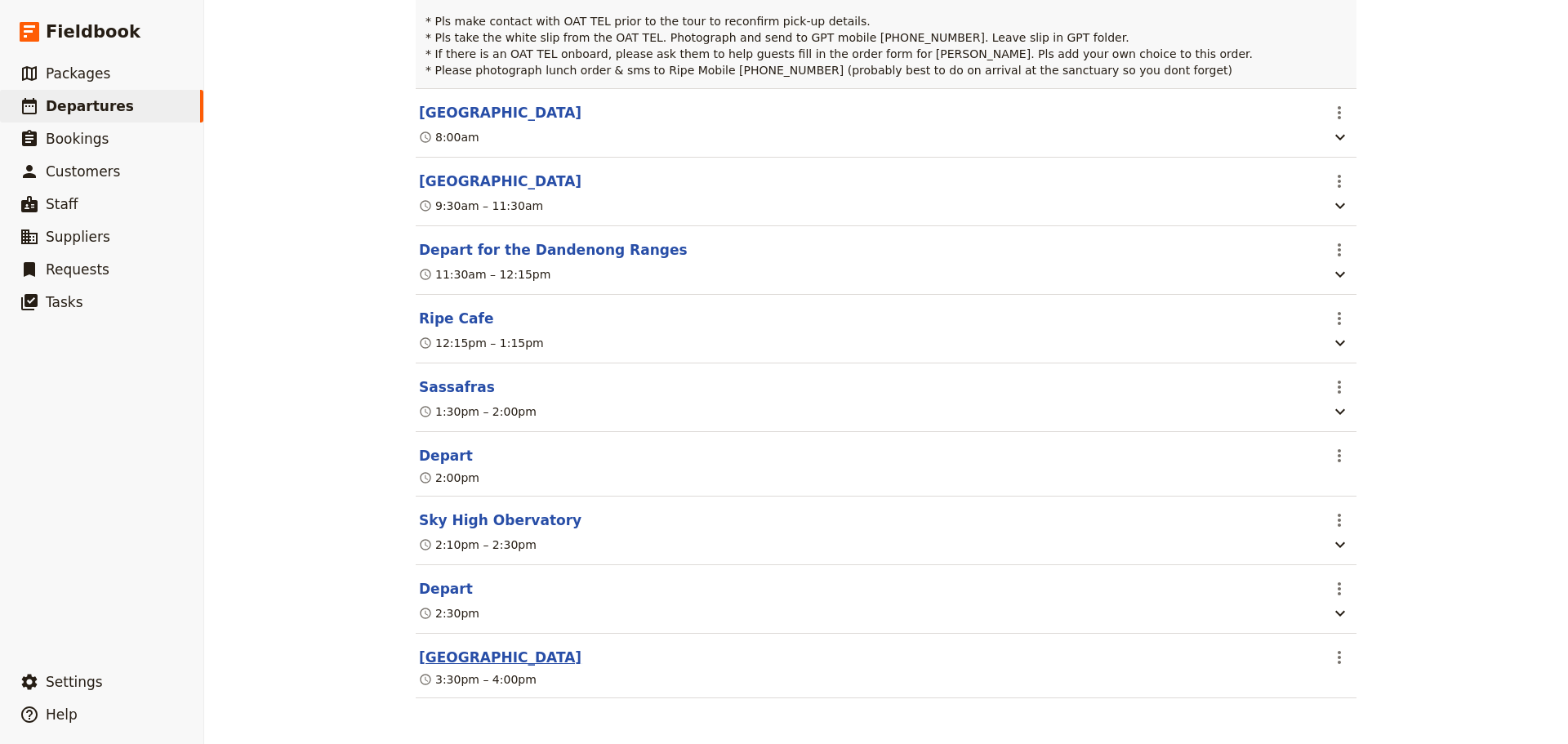
click at [521, 649] on button "Rendezvous Hotel Melbourne" at bounding box center [500, 657] width 163 height 19
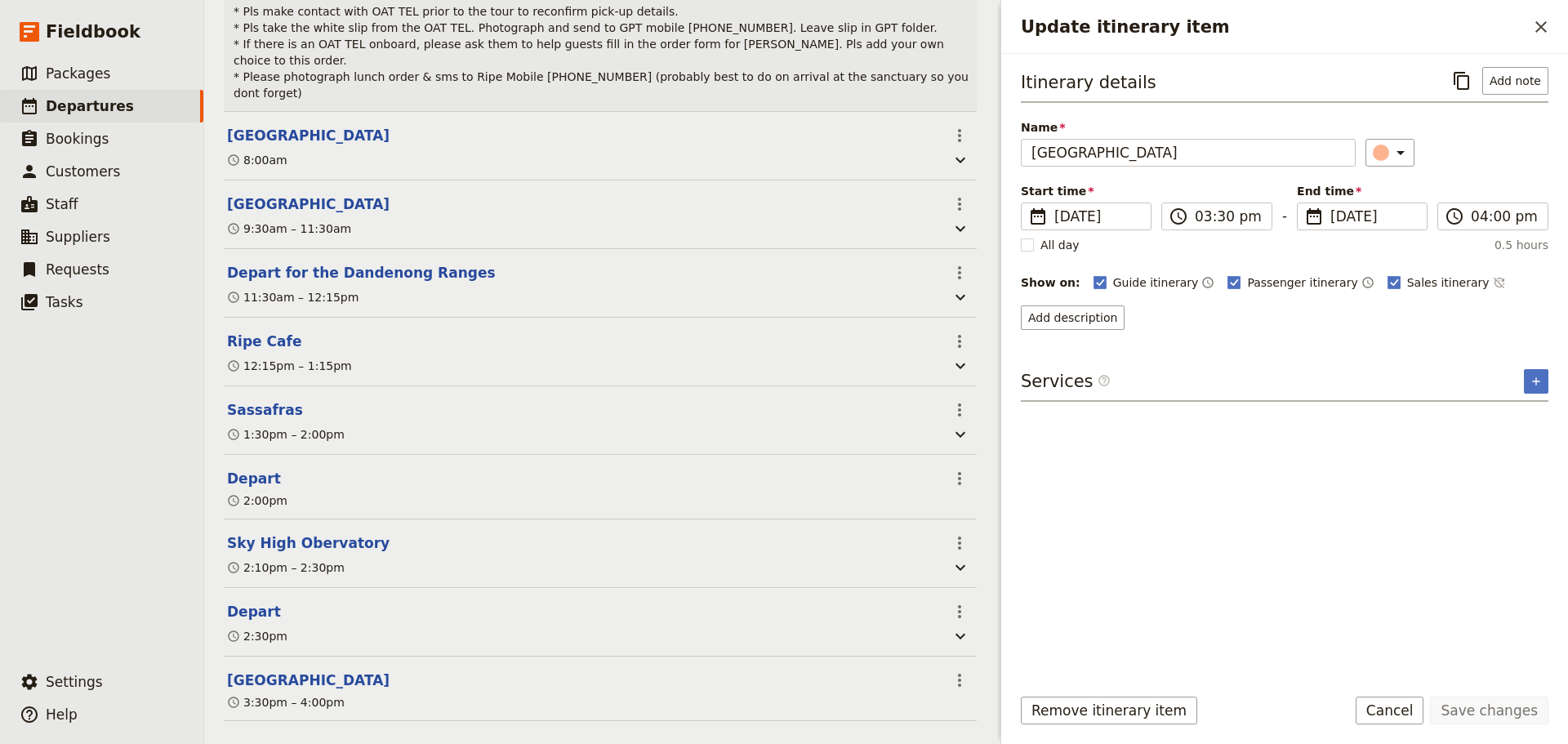
scroll to position [423, 0]
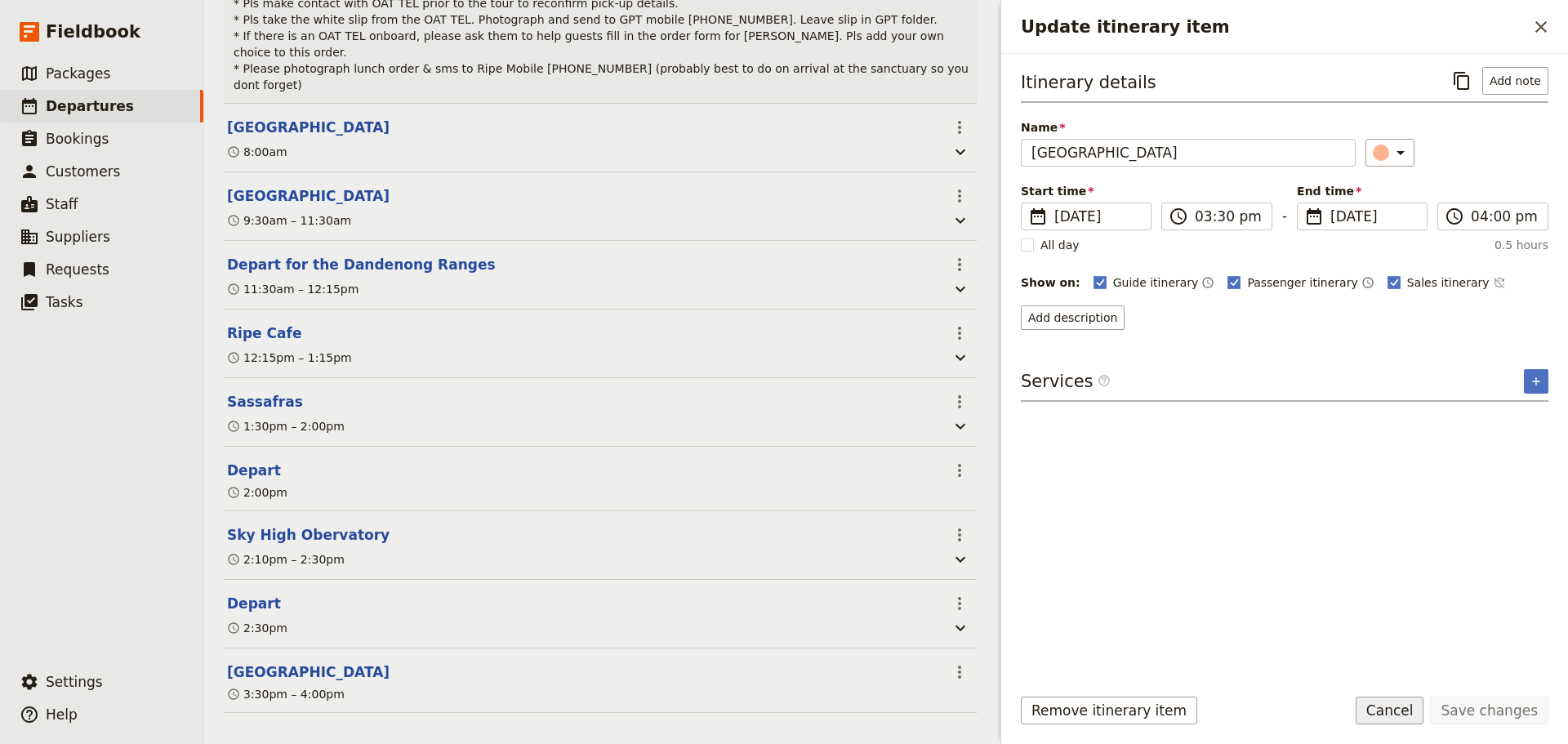
click at [1418, 723] on button "Cancel" at bounding box center [1389, 711] width 68 height 28
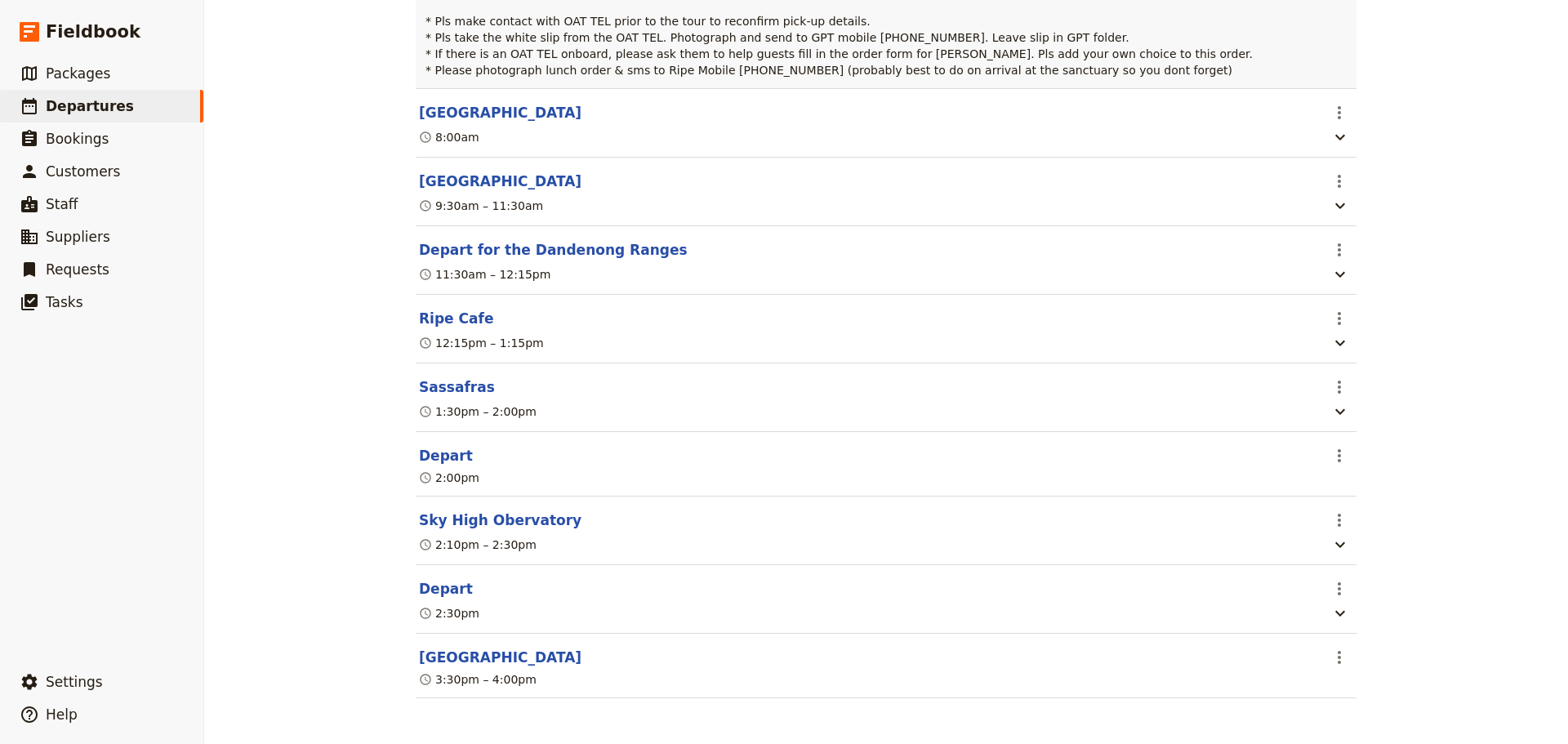
scroll to position [415, 0]
click at [516, 660] on button "Rendezvous Hotel Melbourne" at bounding box center [500, 657] width 163 height 19
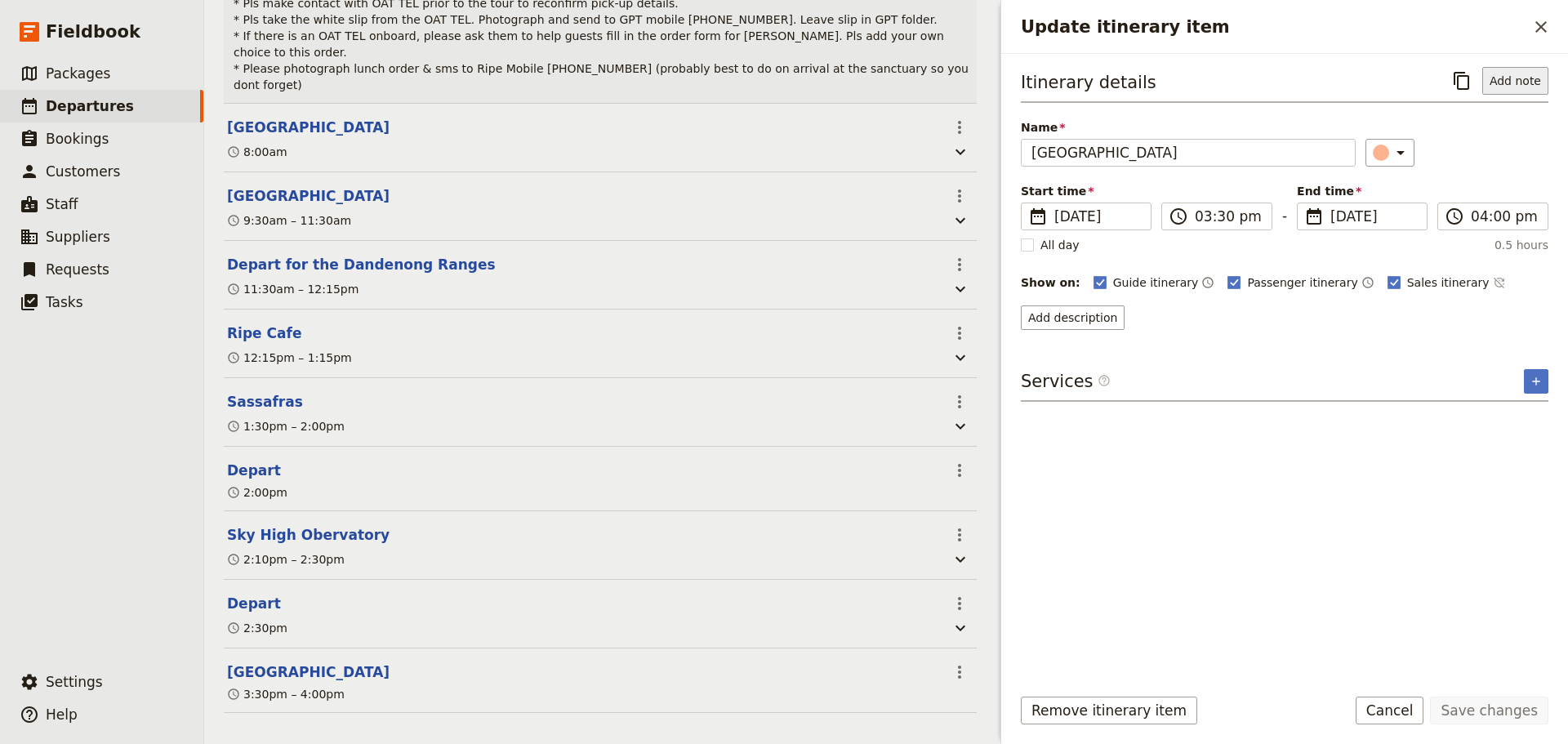
click at [1506, 81] on button "Add note" at bounding box center [1515, 81] width 67 height 28
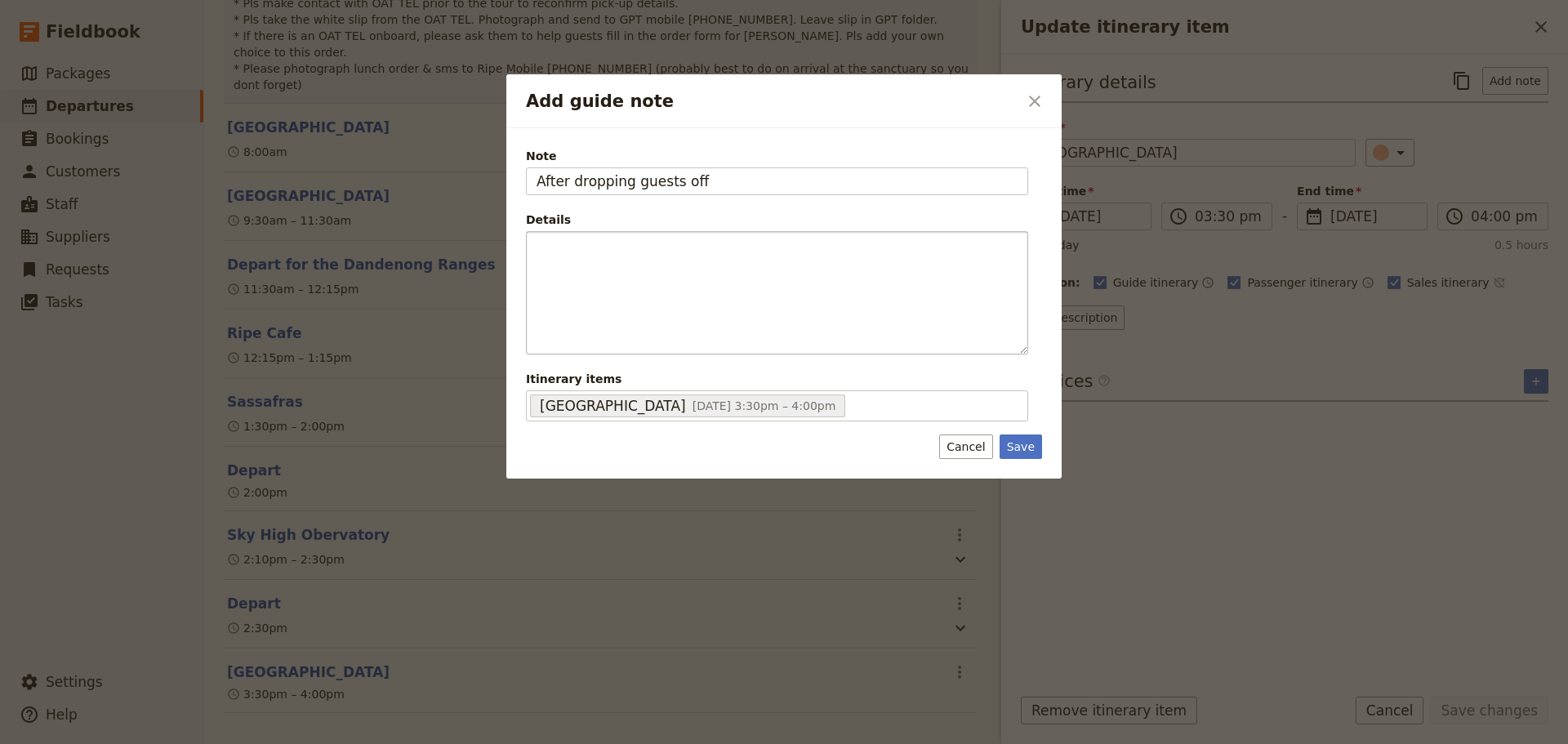
type input "After dropping guests off"
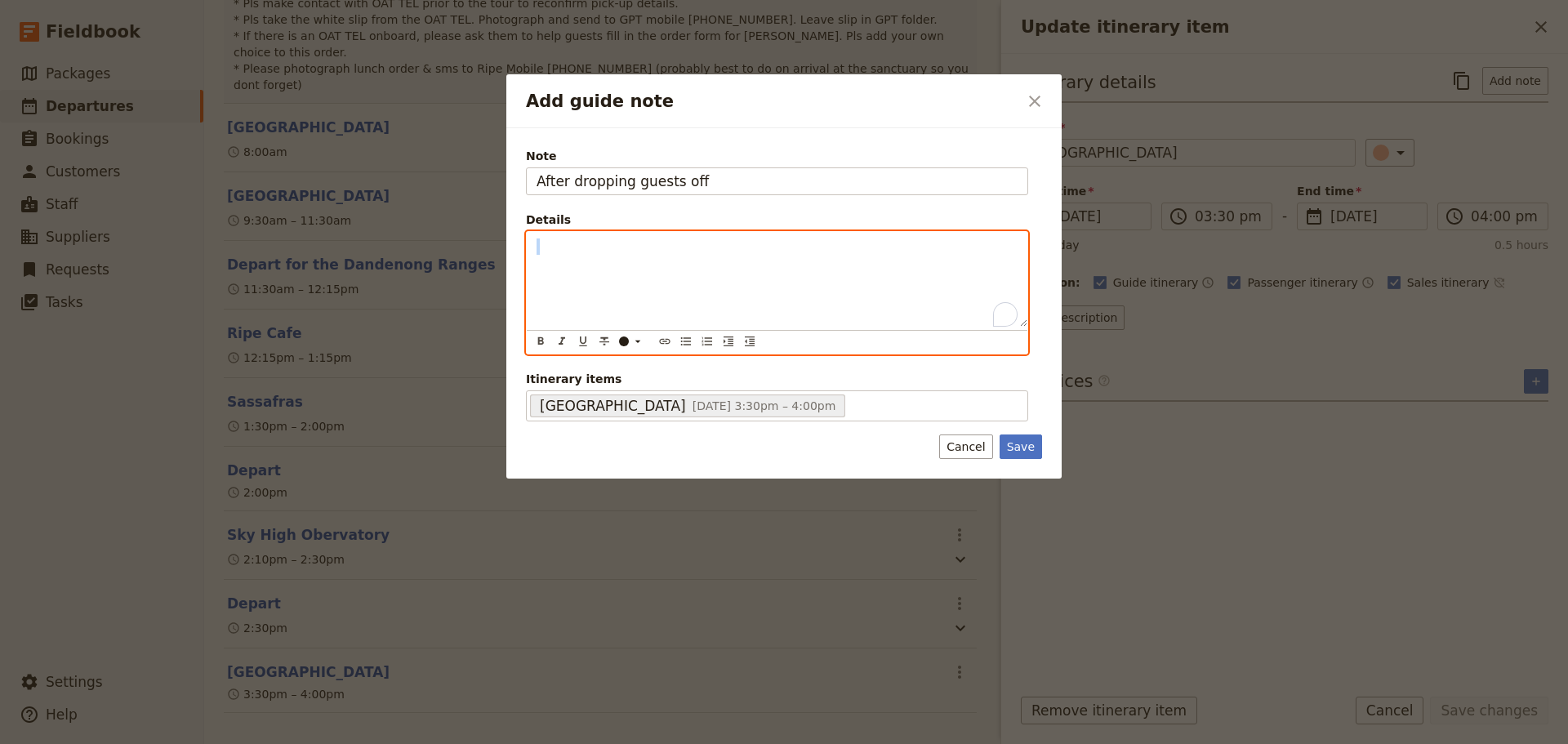
click at [882, 232] on div "​ ​ ​ ​ ​ ​ ​ ​ ​ ​" at bounding box center [777, 292] width 503 height 123
click at [685, 342] on icon "Bulleted list" at bounding box center [686, 340] width 13 height 13
click at [678, 347] on button "​" at bounding box center [686, 341] width 18 height 18
click at [687, 343] on icon "Bulleted list" at bounding box center [686, 340] width 13 height 13
click at [607, 279] on div "To enrich screen reader interactions, please activate Accessibility in Grammarl…" at bounding box center [777, 279] width 501 height 95
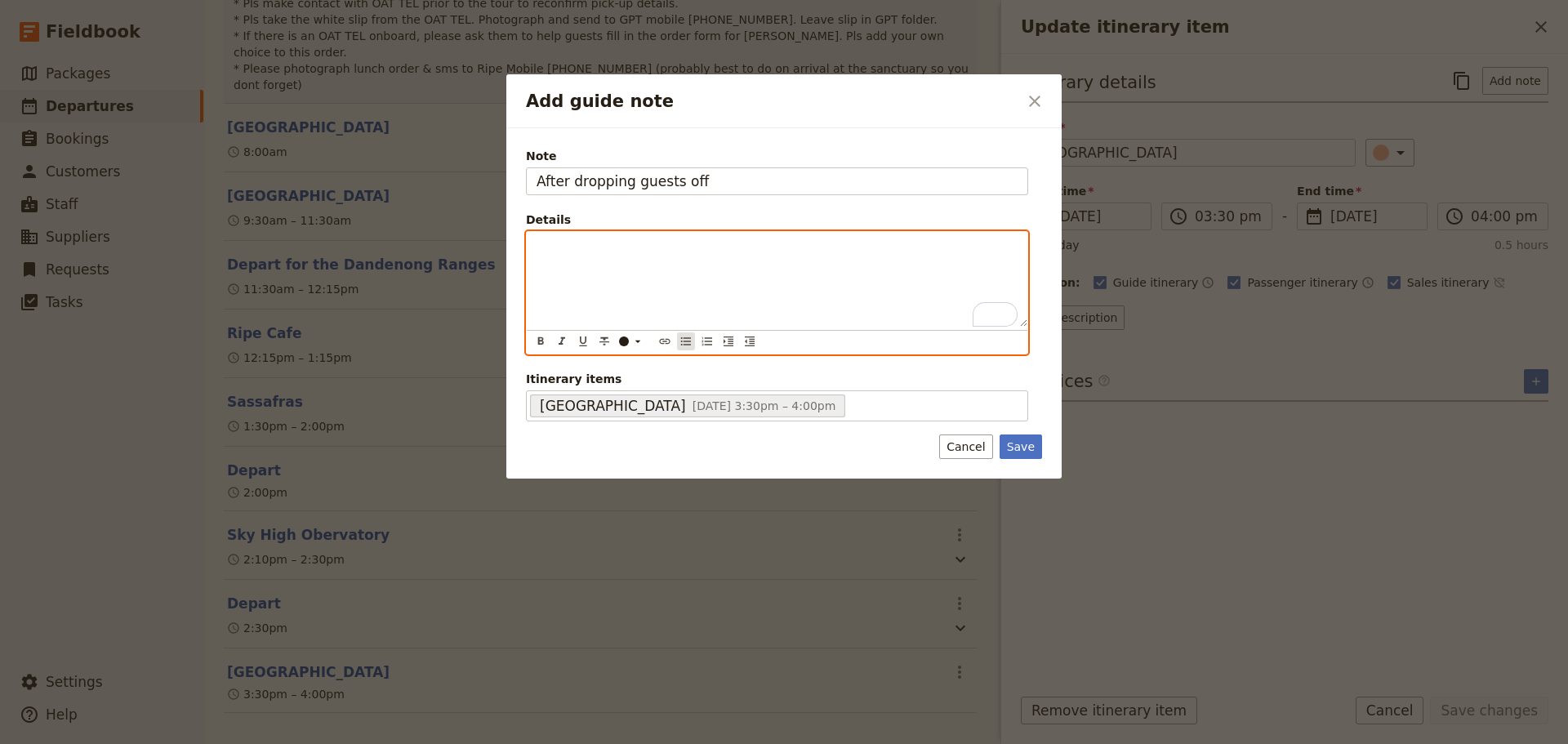
click at [684, 340] on icon "Bulleted list" at bounding box center [686, 340] width 13 height 13
click at [563, 249] on span "Please refuel vehicle" at bounding box center [622, 246] width 118 height 13
click at [583, 247] on li "To enrich screen reader interactions, please activate Accessibility in Grammarl…" at bounding box center [790, 246] width 454 height 17
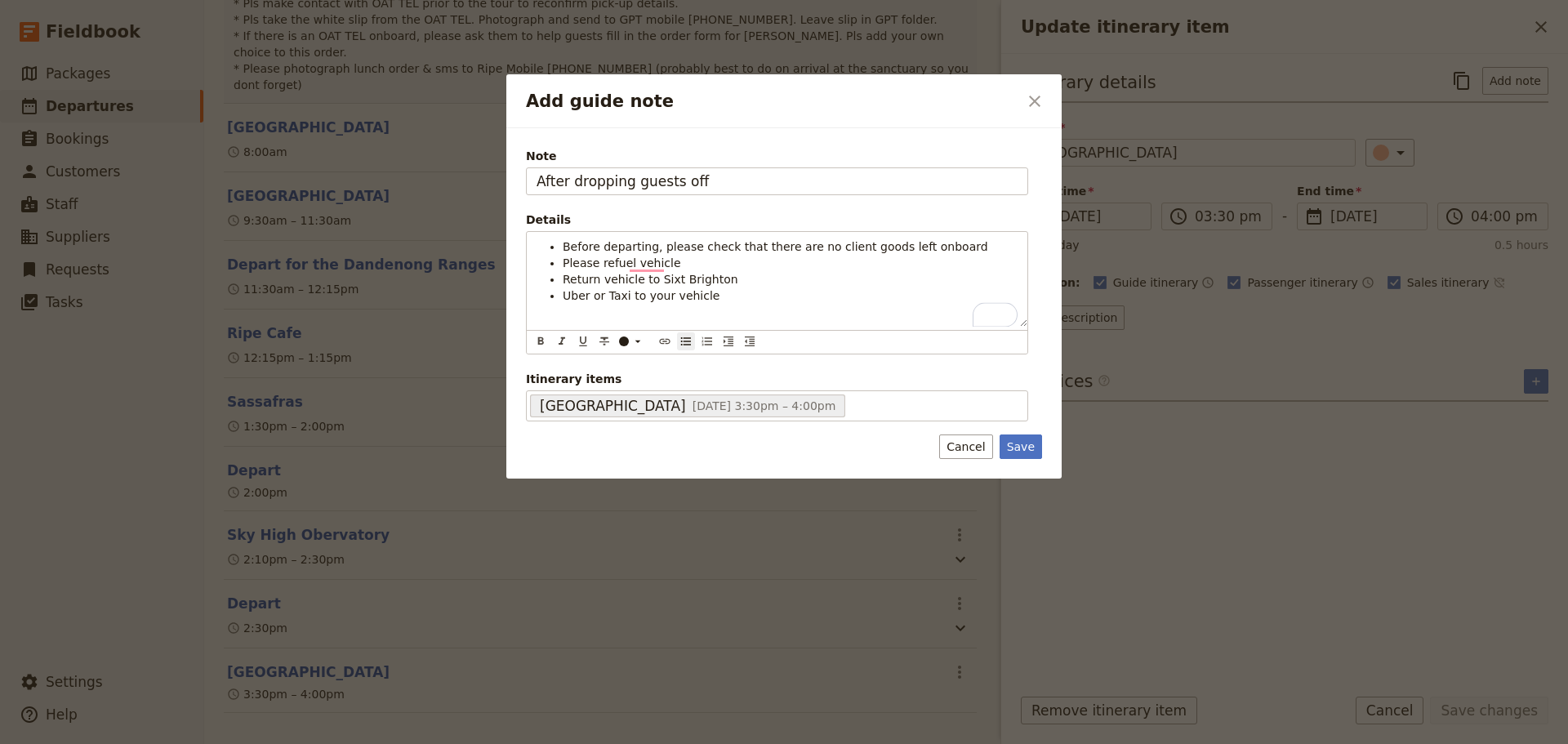
drag, startPoint x: 1021, startPoint y: 442, endPoint x: 1205, endPoint y: 509, distance: 195.8
click at [1022, 442] on button "Save" at bounding box center [1021, 446] width 42 height 25
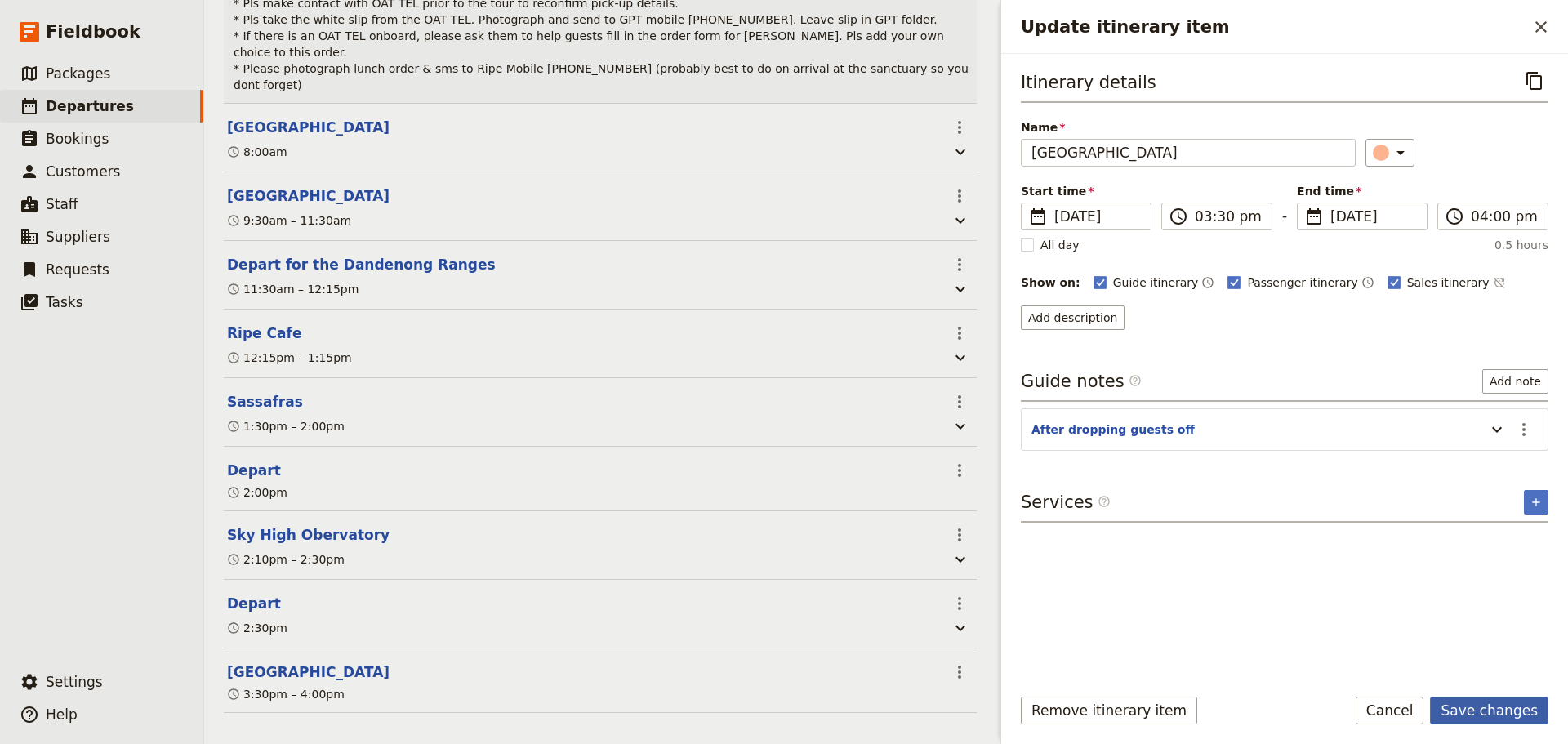
click at [1466, 706] on button "Save changes" at bounding box center [1488, 711] width 118 height 28
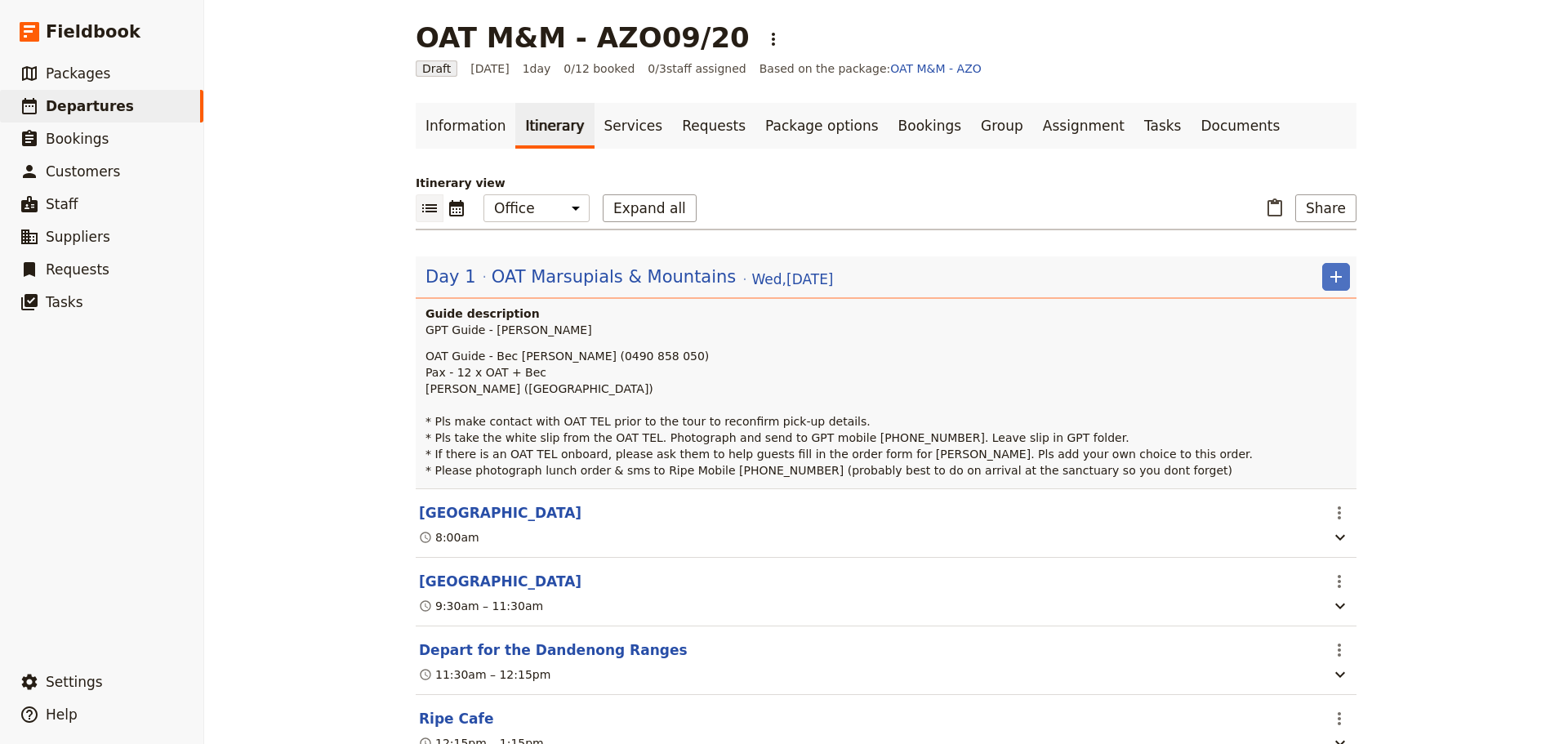
scroll to position [0, 0]
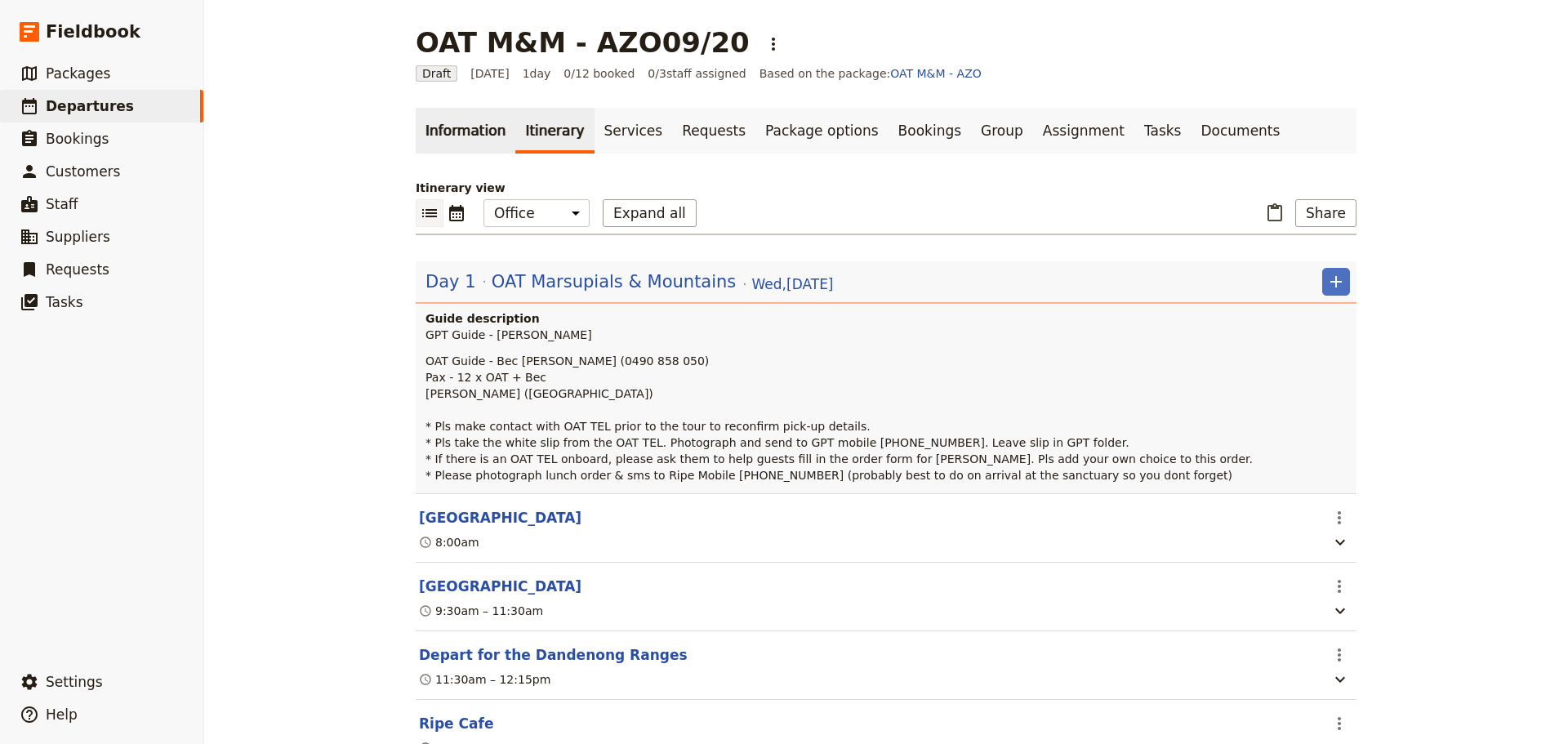
click at [425, 116] on link "Information" at bounding box center [466, 130] width 100 height 46
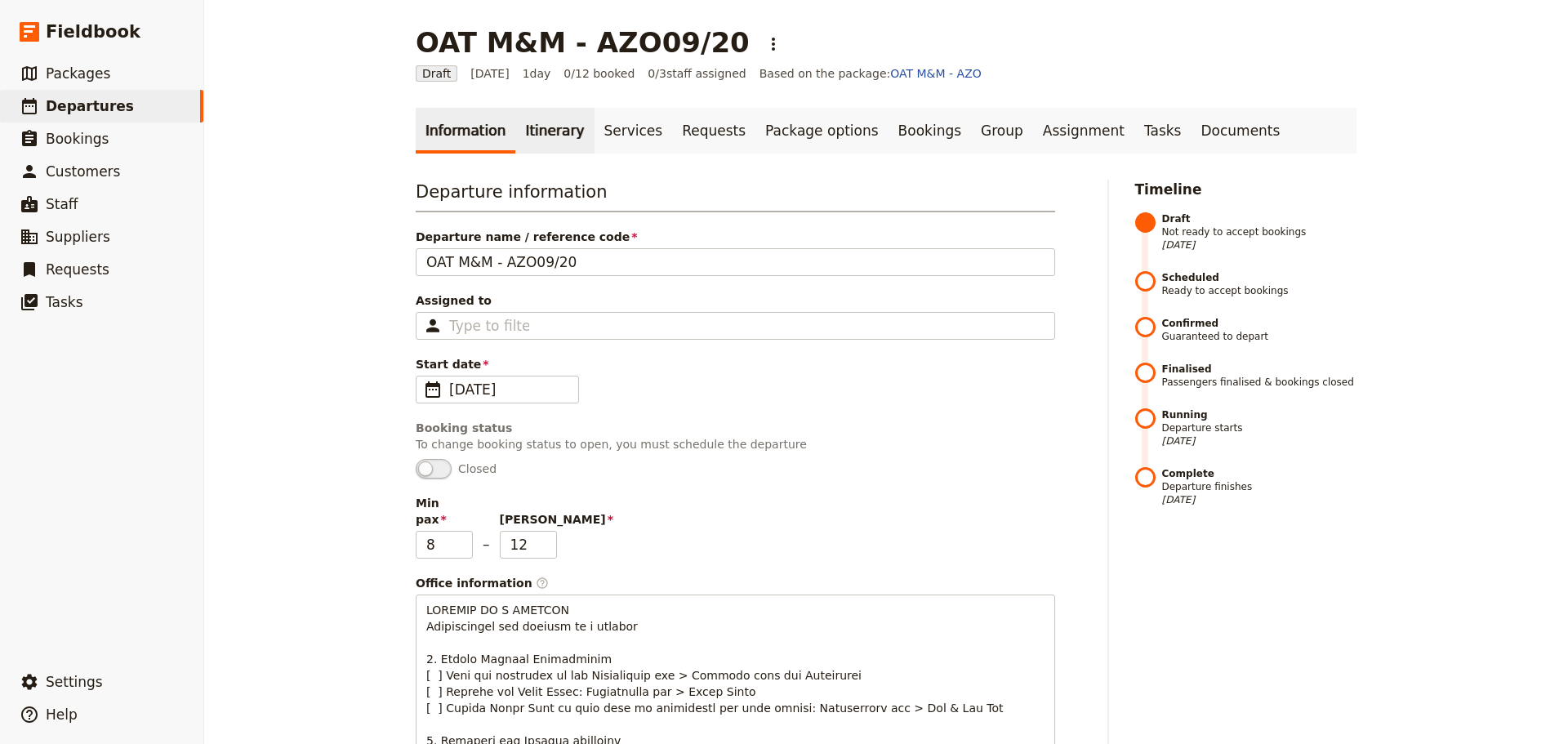
click at [541, 135] on link "Itinerary" at bounding box center [554, 130] width 79 height 46
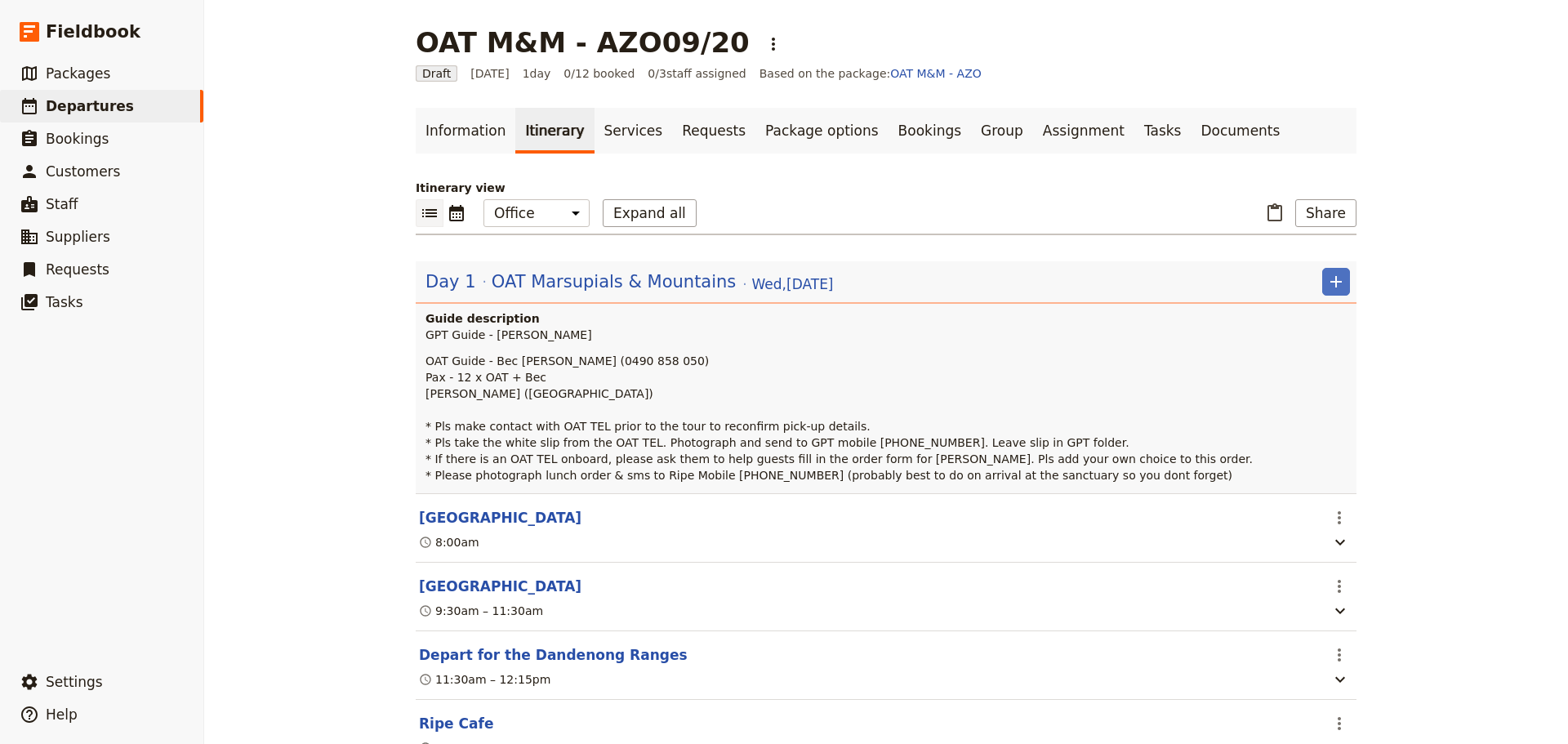
click at [426, 214] on icon "List view" at bounding box center [429, 213] width 19 height 19
click at [646, 281] on span "OAT Marsupials & Mountains" at bounding box center [614, 282] width 245 height 25
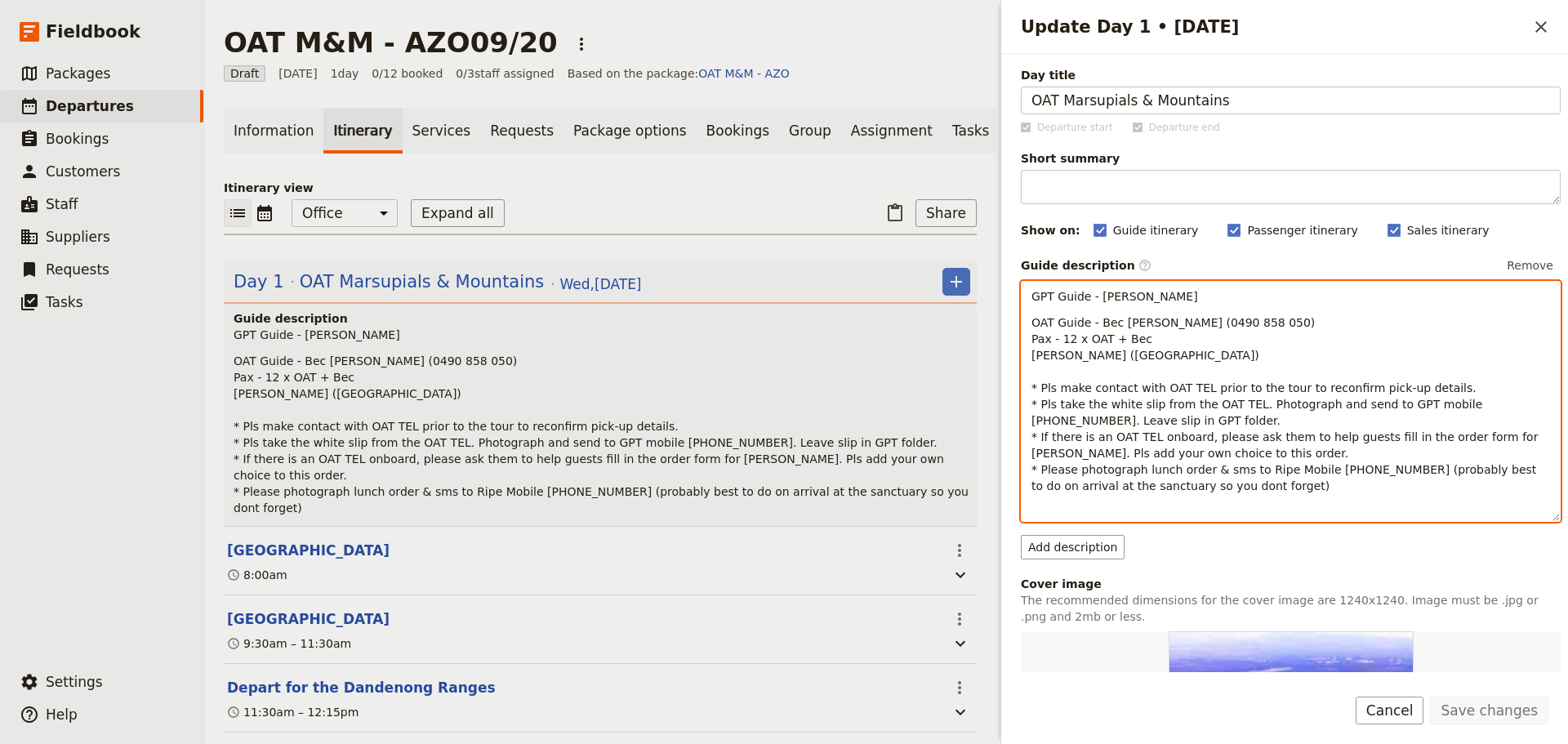
click at [1189, 354] on p "OAT Guide - Bec Nowell (0490 858 050) Pax - 12 x OAT + Bec Sixt Rosa (Brighton)…" at bounding box center [1290, 404] width 518 height 179
click at [1031, 360] on span "OAT Guide - Bec Nowell (0490 858 050) Pax - 12 x OAT + Bec Sixt Rosa (Brighton)…" at bounding box center [1286, 404] width 510 height 176
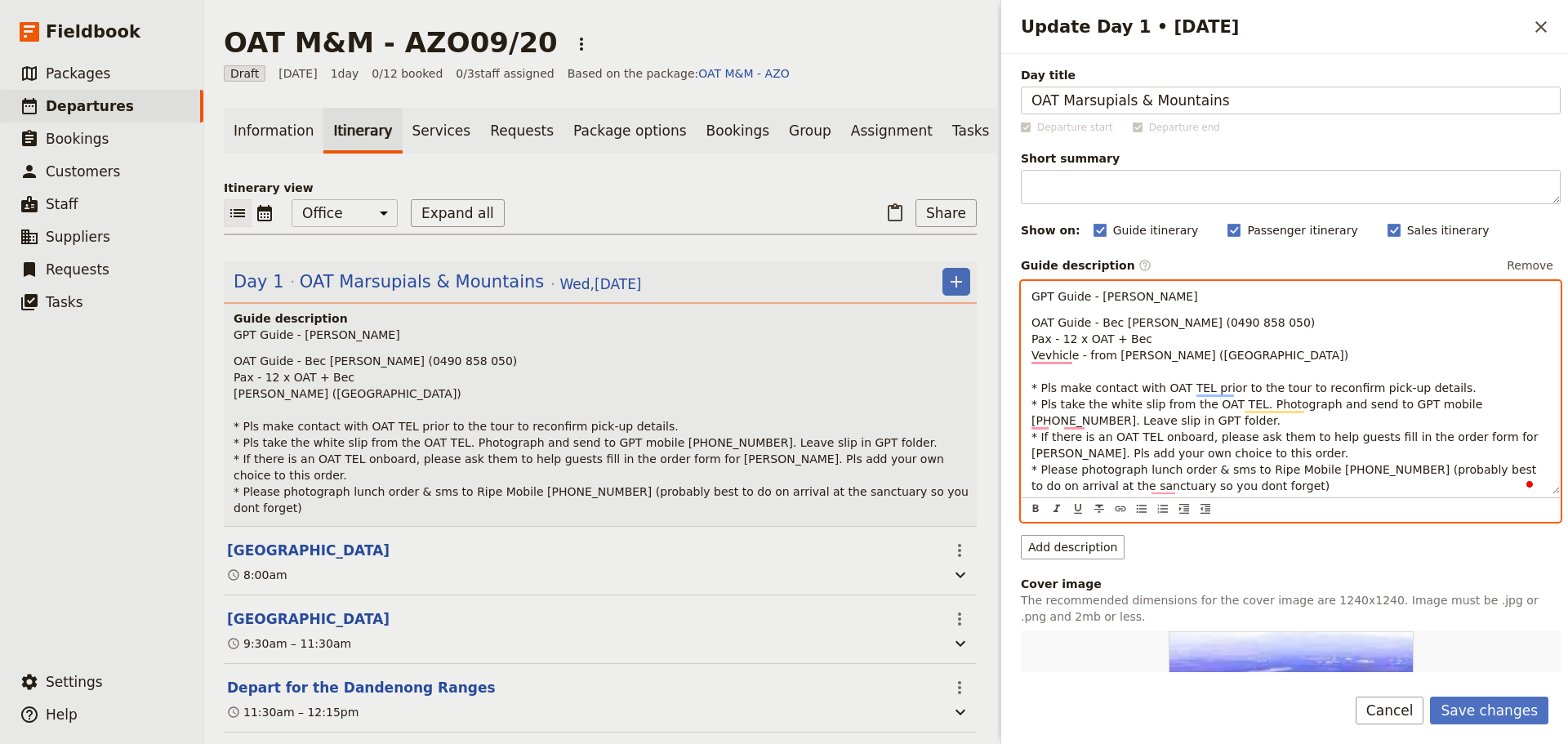
click at [1092, 357] on span "OAT Guide - Bec Nowell (0490 858 050) Pax - 12 x OAT + Bec Vevhicle - from Sixt…" at bounding box center [1286, 404] width 510 height 176
click at [1200, 352] on p "OAT Guide - Bec Nowell (0490 858 050) Pax - 12 x OAT + Bec Vevhicle - Sixt Rosa…" at bounding box center [1290, 404] width 518 height 179
click at [1219, 355] on p "OAT Guide - Bec Nowell (0490 858 050) Pax - 12 x OAT + Bec Vehicle - Sixt Rosa …" at bounding box center [1290, 404] width 518 height 179
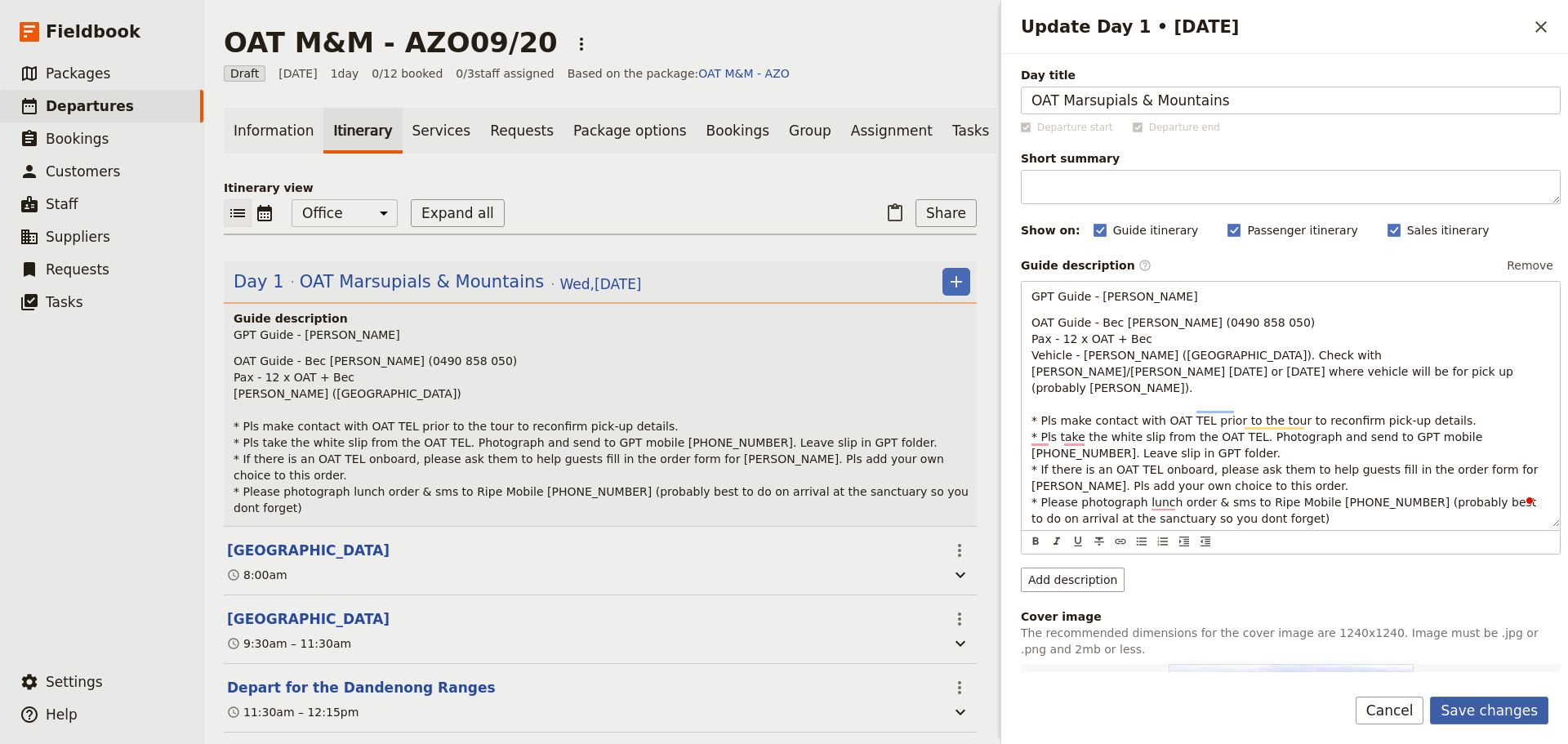
click at [1513, 700] on button "Save changes" at bounding box center [1488, 711] width 118 height 28
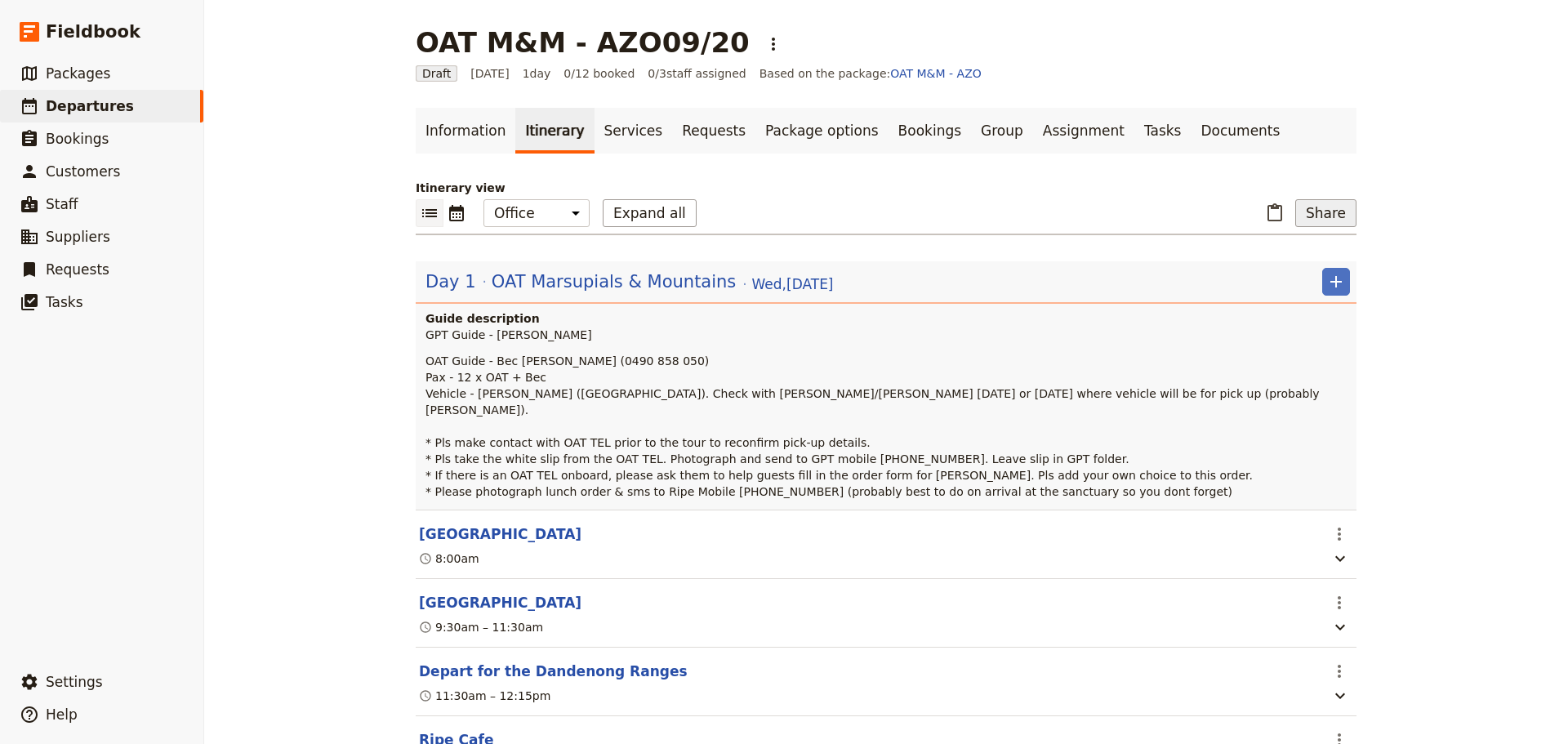
click at [1328, 221] on button "Share" at bounding box center [1325, 214] width 61 height 28
click at [1273, 250] on span "Guide itinerary" at bounding box center [1272, 249] width 86 height 17
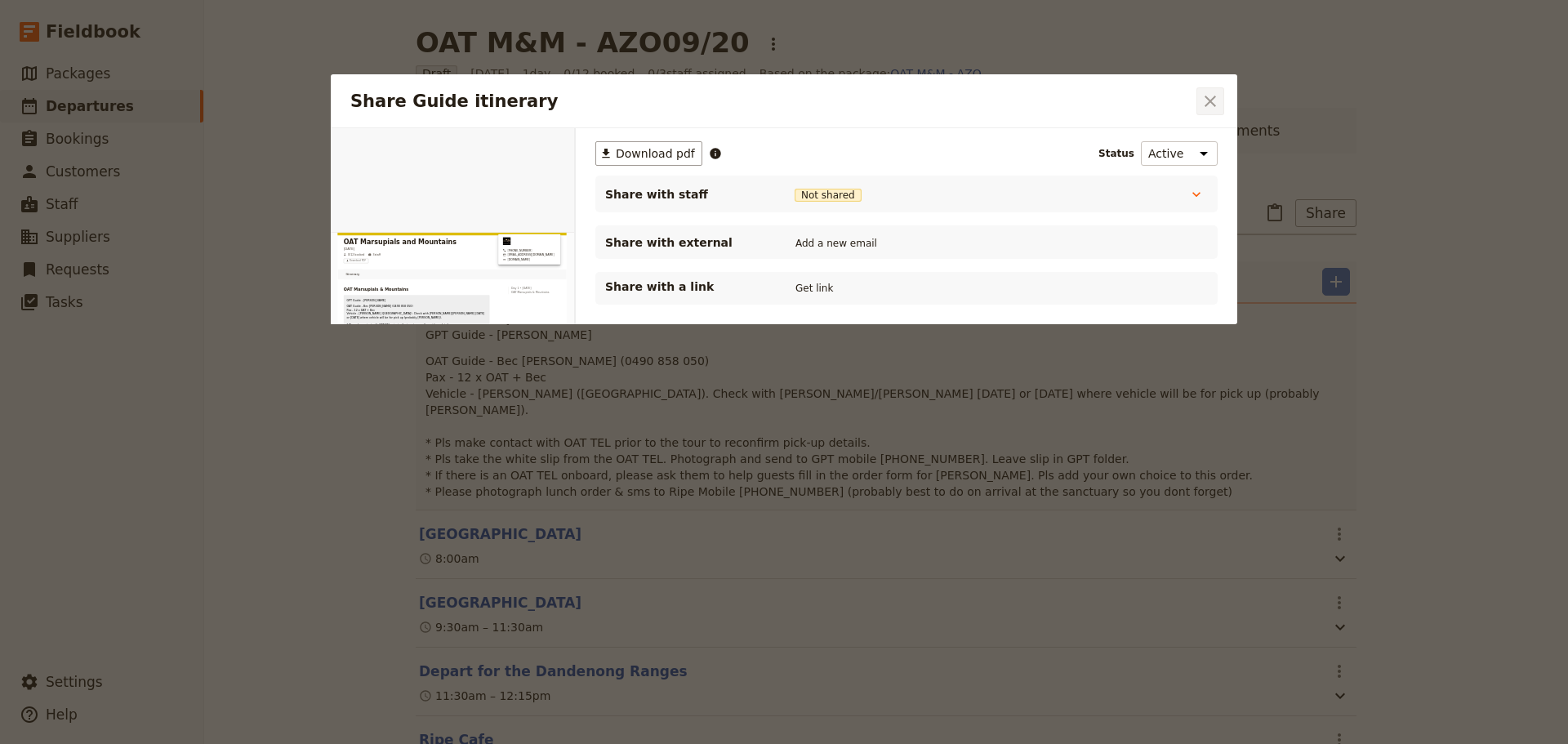
click at [1212, 96] on icon "Close dialog" at bounding box center [1210, 101] width 19 height 19
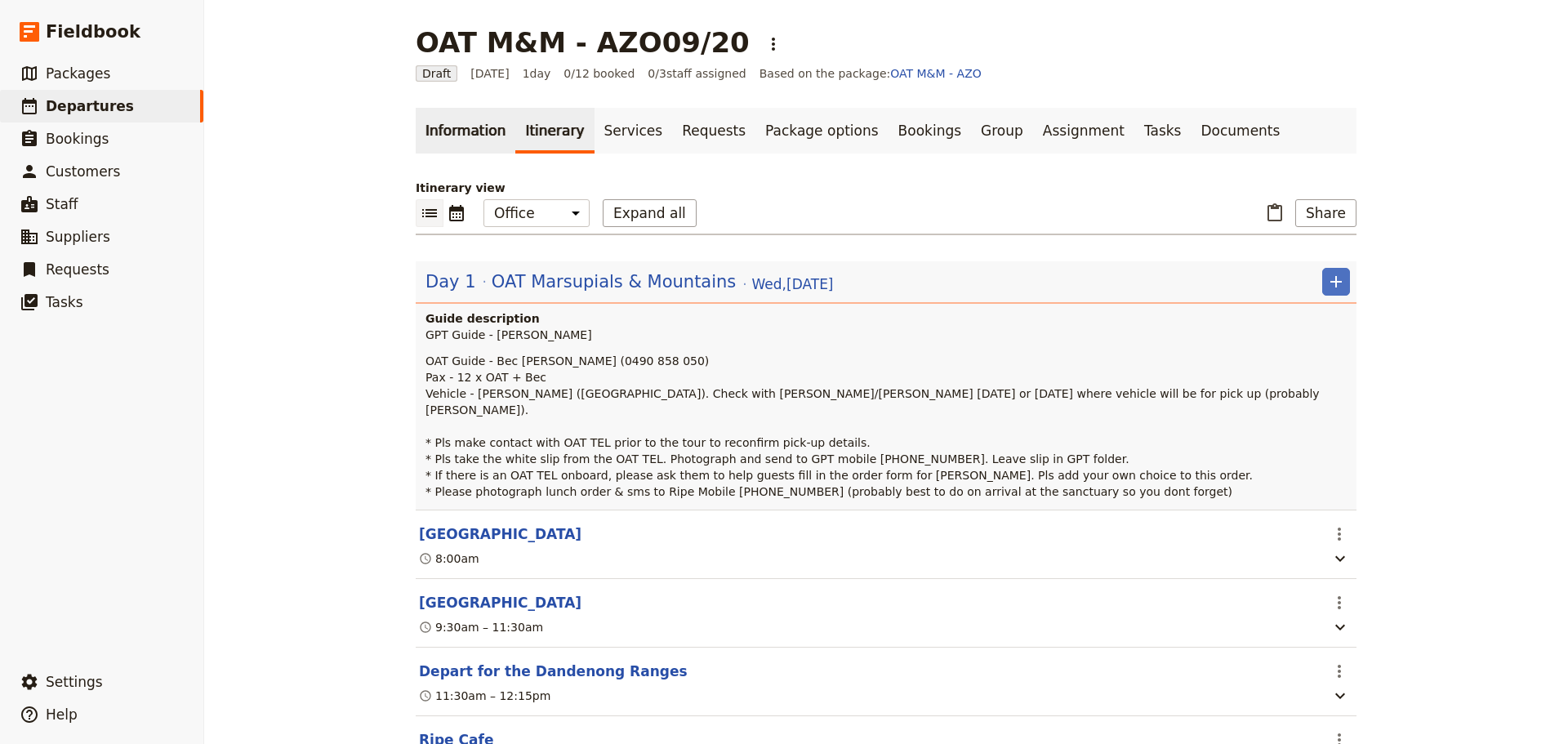
click at [449, 112] on link "Information" at bounding box center [466, 130] width 100 height 46
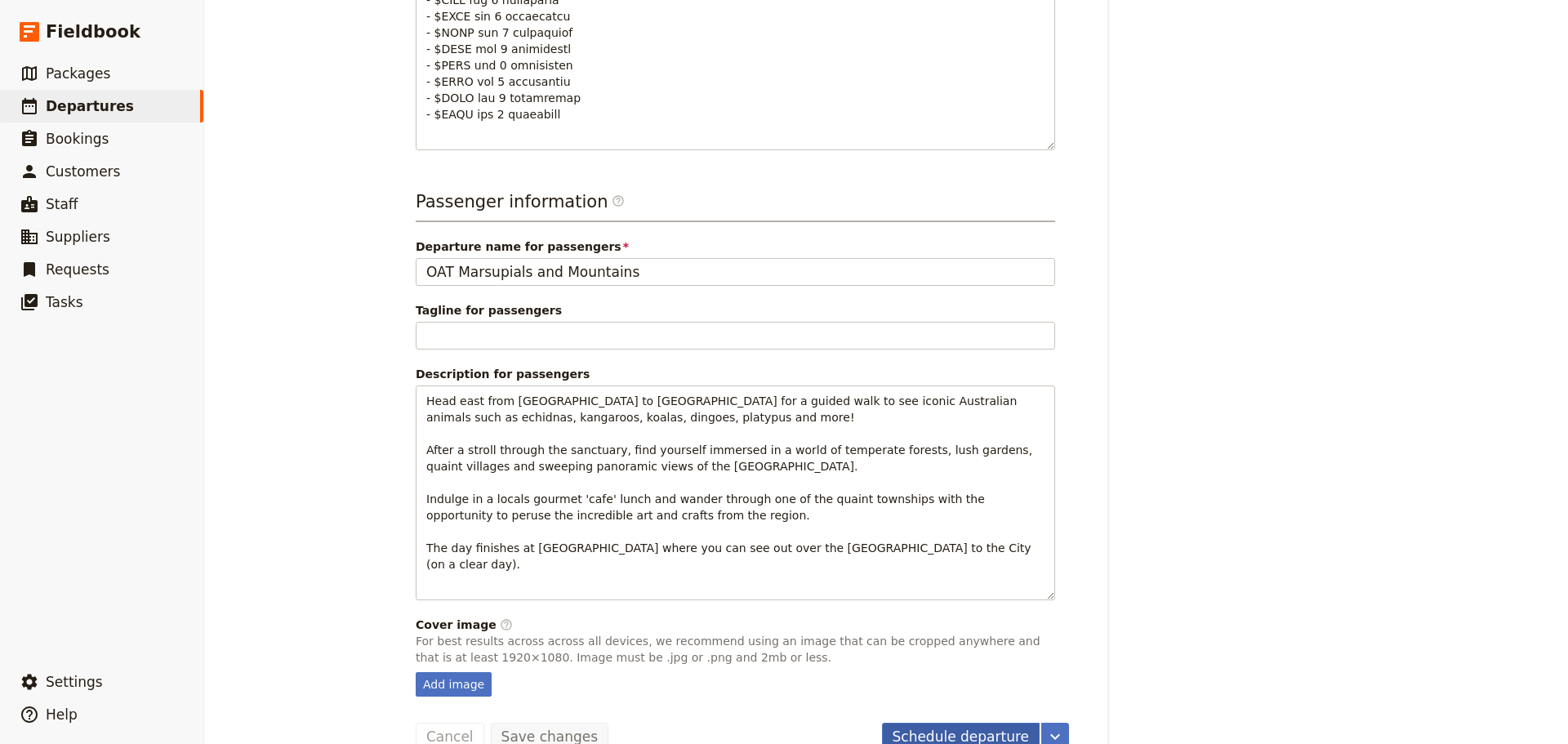
click at [987, 722] on button "Schedule departure" at bounding box center [960, 736] width 158 height 28
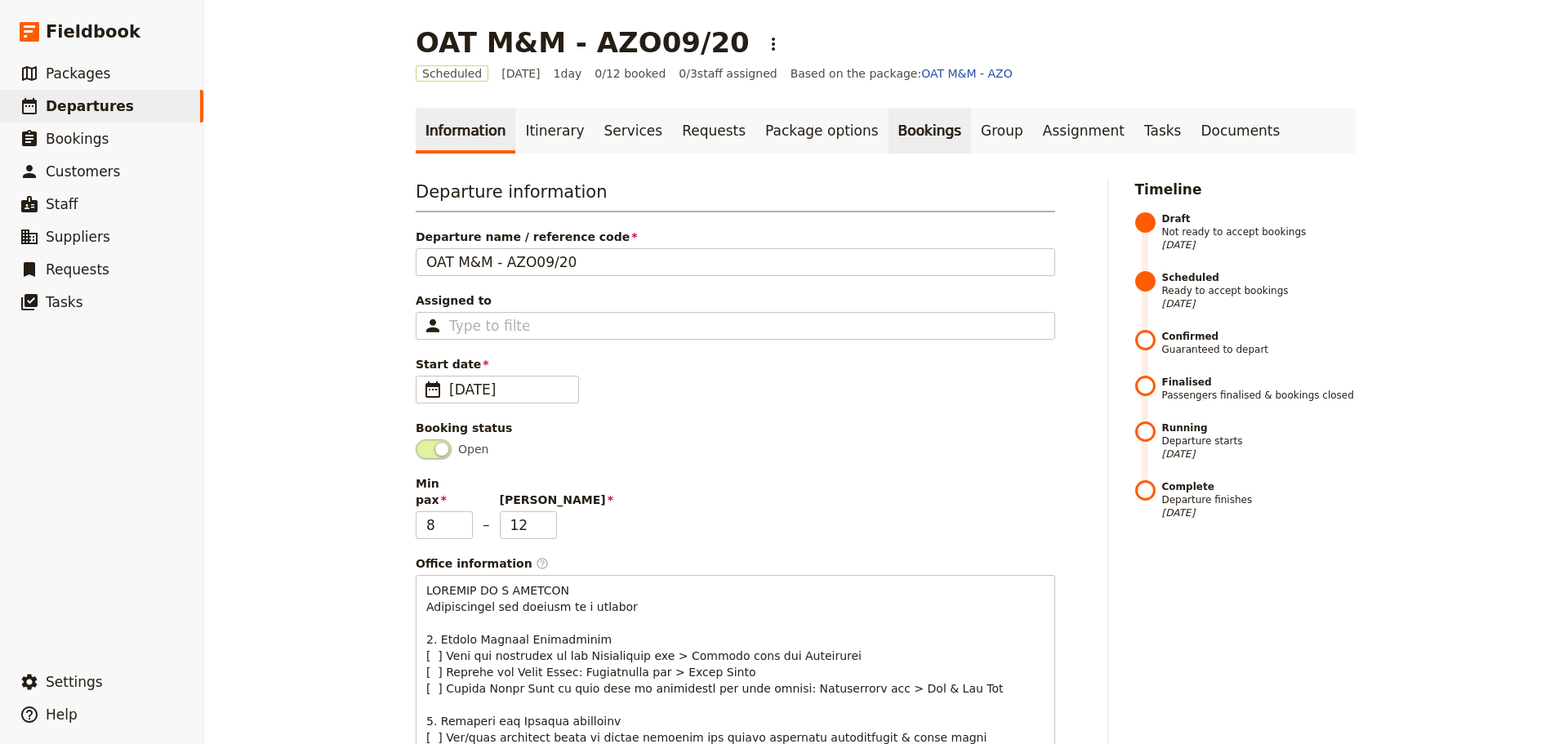
click at [889, 134] on link "Bookings" at bounding box center [930, 130] width 82 height 46
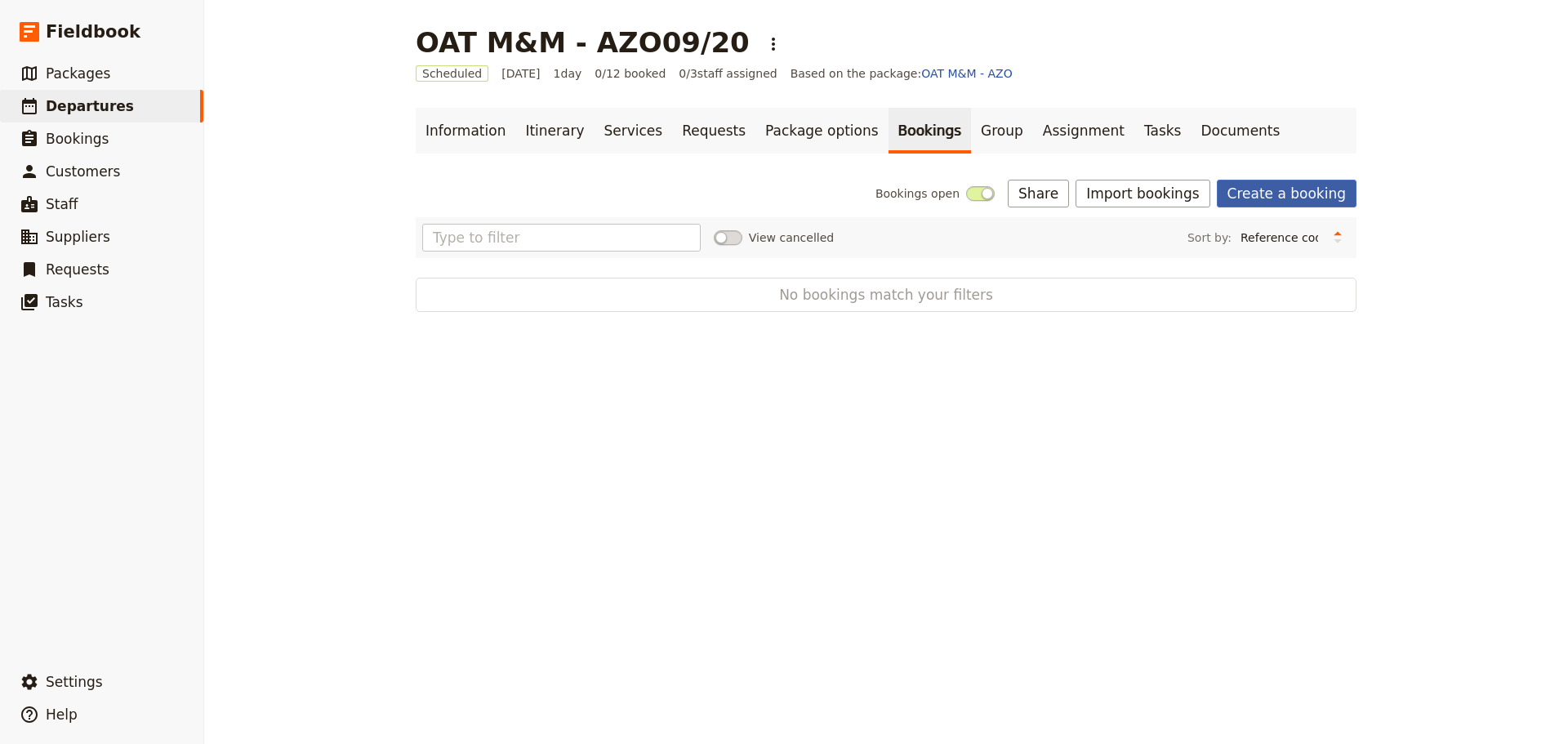
click at [1302, 190] on link "Create a booking" at bounding box center [1286, 193] width 139 height 28
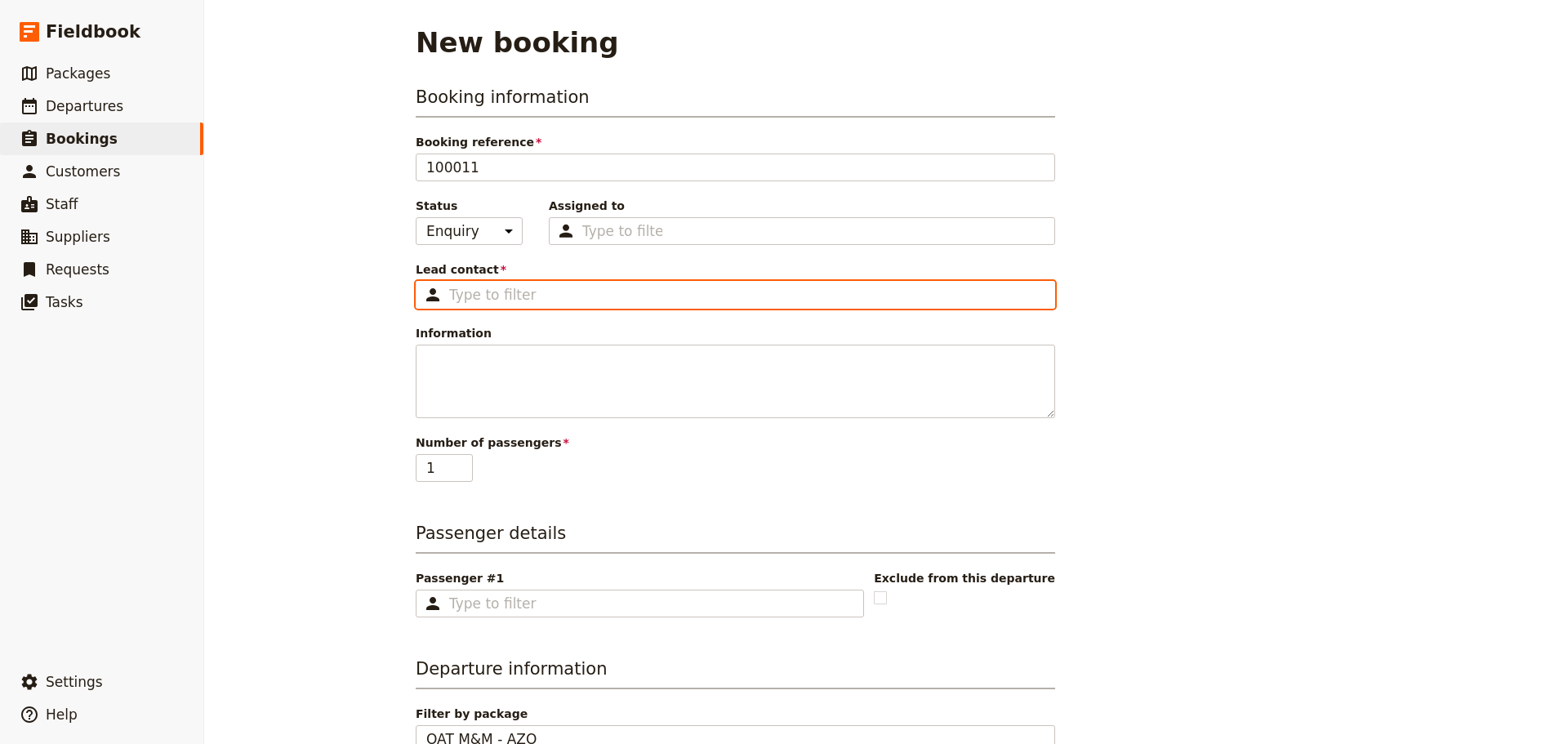
click at [536, 297] on input "Lead contact ​" at bounding box center [747, 294] width 595 height 19
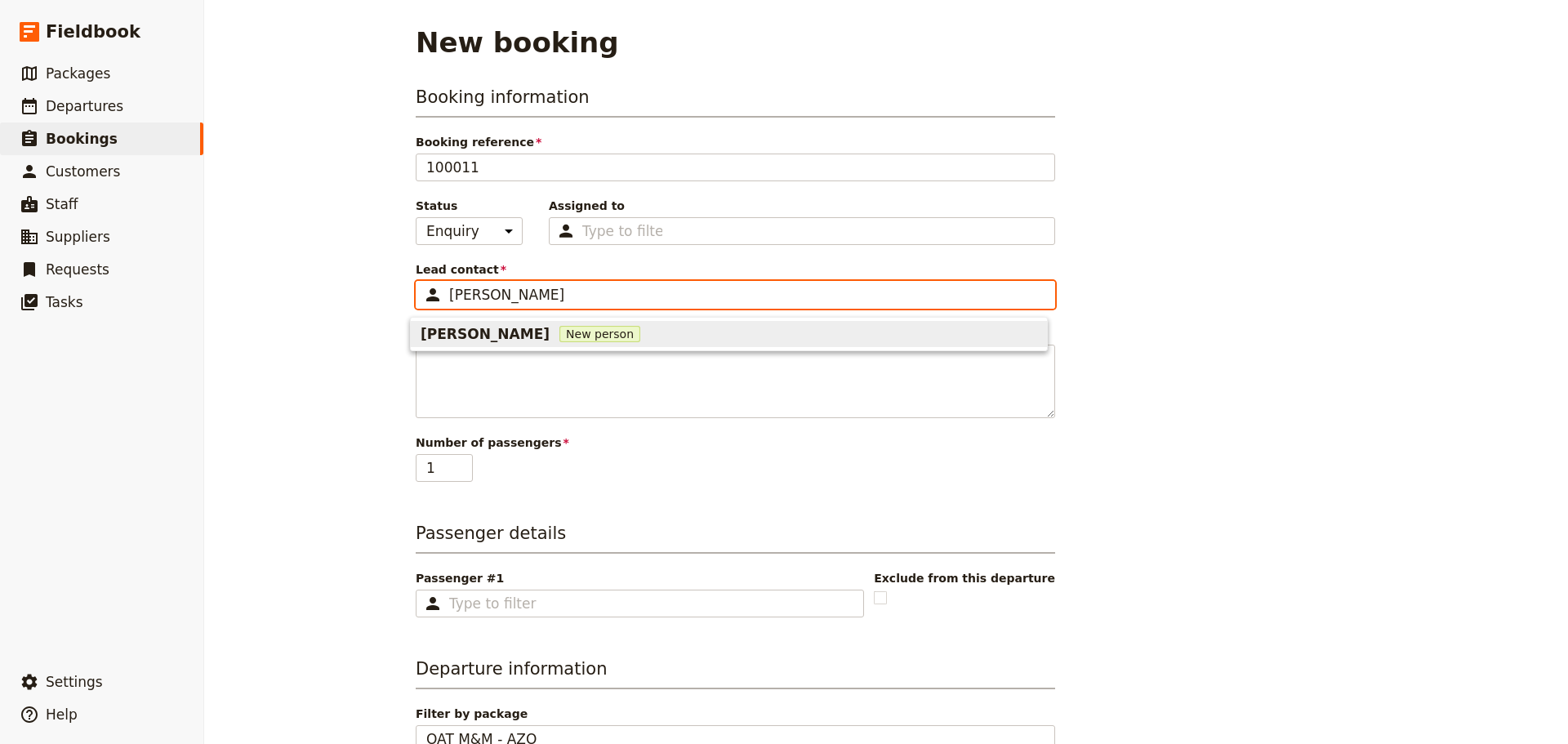
click at [559, 340] on span "New person" at bounding box center [600, 333] width 81 height 17
type input "Bec Nowell"
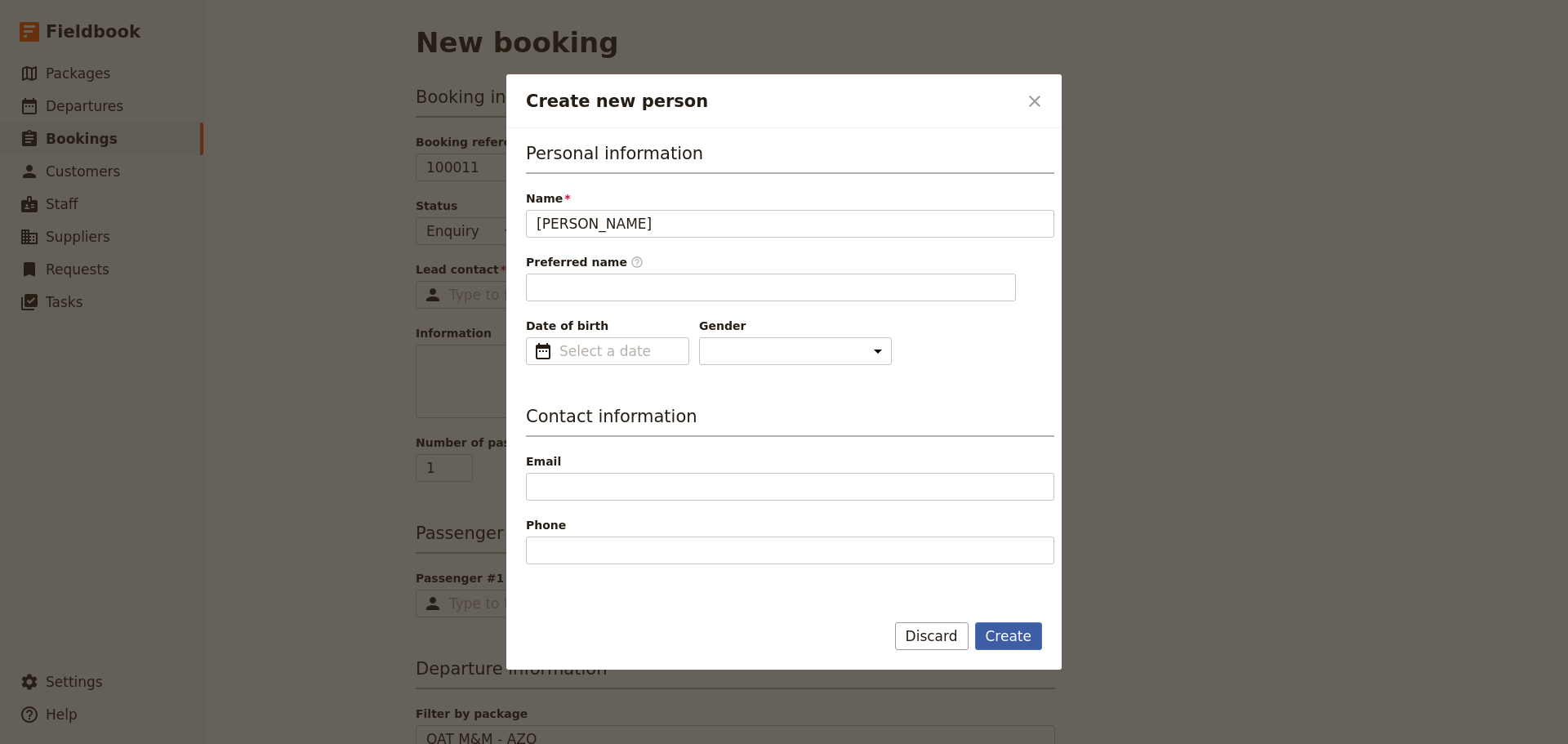
type input "Bec"
click at [992, 626] on button "Create" at bounding box center [1009, 636] width 67 height 28
type input "Bec Nowell"
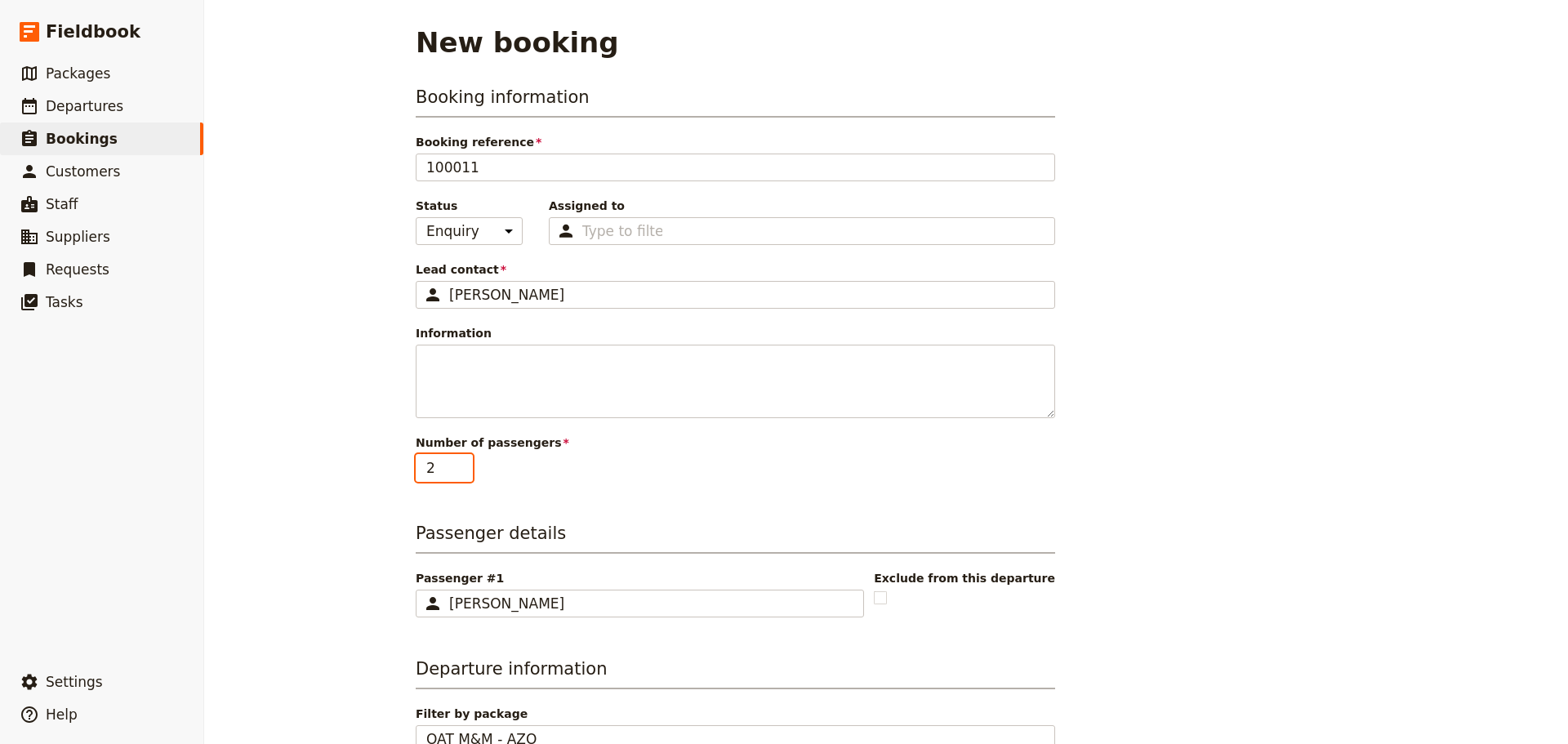
click at [456, 460] on input "2" at bounding box center [444, 468] width 57 height 28
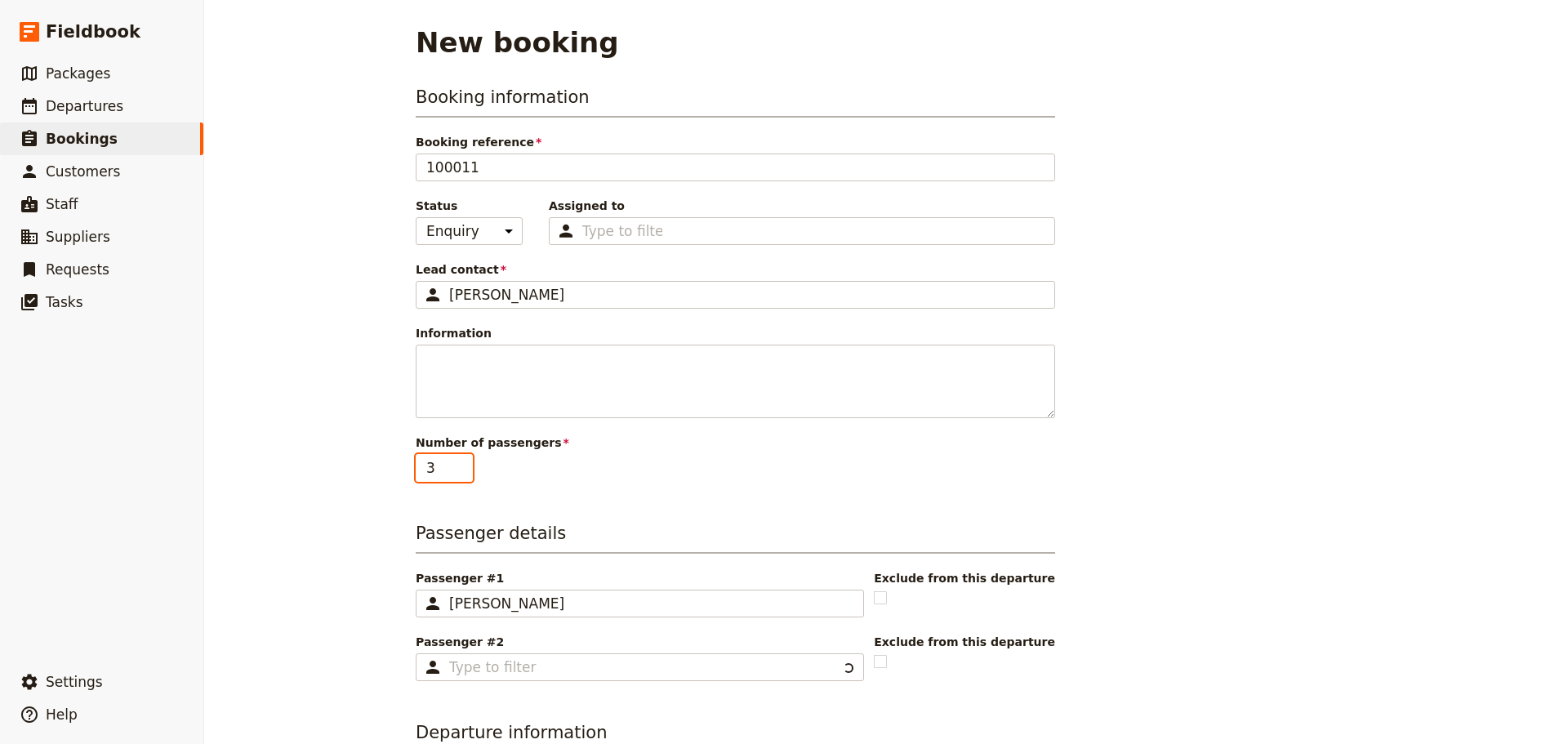
click at [456, 460] on input "3" at bounding box center [444, 468] width 57 height 28
click at [456, 460] on input "4" at bounding box center [444, 468] width 57 height 28
click at [456, 460] on input "5" at bounding box center [444, 468] width 57 height 28
click at [457, 460] on input "6" at bounding box center [444, 468] width 57 height 28
click at [457, 460] on input "7" at bounding box center [444, 468] width 57 height 28
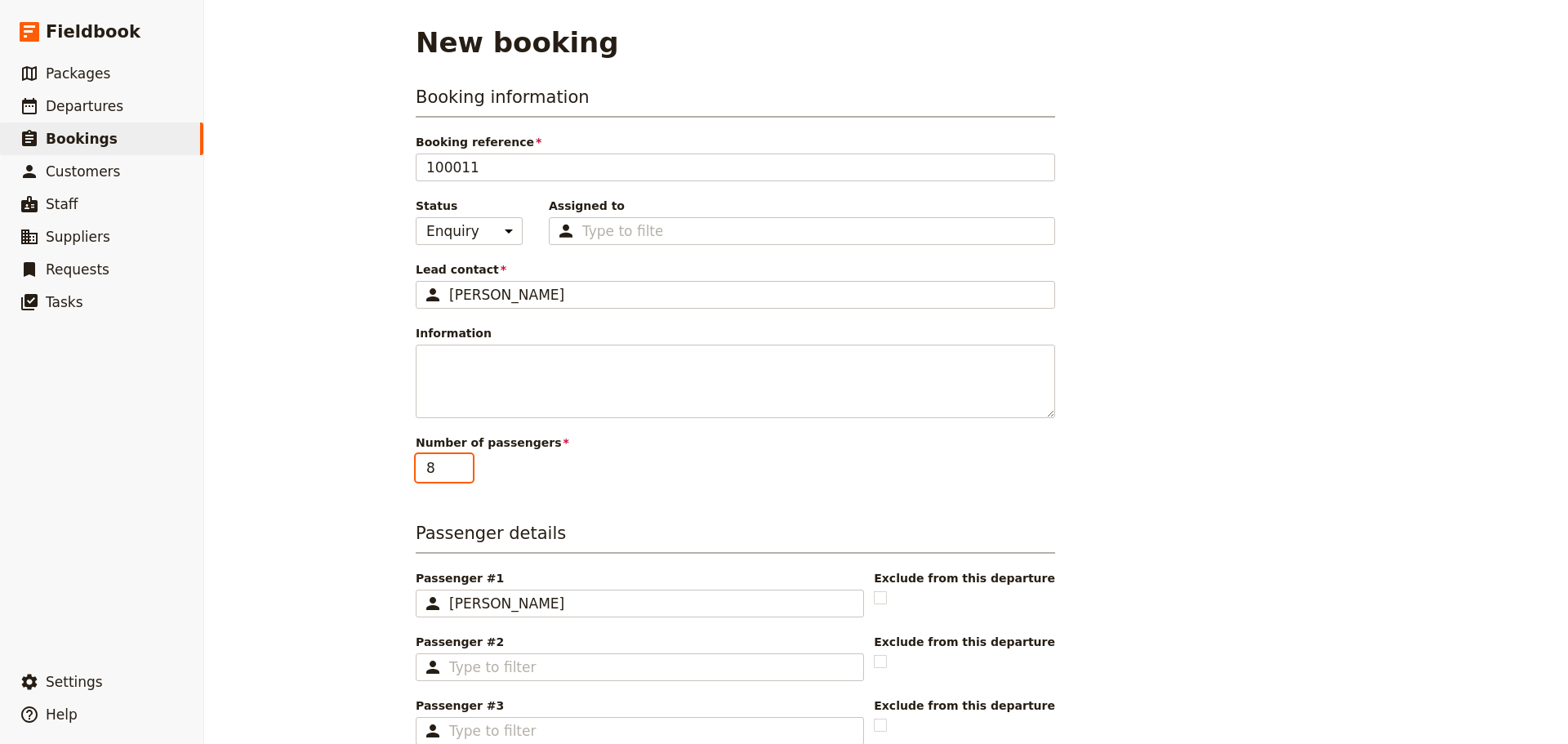
click at [457, 460] on input "8" at bounding box center [444, 468] width 57 height 28
click at [457, 460] on input "9" at bounding box center [444, 468] width 57 height 28
click at [457, 460] on input "10" at bounding box center [444, 468] width 57 height 28
click at [457, 460] on input "11" at bounding box center [444, 468] width 57 height 28
click at [457, 460] on input "12" at bounding box center [444, 468] width 57 height 28
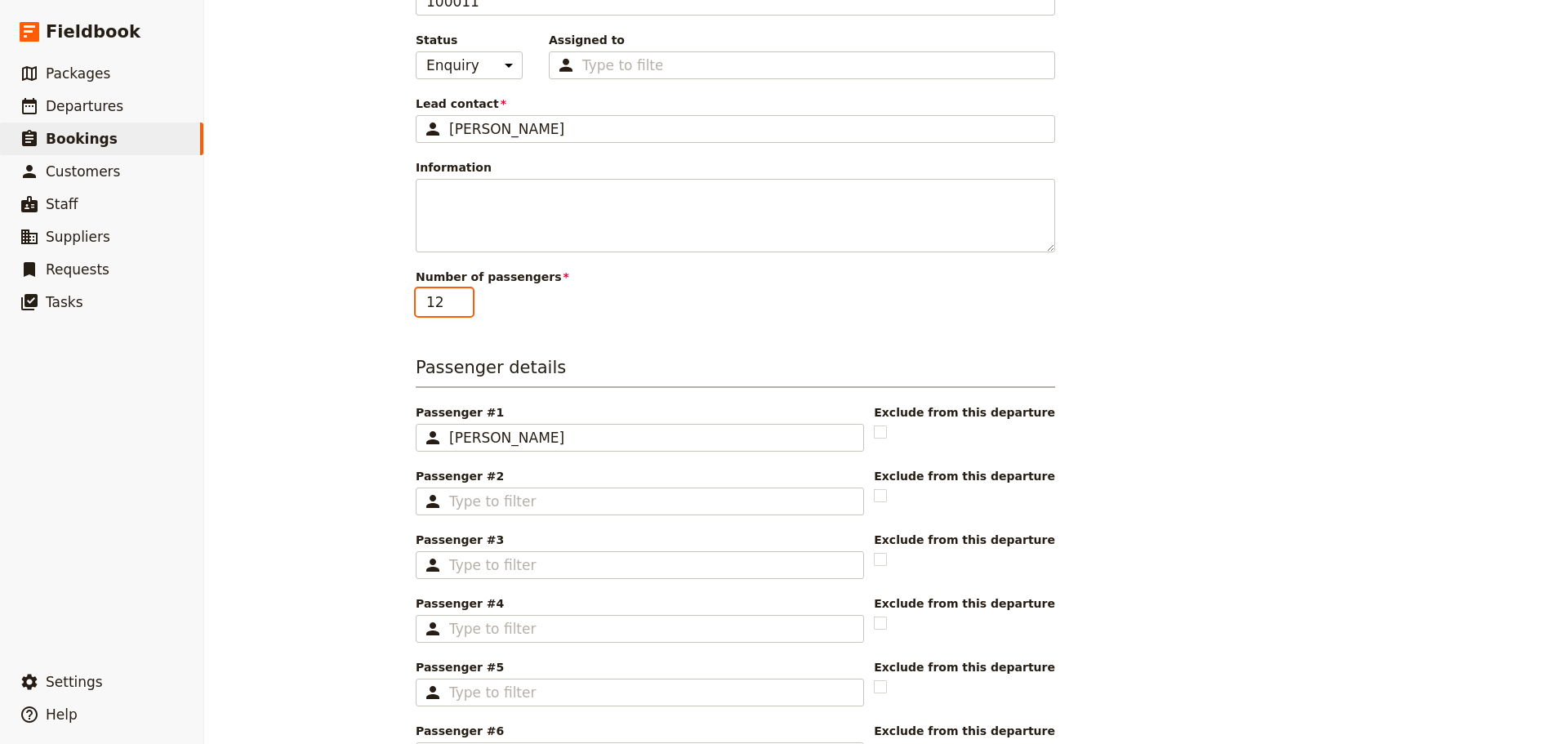
scroll to position [164, 0]
click at [459, 297] on input "13" at bounding box center [444, 305] width 57 height 28
type input "12"
click at [457, 313] on input "12" at bounding box center [444, 305] width 57 height 28
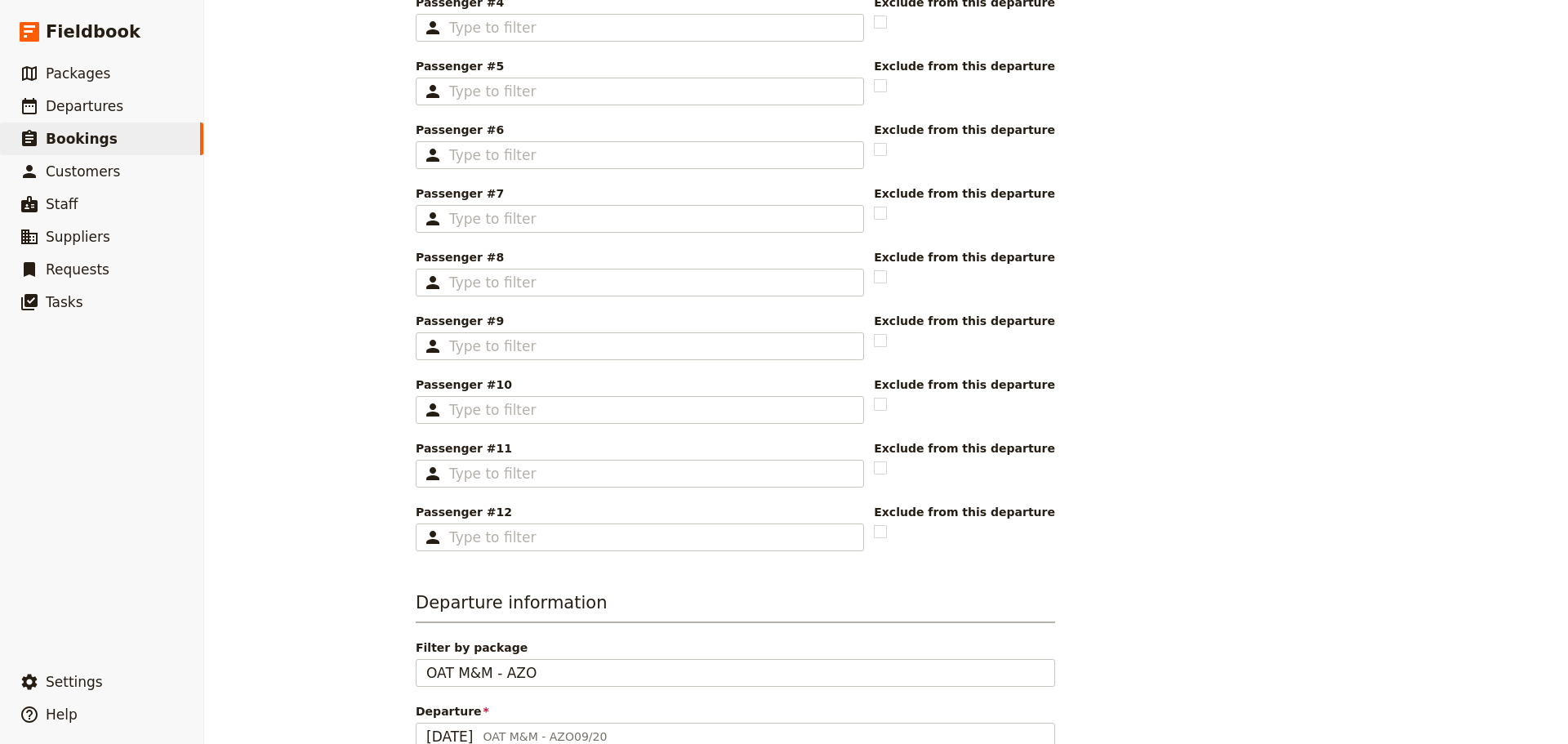
scroll to position [897, 0]
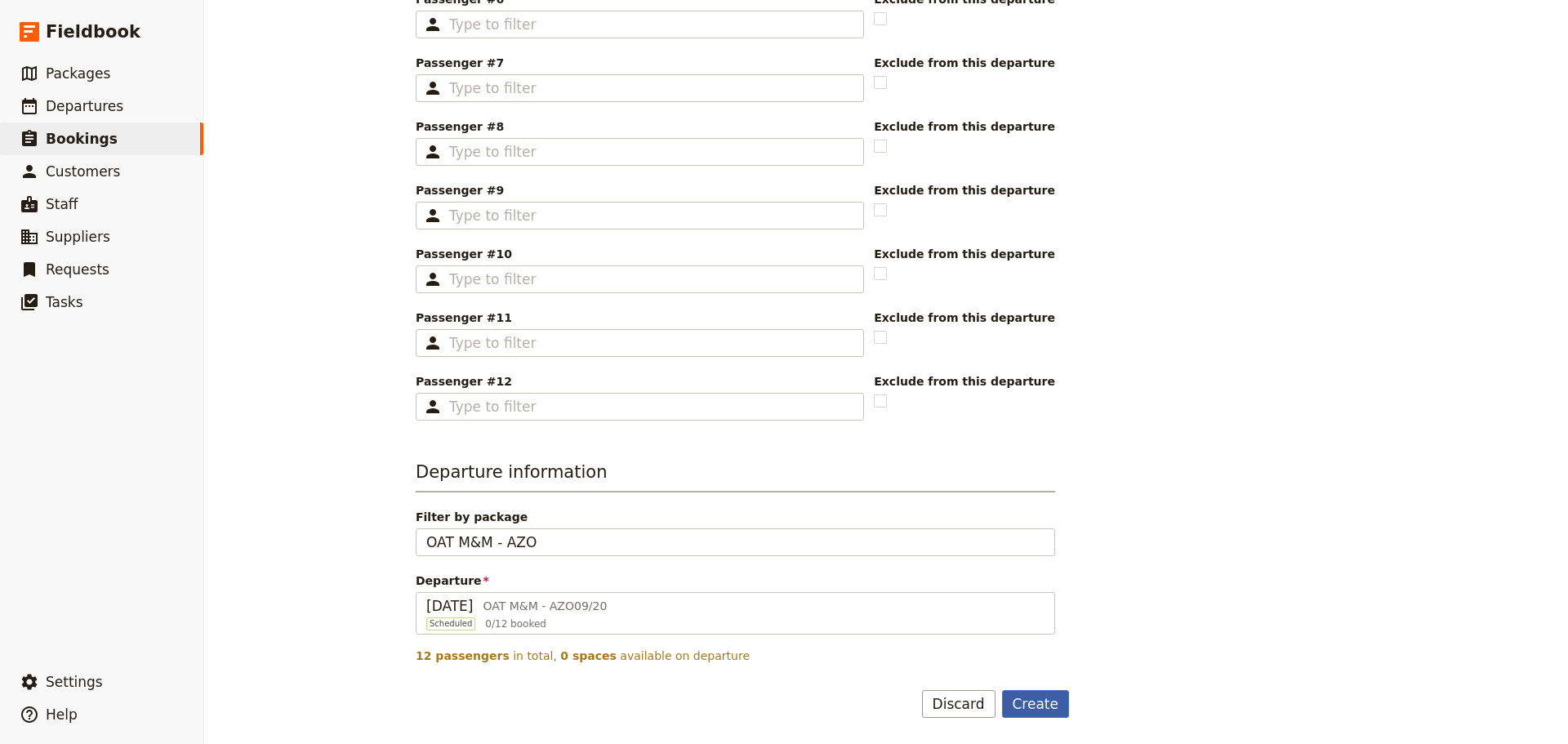
click at [1013, 693] on button "Create" at bounding box center [1035, 704] width 67 height 28
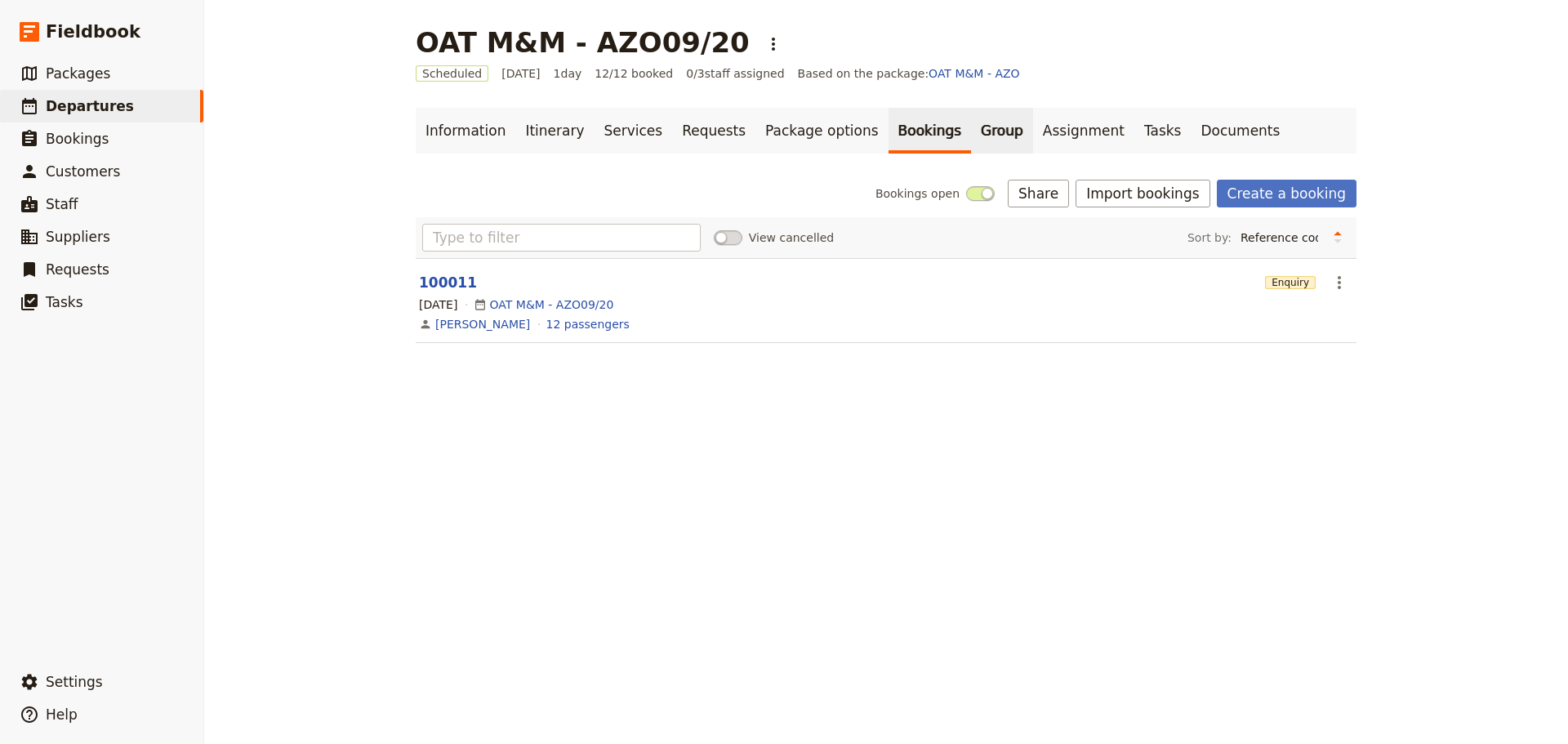
click at [971, 123] on link "Group" at bounding box center [1002, 130] width 62 height 46
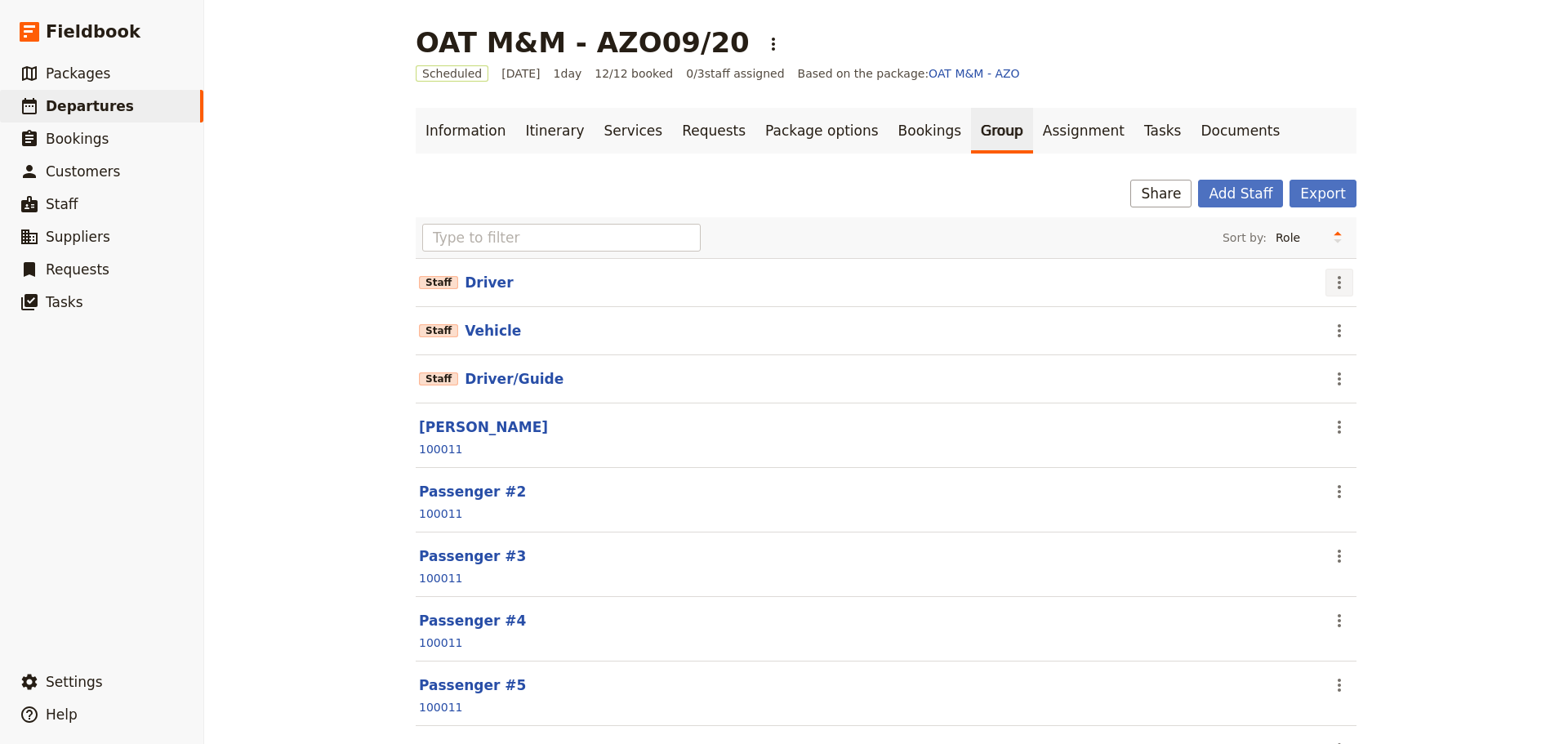
click at [1332, 283] on icon "Actions" at bounding box center [1339, 282] width 19 height 19
click at [1325, 316] on button "Edit staff" at bounding box center [1368, 319] width 95 height 23
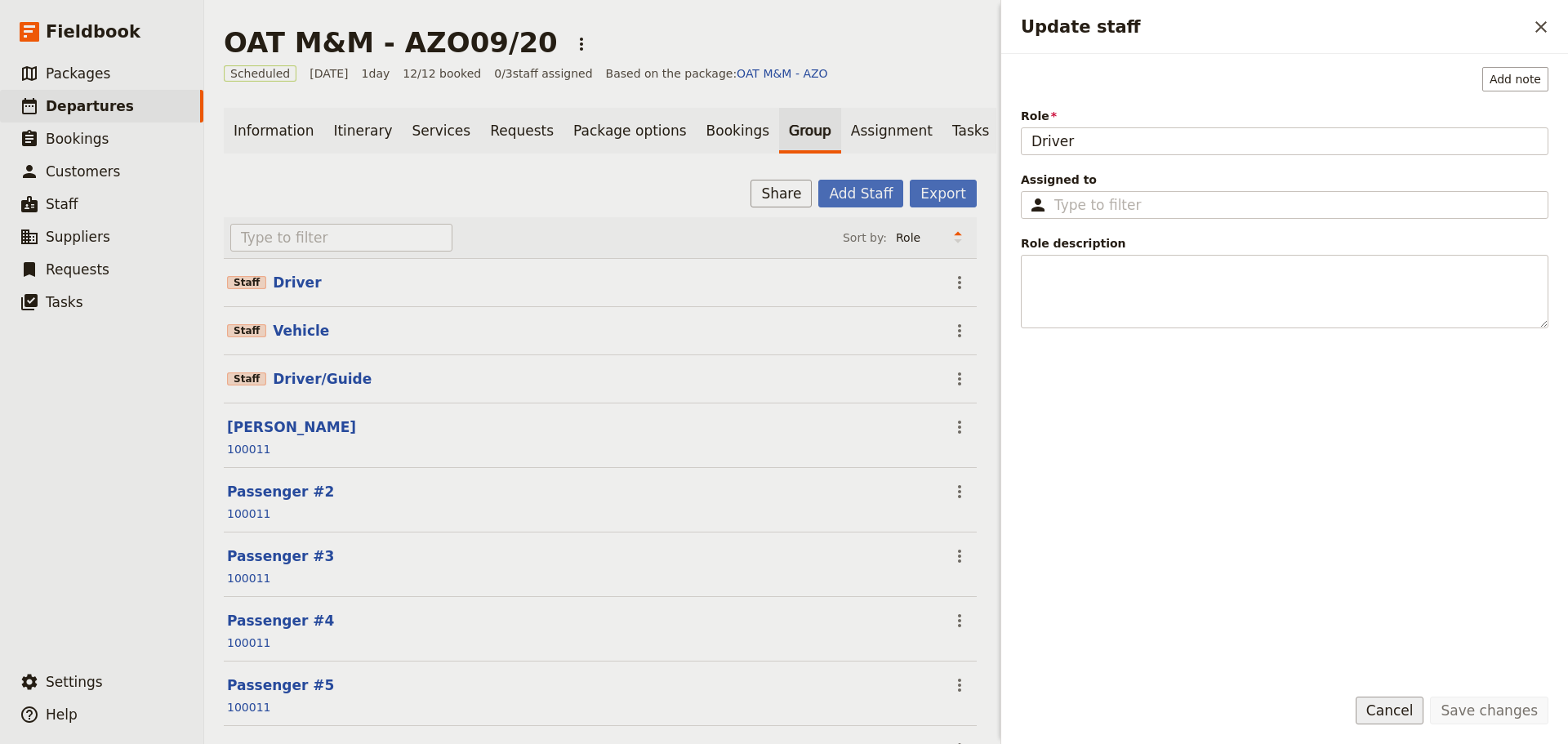
click at [1418, 701] on button "Cancel" at bounding box center [1389, 711] width 68 height 28
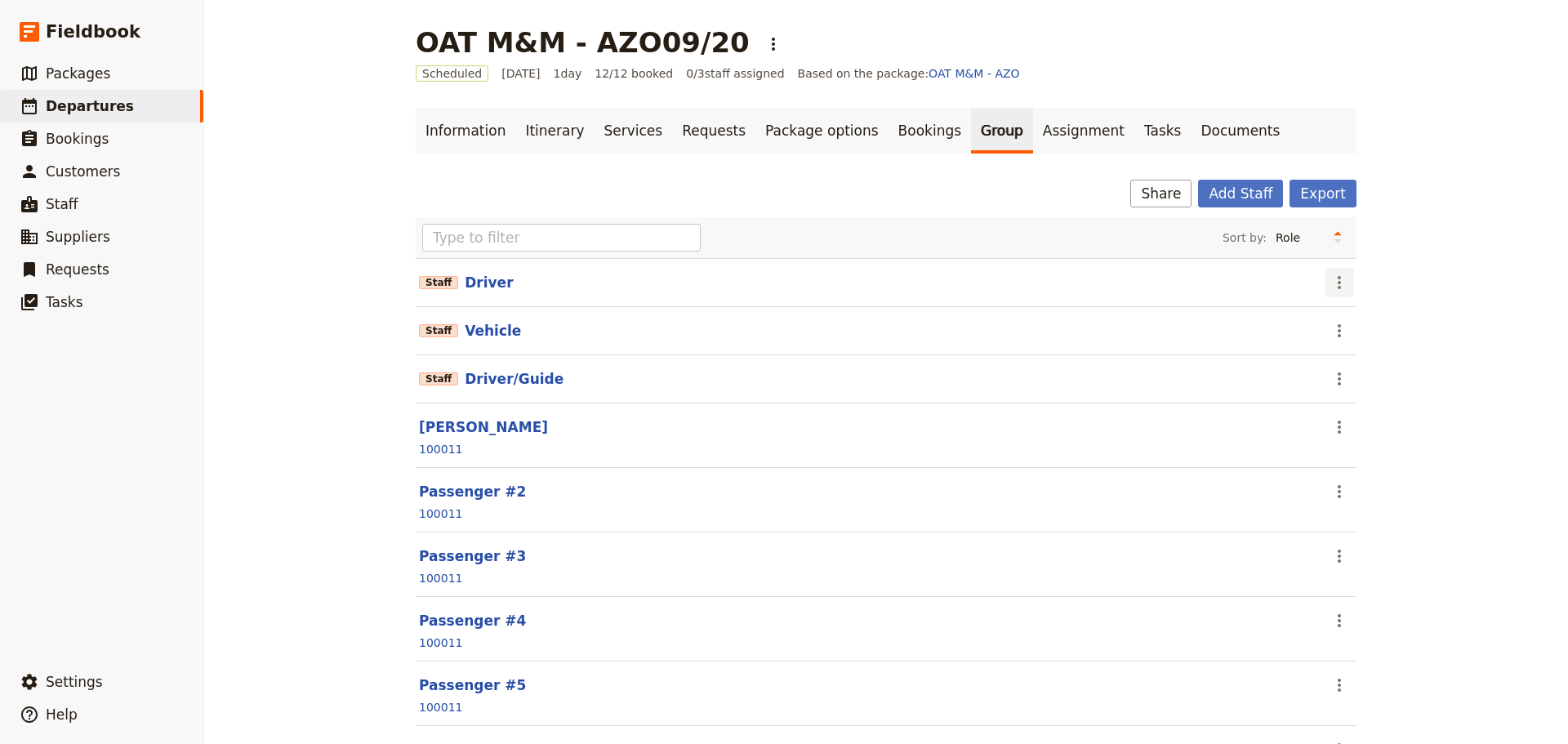
click at [1338, 282] on icon "Actions" at bounding box center [1339, 282] width 4 height 13
click at [1353, 342] on span "Remove staff" at bounding box center [1368, 341] width 75 height 17
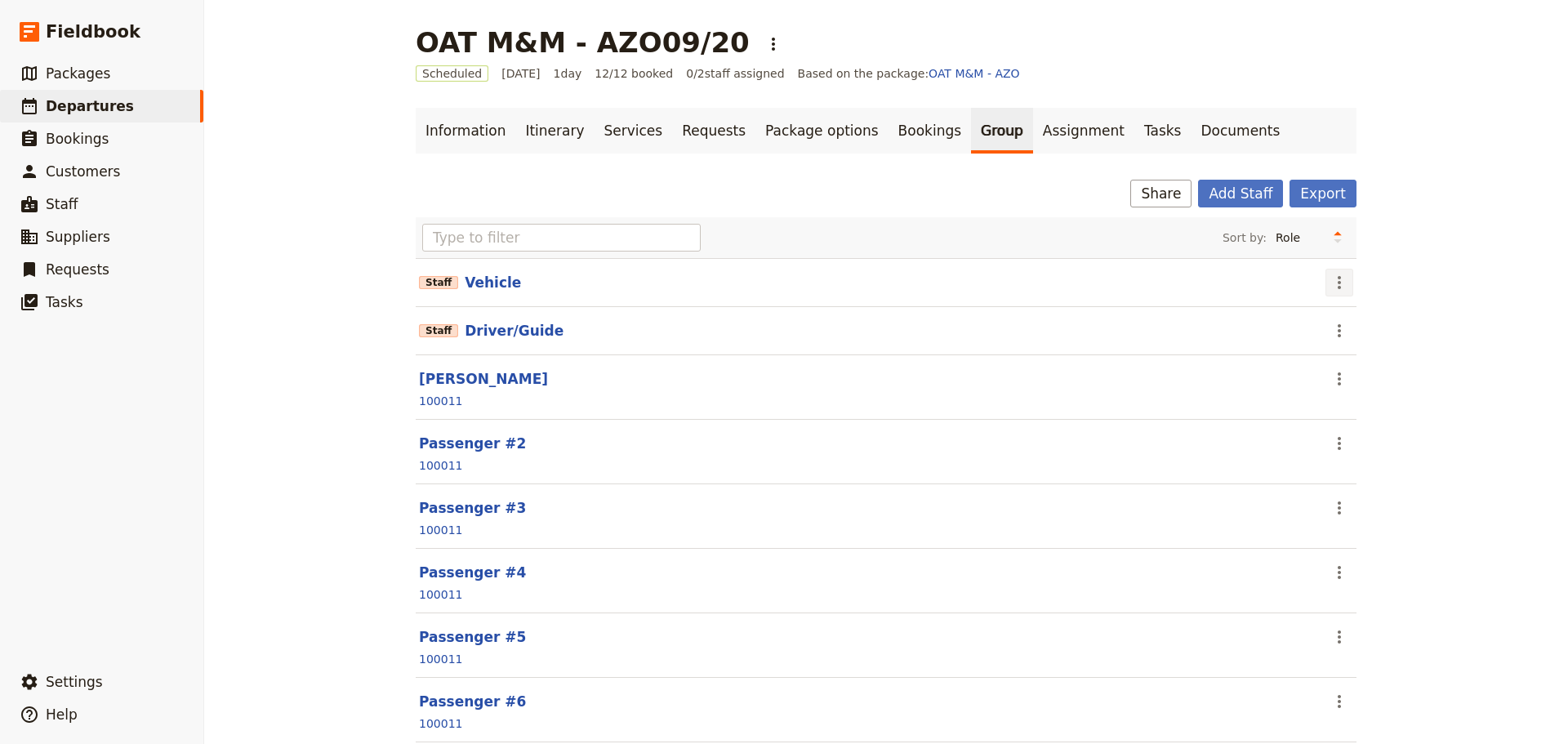
click at [1329, 284] on icon "Actions" at bounding box center [1339, 282] width 19 height 19
click at [1338, 346] on span "Remove staff" at bounding box center [1368, 341] width 75 height 17
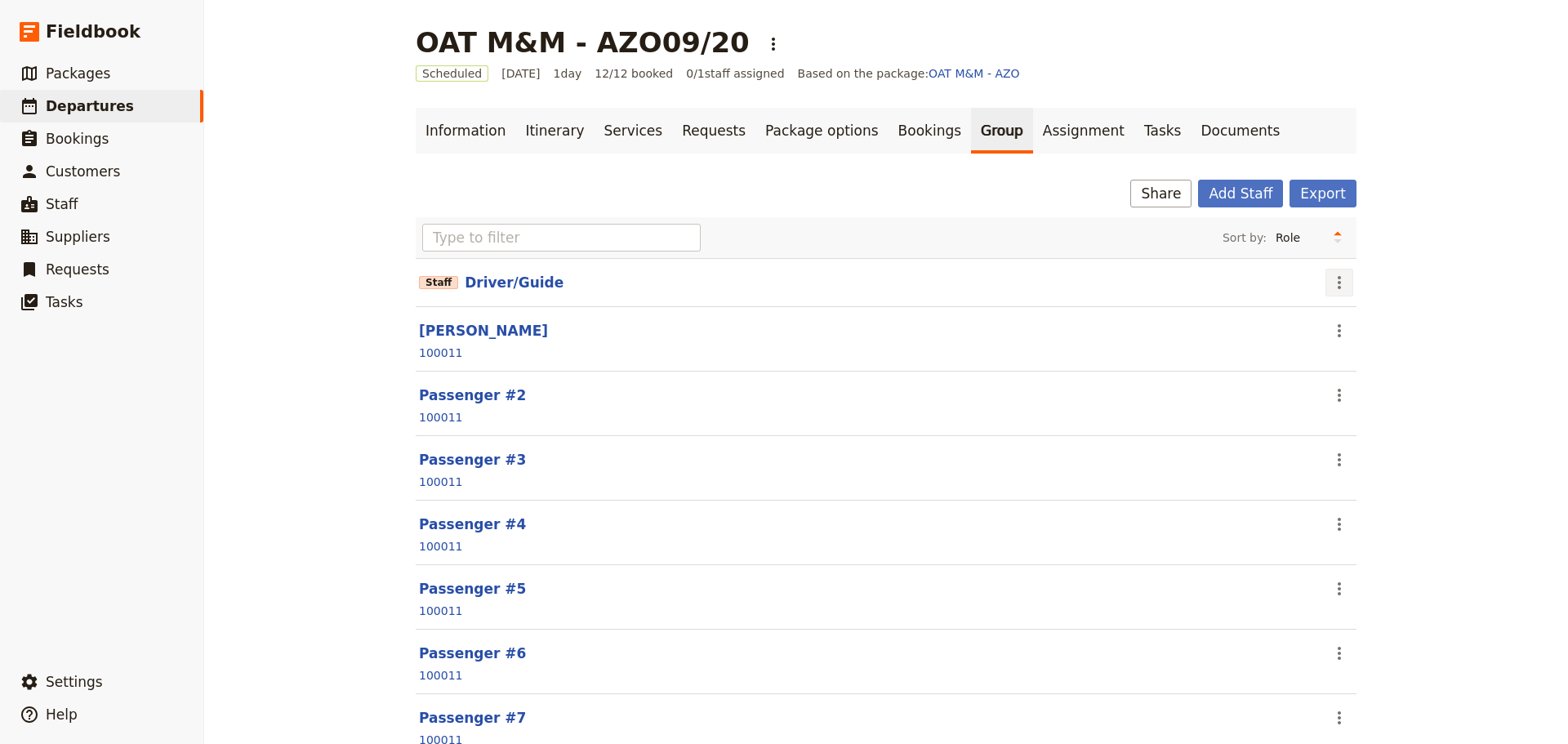
click at [1333, 289] on icon "Actions" at bounding box center [1339, 282] width 19 height 19
click at [1345, 308] on button "Edit staff" at bounding box center [1368, 319] width 95 height 23
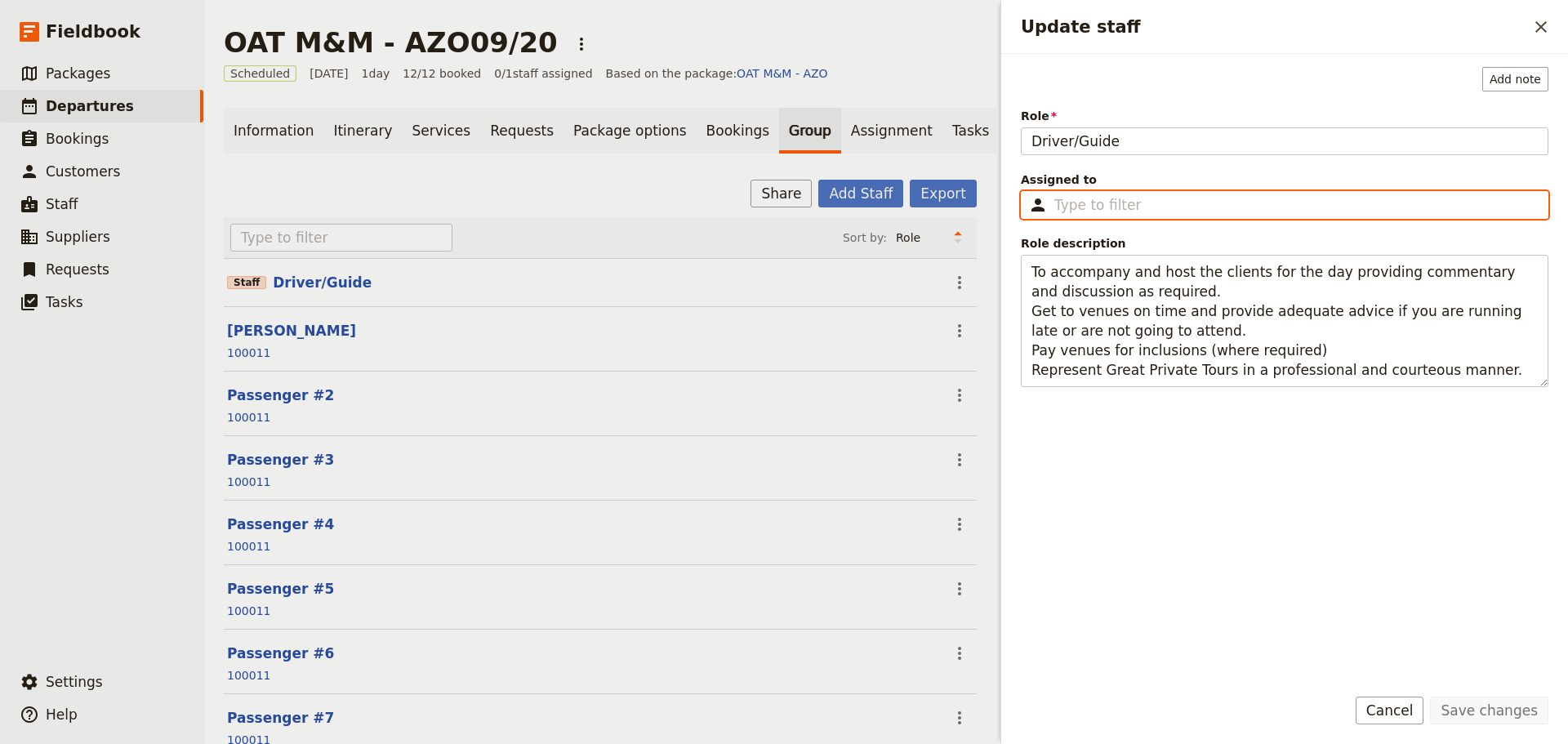
drag, startPoint x: 1141, startPoint y: 202, endPoint x: 1162, endPoint y: 189, distance: 24.7
click at [1141, 203] on input "Assigned to ​" at bounding box center [1296, 205] width 483 height 19
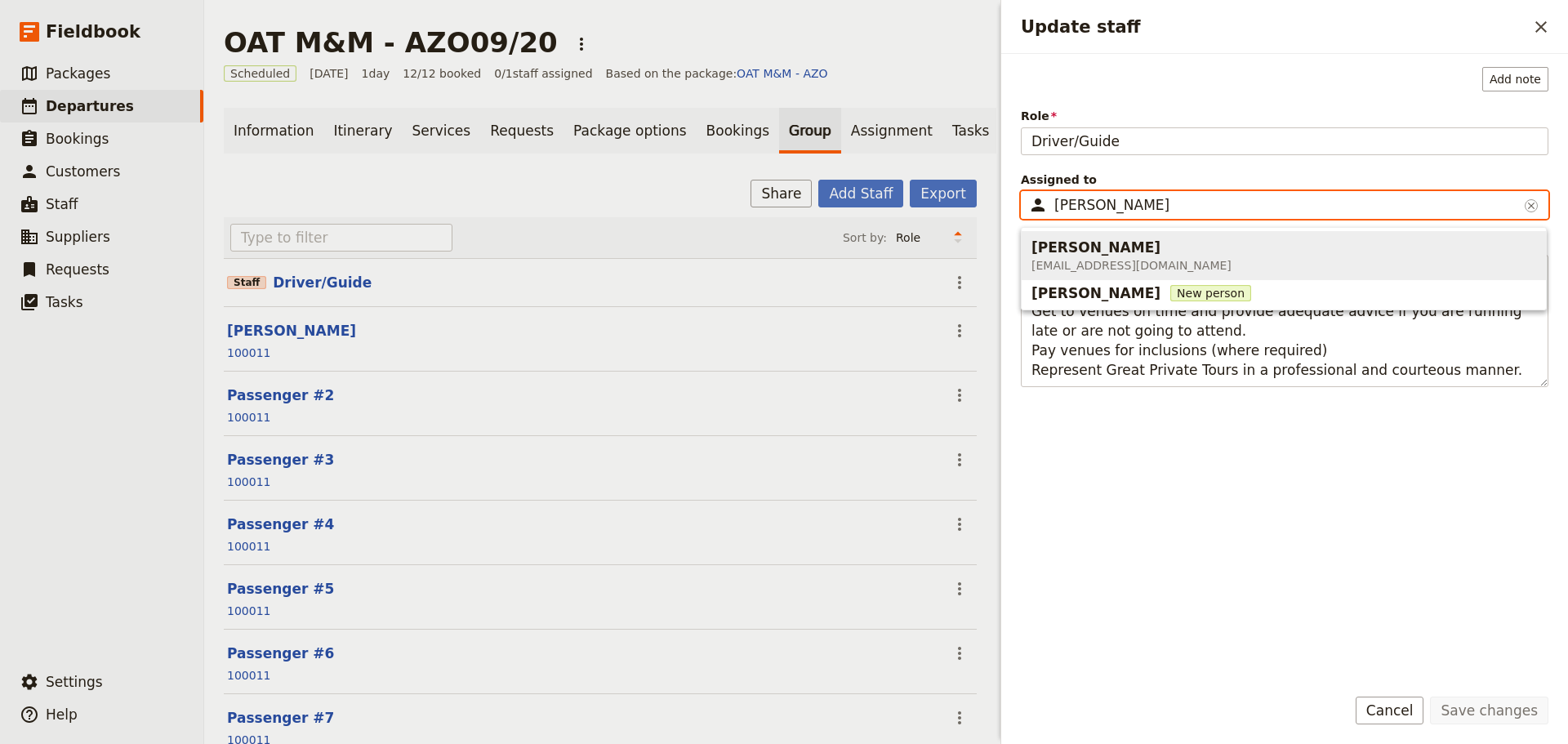
click at [1190, 247] on span "Alan Edwards alaned1963@gmail.com" at bounding box center [1283, 256] width 504 height 42
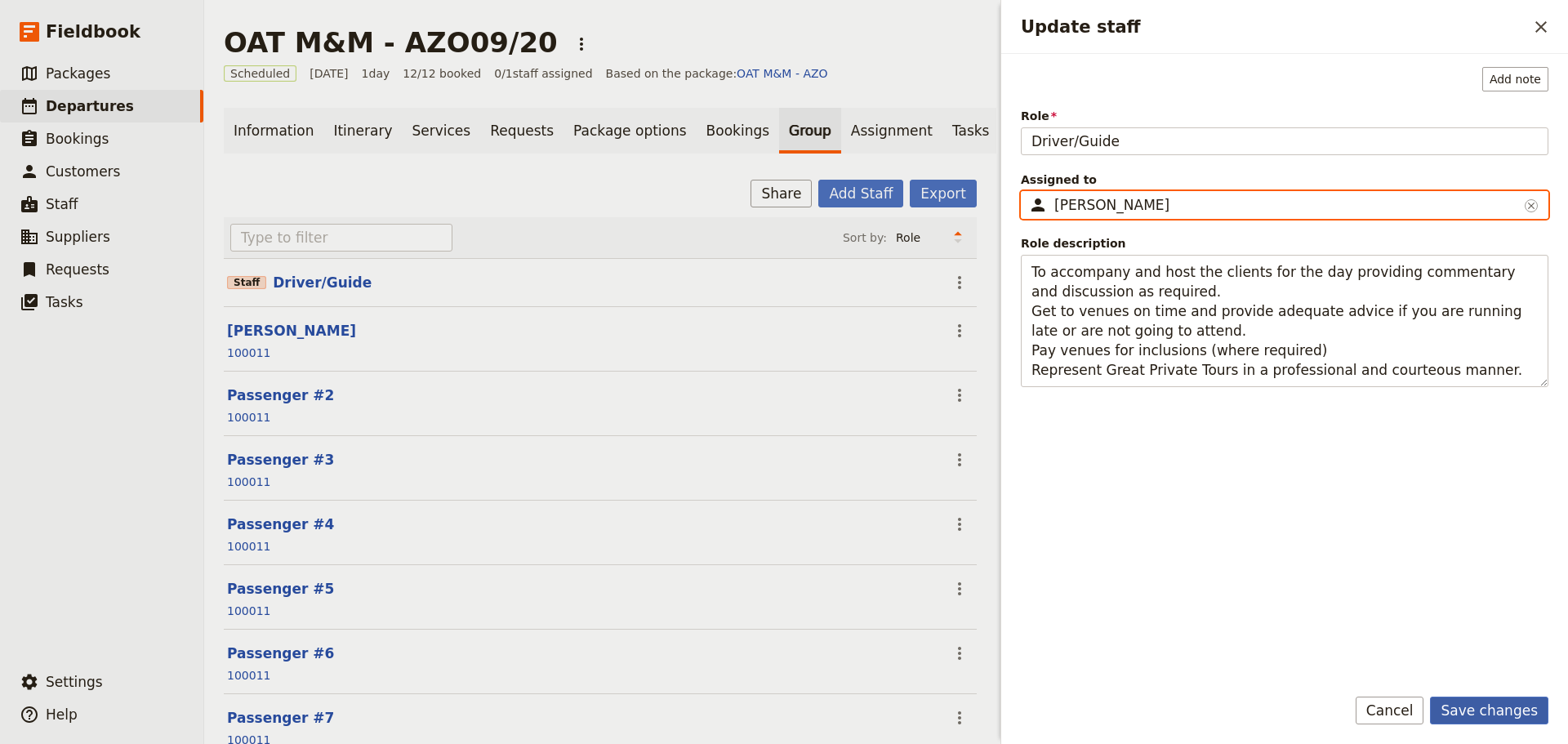
type input "Alan Edwards"
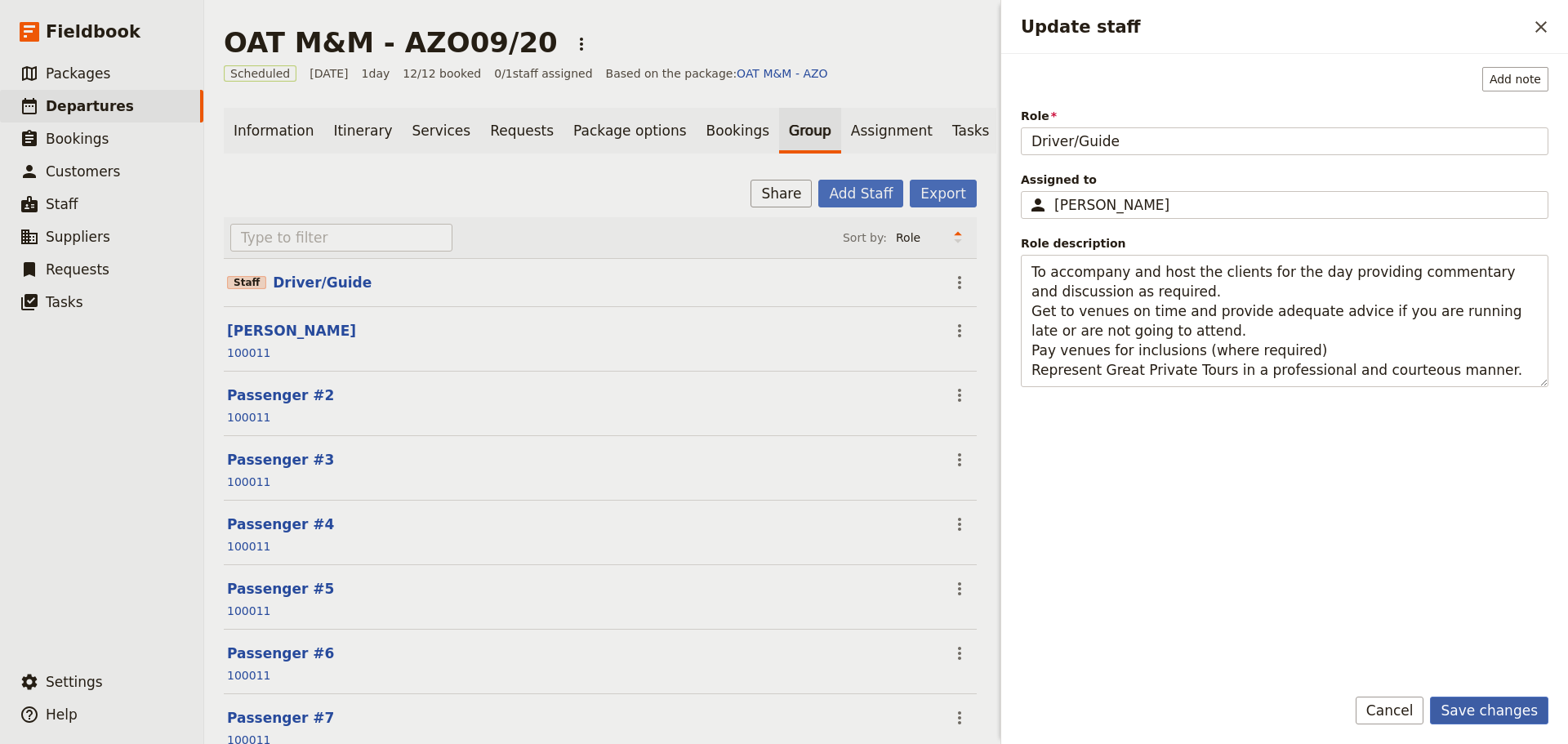
click at [1519, 714] on button "Save changes" at bounding box center [1488, 711] width 118 height 28
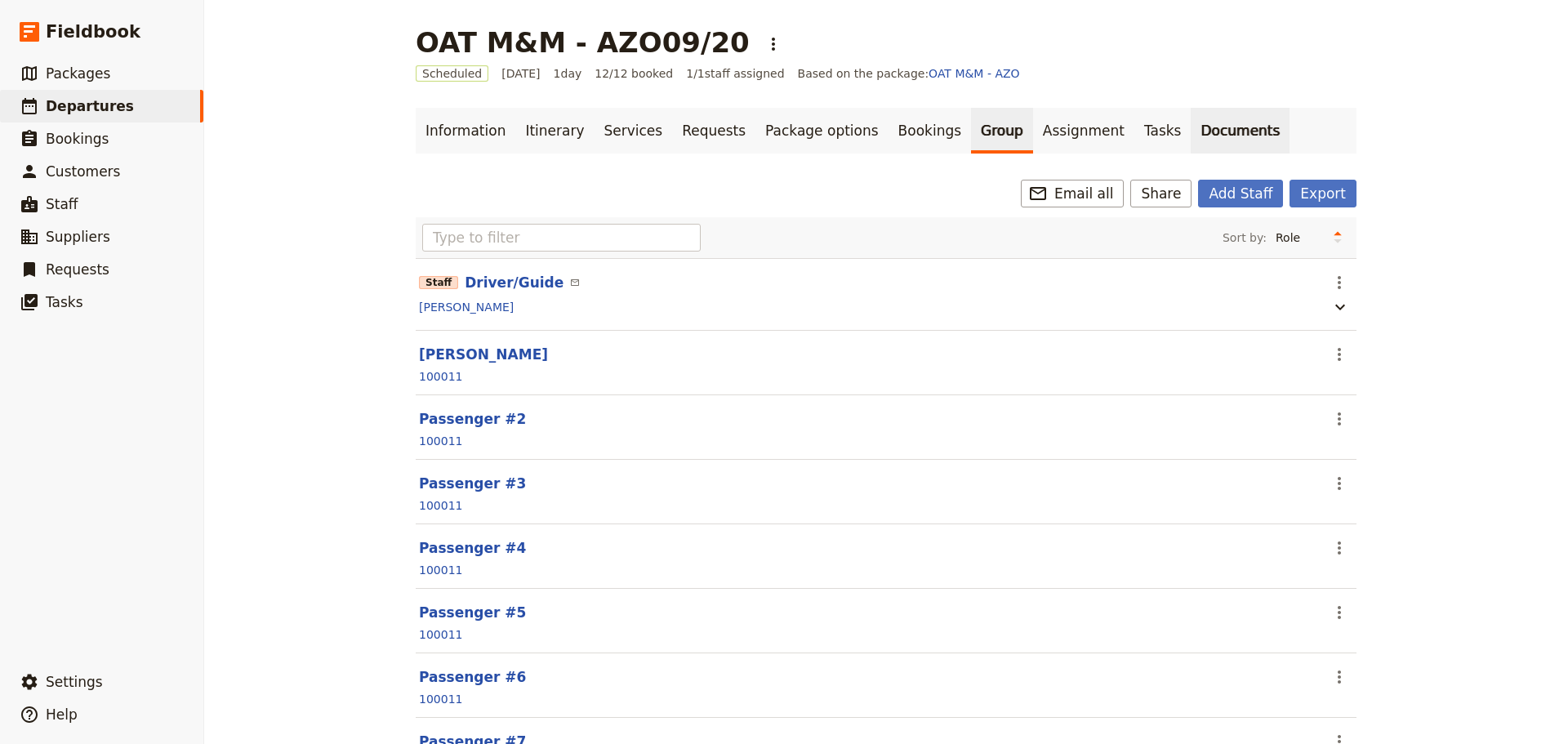
click at [1191, 135] on link "Documents" at bounding box center [1240, 130] width 99 height 46
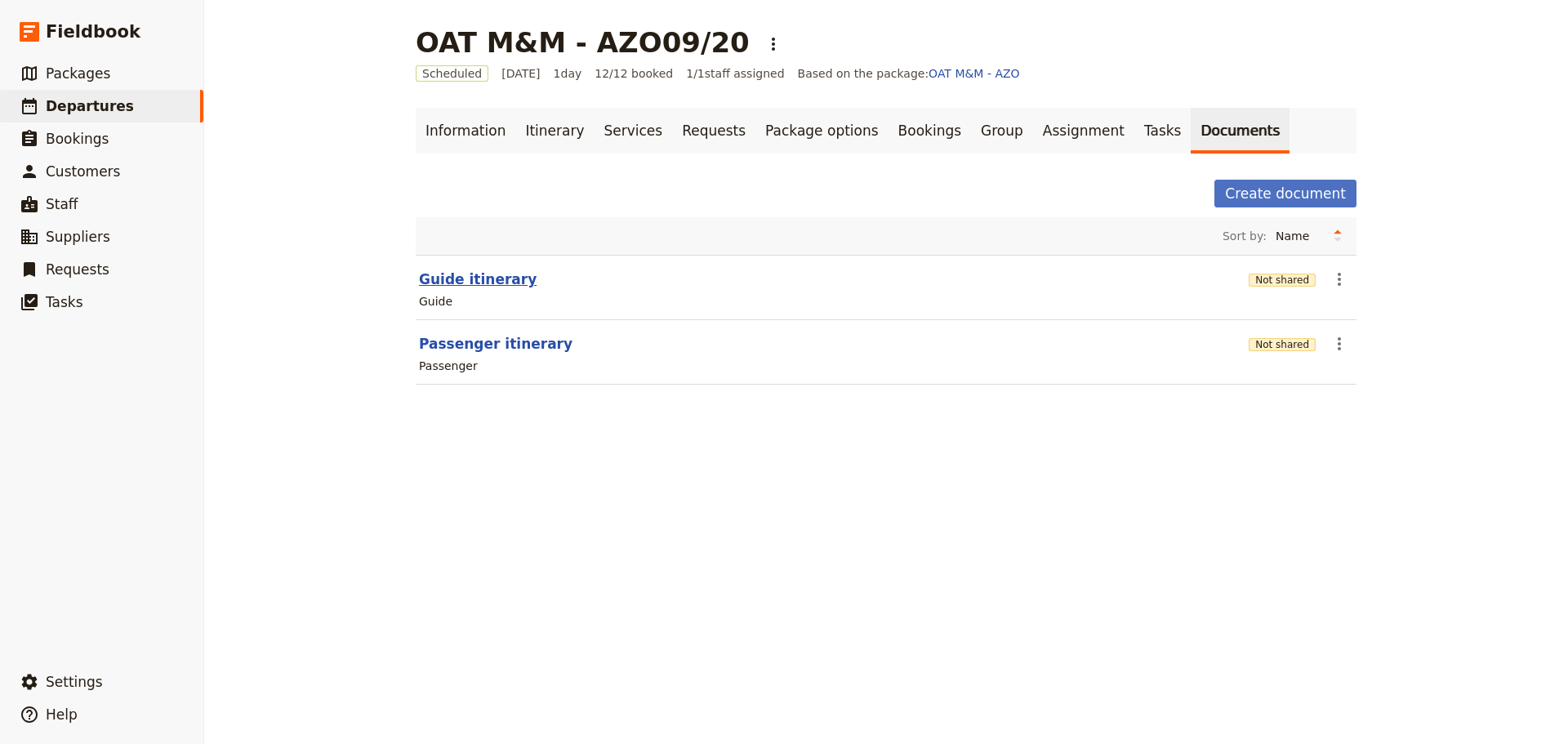
click at [446, 280] on button "Guide itinerary" at bounding box center [477, 279] width 117 height 19
select select "STAFF"
select select "RUN_SHEET"
select select "DEFAULT"
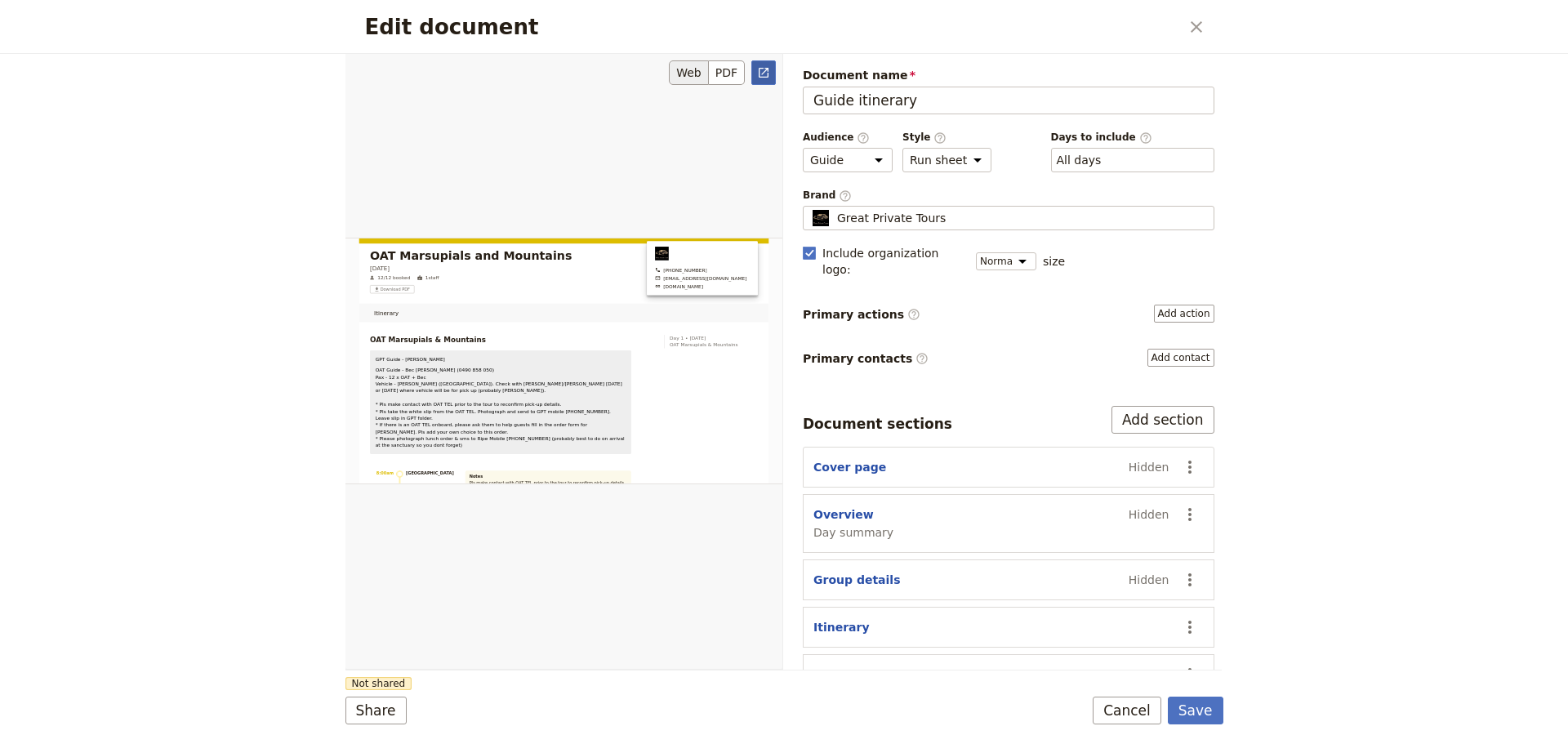
click at [759, 67] on icon "Open full preview" at bounding box center [763, 73] width 13 height 13
click at [1136, 710] on button "Cancel" at bounding box center [1127, 711] width 68 height 28
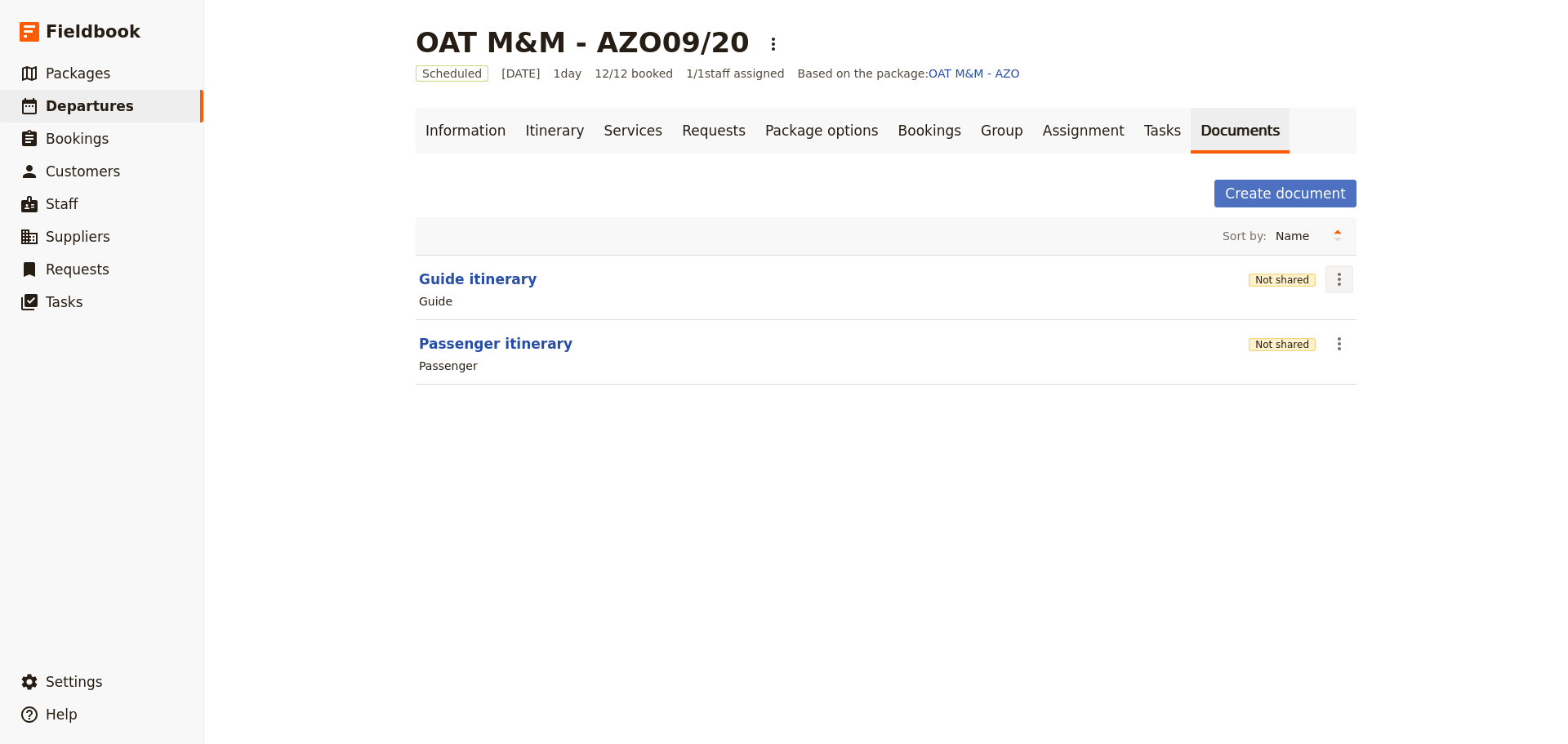
click at [1333, 286] on icon "Actions" at bounding box center [1339, 279] width 19 height 19
click at [1333, 320] on span "Share" at bounding box center [1346, 315] width 32 height 17
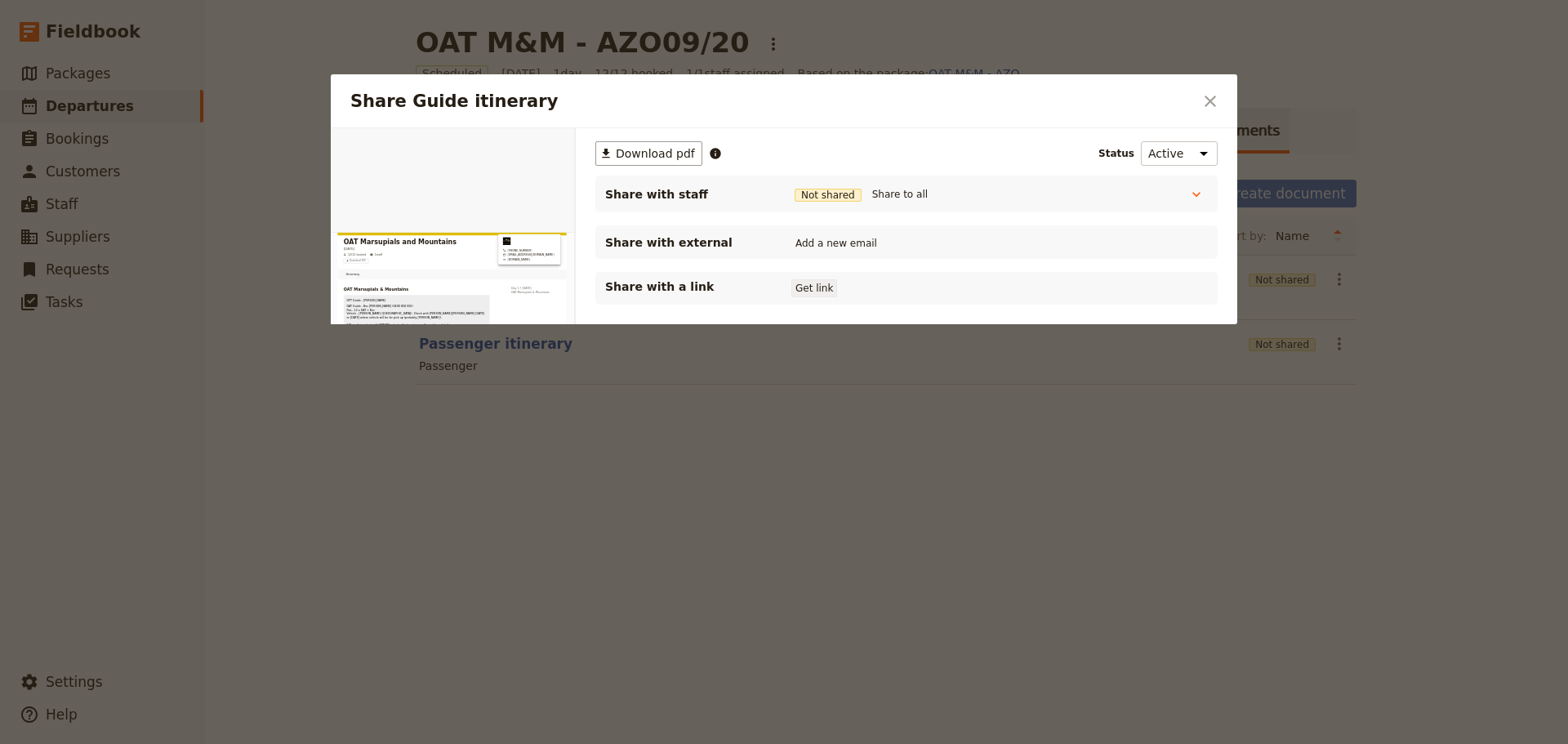
click at [807, 284] on button "Get link" at bounding box center [814, 288] width 46 height 18
drag, startPoint x: 957, startPoint y: 289, endPoint x: 633, endPoint y: 291, distance: 324.0
click at [957, 291] on button "Get link" at bounding box center [938, 288] width 46 height 18
click at [894, 188] on button "Share to all" at bounding box center [899, 194] width 64 height 18
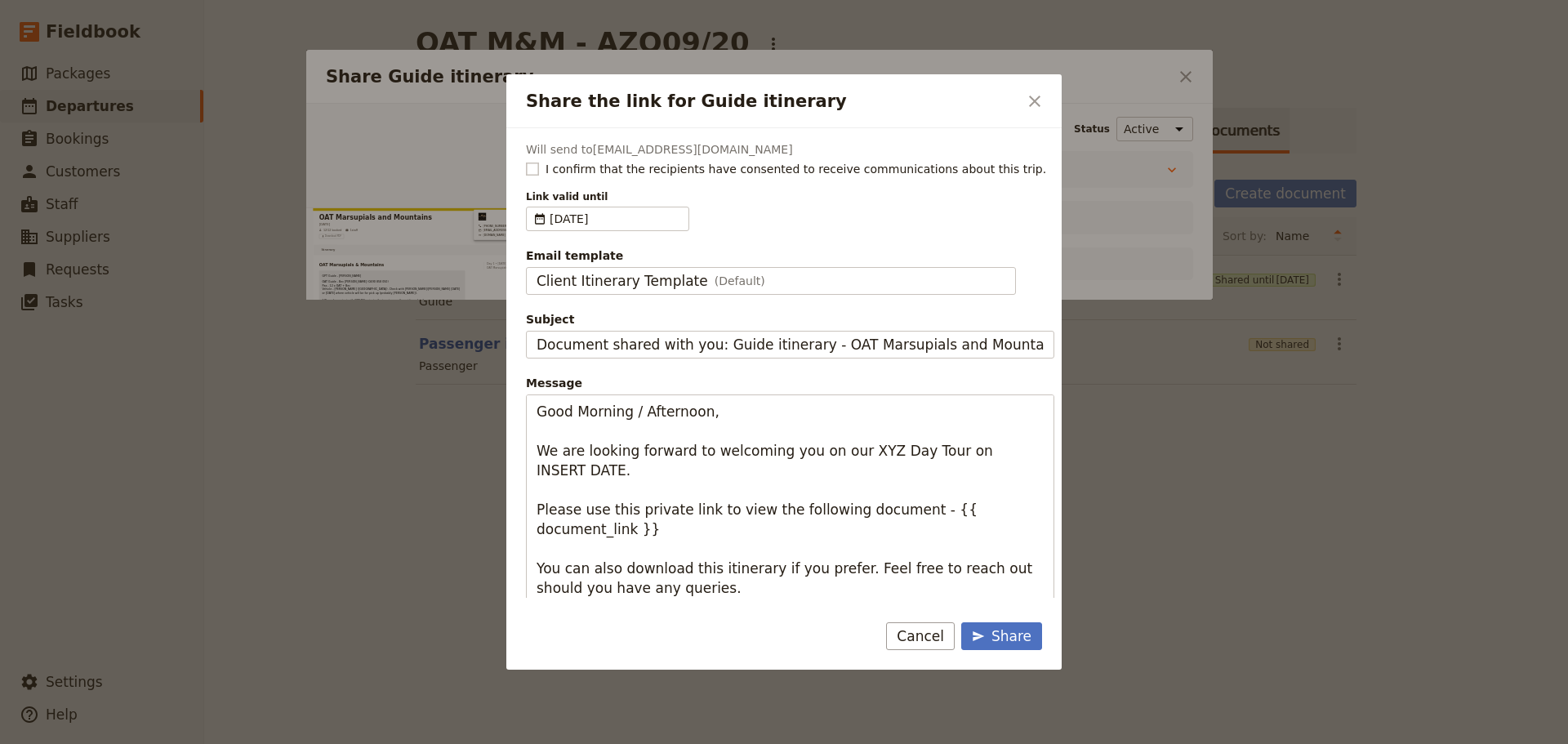
click at [528, 164] on rect "Share the link for Guide itinerary" at bounding box center [532, 169] width 12 height 12
click at [526, 161] on input "I confirm that the recipients have consented to receive communications about th…" at bounding box center [525, 160] width 1 height 1
checkbox input "true"
click at [584, 287] on span "Client Itinerary Template" at bounding box center [622, 281] width 172 height 19
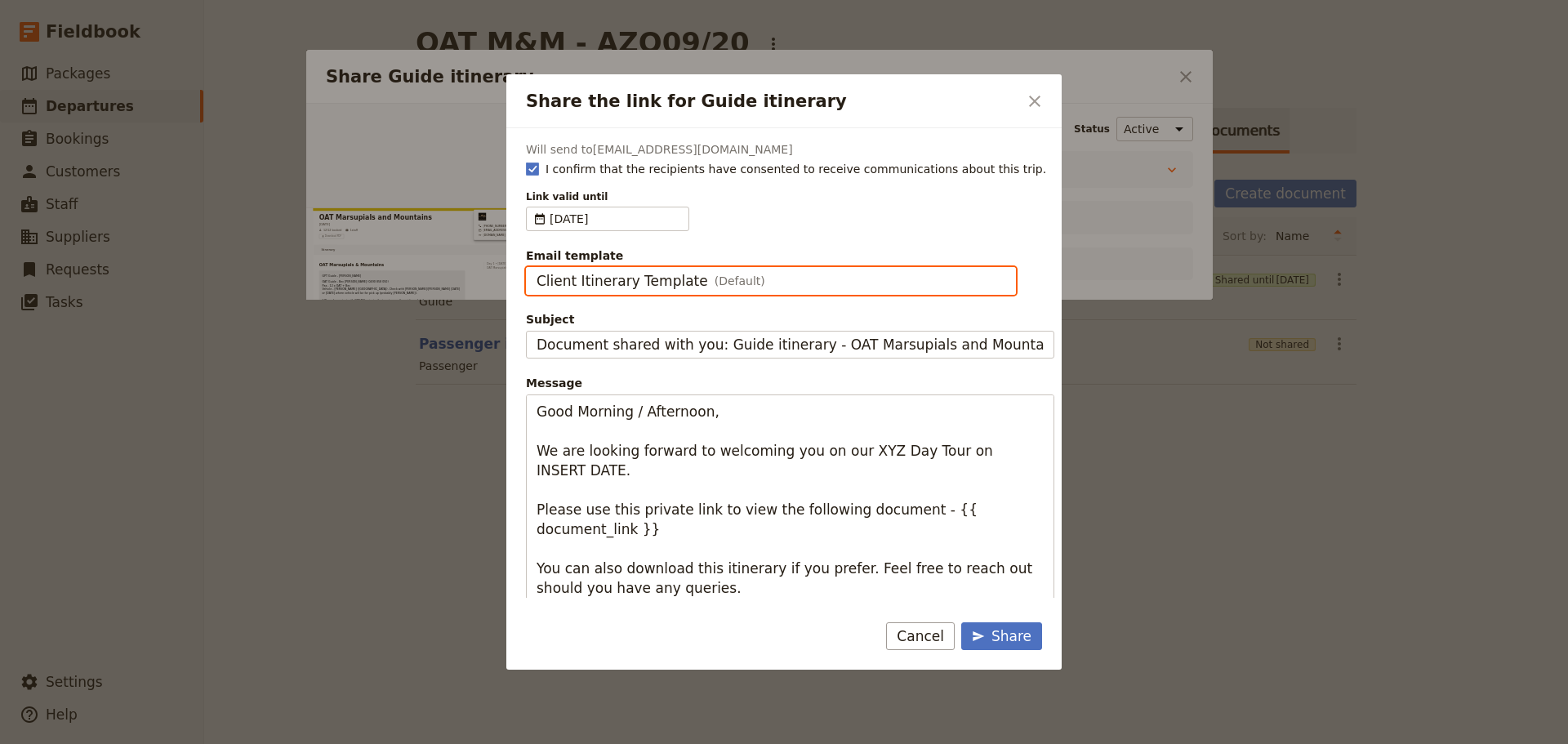
click at [537, 268] on input "Client Itinerary Template" at bounding box center [536, 267] width 1 height 1
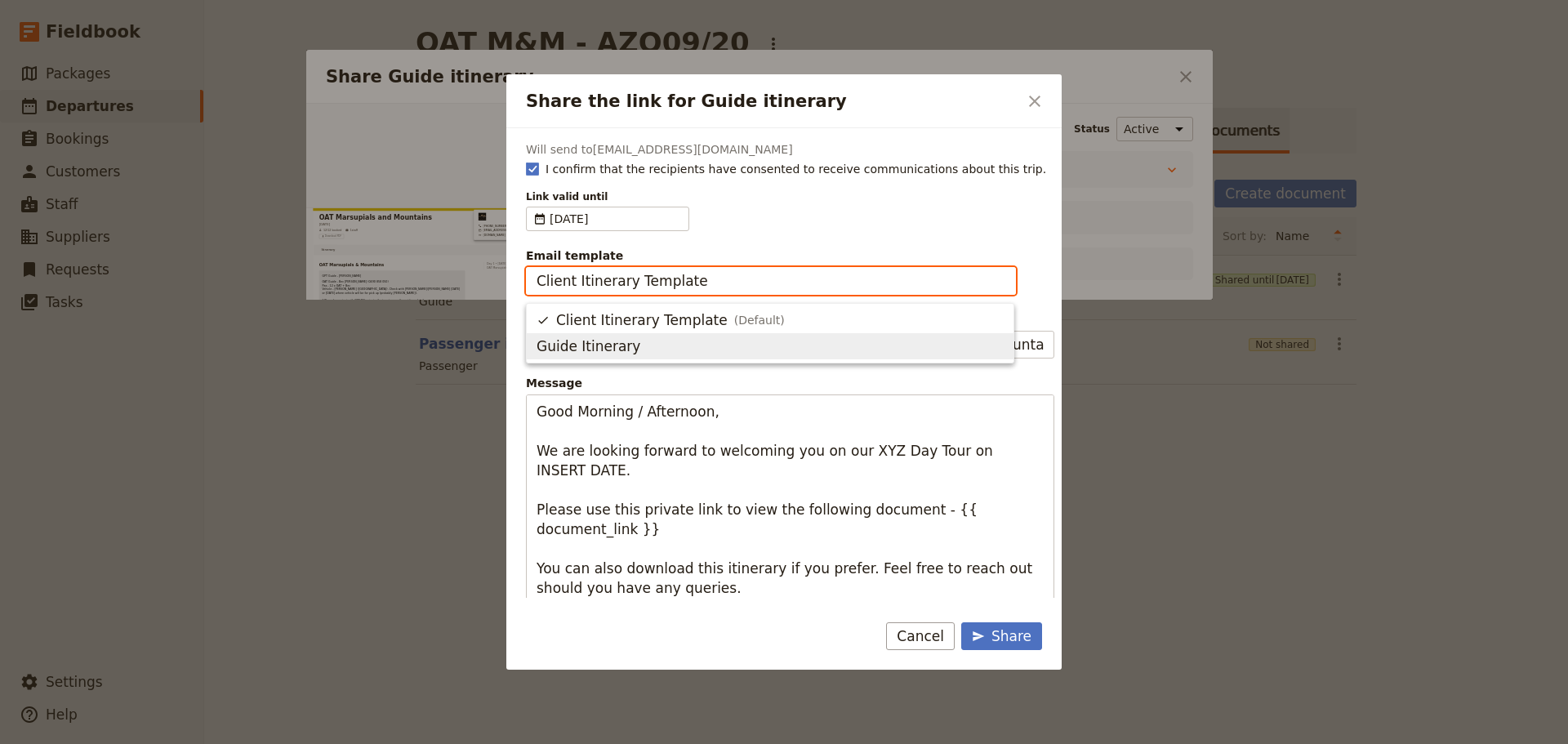
click at [584, 351] on span "Guide Itinerary" at bounding box center [588, 346] width 103 height 19
type input "Guide Itinerary"
type input "TOUR NAME & Date"
type textarea "Hi {{ contact_name }} Please find a link to your upcoming tour of OAT Marsupial…"
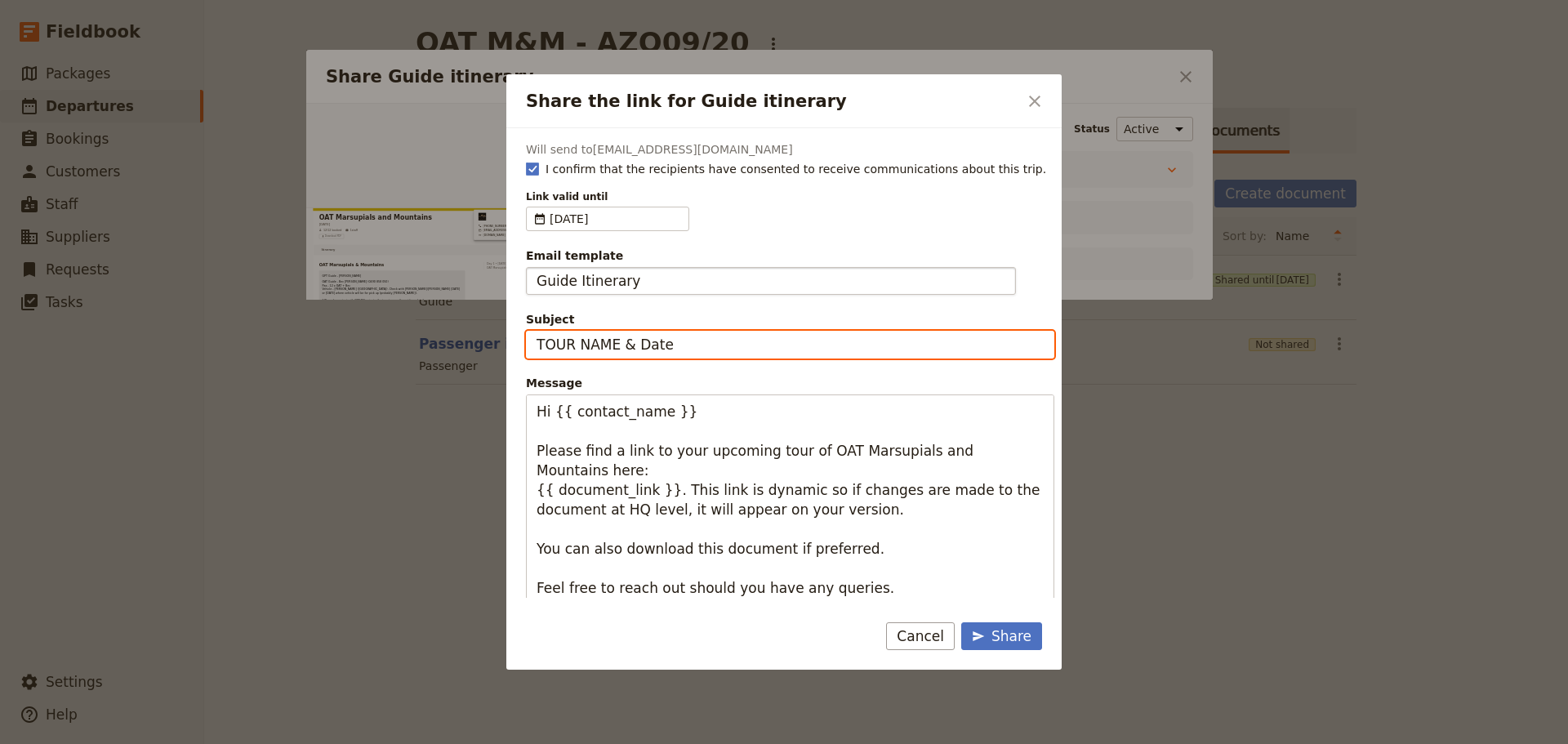
drag, startPoint x: 702, startPoint y: 345, endPoint x: 501, endPoint y: 321, distance: 202.4
click at [435, 743] on div "Share the link for Guide itinerary ​ Will send to alaned1963@gmail.com I confir…" at bounding box center [784, 744] width 1568 height 0
type input "OAT M&M - Wed 24 Sept"
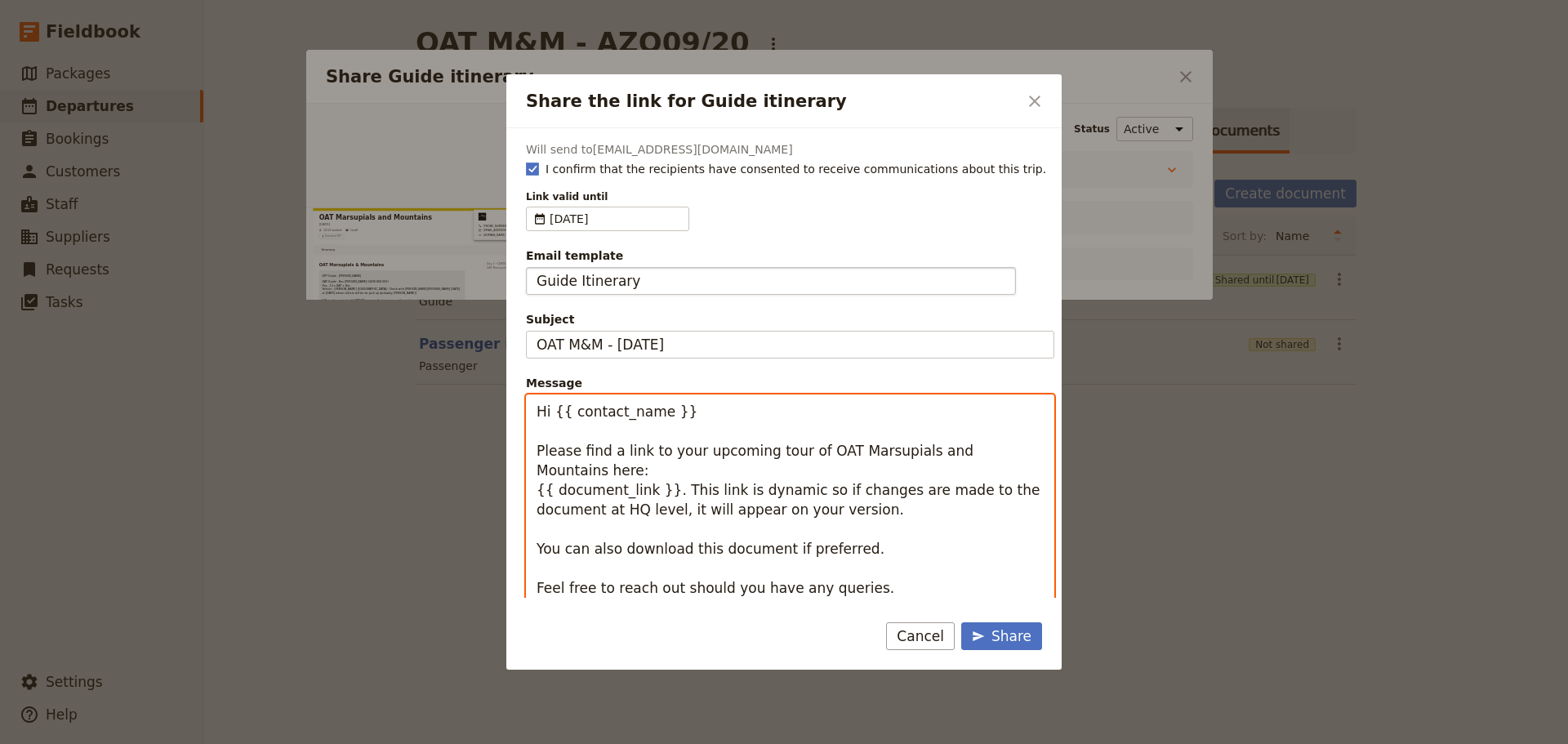
click at [882, 551] on textarea "Hi {{ contact_name }} Please find a link to your upcoming tour of OAT Marsupial…" at bounding box center [790, 518] width 528 height 249
click at [768, 587] on textarea "Hi {{ contact_name }} Please find a link to your upcoming tour of OAT Marsupial…" at bounding box center [790, 538] width 528 height 289
click at [870, 583] on textarea "Hi {{ contact_name }} Please find a link to your upcoming tour of OAT Marsupial…" at bounding box center [790, 538] width 528 height 289
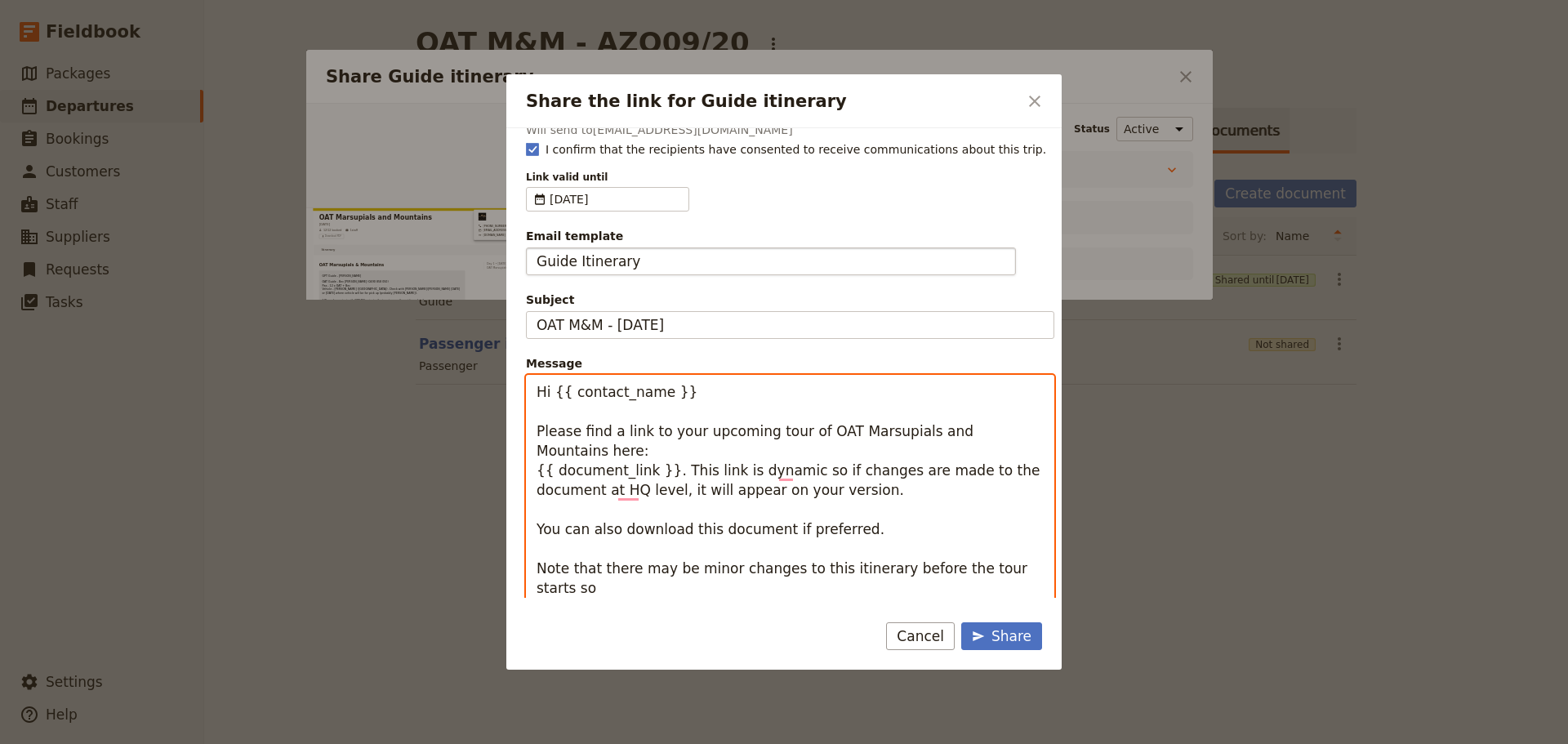
scroll to position [19, 0]
type textarea "Hi {{ contact_name }} Please find a link to your upcoming tour of OAT Marsupial…"
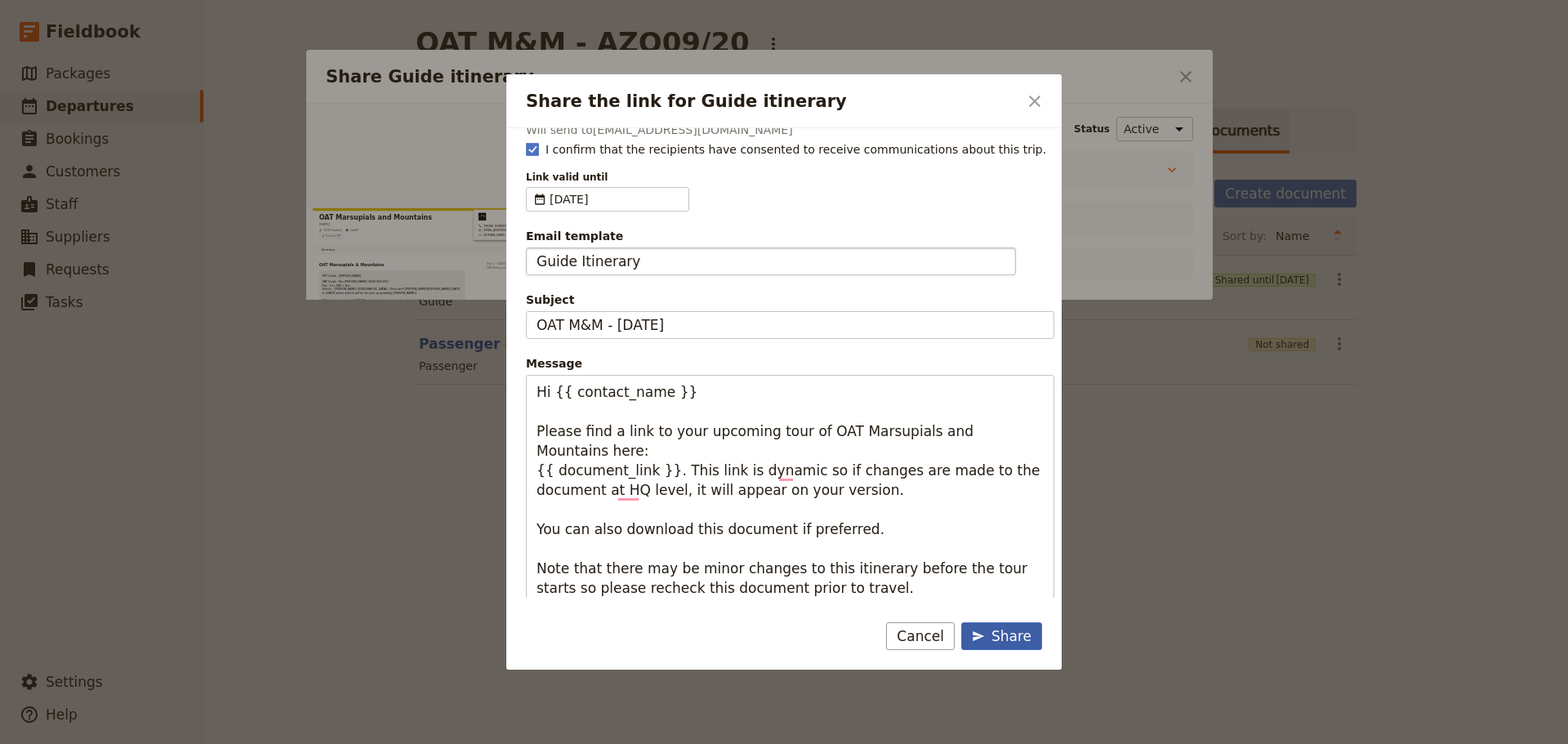
click at [1028, 636] on div "Share" at bounding box center [1002, 635] width 60 height 19
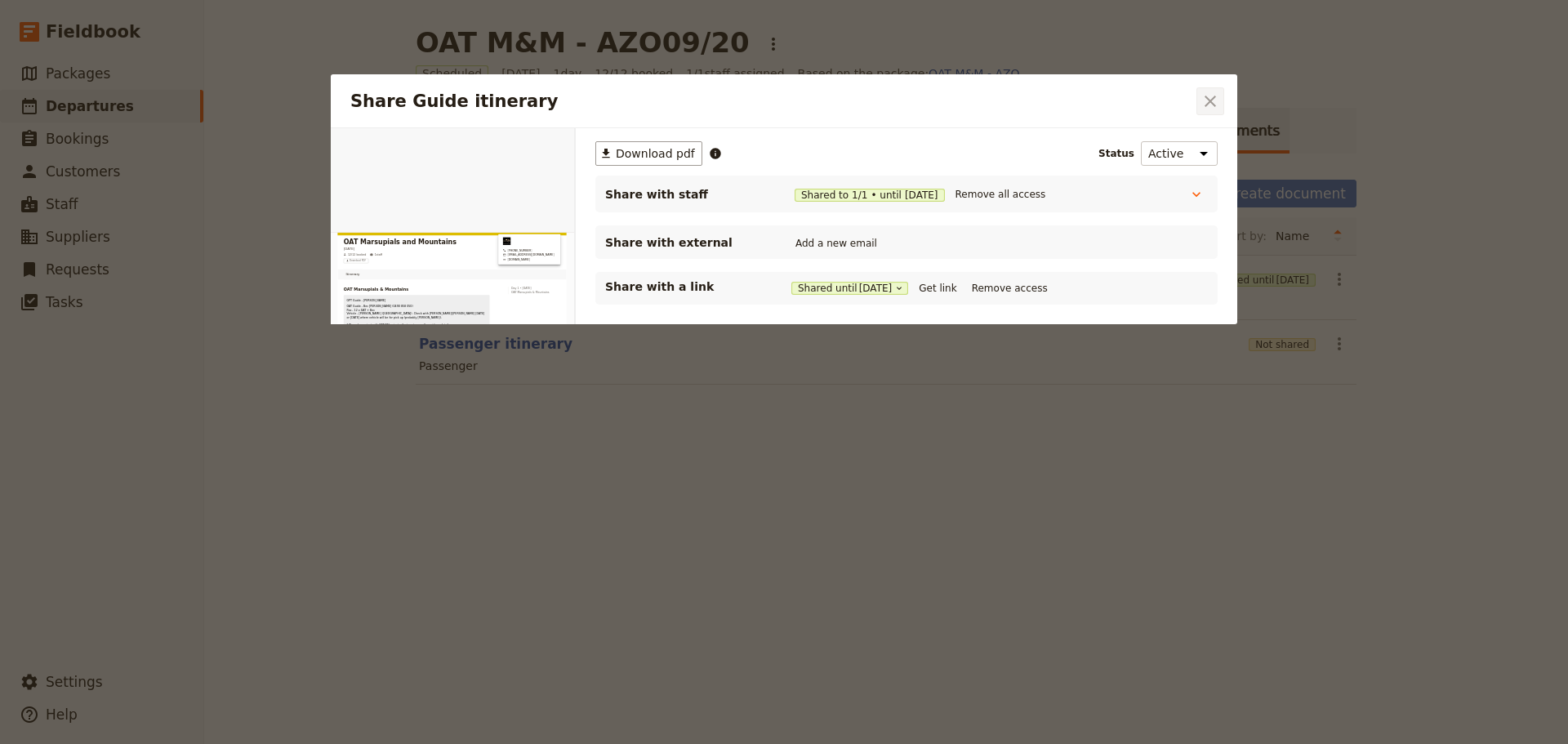
click at [1218, 103] on icon "Close dialog" at bounding box center [1210, 101] width 19 height 19
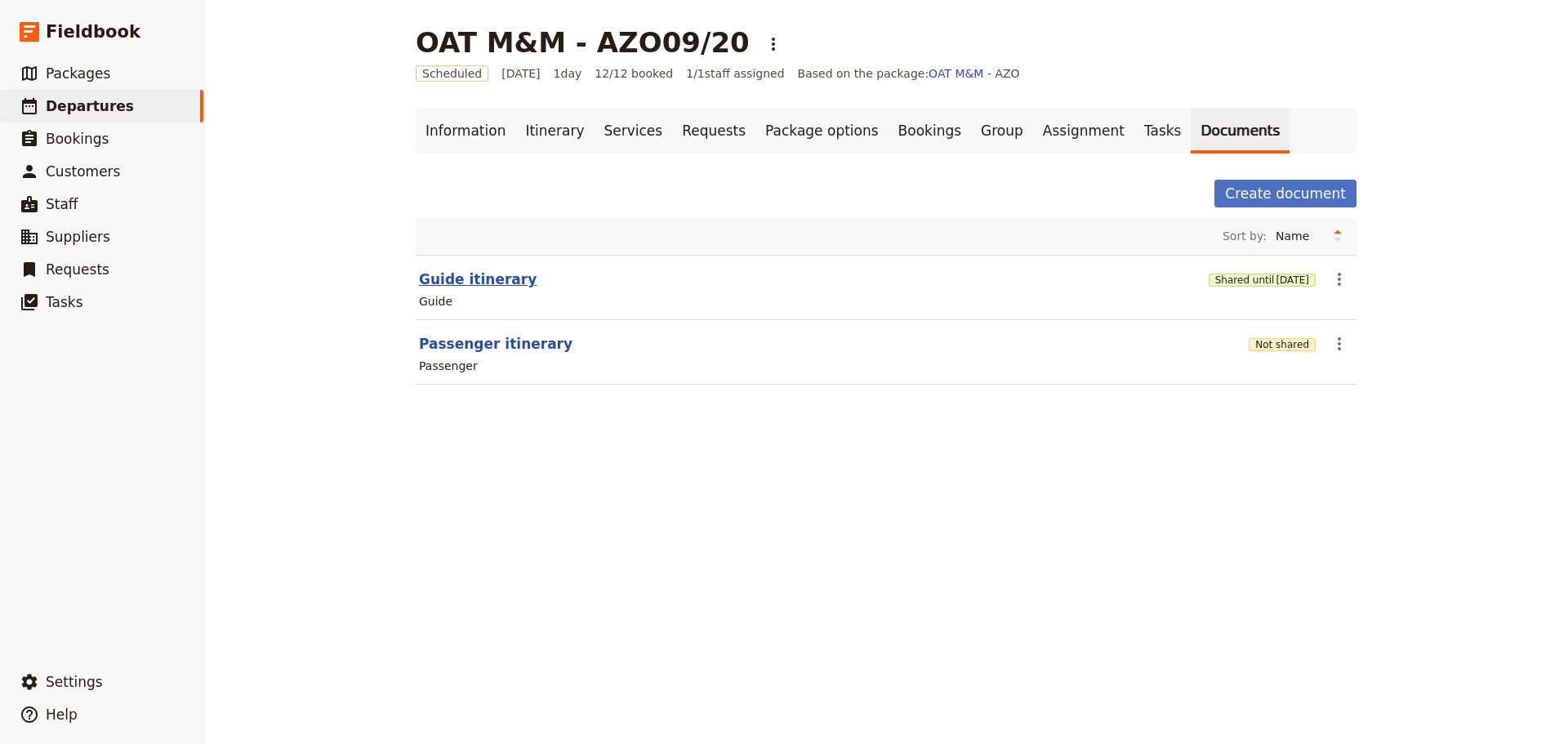
click at [468, 287] on button "Guide itinerary" at bounding box center [477, 279] width 117 height 19
select select "STAFF"
select select "RUN_SHEET"
select select "DEFAULT"
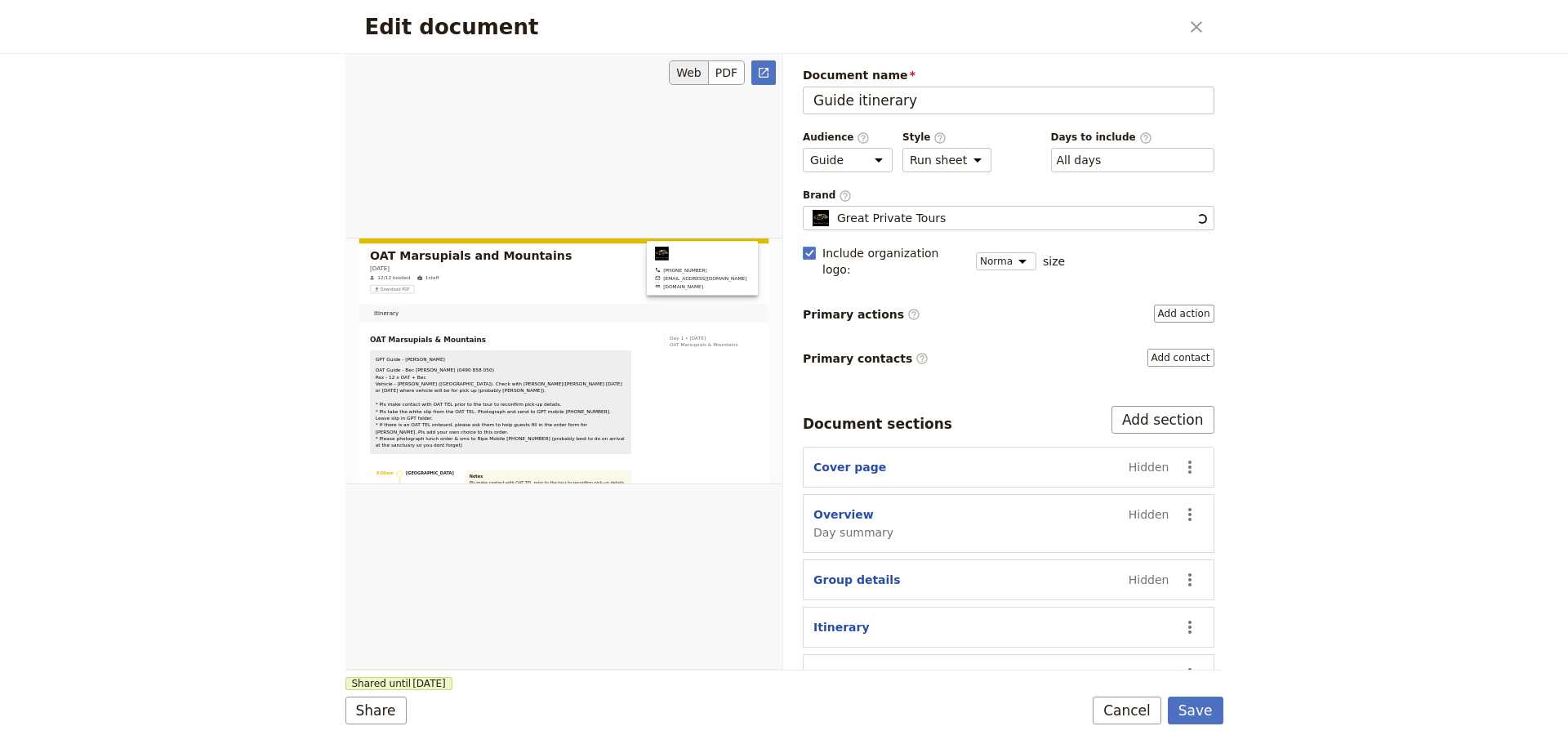
scroll to position [0, 0]
click at [1125, 699] on button "Cancel" at bounding box center [1127, 711] width 68 height 28
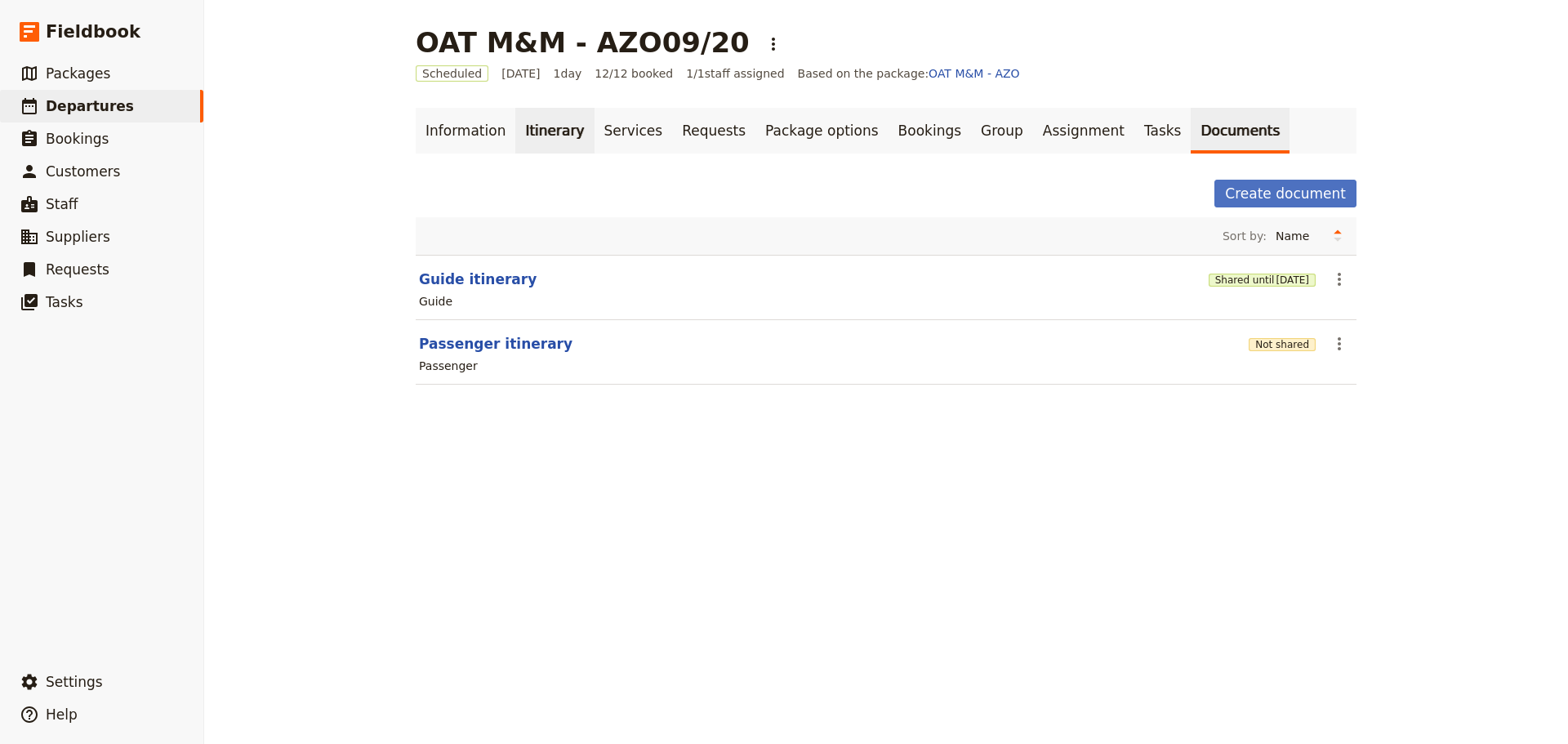
click at [530, 129] on link "Itinerary" at bounding box center [554, 130] width 79 height 46
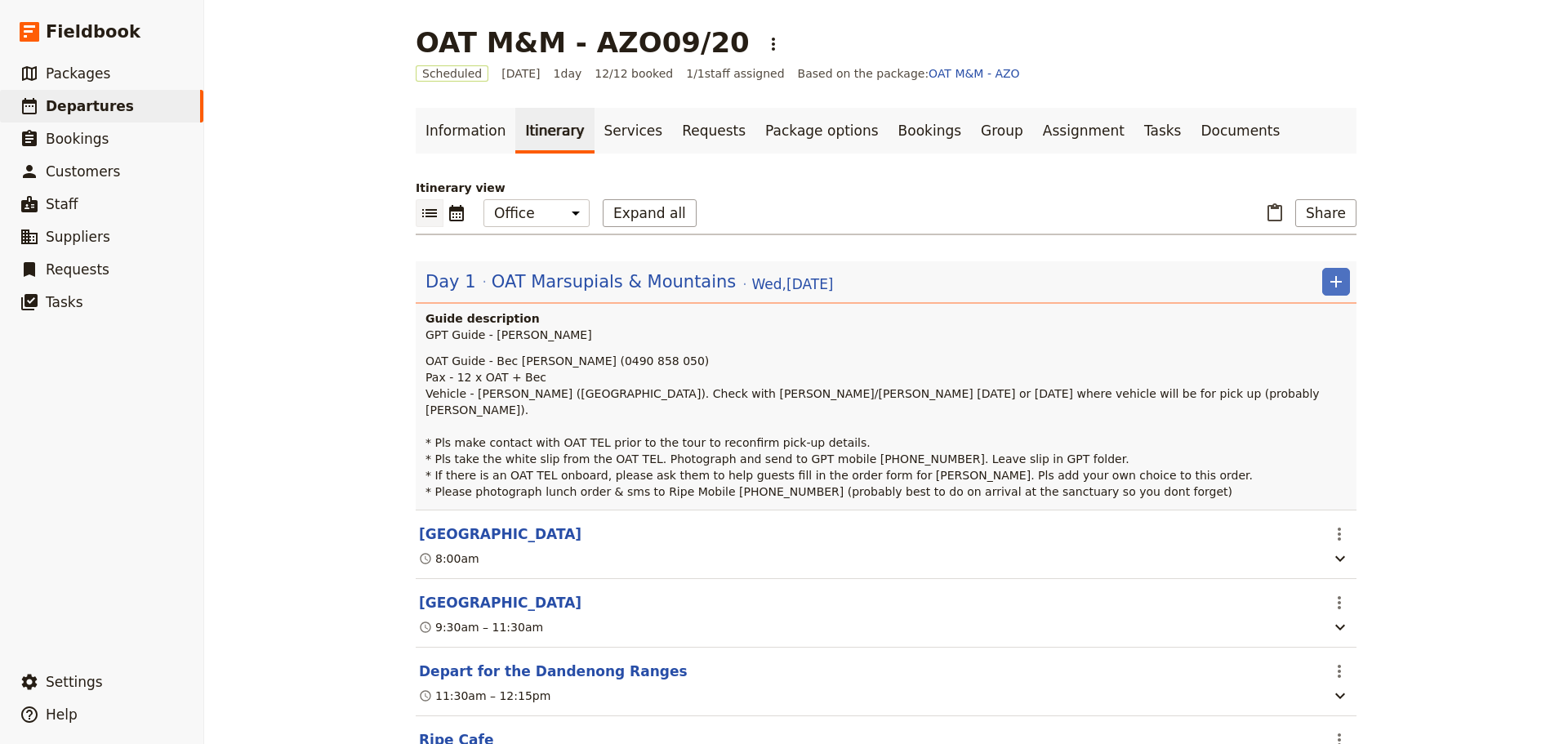
scroll to position [408, 0]
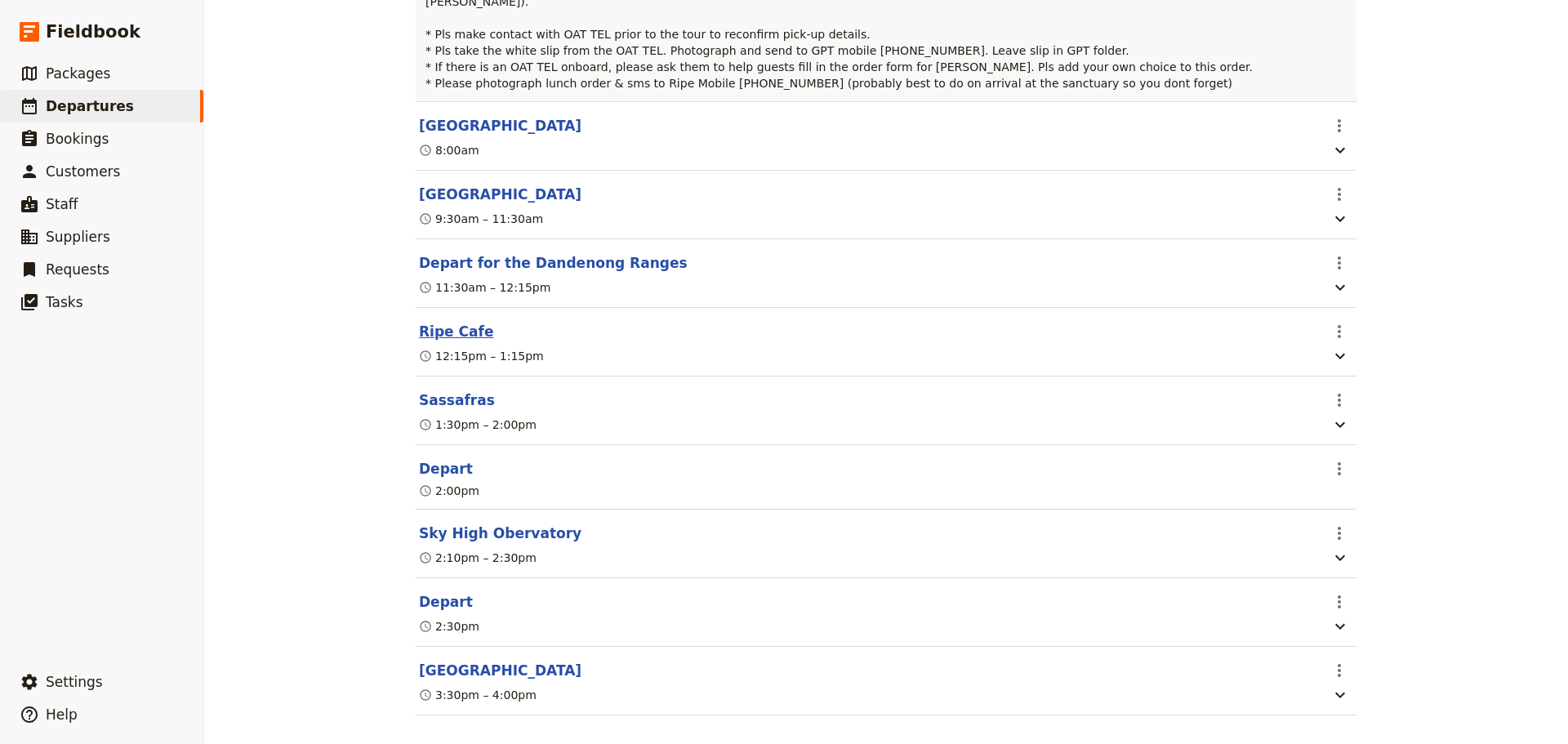
click at [457, 321] on button "Ripe Cafe" at bounding box center [455, 331] width 74 height 19
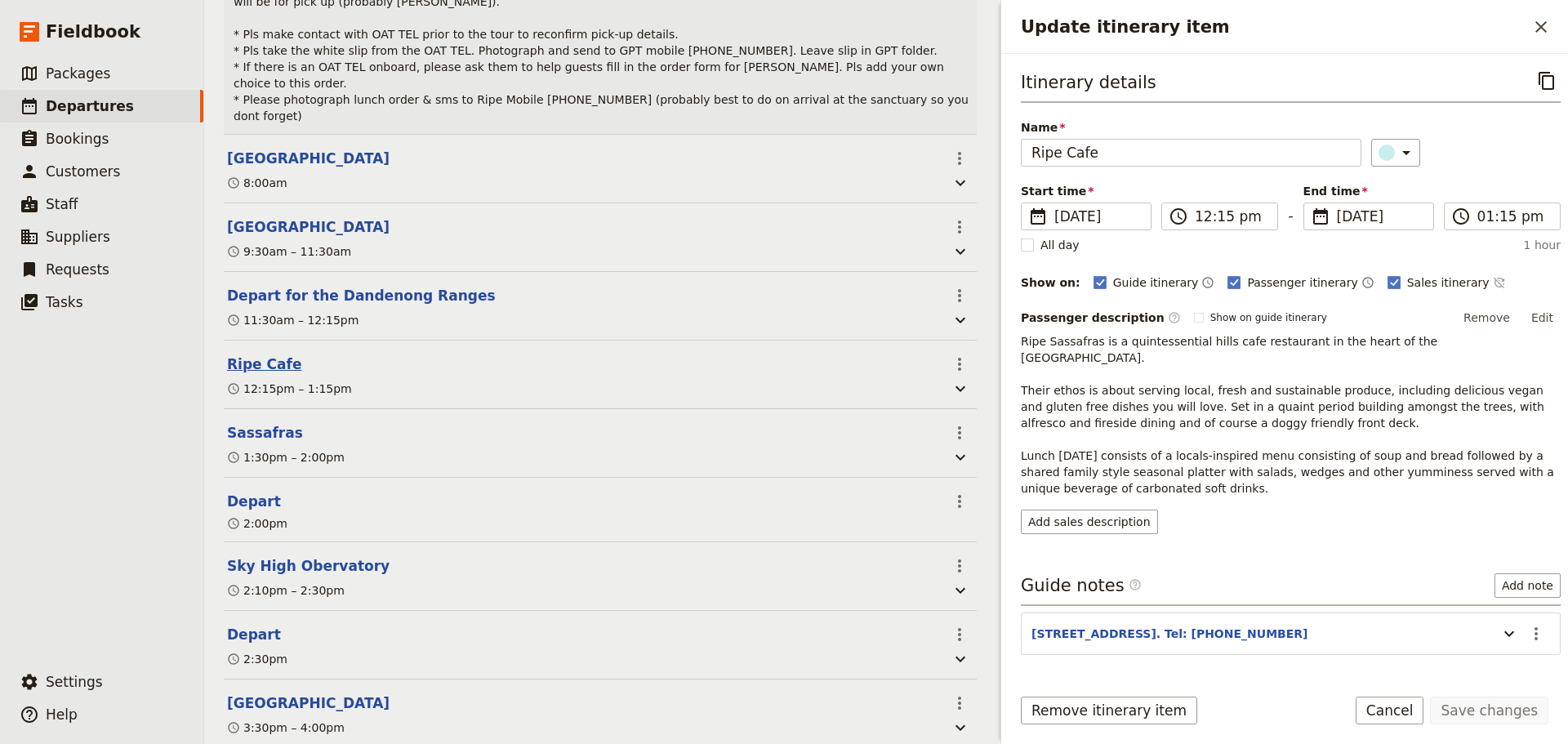
scroll to position [417, 0]
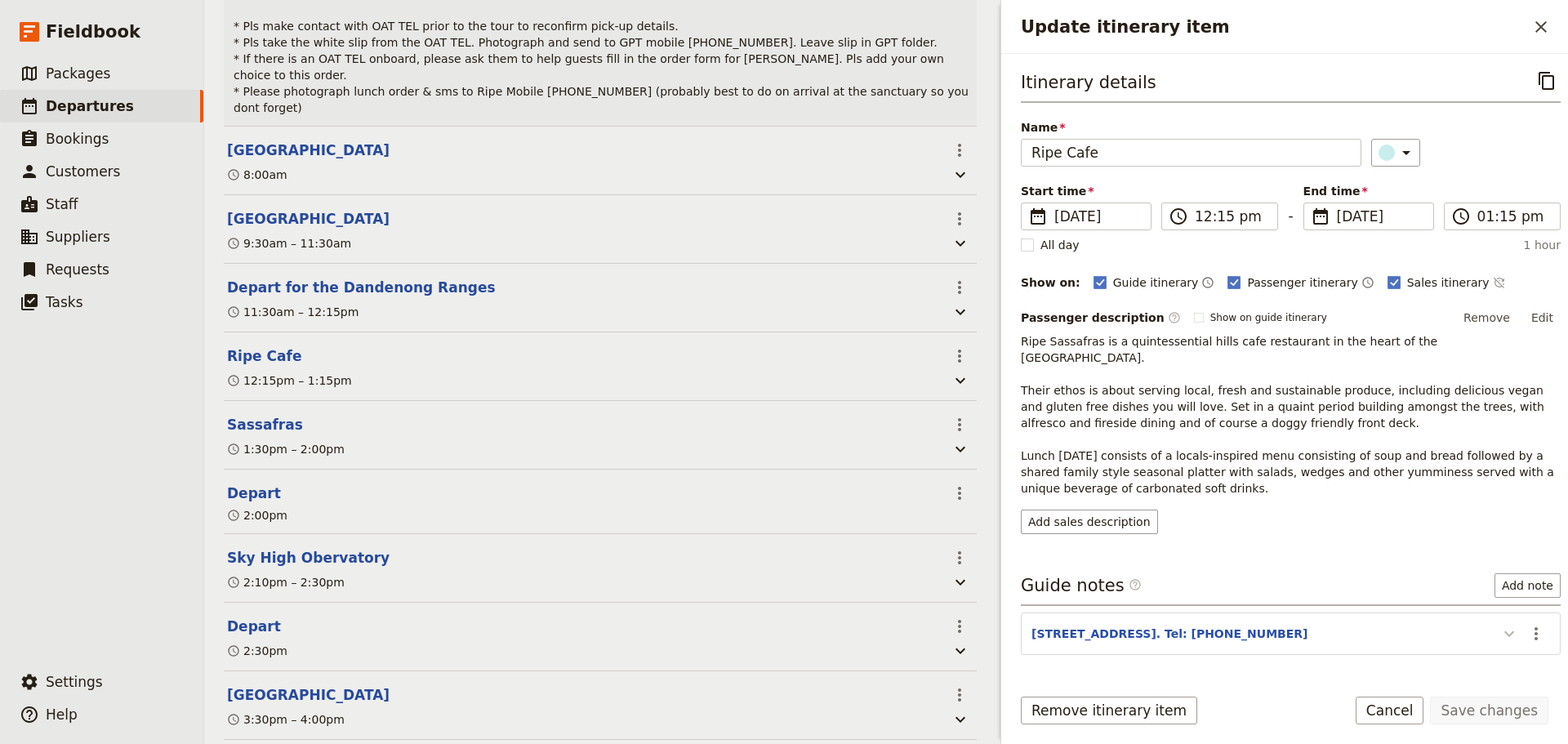
click at [1499, 624] on icon "Update itinerary item" at bounding box center [1508, 634] width 19 height 19
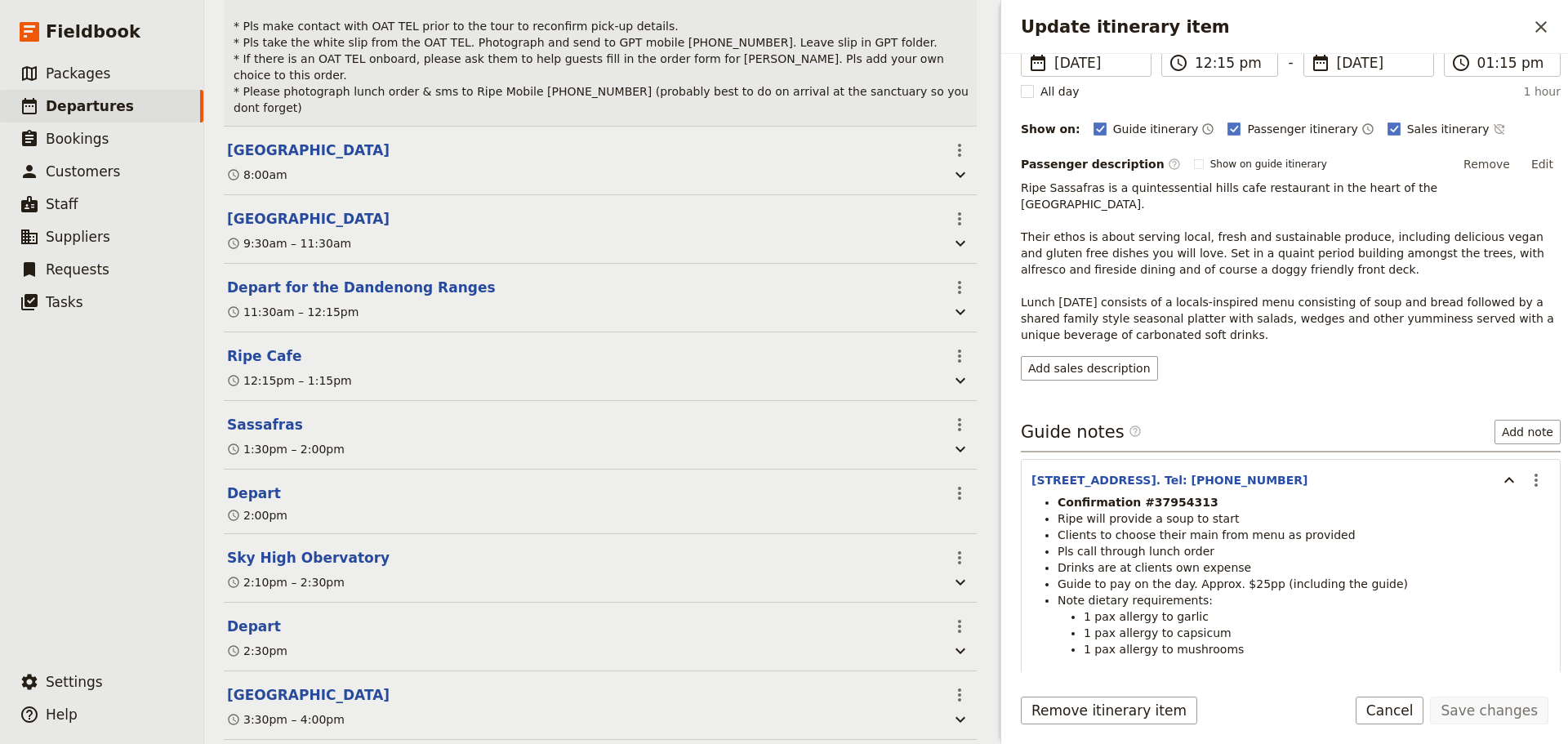
scroll to position [164, 0]
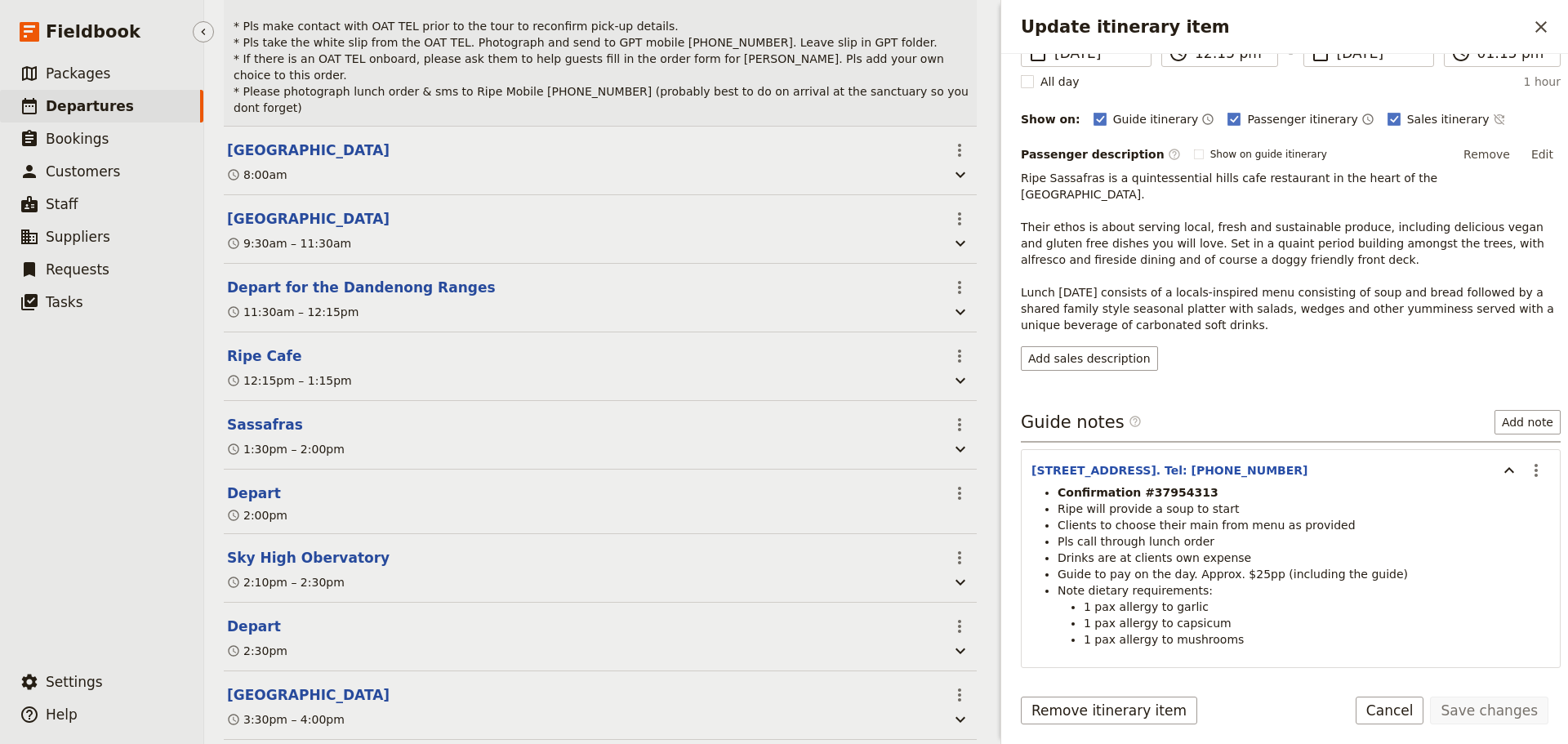
click at [105, 113] on span "Departures" at bounding box center [89, 106] width 88 height 17
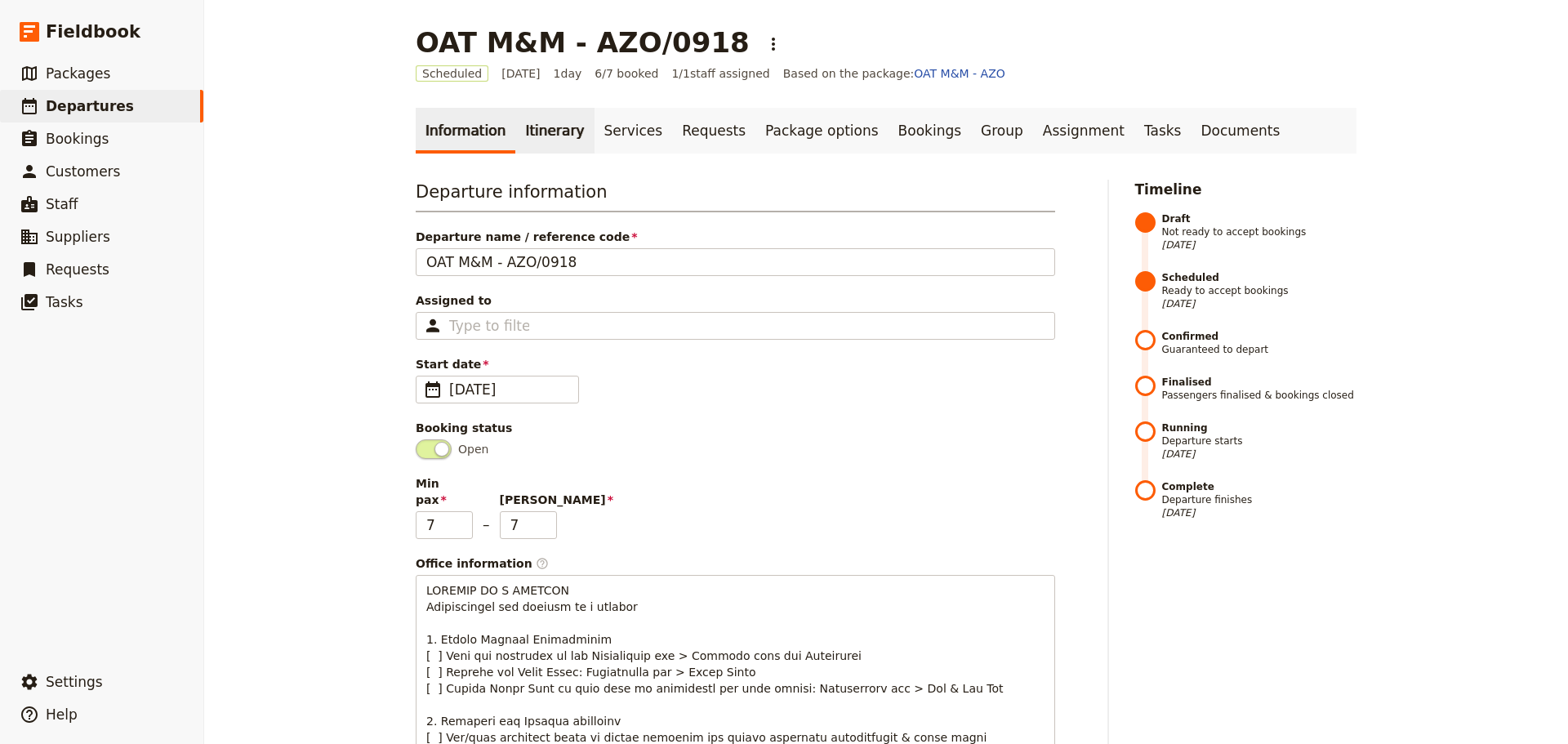
click at [545, 128] on link "Itinerary" at bounding box center [554, 130] width 79 height 46
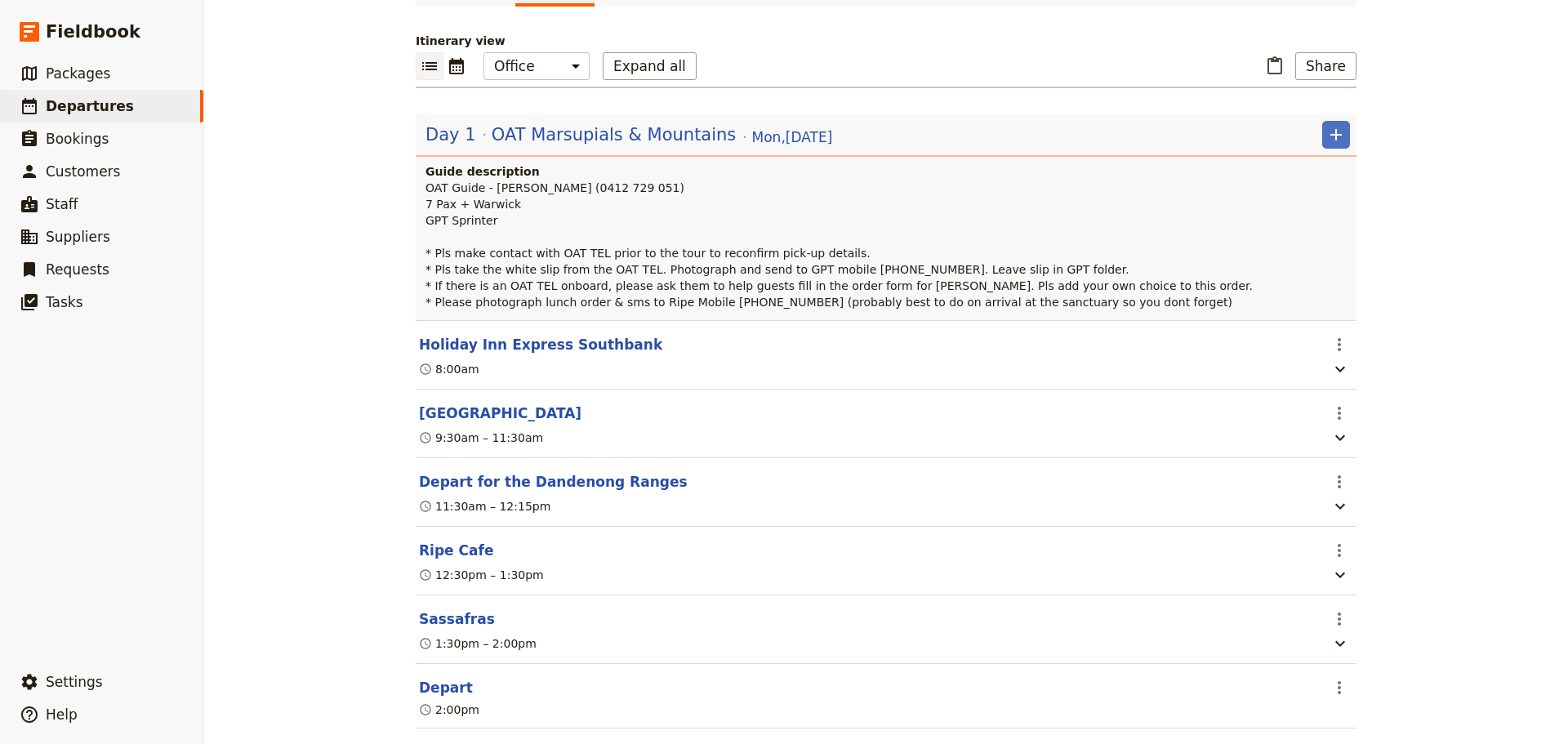
scroll to position [394, 0]
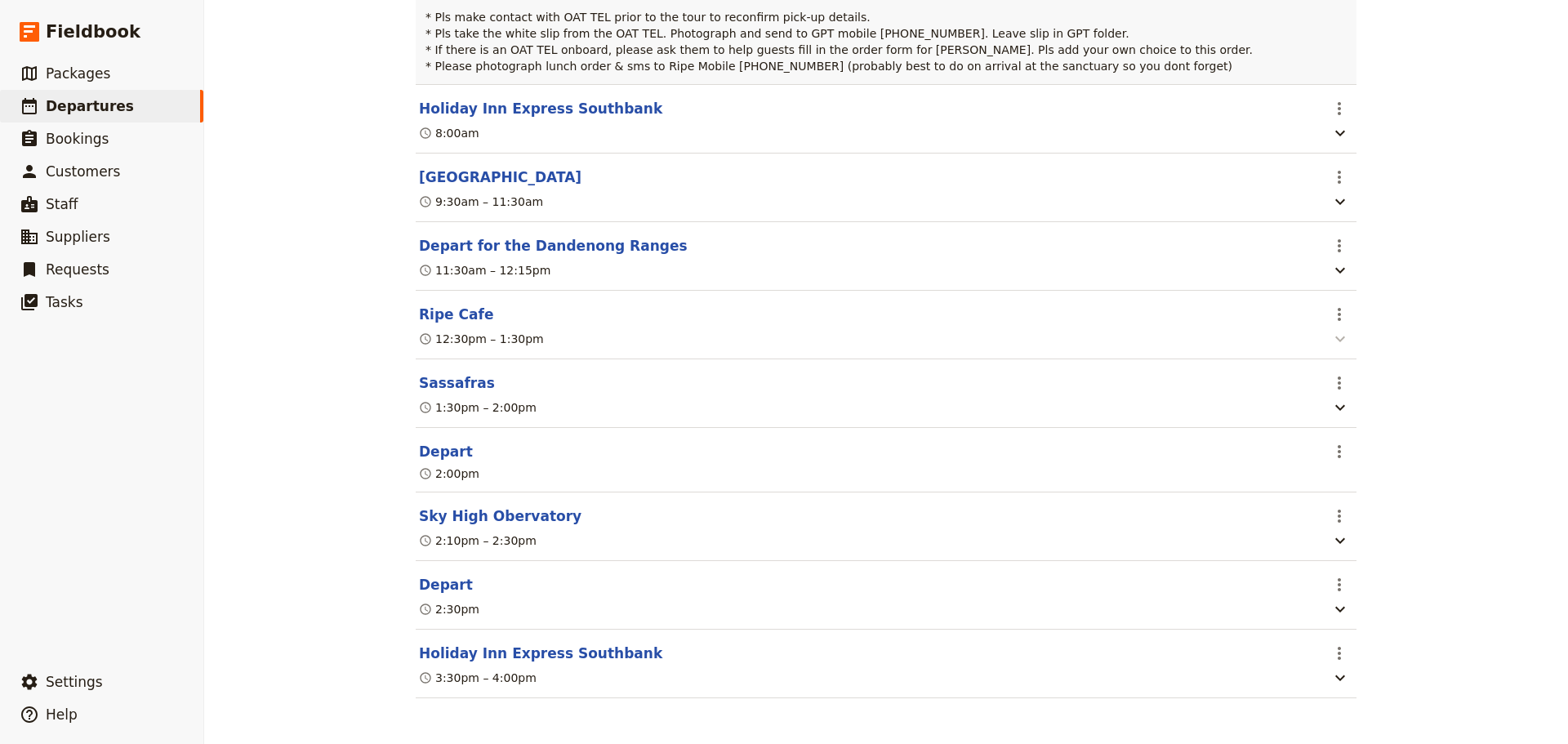
click at [1341, 336] on icon "button" at bounding box center [1339, 339] width 19 height 19
